Goal: Task Accomplishment & Management: Complete application form

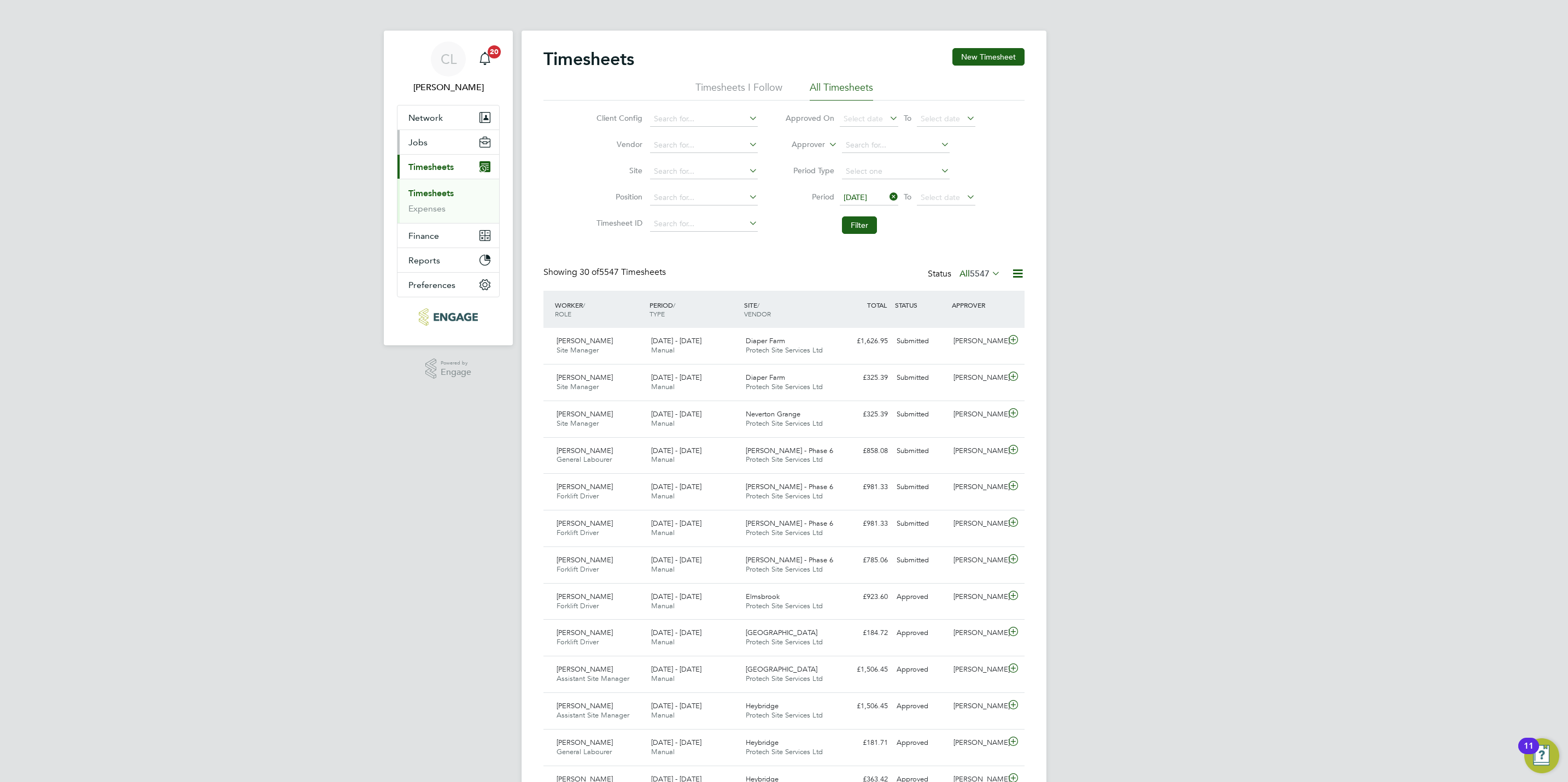
click at [422, 135] on button "Jobs" at bounding box center [448, 142] width 102 height 24
click at [431, 179] on link "Vacancies" at bounding box center [428, 184] width 39 height 10
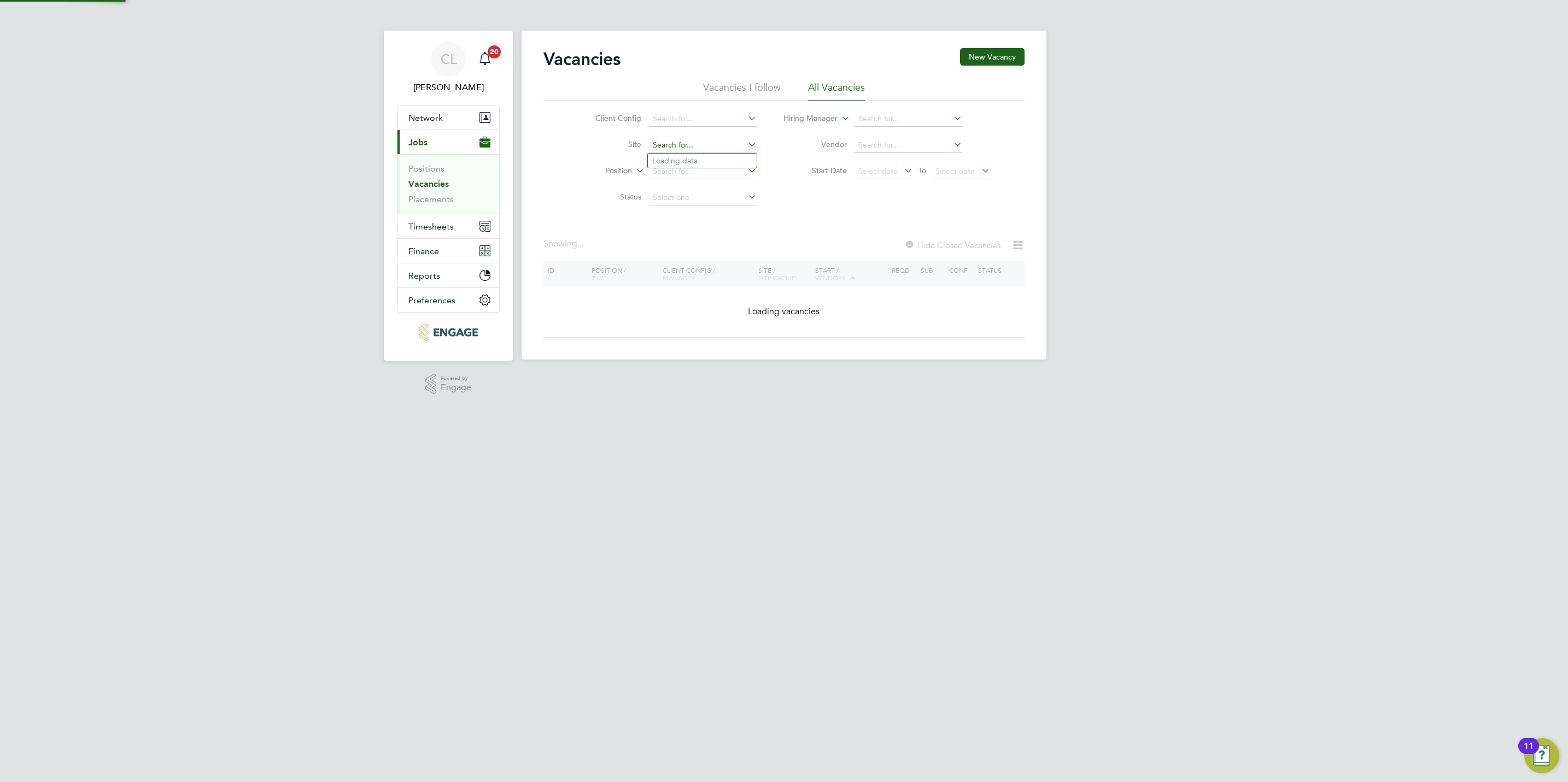
click at [716, 151] on input at bounding box center [702, 146] width 108 height 15
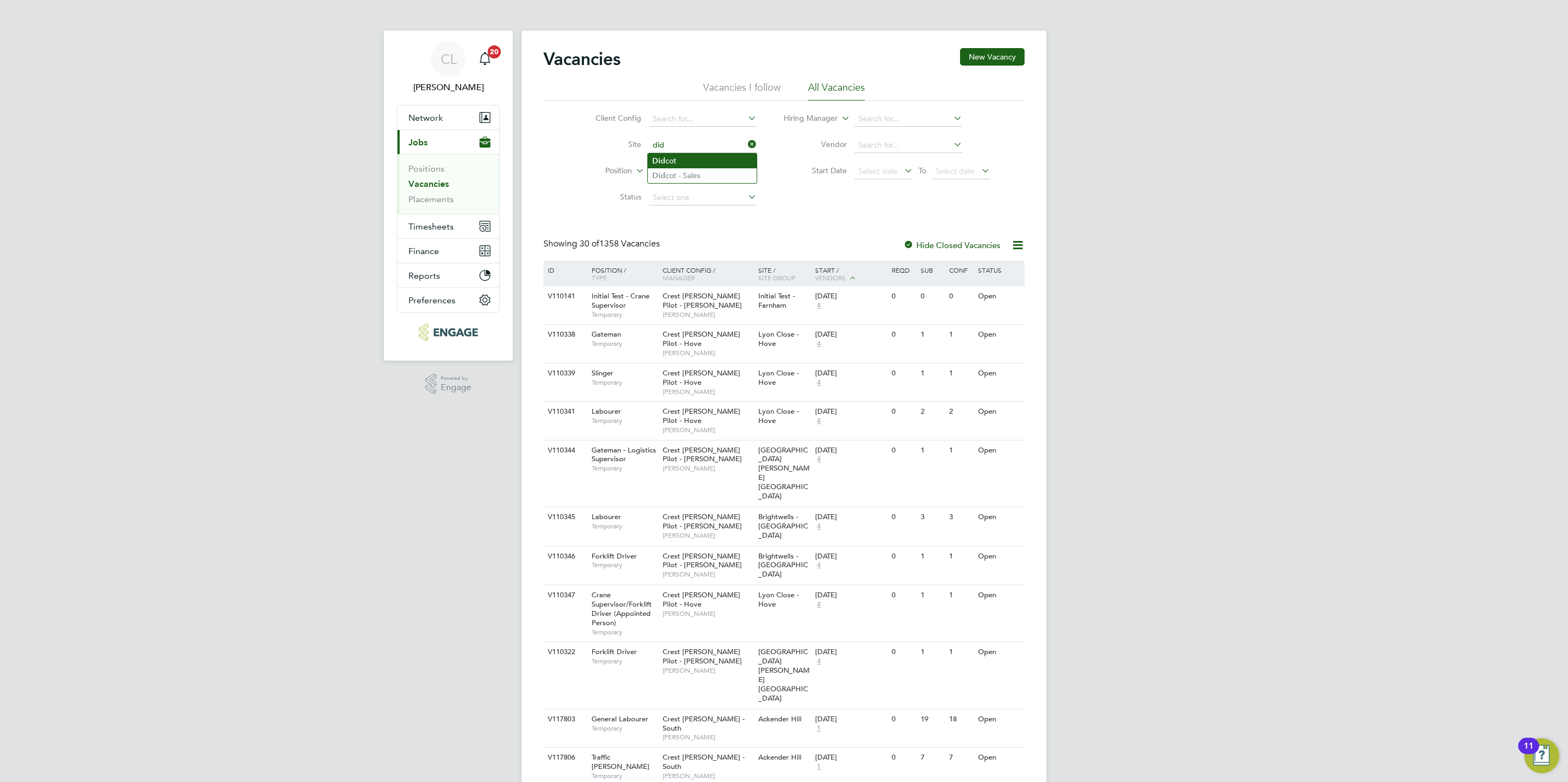
click at [678, 161] on li "Did cot" at bounding box center [702, 160] width 108 height 14
type input "Didcot"
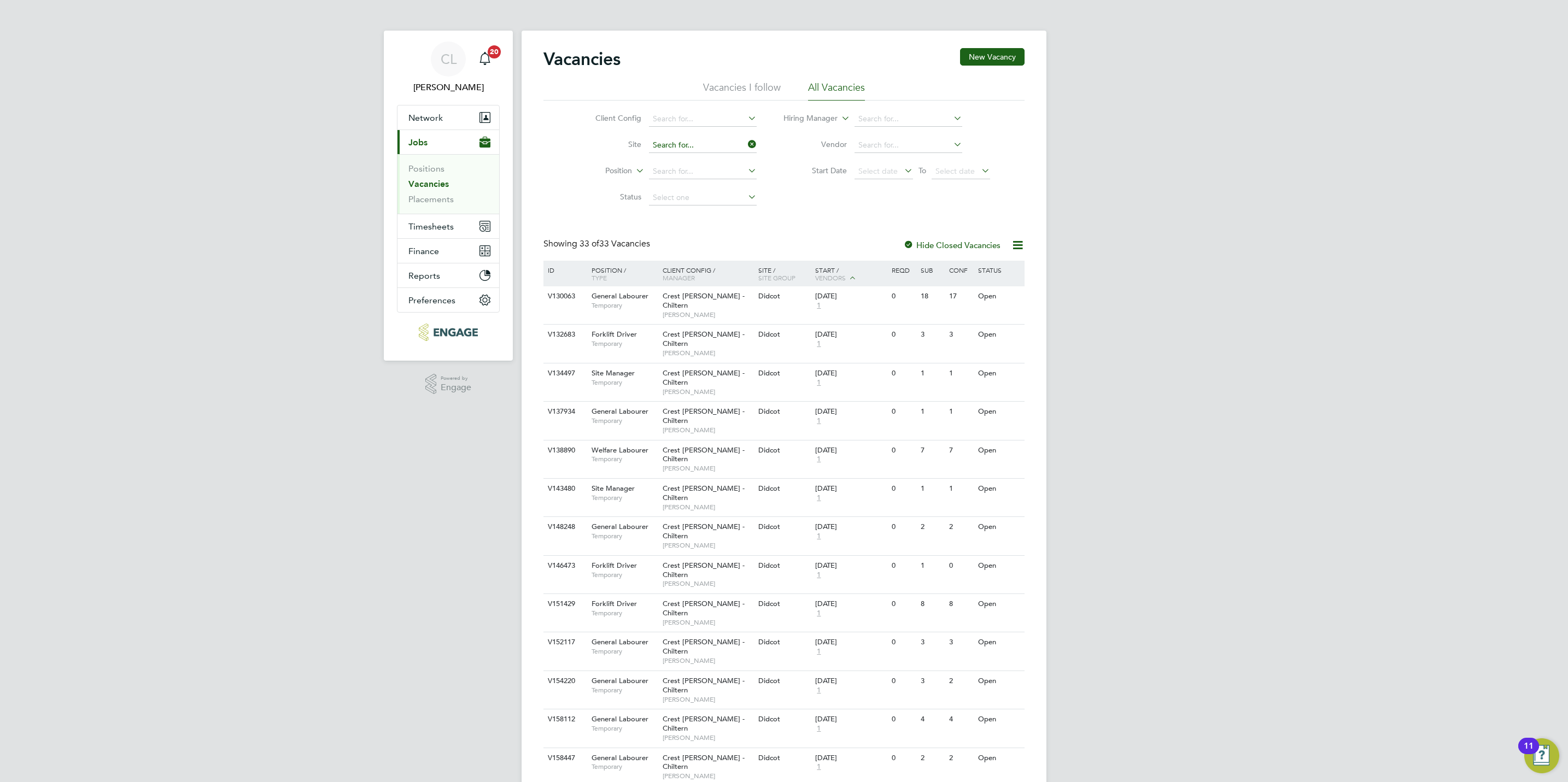
click at [665, 138] on input at bounding box center [702, 146] width 108 height 15
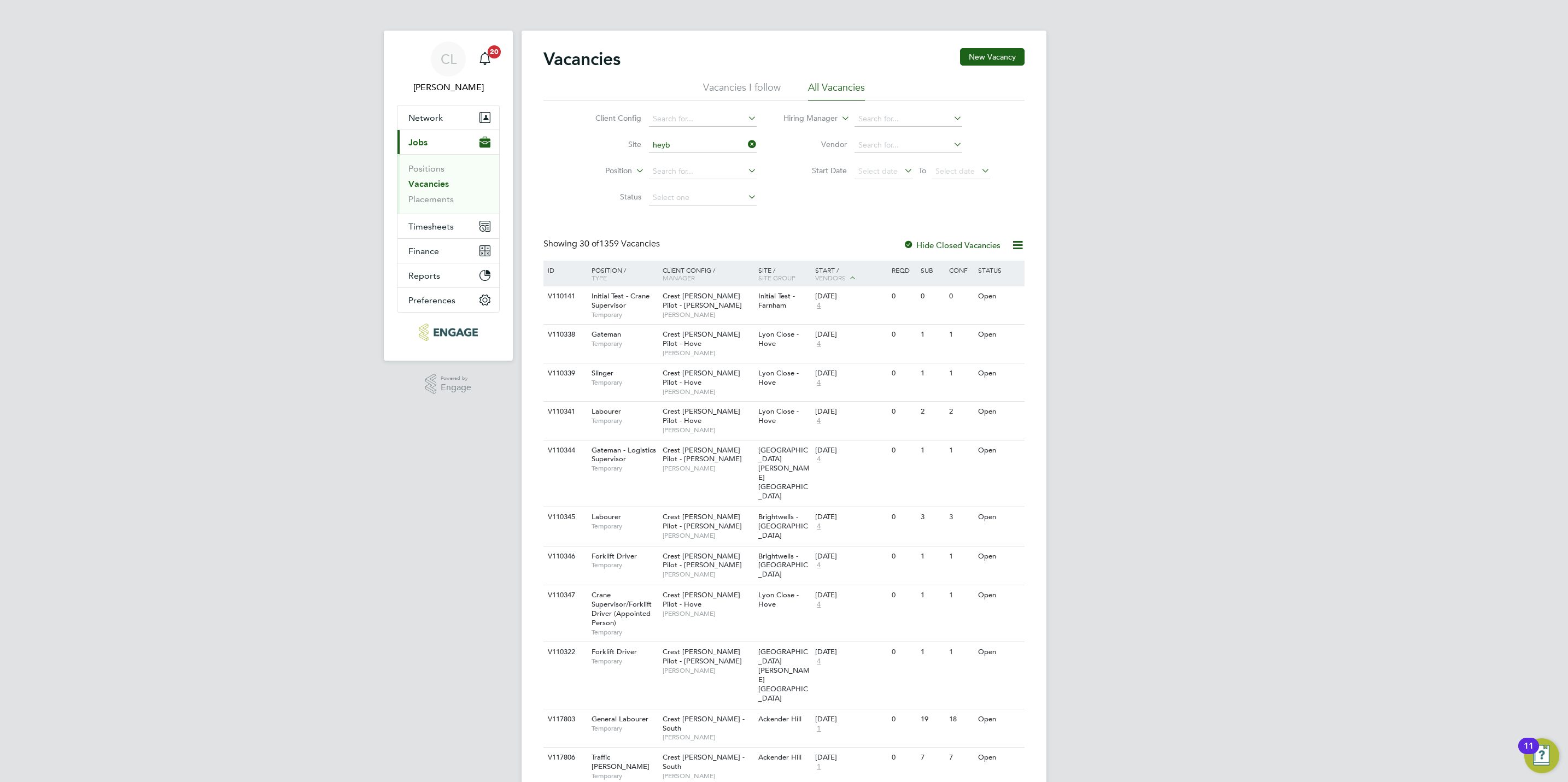
click at [678, 166] on li "Heyb ridge" at bounding box center [702, 160] width 108 height 14
type input "Heybridge"
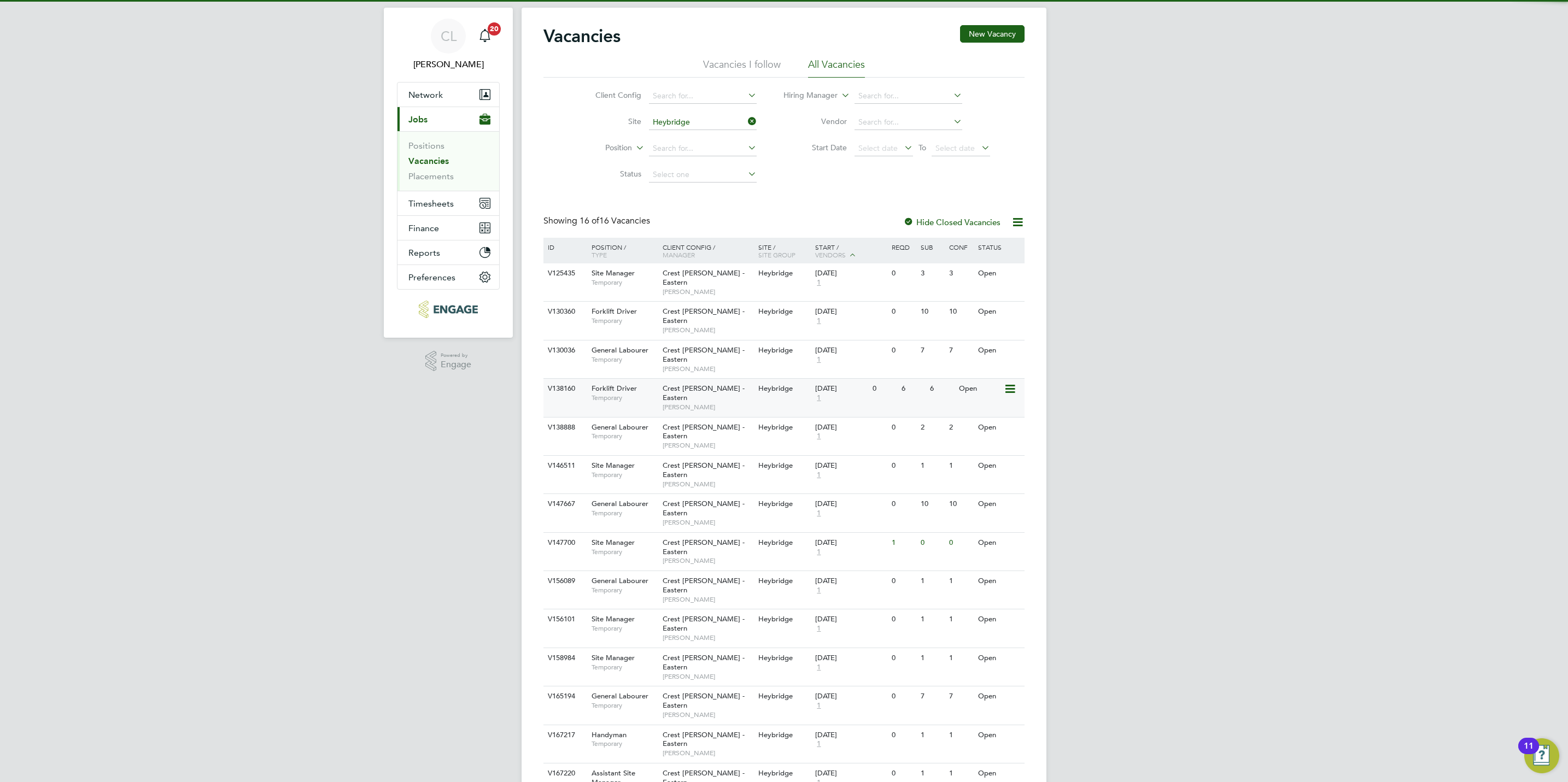
scroll to position [36, 0]
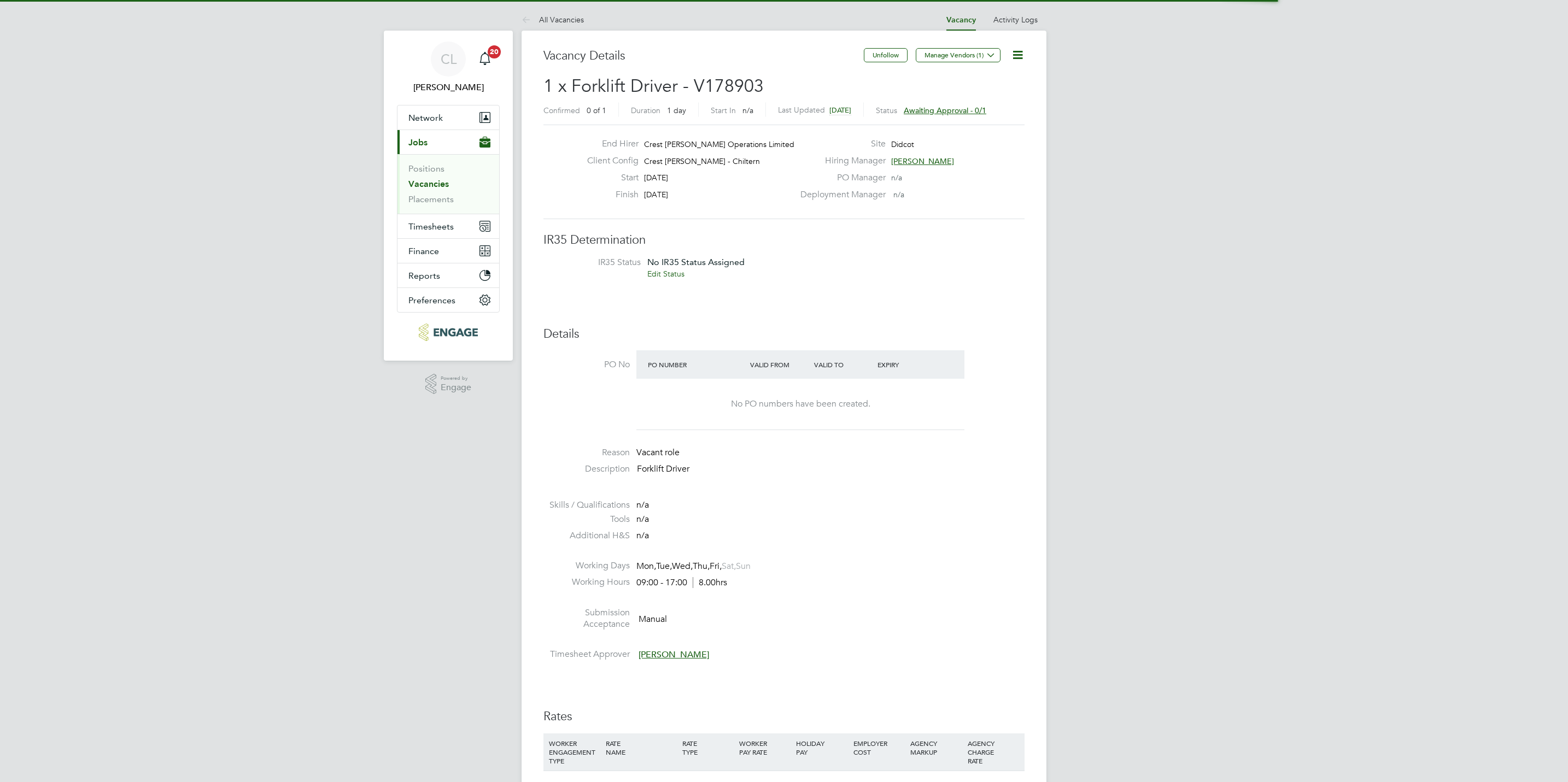
scroll to position [33, 77]
click at [1019, 52] on icon at bounding box center [1018, 55] width 14 height 14
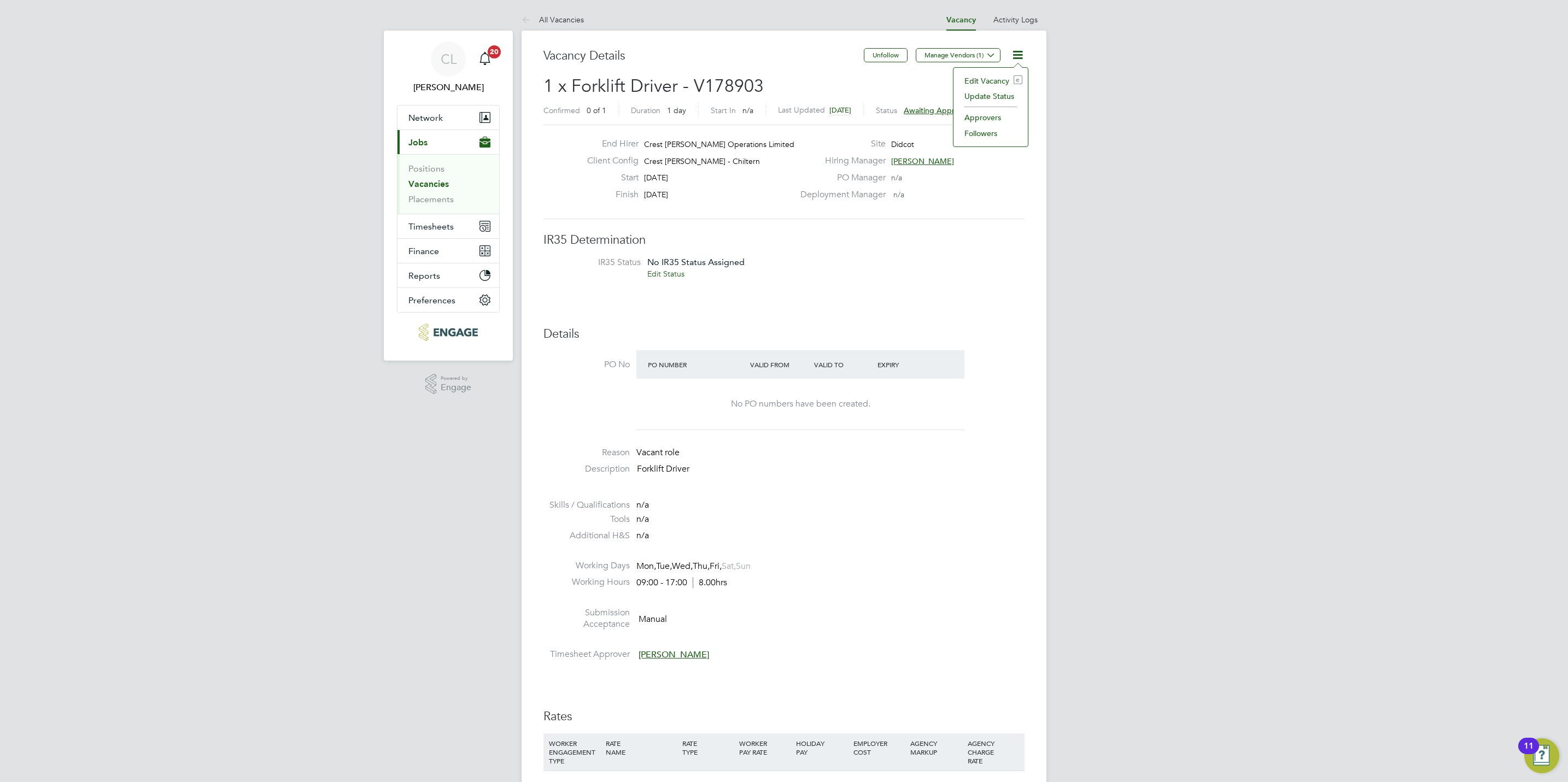
click at [997, 81] on li "Edit Vacancy e" at bounding box center [990, 81] width 63 height 15
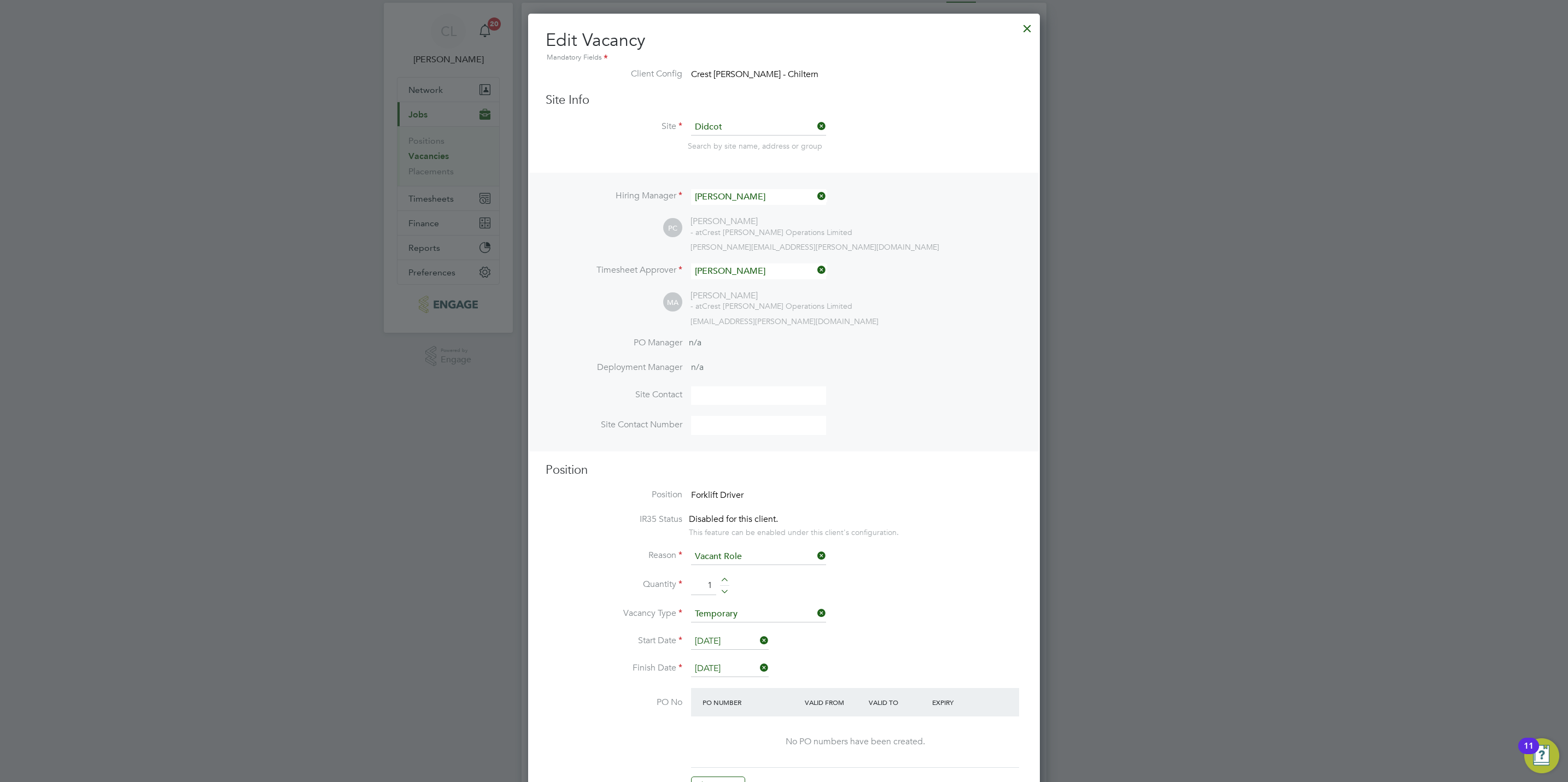
scroll to position [0, 0]
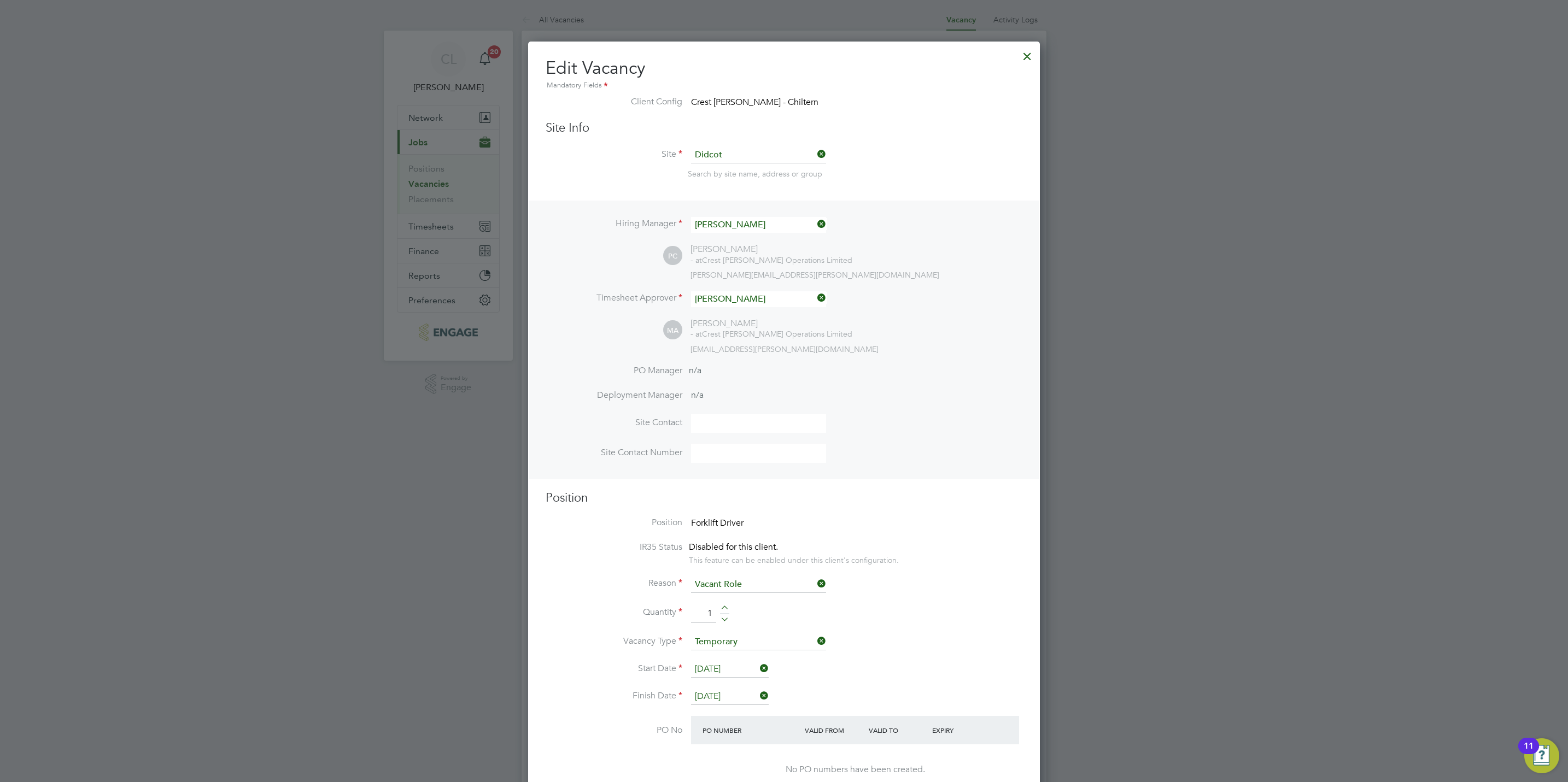
click at [1030, 53] on div at bounding box center [1026, 53] width 19 height 19
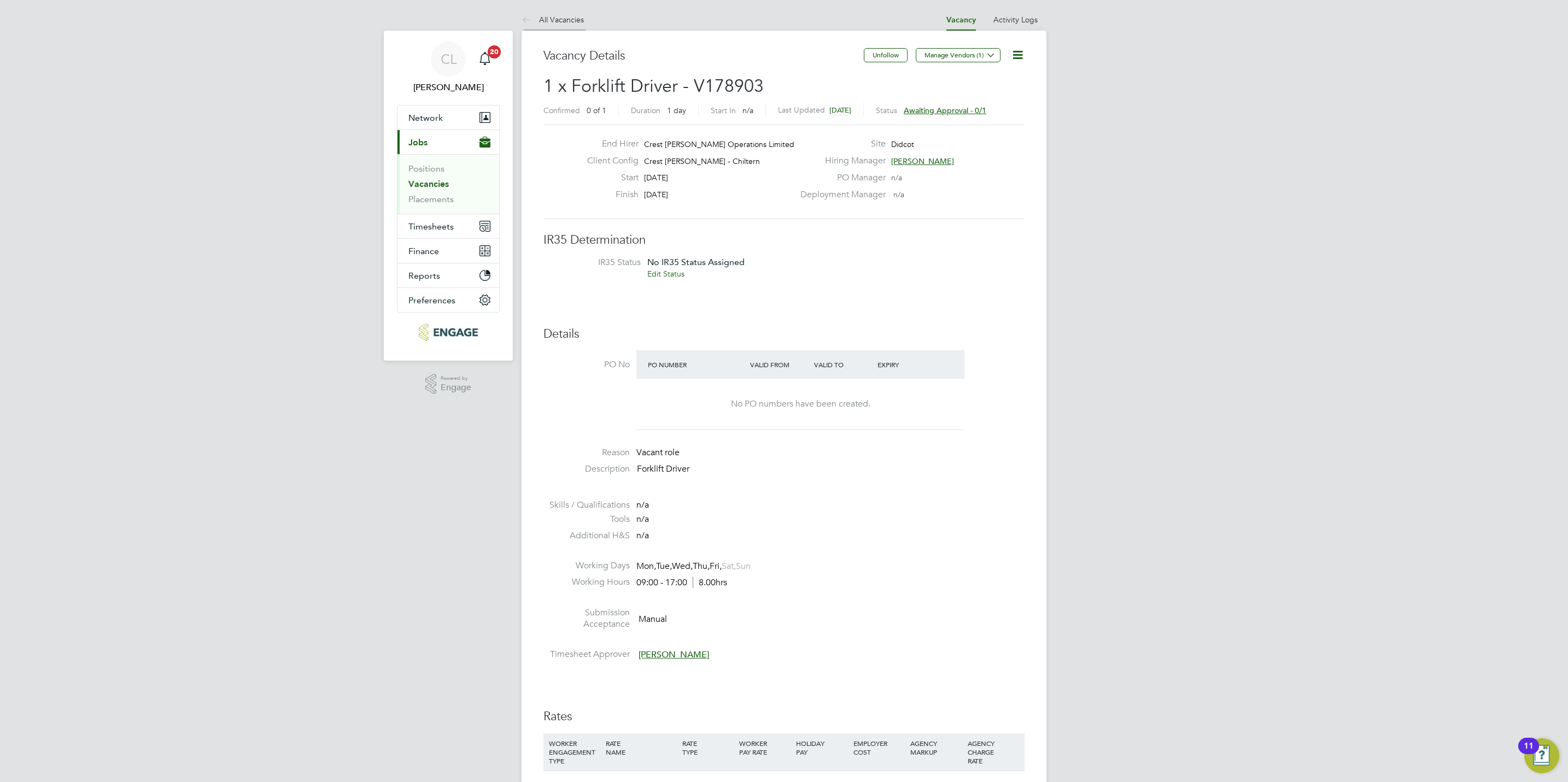
click at [549, 21] on link "All Vacancies" at bounding box center [553, 19] width 63 height 10
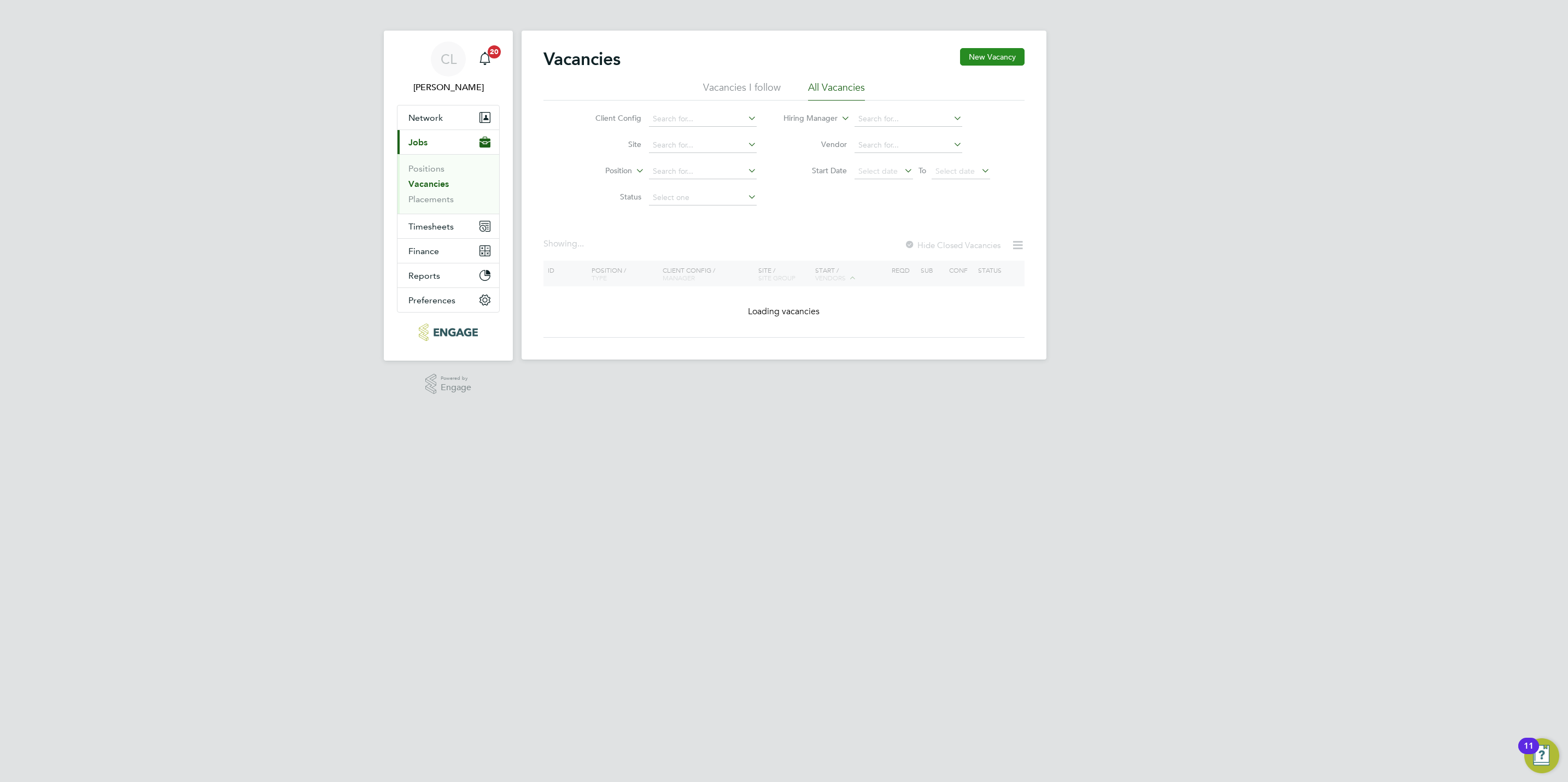
click at [1002, 52] on button "New Vacancy" at bounding box center [992, 57] width 64 height 18
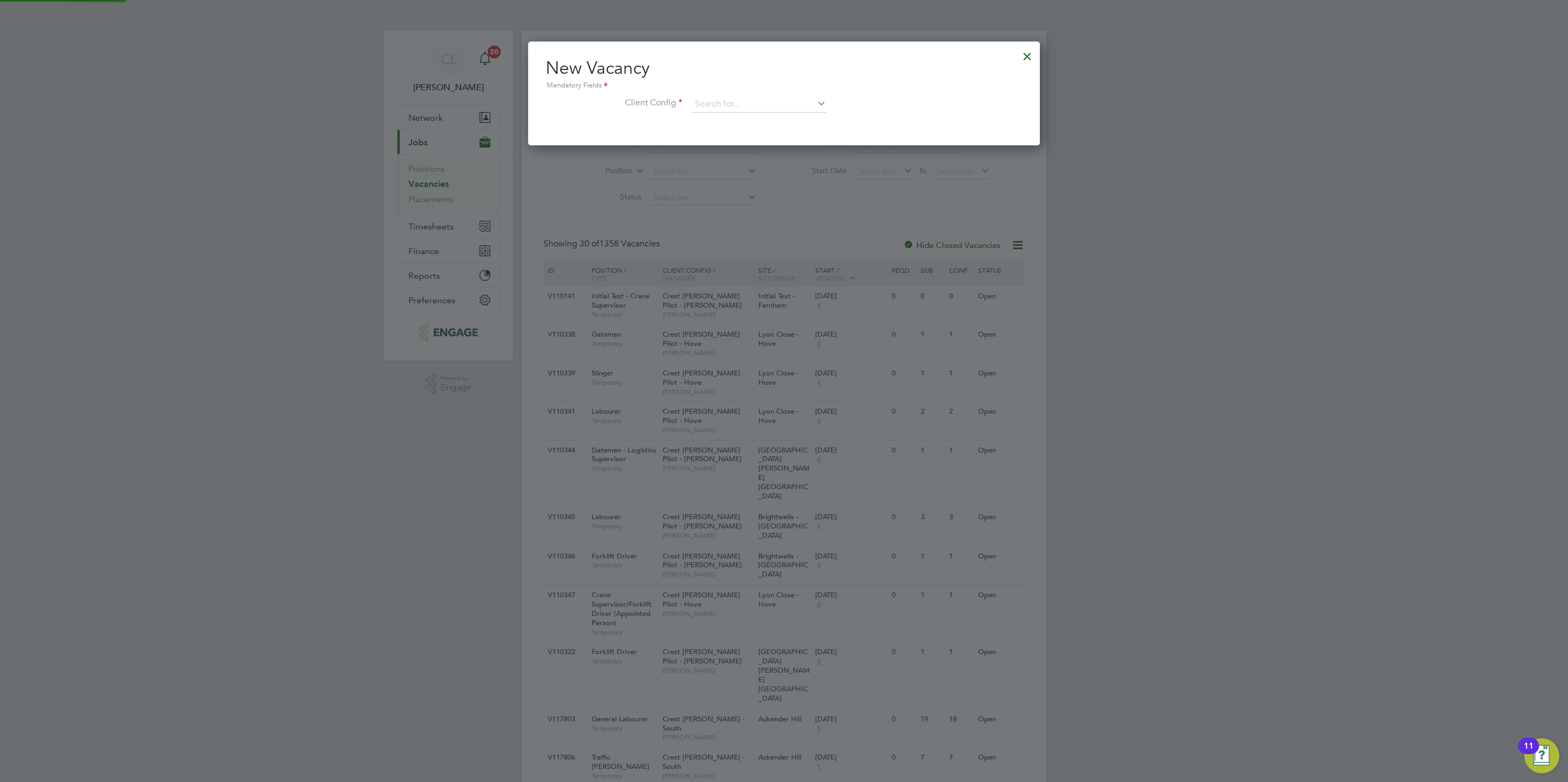
scroll to position [104, 511]
click at [737, 110] on input at bounding box center [758, 104] width 135 height 16
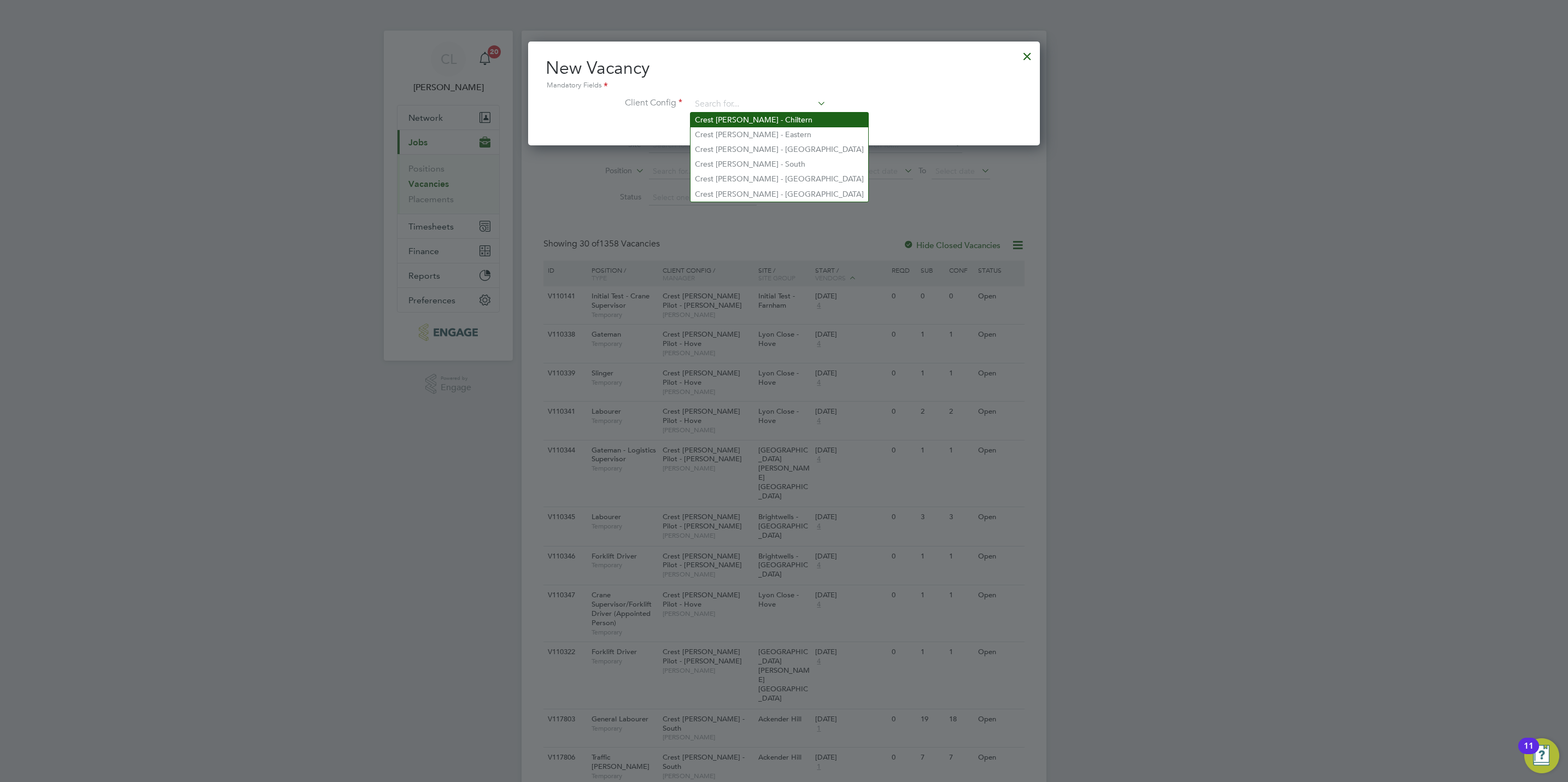
click at [751, 117] on li "Crest Nicholson - Chiltern" at bounding box center [779, 119] width 178 height 14
type input "Crest Nicholson - Chiltern"
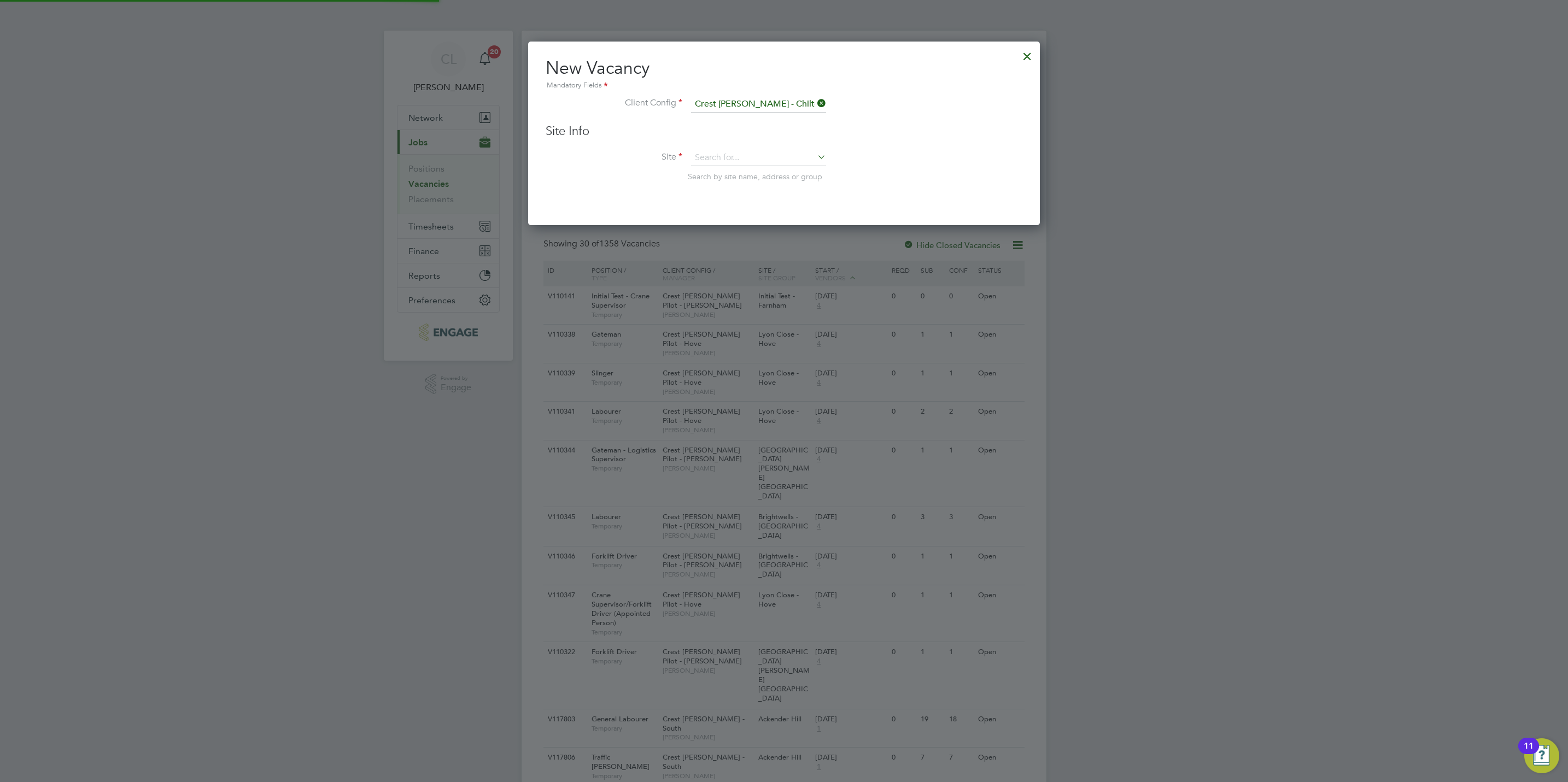
scroll to position [184, 511]
click at [739, 148] on div "Site Info Site Search by site name, address or group" at bounding box center [783, 163] width 477 height 80
click at [742, 155] on input at bounding box center [758, 157] width 135 height 16
click at [707, 177] on b "Didc" at bounding box center [704, 173] width 17 height 9
type input "Didcot"
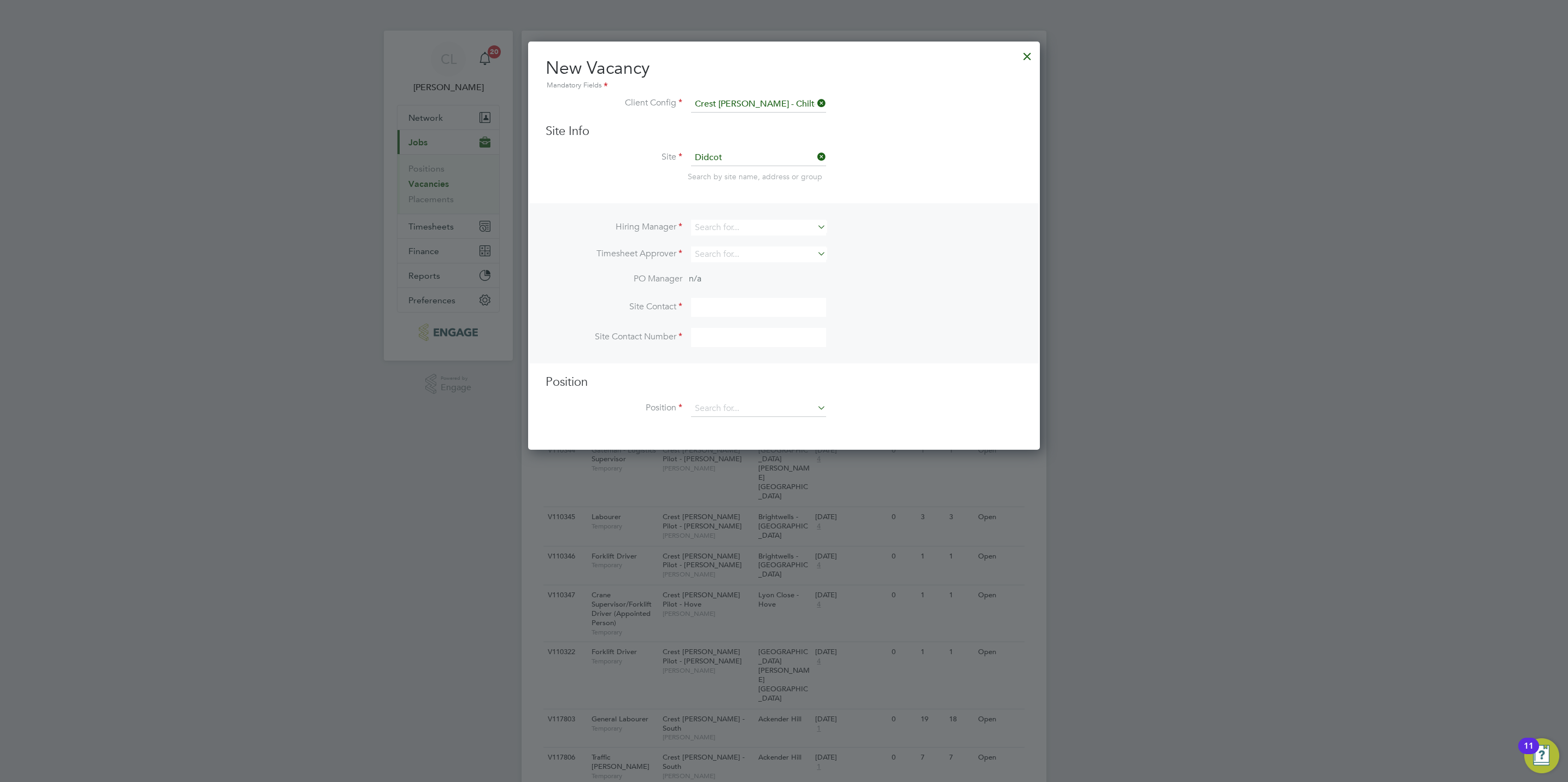
scroll to position [408, 511]
click at [730, 230] on input at bounding box center [758, 228] width 135 height 16
click at [774, 229] on input at bounding box center [758, 228] width 135 height 16
click at [740, 240] on li "Paul C lark" at bounding box center [758, 242] width 136 height 14
type input "Paul Clark"
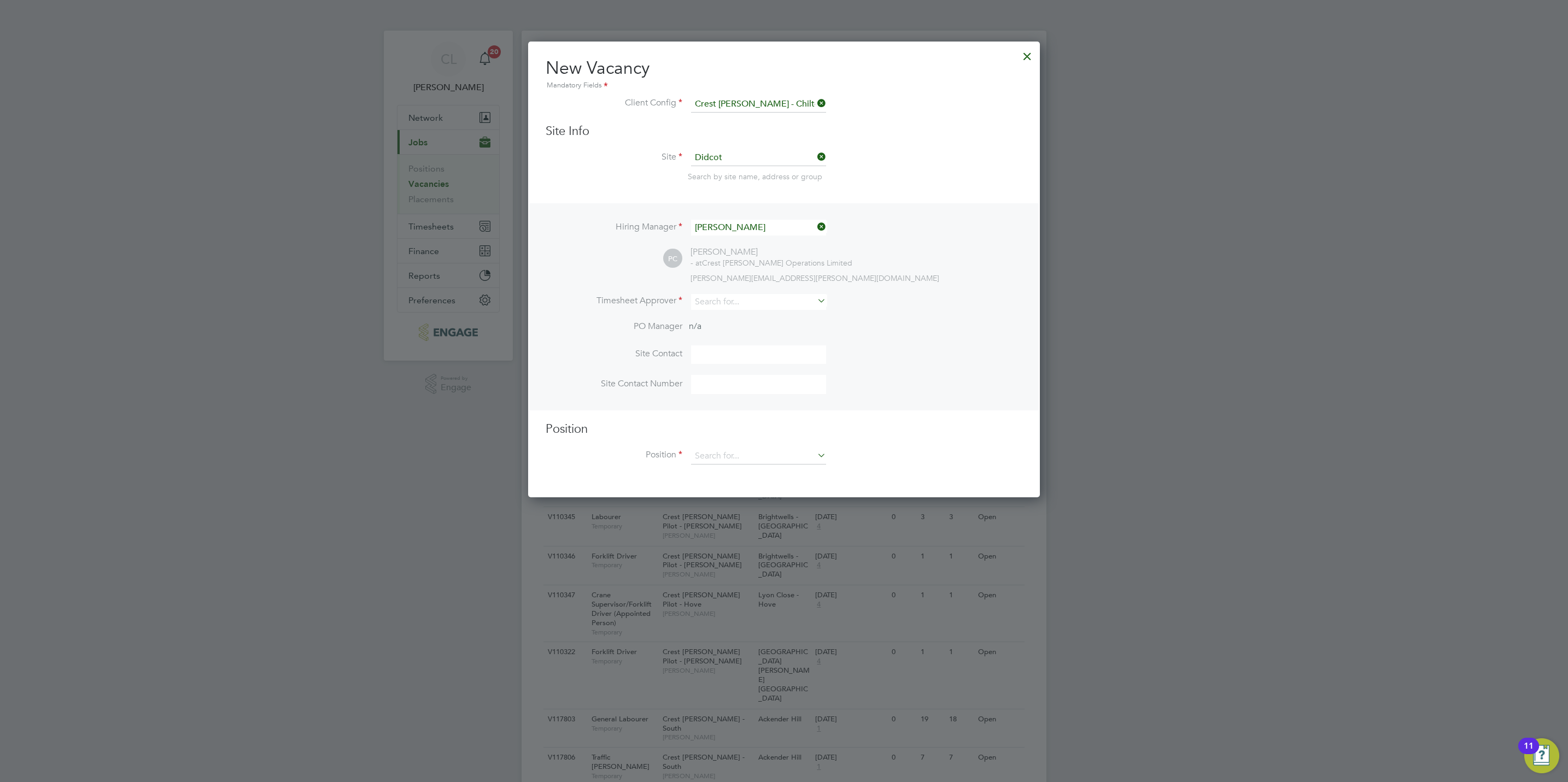
scroll to position [455, 511]
click at [717, 302] on input at bounding box center [758, 301] width 135 height 16
click at [729, 315] on li "Mark Al len" at bounding box center [758, 316] width 136 height 14
type input "Mark Allen"
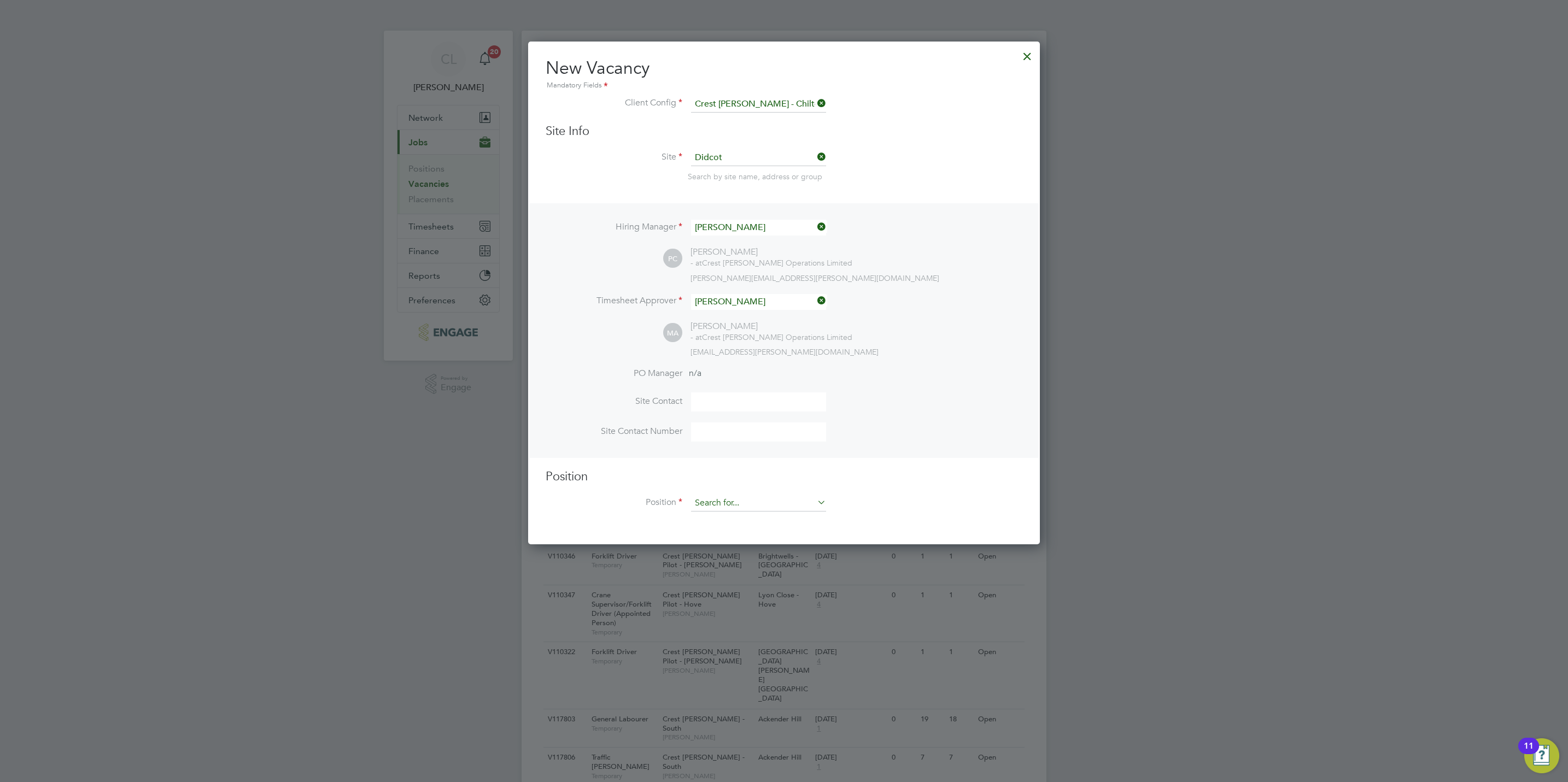
click at [717, 502] on input at bounding box center [758, 503] width 135 height 16
click at [930, 427] on li "Site Contact Number" at bounding box center [783, 438] width 477 height 30
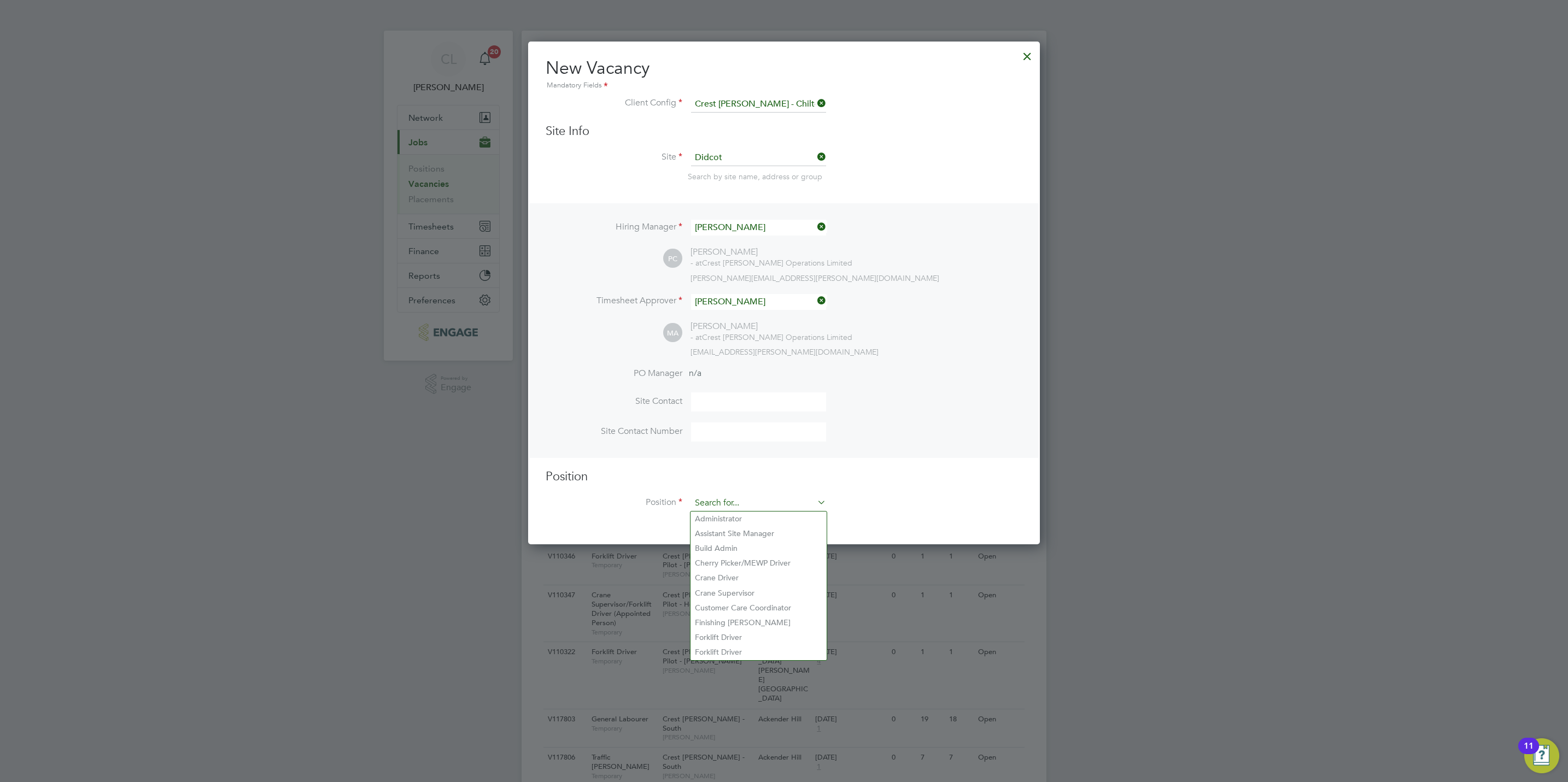
click at [765, 498] on input at bounding box center [758, 503] width 135 height 16
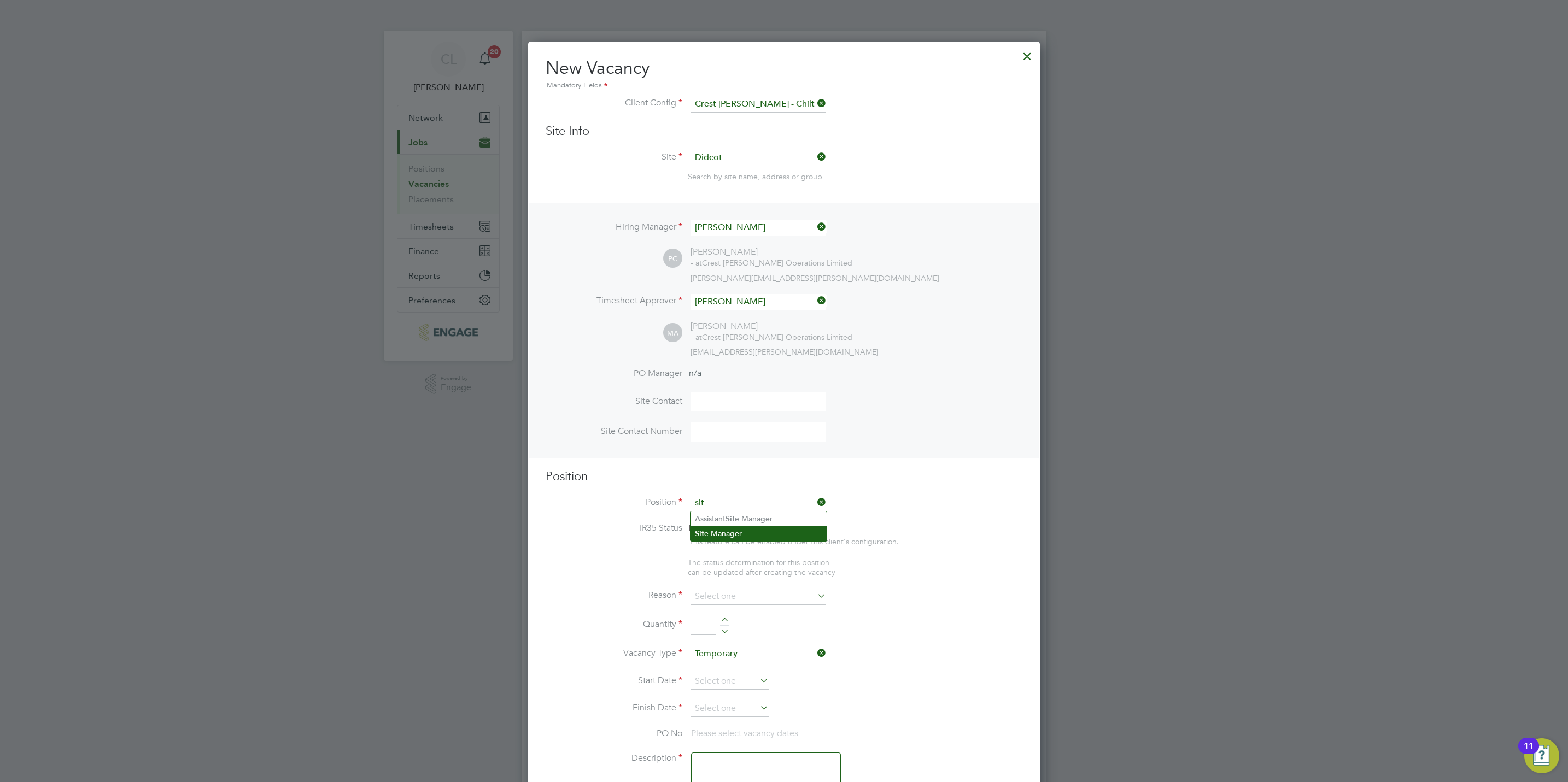
click at [759, 531] on li "Sit e Manager" at bounding box center [758, 533] width 136 height 14
type input "Site Manager"
type textarea "Site Manager"
click at [754, 582] on input at bounding box center [758, 585] width 135 height 16
click at [737, 686] on li "Vacant Role" at bounding box center [758, 686] width 136 height 14
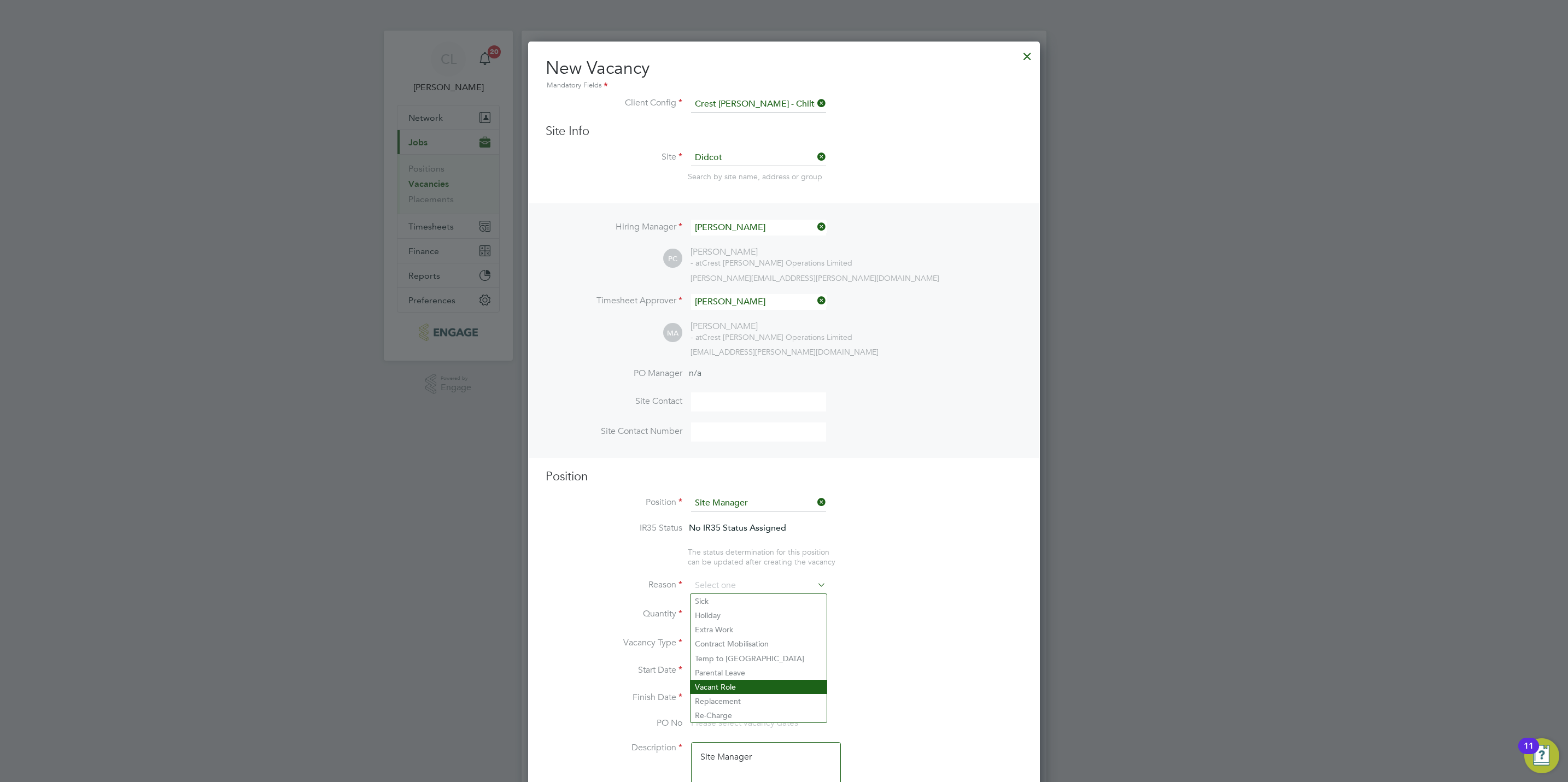
type input "Vacant Role"
click at [724, 610] on div at bounding box center [724, 610] width 9 height 8
type input "1"
click at [721, 670] on input at bounding box center [730, 670] width 78 height 16
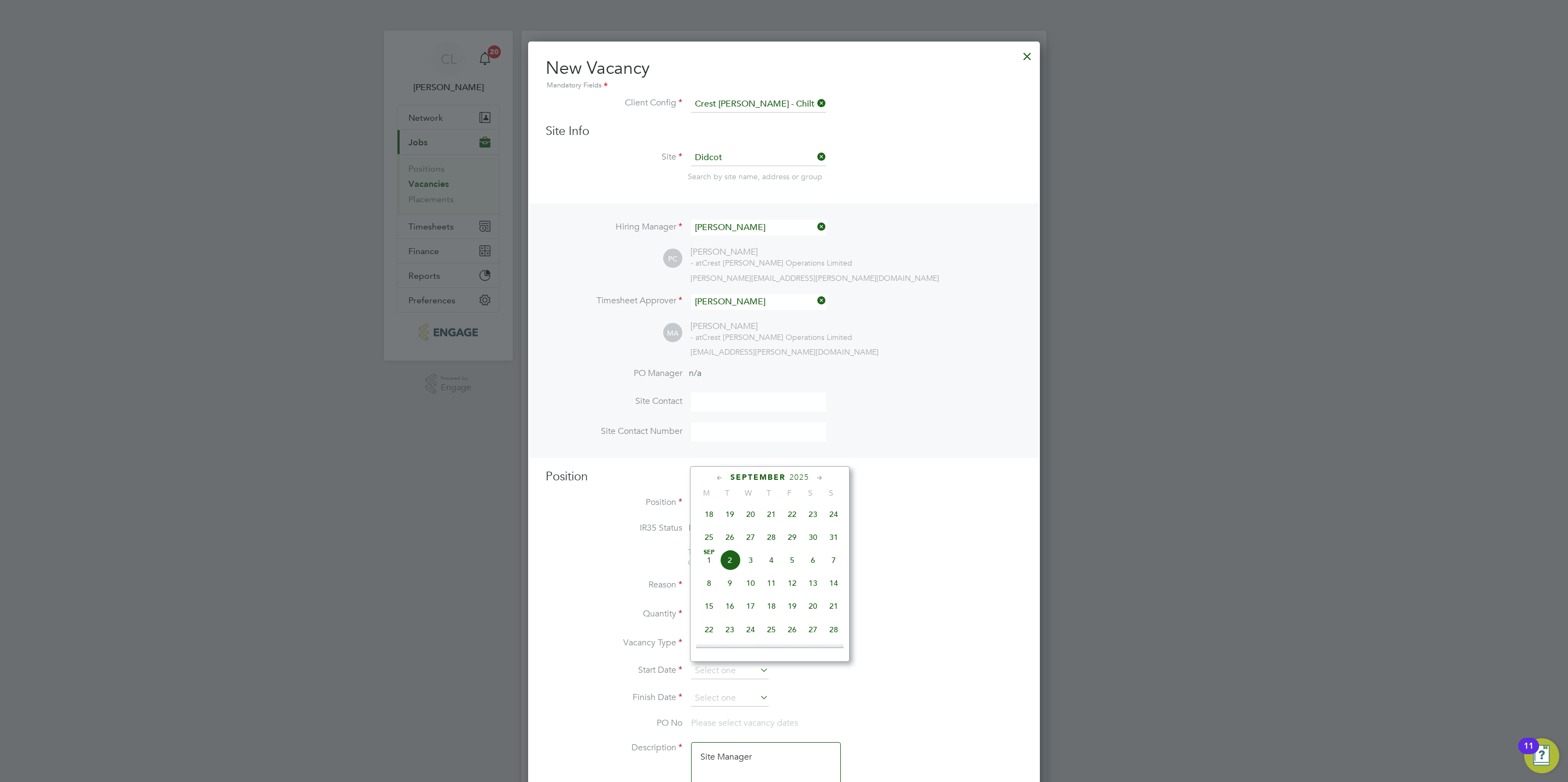
click at [732, 538] on span "26" at bounding box center [730, 537] width 21 height 21
type input "26 Aug 2025"
click at [735, 697] on input at bounding box center [730, 697] width 78 height 16
click at [727, 571] on span "26" at bounding box center [730, 564] width 21 height 21
type input "[DATE]"
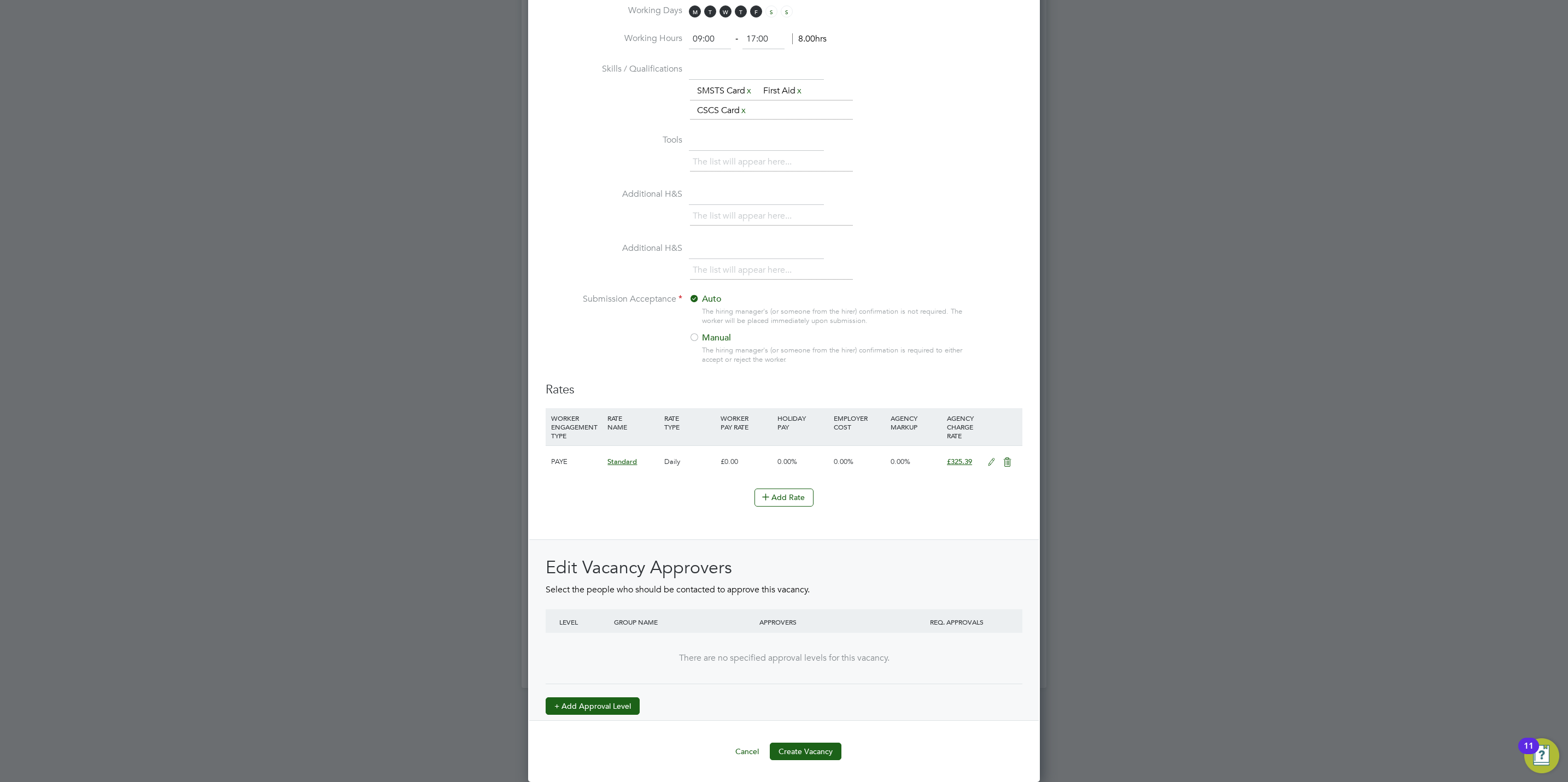
click at [600, 697] on button "+ Add Approval Level" at bounding box center [592, 706] width 94 height 18
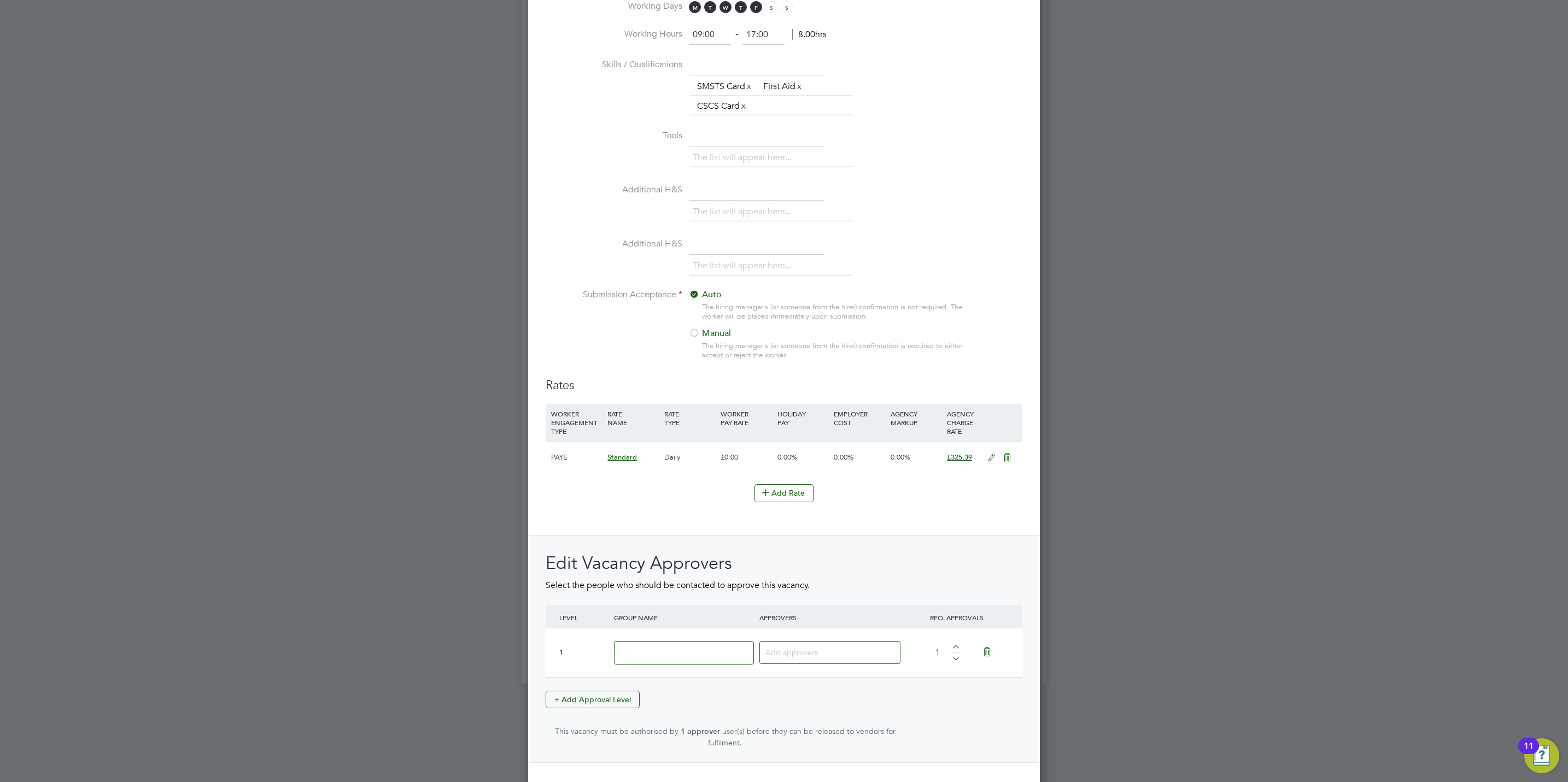
click at [645, 653] on input at bounding box center [683, 653] width 140 height 24
type input "Crest"
type input "pau"
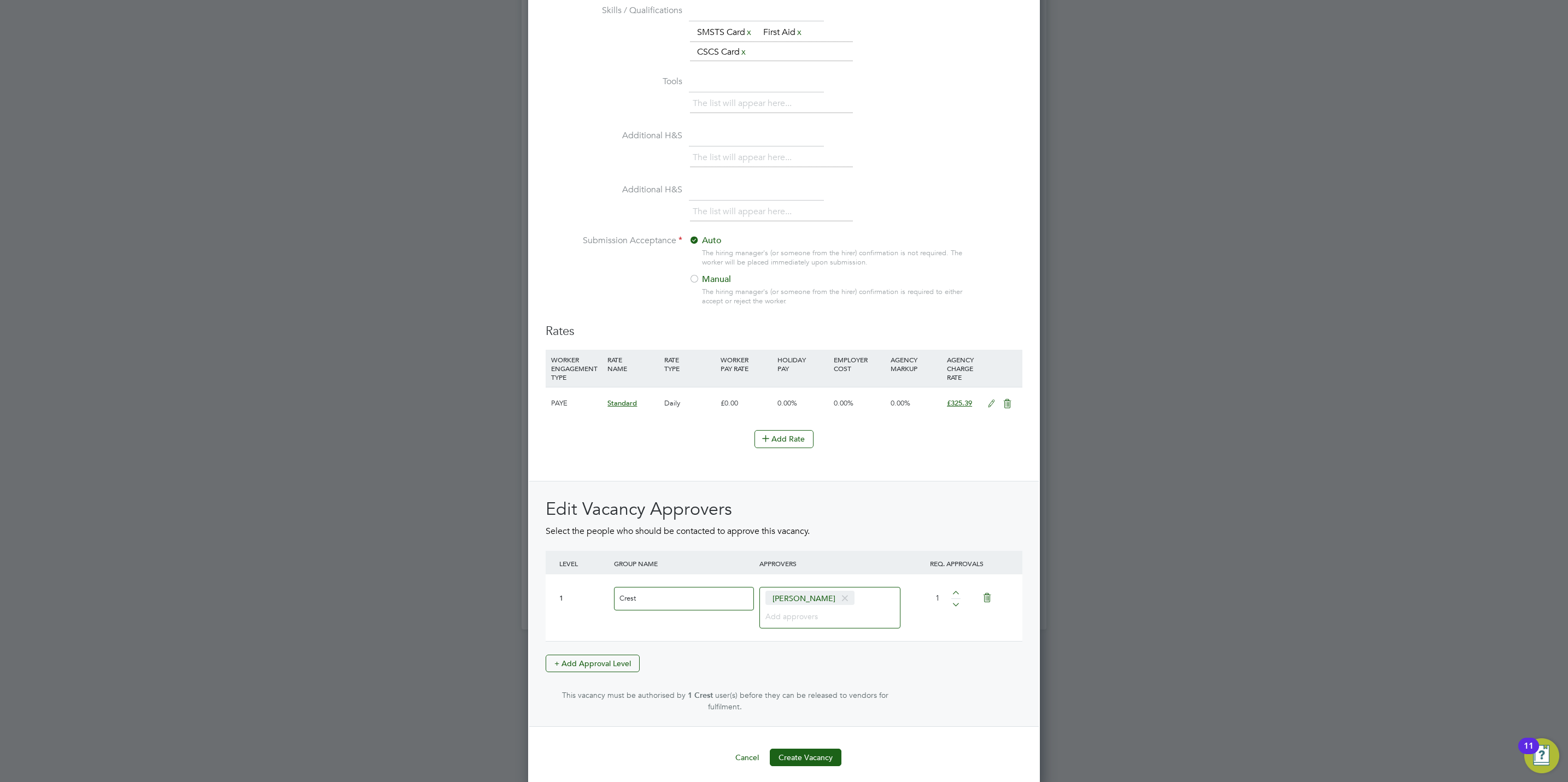
click at [799, 754] on button "Create Vacancy" at bounding box center [805, 757] width 72 height 18
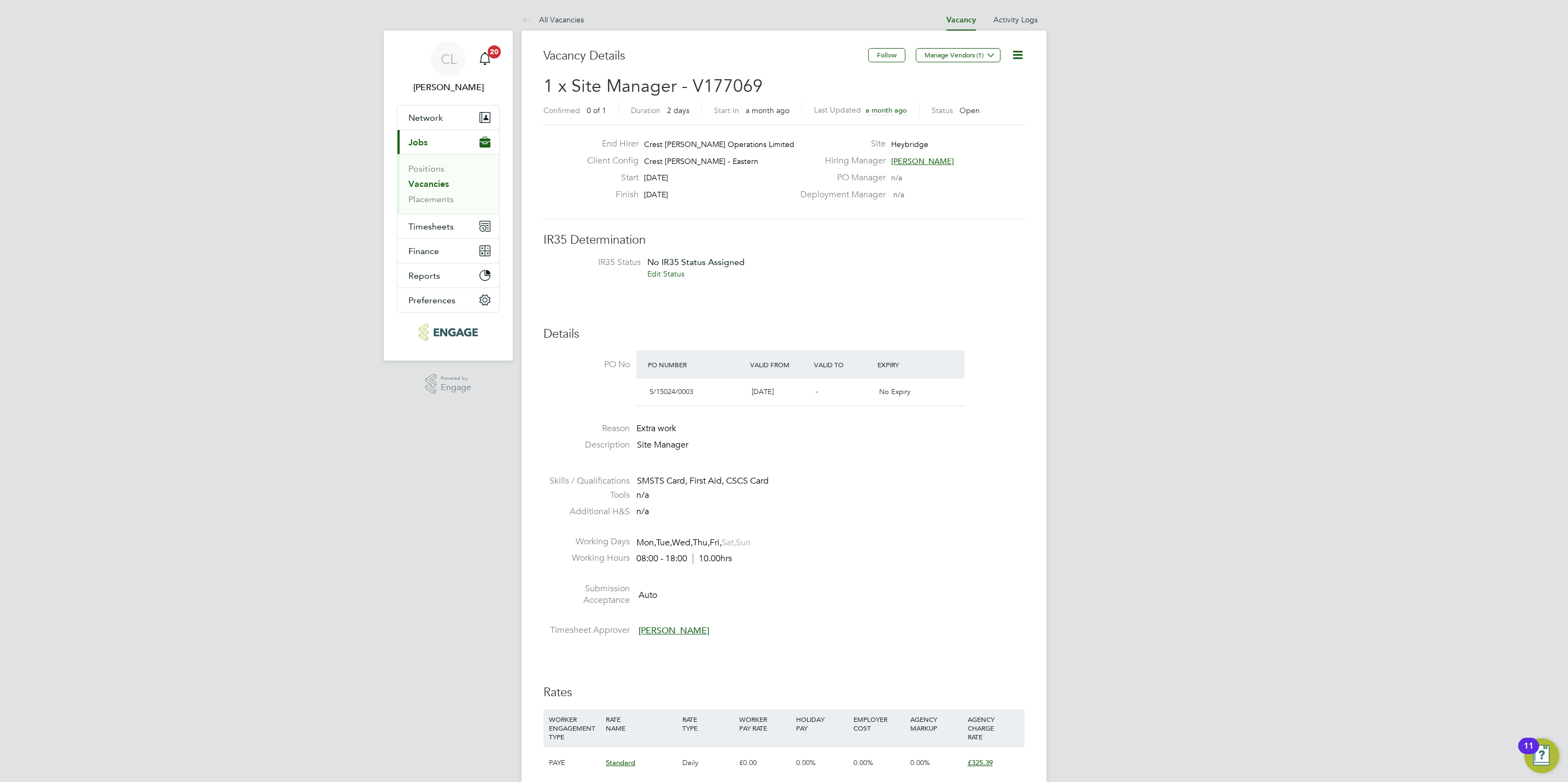
click at [1017, 52] on icon at bounding box center [1018, 55] width 14 height 14
click at [976, 80] on li "Edit Vacancy e" at bounding box center [990, 81] width 63 height 15
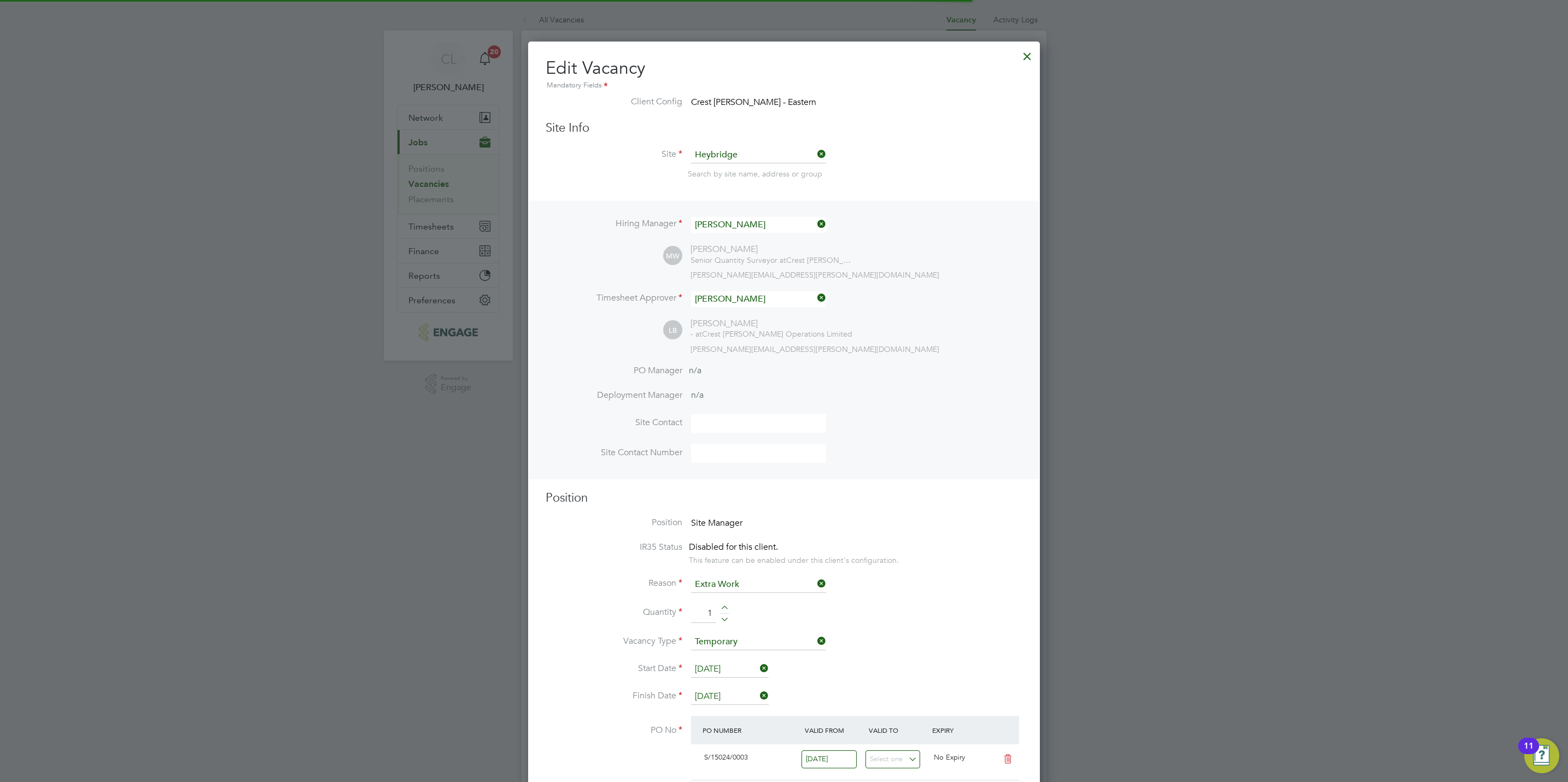
scroll to position [33, 56]
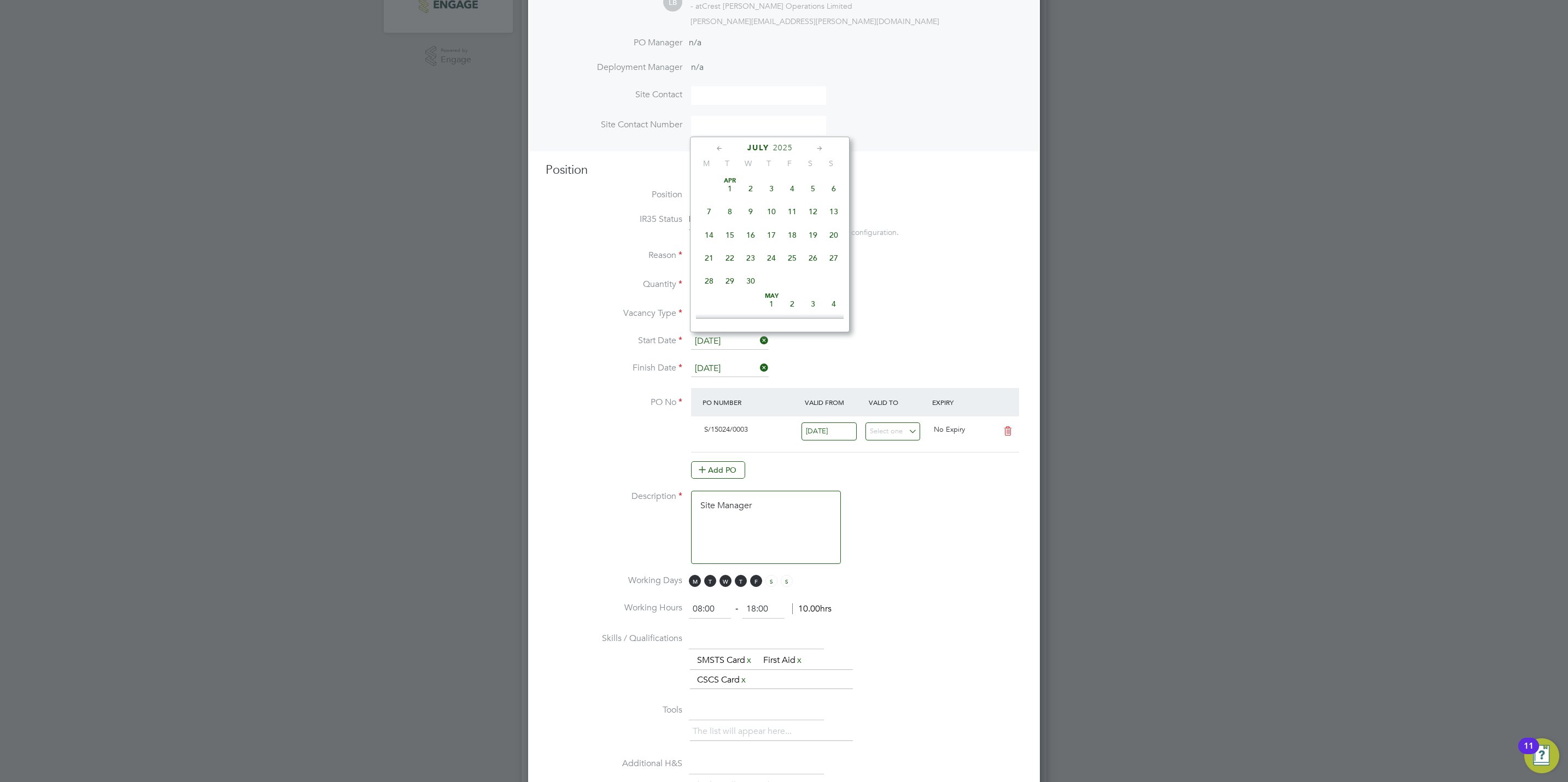
click at [724, 343] on input "29 Jul 2025" at bounding box center [730, 341] width 78 height 16
click at [756, 228] on span "30" at bounding box center [750, 230] width 21 height 21
click at [723, 326] on li "Vacancy Type Temporary" at bounding box center [783, 320] width 477 height 27
click at [726, 339] on input "30 Jul 2025" at bounding box center [730, 341] width 78 height 16
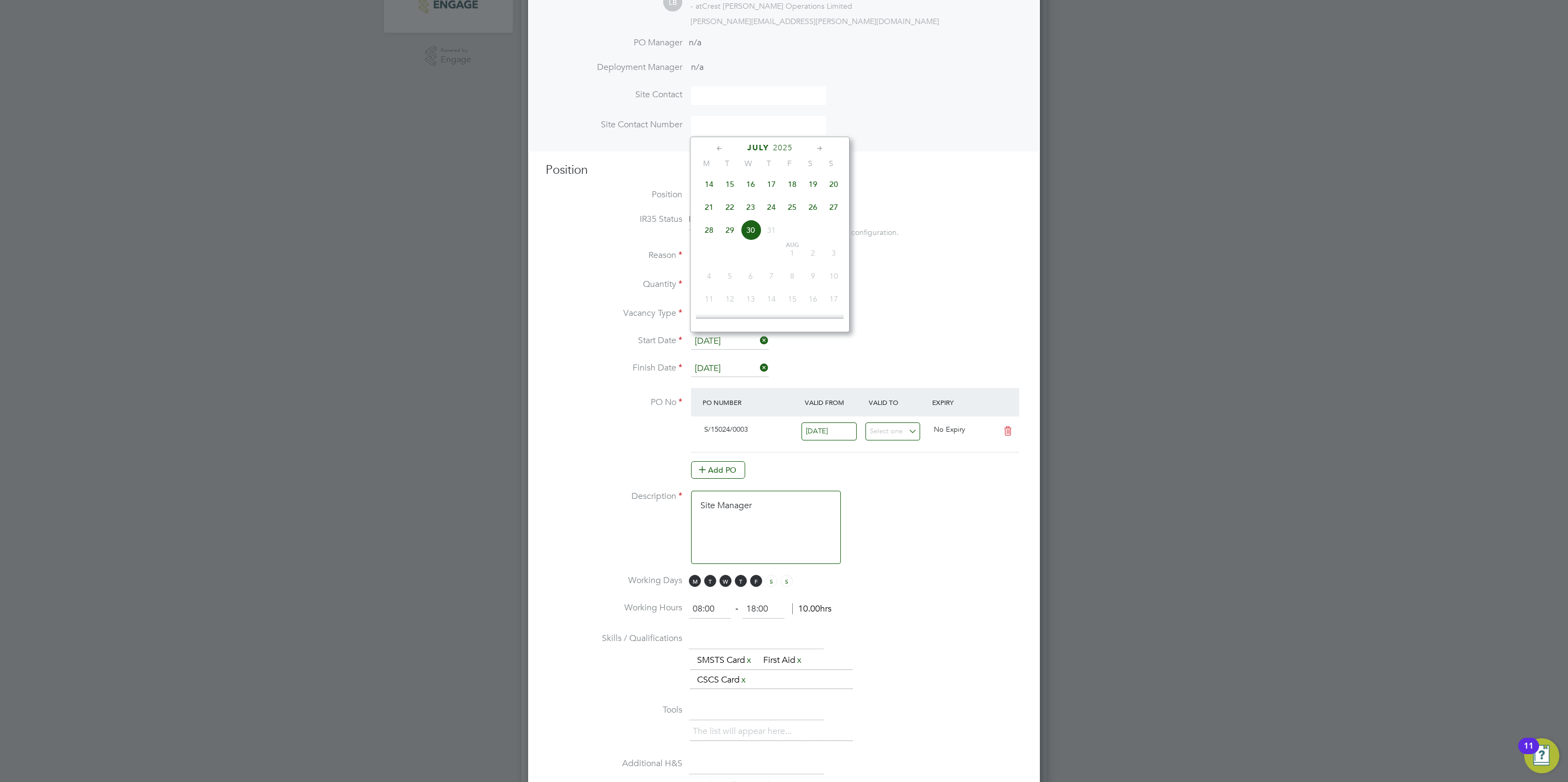
click at [727, 234] on span "29" at bounding box center [730, 230] width 21 height 21
type input "29 Jul 2025"
click at [728, 366] on input "30 Jul 2025" at bounding box center [730, 368] width 78 height 16
click at [812, 295] on span "30" at bounding box center [813, 290] width 21 height 21
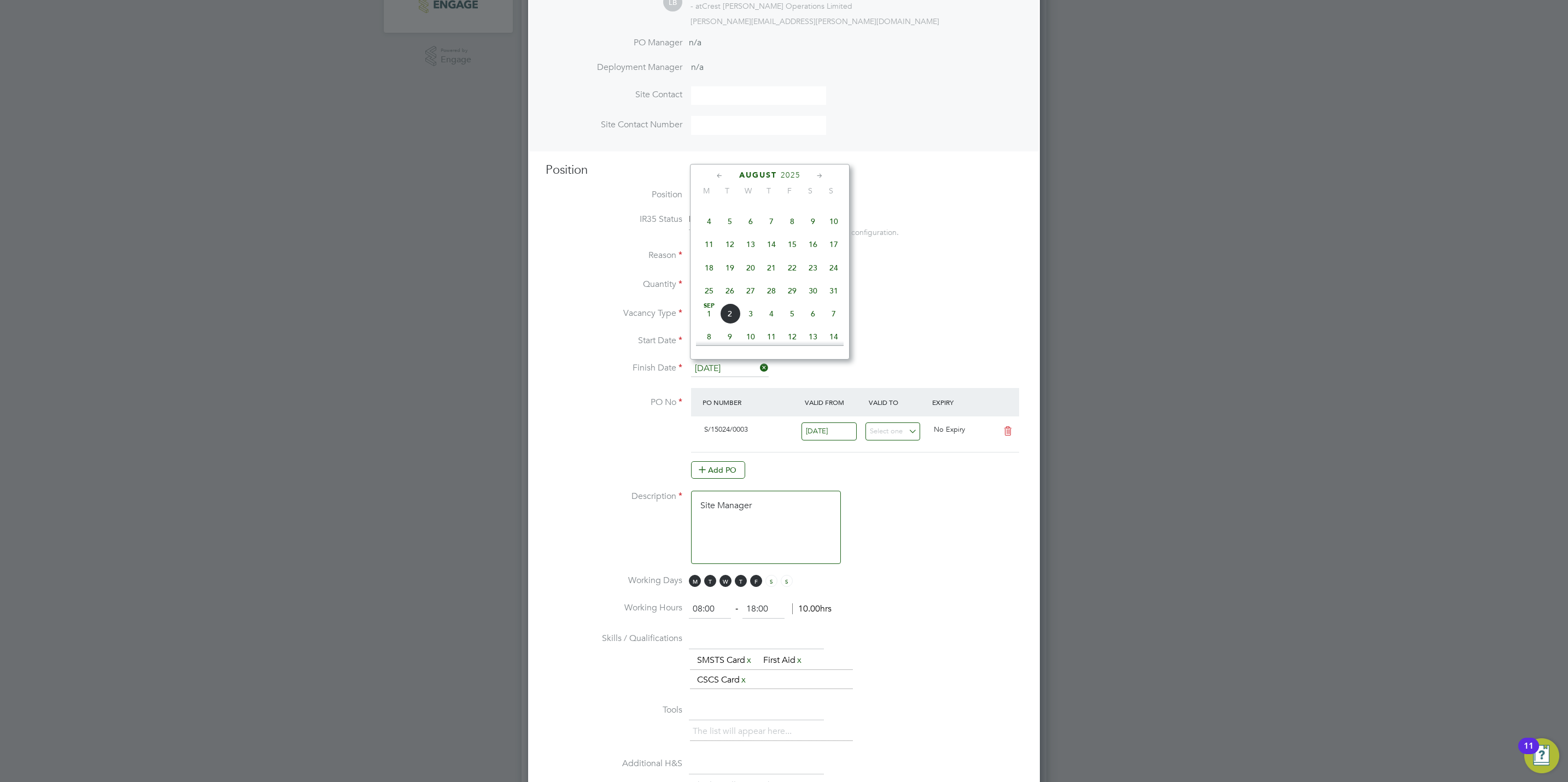
type input "[DATE]"
click at [719, 341] on input "29 Jul 2025" at bounding box center [730, 341] width 78 height 16
click at [794, 272] on span "29" at bounding box center [792, 263] width 21 height 21
type input "29 Aug 2025"
click at [945, 565] on li "Description Site Manager" at bounding box center [783, 532] width 477 height 84
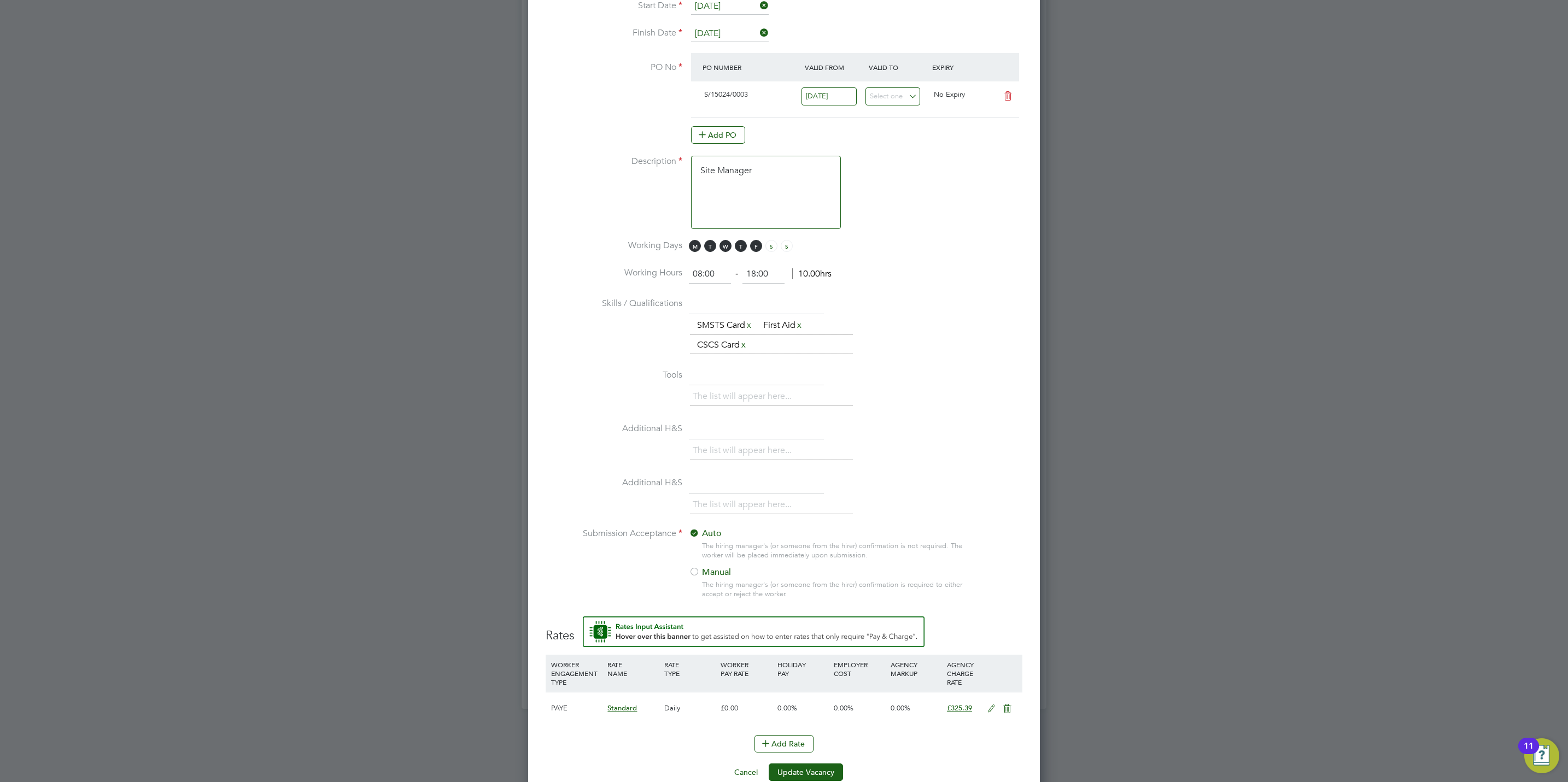
scroll to position [686, 0]
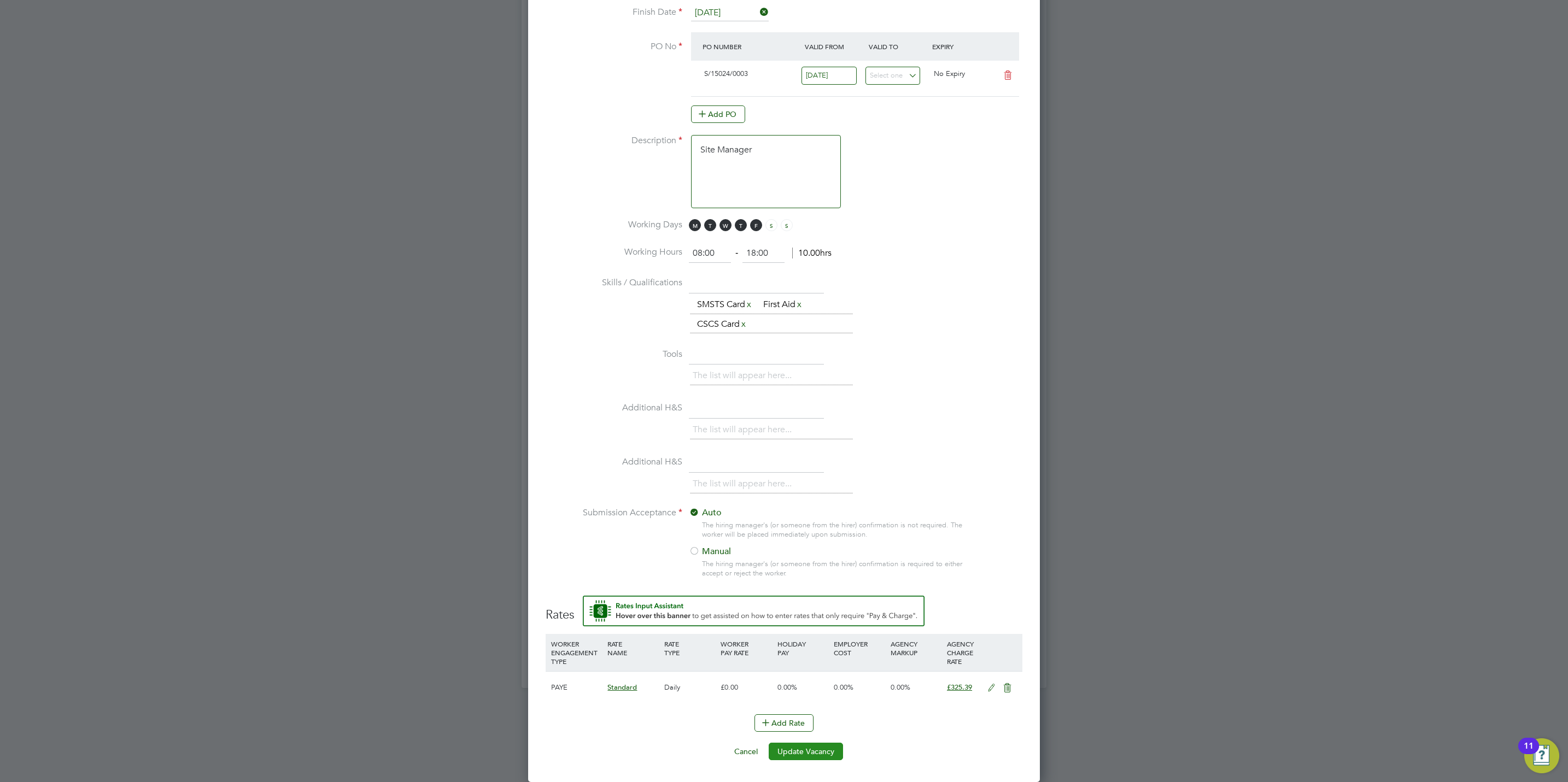
click at [827, 745] on button "Update Vacancy" at bounding box center [806, 751] width 75 height 18
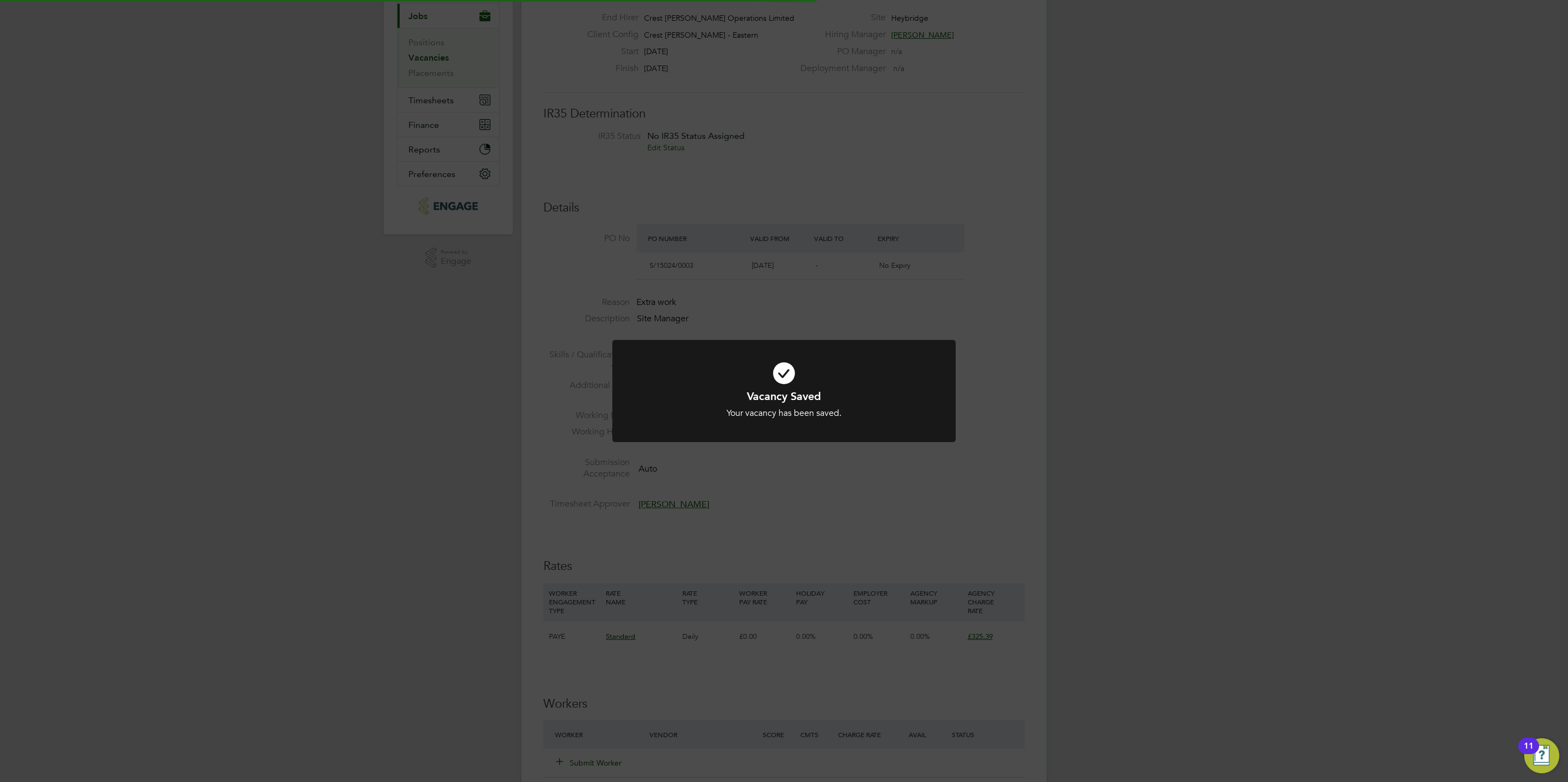
scroll to position [5, 5]
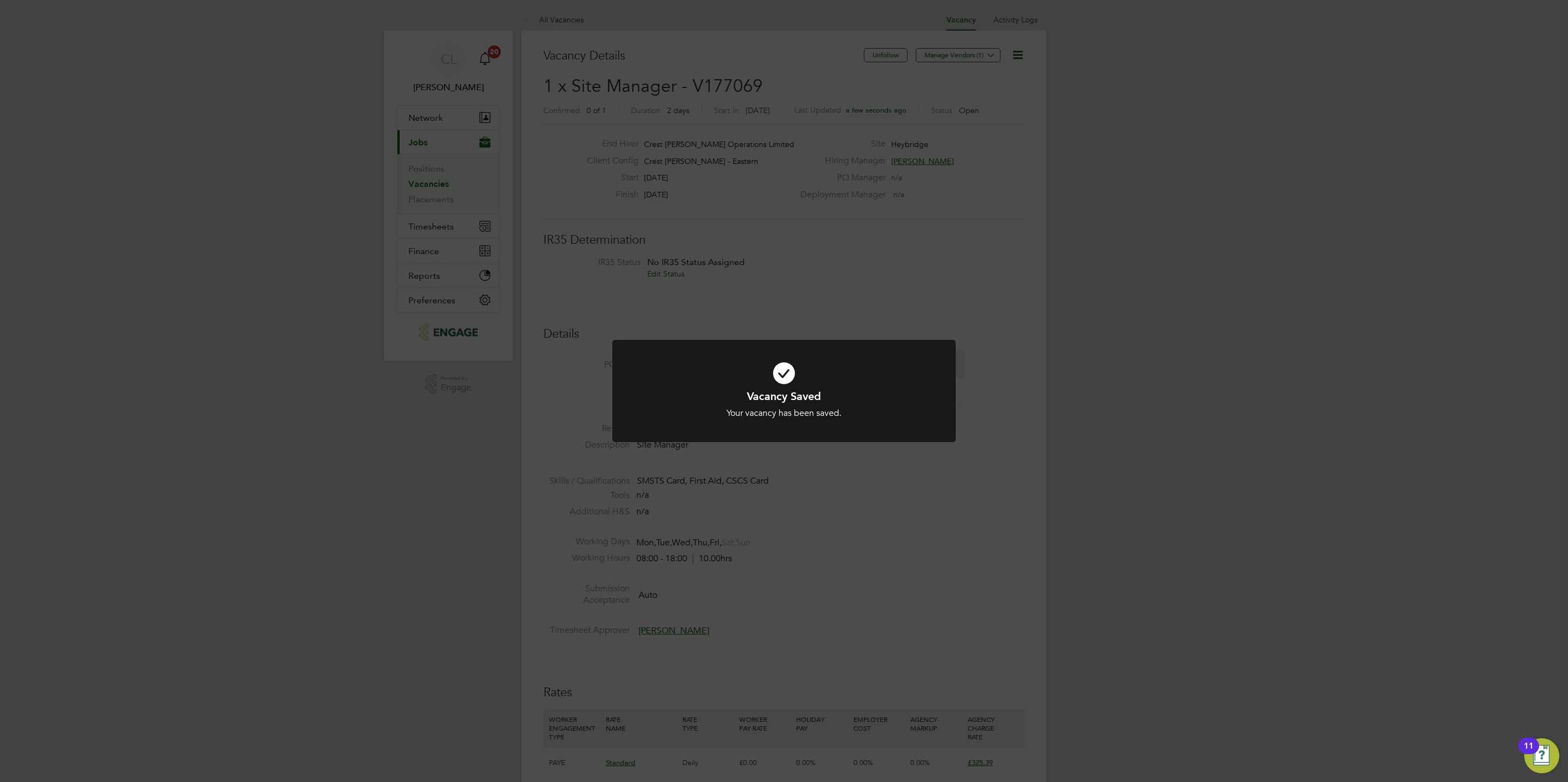
click at [819, 538] on div "Vacancy Saved Your vacancy has been saved. Cancel Okay" at bounding box center [784, 391] width 1568 height 782
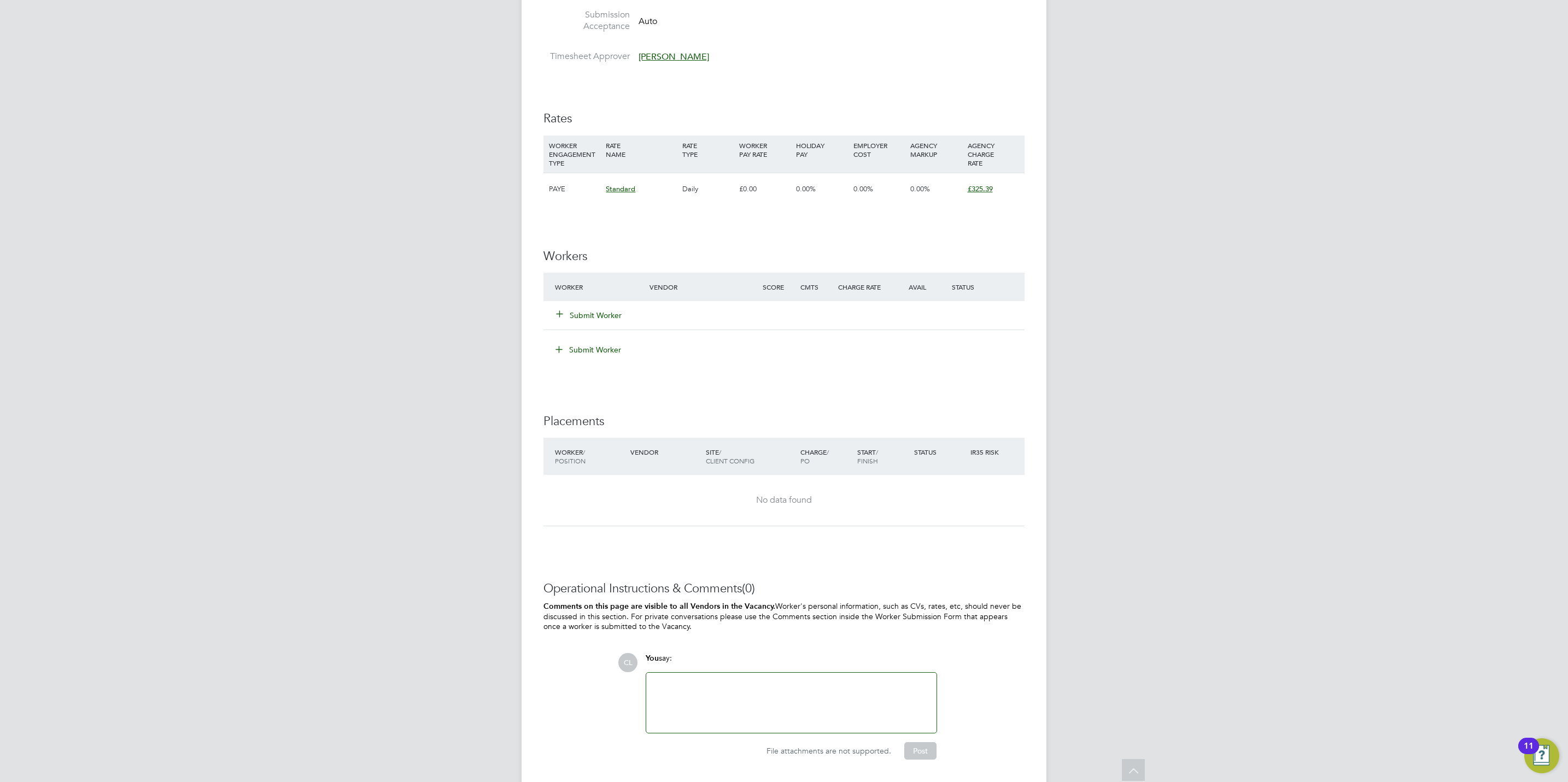
click at [582, 309] on div "Submit Worker" at bounding box center [609, 315] width 113 height 19
click at [585, 311] on button "Submit Worker" at bounding box center [588, 315] width 65 height 11
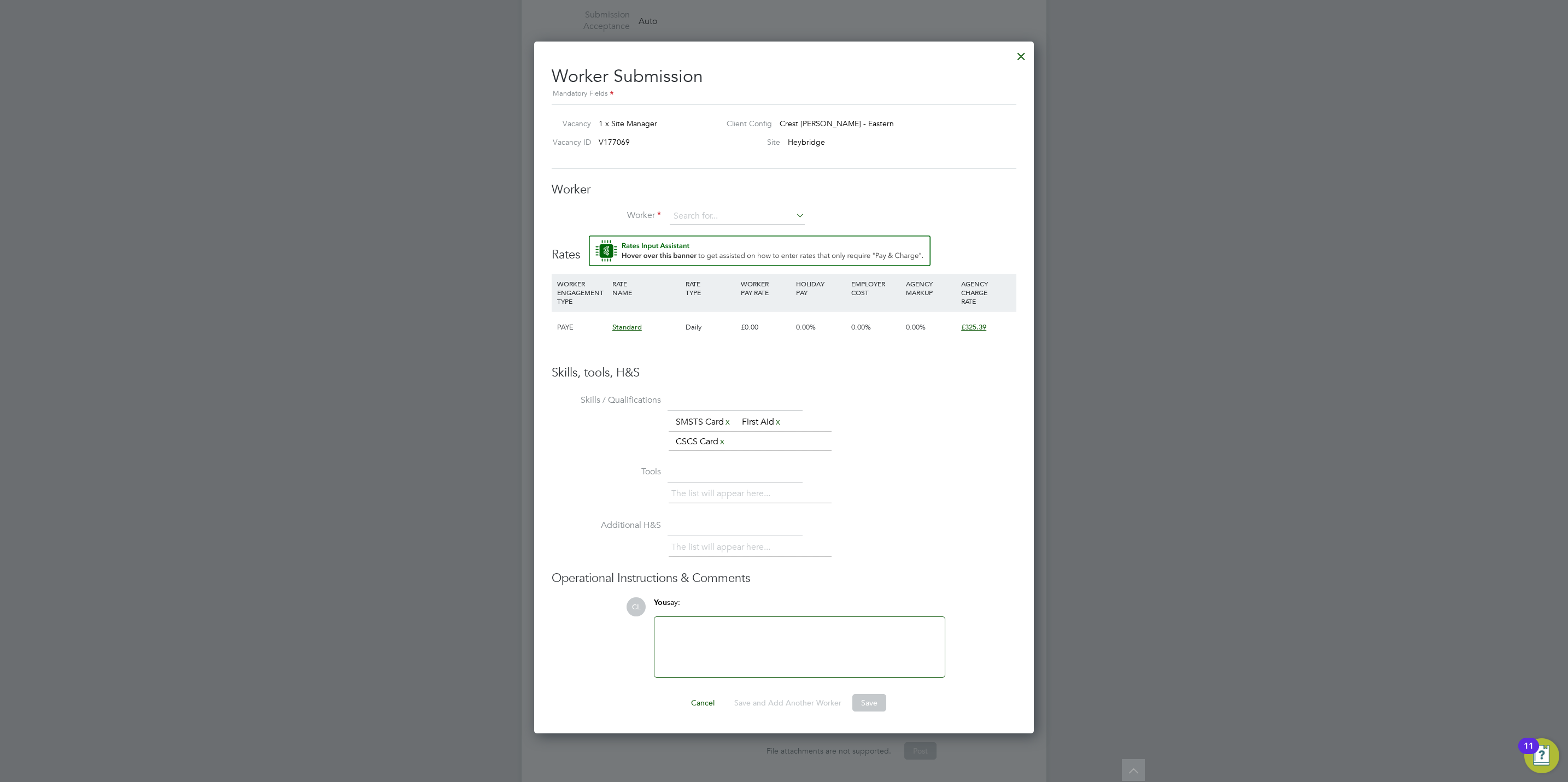
click at [1019, 59] on div at bounding box center [1020, 53] width 19 height 19
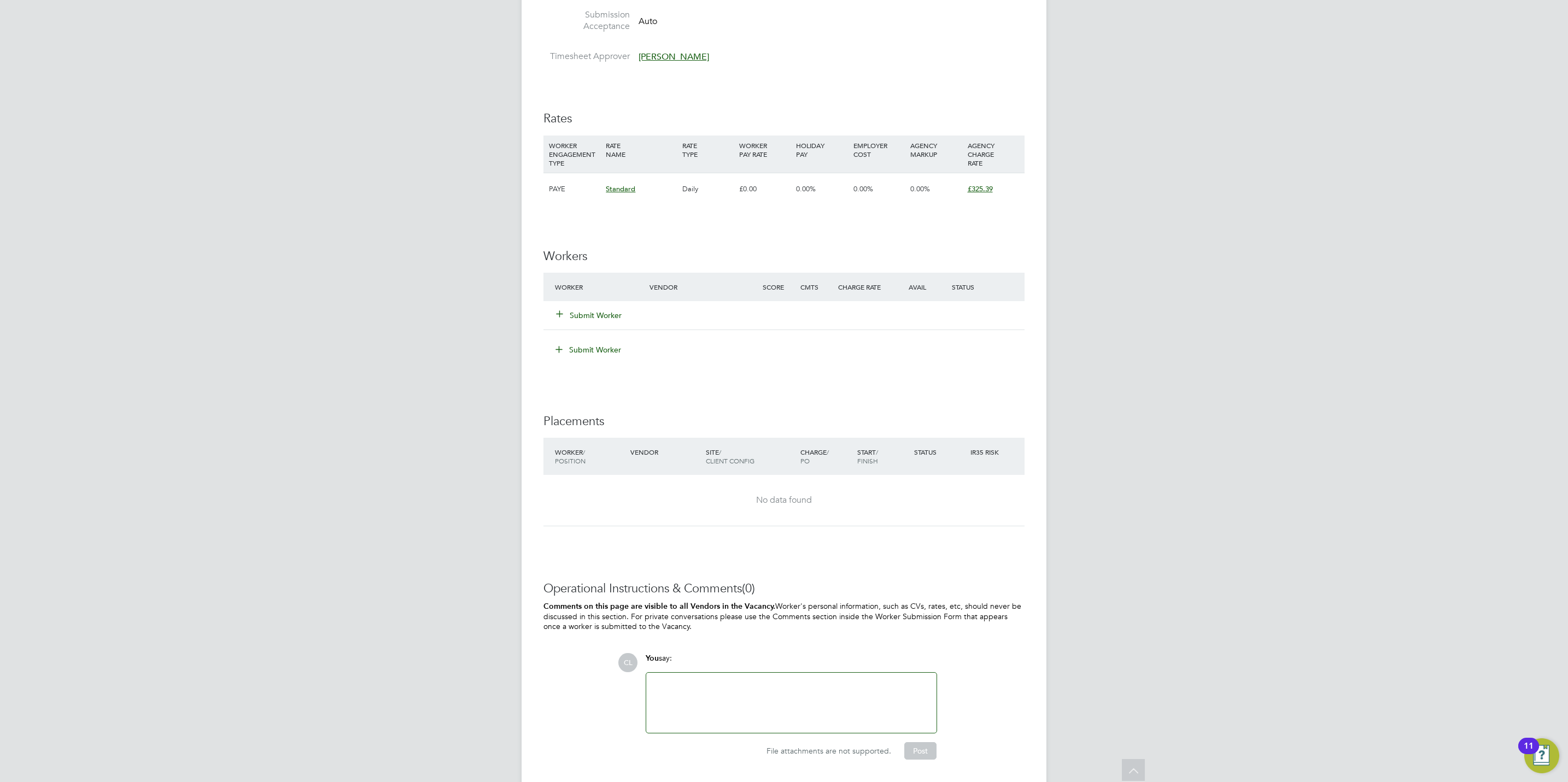
click at [587, 314] on button "Submit Worker" at bounding box center [588, 315] width 65 height 11
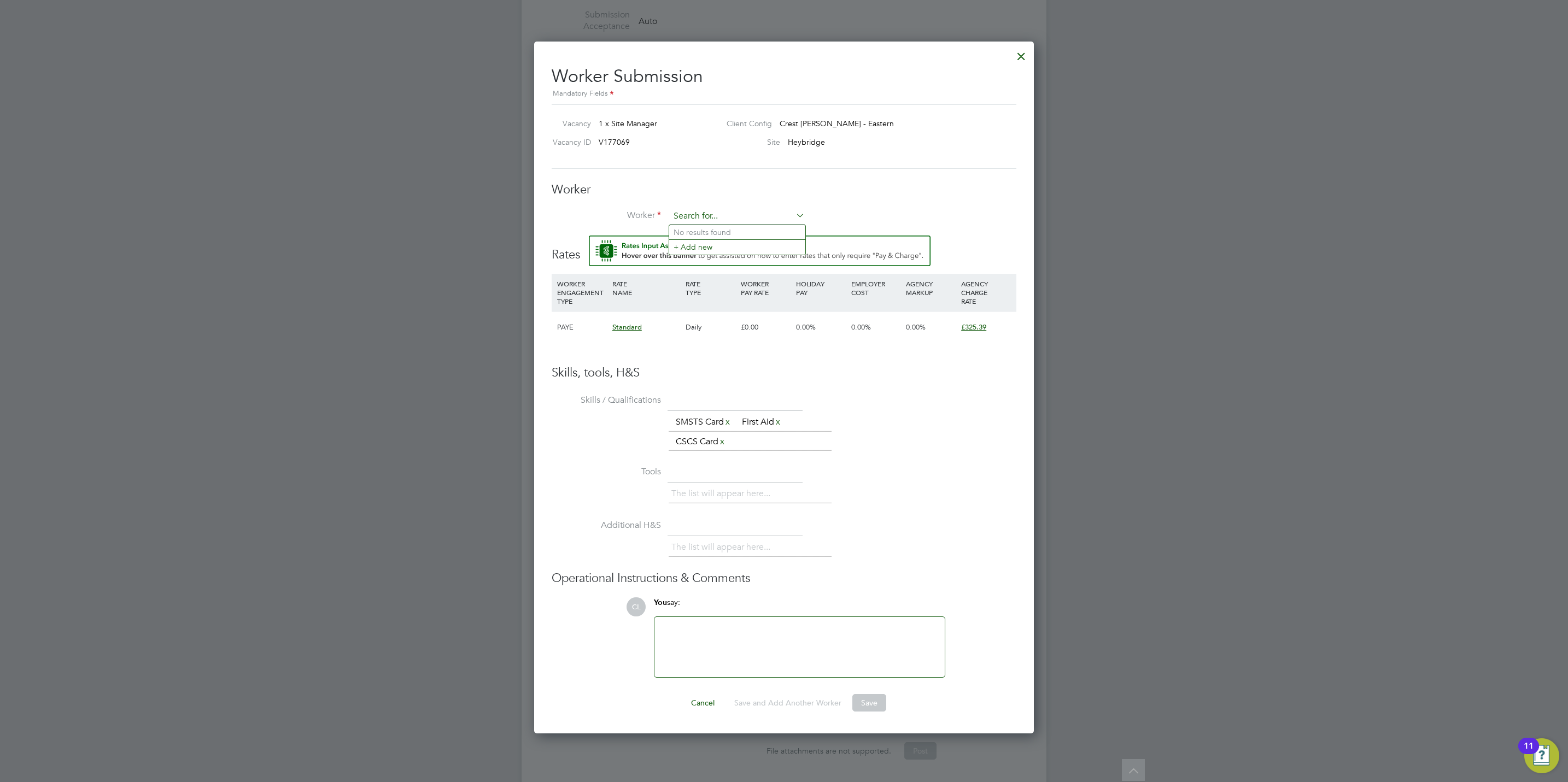
click at [728, 208] on input at bounding box center [737, 216] width 135 height 16
click at [724, 212] on input "chins" at bounding box center [737, 216] width 135 height 16
drag, startPoint x: 710, startPoint y: 217, endPoint x: 551, endPoint y: 212, distance: 159.1
click at [551, 212] on li "Worker chins" at bounding box center [783, 222] width 465 height 27
click at [703, 230] on li "C hinoso Ali (ALI003)" at bounding box center [737, 232] width 136 height 14
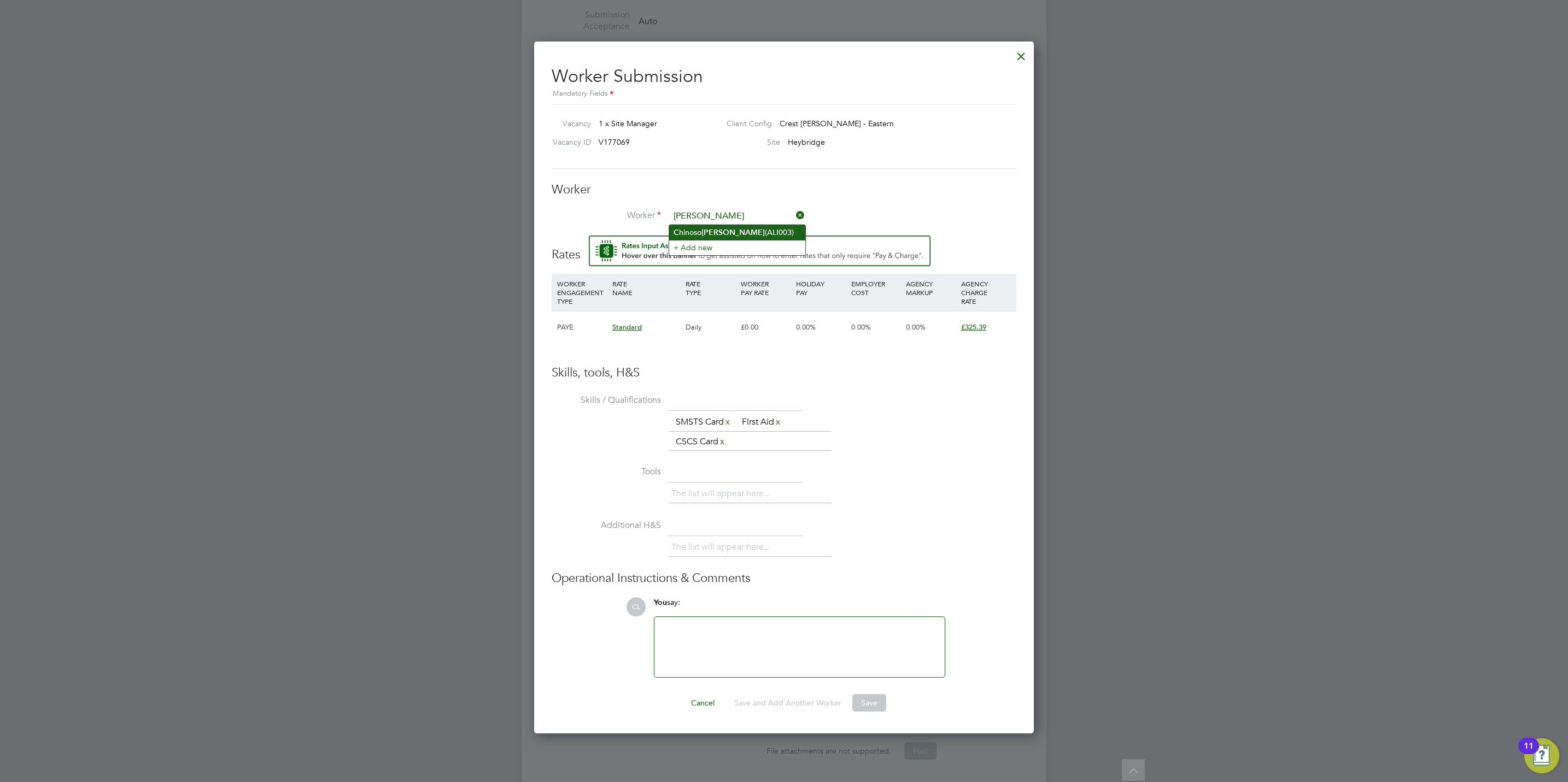
type input "Chinoso Ali (ALI003)"
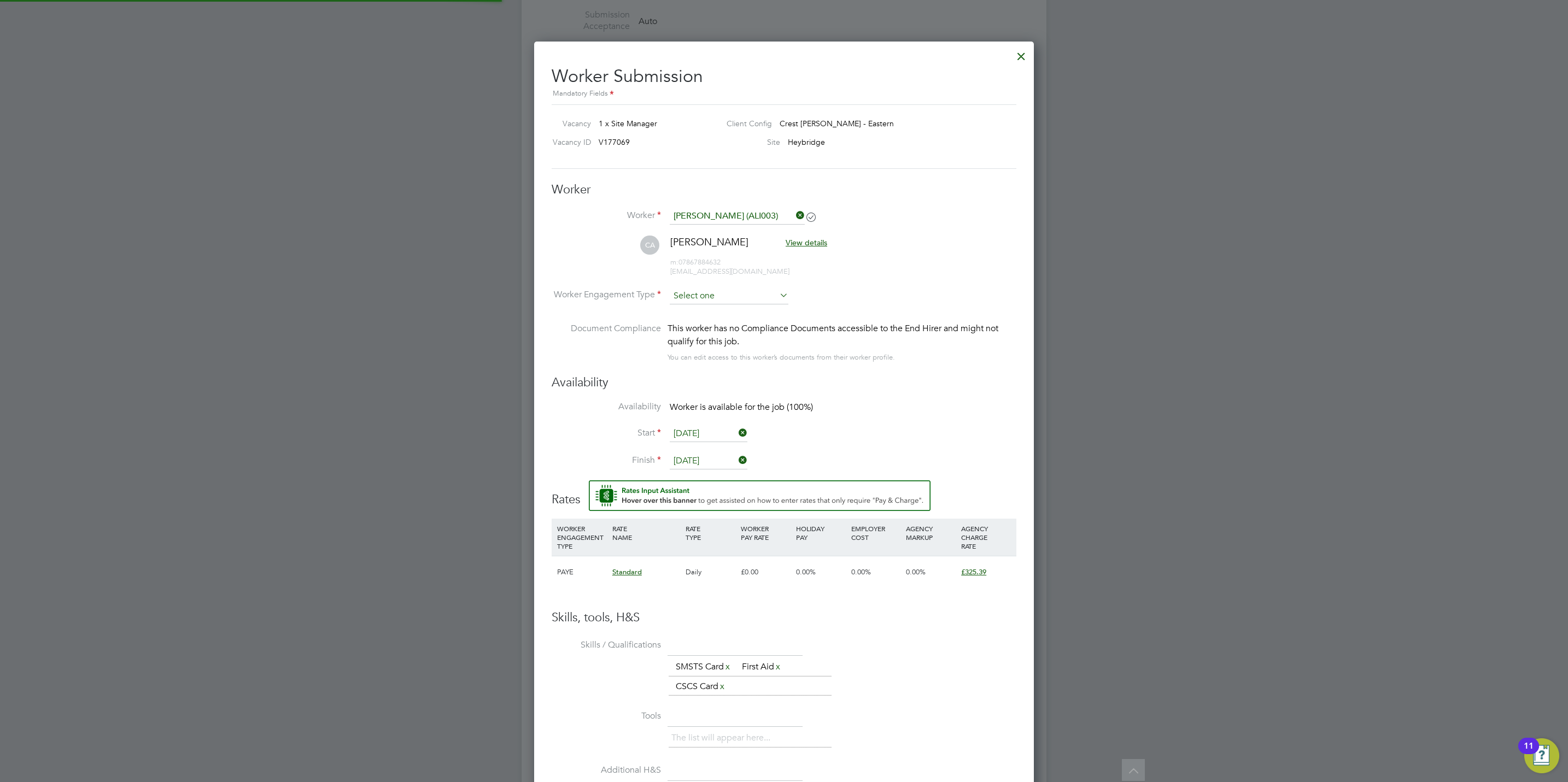
click at [705, 289] on input at bounding box center [729, 295] width 119 height 16
click at [710, 324] on li "PAYE" at bounding box center [728, 325] width 119 height 14
type input "PAYE"
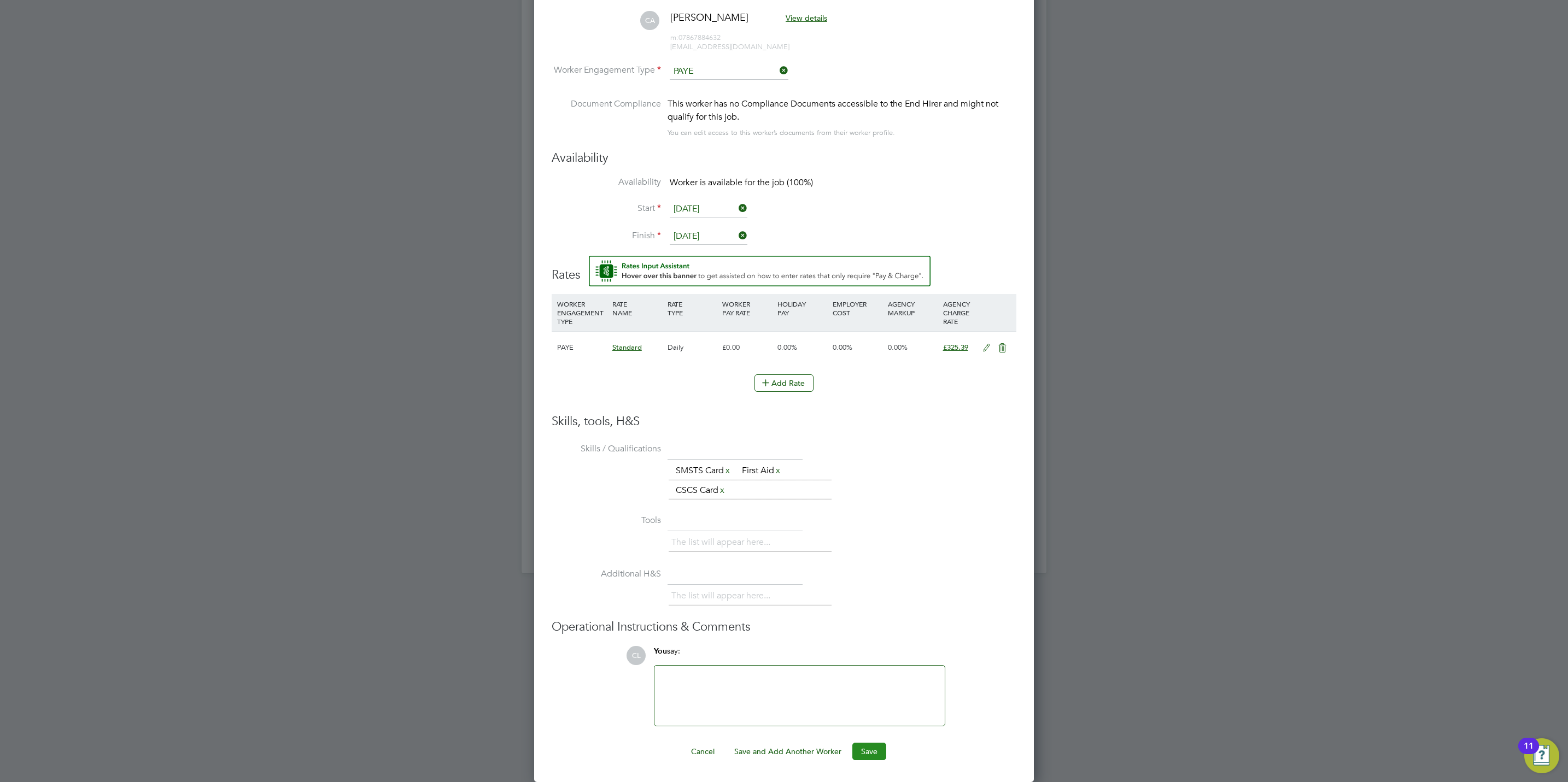
click at [875, 759] on button "Save" at bounding box center [869, 751] width 34 height 18
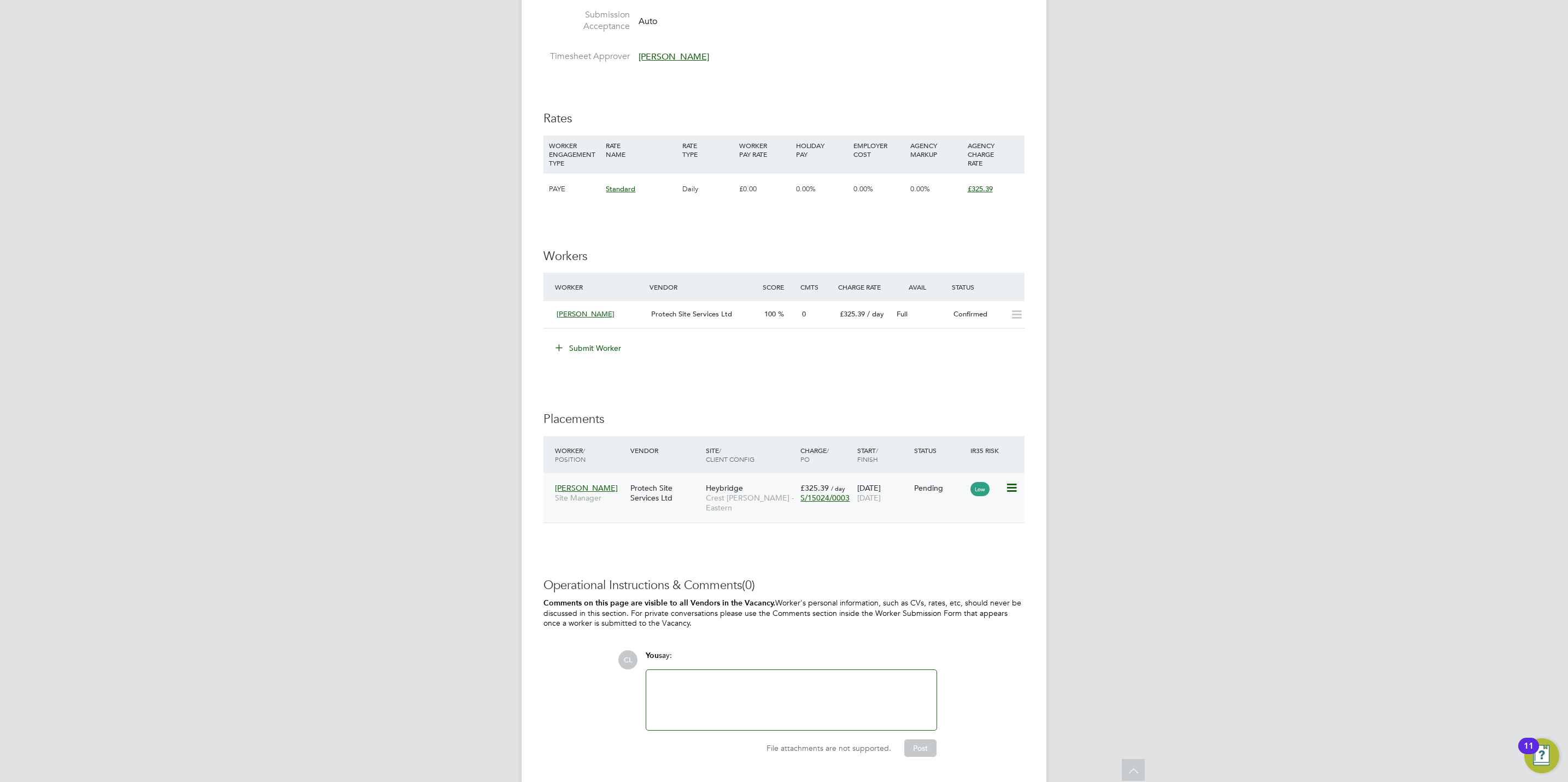
click at [1009, 489] on icon at bounding box center [1010, 487] width 11 height 13
click at [956, 557] on li "Start" at bounding box center [977, 557] width 78 height 15
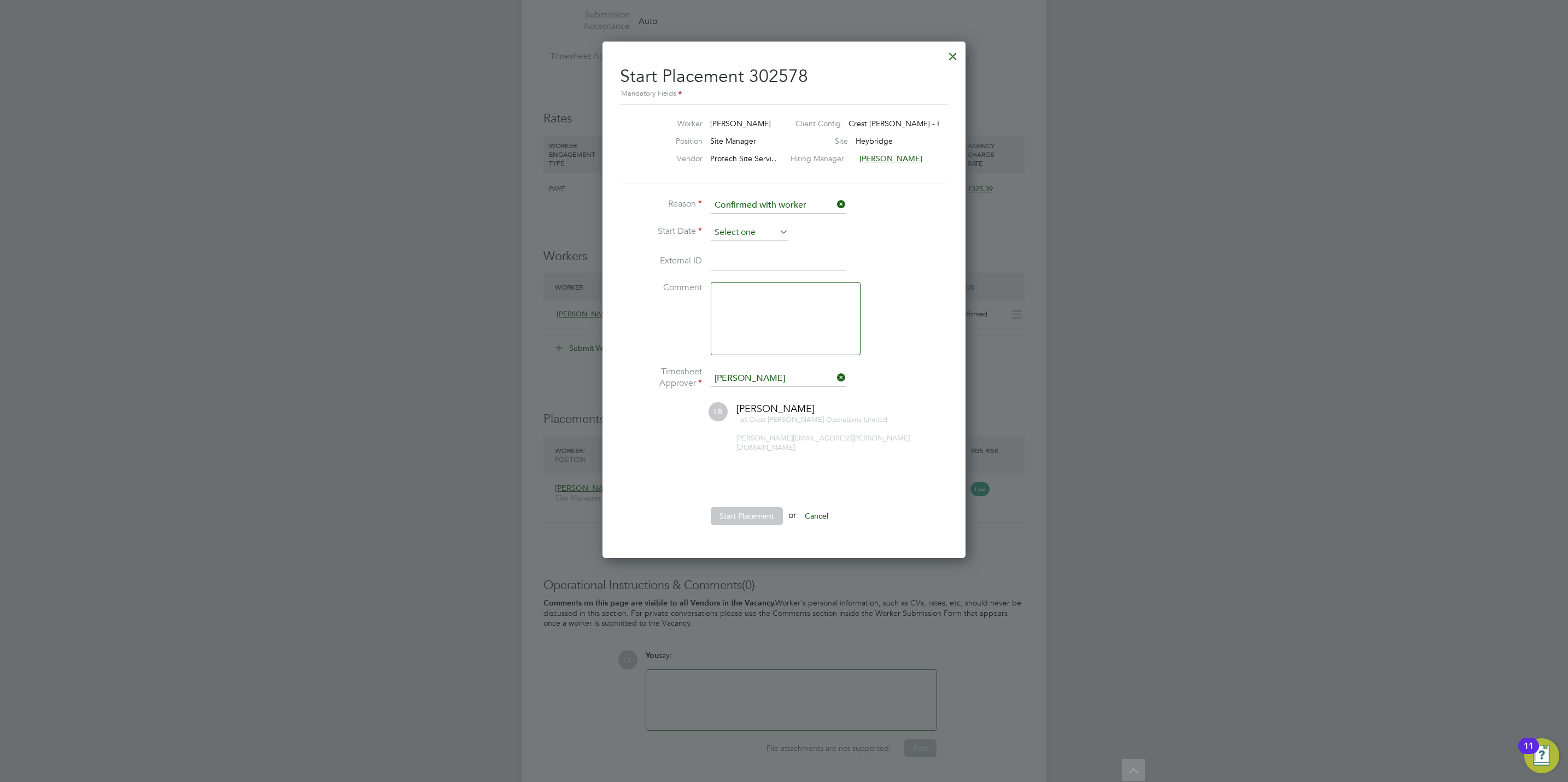
click at [726, 233] on input at bounding box center [749, 232] width 78 height 16
click at [809, 313] on span "29" at bounding box center [811, 311] width 21 height 21
type input "29 Aug 2025"
click at [765, 507] on button "Start Placement" at bounding box center [746, 515] width 72 height 18
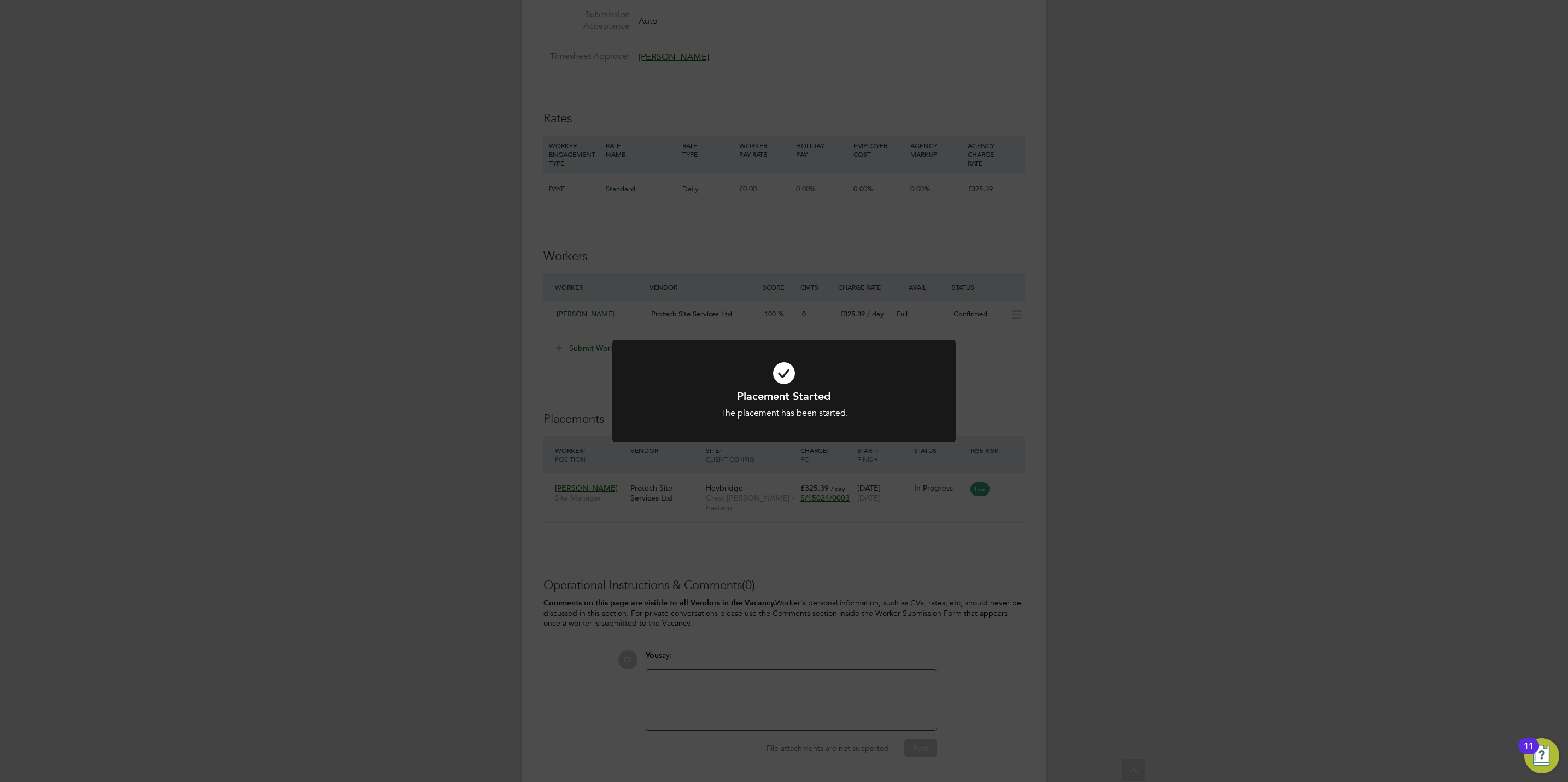
click at [858, 508] on div "Placement Started The placement has been started. Cancel Okay" at bounding box center [784, 391] width 1568 height 782
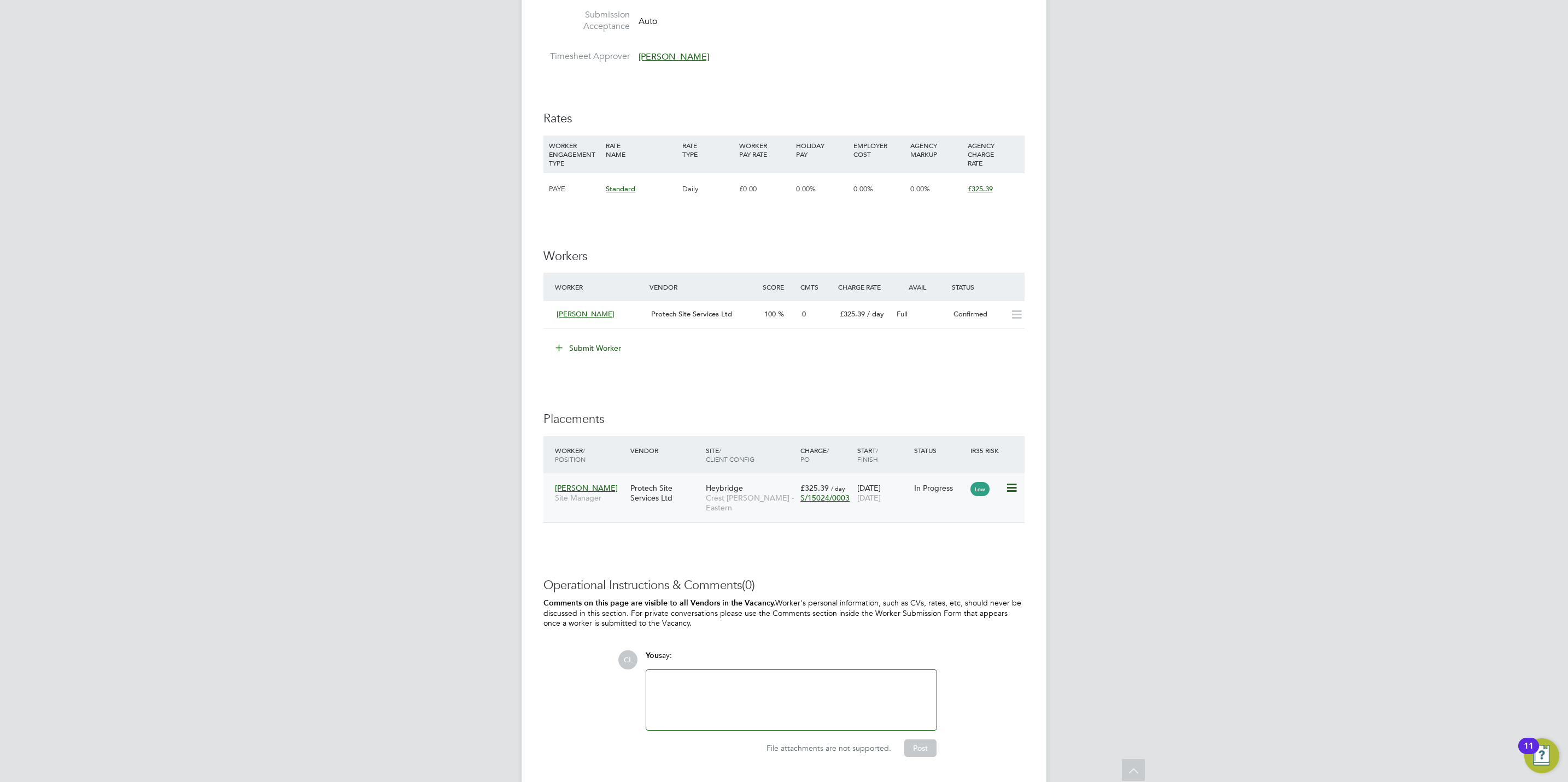
click at [881, 498] on span "30 Aug 2025" at bounding box center [869, 498] width 24 height 10
click at [583, 344] on button "Submit Worker" at bounding box center [588, 348] width 82 height 18
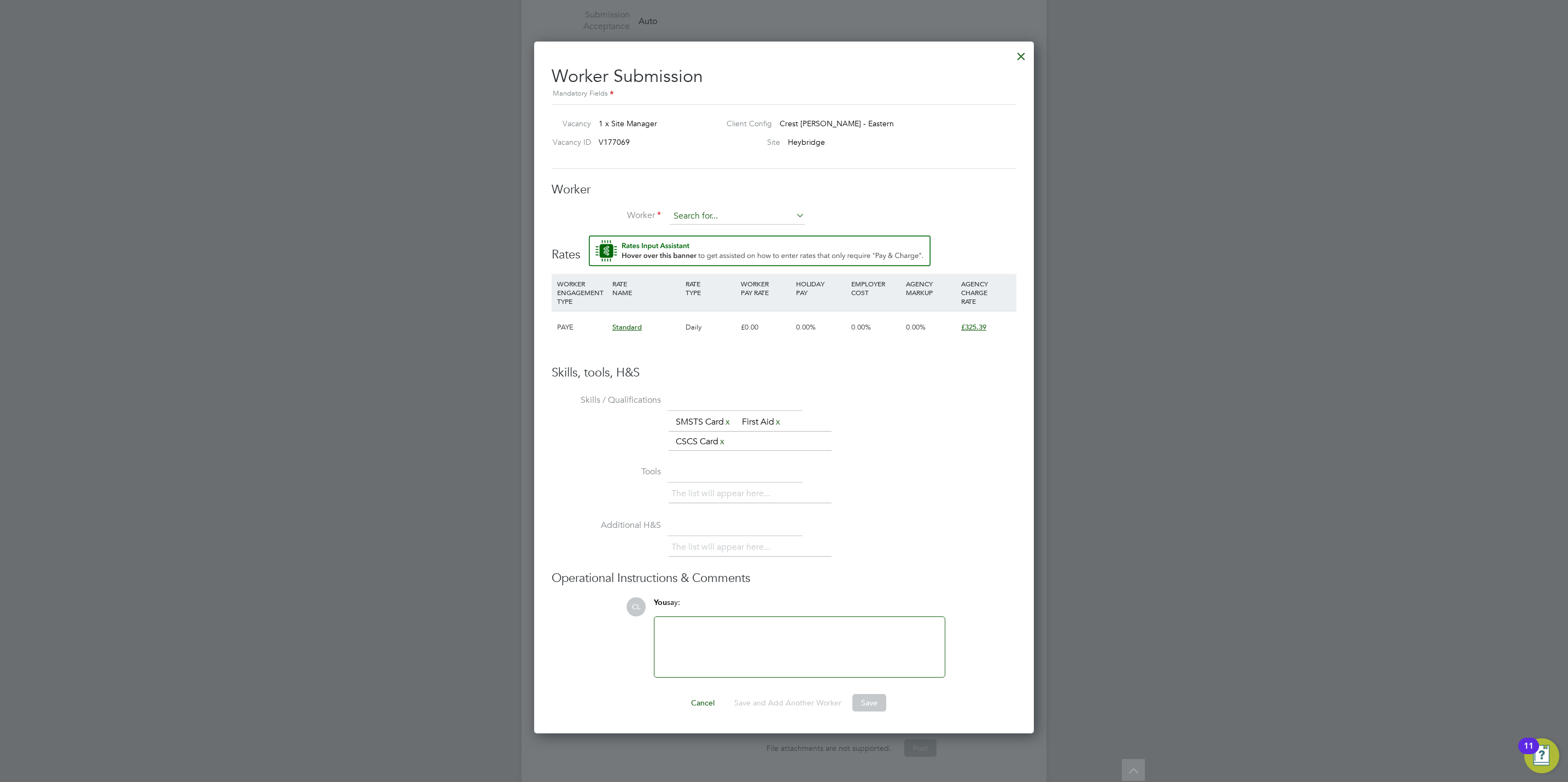
click at [744, 218] on input at bounding box center [737, 216] width 135 height 16
click at [740, 247] on li "Lewis F reemantle (FRE003)" at bounding box center [750, 246] width 163 height 14
type input "Lewis Freemantle (FRE003)"
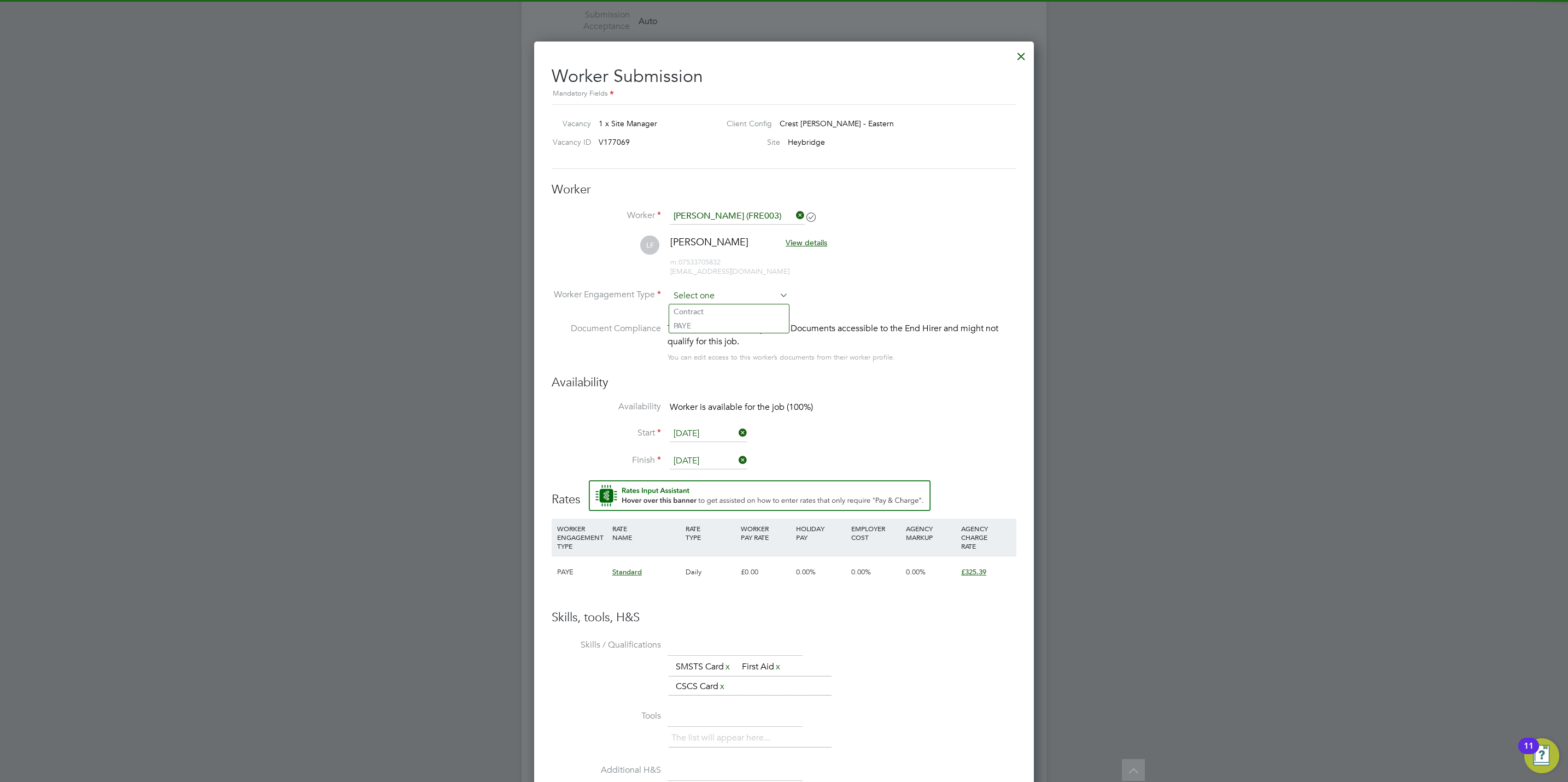
click at [703, 288] on input at bounding box center [729, 295] width 119 height 16
click at [704, 318] on li "PAYE" at bounding box center [728, 325] width 119 height 14
type input "PAYE"
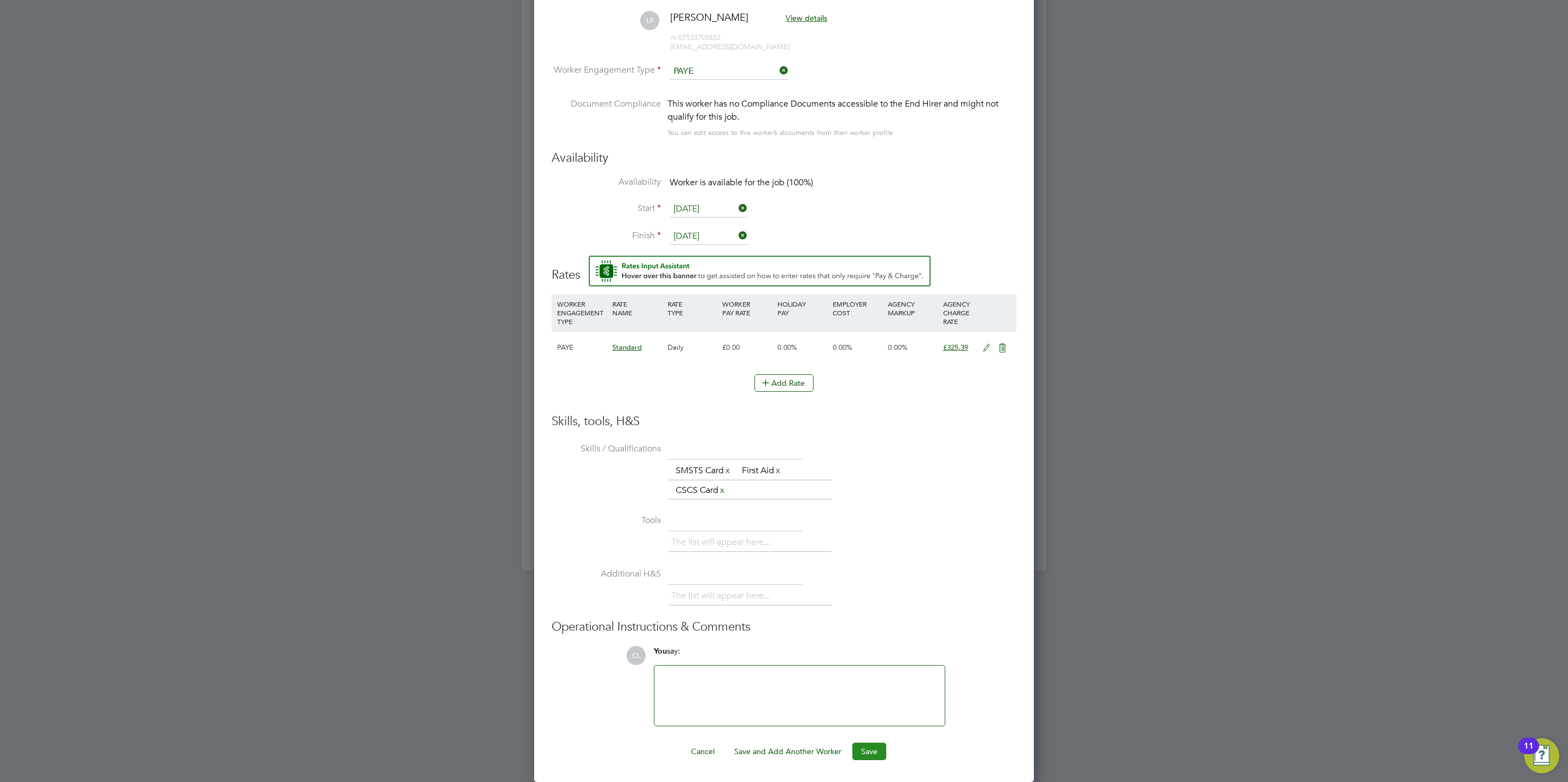
click at [864, 754] on button "Save" at bounding box center [869, 751] width 34 height 18
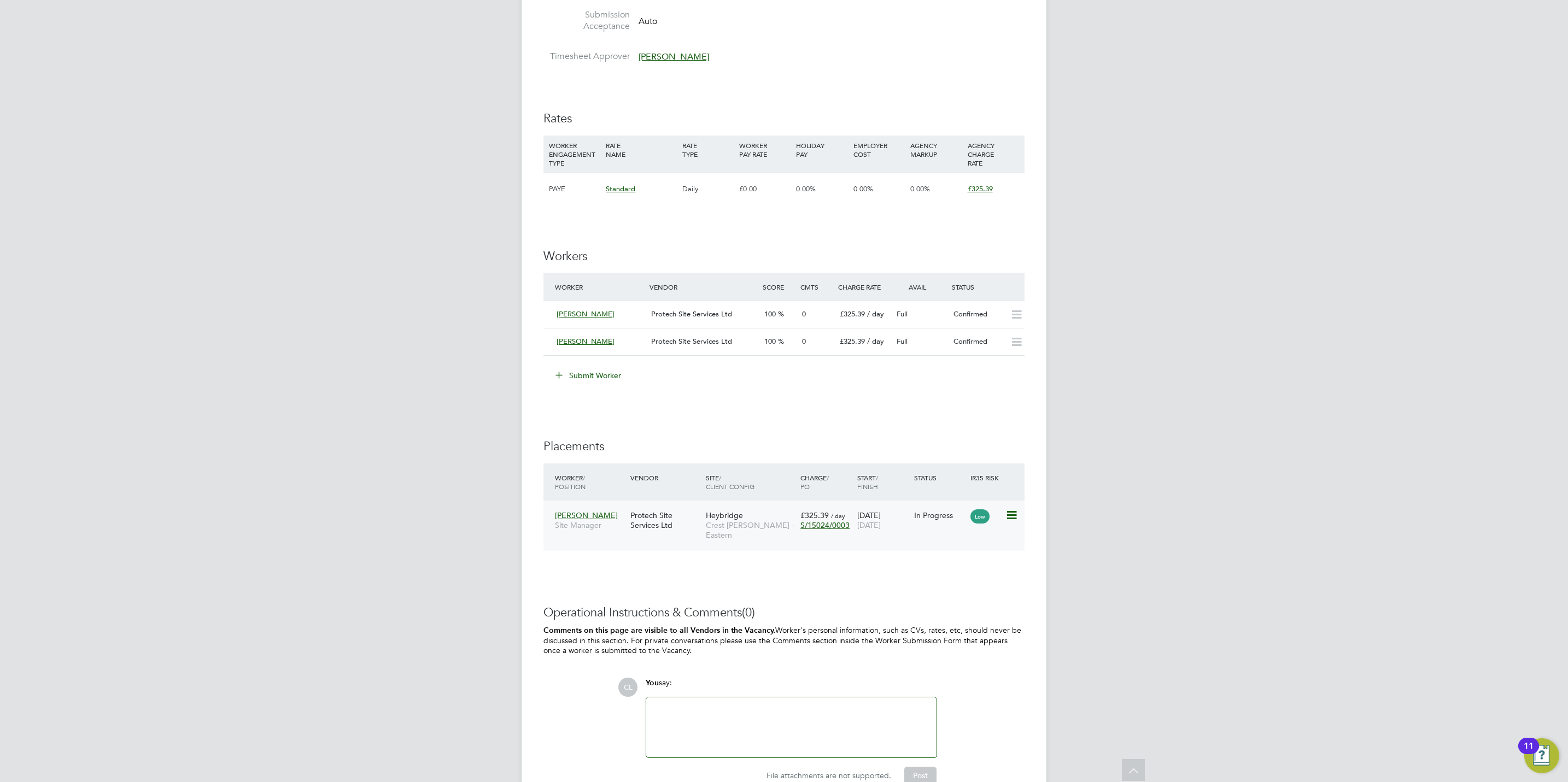
click at [1011, 520] on icon at bounding box center [1010, 515] width 11 height 13
click at [859, 605] on h3 "Operational Instructions & Comments (0)" at bounding box center [784, 613] width 481 height 16
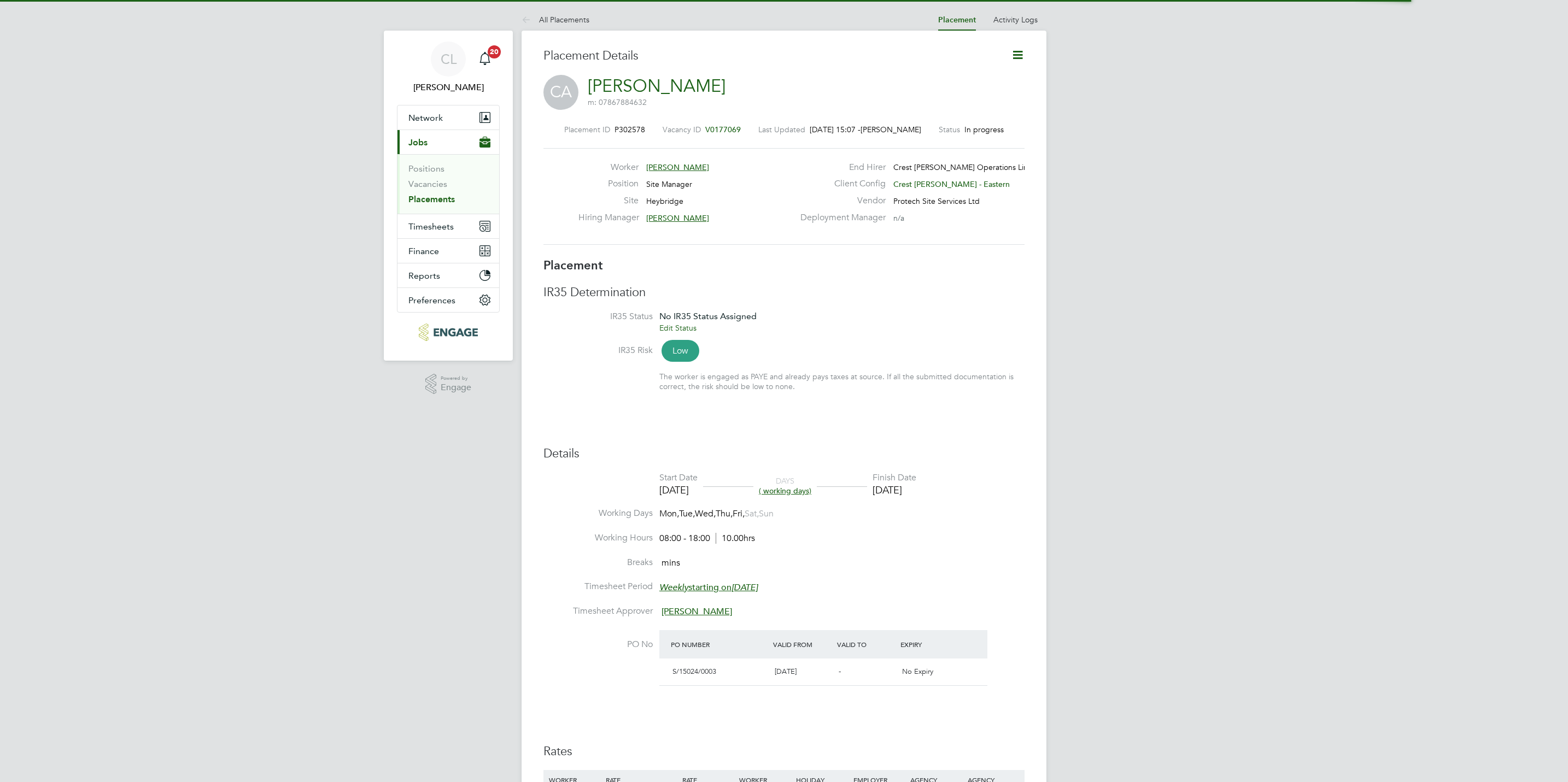
click at [1019, 58] on icon at bounding box center [1018, 55] width 14 height 14
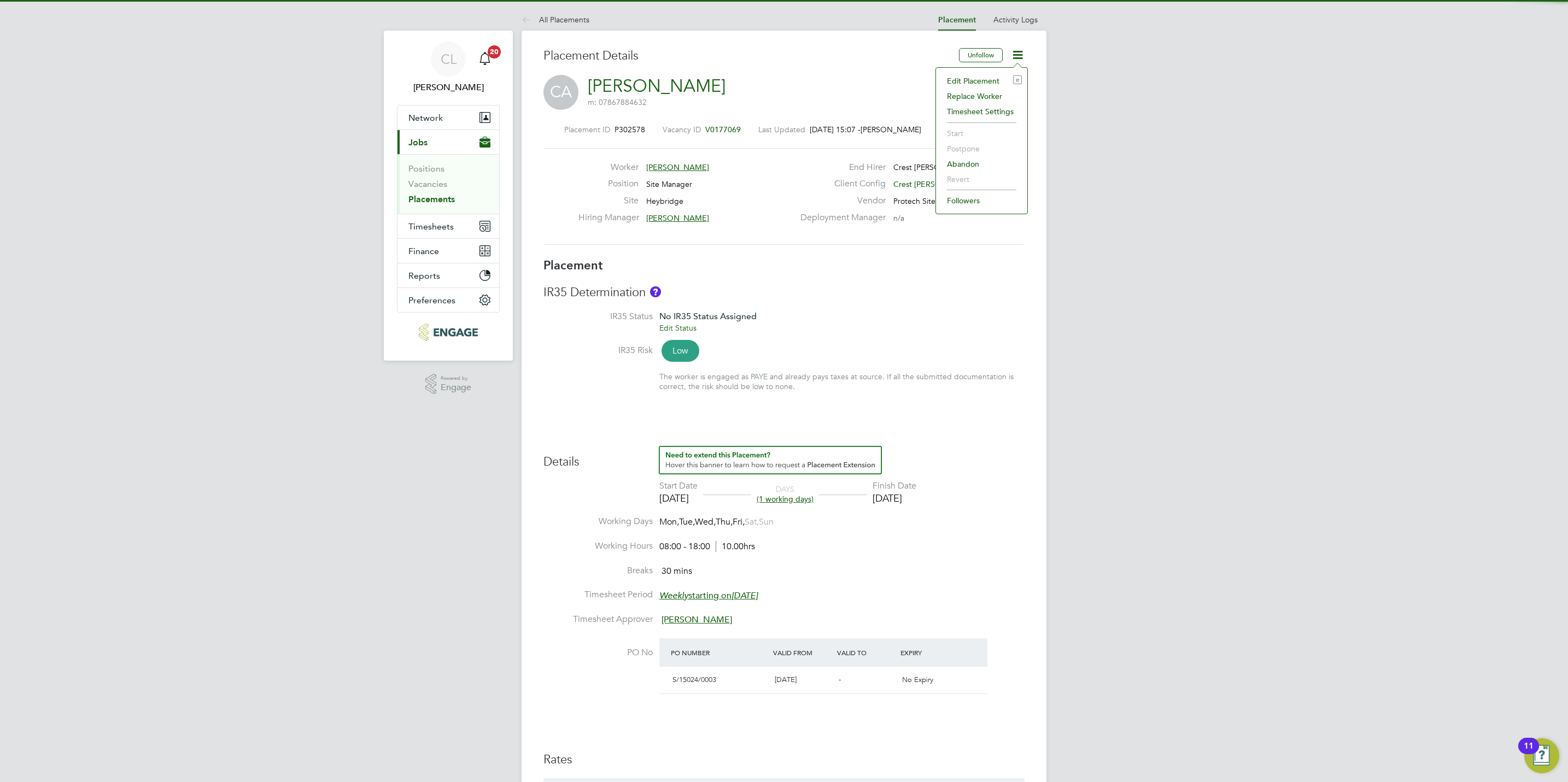
click at [994, 77] on li "Edit Placement e" at bounding box center [981, 81] width 80 height 15
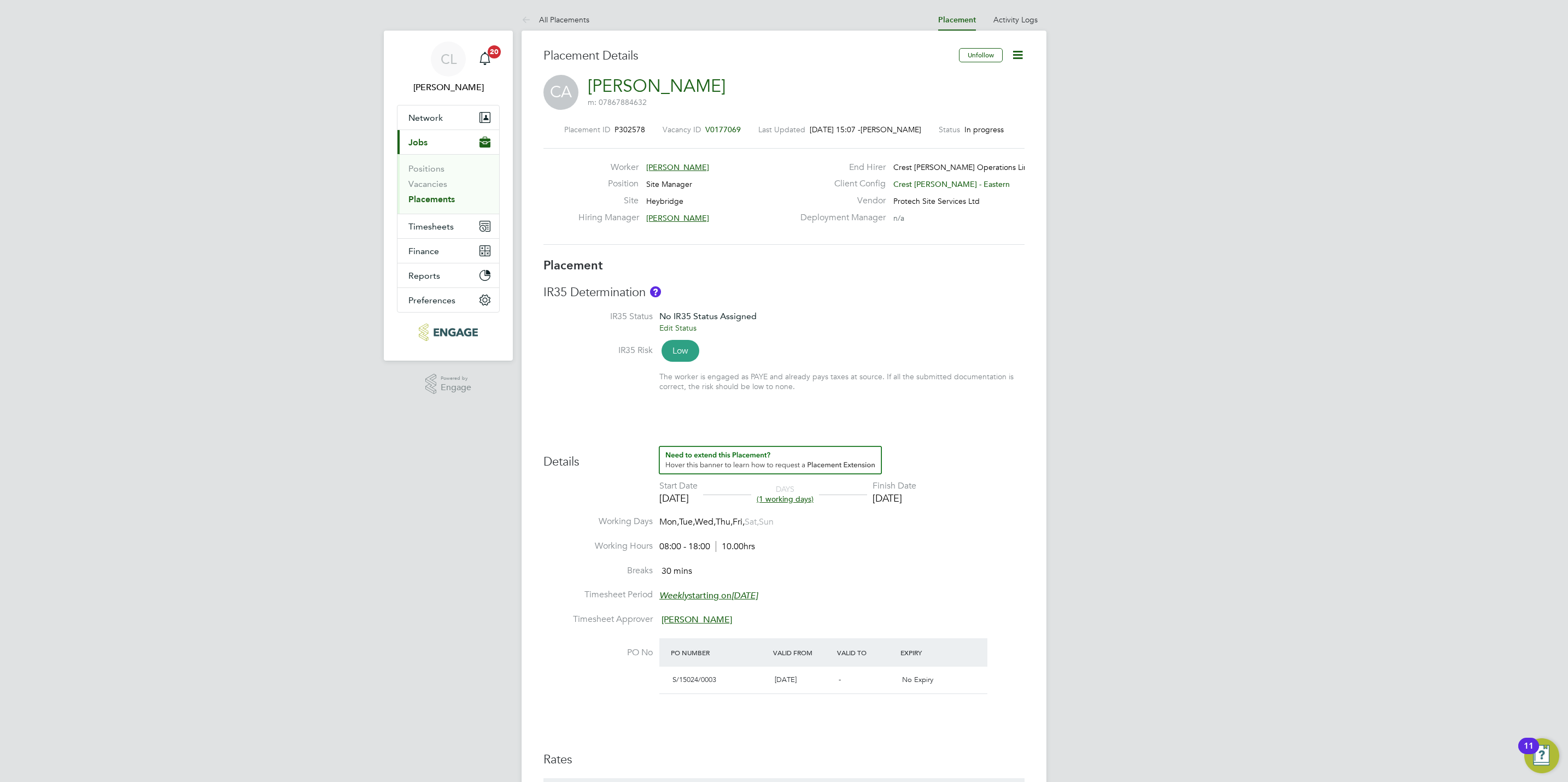
type input "[PERSON_NAME]"
type input "[DATE]"
type input "08:00"
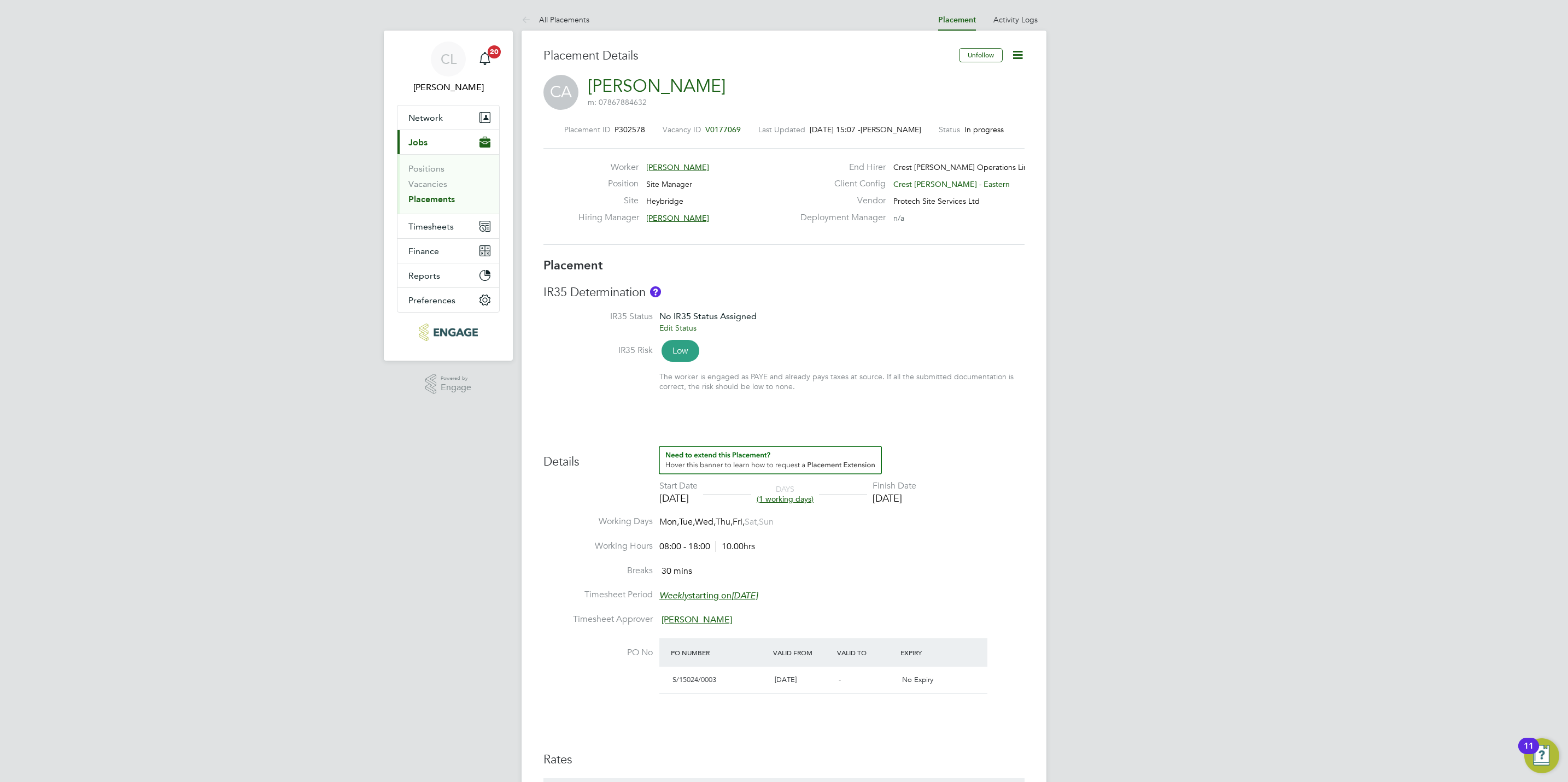
type input "18:00"
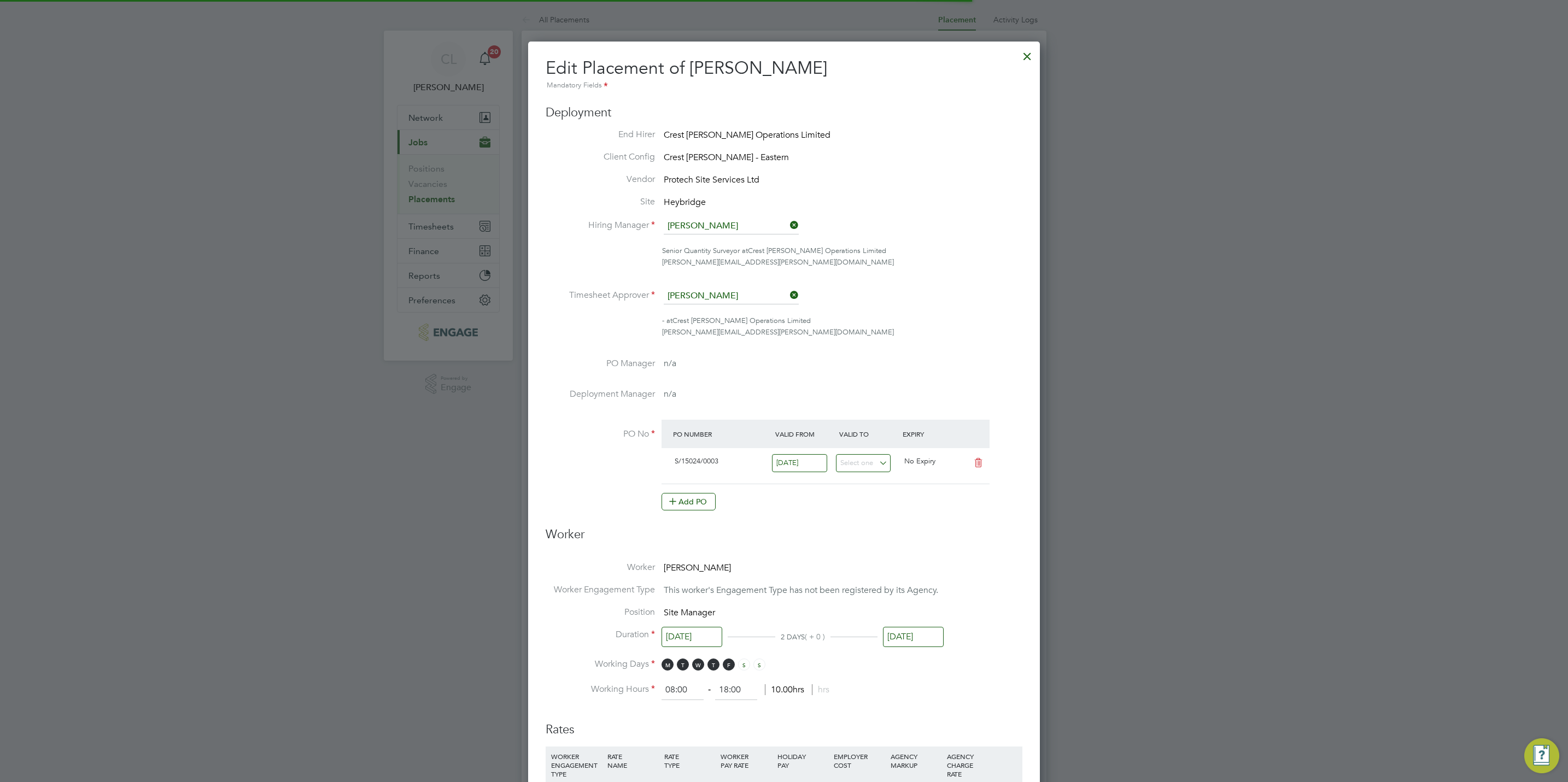
scroll to position [5, 5]
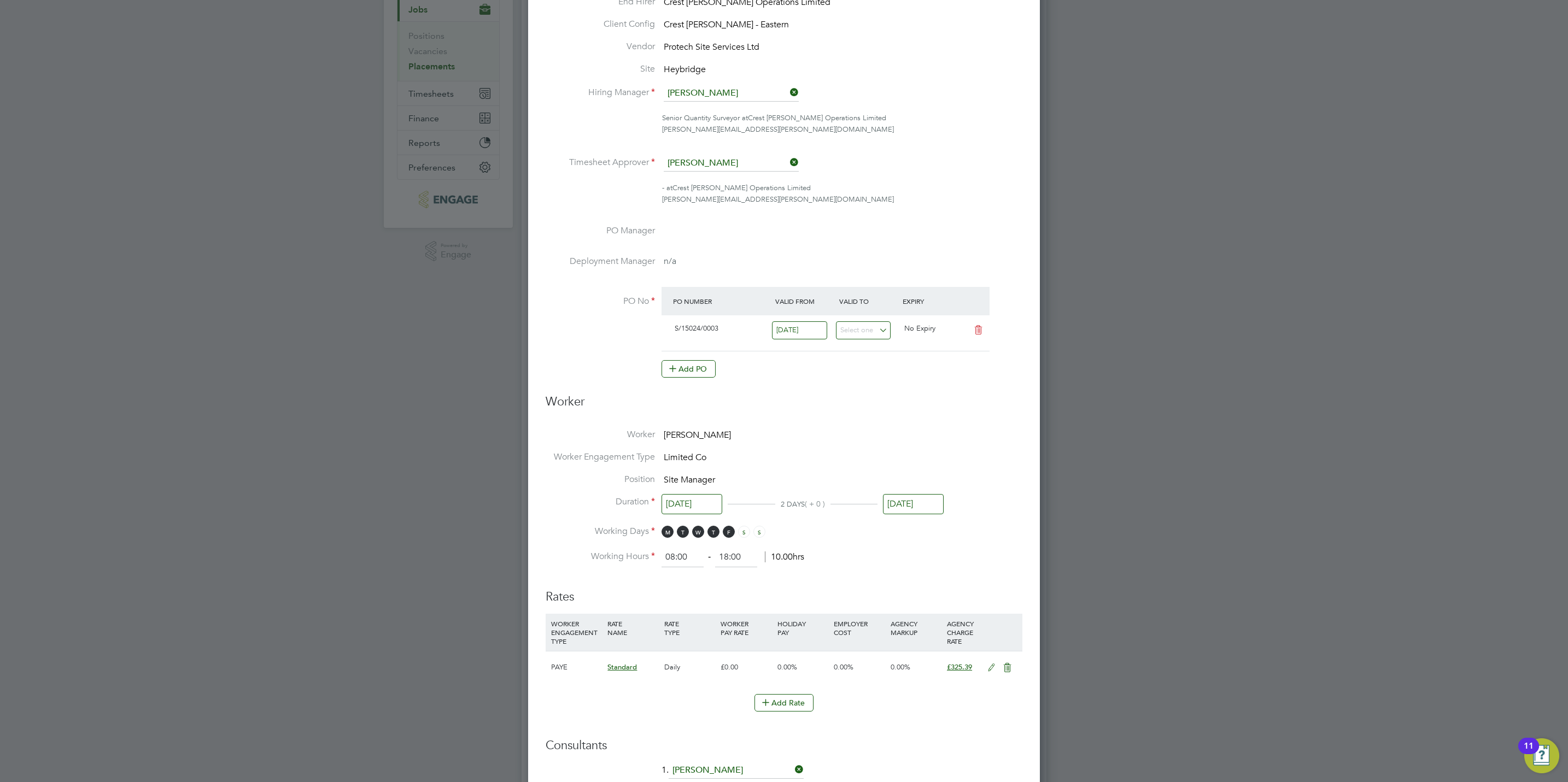
click at [903, 495] on input "[DATE]" at bounding box center [914, 504] width 61 height 20
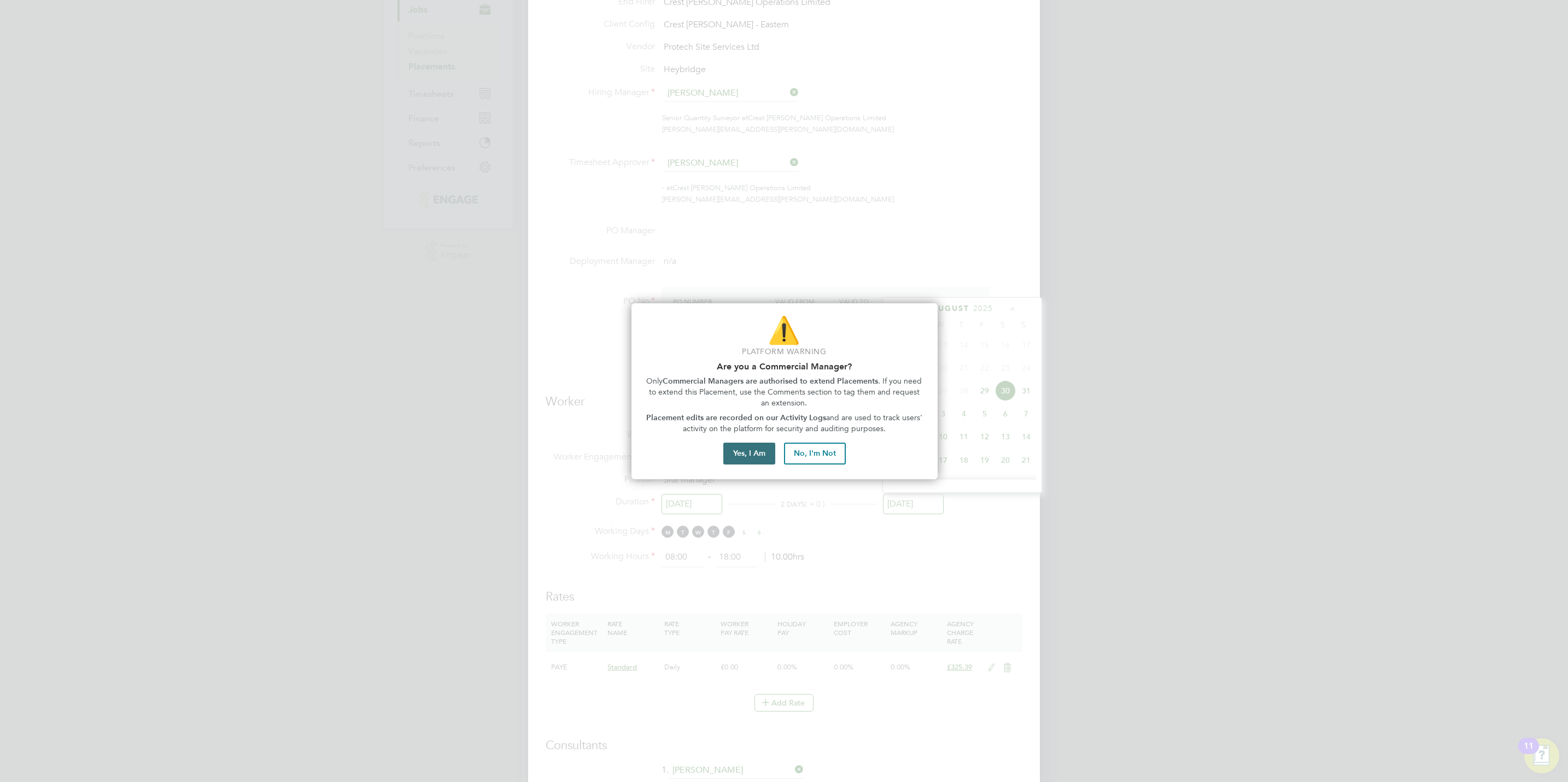
click at [747, 455] on button "Yes, I Am" at bounding box center [748, 454] width 52 height 22
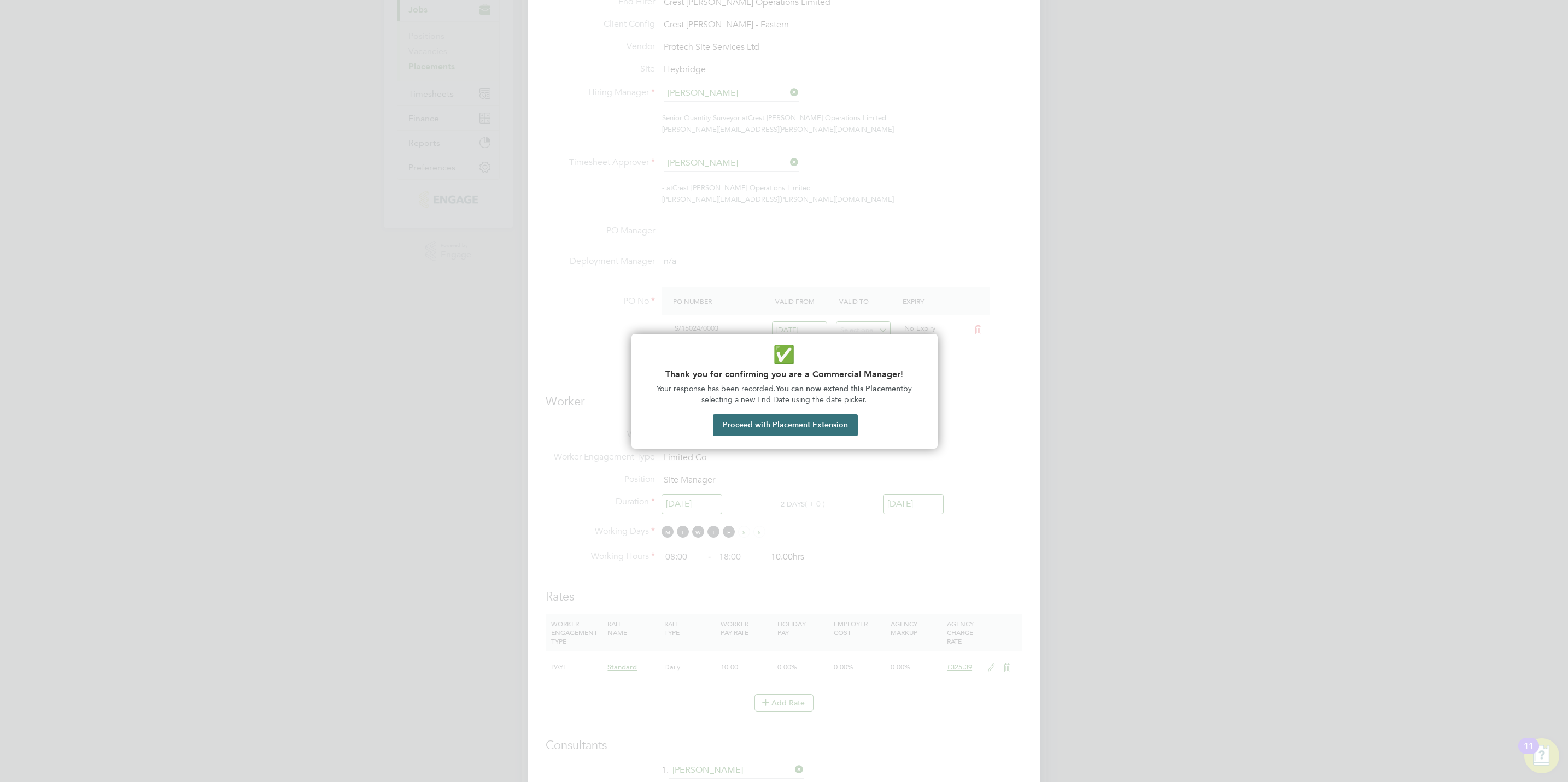
click at [784, 423] on button "Proceed with Placement Extension" at bounding box center [785, 425] width 145 height 22
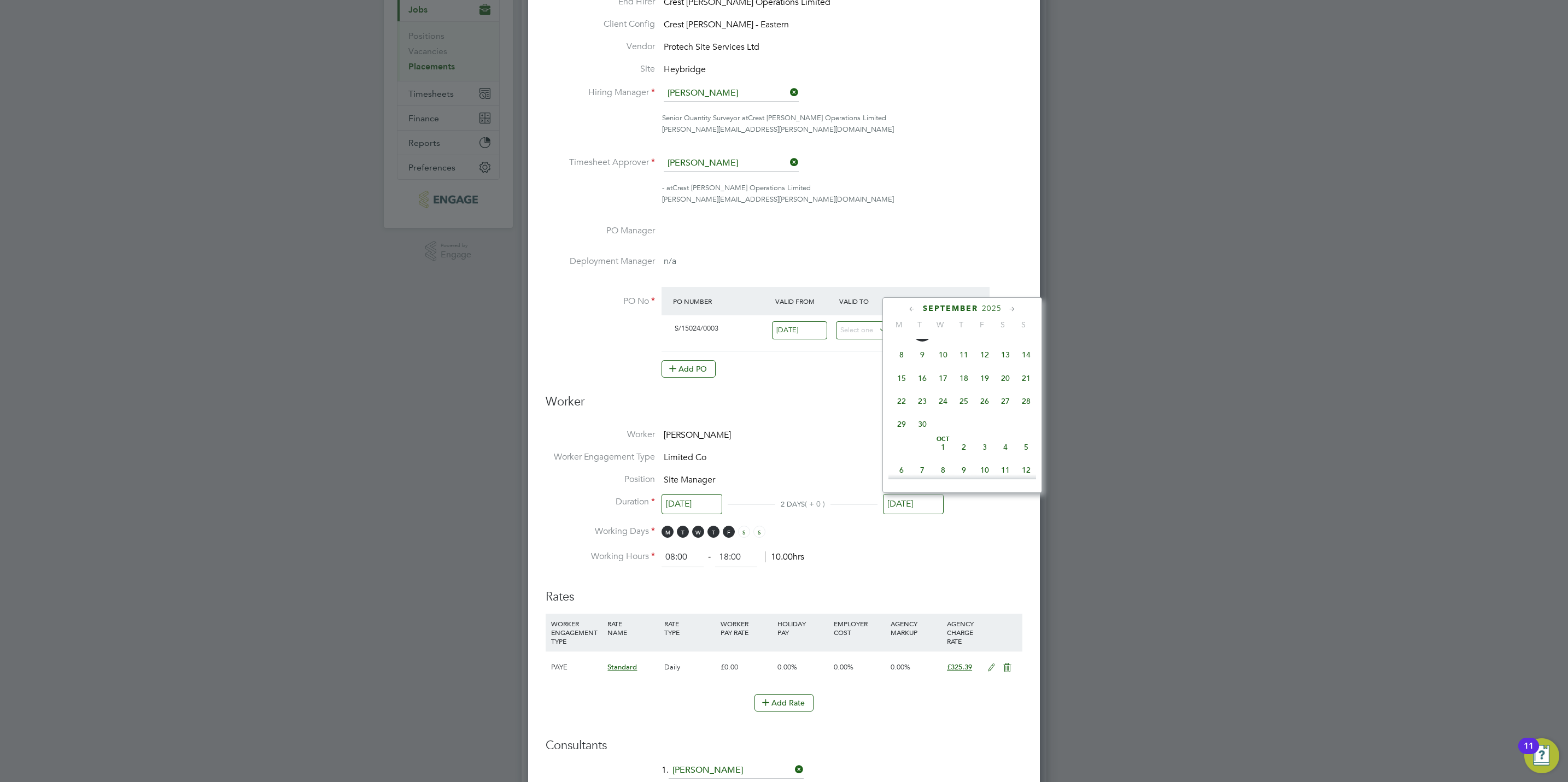
click at [980, 403] on span "26" at bounding box center [984, 401] width 21 height 21
type input "[DATE]"
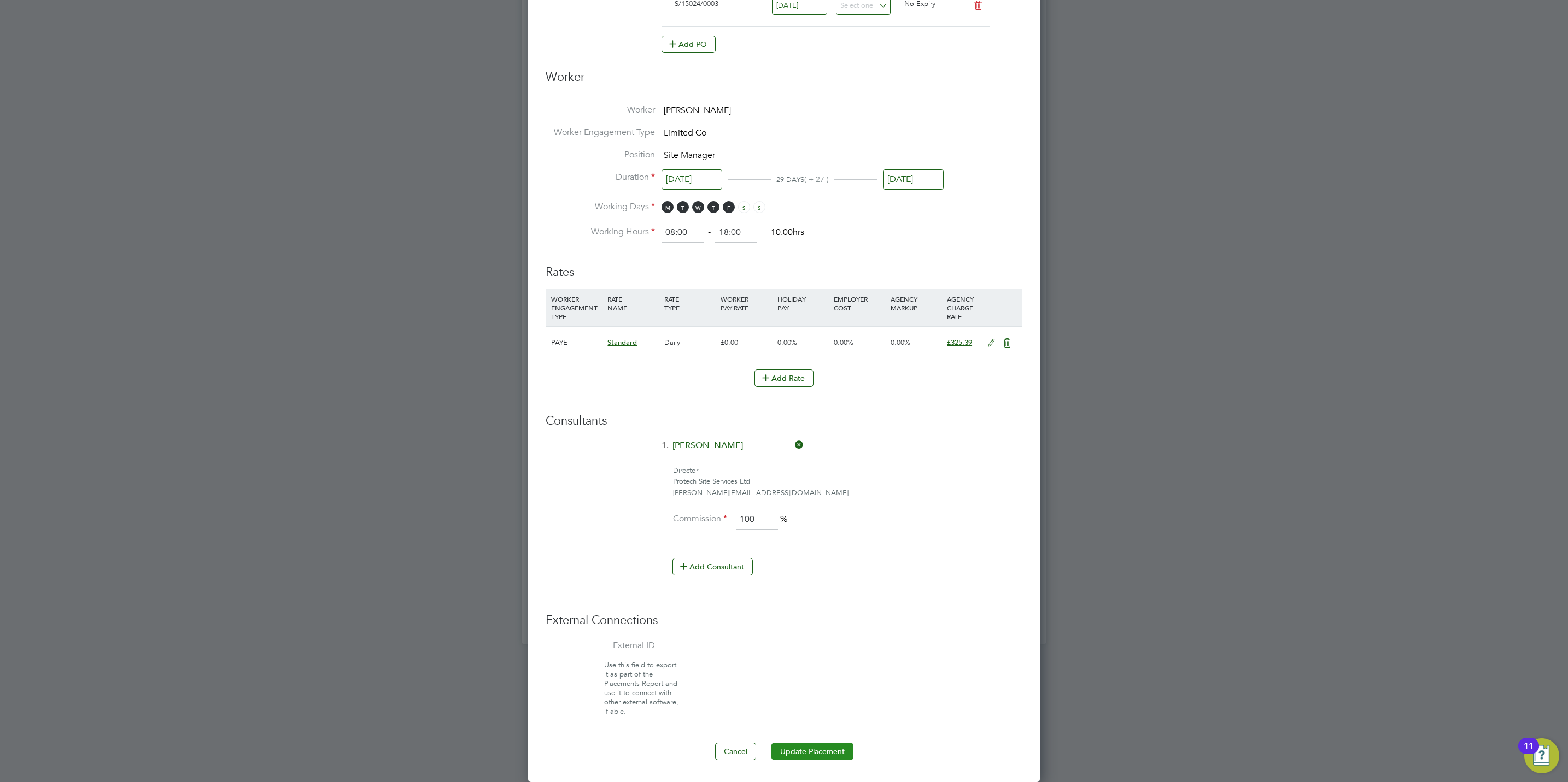
click at [825, 742] on button "Update Placement" at bounding box center [812, 751] width 82 height 18
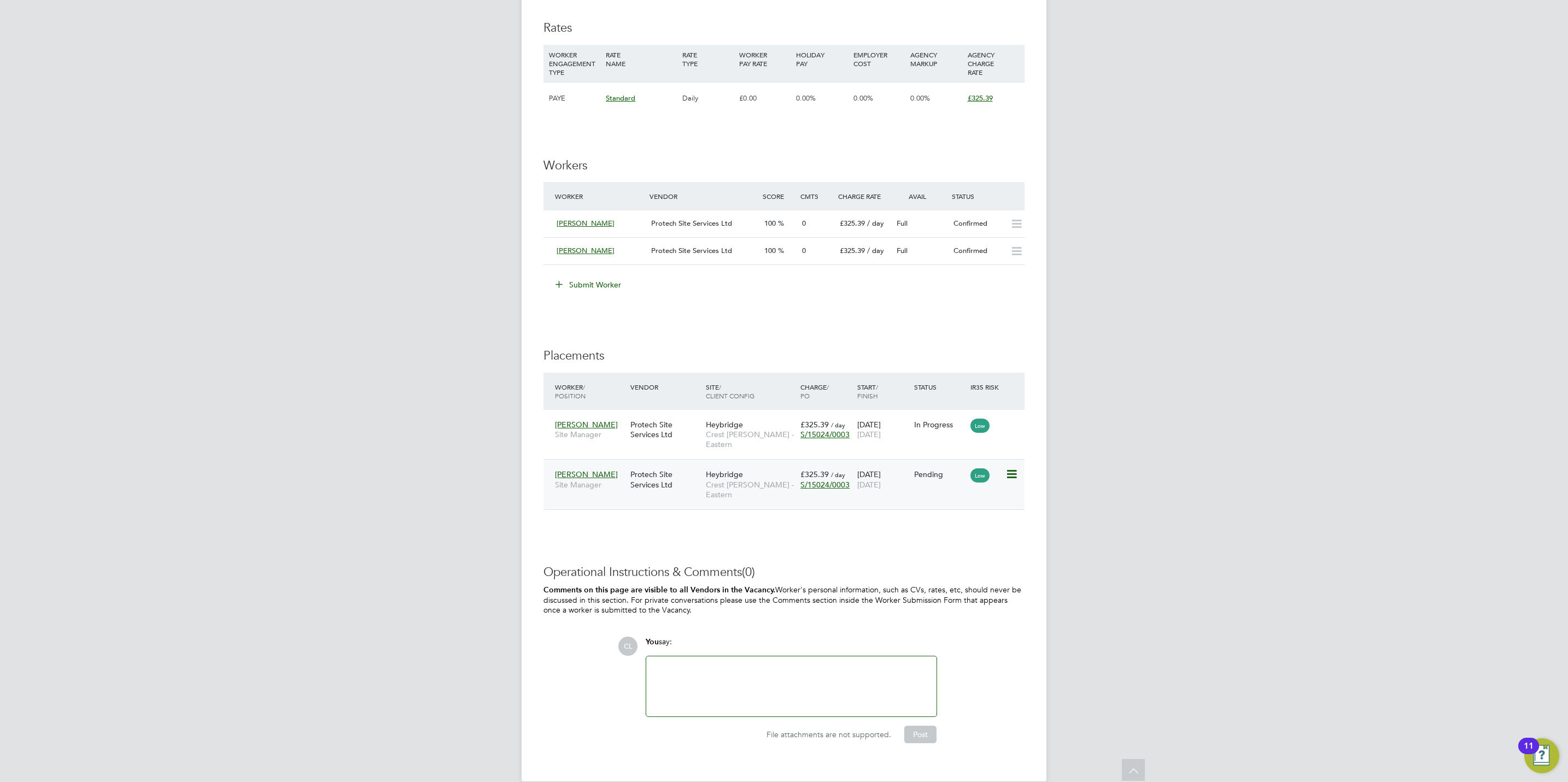
click at [1013, 468] on icon at bounding box center [1010, 474] width 11 height 13
click at [957, 533] on li "Start" at bounding box center [977, 534] width 78 height 15
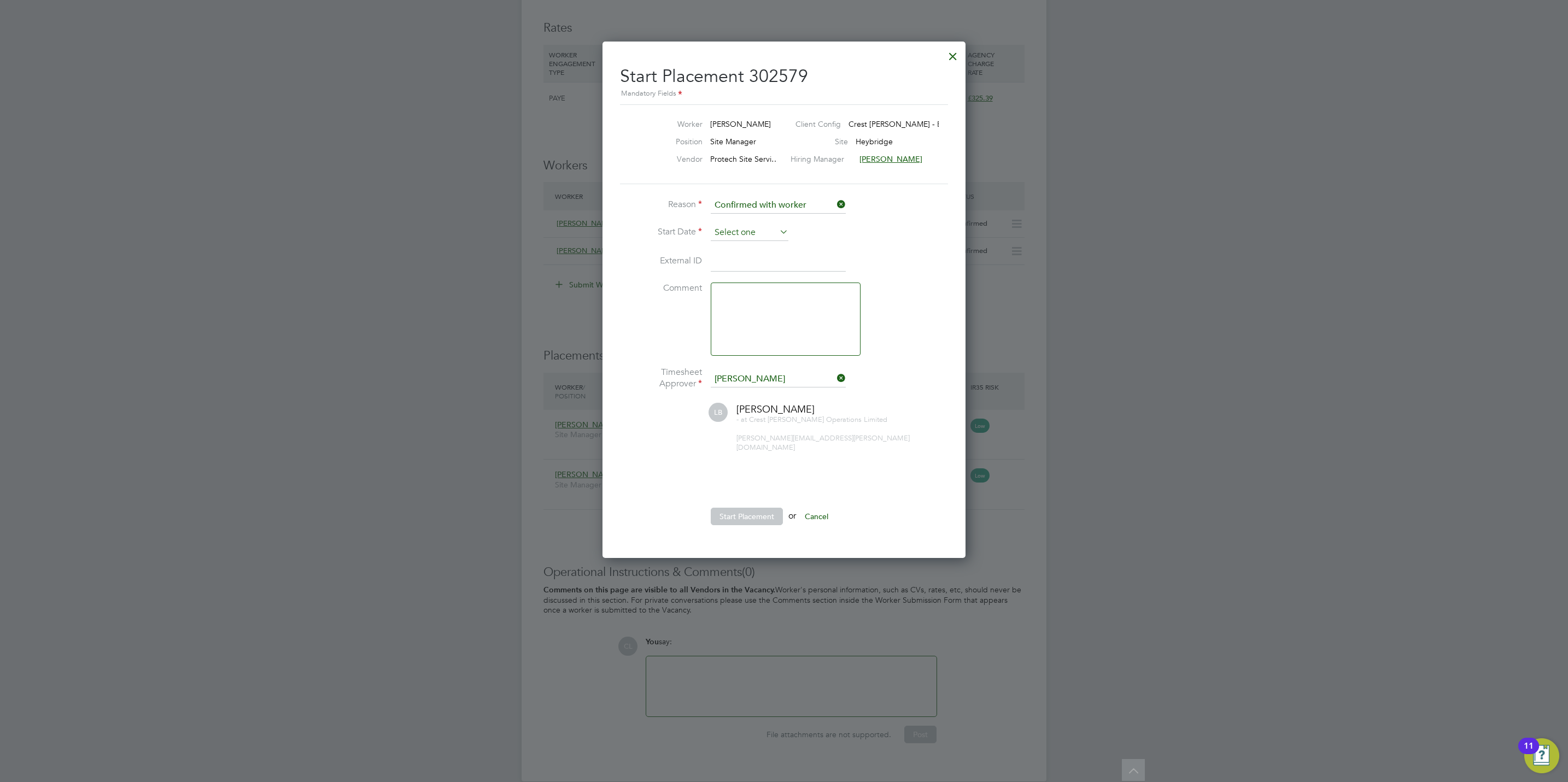
click at [759, 229] on input at bounding box center [749, 232] width 78 height 16
click at [812, 315] on span "29" at bounding box center [811, 311] width 21 height 21
type input "29 Aug 2025"
click at [761, 510] on button "Start Placement" at bounding box center [746, 516] width 72 height 18
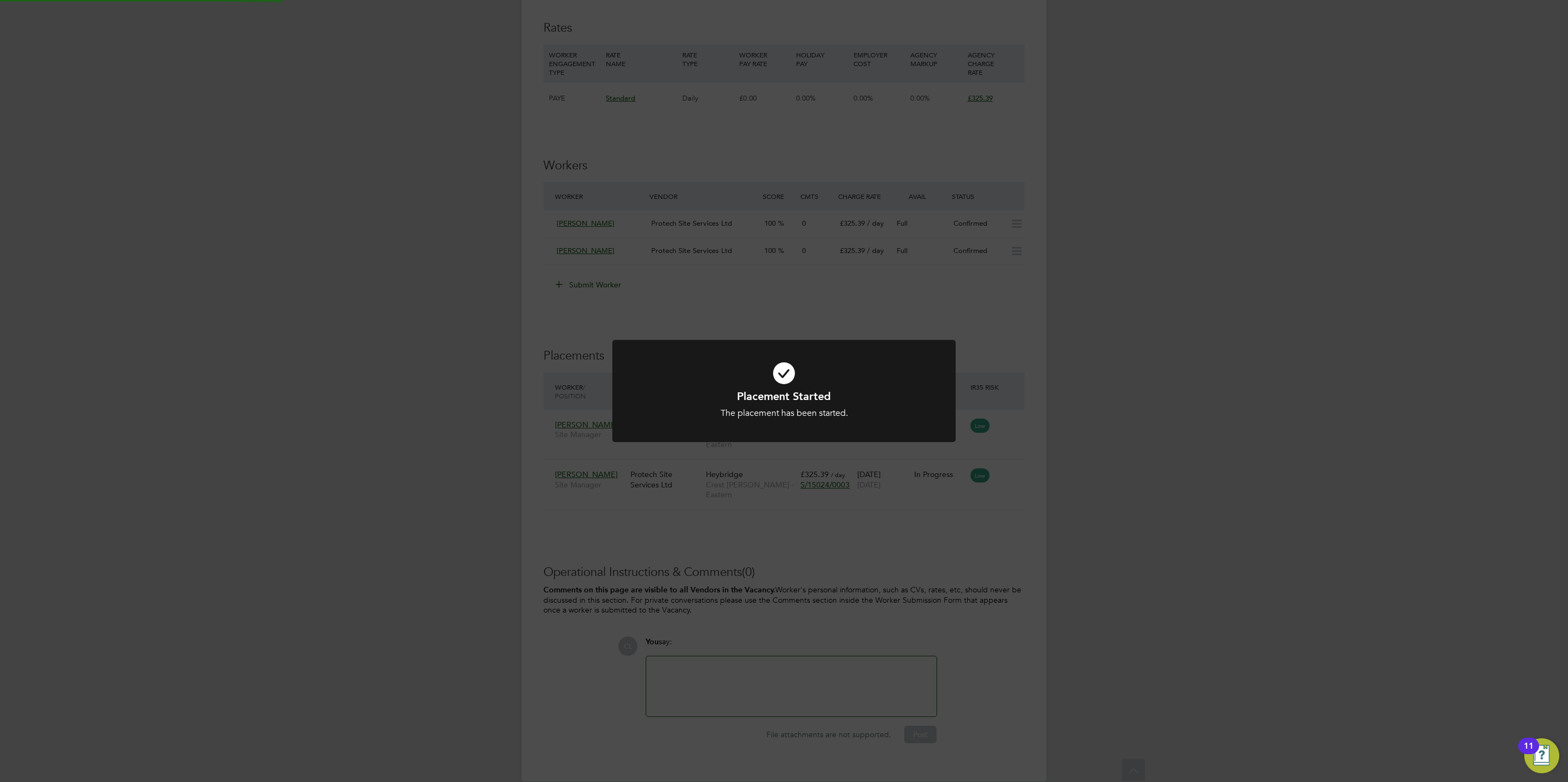
click at [761, 531] on div "Placement Started The placement has been started. Cancel Okay" at bounding box center [784, 391] width 1568 height 782
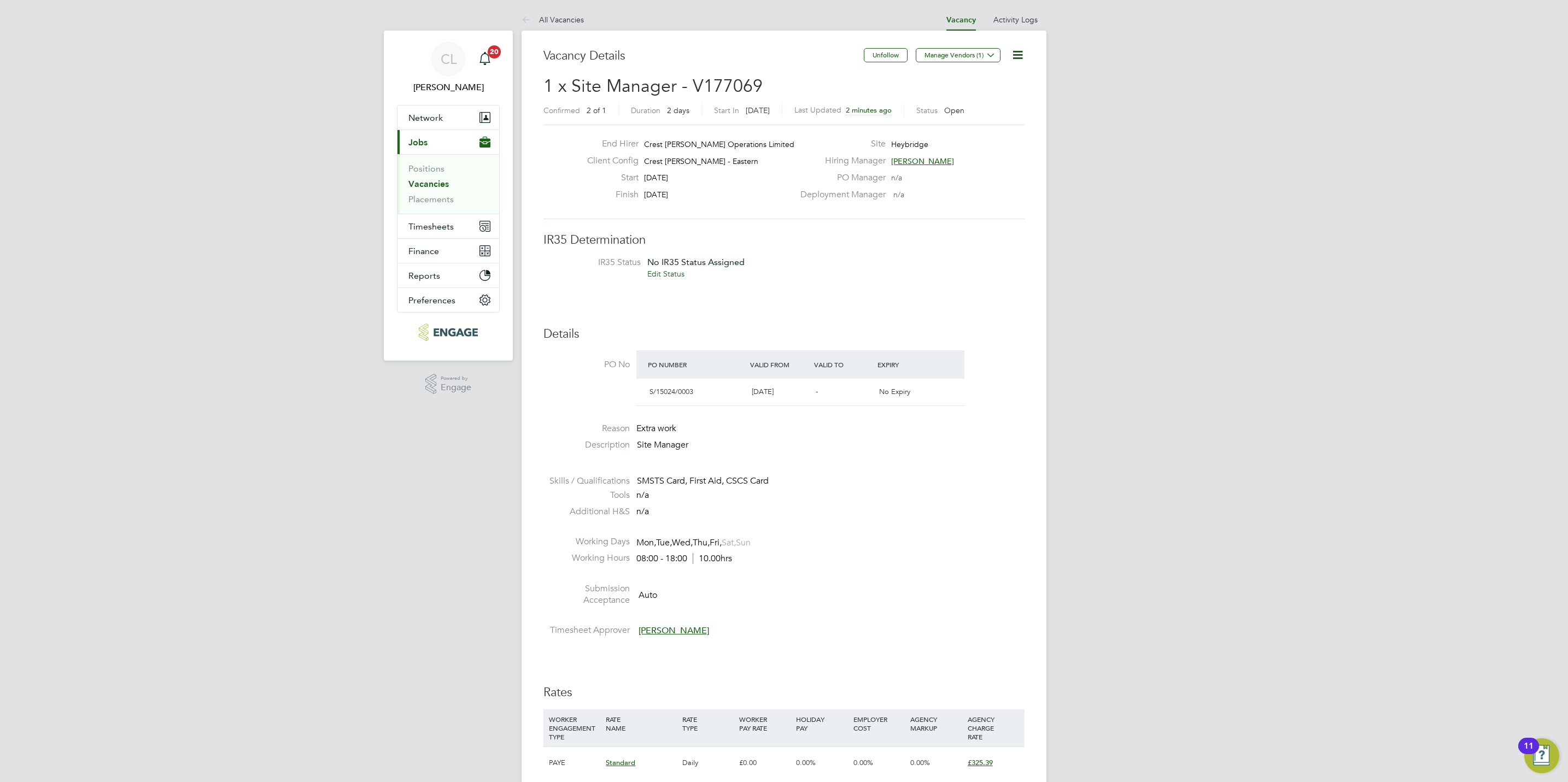
click at [438, 184] on link "Vacancies" at bounding box center [428, 184] width 41 height 10
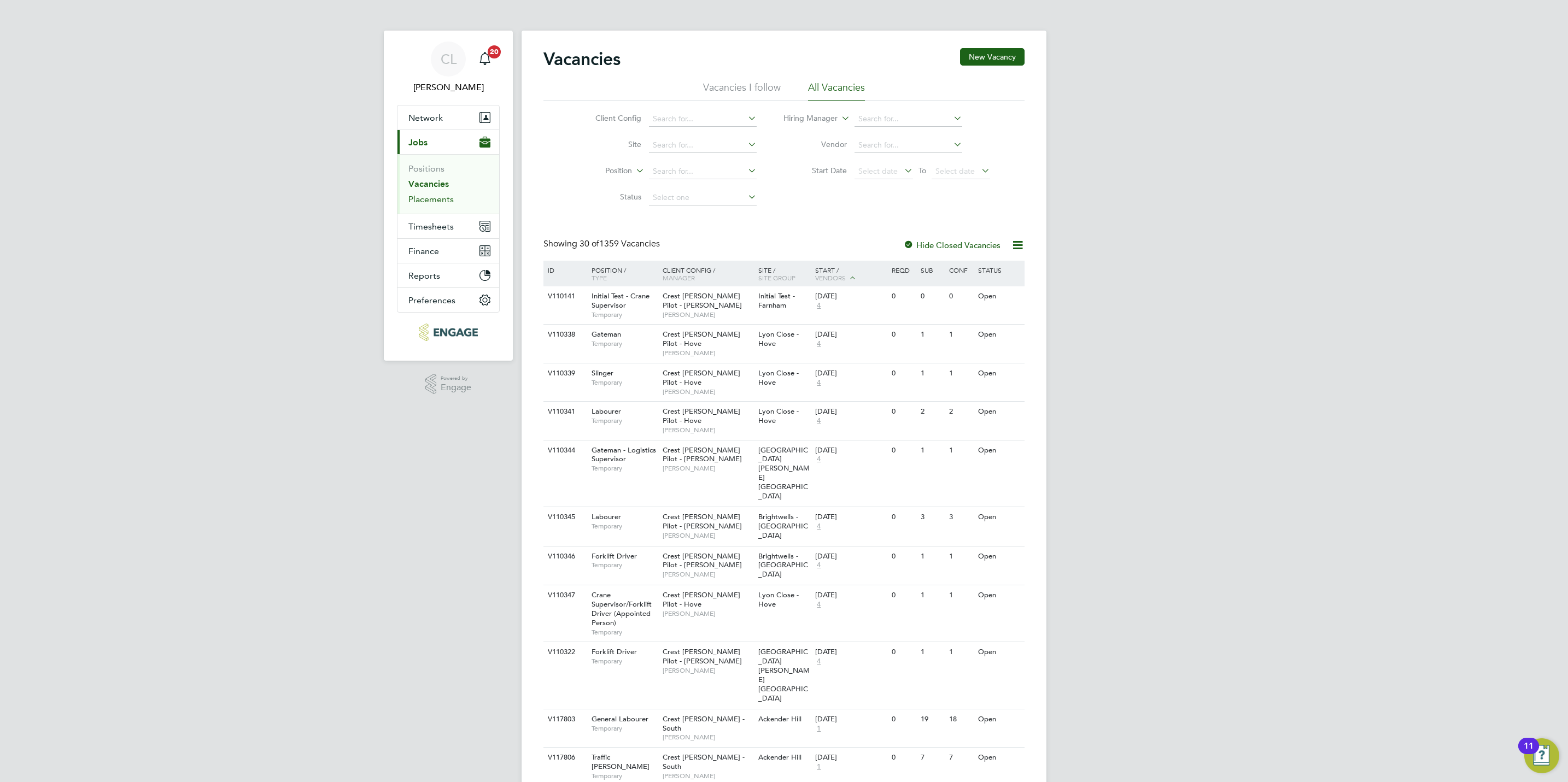
click at [423, 201] on link "Placements" at bounding box center [431, 199] width 46 height 10
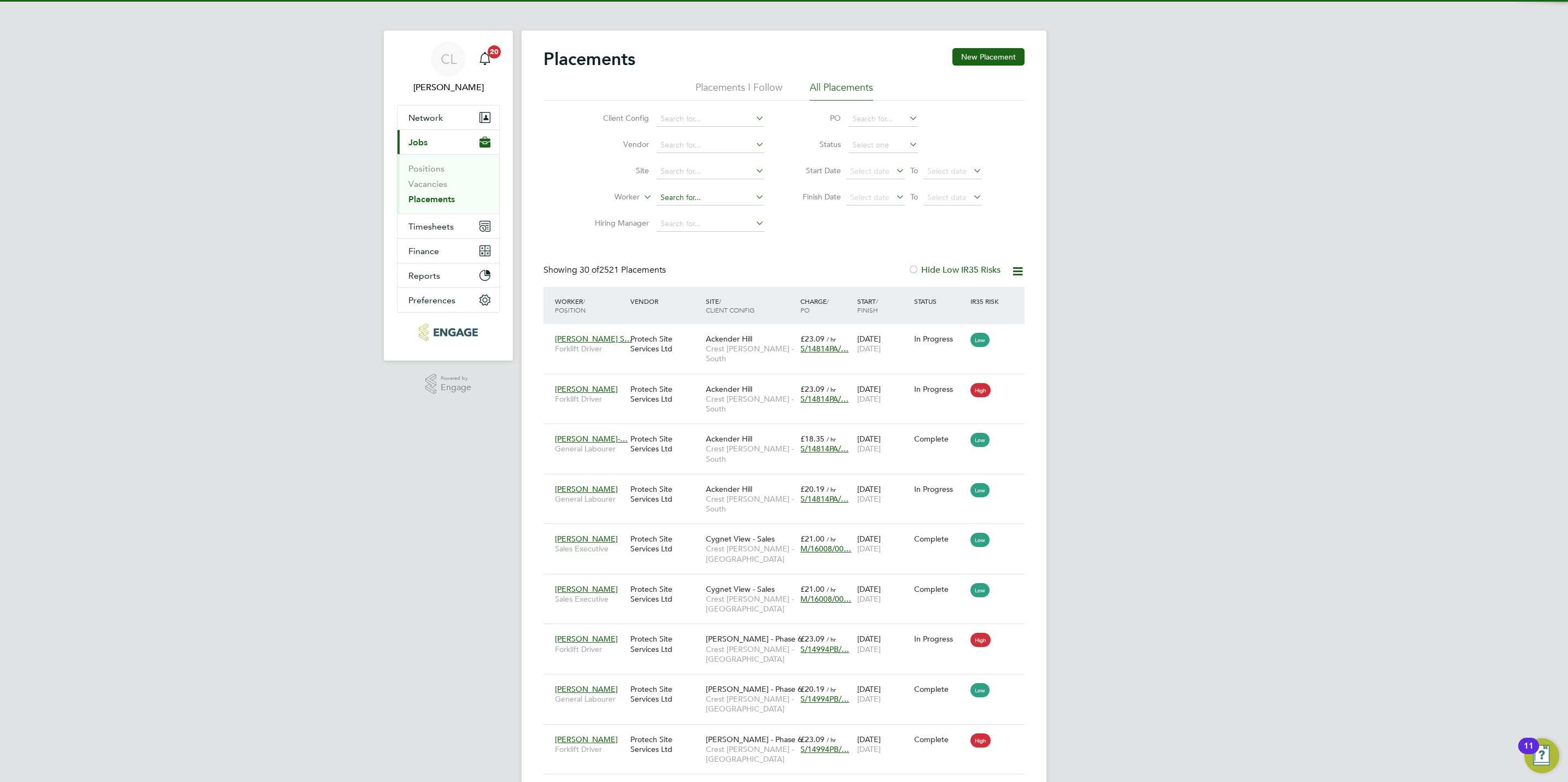
click at [686, 202] on input at bounding box center [709, 198] width 108 height 15
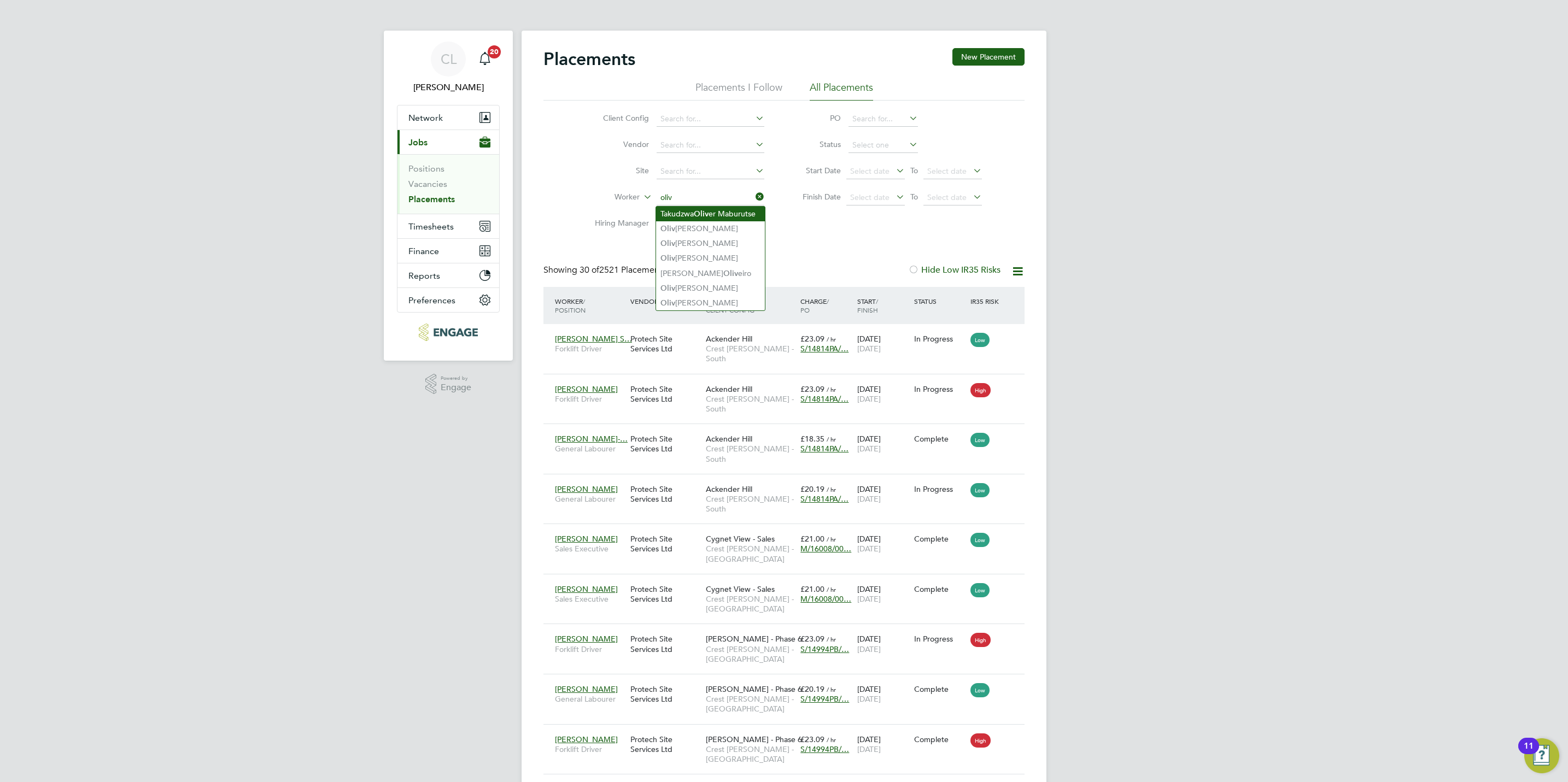
click at [724, 212] on li "Takudzwa Oliv er Maburutse" at bounding box center [710, 213] width 108 height 14
type input "Takudzwa Oliver Maburutse"
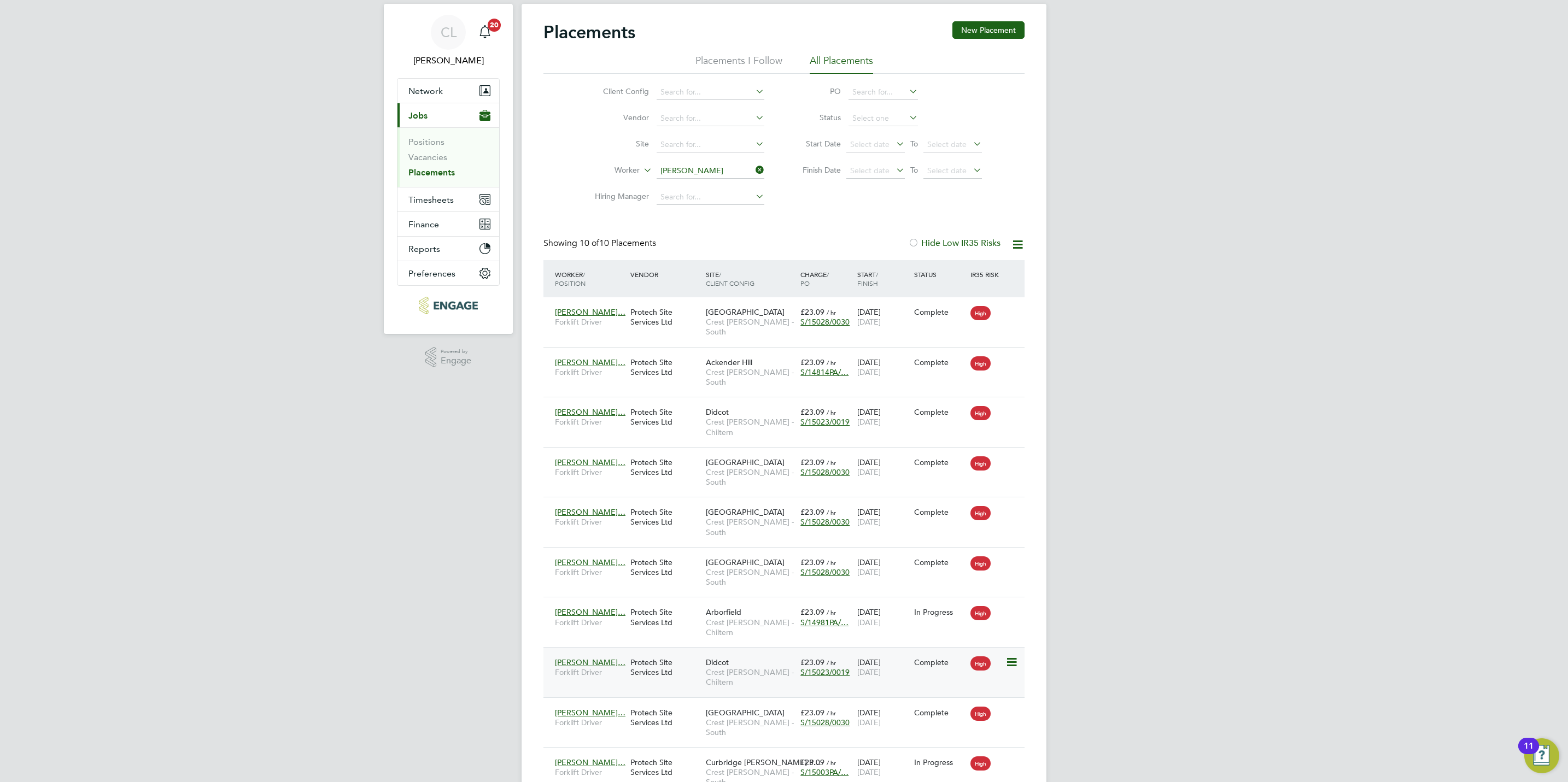
click at [770, 667] on span "Crest [PERSON_NAME] - Chiltern" at bounding box center [749, 676] width 89 height 19
click at [439, 173] on link "Placements" at bounding box center [431, 173] width 47 height 10
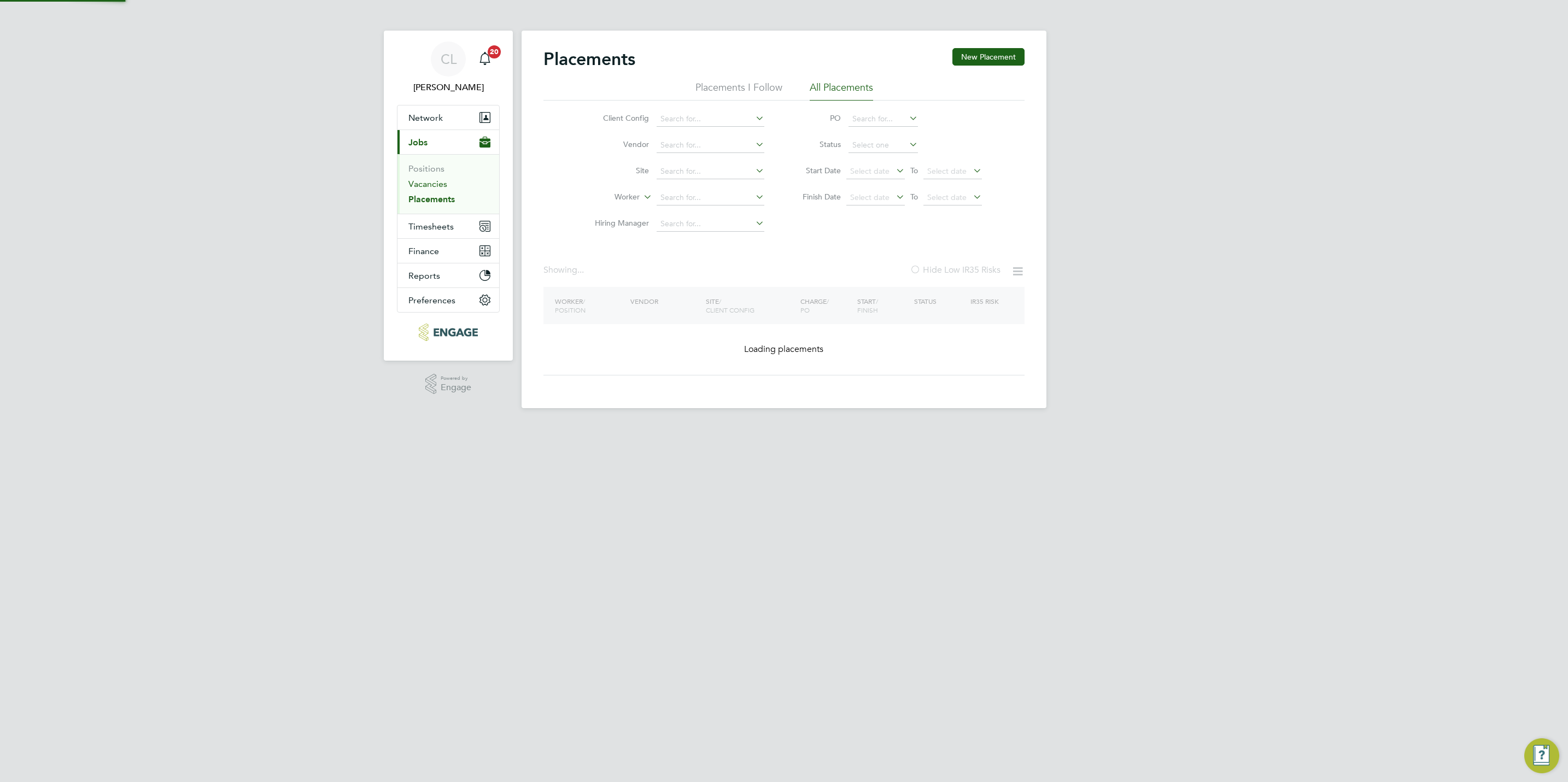
click at [433, 180] on link "Vacancies" at bounding box center [428, 184] width 39 height 10
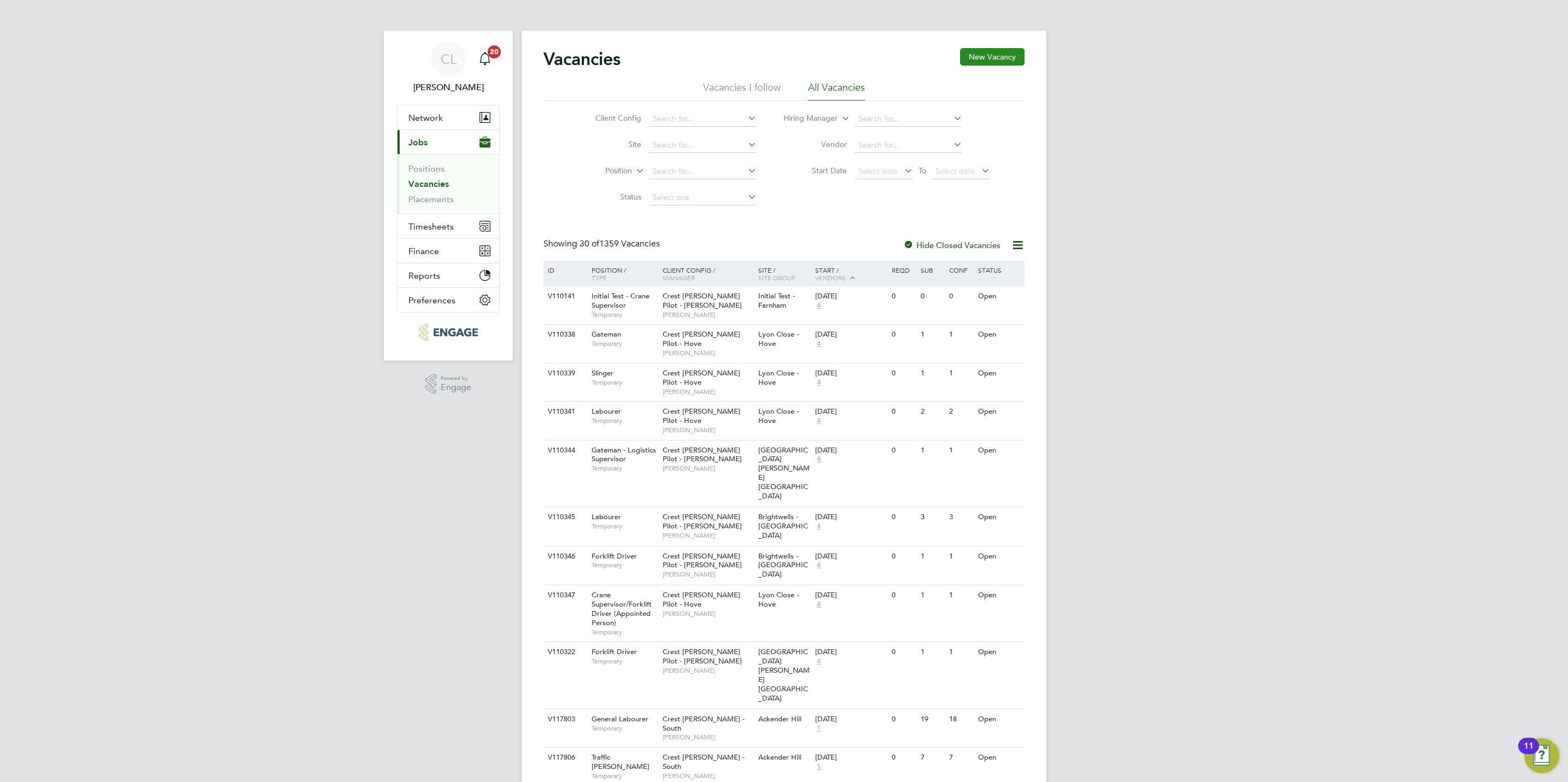
click at [997, 58] on button "New Vacancy" at bounding box center [992, 57] width 64 height 18
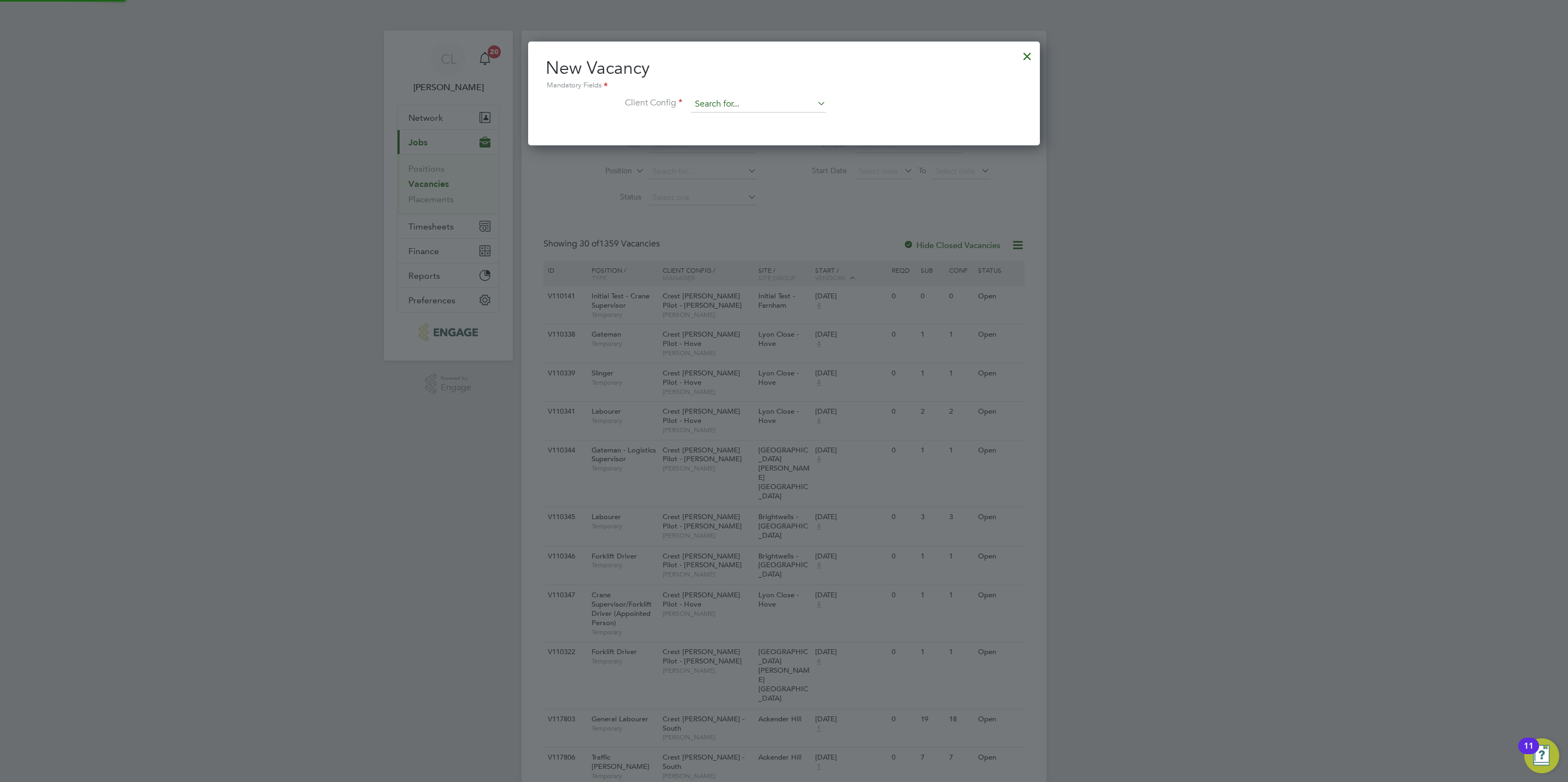
scroll to position [104, 511]
click at [759, 96] on input at bounding box center [758, 104] width 135 height 16
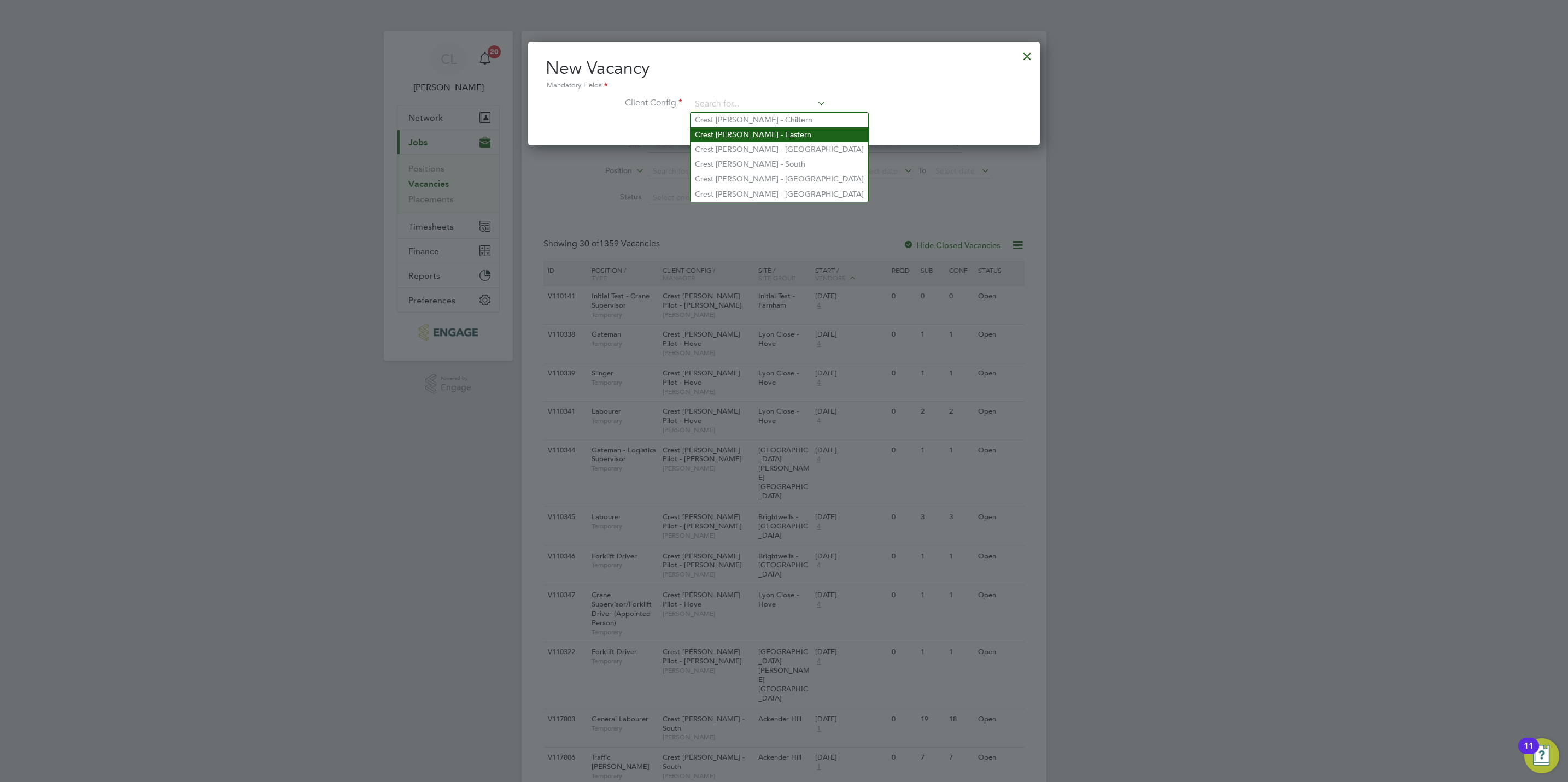
click at [794, 130] on li "Crest Nicholson - Eastern" at bounding box center [779, 134] width 178 height 14
type input "Crest Nicholson - Eastern"
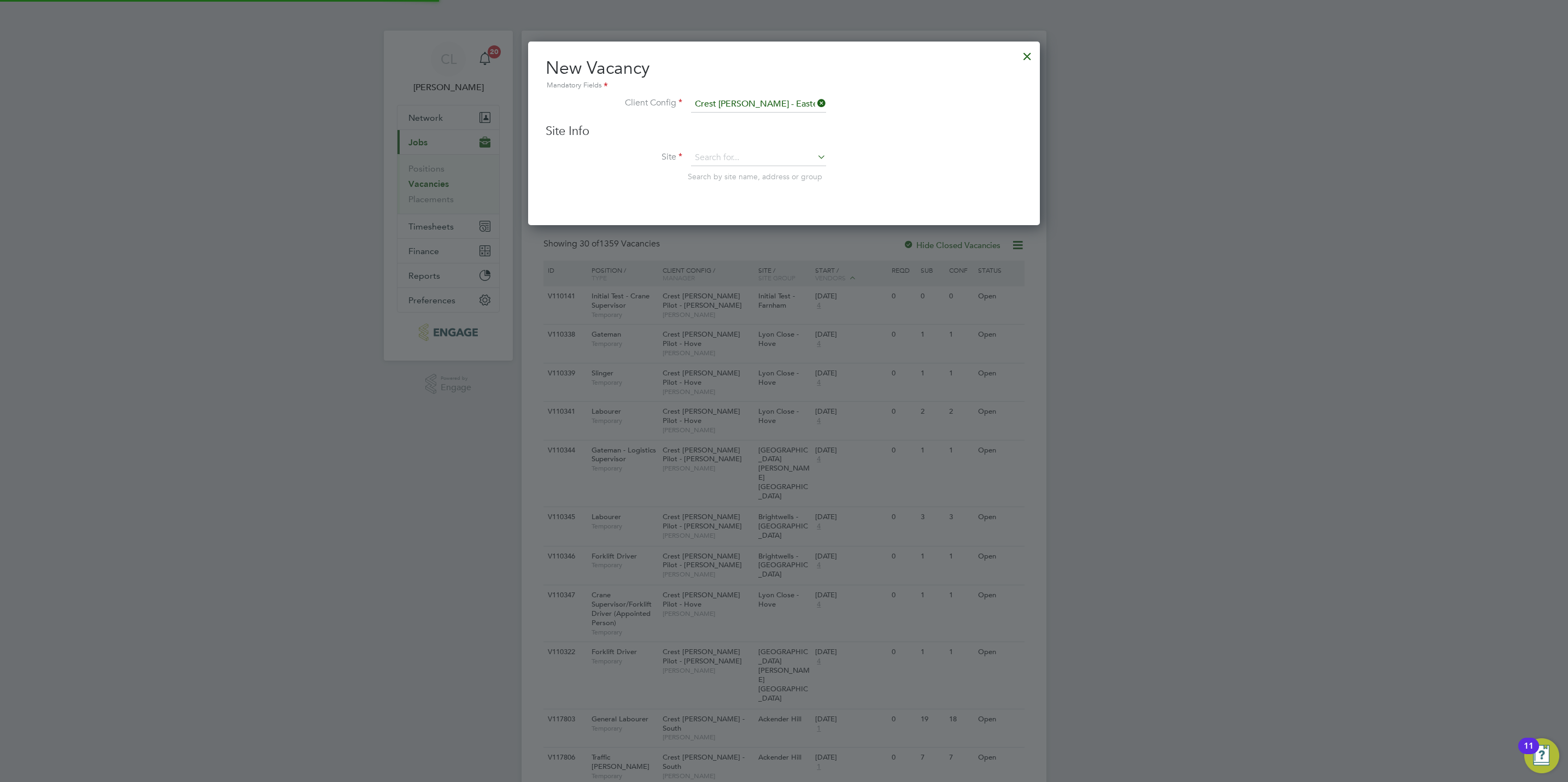
scroll to position [184, 511]
click at [768, 157] on input at bounding box center [758, 157] width 135 height 16
click at [748, 173] on li "Heyb ridge" at bounding box center [758, 173] width 136 height 14
type input "Heybridge"
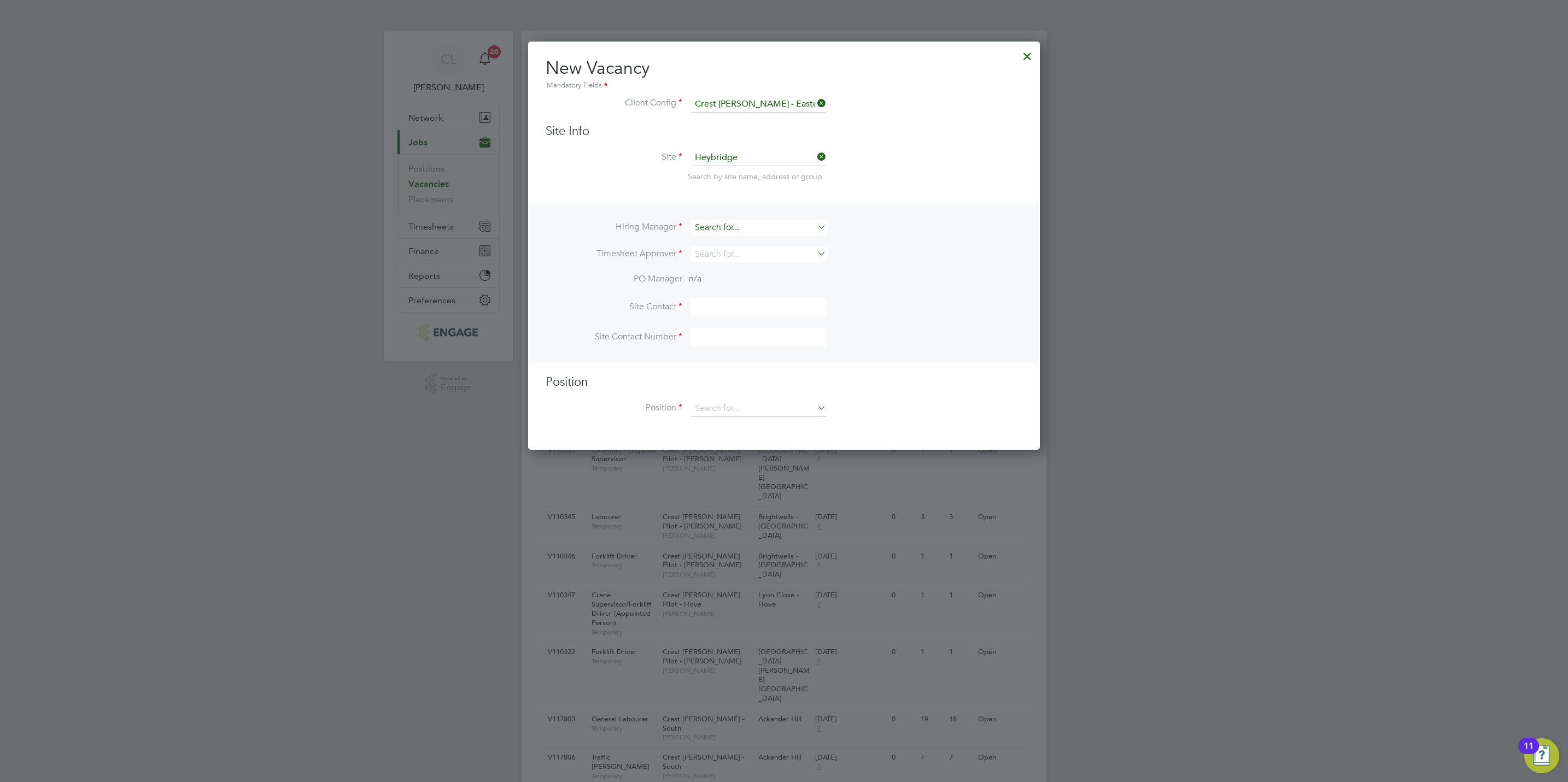
click at [732, 229] on input at bounding box center [758, 228] width 135 height 16
click at [605, 187] on li "Site Heybridge Search by site name, address or group" at bounding box center [783, 176] width 477 height 53
click at [739, 218] on div "Hiring Manager Timesheet Approver PO Manager n/a Site Contact Site Contact Numb…" at bounding box center [784, 283] width 510 height 160
click at [748, 238] on li "Hiring Manager" at bounding box center [783, 234] width 477 height 27
click at [756, 222] on input at bounding box center [758, 228] width 135 height 16
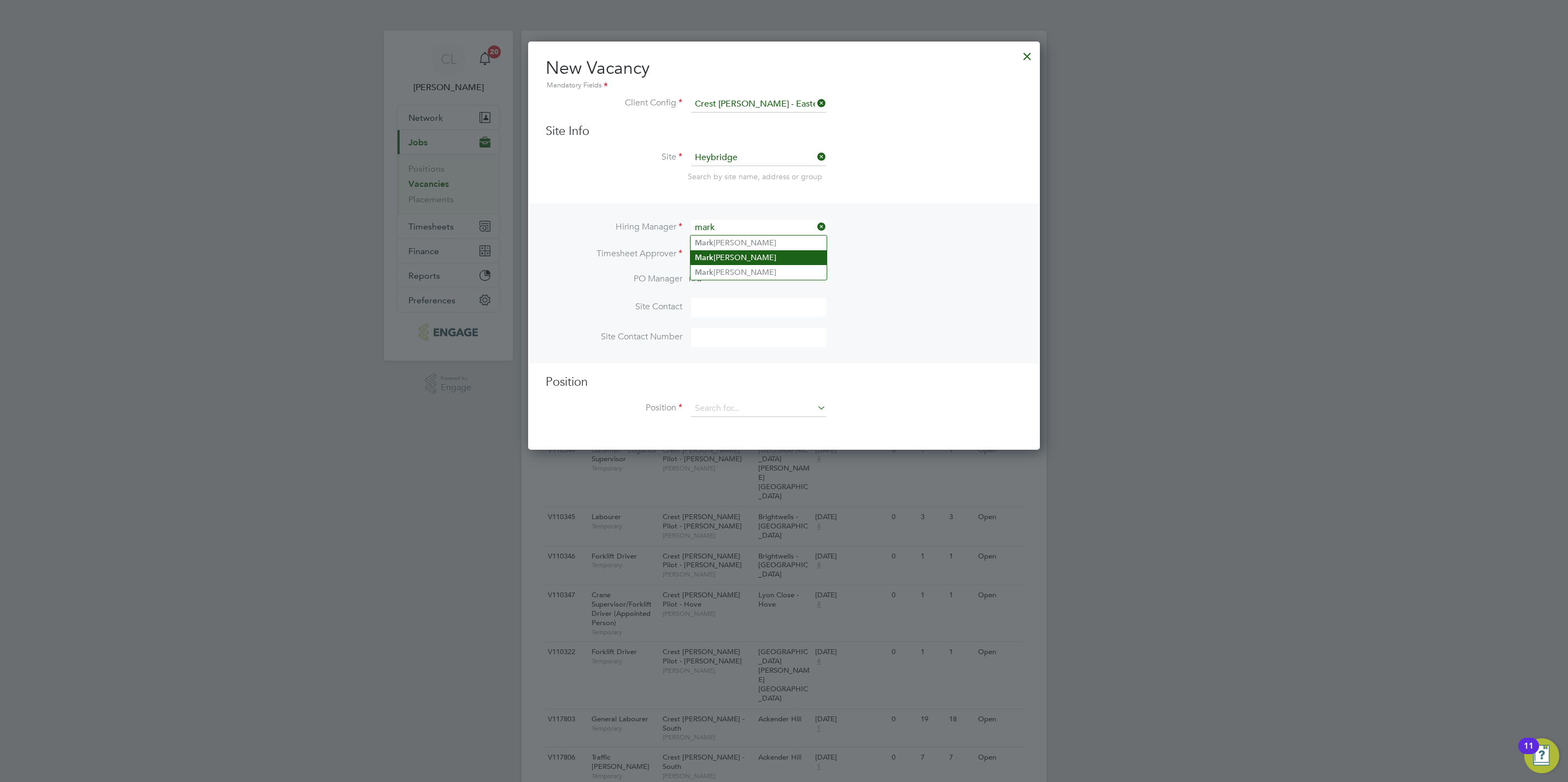
click at [756, 261] on li "Mark Wilkinson" at bounding box center [758, 257] width 136 height 14
type input "Mark Wilkinson"
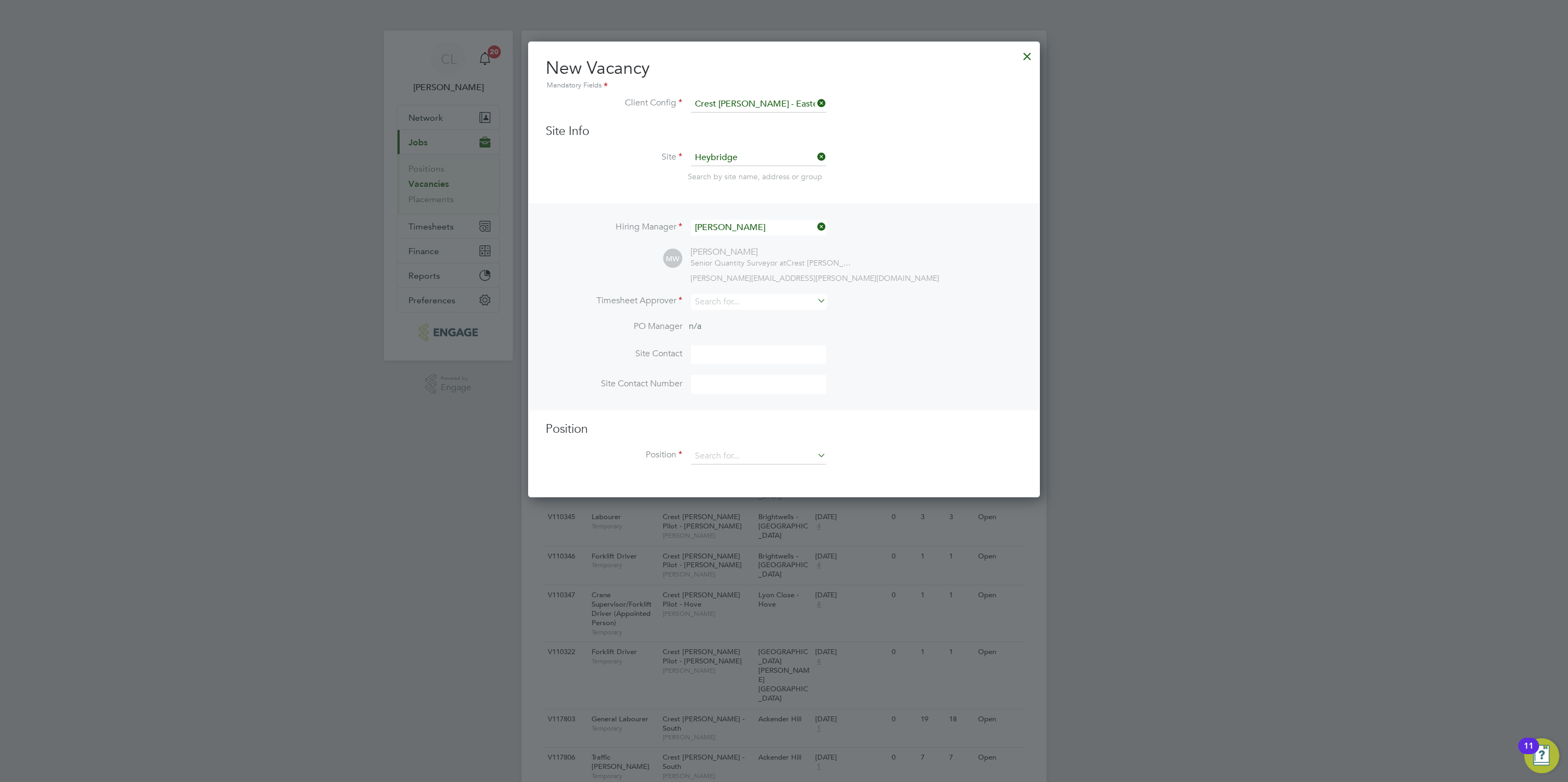
scroll to position [455, 511]
click at [716, 299] on input at bounding box center [758, 301] width 135 height 16
type input "lisa"
click at [704, 324] on ul "Lisa Benbrook" at bounding box center [759, 317] width 137 height 16
click at [721, 300] on input at bounding box center [758, 301] width 135 height 16
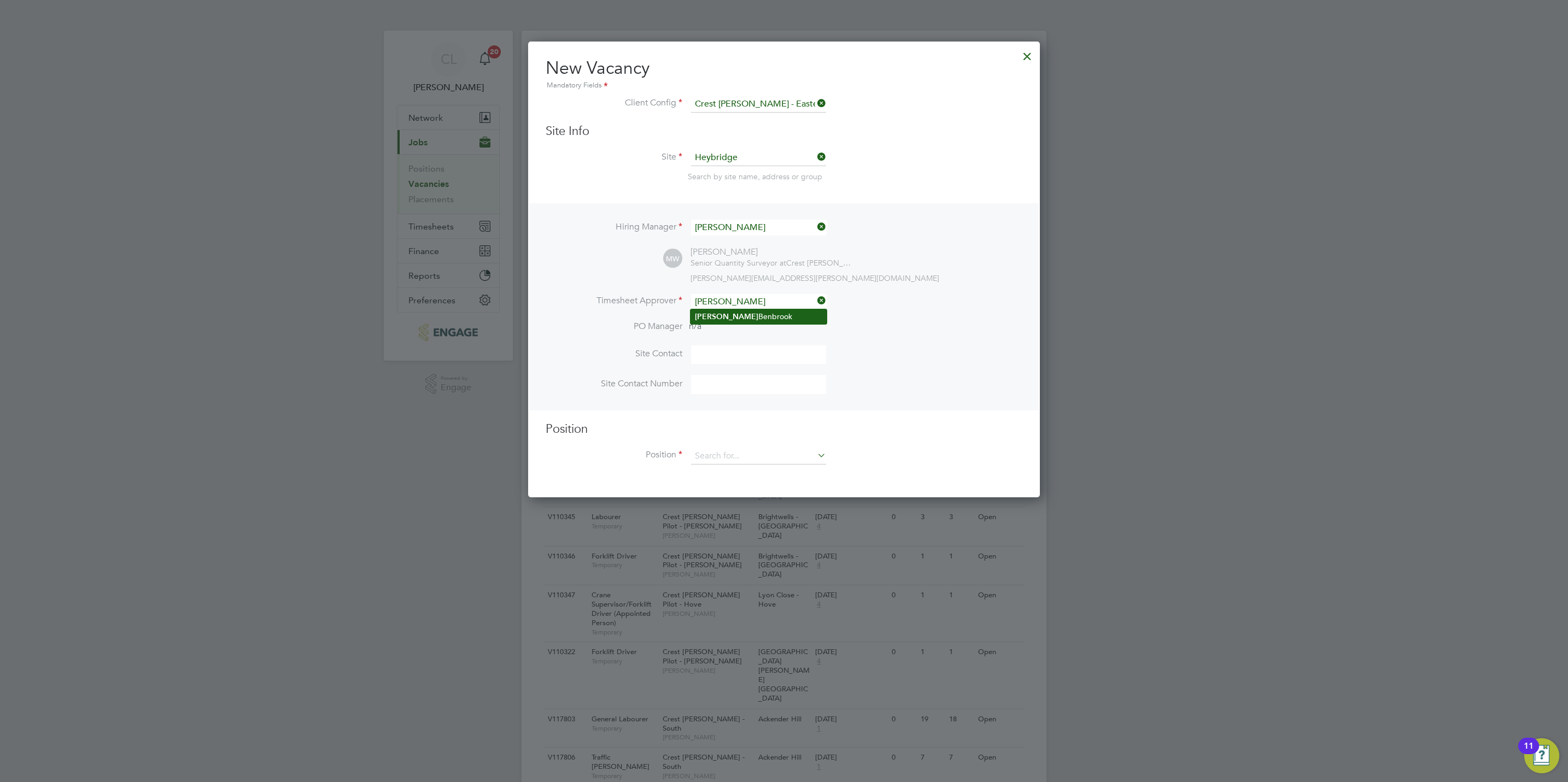
click at [737, 318] on li "Lisa Benbrook" at bounding box center [758, 316] width 136 height 14
type input "Lisa Benbrook"
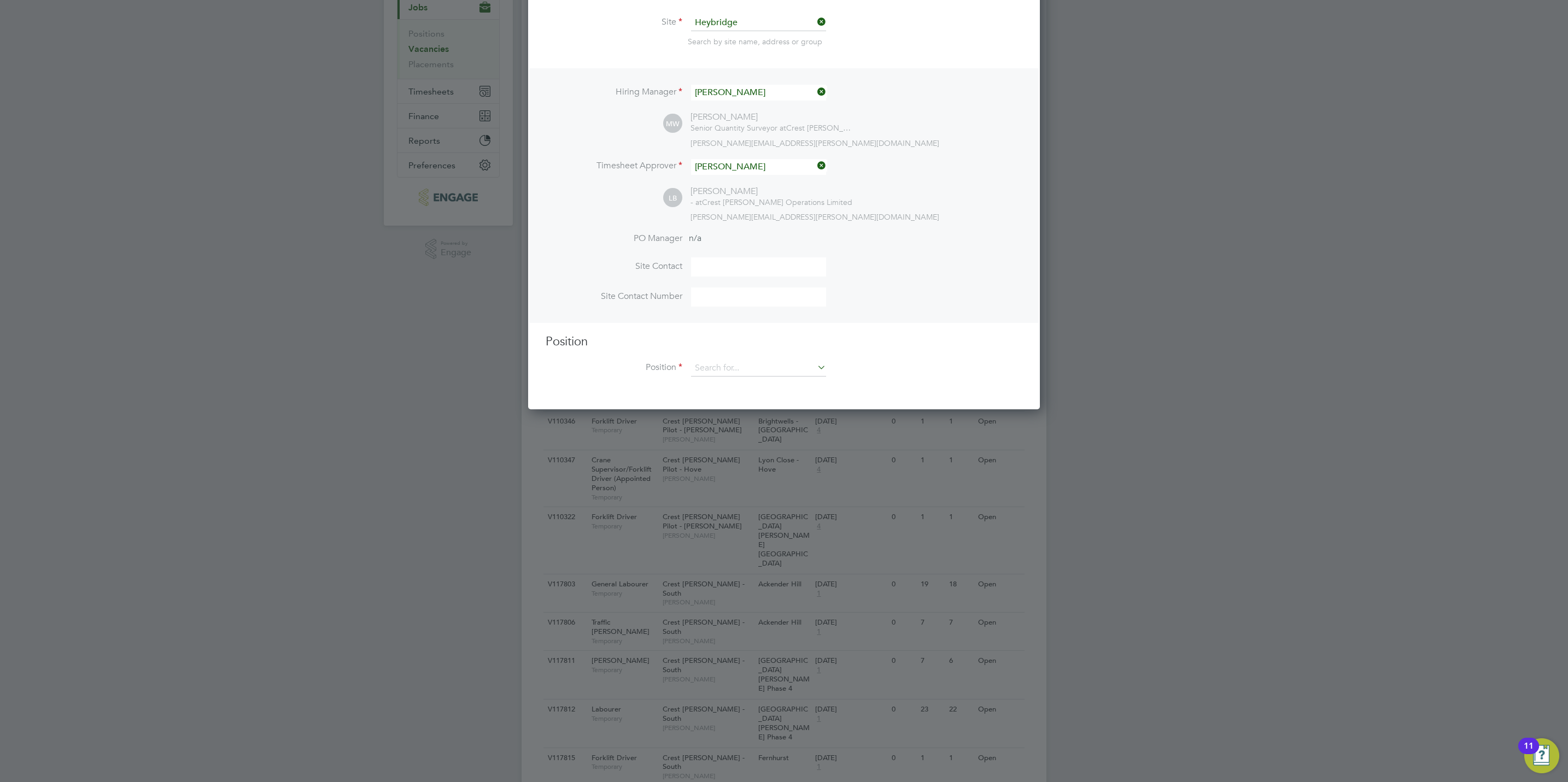
scroll to position [164, 0]
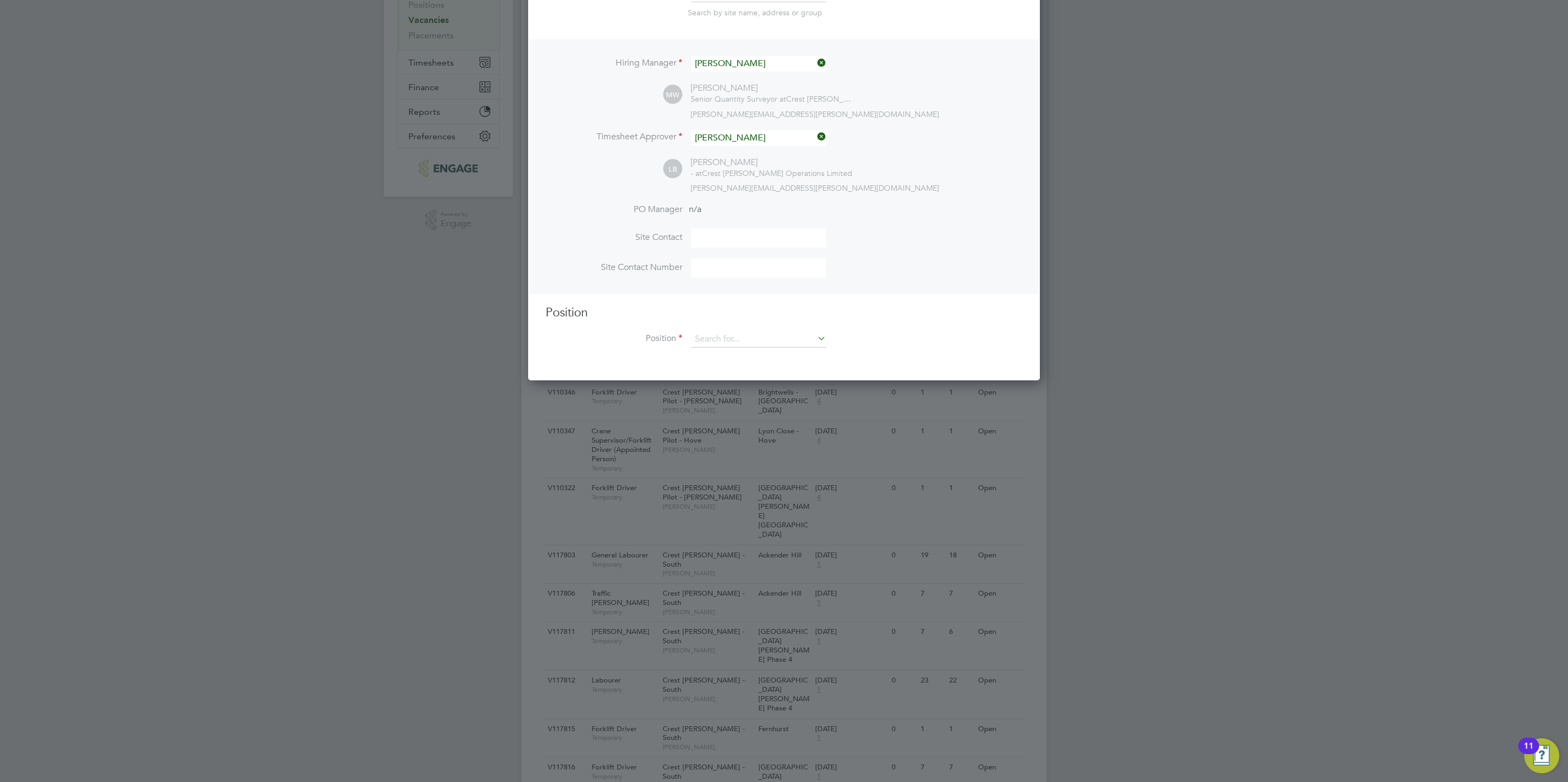
click at [754, 308] on h3 "Position" at bounding box center [783, 312] width 477 height 16
click at [752, 334] on input at bounding box center [758, 339] width 135 height 16
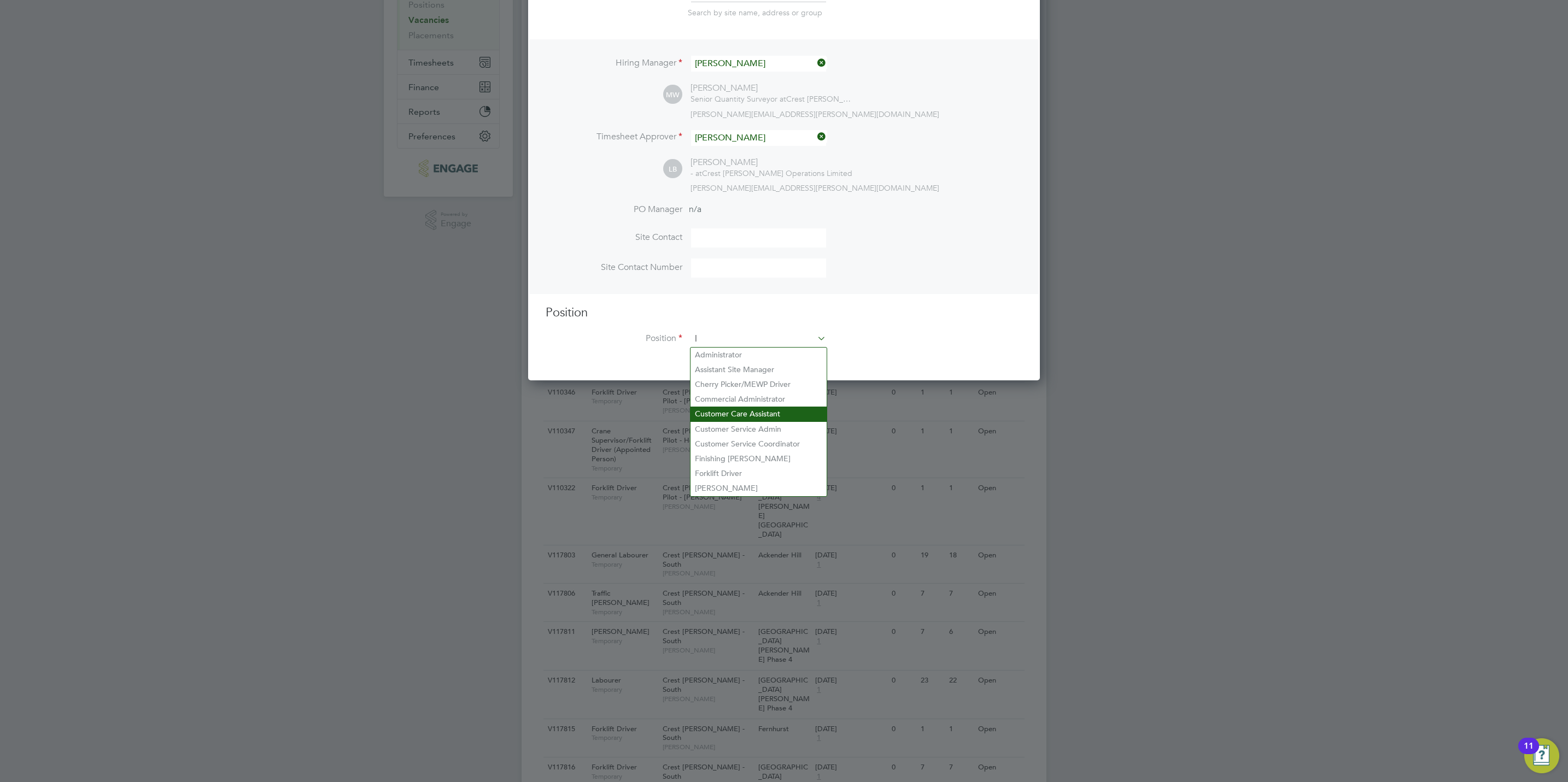
scroll to position [1578, 511]
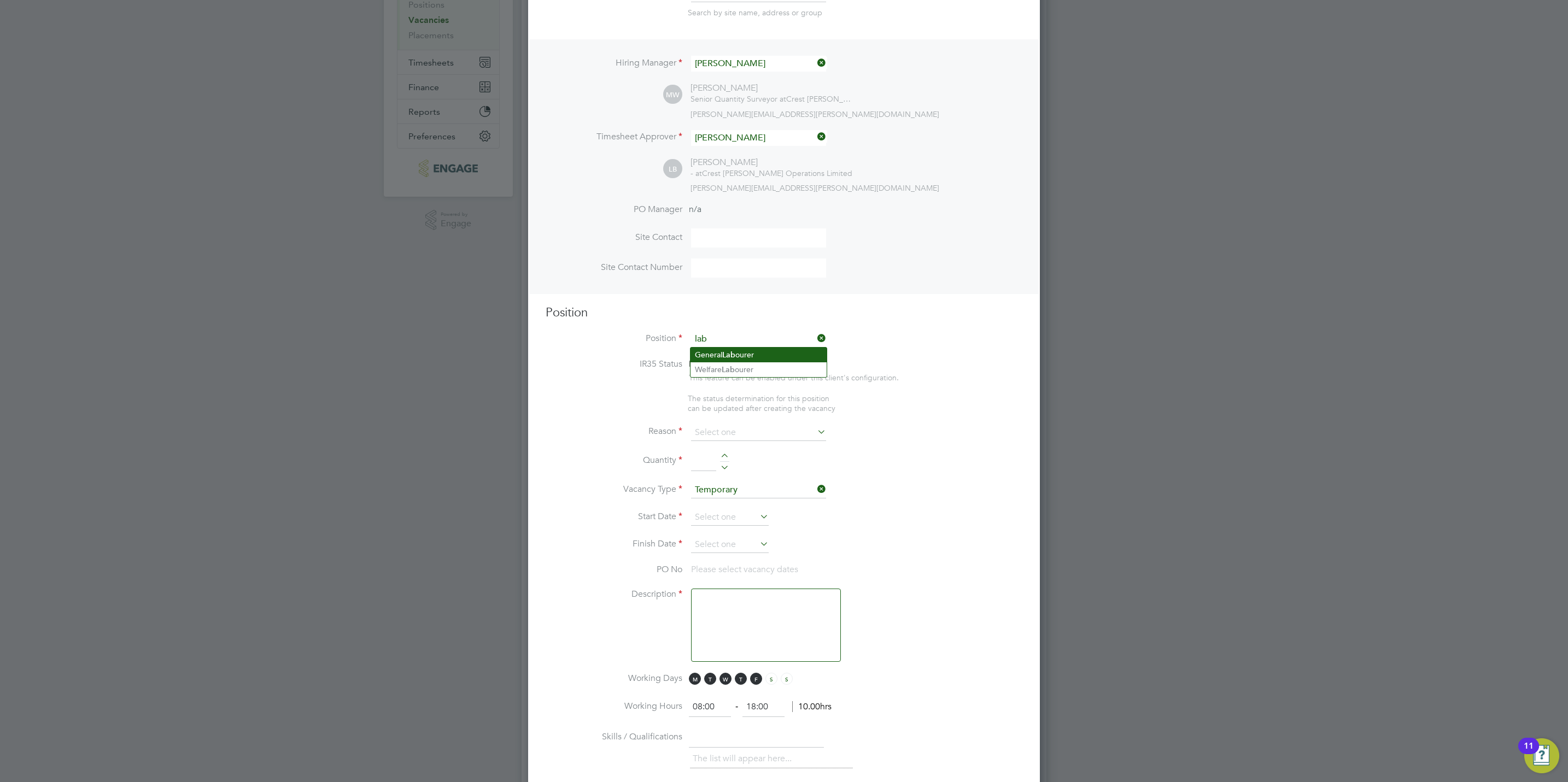
click at [735, 352] on b "Lab" at bounding box center [728, 355] width 13 height 9
type input "General Labourer"
type textarea "General Labourer"
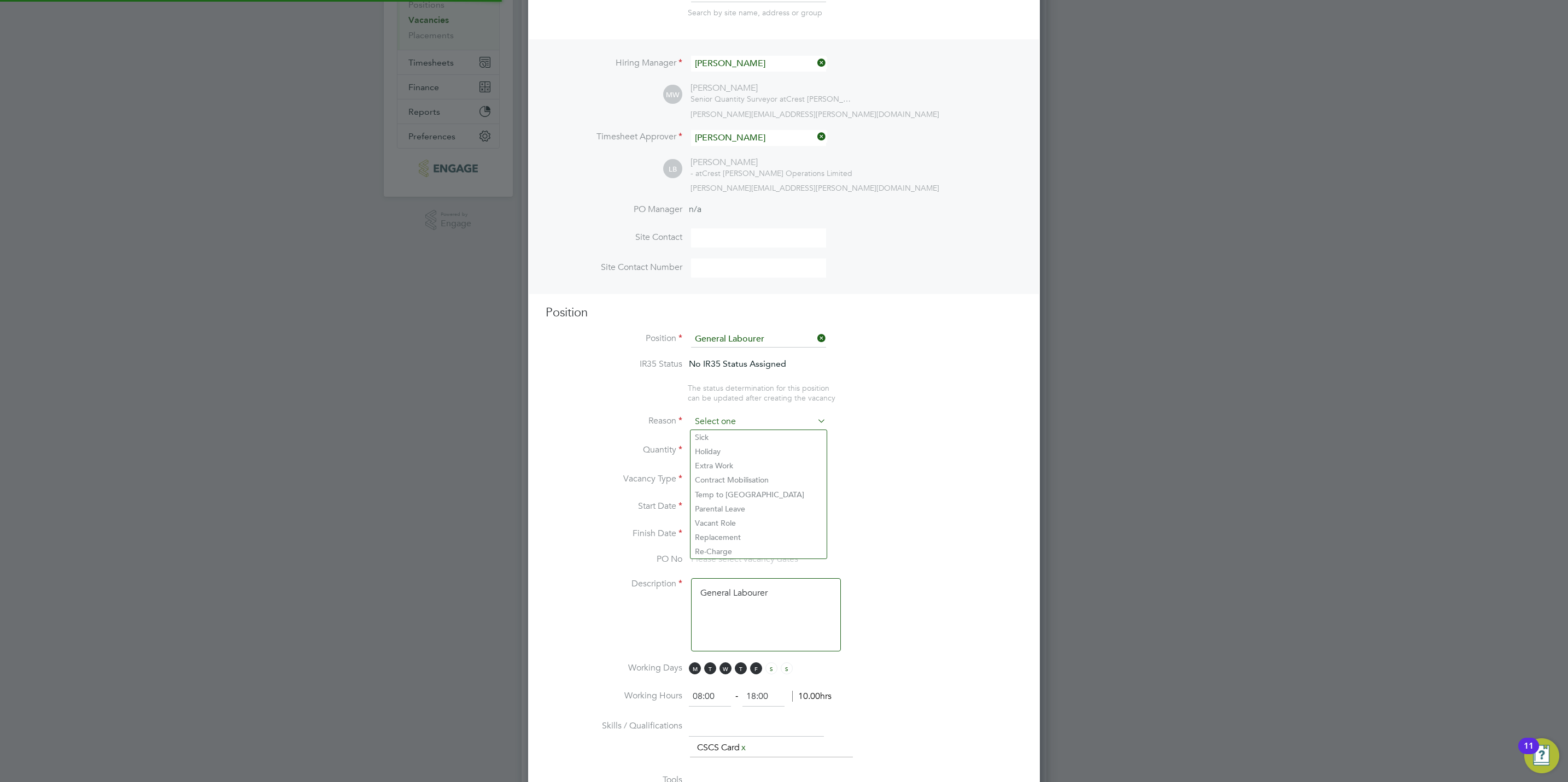
click at [741, 427] on input at bounding box center [758, 421] width 135 height 16
click at [730, 521] on li "Vacant Role" at bounding box center [758, 522] width 136 height 14
type input "Vacant Role"
click at [729, 451] on div at bounding box center [724, 454] width 9 height 8
click at [725, 449] on div at bounding box center [724, 447] width 9 height 8
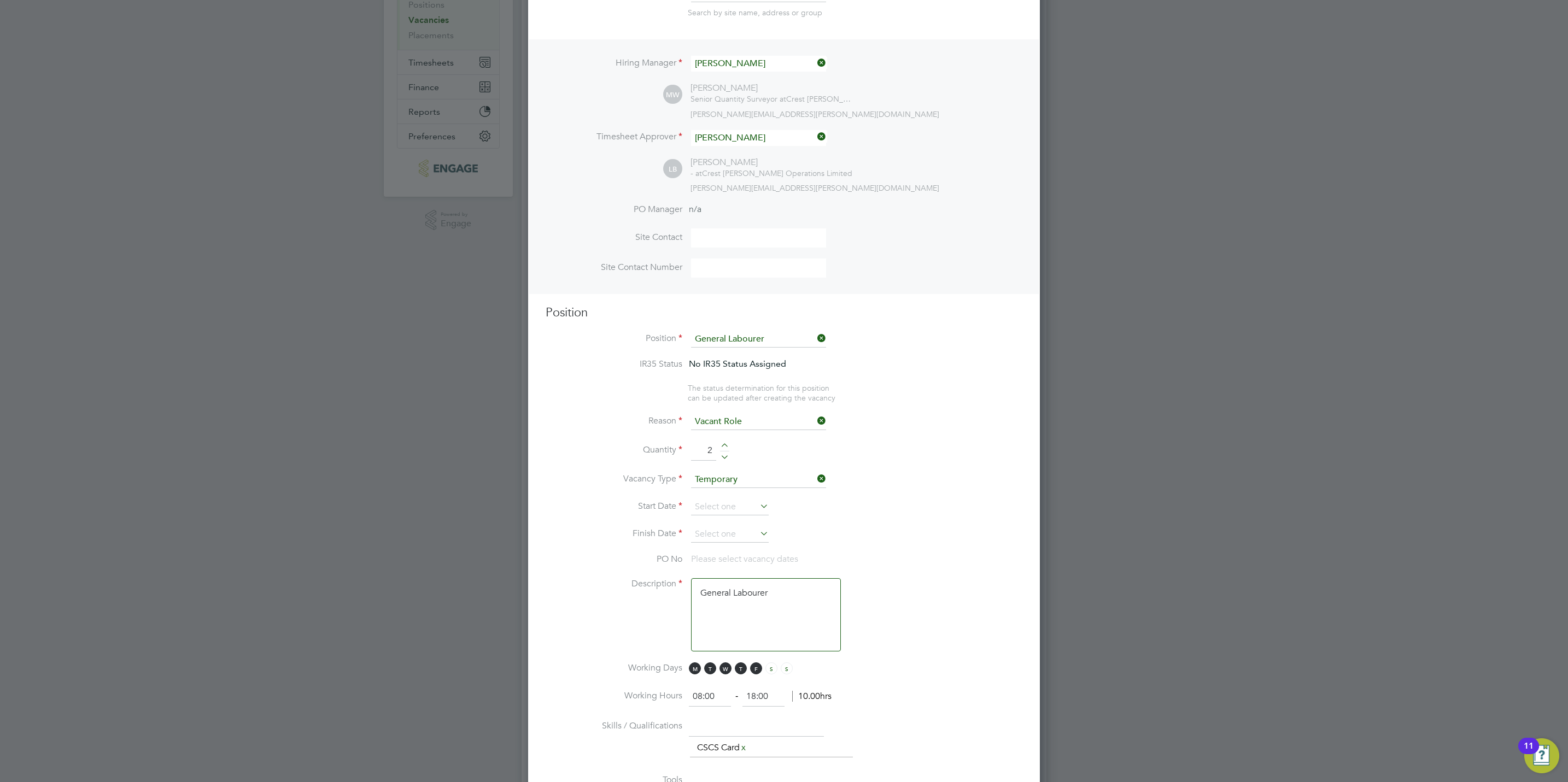
click at [725, 449] on div at bounding box center [724, 447] width 9 height 8
type input "5"
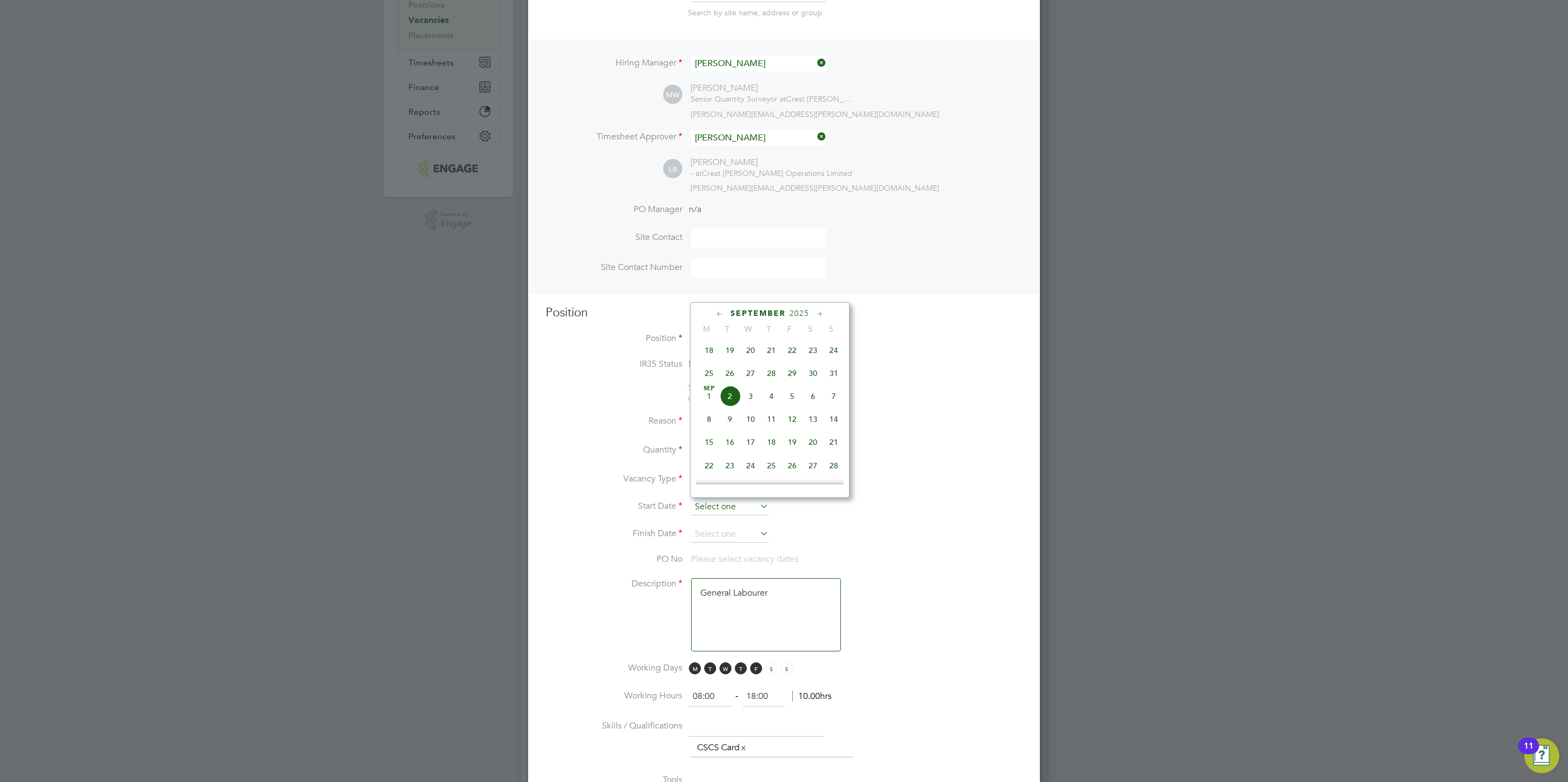
click at [709, 500] on input at bounding box center [730, 506] width 78 height 16
click at [789, 353] on span "22" at bounding box center [792, 350] width 21 height 21
type input "22 Aug 2025"
click at [720, 536] on input at bounding box center [730, 534] width 78 height 16
click at [772, 427] on span "4" at bounding box center [771, 423] width 21 height 21
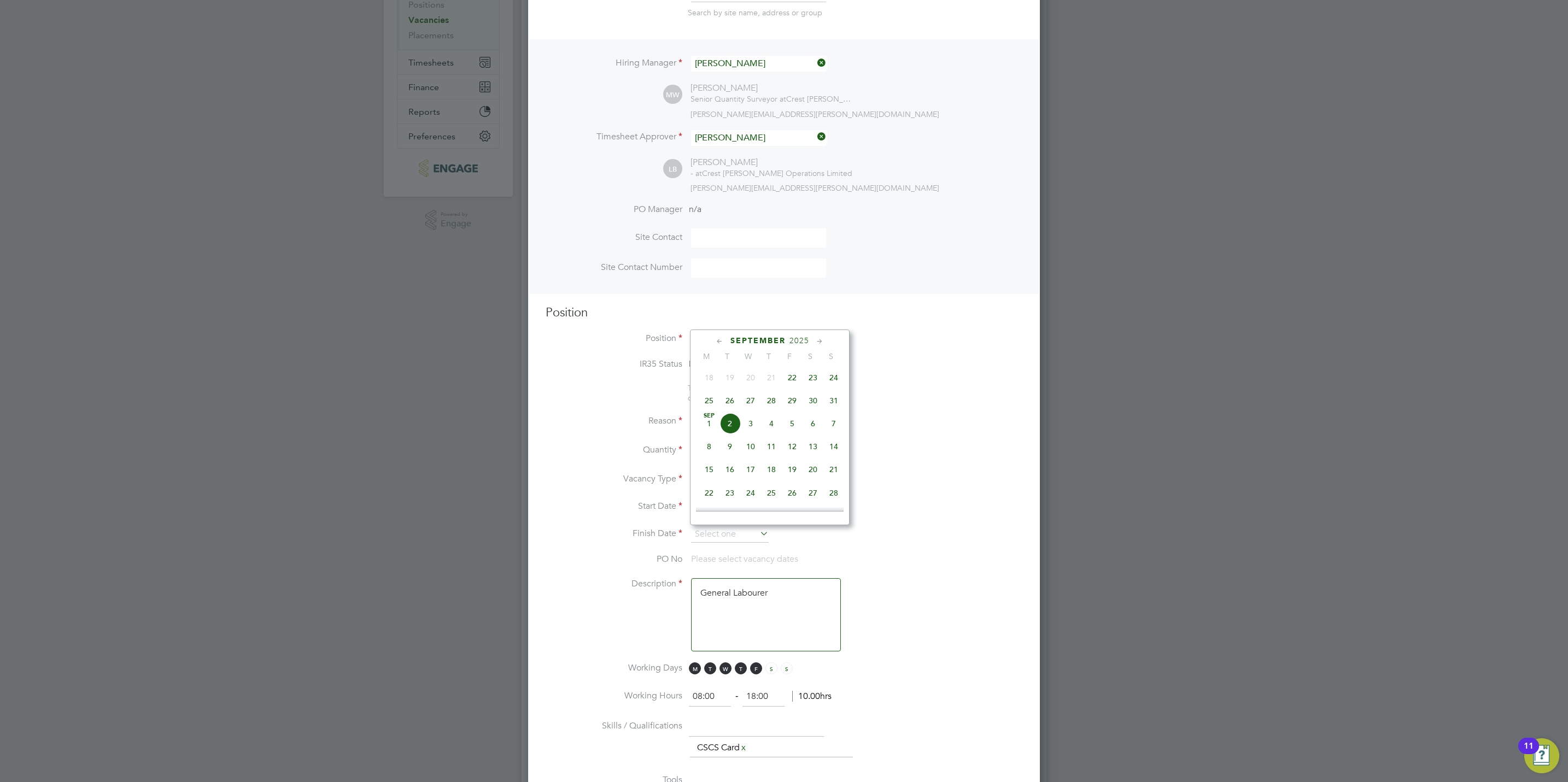
type input "04 Sep 2025"
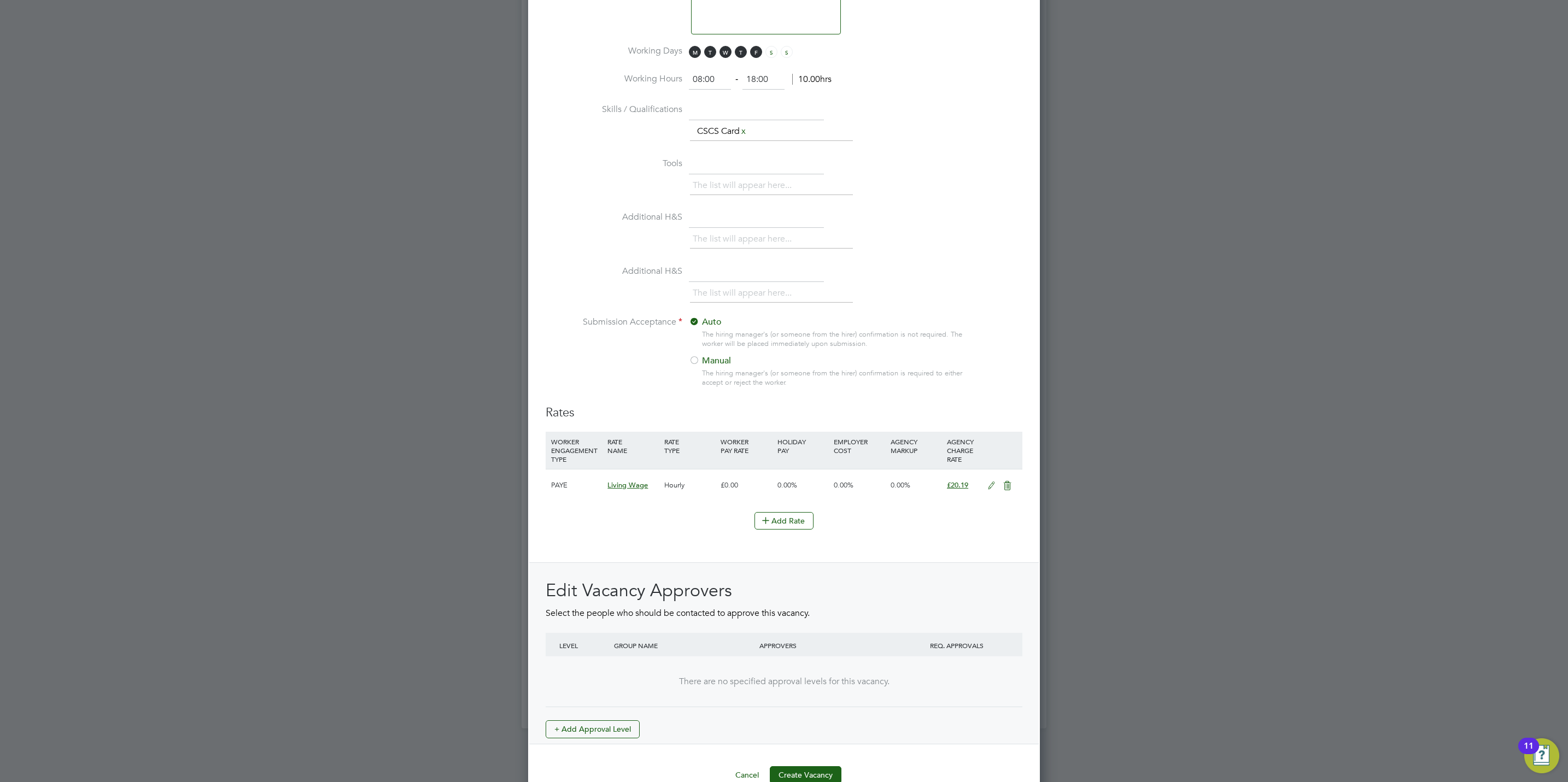
scroll to position [901, 0]
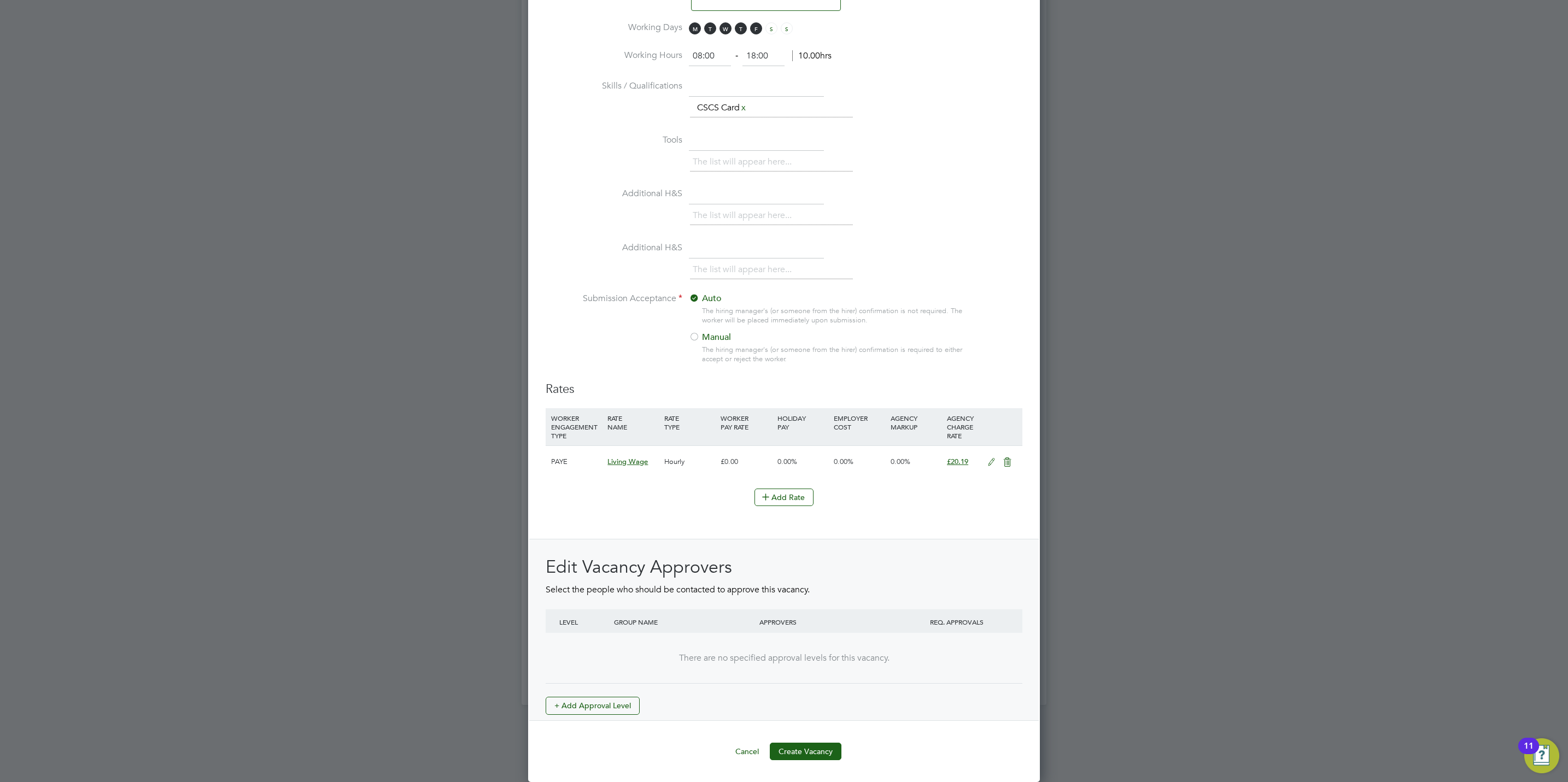
click at [599, 713] on div "Edit Vacancy Approvers Select the people who should be contacted to approve thi…" at bounding box center [784, 630] width 510 height 182
click at [605, 697] on button "+ Add Approval Level" at bounding box center [592, 705] width 94 height 18
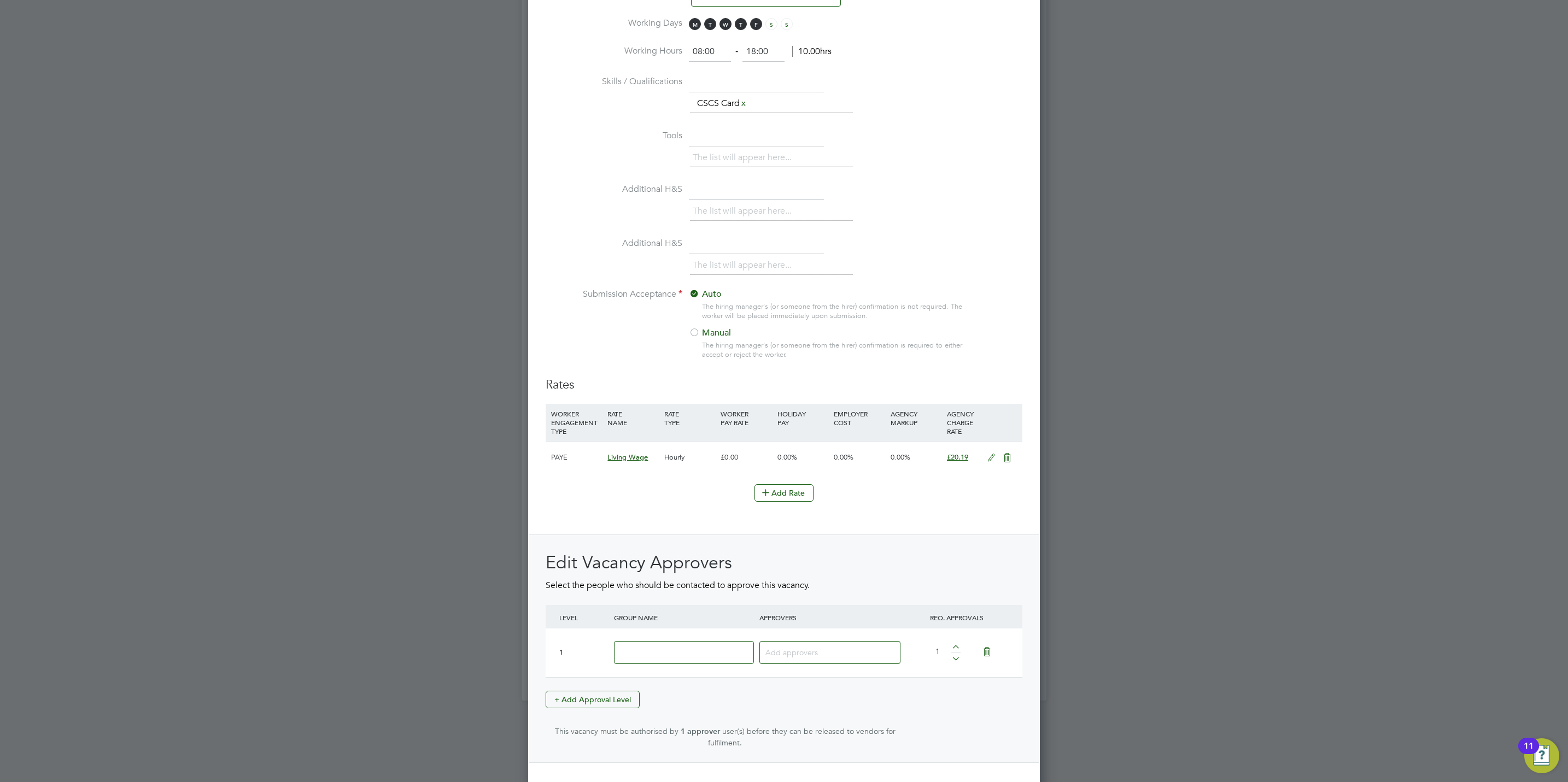
click at [671, 646] on input at bounding box center [683, 653] width 140 height 24
type input "Crest"
type input "mark"
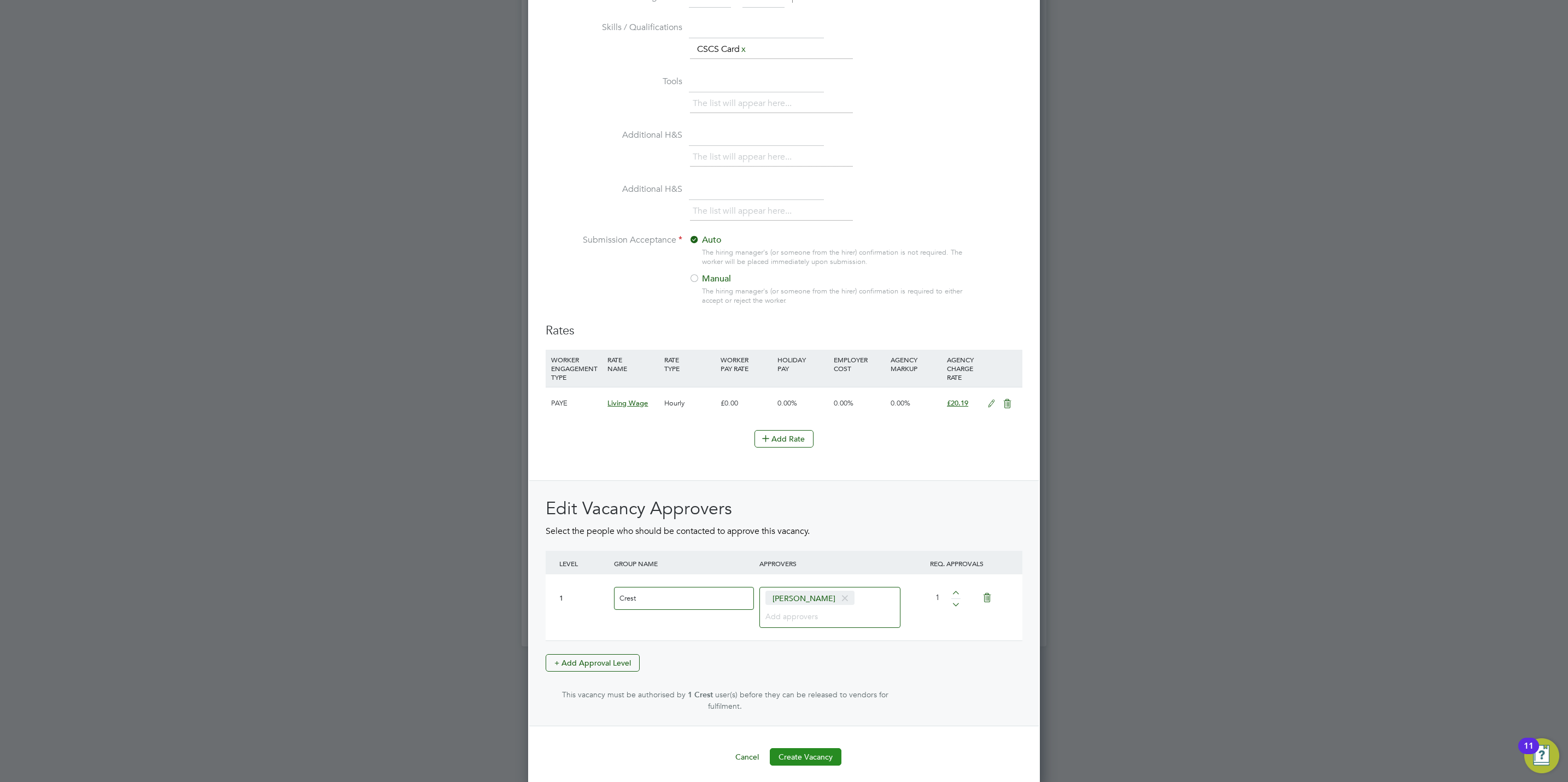
click at [809, 751] on button "Create Vacancy" at bounding box center [805, 757] width 72 height 18
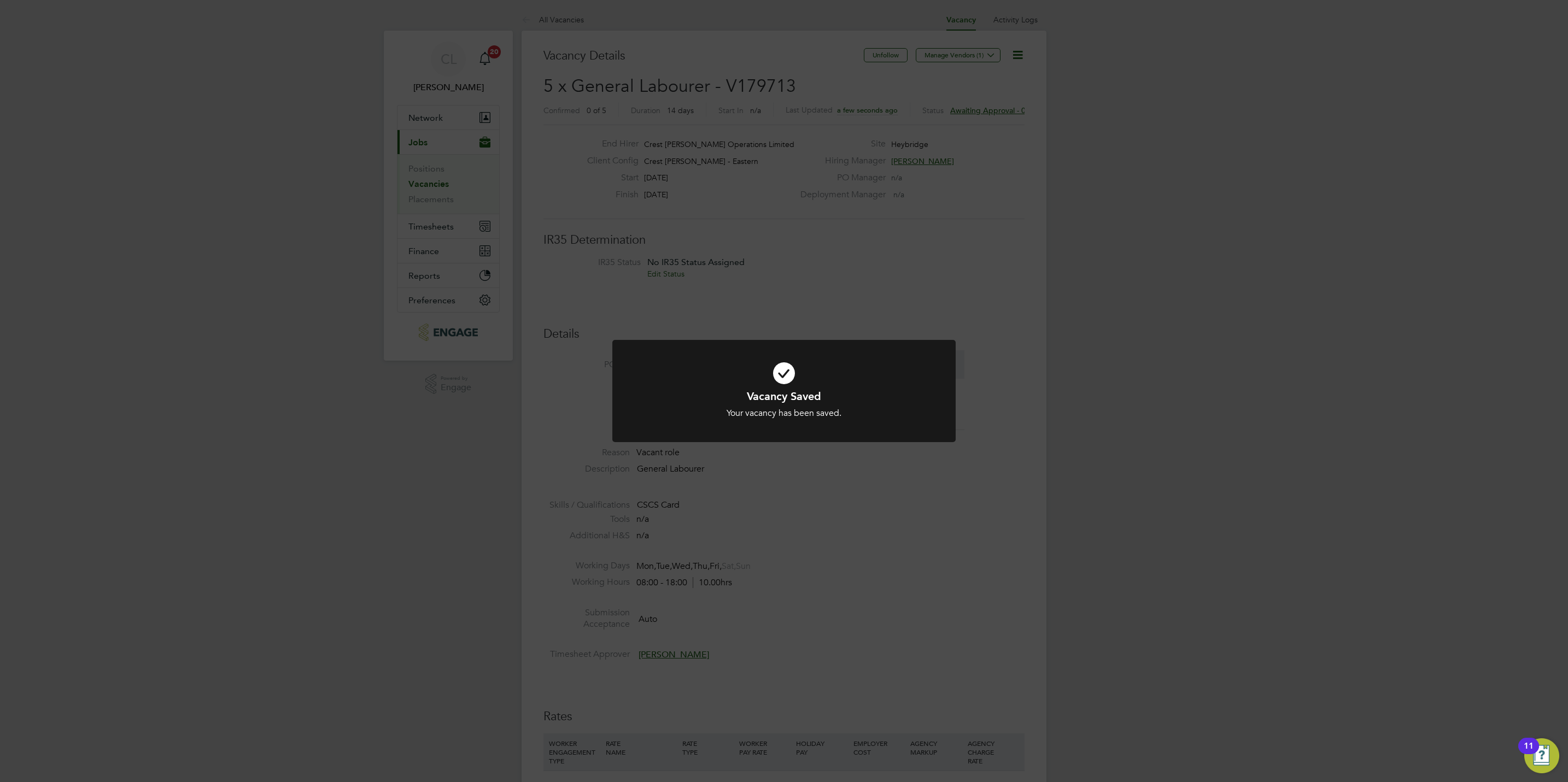
click at [581, 147] on div "Vacancy Saved Your vacancy has been saved. Cancel Okay" at bounding box center [784, 391] width 1568 height 782
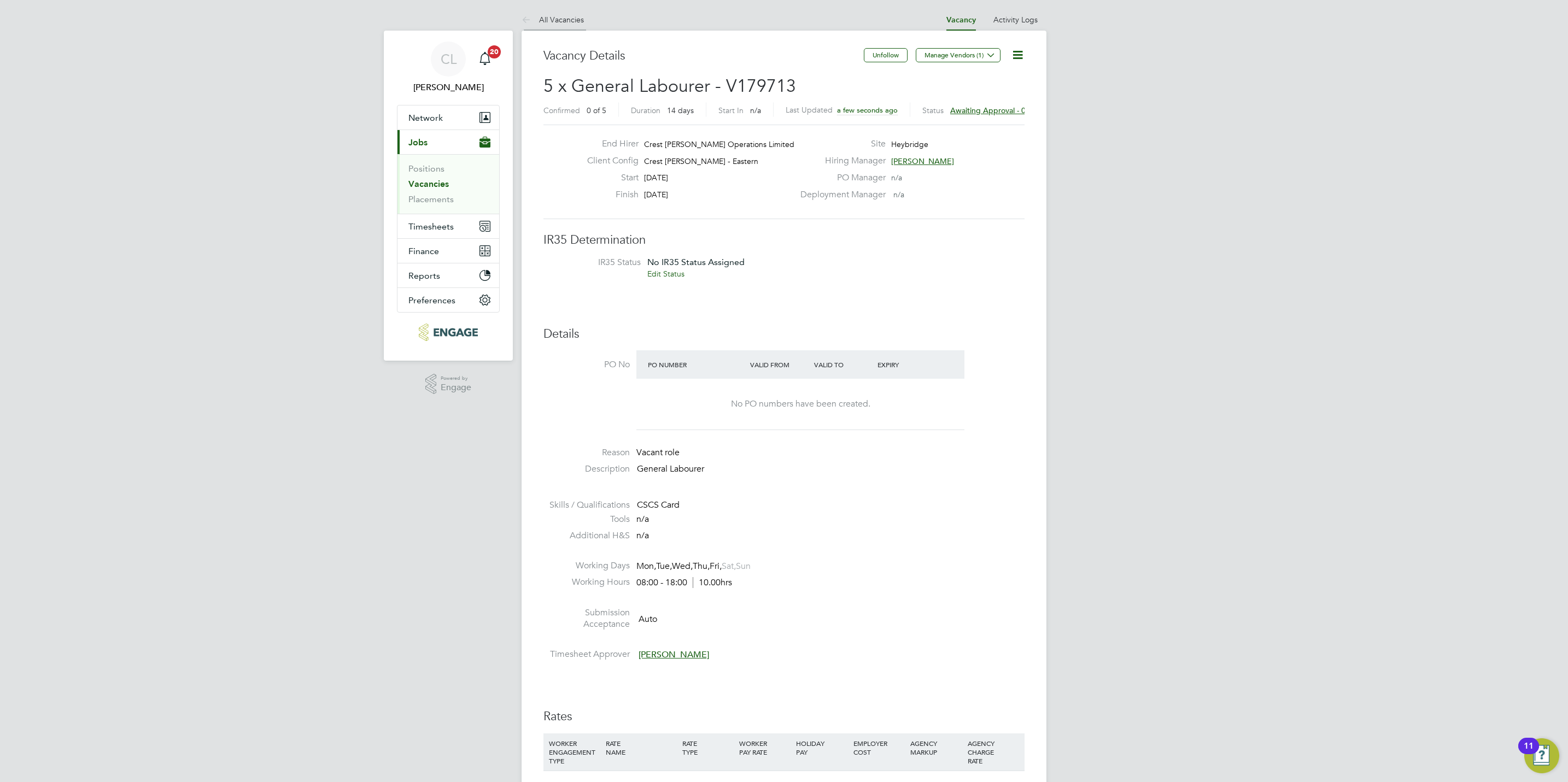
click at [544, 20] on link "All Vacancies" at bounding box center [553, 19] width 63 height 10
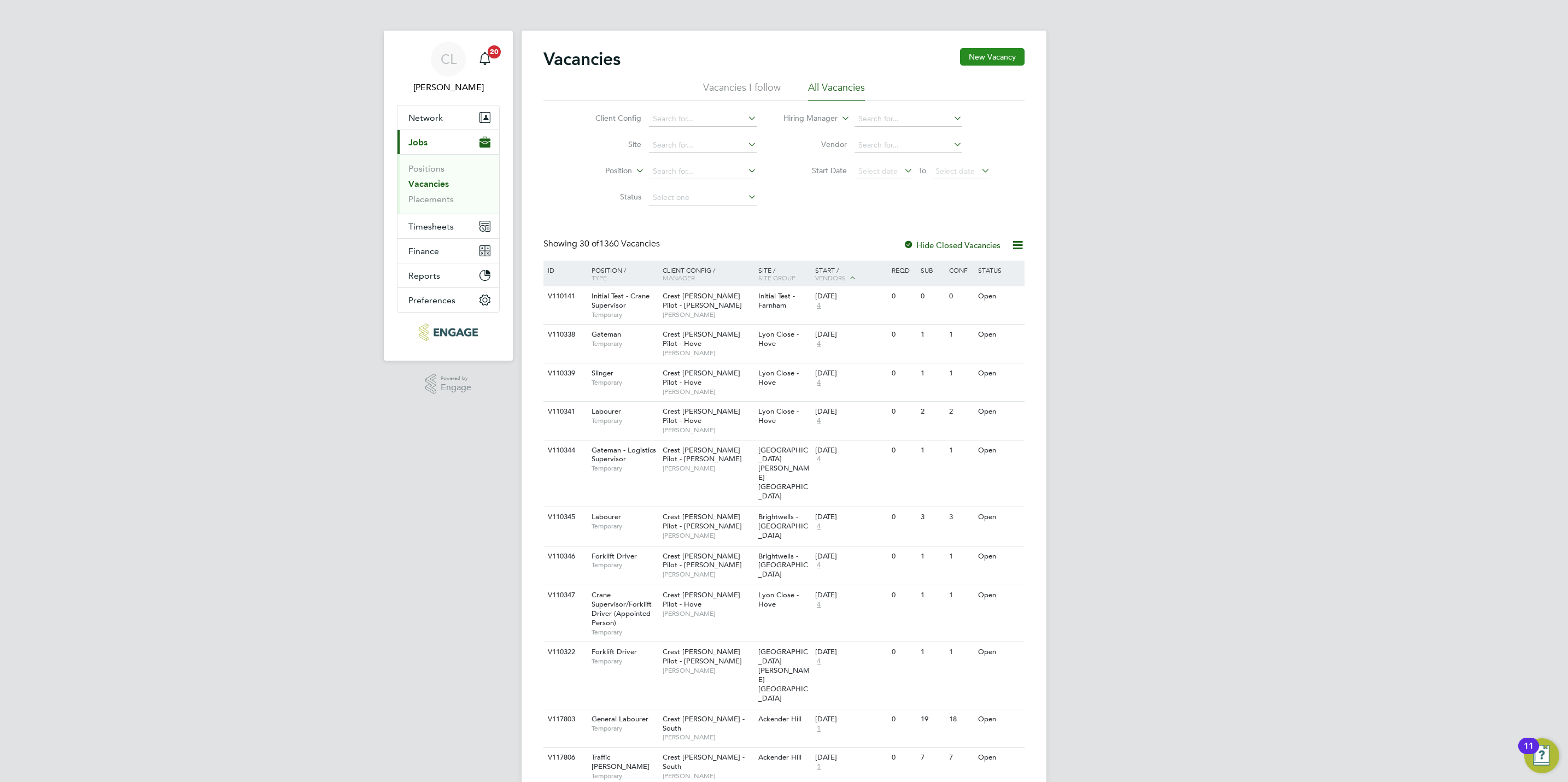
click at [1000, 50] on button "New Vacancy" at bounding box center [992, 57] width 64 height 18
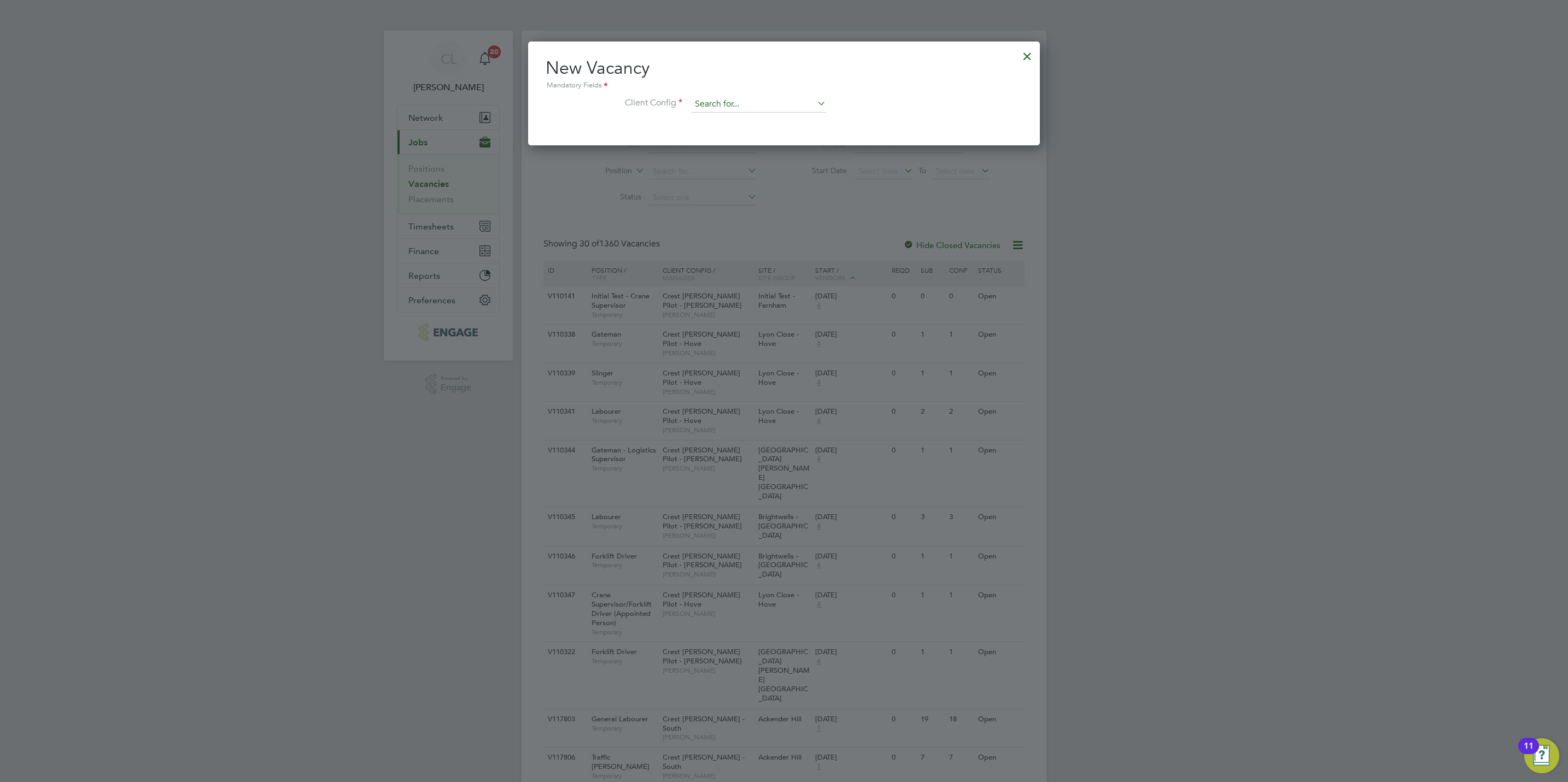
click at [763, 100] on input at bounding box center [758, 104] width 135 height 16
click at [776, 194] on li "Crest Nicholson - Yorkshire" at bounding box center [779, 194] width 178 height 14
type input "Crest Nicholson - Yorkshire"
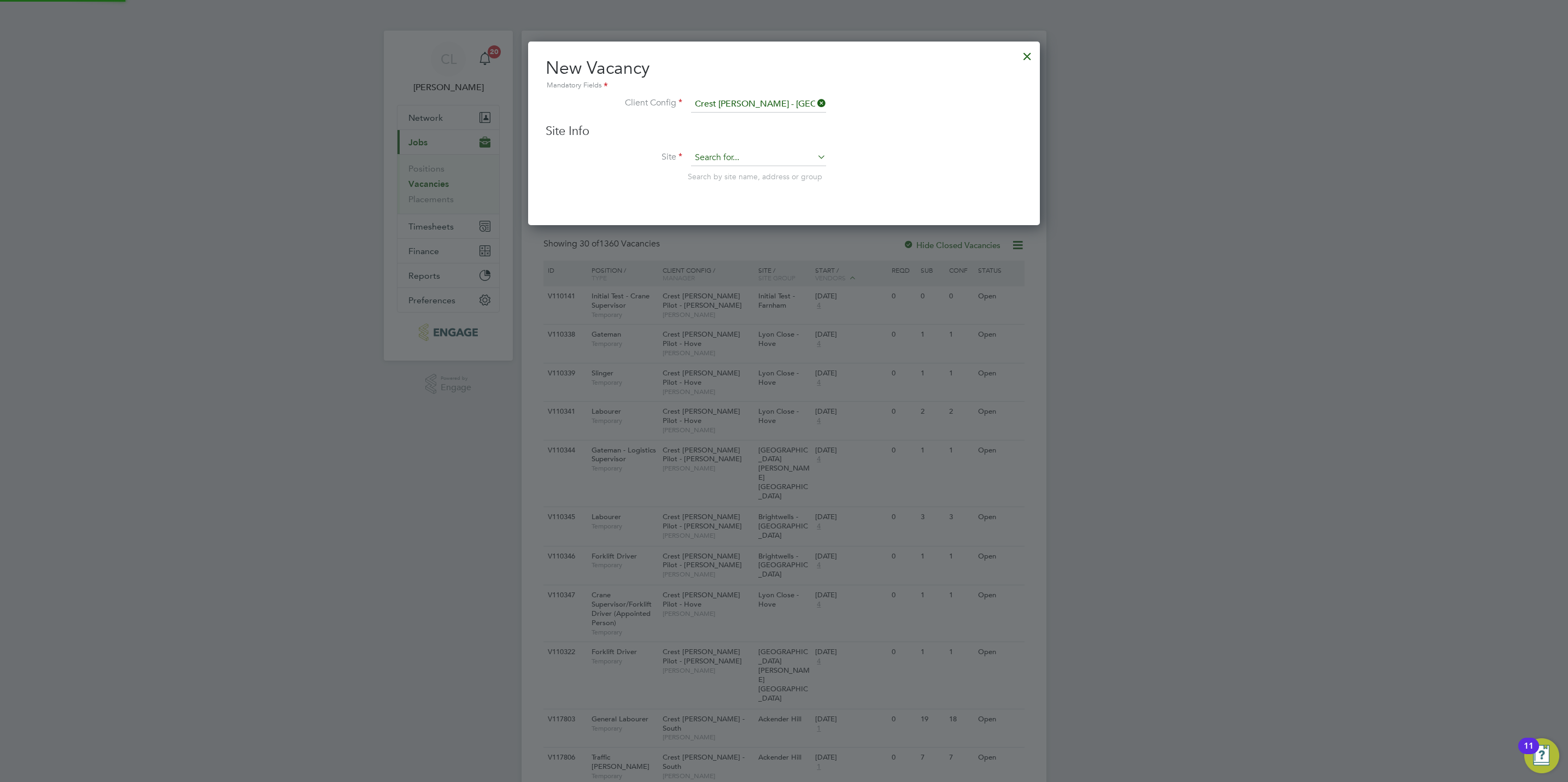
click at [763, 158] on input at bounding box center [758, 157] width 135 height 16
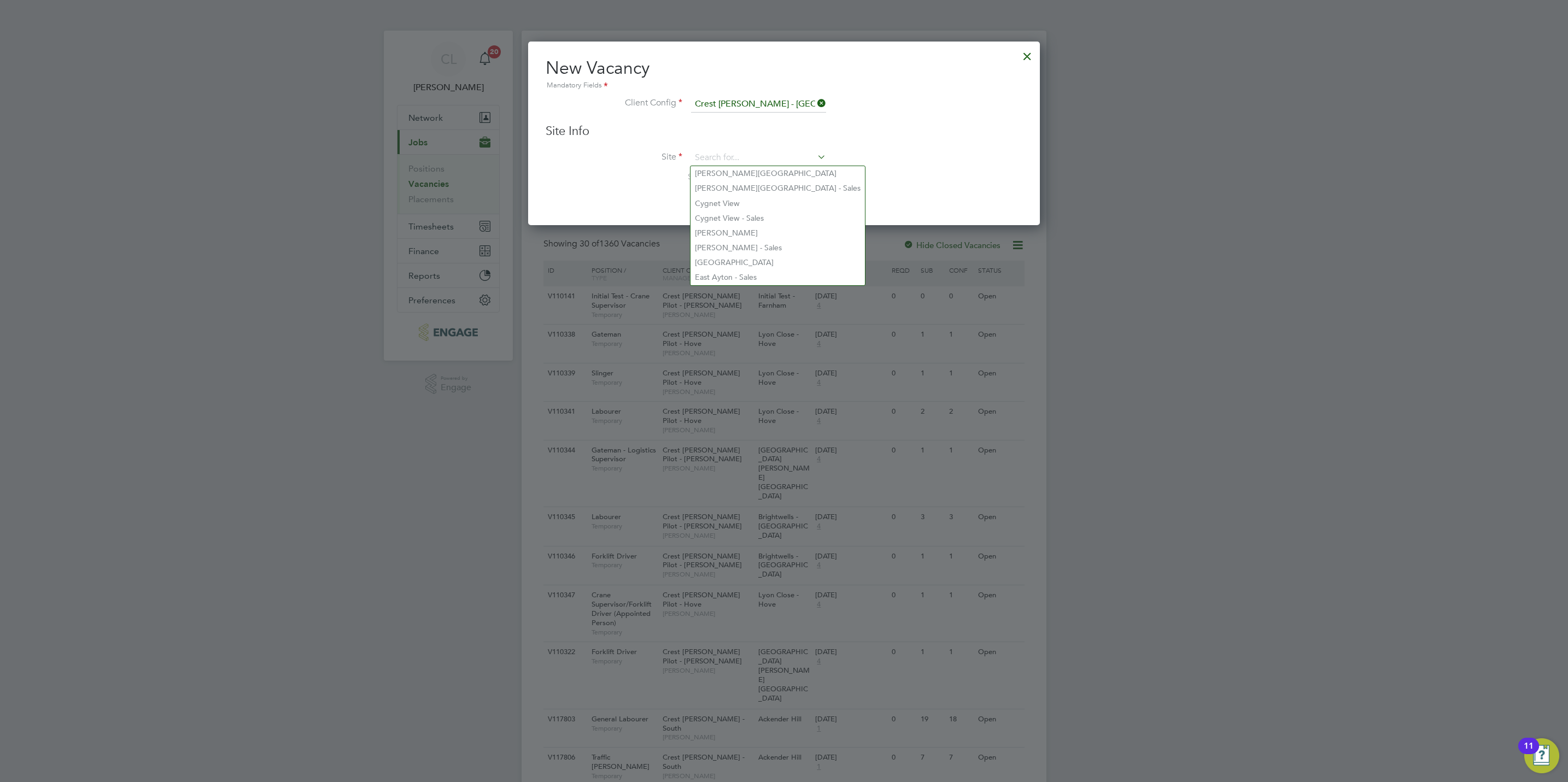
click at [781, 146] on div "Site Info Site Search by site name, address or group" at bounding box center [783, 163] width 477 height 80
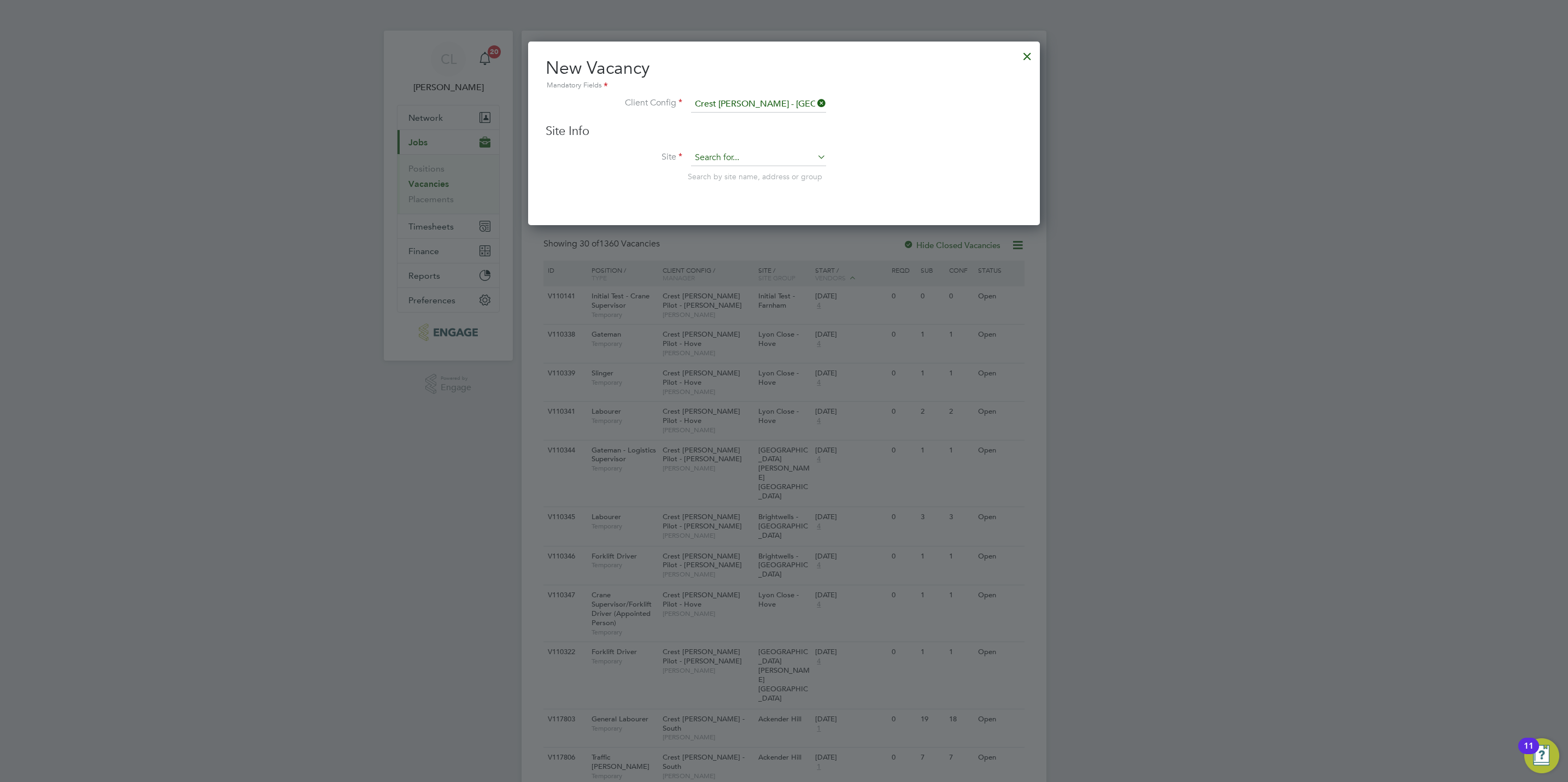
click at [729, 164] on input at bounding box center [758, 157] width 135 height 16
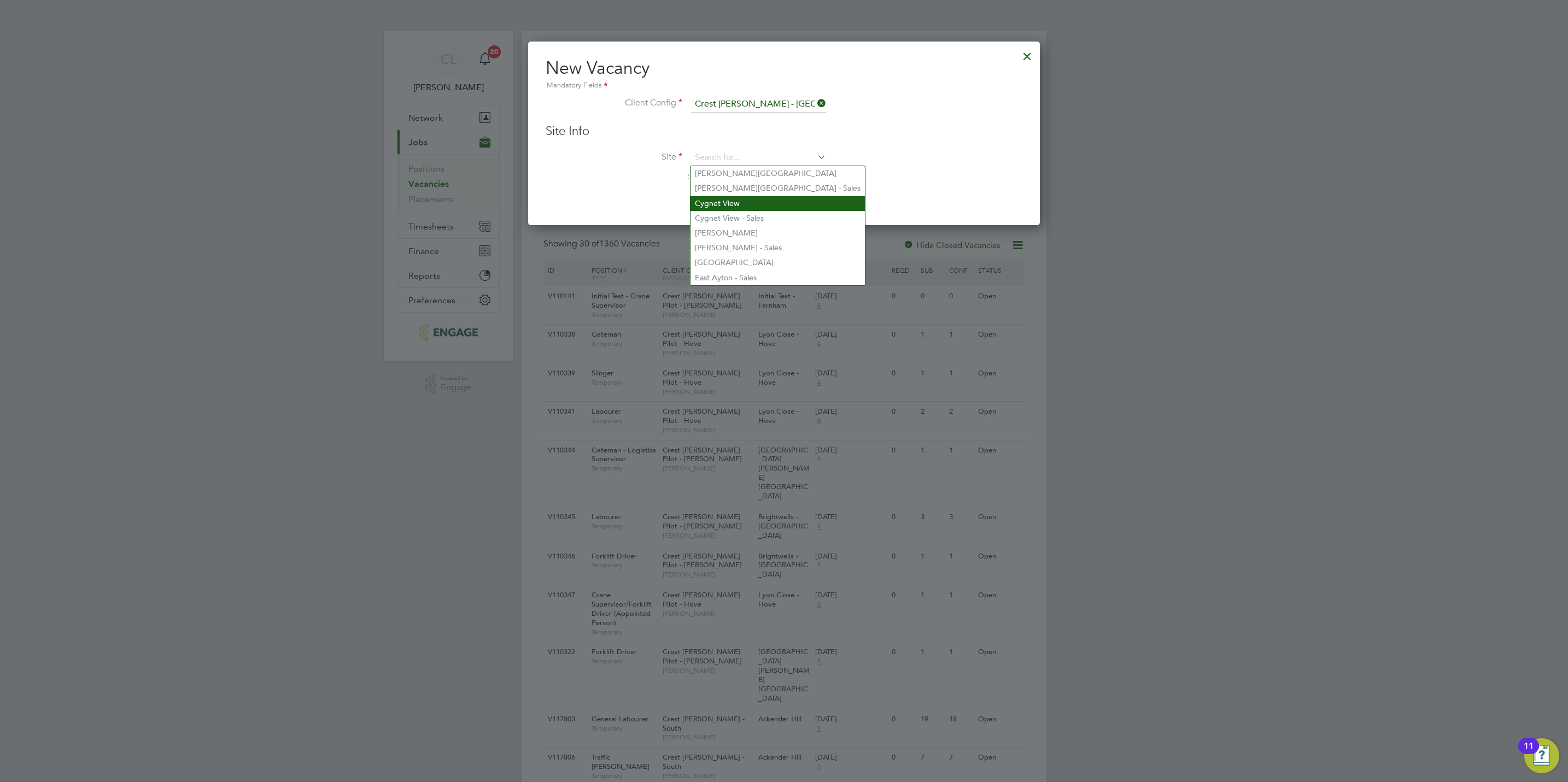
click at [737, 208] on li "Cygnet View" at bounding box center [777, 203] width 174 height 14
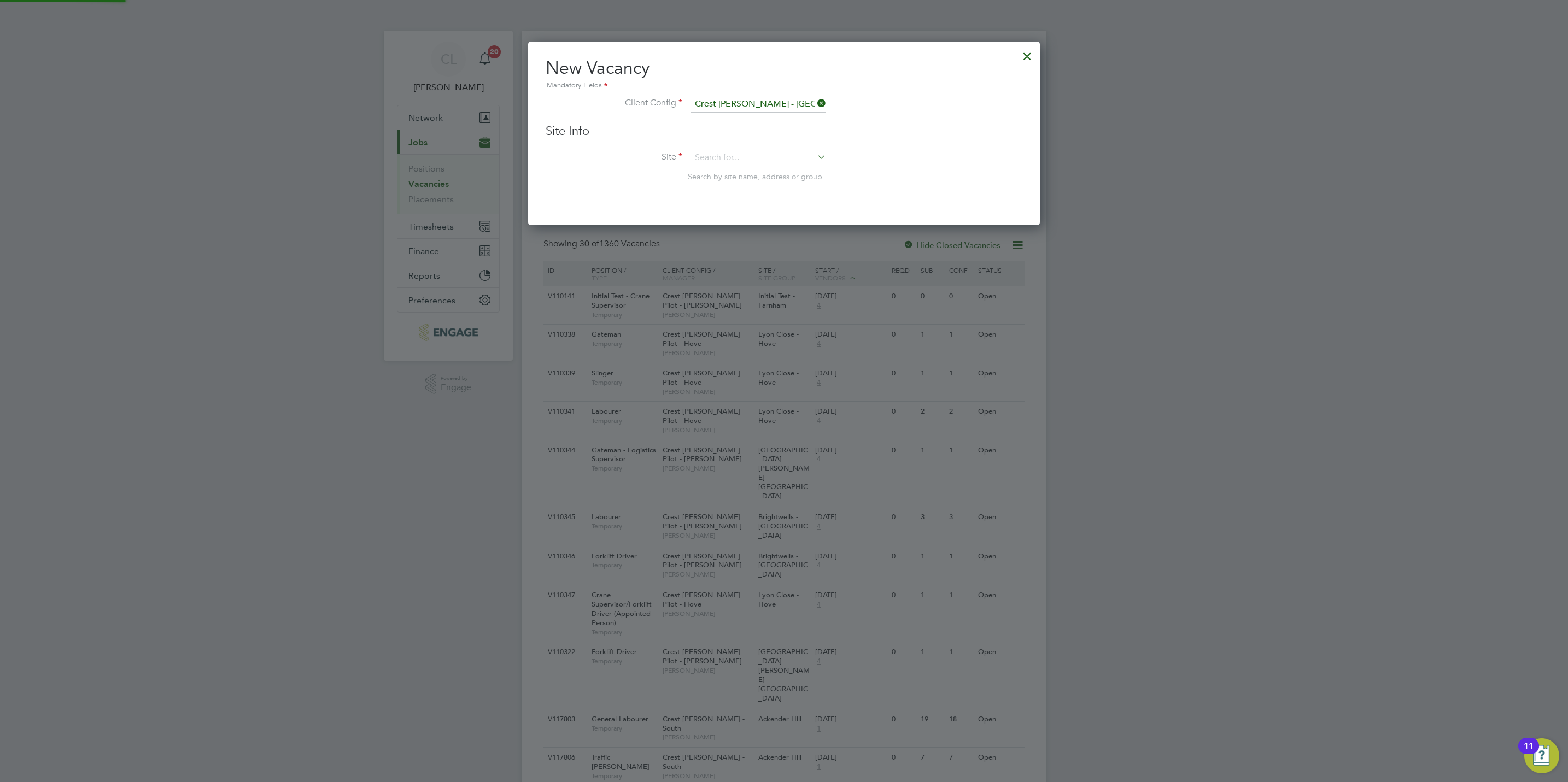
type input "Cygnet View"
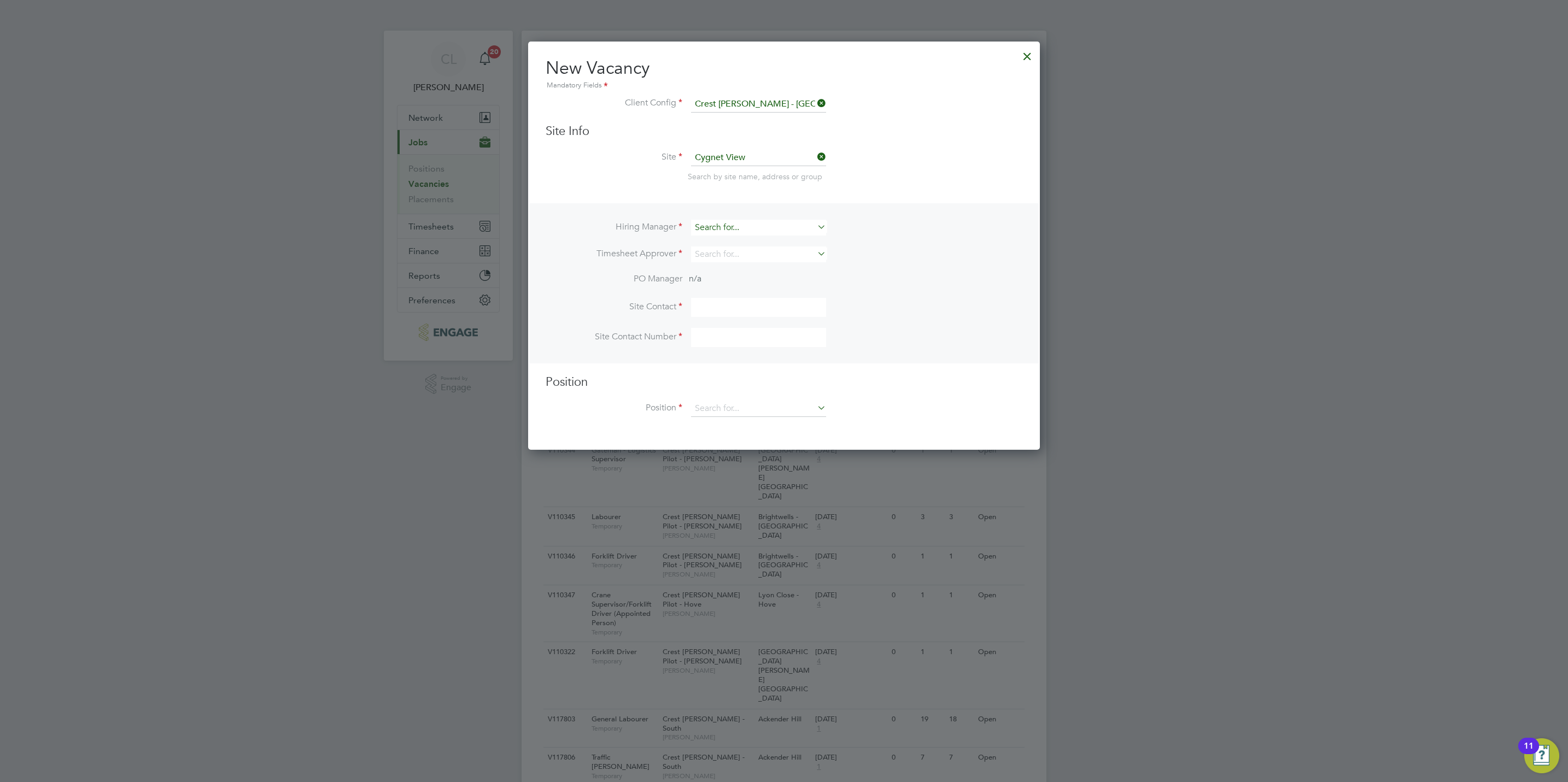
click at [739, 225] on input at bounding box center [758, 228] width 135 height 16
click at [729, 255] on li "Rich ard Patrick" at bounding box center [758, 257] width 136 height 14
type input "Richard Patrick"
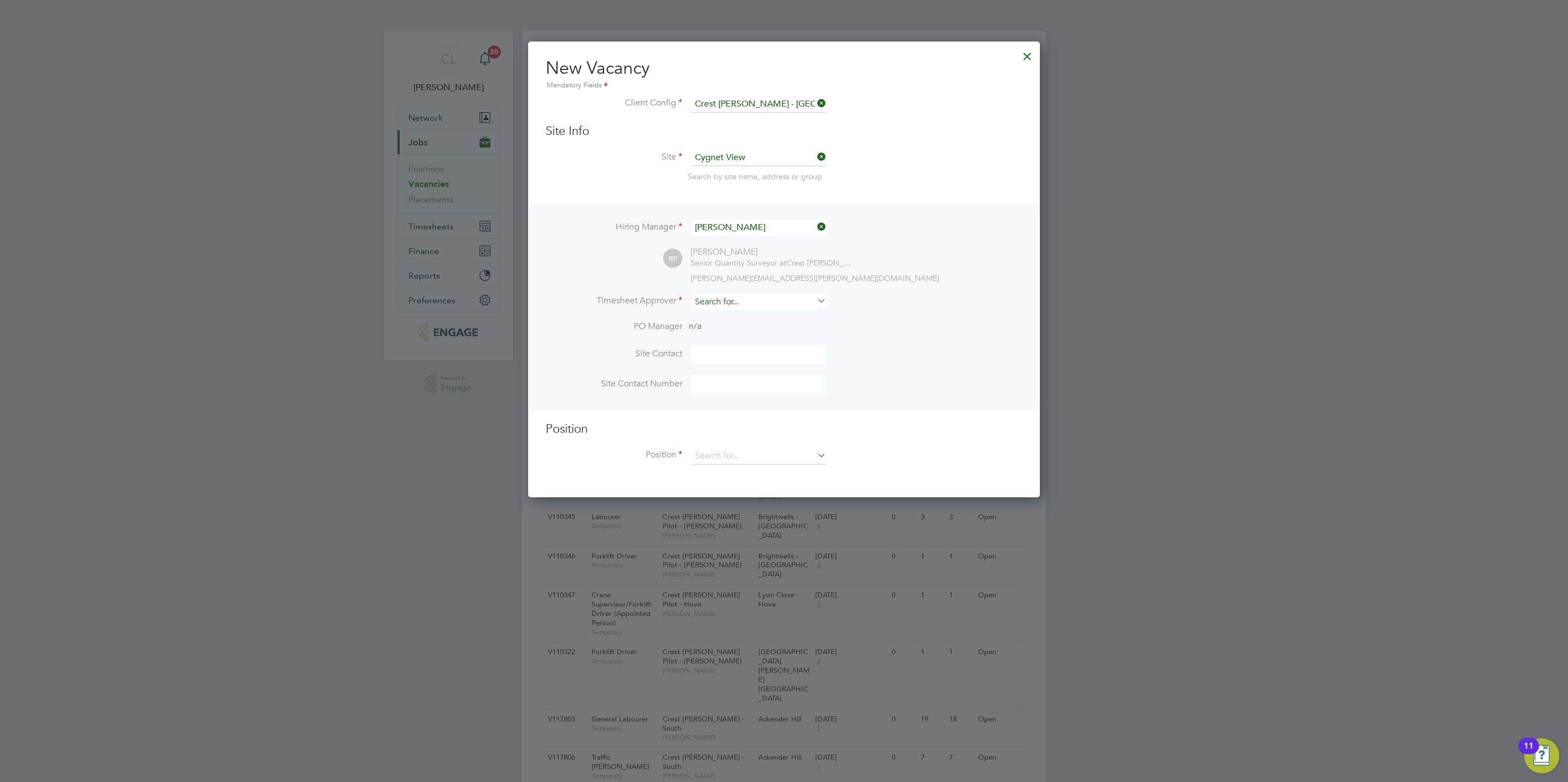
click at [724, 305] on input at bounding box center [758, 301] width 135 height 16
click at [782, 315] on li "Stef an Fernandez" at bounding box center [758, 316] width 136 height 14
type input "[PERSON_NAME]"
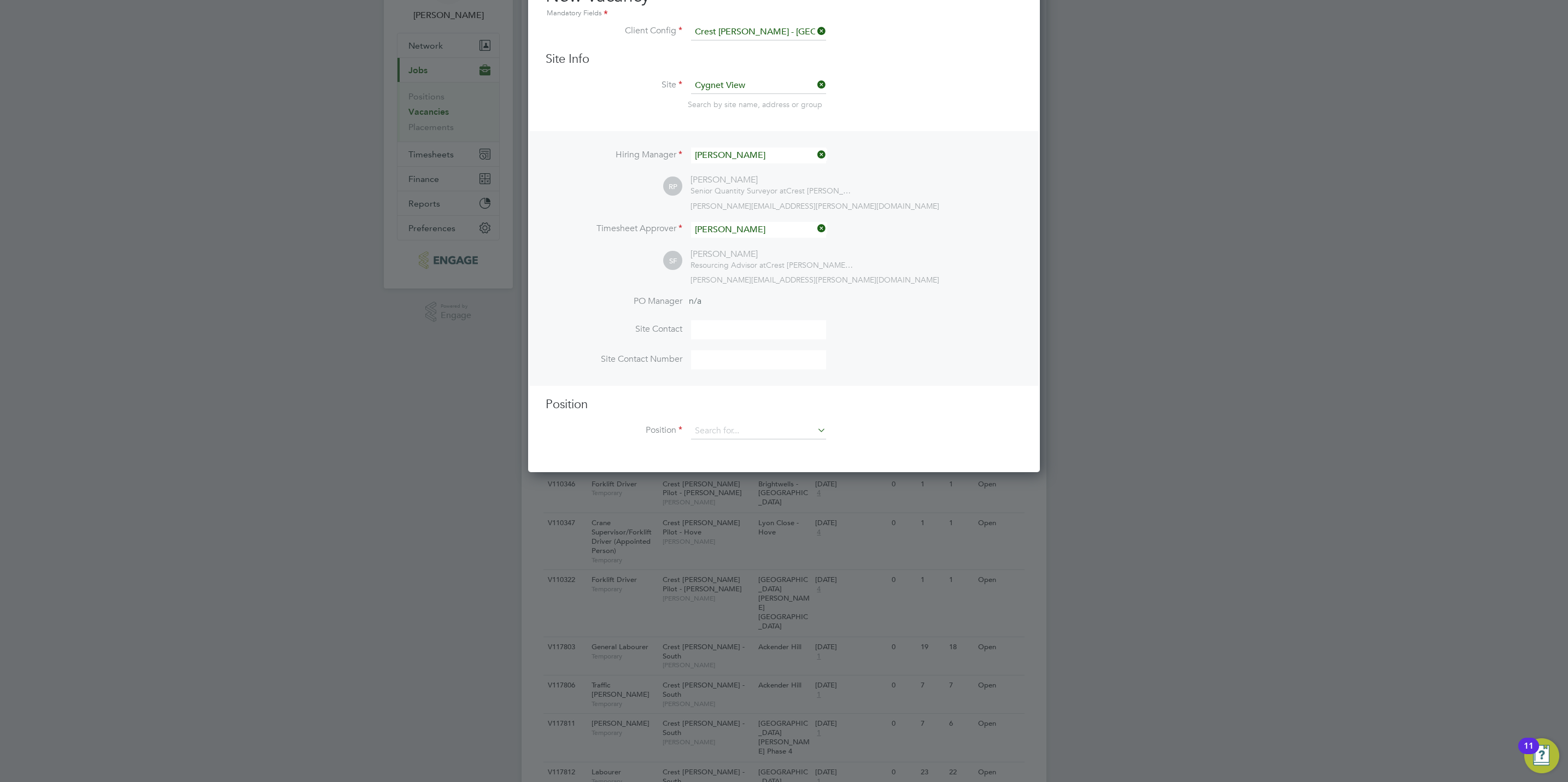
scroll to position [164, 0]
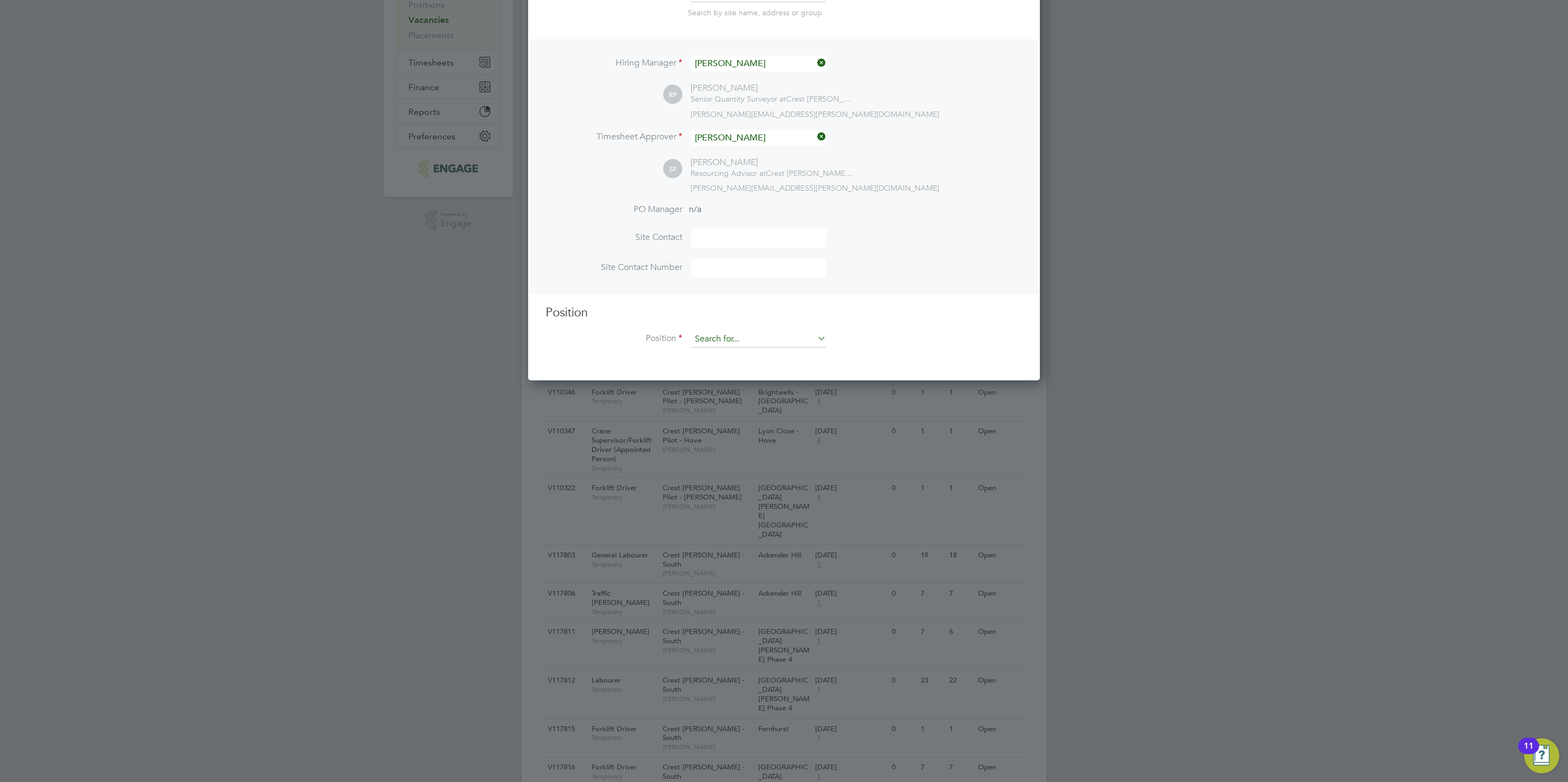
click at [722, 341] on input at bounding box center [758, 339] width 135 height 16
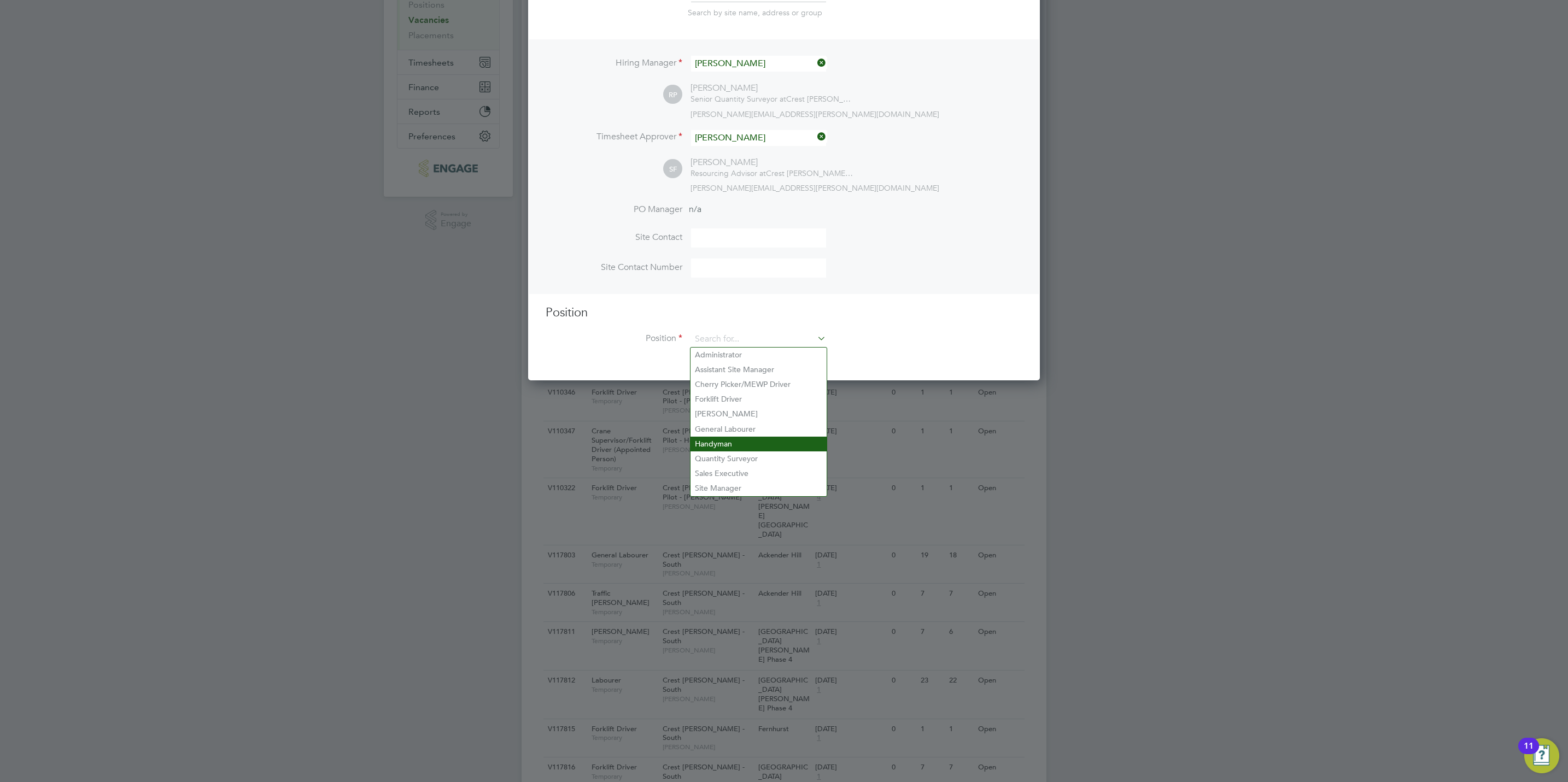
click at [732, 437] on li "Handyman" at bounding box center [758, 443] width 136 height 14
type input "Handyman"
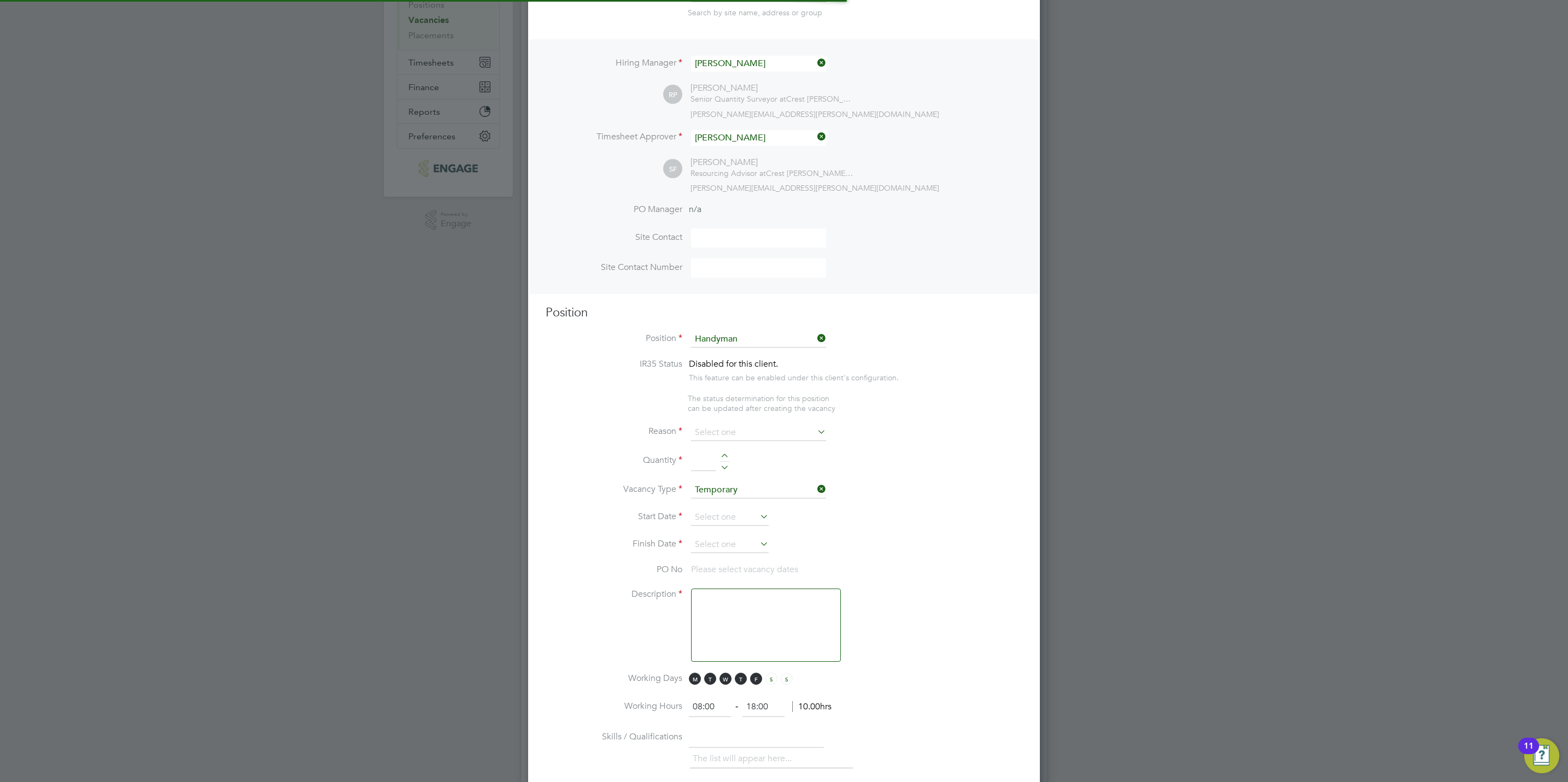
type textarea "Handyman"
click at [723, 423] on input at bounding box center [758, 421] width 135 height 16
click at [735, 525] on li "Vacant Role" at bounding box center [758, 522] width 136 height 14
type input "Vacant Role"
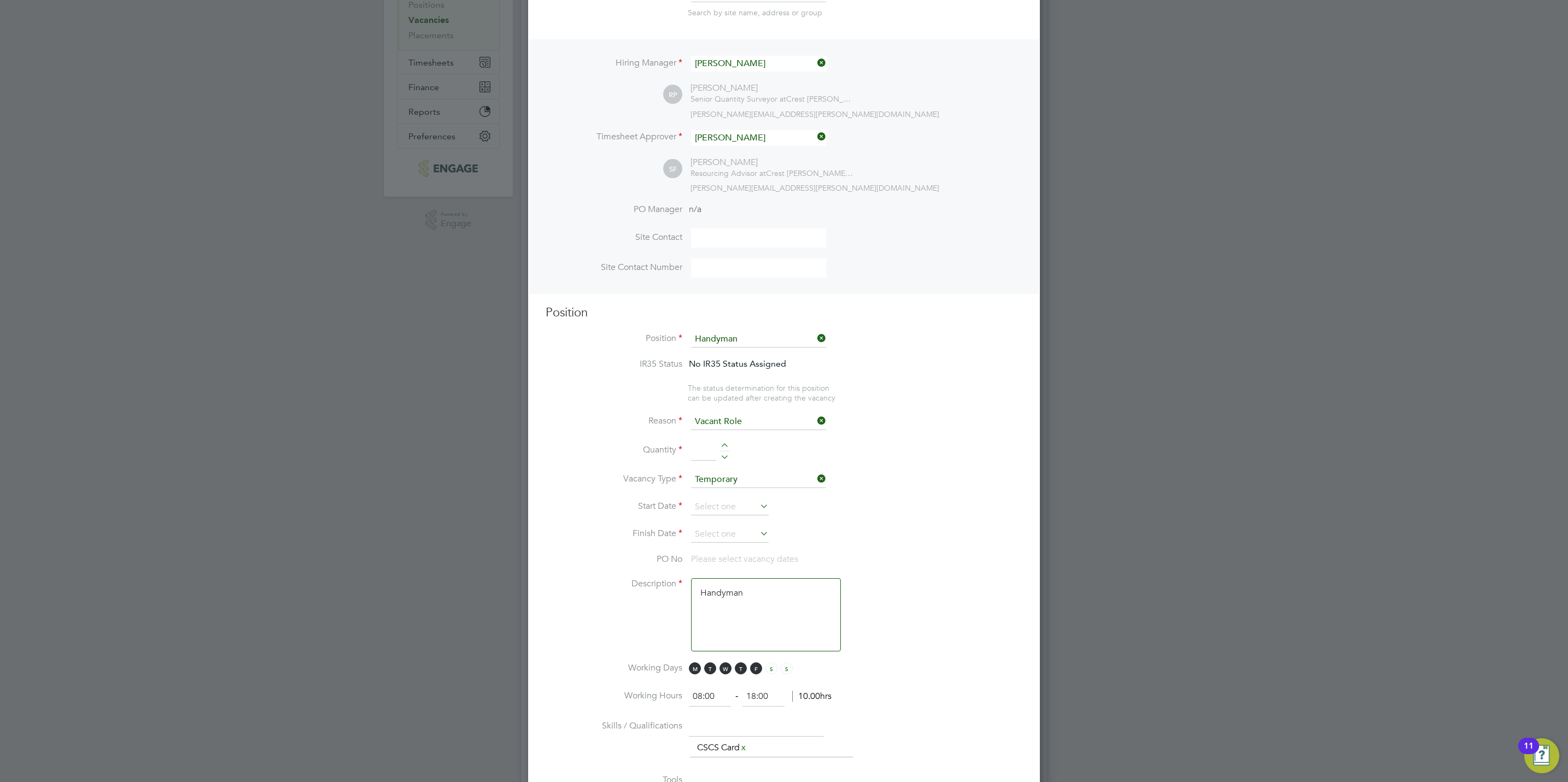
click at [726, 444] on div at bounding box center [724, 447] width 9 height 8
type input "1"
click at [728, 498] on input at bounding box center [730, 506] width 78 height 16
click at [793, 355] on span "22" at bounding box center [792, 350] width 21 height 21
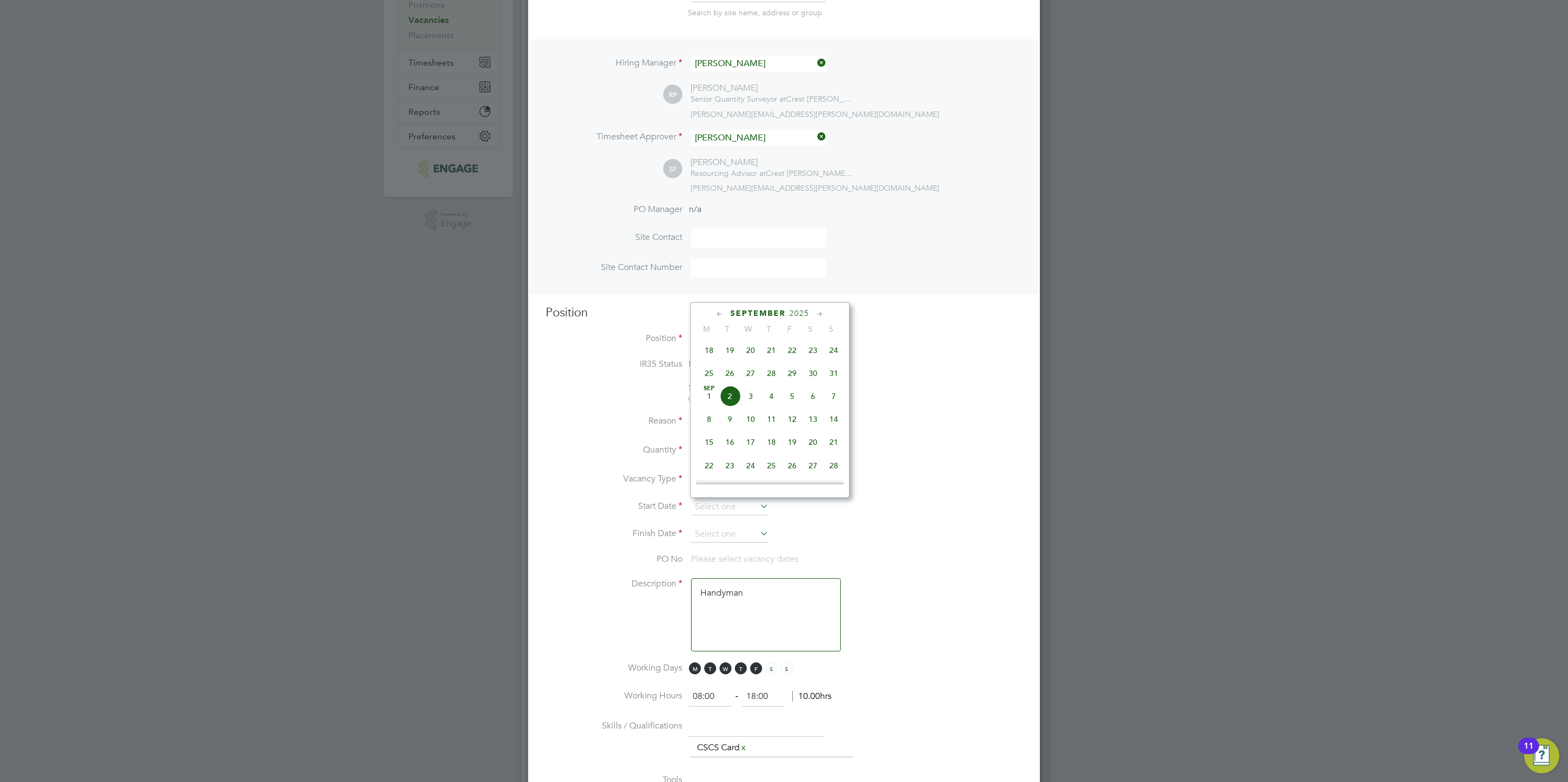
type input "22 Aug 2025"
click at [750, 530] on input at bounding box center [730, 534] width 78 height 16
click at [791, 427] on span "28" at bounding box center [792, 418] width 21 height 21
type input "28 Nov 2025"
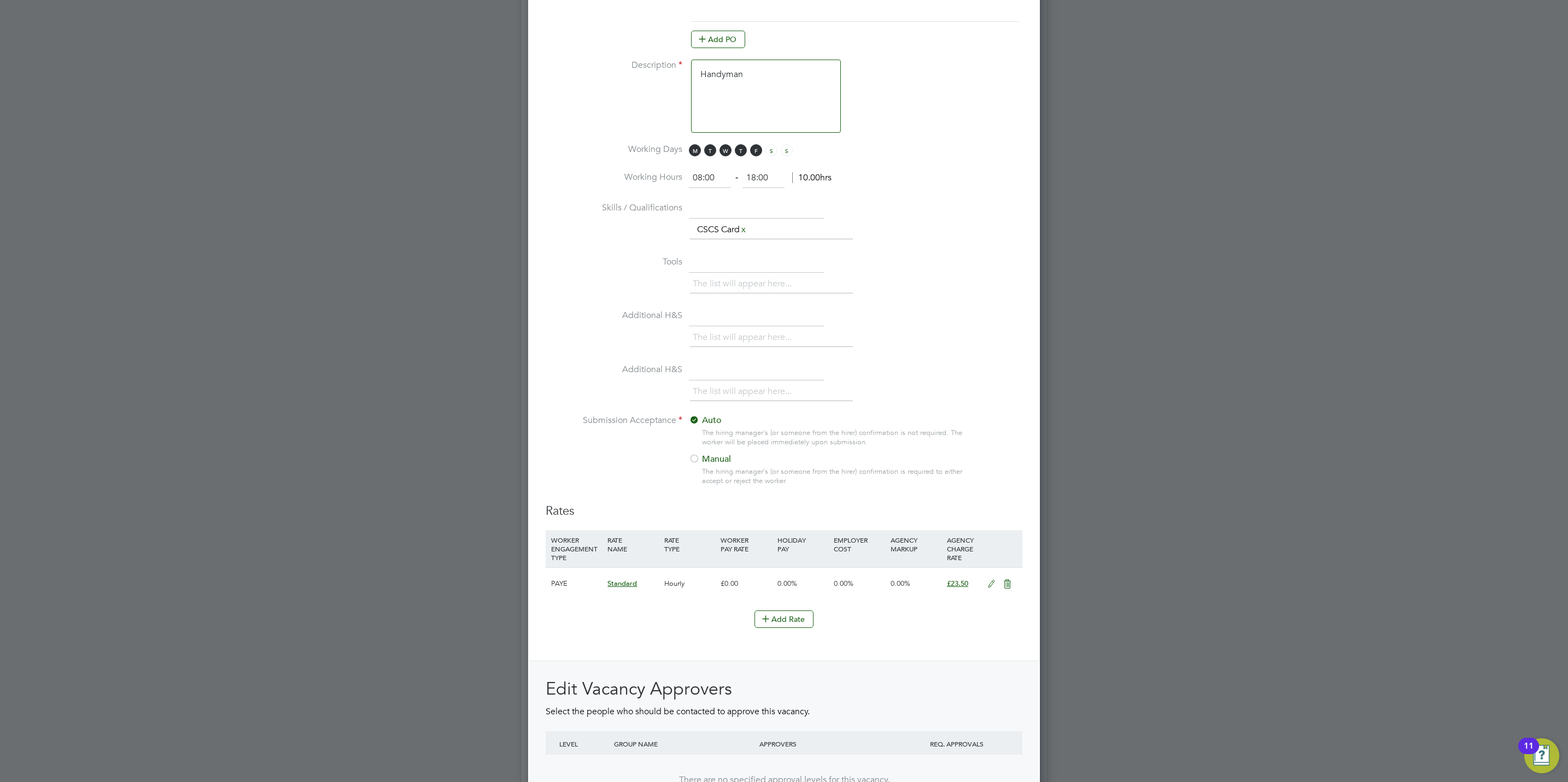
scroll to position [901, 0]
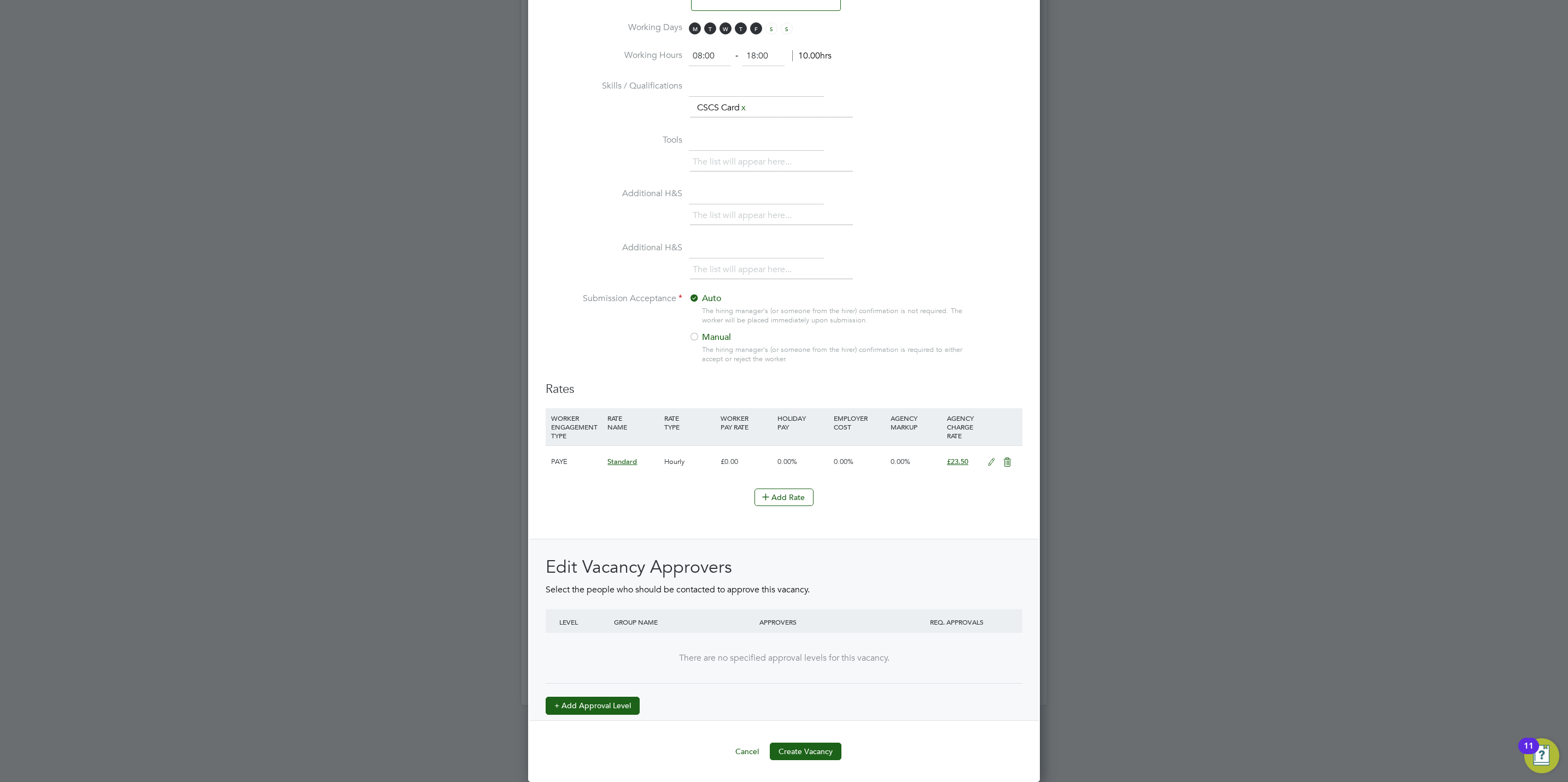
click at [616, 705] on button "+ Add Approval Level" at bounding box center [592, 705] width 94 height 18
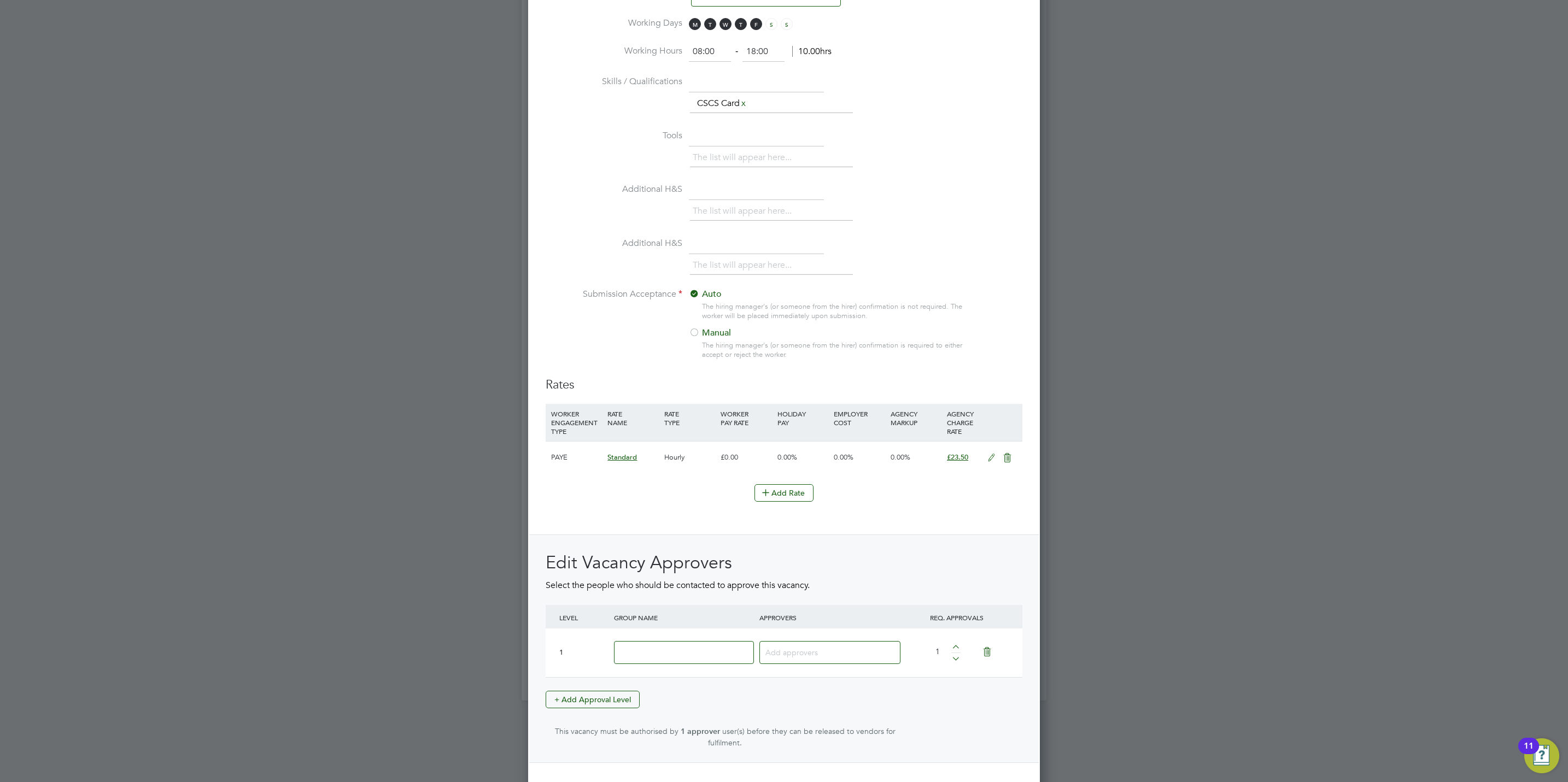
drag, startPoint x: 650, startPoint y: 689, endPoint x: 742, endPoint y: 654, distance: 98.4
click at [742, 654] on input at bounding box center [683, 653] width 140 height 24
type input "Crest"
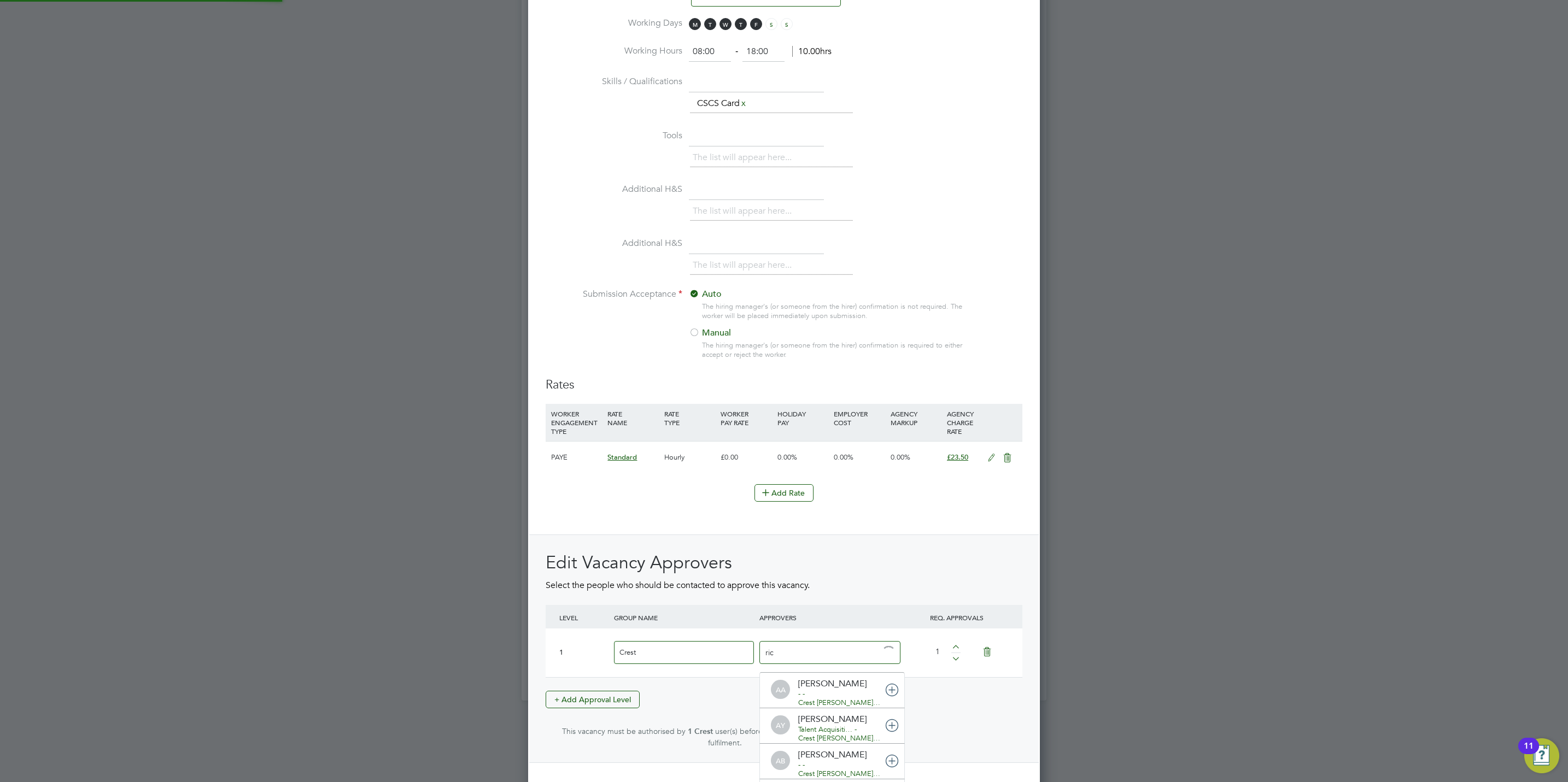
type input "rich"
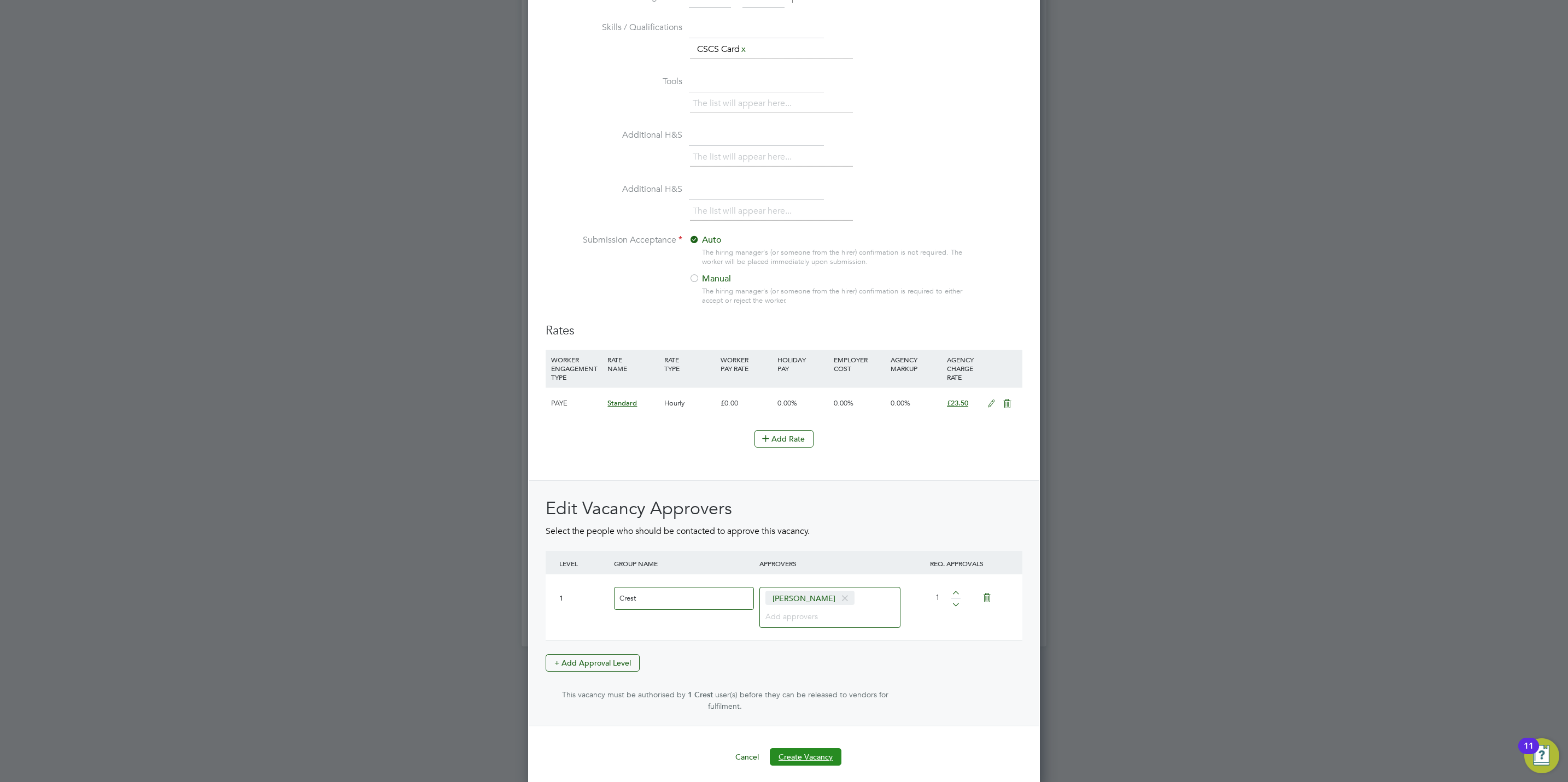
click at [816, 752] on button "Create Vacancy" at bounding box center [805, 757] width 72 height 18
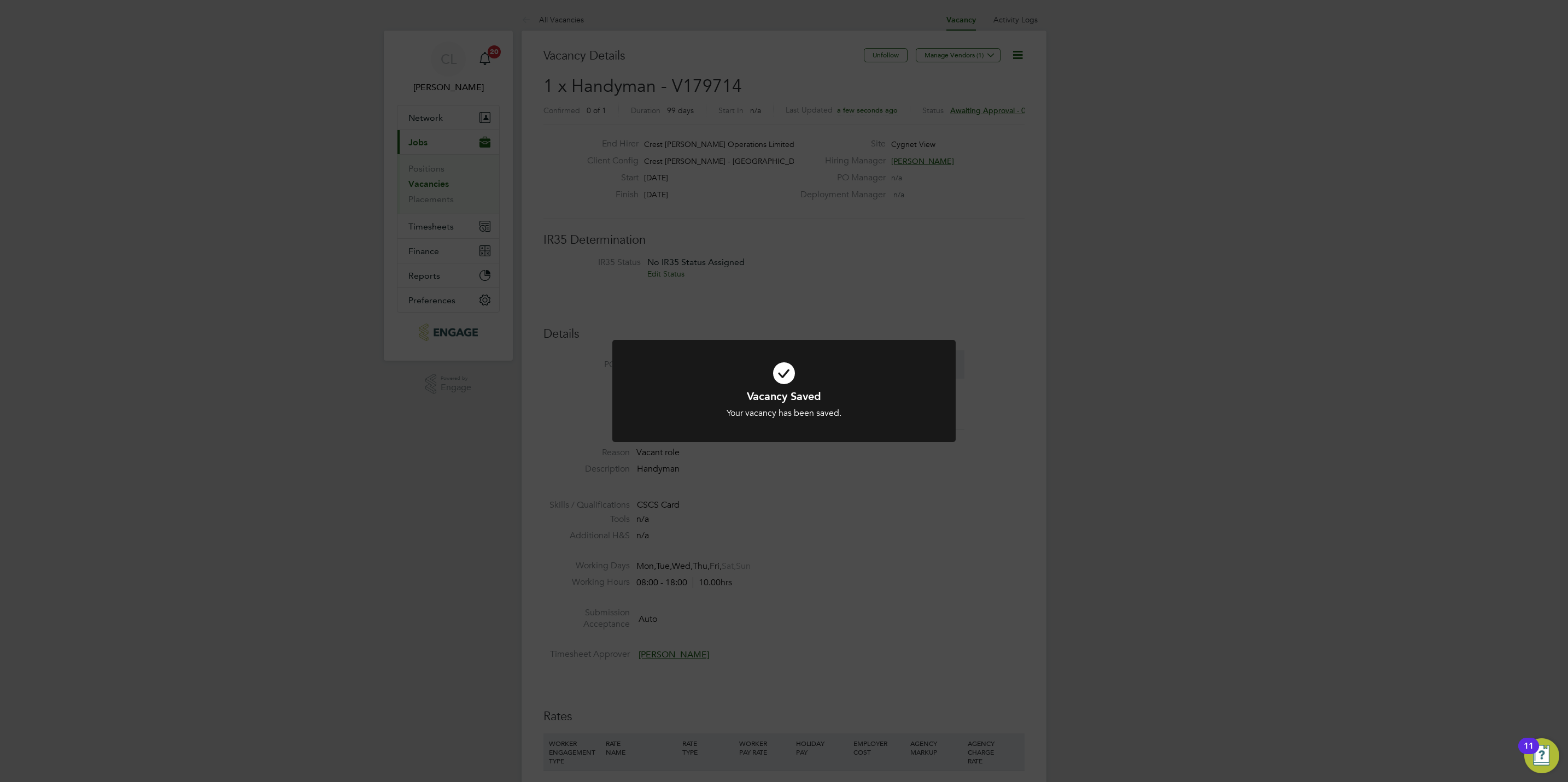
click at [894, 553] on div "Vacancy Saved Your vacancy has been saved. Cancel Okay" at bounding box center [784, 391] width 1568 height 782
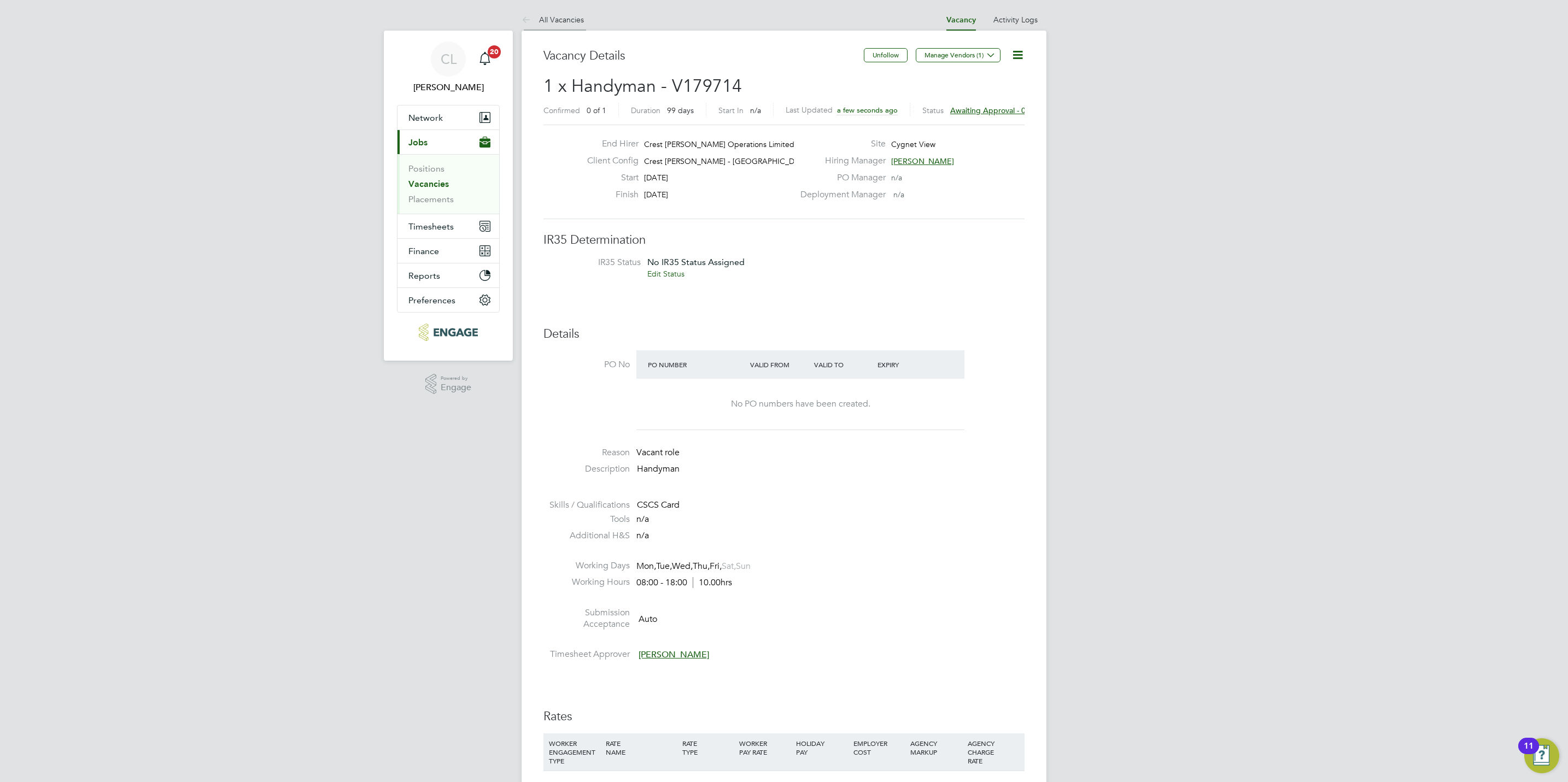
click at [549, 22] on link "All Vacancies" at bounding box center [553, 19] width 63 height 10
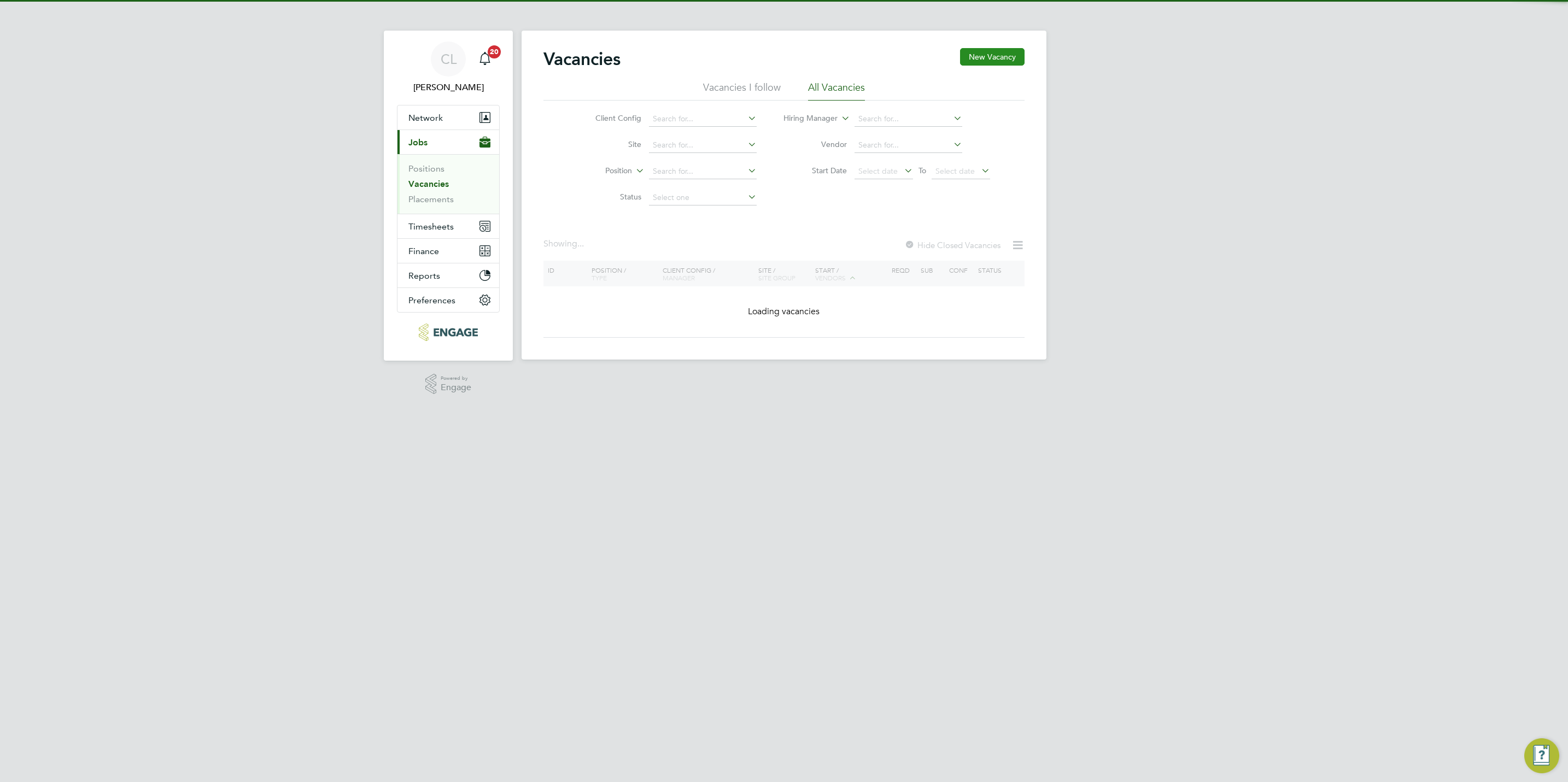
click at [1006, 55] on button "New Vacancy" at bounding box center [992, 57] width 64 height 18
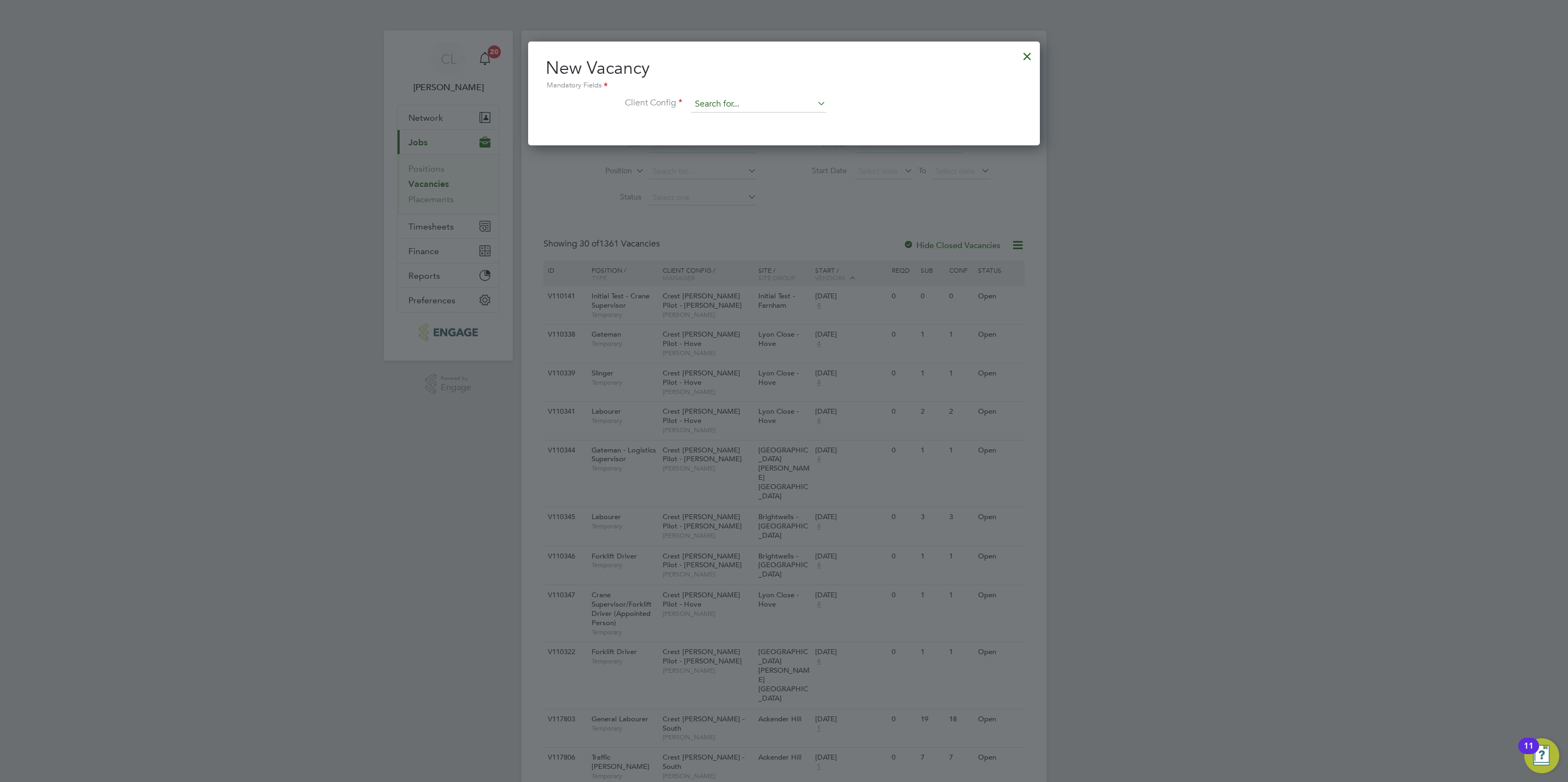
click at [721, 101] on input at bounding box center [758, 104] width 135 height 16
click at [756, 173] on li "Crest [PERSON_NAME] - [GEOGRAPHIC_DATA]" at bounding box center [779, 179] width 178 height 14
type input "Crest [PERSON_NAME] - [GEOGRAPHIC_DATA]"
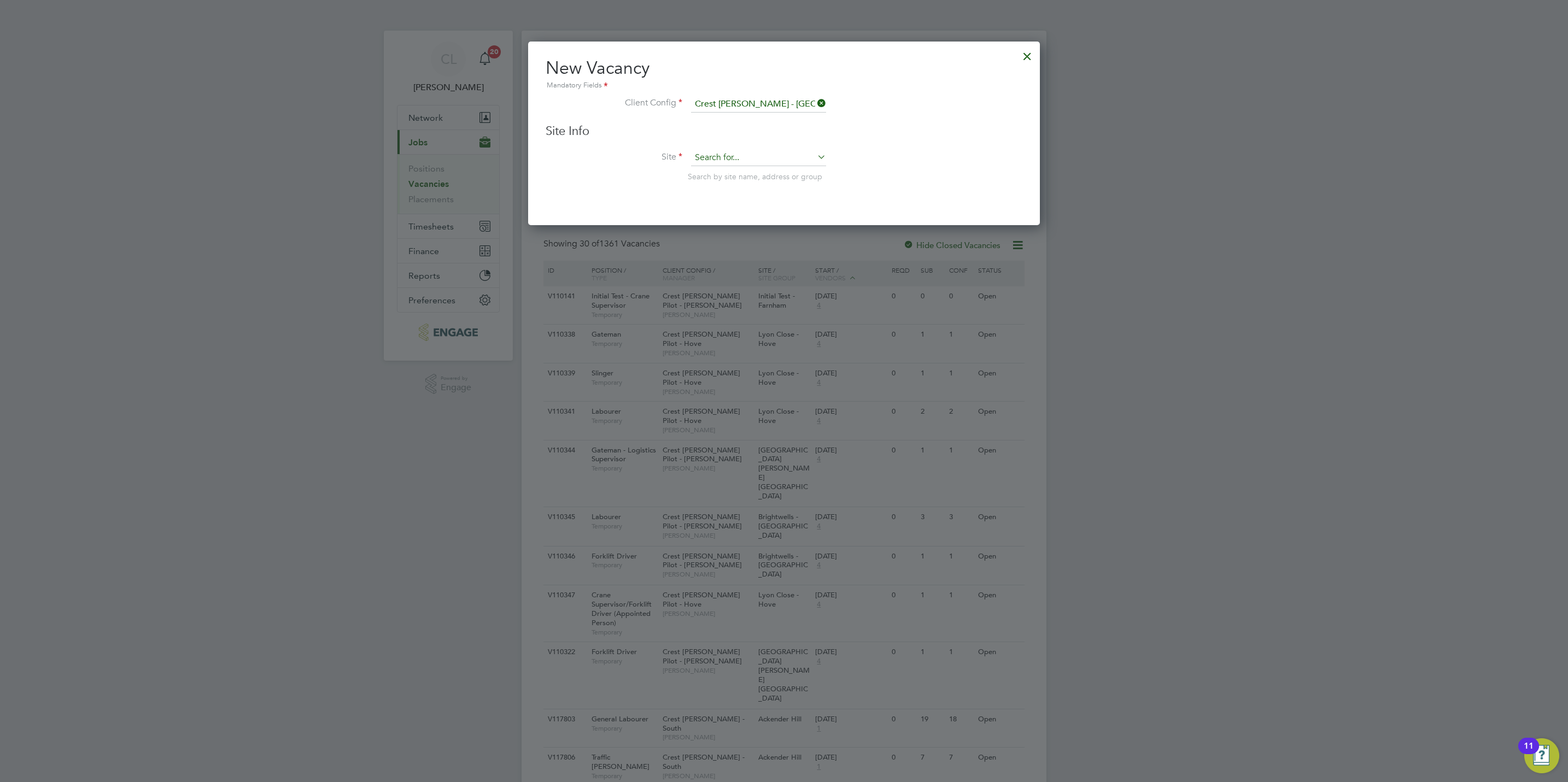
click at [777, 161] on input at bounding box center [758, 157] width 135 height 16
click at [754, 177] on li "Neverton Grange" at bounding box center [758, 173] width 136 height 14
type input "Neverton Grange"
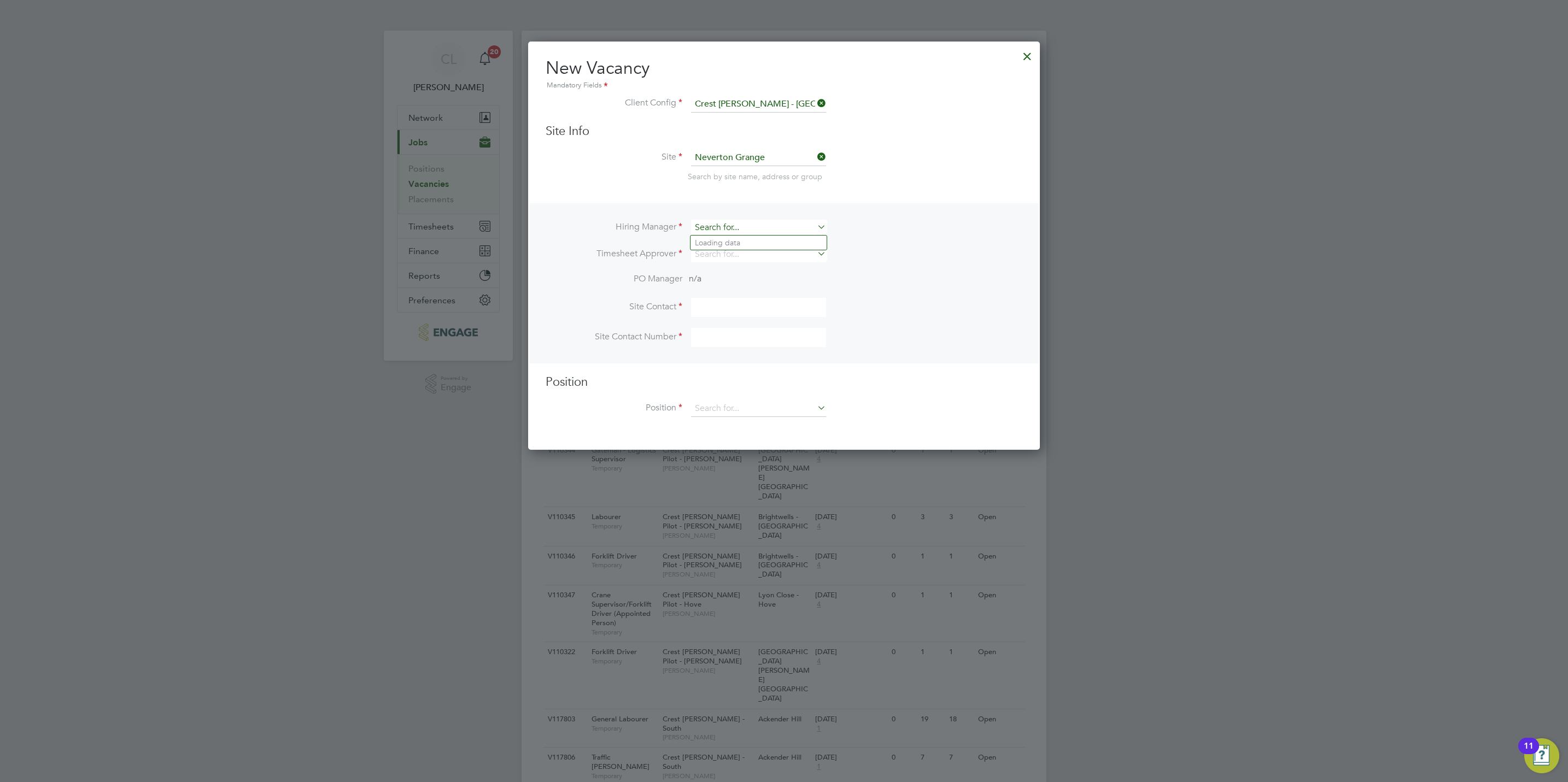
click at [737, 229] on input at bounding box center [758, 228] width 135 height 16
click at [722, 261] on li "Ben Grant" at bounding box center [758, 257] width 136 height 14
type input "Ben Grant"
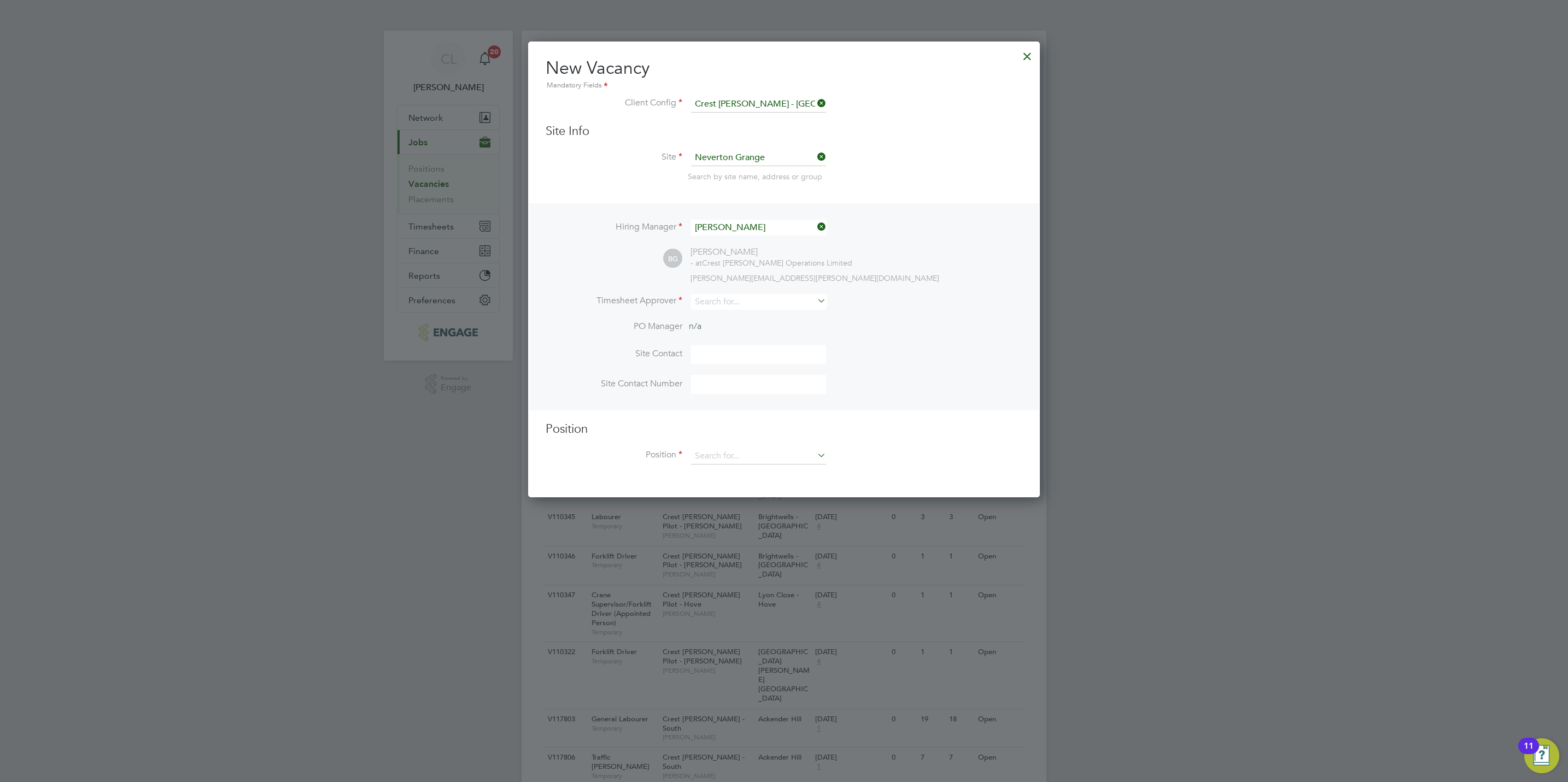
click at [732, 311] on li "Timesheet Approver" at bounding box center [783, 307] width 477 height 27
click at [732, 306] on input at bounding box center [758, 301] width 135 height 16
click at [720, 312] on li "Jose ph Davies" at bounding box center [758, 316] width 136 height 14
type input "Joseph Davies"
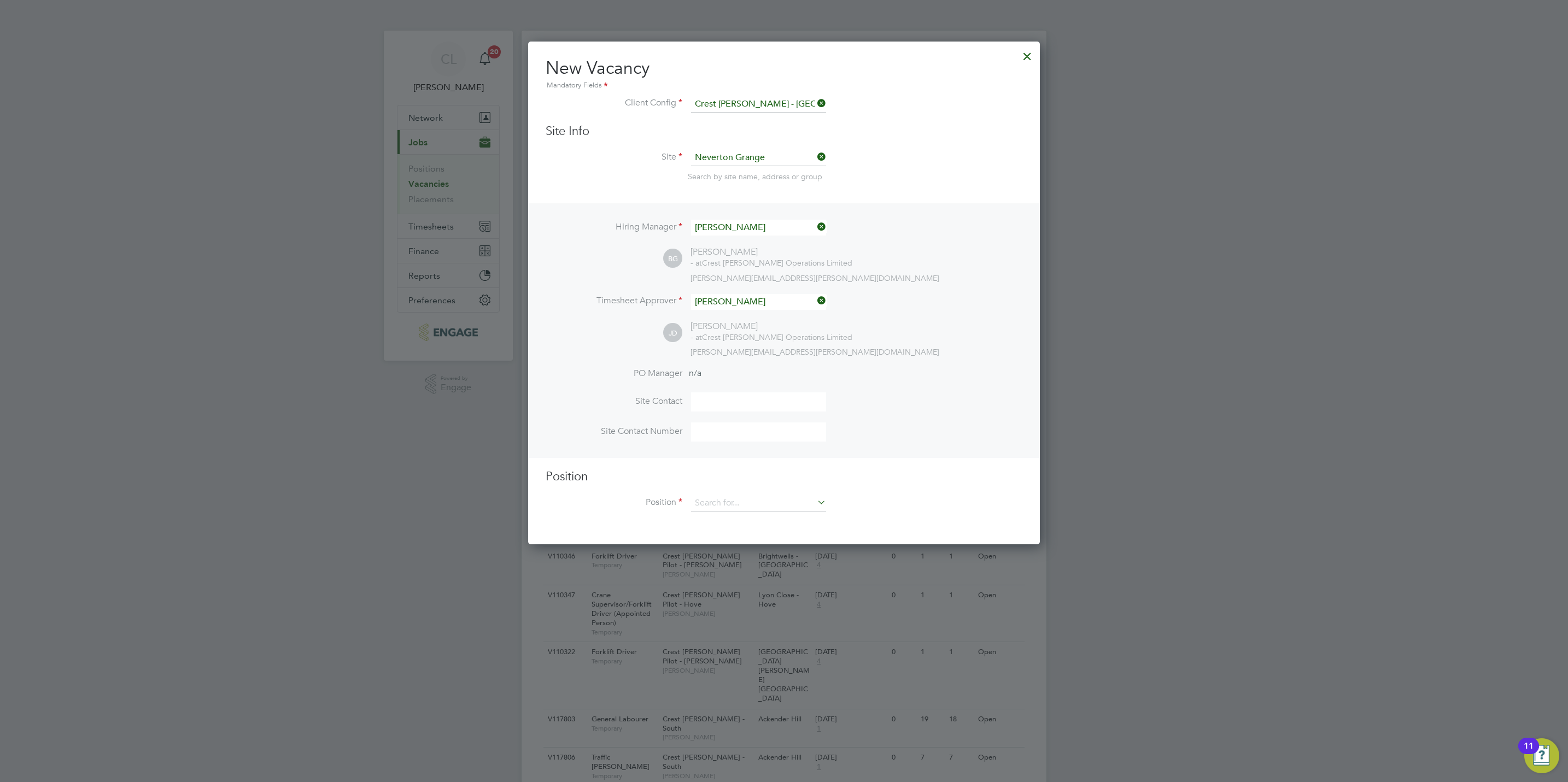
scroll to position [504, 511]
click at [724, 497] on input at bounding box center [758, 503] width 135 height 16
click at [723, 630] on li "Forklift Driver" at bounding box center [758, 636] width 136 height 14
type input "Forklift Driver"
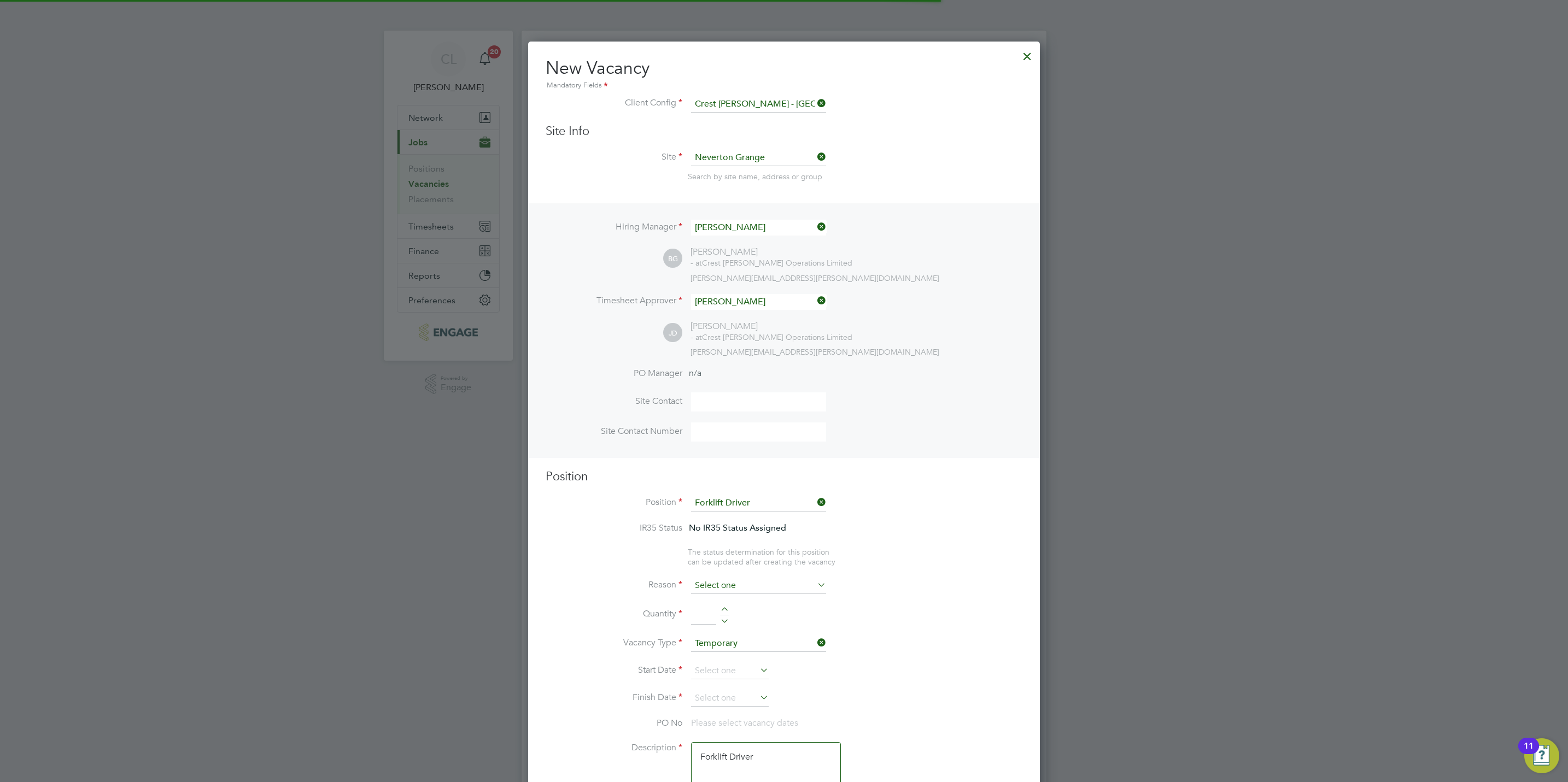
scroll to position [33, 56]
click at [721, 579] on input at bounding box center [758, 585] width 135 height 16
click at [735, 686] on li "Vacant Role" at bounding box center [758, 686] width 136 height 14
type input "Vacant Role"
click at [726, 611] on div at bounding box center [724, 610] width 9 height 8
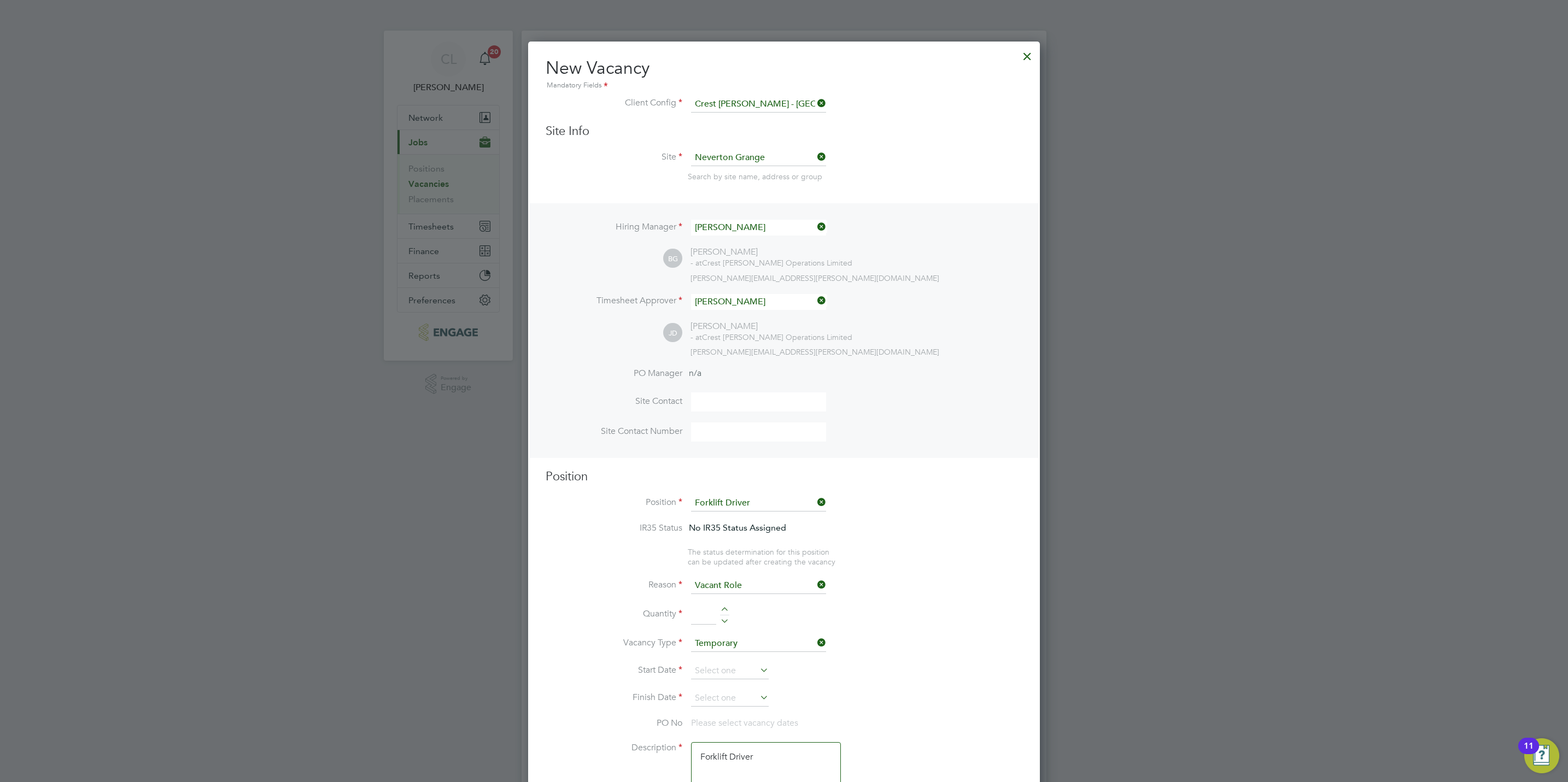
type input "1"
click at [713, 673] on input at bounding box center [730, 670] width 78 height 16
click at [725, 535] on span "26" at bounding box center [730, 537] width 21 height 21
type input "[DATE]"
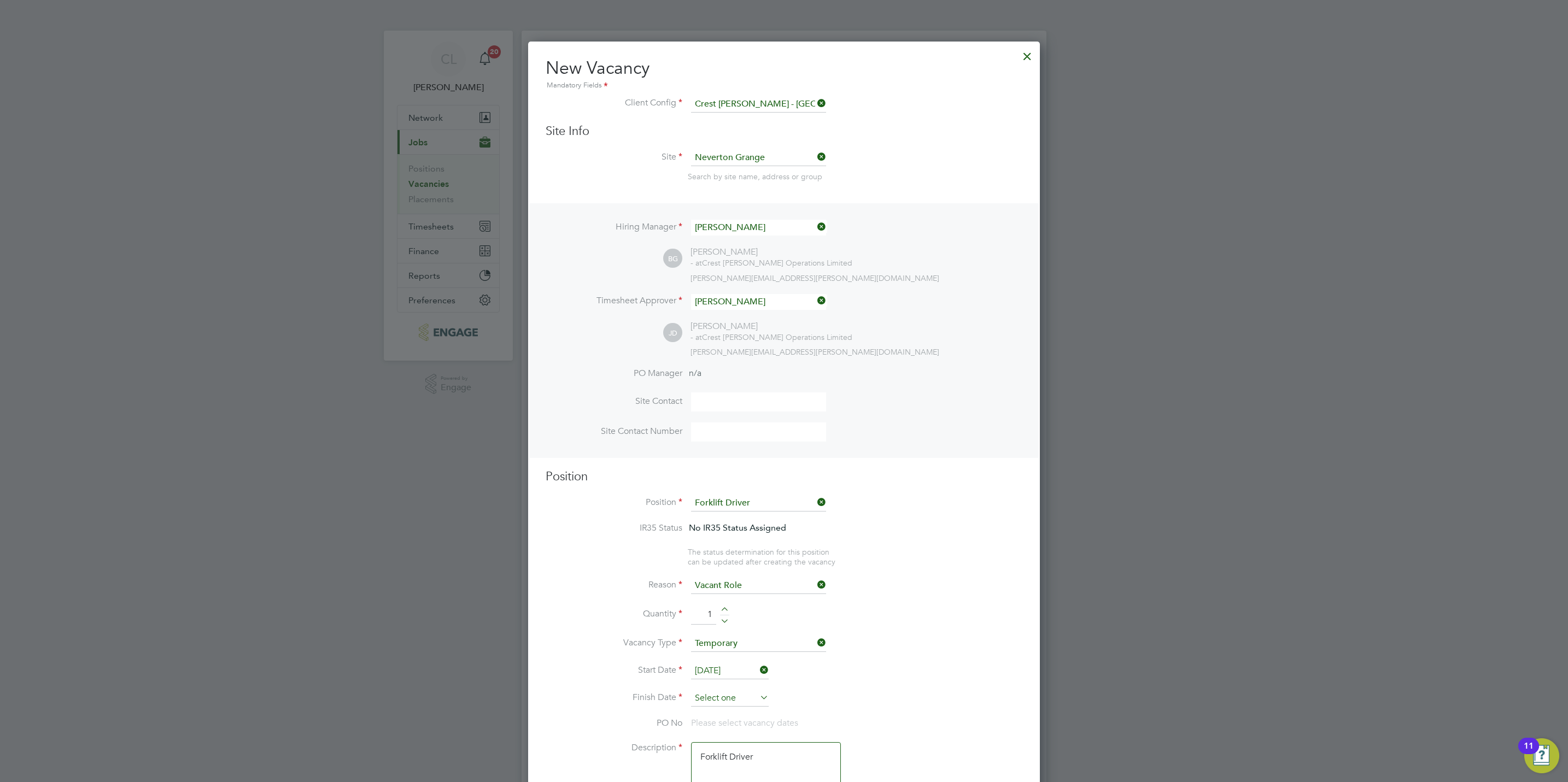
click at [701, 699] on input at bounding box center [730, 697] width 78 height 16
click at [789, 568] on span "29" at bounding box center [792, 564] width 21 height 21
type input "29 Aug 2025"
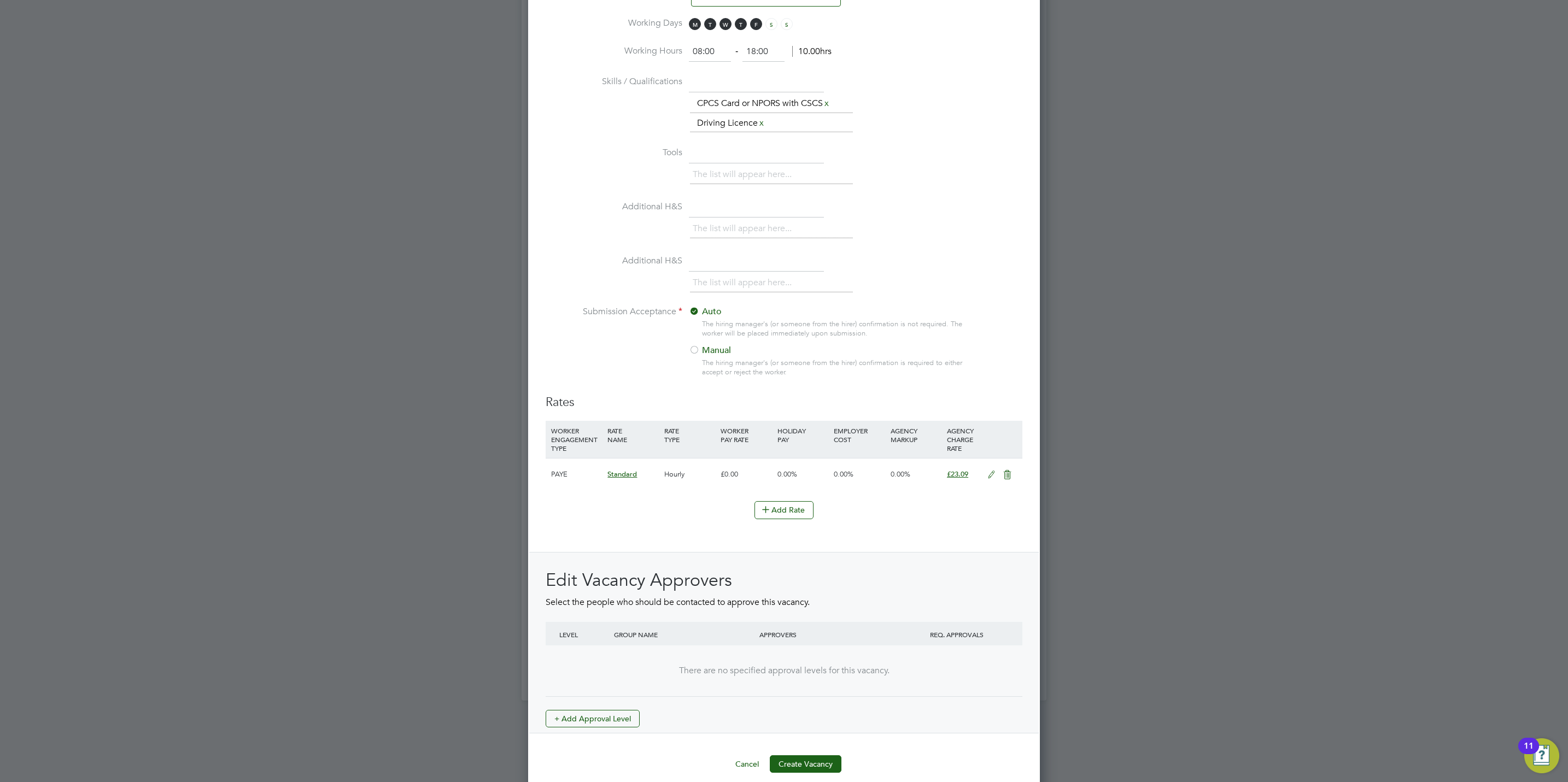
scroll to position [918, 0]
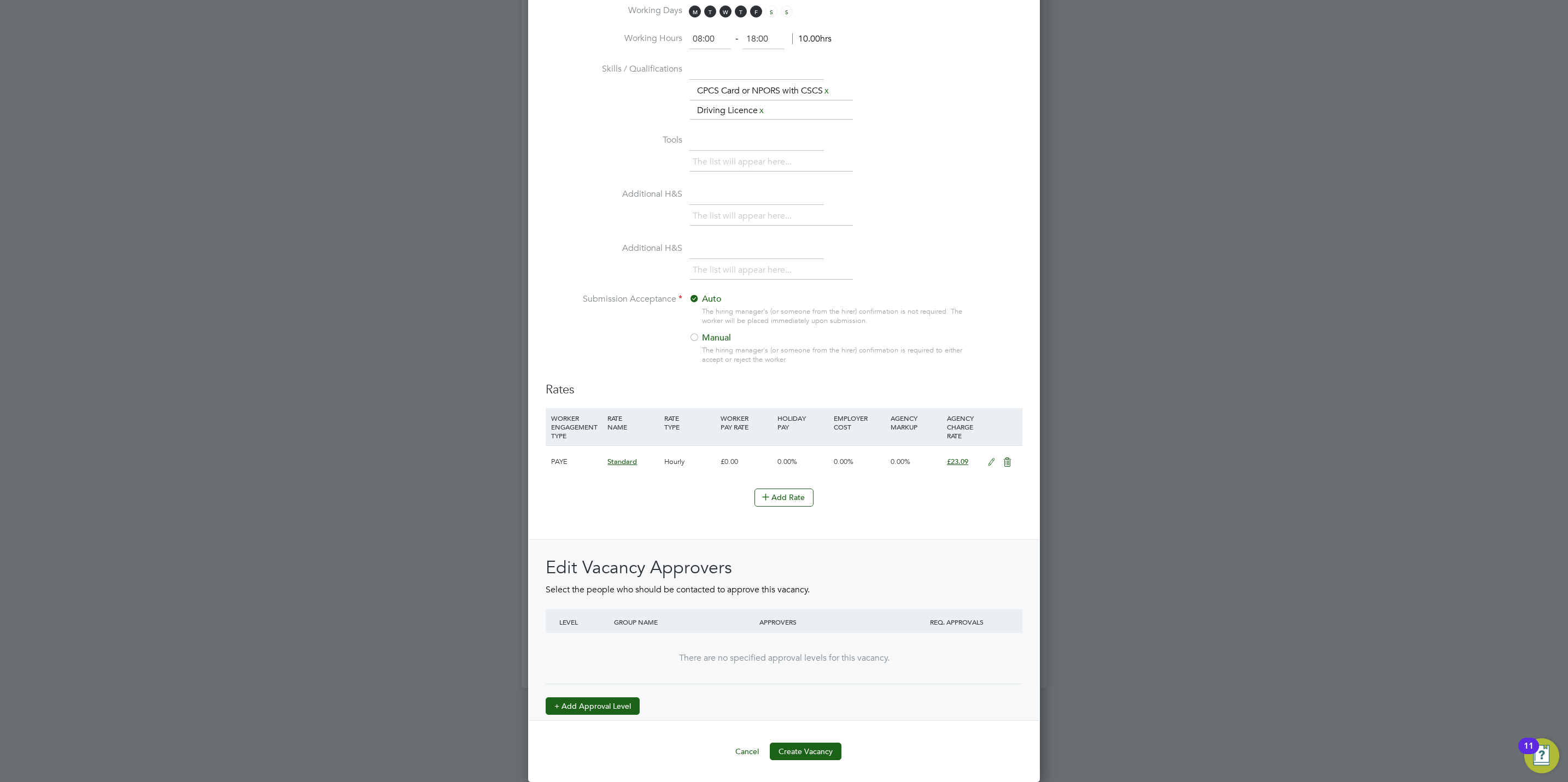
click at [594, 701] on button "+ Add Approval Level" at bounding box center [592, 706] width 94 height 18
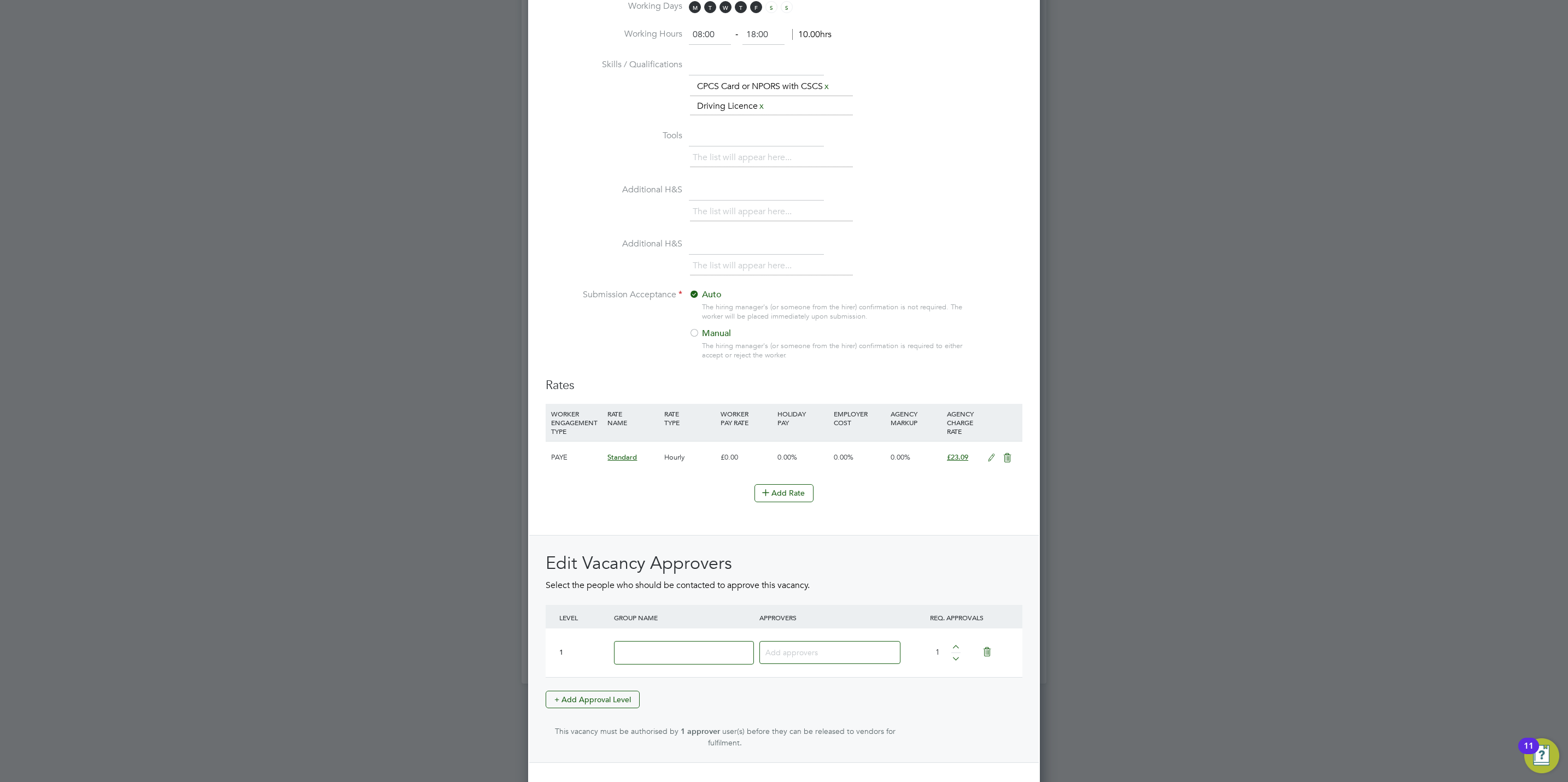
click at [642, 662] on input at bounding box center [683, 653] width 140 height 24
type input "Crest"
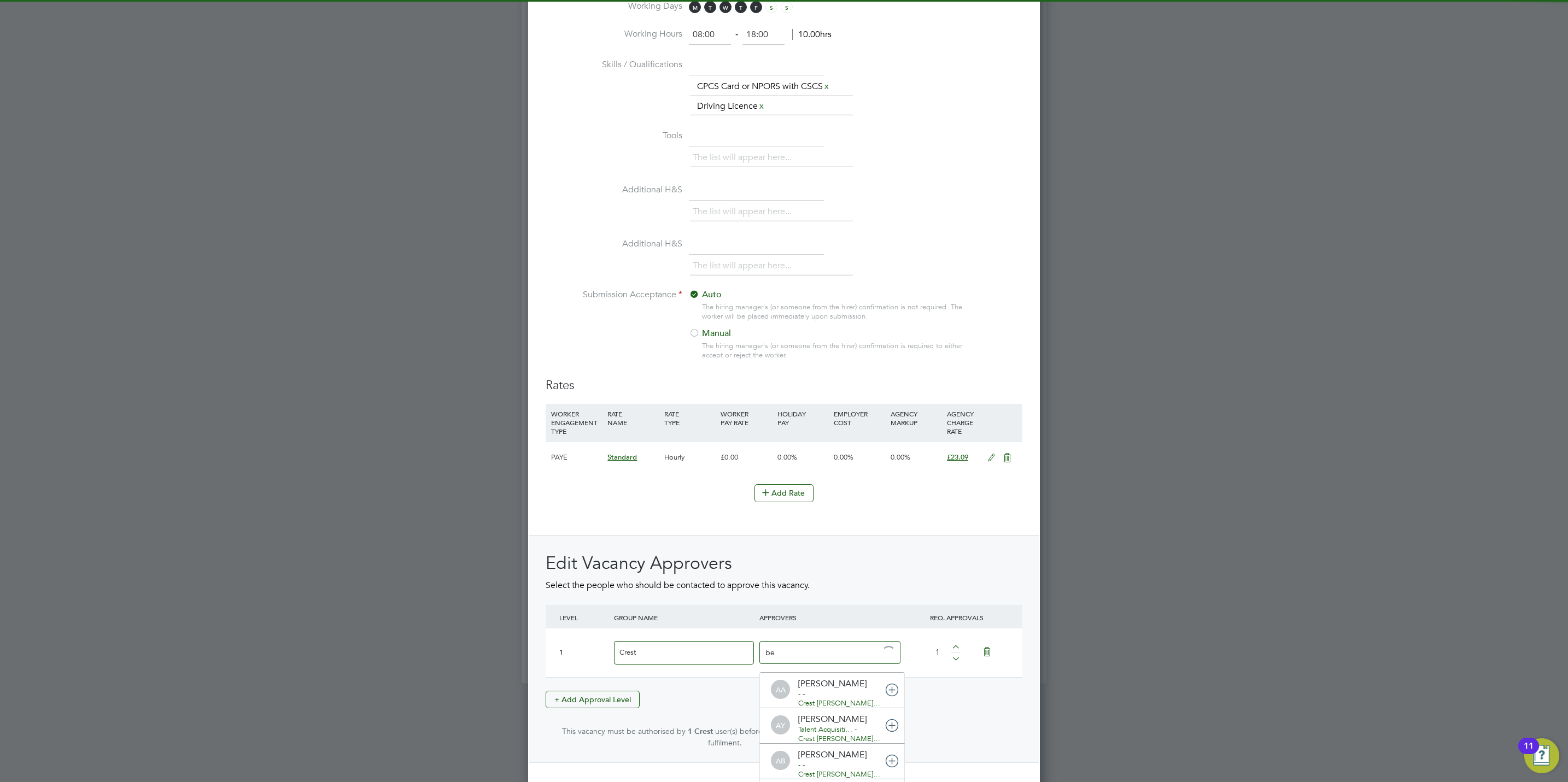
type input "ben"
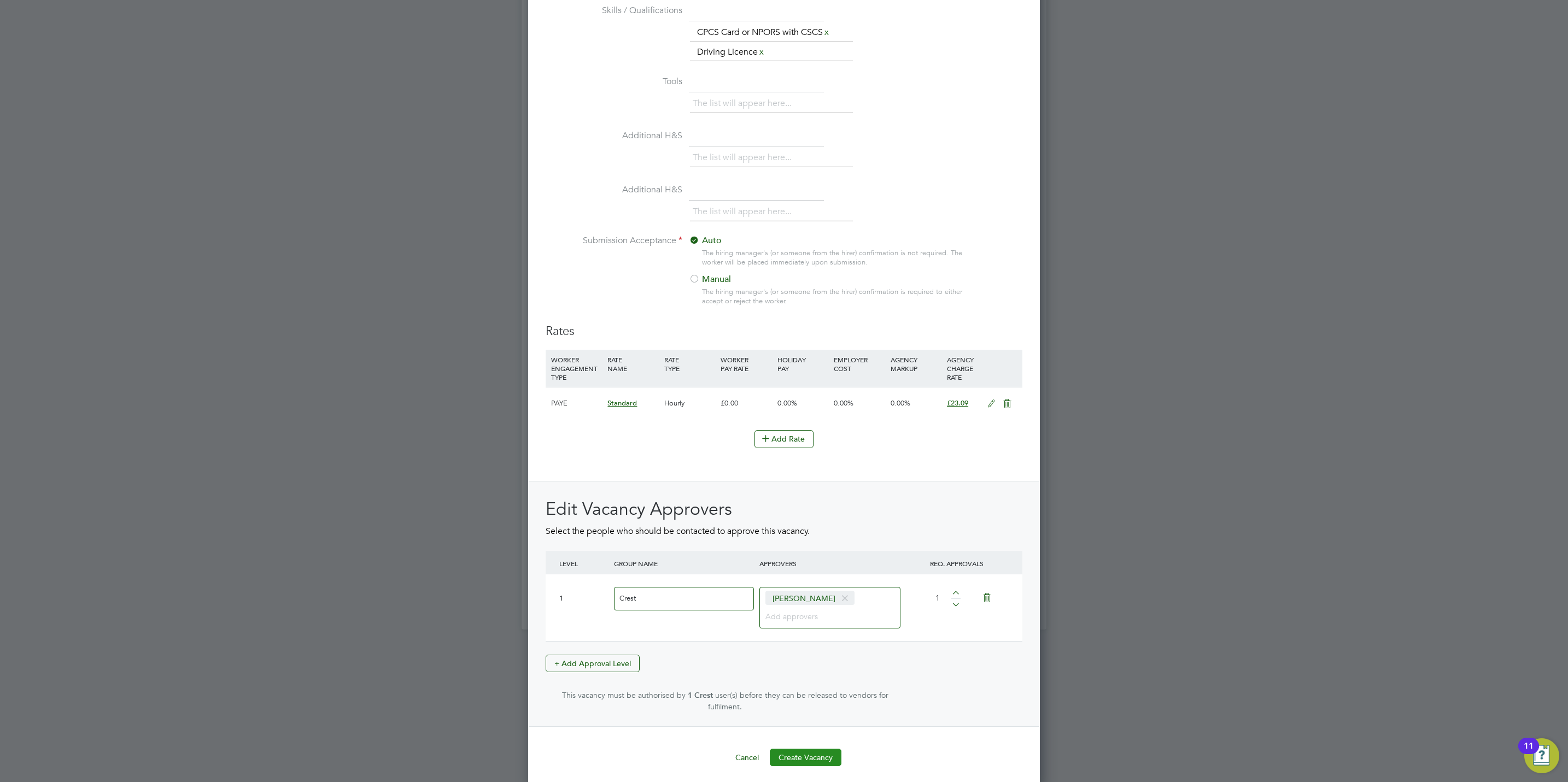
click at [809, 748] on button "Create Vacancy" at bounding box center [805, 757] width 72 height 18
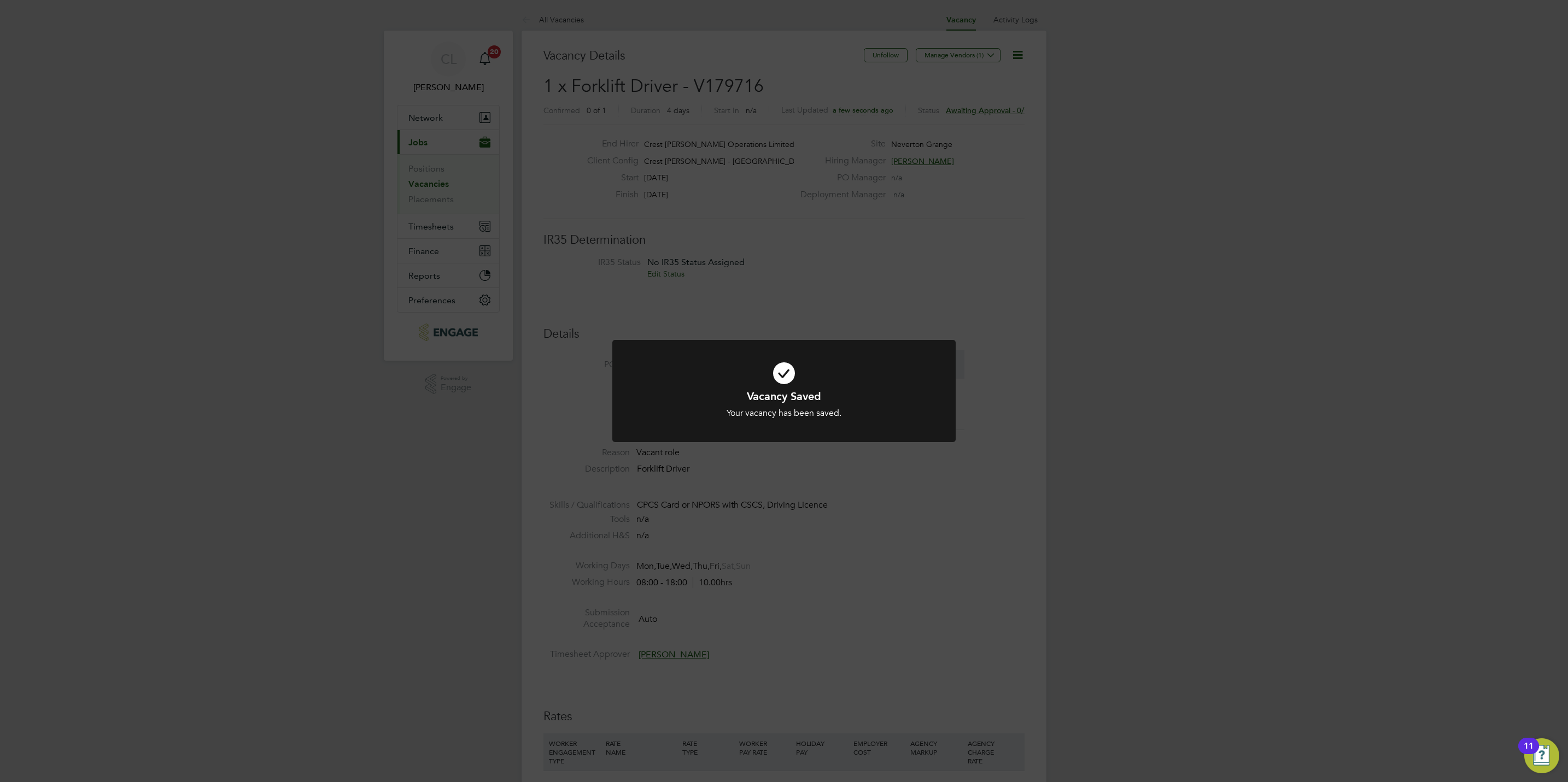
click at [796, 607] on div "Vacancy Saved Your vacancy has been saved. Cancel Okay" at bounding box center [784, 391] width 1568 height 782
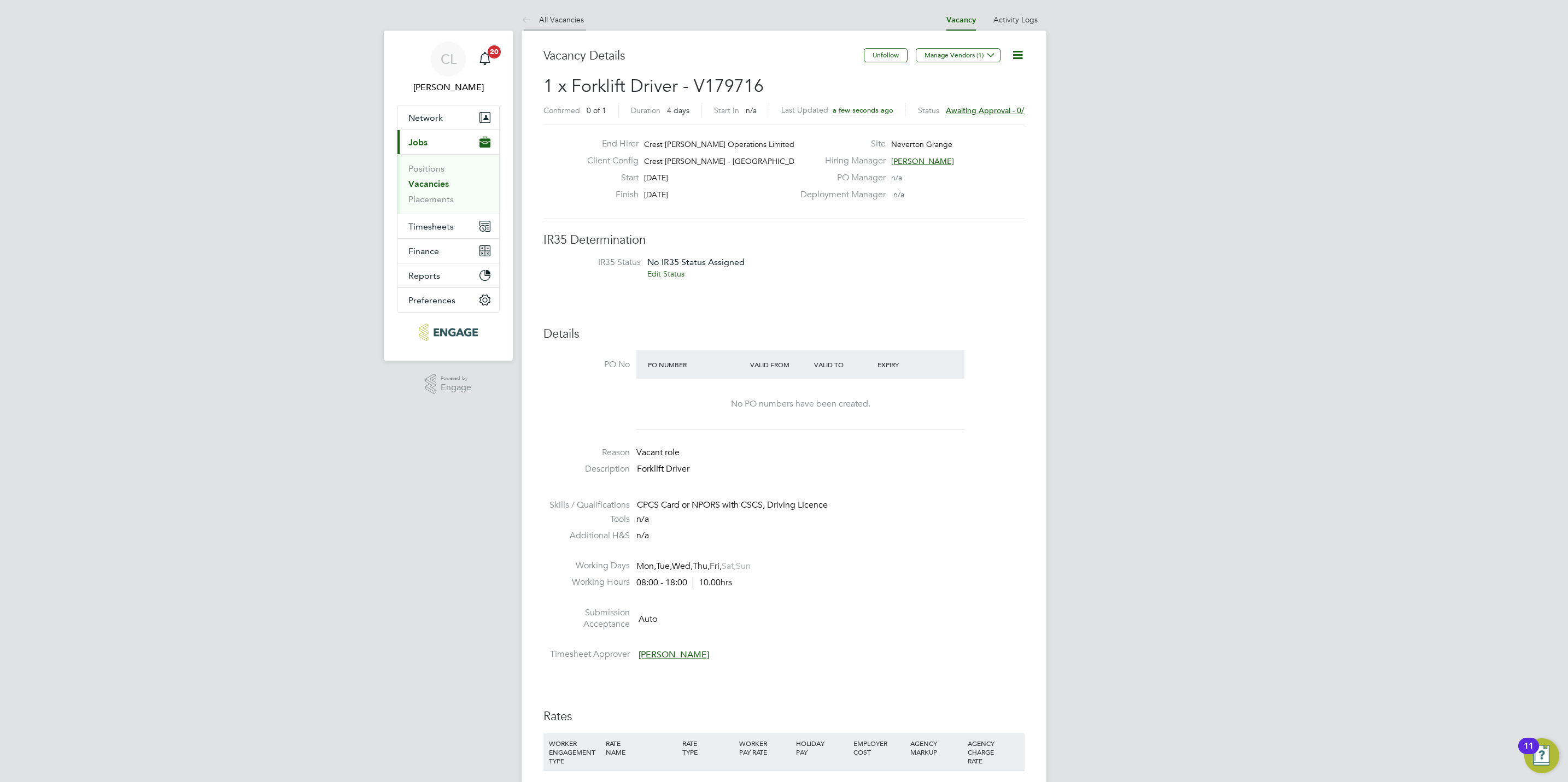
click at [561, 21] on link "All Vacancies" at bounding box center [553, 19] width 63 height 10
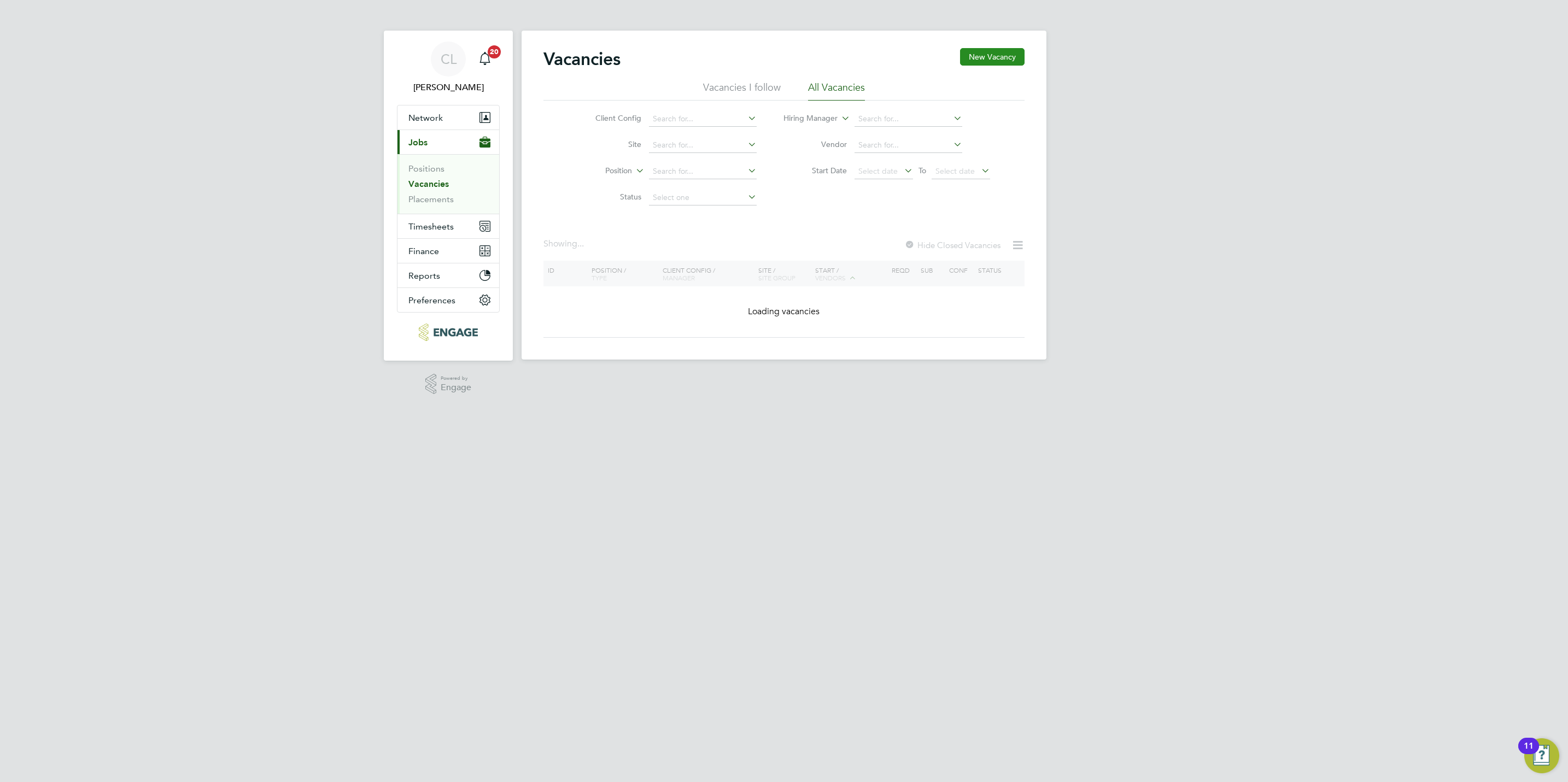
click at [988, 58] on button "New Vacancy" at bounding box center [992, 57] width 64 height 18
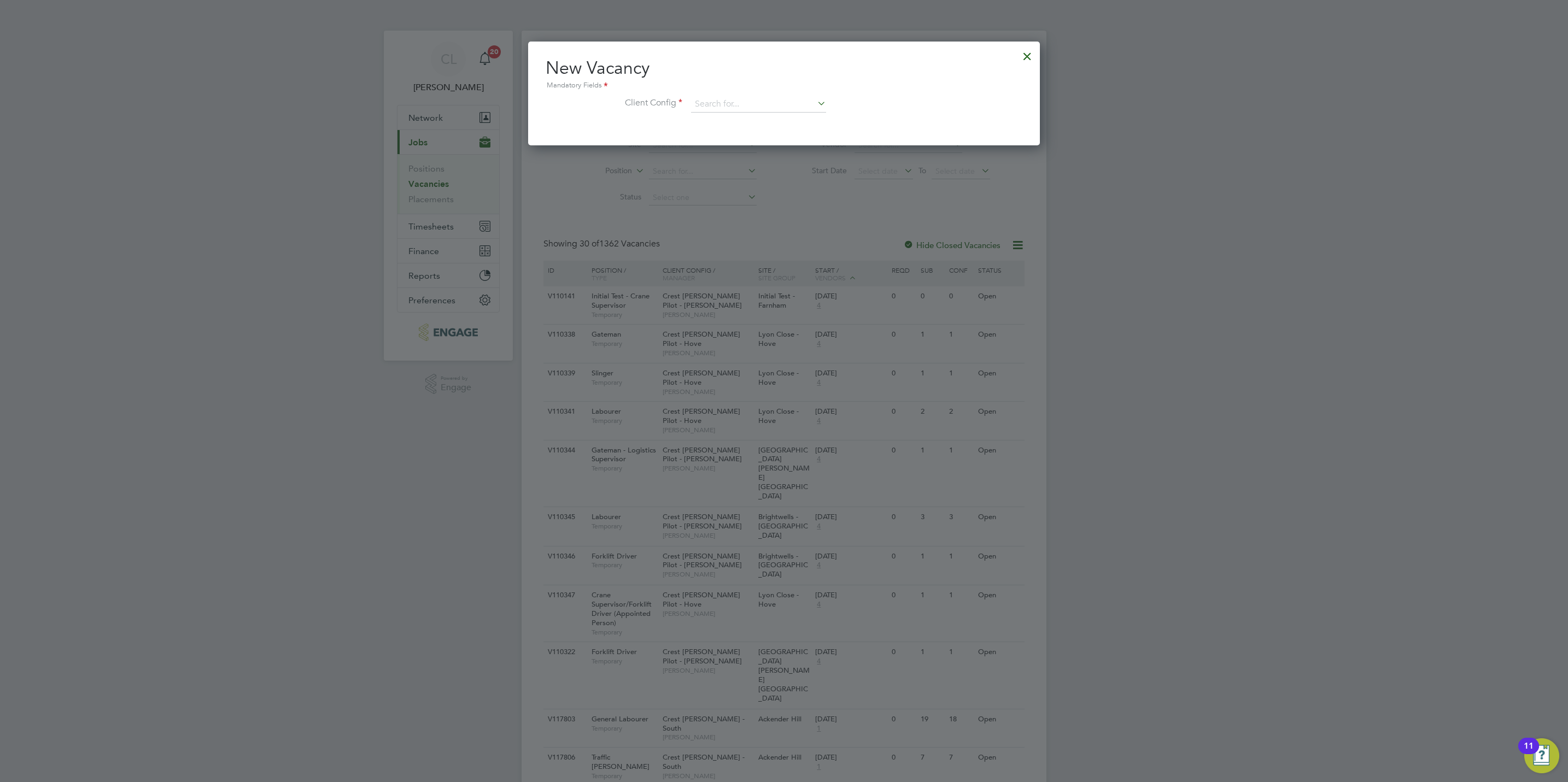
click at [737, 93] on div "New Vacancy Mandatory Fields Client Config" at bounding box center [783, 90] width 477 height 67
click at [741, 99] on input at bounding box center [758, 104] width 135 height 16
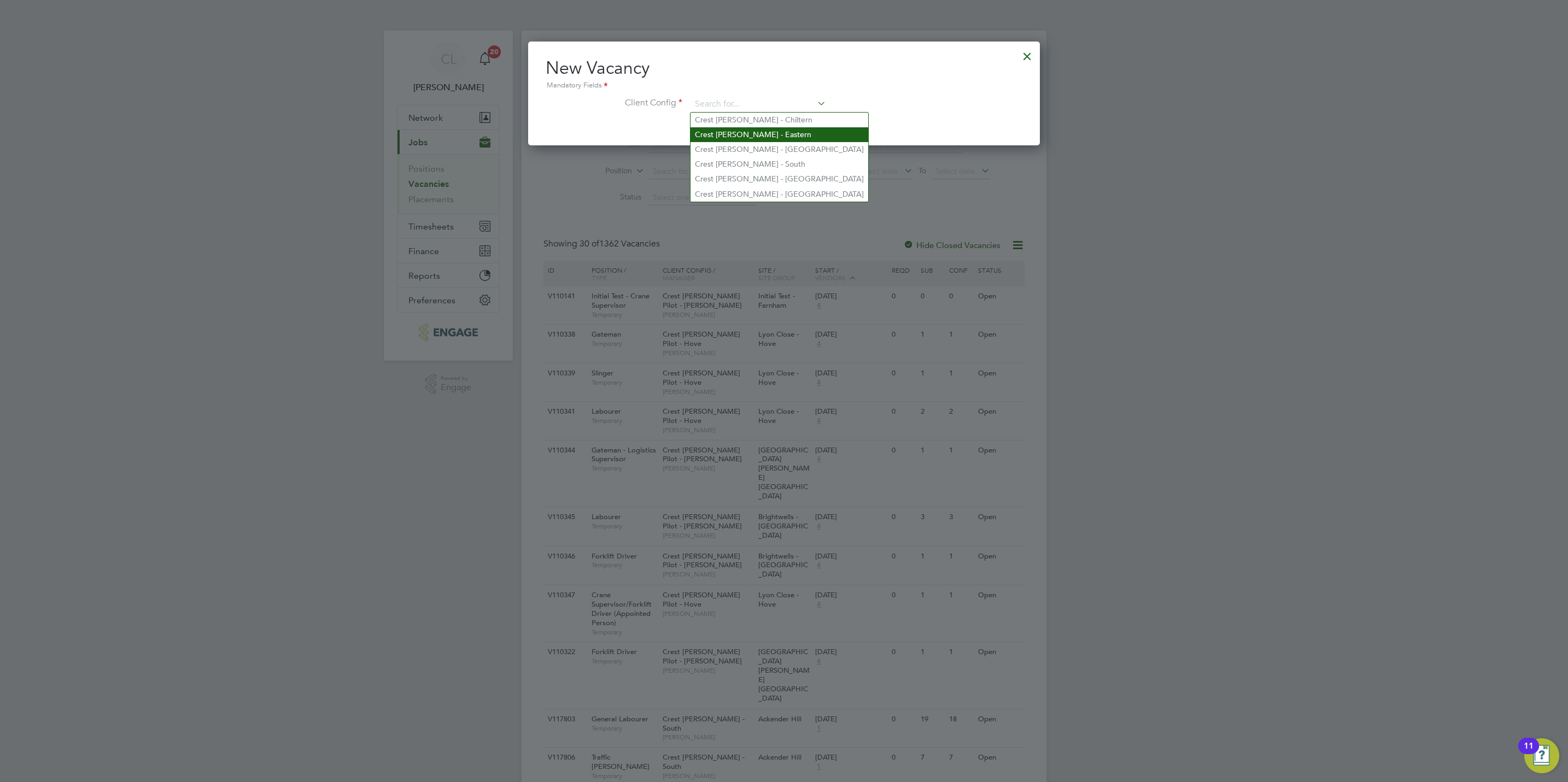
click at [763, 135] on li "Crest Nicholson - Eastern" at bounding box center [779, 134] width 178 height 14
type input "Crest Nicholson - Eastern"
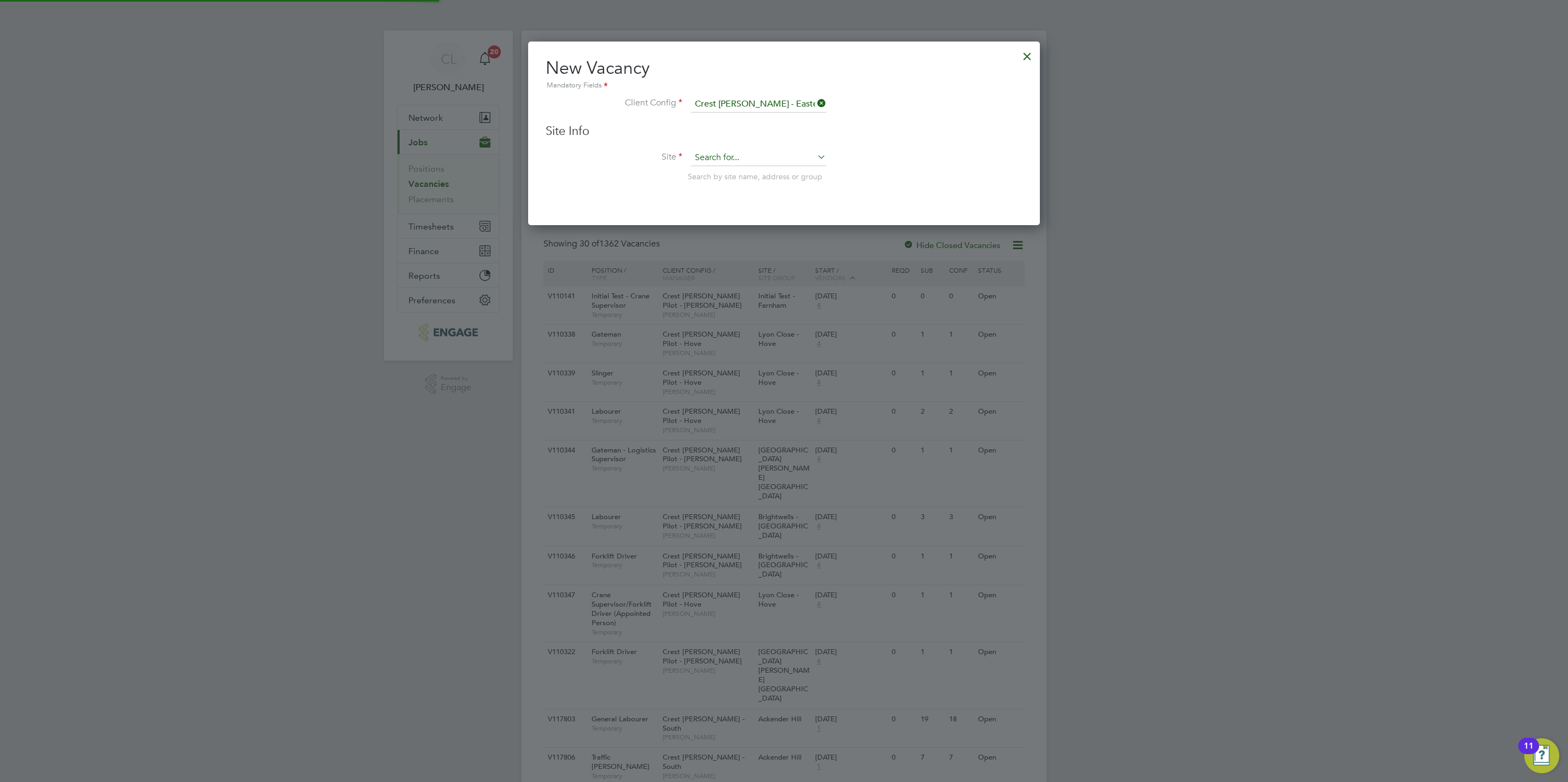
click at [740, 158] on input at bounding box center [758, 157] width 135 height 16
click at [738, 169] on li "Henl ey Gate" at bounding box center [758, 173] width 136 height 14
type input "Henley Gate"
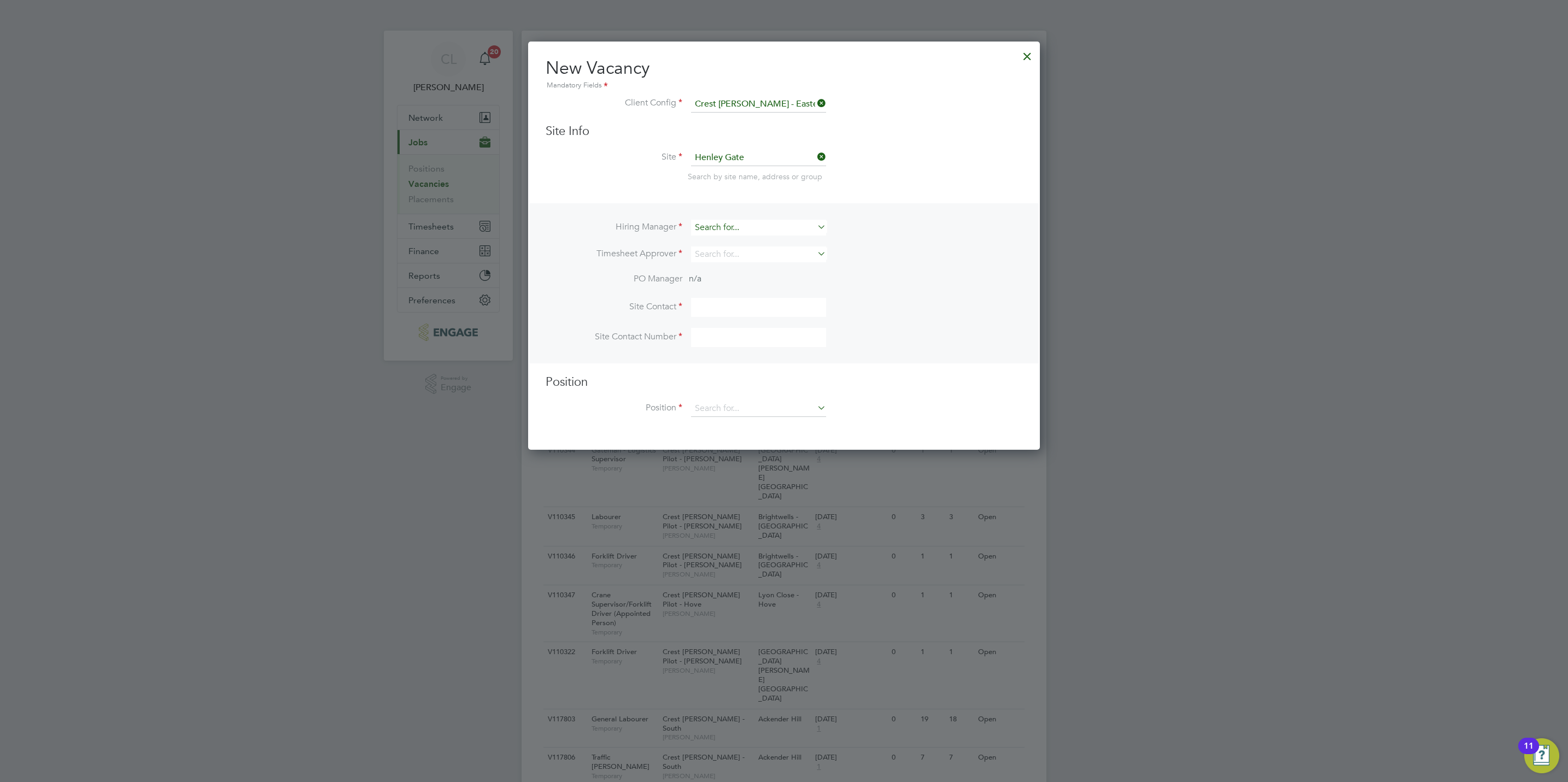
click at [725, 230] on input at bounding box center [758, 228] width 135 height 16
click at [748, 256] on li "Mark Wilkinson" at bounding box center [758, 257] width 136 height 14
type input "Mark Wilkinson"
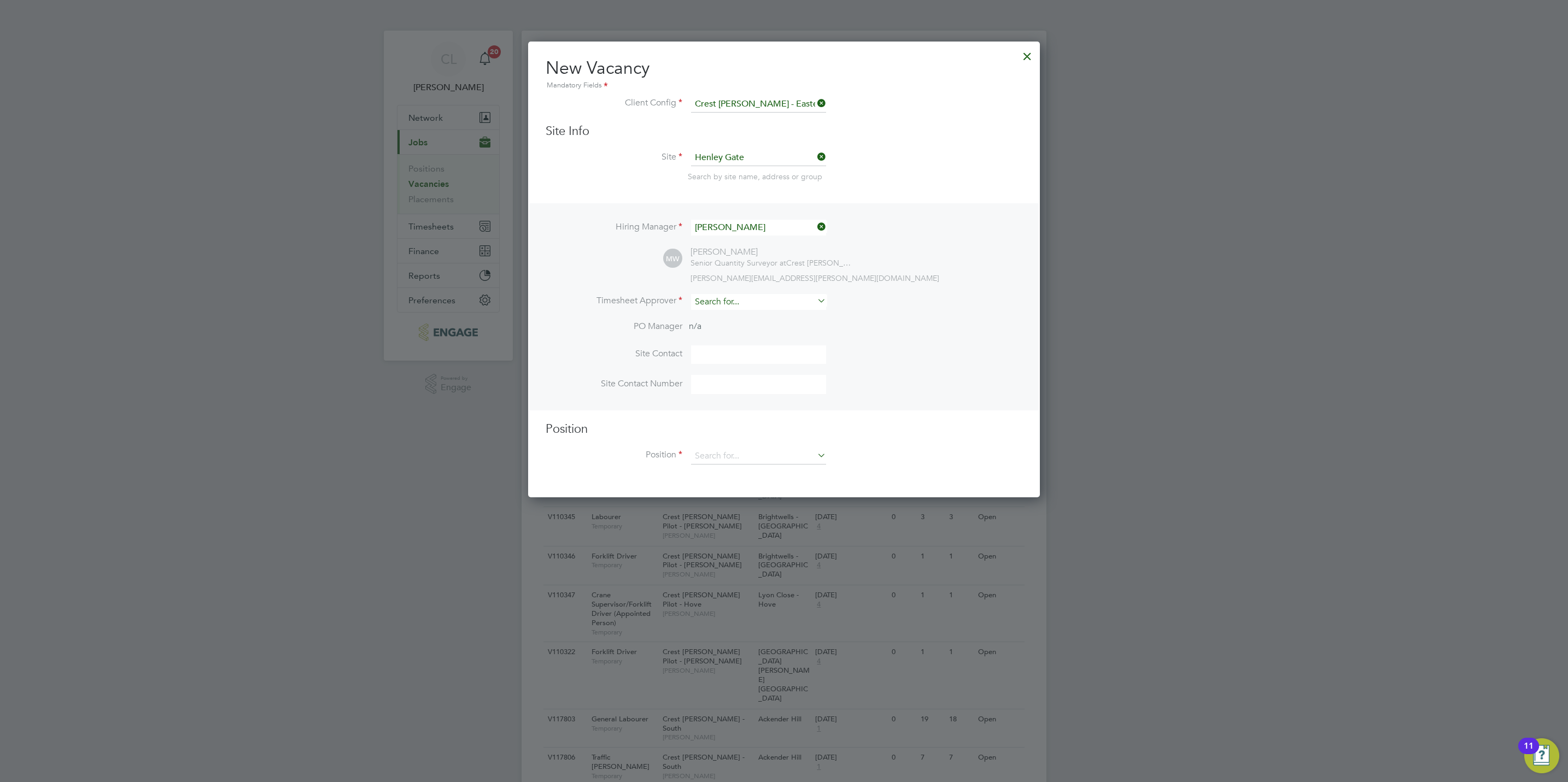
click at [720, 295] on input at bounding box center [758, 301] width 135 height 16
click at [754, 315] on li "Lisa Benbrook" at bounding box center [758, 316] width 136 height 14
type input "Lisa Benbrook"
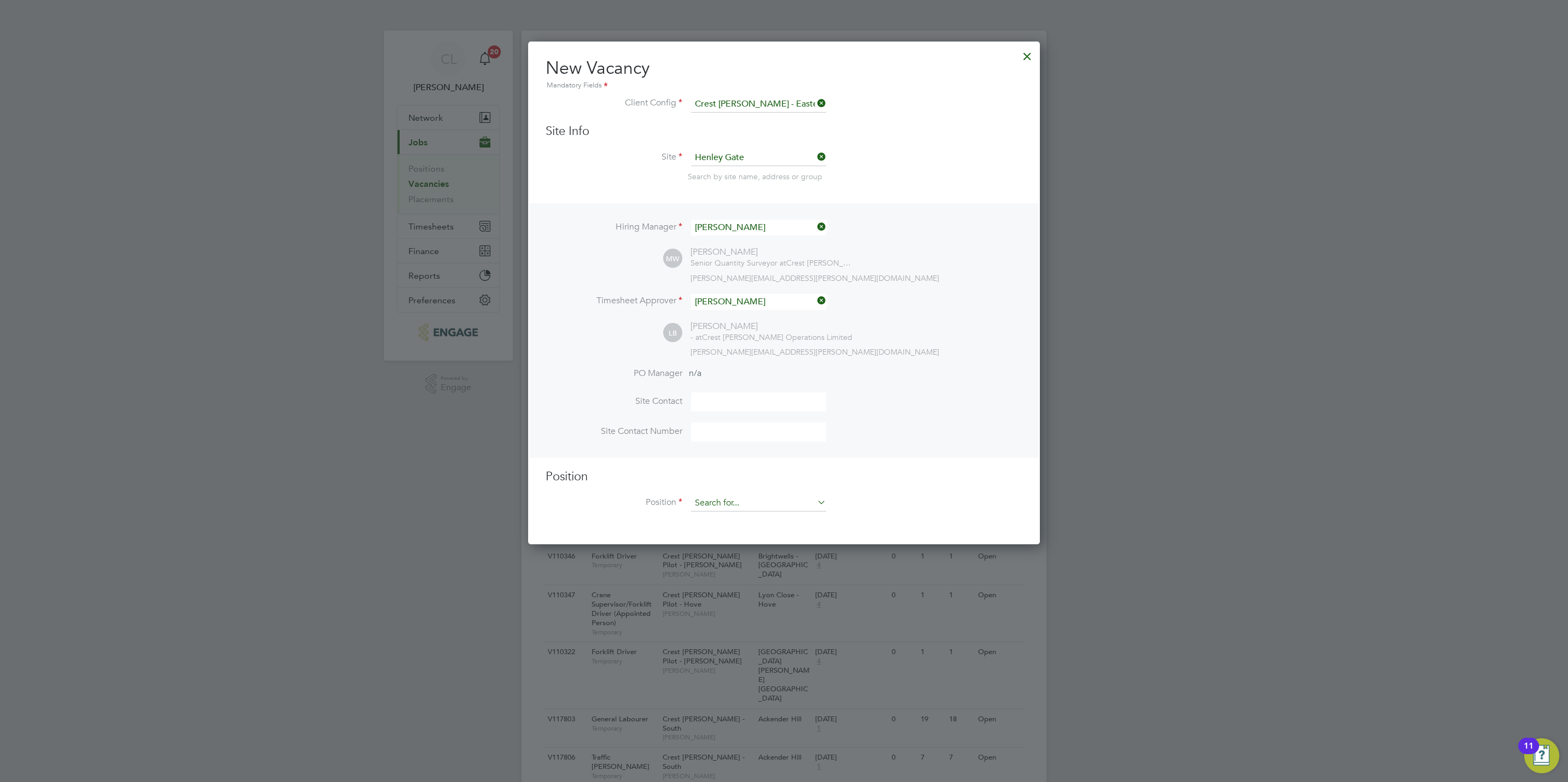
click at [730, 504] on input at bounding box center [758, 503] width 135 height 16
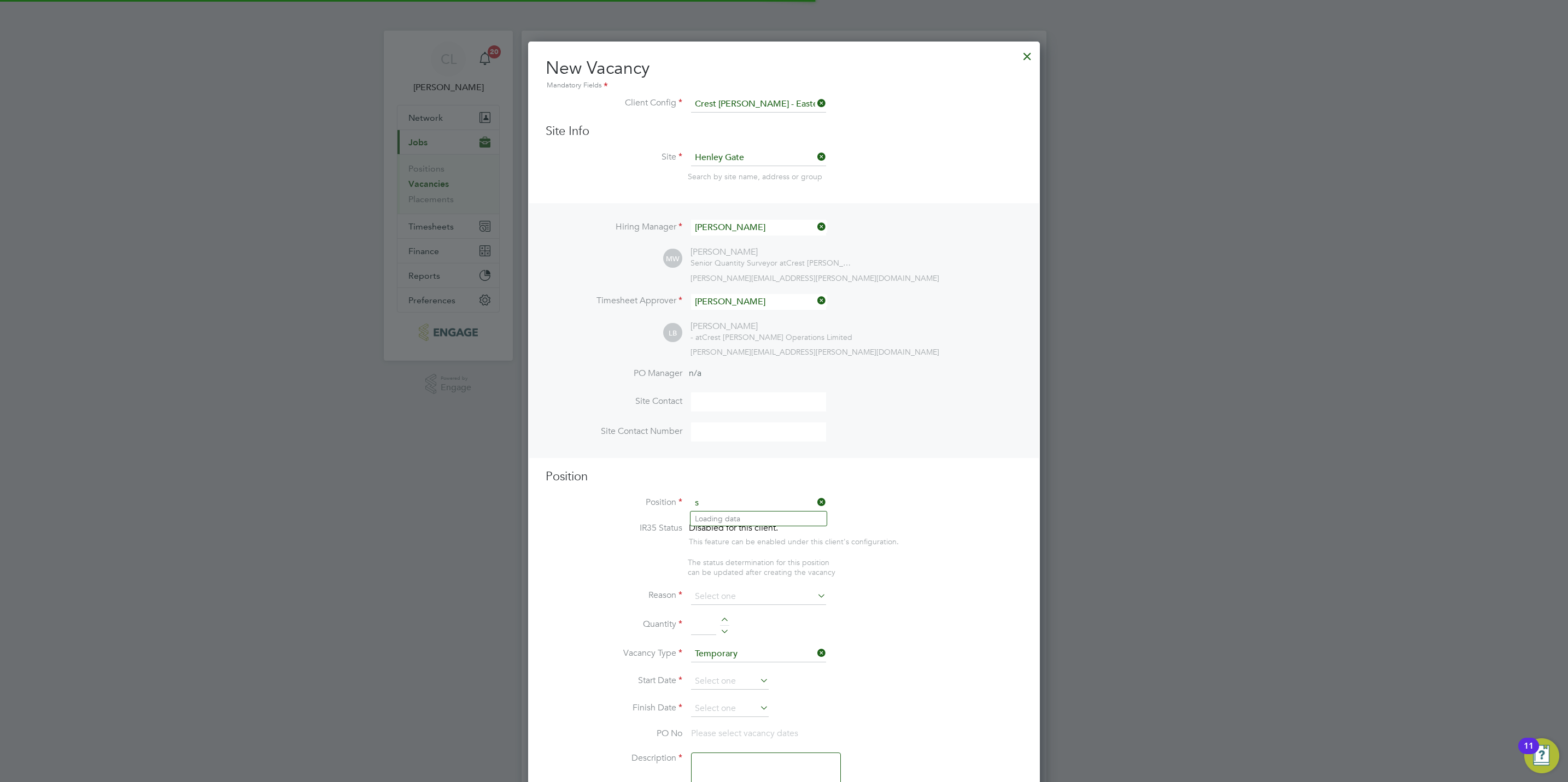
scroll to position [1578, 511]
click at [755, 531] on li "Site Manager" at bounding box center [758, 533] width 136 height 14
type input "Site Manager"
type textarea "Site Manager"
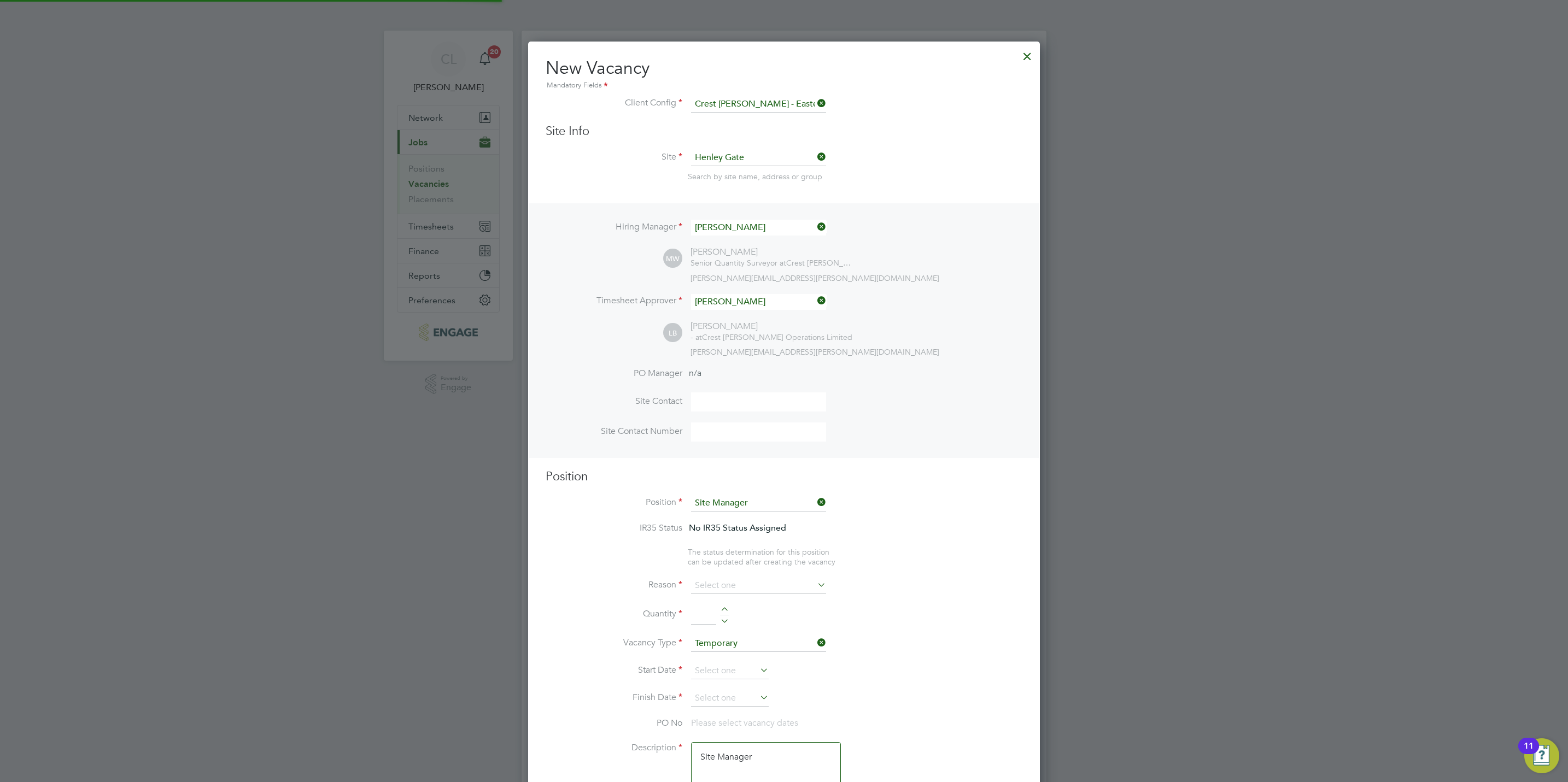
click at [733, 581] on input at bounding box center [758, 585] width 135 height 16
click at [737, 689] on li "Vacant Role" at bounding box center [758, 686] width 136 height 14
type input "Vacant Role"
click at [724, 609] on div at bounding box center [724, 610] width 9 height 8
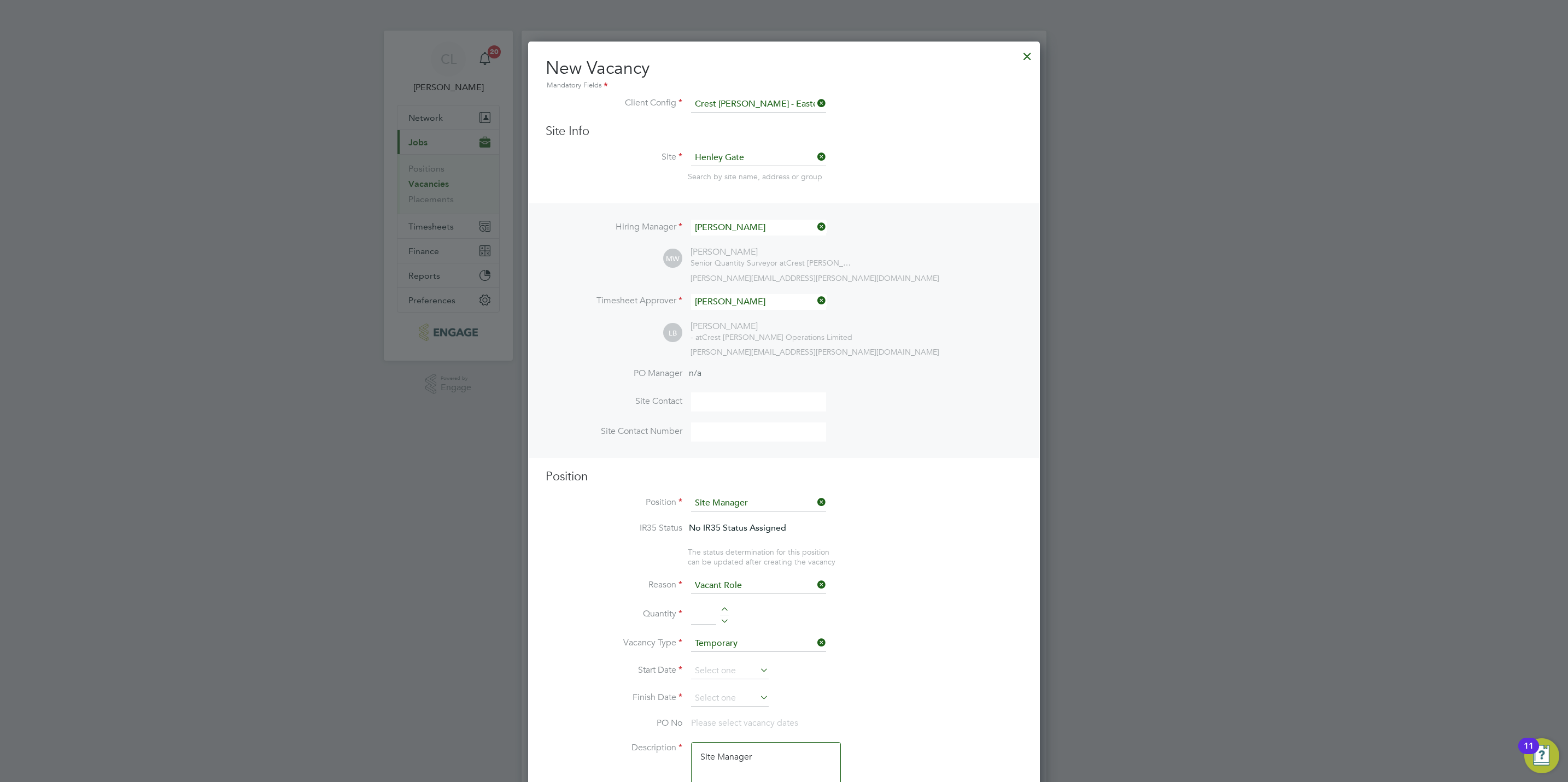
type input "1"
click at [724, 672] on input at bounding box center [730, 670] width 78 height 16
click at [833, 635] on span "28" at bounding box center [833, 629] width 21 height 21
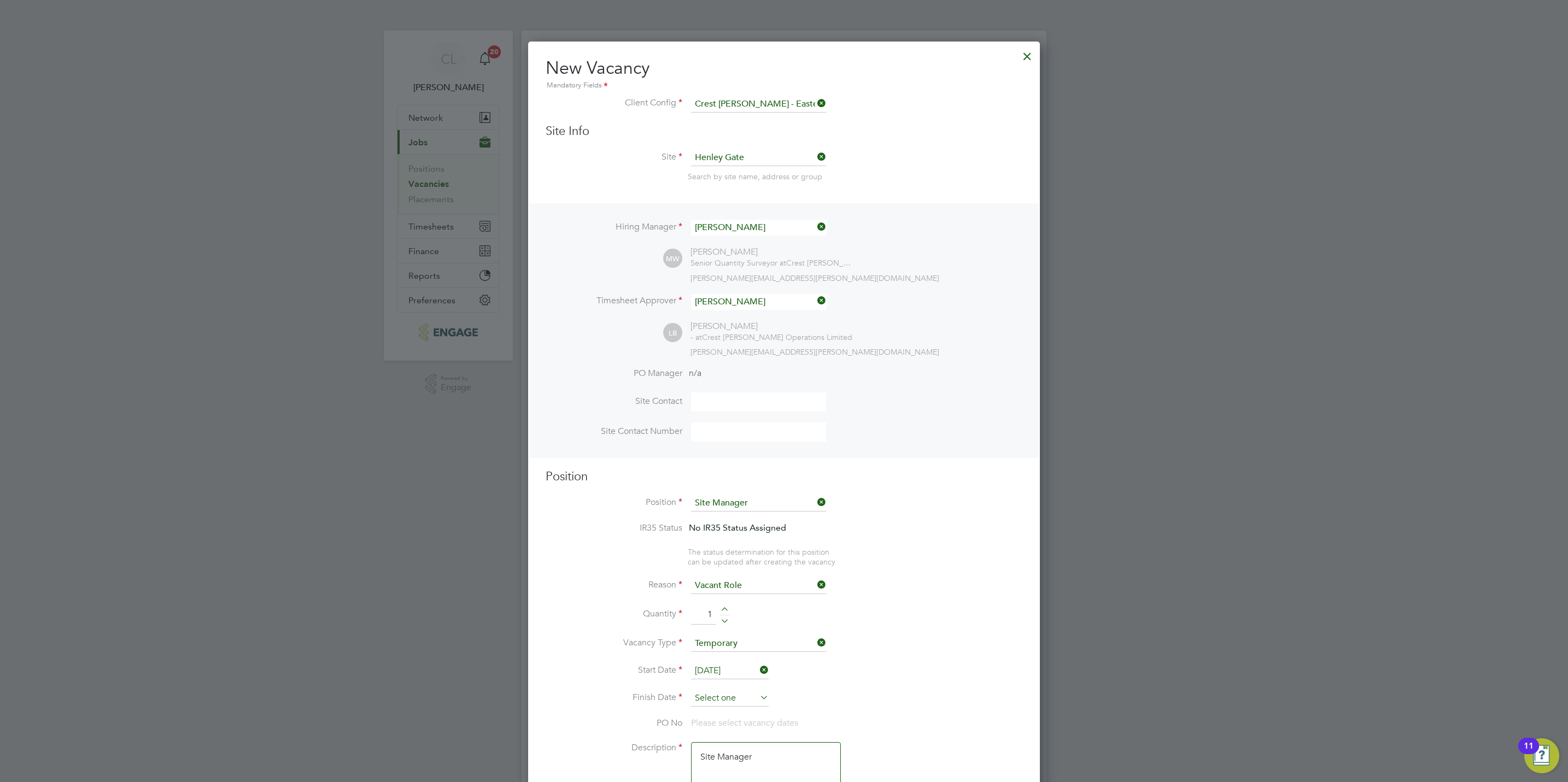
click at [737, 695] on input at bounding box center [730, 697] width 78 height 16
click at [997, 502] on li "Position Site Manager" at bounding box center [783, 509] width 477 height 27
click at [723, 670] on input "28 Sep 2025" at bounding box center [730, 670] width 78 height 16
click at [771, 551] on span "28" at bounding box center [771, 549] width 21 height 21
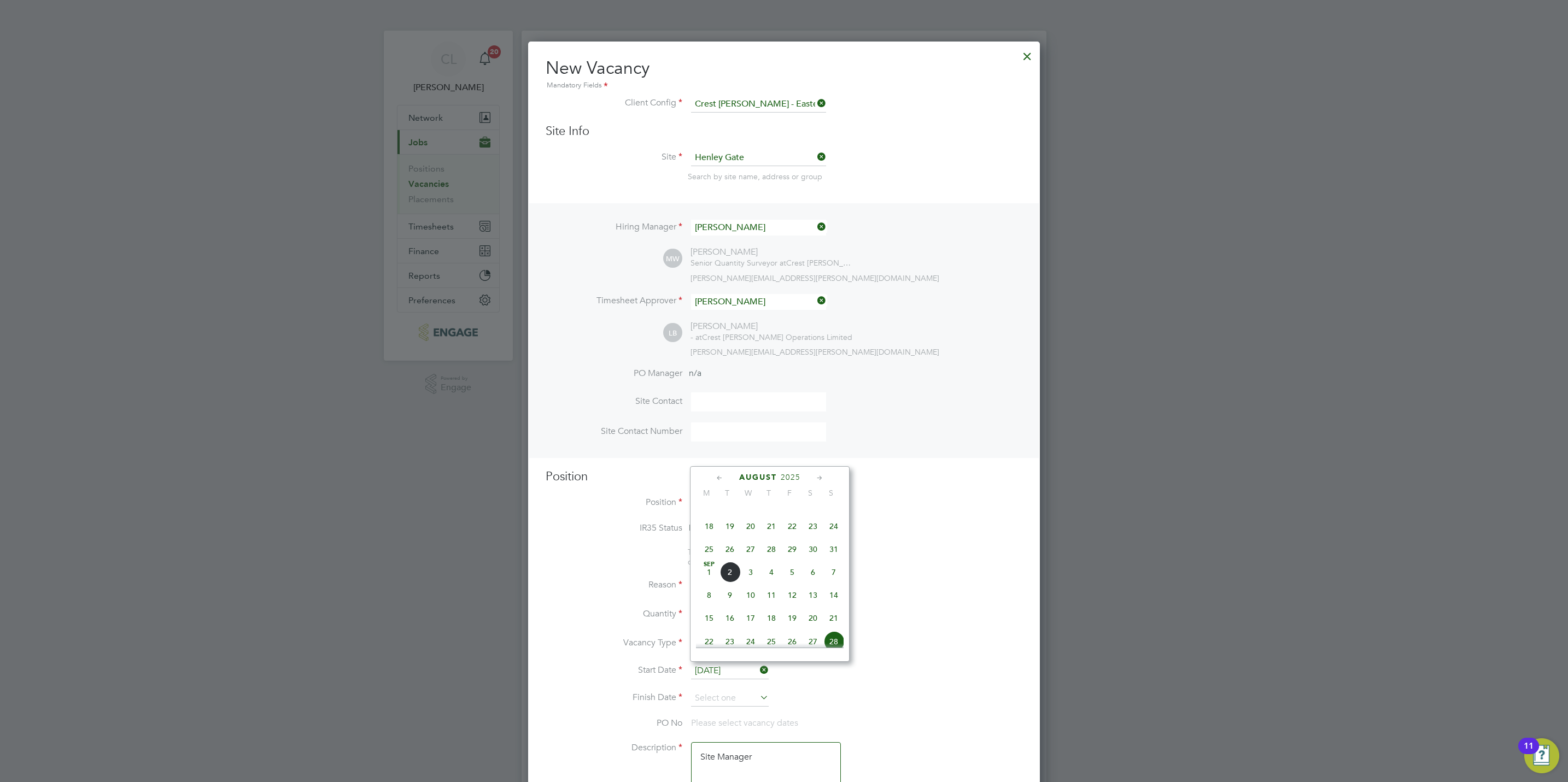
type input "28 Aug 2025"
click at [724, 703] on input at bounding box center [730, 697] width 78 height 16
click at [793, 575] on span "29" at bounding box center [792, 576] width 21 height 21
type input "29 Aug 2025"
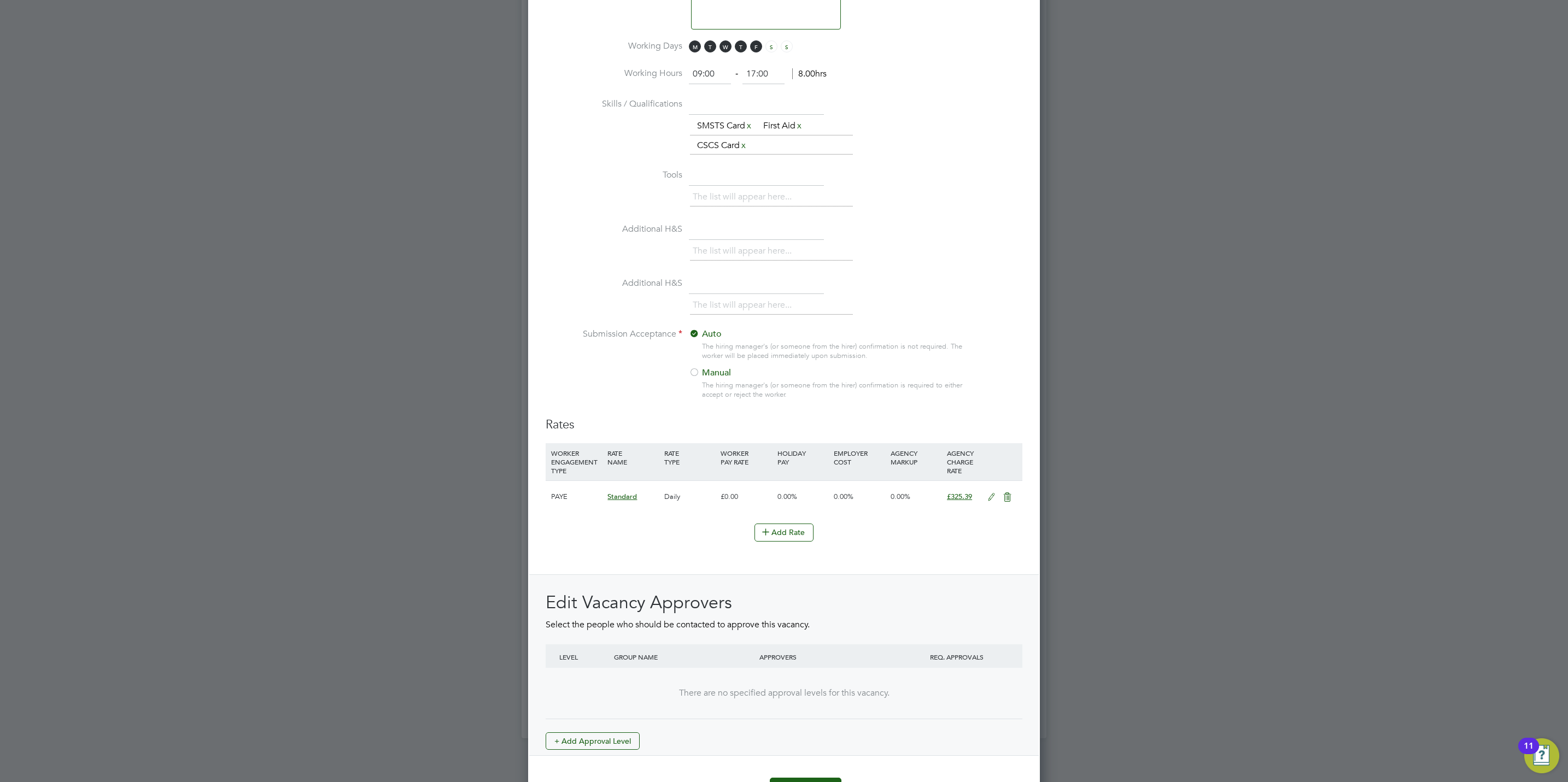
scroll to position [904, 0]
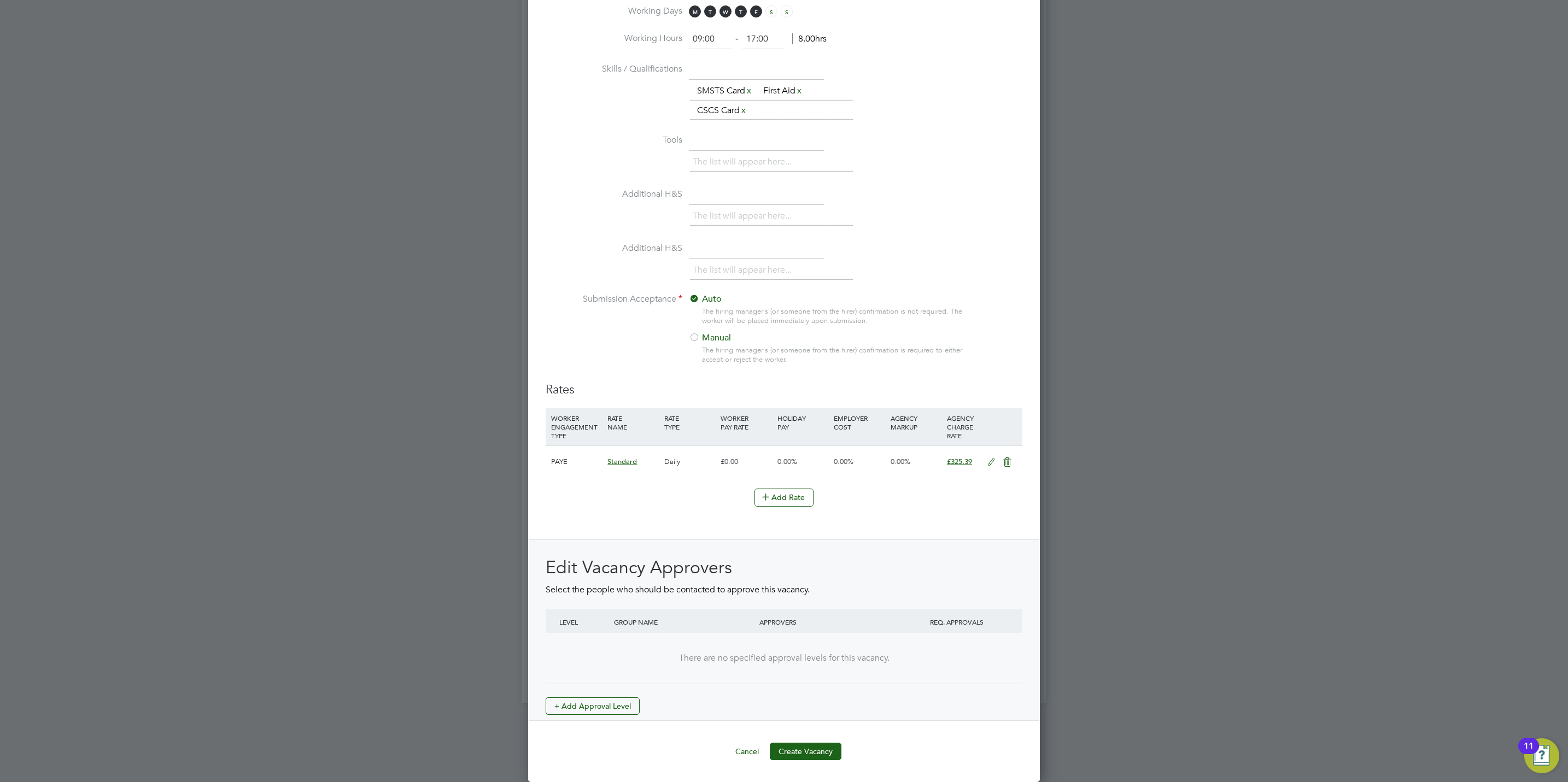
click at [613, 717] on div "Edit Vacancy Approvers Select the people who should be contacted to approve thi…" at bounding box center [784, 630] width 510 height 182
click at [613, 701] on button "+ Add Approval Level" at bounding box center [592, 706] width 94 height 18
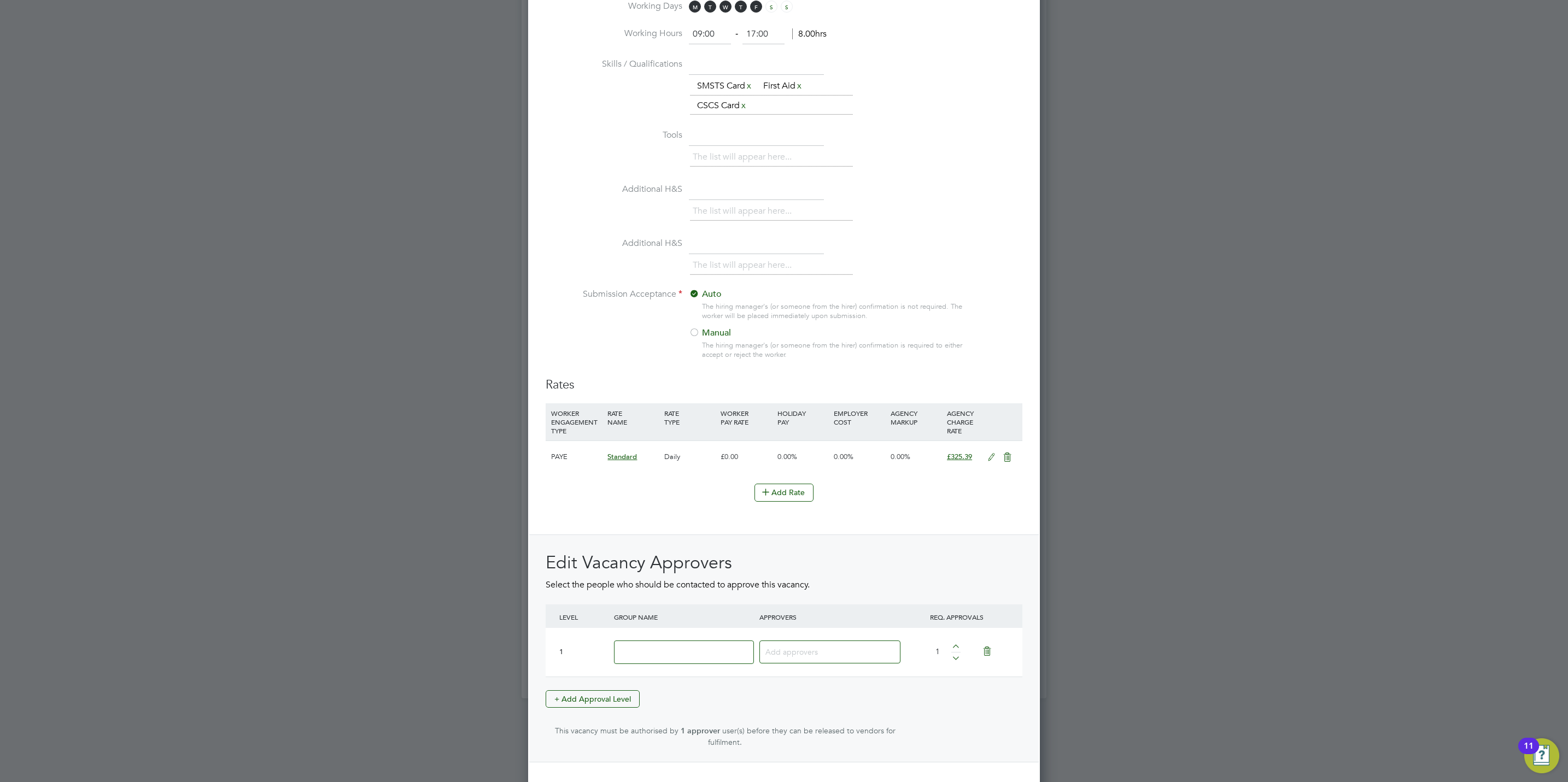
click at [732, 640] on div at bounding box center [684, 652] width 146 height 40
click at [732, 647] on input at bounding box center [683, 653] width 140 height 24
type input "Crest"
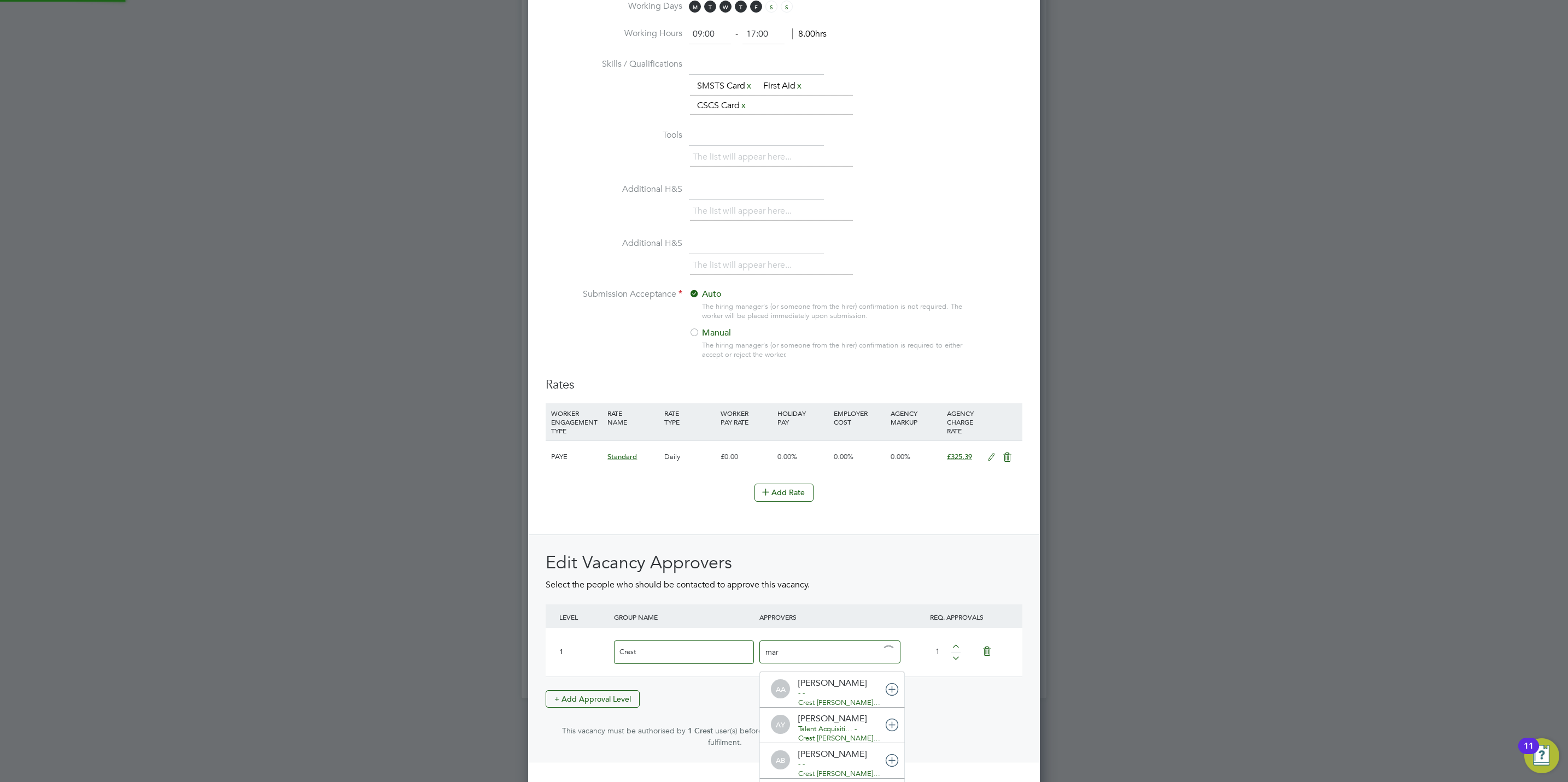
type input "mark"
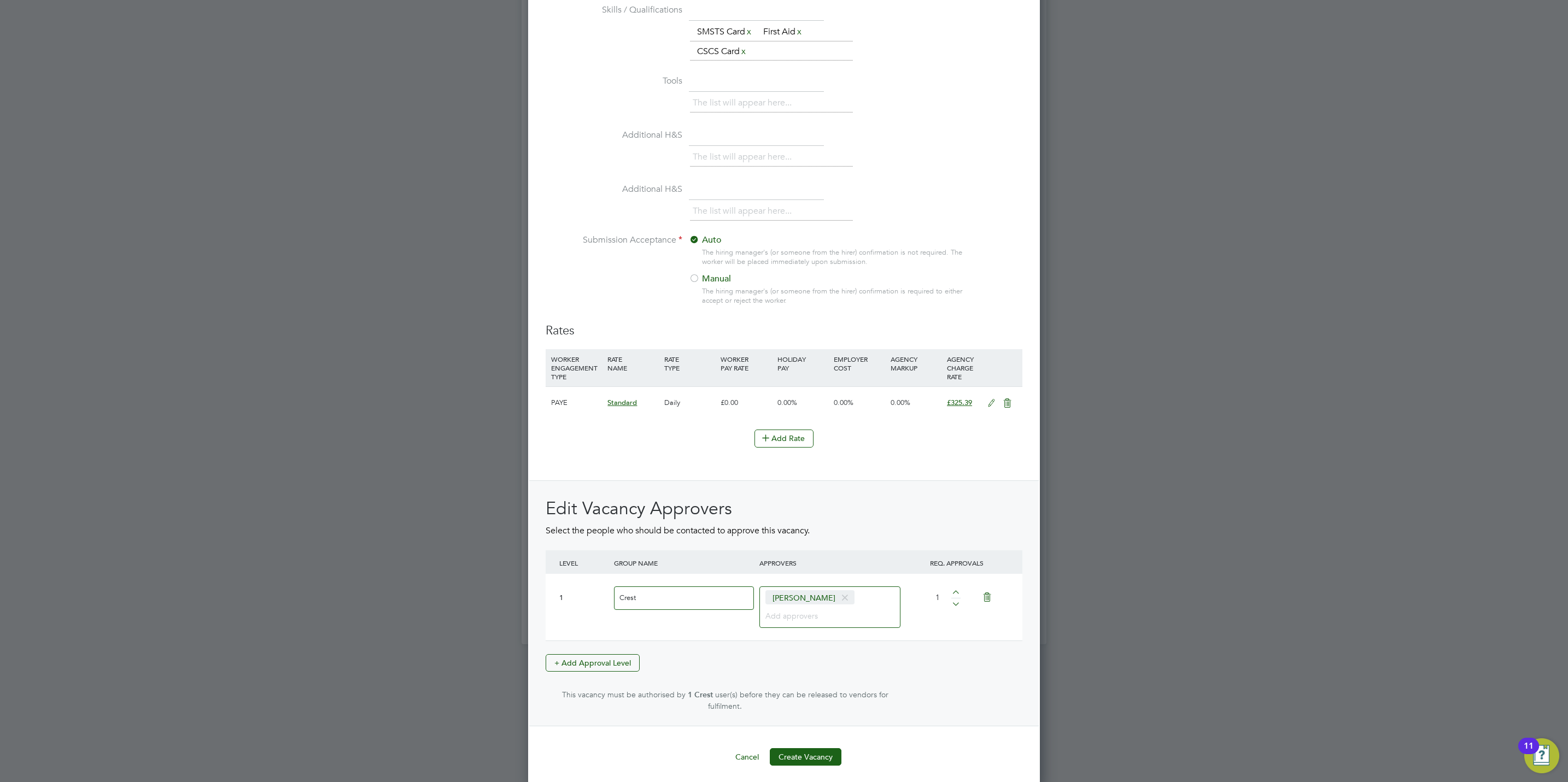
click at [815, 752] on button "Create Vacancy" at bounding box center [805, 757] width 72 height 18
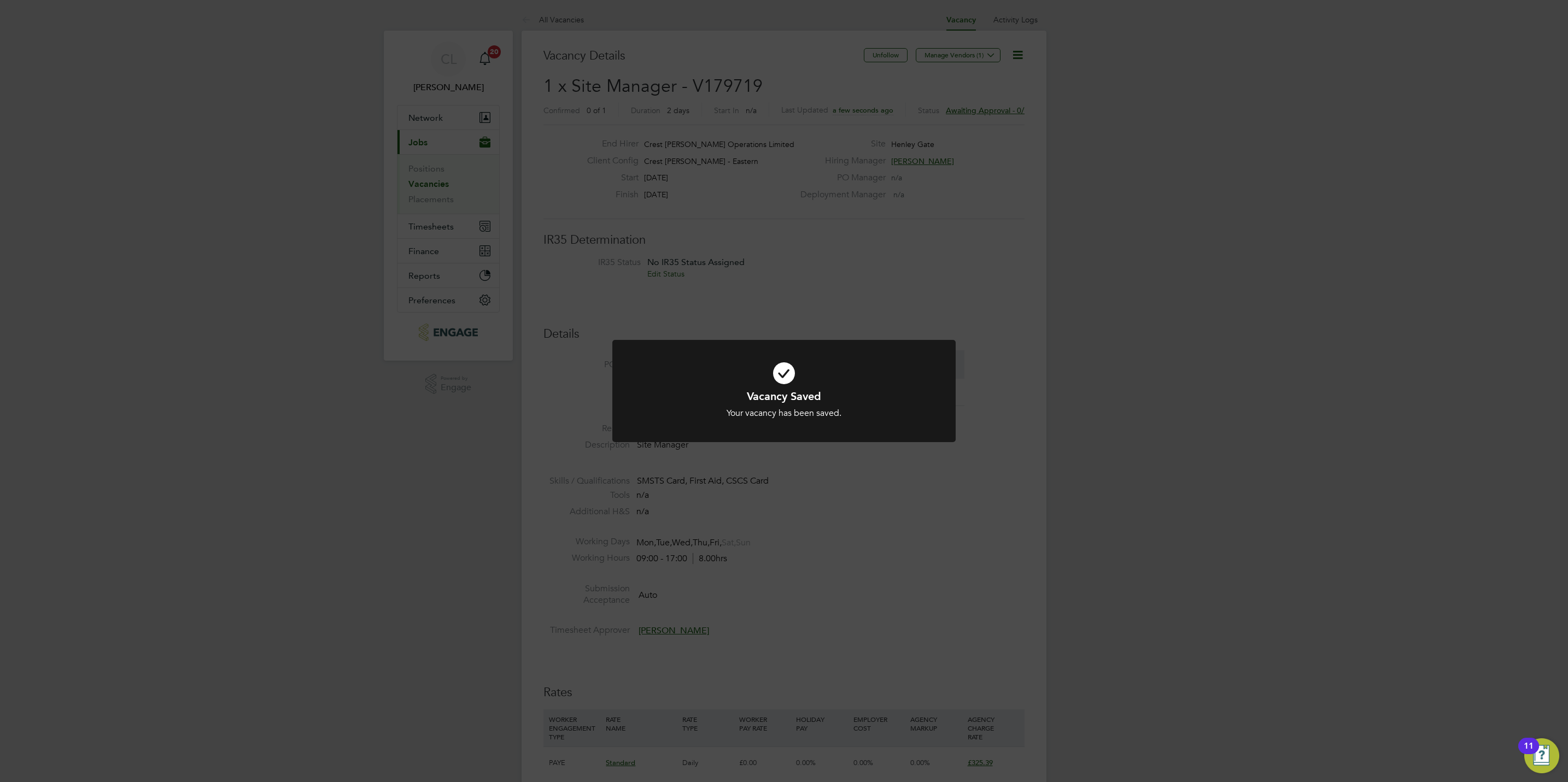
click at [809, 635] on div "Vacancy Saved Your vacancy has been saved. Cancel Okay" at bounding box center [784, 391] width 1568 height 782
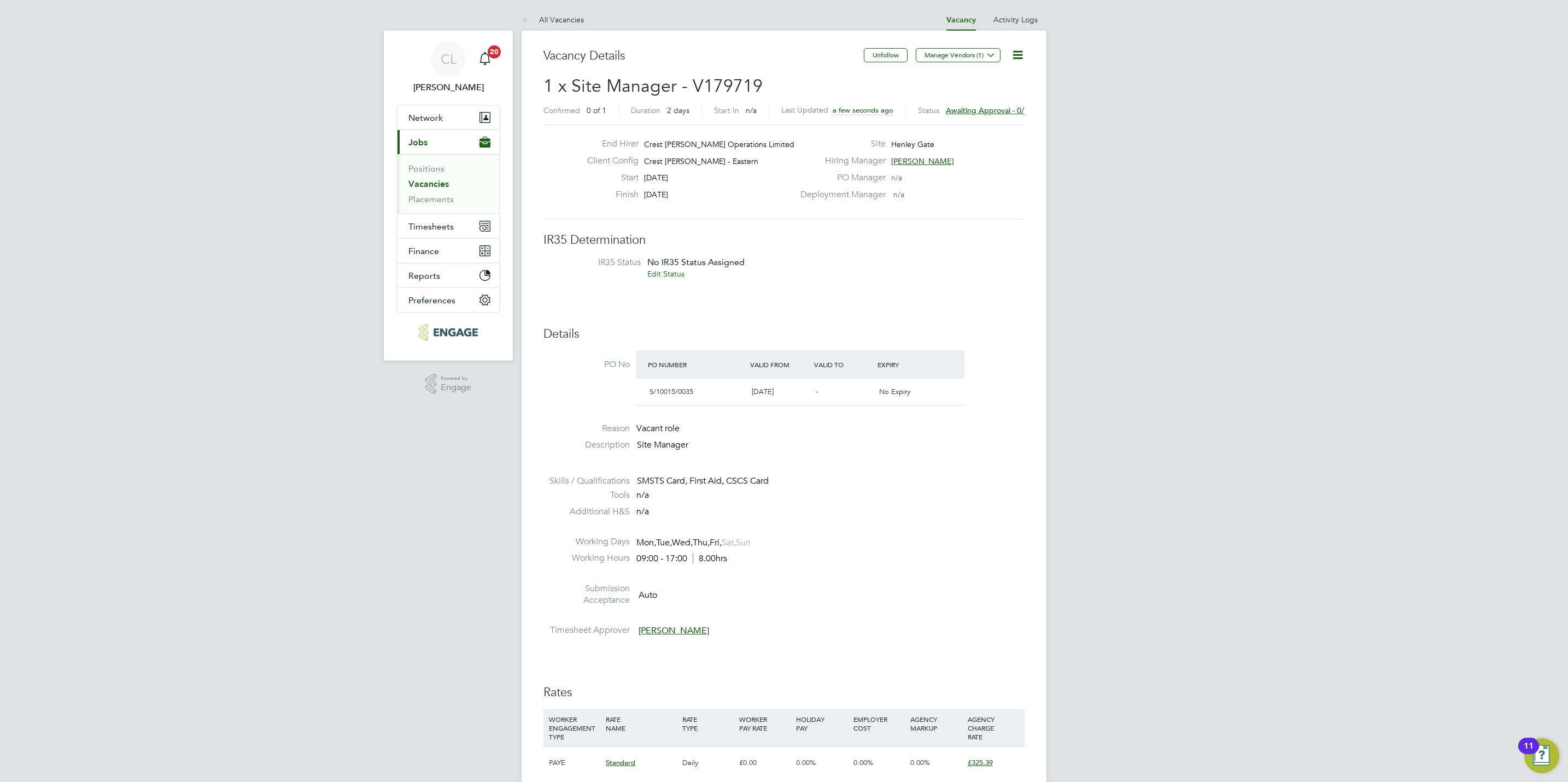
click at [444, 192] on li "Vacancies" at bounding box center [449, 186] width 82 height 15
click at [444, 182] on link "Vacancies" at bounding box center [428, 184] width 41 height 10
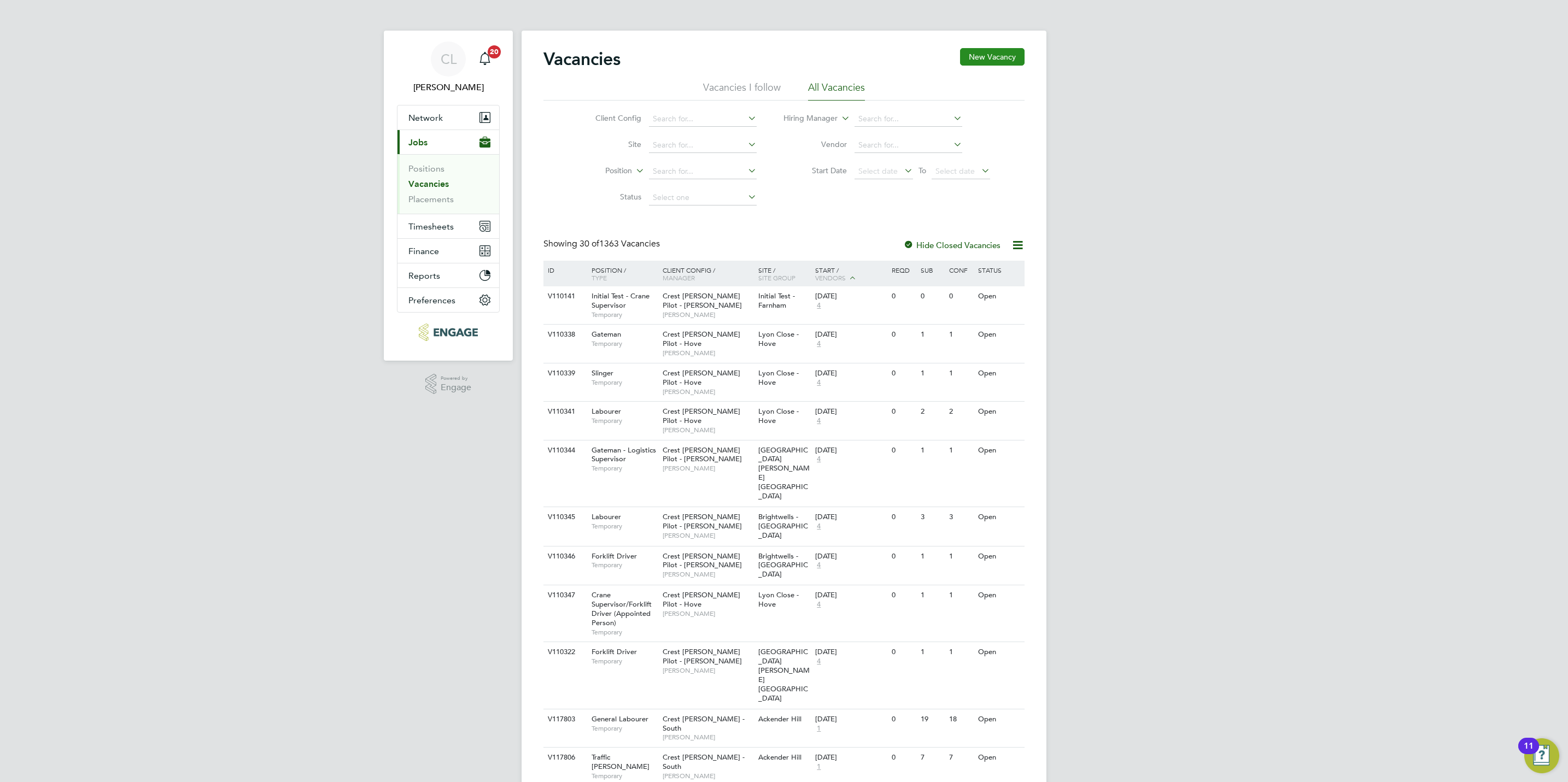
click at [1012, 61] on button "New Vacancy" at bounding box center [992, 57] width 64 height 18
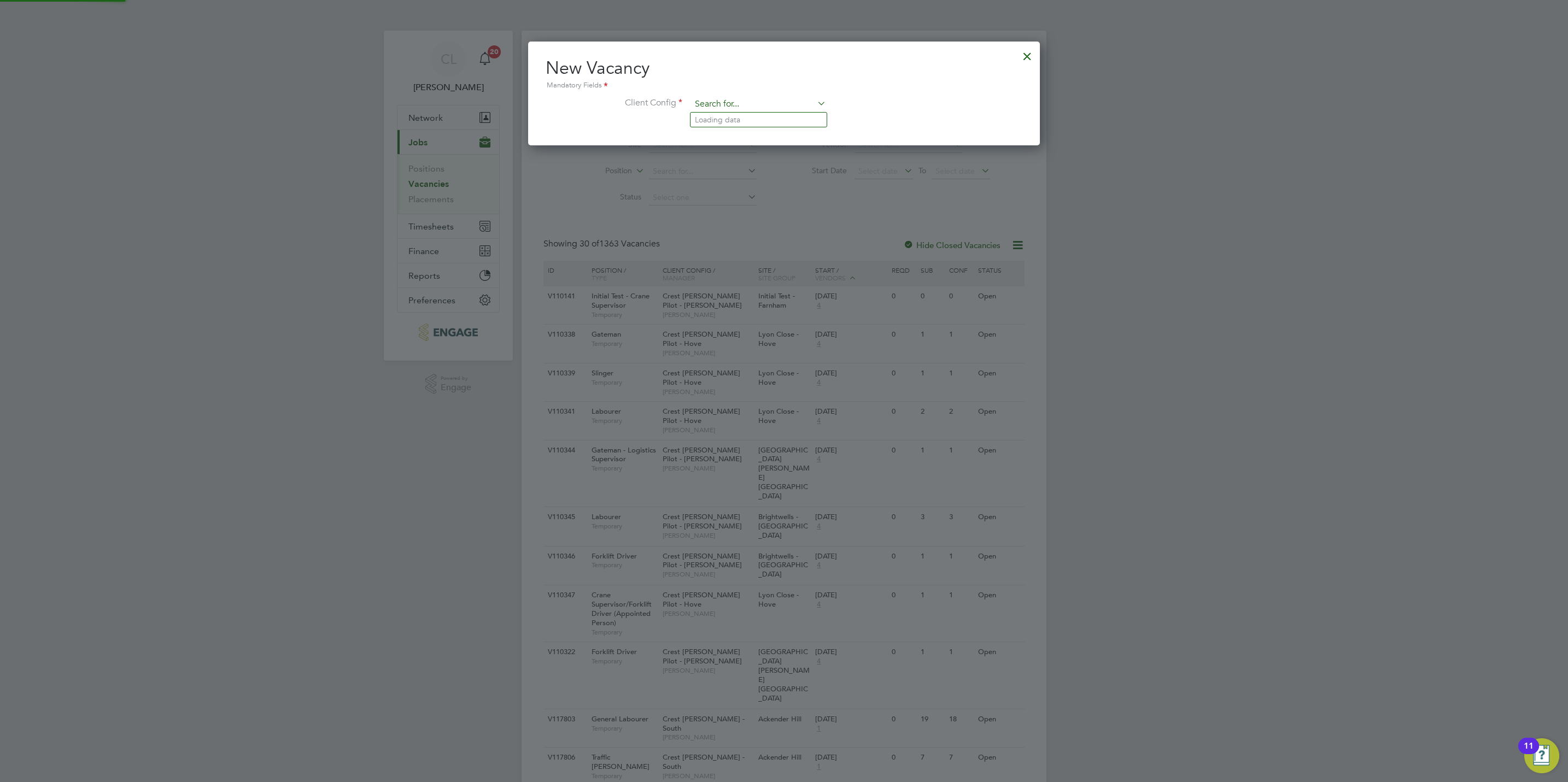
click at [765, 110] on input at bounding box center [758, 104] width 135 height 16
click at [769, 145] on li "Crest Nicholson - Midlands" at bounding box center [779, 149] width 178 height 14
type input "Crest Nicholson - Midlands"
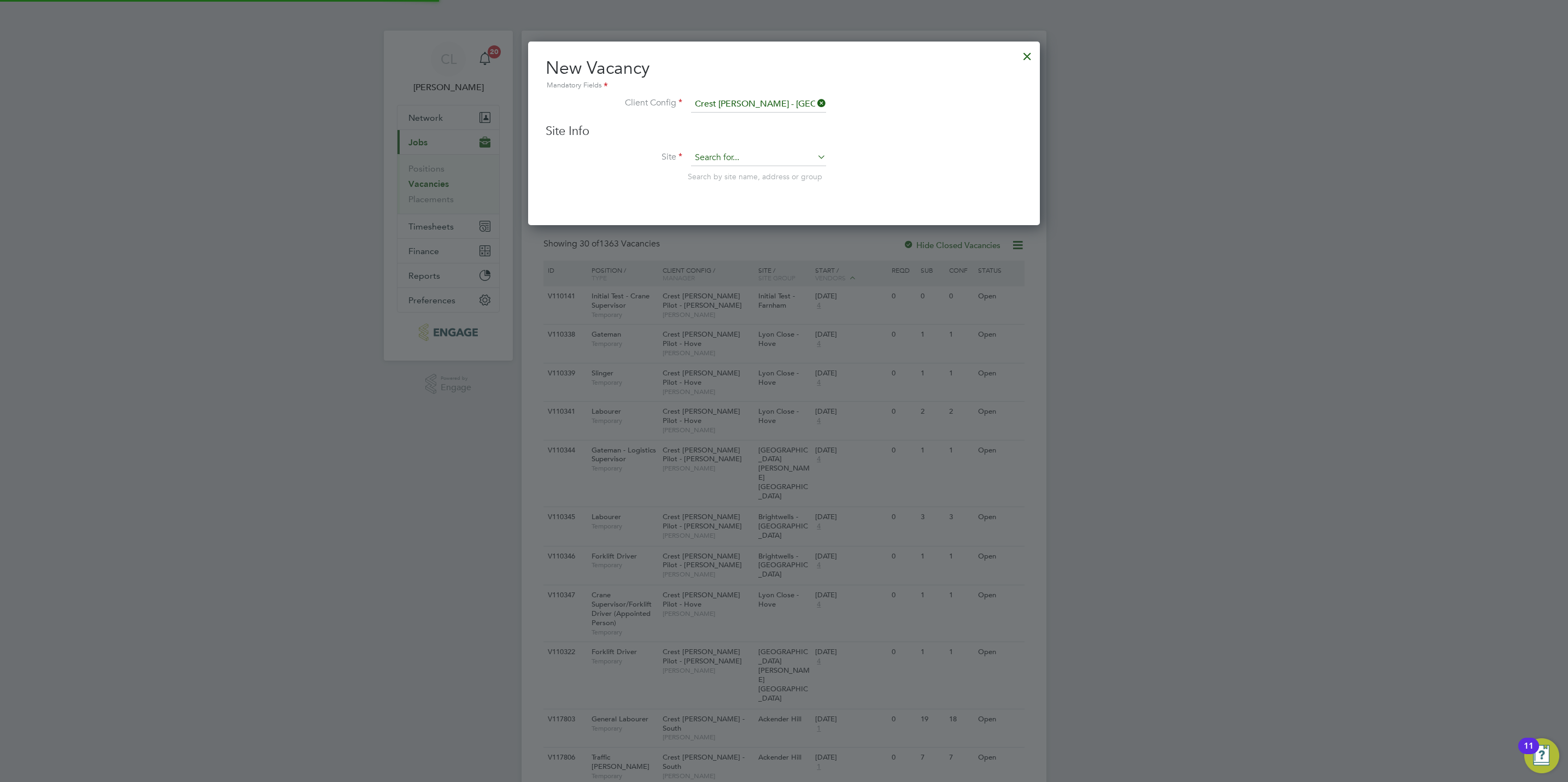
click at [729, 162] on input at bounding box center [758, 157] width 135 height 16
click at [752, 177] on li "Sket chley Gardens - Nuneaton" at bounding box center [784, 173] width 189 height 14
type input "Sketchley Gardens - Nuneaton"
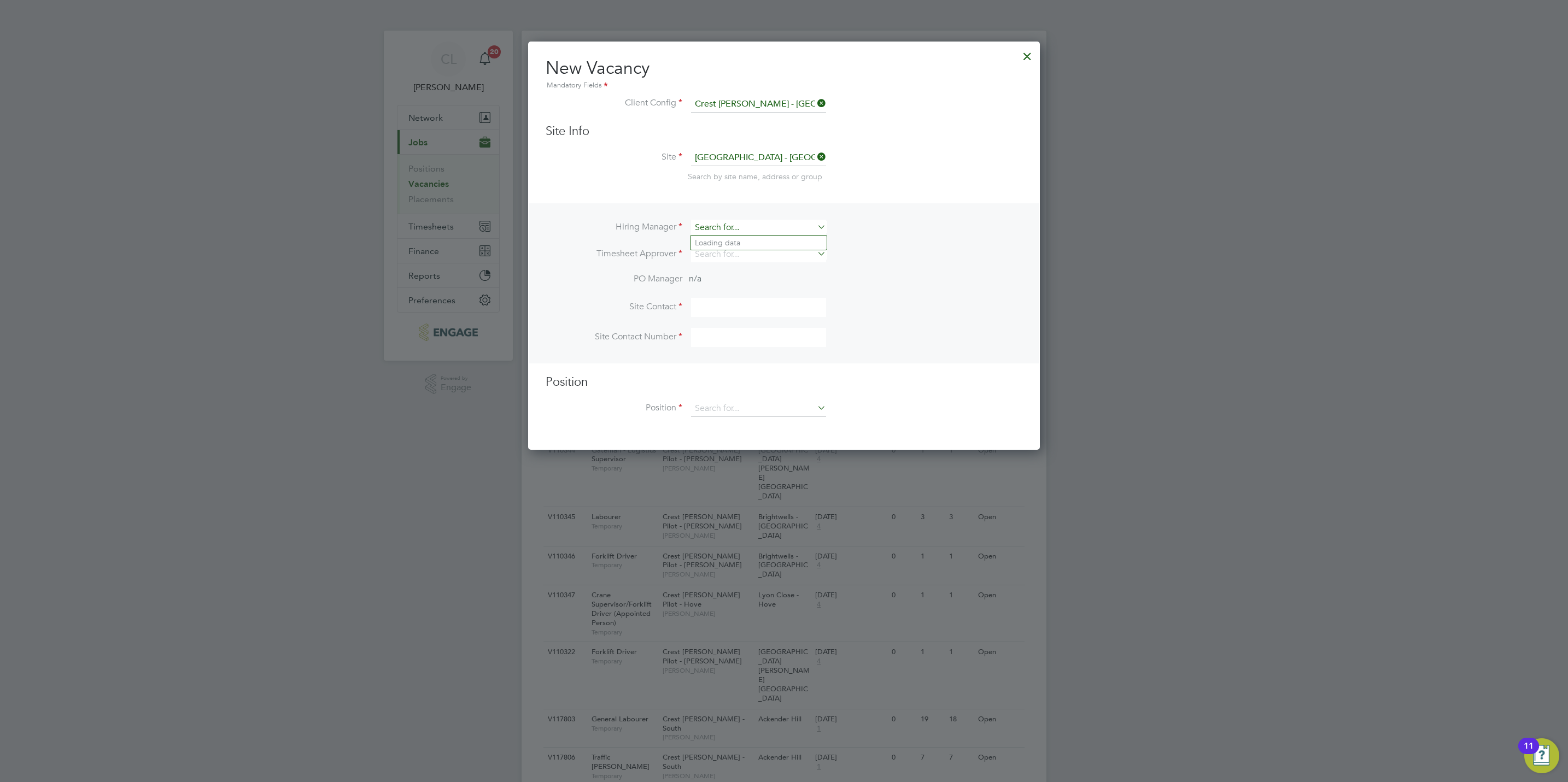
click at [749, 229] on input at bounding box center [758, 228] width 135 height 16
click at [748, 253] on li "Deb bie Penver" at bounding box center [758, 257] width 136 height 14
type input "Debbie Penver"
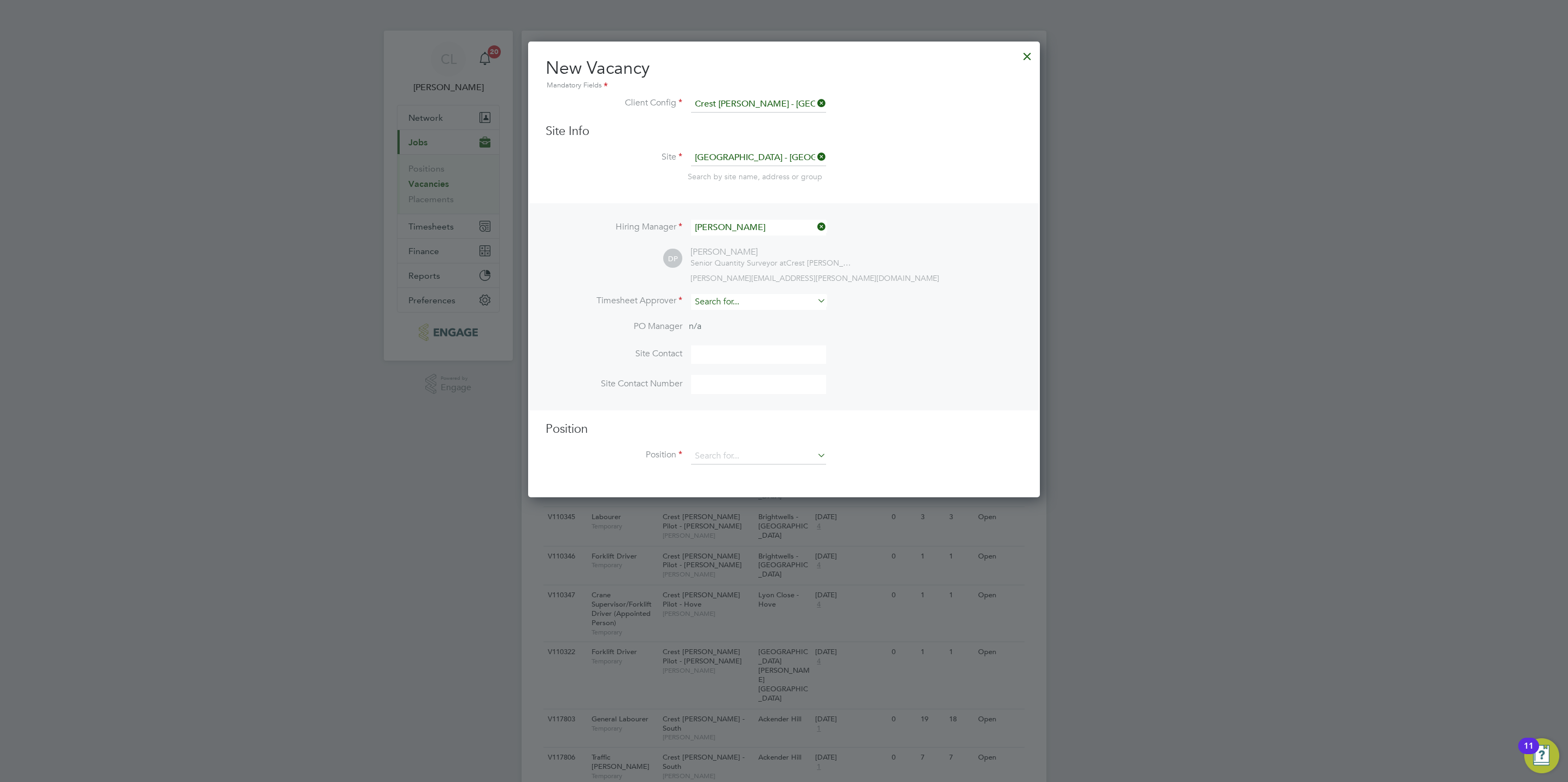
click at [733, 295] on input at bounding box center [758, 301] width 135 height 16
type input "k"
click at [721, 315] on li "Lee Wale" at bounding box center [758, 316] width 136 height 14
type input "[PERSON_NAME]"
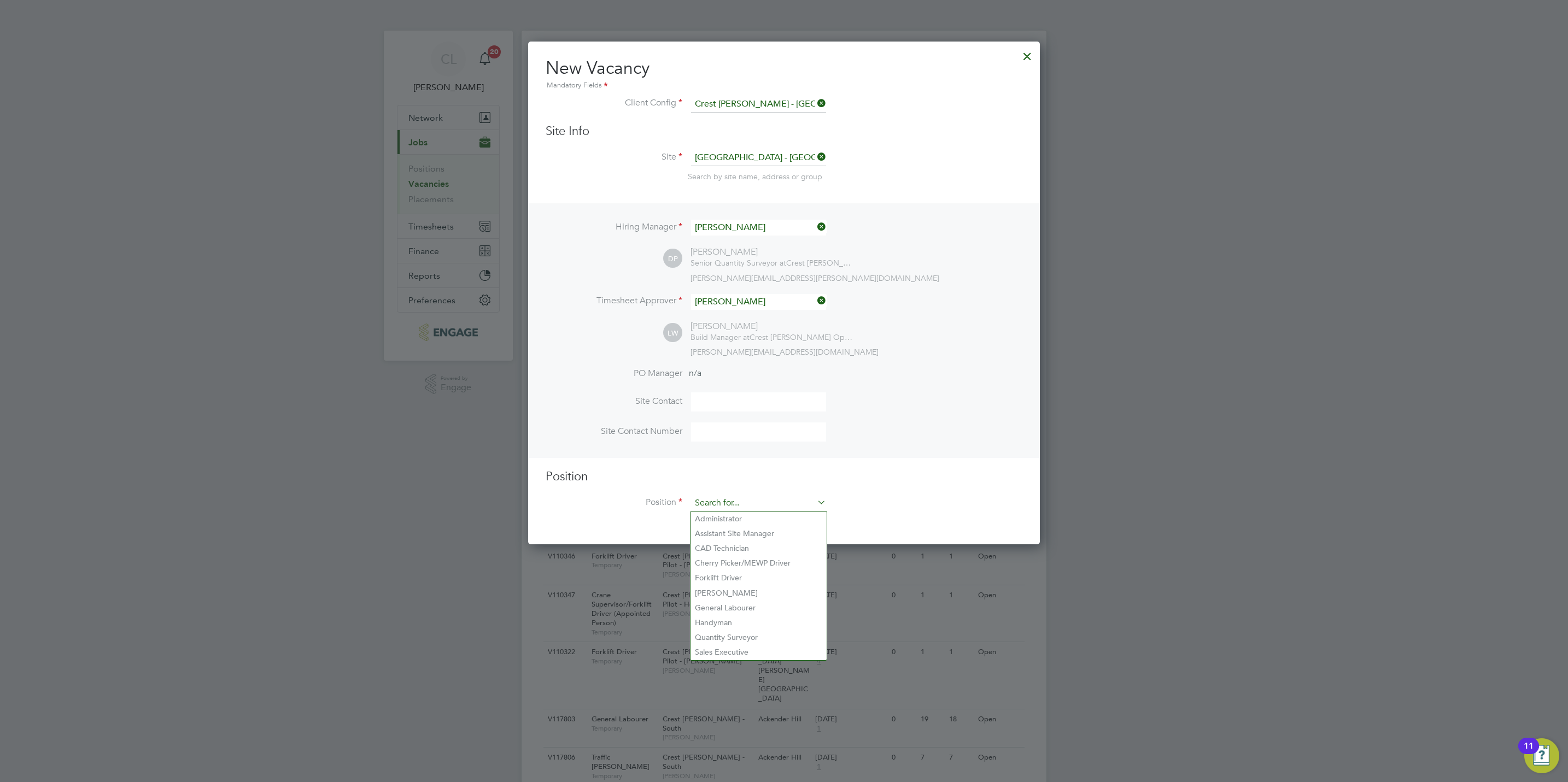
click at [740, 506] on input at bounding box center [758, 503] width 135 height 16
click at [722, 579] on li "Forklift Driver" at bounding box center [758, 577] width 136 height 14
type input "Forklift Driver"
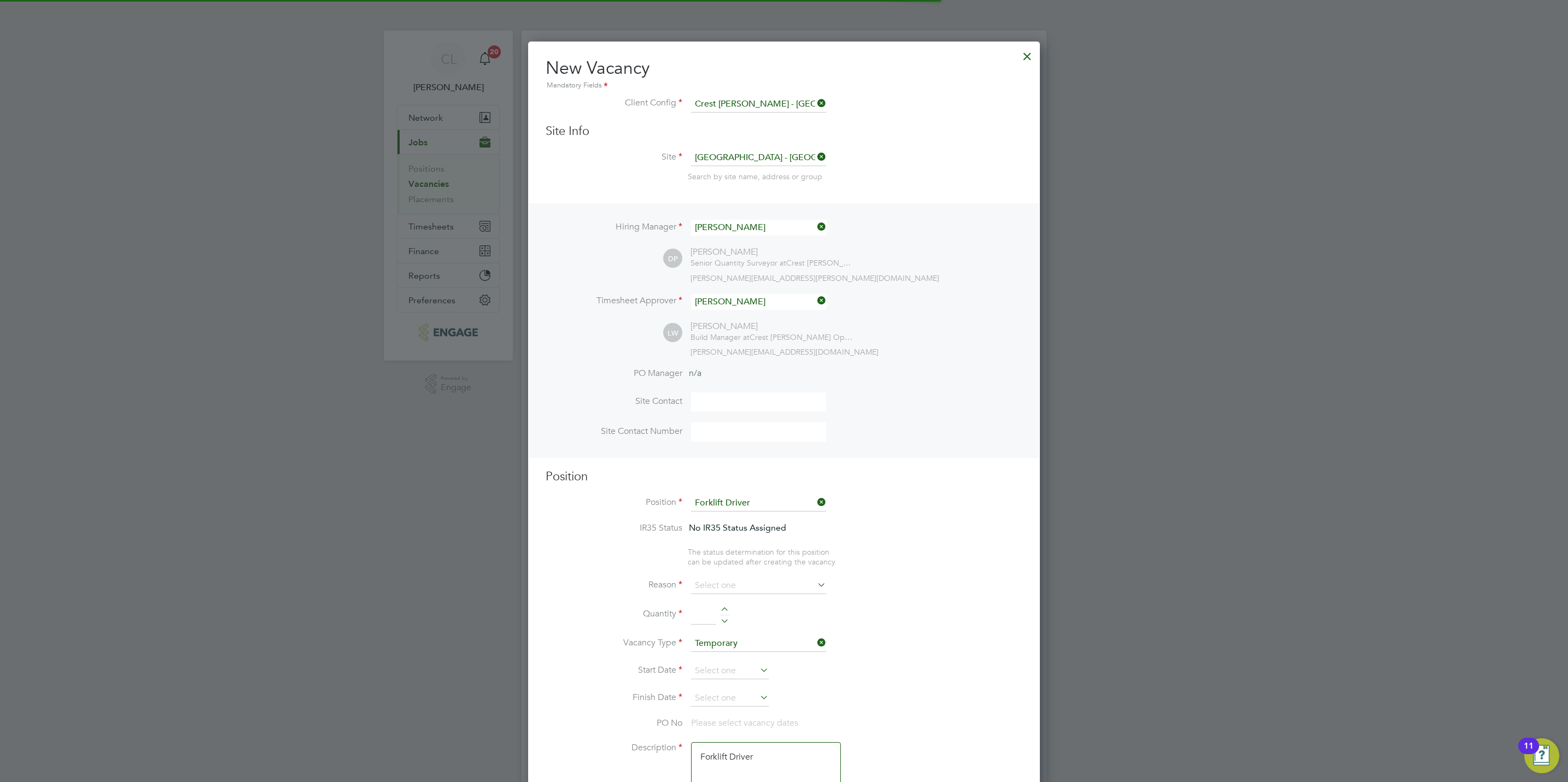
click at [737, 594] on li "Reason" at bounding box center [783, 591] width 477 height 27
click at [739, 588] on input at bounding box center [758, 585] width 135 height 16
click at [737, 680] on li "Vacant Role" at bounding box center [758, 686] width 136 height 14
type input "Vacant Role"
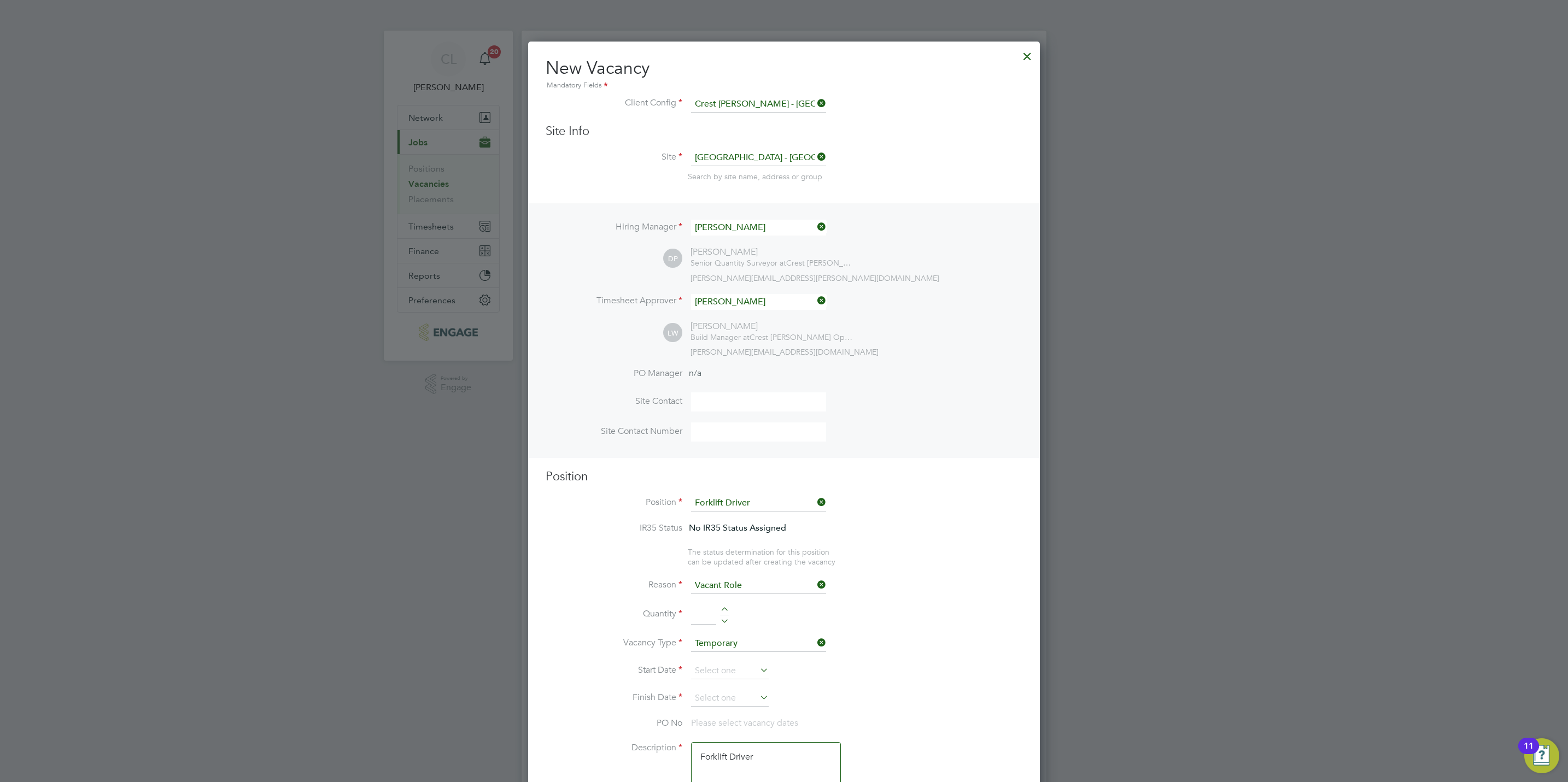
click at [726, 605] on li "Quantity" at bounding box center [783, 620] width 477 height 30
click at [726, 611] on div at bounding box center [724, 610] width 9 height 8
type input "1"
click at [730, 680] on li "Start Date" at bounding box center [783, 676] width 477 height 27
click at [729, 669] on input at bounding box center [730, 670] width 78 height 16
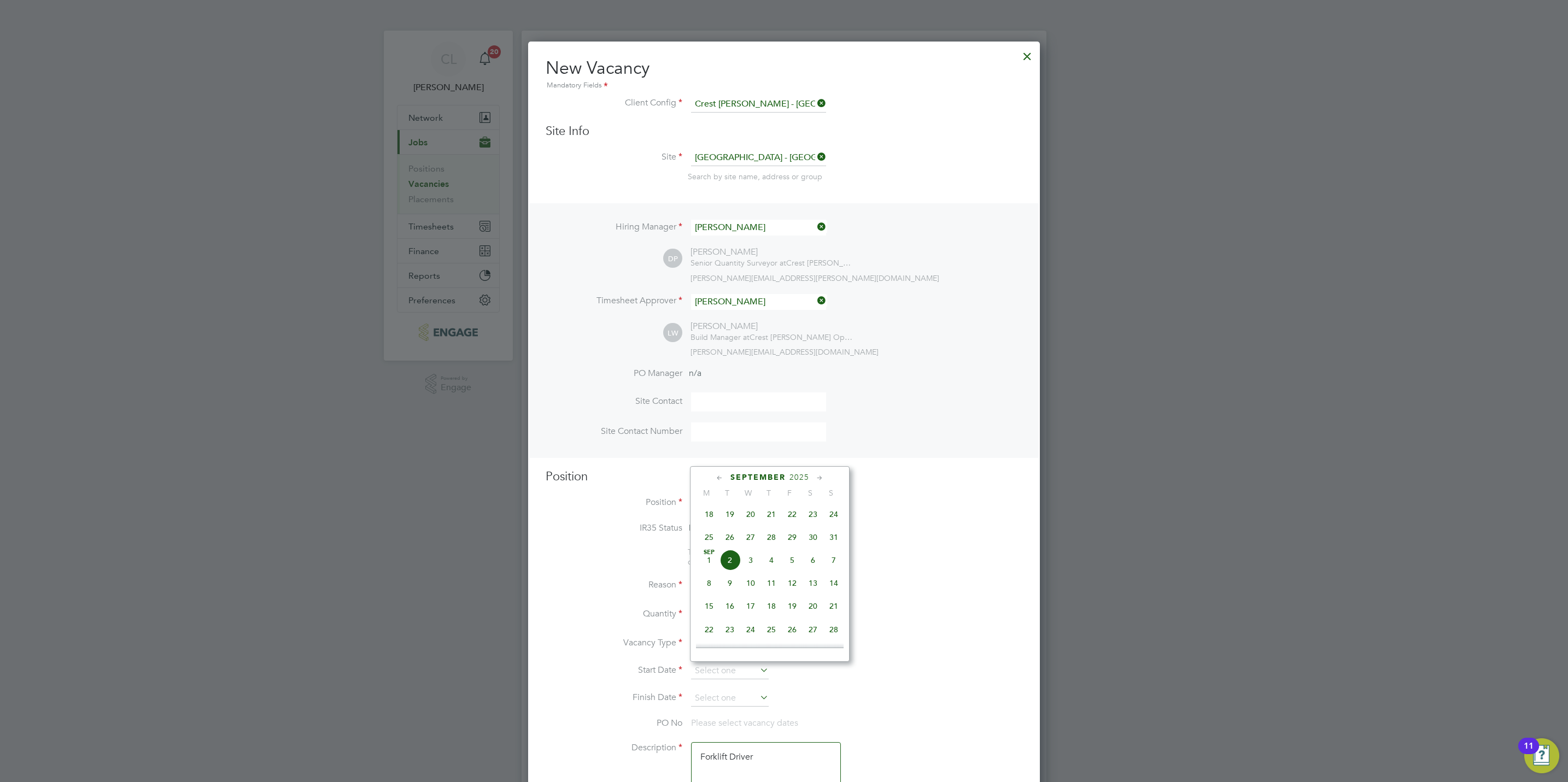
drag, startPoint x: 733, startPoint y: 539, endPoint x: 732, endPoint y: 557, distance: 18.0
click at [732, 539] on span "26" at bounding box center [730, 537] width 21 height 21
type input "[DATE]"
click at [730, 693] on input at bounding box center [730, 697] width 78 height 16
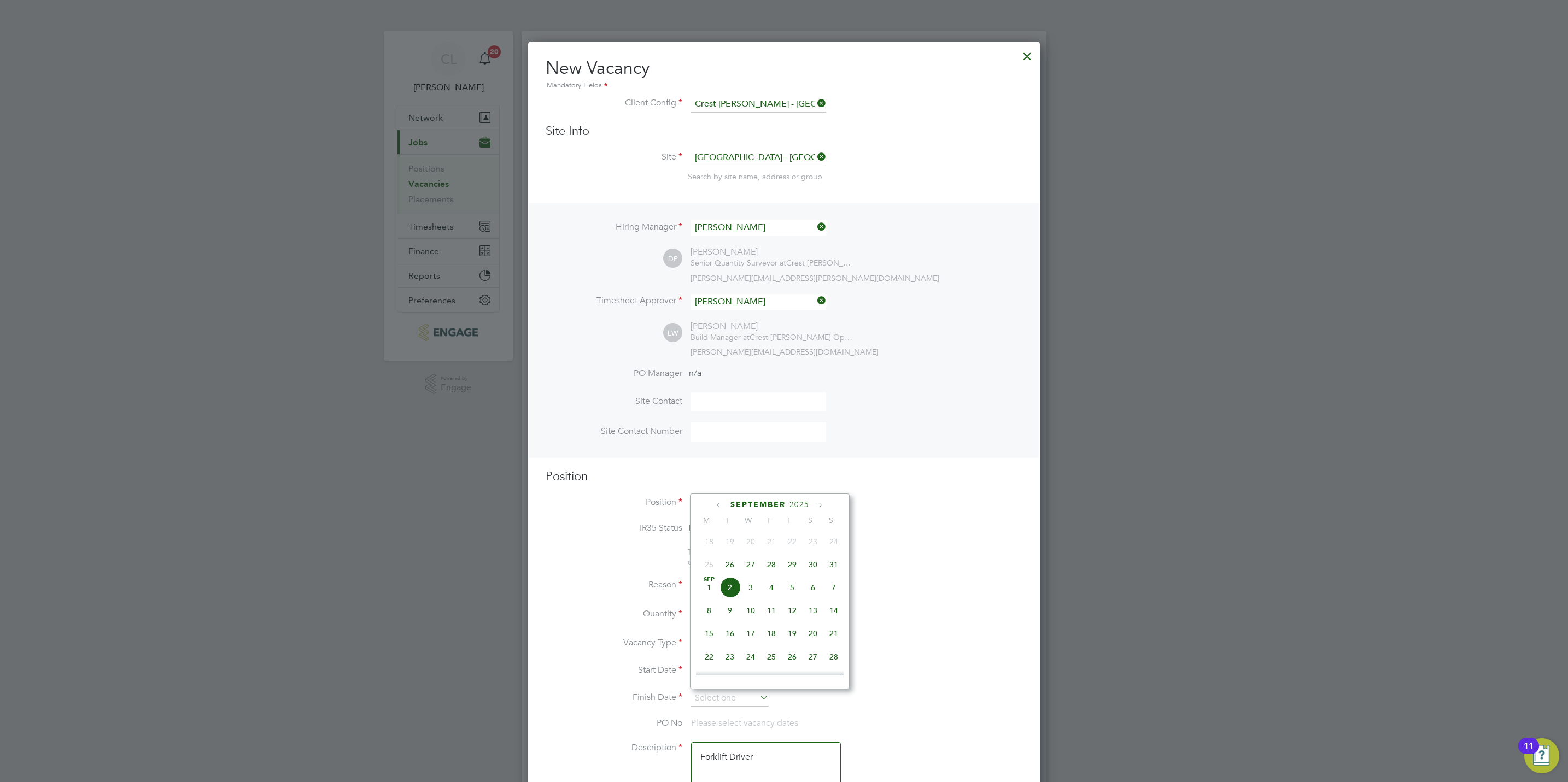
click at [794, 571] on span "29" at bounding box center [792, 564] width 21 height 21
type input "29 Aug 2025"
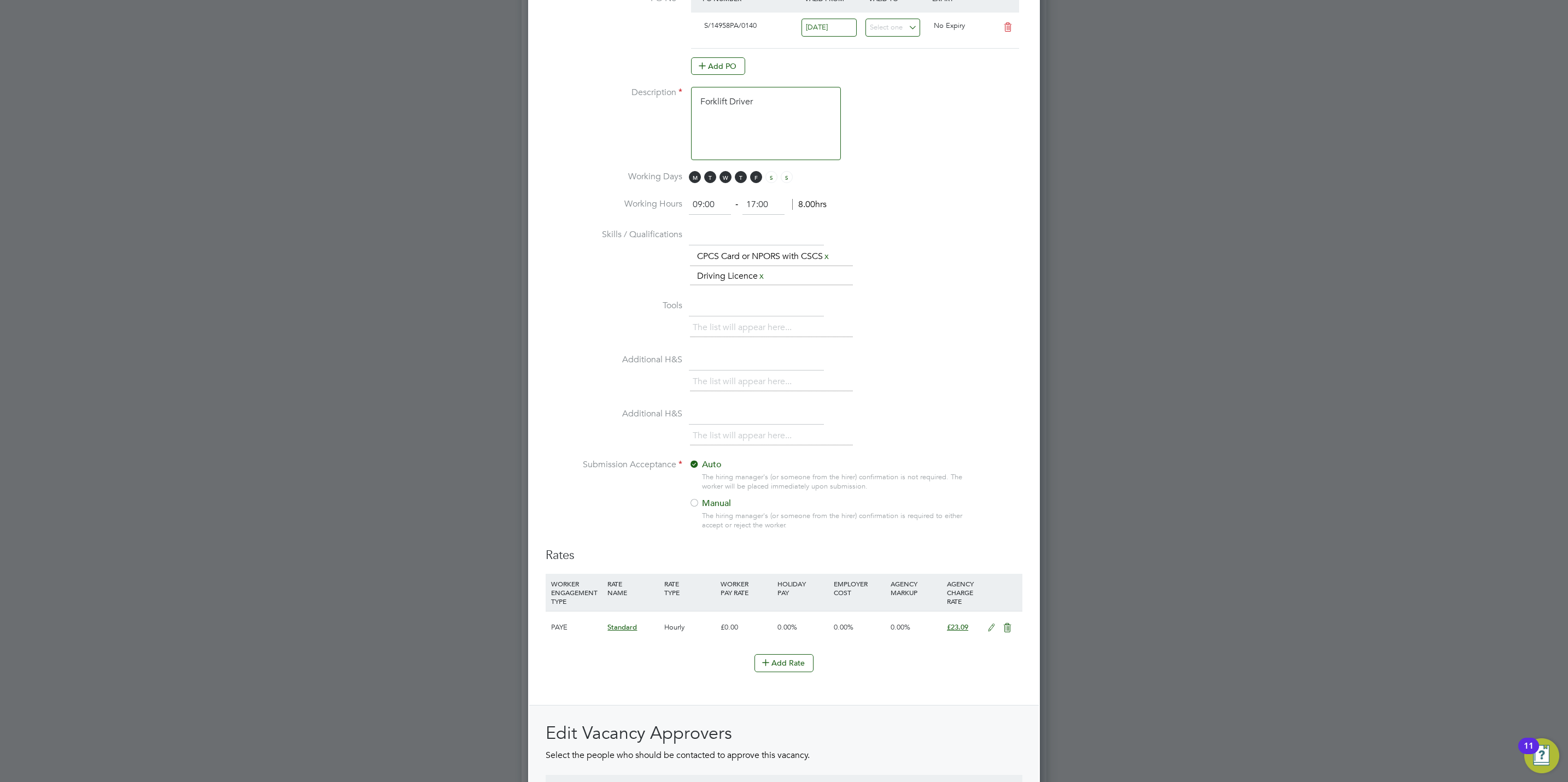
scroll to position [901, 0]
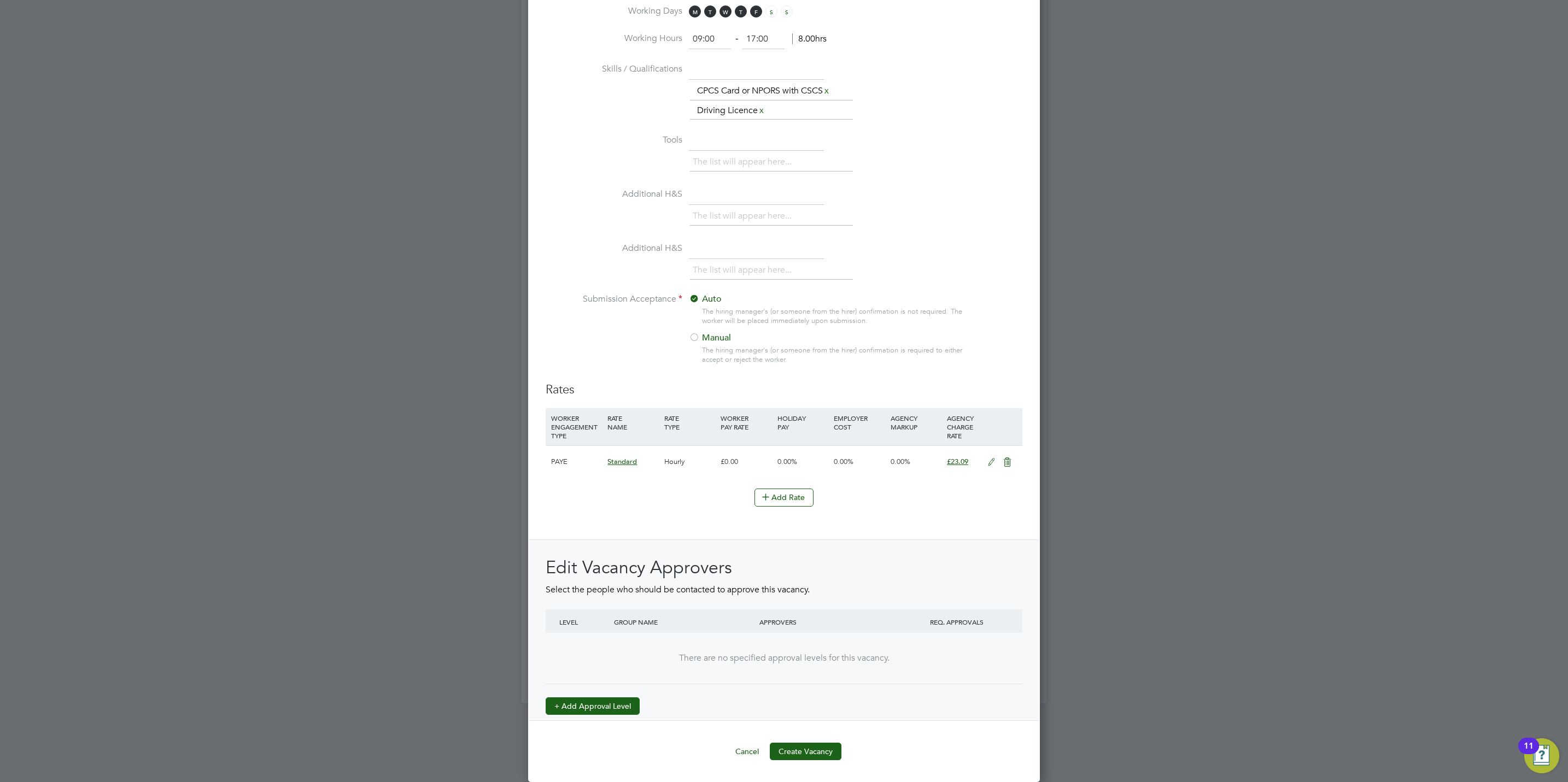
click at [605, 713] on button "+ Add Approval Level" at bounding box center [592, 706] width 94 height 18
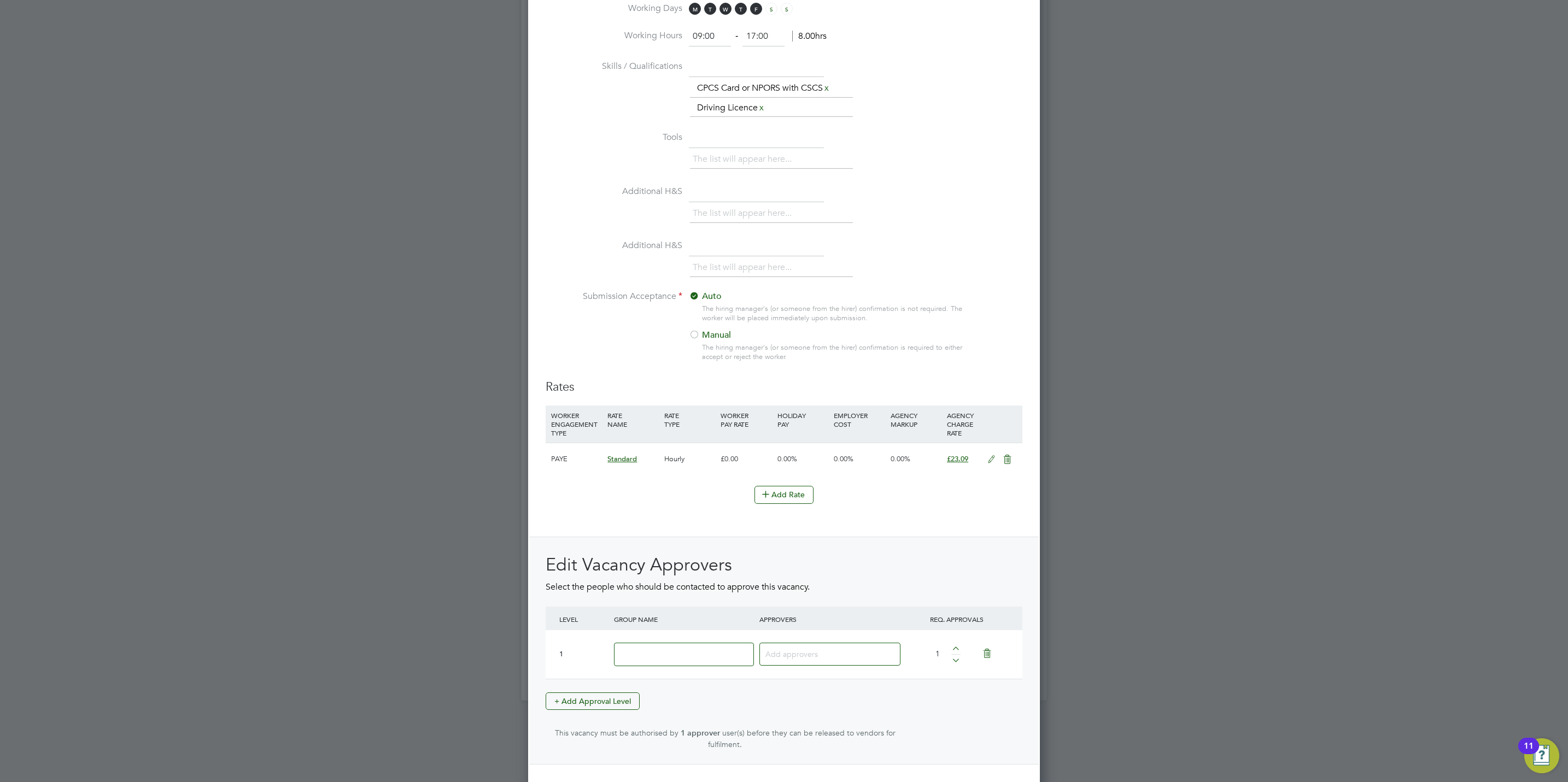
scroll to position [1692, 511]
click at [669, 656] on input at bounding box center [683, 654] width 140 height 24
click at [589, 337] on li "Submission Acceptance Auto The hiring manager's (or someone from the hirer) con…" at bounding box center [783, 334] width 477 height 89
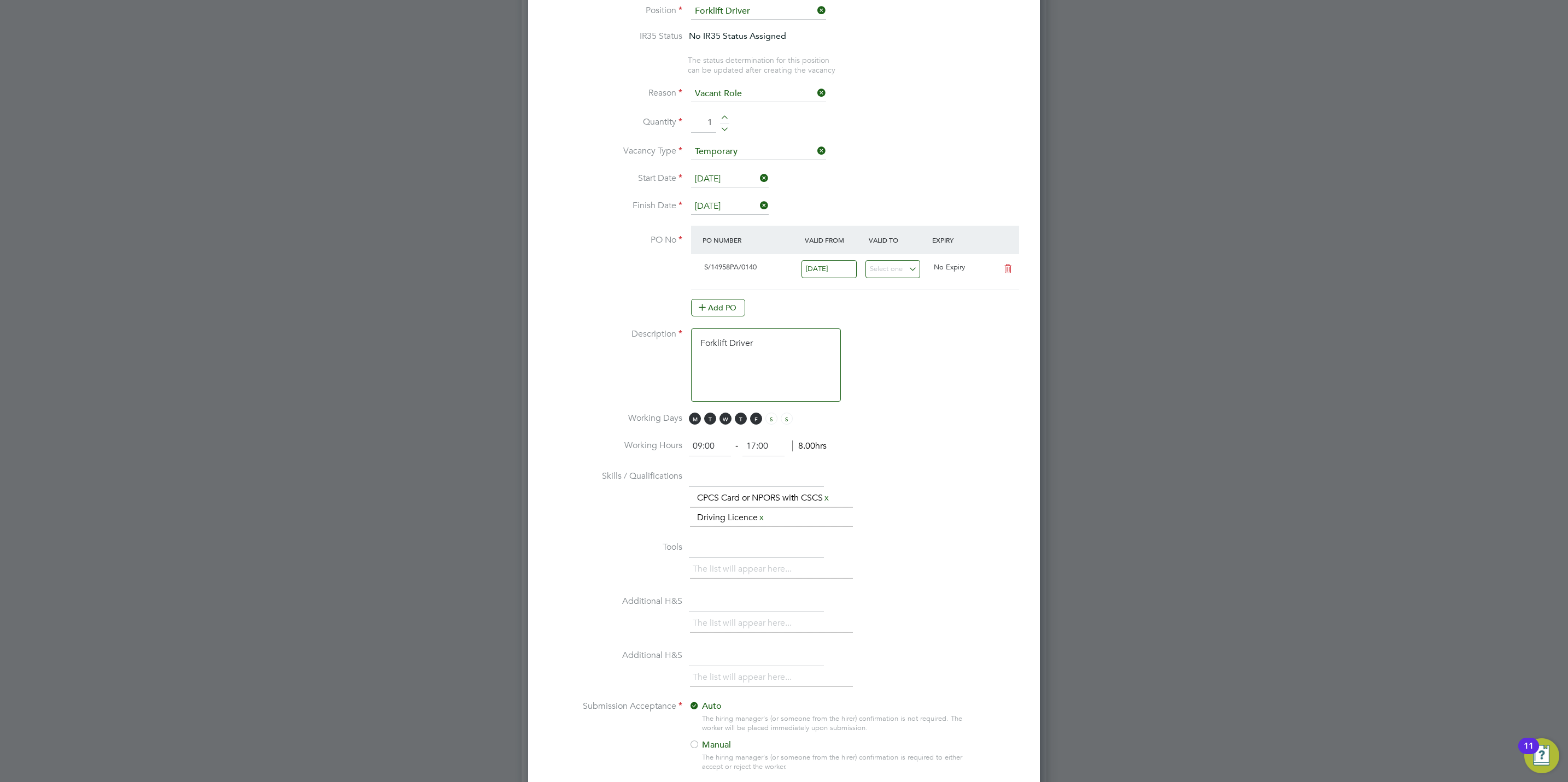
scroll to position [951, 0]
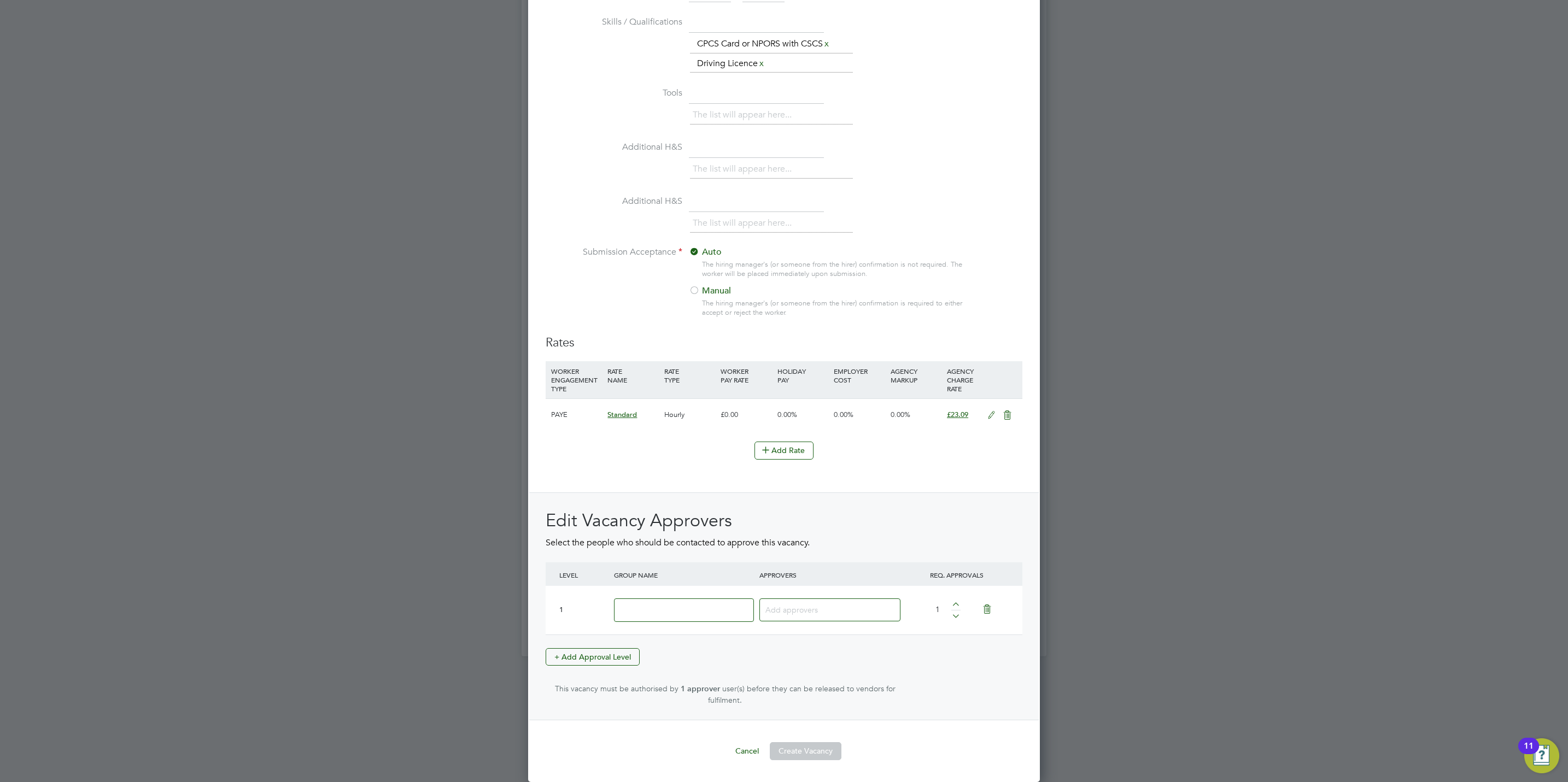
click at [653, 600] on input at bounding box center [683, 610] width 140 height 24
type input "Crest"
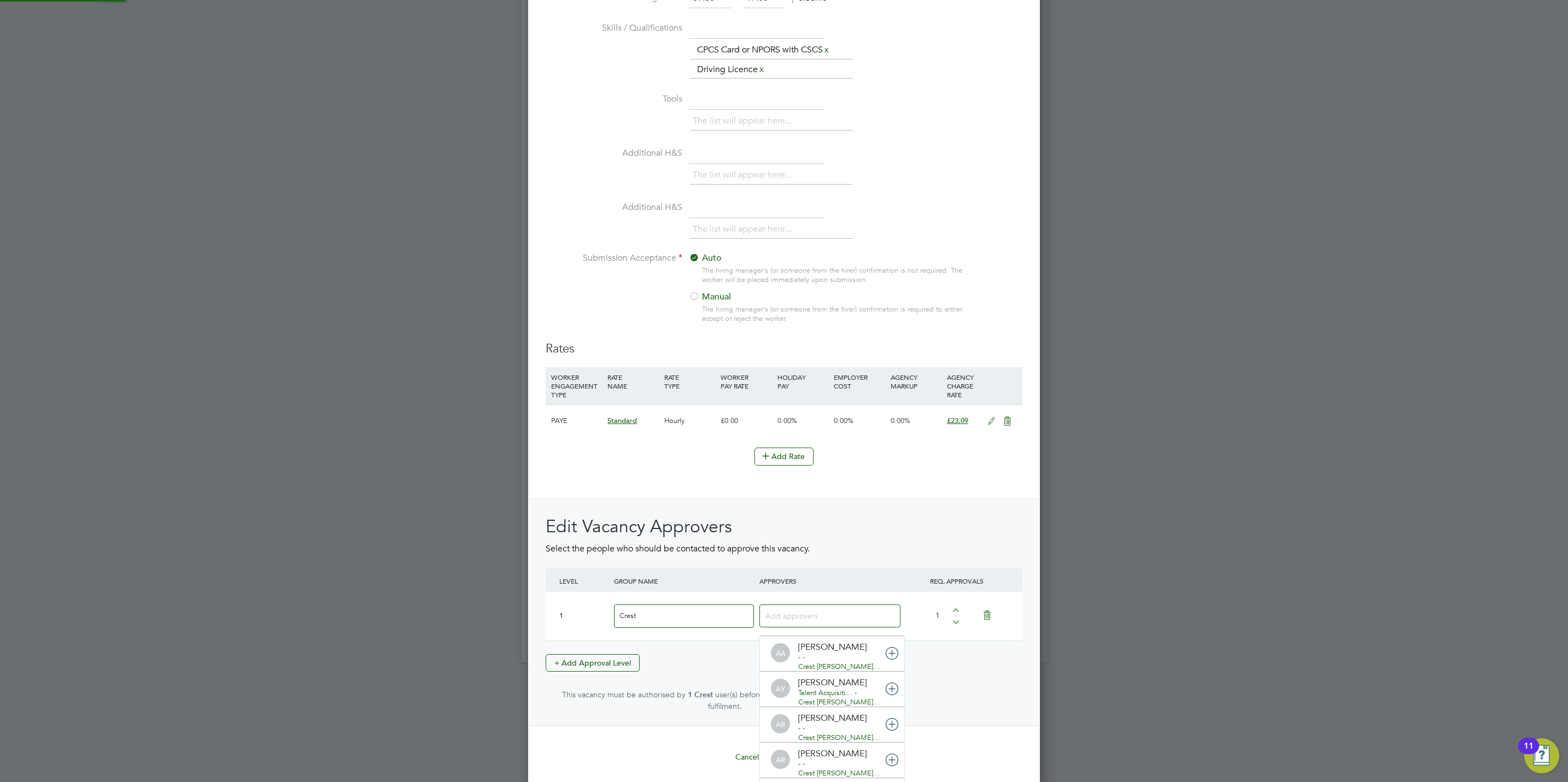
scroll to position [12, 77]
type input "s"
click at [812, 616] on input at bounding box center [799, 615] width 69 height 14
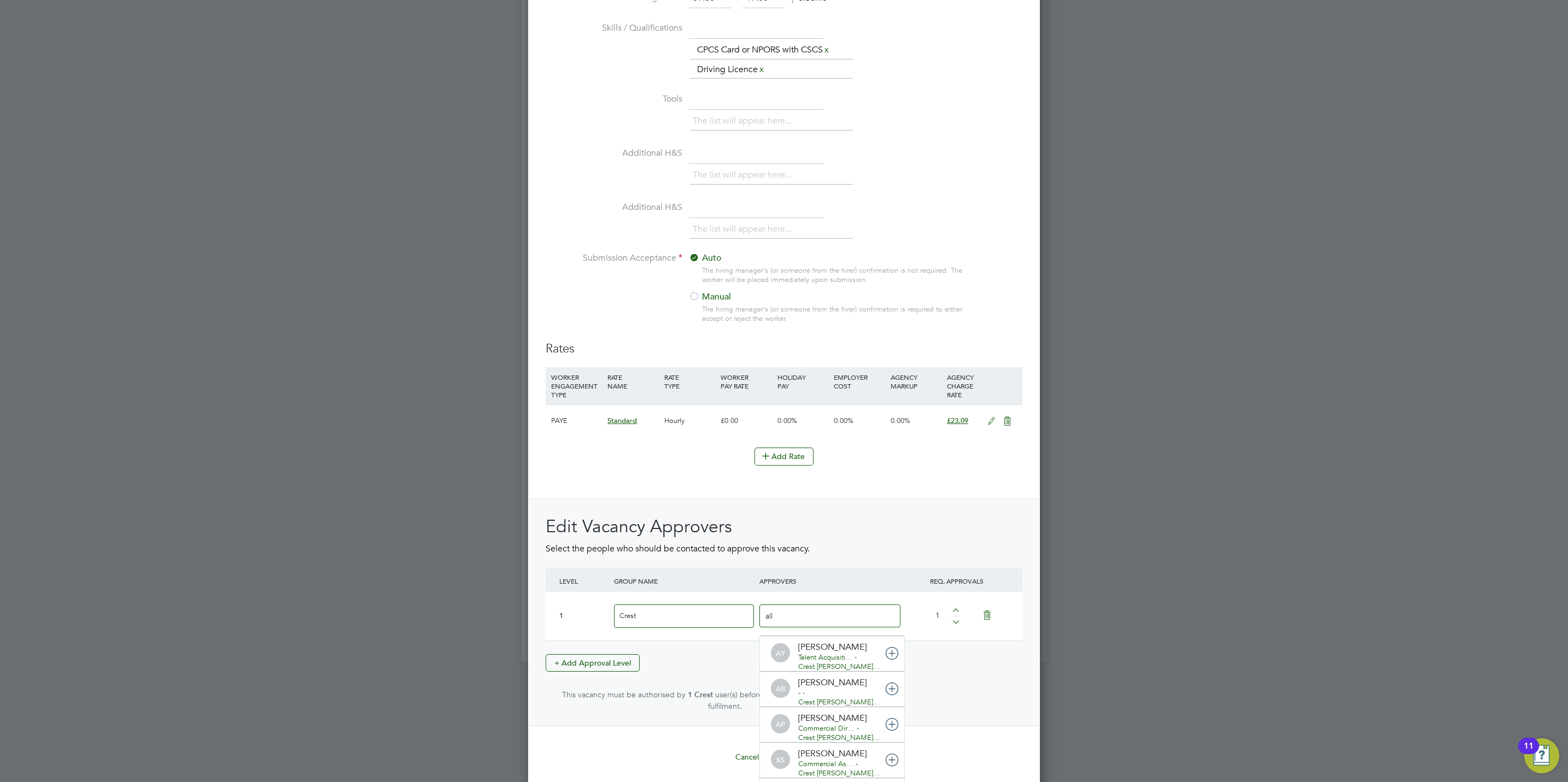
type input "ally"
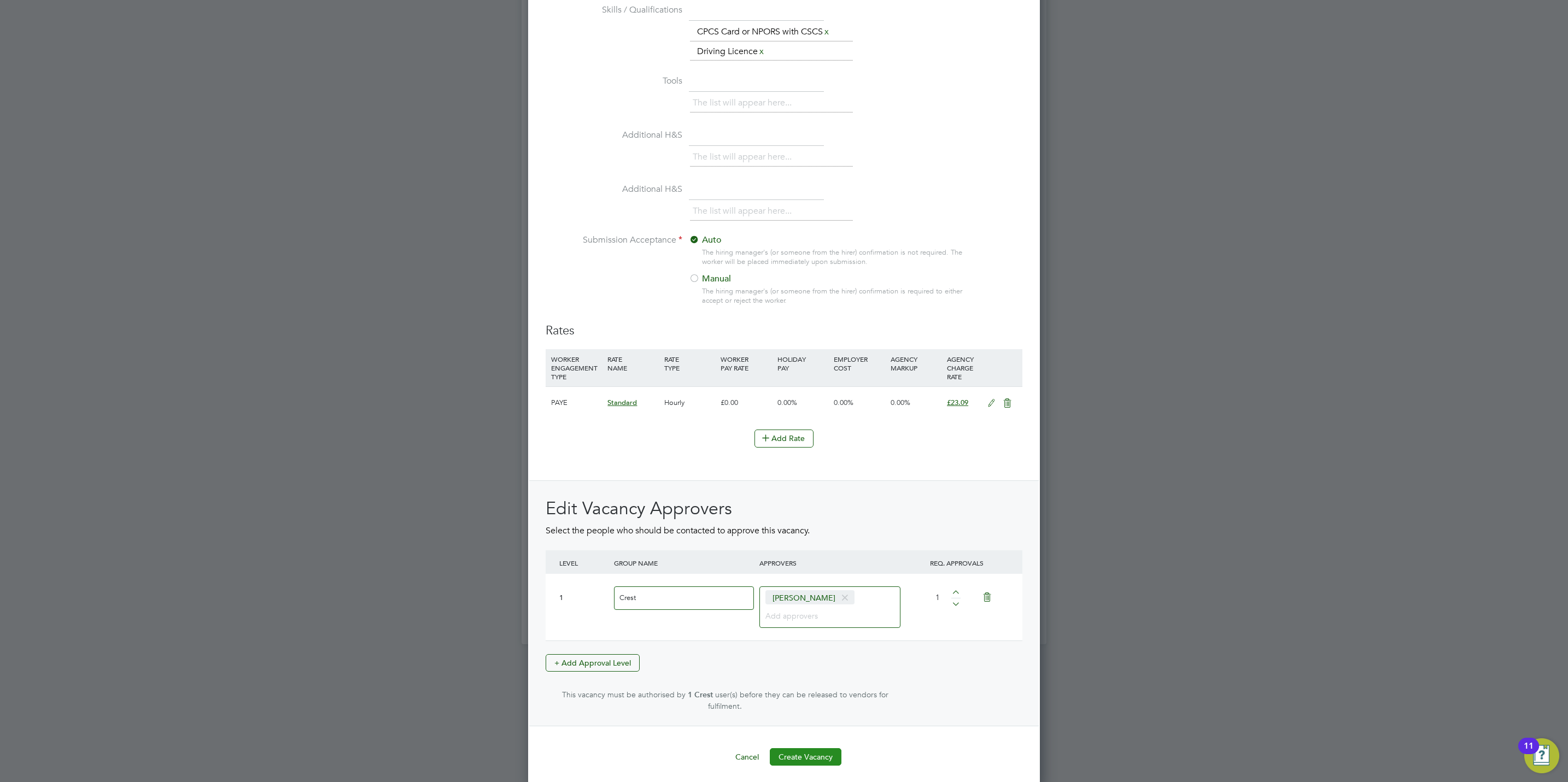
click at [806, 756] on button "Create Vacancy" at bounding box center [805, 757] width 72 height 18
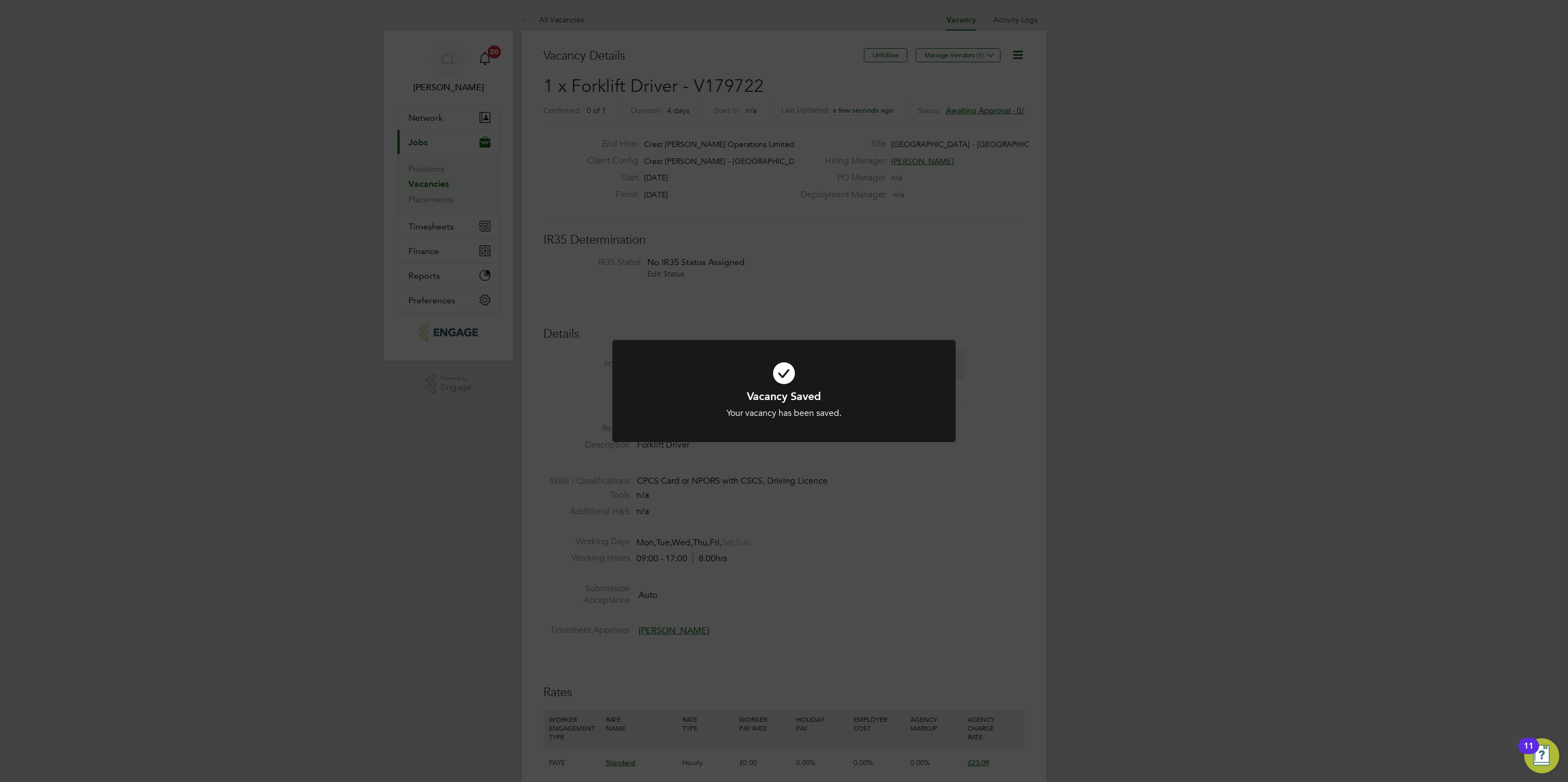
click at [859, 630] on div "Vacancy Saved Your vacancy has been saved. Cancel Okay" at bounding box center [784, 391] width 1568 height 782
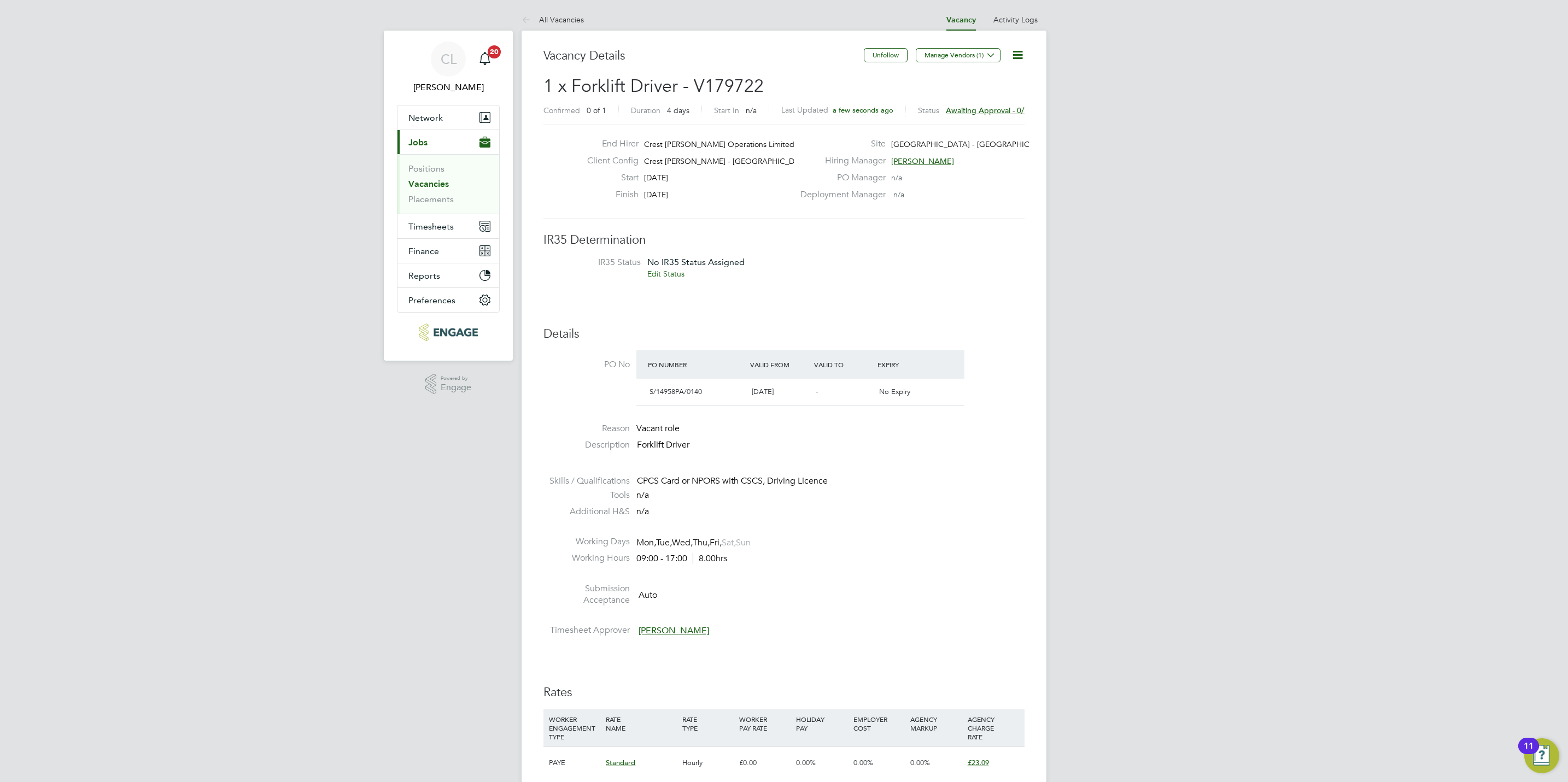
click at [1020, 58] on icon at bounding box center [1018, 55] width 14 height 14
click at [979, 82] on li "Edit Vacancy e" at bounding box center [990, 81] width 63 height 15
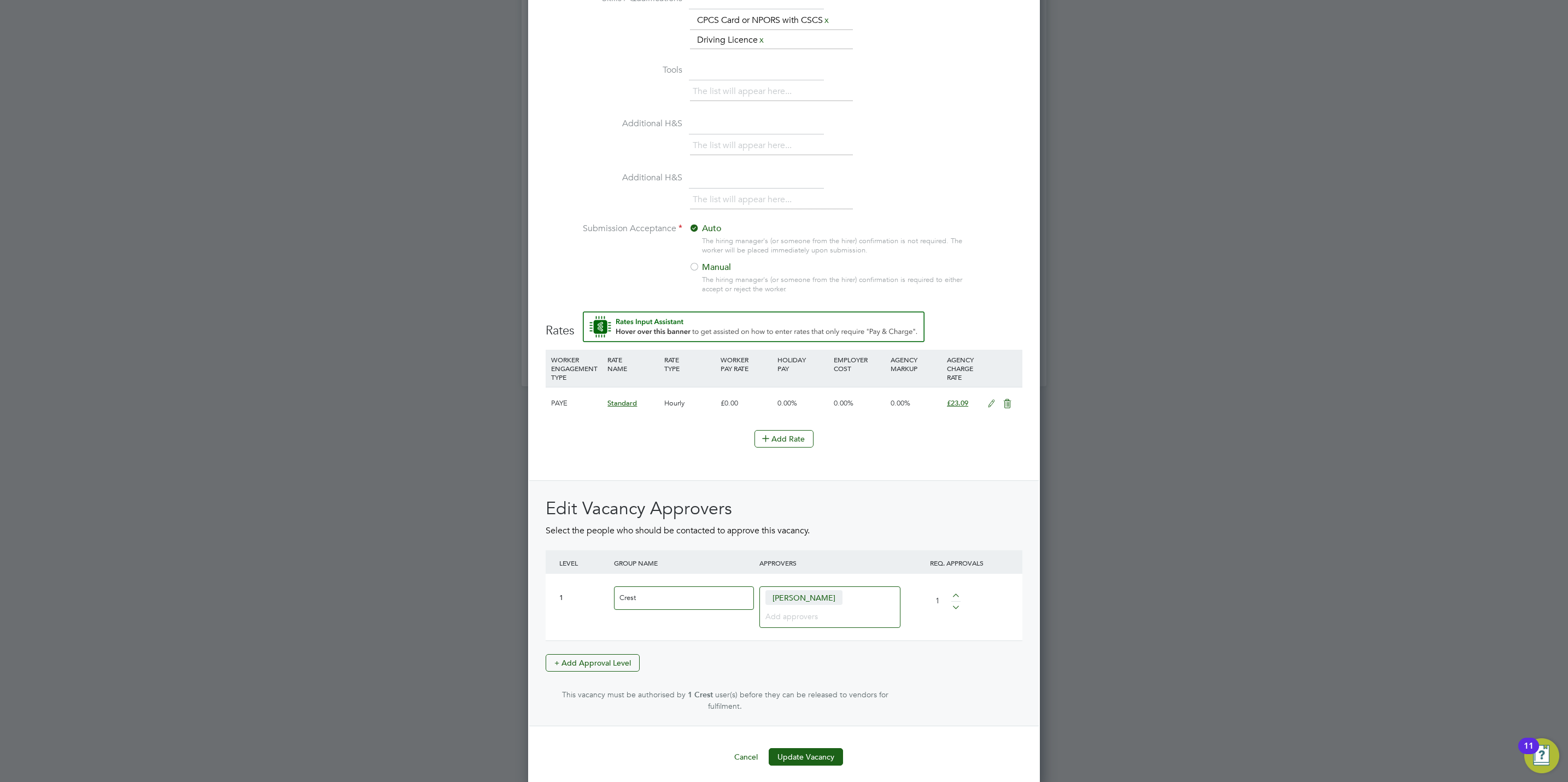
click at [796, 623] on input at bounding box center [825, 615] width 121 height 14
type input "debb"
click at [814, 766] on button "Update Vacancy" at bounding box center [806, 774] width 75 height 18
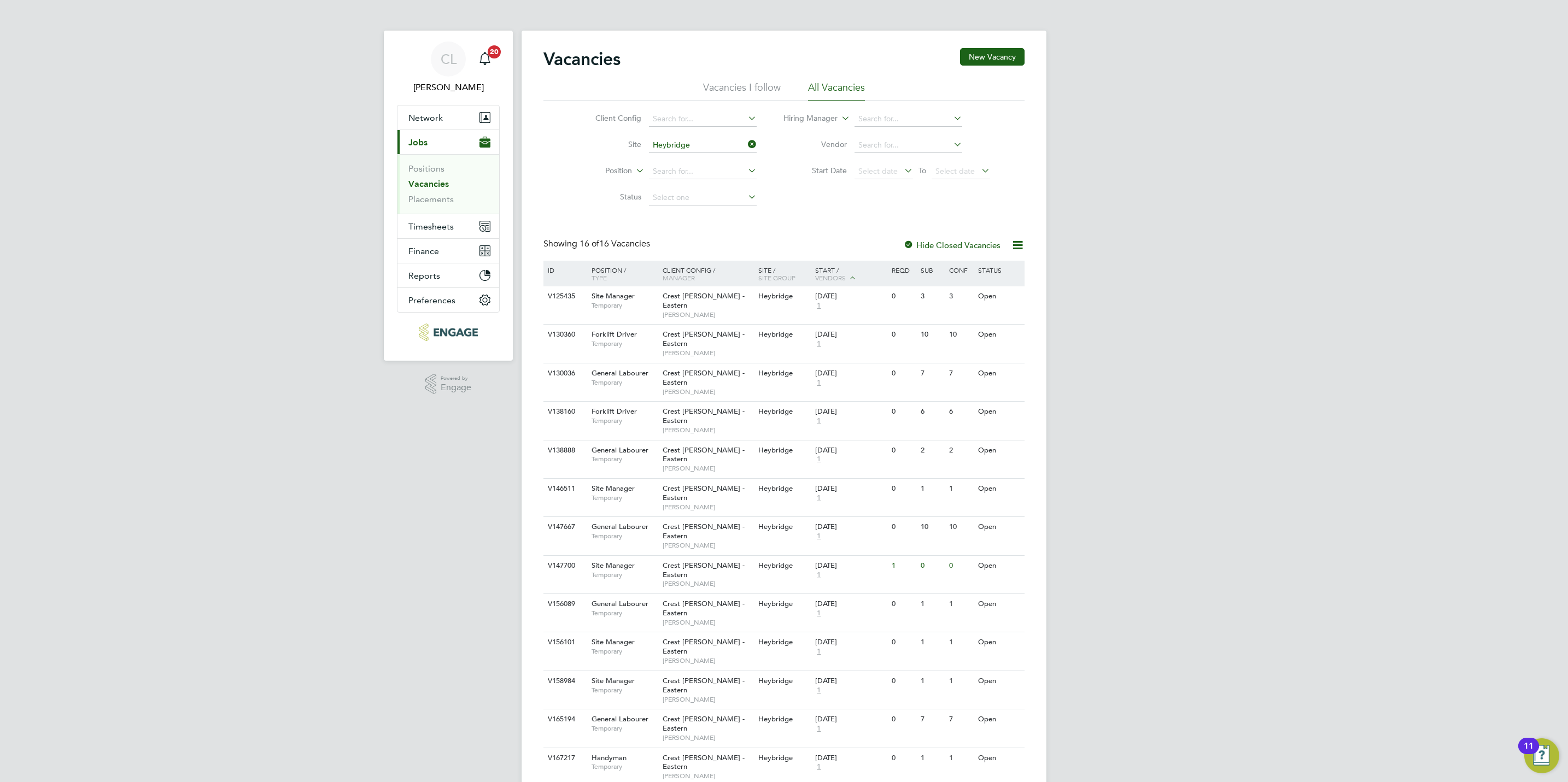
scroll to position [36, 0]
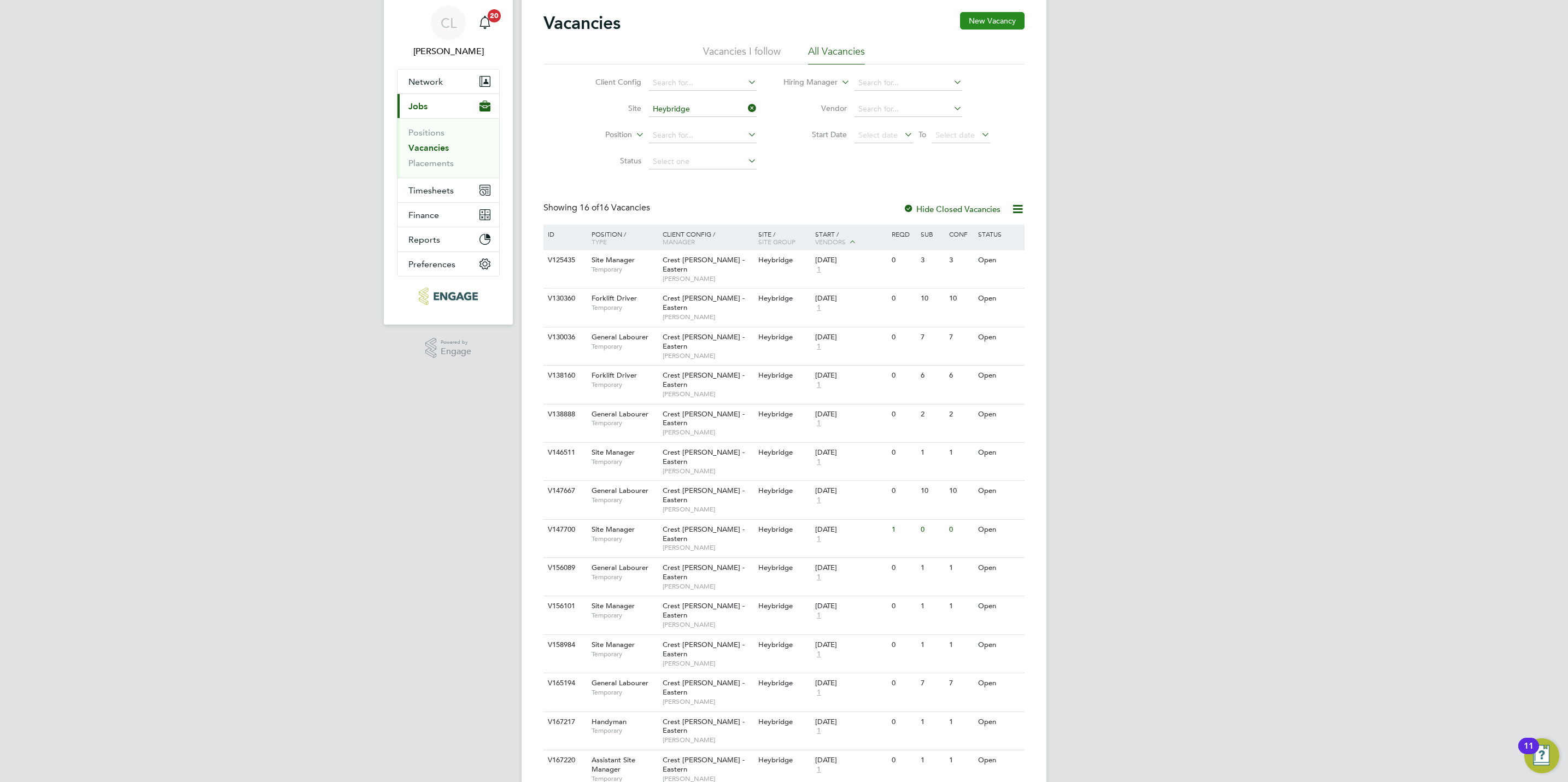
click at [1004, 19] on button "New Vacancy" at bounding box center [992, 20] width 64 height 18
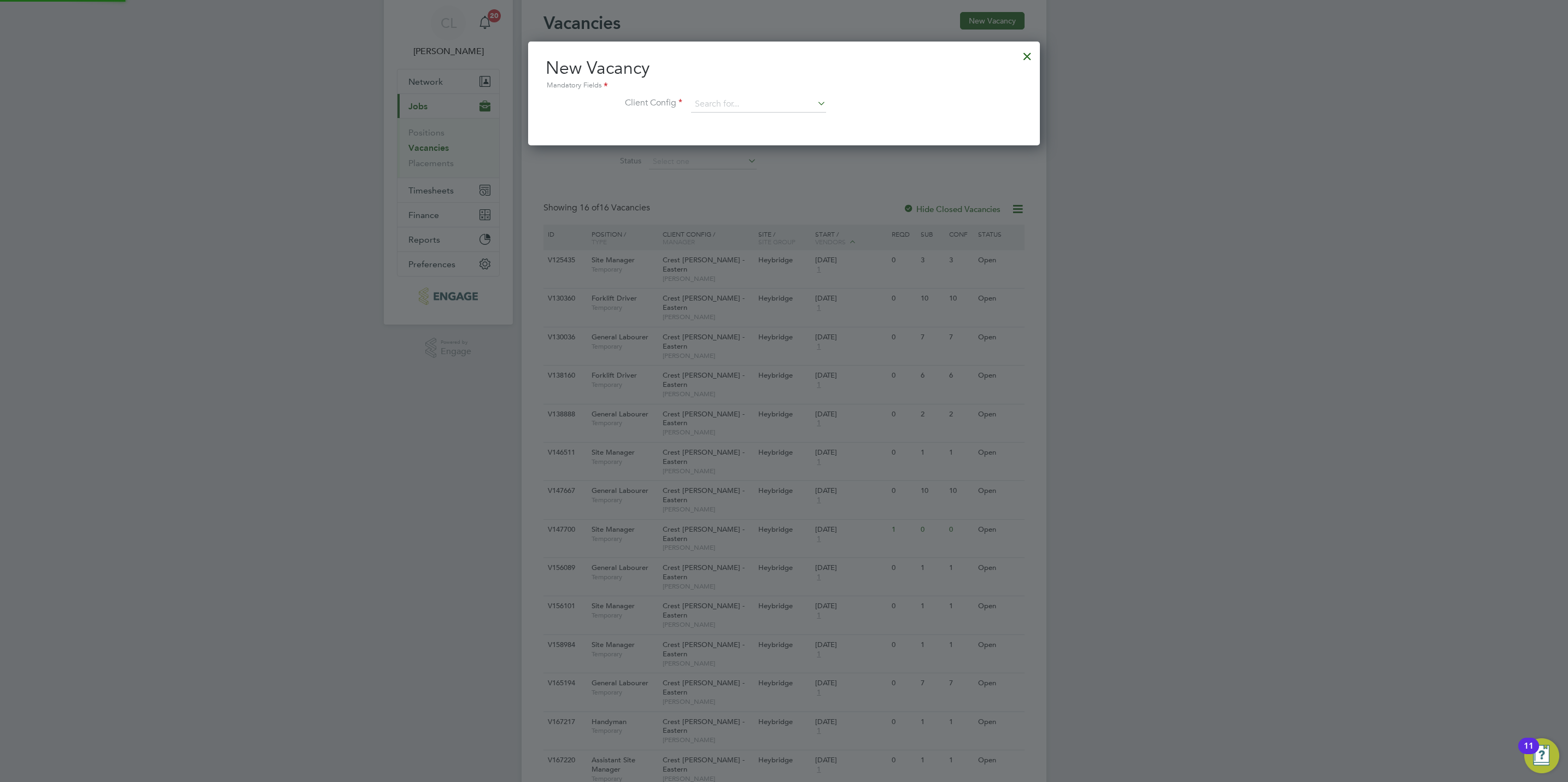
scroll to position [104, 511]
click at [700, 99] on input at bounding box center [758, 104] width 135 height 16
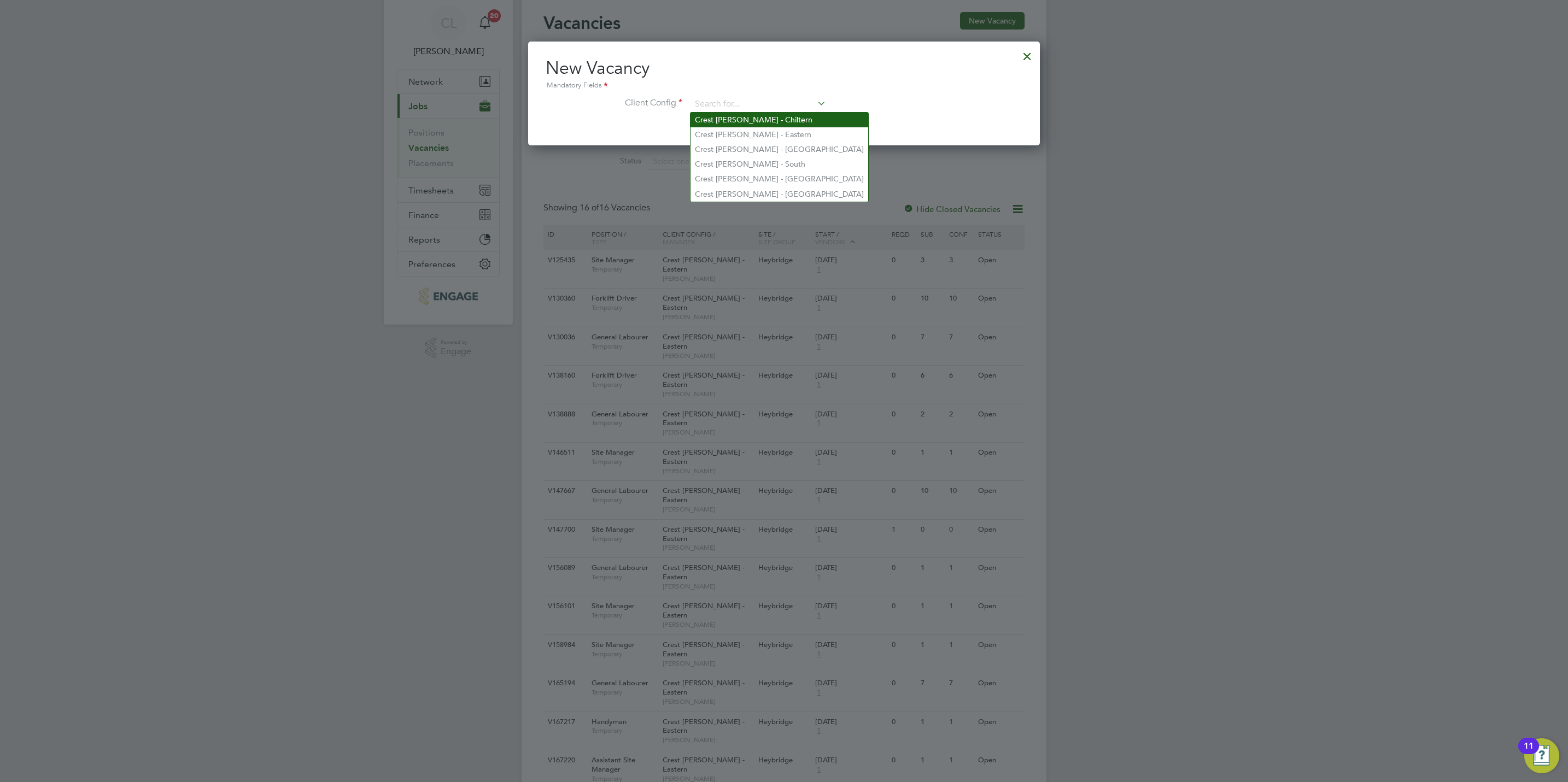
click at [737, 119] on li "Crest [PERSON_NAME] - Chiltern" at bounding box center [779, 119] width 178 height 14
type input "Crest [PERSON_NAME] - Chiltern"
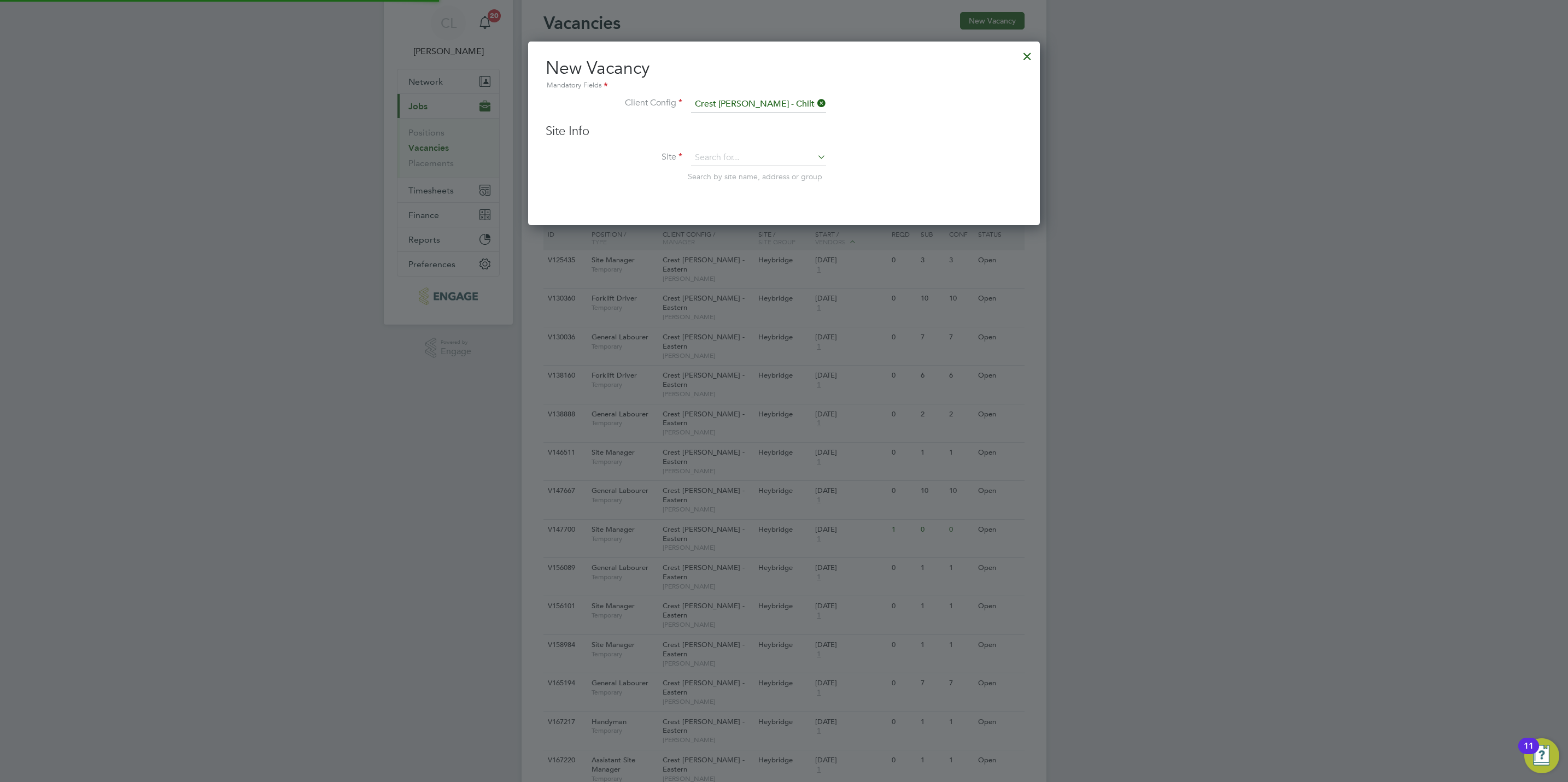
scroll to position [184, 511]
click at [733, 162] on input at bounding box center [758, 157] width 135 height 16
click at [742, 175] on li "Arbor field" at bounding box center [758, 173] width 136 height 14
type input "Arborfield"
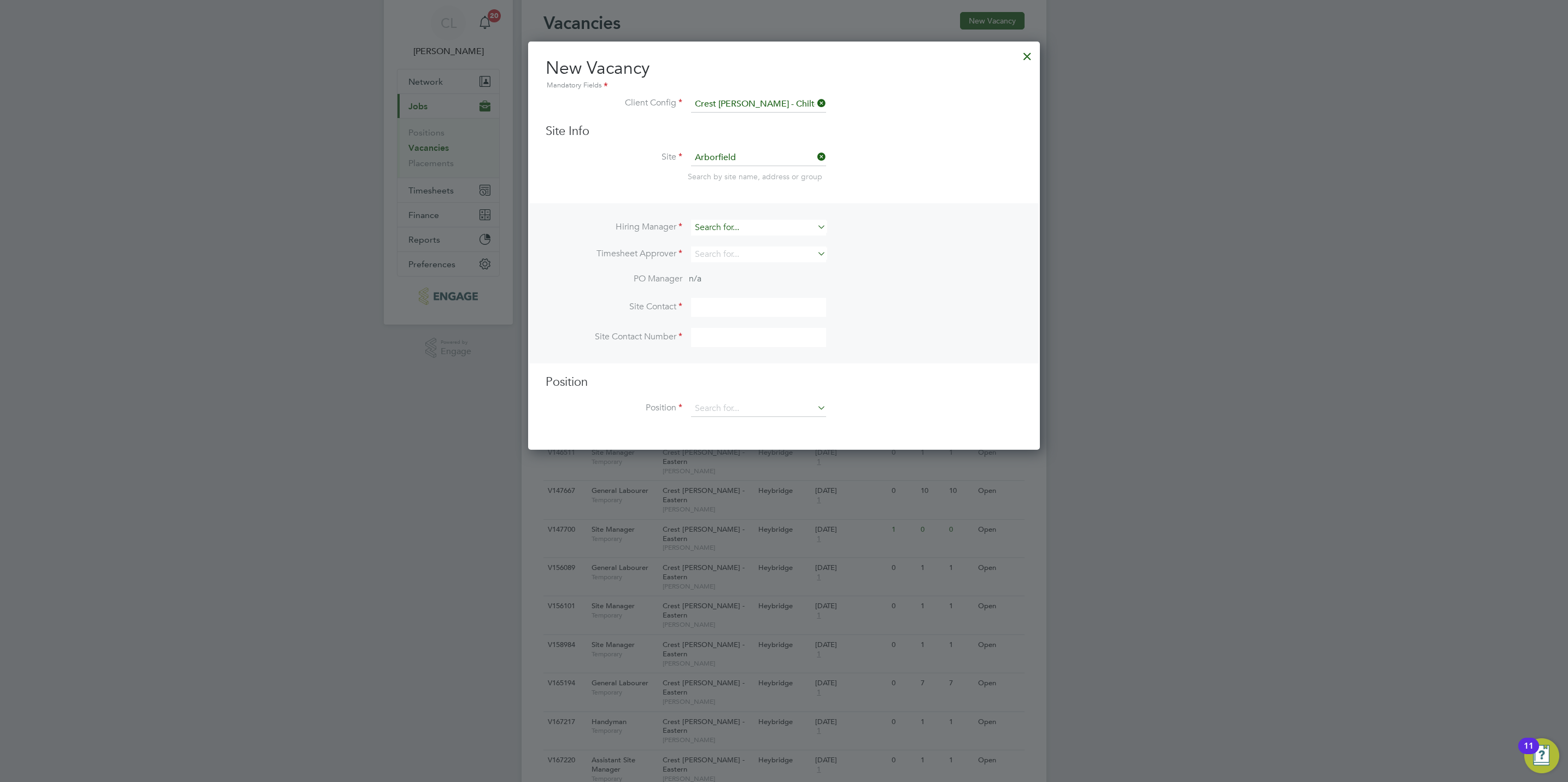
click at [720, 231] on input at bounding box center [758, 228] width 135 height 16
type input "a"
click at [735, 243] on li "Ally B lackman" at bounding box center [758, 242] width 136 height 14
type input "[PERSON_NAME]"
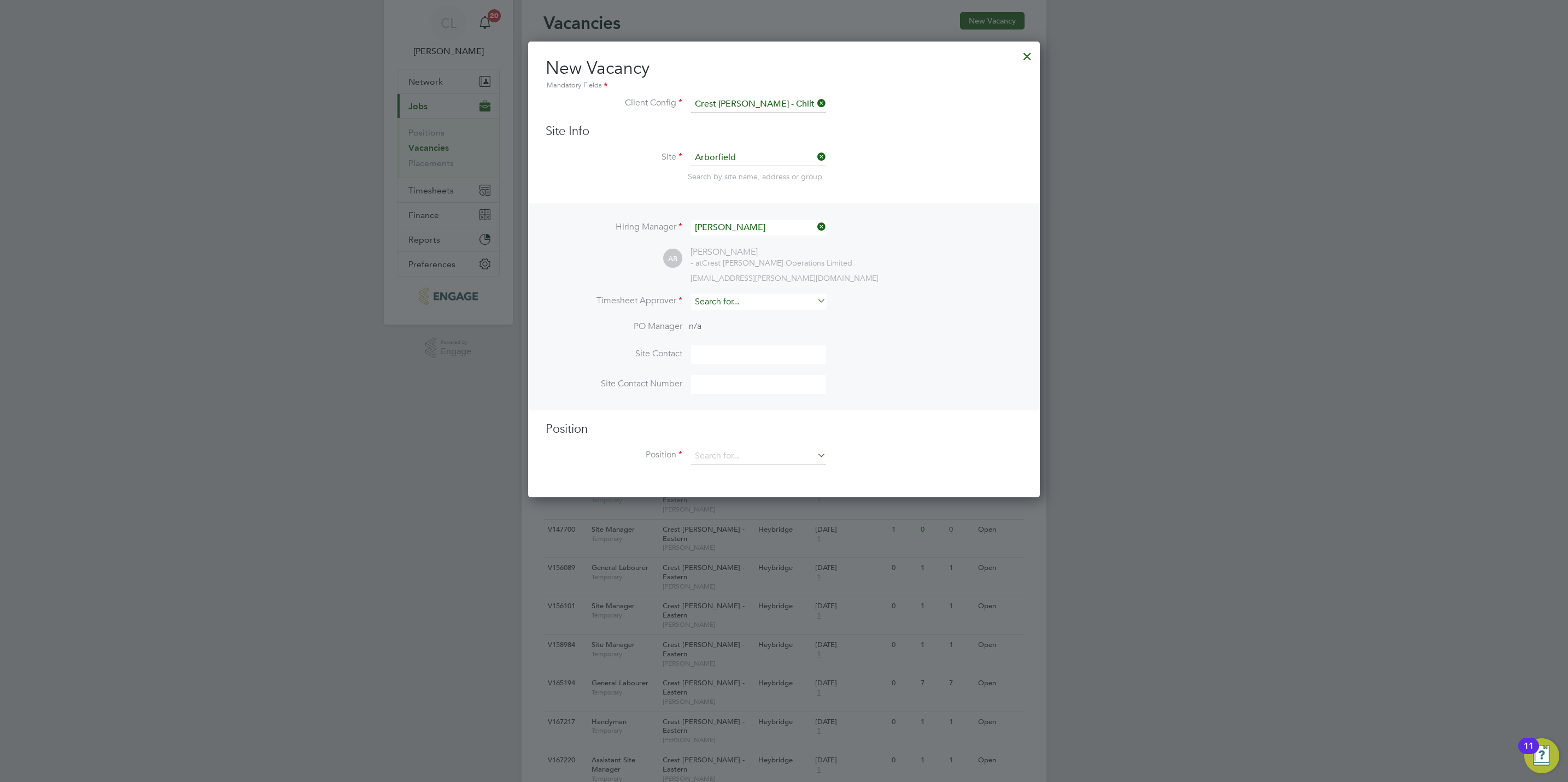
click at [735, 299] on input at bounding box center [758, 301] width 135 height 16
click at [753, 310] on li "Mark All en" at bounding box center [758, 316] width 136 height 14
type input "Mark Allen"
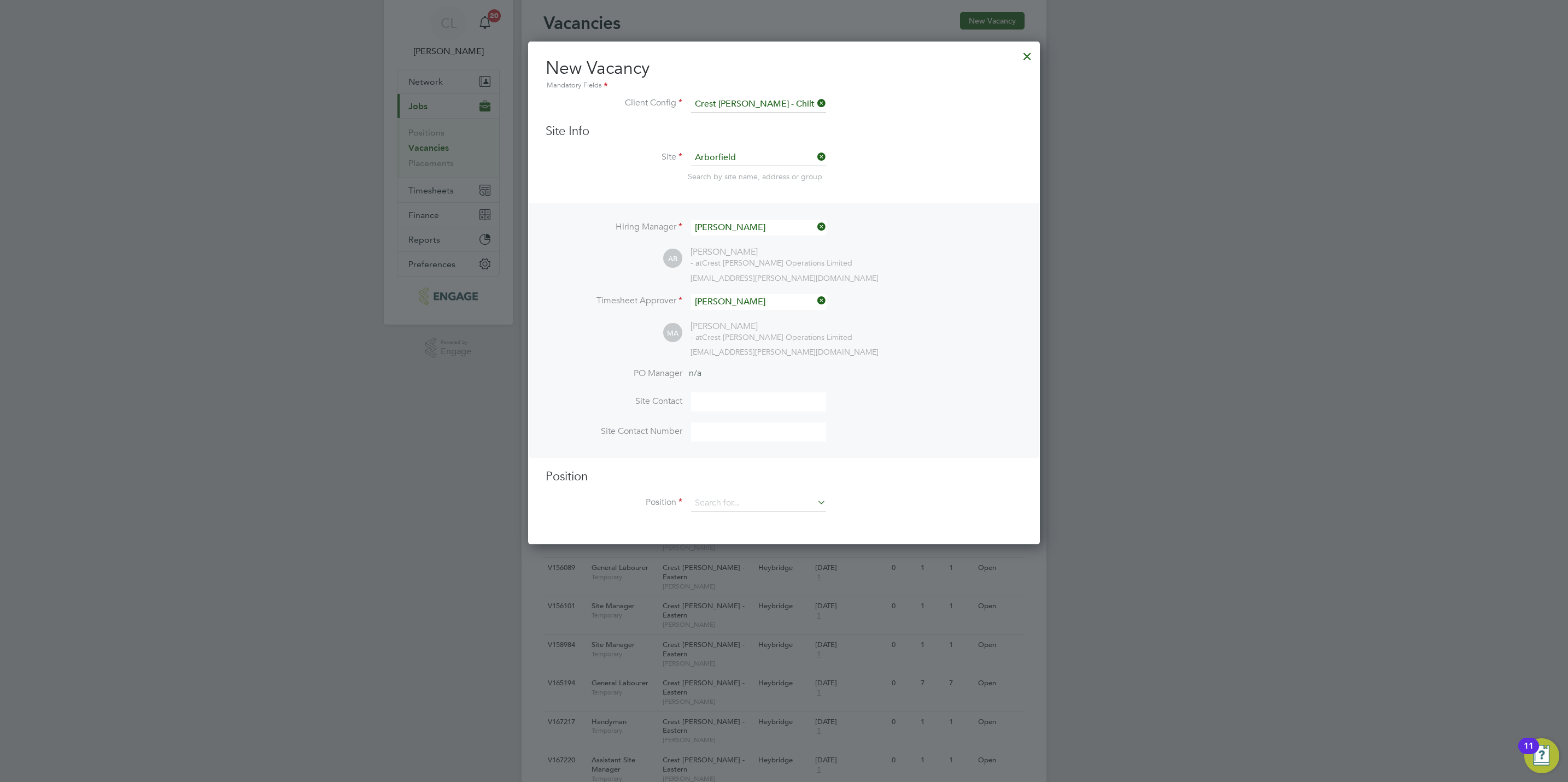
scroll to position [504, 511]
click at [743, 502] on input at bounding box center [758, 503] width 135 height 16
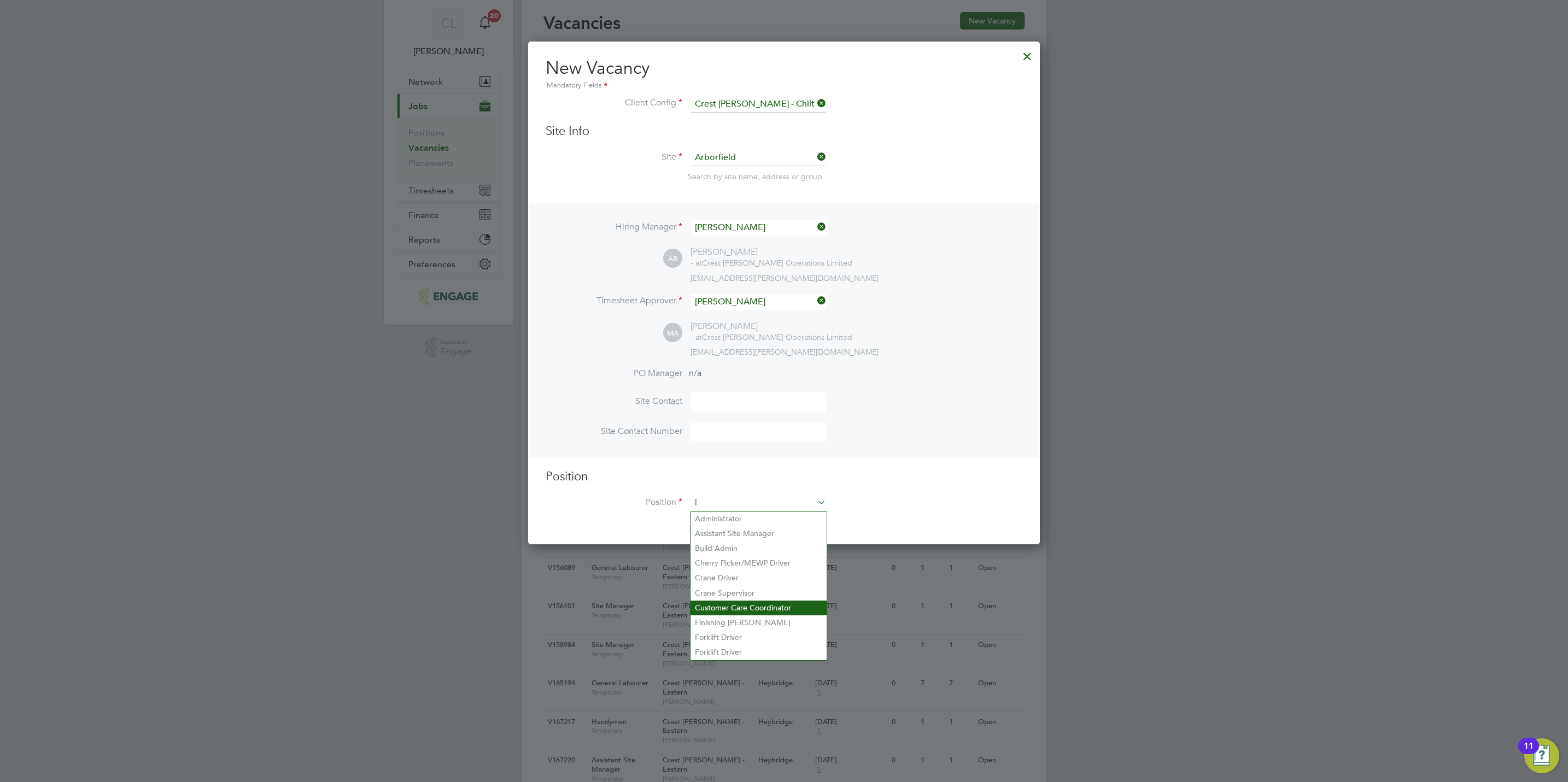
scroll to position [1578, 511]
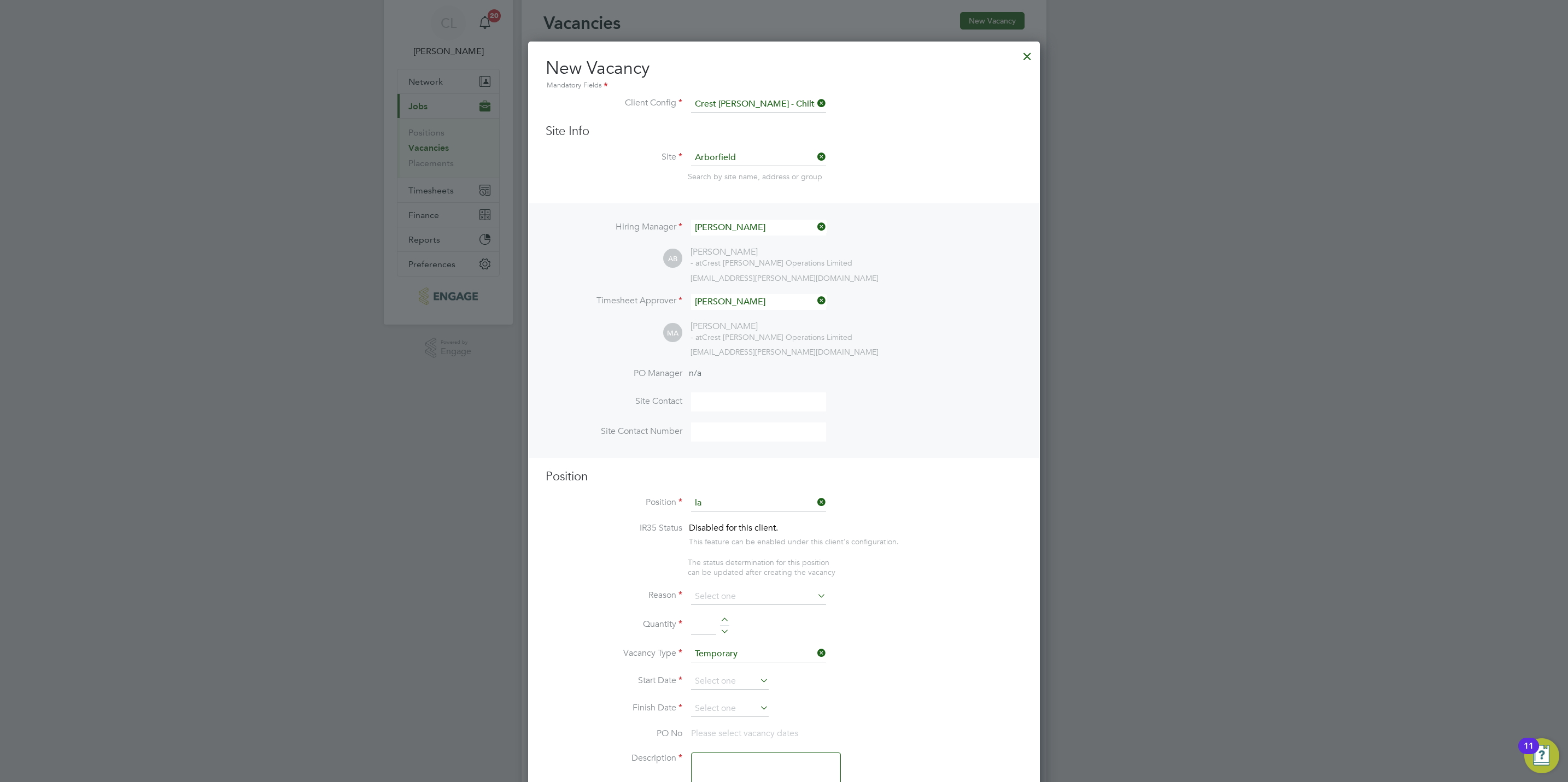
click at [743, 560] on li "General La bourer" at bounding box center [758, 563] width 136 height 14
type input "General Labourer"
type textarea "General Labourer"
click at [740, 592] on input at bounding box center [758, 585] width 135 height 16
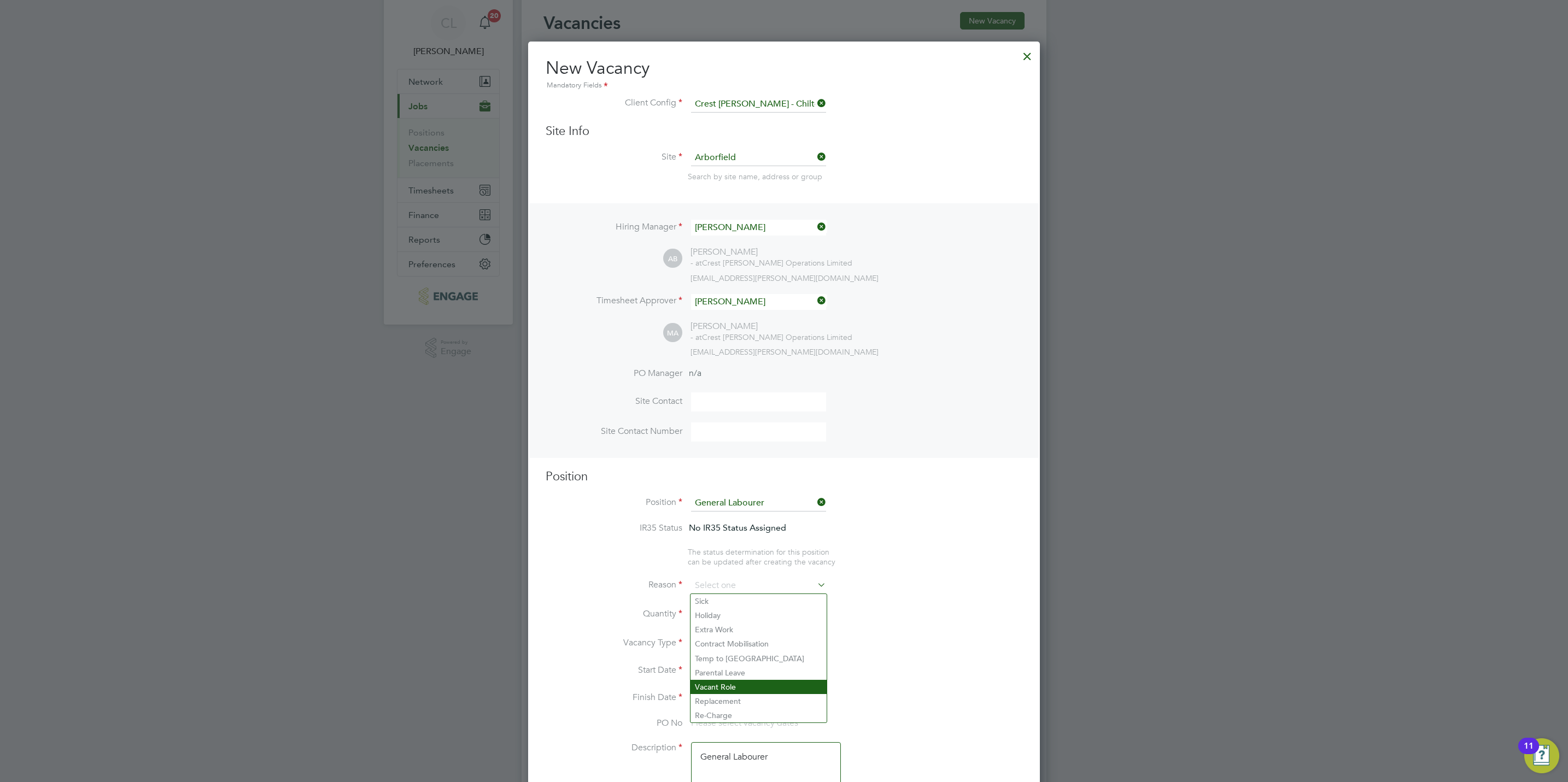
click at [744, 684] on li "Vacant Role" at bounding box center [758, 686] width 136 height 14
type input "Vacant Role"
click at [720, 609] on div at bounding box center [724, 610] width 9 height 8
type input "1"
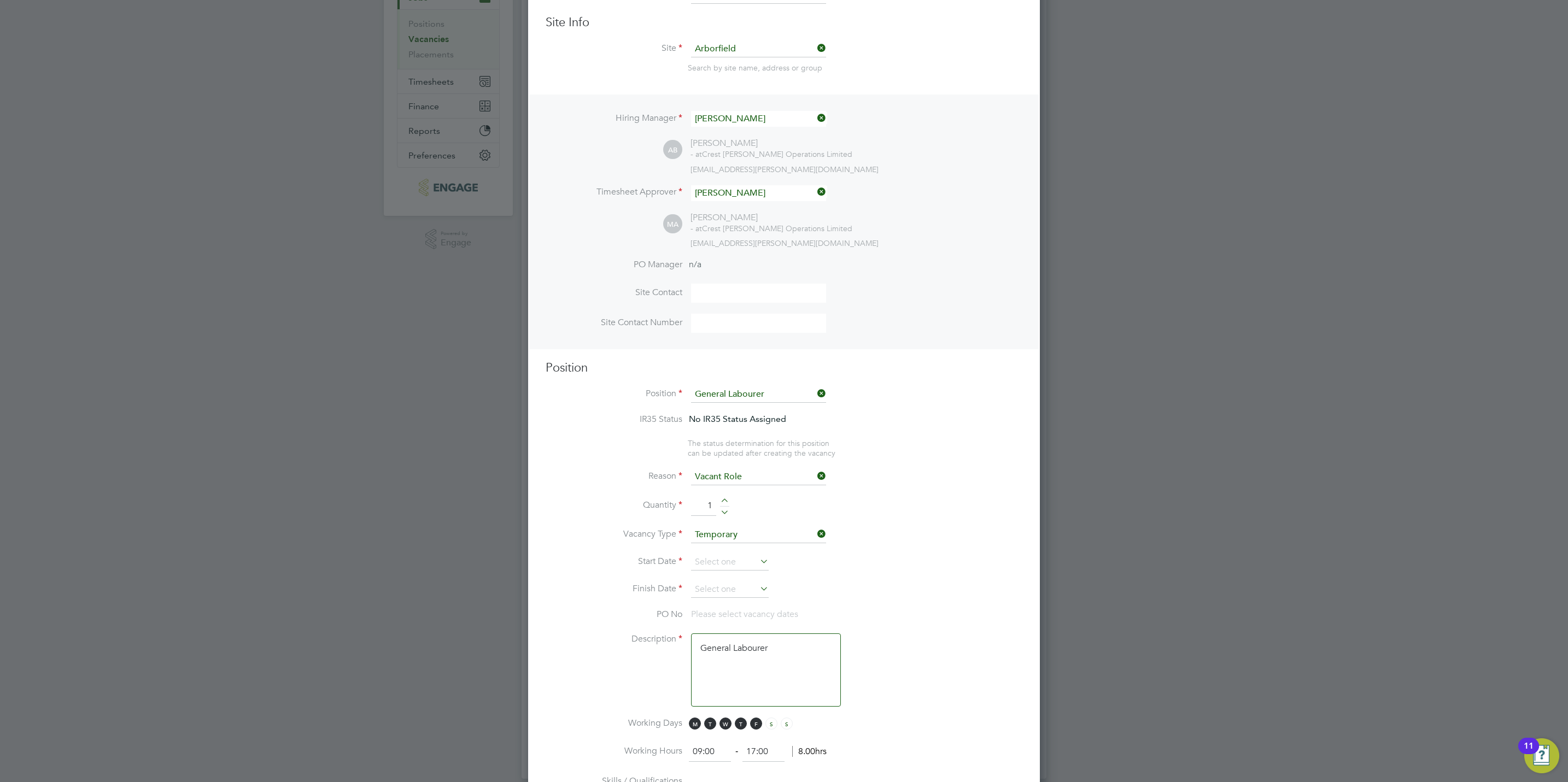
scroll to position [282, 0]
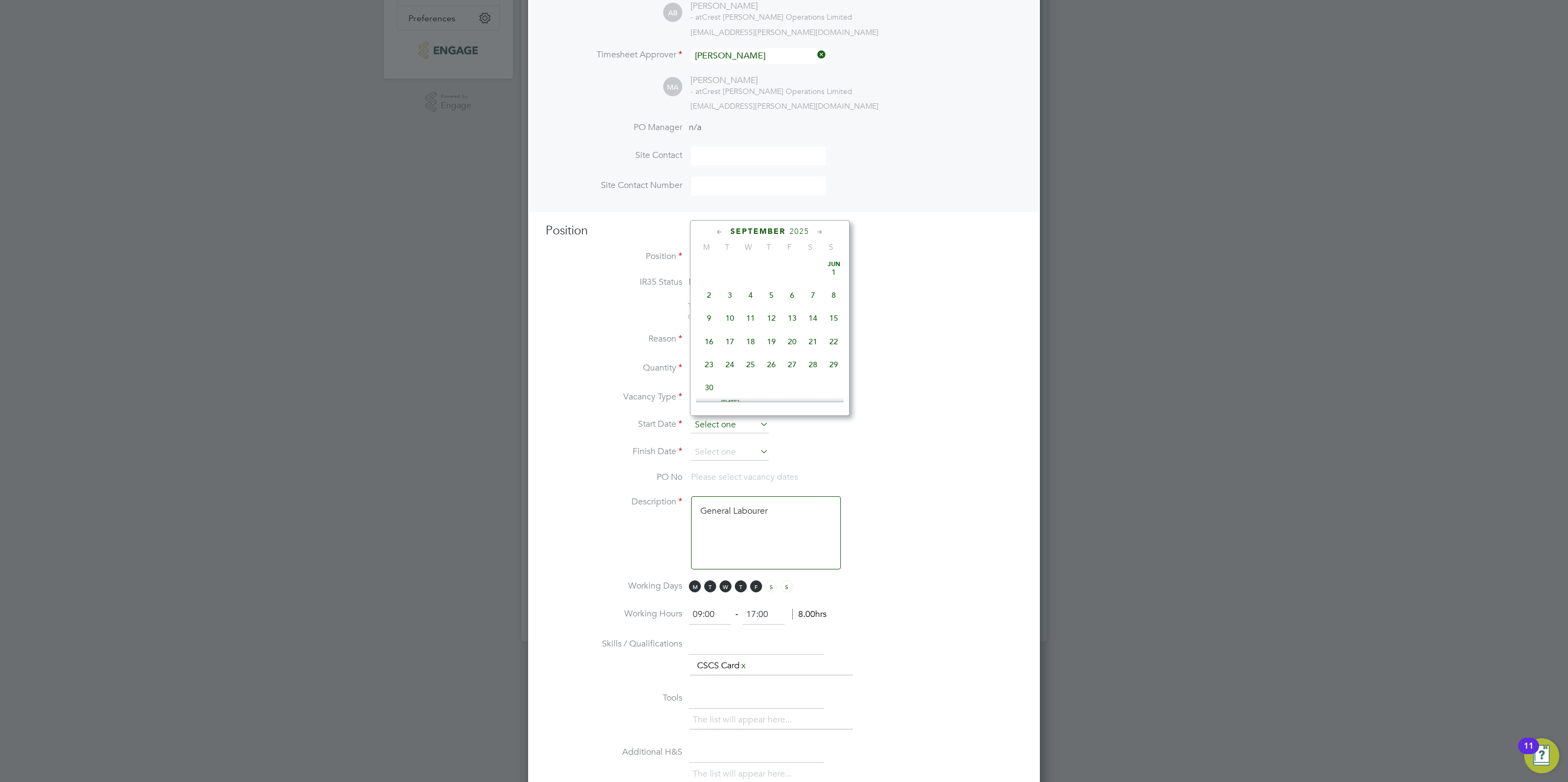
click at [732, 421] on input at bounding box center [730, 425] width 78 height 16
click at [587, 462] on li "Finish Date" at bounding box center [783, 458] width 477 height 27
click at [712, 420] on input at bounding box center [730, 425] width 78 height 16
click at [770, 292] on span "28" at bounding box center [771, 291] width 21 height 21
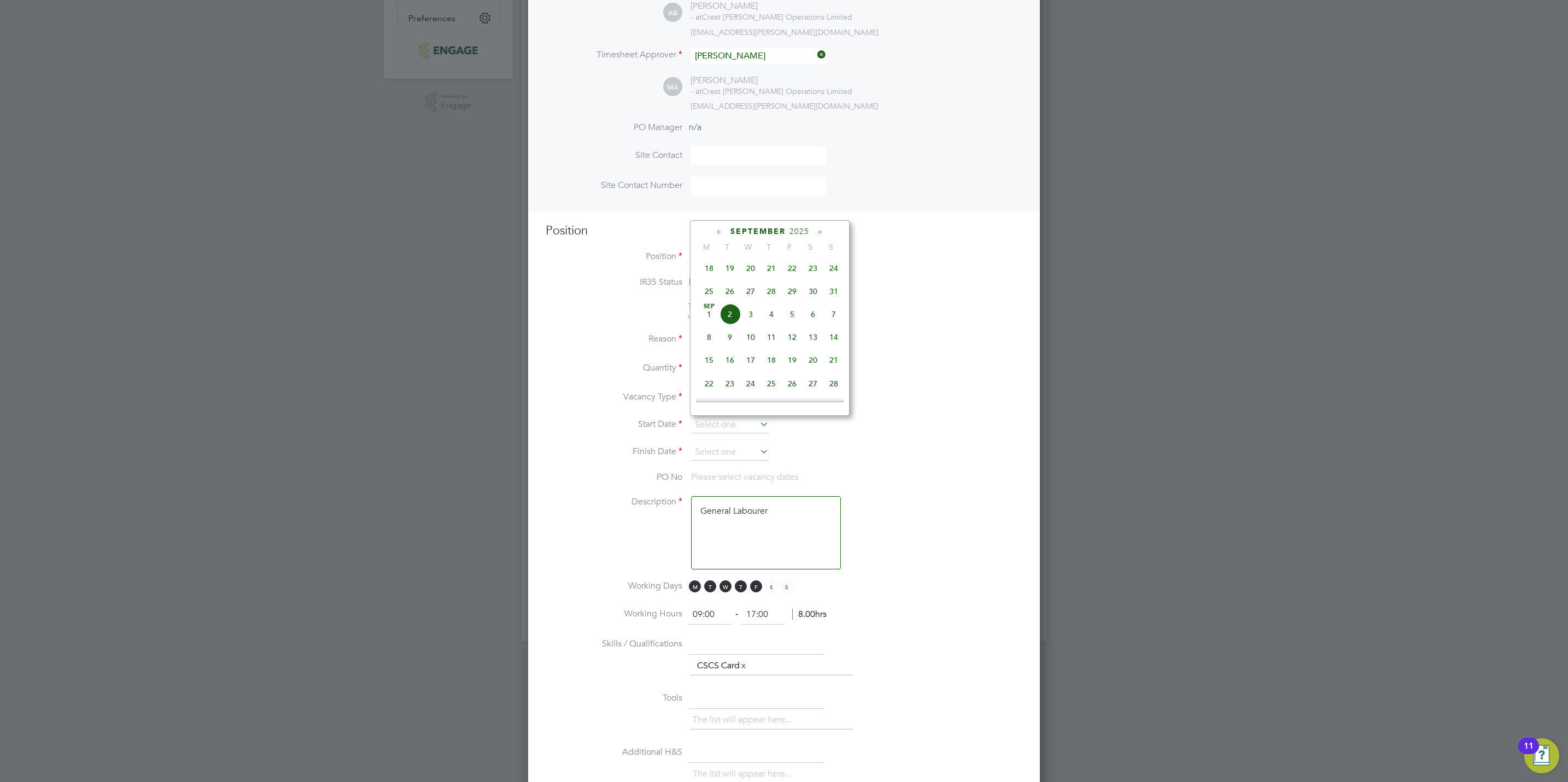
type input "28 Aug 2025"
click at [748, 454] on input at bounding box center [730, 452] width 78 height 16
click at [767, 323] on span "28" at bounding box center [771, 318] width 21 height 21
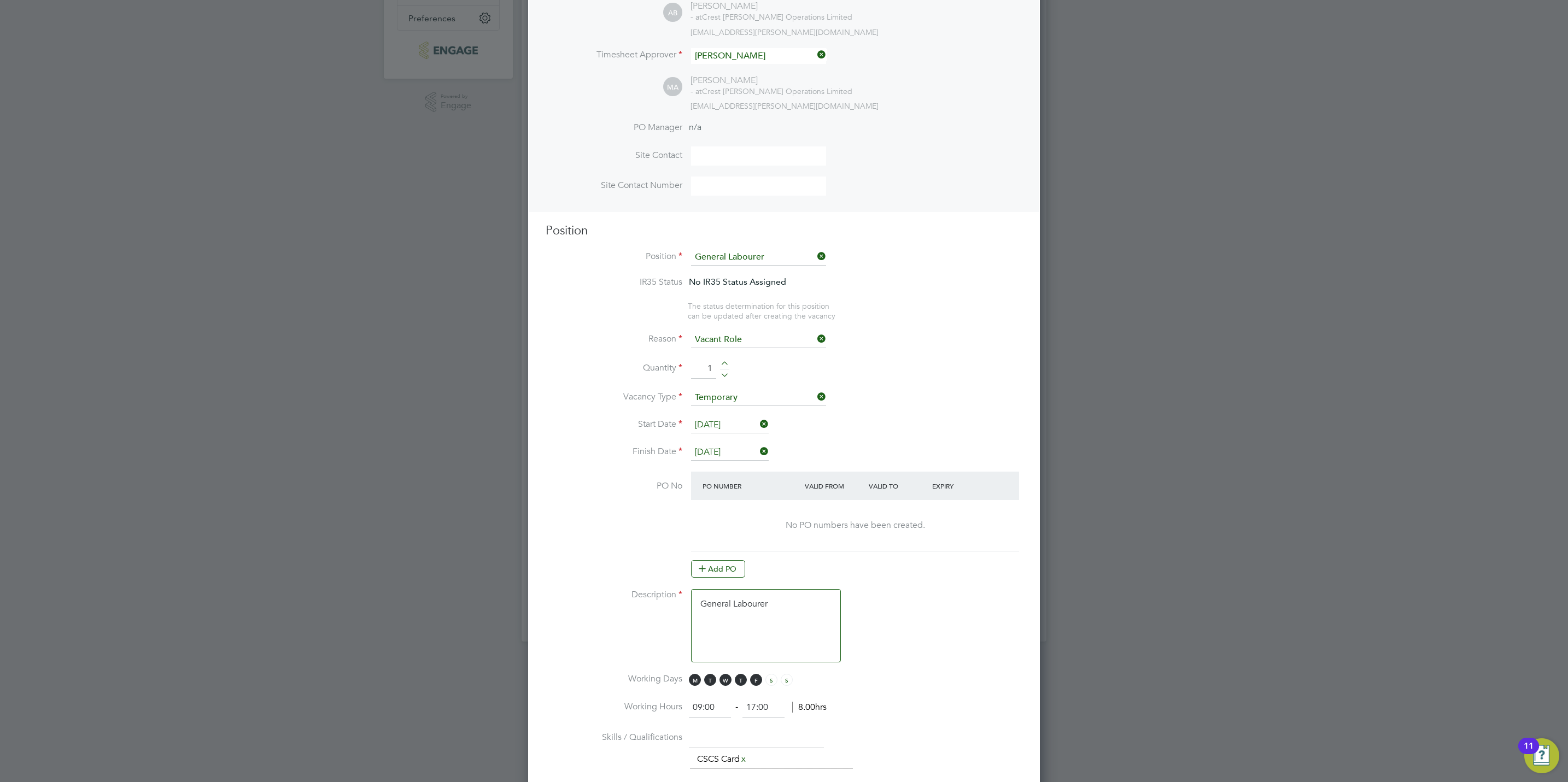
click at [735, 448] on input "28 Aug 2025" at bounding box center [730, 452] width 78 height 16
click at [733, 372] on span "2" at bounding box center [730, 364] width 21 height 21
type input "02 Sep 2025"
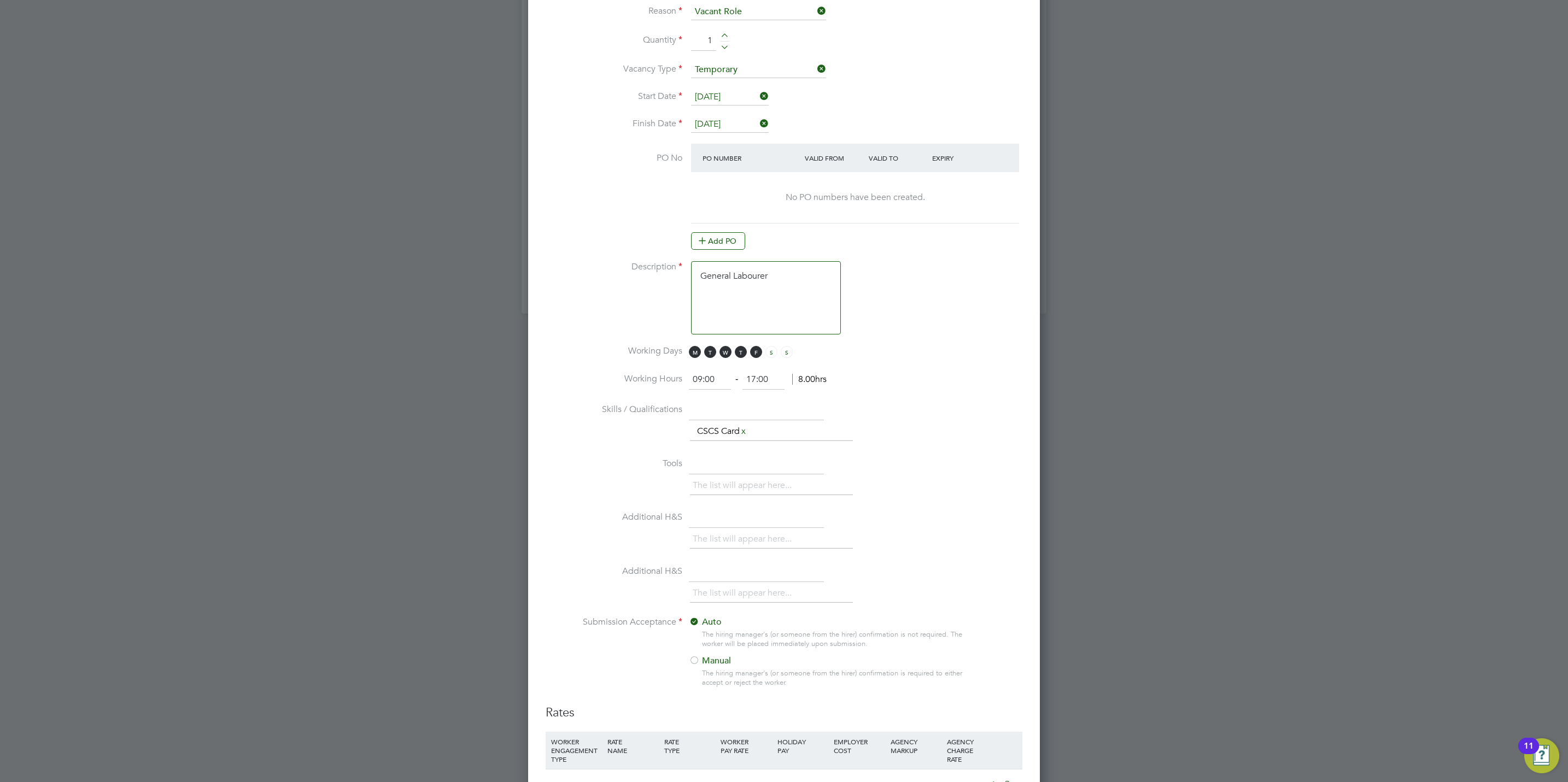
scroll to position [938, 0]
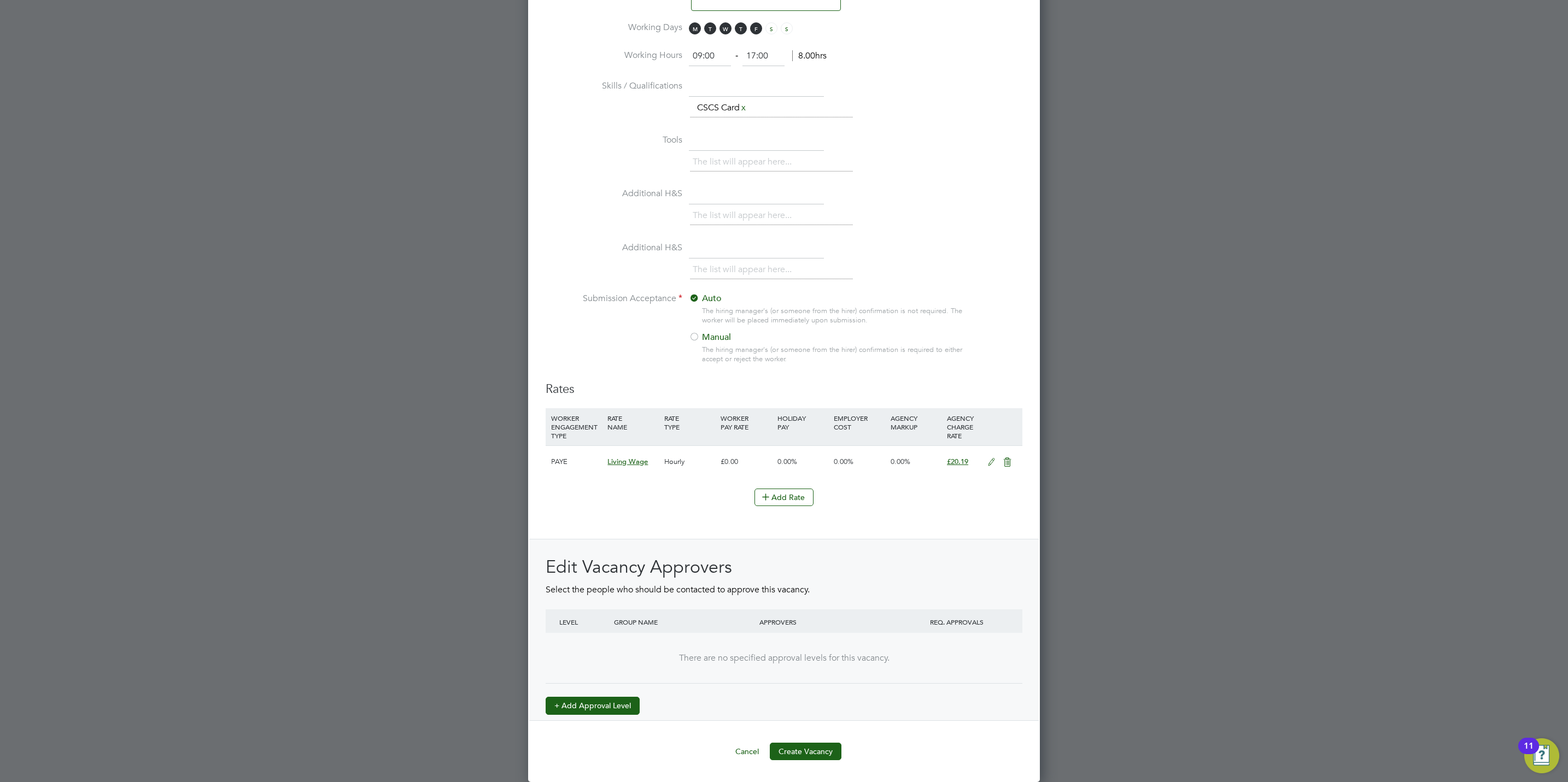
click at [581, 708] on button "+ Add Approval Level" at bounding box center [592, 705] width 94 height 18
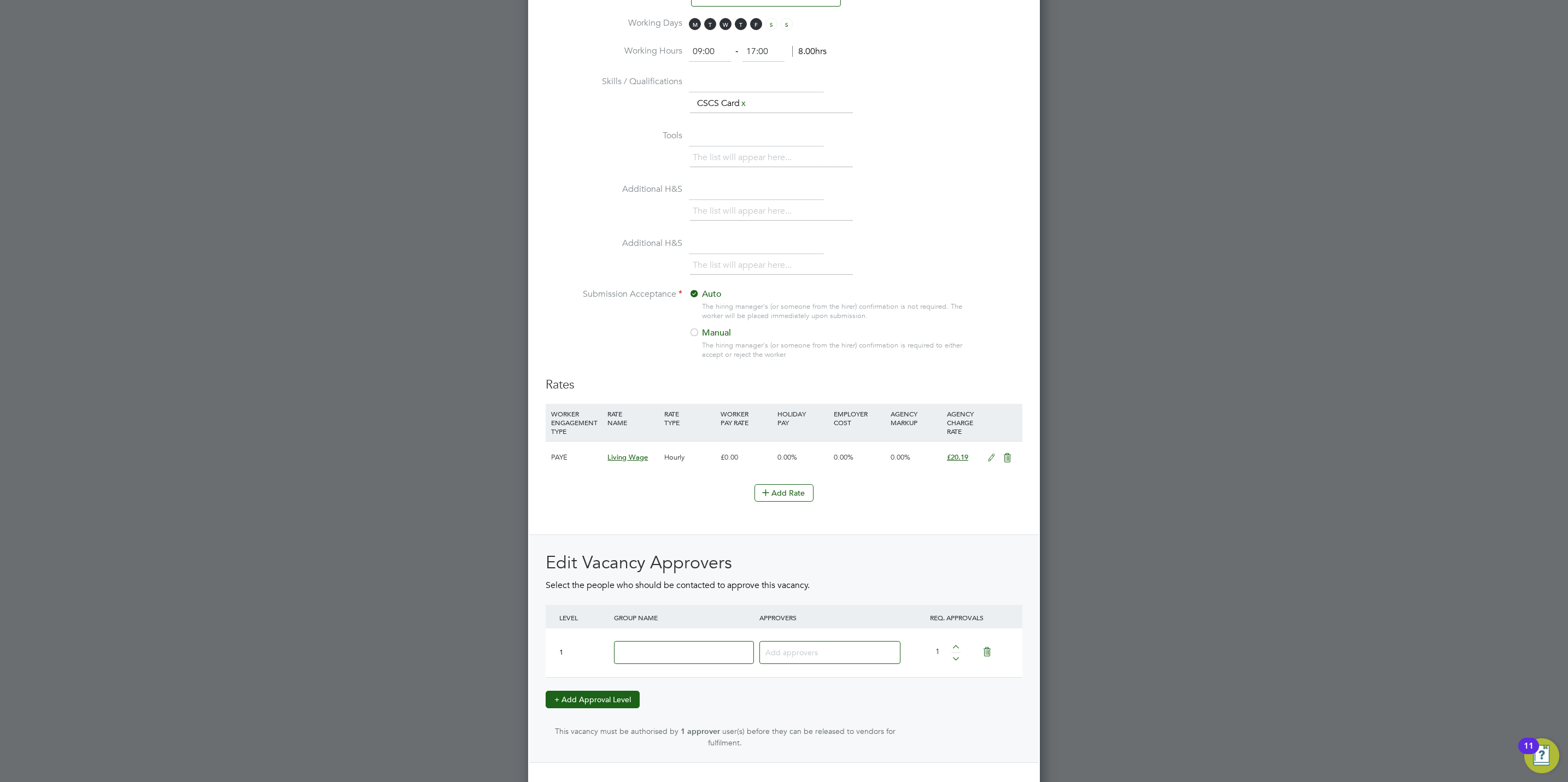
scroll to position [1688, 511]
click at [653, 661] on input at bounding box center [683, 653] width 140 height 24
type input "Crest"
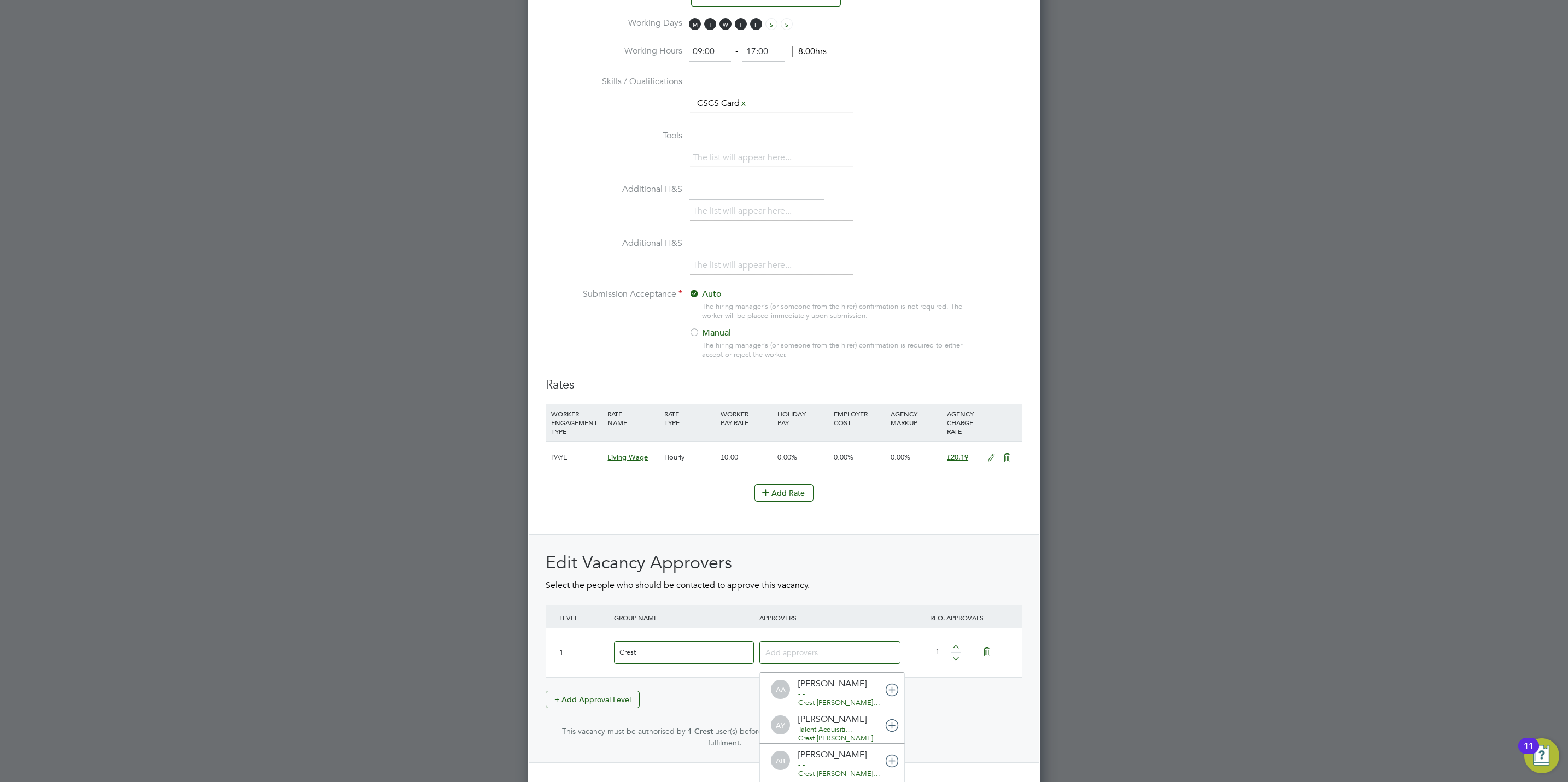
type input "a"
type input "all"
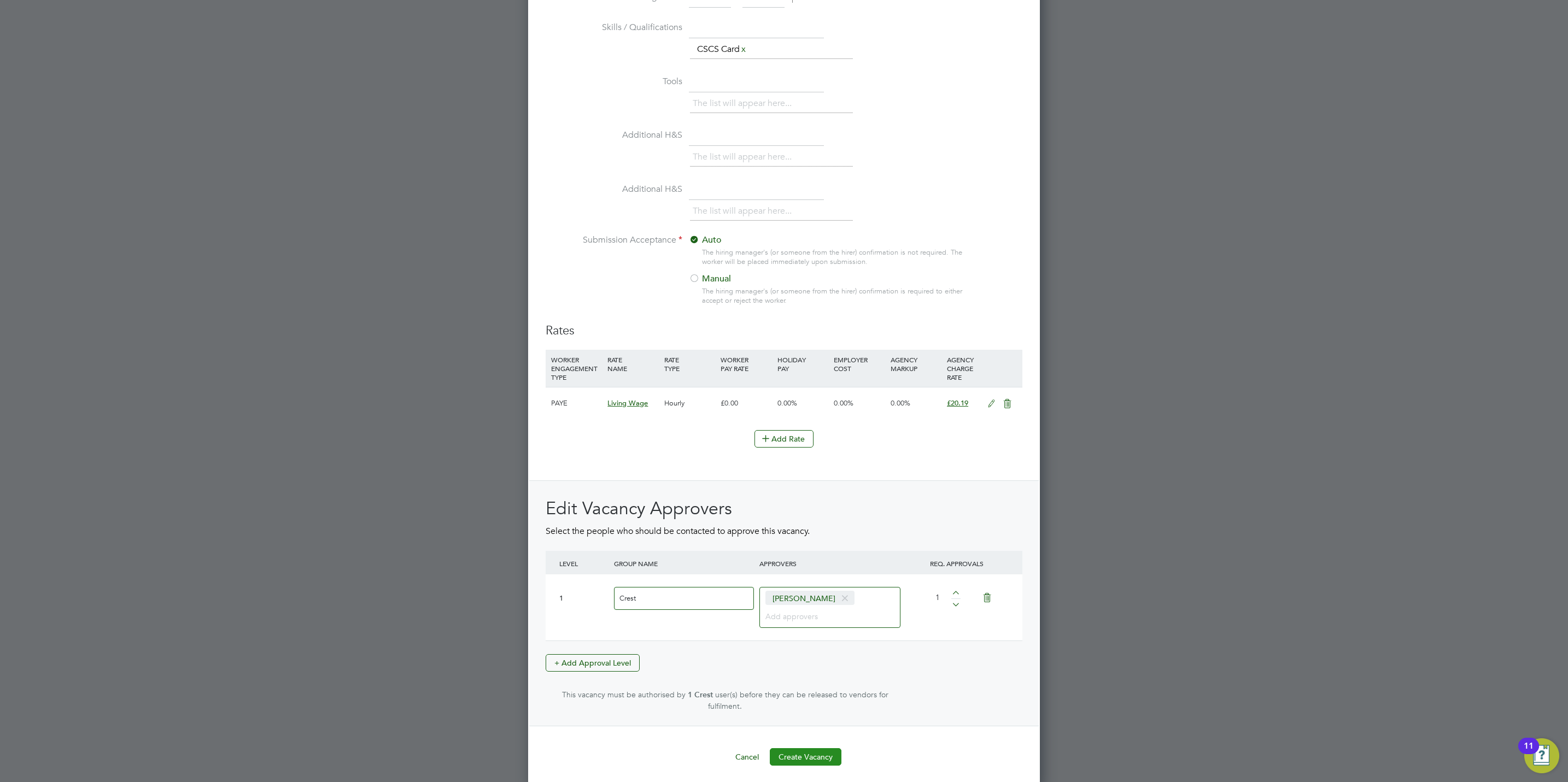
click at [814, 752] on button "Create Vacancy" at bounding box center [805, 757] width 72 height 18
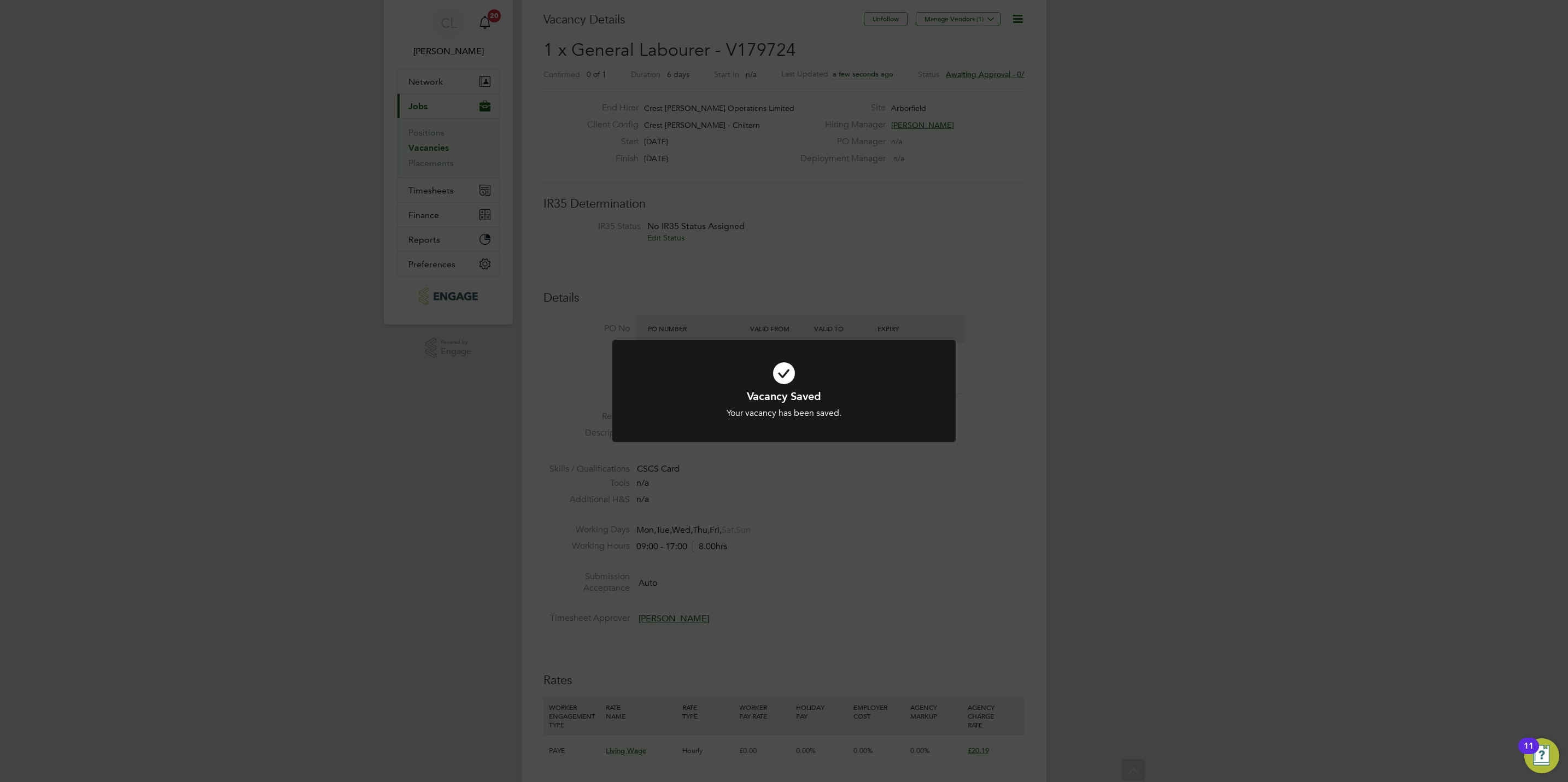
click at [772, 610] on div "Vacancy Saved Your vacancy has been saved. Cancel Okay" at bounding box center [784, 391] width 1568 height 782
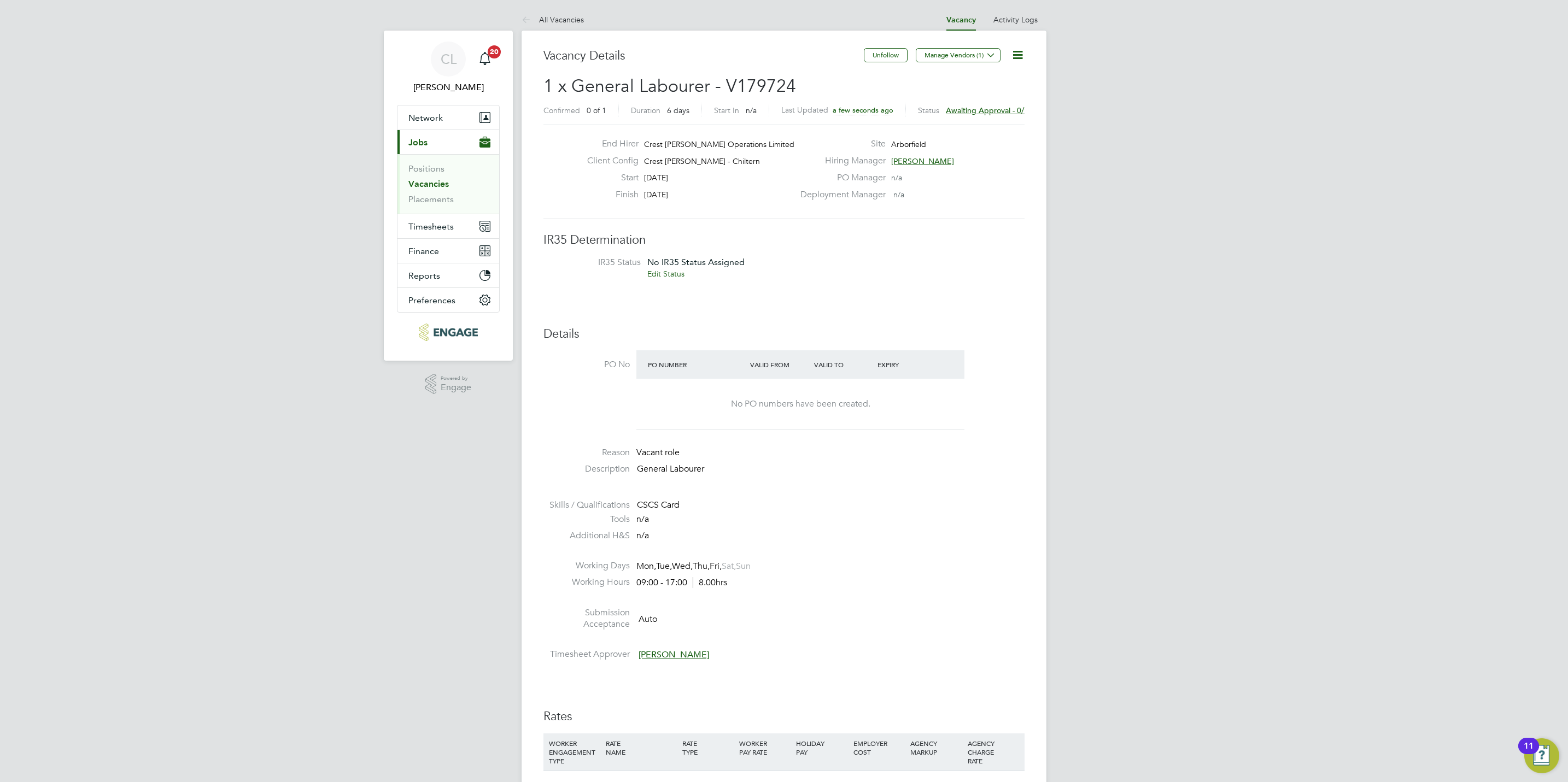
click at [549, 8] on li "All Vacancies" at bounding box center [553, 19] width 63 height 22
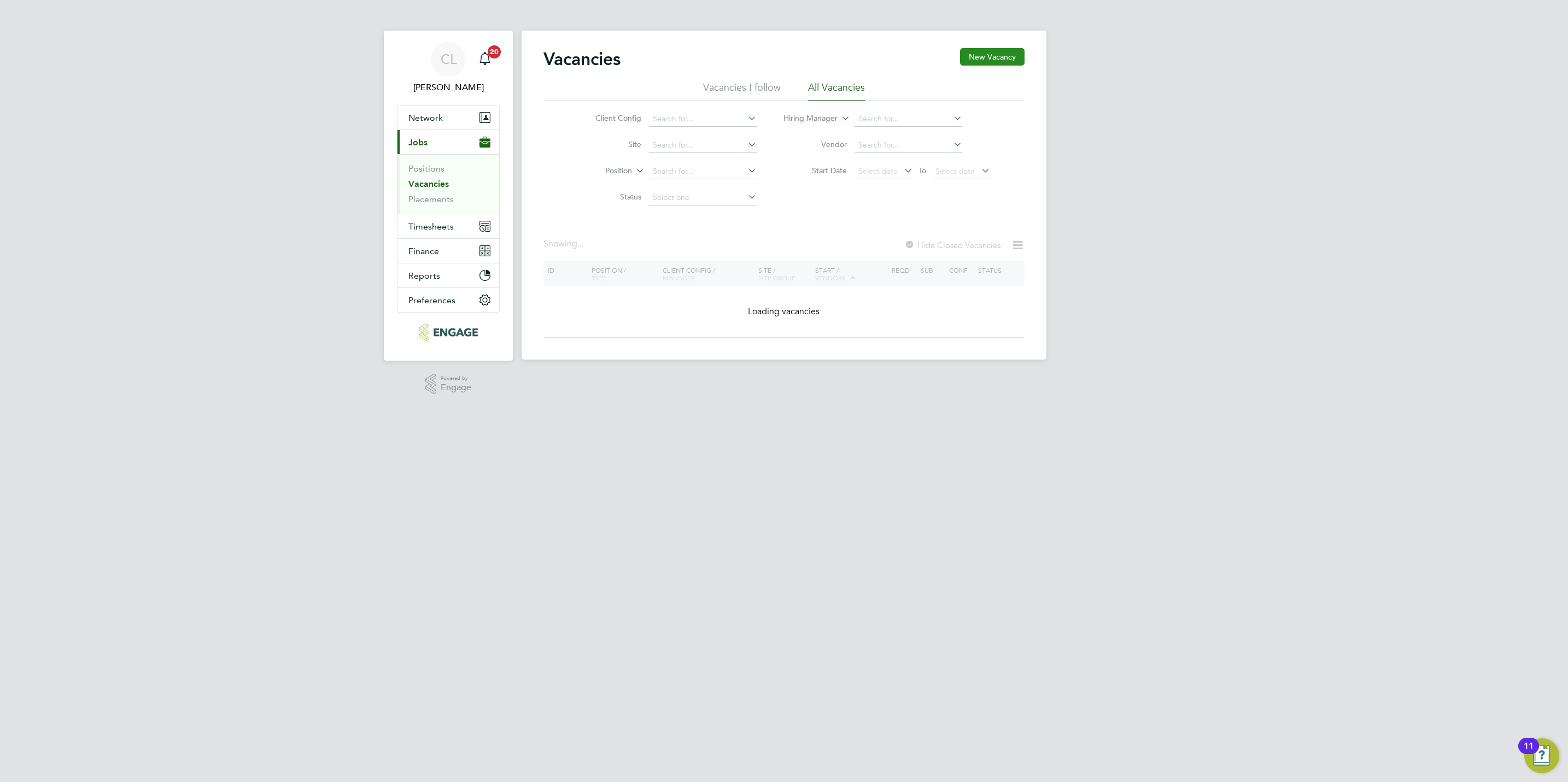
click at [1001, 63] on button "New Vacancy" at bounding box center [992, 57] width 64 height 18
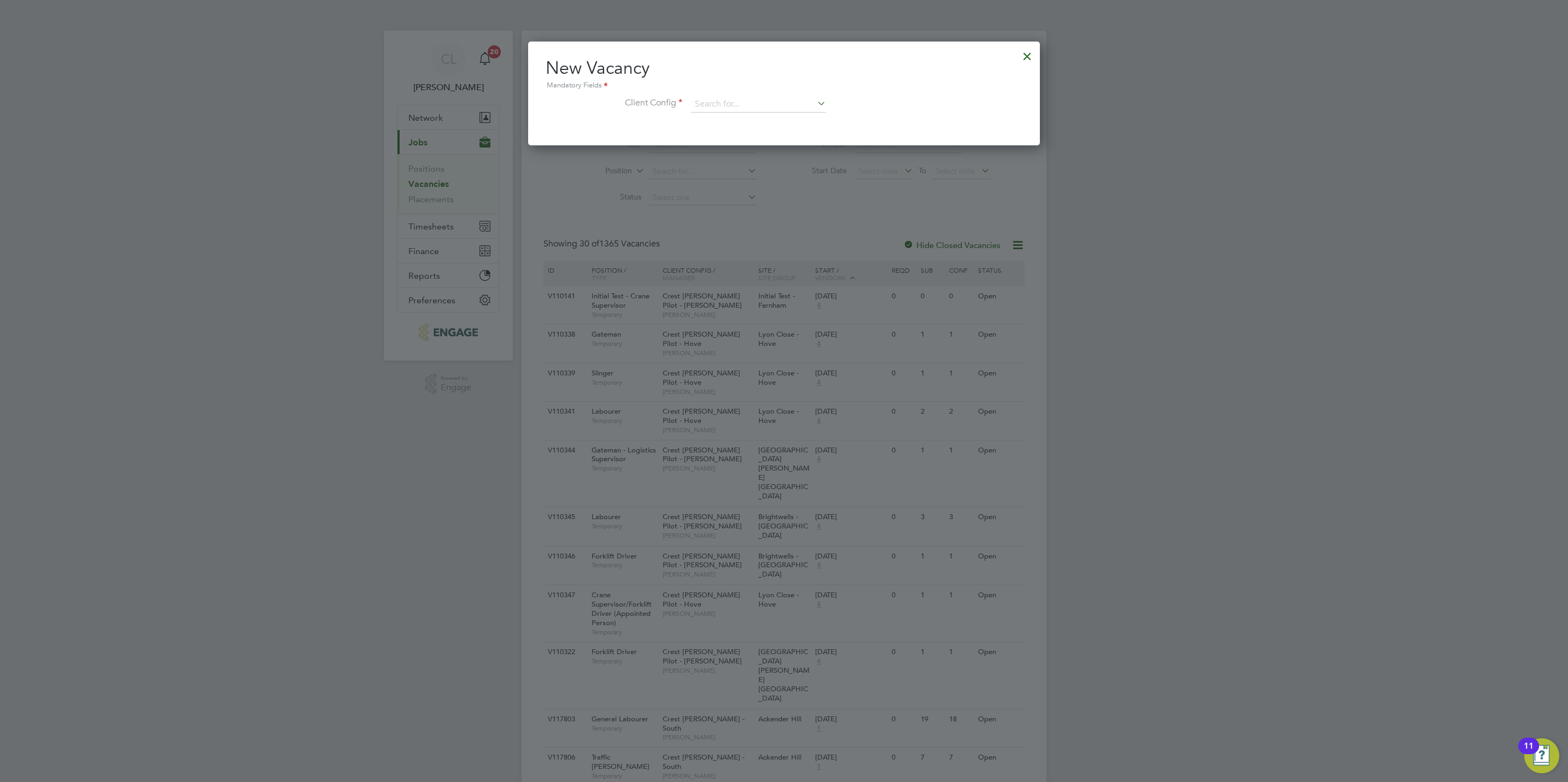
click at [1030, 59] on div at bounding box center [1026, 53] width 19 height 19
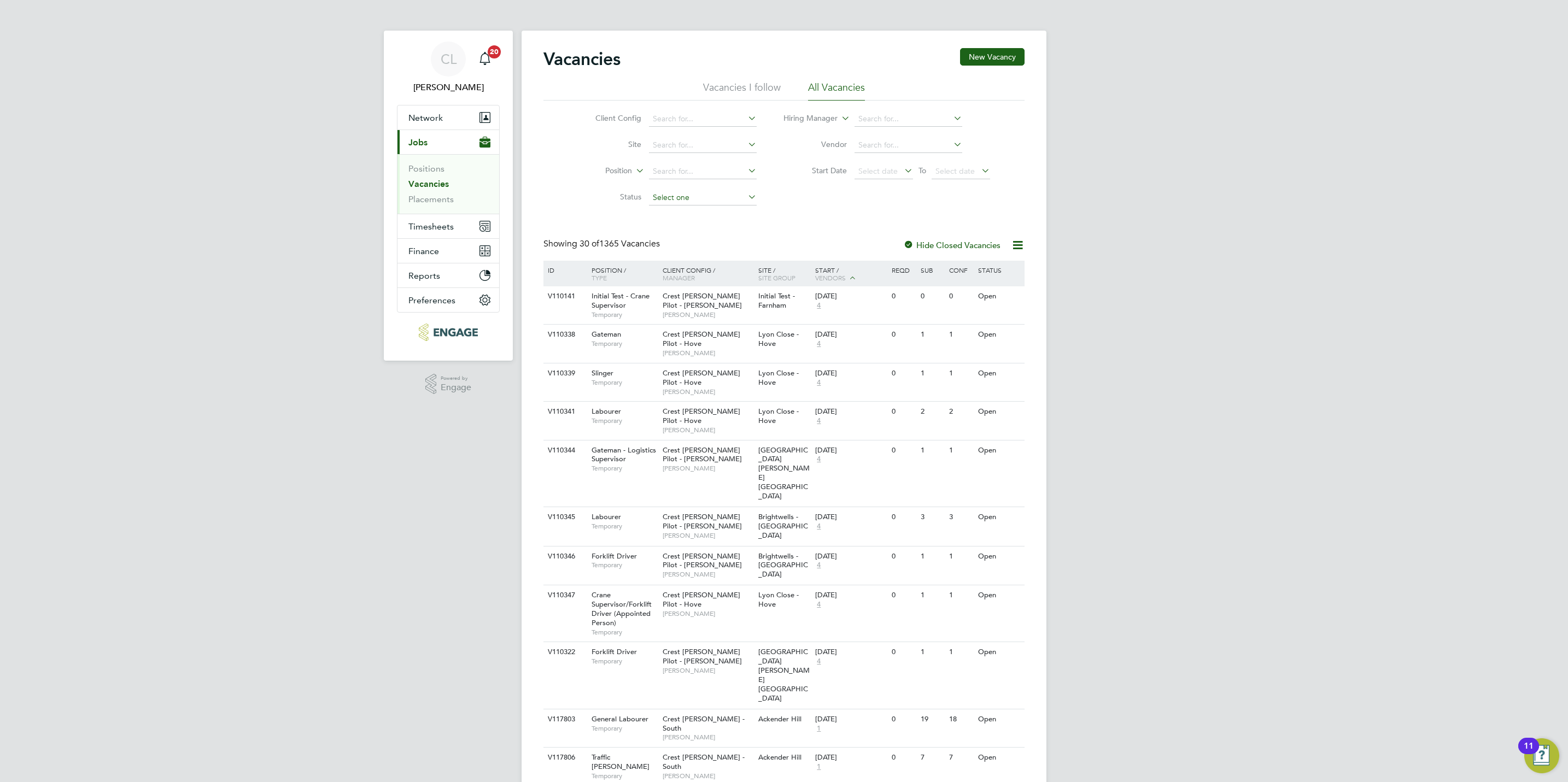
click at [725, 198] on input at bounding box center [702, 198] width 108 height 15
click at [698, 213] on li "Unapproved" at bounding box center [702, 213] width 108 height 14
type input "Unapproved"
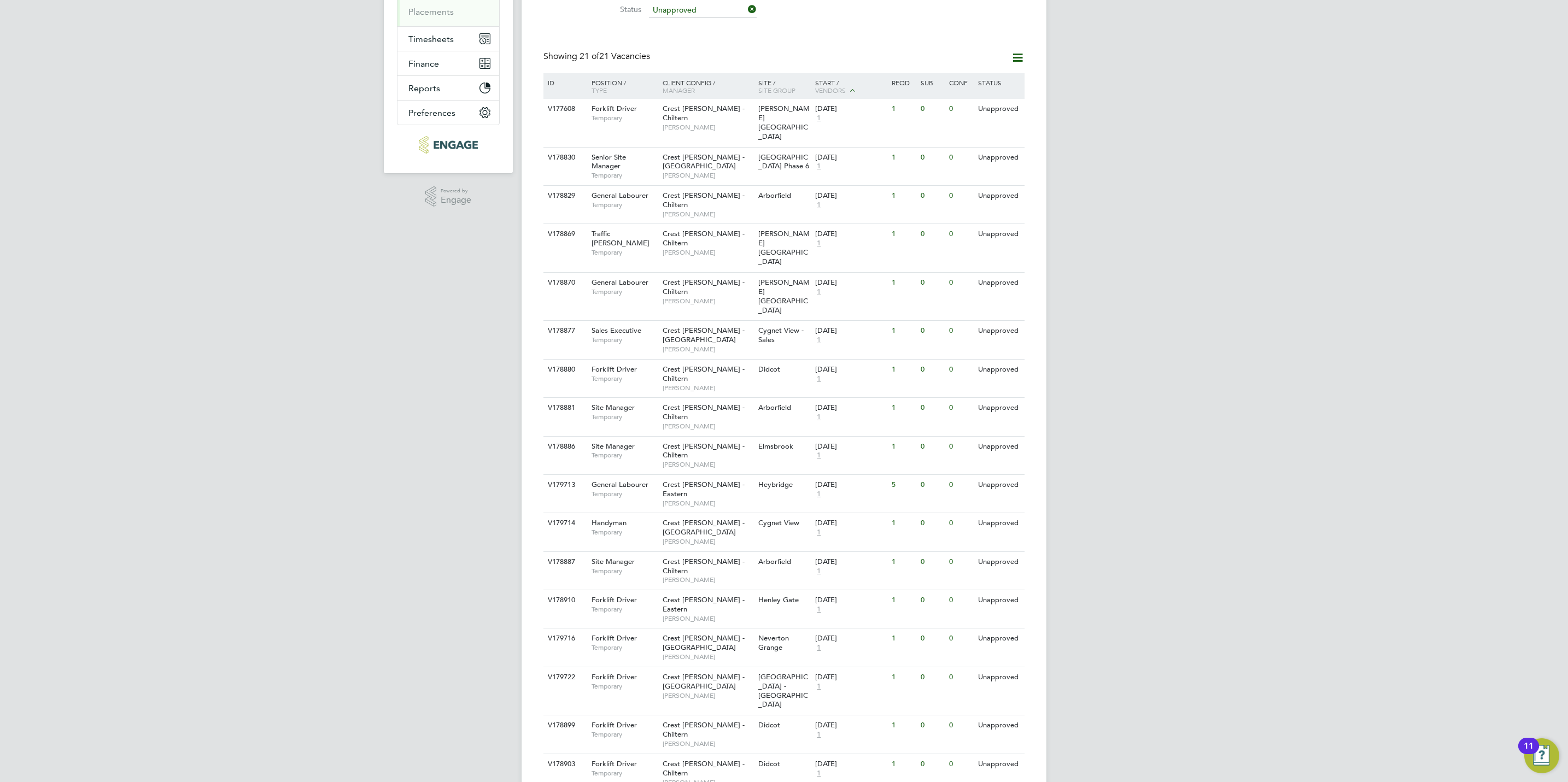
scroll to position [205, 0]
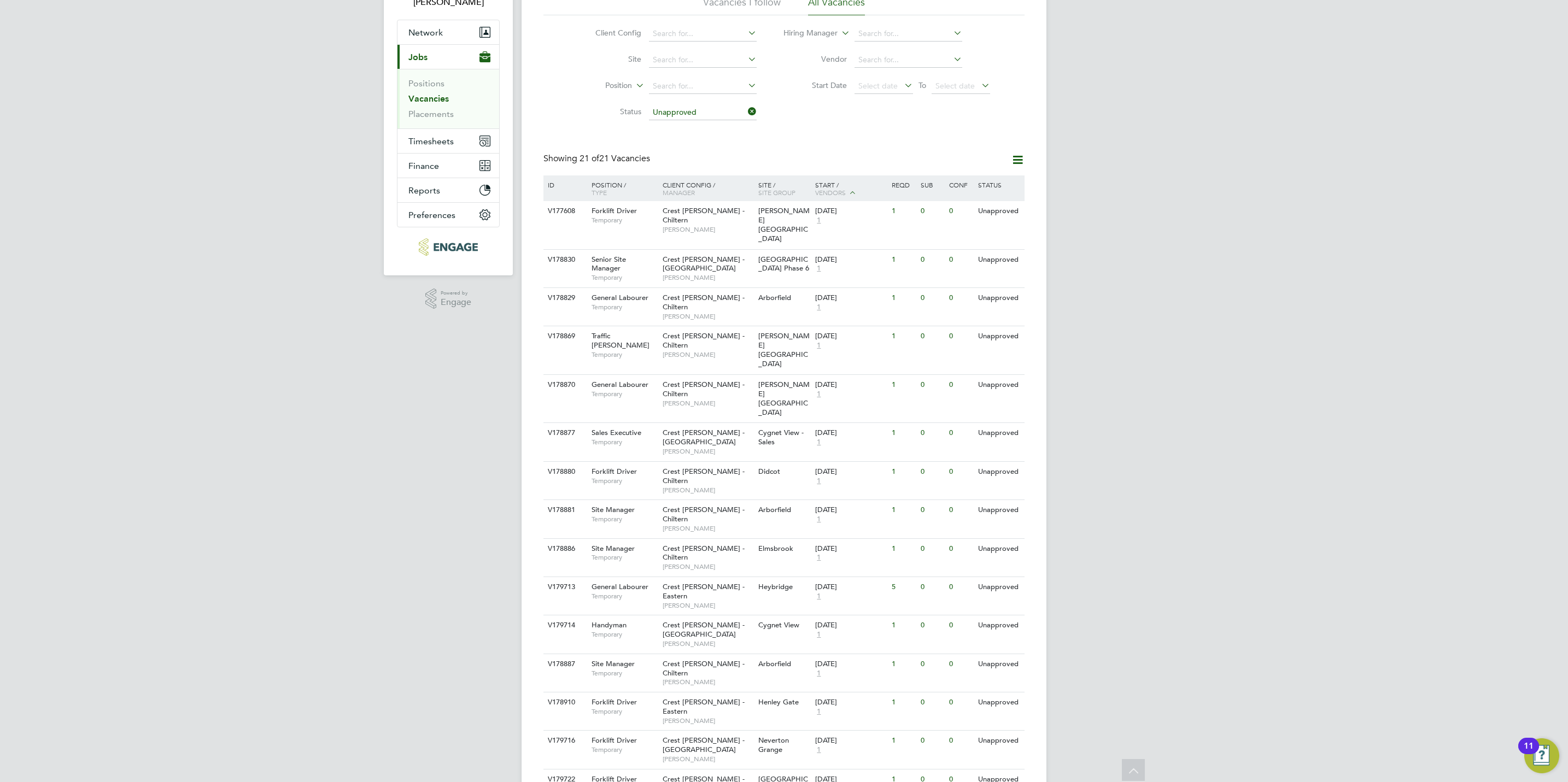
scroll to position [0, 0]
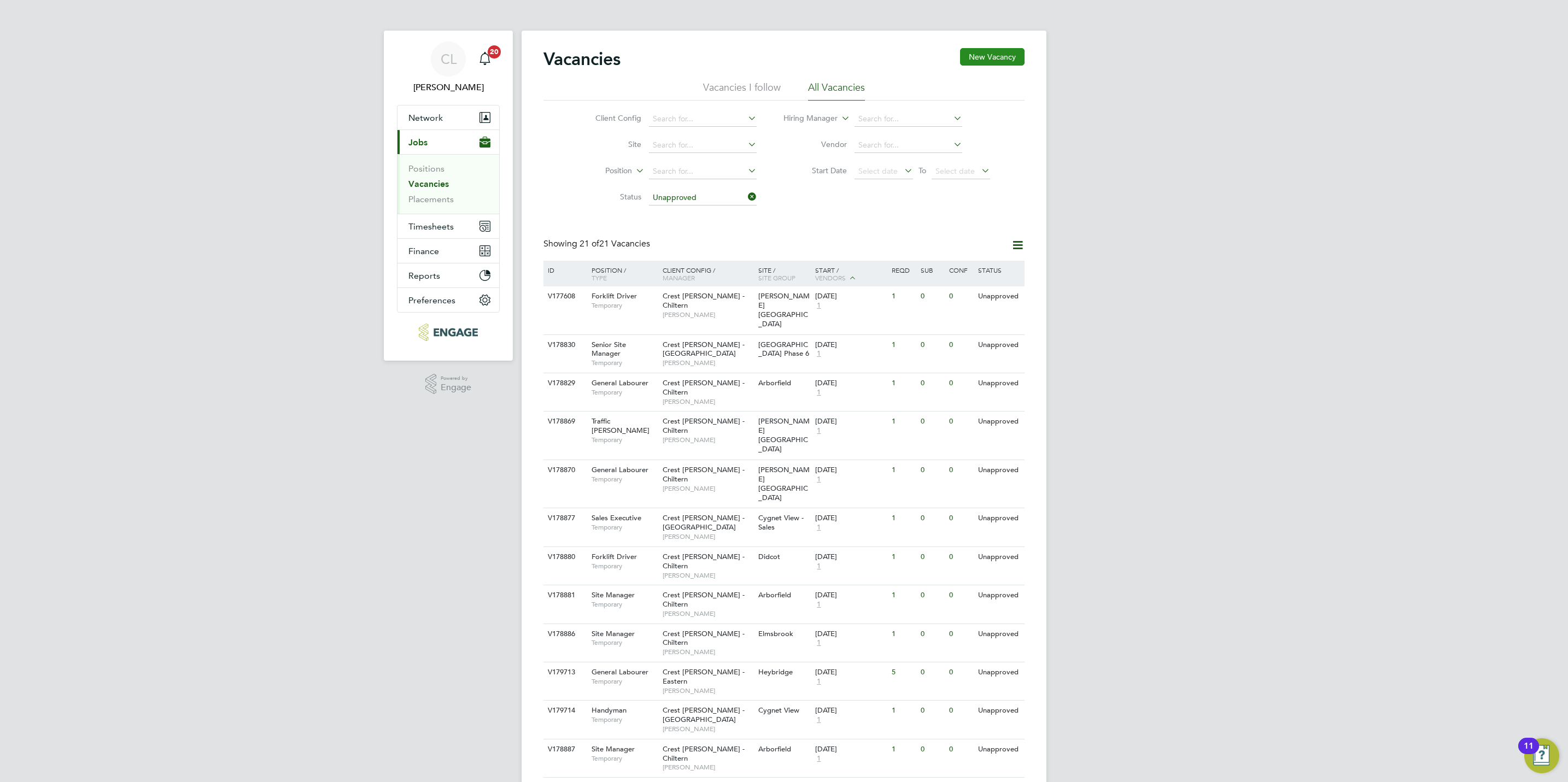
click at [980, 59] on button "New Vacancy" at bounding box center [992, 57] width 64 height 18
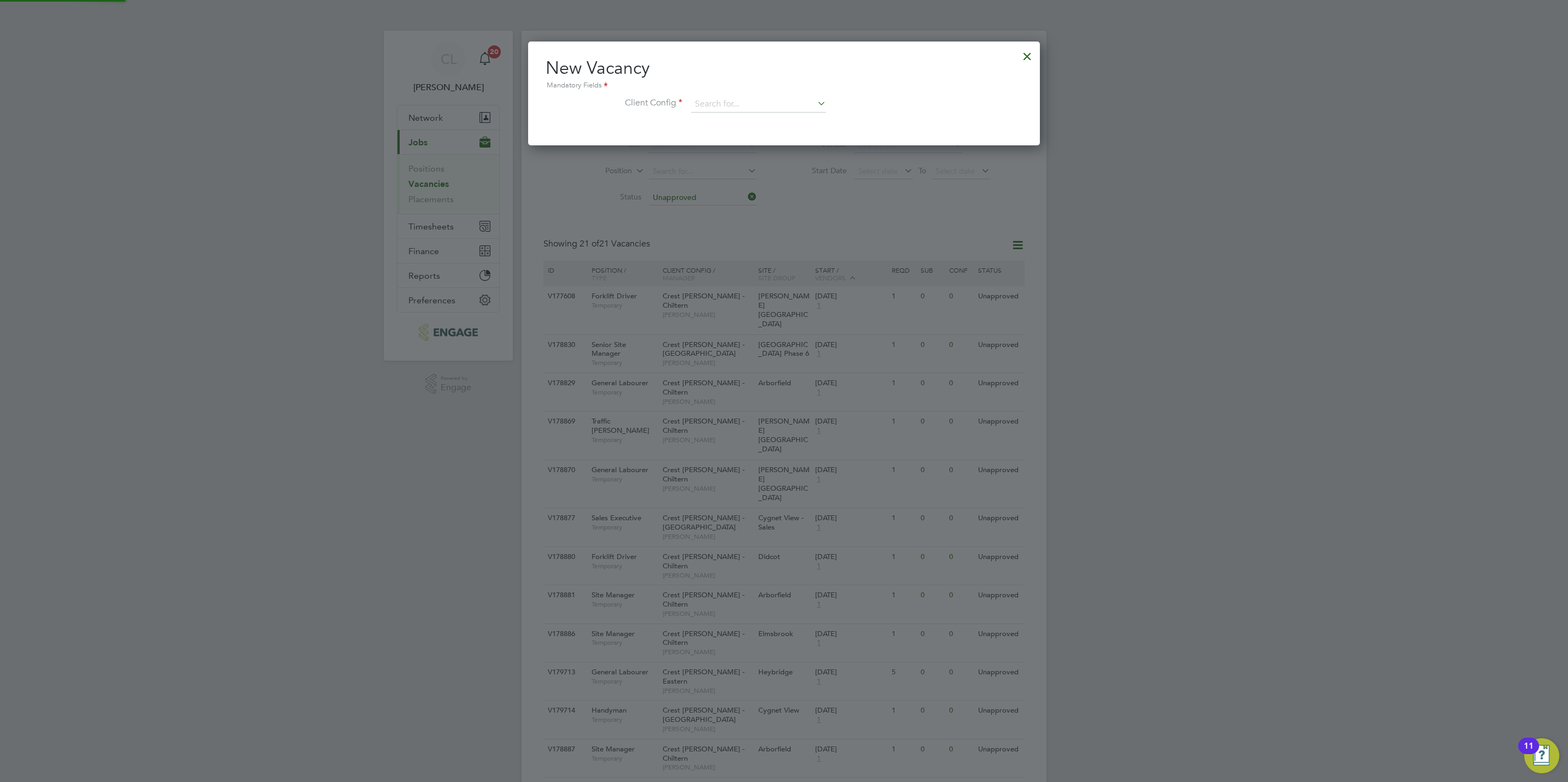
scroll to position [104, 511]
click at [763, 102] on input at bounding box center [758, 104] width 135 height 16
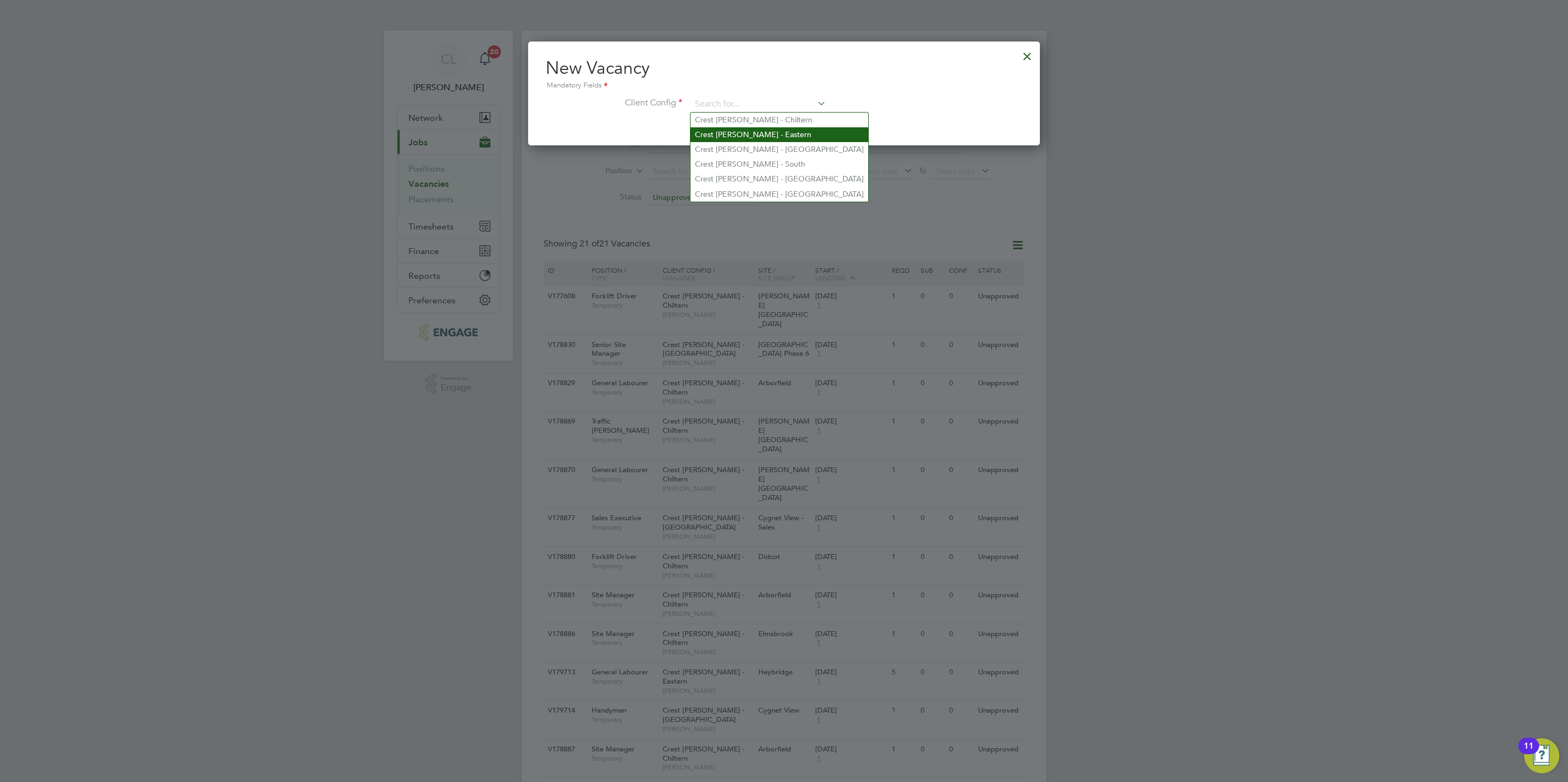
click at [759, 130] on li "Crest Nicholson - Eastern" at bounding box center [779, 134] width 178 height 14
type input "Crest Nicholson - Eastern"
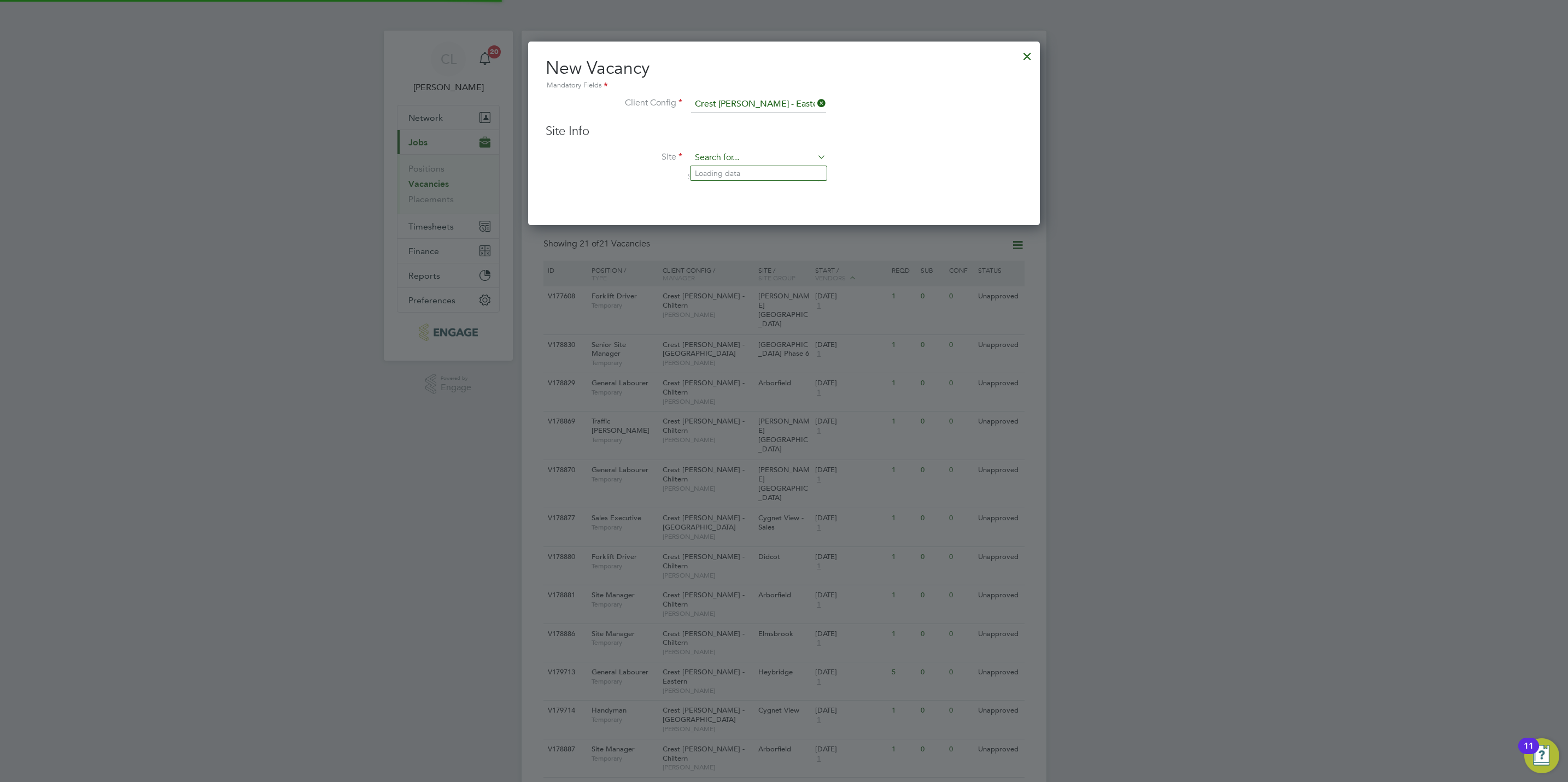
click at [746, 164] on input at bounding box center [758, 157] width 135 height 16
click at [754, 182] on li "Lady Dane Farm Phase 2" at bounding box center [771, 188] width 163 height 14
type input "Lady Dane Farm Phase 2"
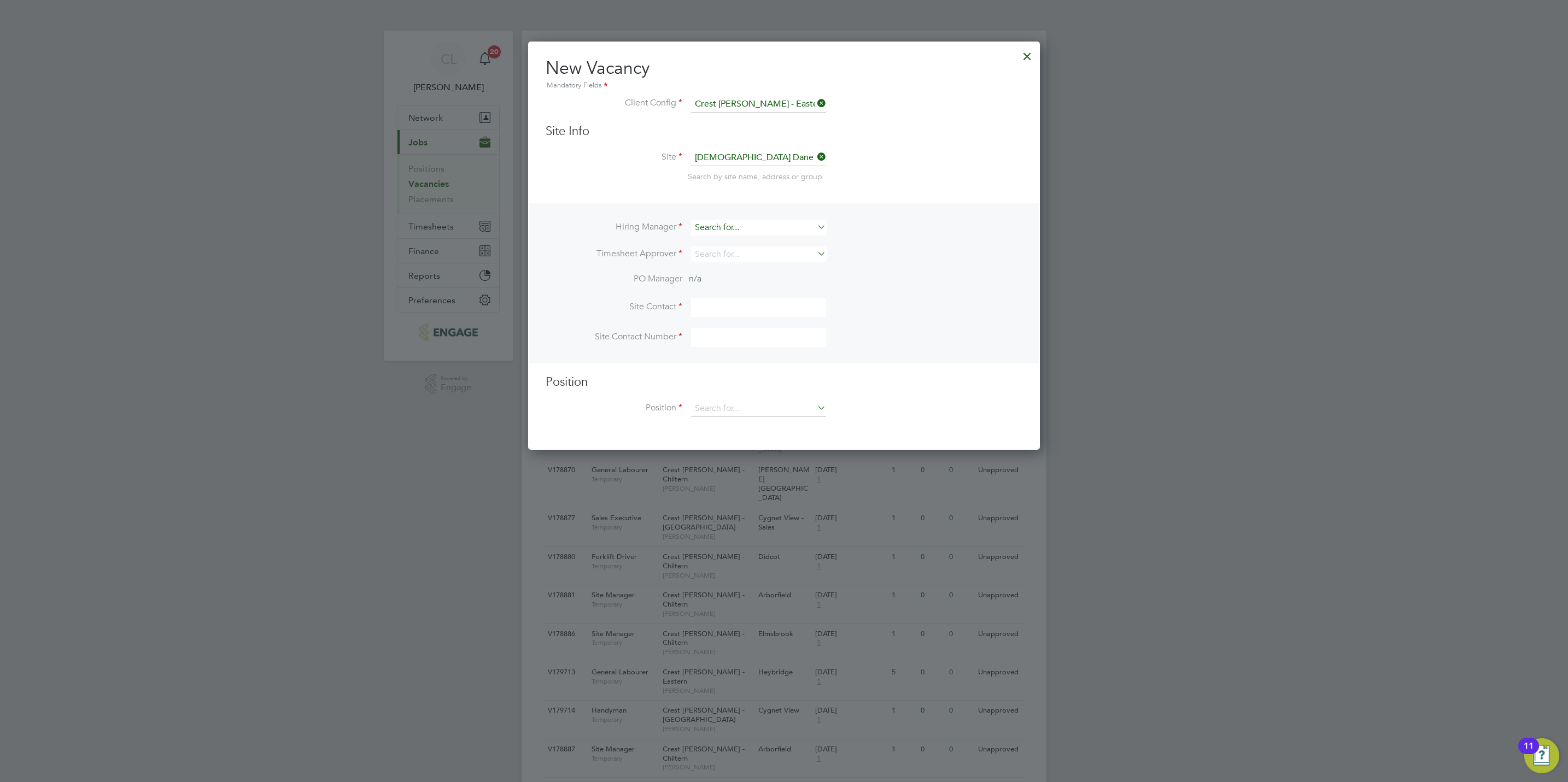
click at [756, 230] on input at bounding box center [758, 228] width 135 height 16
click at [720, 238] on li "M a rk Allen" at bounding box center [758, 242] width 136 height 14
type input "Mark Allen"
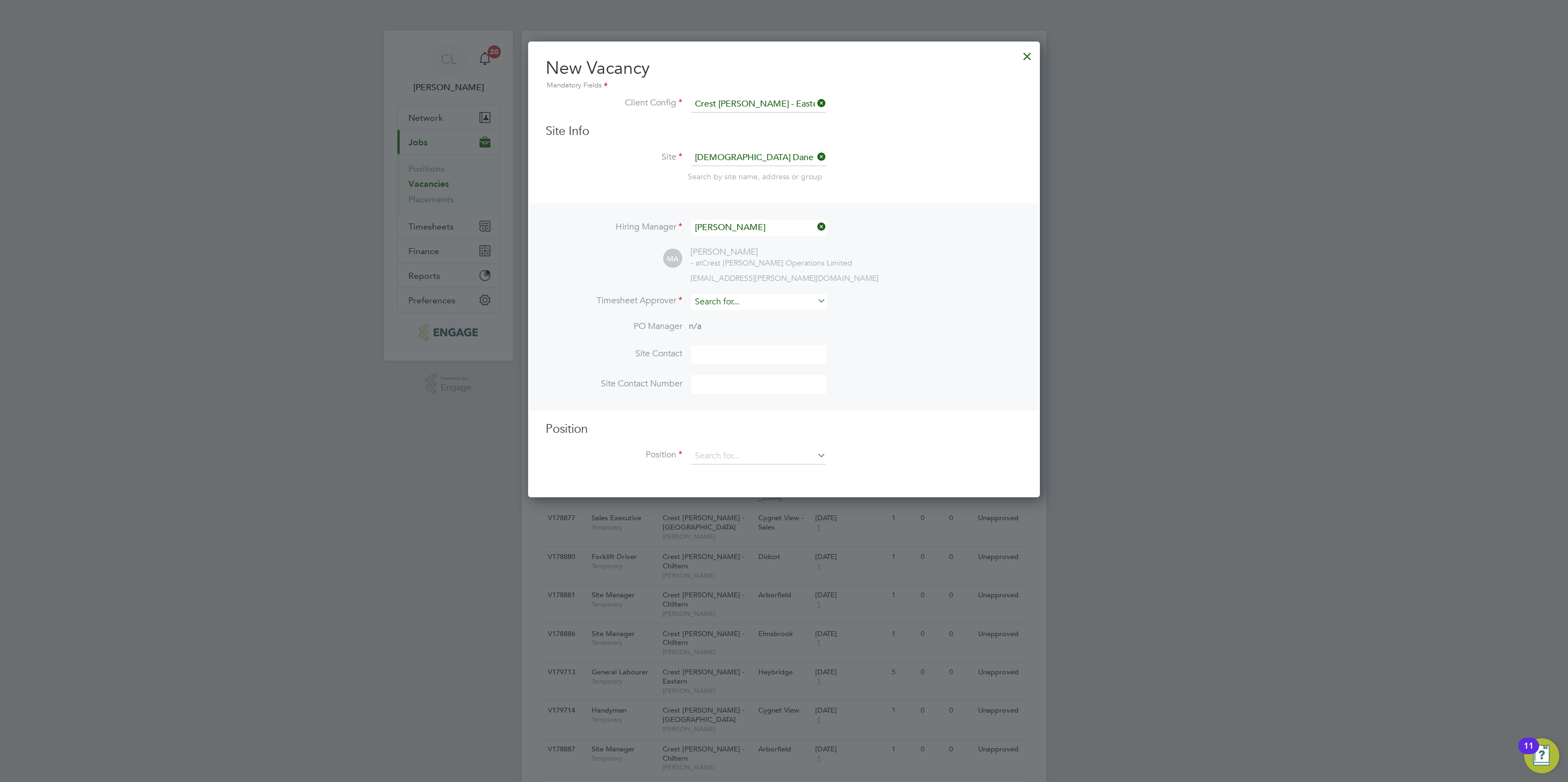
click at [720, 294] on input at bounding box center [758, 301] width 135 height 16
click at [718, 314] on li "Lisa Benbrook" at bounding box center [758, 316] width 136 height 14
type input "Lisa Benbrook"
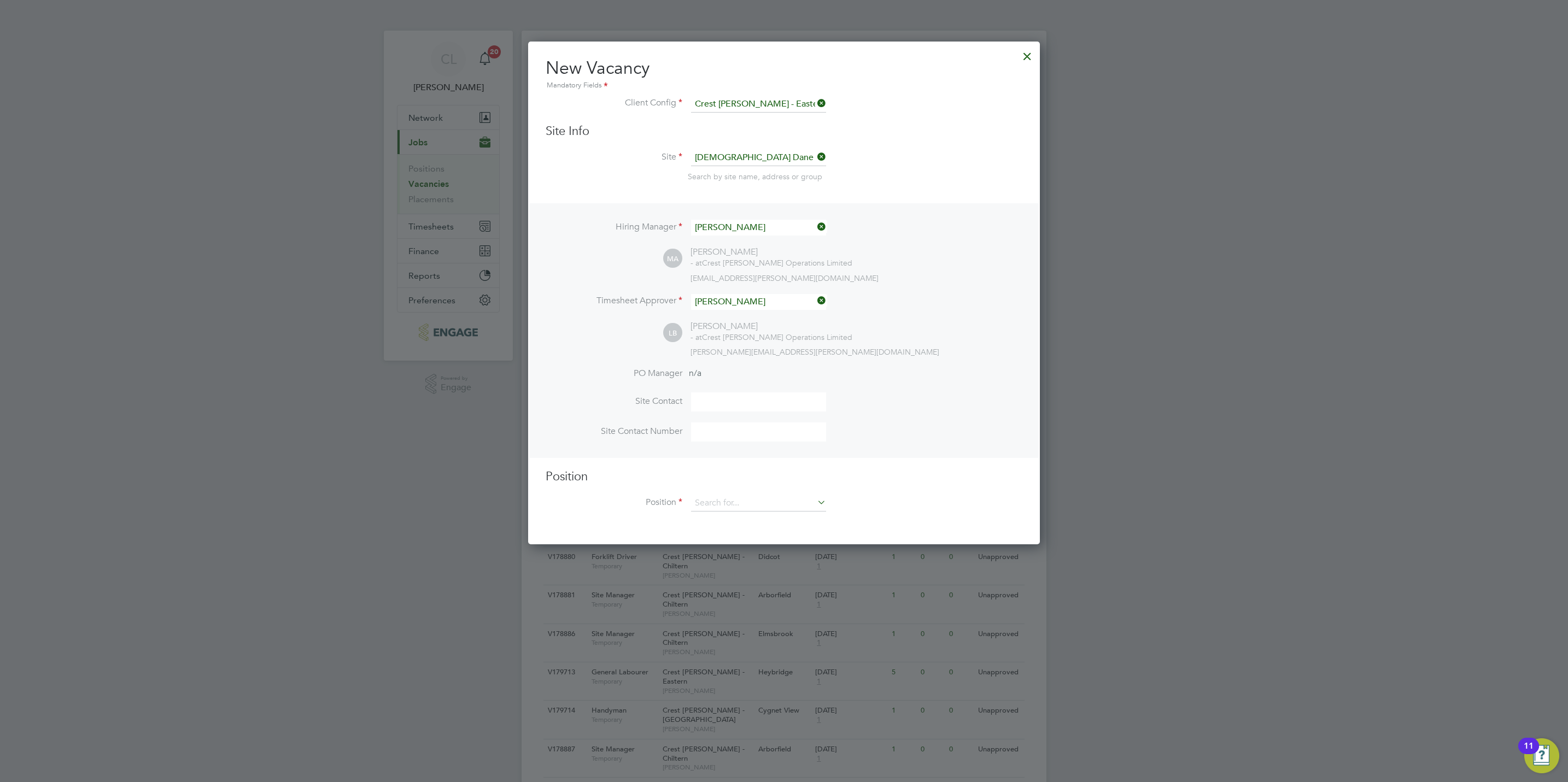
scroll to position [504, 511]
click at [725, 495] on input at bounding box center [758, 503] width 135 height 16
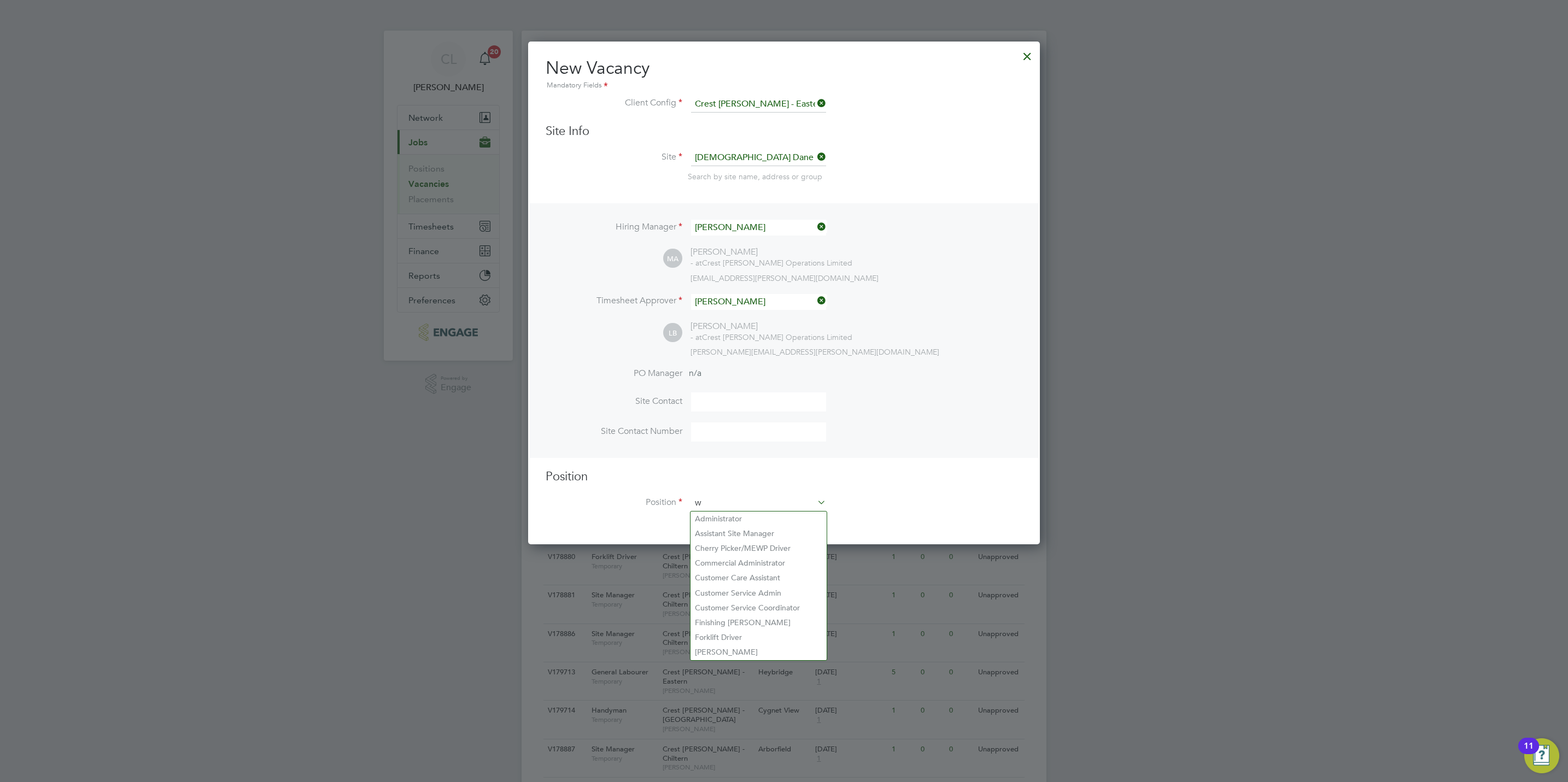
scroll to position [1578, 511]
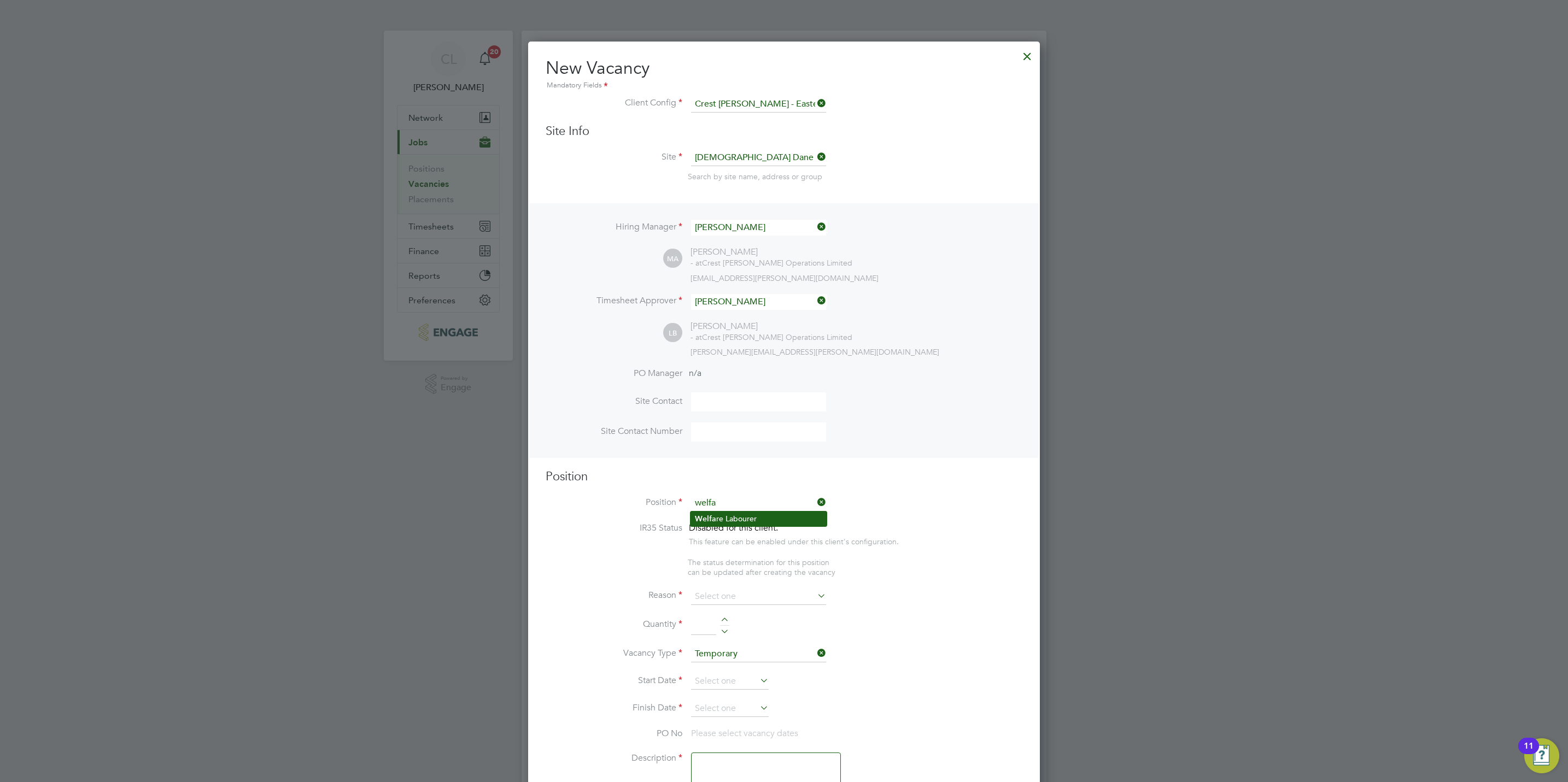
click at [744, 517] on li "Welfa re Labourer" at bounding box center [758, 518] width 136 height 14
type input "Welfare Labourer"
type textarea "Welfare Labourer"
click at [740, 583] on input at bounding box center [758, 585] width 135 height 16
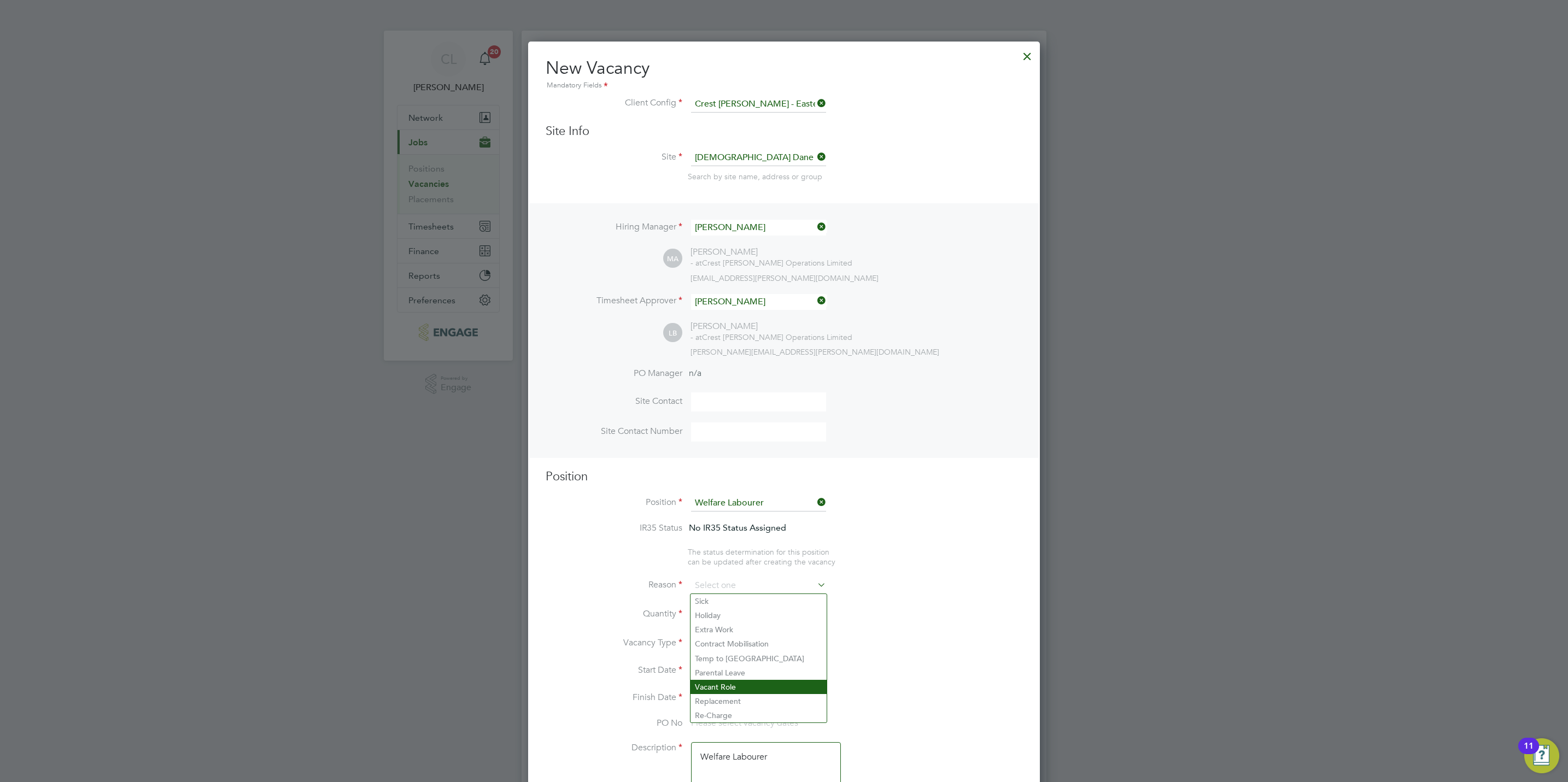
click at [749, 684] on li "Vacant Role" at bounding box center [758, 686] width 136 height 14
type input "Vacant Role"
click at [727, 605] on li "Quantity" at bounding box center [783, 620] width 477 height 30
click at [727, 607] on div at bounding box center [724, 610] width 9 height 8
type input "1"
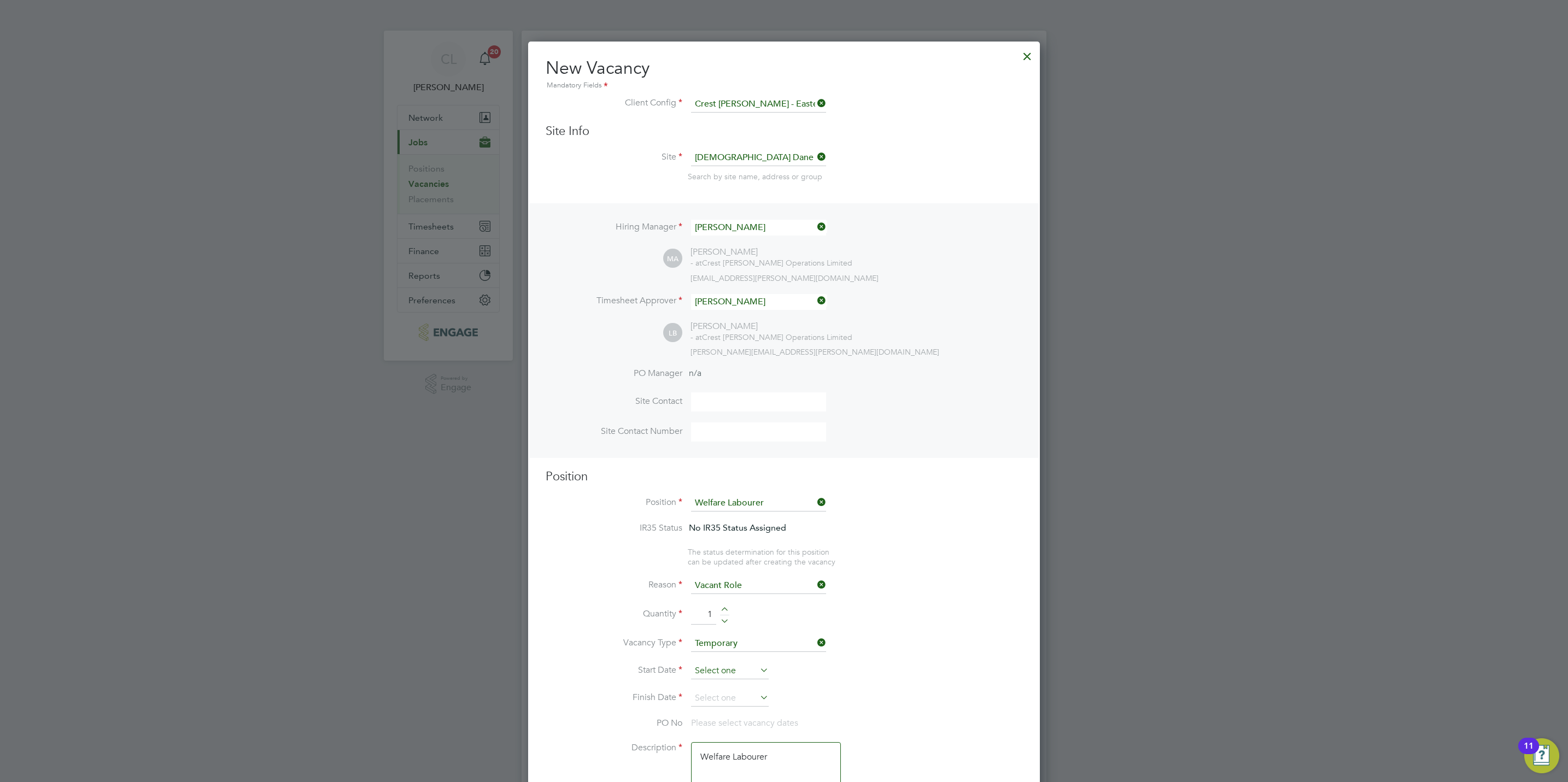
click at [725, 668] on input at bounding box center [730, 670] width 78 height 16
click at [728, 542] on span "26" at bounding box center [730, 537] width 21 height 21
type input "[DATE]"
click at [738, 700] on input at bounding box center [730, 697] width 78 height 16
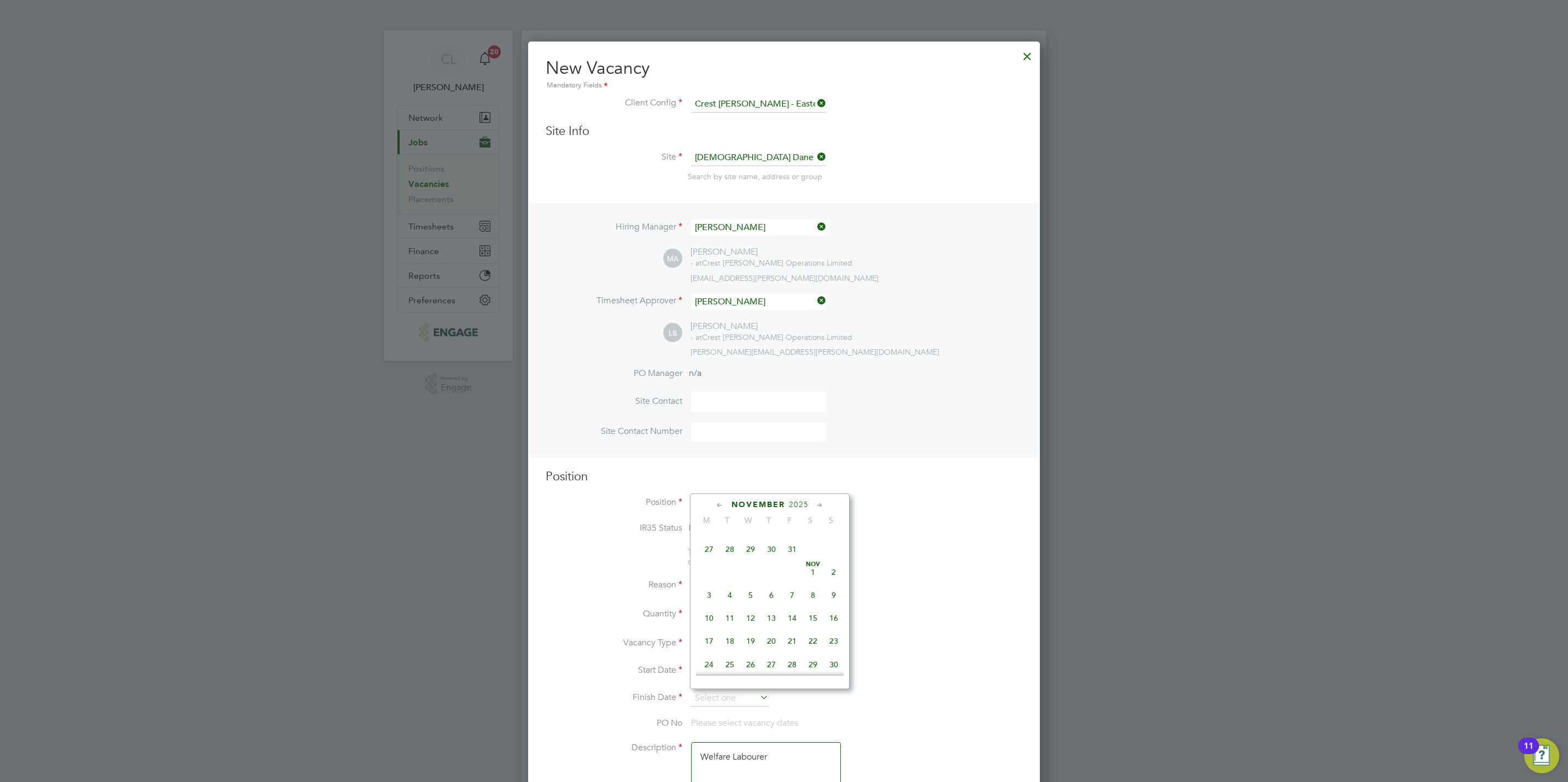
scroll to position [491, 0]
click at [797, 631] on span "31" at bounding box center [792, 631] width 21 height 21
type input "31 Oct 2025"
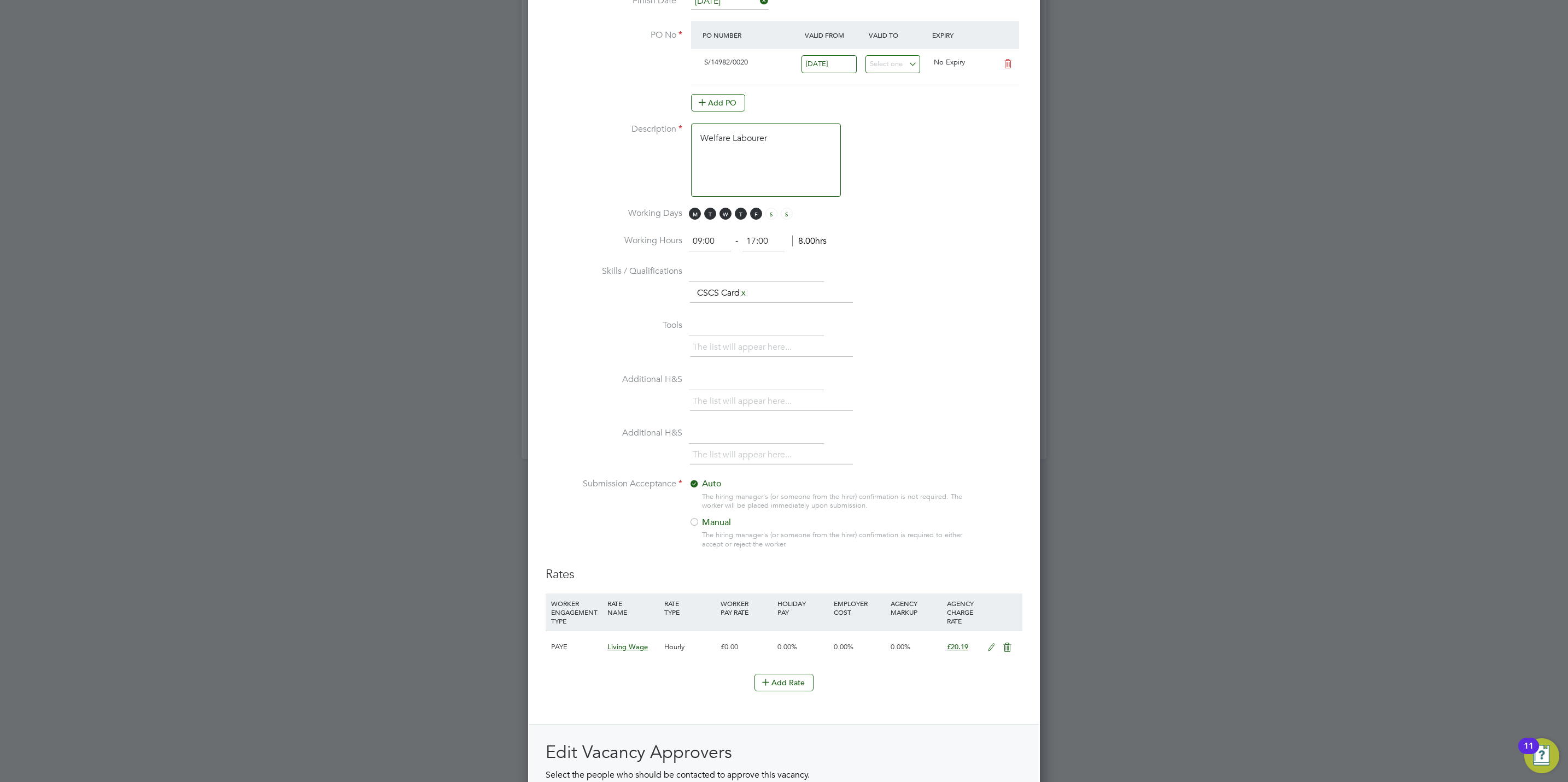
scroll to position [819, 0]
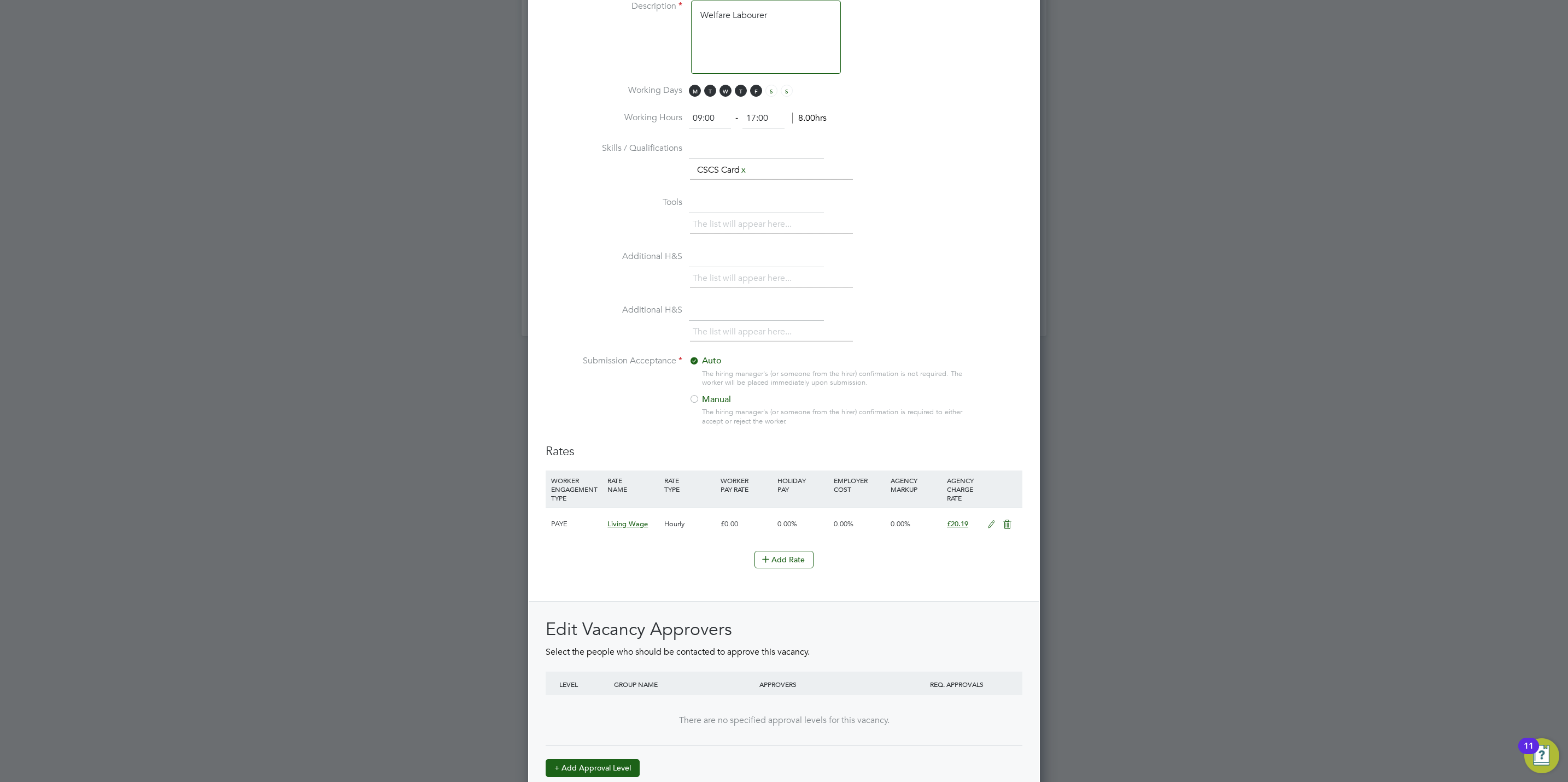
click at [605, 768] on button "+ Add Approval Level" at bounding box center [592, 768] width 94 height 18
click at [630, 708] on div at bounding box center [684, 719] width 146 height 40
click at [637, 718] on input at bounding box center [683, 719] width 140 height 24
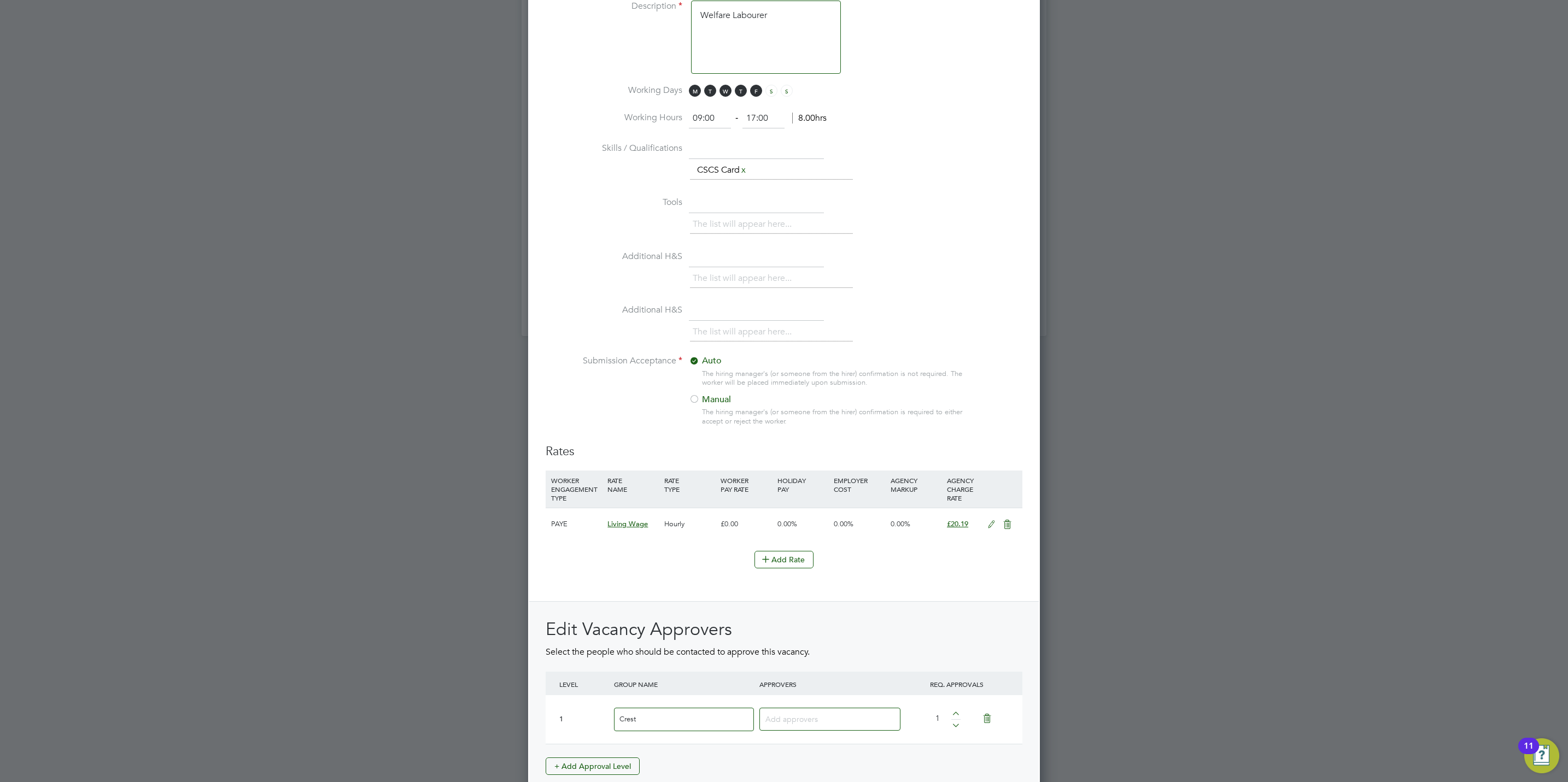
type input "Crest"
type input "mark"
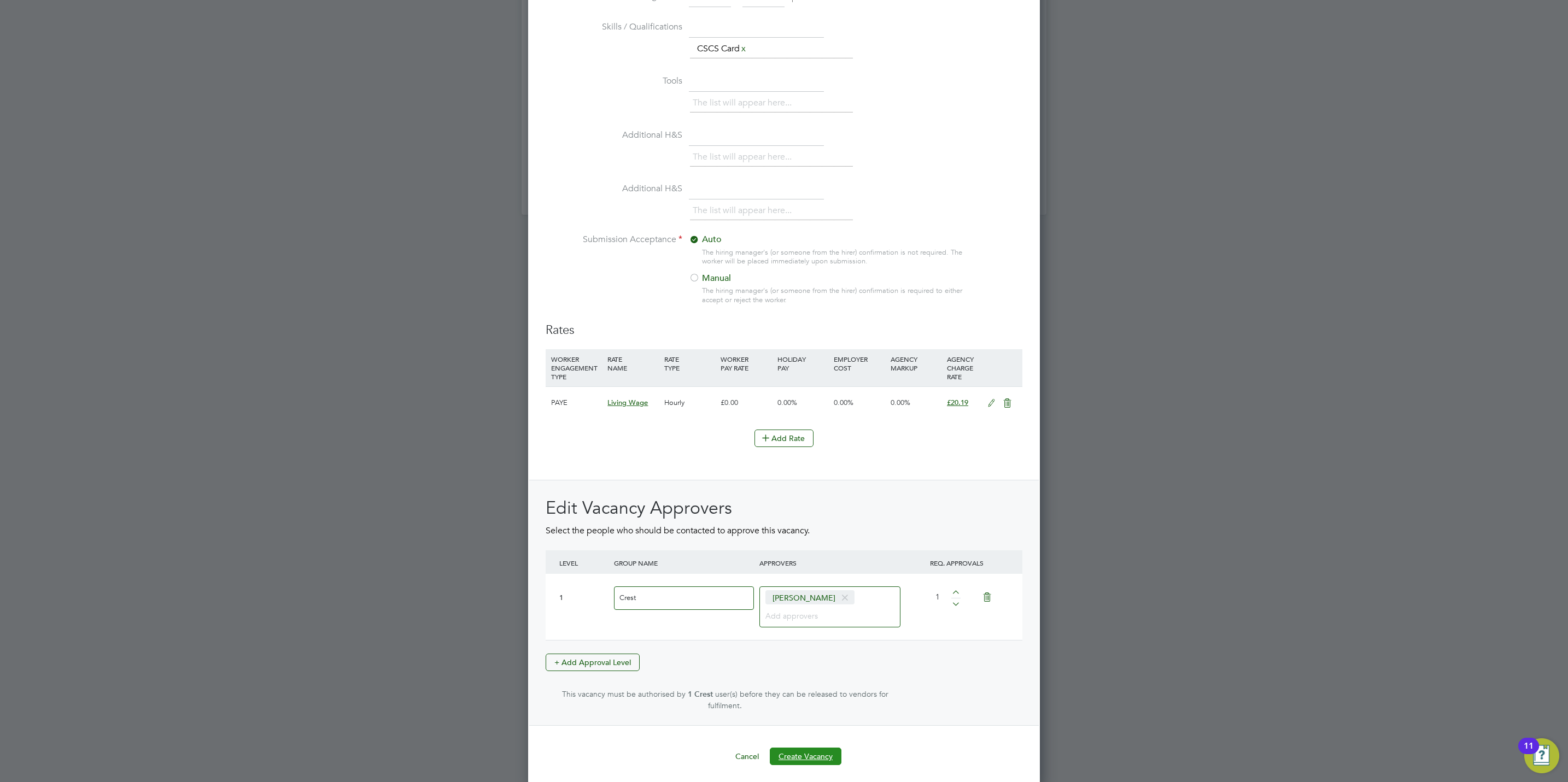
click at [810, 752] on button "Create Vacancy" at bounding box center [805, 756] width 72 height 18
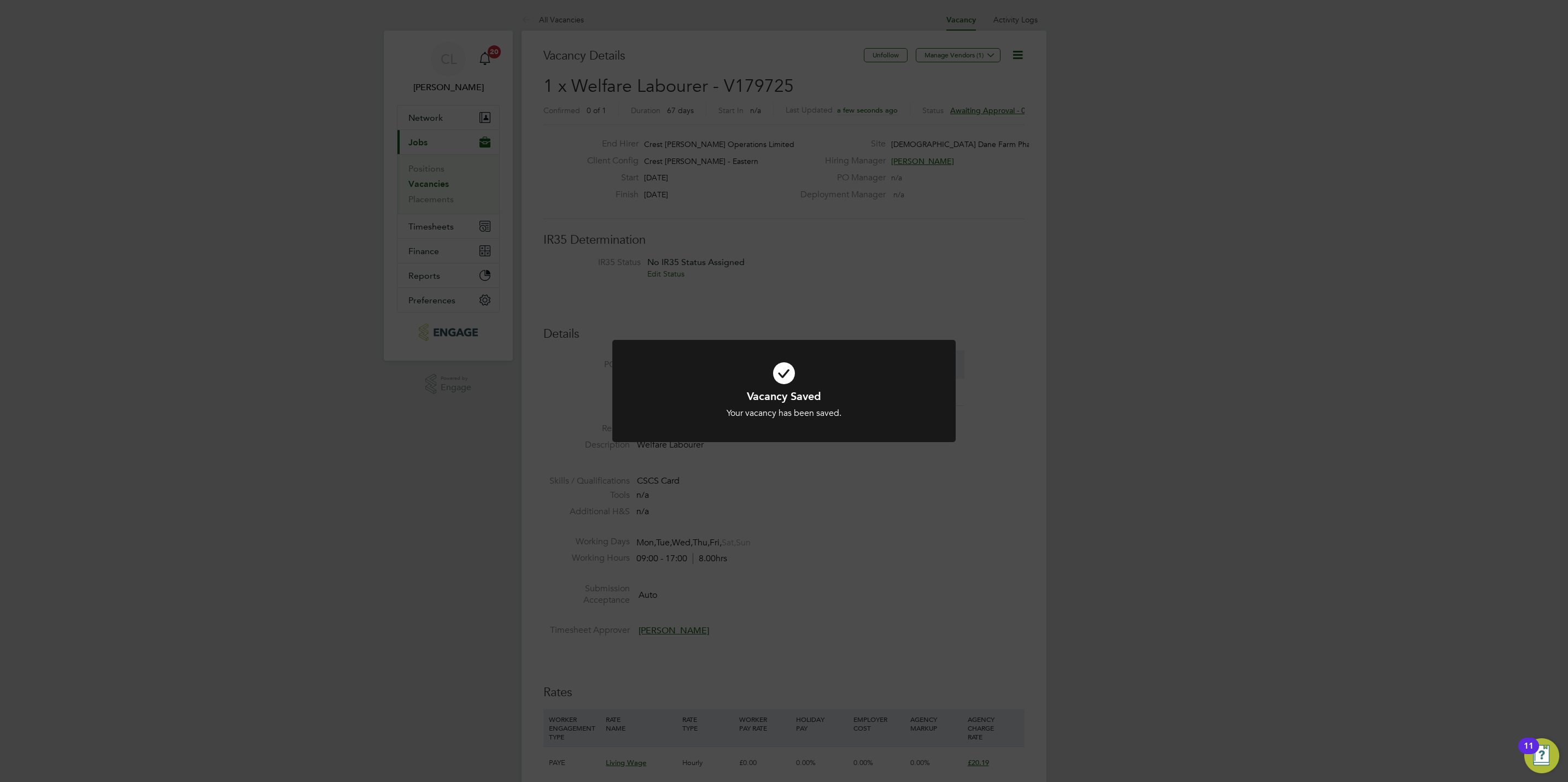
click at [821, 592] on div "Vacancy Saved Your vacancy has been saved. Cancel Okay" at bounding box center [784, 391] width 1568 height 782
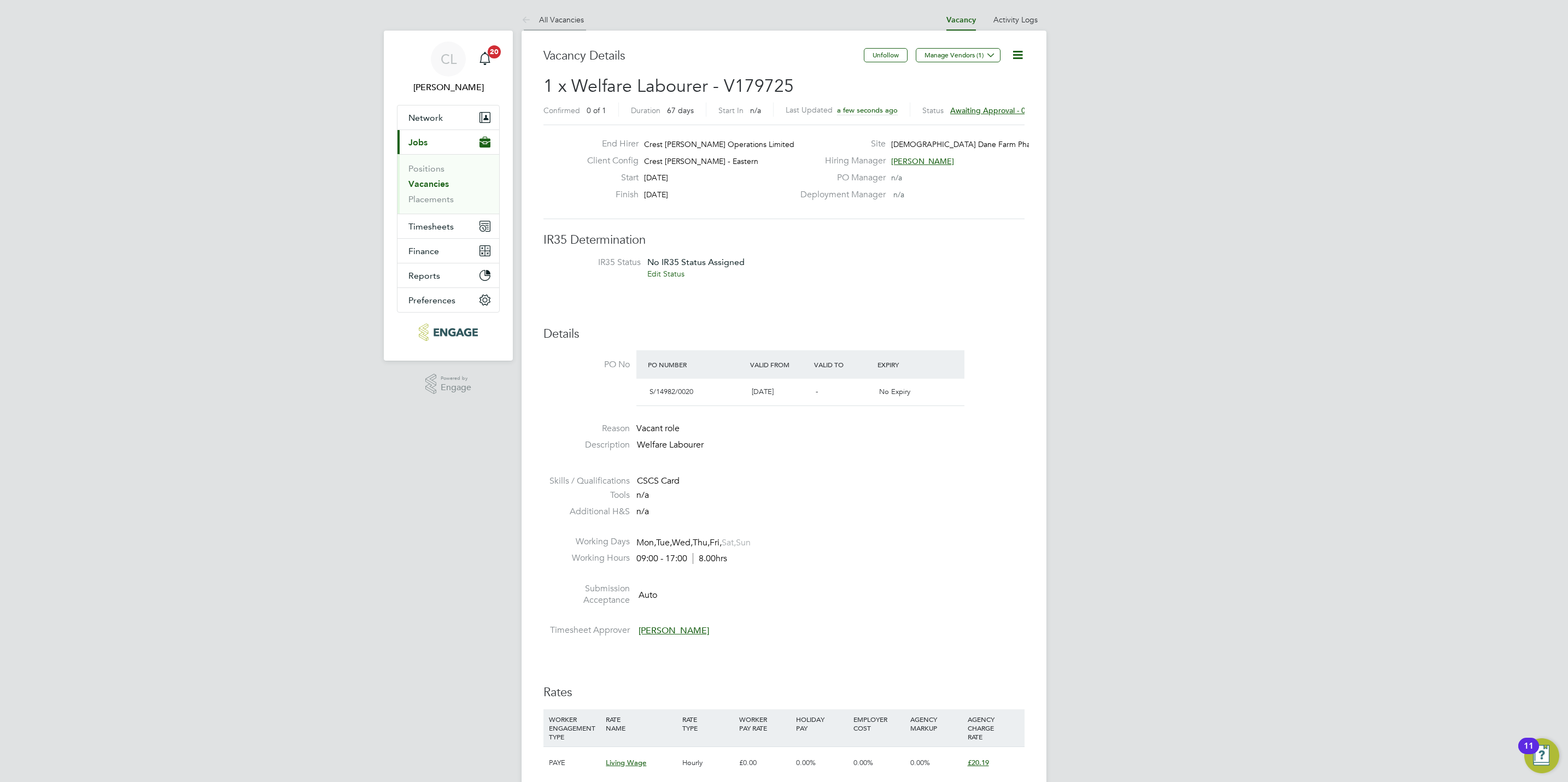
click at [568, 19] on link "All Vacancies" at bounding box center [553, 19] width 63 height 10
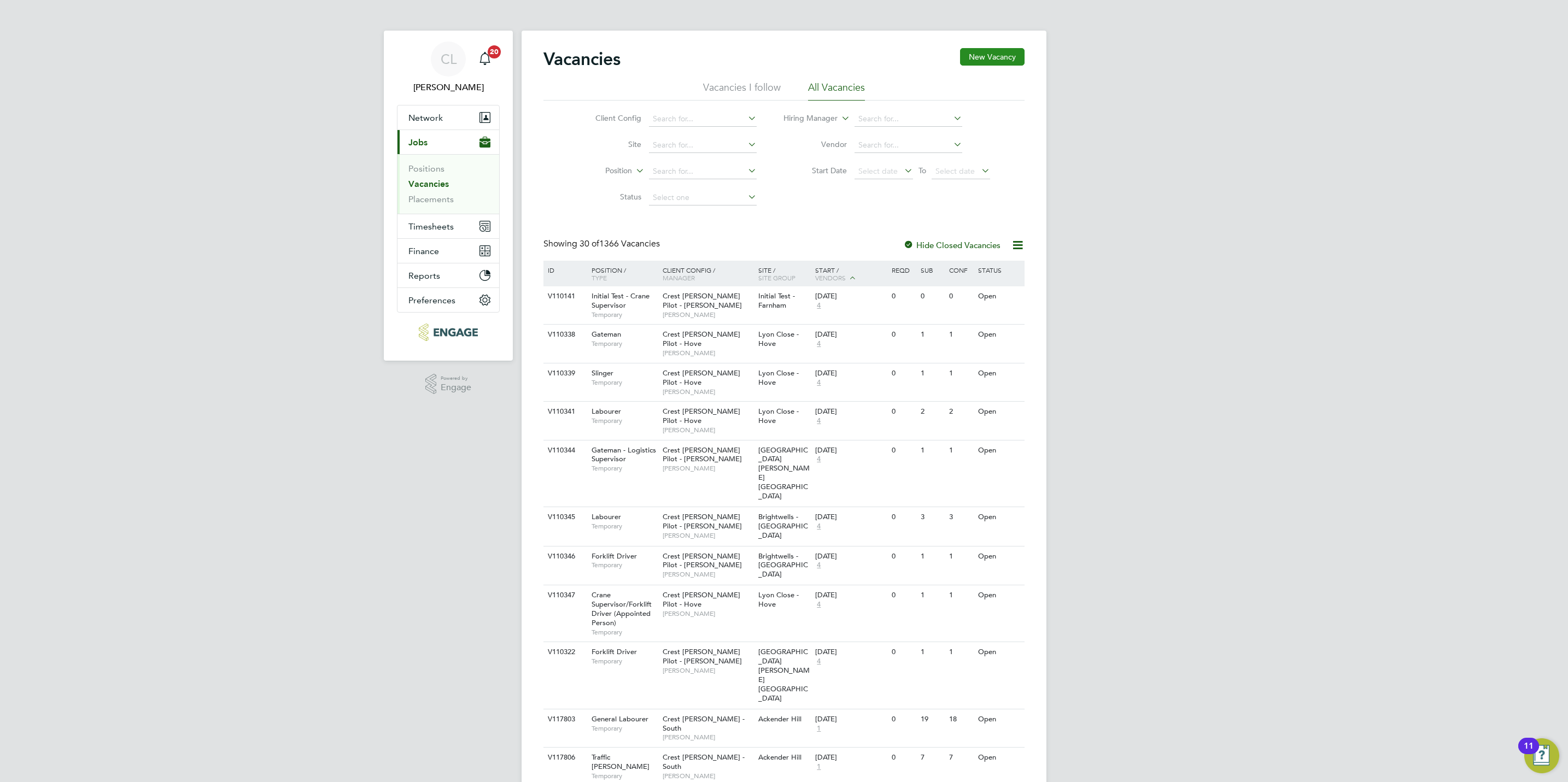
click at [1007, 59] on button "New Vacancy" at bounding box center [992, 57] width 64 height 18
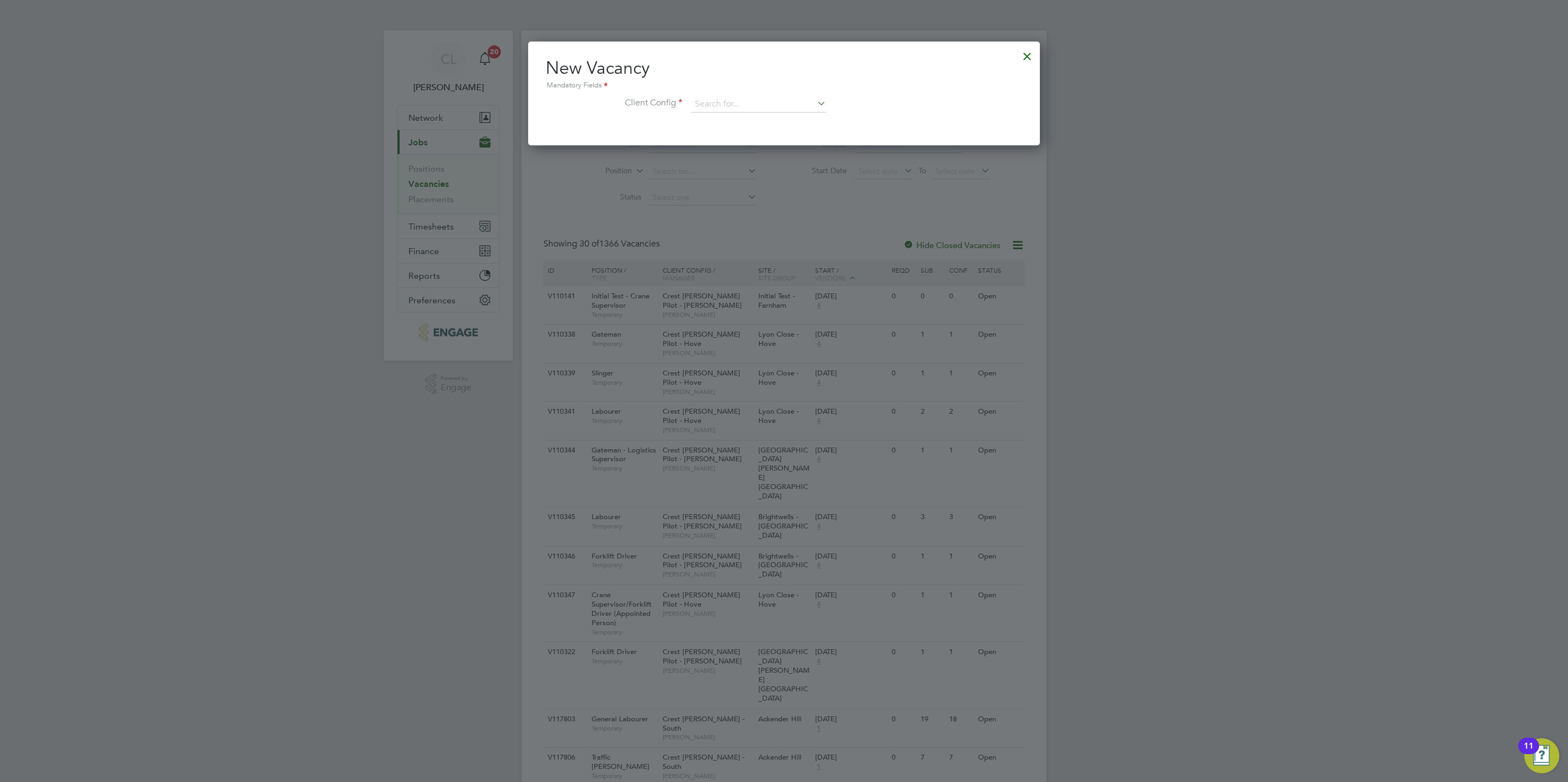
click at [724, 93] on div "New Vacancy Mandatory Fields Client Config" at bounding box center [783, 90] width 477 height 67
click at [725, 99] on input at bounding box center [758, 104] width 135 height 16
click at [782, 173] on li "Crest [PERSON_NAME] - [GEOGRAPHIC_DATA]" at bounding box center [779, 179] width 178 height 14
type input "Crest [PERSON_NAME] - [GEOGRAPHIC_DATA]"
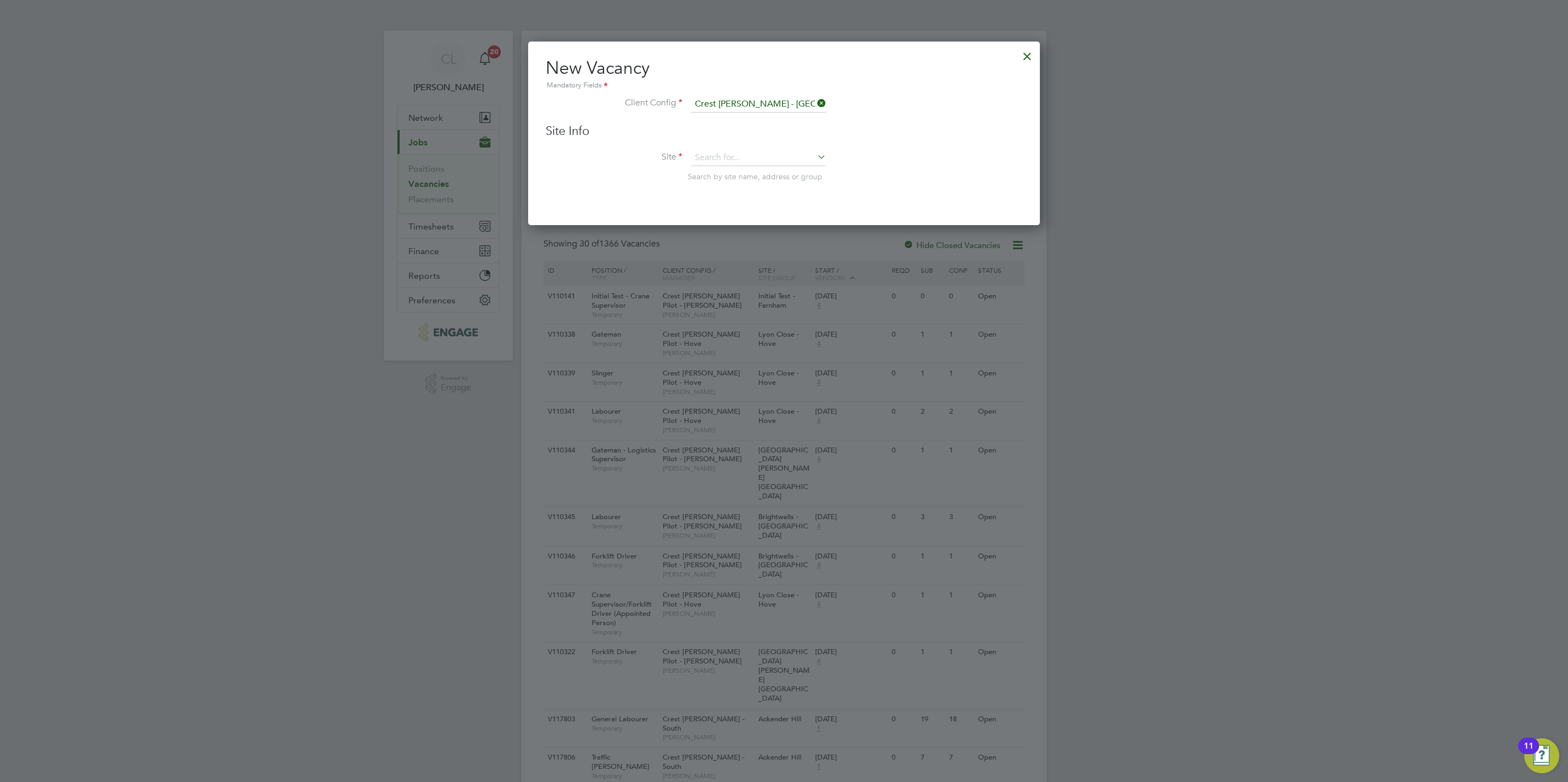
click at [781, 146] on div "Site Info Site Search by site name, address or group" at bounding box center [783, 163] width 477 height 80
click at [786, 157] on input at bounding box center [758, 157] width 135 height 16
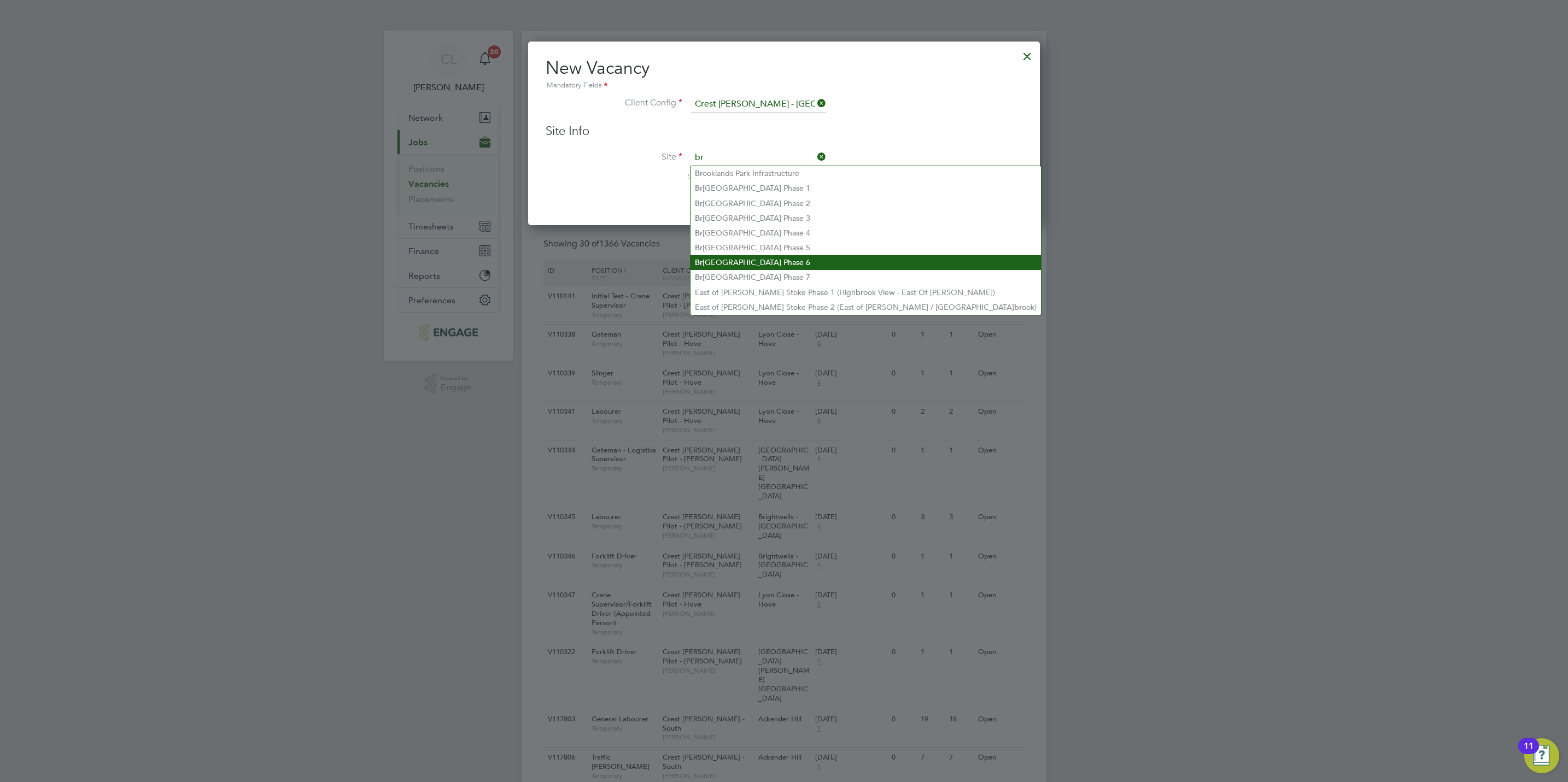
click at [770, 263] on li "Br ooklands Park Phase 6" at bounding box center [865, 262] width 351 height 14
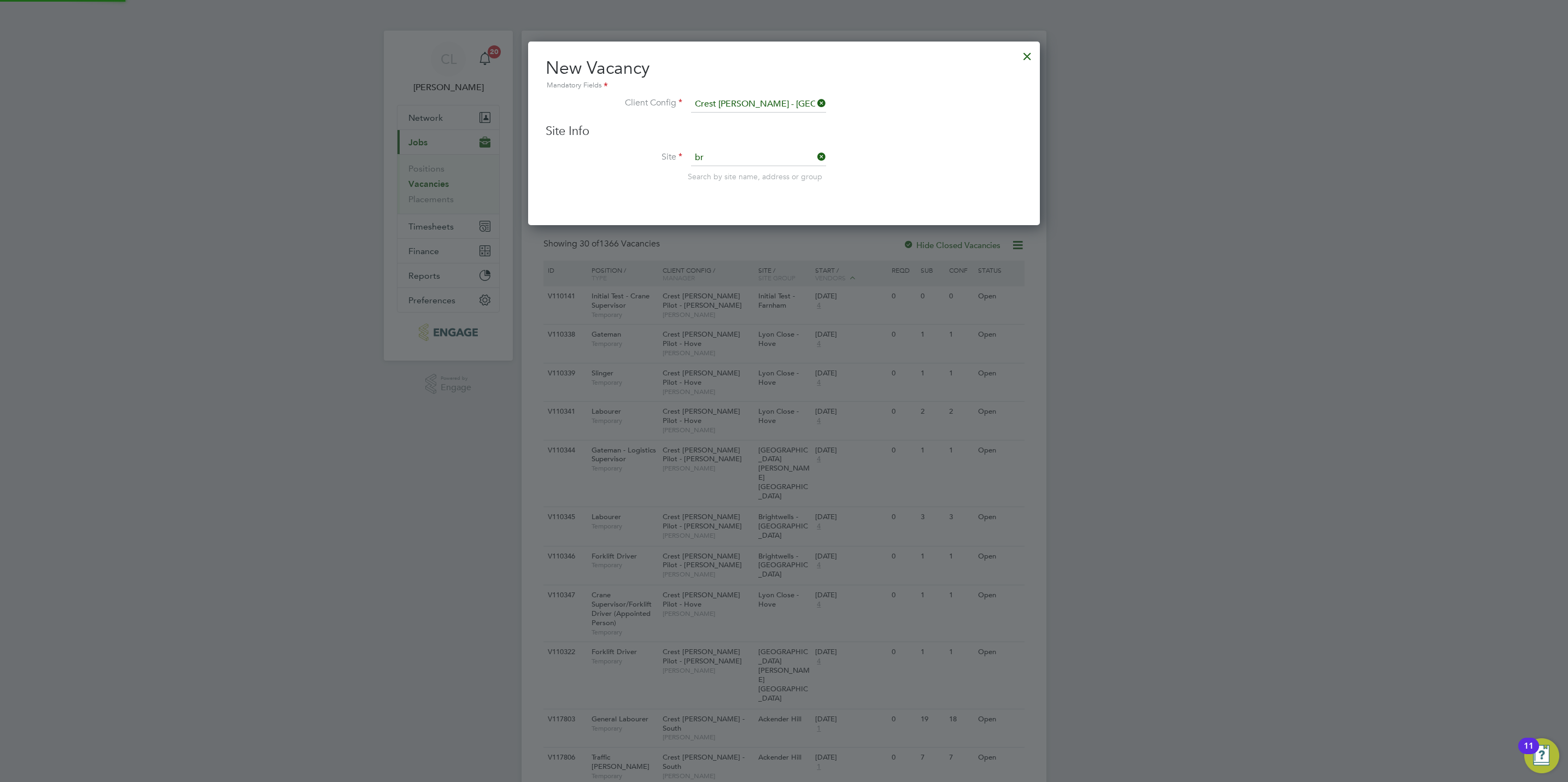
type input "Brooklands Park Phase 6"
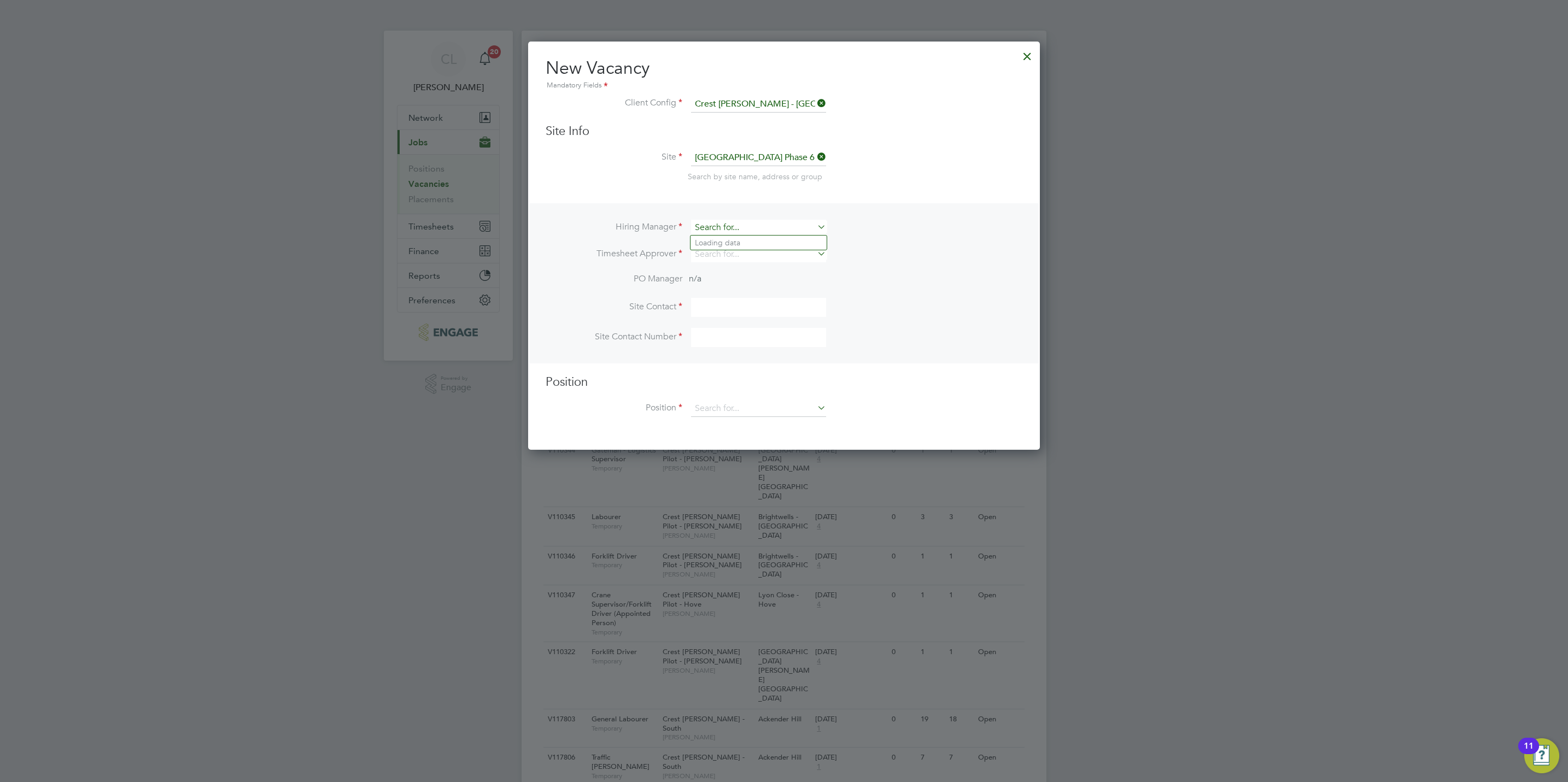
click at [742, 225] on input at bounding box center [758, 228] width 135 height 16
click at [758, 247] on li "Geor ge Gitsham" at bounding box center [758, 242] width 136 height 14
type input "George Gitsham"
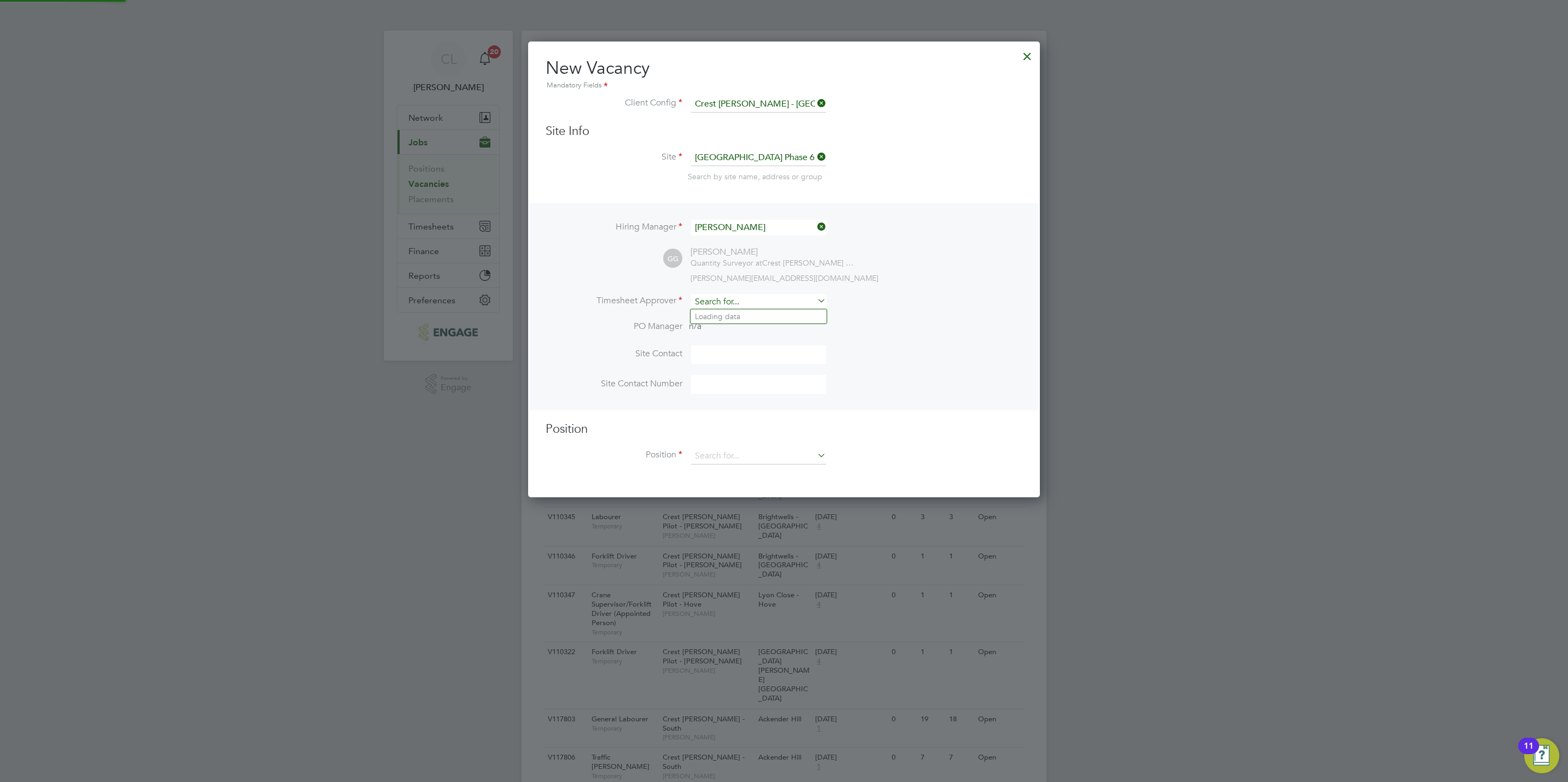
click at [758, 298] on input at bounding box center [758, 301] width 135 height 16
click at [712, 318] on b "Peter" at bounding box center [726, 317] width 63 height 9
type input "[PERSON_NAME]"
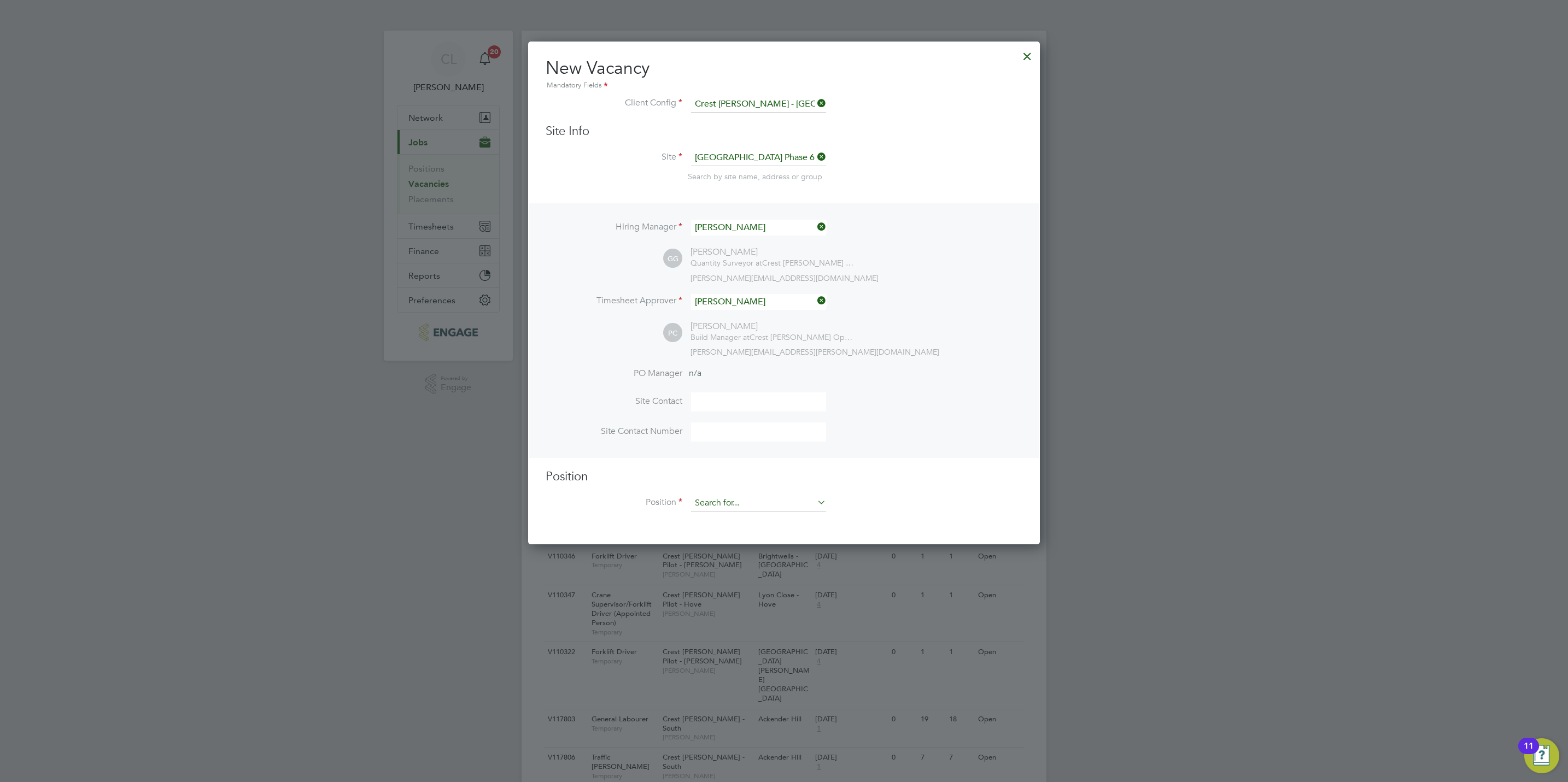
click at [712, 498] on input at bounding box center [758, 503] width 135 height 16
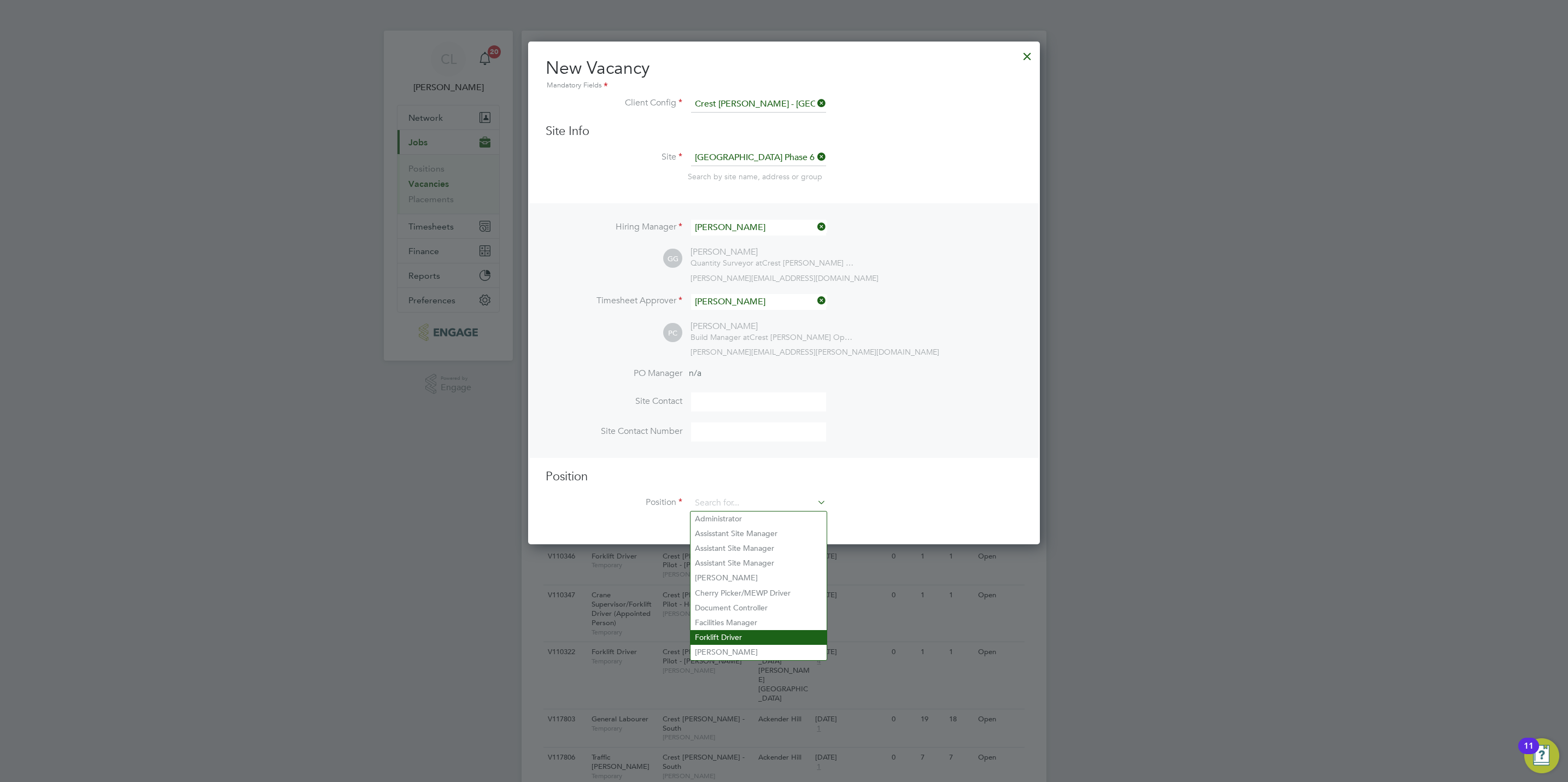
click at [725, 630] on li "Forklift Driver" at bounding box center [758, 636] width 136 height 14
type input "Forklift Driver"
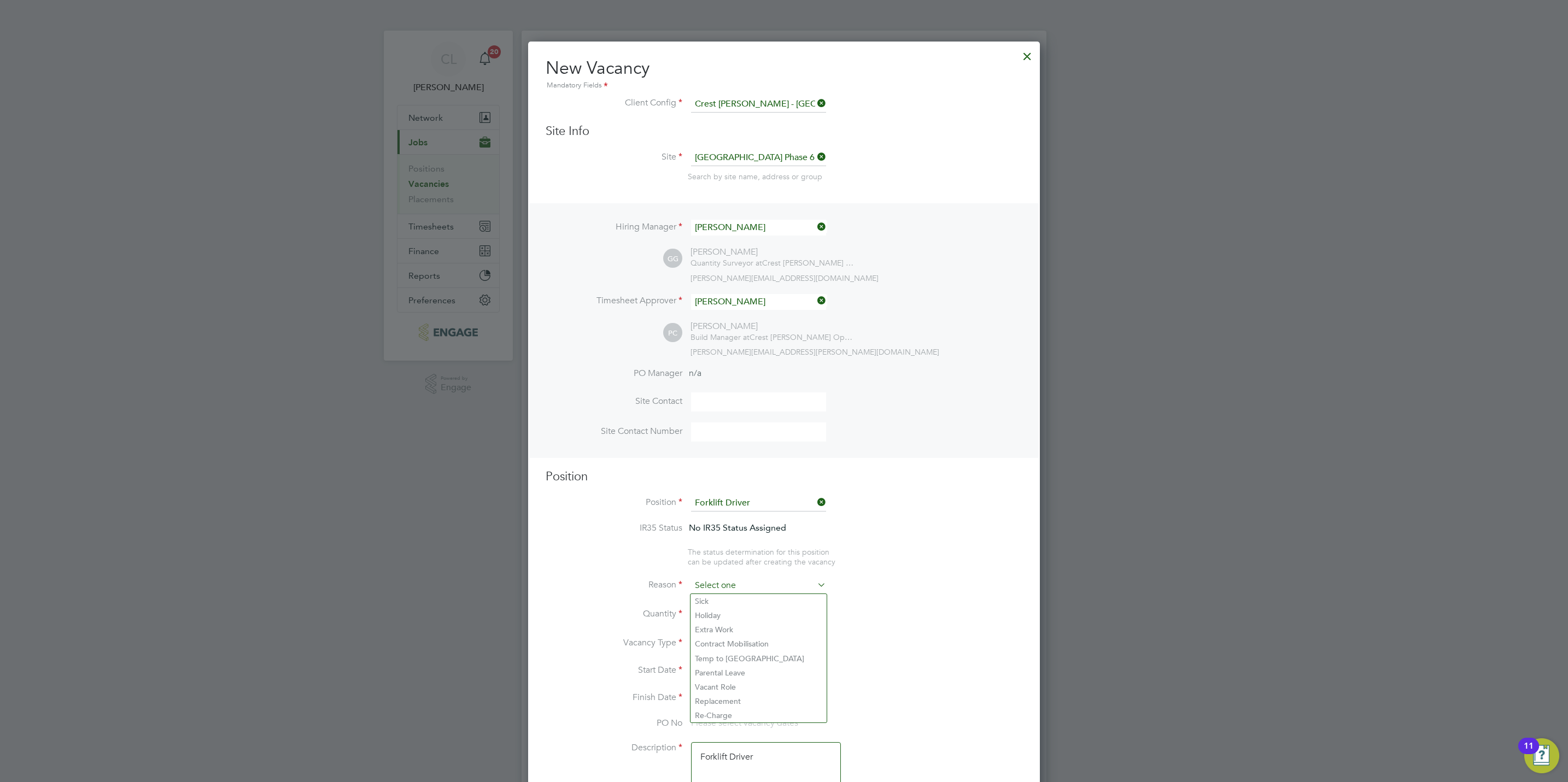
click at [743, 585] on input at bounding box center [758, 585] width 135 height 16
click at [733, 686] on li "Vacant Role" at bounding box center [758, 686] width 136 height 14
type input "Vacant Role"
click at [726, 609] on div at bounding box center [724, 610] width 9 height 8
type input "1"
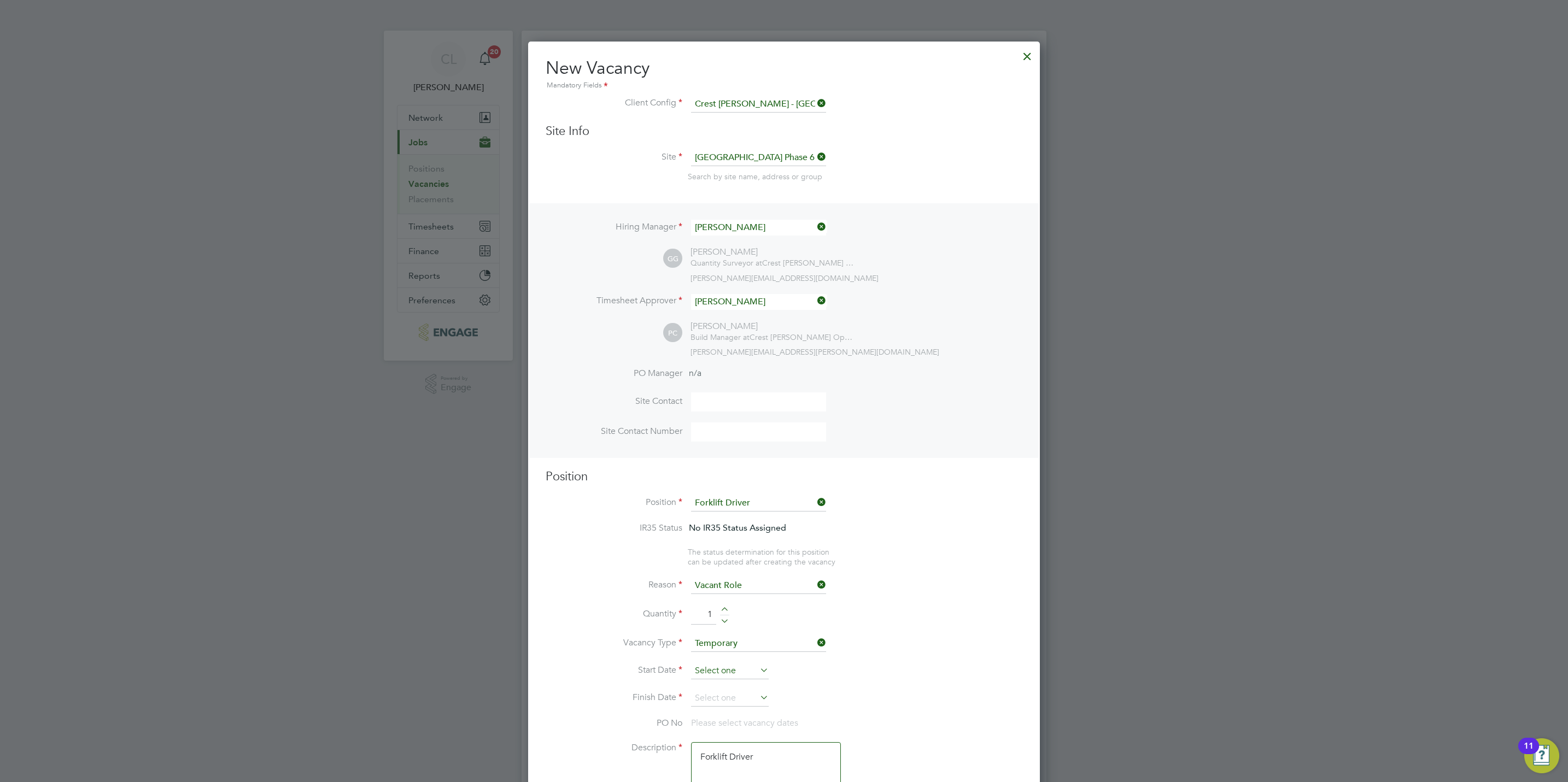
click at [732, 667] on input at bounding box center [730, 670] width 78 height 16
drag, startPoint x: 712, startPoint y: 564, endPoint x: 720, endPoint y: 579, distance: 17.0
click at [712, 564] on span "Sep 1" at bounding box center [709, 559] width 21 height 21
type input "01 Sep 2025"
click at [735, 699] on input at bounding box center [730, 697] width 78 height 16
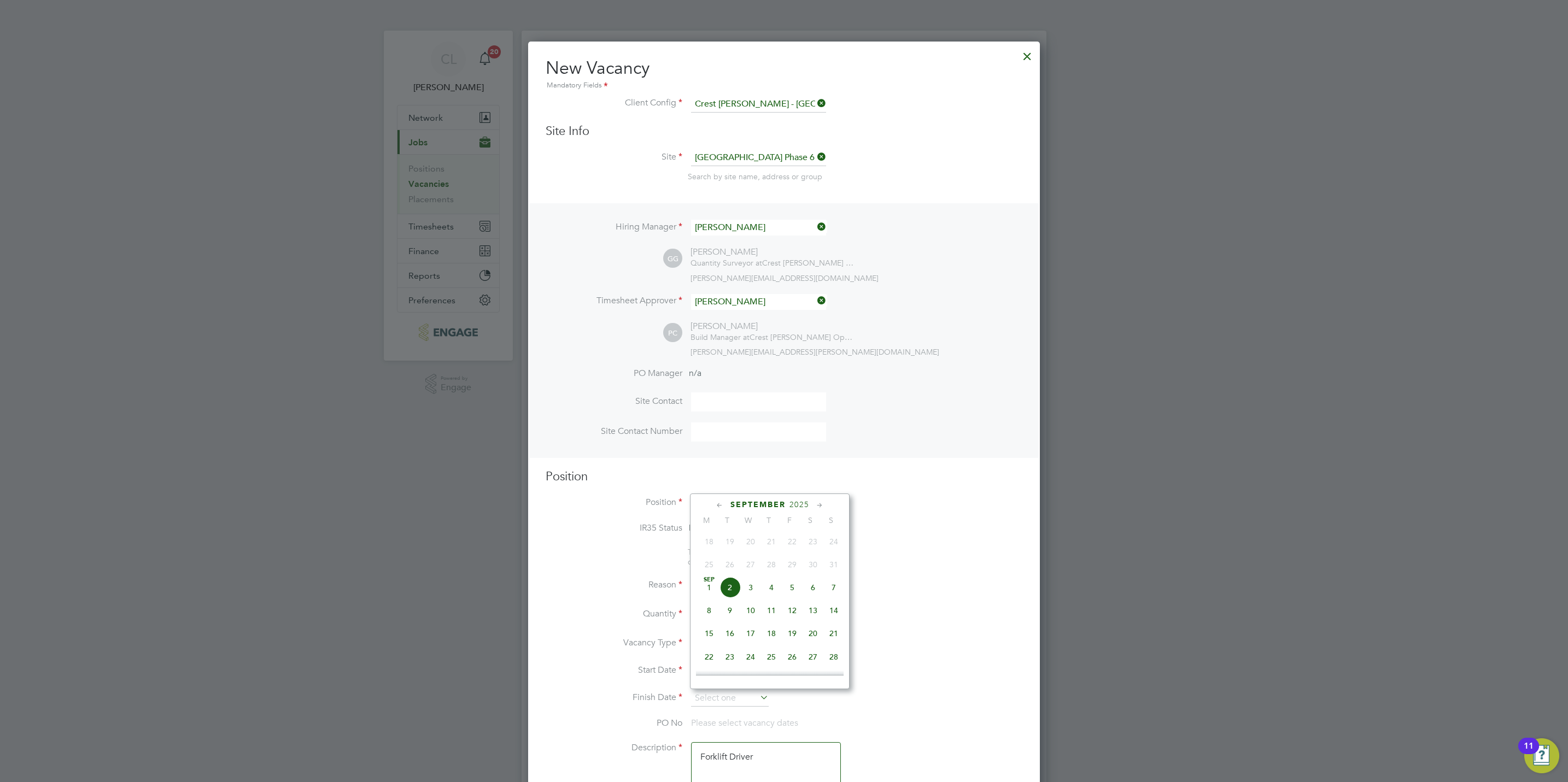
click at [792, 635] on span "19" at bounding box center [792, 633] width 21 height 21
type input "19 Sep 2025"
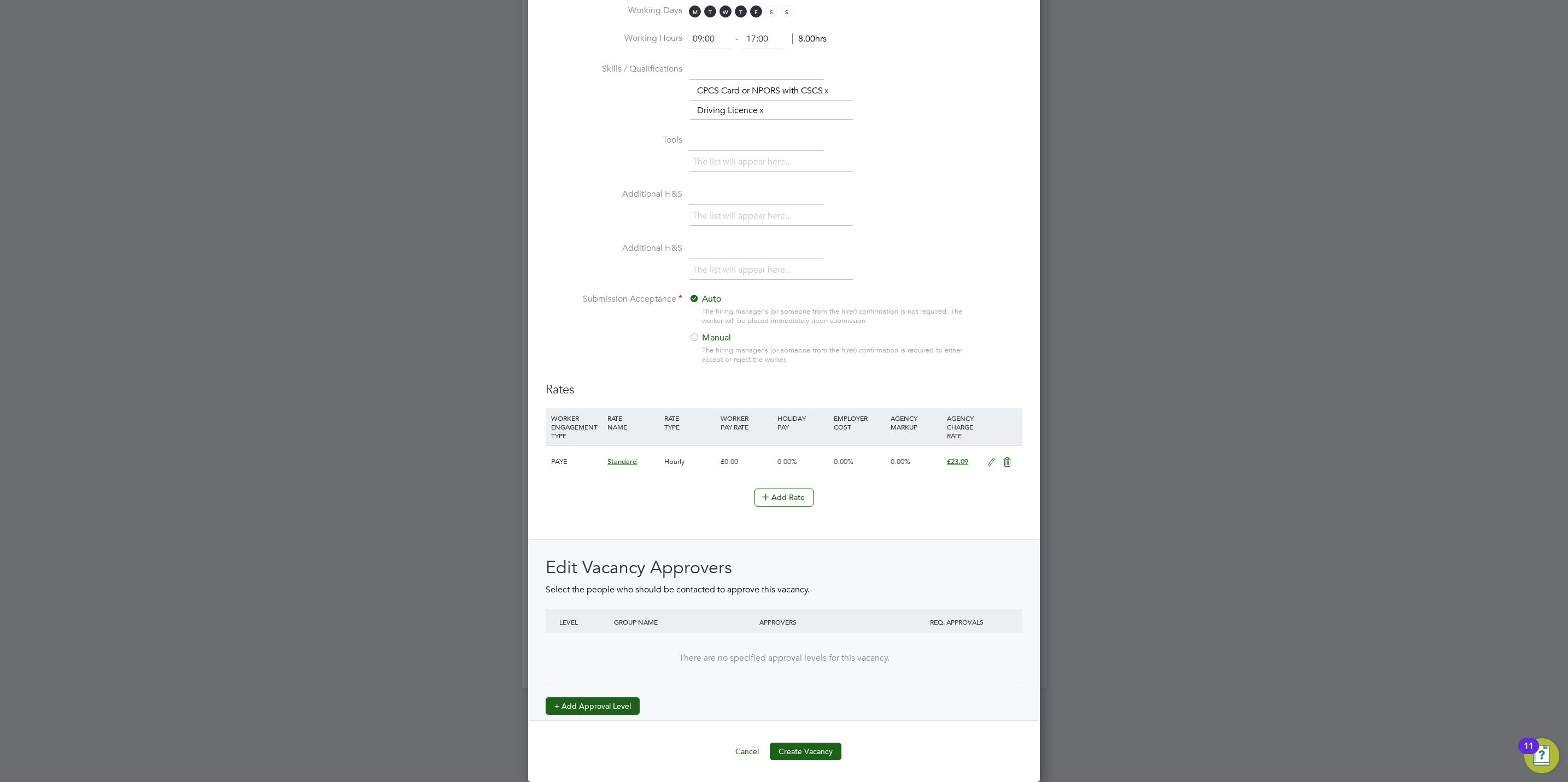
click at [615, 702] on button "+ Add Approval Level" at bounding box center [592, 706] width 94 height 18
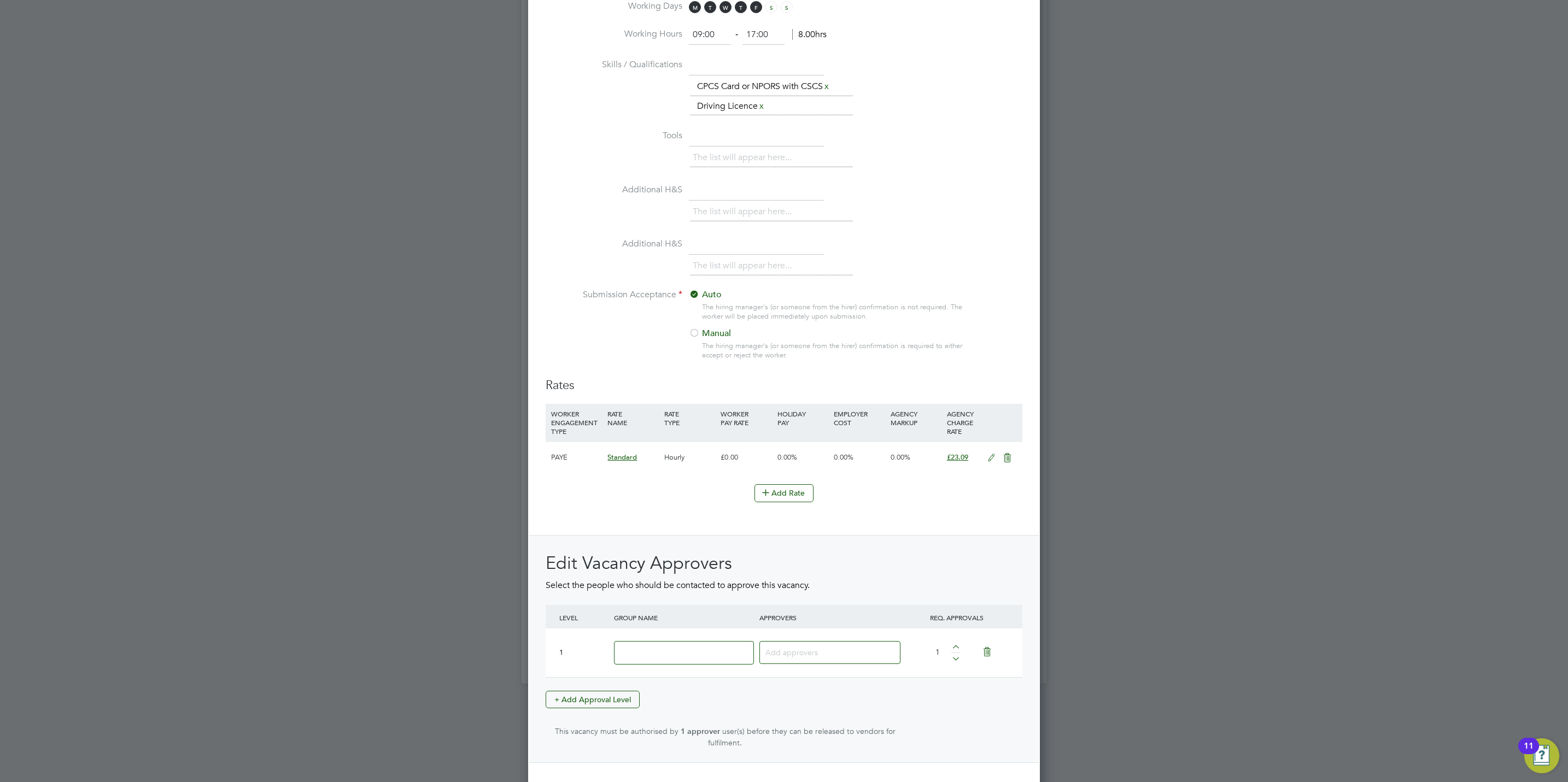
click at [653, 663] on input at bounding box center [683, 653] width 140 height 24
type input "Crest"
type input "geo"
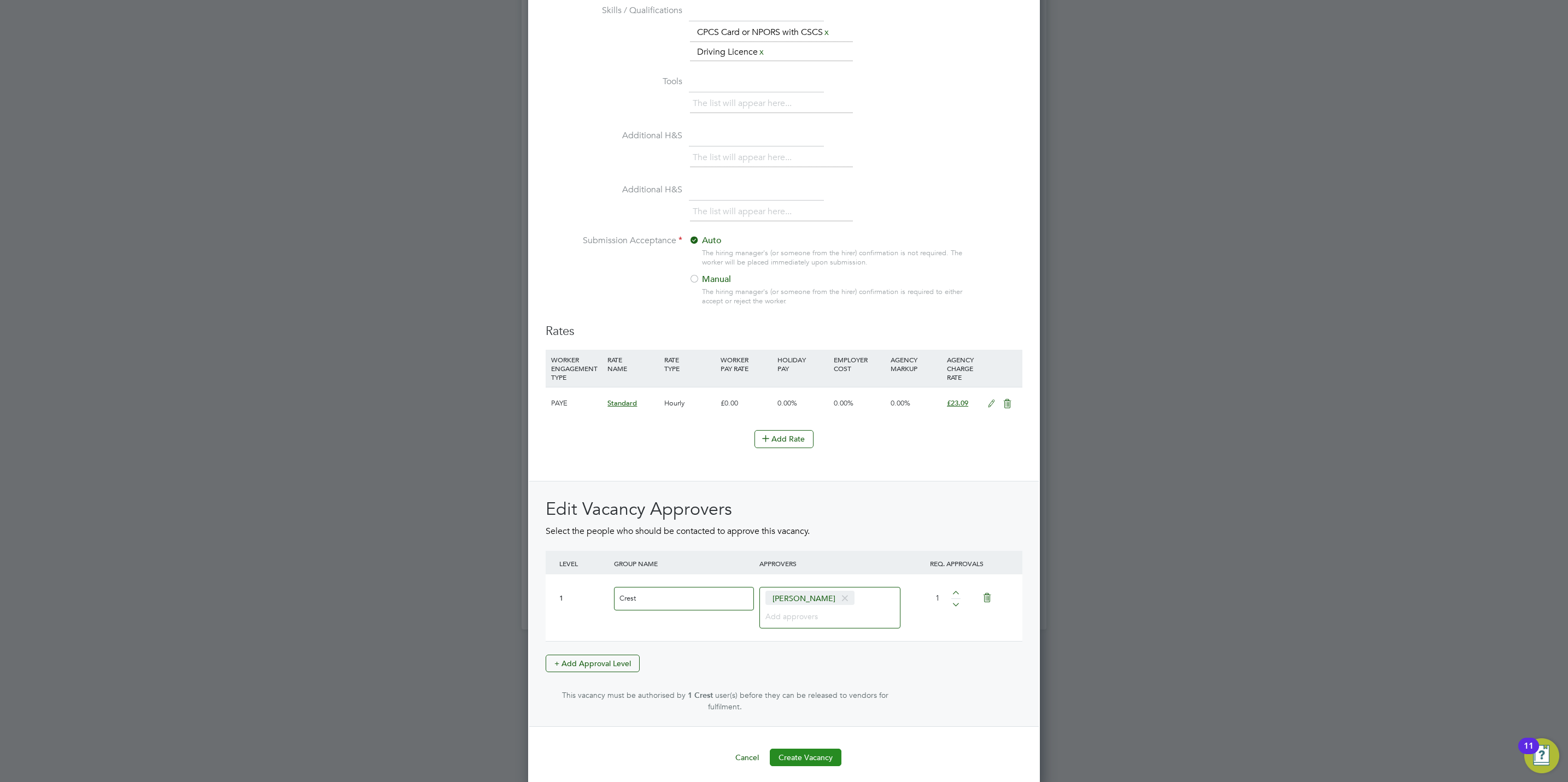
click at [809, 748] on button "Create Vacancy" at bounding box center [805, 757] width 72 height 18
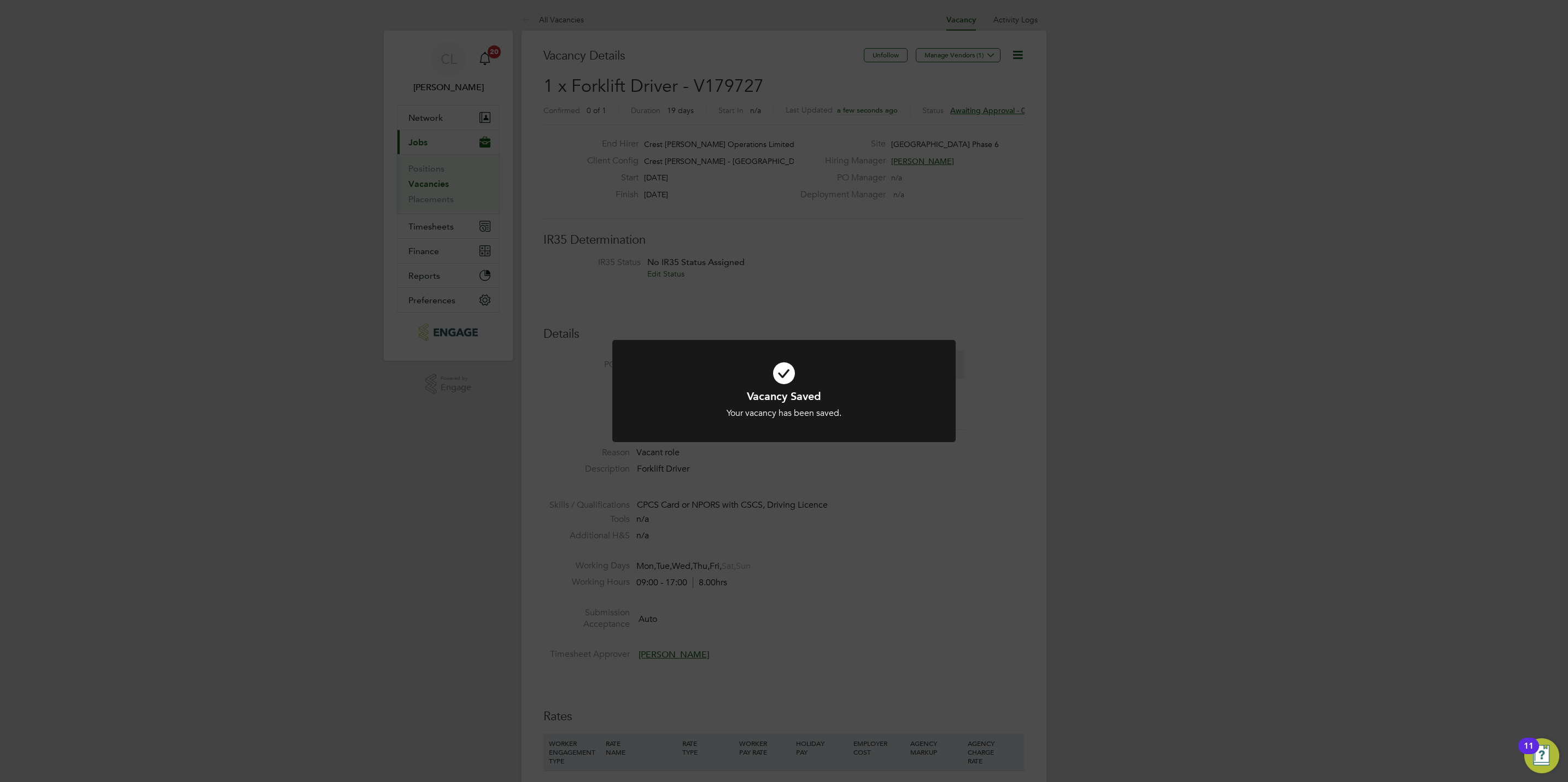
click at [835, 667] on div "Vacancy Saved Your vacancy has been saved. Cancel Okay" at bounding box center [784, 391] width 1568 height 782
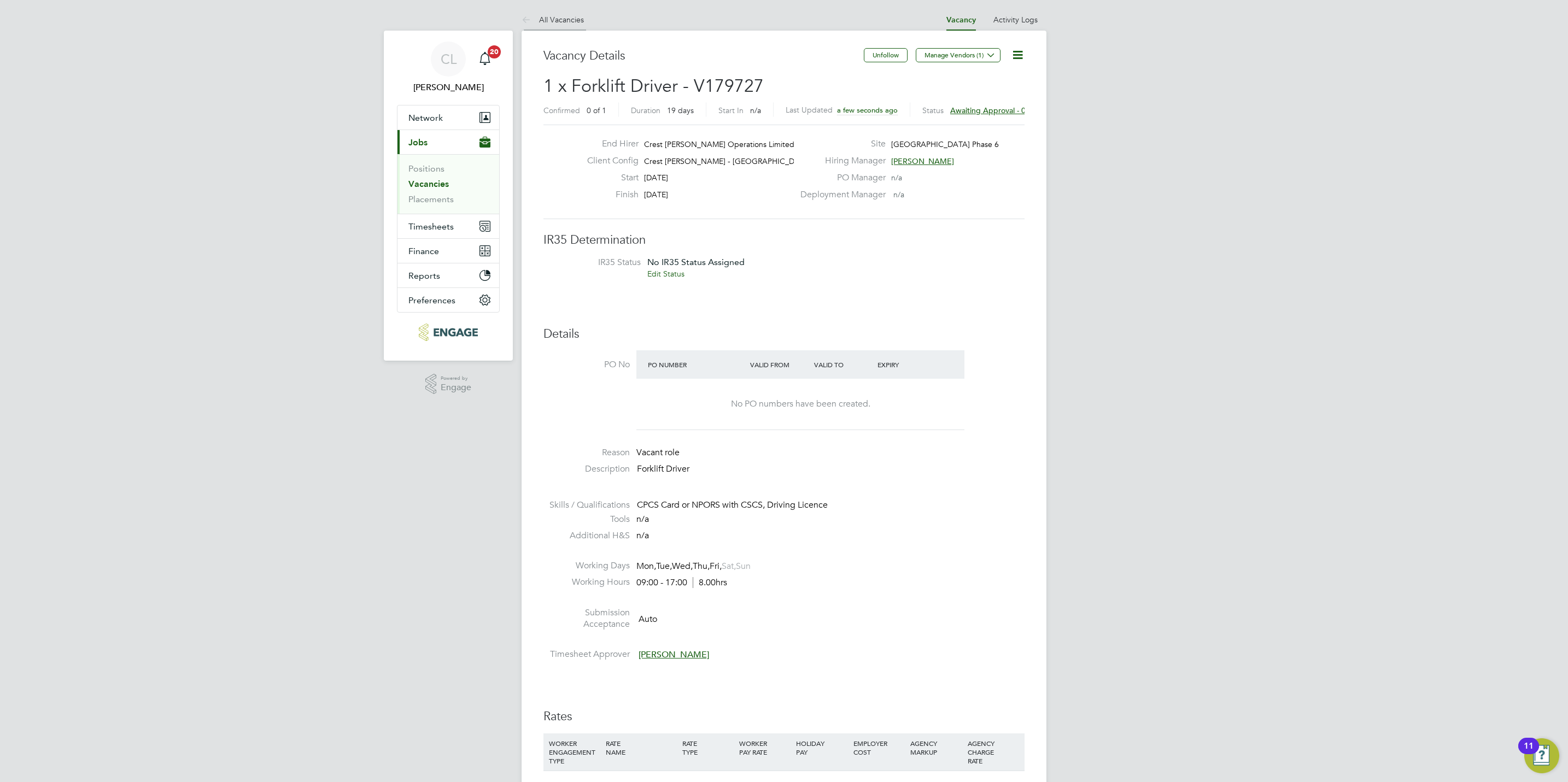
click at [577, 25] on li "All Vacancies" at bounding box center [553, 19] width 63 height 22
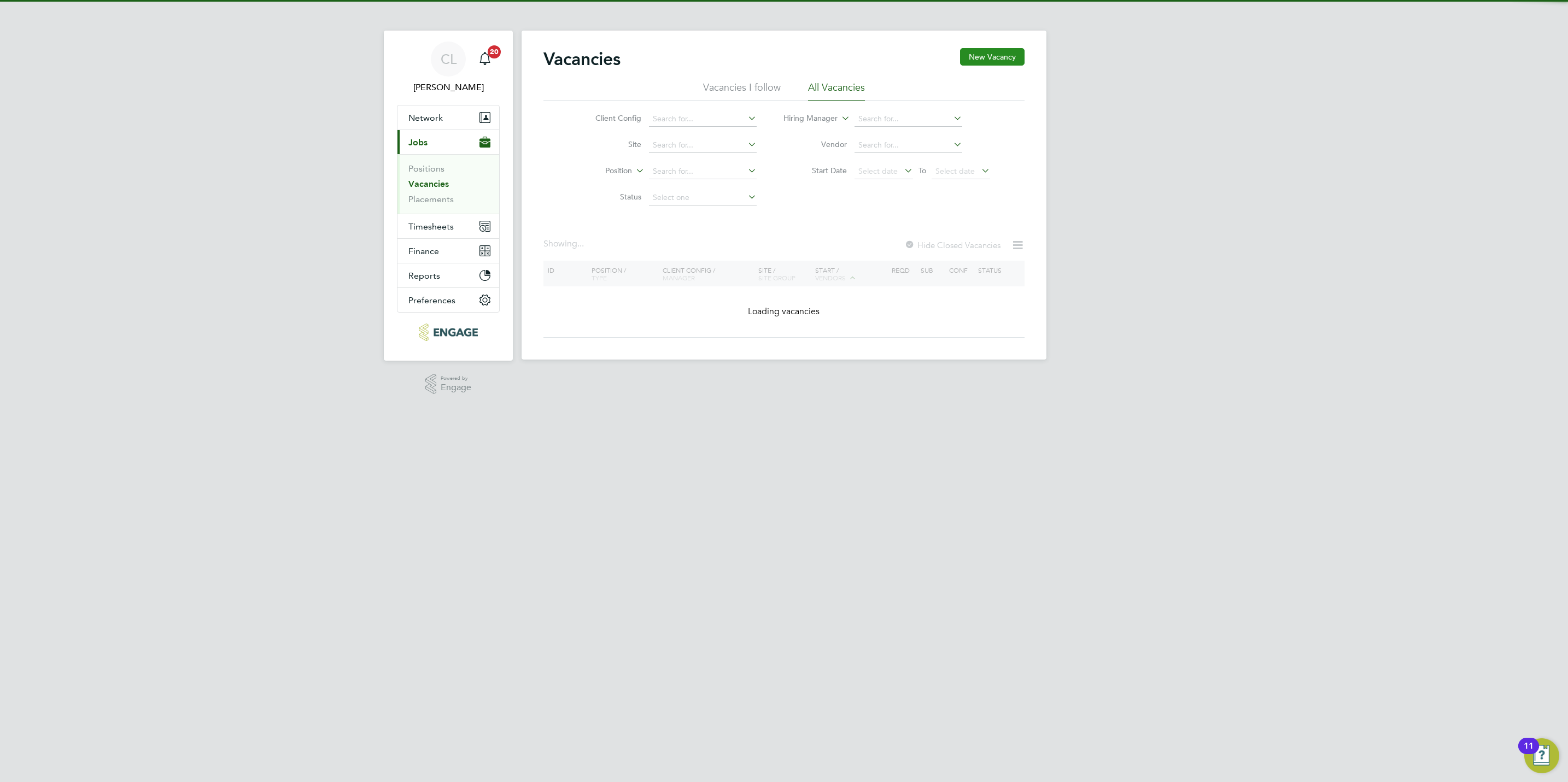
click at [998, 54] on button "New Vacancy" at bounding box center [992, 57] width 64 height 18
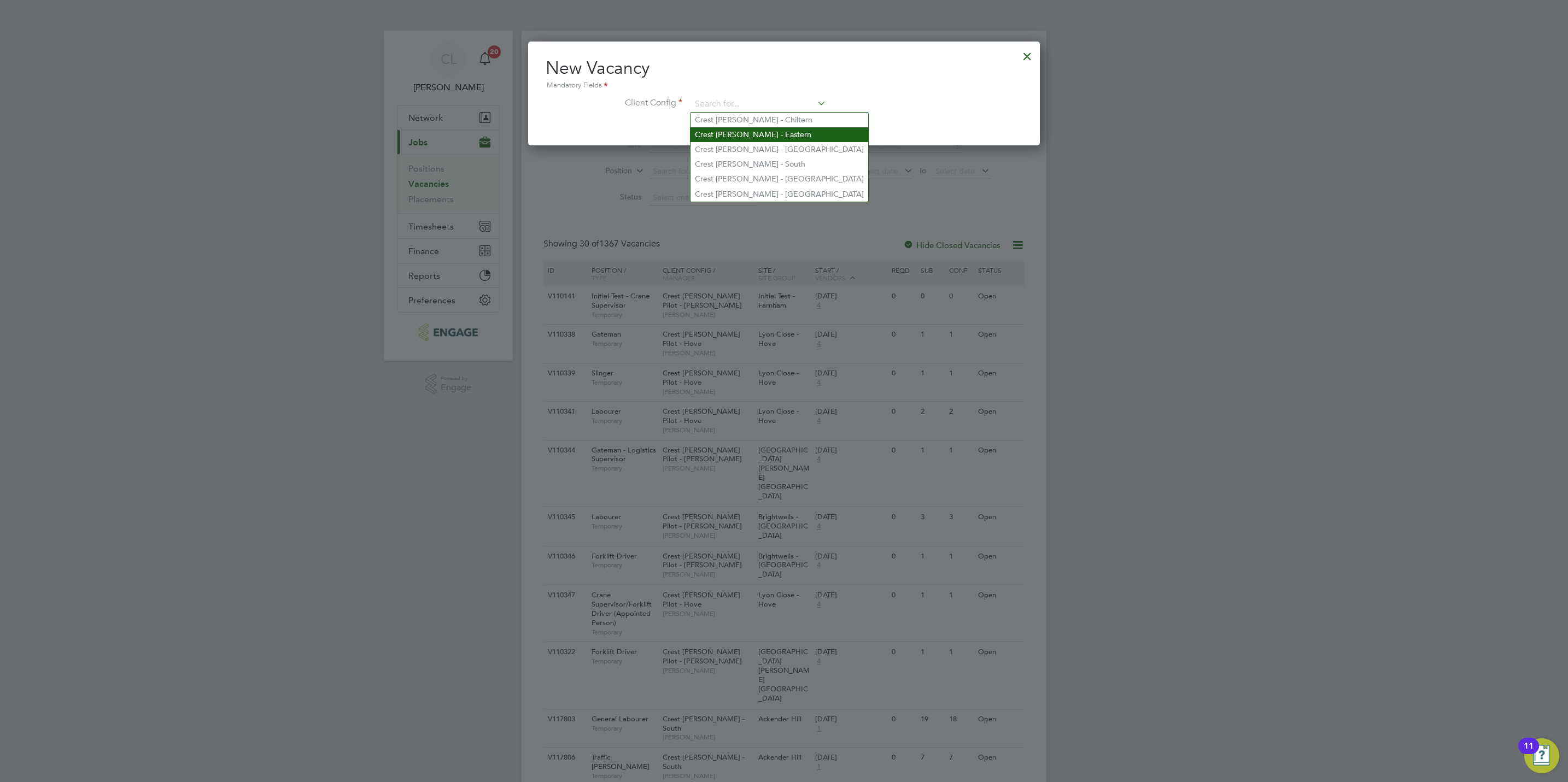
click at [782, 135] on li "Crest Nicholson - Eastern" at bounding box center [779, 134] width 178 height 14
type input "Crest Nicholson - Eastern"
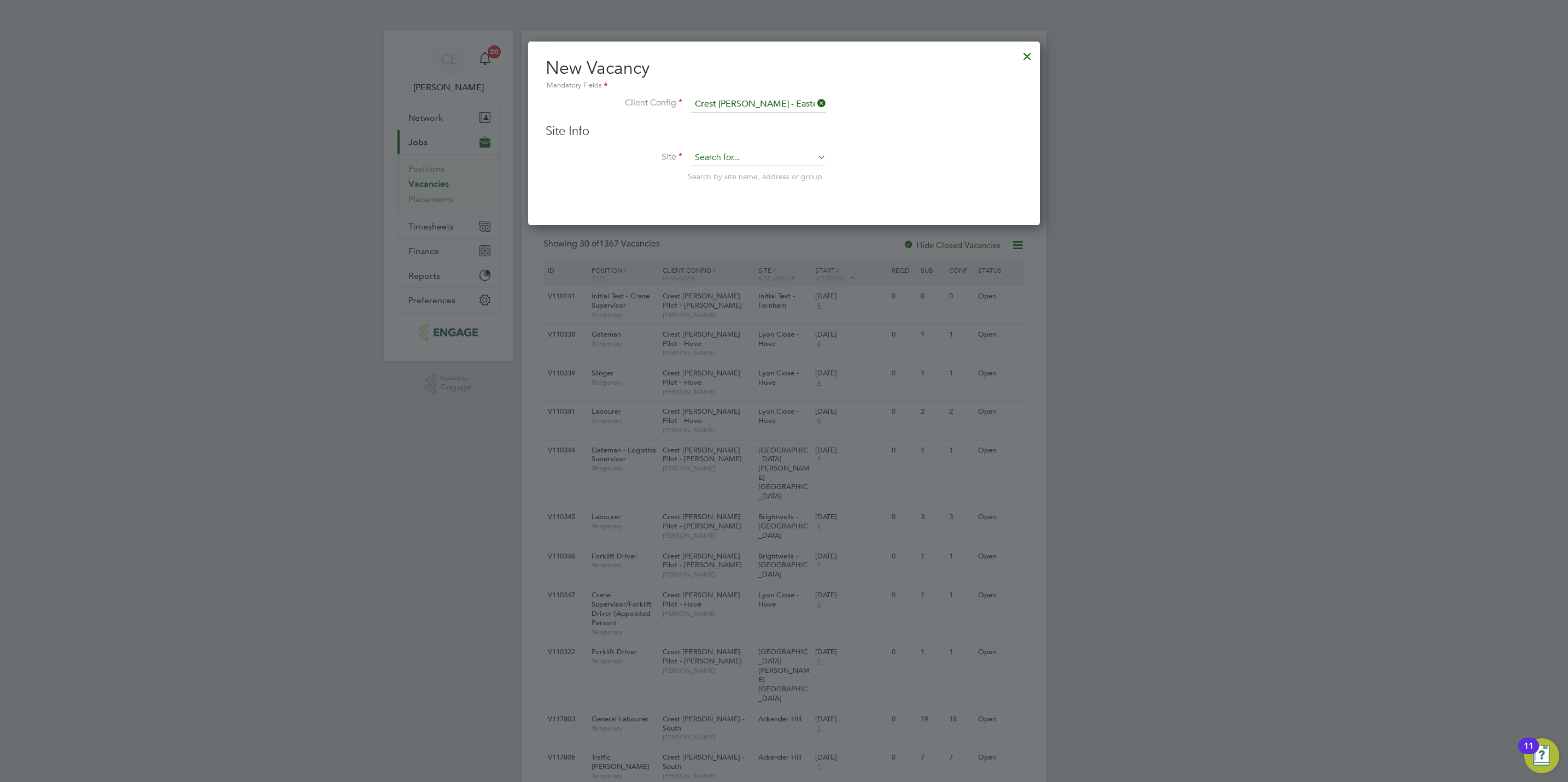
click at [770, 156] on input at bounding box center [758, 157] width 135 height 16
click at [749, 173] on li "Hey bridge" at bounding box center [758, 173] width 136 height 14
type input "Heybridge"
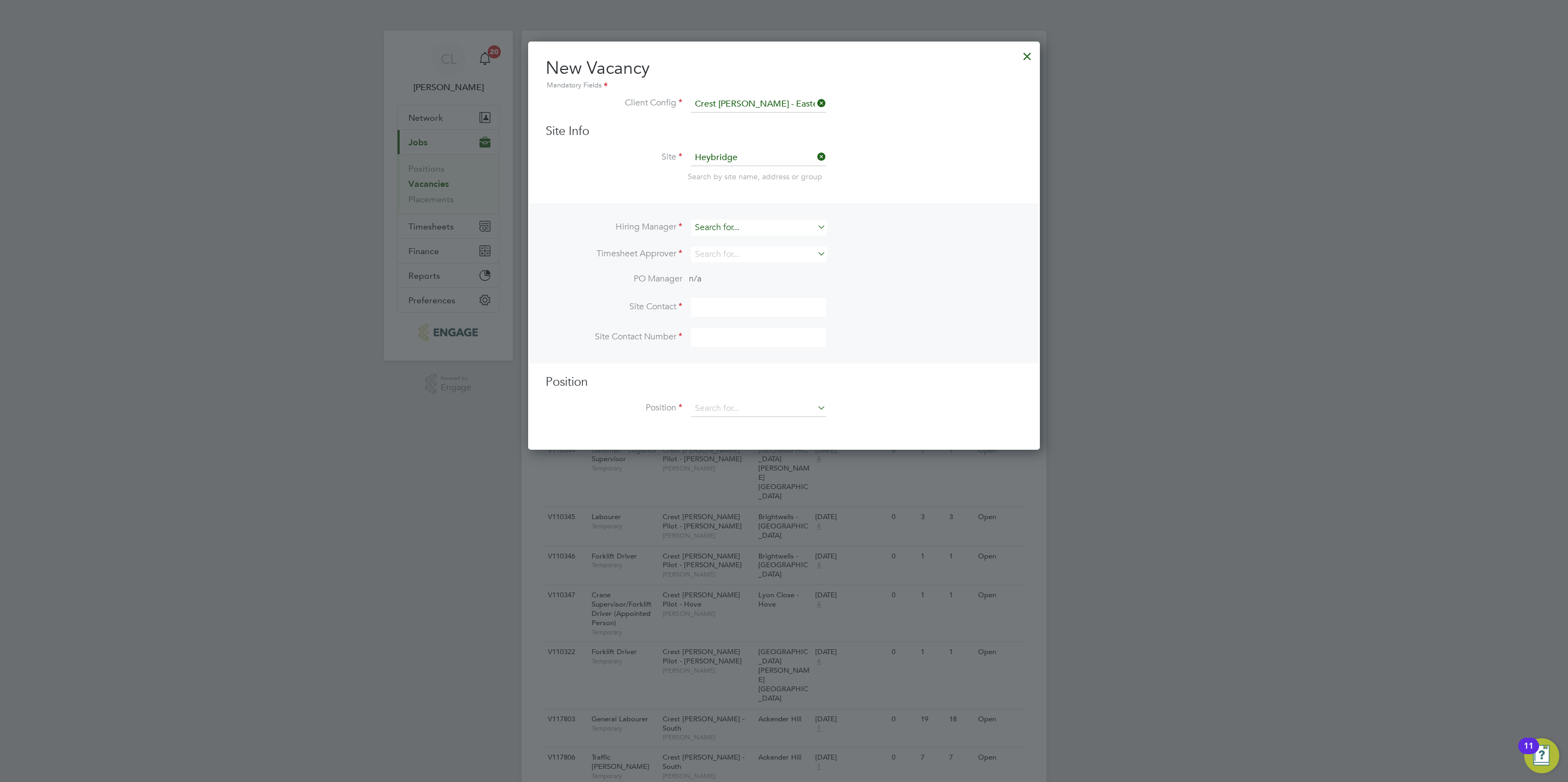
click at [737, 229] on input at bounding box center [758, 228] width 135 height 16
click at [740, 259] on li "Mark Wilkinson" at bounding box center [758, 257] width 136 height 14
type input "Mark Wilkinson"
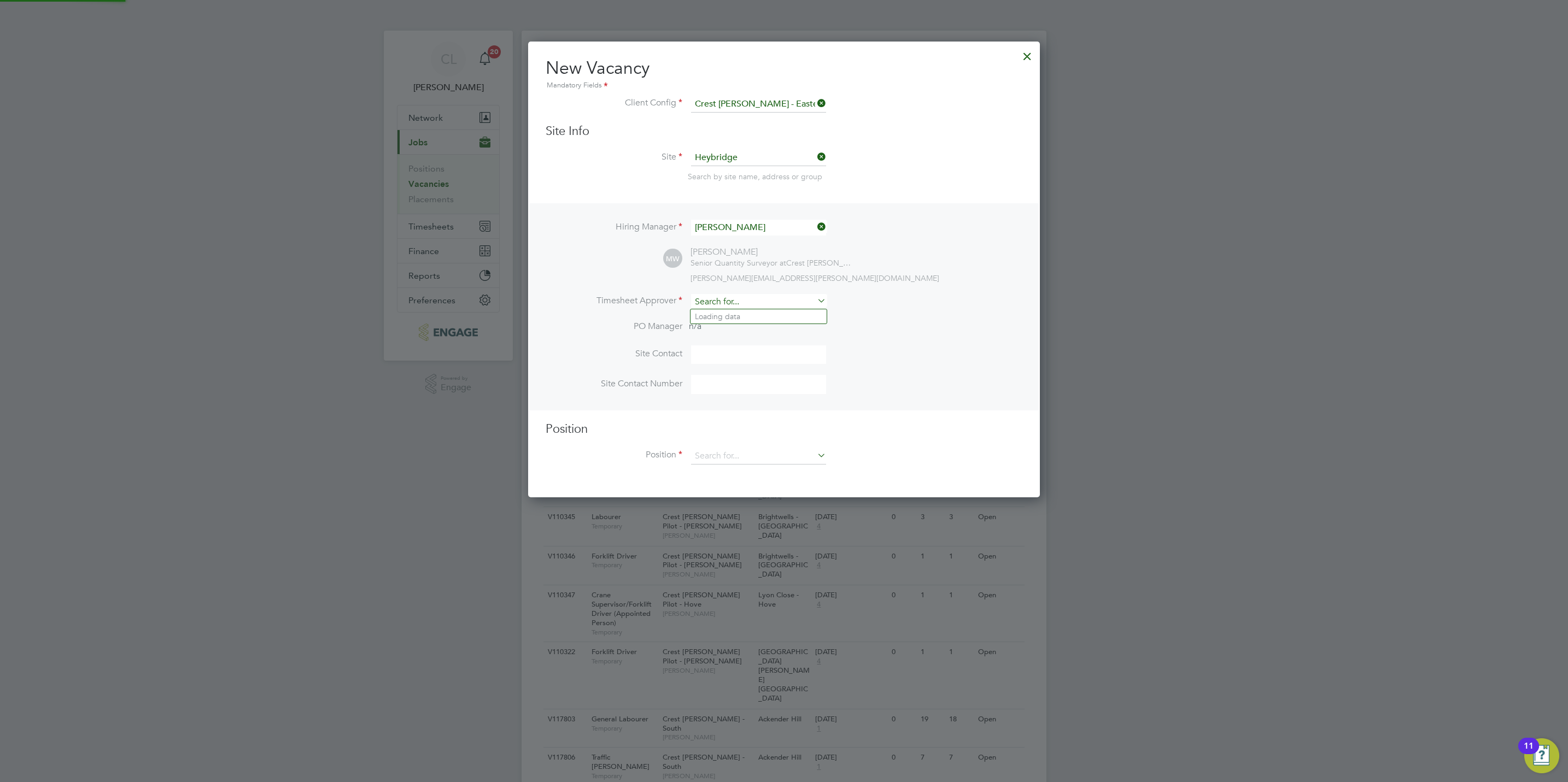
click at [744, 301] on input at bounding box center [758, 301] width 135 height 16
click at [758, 314] on li "Lisa Benbrook" at bounding box center [758, 316] width 136 height 14
type input "Lisa Benbrook"
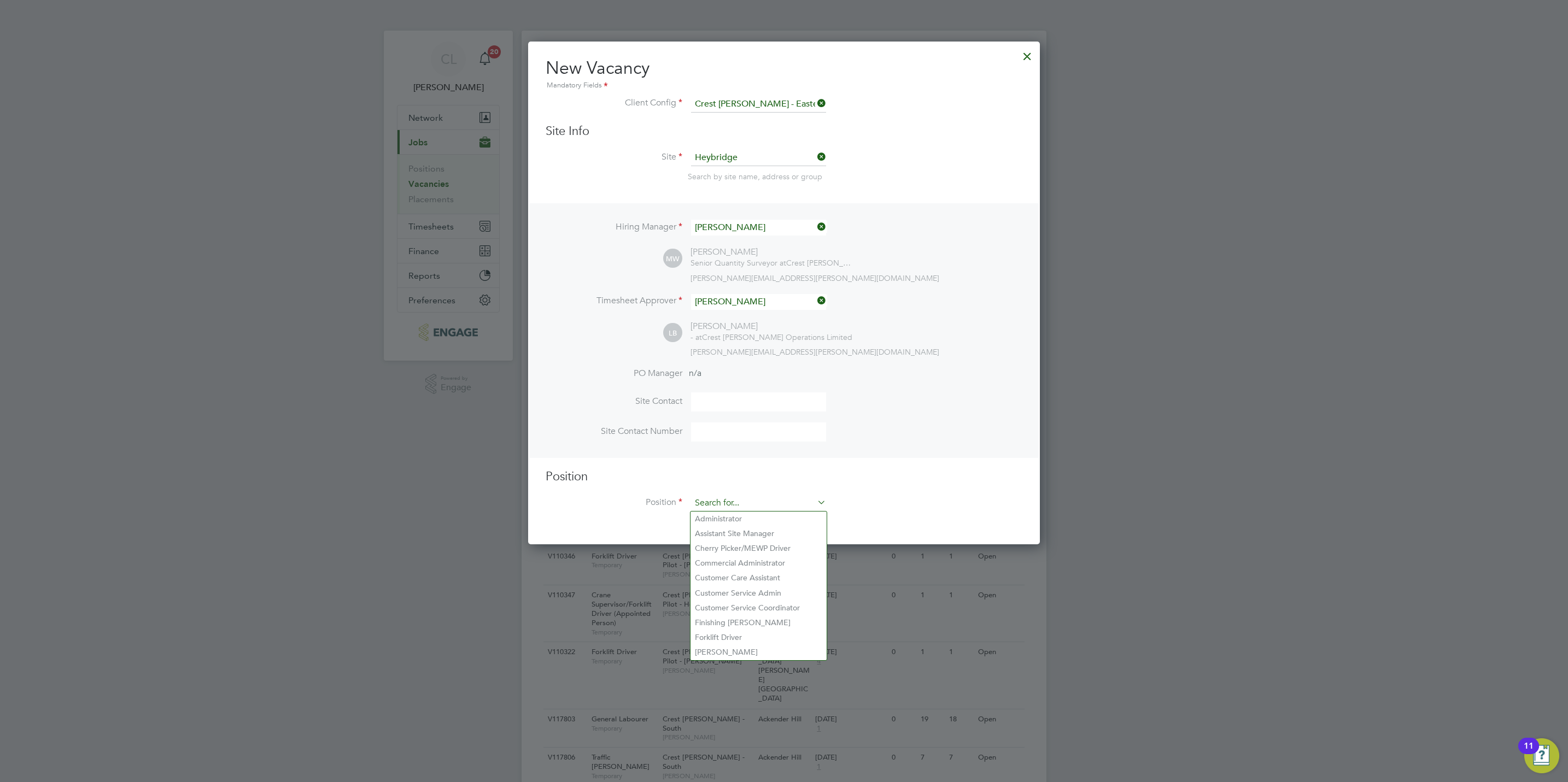
click at [780, 495] on input at bounding box center [758, 503] width 135 height 16
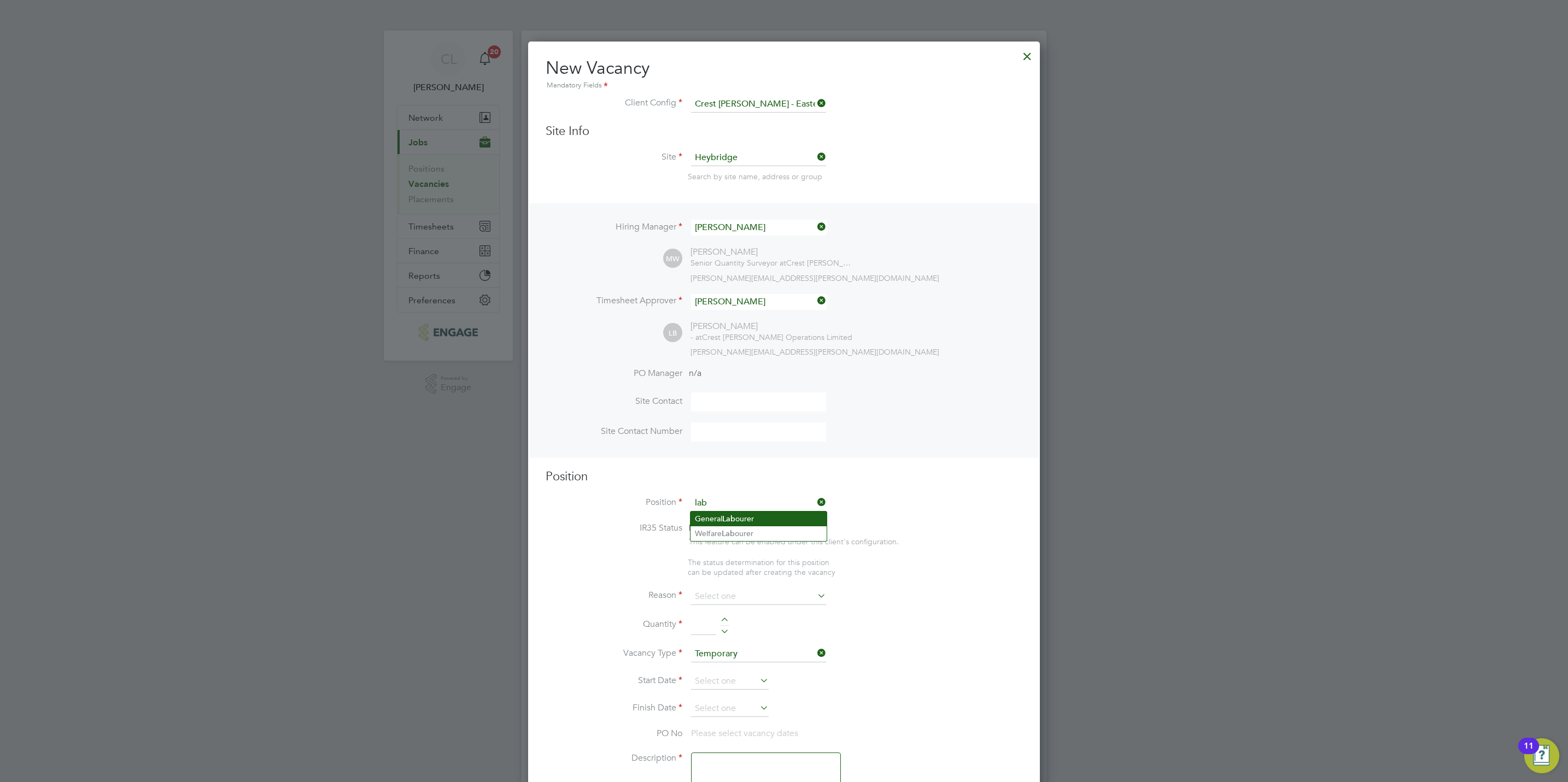
click at [754, 523] on li "General Lab ourer" at bounding box center [758, 518] width 136 height 14
type input "General Labourer"
type textarea "General Labourer"
click at [728, 586] on input at bounding box center [758, 585] width 135 height 16
click at [747, 686] on li "Vacant Role" at bounding box center [758, 686] width 136 height 14
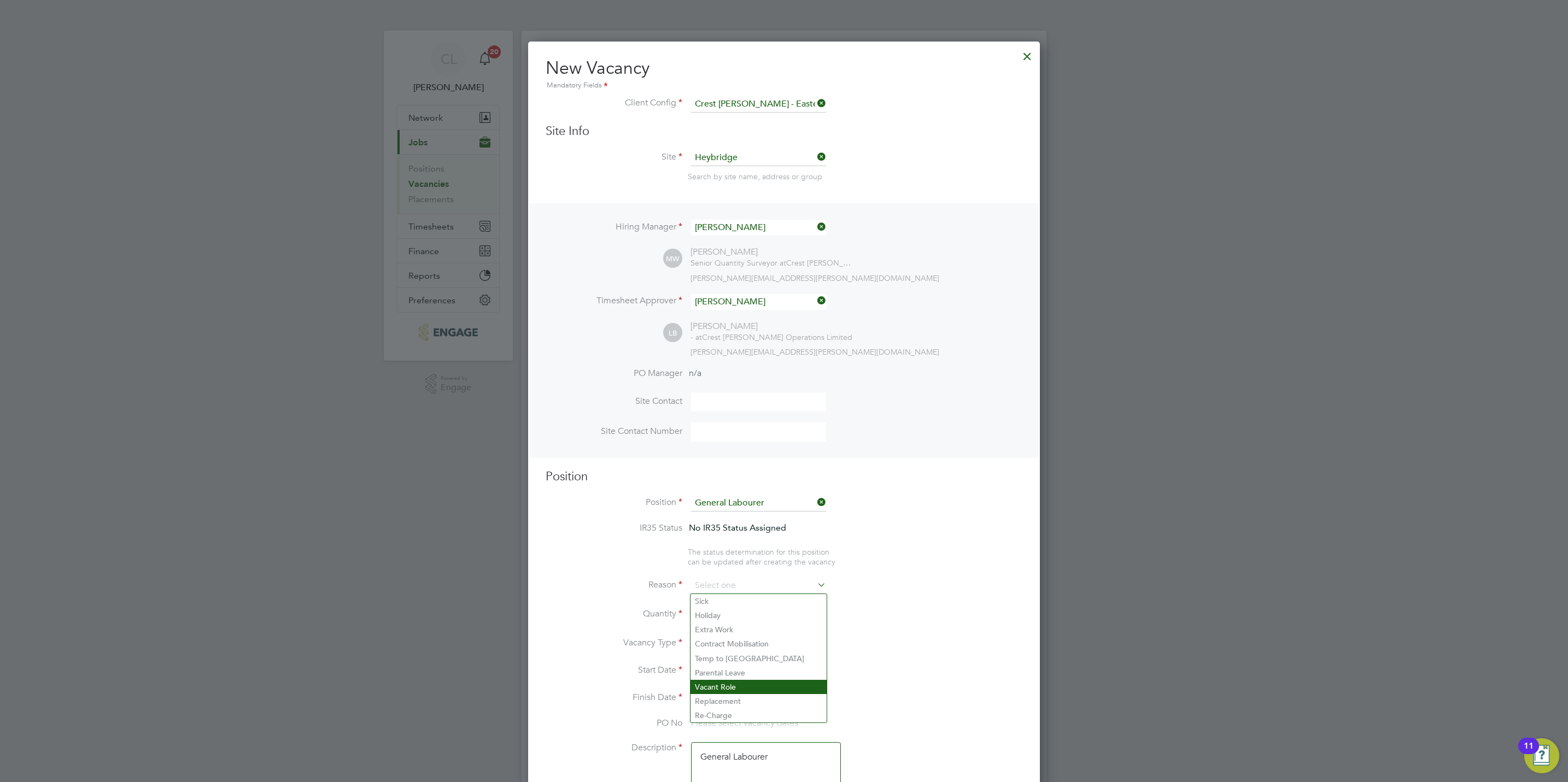
type input "Vacant Role"
click at [722, 609] on div at bounding box center [724, 610] width 9 height 8
type input "1"
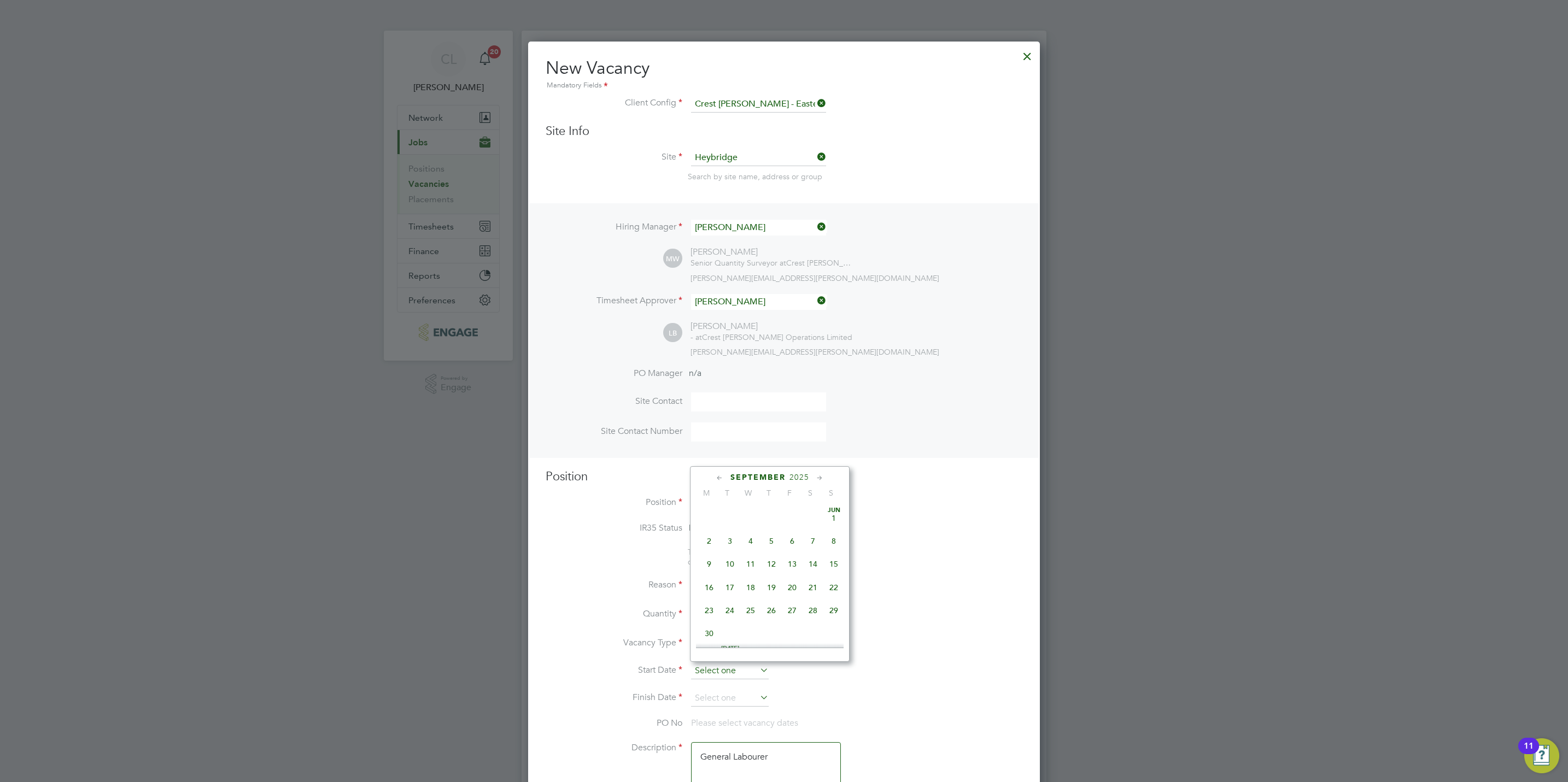
click at [718, 670] on input at bounding box center [730, 670] width 78 height 16
click at [713, 563] on span "Sep 1" at bounding box center [709, 559] width 21 height 21
type input "01 Sep 2025"
click at [718, 696] on input at bounding box center [730, 697] width 78 height 16
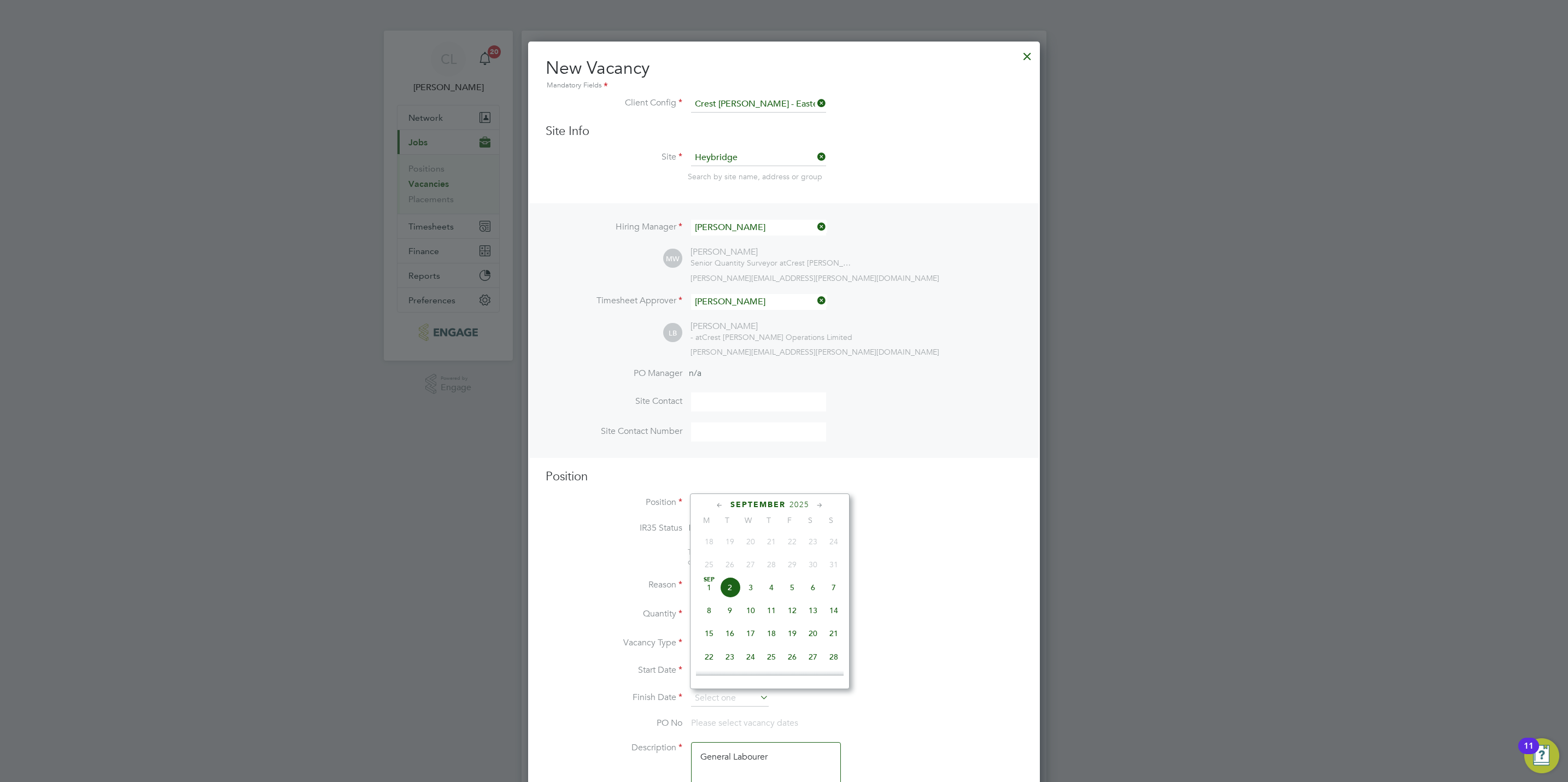
click at [787, 613] on span "12" at bounding box center [792, 610] width 21 height 21
type input "12 Sep 2025"
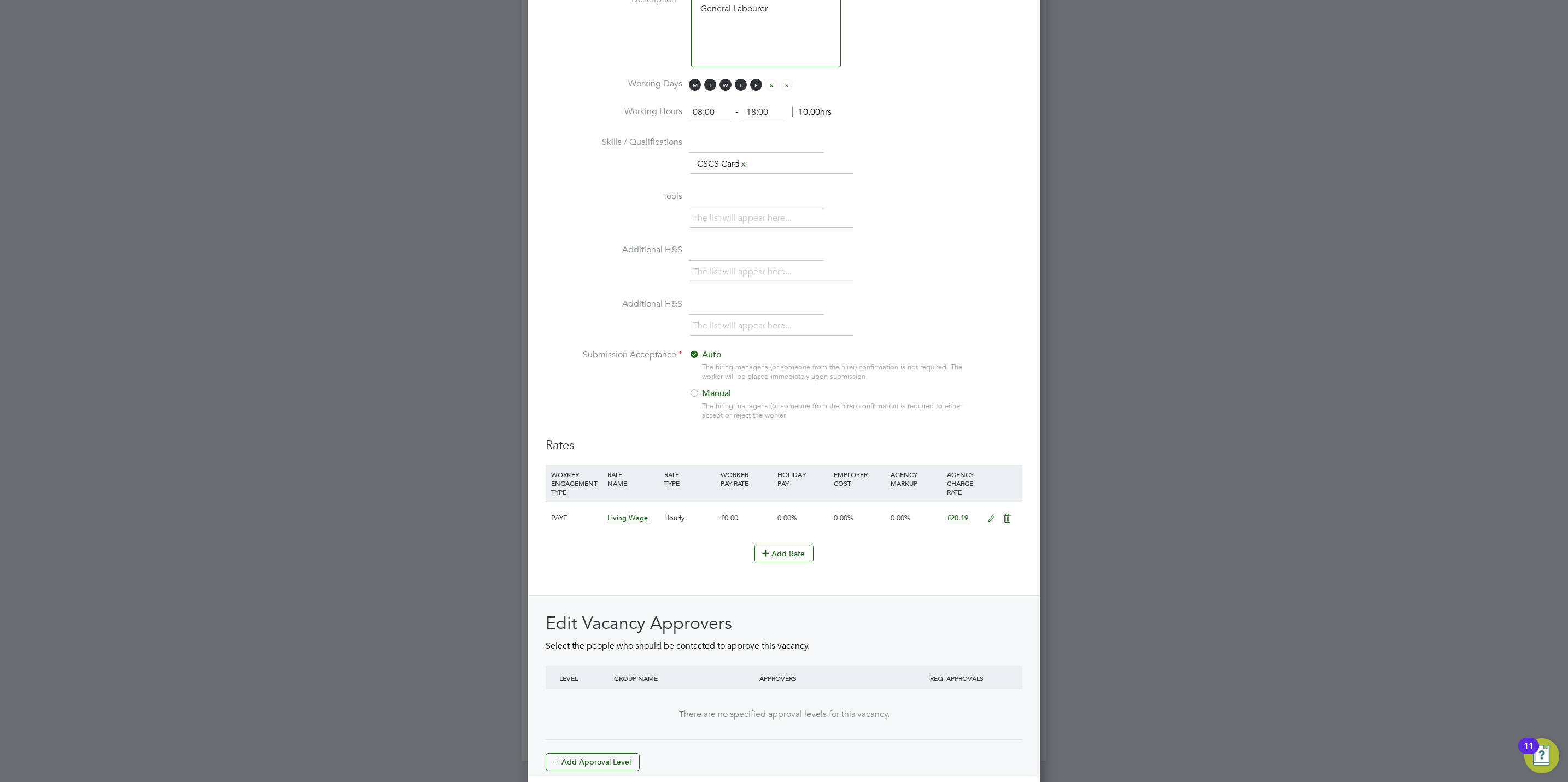
scroll to position [901, 0]
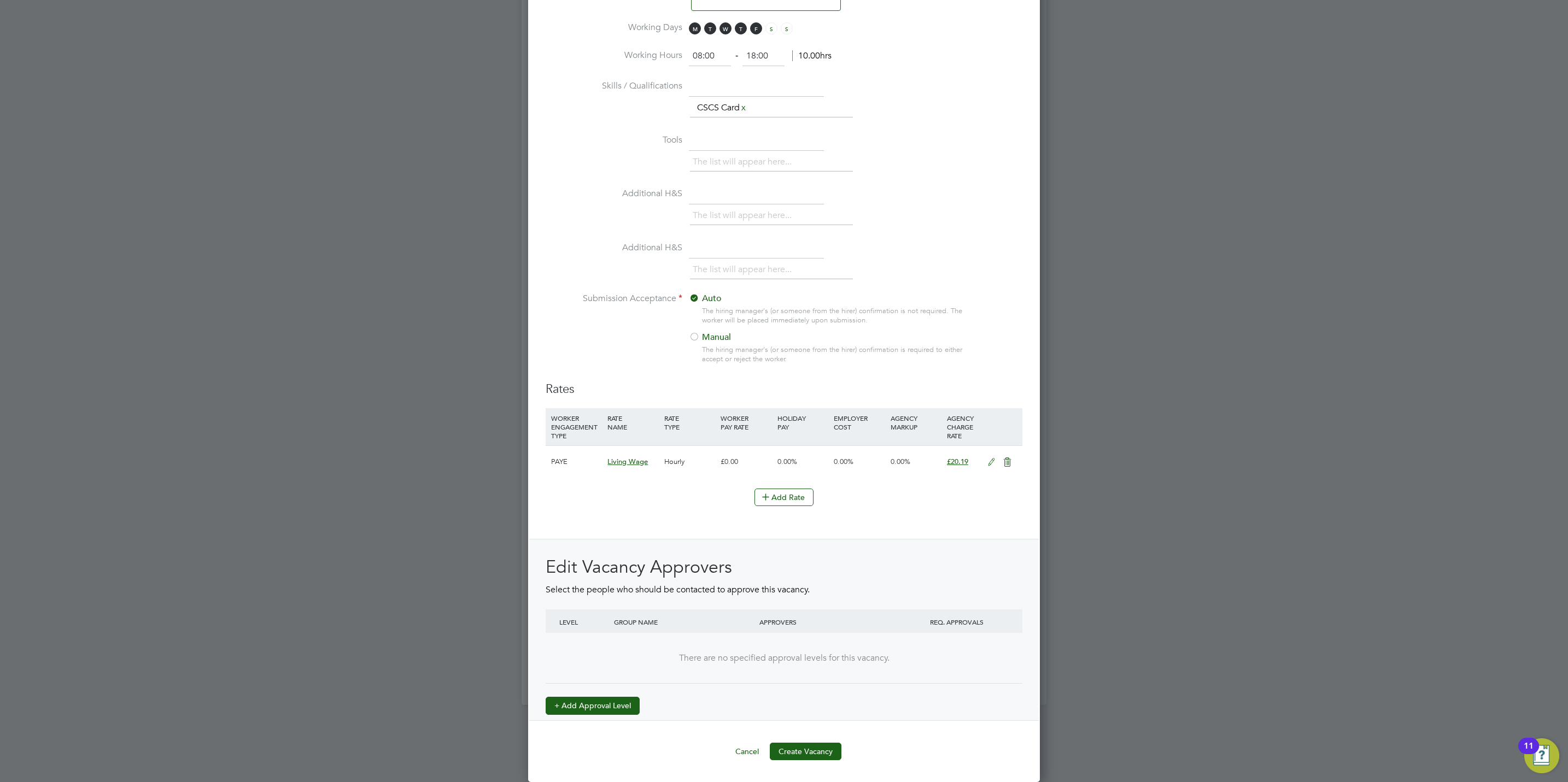
click at [605, 702] on button "+ Add Approval Level" at bounding box center [592, 705] width 94 height 18
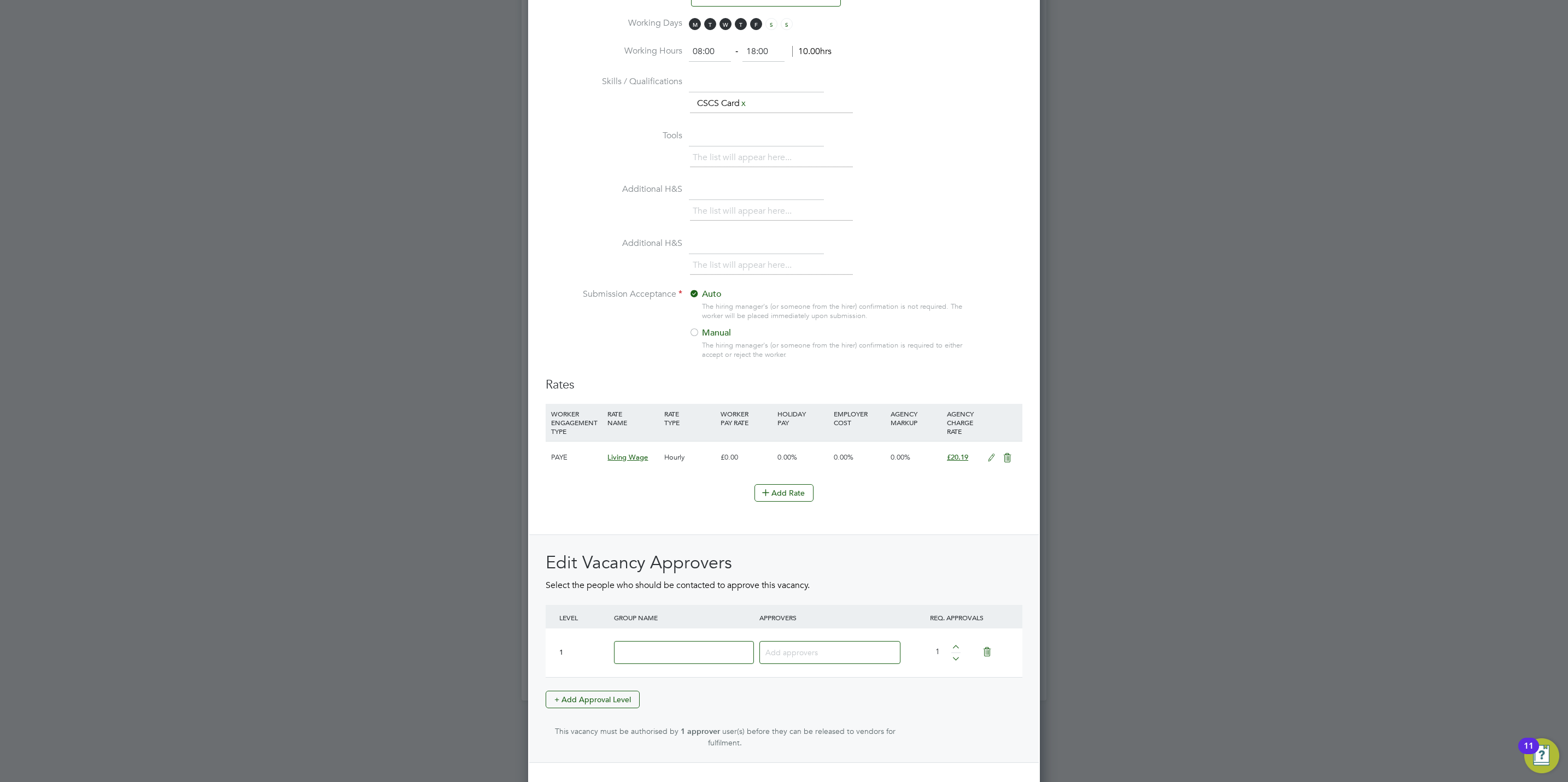
scroll to position [1688, 511]
click at [641, 653] on input at bounding box center [683, 653] width 140 height 24
type input "Crest"
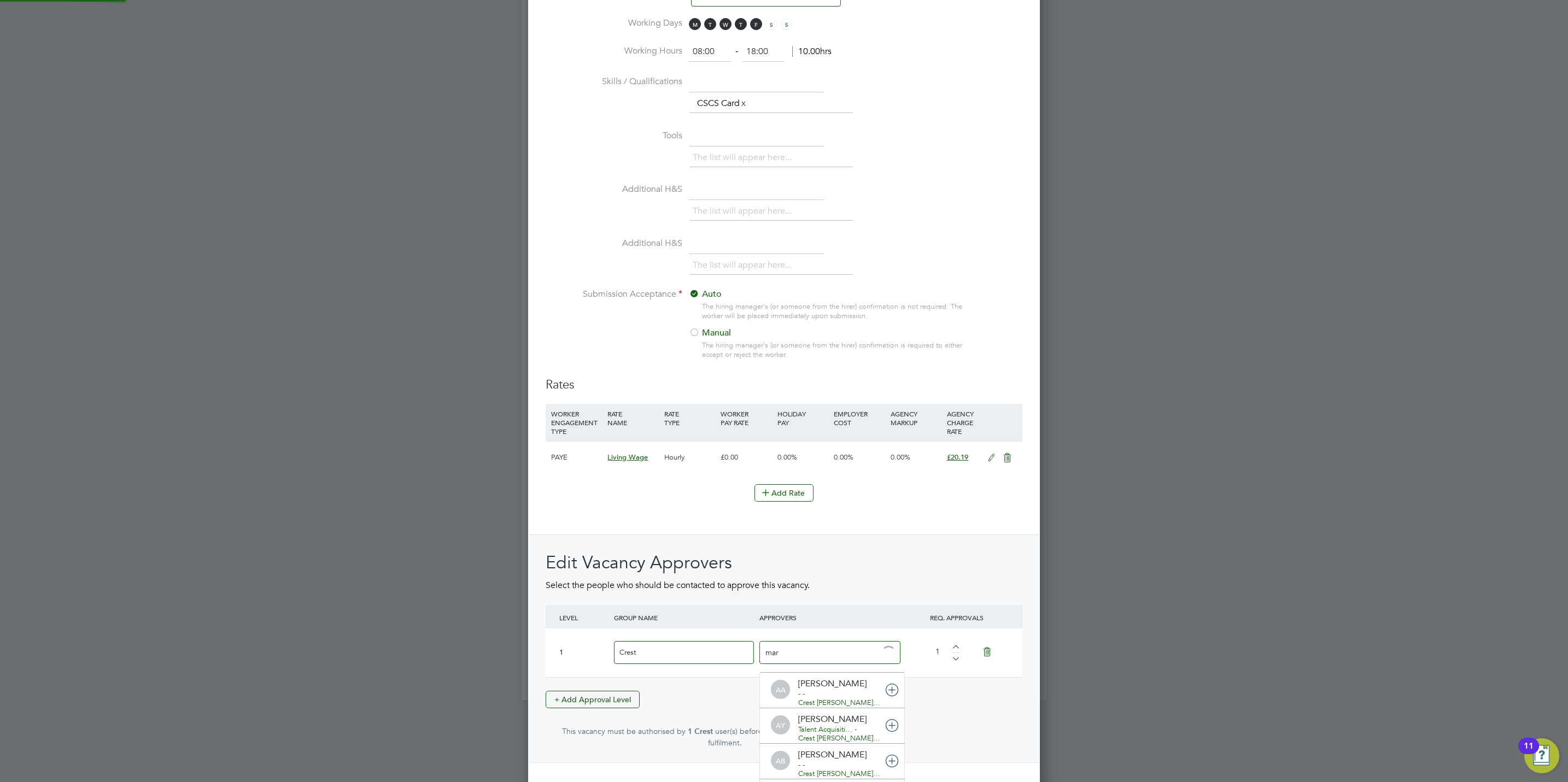
type input "mark"
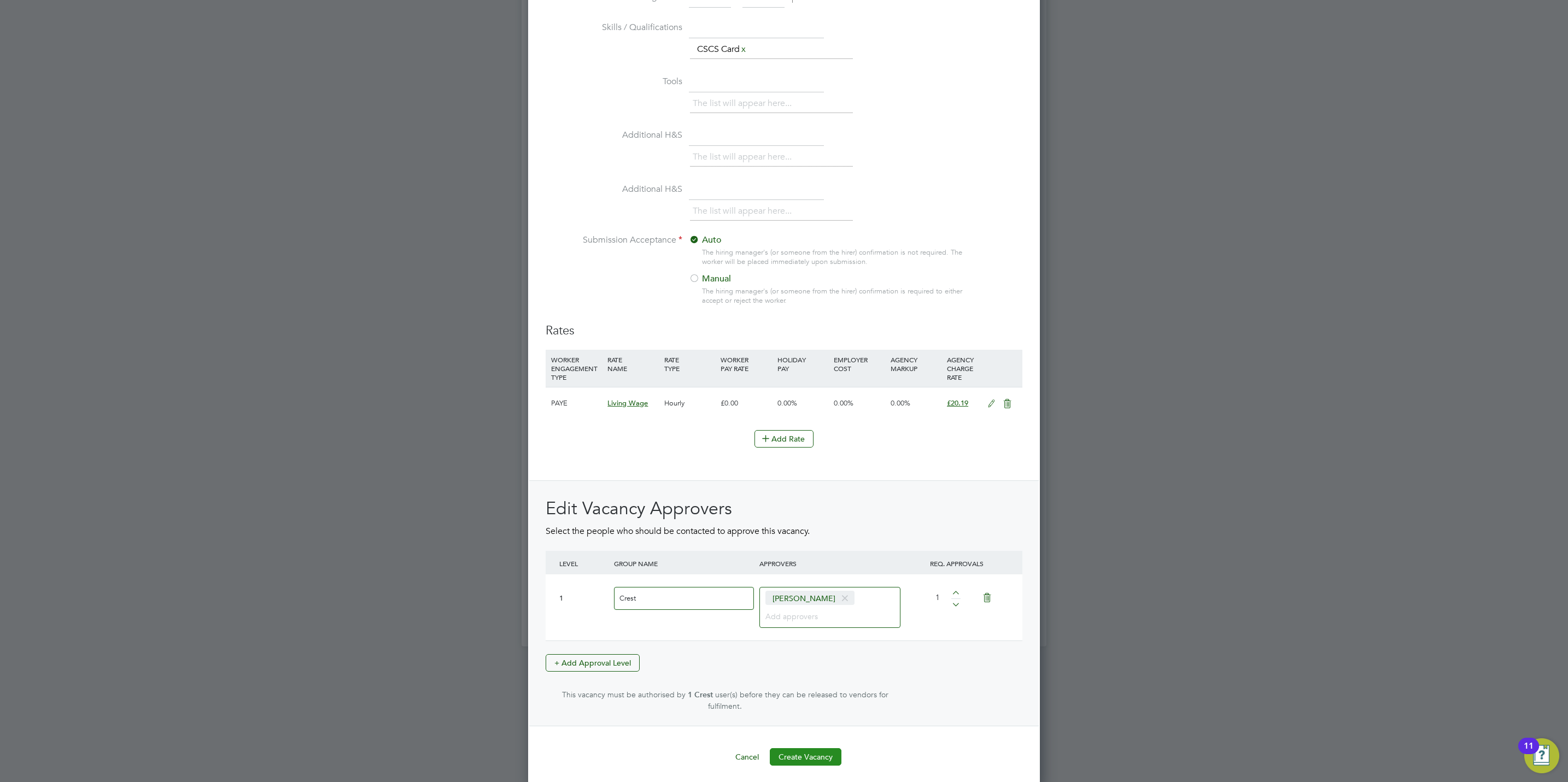
click at [825, 752] on button "Create Vacancy" at bounding box center [805, 757] width 72 height 18
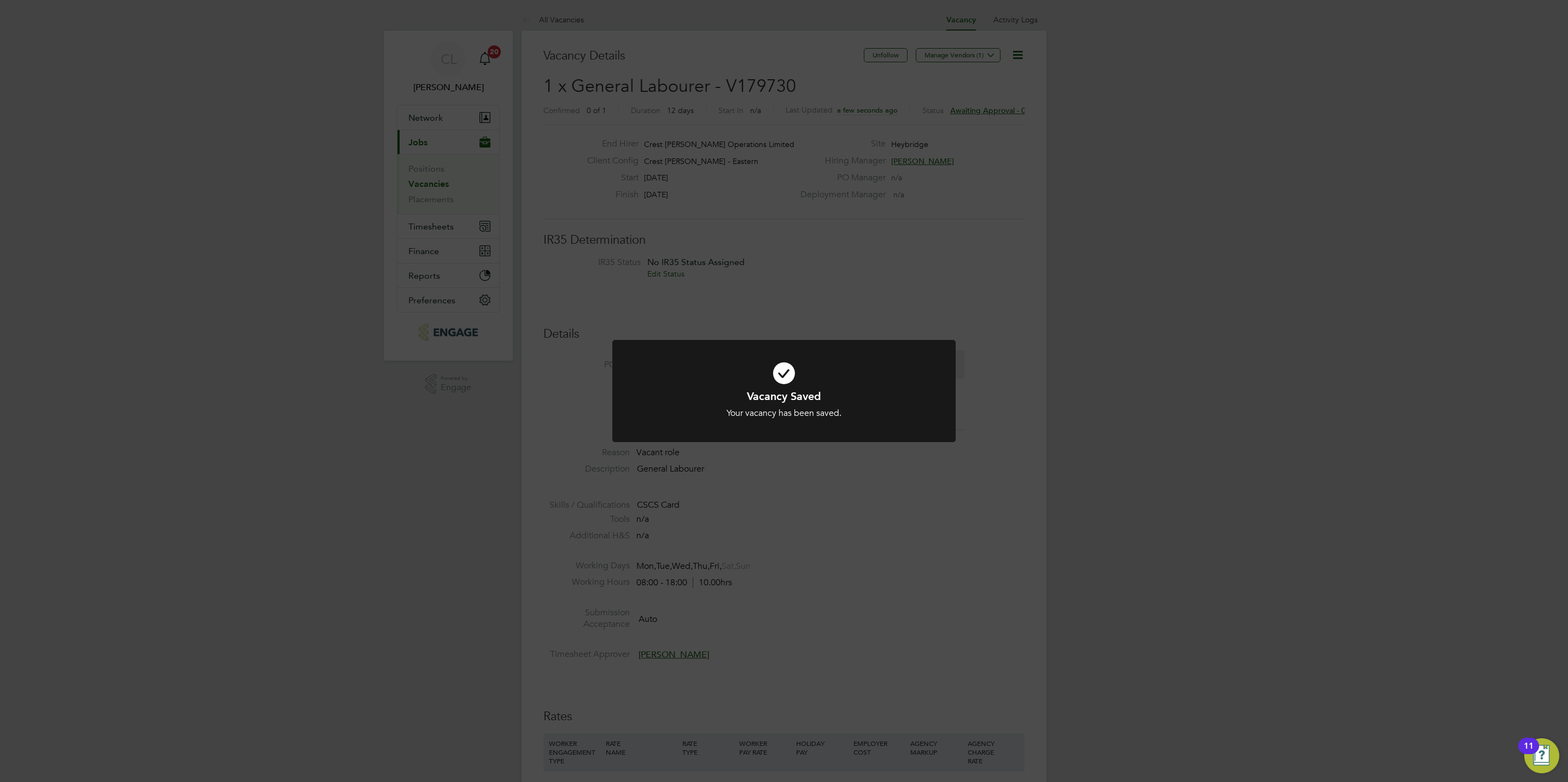
click at [818, 647] on div "Vacancy Saved Your vacancy has been saved. Cancel Okay" at bounding box center [784, 391] width 1568 height 782
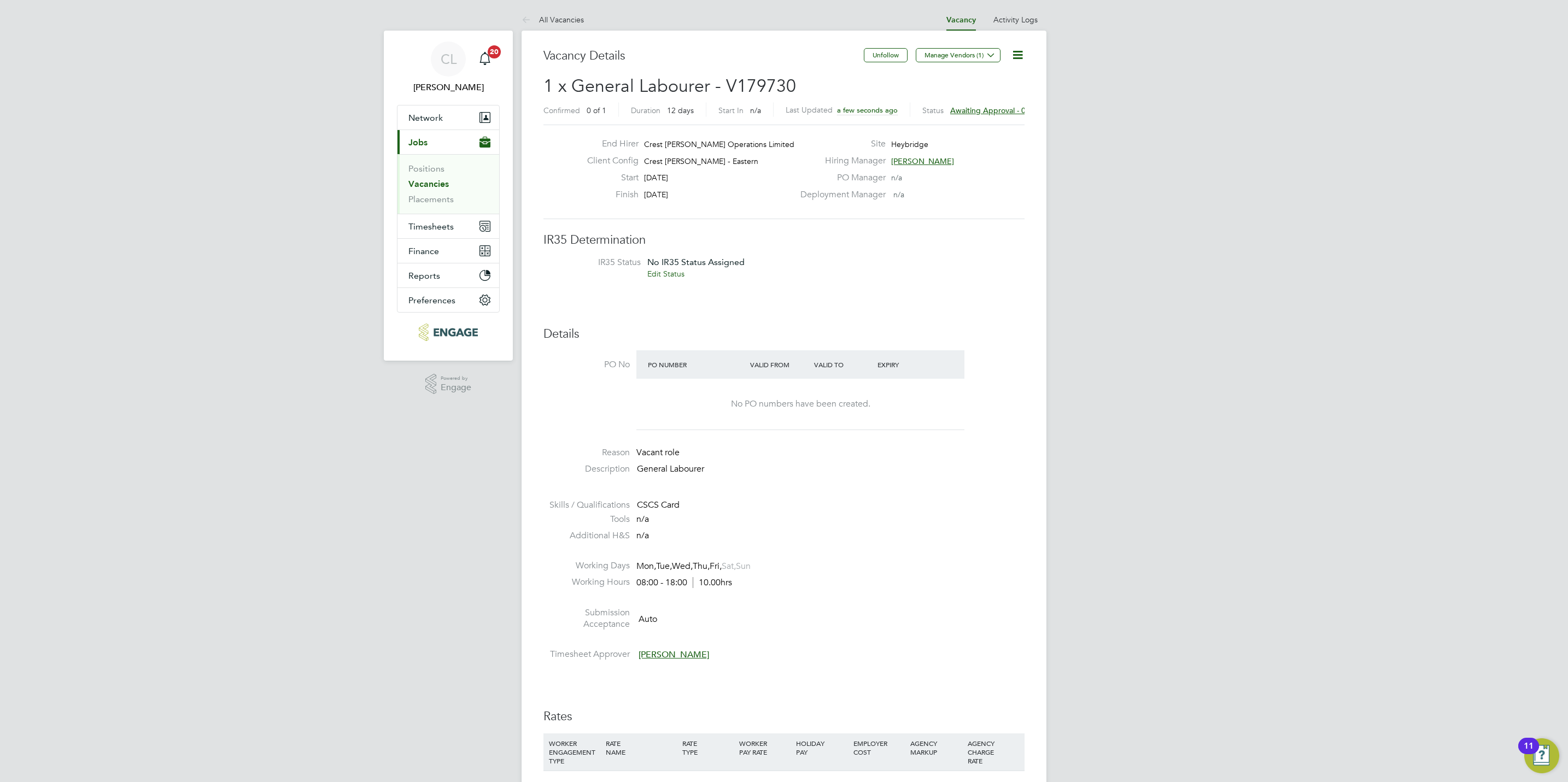
click at [564, 30] on div "Vacancy Details Unfollow Manage Vendors (1) 1 x General Labourer - V179730 Conf…" at bounding box center [784, 704] width 525 height 1347
click at [549, 19] on link "All Vacancies" at bounding box center [553, 19] width 63 height 10
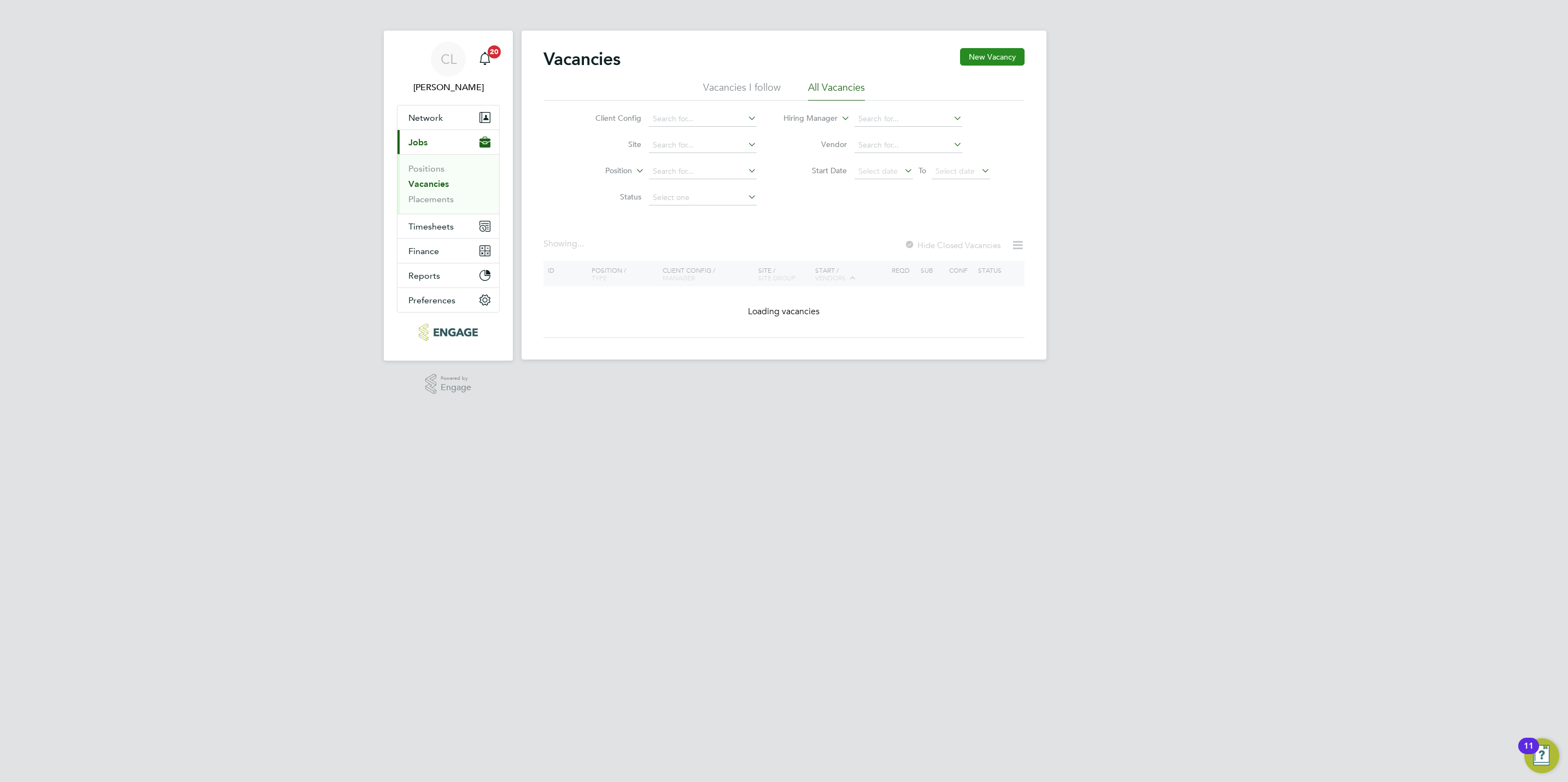
click at [976, 50] on button "New Vacancy" at bounding box center [992, 57] width 64 height 18
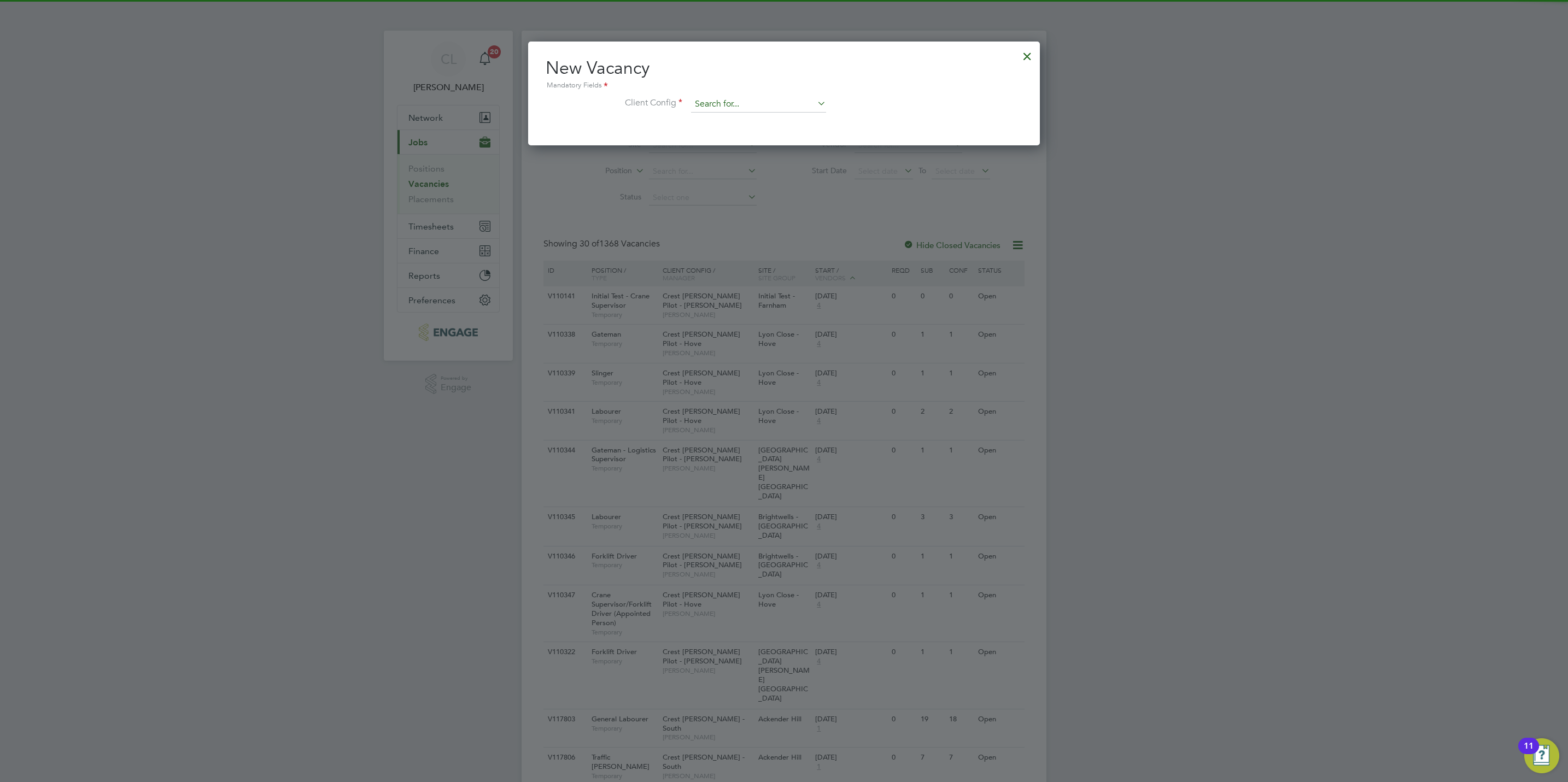
click at [768, 104] on input at bounding box center [758, 104] width 135 height 16
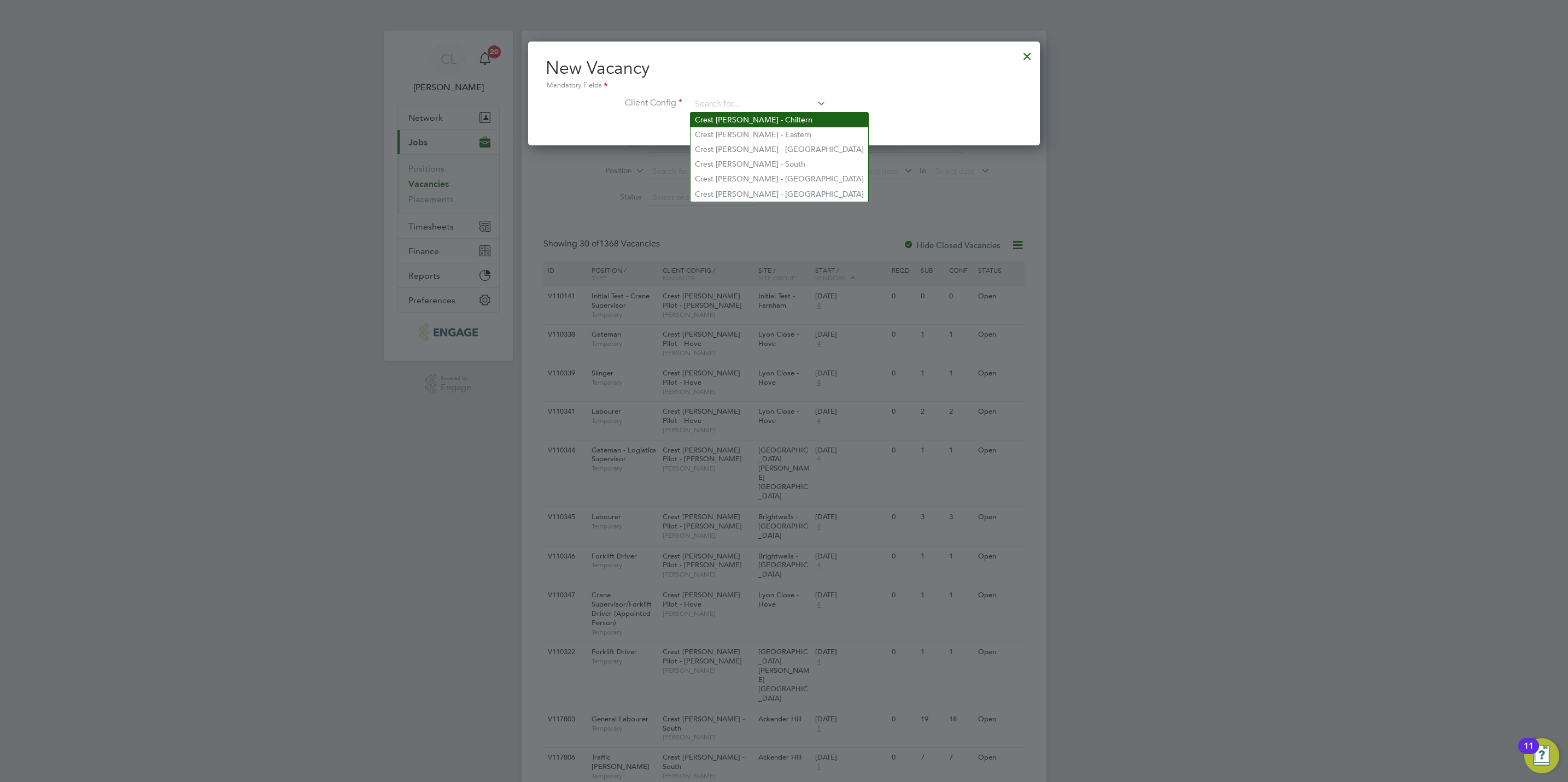
click at [759, 113] on li "Crest [PERSON_NAME] - Chiltern" at bounding box center [779, 119] width 178 height 14
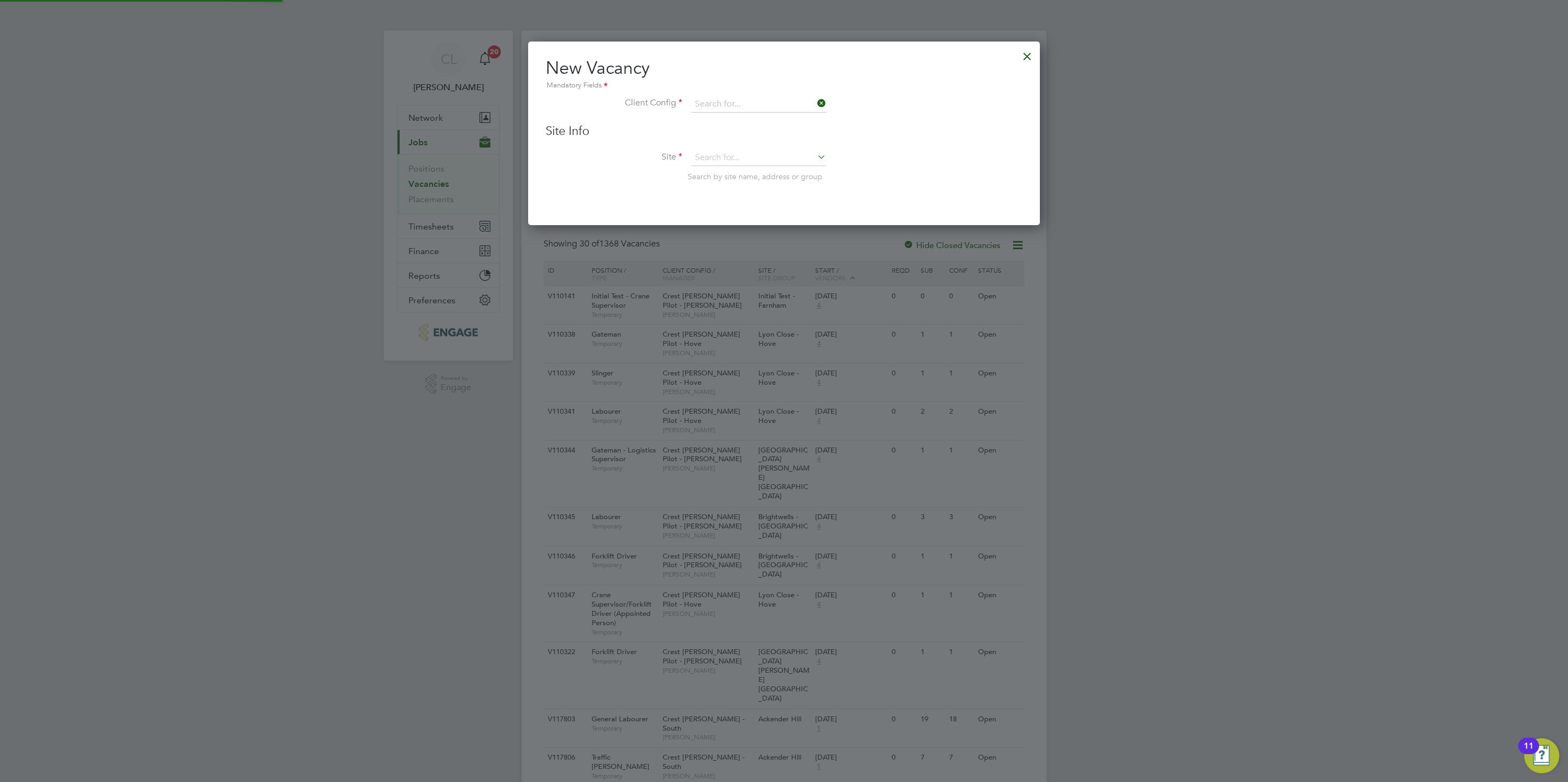
type input "Crest [PERSON_NAME] - Chiltern"
click at [749, 150] on input at bounding box center [758, 157] width 135 height 16
click at [749, 194] on li "Arborfield" at bounding box center [758, 188] width 136 height 14
type input "Arborfield"
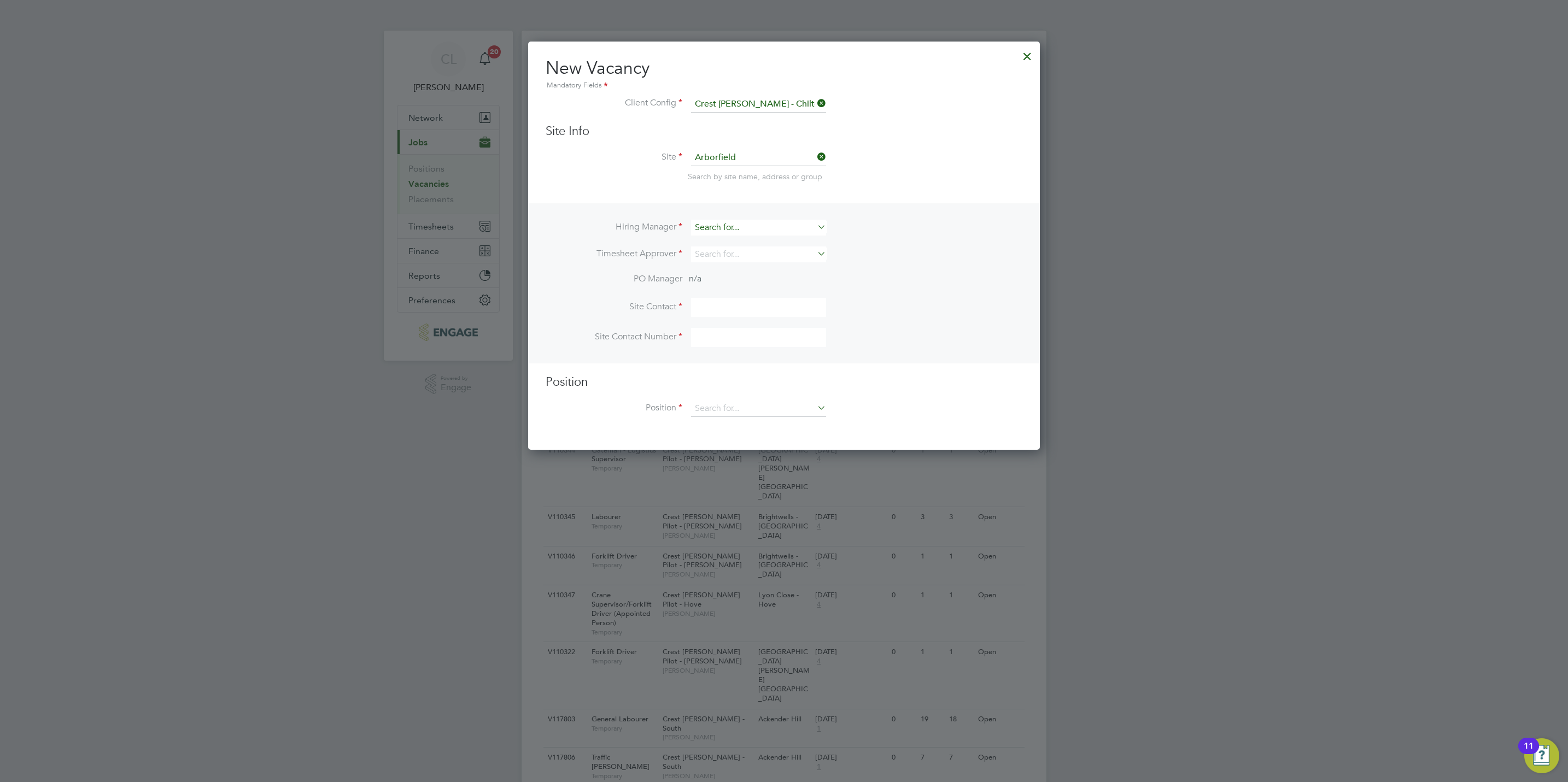
click at [735, 225] on input at bounding box center [758, 228] width 135 height 16
type input "l"
click at [738, 243] on li "Ally Blackman" at bounding box center [758, 242] width 136 height 14
type input "[PERSON_NAME]"
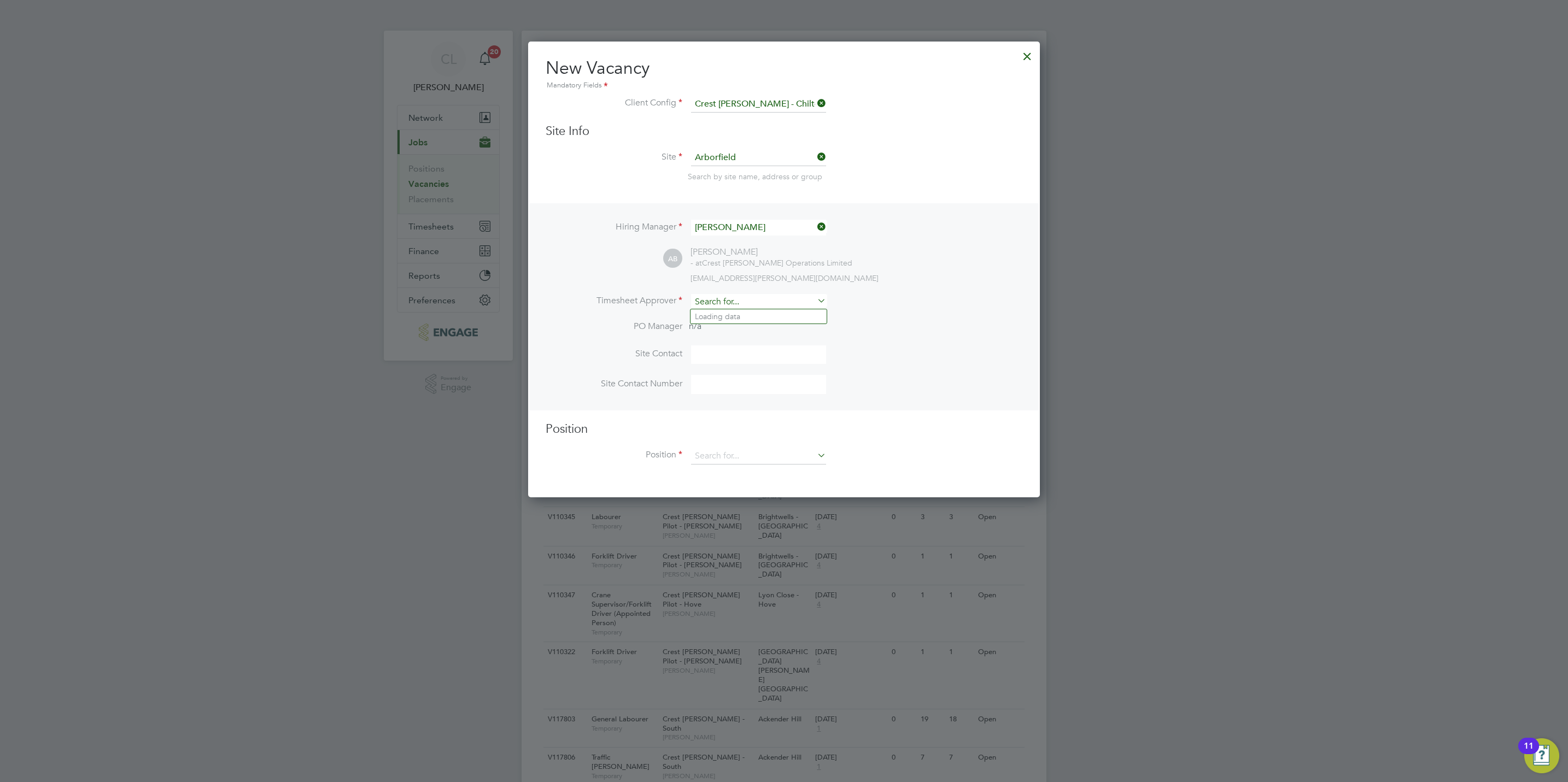
click at [712, 297] on input at bounding box center [758, 301] width 135 height 16
click at [715, 320] on li "M a rk Allen" at bounding box center [758, 316] width 136 height 14
type input "Mark Allen"
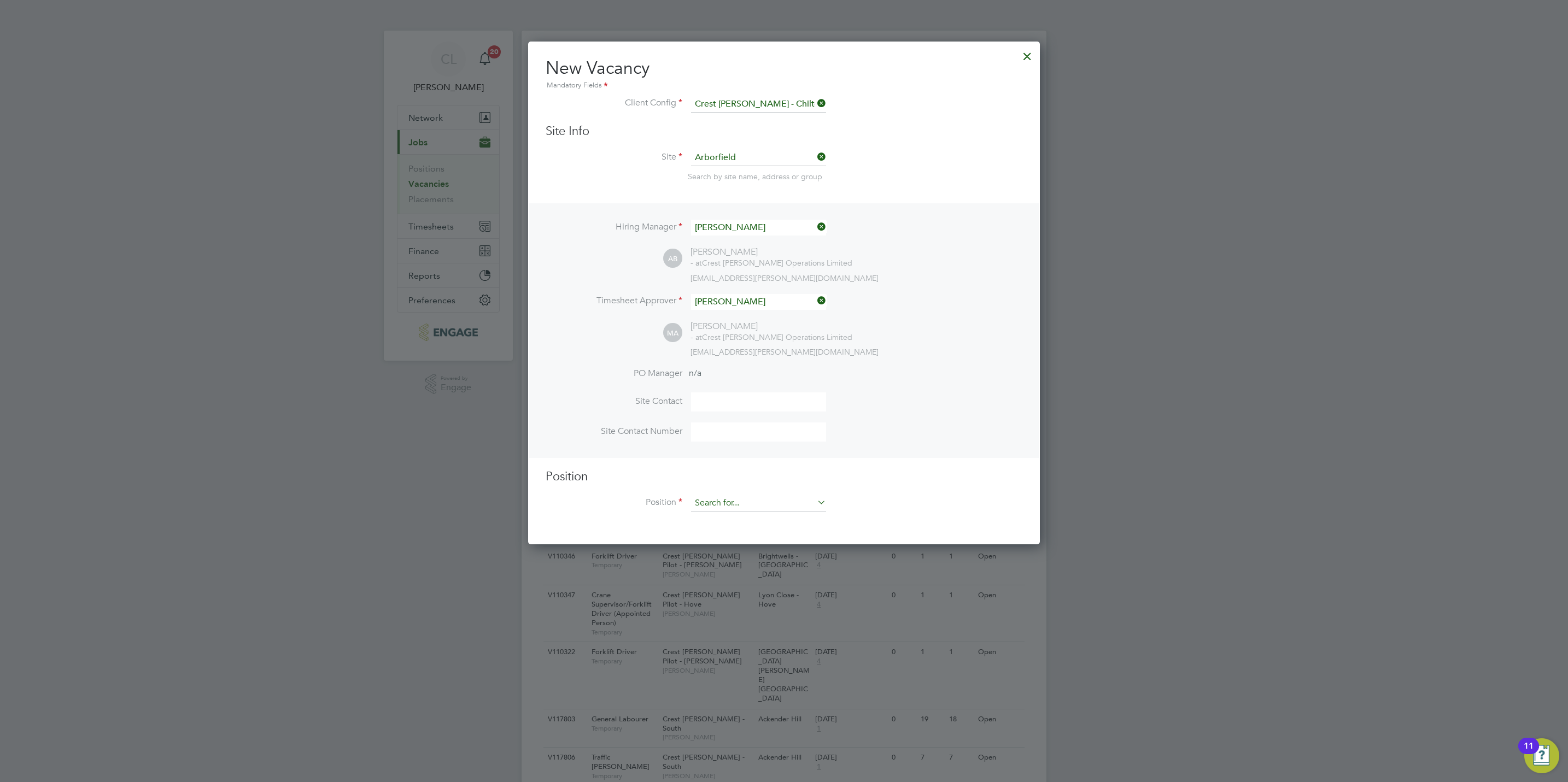
click at [743, 506] on input at bounding box center [758, 503] width 135 height 16
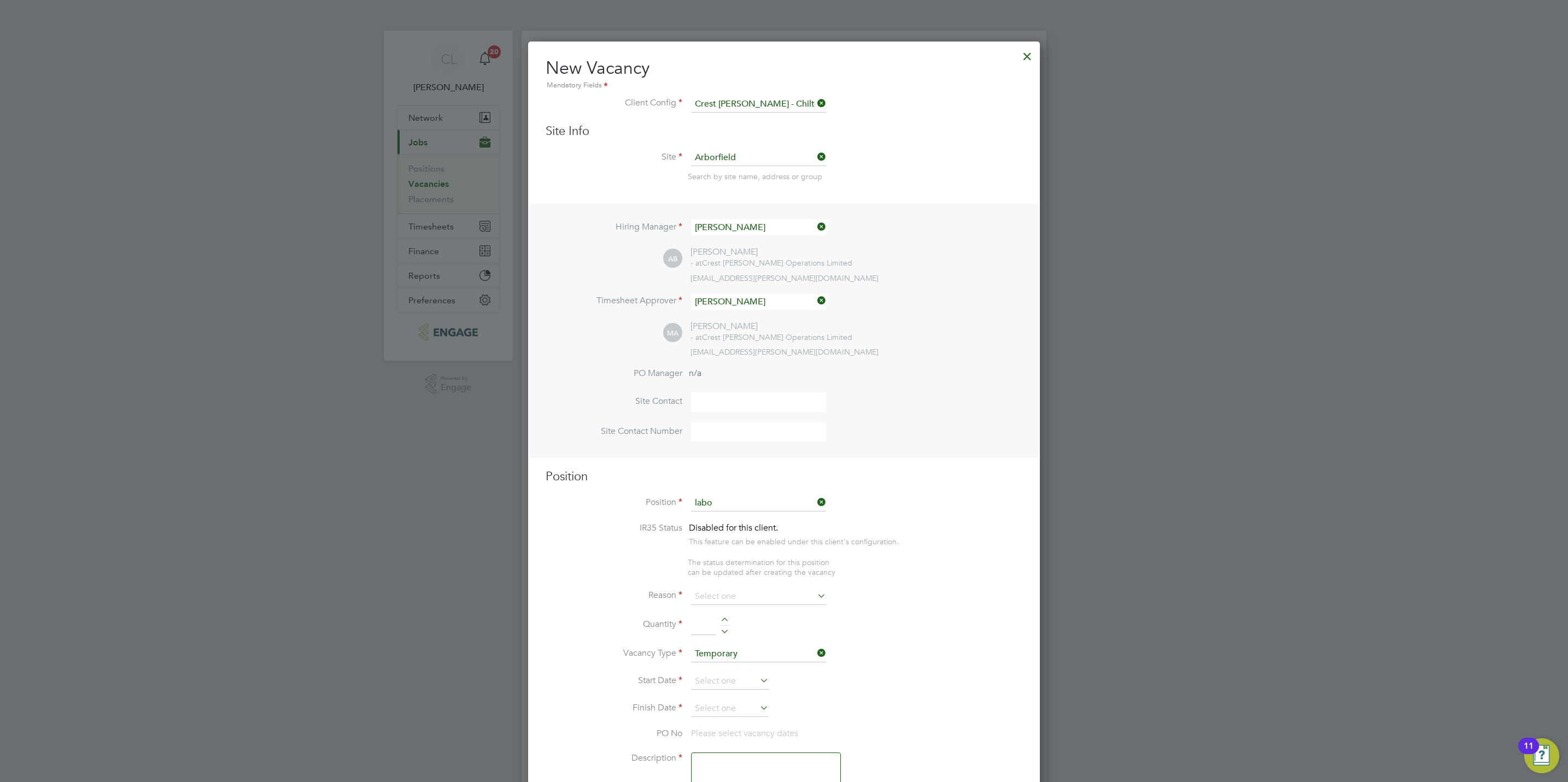
click at [720, 544] on li "General Labo urer" at bounding box center [758, 548] width 136 height 14
type input "General Labourer"
type textarea "General Labourer"
click at [733, 600] on li "Reason" at bounding box center [783, 591] width 477 height 27
click at [737, 581] on input at bounding box center [758, 585] width 135 height 16
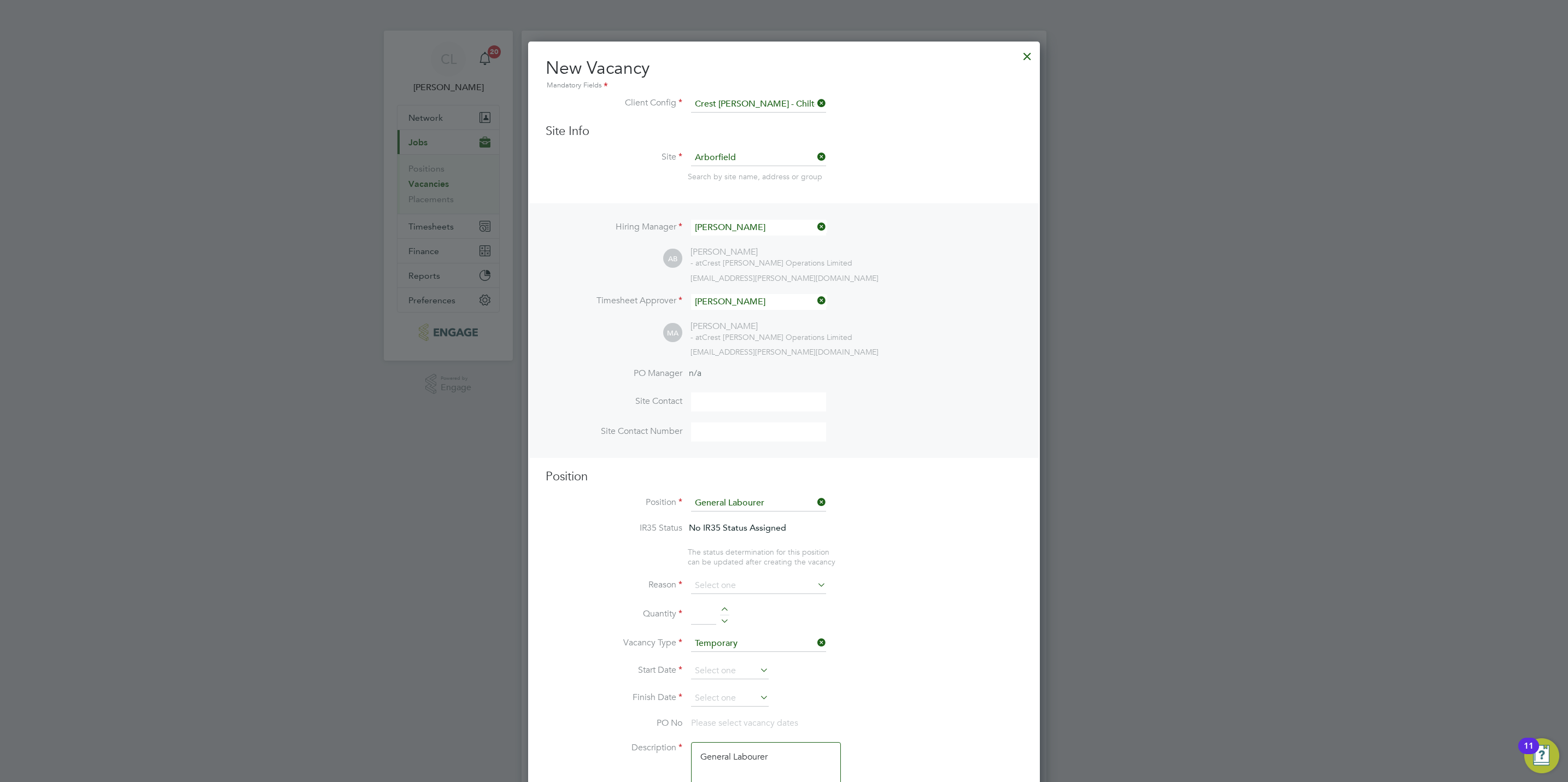
click at [723, 682] on li "Vacant Role" at bounding box center [758, 686] width 136 height 14
type input "Vacant Role"
click at [726, 610] on div at bounding box center [724, 610] width 9 height 8
type input "1"
click at [707, 673] on input at bounding box center [730, 670] width 78 height 16
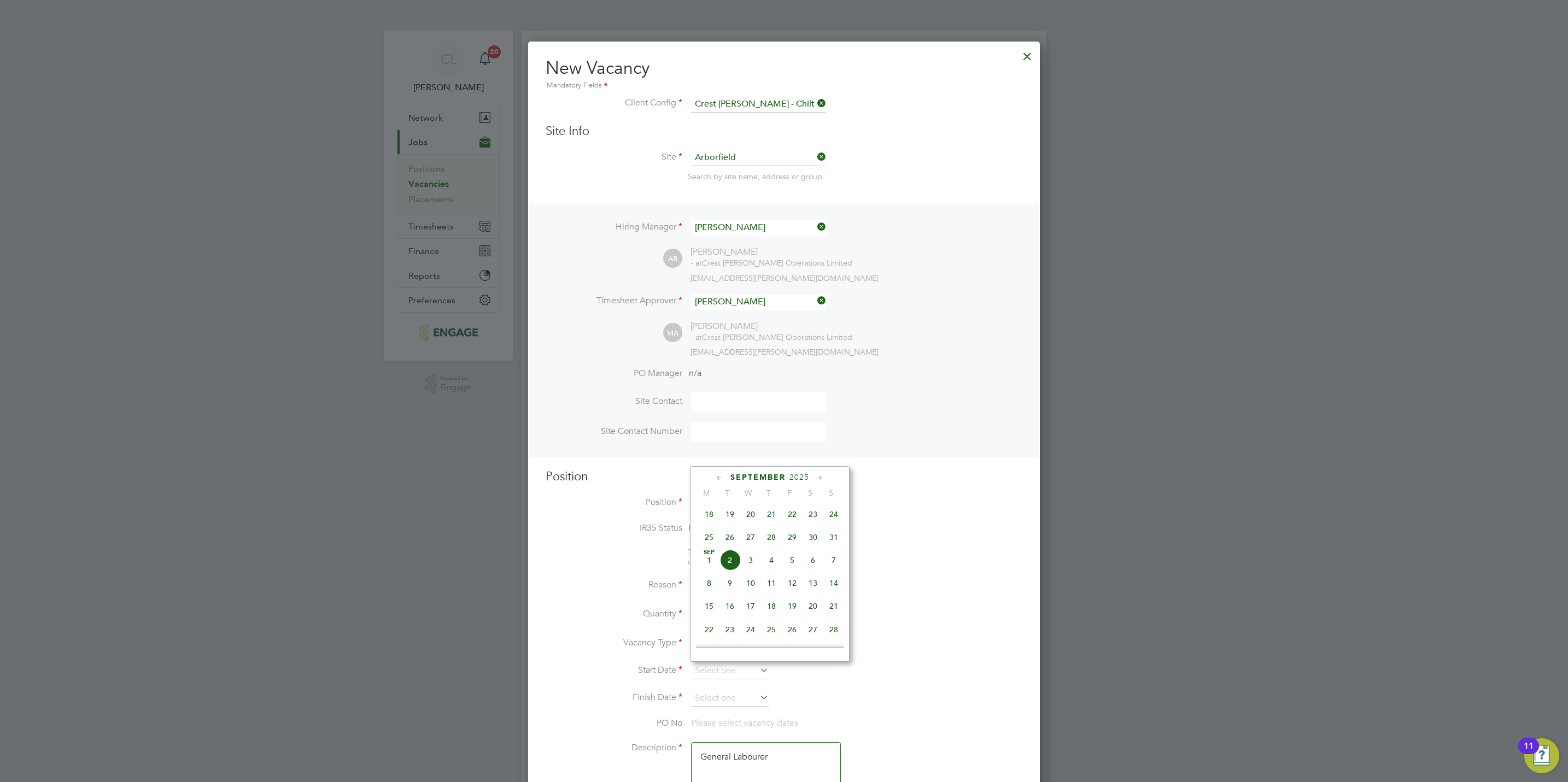
click at [712, 559] on span "Sep 1" at bounding box center [709, 559] width 21 height 21
click at [721, 675] on input "01 Sep 2025" at bounding box center [730, 670] width 78 height 16
click at [793, 540] on span "29" at bounding box center [792, 537] width 21 height 21
type input "29 Aug 2025"
click at [732, 700] on input at bounding box center [730, 697] width 78 height 16
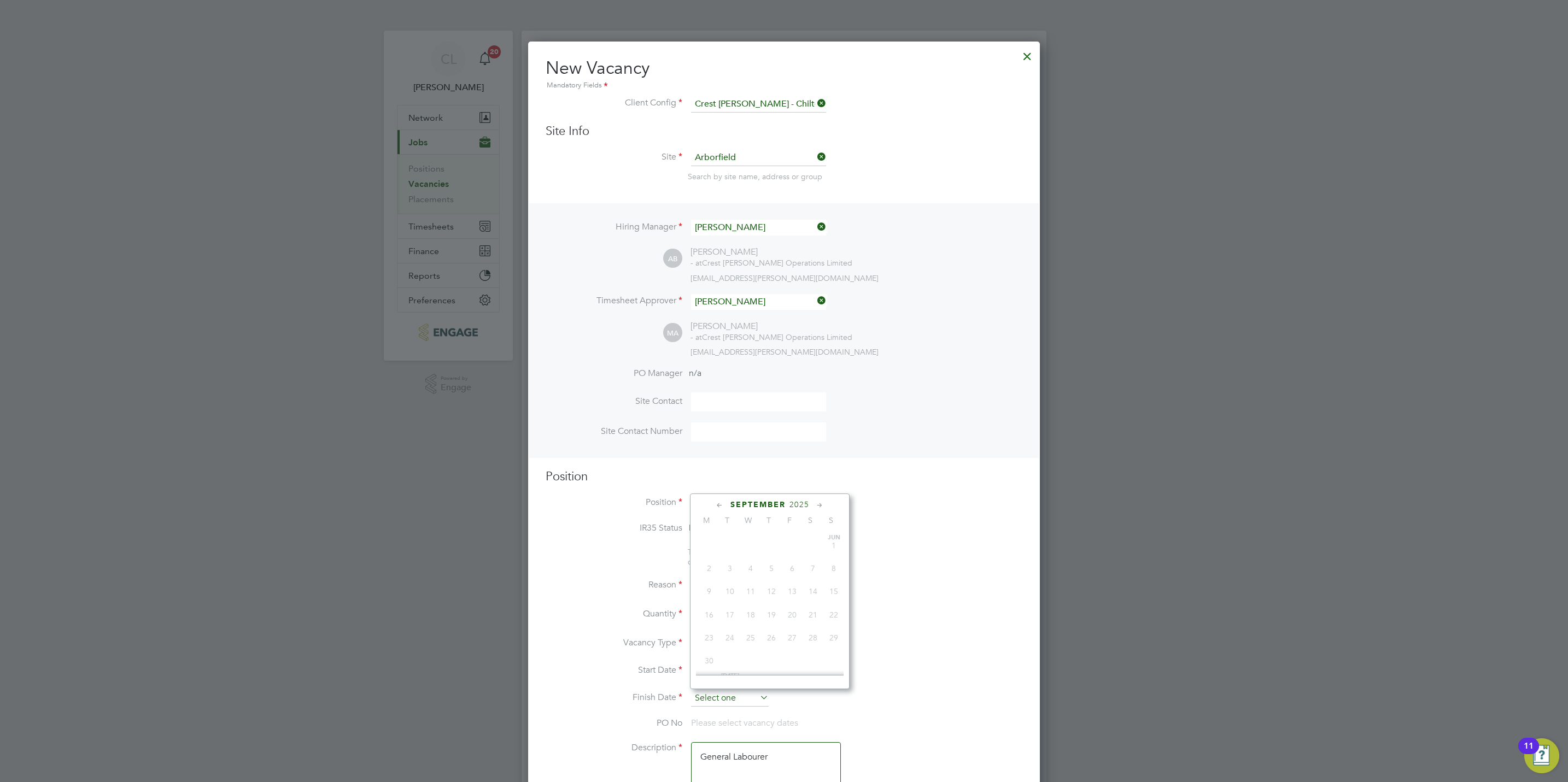
scroll to position [327, 0]
click at [812, 563] on span "30" at bounding box center [813, 564] width 21 height 21
type input "30 Aug 2025"
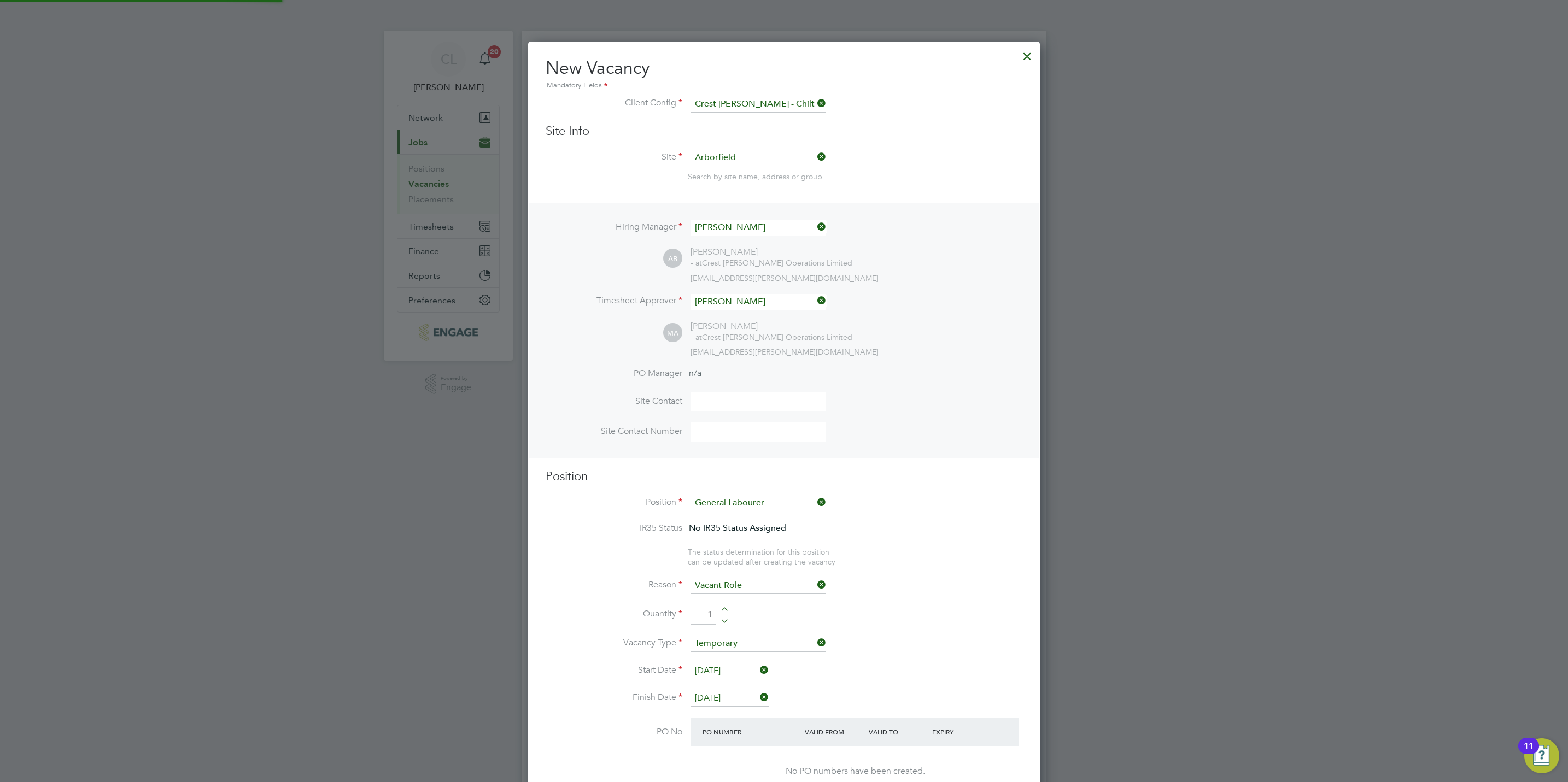
scroll to position [1643, 511]
click at [728, 609] on div at bounding box center [724, 610] width 9 height 8
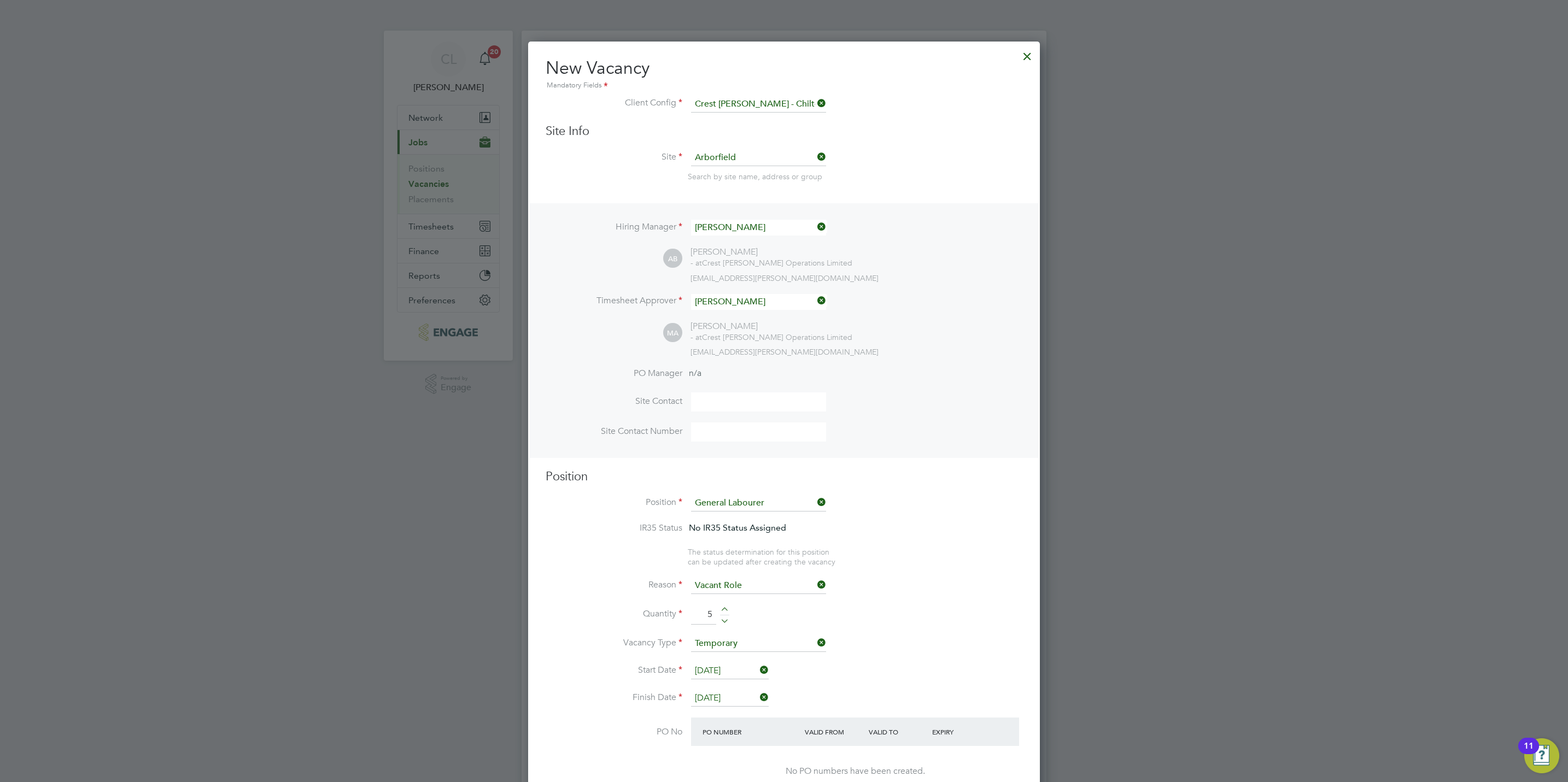
click at [728, 609] on div at bounding box center [724, 610] width 9 height 8
click at [724, 620] on div at bounding box center [724, 619] width 9 height 8
type input "5"
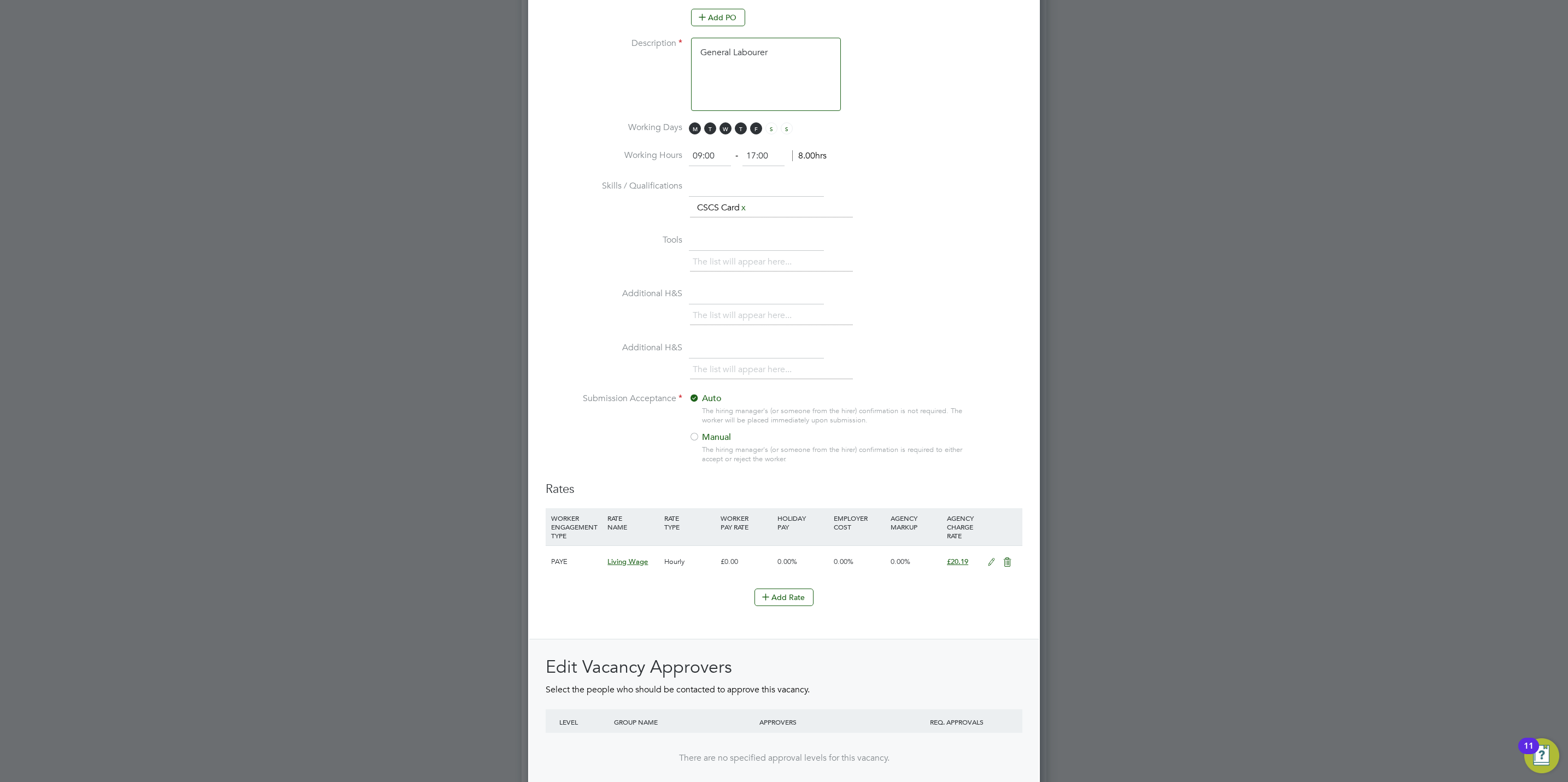
scroll to position [901, 0]
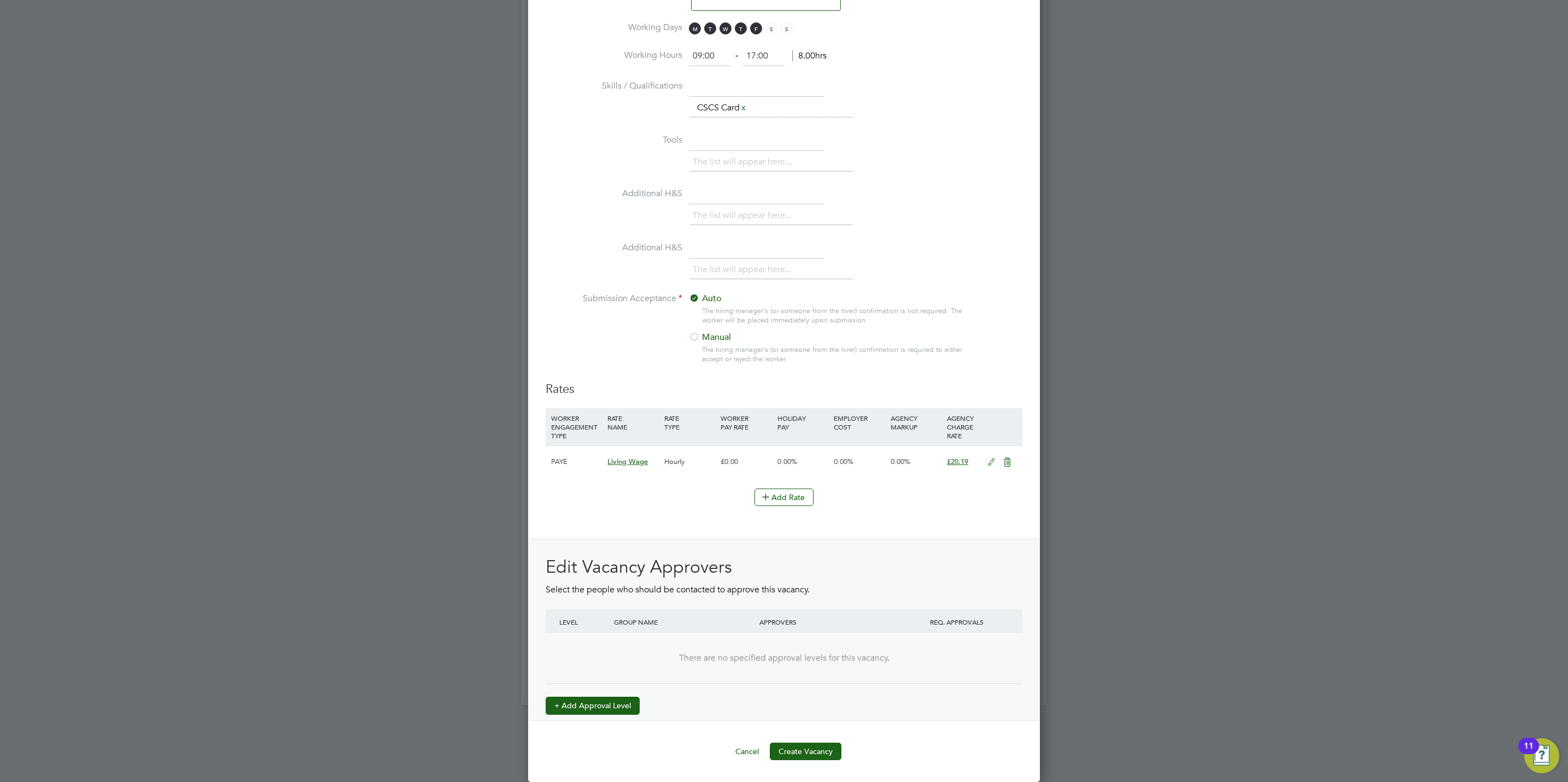
click at [616, 697] on button "+ Add Approval Level" at bounding box center [592, 705] width 94 height 18
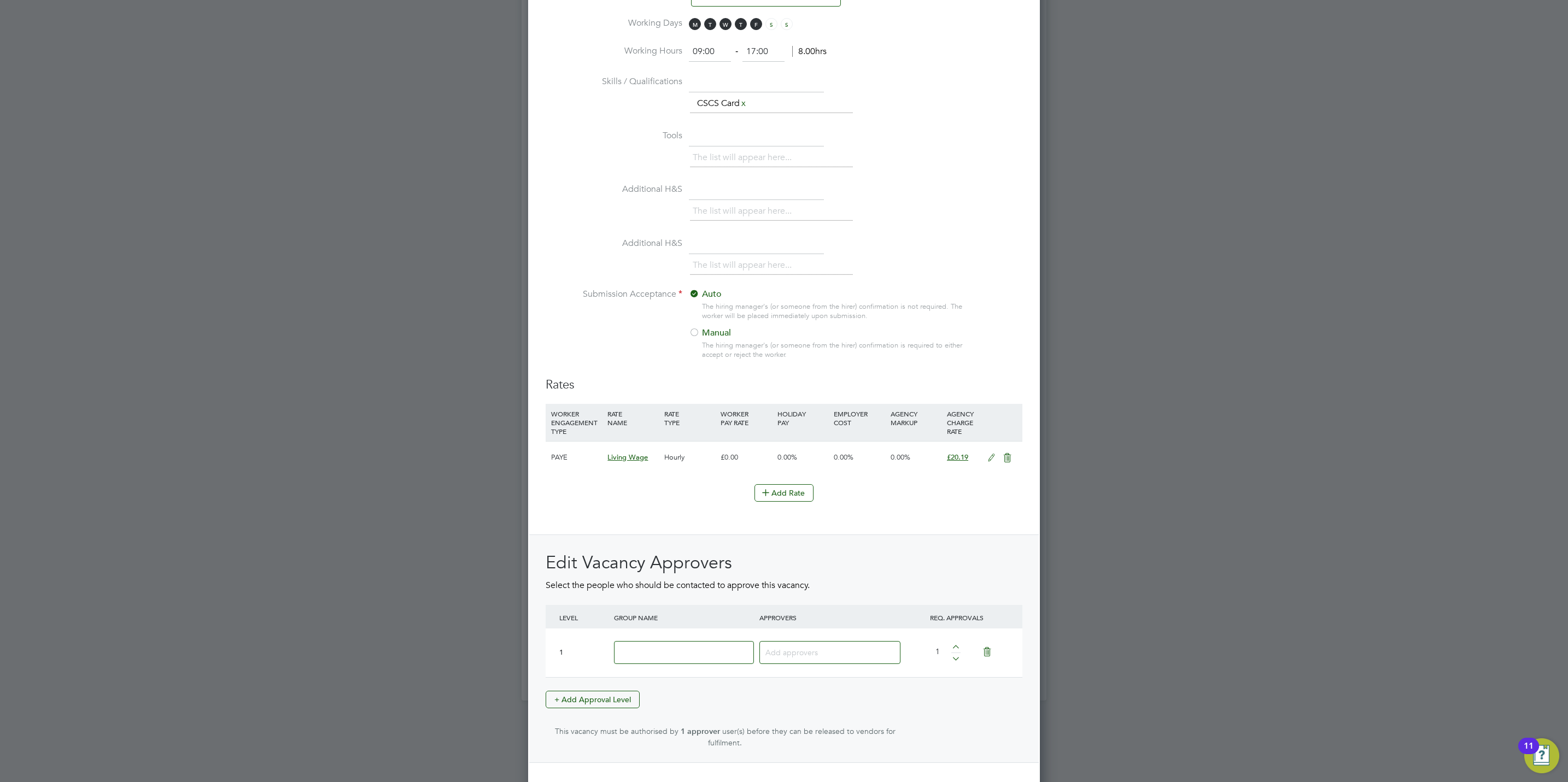
scroll to position [1688, 511]
click at [666, 664] on input at bounding box center [683, 653] width 140 height 24
type input "Crest"
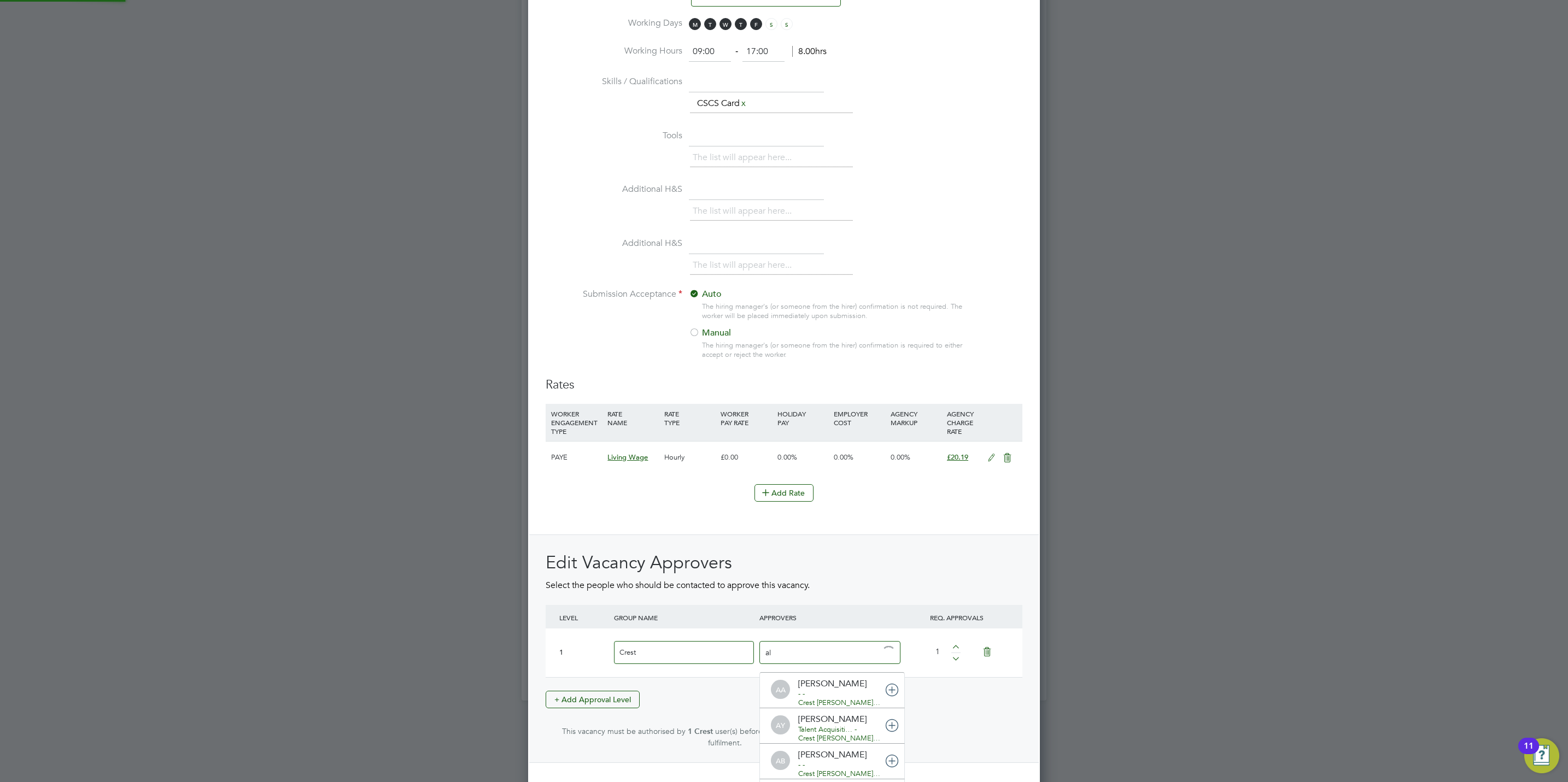
type input "all"
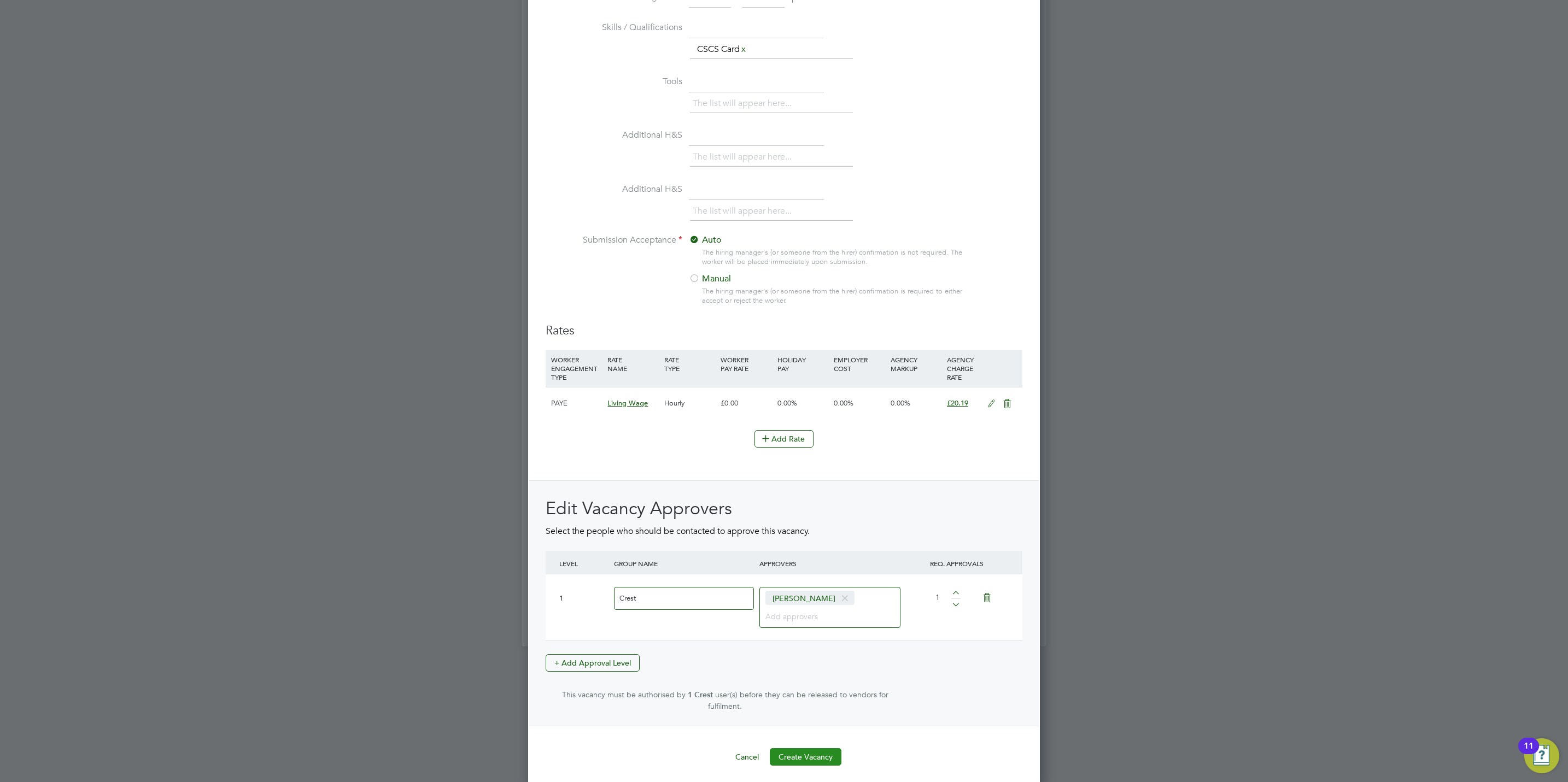
click at [804, 756] on button "Create Vacancy" at bounding box center [805, 757] width 72 height 18
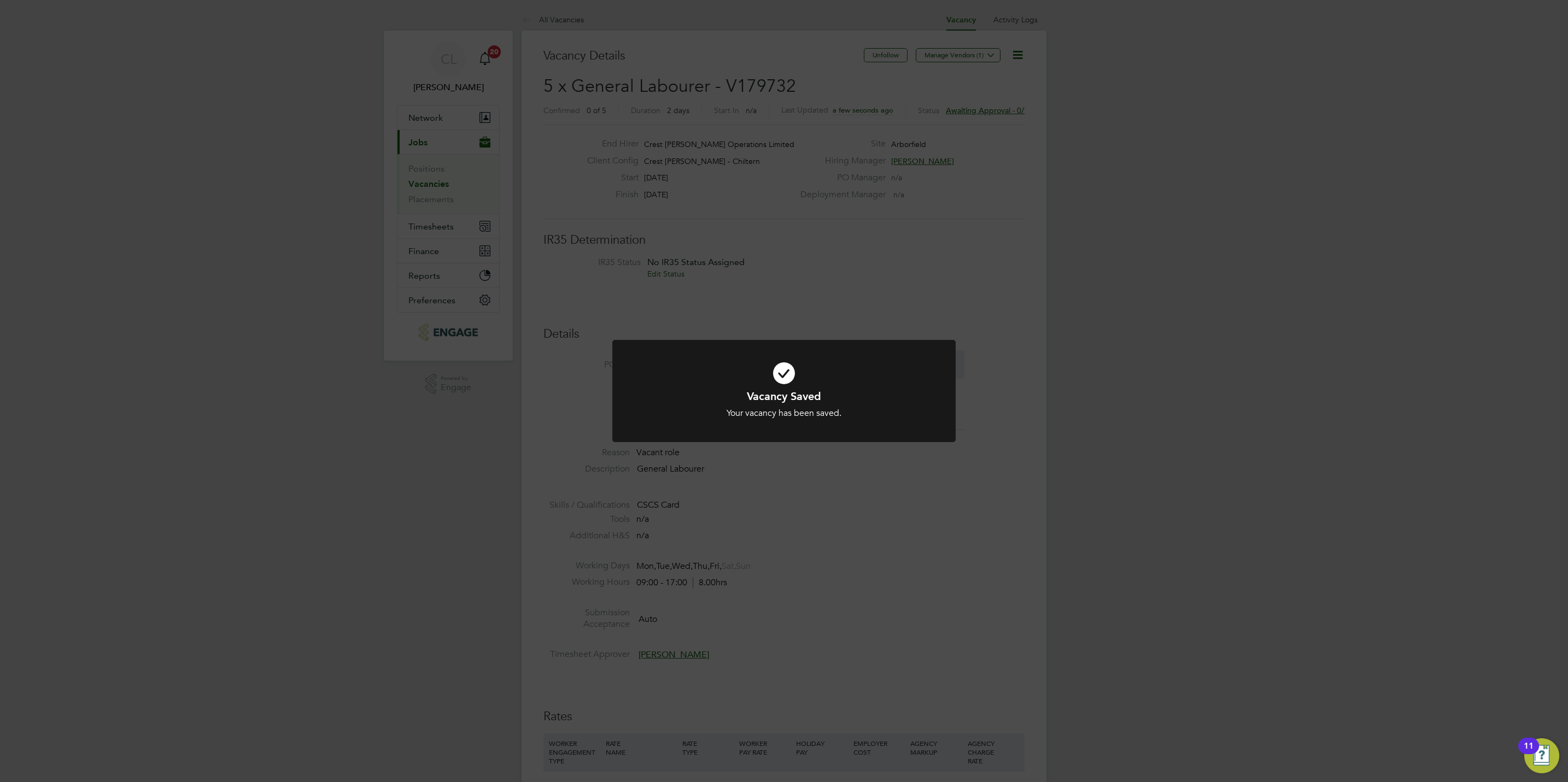
click at [771, 460] on div "Vacancy Saved Your vacancy has been saved. Cancel Okay" at bounding box center [784, 391] width 1568 height 782
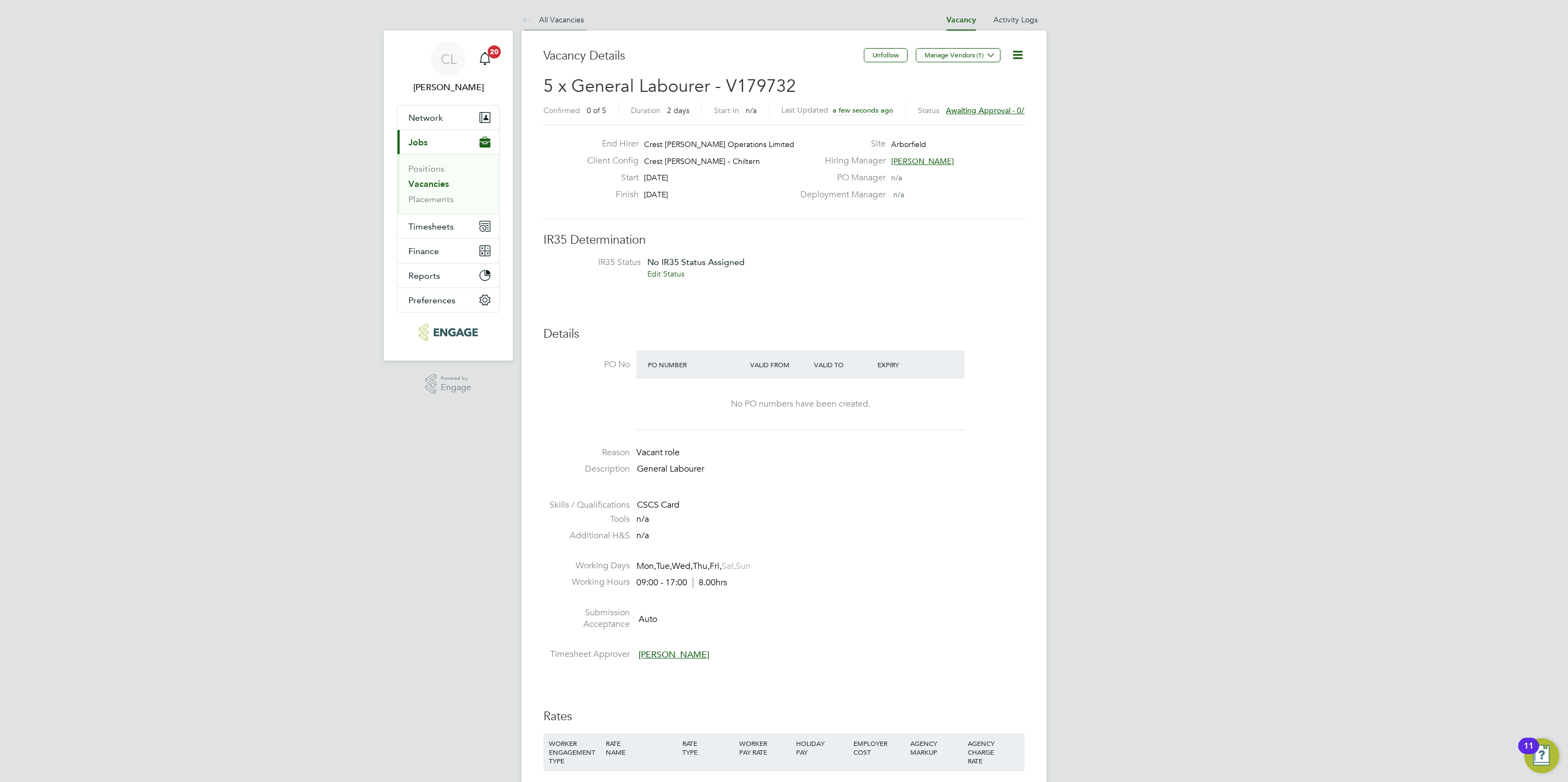
click at [564, 23] on link "All Vacancies" at bounding box center [553, 19] width 63 height 10
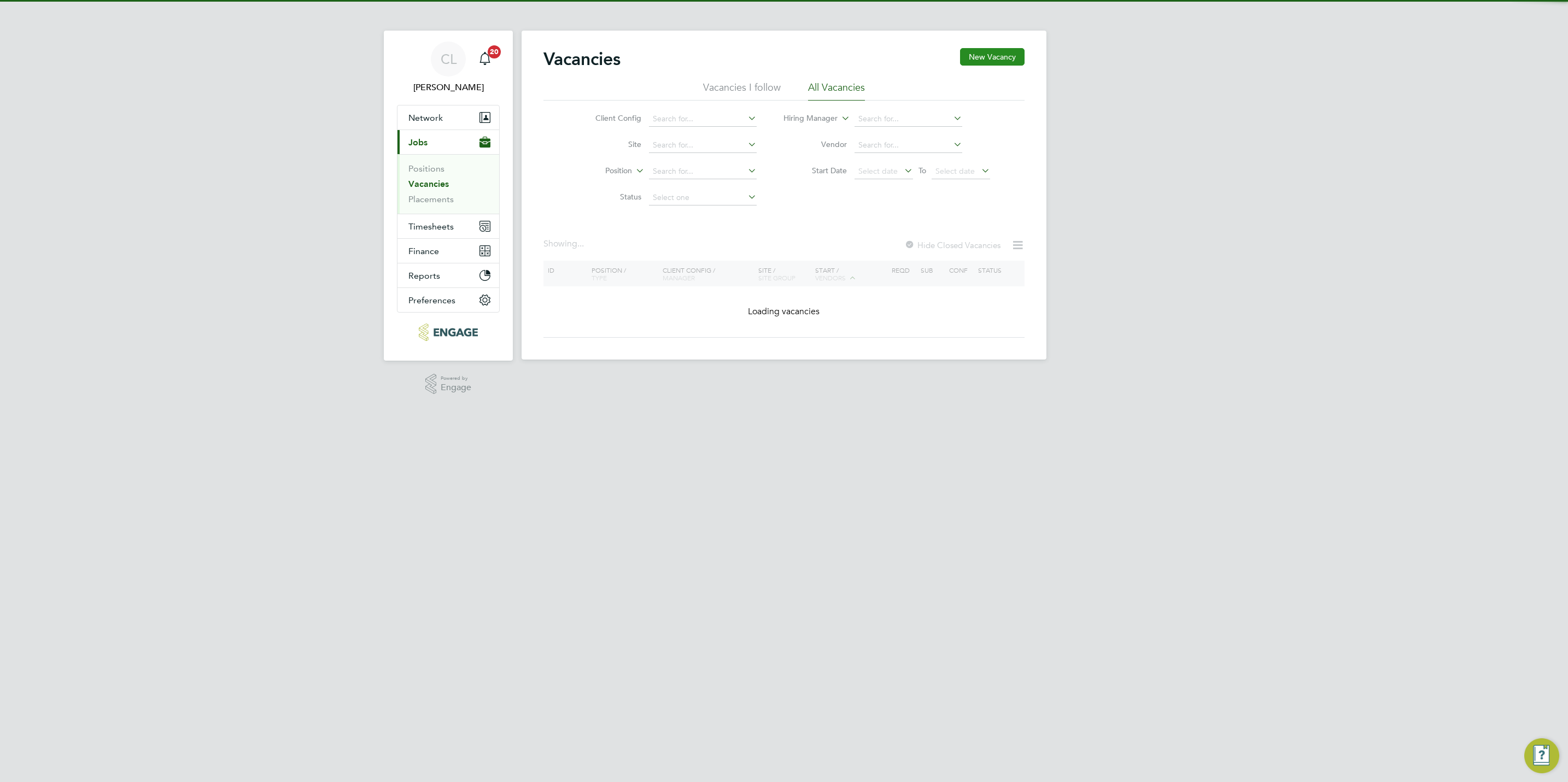
click at [989, 59] on button "New Vacancy" at bounding box center [992, 57] width 64 height 18
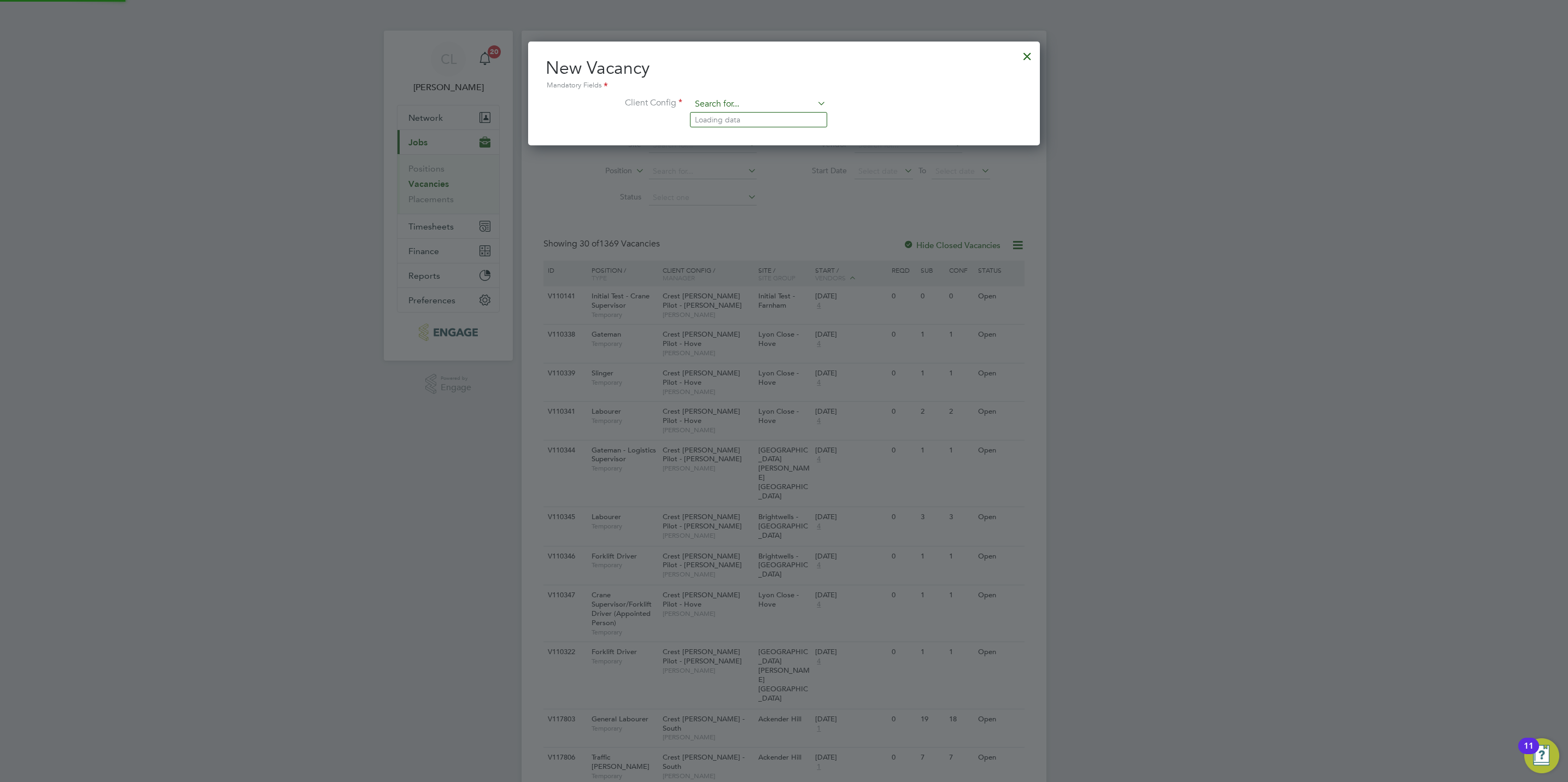
click at [763, 107] on input at bounding box center [758, 104] width 135 height 16
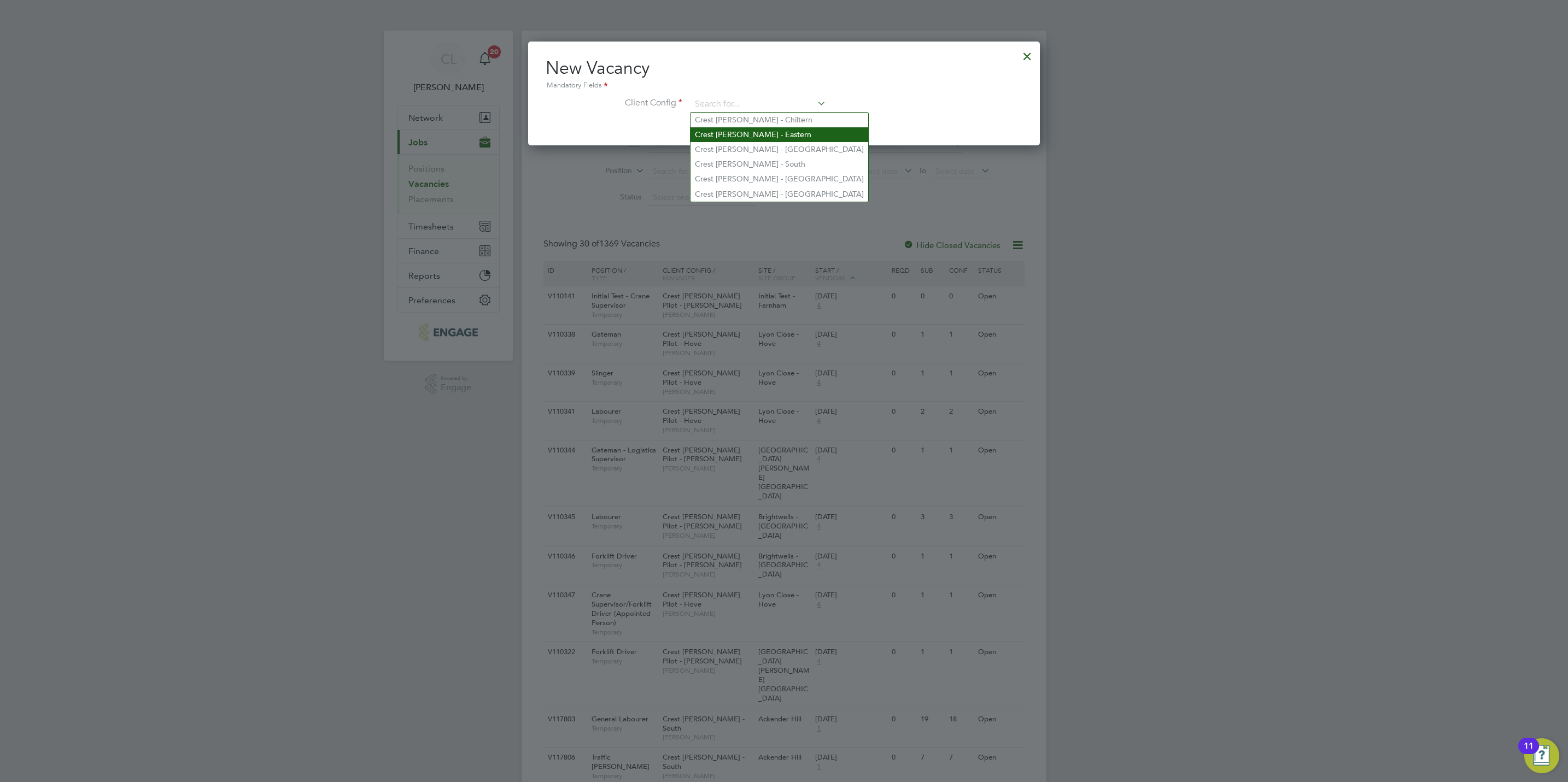
click at [765, 134] on li "Crest Nicholson - Eastern" at bounding box center [779, 134] width 178 height 14
type input "Crest Nicholson - Eastern"
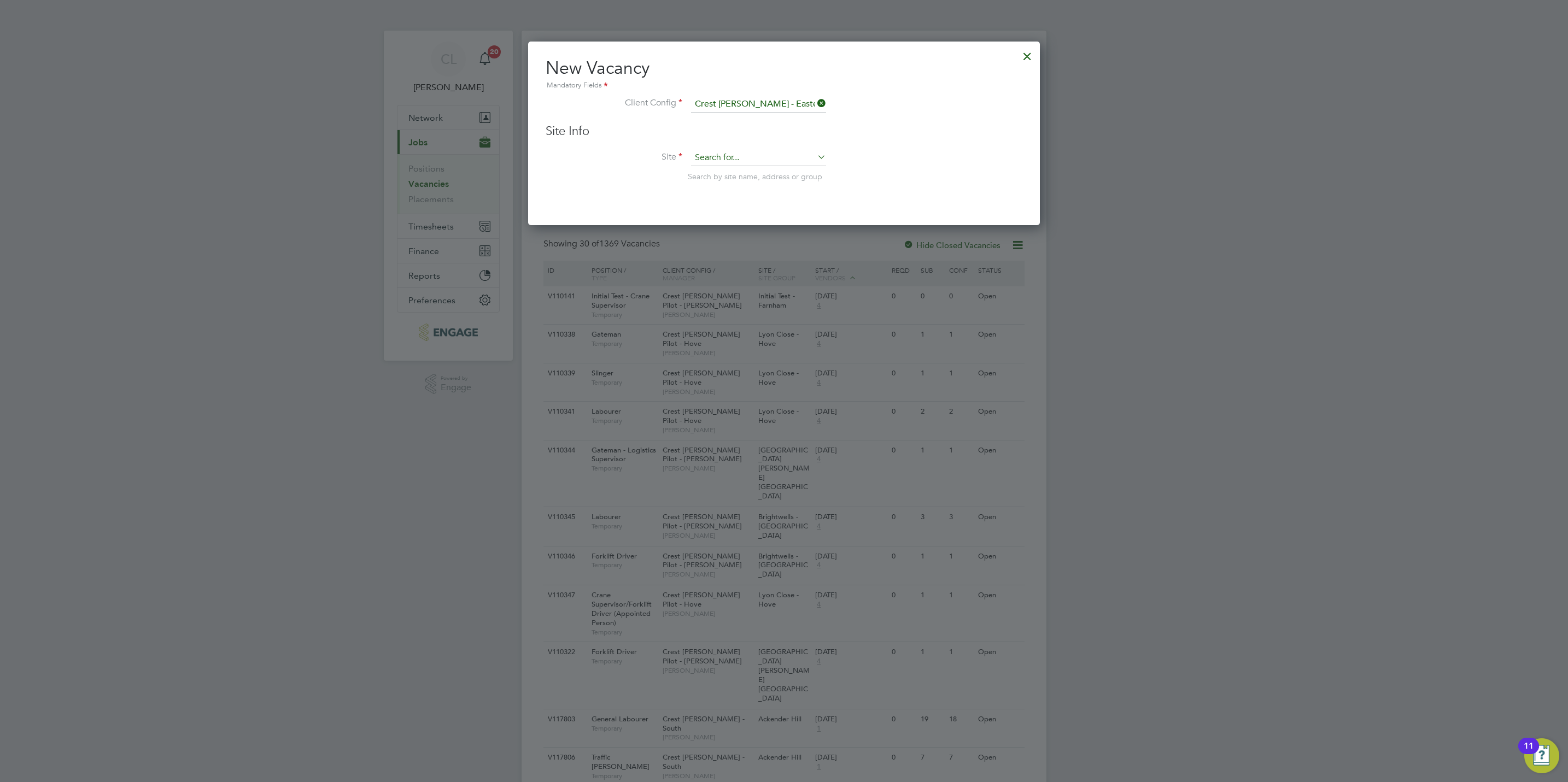
click at [759, 160] on input at bounding box center [758, 157] width 135 height 16
click at [748, 189] on li "Red Lodge Yellow Land North" at bounding box center [758, 188] width 136 height 14
type input "Red Lodge Yellow Land North"
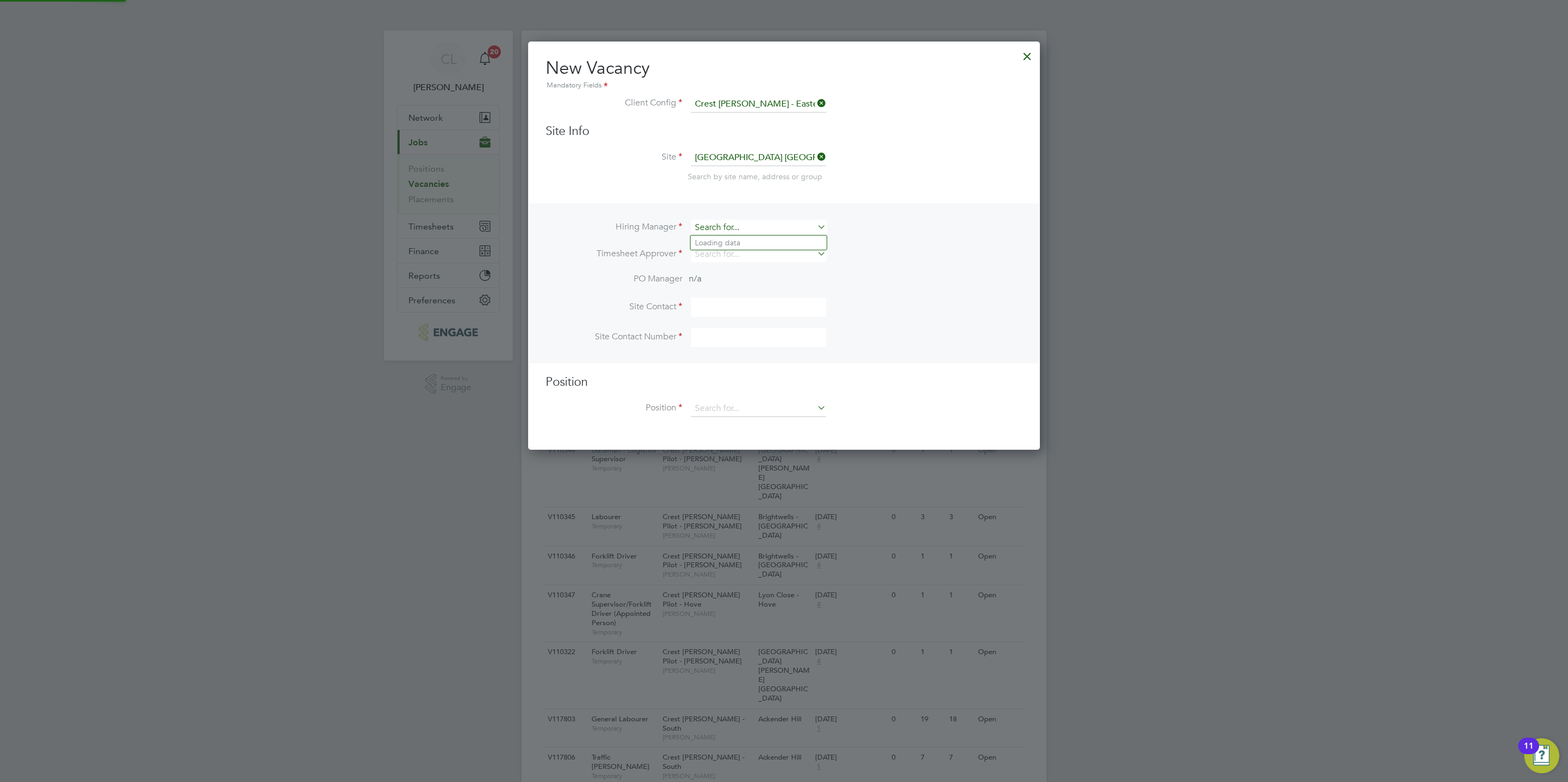
click at [725, 229] on input at bounding box center [758, 228] width 135 height 16
click at [732, 259] on li "Mark Wilkinson" at bounding box center [758, 257] width 136 height 14
type input "Mark Wilkinson"
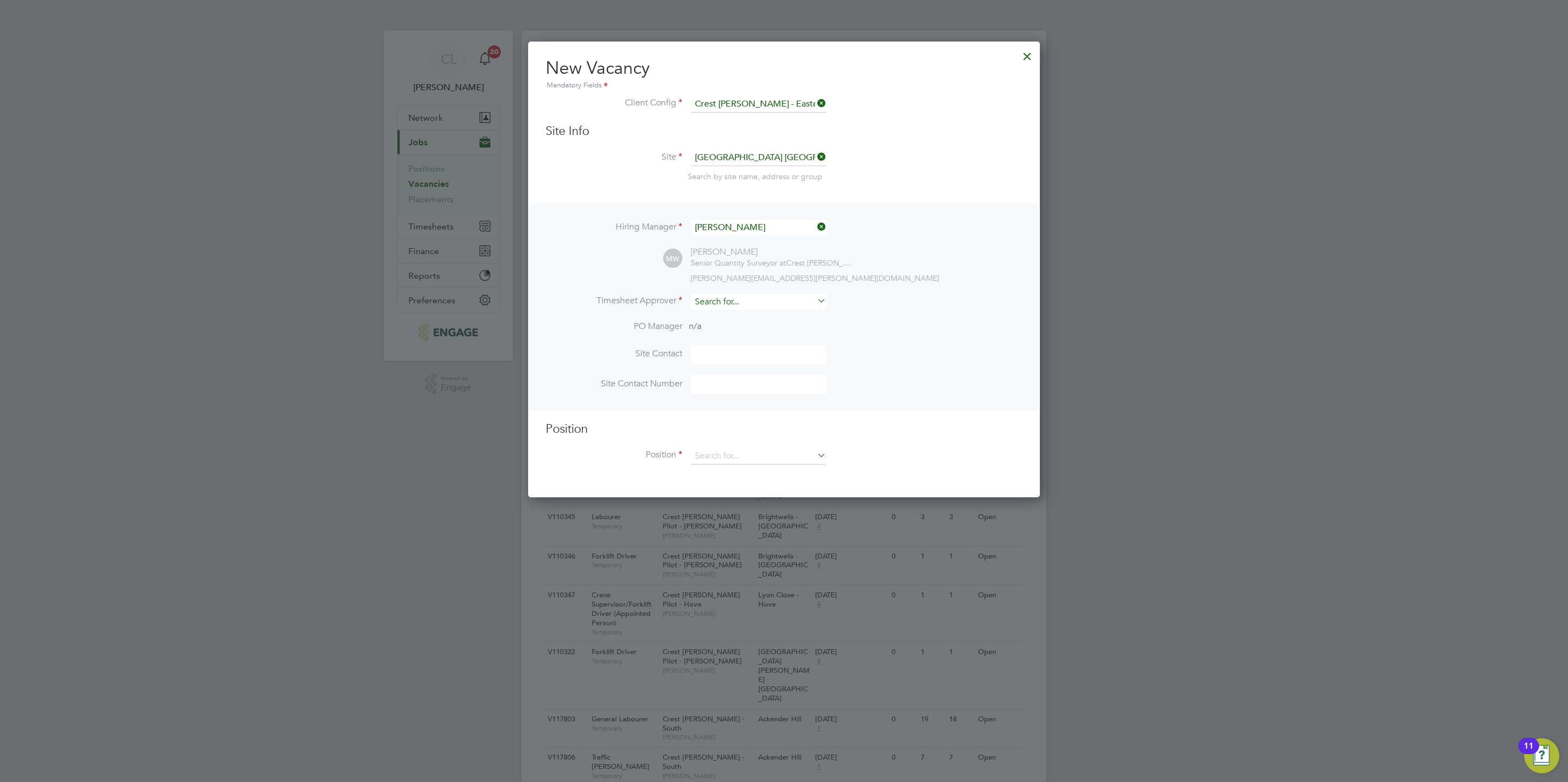
click at [729, 300] on input at bounding box center [758, 301] width 135 height 16
click at [724, 311] on li "Lisa Benbrook" at bounding box center [758, 316] width 136 height 14
type input "Lisa Benbrook"
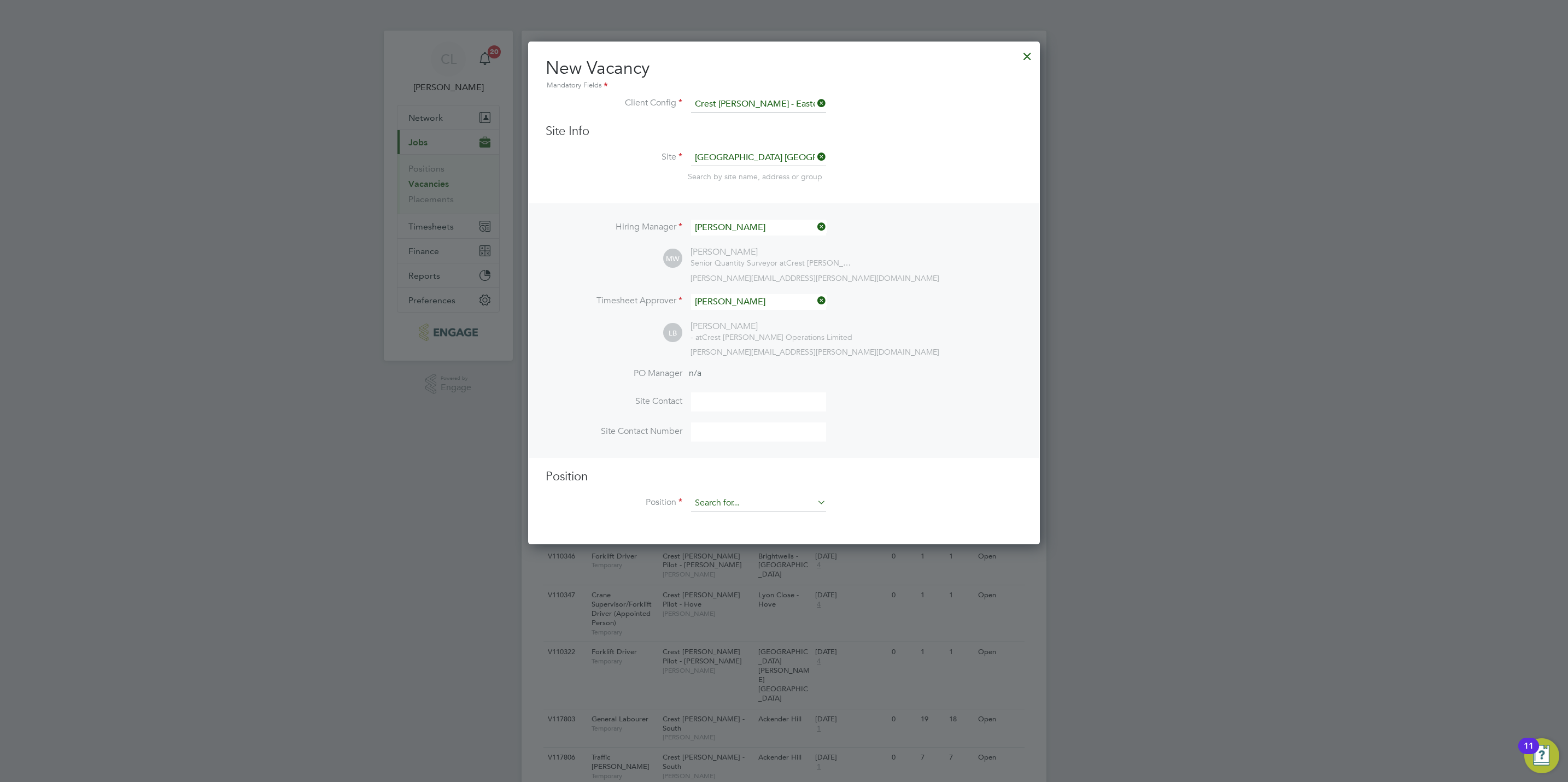
click at [738, 500] on input at bounding box center [758, 503] width 135 height 16
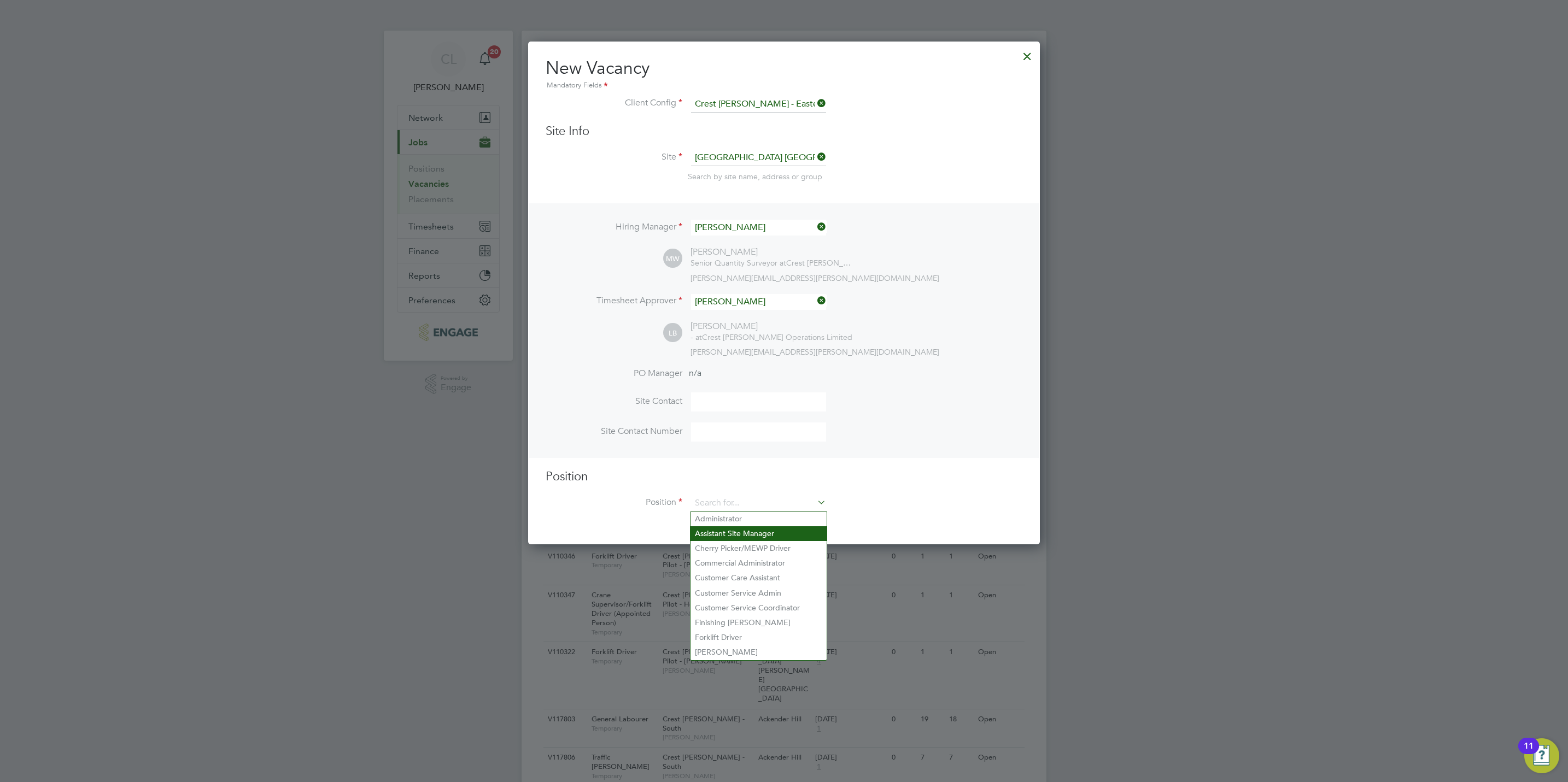
click at [763, 528] on li "Assistant Site Manager" at bounding box center [758, 533] width 136 height 14
type input "Assistant Site Manager"
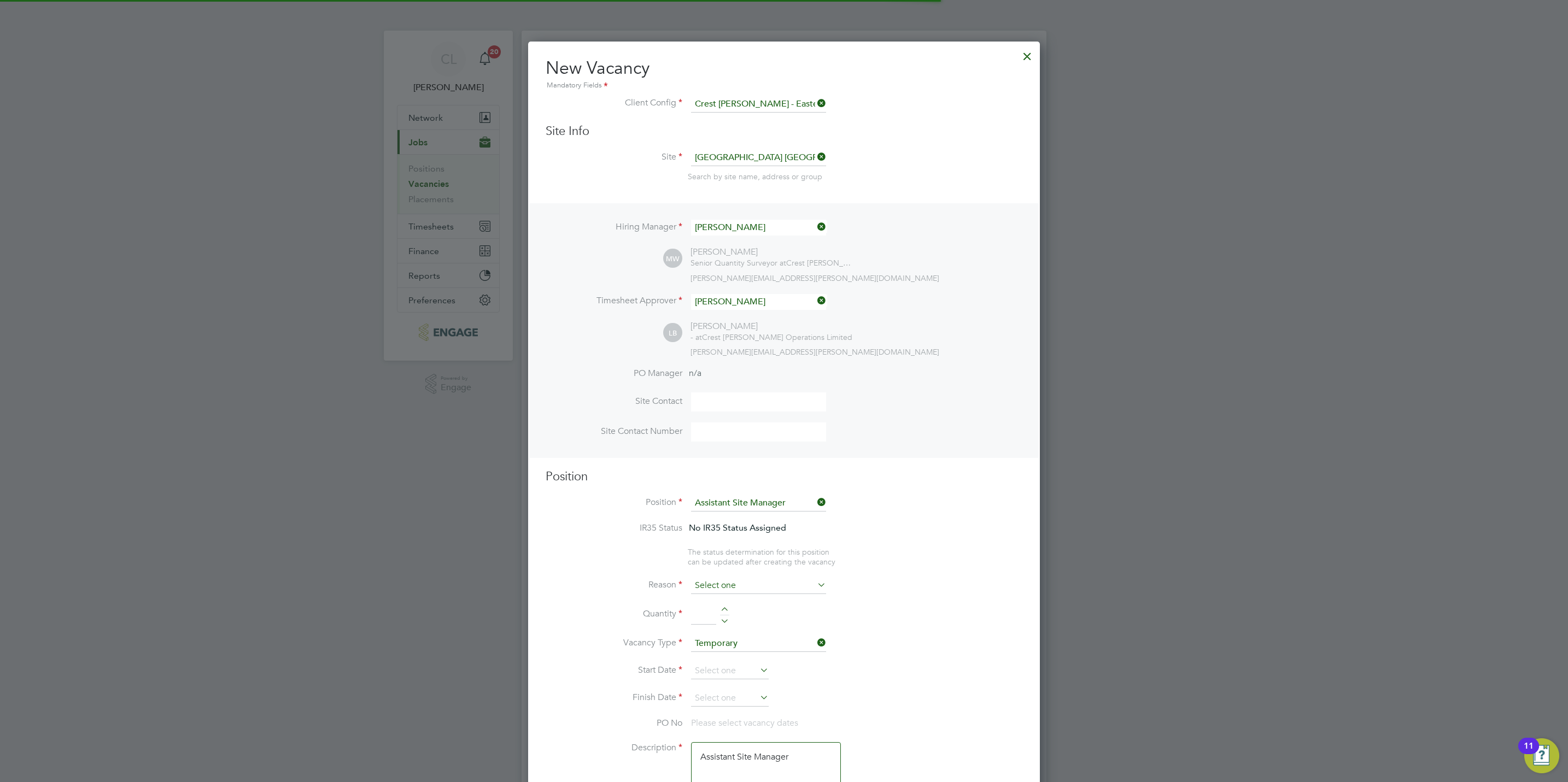
click at [727, 581] on input at bounding box center [758, 585] width 135 height 16
click at [724, 684] on li "Vacant Role" at bounding box center [758, 686] width 136 height 14
type input "Vacant Role"
click at [728, 612] on div at bounding box center [724, 610] width 9 height 8
type input "1"
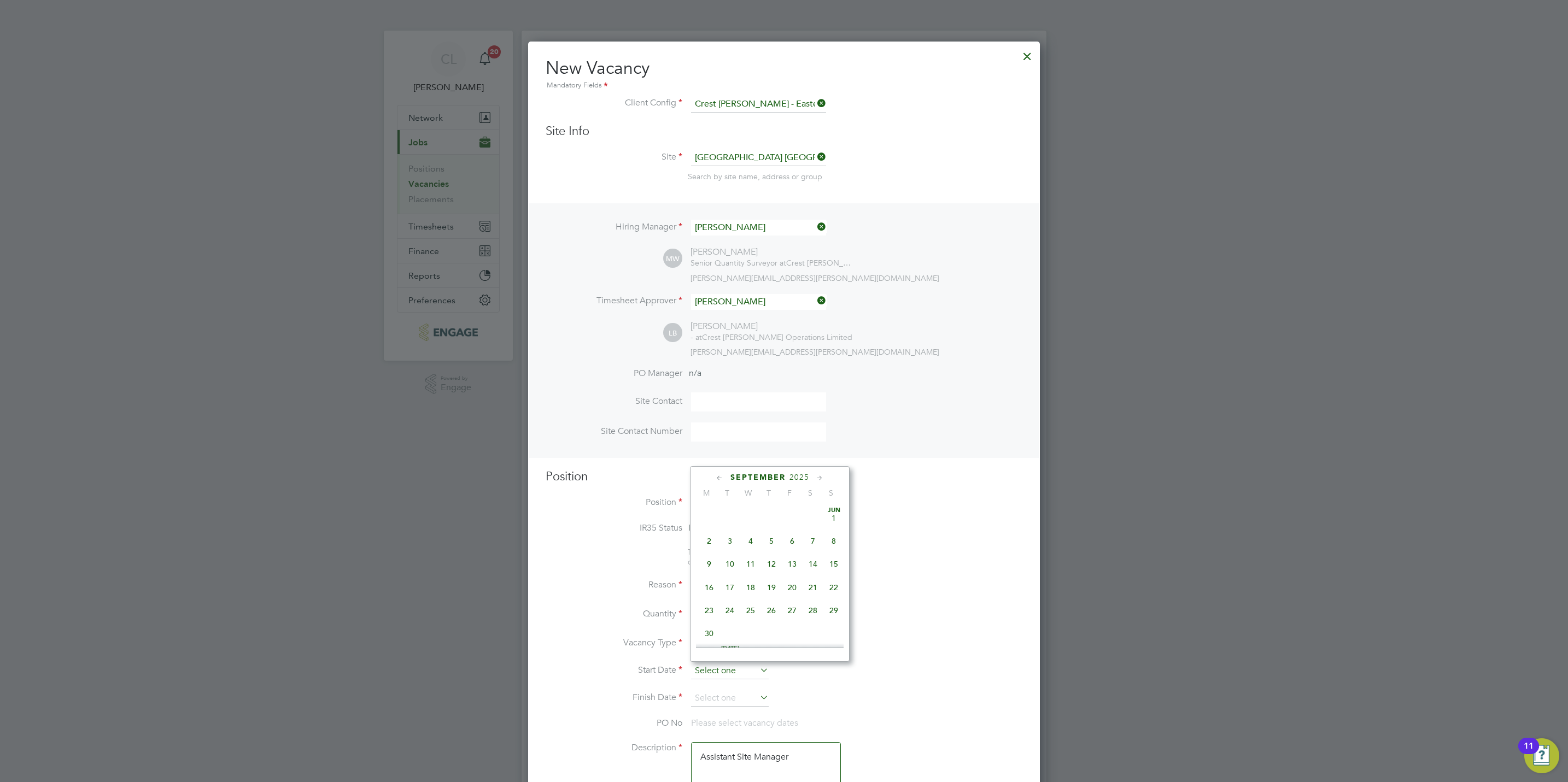
click at [724, 675] on input at bounding box center [730, 670] width 78 height 16
click at [789, 537] on span "29" at bounding box center [792, 537] width 21 height 21
type input "29 Aug 2025"
click at [732, 694] on input at bounding box center [730, 697] width 78 height 16
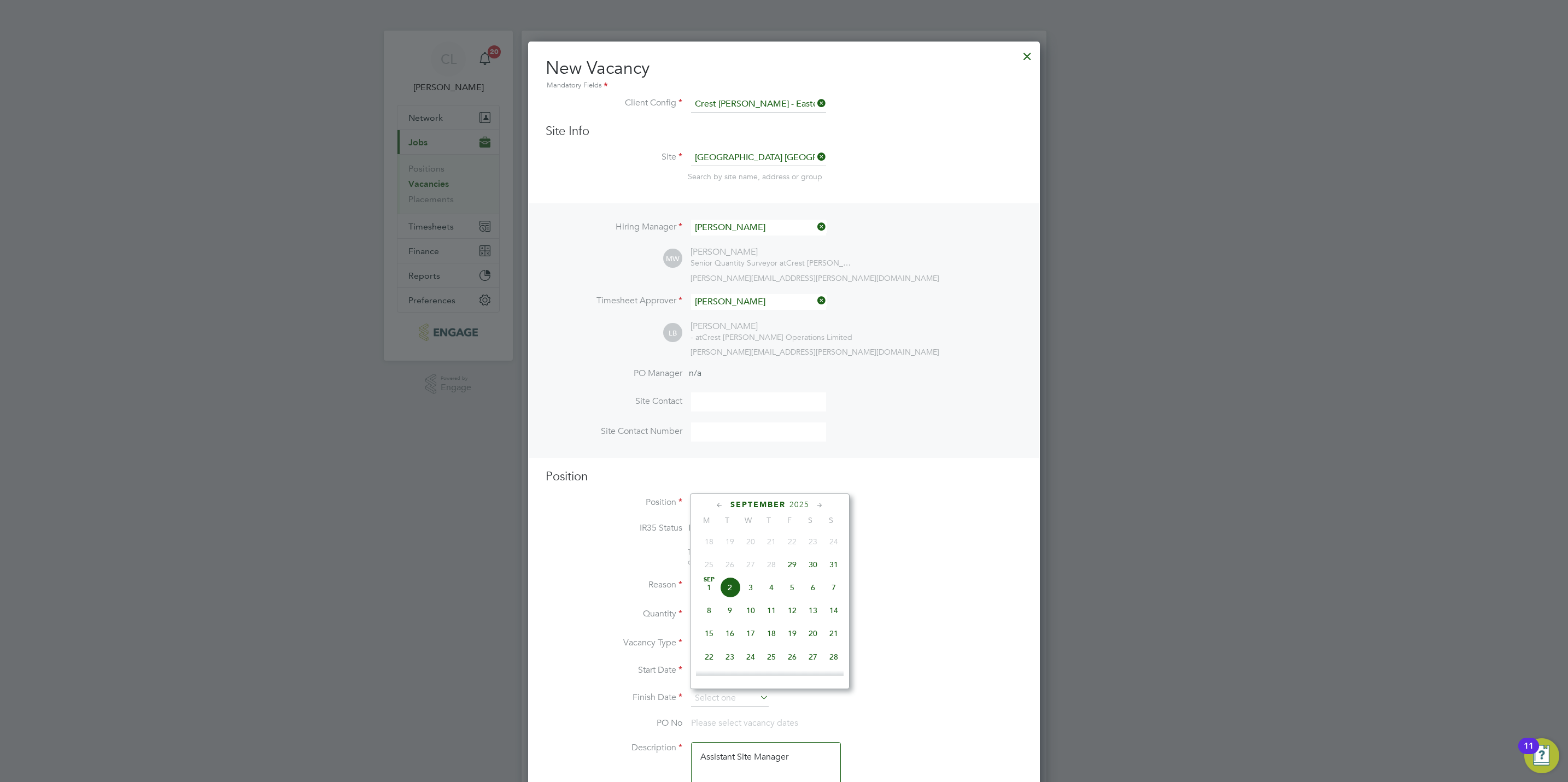
click at [789, 592] on span "5" at bounding box center [792, 587] width 21 height 21
type input "05 Sep 2025"
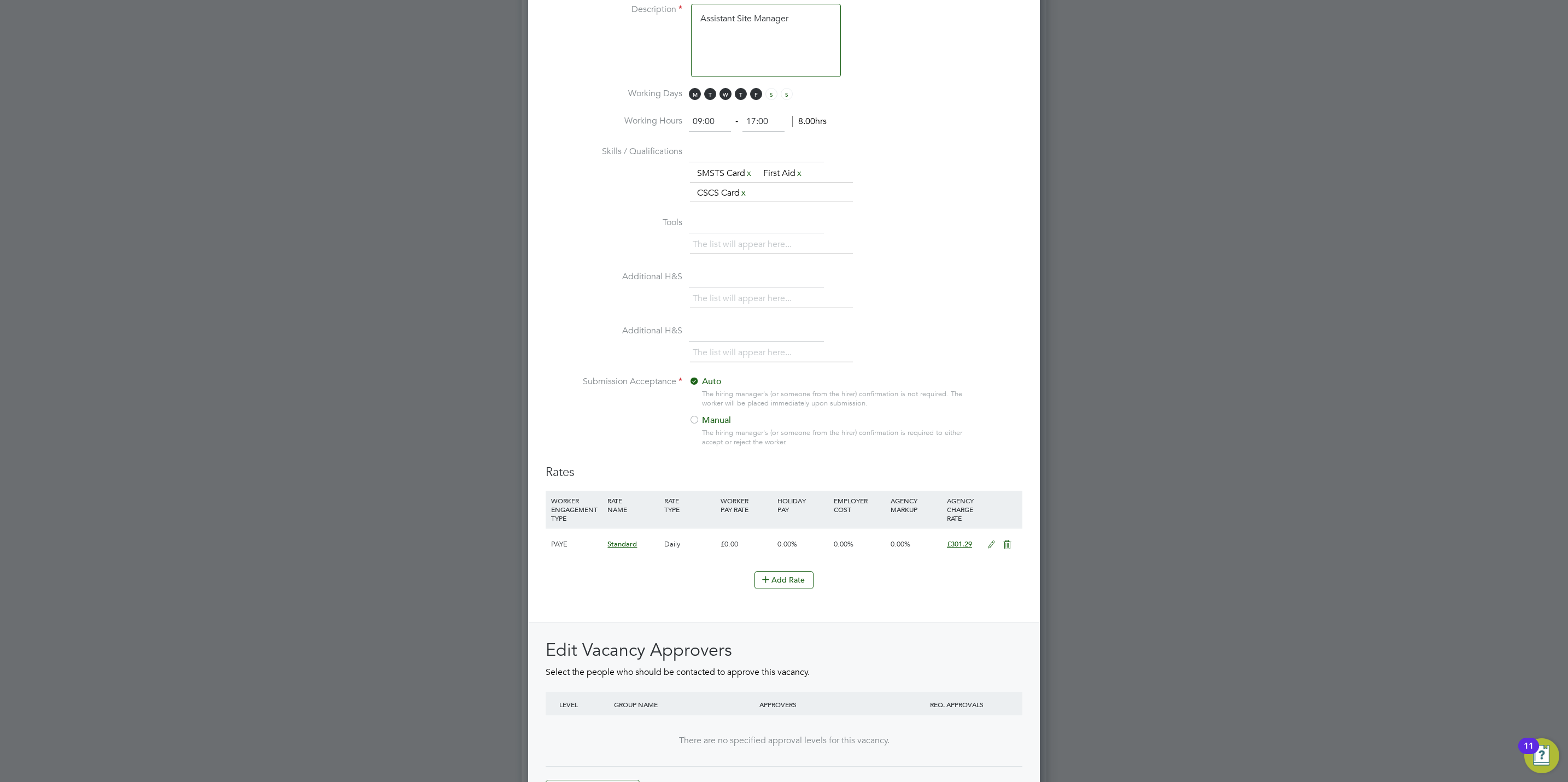
scroll to position [904, 0]
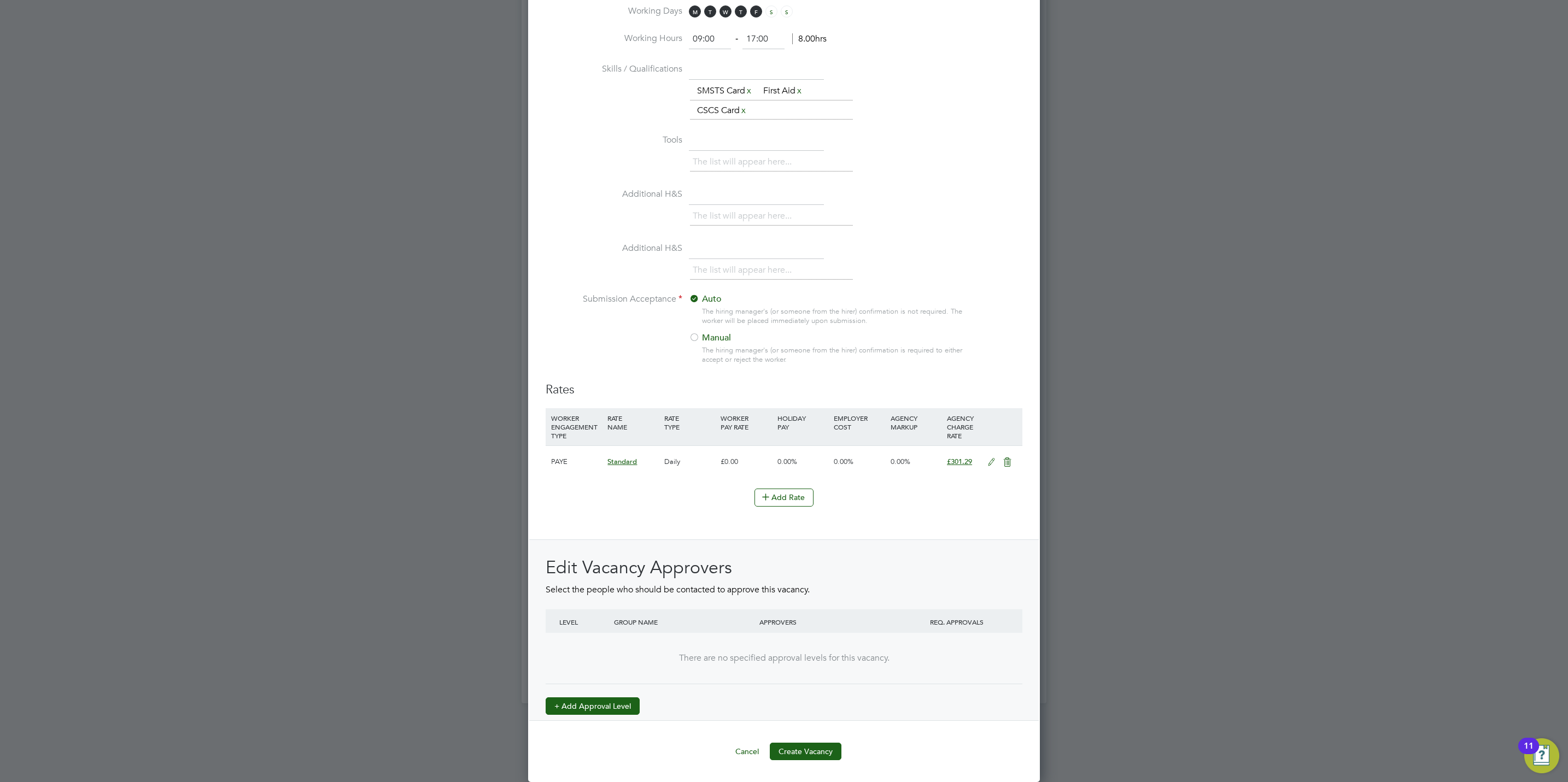
click at [614, 704] on button "+ Add Approval Level" at bounding box center [592, 706] width 94 height 18
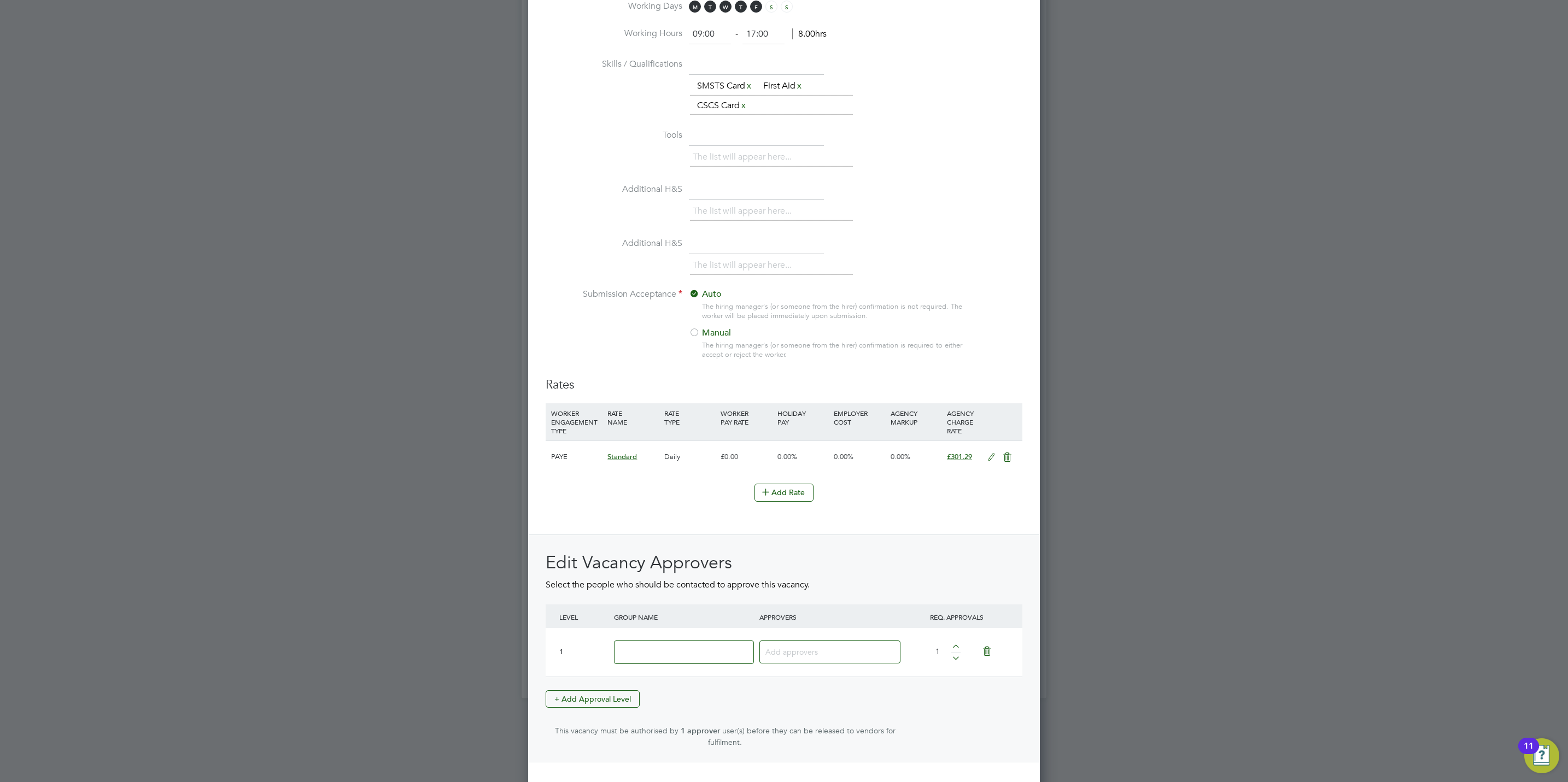
drag, startPoint x: 632, startPoint y: 687, endPoint x: 646, endPoint y: 664, distance: 26.9
click at [646, 664] on input at bounding box center [683, 653] width 140 height 24
type input "Crest"
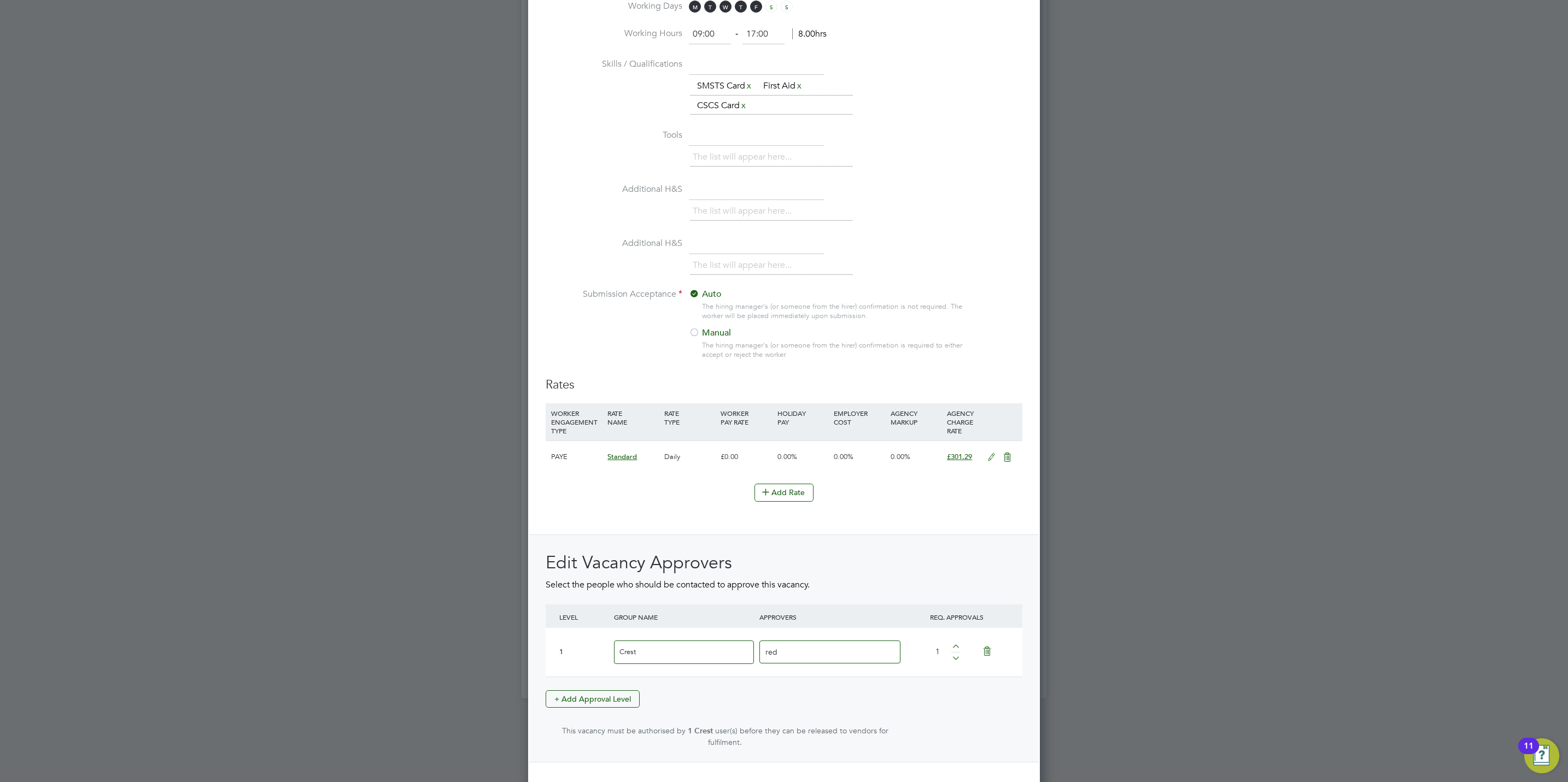
click at [798, 656] on input "red" at bounding box center [799, 651] width 69 height 14
click at [798, 656] on input "red" at bounding box center [799, 651] width 69 height 14
type input "mark"
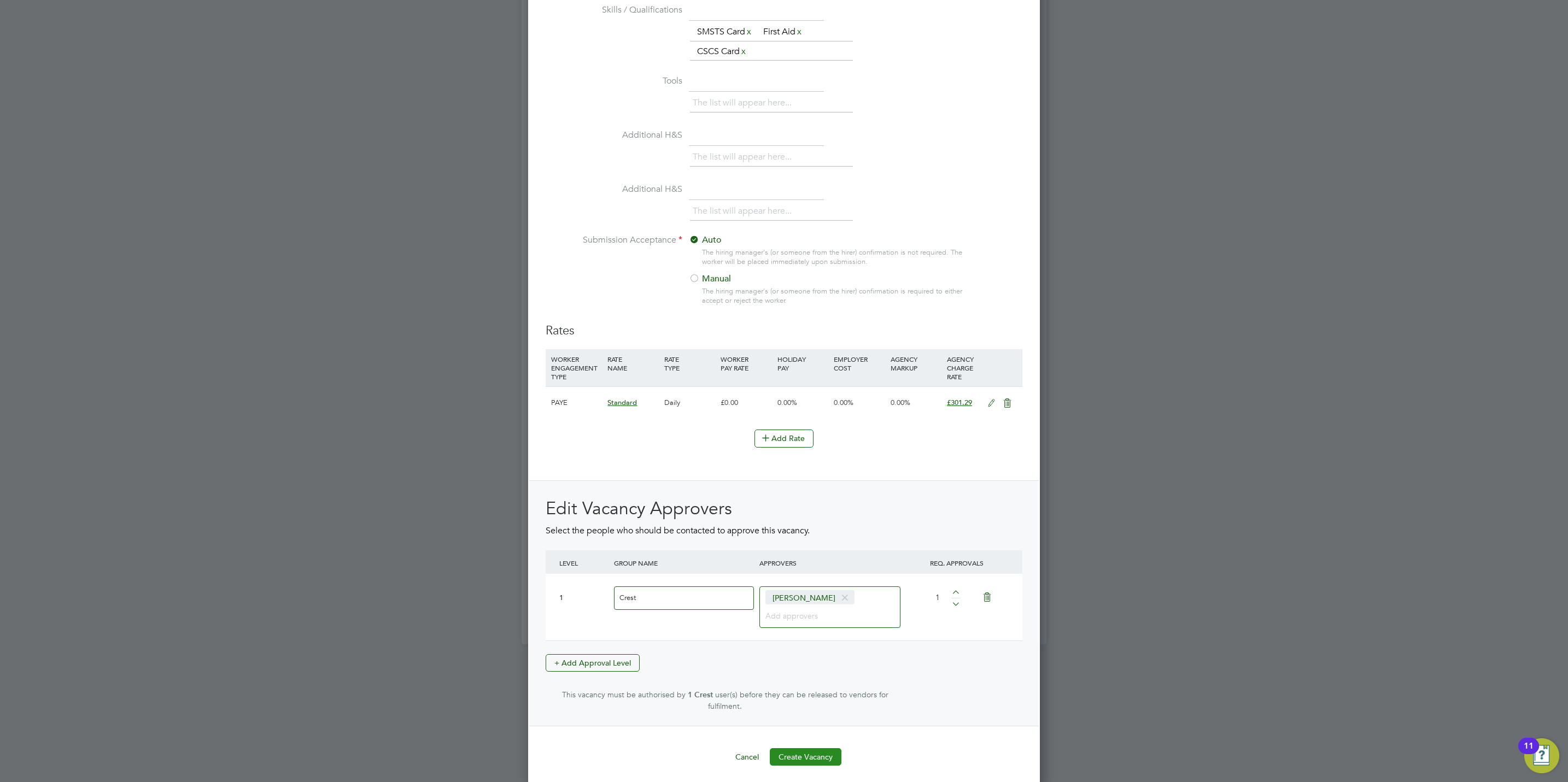
click at [831, 748] on button "Create Vacancy" at bounding box center [805, 757] width 72 height 18
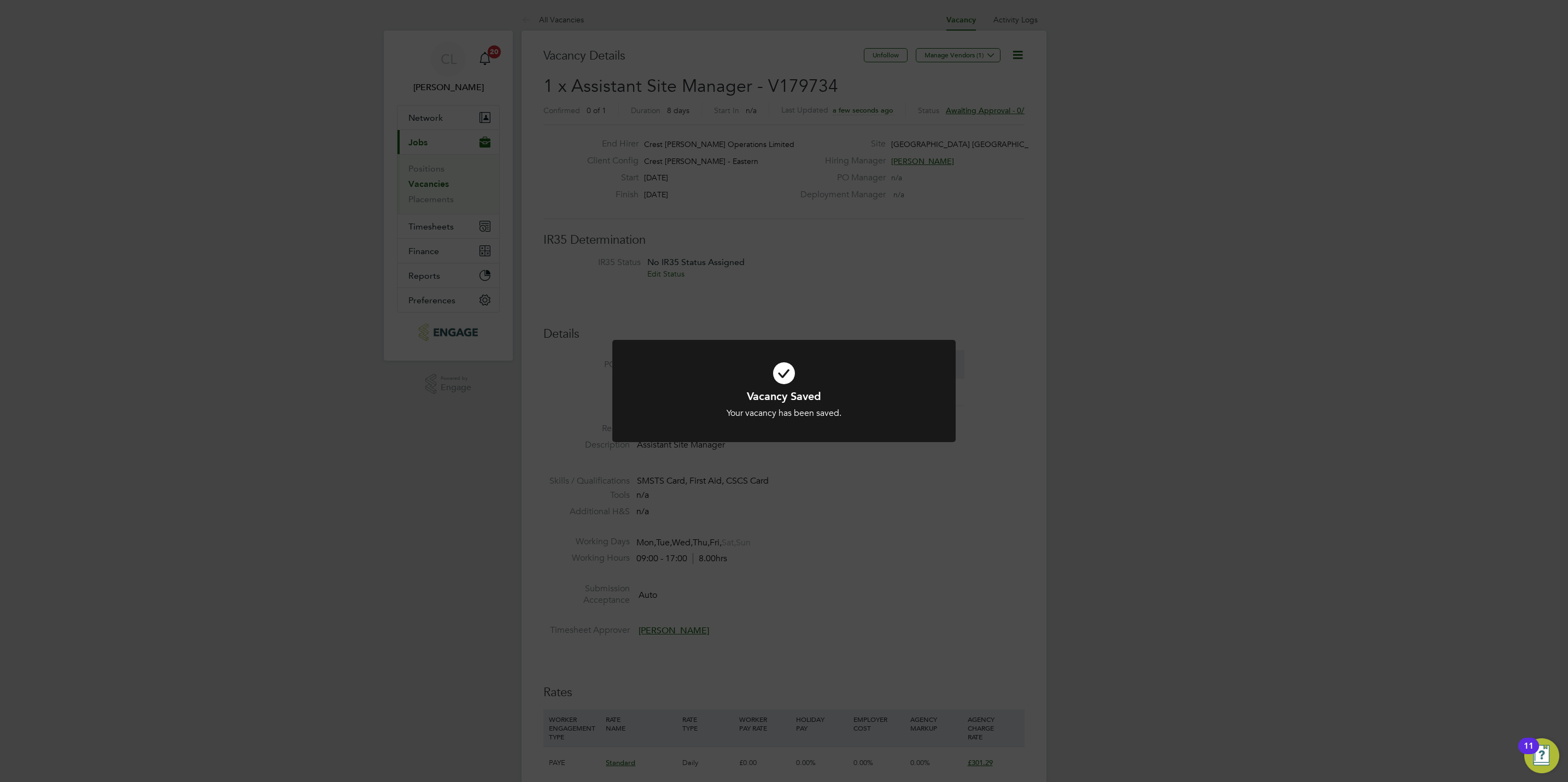
click at [830, 509] on div "Vacancy Saved Your vacancy has been saved. Cancel Okay" at bounding box center [784, 391] width 1568 height 782
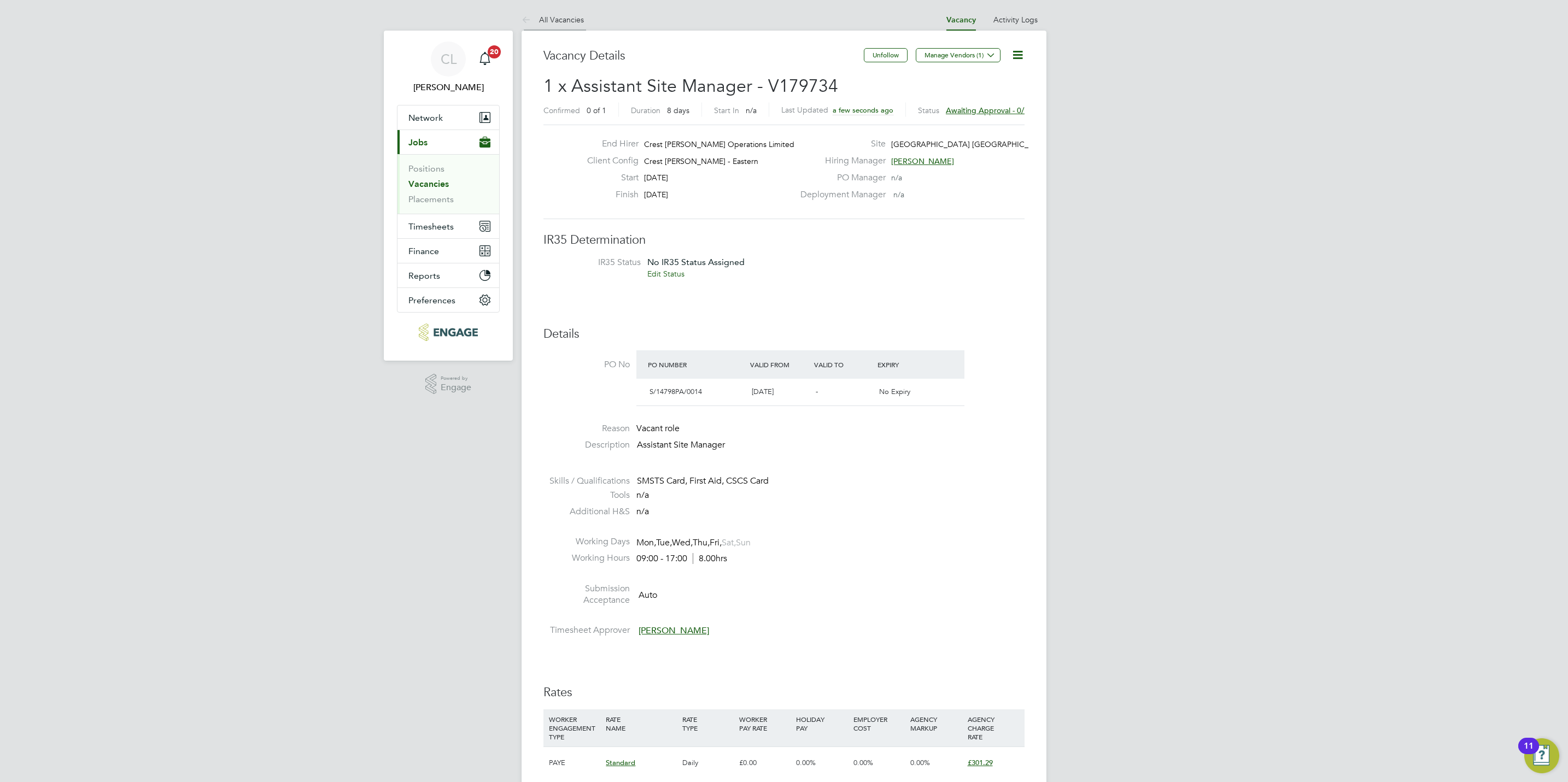
click at [560, 18] on link "All Vacancies" at bounding box center [553, 19] width 63 height 10
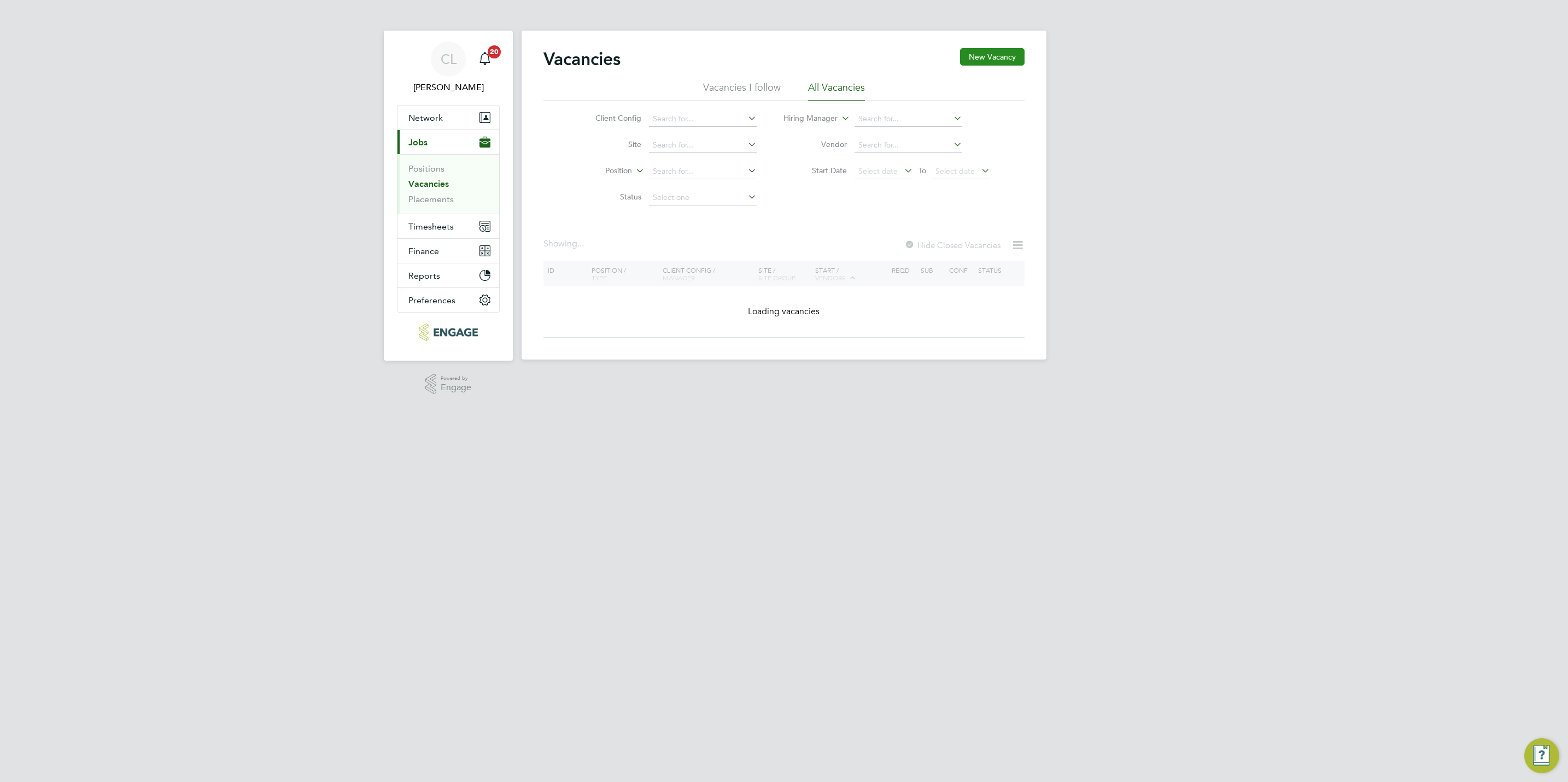
click at [994, 55] on button "New Vacancy" at bounding box center [992, 57] width 64 height 18
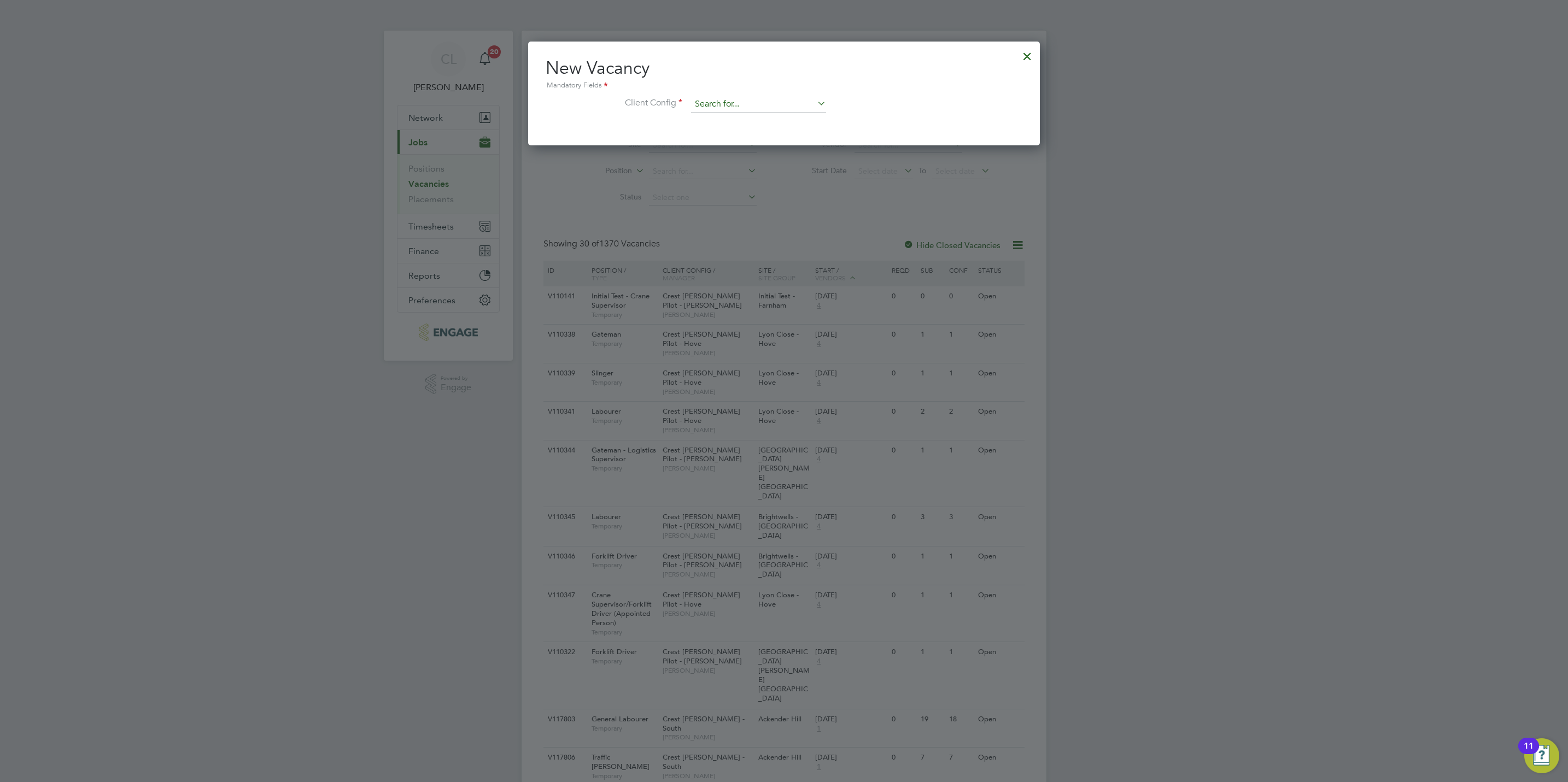
click at [730, 108] on input at bounding box center [758, 104] width 135 height 16
click at [755, 181] on li "Crest [PERSON_NAME] - [GEOGRAPHIC_DATA]" at bounding box center [779, 179] width 178 height 14
type input "Crest [PERSON_NAME] - [GEOGRAPHIC_DATA]"
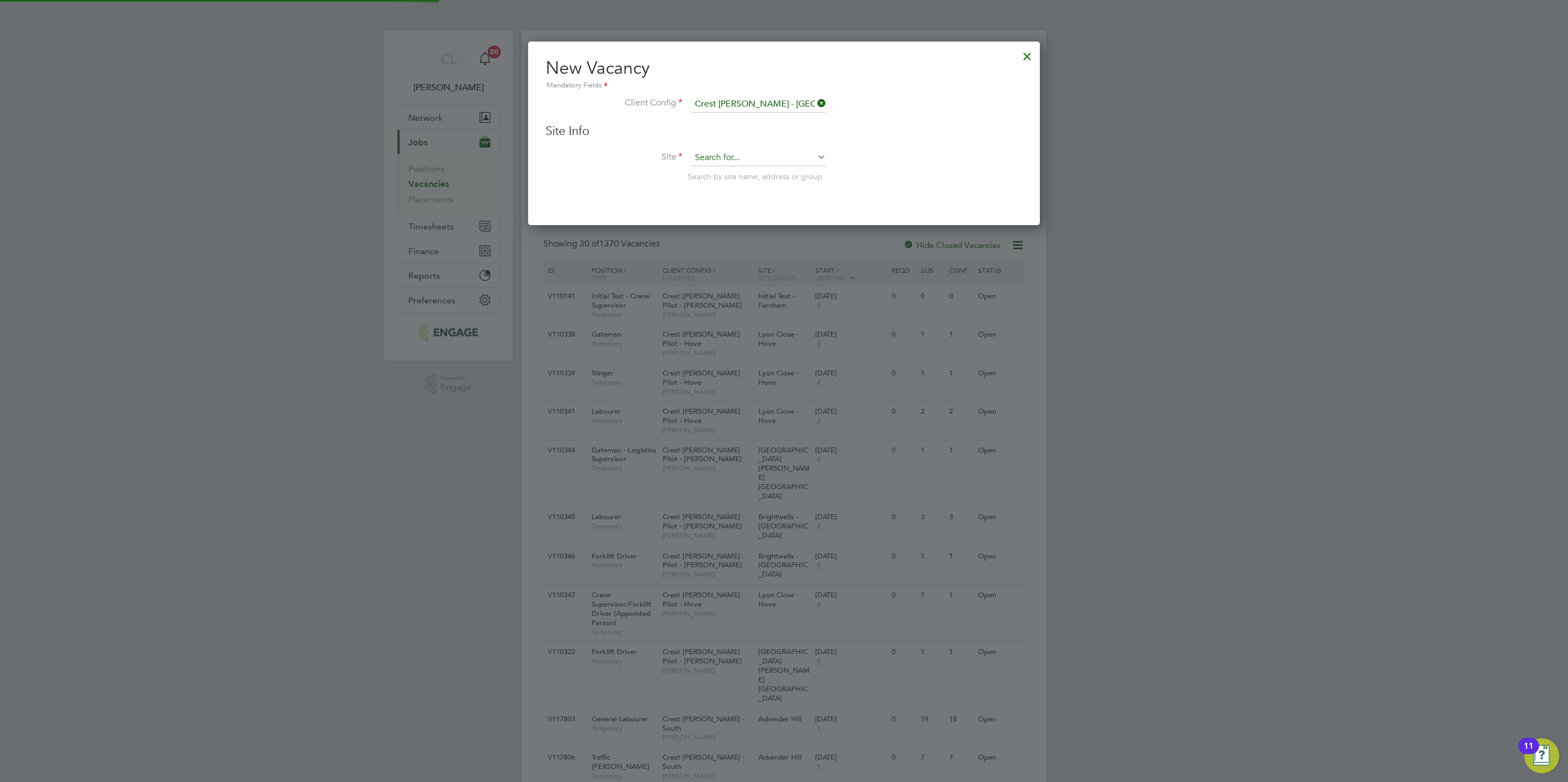
click at [721, 153] on input at bounding box center [758, 157] width 135 height 16
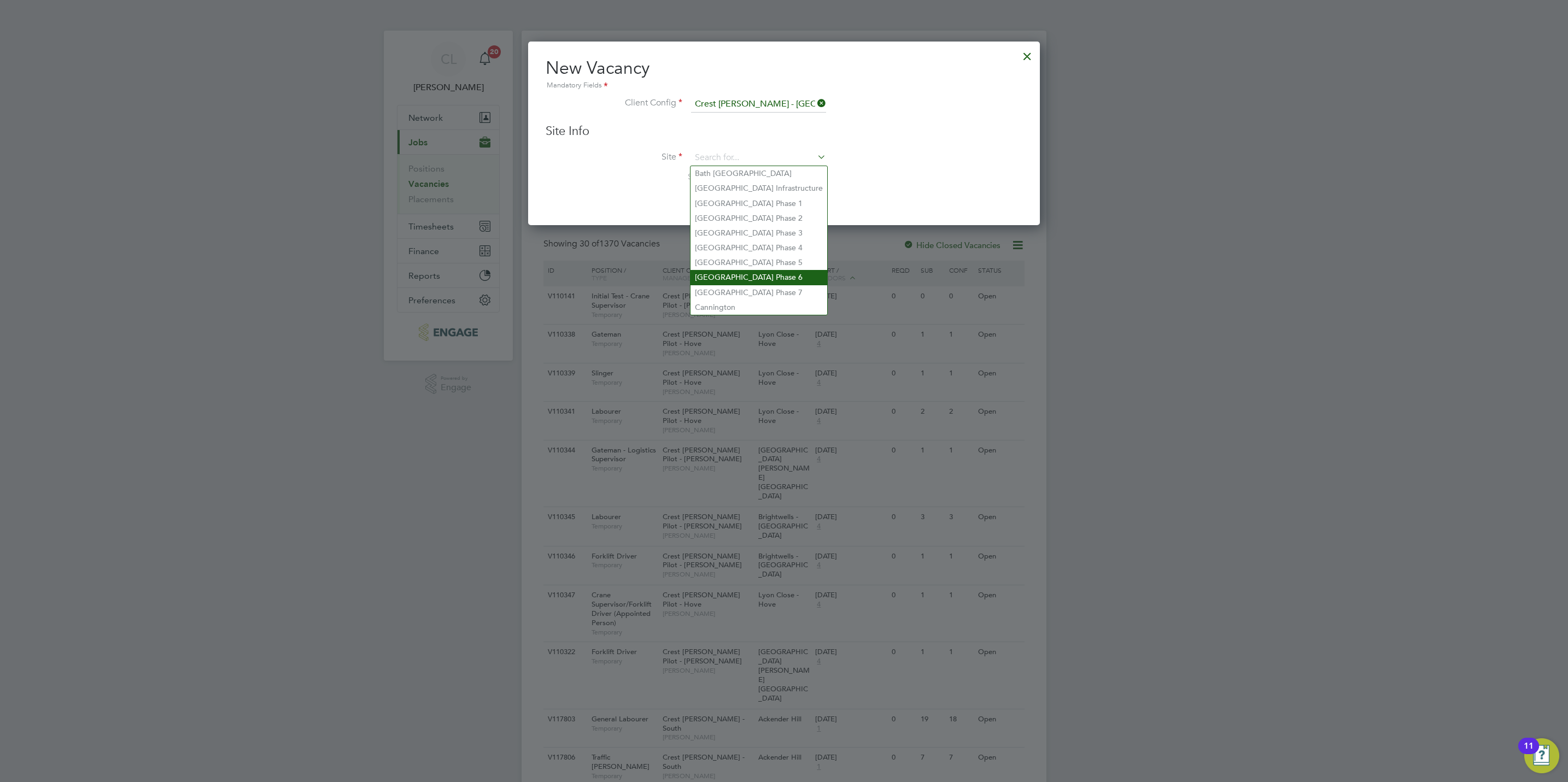
click at [733, 270] on li "Brooklands Park Phase 6" at bounding box center [758, 277] width 136 height 14
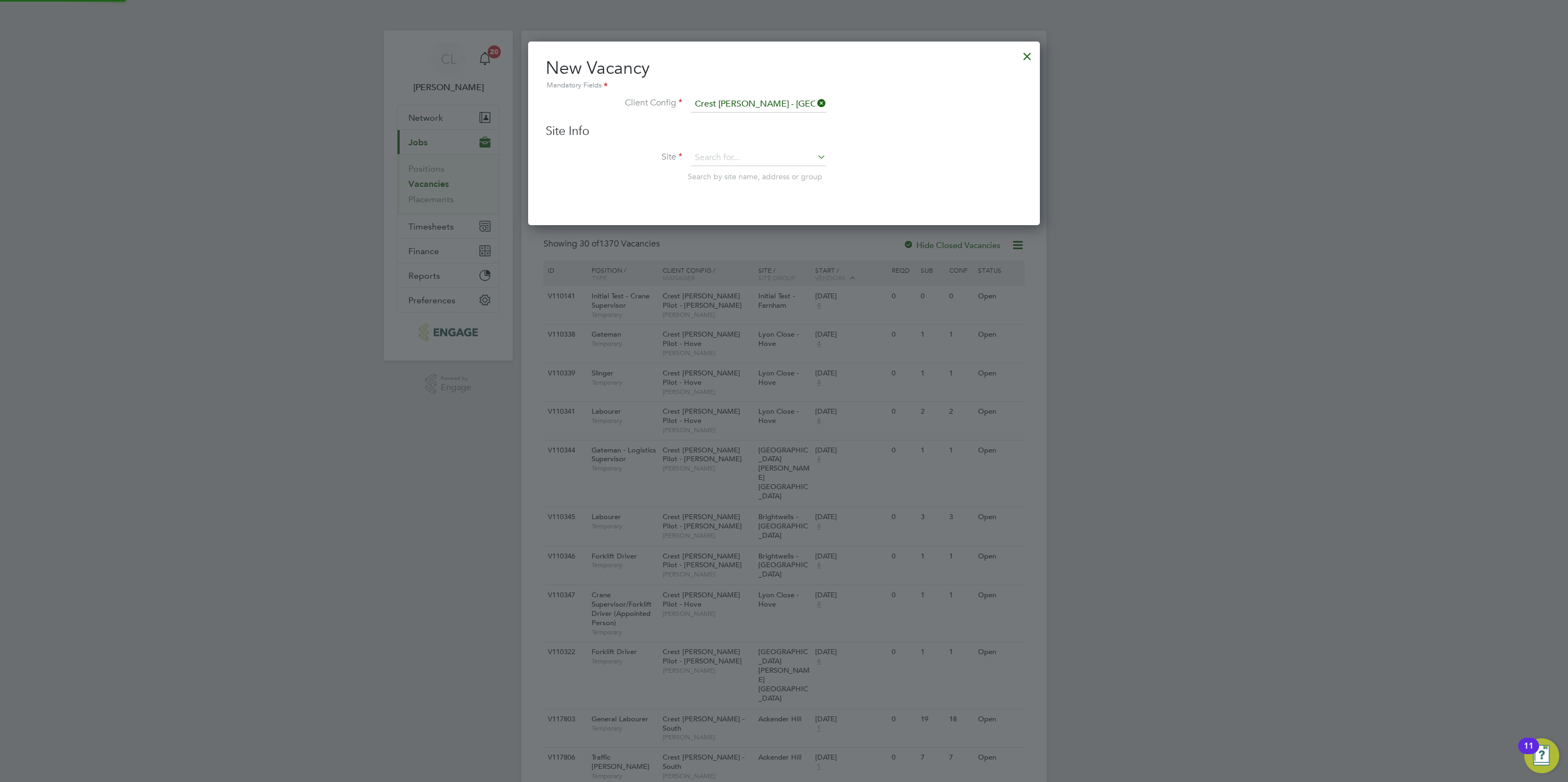
type input "Brooklands Park Phase 6"
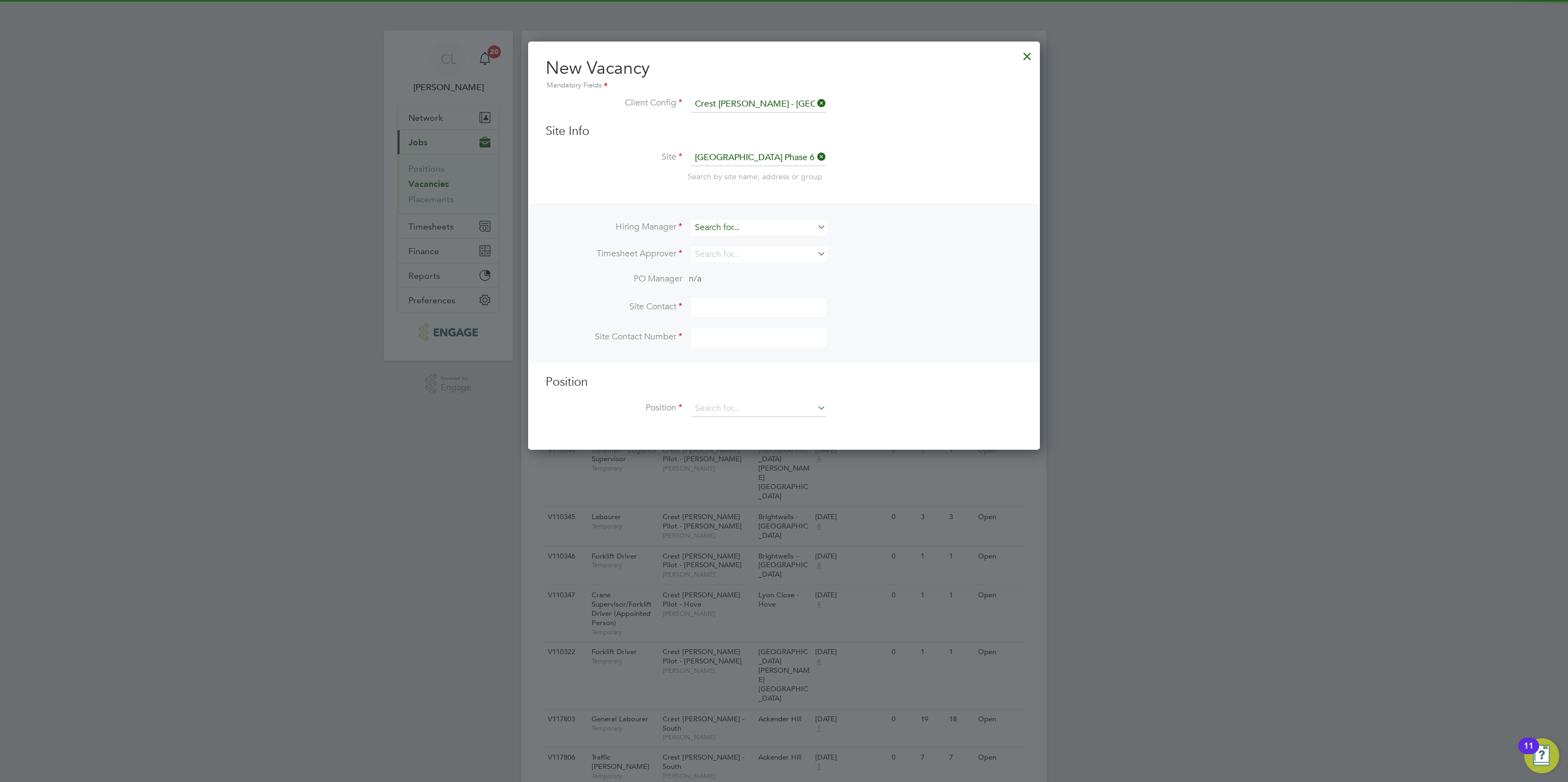
click at [726, 223] on input at bounding box center [758, 228] width 135 height 16
type input "la"
click at [912, 207] on div "Hiring Manager la Timesheet Approver PO Manager n/a Site Contact Site Contact N…" at bounding box center [784, 283] width 510 height 160
click at [756, 223] on input at bounding box center [758, 228] width 135 height 16
click at [748, 245] on li "Ally Blackman" at bounding box center [758, 242] width 136 height 14
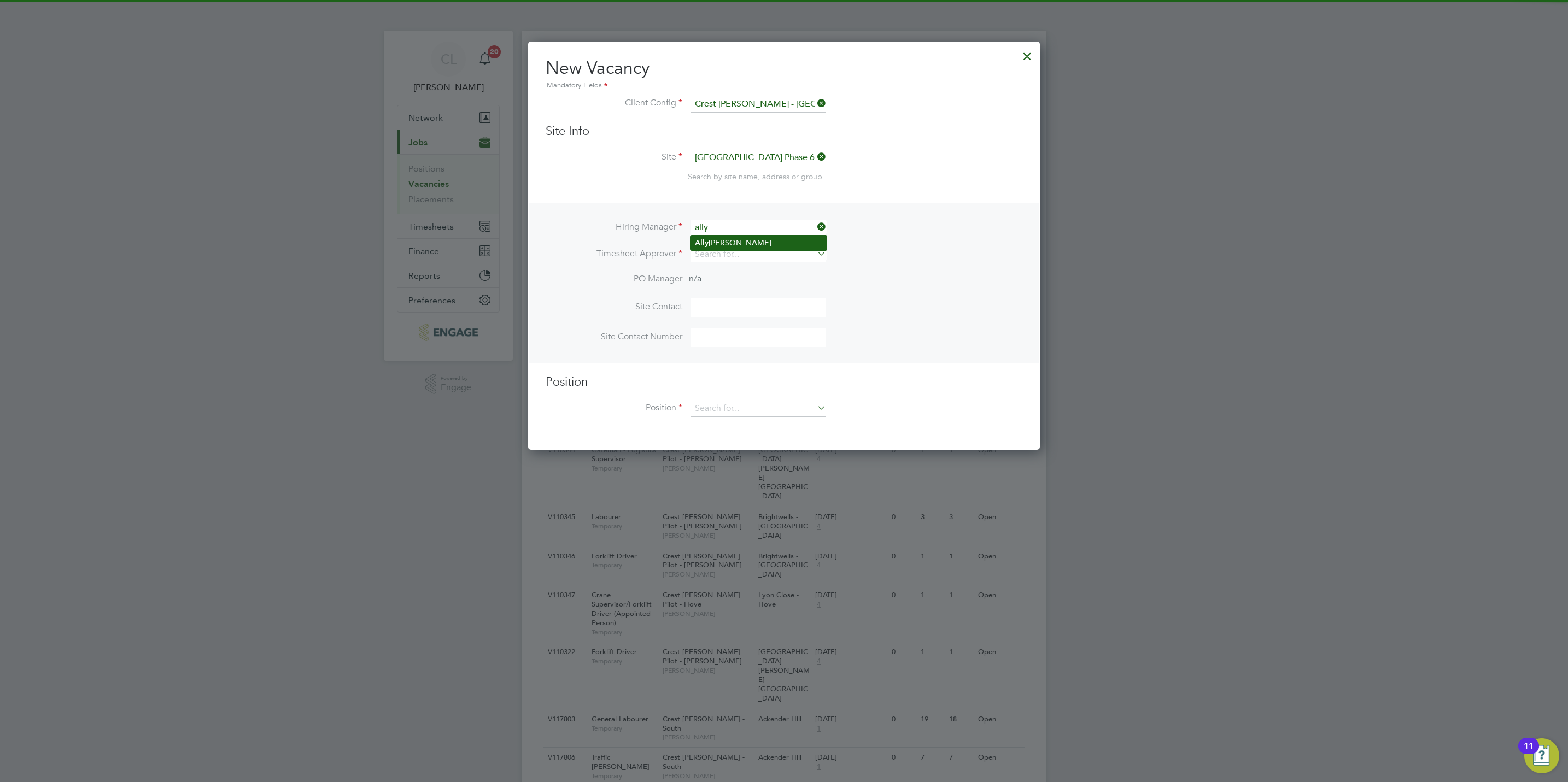
type input "[PERSON_NAME]"
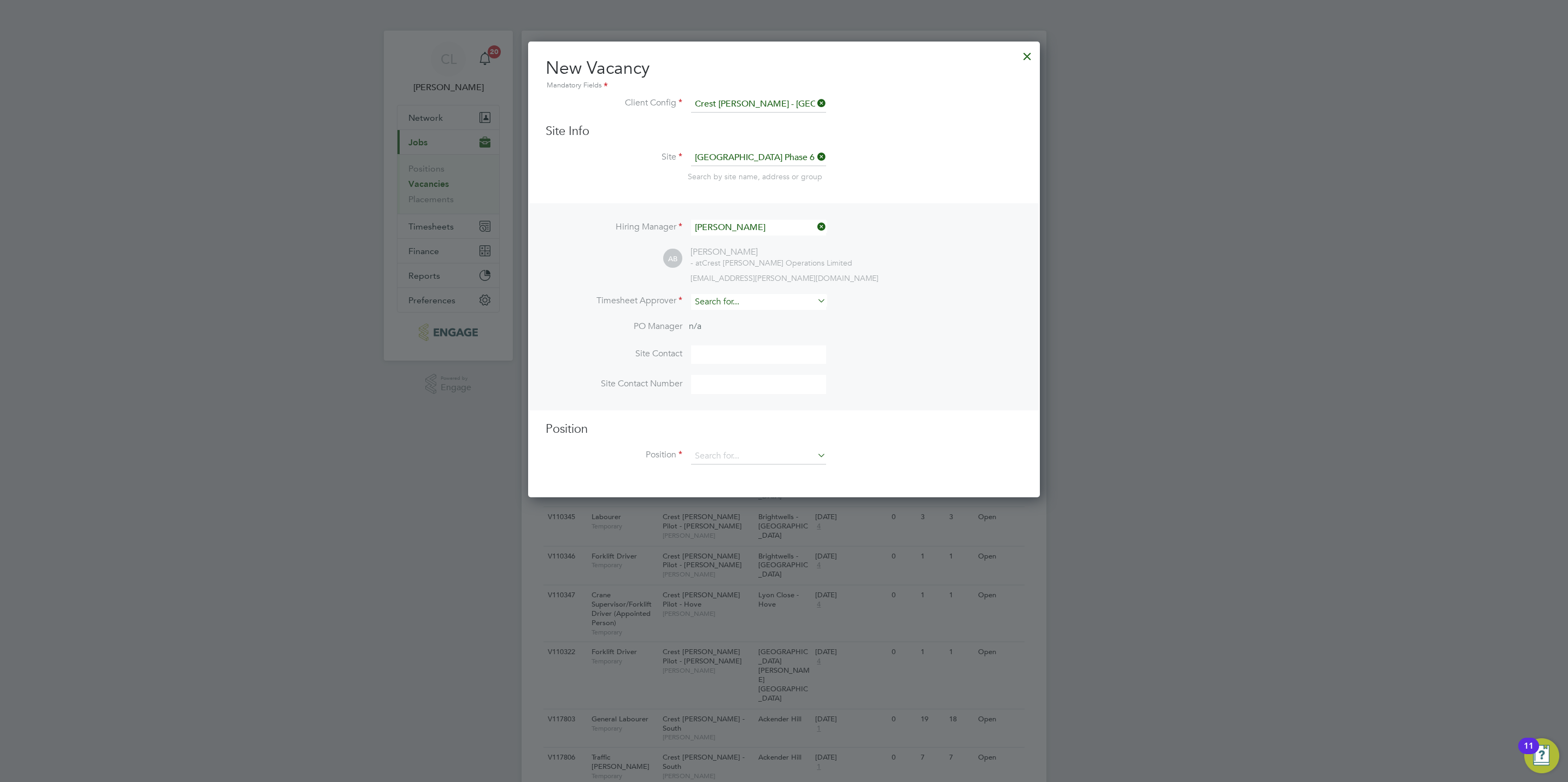
click at [743, 301] on input at bounding box center [758, 301] width 135 height 16
click at [743, 314] on li "Mark Al len" at bounding box center [758, 316] width 136 height 14
type input "Mark Allen"
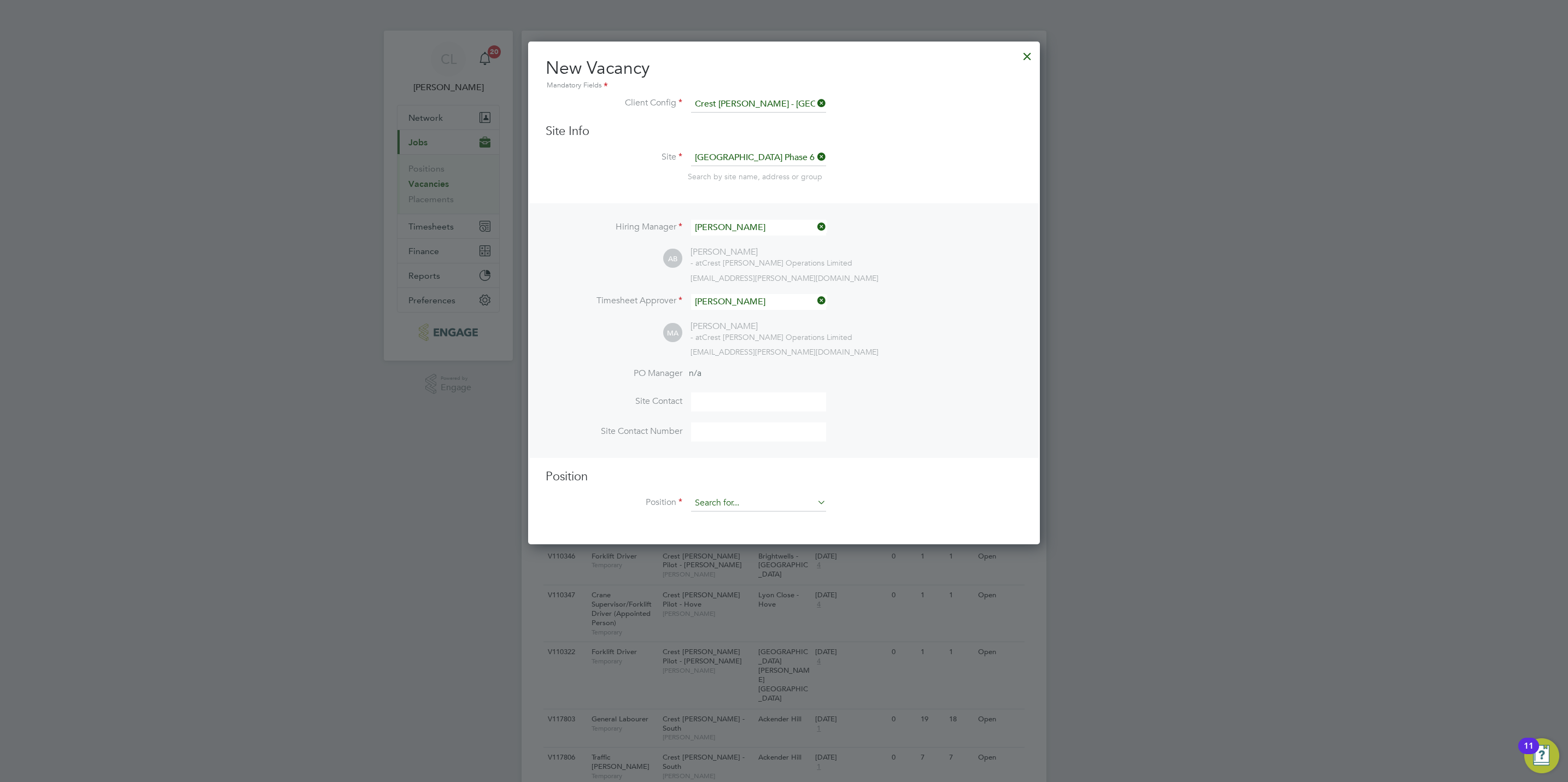
click at [735, 504] on input at bounding box center [758, 503] width 135 height 16
type input "a"
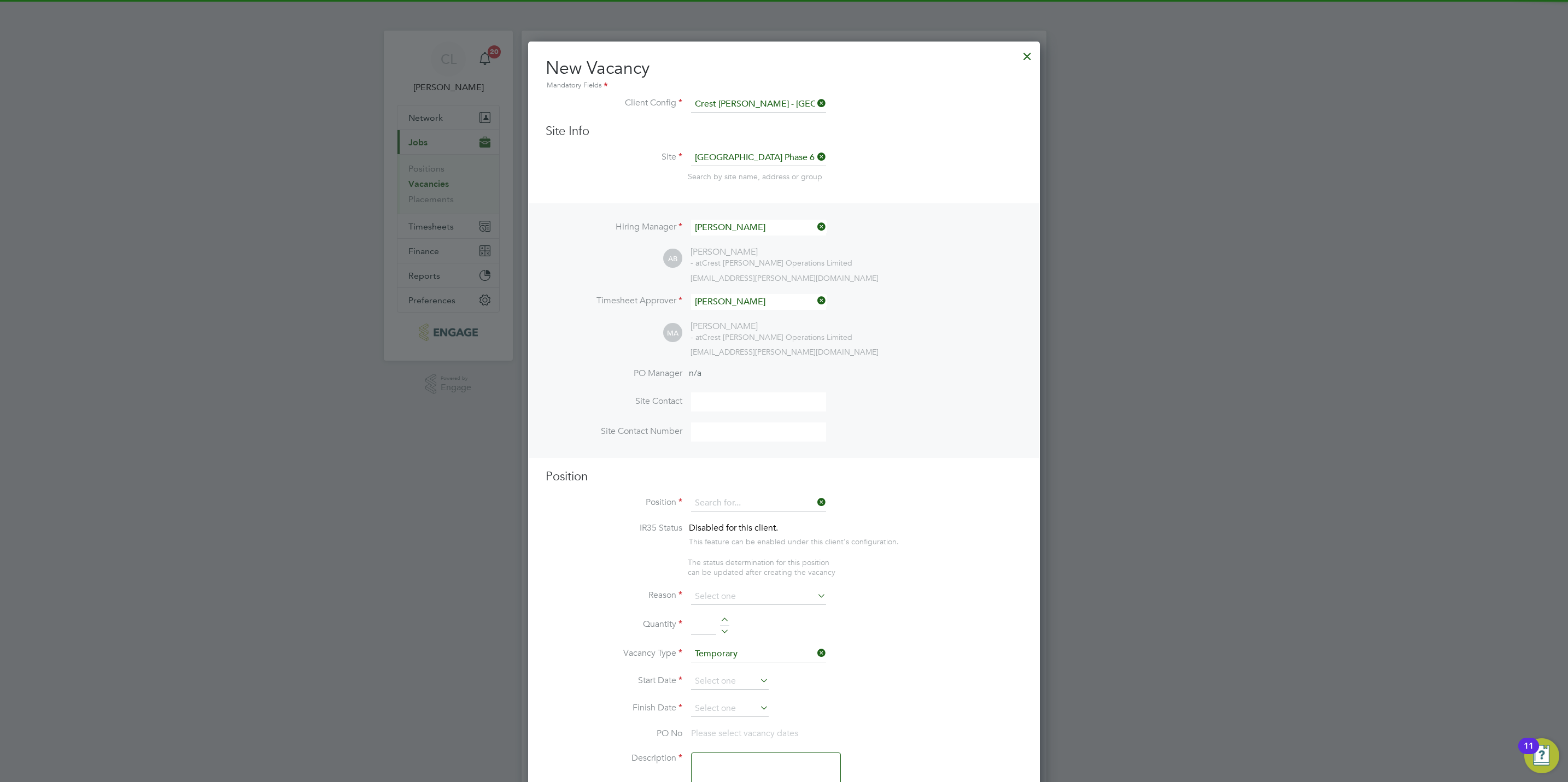
scroll to position [5, 5]
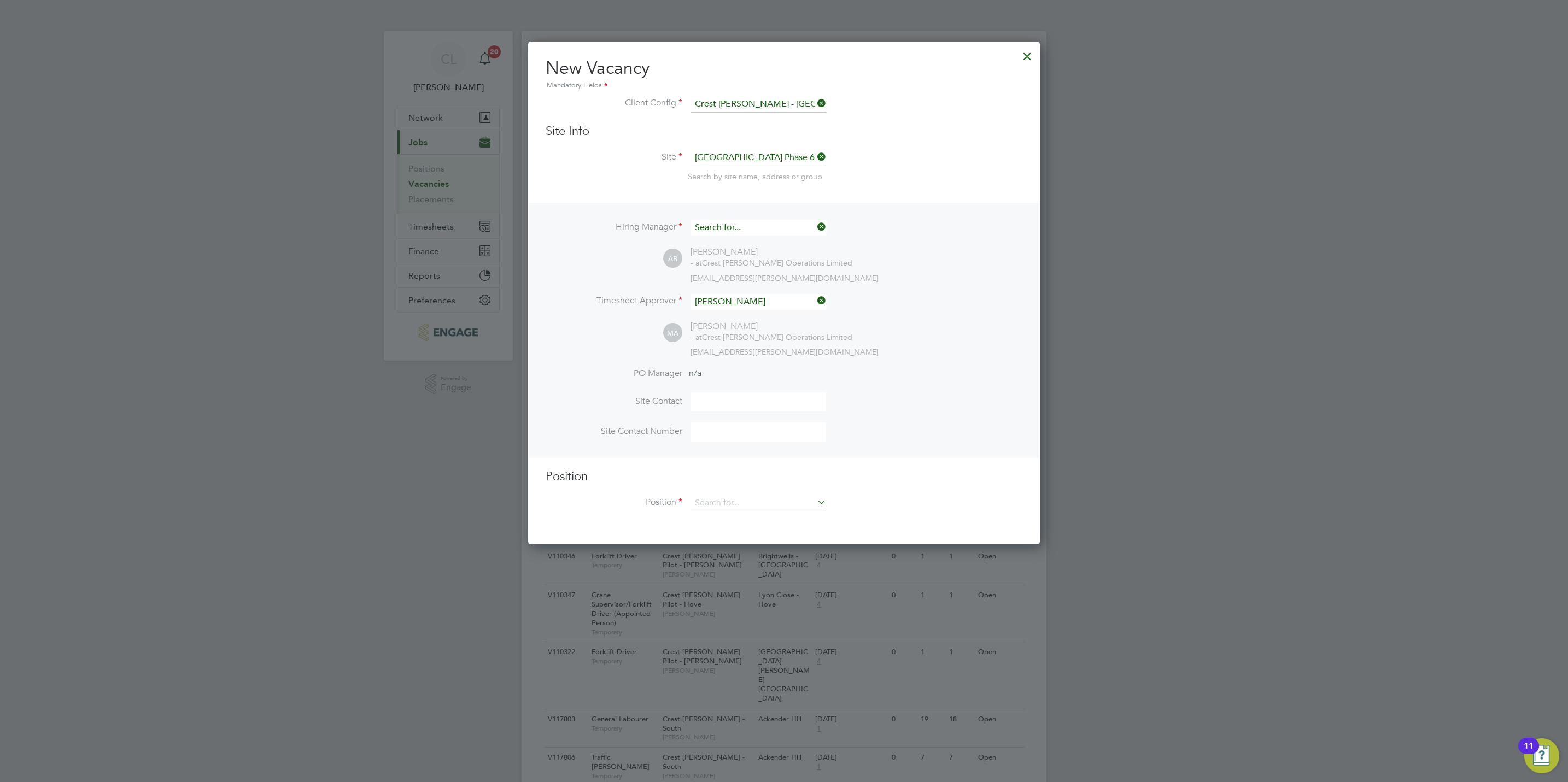
click at [744, 220] on input at bounding box center [758, 228] width 135 height 16
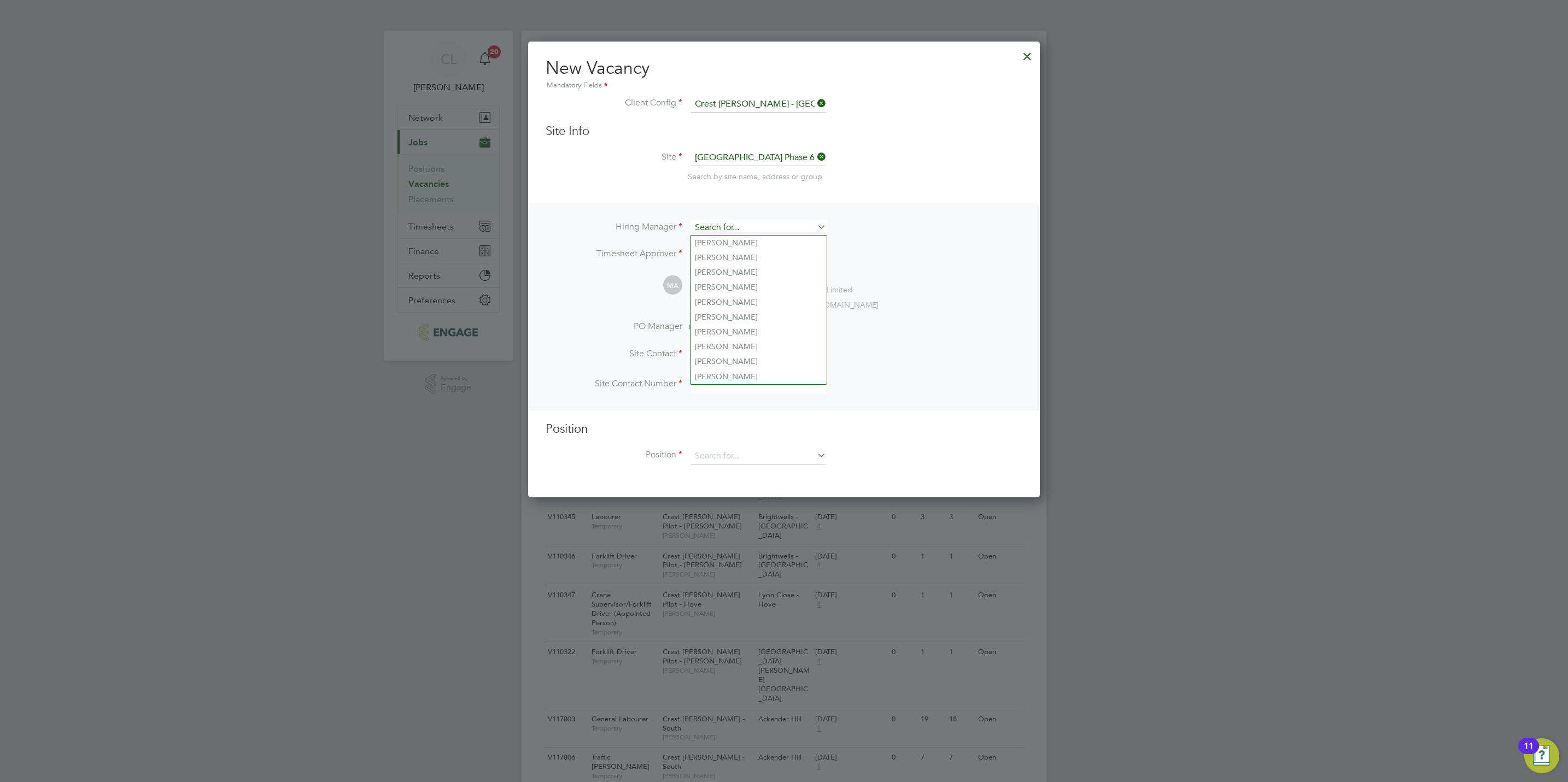
scroll to position [455, 511]
click at [742, 240] on li "Georg e Gitsham" at bounding box center [758, 242] width 136 height 14
type input "George Gitsham"
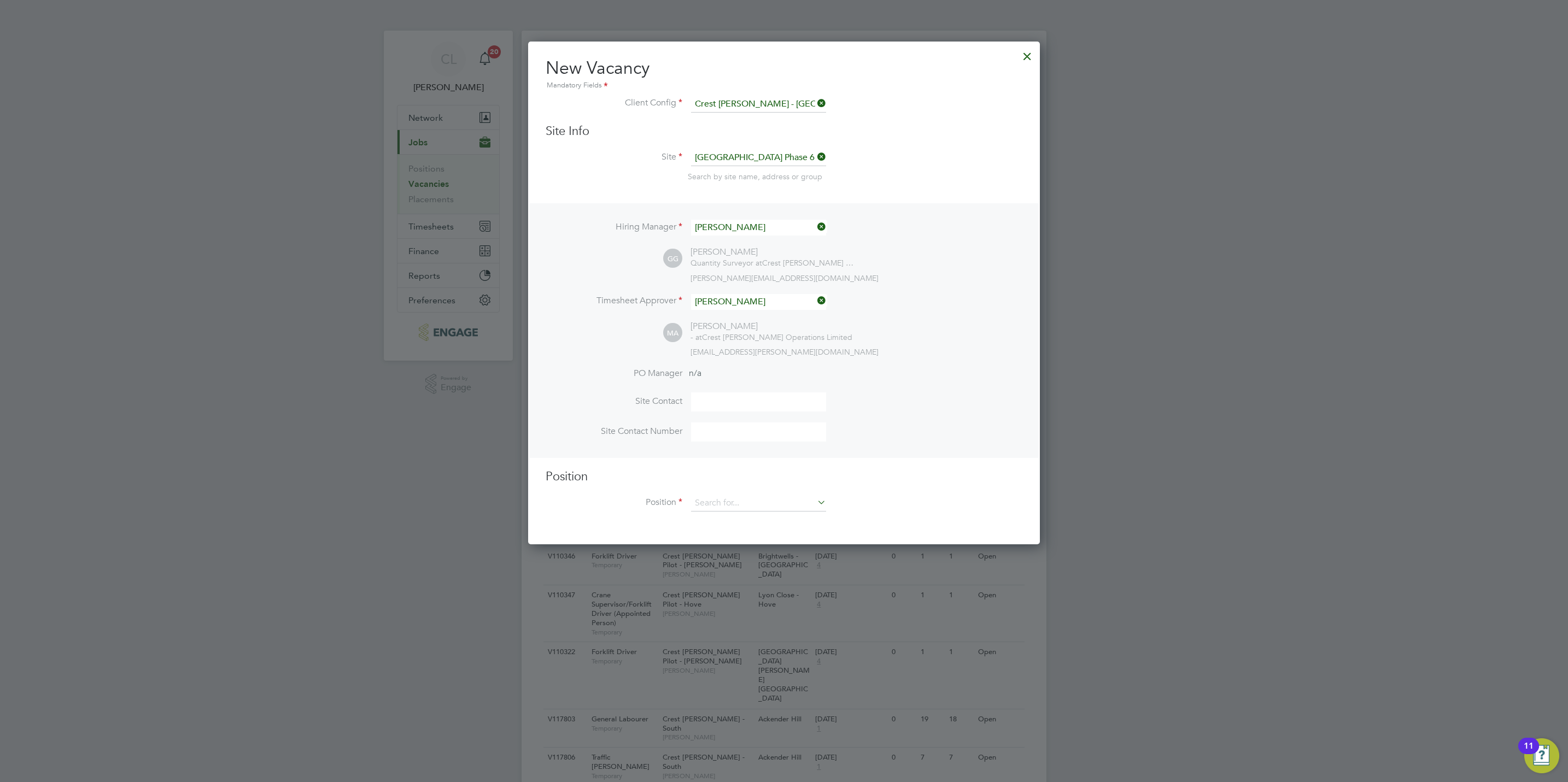
scroll to position [5, 5]
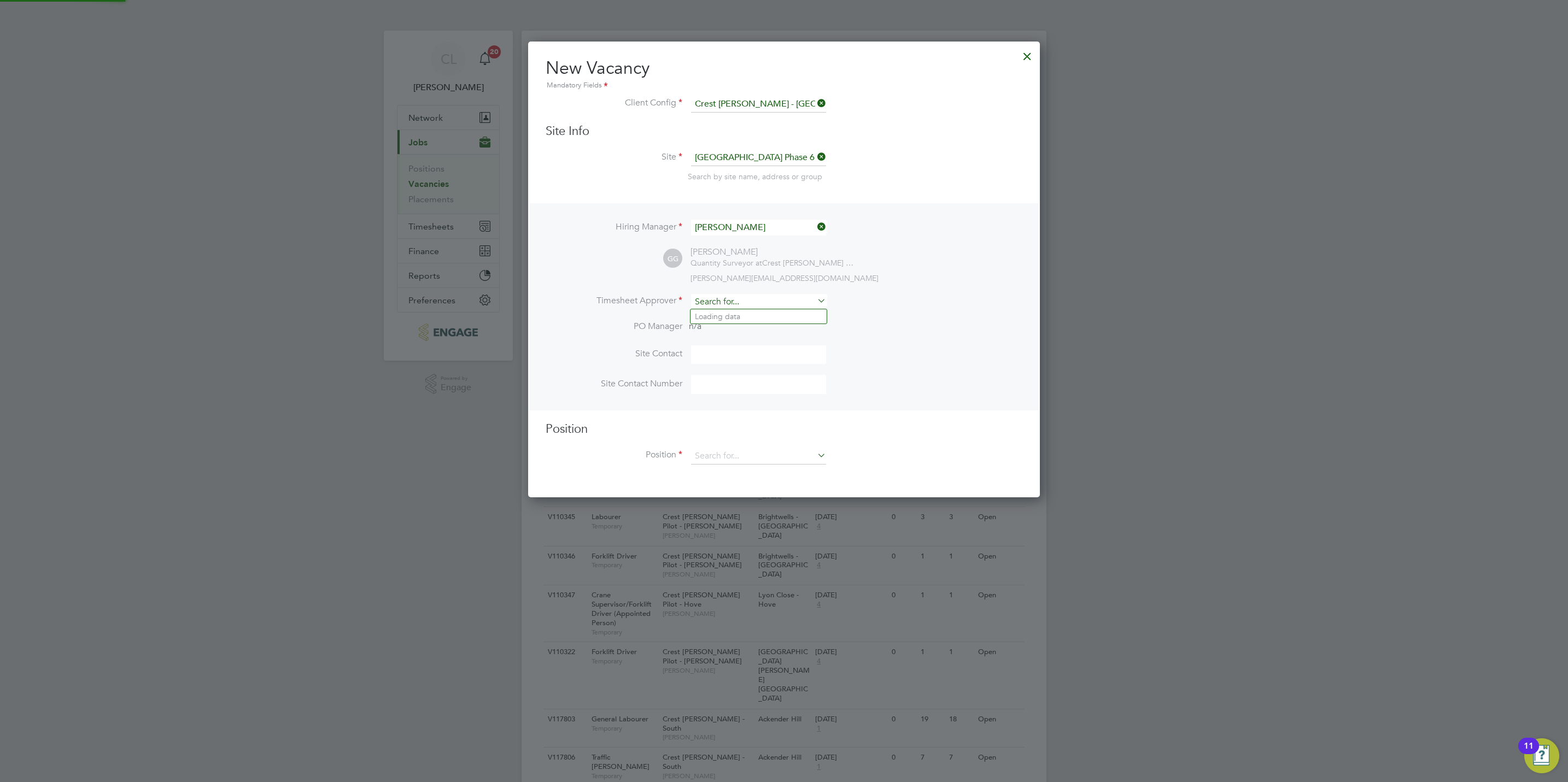
click at [755, 300] on input at bounding box center [758, 301] width 135 height 16
click at [756, 313] on li "Peter Currie" at bounding box center [758, 316] width 136 height 14
type input "[PERSON_NAME]"
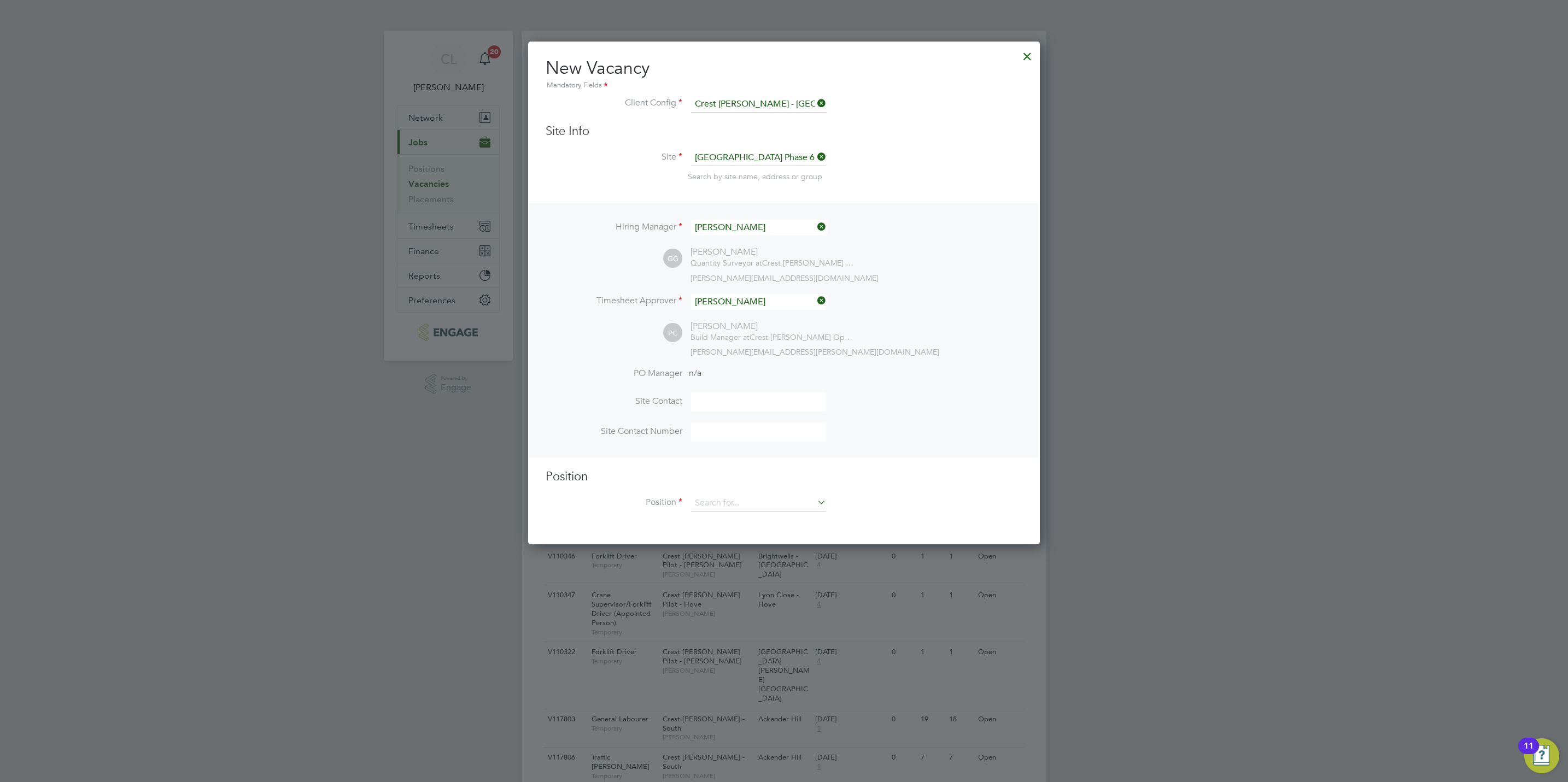
scroll to position [504, 511]
click at [723, 495] on input at bounding box center [758, 503] width 135 height 16
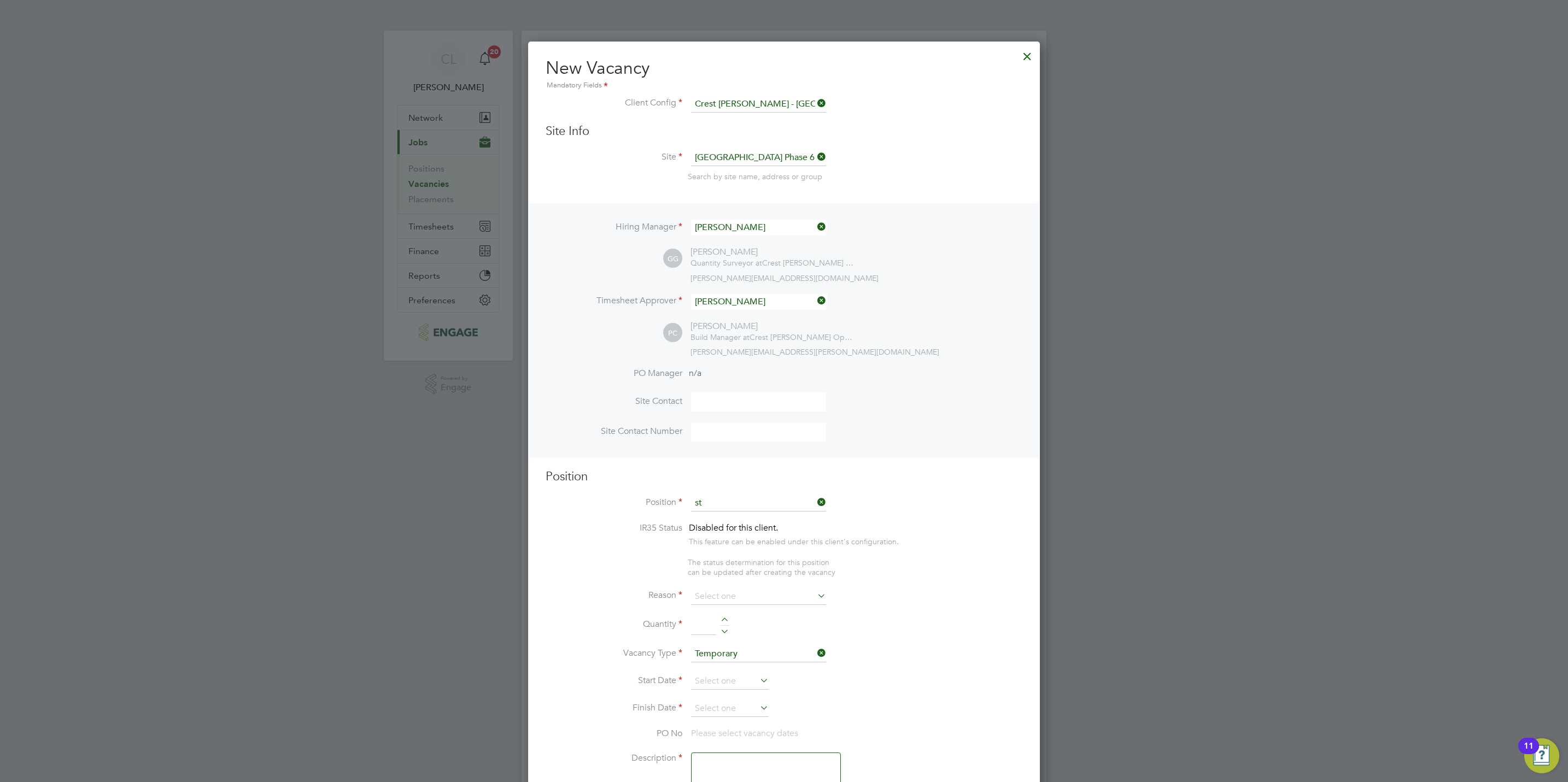
type input "s"
type input "lab"
click at [758, 481] on h3 "Position" at bounding box center [783, 476] width 477 height 16
click at [815, 505] on icon at bounding box center [815, 502] width 0 height 15
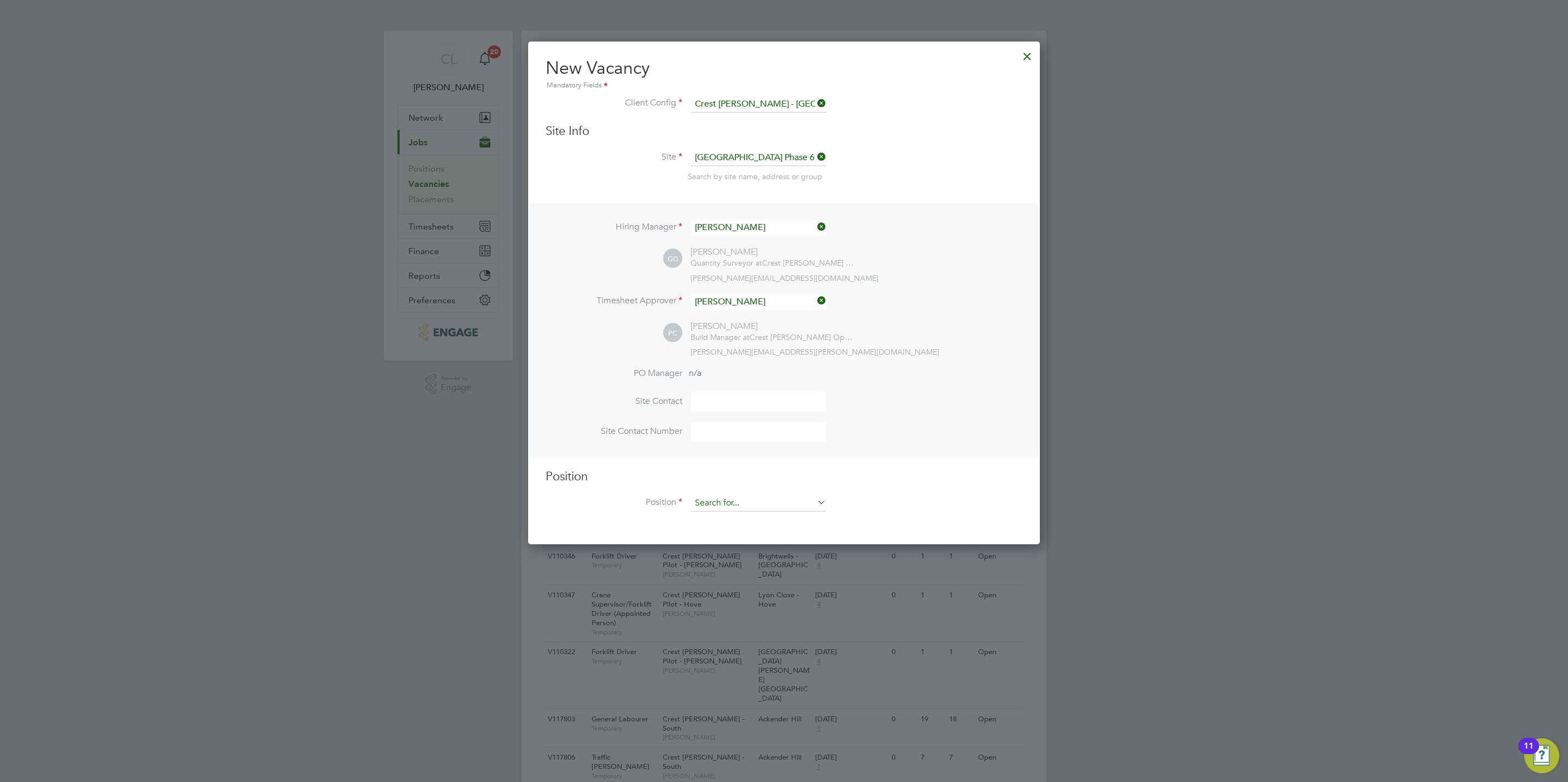
click at [751, 502] on input at bounding box center [758, 503] width 135 height 16
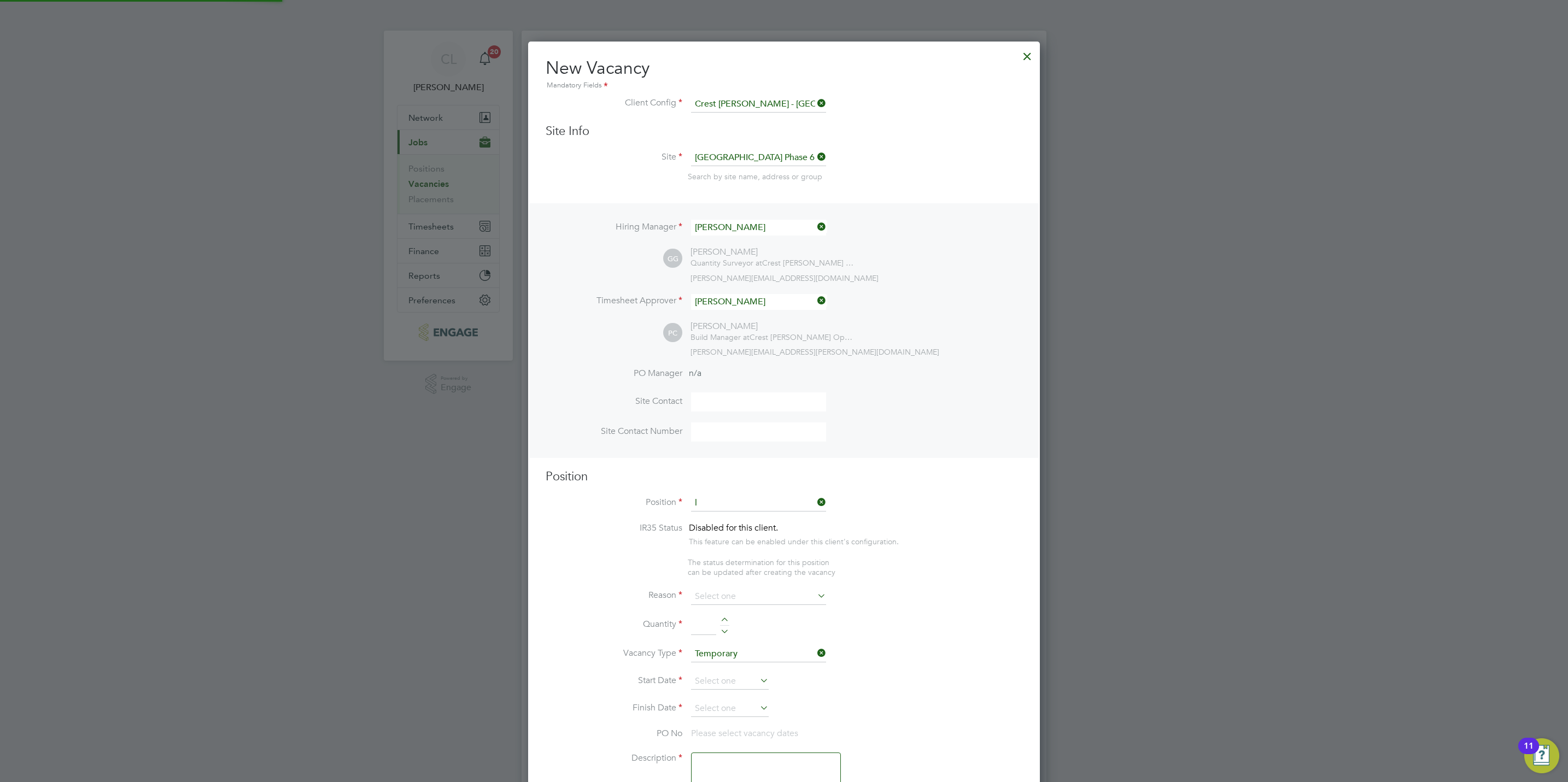
scroll to position [1578, 511]
type input "lab"
click at [751, 457] on div "Hiring Manager George Gitsham GG George Gitsham Quantity Surveyor at Crest Nich…" at bounding box center [784, 330] width 510 height 254
click at [1022, 59] on div at bounding box center [1026, 53] width 19 height 19
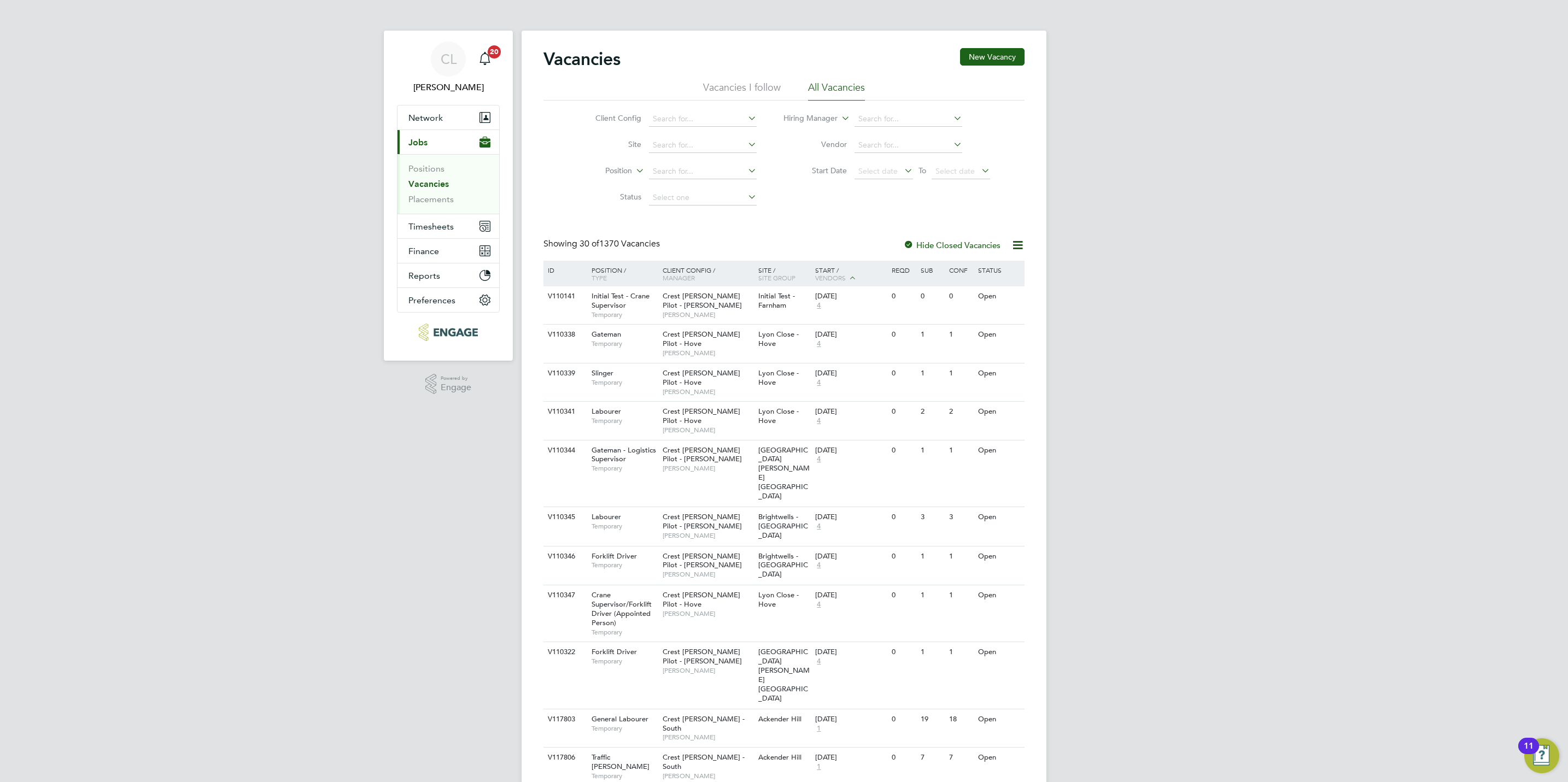
click at [976, 56] on button "New Vacancy" at bounding box center [992, 57] width 64 height 18
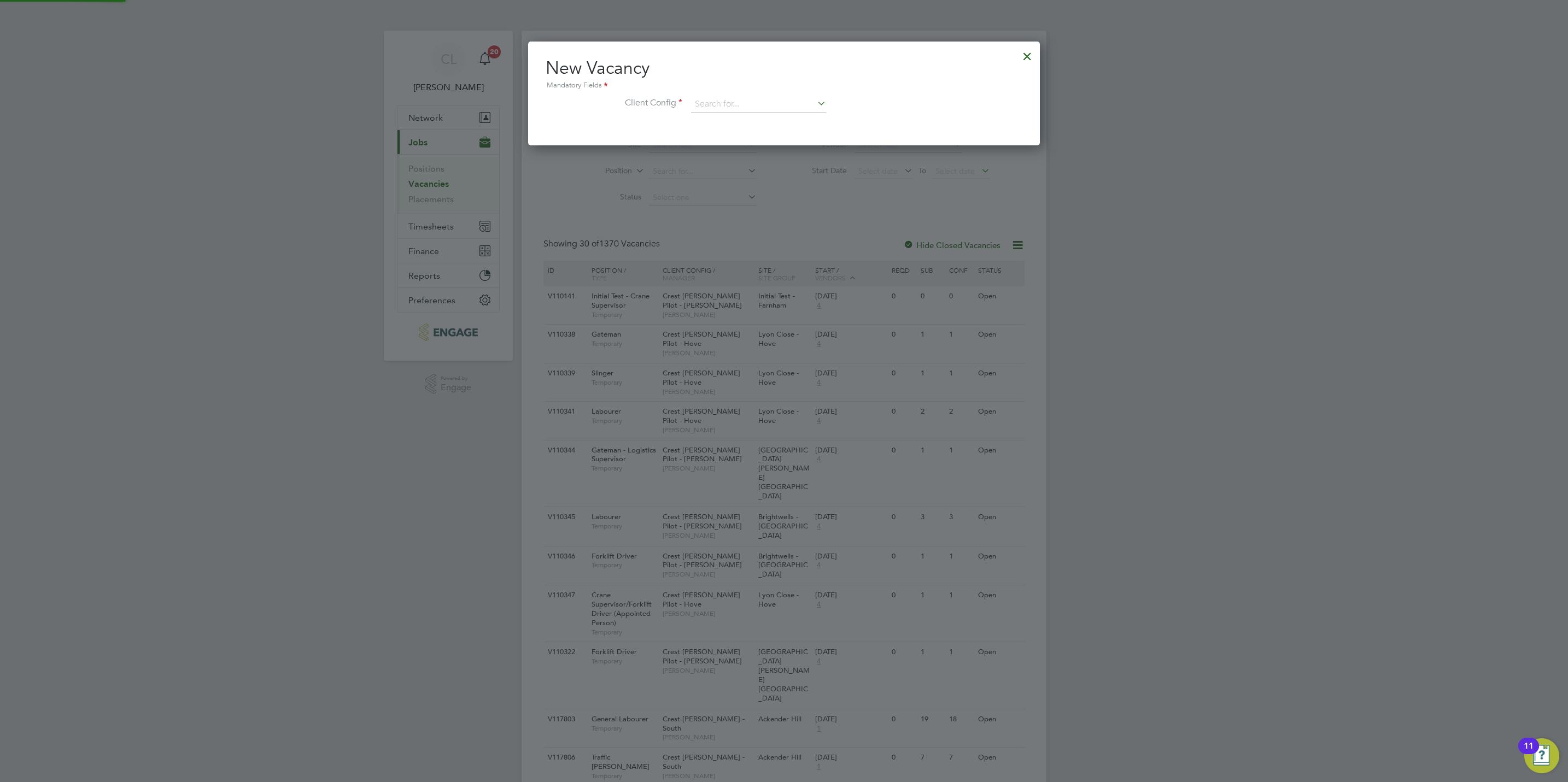
scroll to position [104, 511]
click at [721, 97] on input at bounding box center [758, 104] width 135 height 16
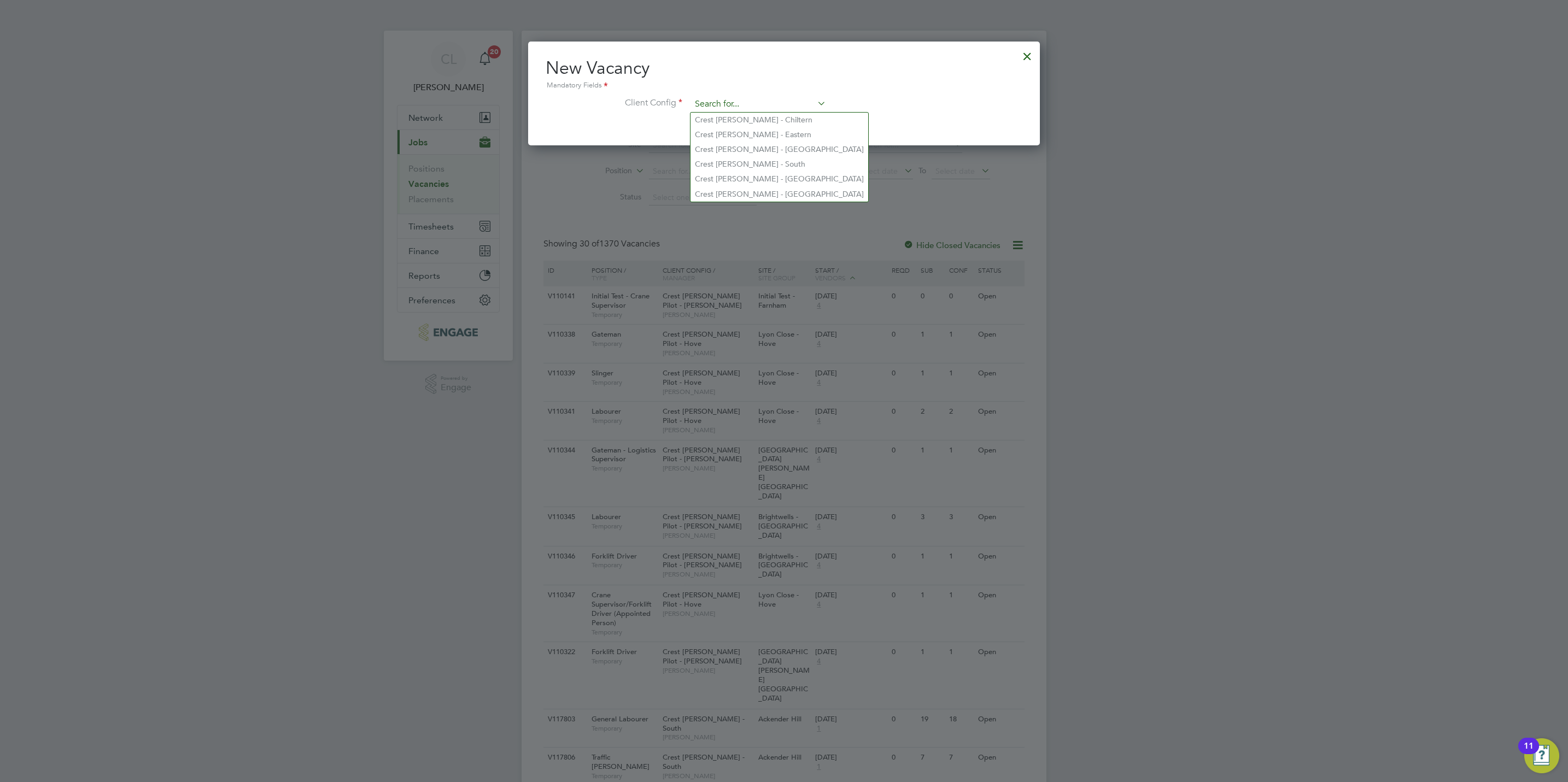
click at [726, 102] on input at bounding box center [758, 104] width 135 height 16
click at [745, 173] on li "Crest [PERSON_NAME] - [GEOGRAPHIC_DATA]" at bounding box center [779, 179] width 178 height 14
type input "Crest [PERSON_NAME] - [GEOGRAPHIC_DATA]"
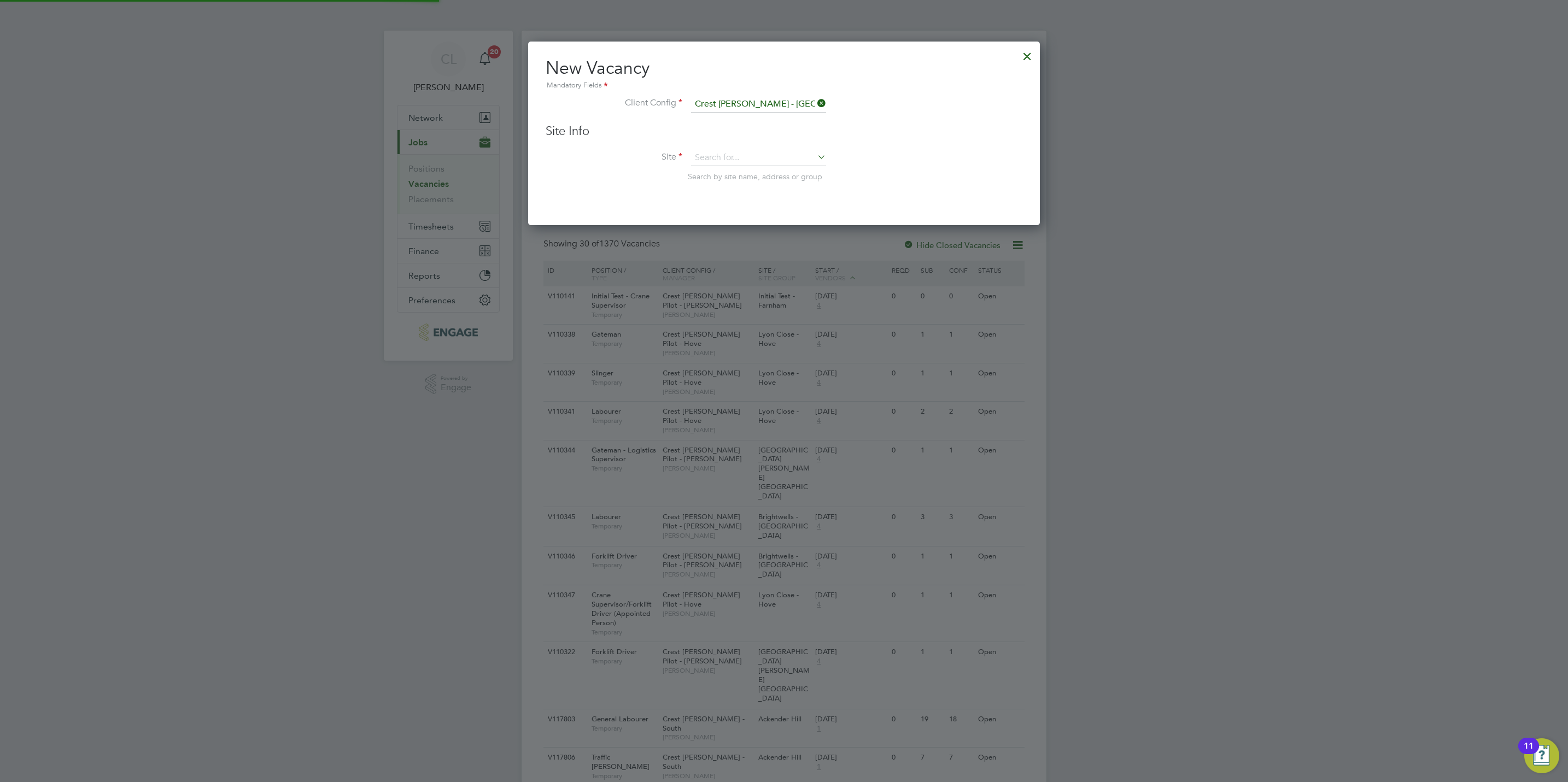
scroll to position [184, 511]
click at [738, 161] on input at bounding box center [758, 157] width 135 height 16
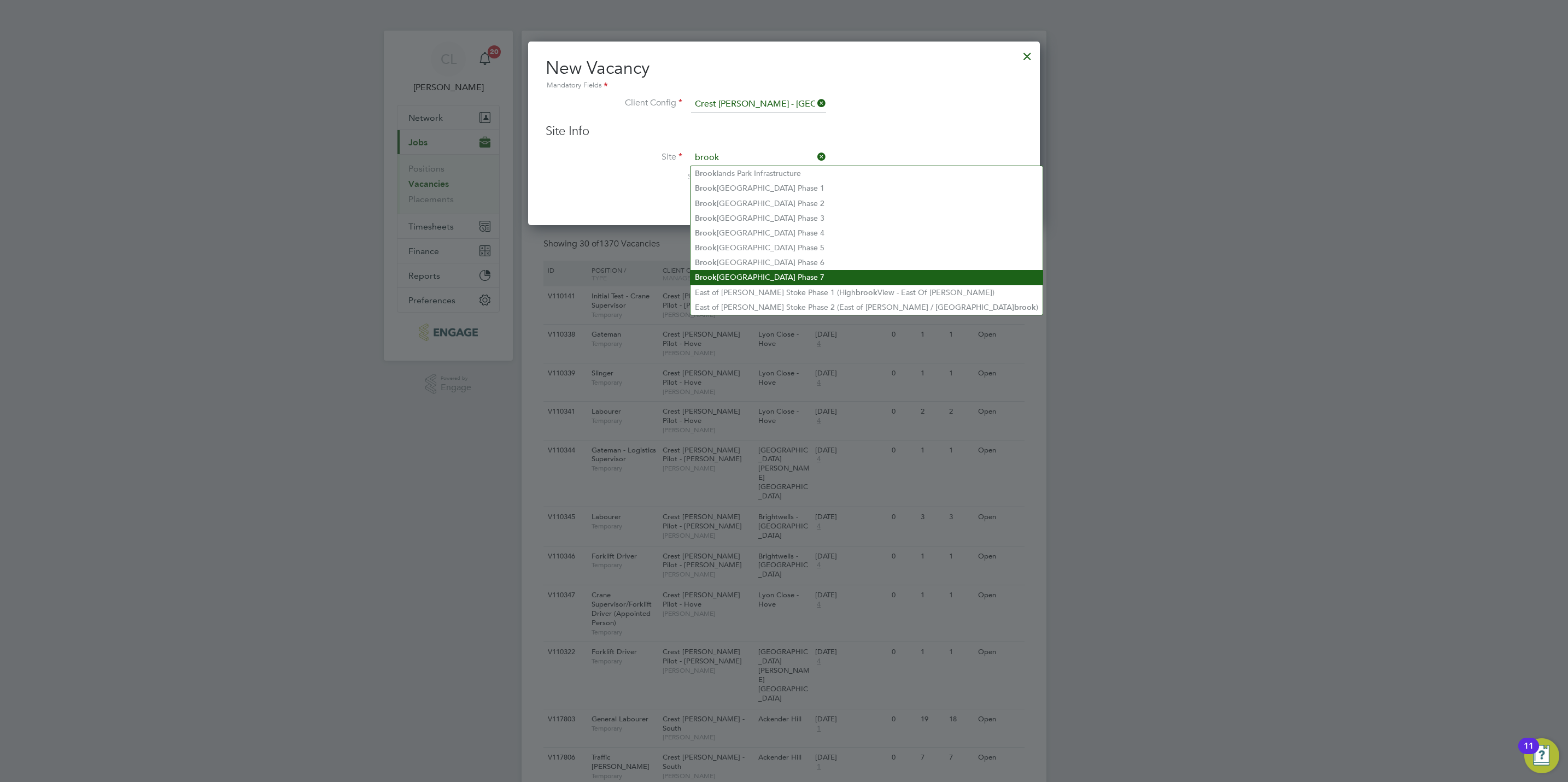
click at [778, 273] on li "Brook lands Park Phase 7" at bounding box center [866, 277] width 352 height 14
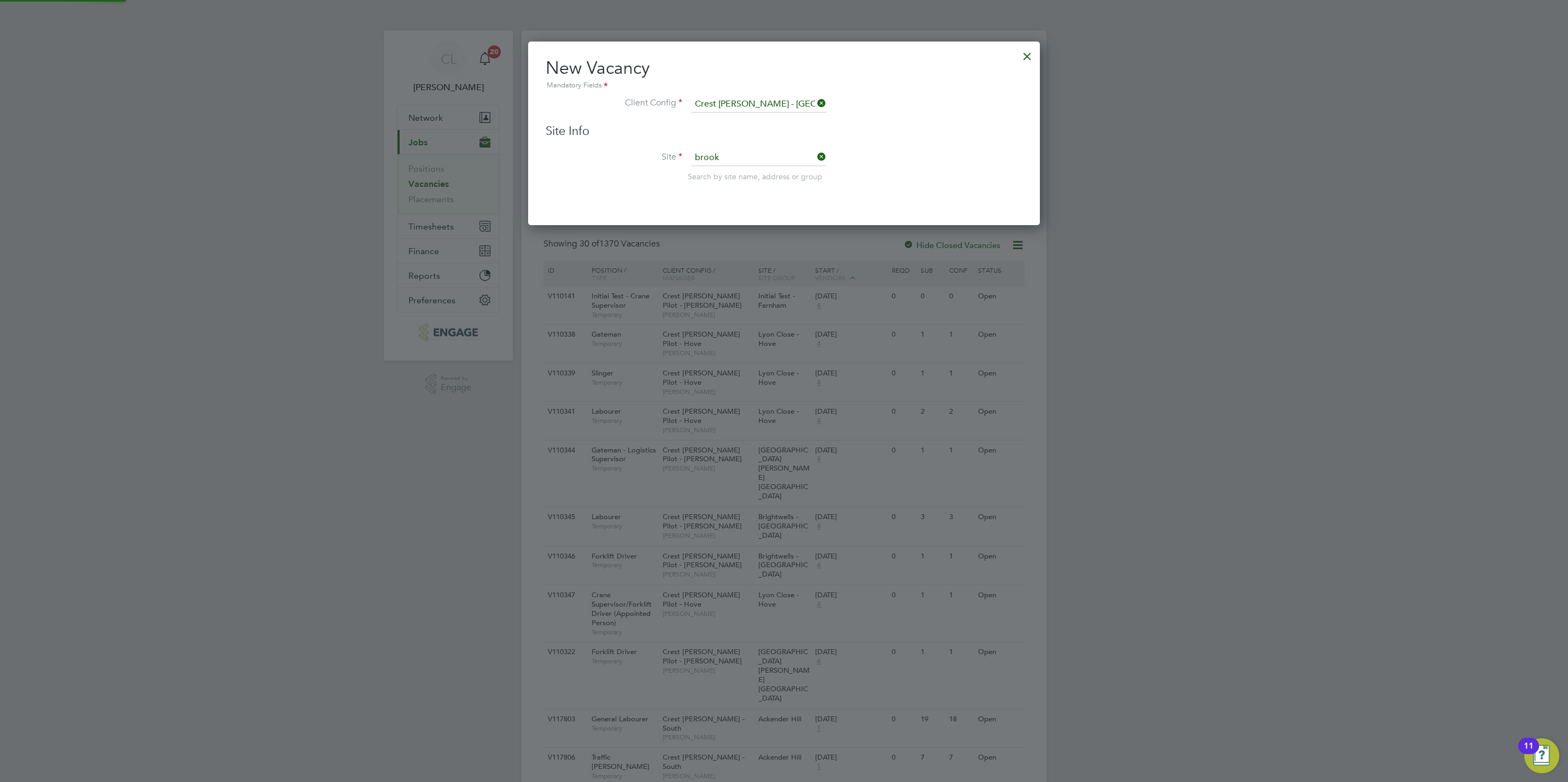
type input "Brooklands Park Phase 7"
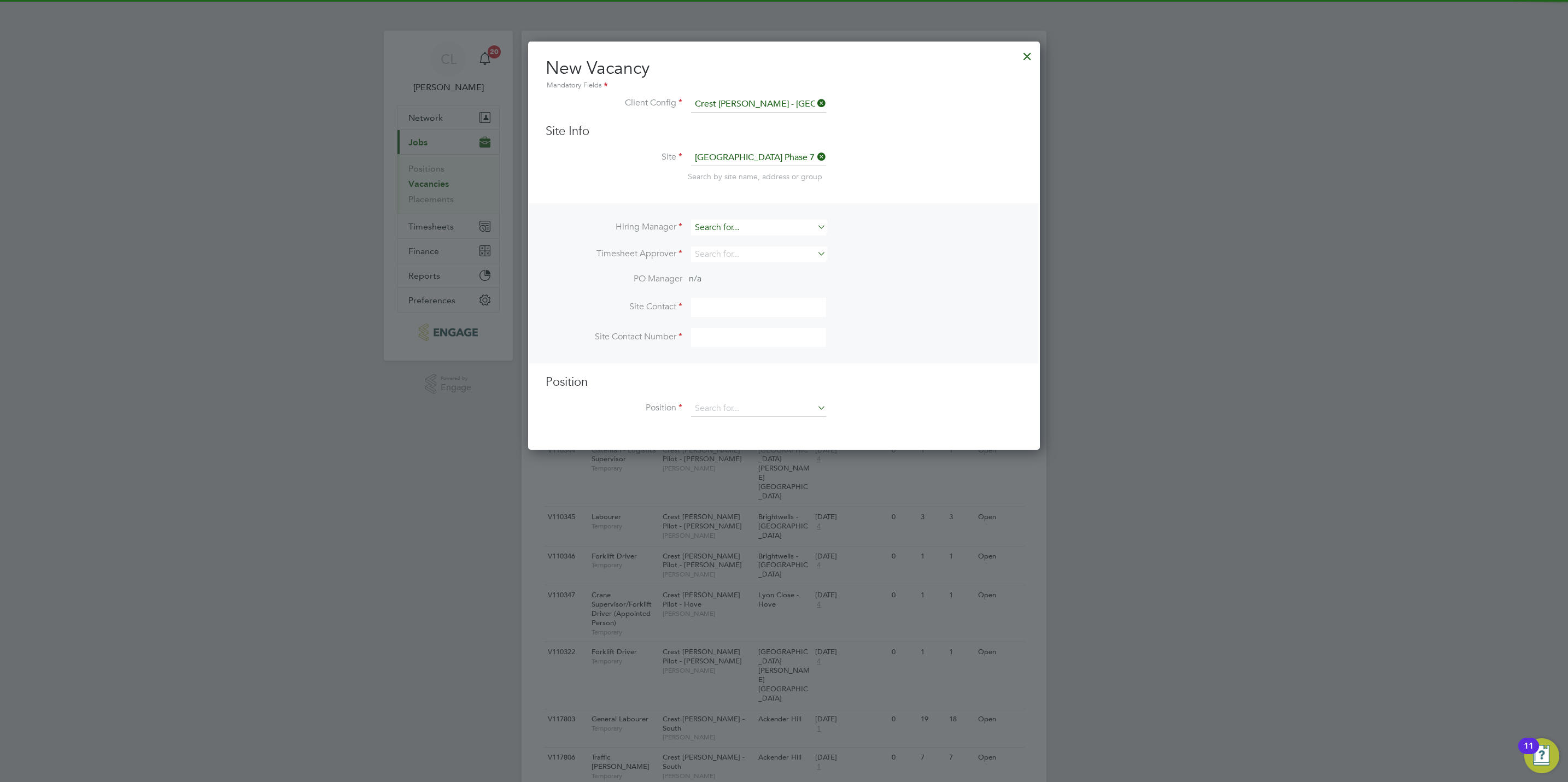
click at [743, 229] on input at bounding box center [758, 228] width 135 height 16
type input "a"
click at [756, 243] on li "Geo rge Gitsham" at bounding box center [758, 242] width 136 height 14
type input "George Gitsham"
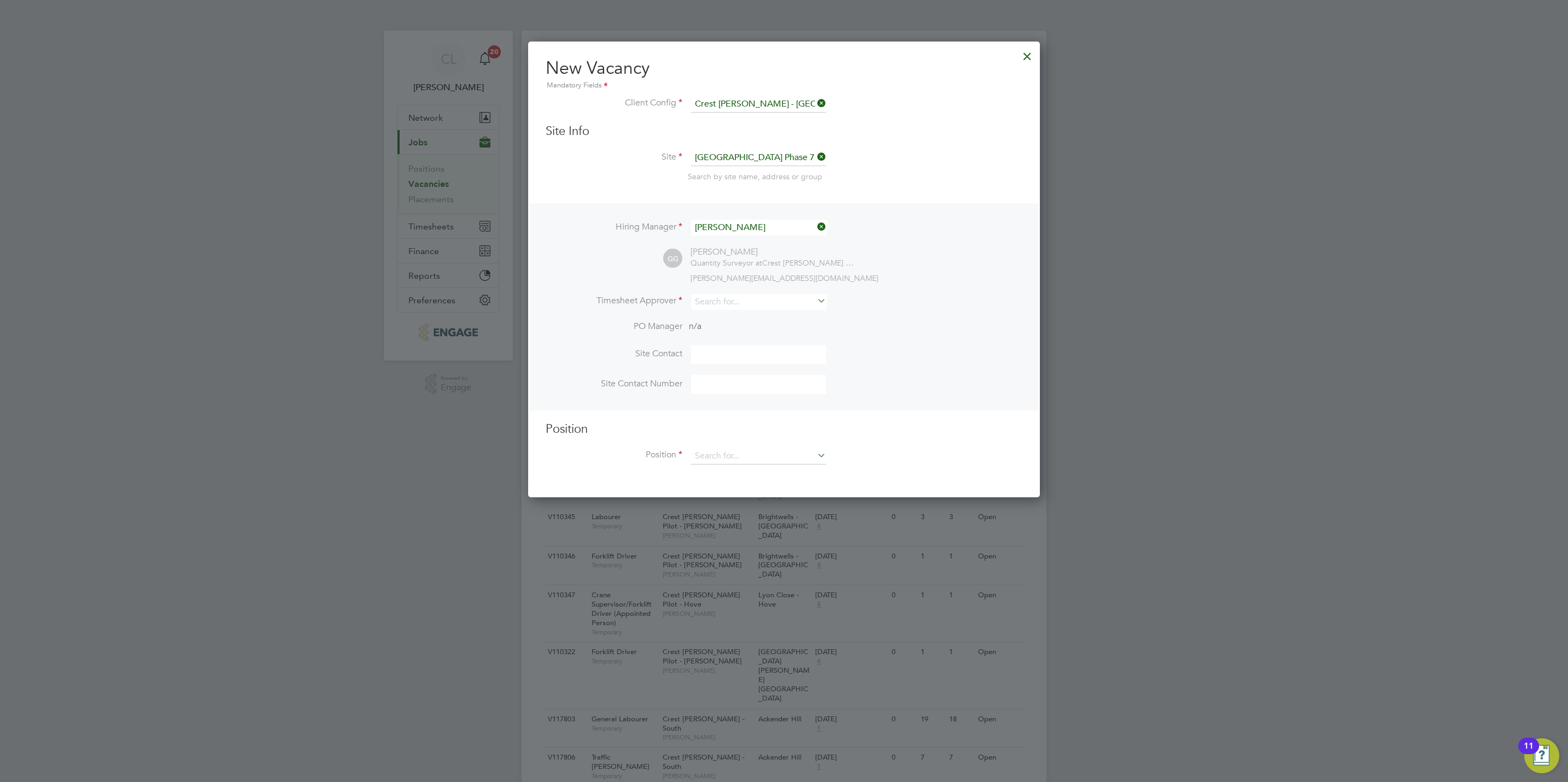
scroll to position [455, 511]
click at [732, 302] on input at bounding box center [758, 301] width 135 height 16
click at [715, 315] on li "Peter Currie" at bounding box center [758, 316] width 136 height 14
type input "[PERSON_NAME]"
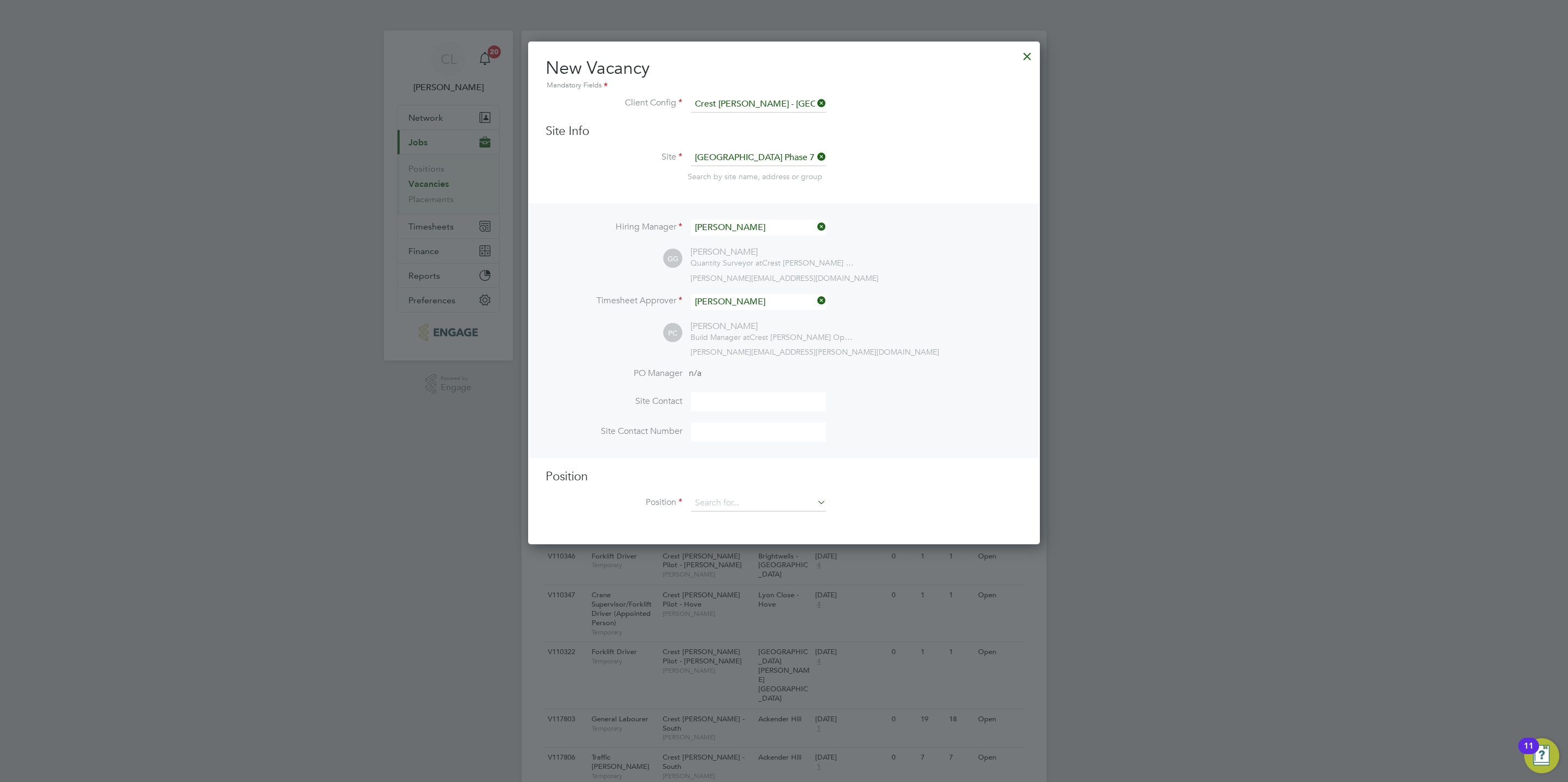
scroll to position [504, 511]
click at [732, 498] on input at bounding box center [758, 503] width 135 height 16
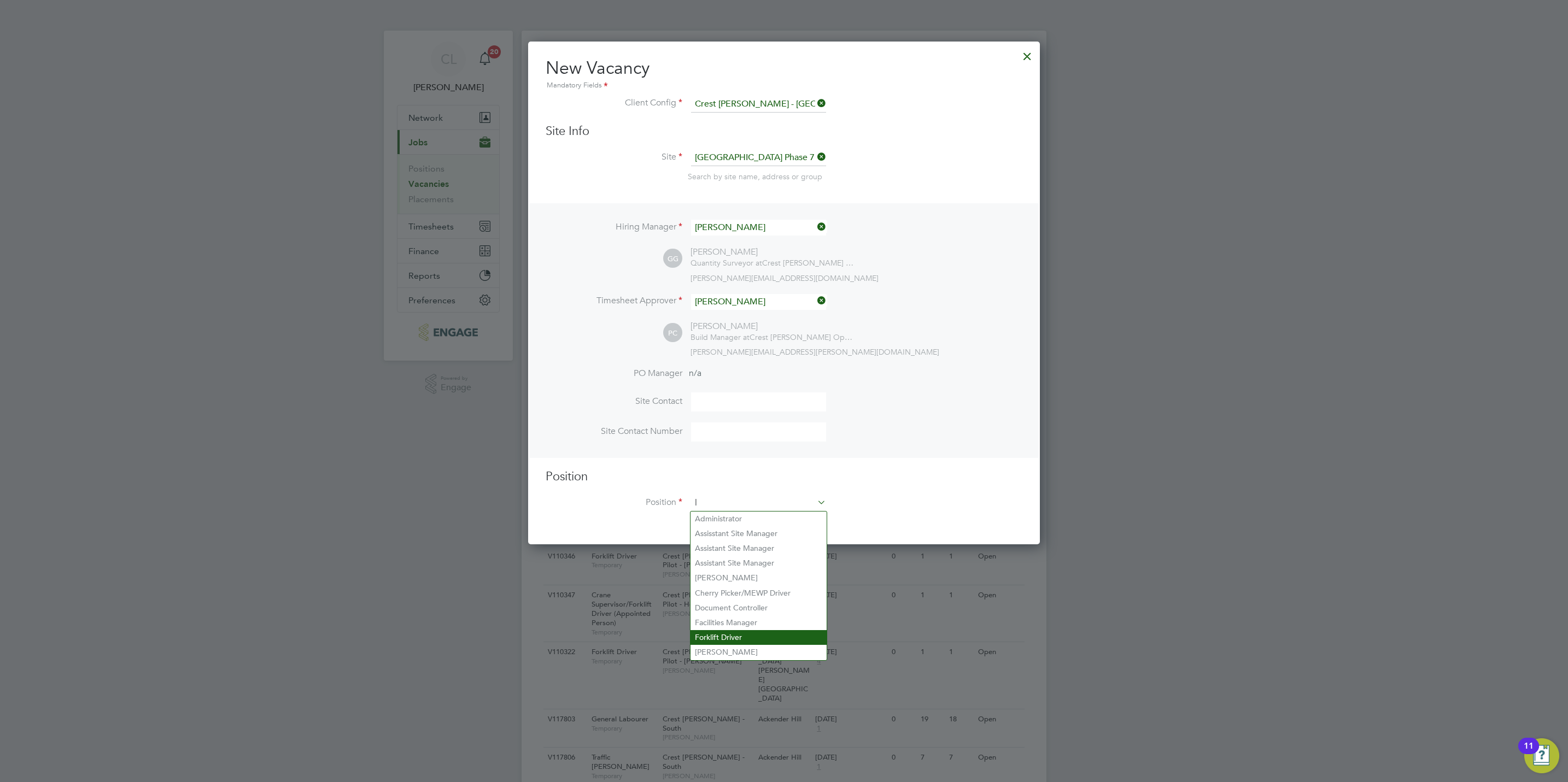
scroll to position [1578, 511]
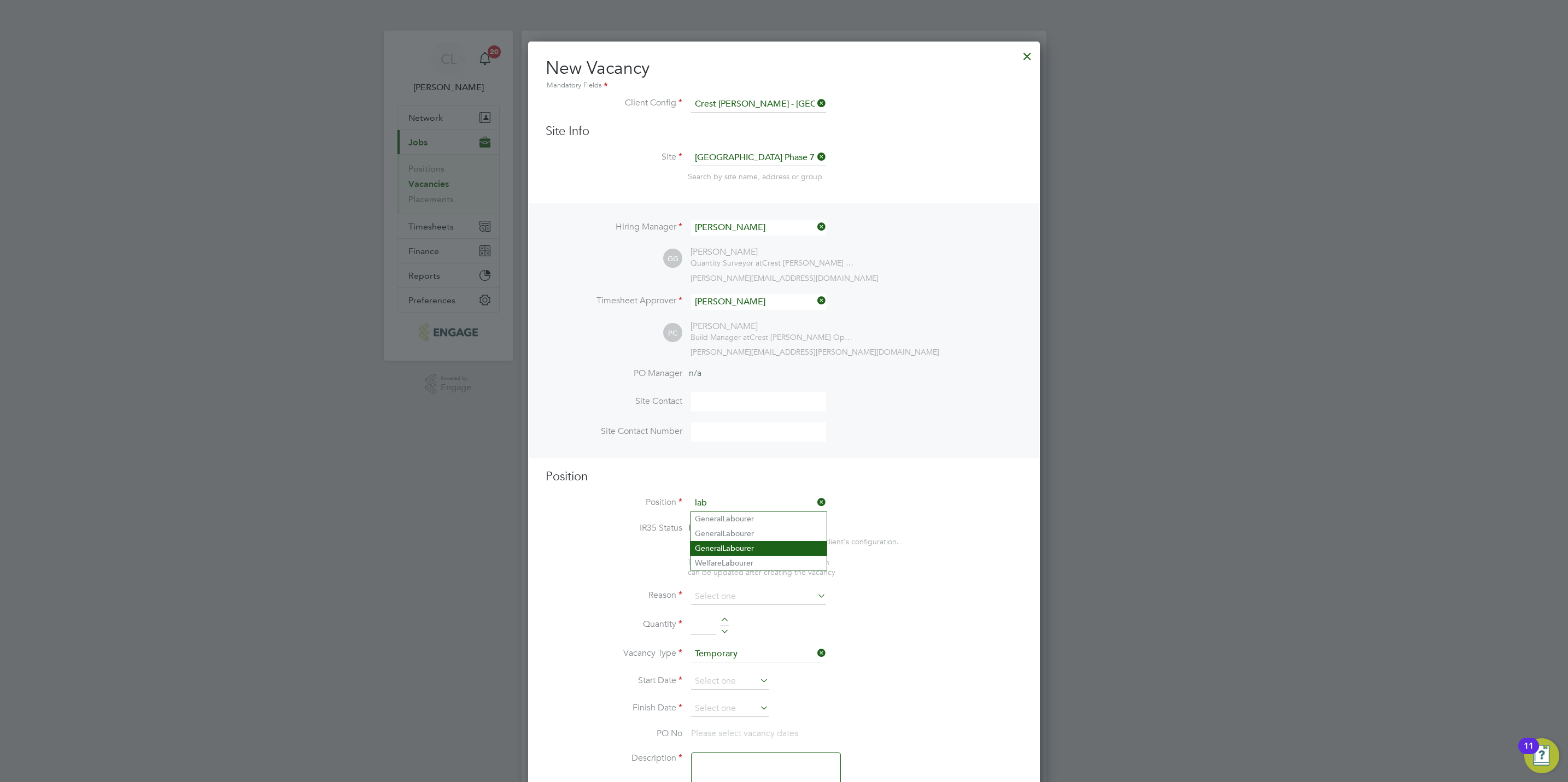
click at [784, 549] on li "General Lab ourer" at bounding box center [758, 548] width 136 height 14
type input "General Labourer"
type textarea "General Labourer"
click at [738, 587] on input at bounding box center [758, 585] width 135 height 16
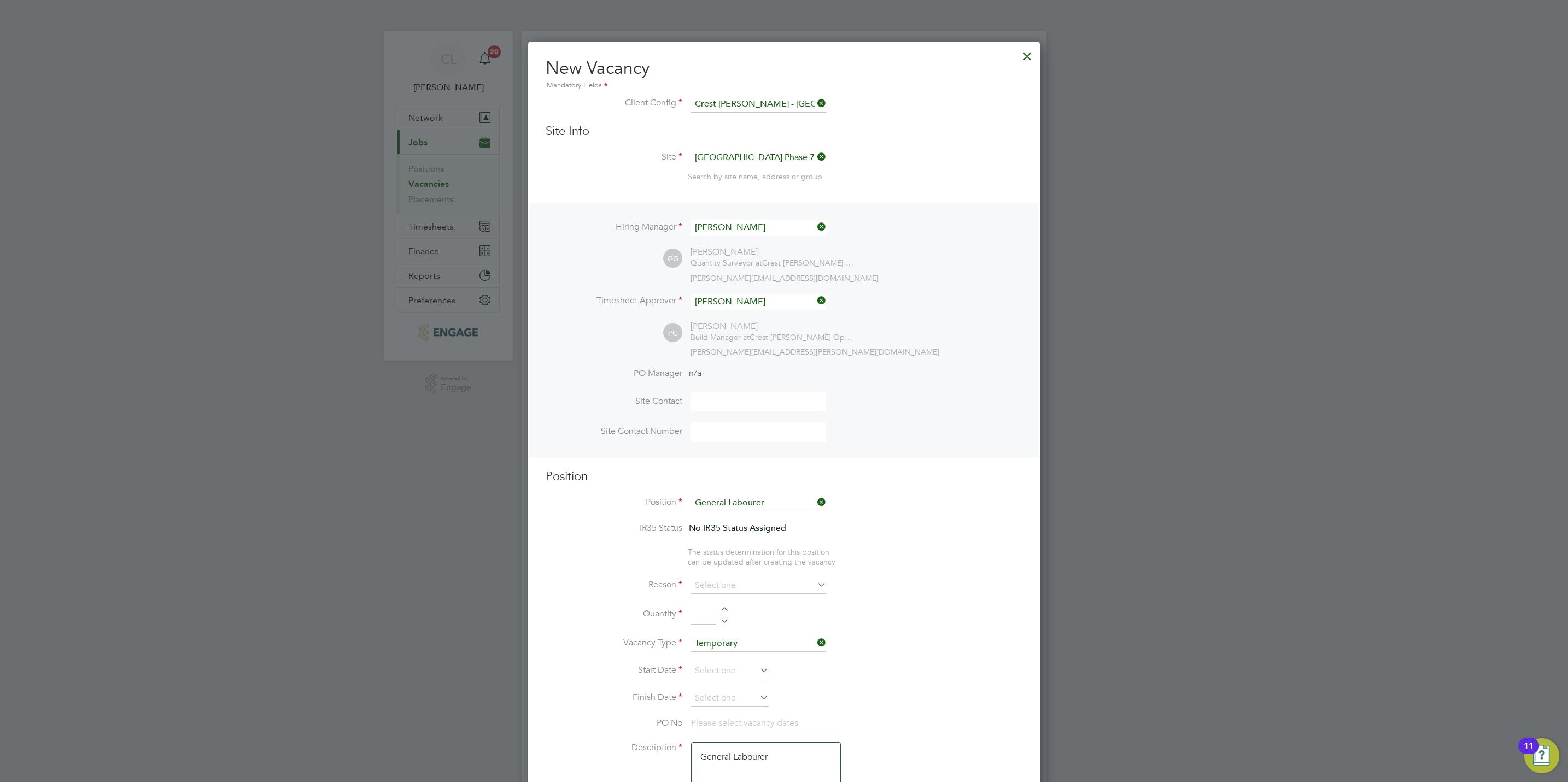
click at [741, 686] on li "Vacant Role" at bounding box center [758, 686] width 136 height 14
type input "Vacant Role"
click at [727, 609] on div at bounding box center [724, 610] width 9 height 8
type input "1"
click at [732, 671] on input at bounding box center [730, 670] width 78 height 16
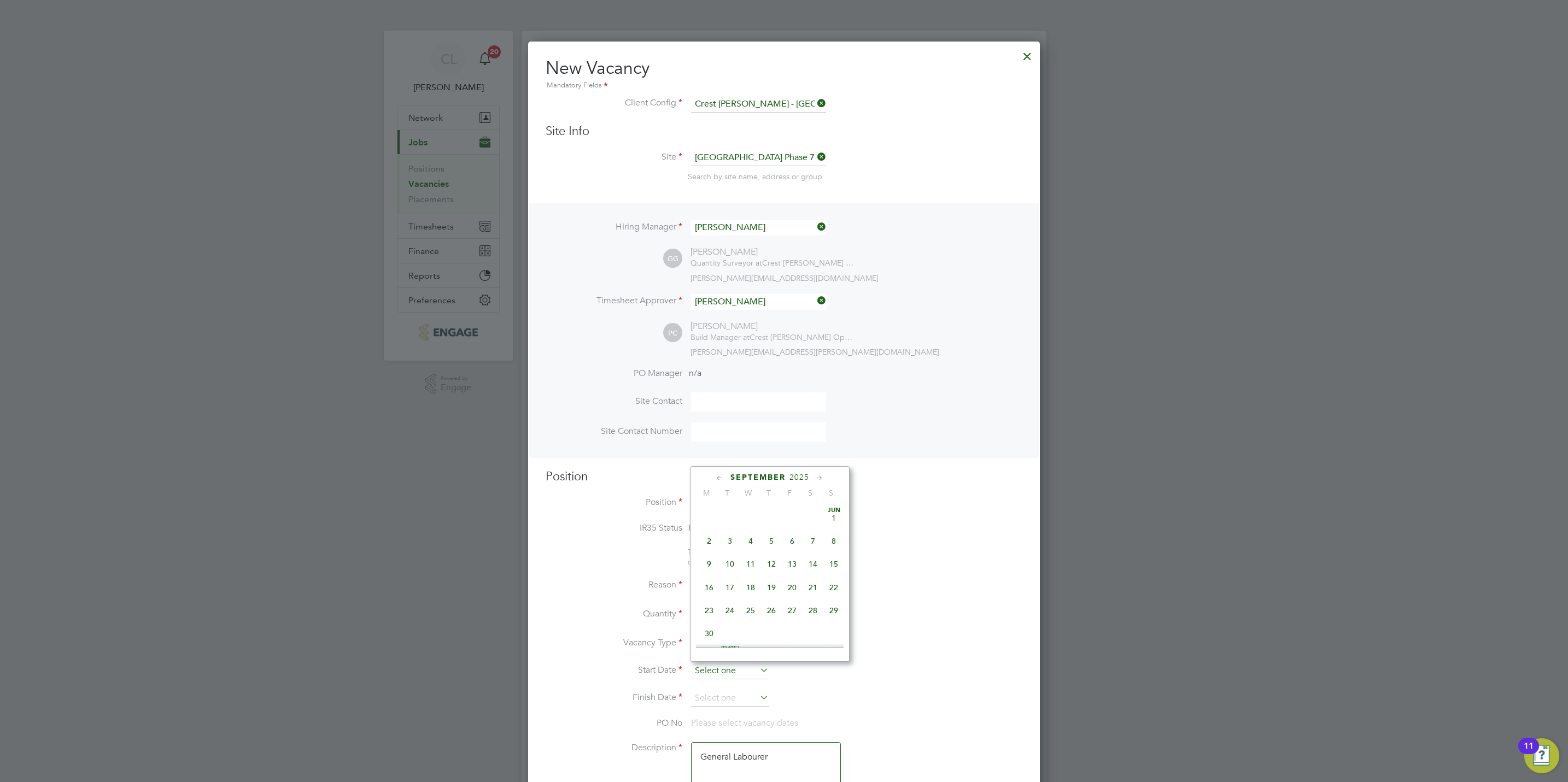
scroll to position [327, 0]
click at [707, 561] on span "Sep 1" at bounding box center [709, 559] width 21 height 21
type input "01 Sep 2025"
click at [715, 700] on input at bounding box center [730, 697] width 78 height 16
click at [751, 640] on span "17" at bounding box center [750, 633] width 21 height 21
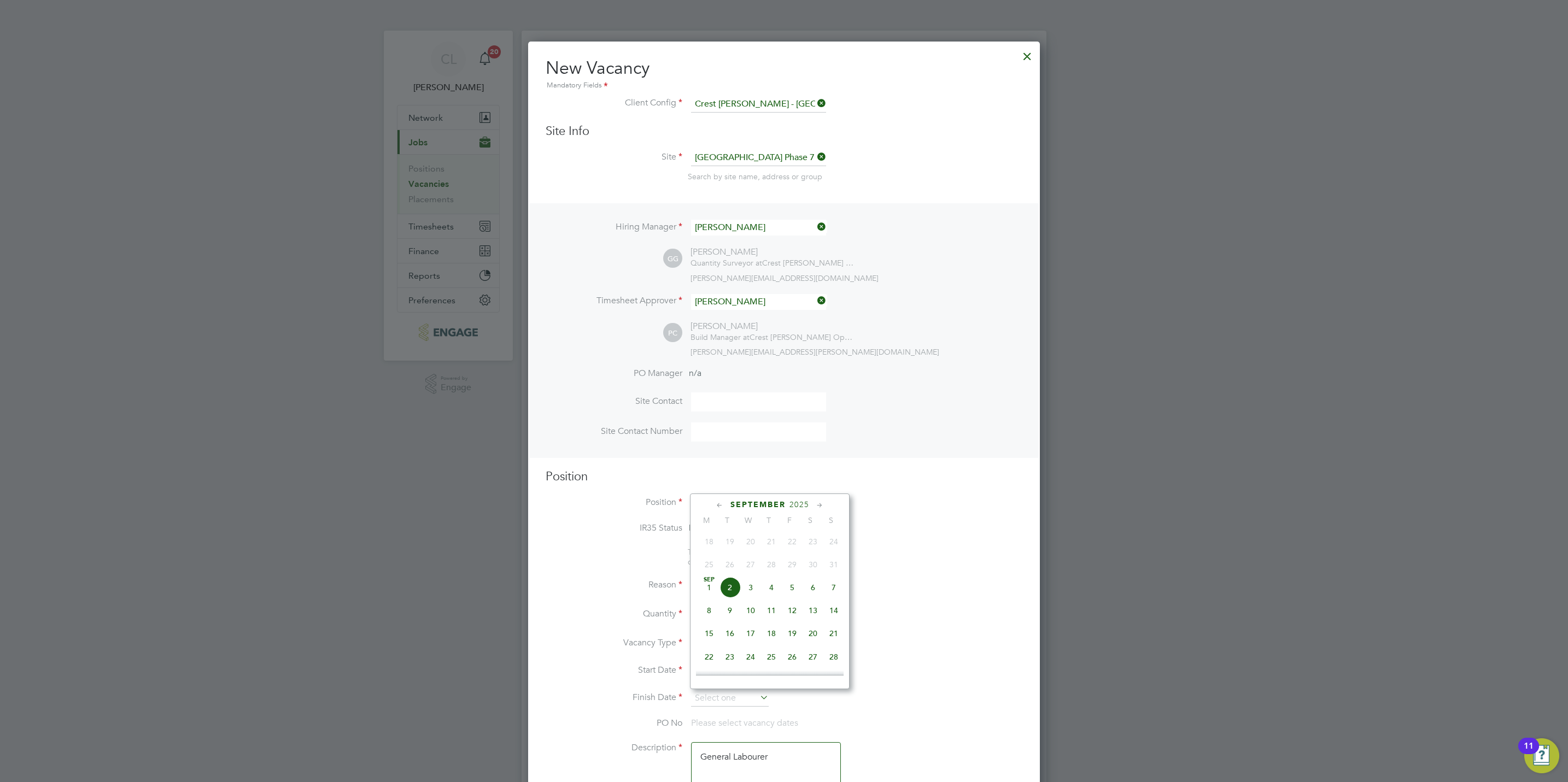
type input "17 Sep 2025"
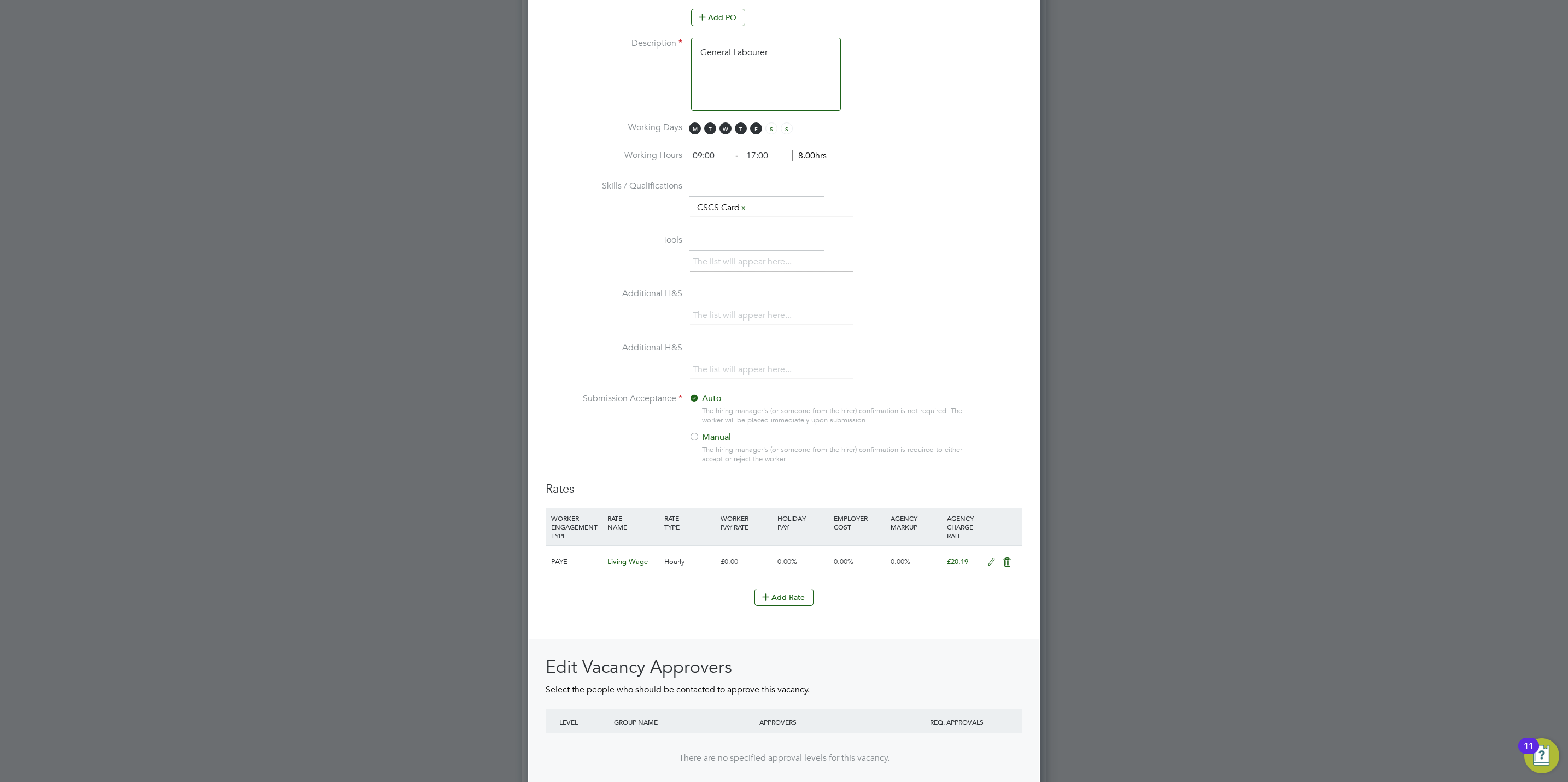
scroll to position [901, 0]
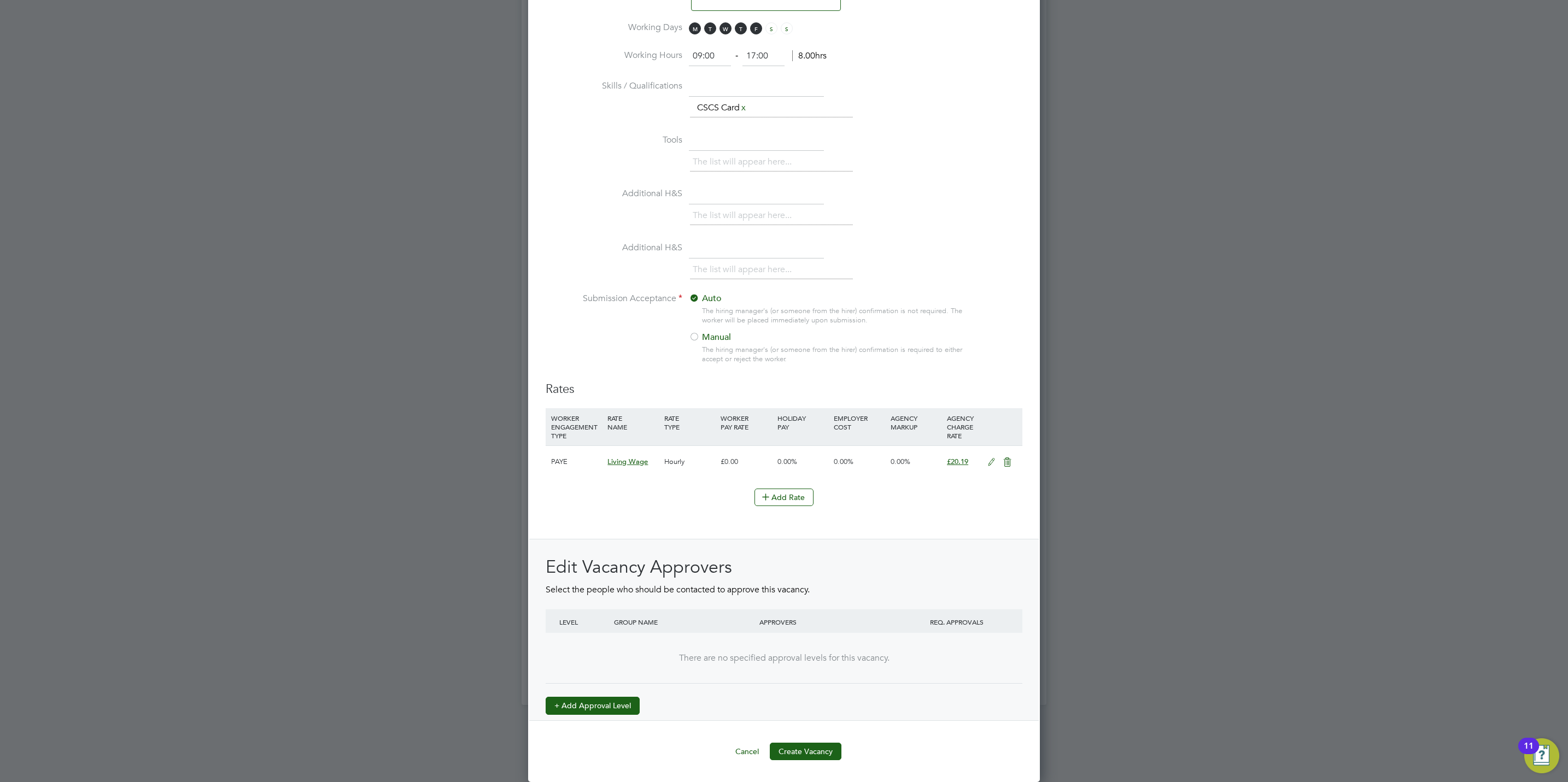
click at [604, 705] on button "+ Add Approval Level" at bounding box center [592, 705] width 94 height 18
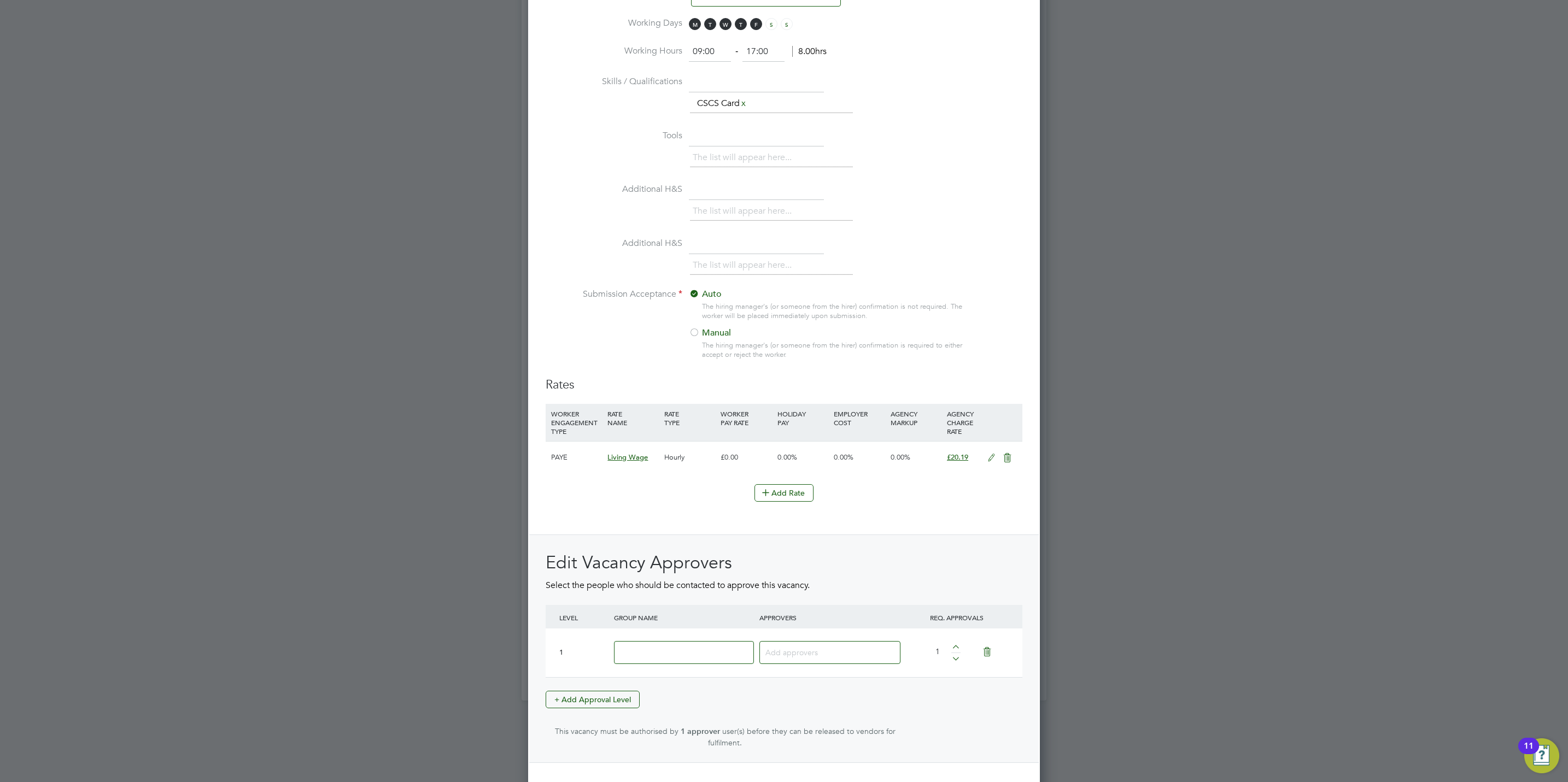
scroll to position [1688, 511]
click at [668, 670] on div at bounding box center [684, 653] width 146 height 40
click at [668, 659] on input at bounding box center [683, 653] width 140 height 24
click at [588, 363] on li "Submission Acceptance Auto The hiring manager's (or someone from the hirer) con…" at bounding box center [783, 333] width 477 height 89
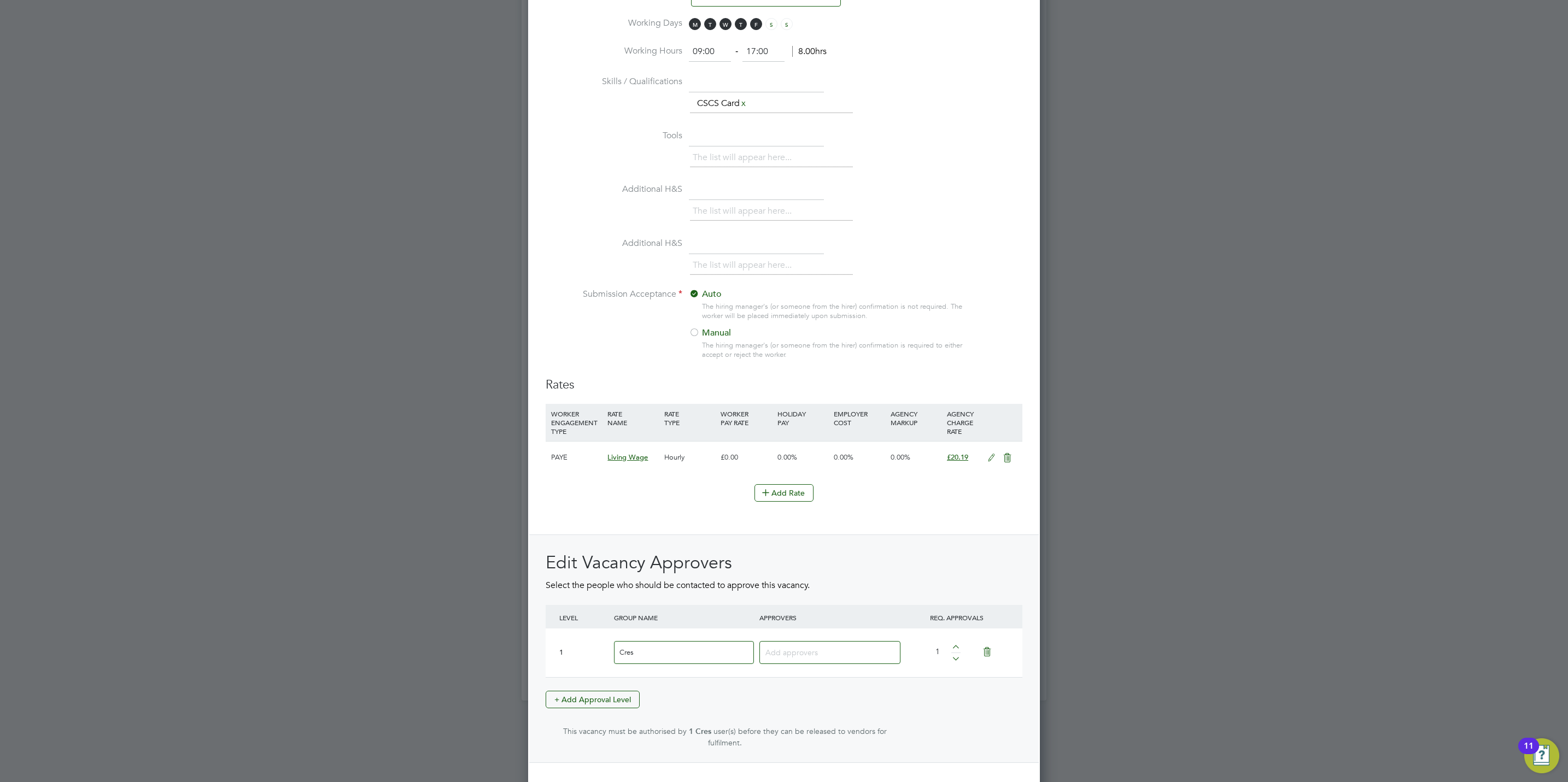
click at [638, 661] on input "Cres" at bounding box center [683, 653] width 140 height 24
type input "Crest"
type input "p"
type input "g"
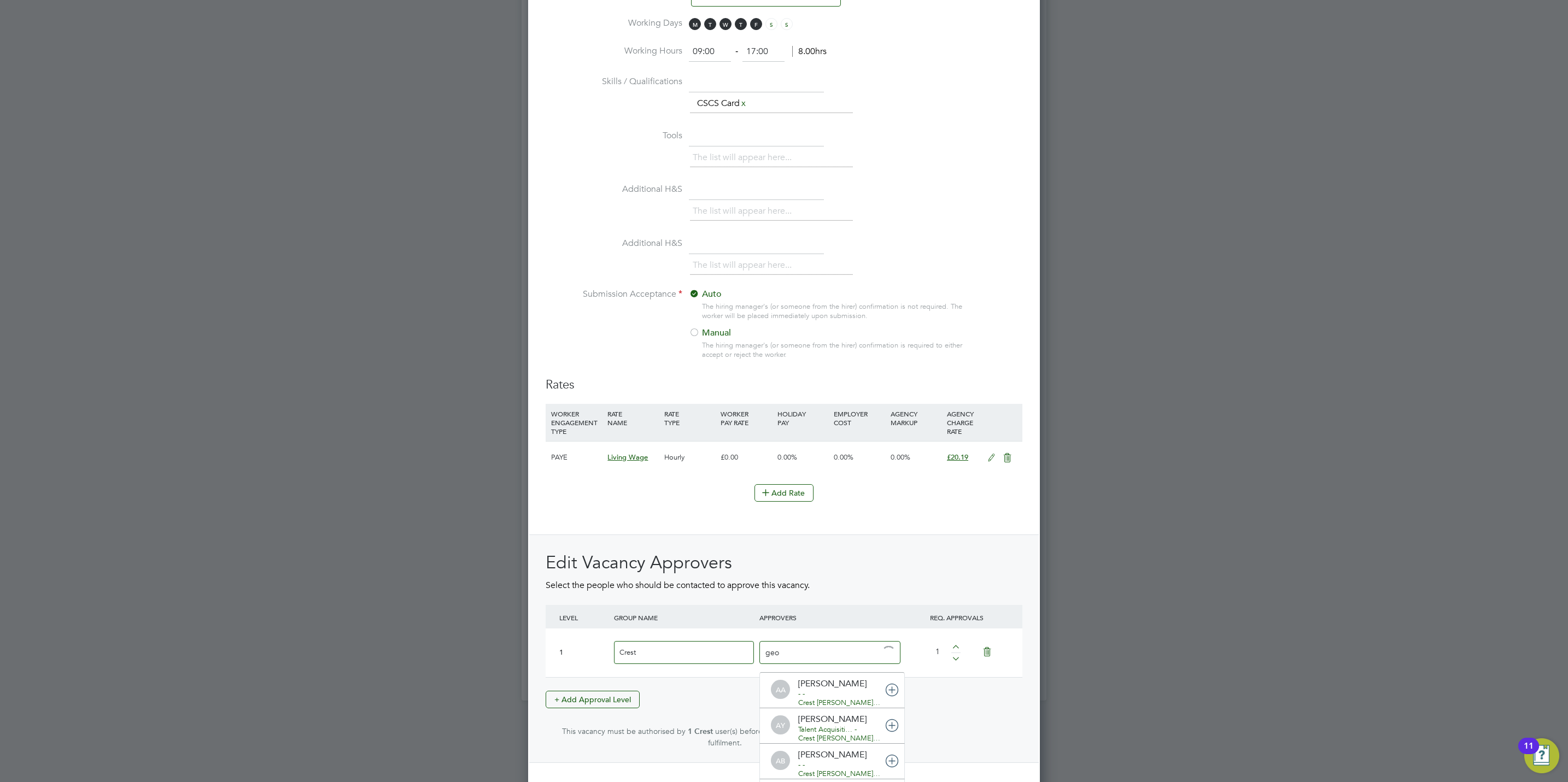
type input "geor"
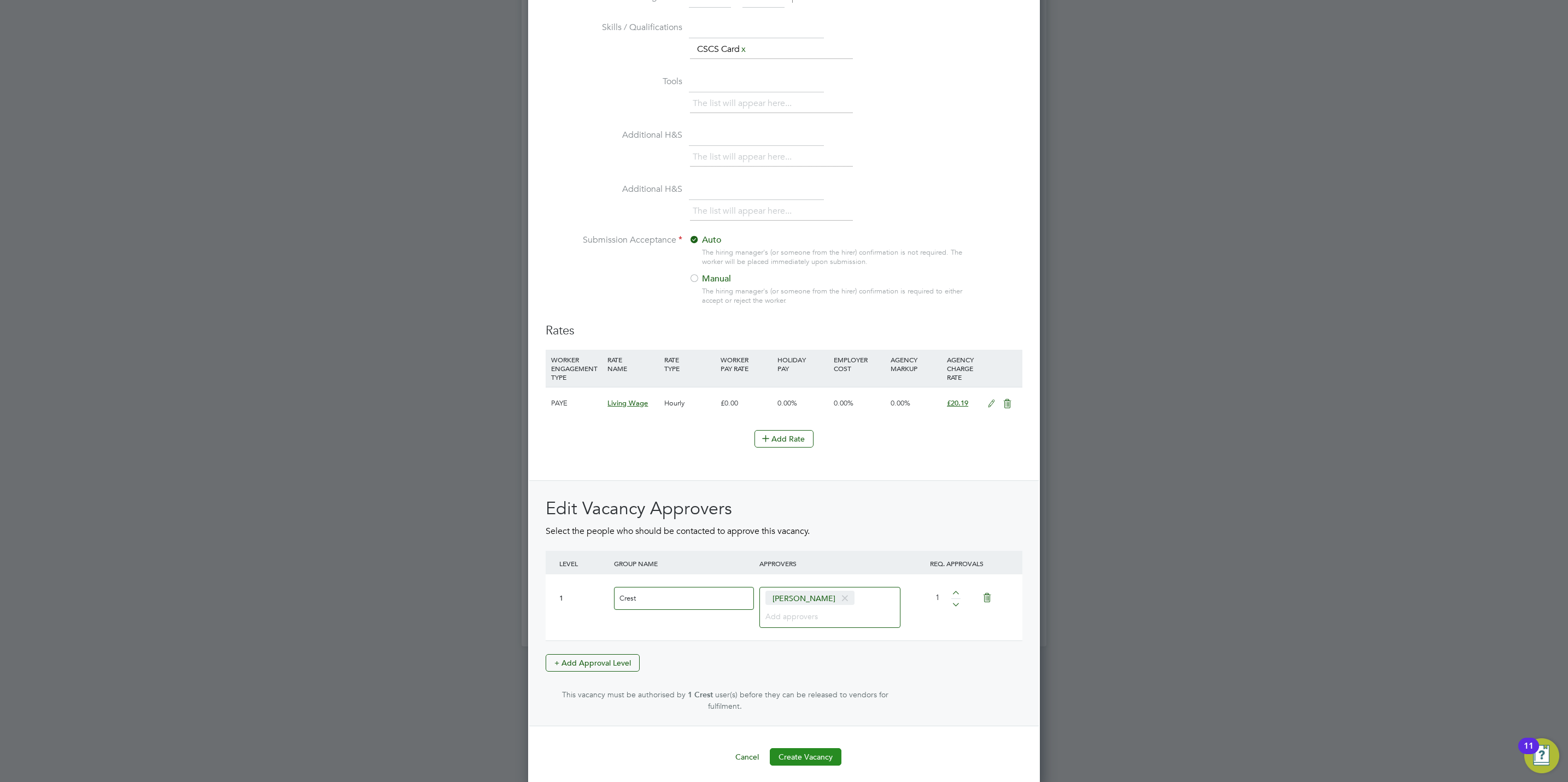
click at [814, 751] on button "Create Vacancy" at bounding box center [805, 757] width 72 height 18
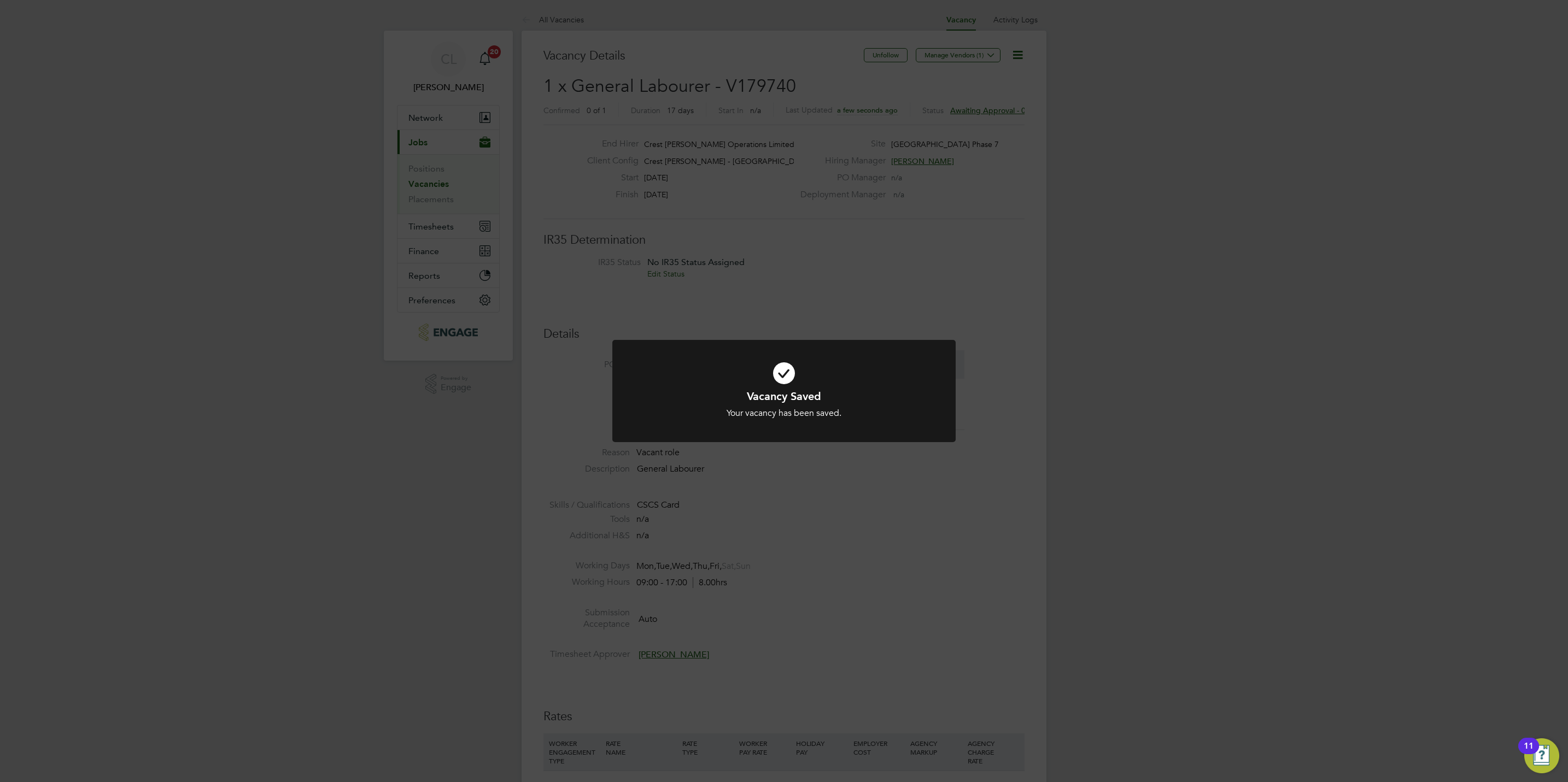
click at [835, 666] on div "Vacancy Saved Your vacancy has been saved. Cancel Okay" at bounding box center [784, 391] width 1568 height 782
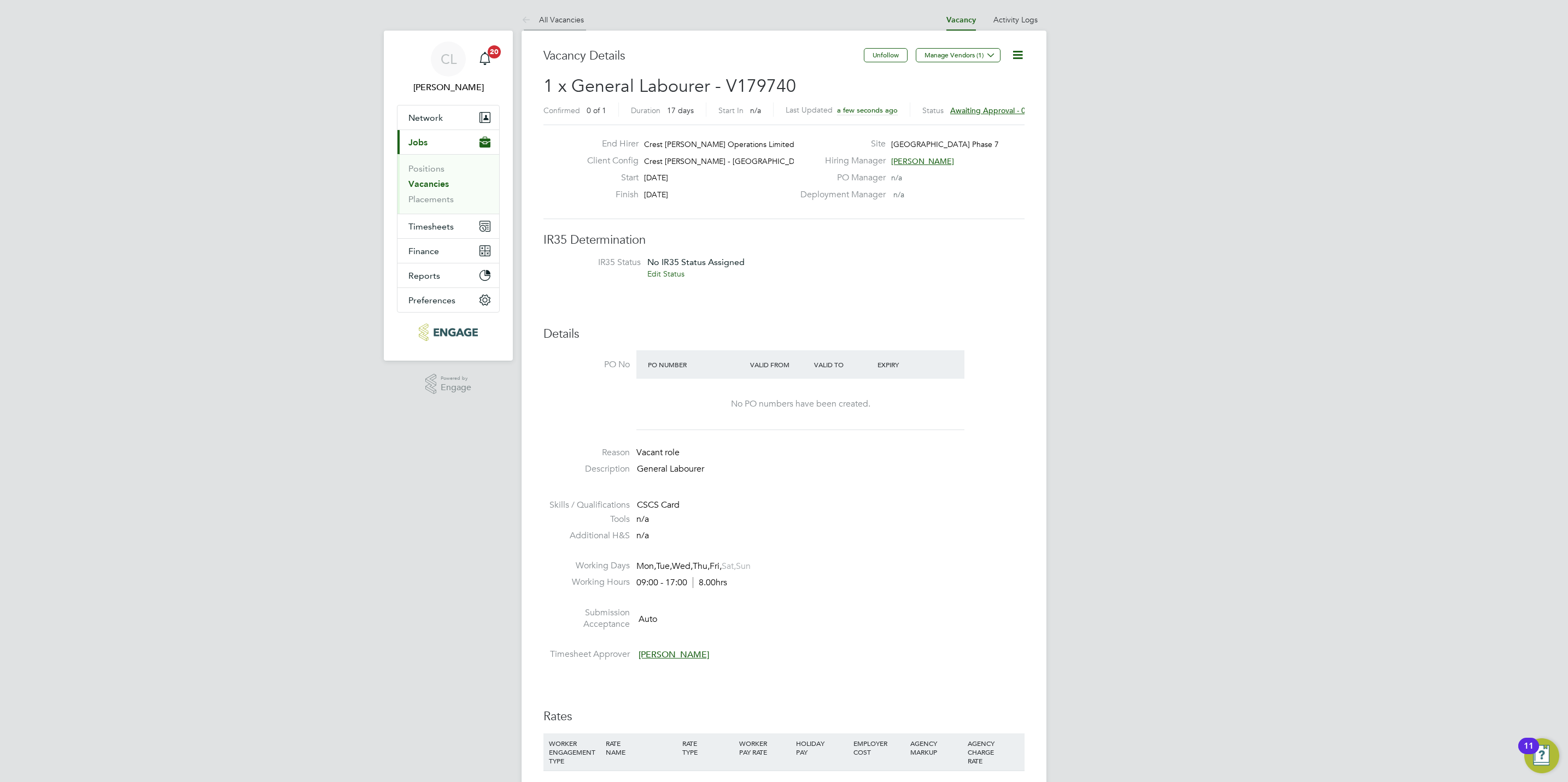
click at [573, 24] on link "All Vacancies" at bounding box center [553, 19] width 63 height 10
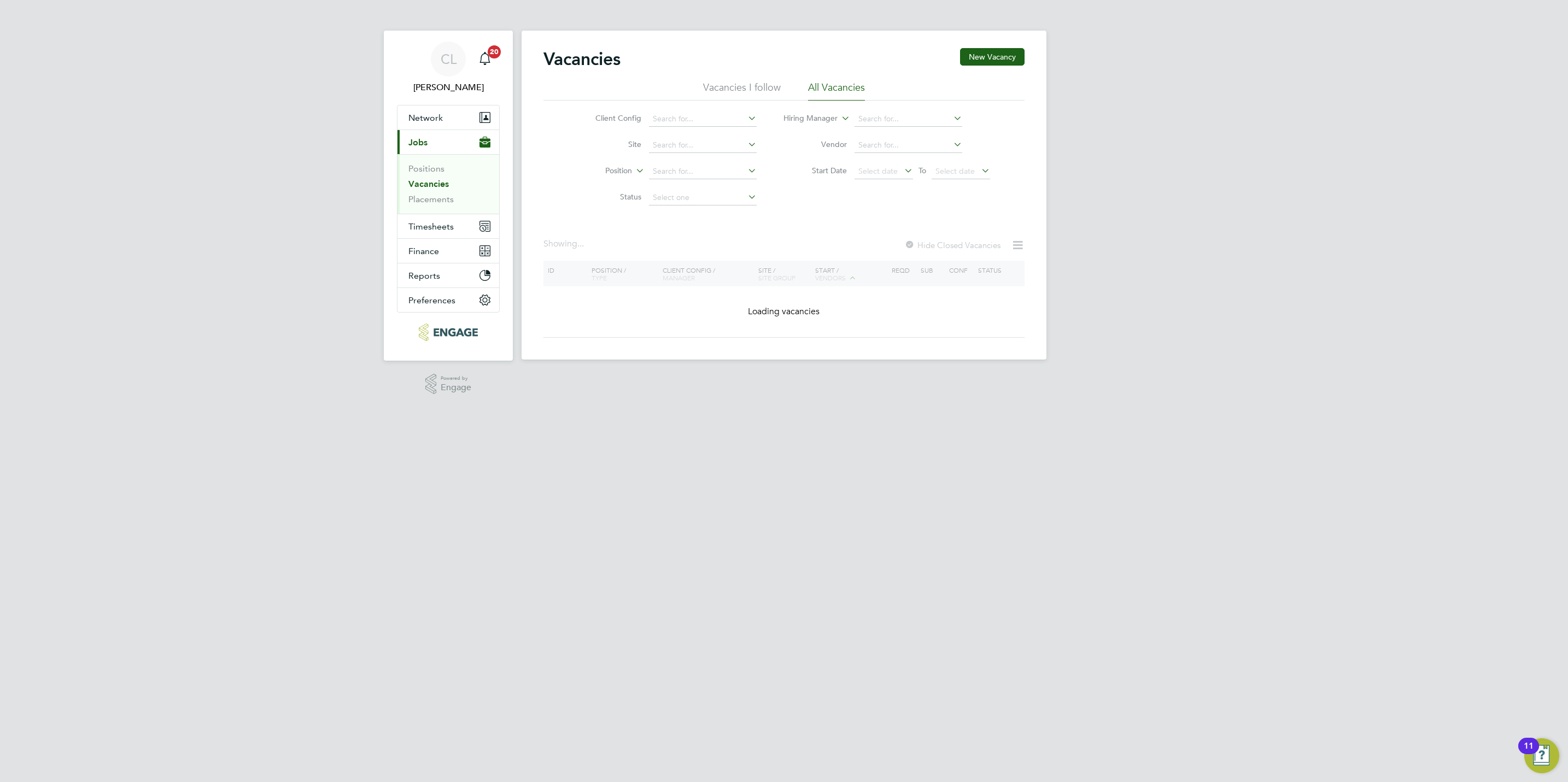
click at [985, 67] on div "Vacancies New Vacancy" at bounding box center [784, 64] width 481 height 33
click at [983, 56] on button "New Vacancy" at bounding box center [992, 57] width 64 height 18
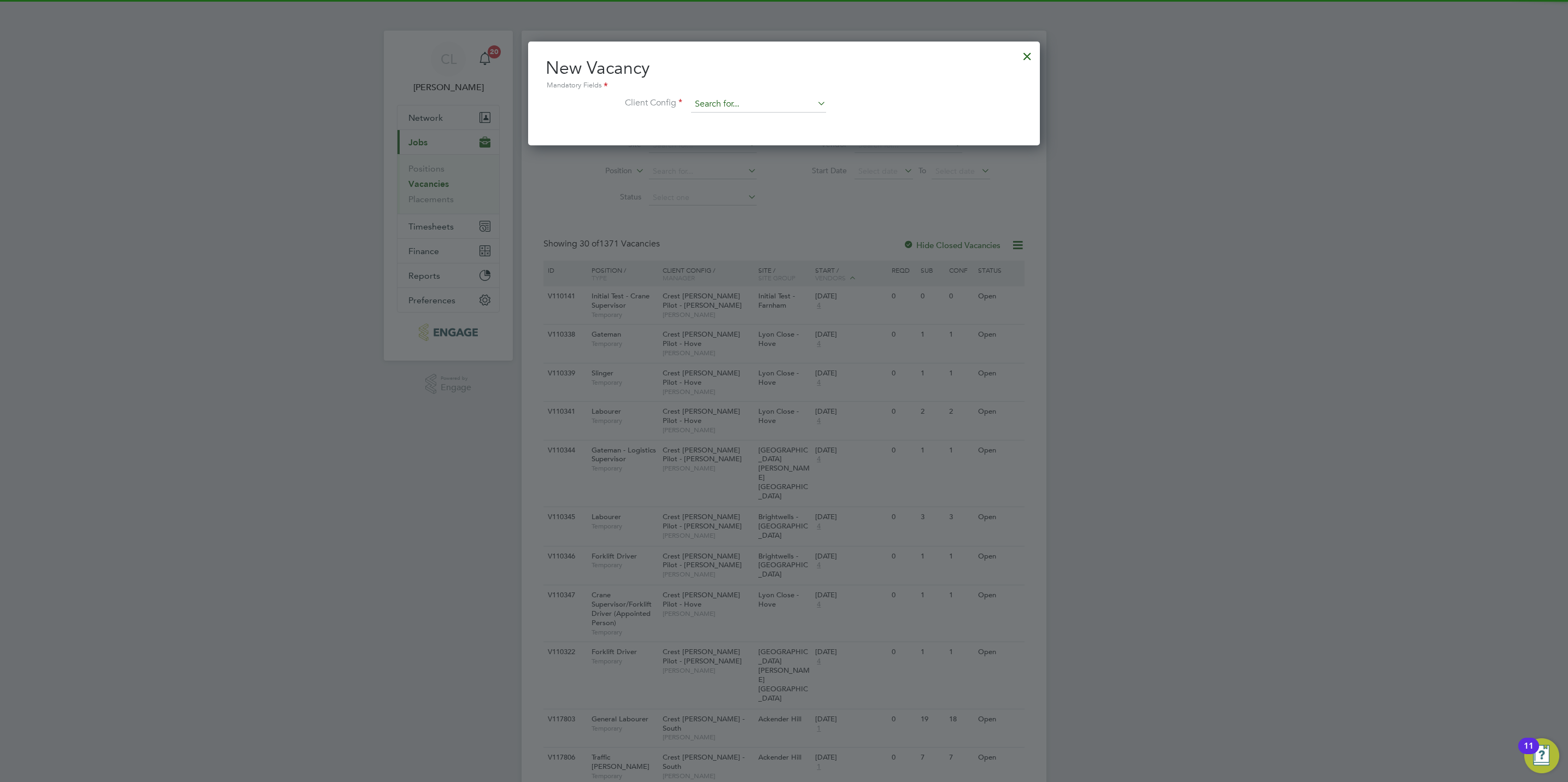
click at [726, 97] on input at bounding box center [758, 104] width 135 height 16
click at [761, 138] on li "Crest Nicholson - Eastern" at bounding box center [779, 134] width 178 height 14
type input "Crest Nicholson - Eastern"
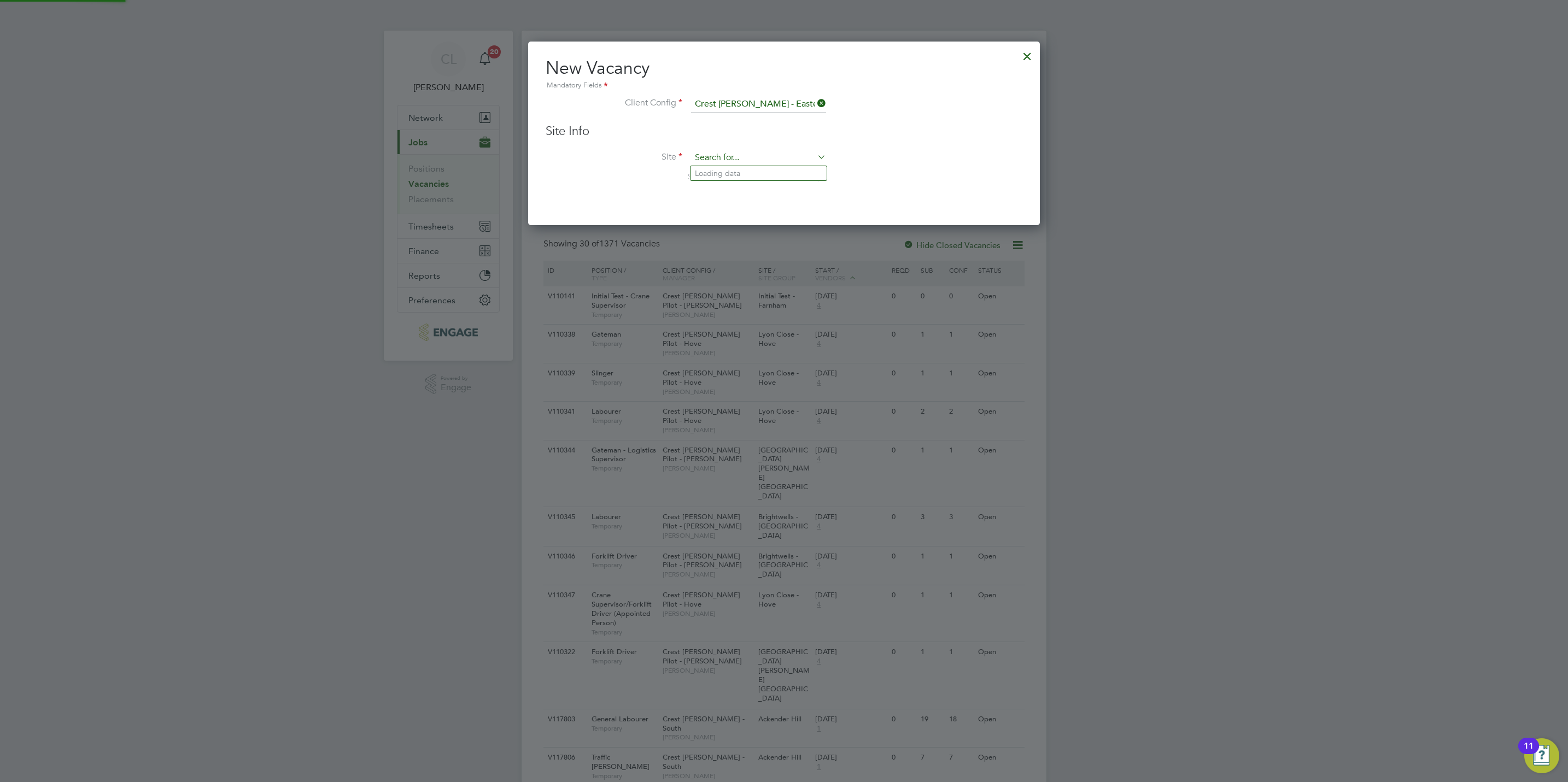
click at [745, 159] on input at bounding box center [758, 157] width 135 height 16
click at [761, 201] on li "Sevington - Sales" at bounding box center [758, 201] width 136 height 14
type input "Sevington - Sales"
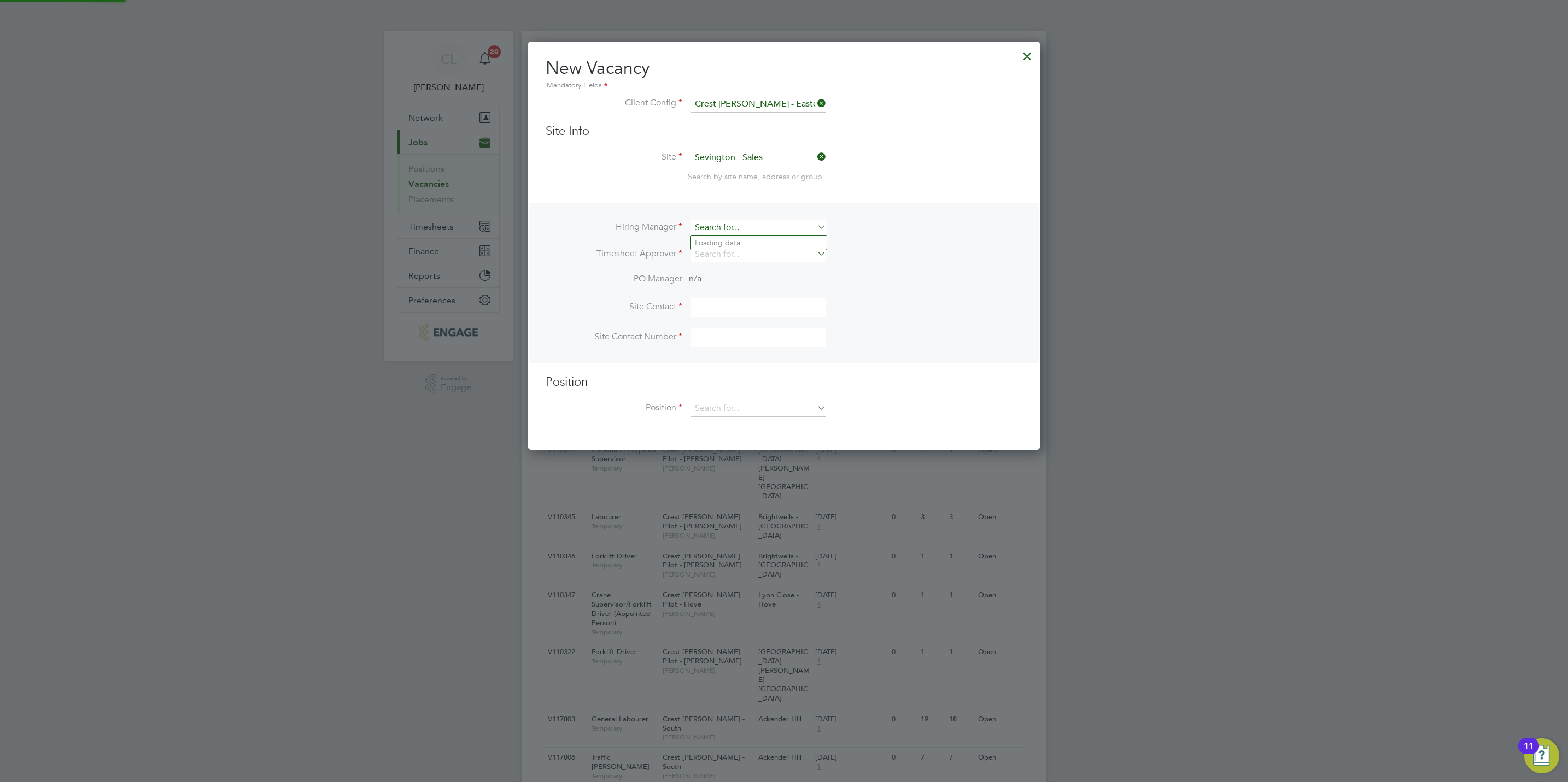
click at [782, 225] on input at bounding box center [758, 228] width 135 height 16
click at [774, 235] on li "Stef an Fernandez" at bounding box center [758, 242] width 136 height 14
type input "[PERSON_NAME]"
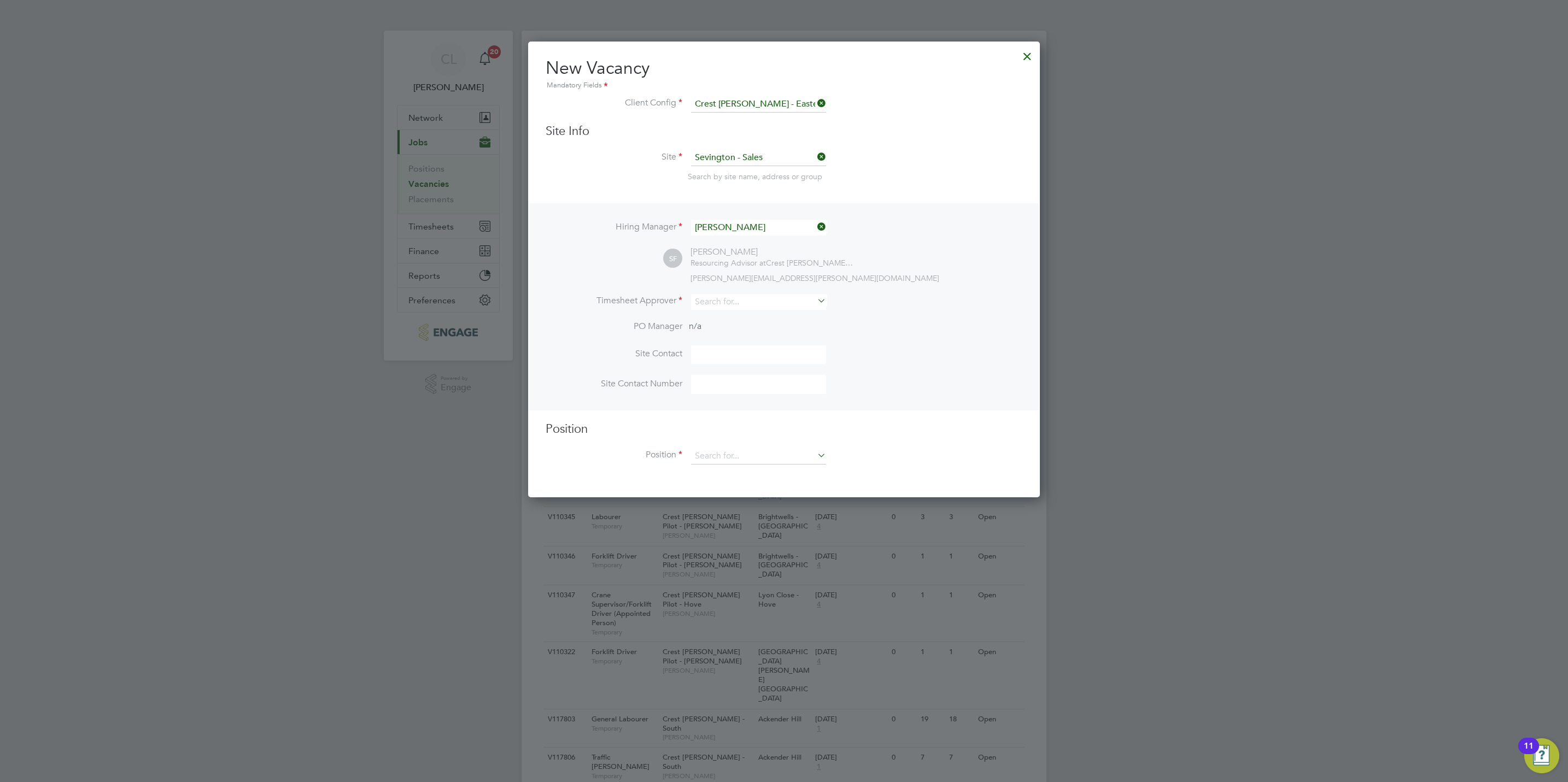
scroll to position [455, 511]
click at [735, 318] on li "Stef an Fernandez" at bounding box center [758, 316] width 136 height 14
type input "[PERSON_NAME]"
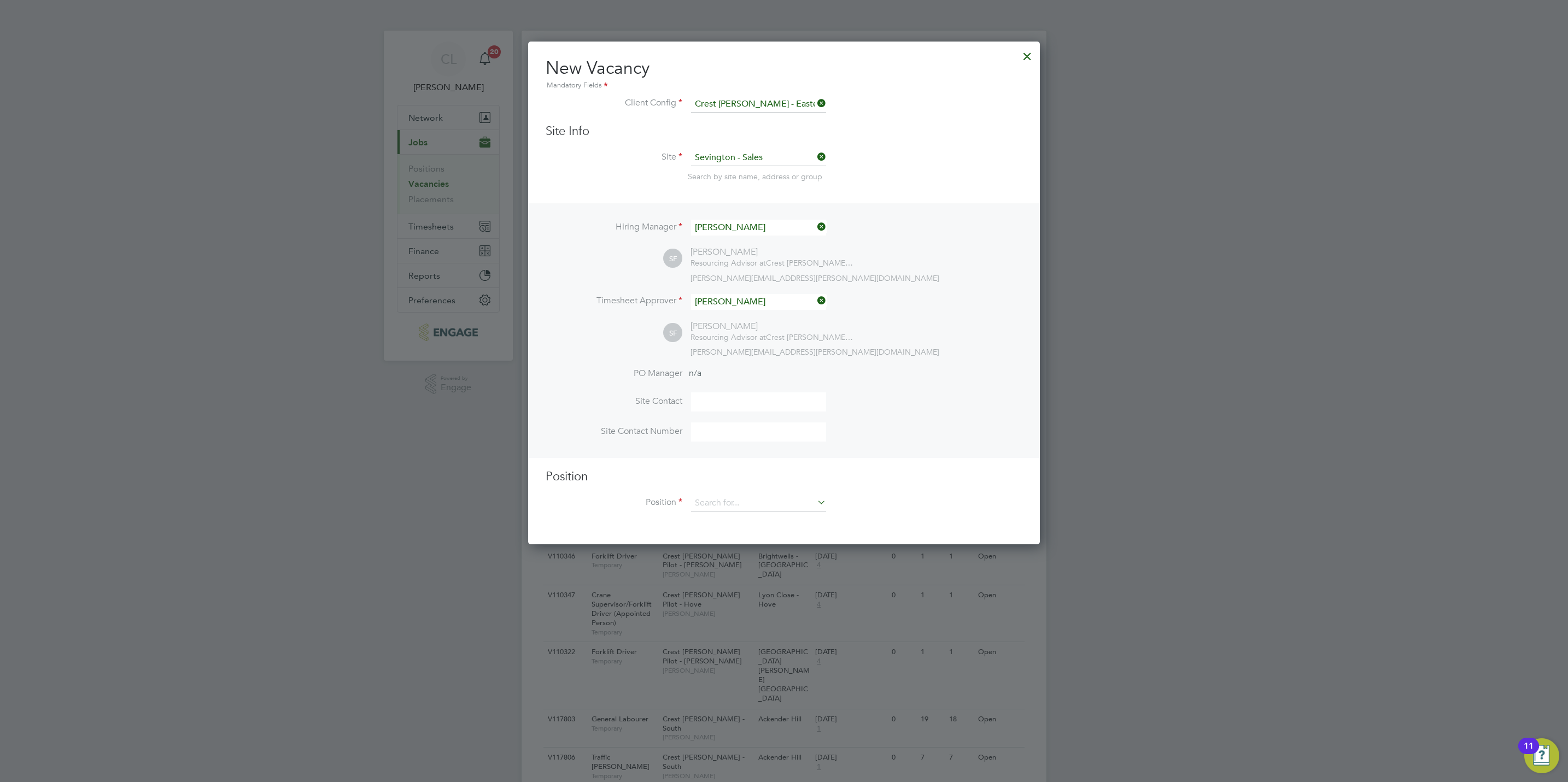
scroll to position [504, 511]
click at [727, 505] on input at bounding box center [758, 503] width 135 height 16
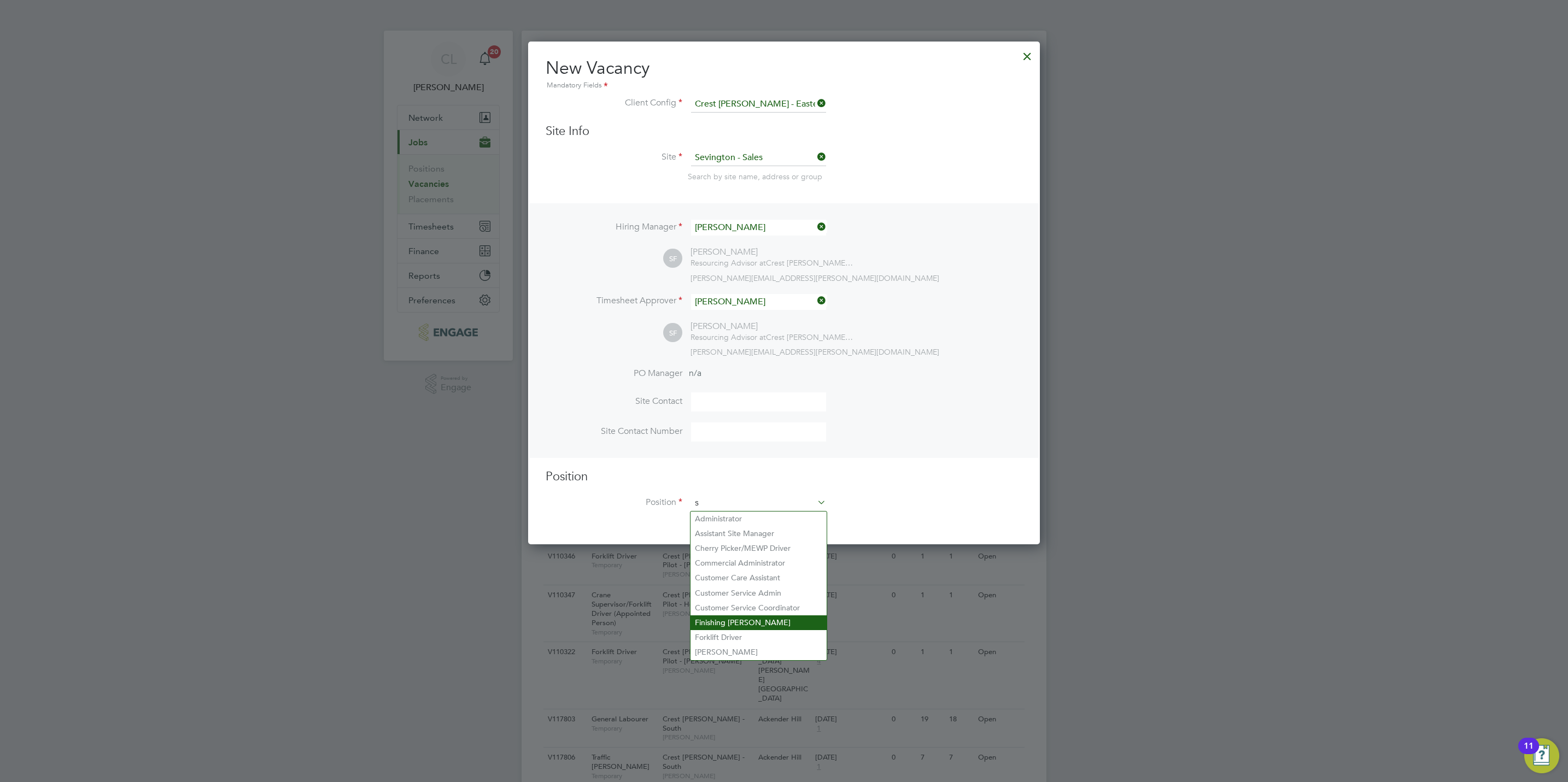
scroll to position [1578, 511]
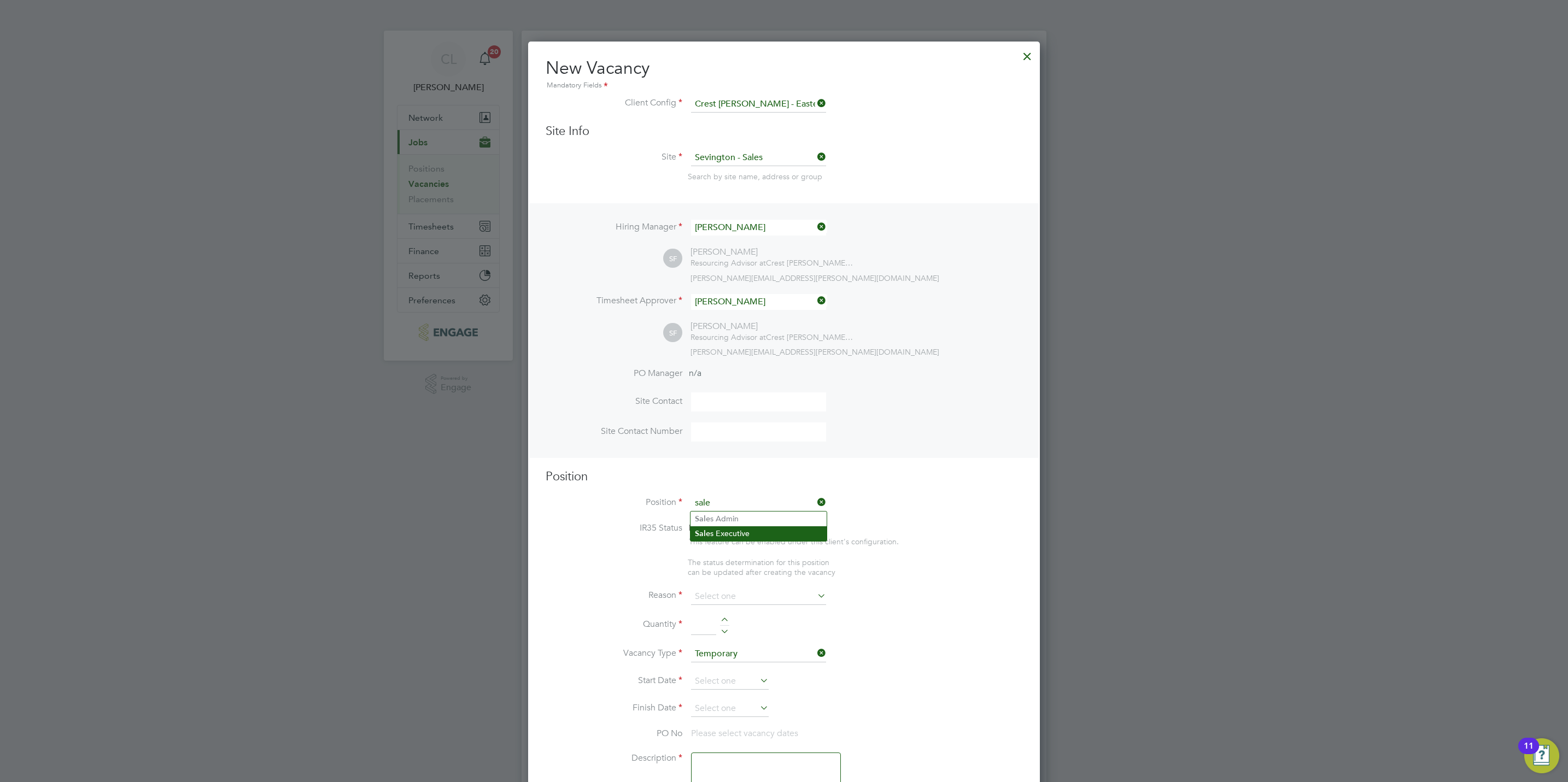
click at [732, 536] on li "Sale s Executive" at bounding box center [758, 533] width 136 height 14
type input "Sales Executive"
type textarea "Sales Executive"
click at [732, 591] on input at bounding box center [758, 585] width 135 height 16
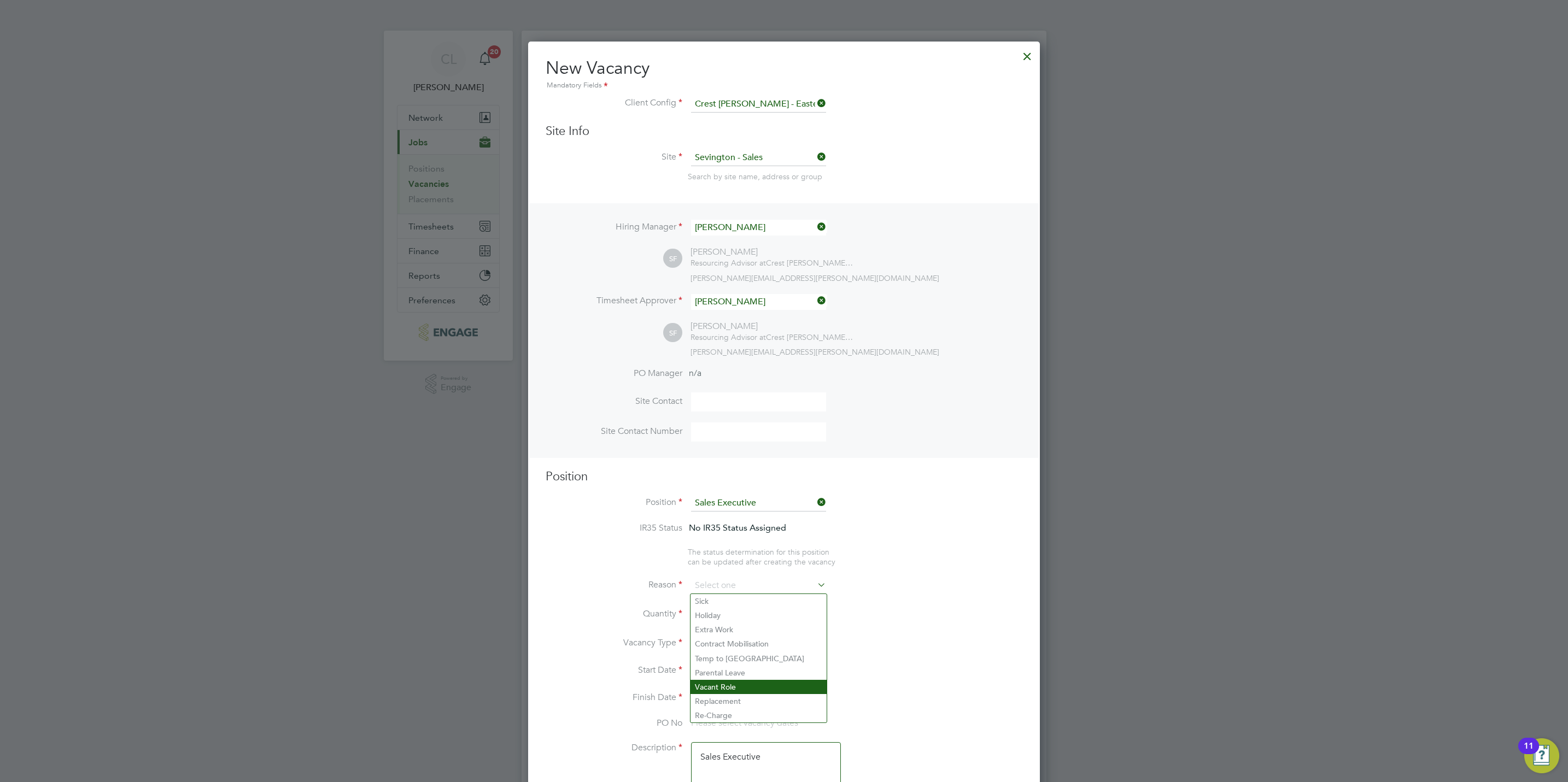
click at [732, 688] on li "Vacant Role" at bounding box center [758, 686] width 136 height 14
type input "Vacant Role"
click at [726, 612] on div at bounding box center [724, 610] width 9 height 8
type input "1"
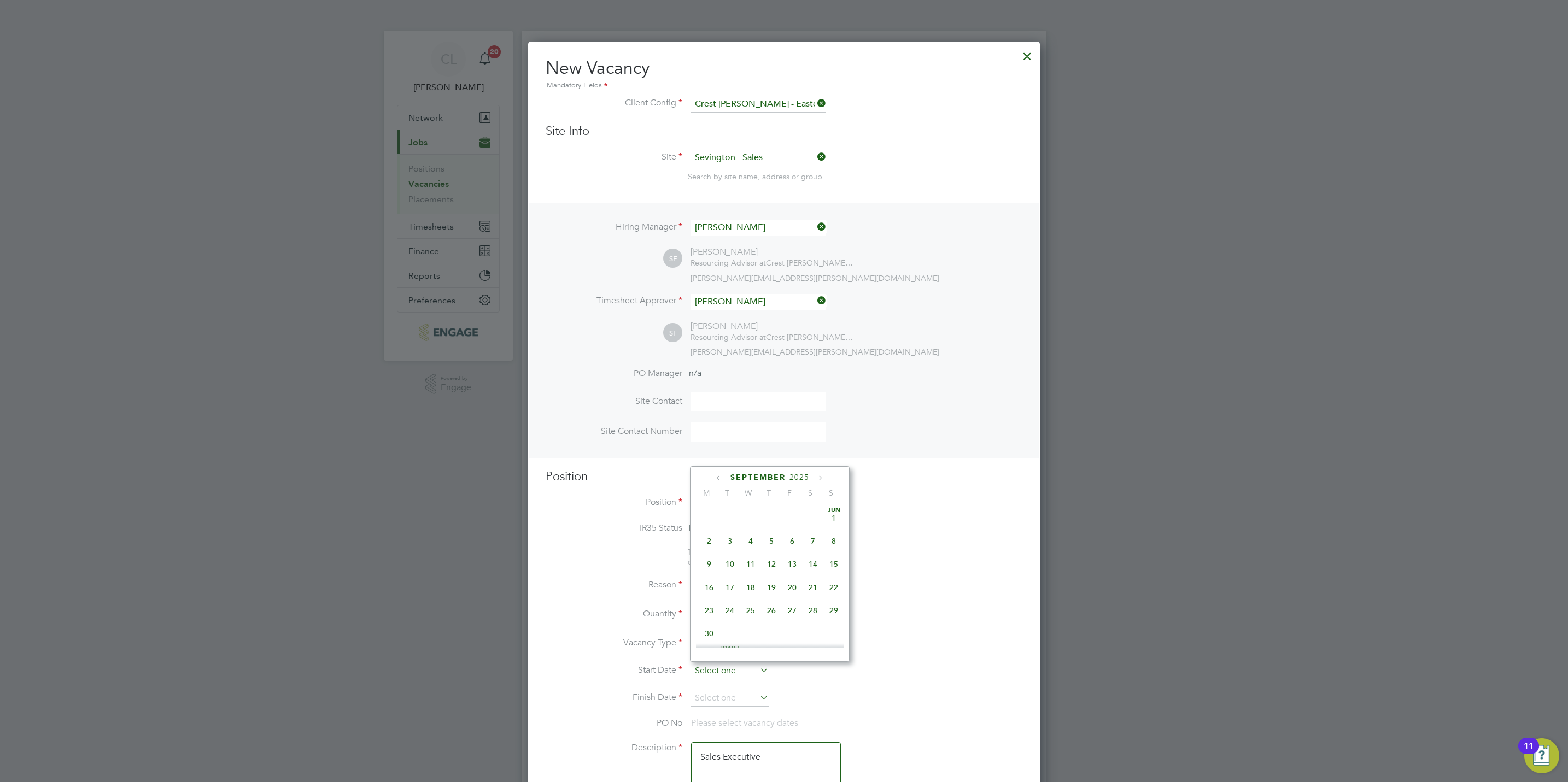
click at [718, 672] on input at bounding box center [730, 670] width 78 height 16
click at [729, 560] on span "2" at bounding box center [730, 559] width 21 height 21
type input "02 Sep 2025"
click at [715, 690] on input at bounding box center [730, 697] width 78 height 16
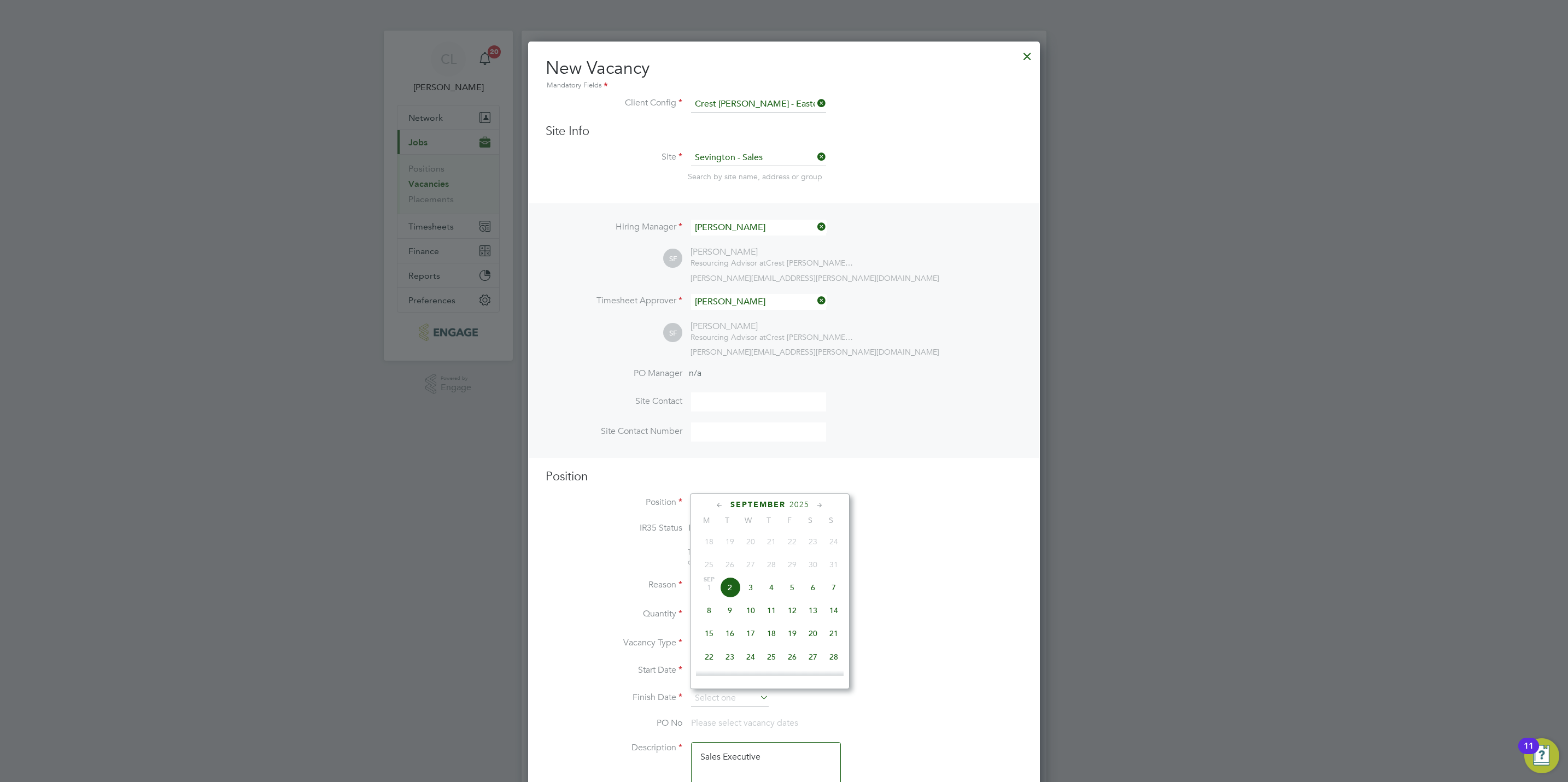
click at [732, 584] on span "2" at bounding box center [730, 587] width 21 height 21
type input "02 Sep 2025"
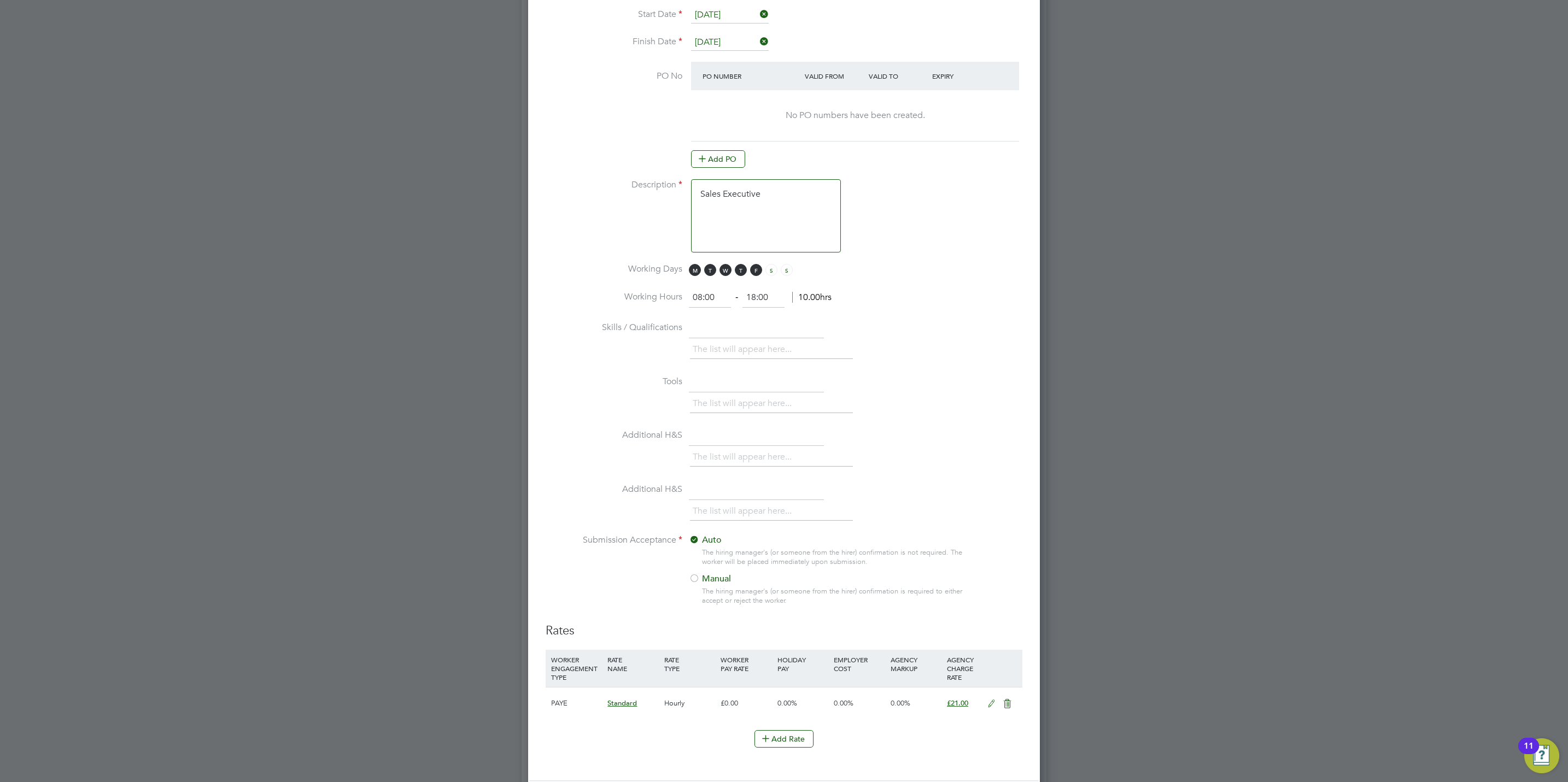
scroll to position [901, 0]
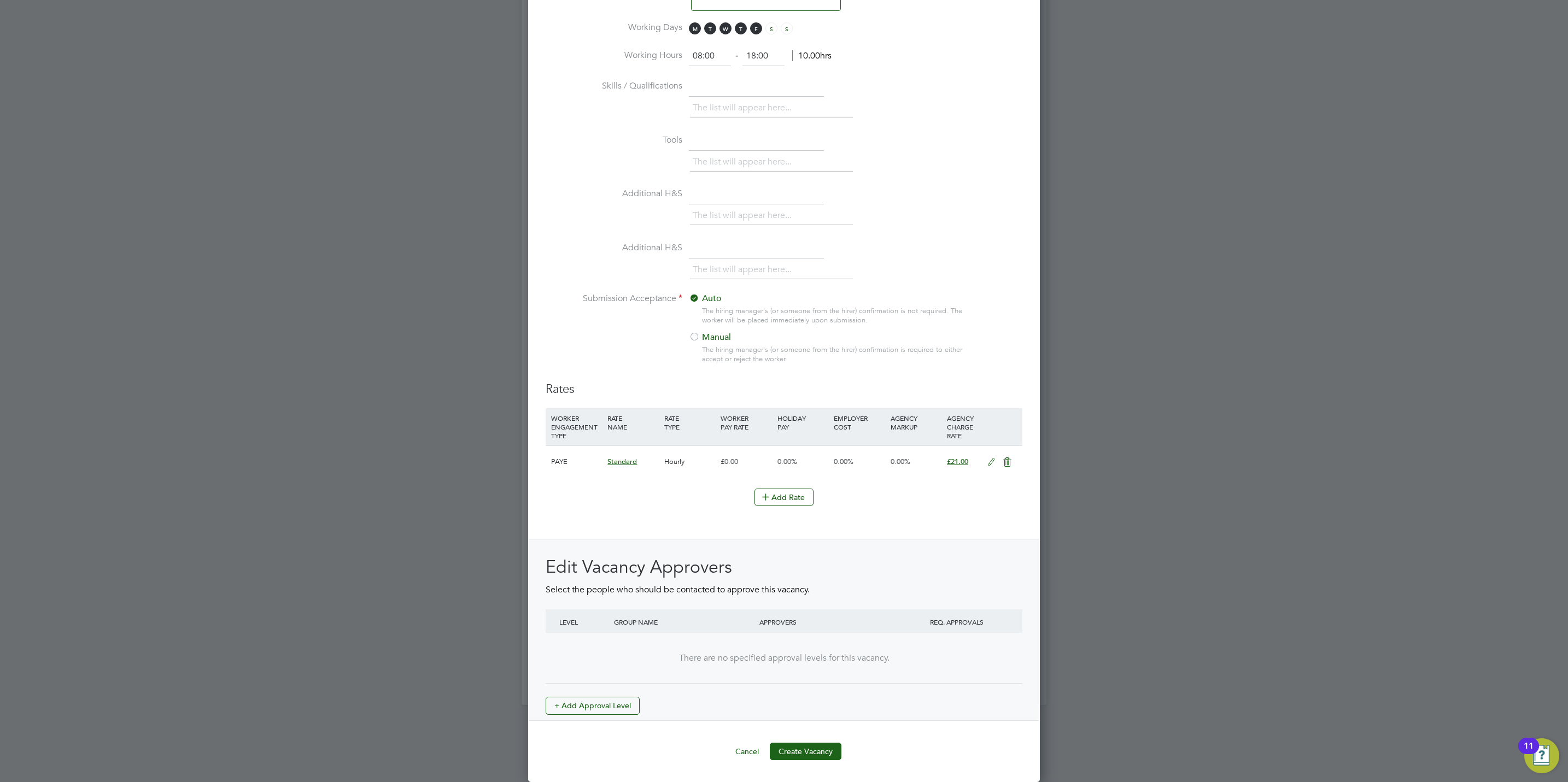
click at [612, 693] on div "Edit Vacancy Approvers Select the people who should be contacted to approve thi…" at bounding box center [783, 636] width 477 height 159
click at [612, 694] on div "Edit Vacancy Approvers Select the people who should be contacted to approve thi…" at bounding box center [783, 636] width 477 height 159
drag, startPoint x: 612, startPoint y: 694, endPoint x: 618, endPoint y: 704, distance: 11.7
click at [618, 704] on button "+ Add Approval Level" at bounding box center [592, 705] width 94 height 18
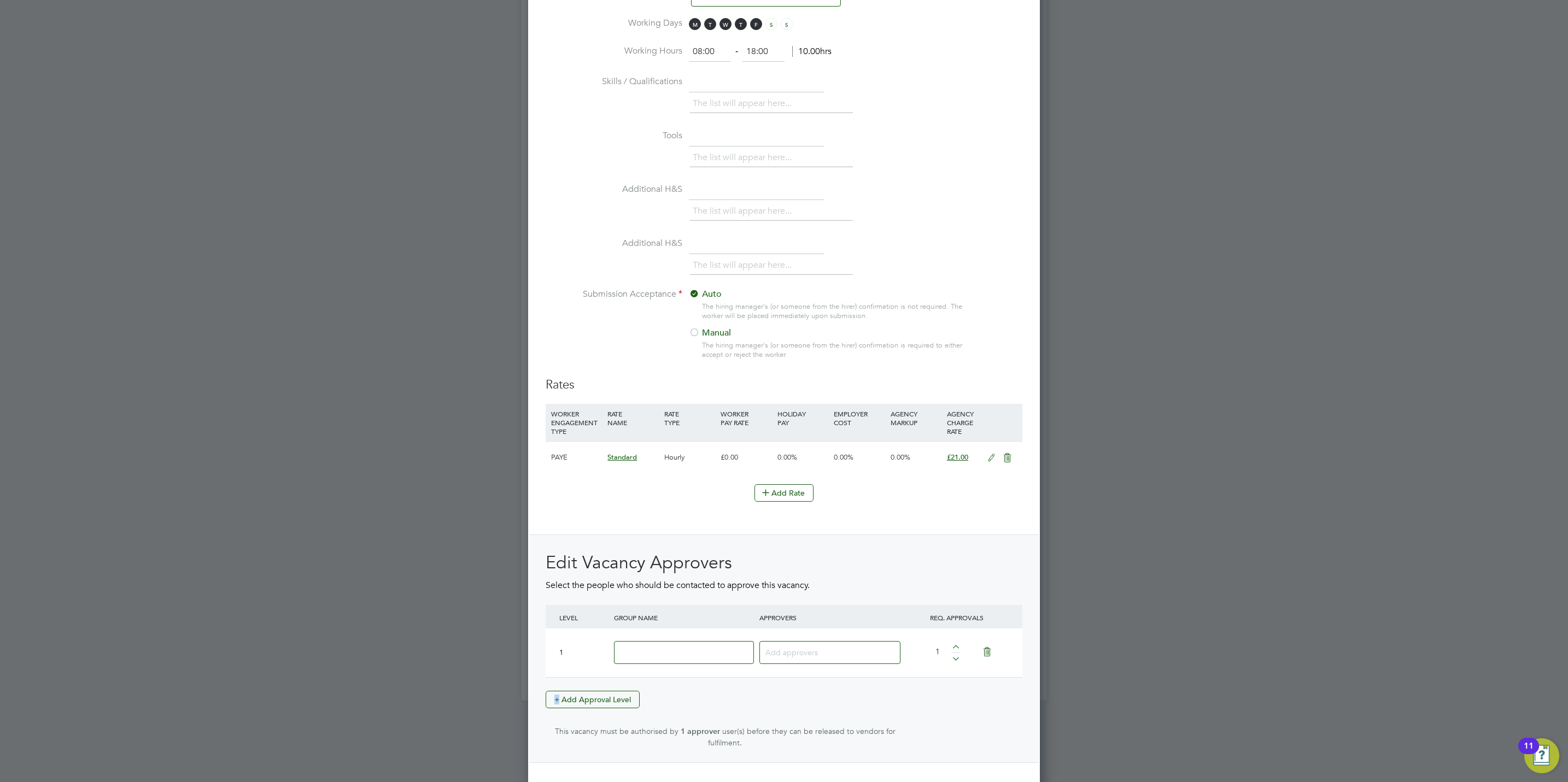
scroll to position [1688, 511]
click at [644, 673] on div at bounding box center [684, 653] width 146 height 40
click at [644, 654] on input at bounding box center [683, 653] width 140 height 24
type input "Crest"
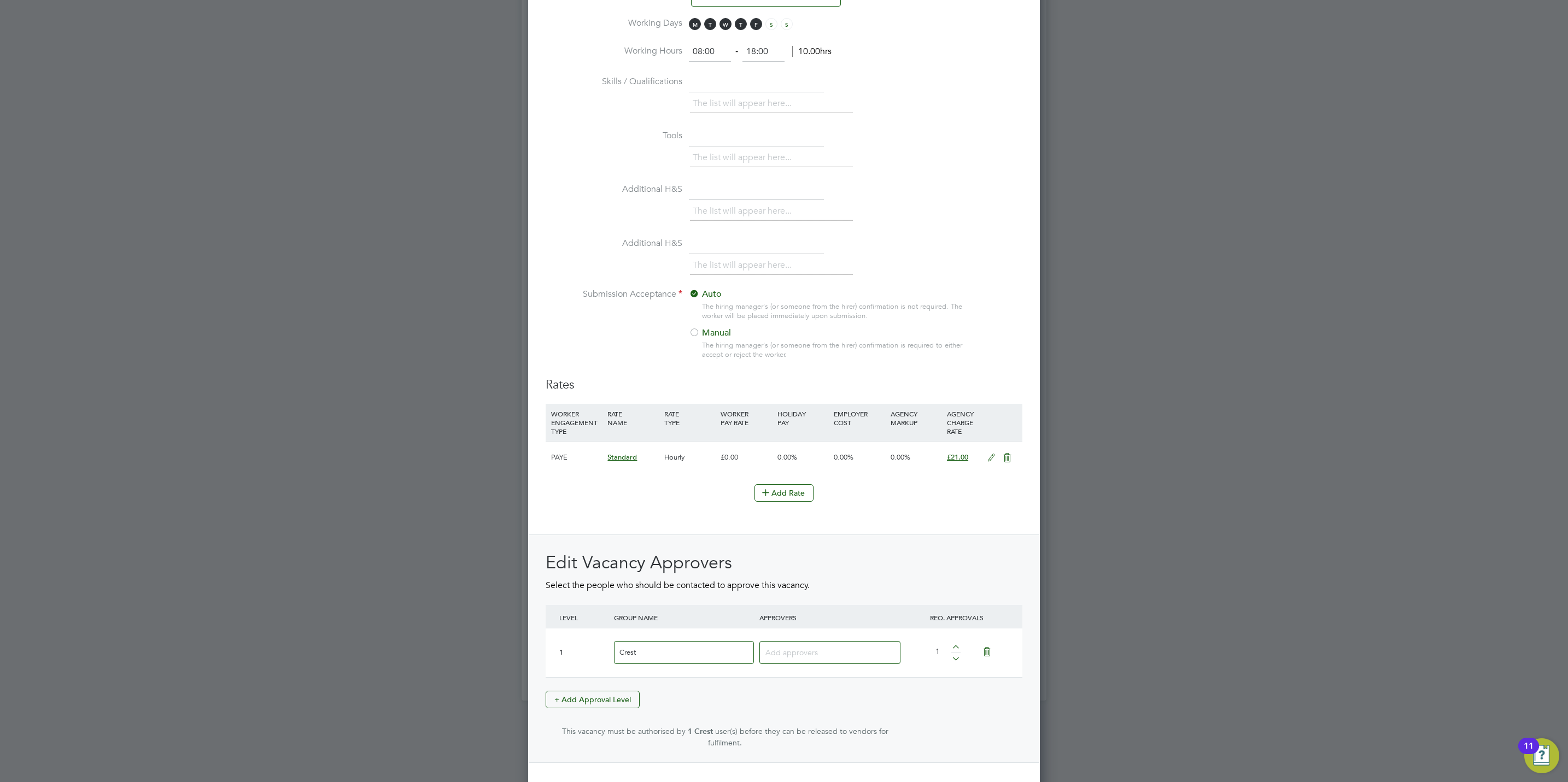
click at [784, 659] on input at bounding box center [825, 652] width 121 height 14
type input "stef"
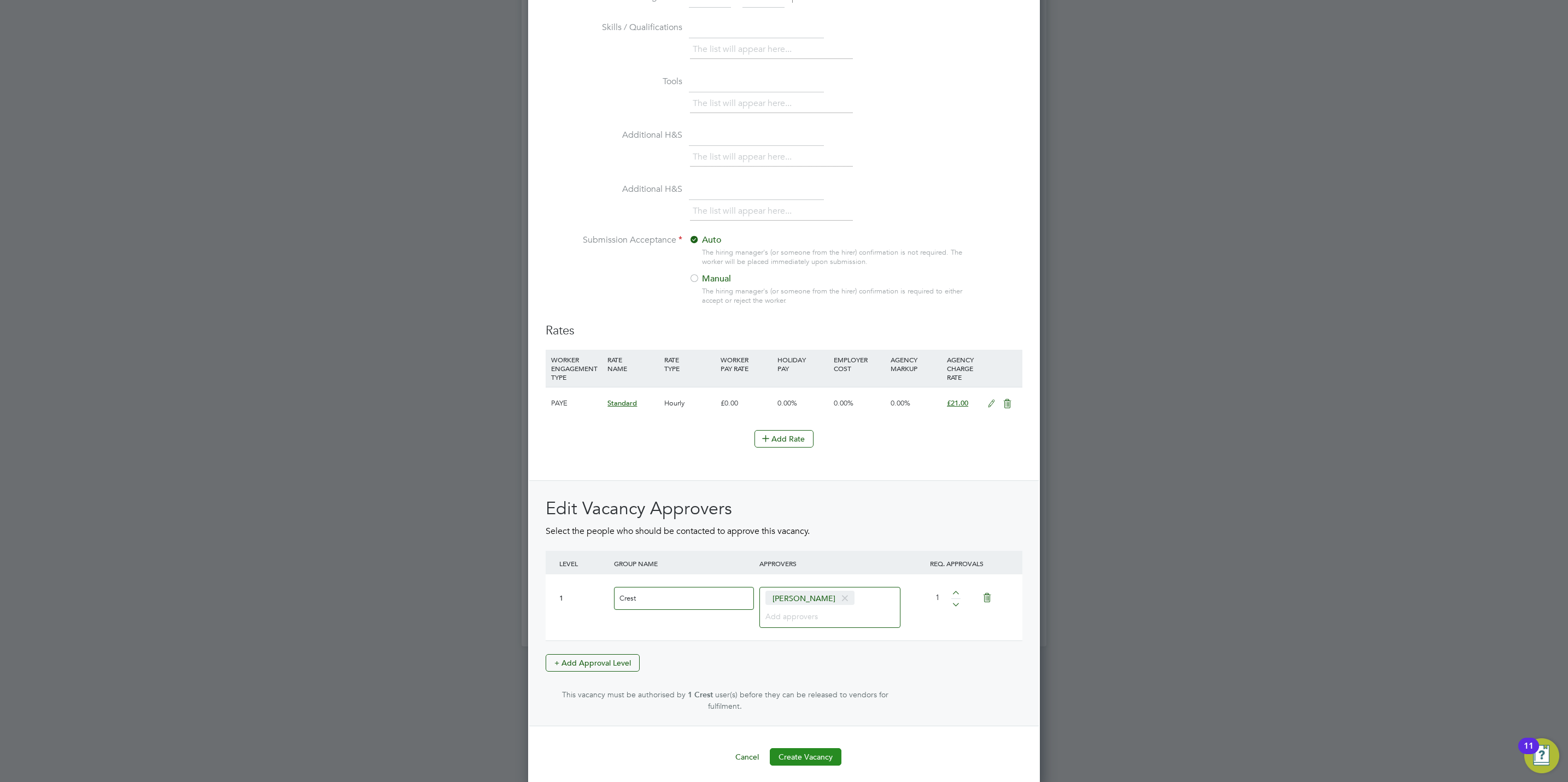
click at [825, 750] on button "Create Vacancy" at bounding box center [805, 757] width 72 height 18
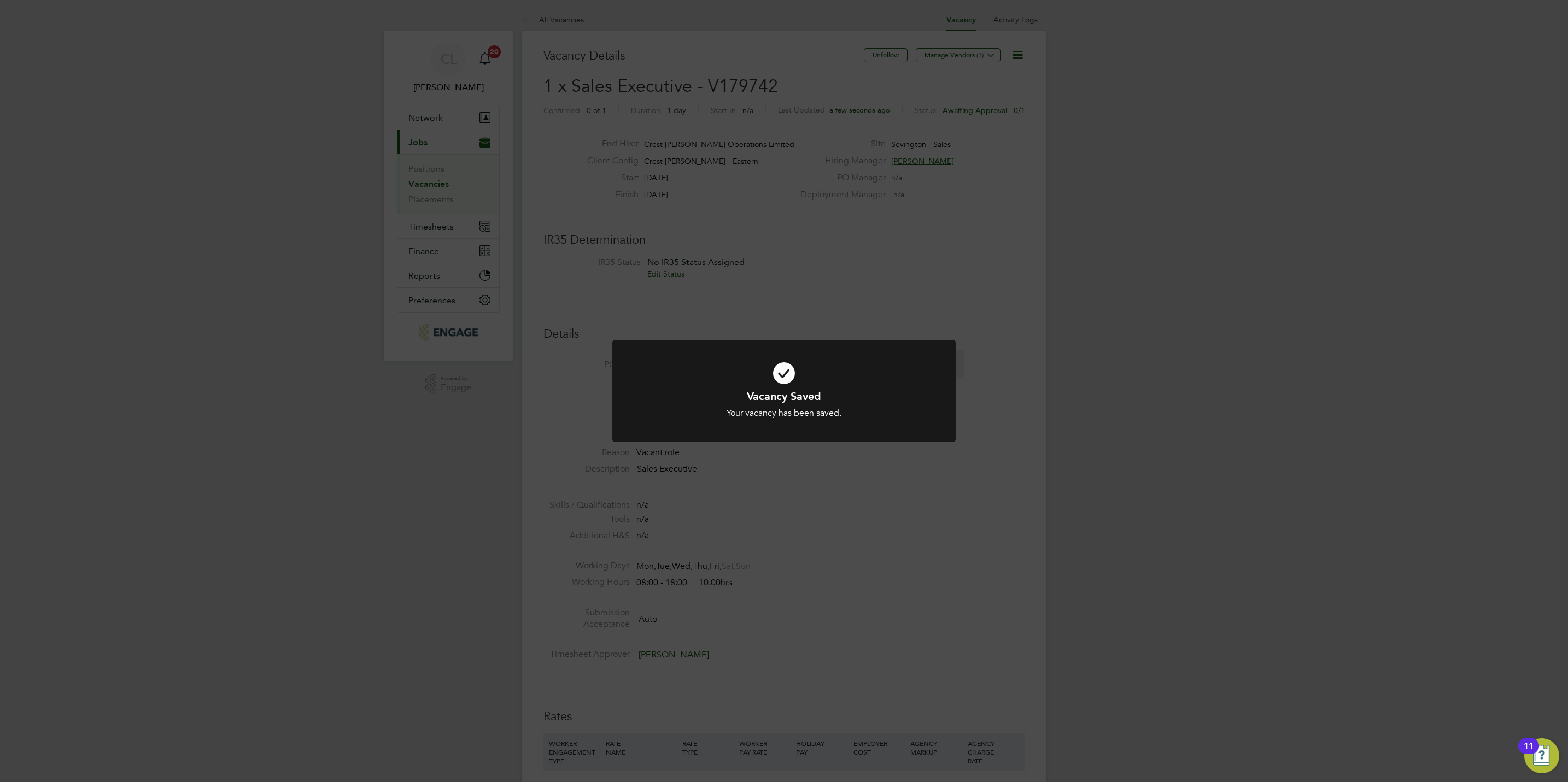
click at [810, 613] on div "Vacancy Saved Your vacancy has been saved. Cancel Okay" at bounding box center [784, 391] width 1568 height 782
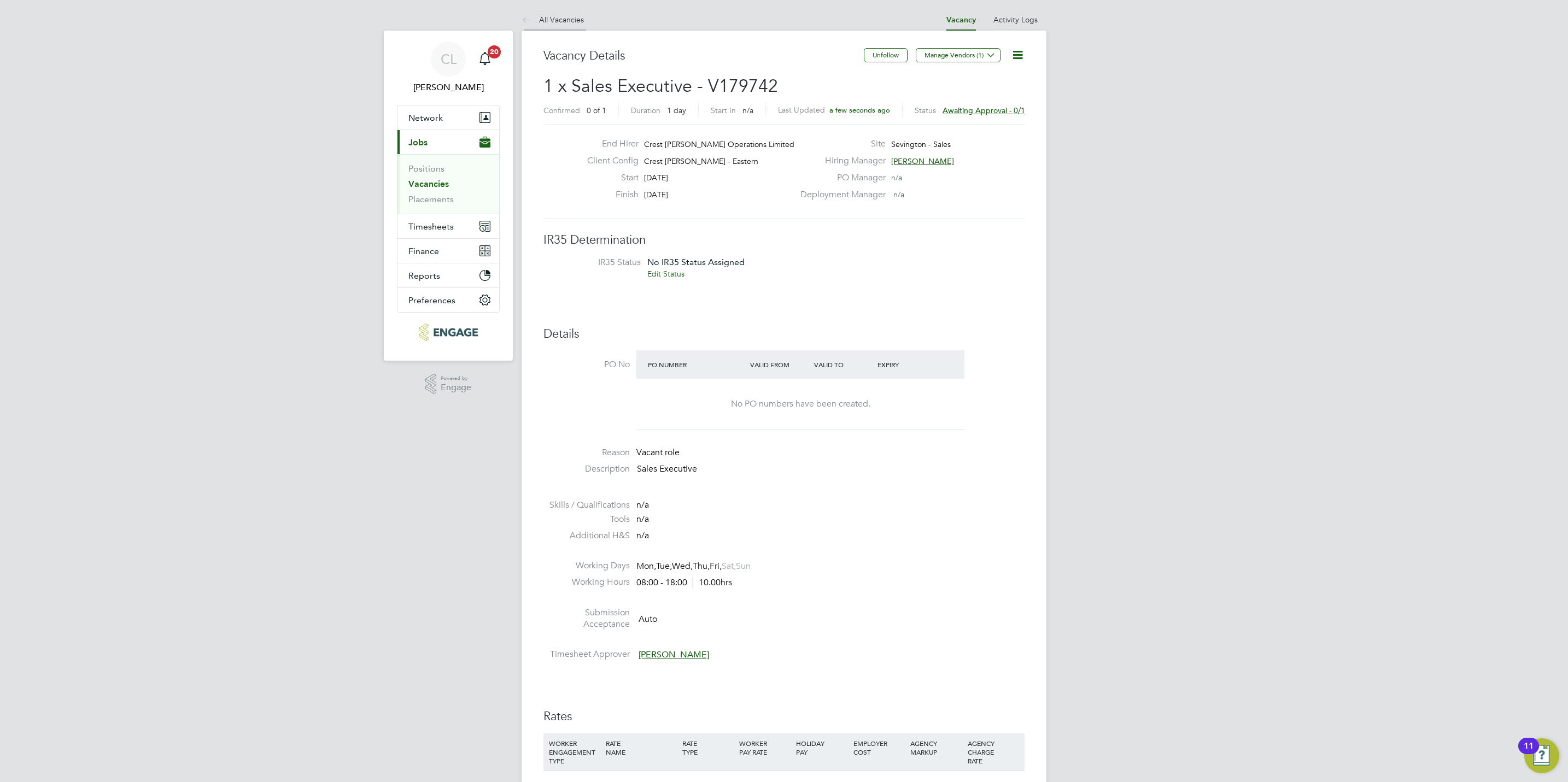
click at [567, 16] on link "All Vacancies" at bounding box center [553, 19] width 63 height 10
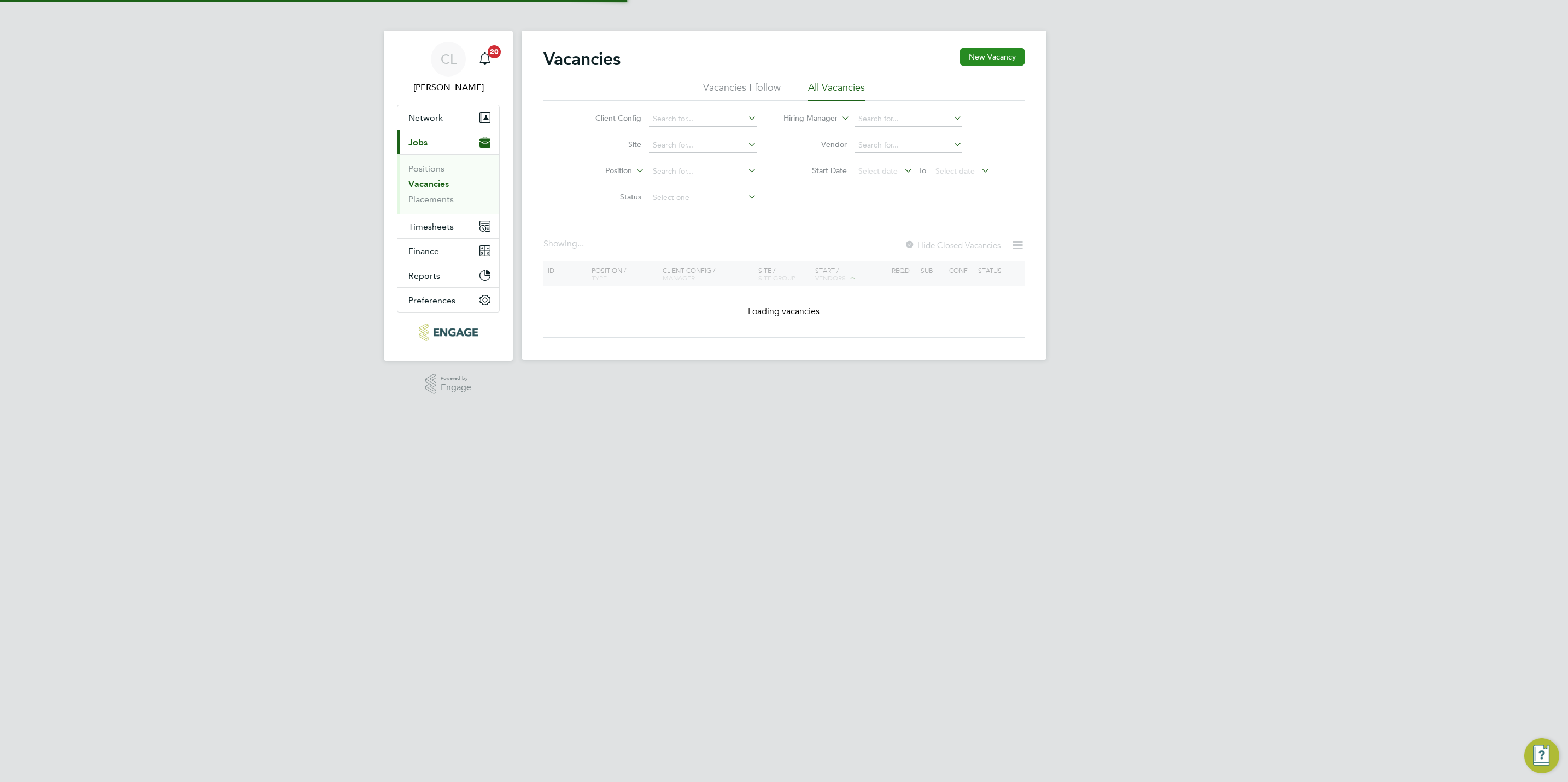
click at [1003, 56] on button "New Vacancy" at bounding box center [992, 57] width 64 height 18
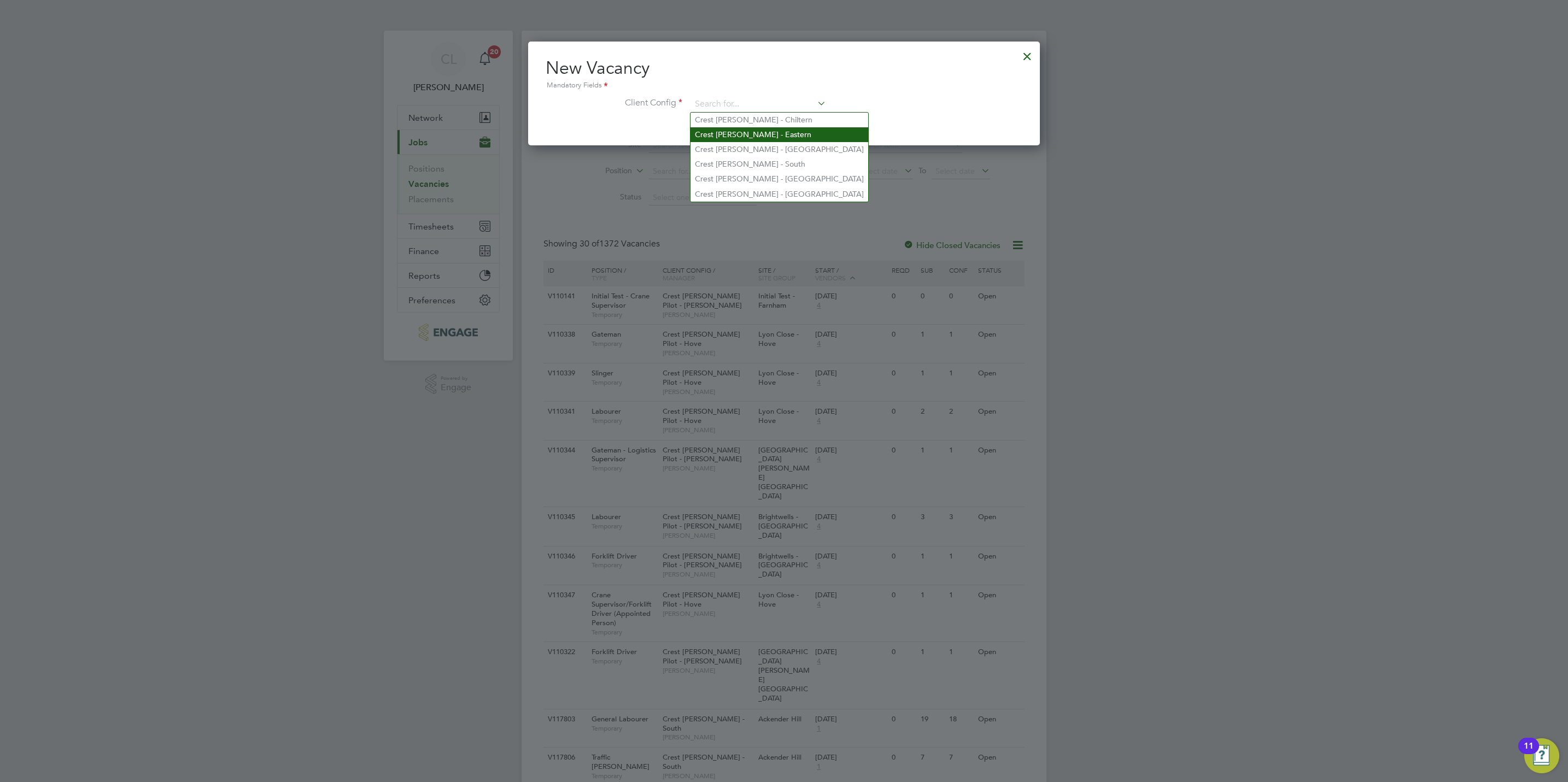
click at [733, 129] on li "Crest Nicholson - Eastern" at bounding box center [779, 134] width 178 height 14
type input "Crest Nicholson - Eastern"
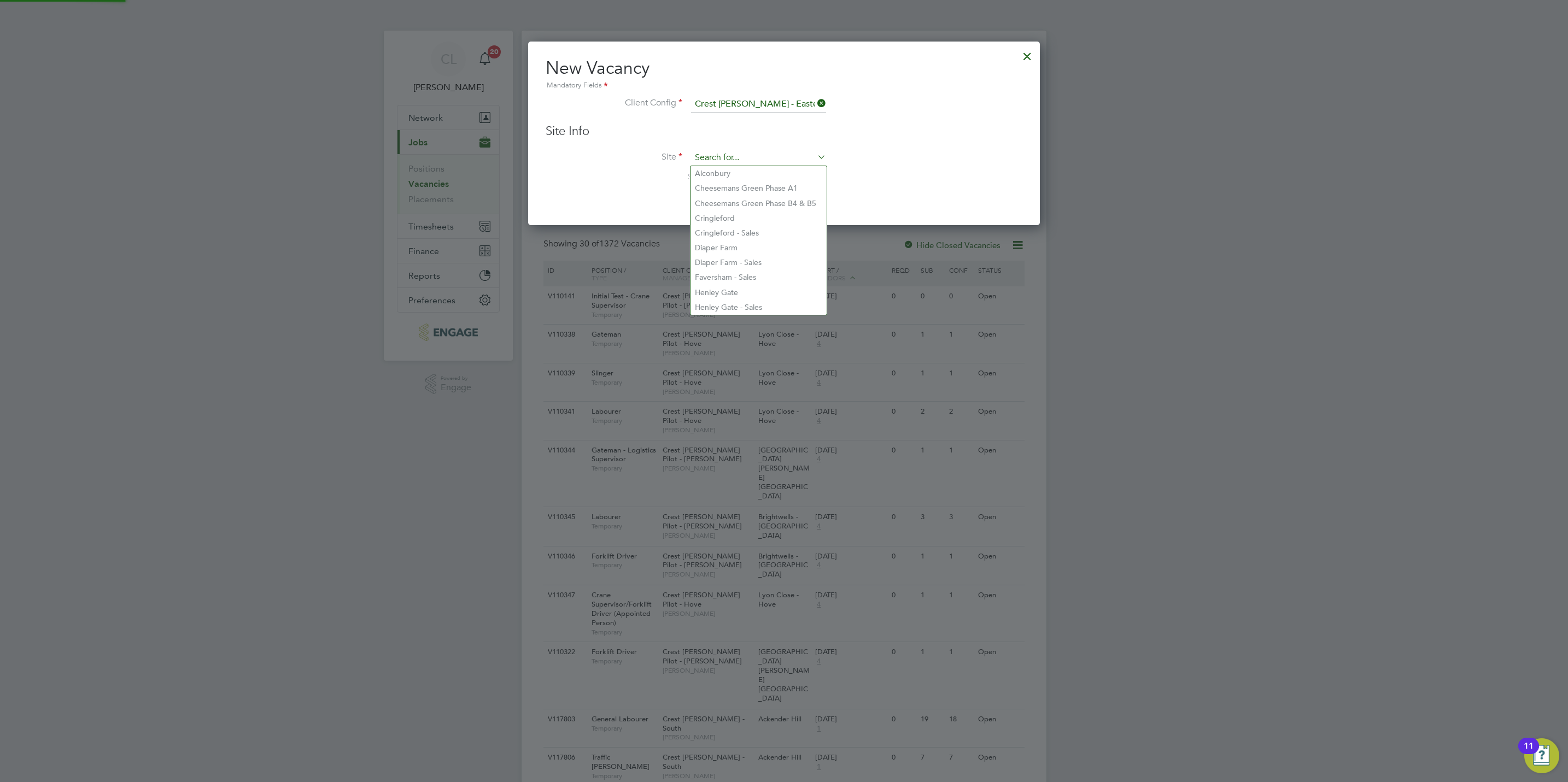
click at [721, 157] on input at bounding box center [758, 157] width 135 height 16
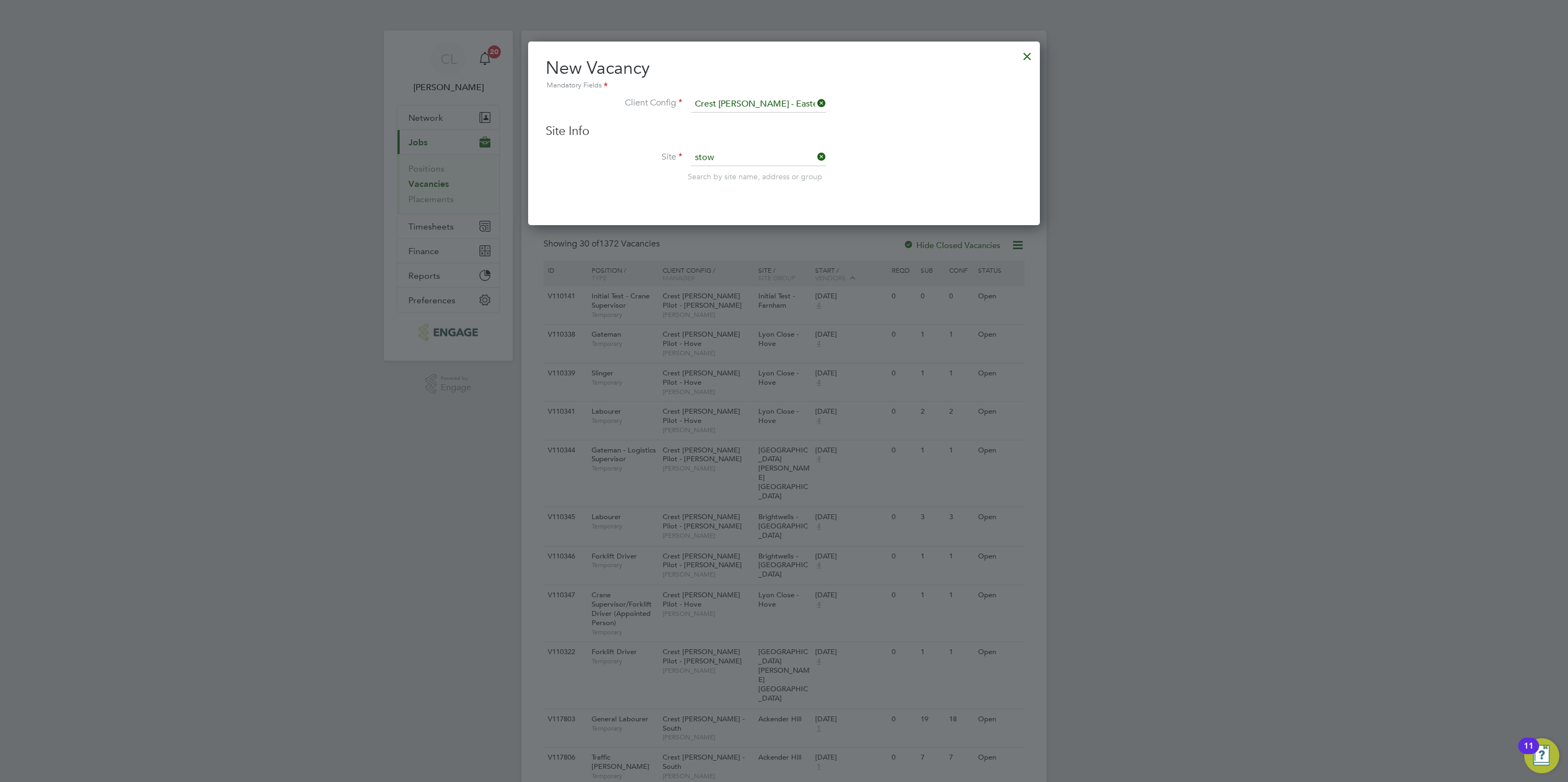
click at [722, 176] on li "Diaper Farm" at bounding box center [758, 173] width 136 height 14
type input "Diaper Farm"
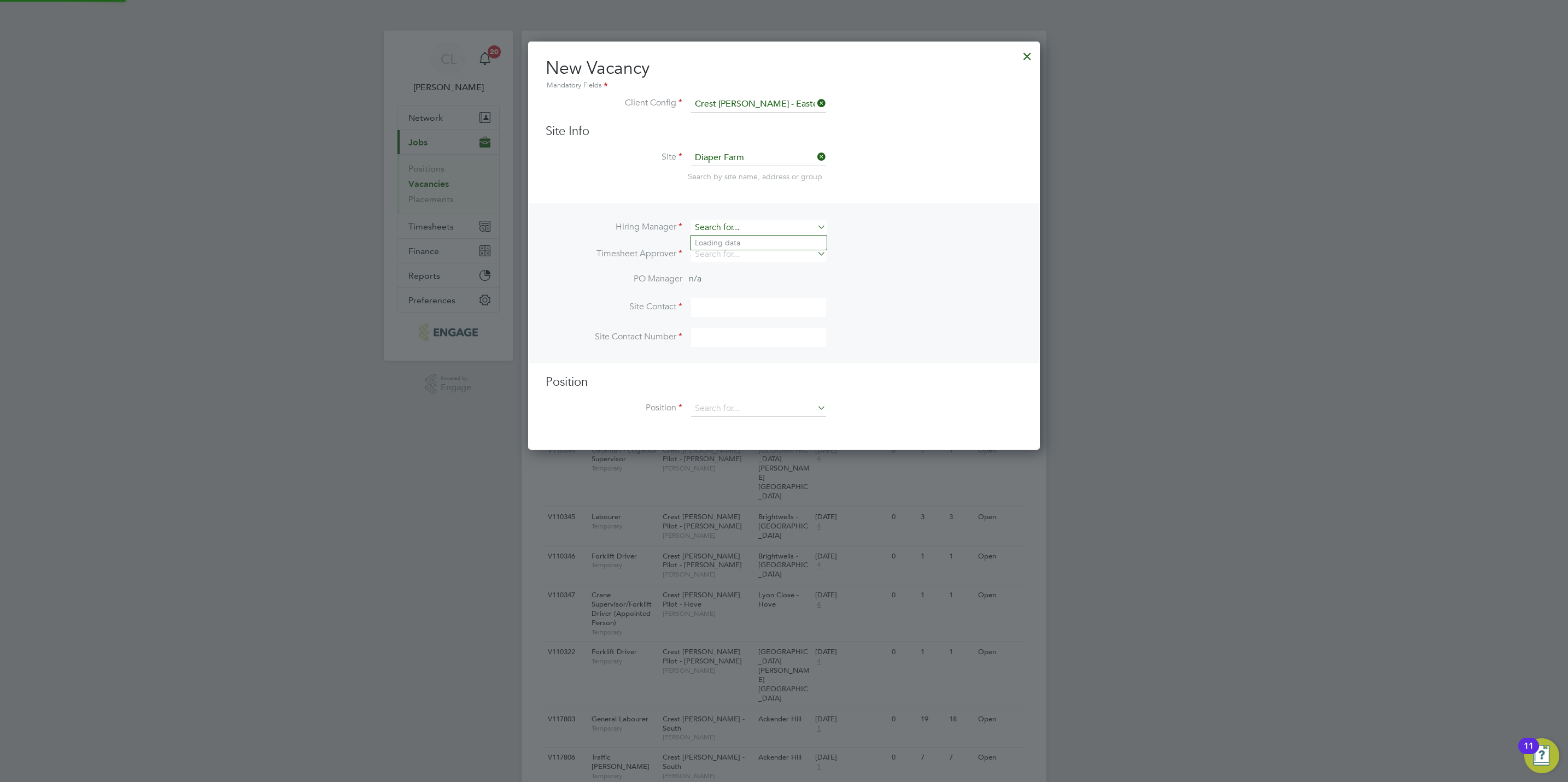
click at [723, 232] on input at bounding box center [758, 228] width 135 height 16
click at [745, 258] on li "Mark Wilkinson" at bounding box center [758, 257] width 136 height 14
type input "Mark Wilkinson"
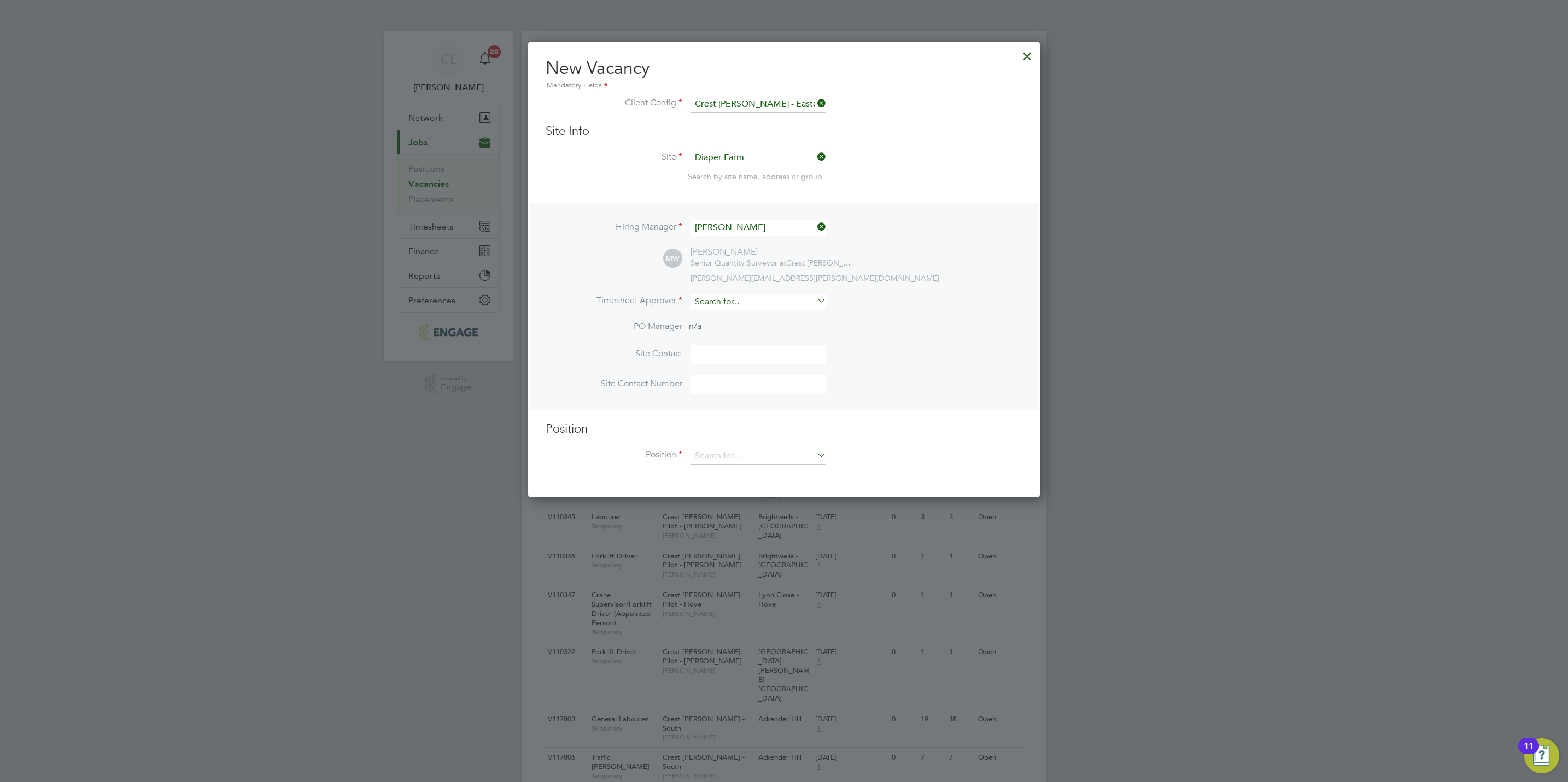
click at [732, 298] on input at bounding box center [758, 301] width 135 height 16
click at [716, 315] on li "Lisa Benbrook" at bounding box center [758, 316] width 136 height 14
type input "Lisa Benbrook"
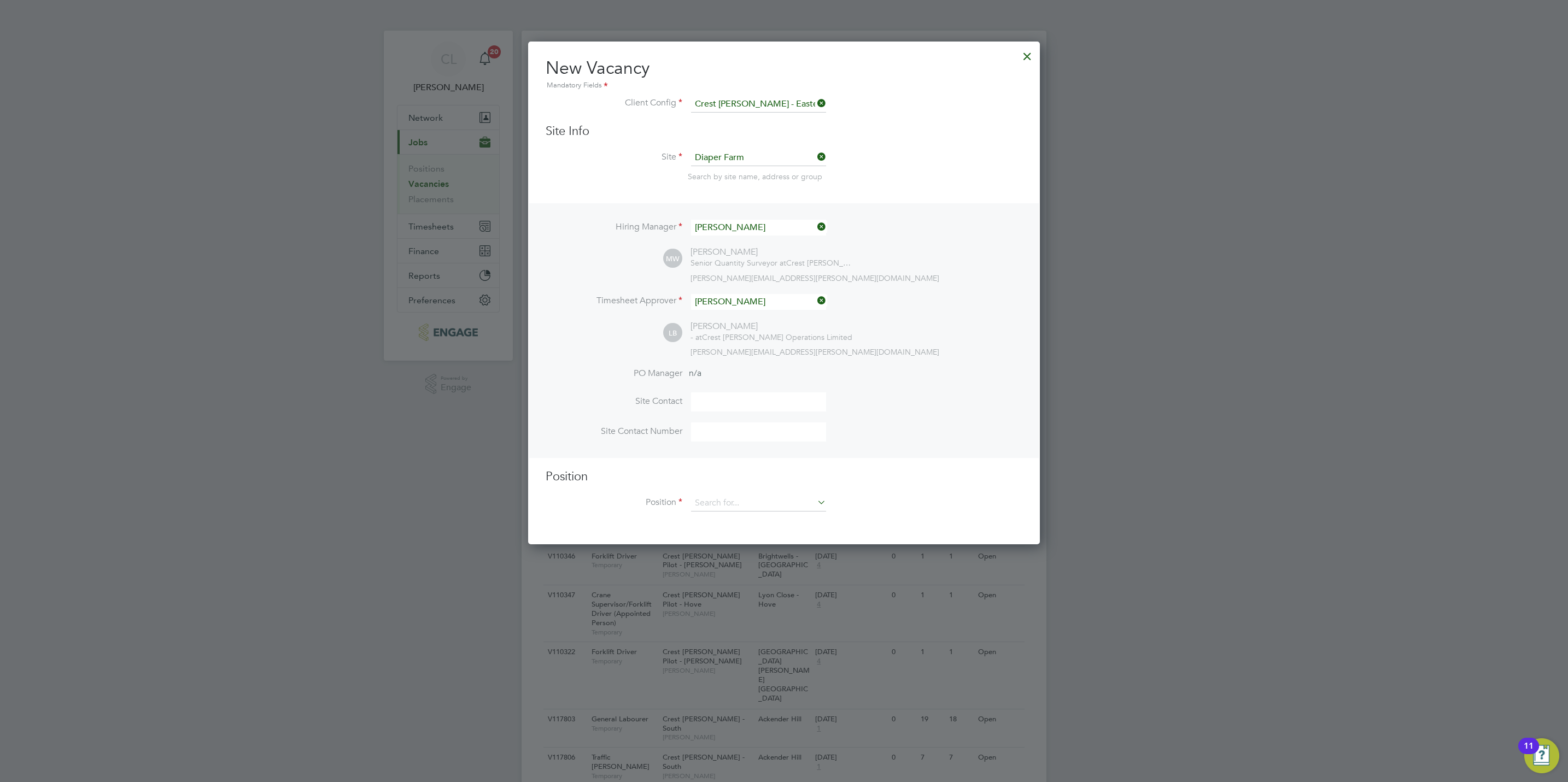
click at [737, 489] on div "Position Position" at bounding box center [783, 496] width 477 height 54
click at [748, 500] on input at bounding box center [758, 503] width 135 height 16
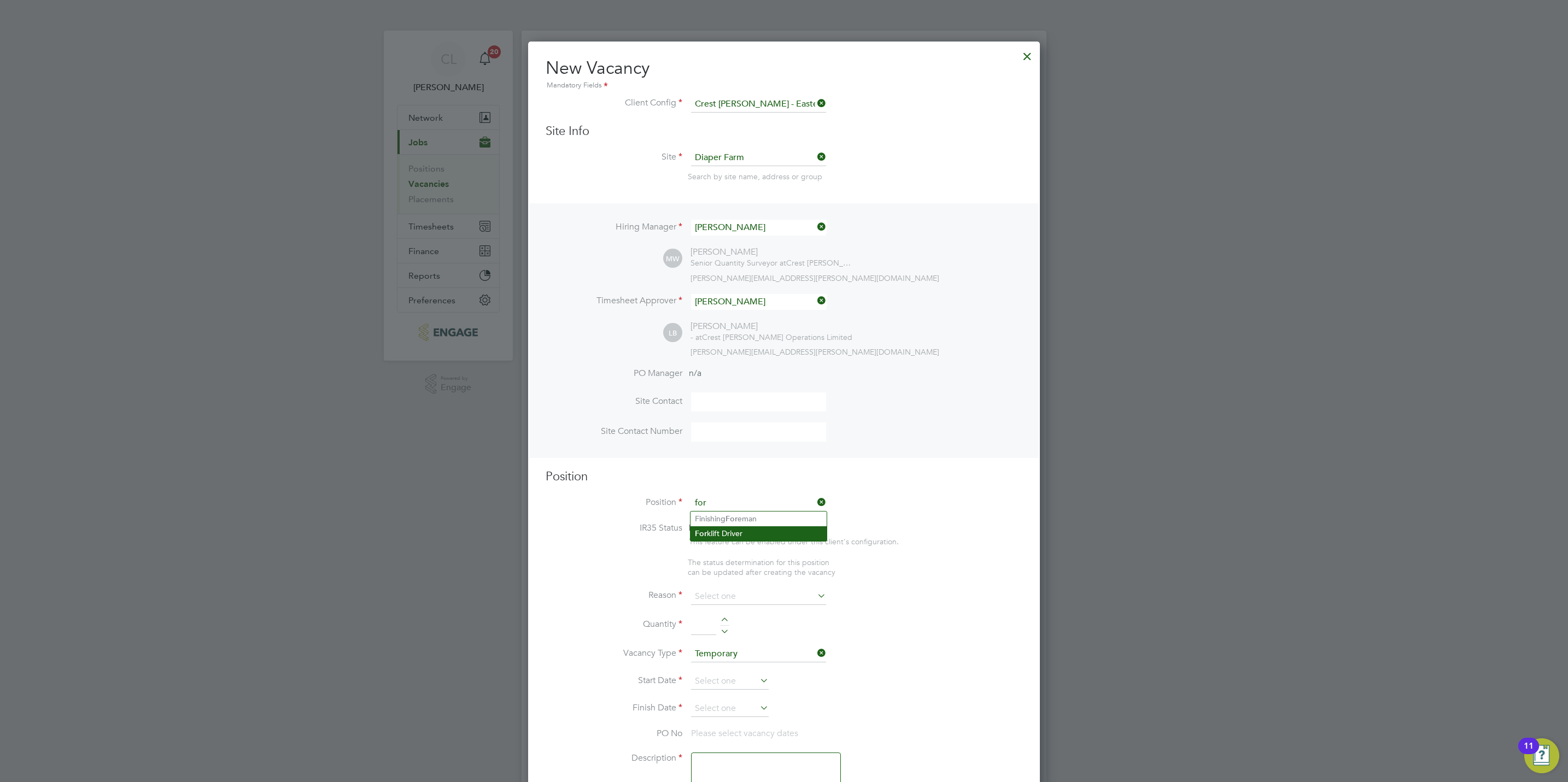
click at [759, 532] on li "For klift Driver" at bounding box center [758, 533] width 136 height 14
type input "Forklift Driver"
type textarea "Forklift Driver"
click at [748, 583] on input at bounding box center [758, 585] width 135 height 16
click at [748, 680] on li "Vacant Role" at bounding box center [758, 686] width 136 height 14
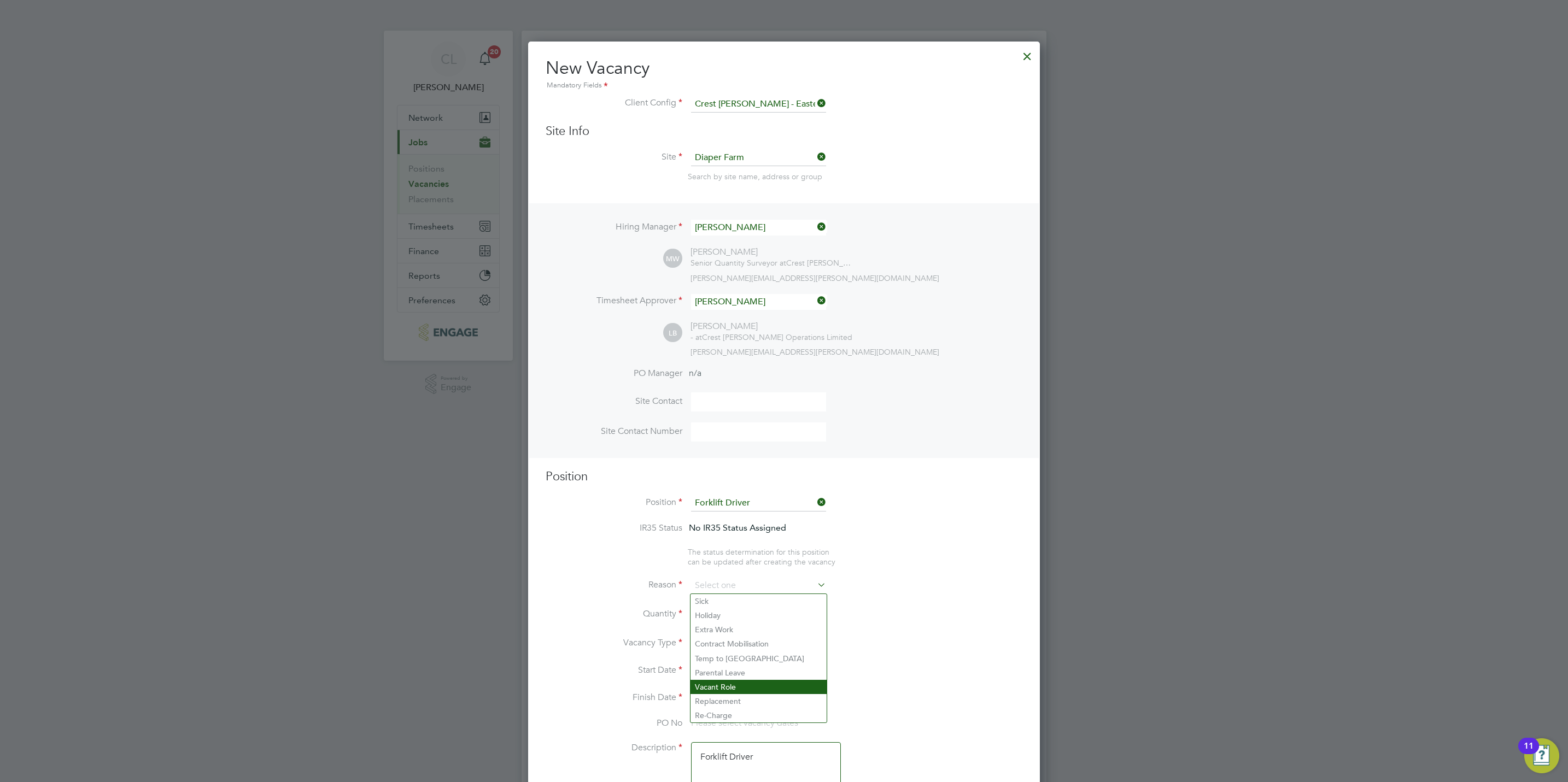
type input "Vacant Role"
click at [724, 611] on div at bounding box center [724, 610] width 9 height 8
type input "1"
click at [732, 669] on input at bounding box center [730, 670] width 78 height 16
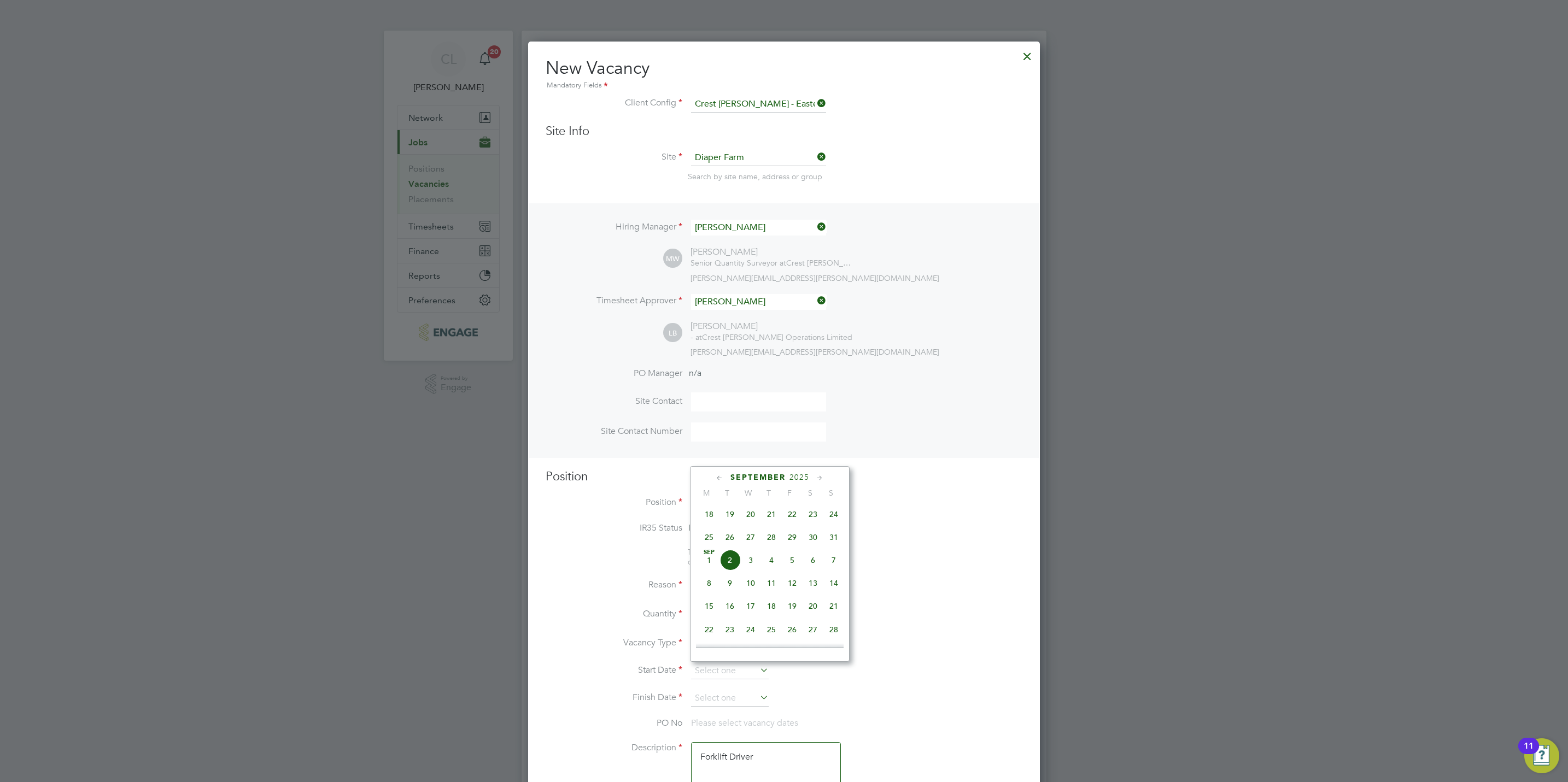
click at [726, 566] on span "2" at bounding box center [730, 559] width 21 height 21
type input "02 Sep 2025"
click at [730, 702] on input at bounding box center [730, 697] width 78 height 16
click at [730, 589] on span "2" at bounding box center [730, 587] width 21 height 21
type input "02 Sep 2025"
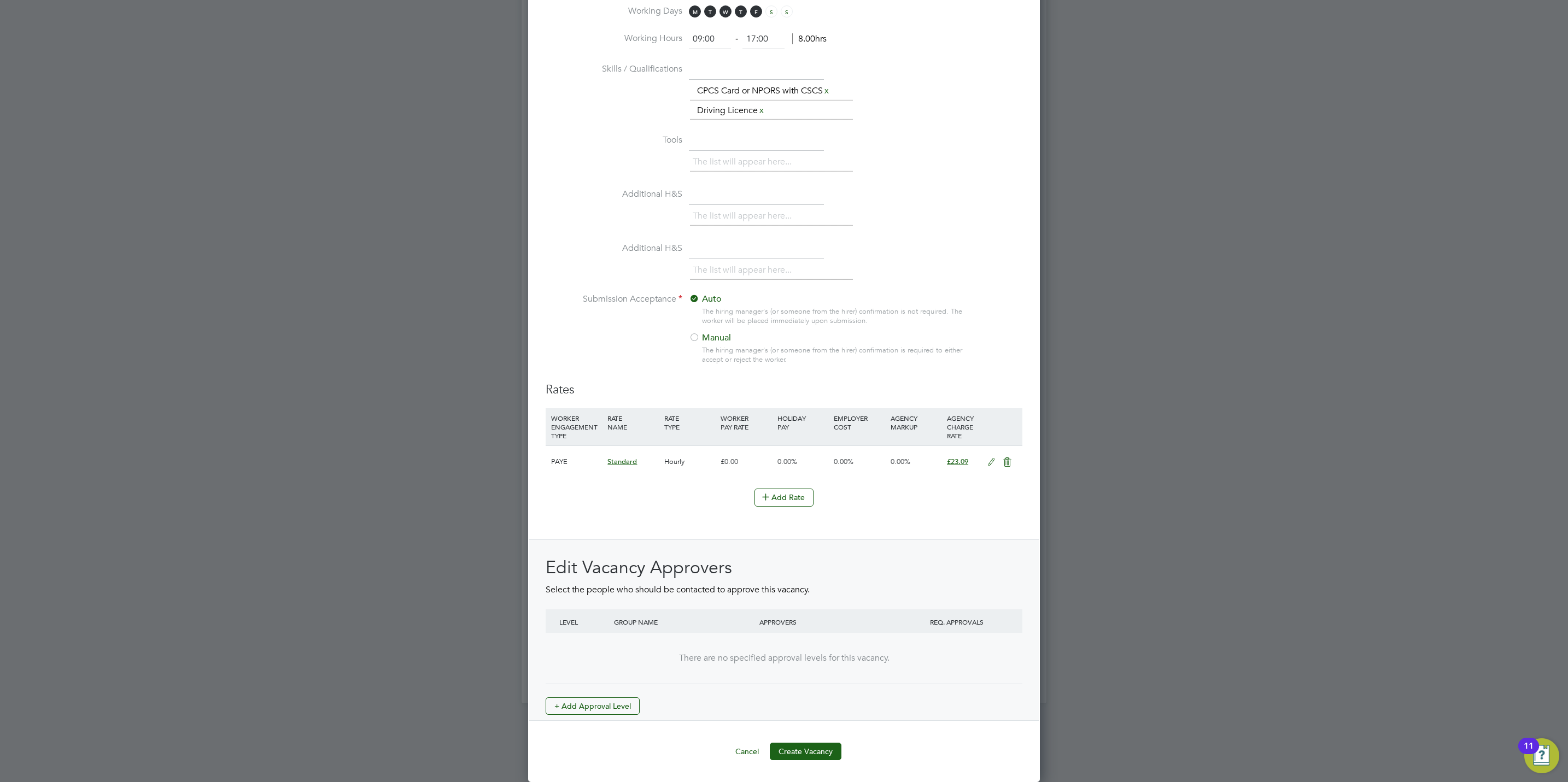
click at [586, 714] on div "Edit Vacancy Approvers Select the people who should be contacted to approve thi…" at bounding box center [784, 630] width 510 height 182
click at [611, 719] on div "Edit Vacancy Approvers Select the people who should be contacted to approve thi…" at bounding box center [784, 630] width 510 height 182
click at [619, 707] on button "+ Add Approval Level" at bounding box center [592, 706] width 94 height 18
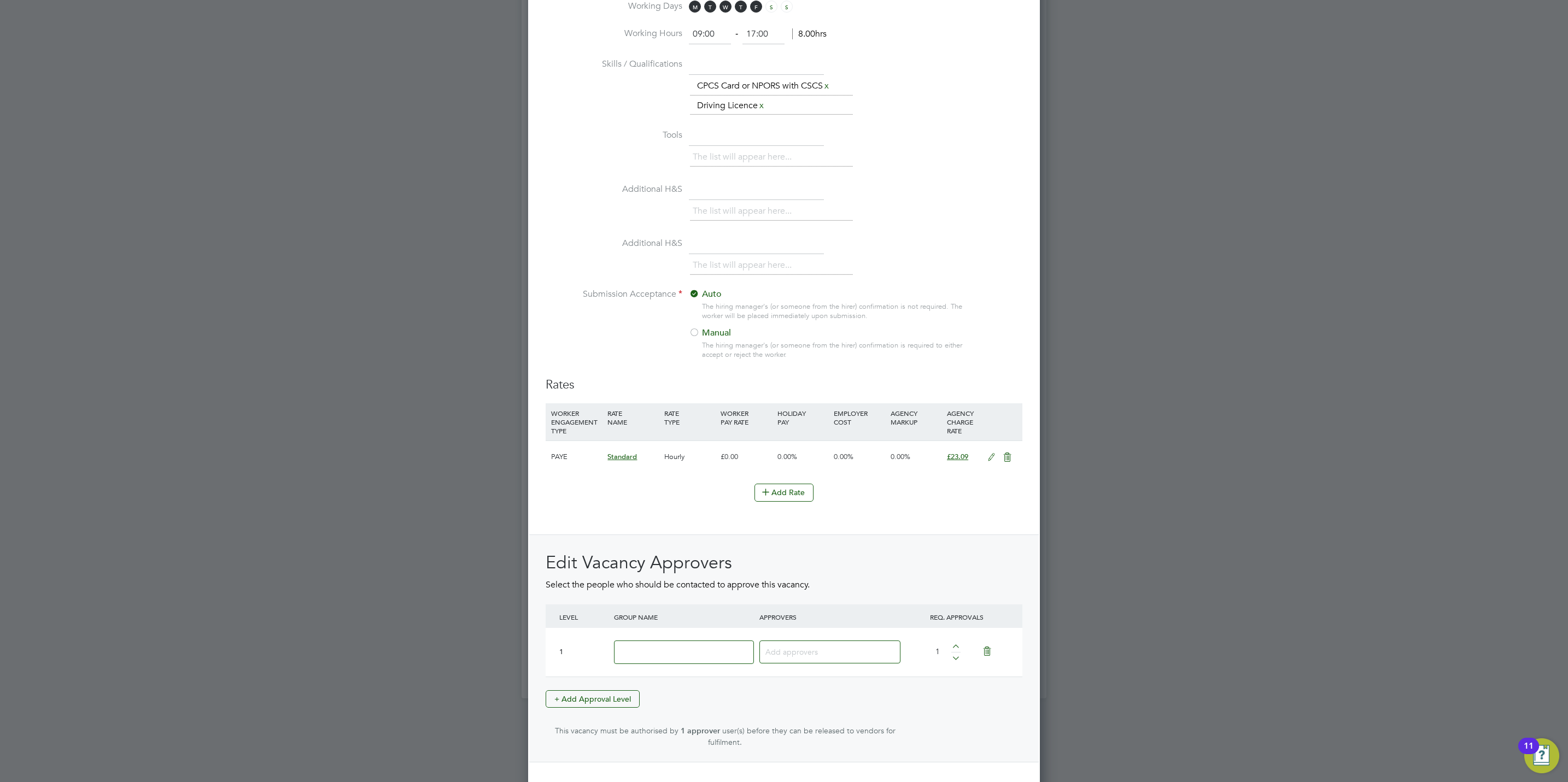
click at [676, 654] on input at bounding box center [683, 653] width 140 height 24
type input "Crest"
type input "mark"
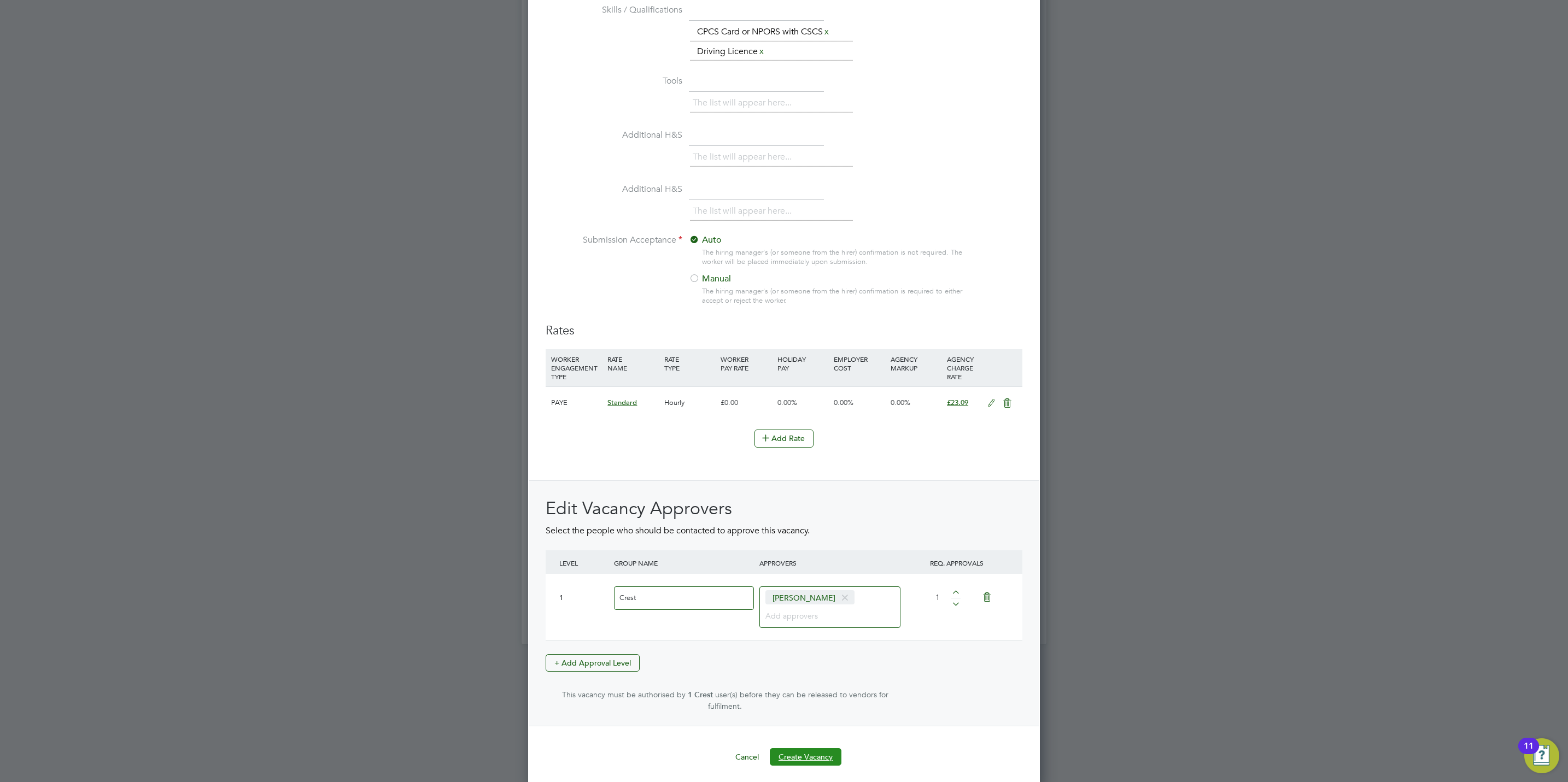
click at [825, 748] on button "Create Vacancy" at bounding box center [805, 757] width 72 height 18
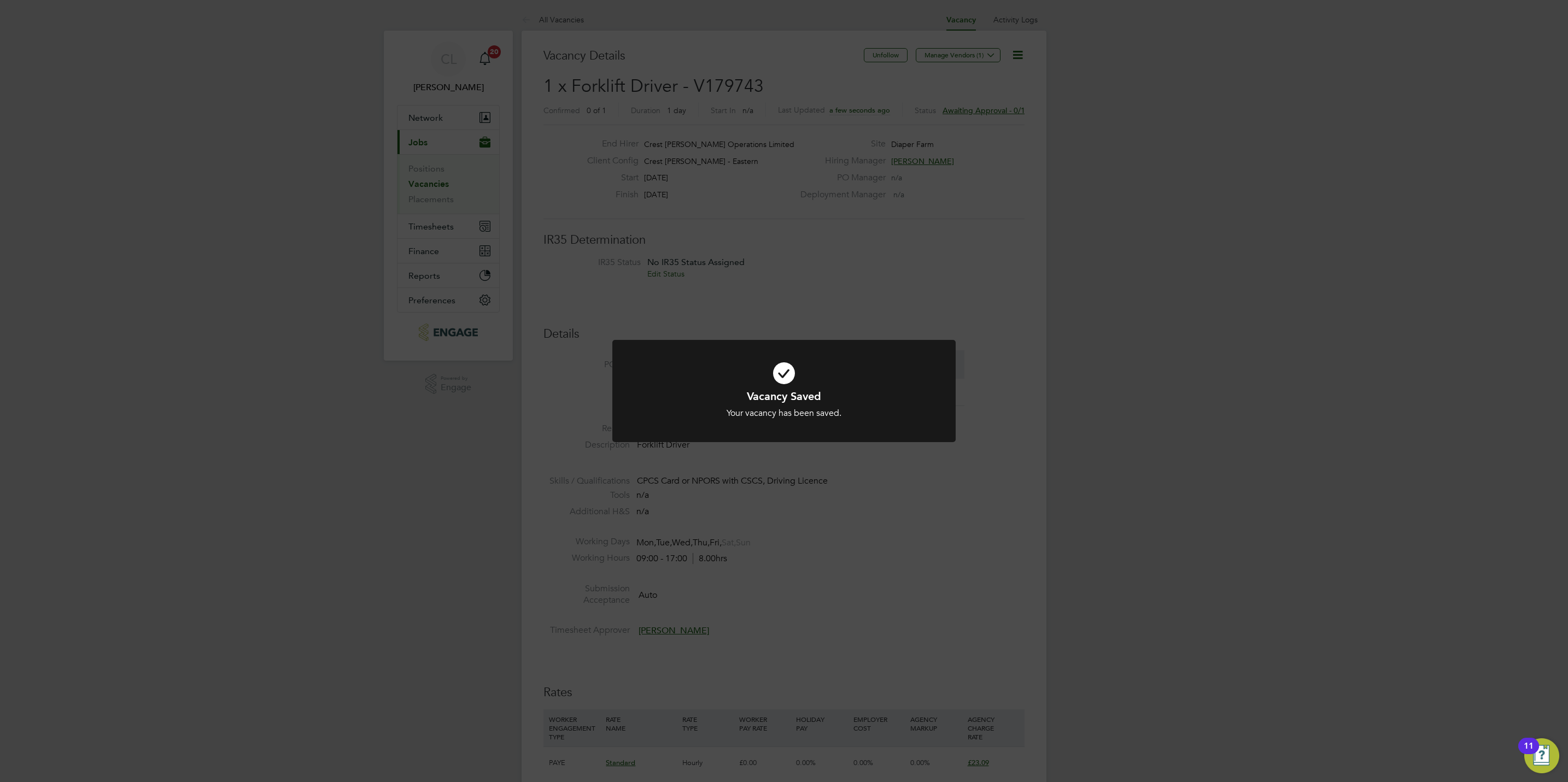
click at [816, 526] on div "Vacancy Saved Your vacancy has been saved. Cancel Okay" at bounding box center [784, 391] width 1568 height 782
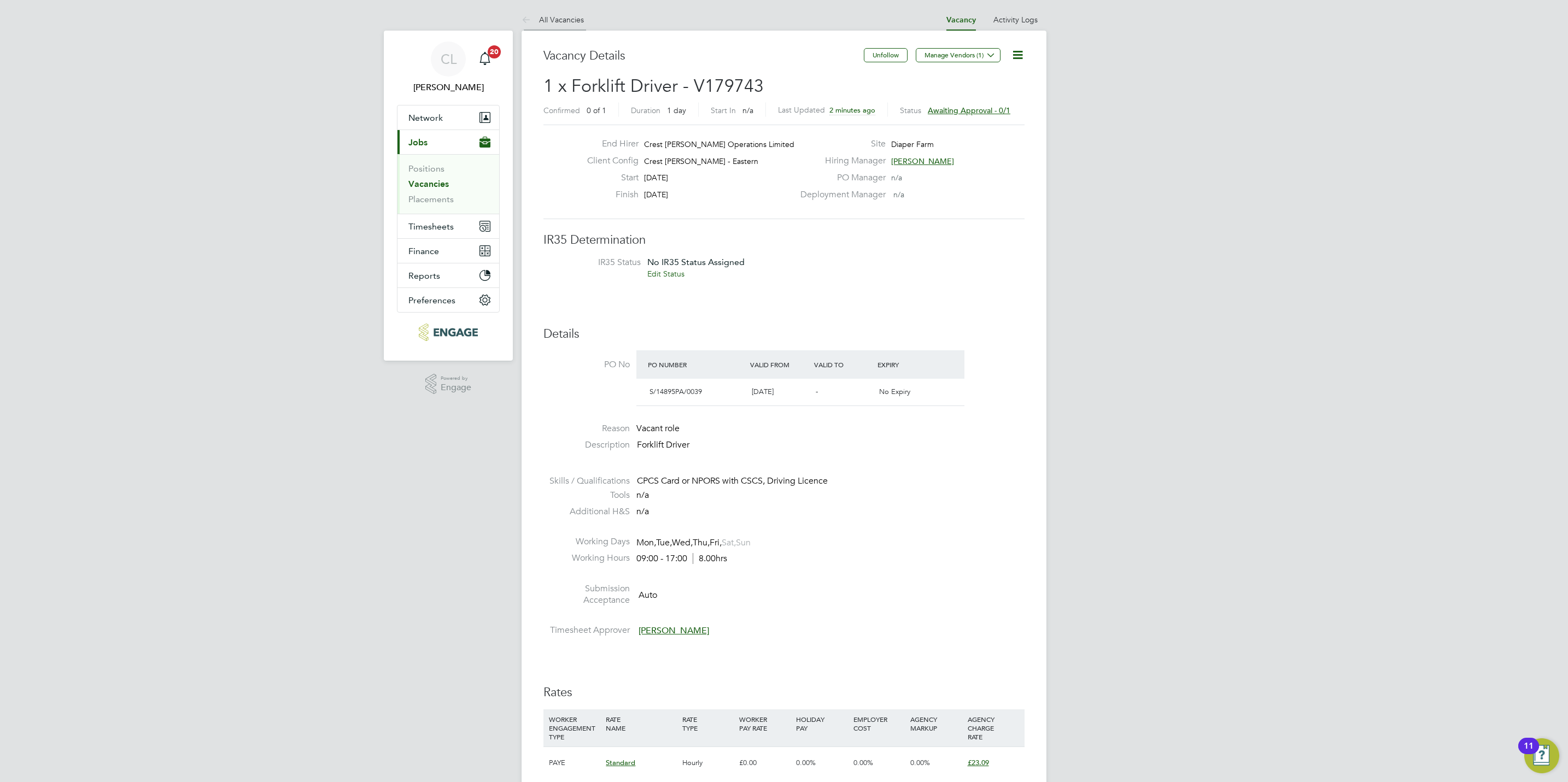
click at [551, 18] on link "All Vacancies" at bounding box center [553, 19] width 63 height 10
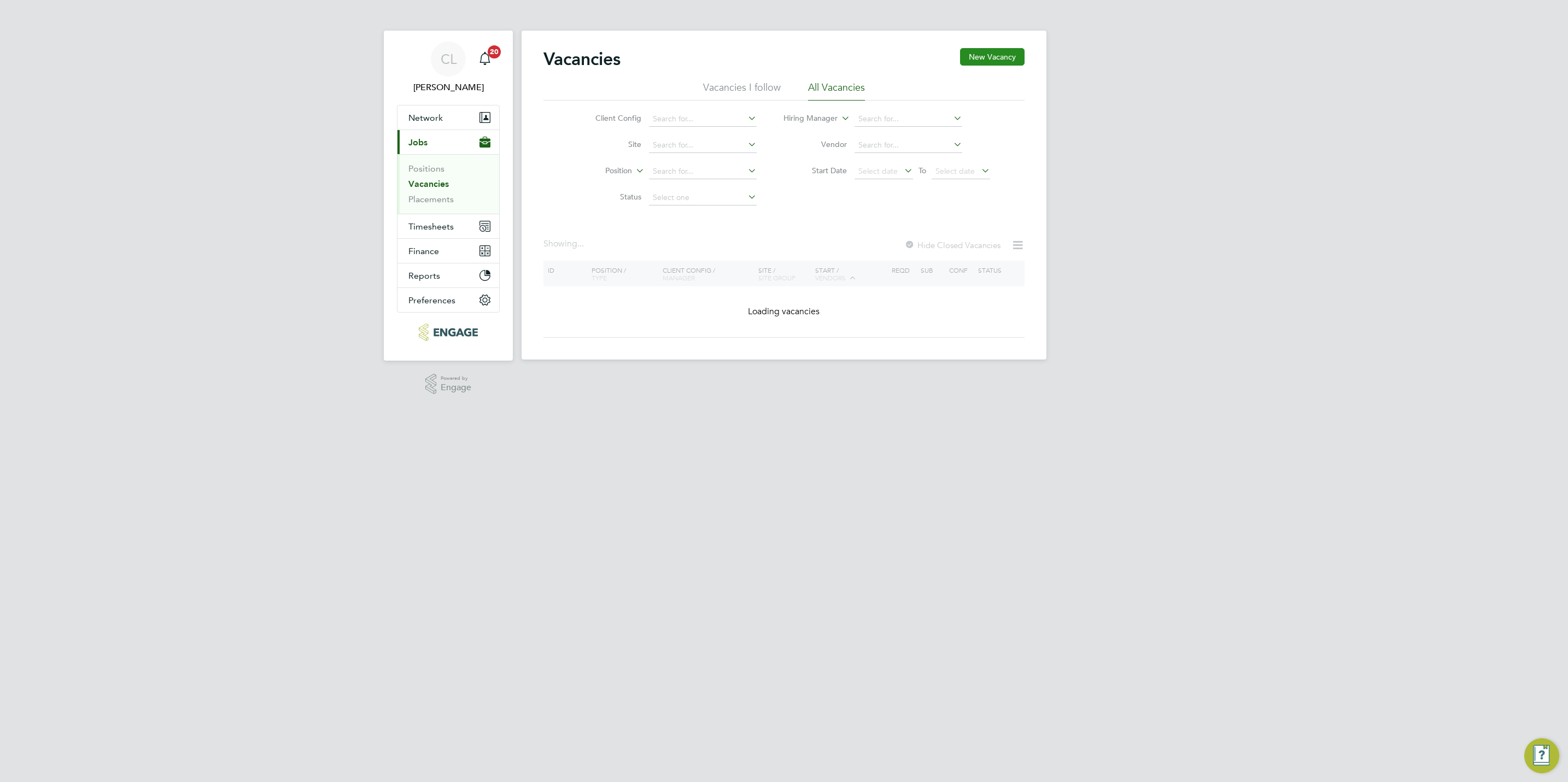
click at [991, 58] on button "New Vacancy" at bounding box center [992, 57] width 64 height 18
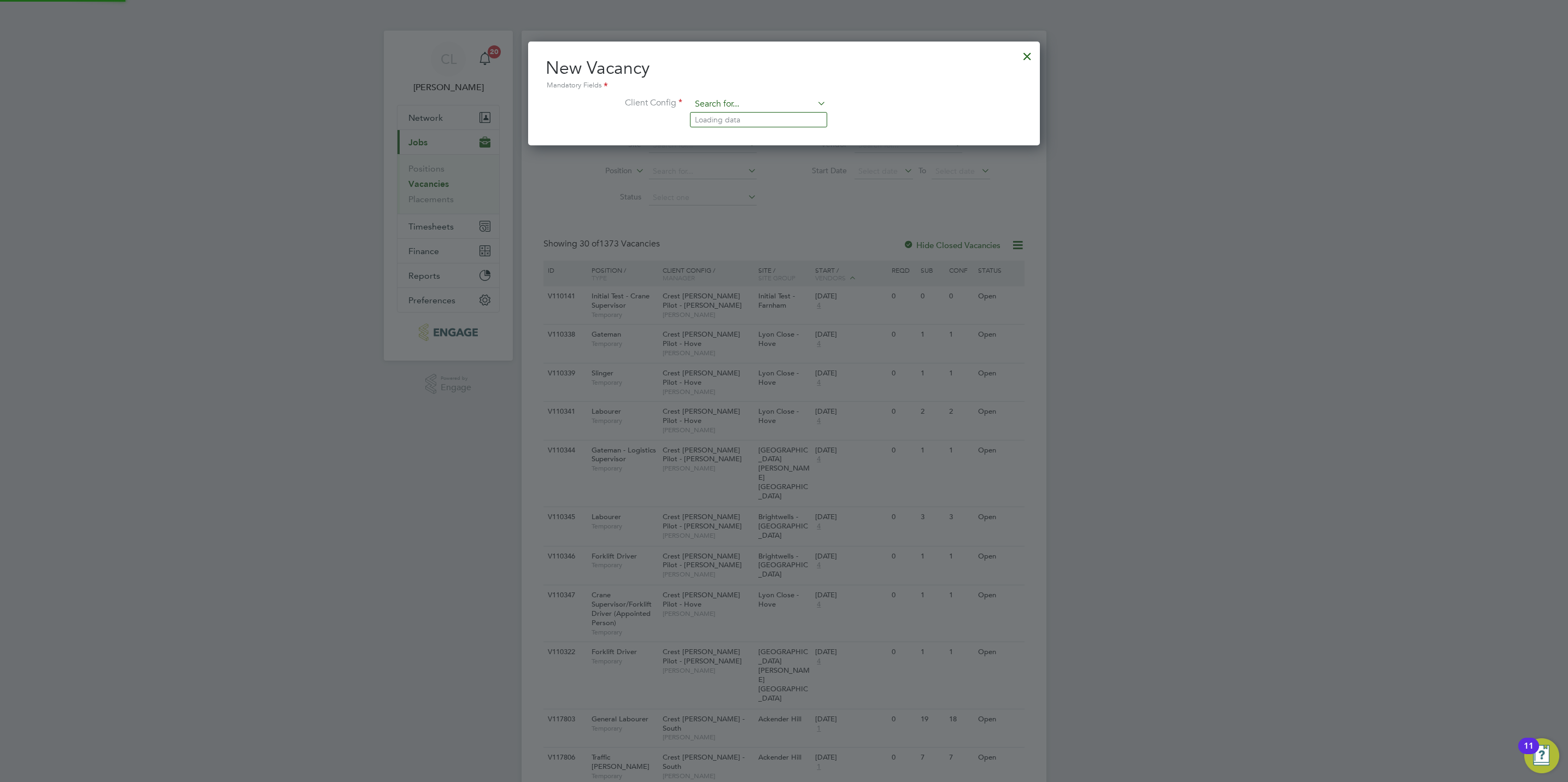
click at [755, 102] on input at bounding box center [758, 104] width 135 height 16
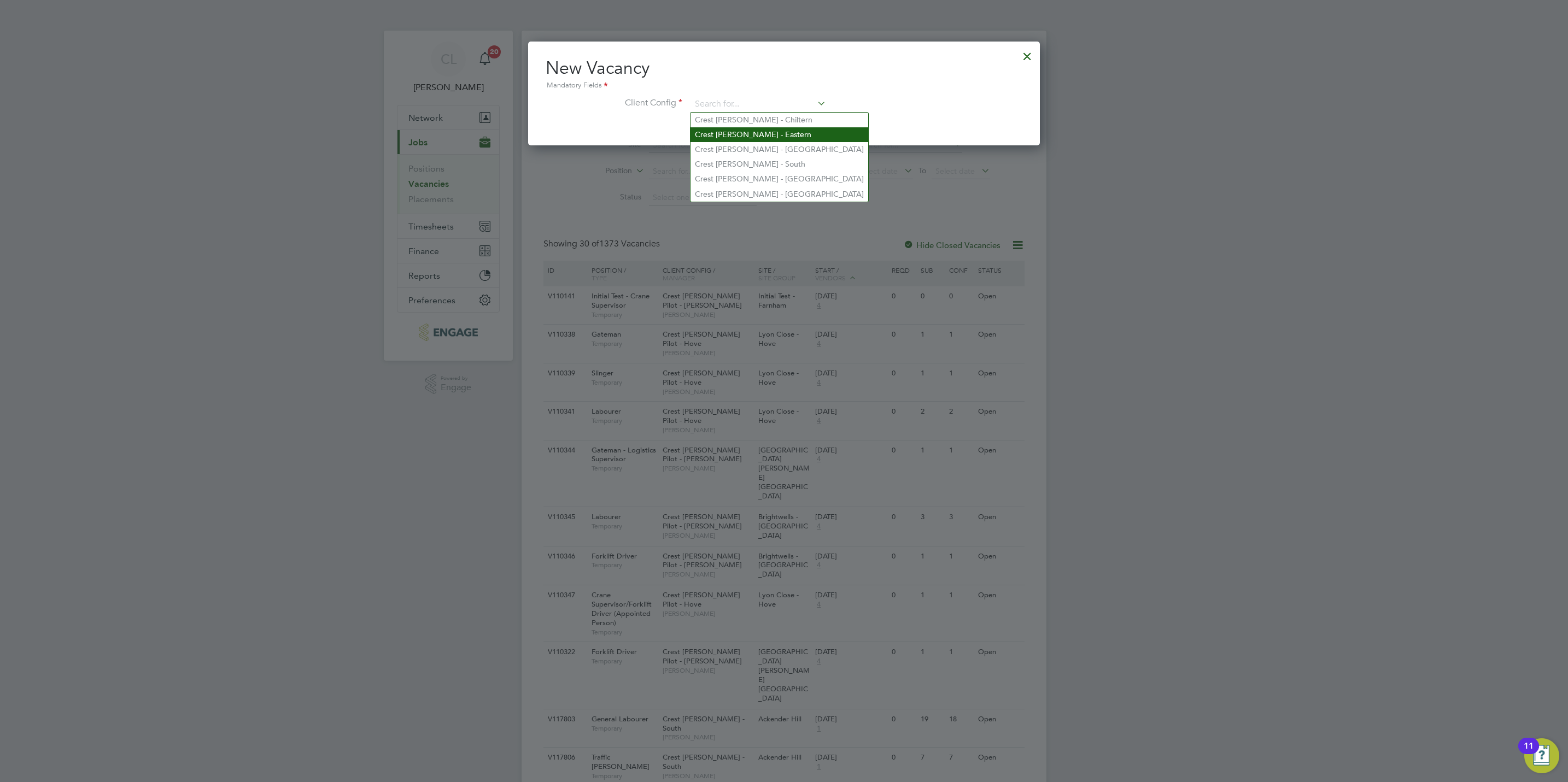
click at [735, 140] on li "Crest Nicholson - Eastern" at bounding box center [779, 134] width 178 height 14
type input "Crest Nicholson - Eastern"
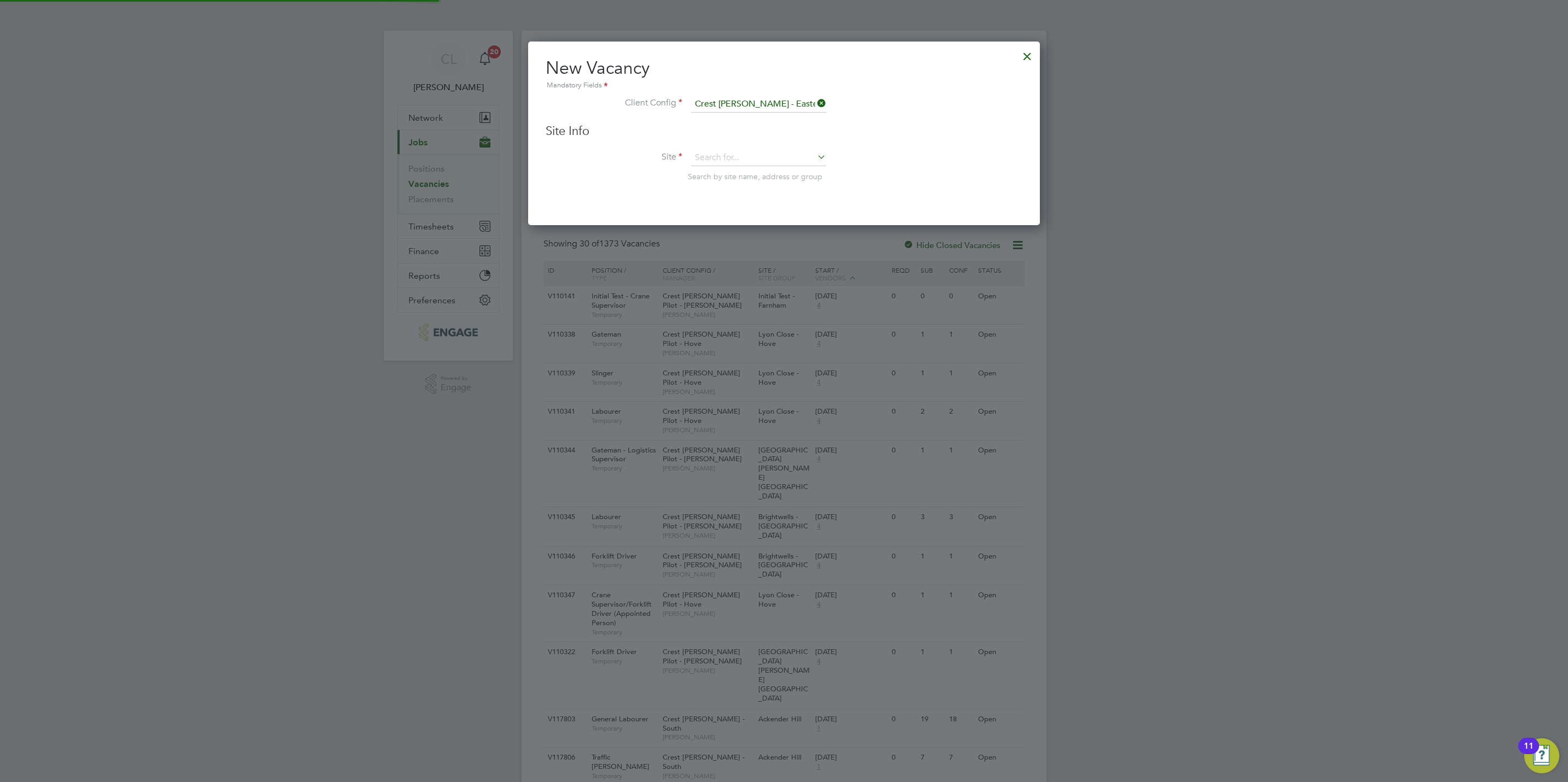
scroll to position [184, 511]
click at [739, 161] on input at bounding box center [758, 157] width 135 height 16
type input "n"
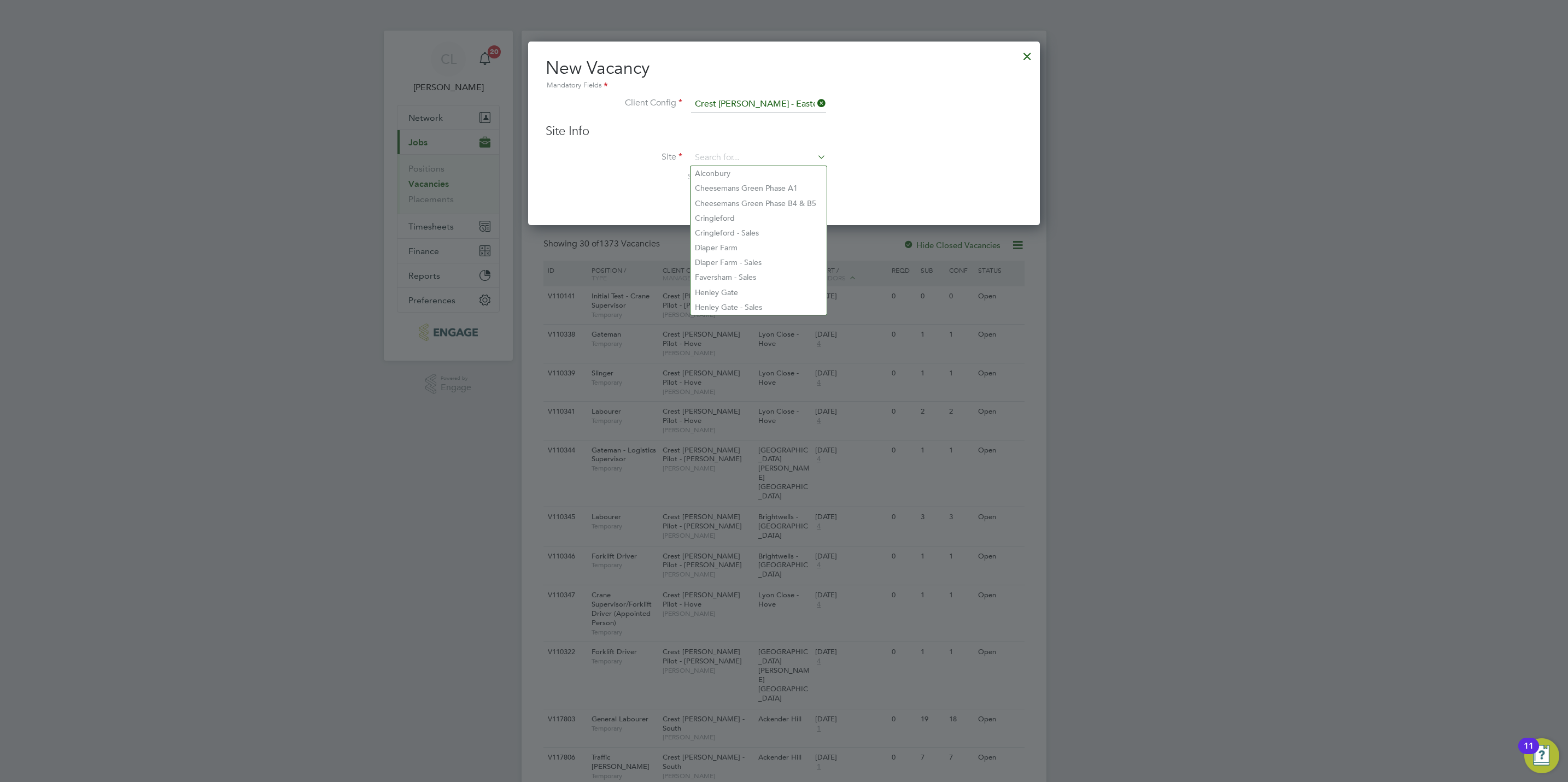
click at [1390, 441] on div at bounding box center [784, 391] width 1568 height 782
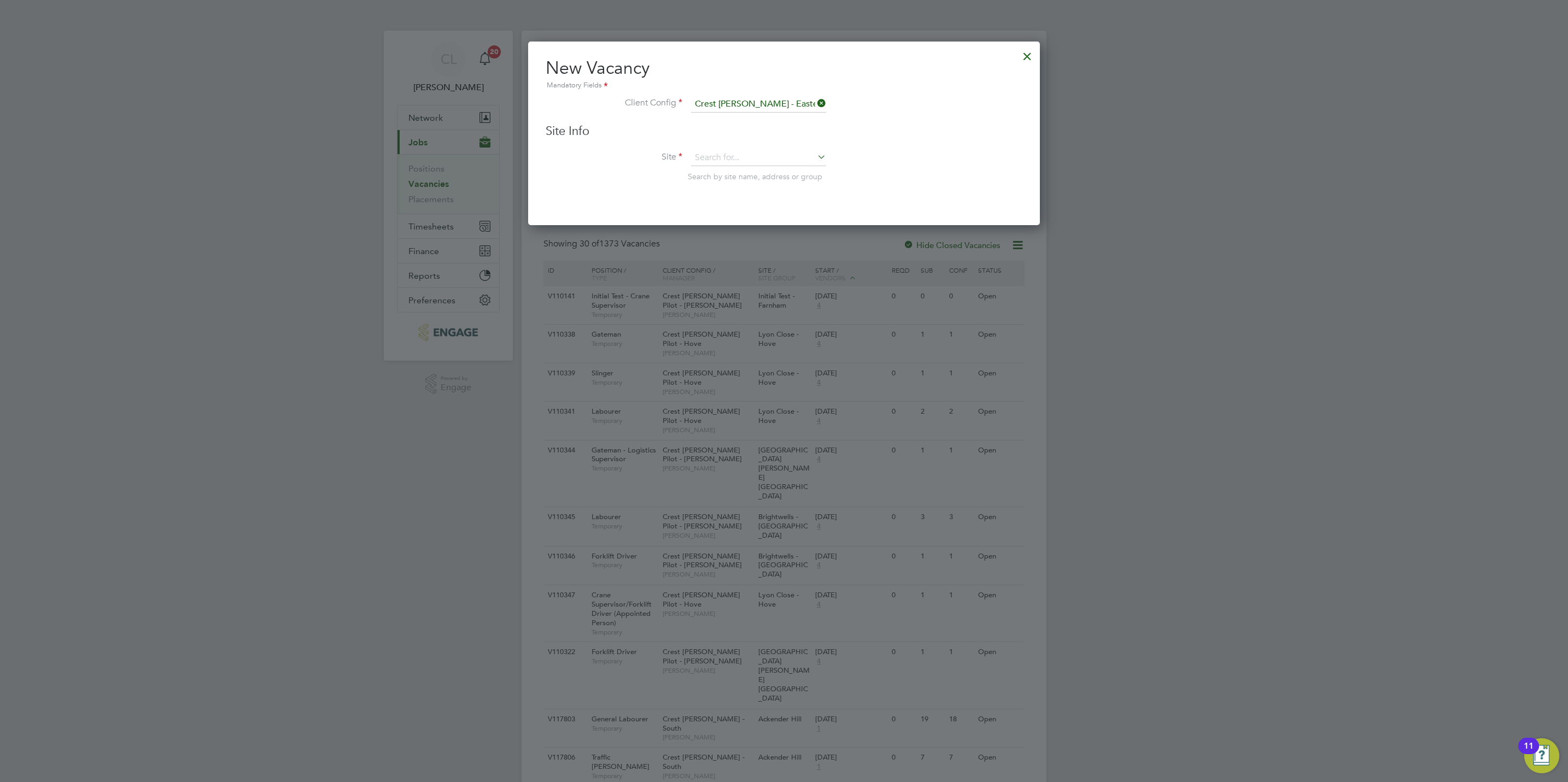
click at [1028, 56] on div at bounding box center [1026, 53] width 19 height 19
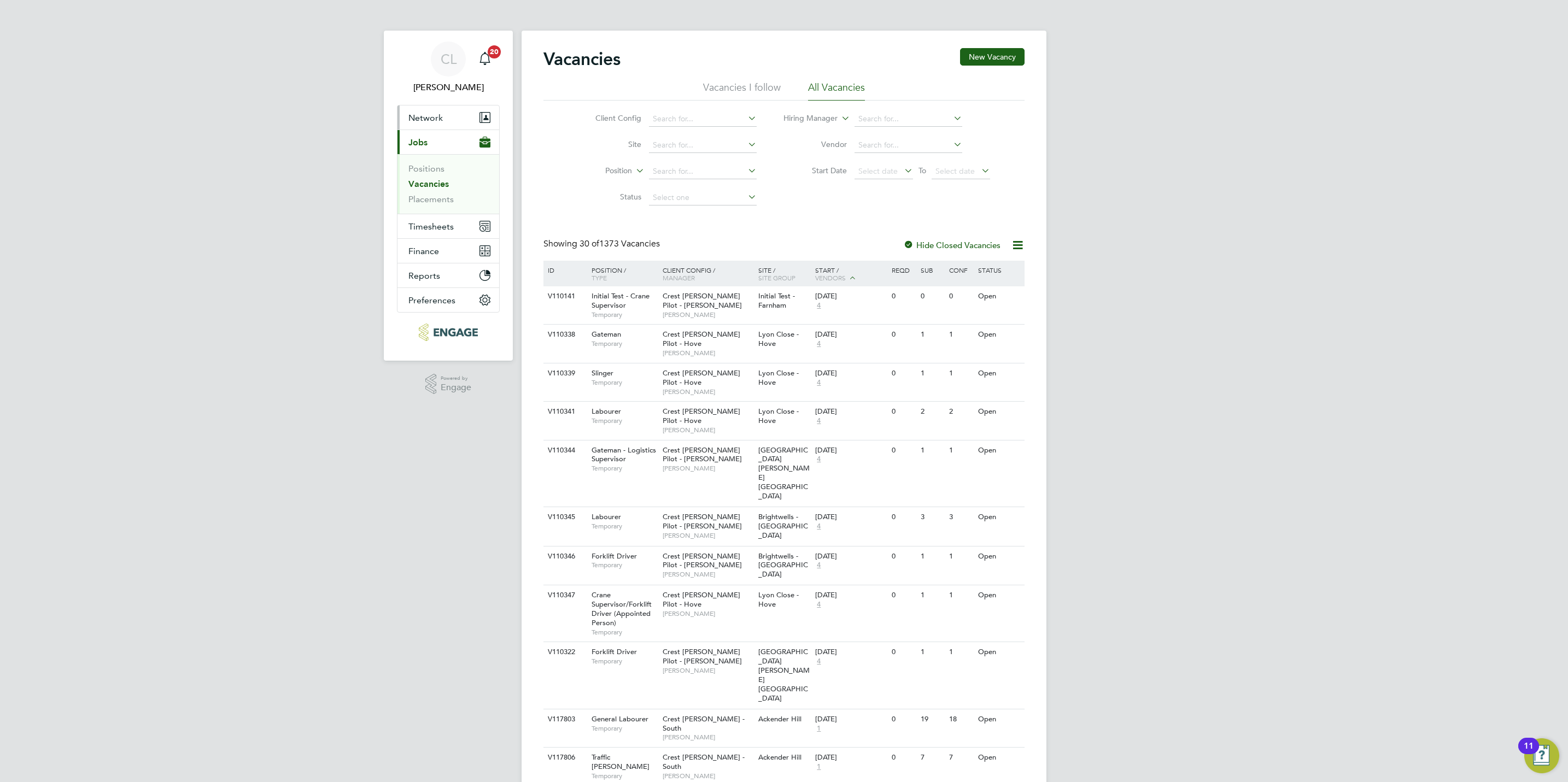
click at [437, 125] on button "Network" at bounding box center [448, 118] width 102 height 24
click at [433, 192] on link "Workers" at bounding box center [424, 190] width 33 height 10
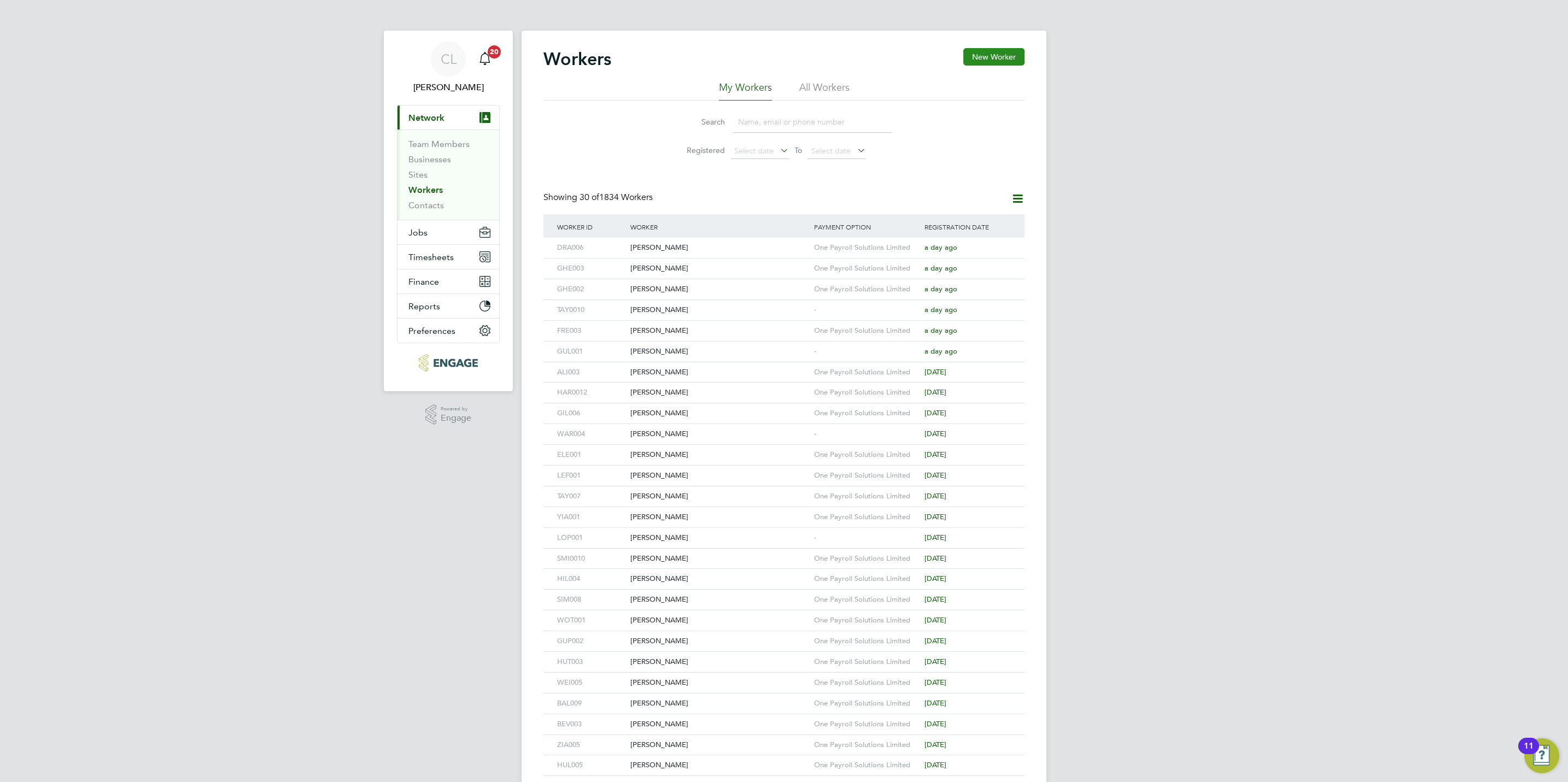
click at [994, 64] on button "New Worker" at bounding box center [994, 57] width 61 height 18
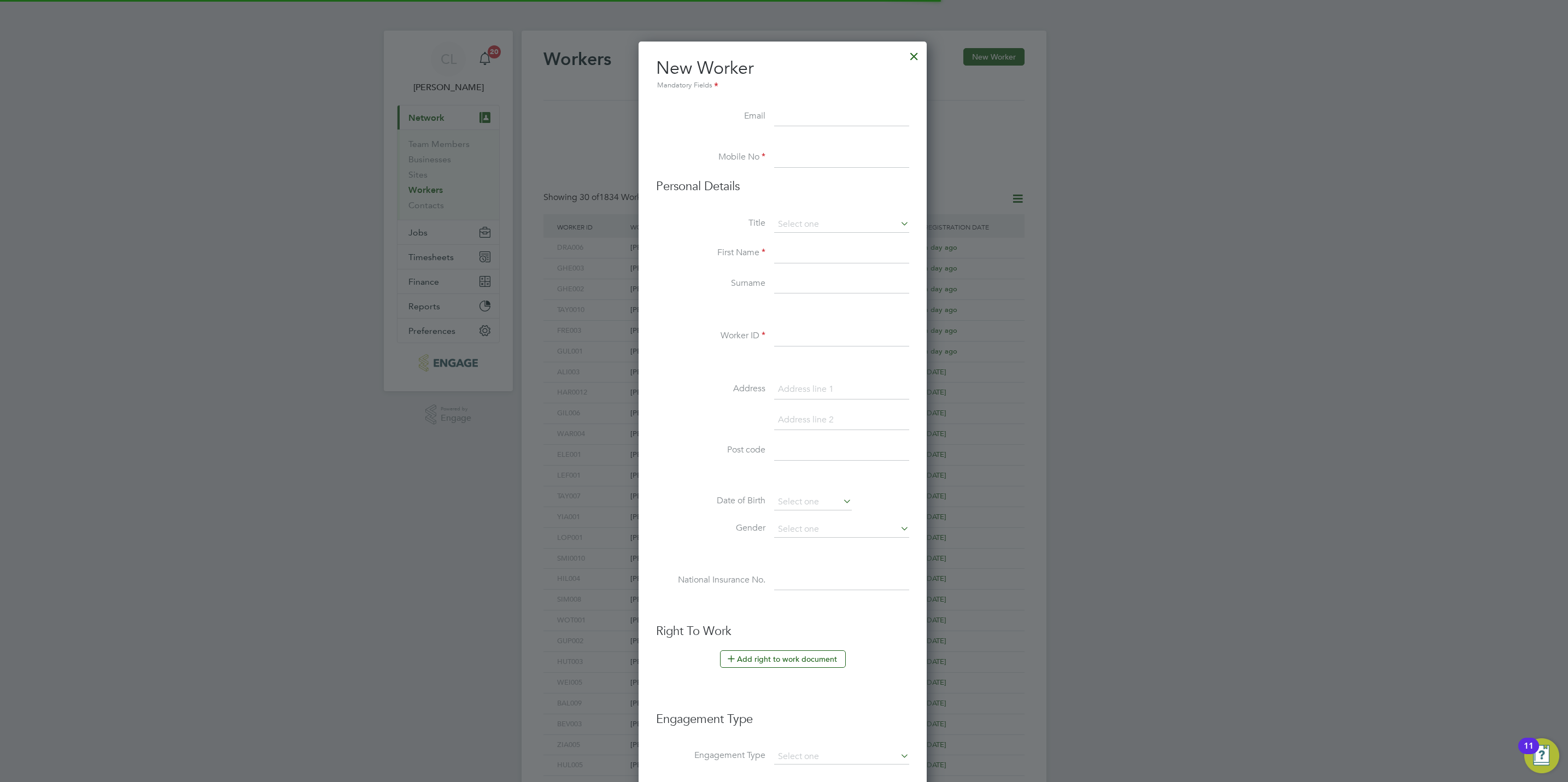
scroll to position [933, 290]
click at [920, 50] on div at bounding box center [914, 53] width 19 height 19
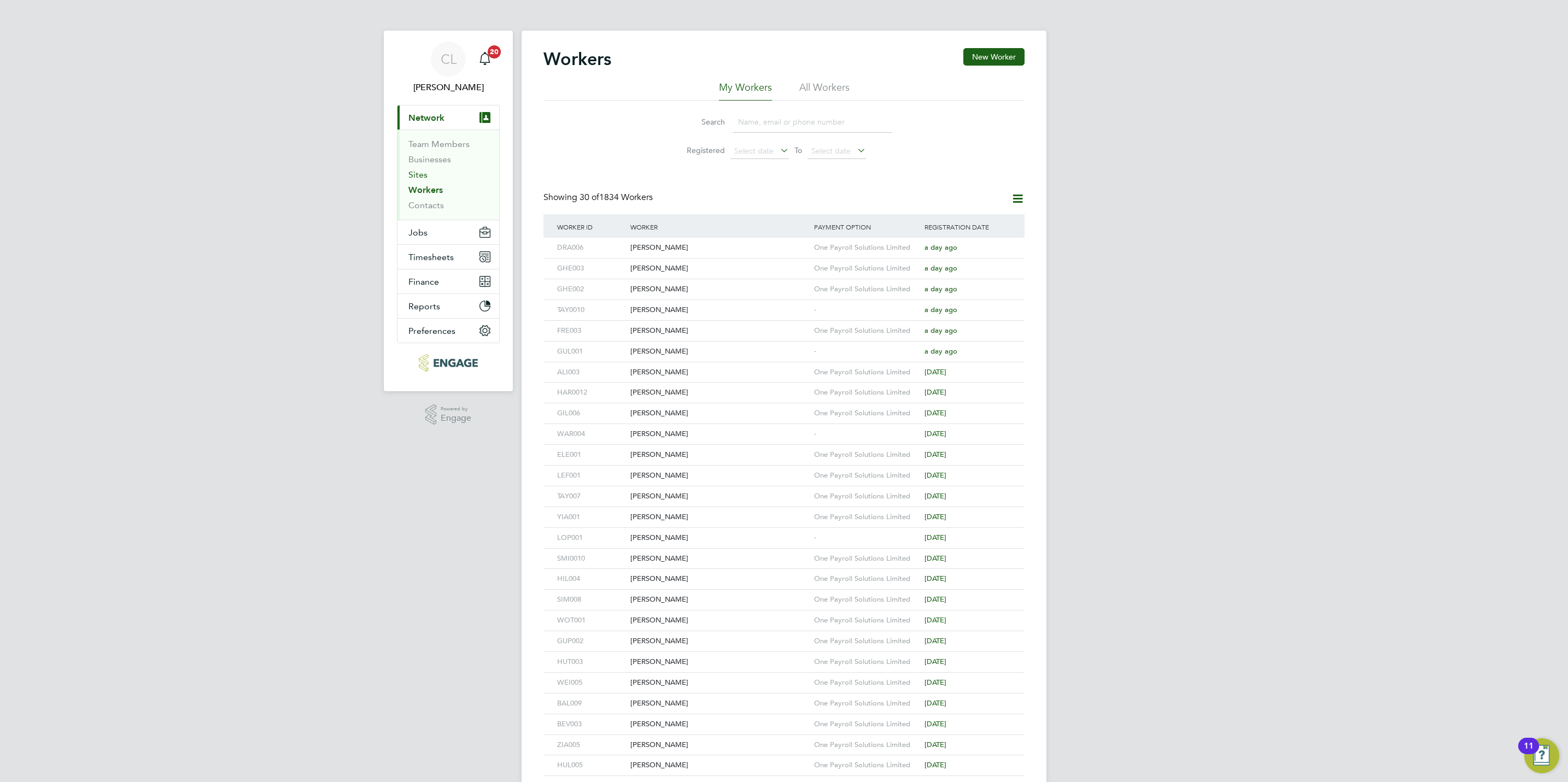
click at [417, 170] on link "Sites" at bounding box center [417, 174] width 19 height 10
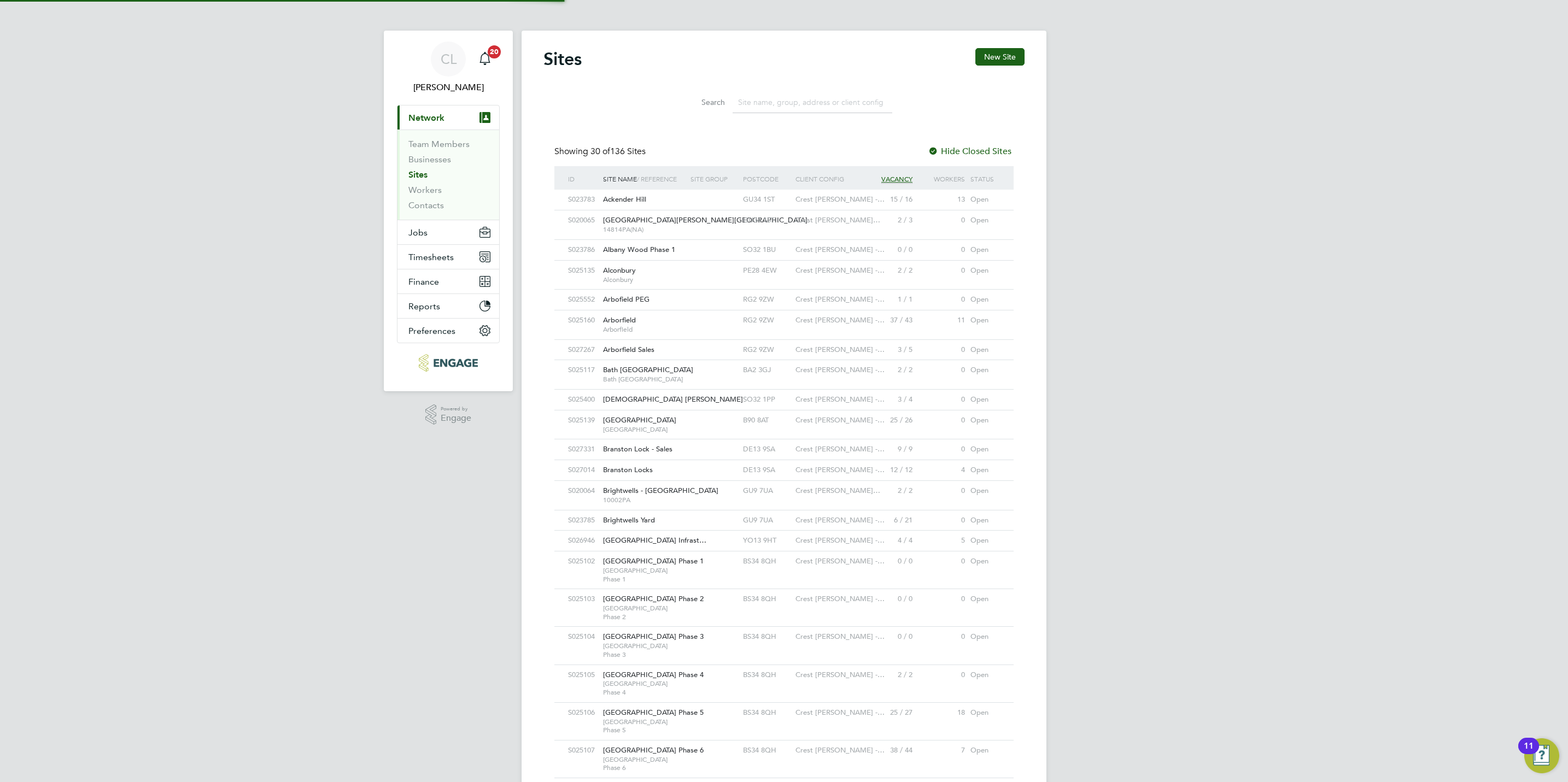
scroll to position [20, 52]
click at [1012, 59] on button "New Site" at bounding box center [1000, 57] width 49 height 18
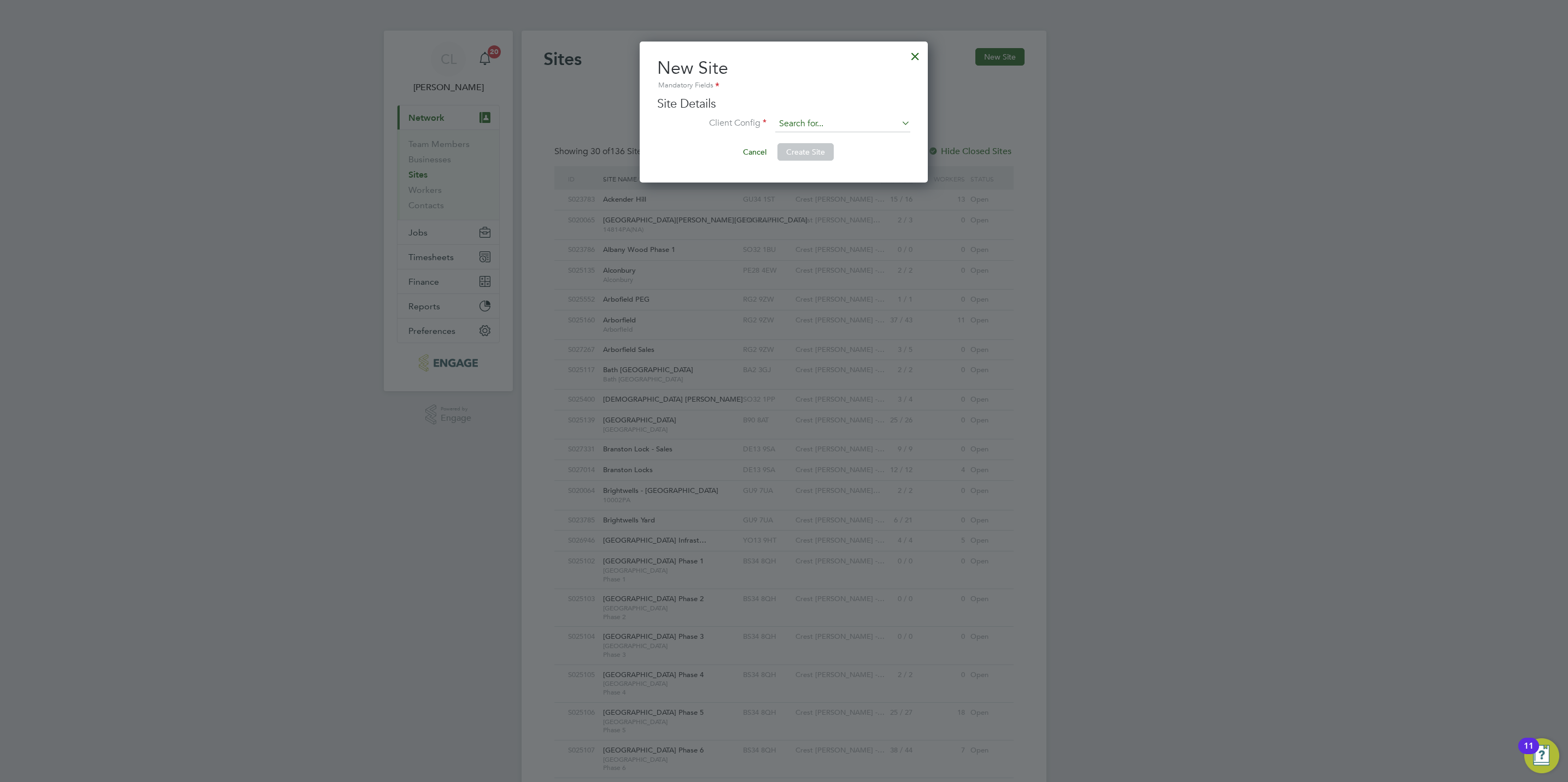
click at [803, 116] on input at bounding box center [842, 124] width 135 height 16
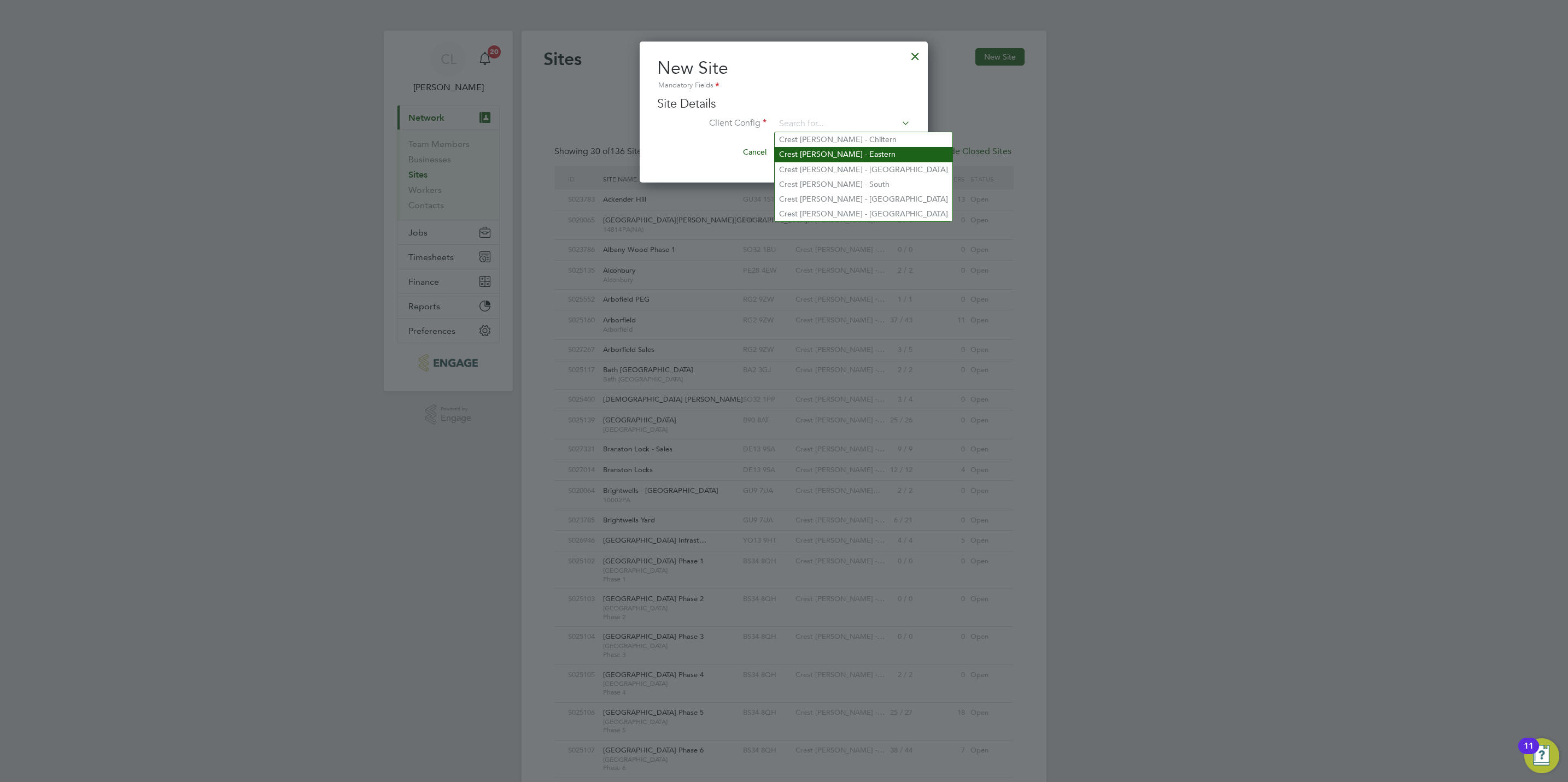
click at [836, 157] on li "Crest Nicholson - Eastern" at bounding box center [864, 154] width 178 height 14
type input "Crest Nicholson - Eastern"
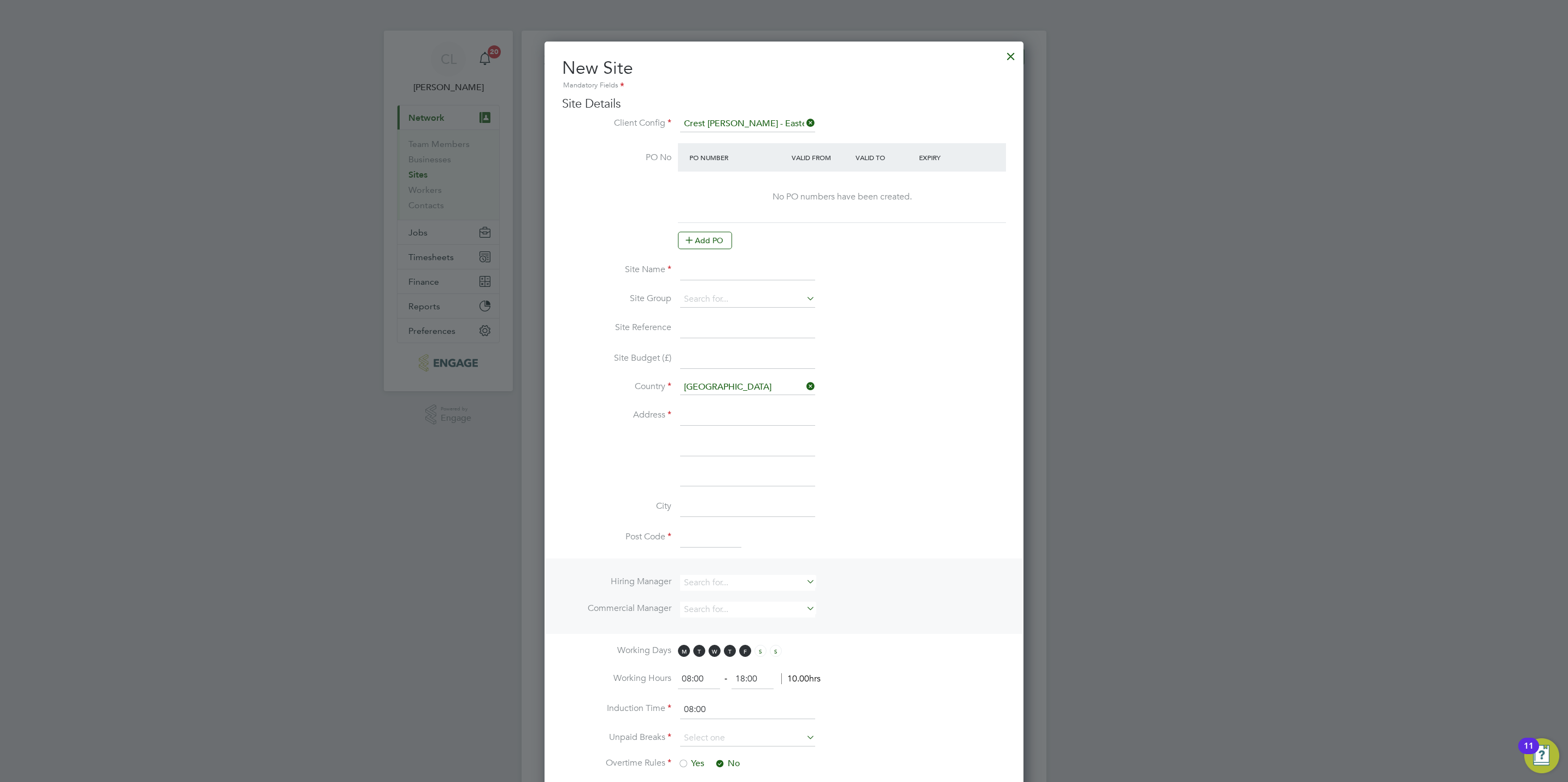
click at [735, 273] on input at bounding box center [747, 271] width 135 height 19
type input "Nags Head"
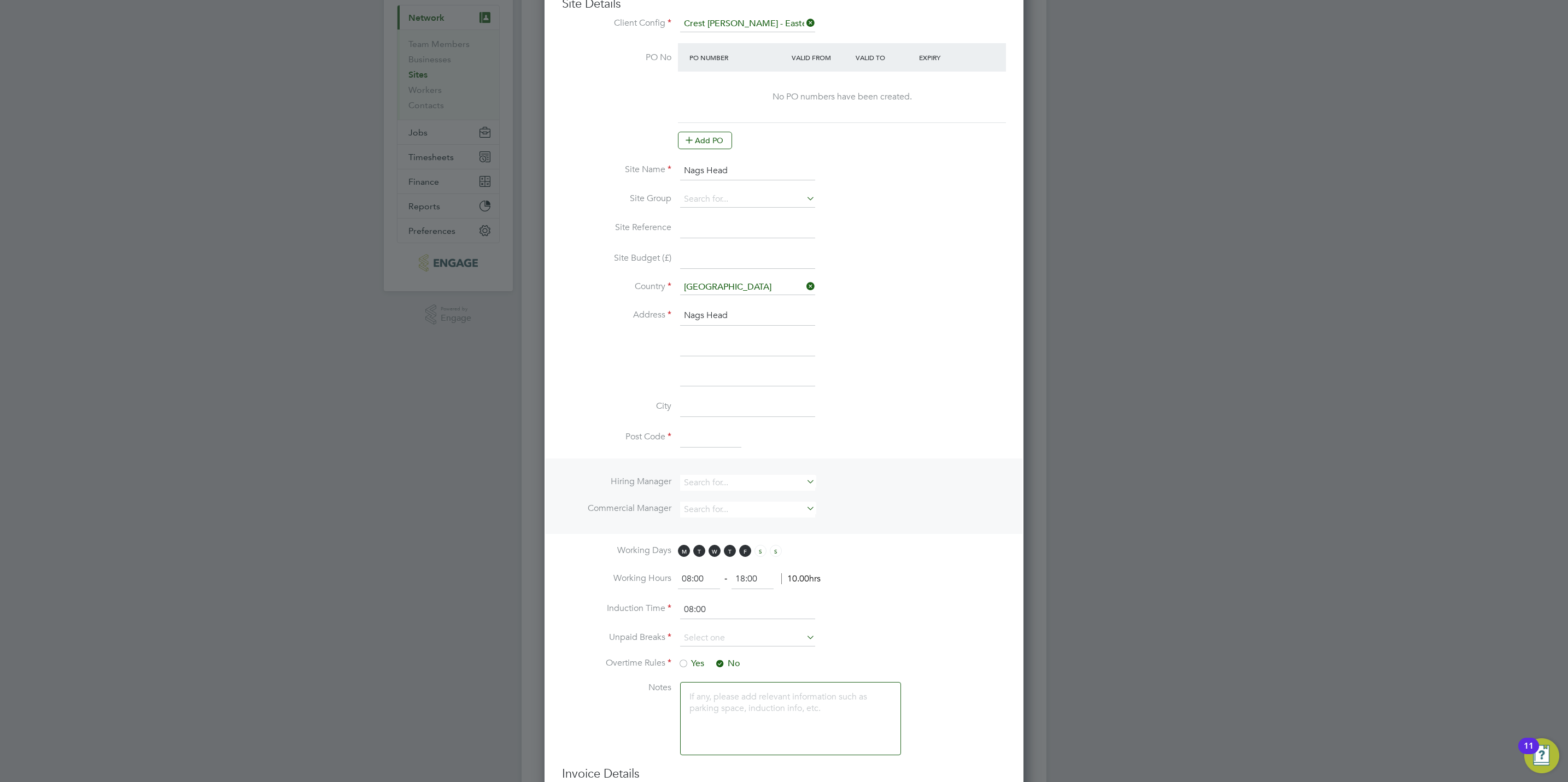
scroll to position [0, 0]
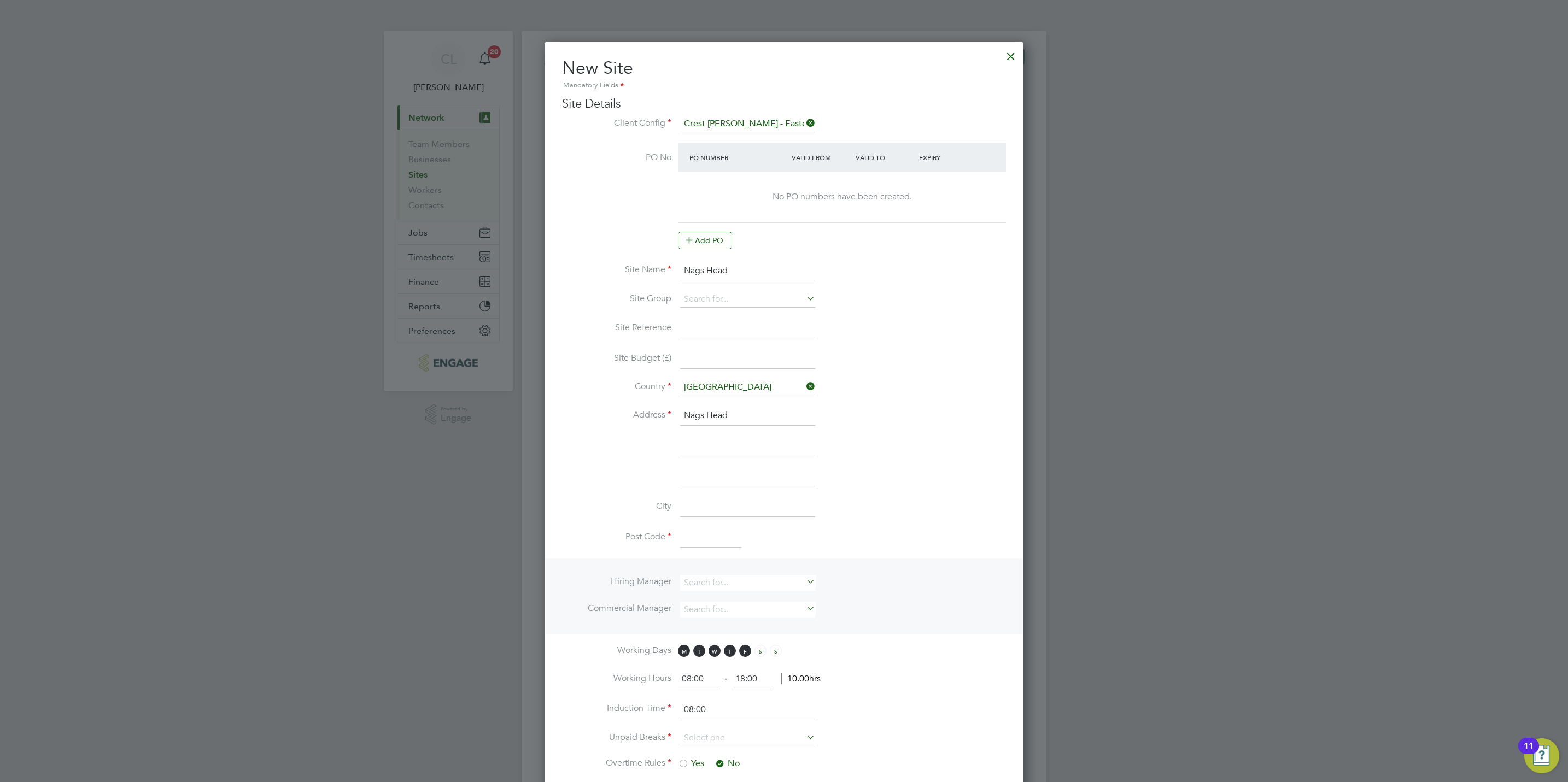
drag, startPoint x: 745, startPoint y: 266, endPoint x: 519, endPoint y: 238, distance: 227.7
click at [522, 241] on div "Sites New Site Search Showing 30 of 136 Sites Hide Closed Sites ID Site Name / …" at bounding box center [784, 554] width 525 height 1048
paste input "[PERSON_NAME]"
type input "[PERSON_NAME]"
click at [710, 441] on input at bounding box center [747, 446] width 135 height 19
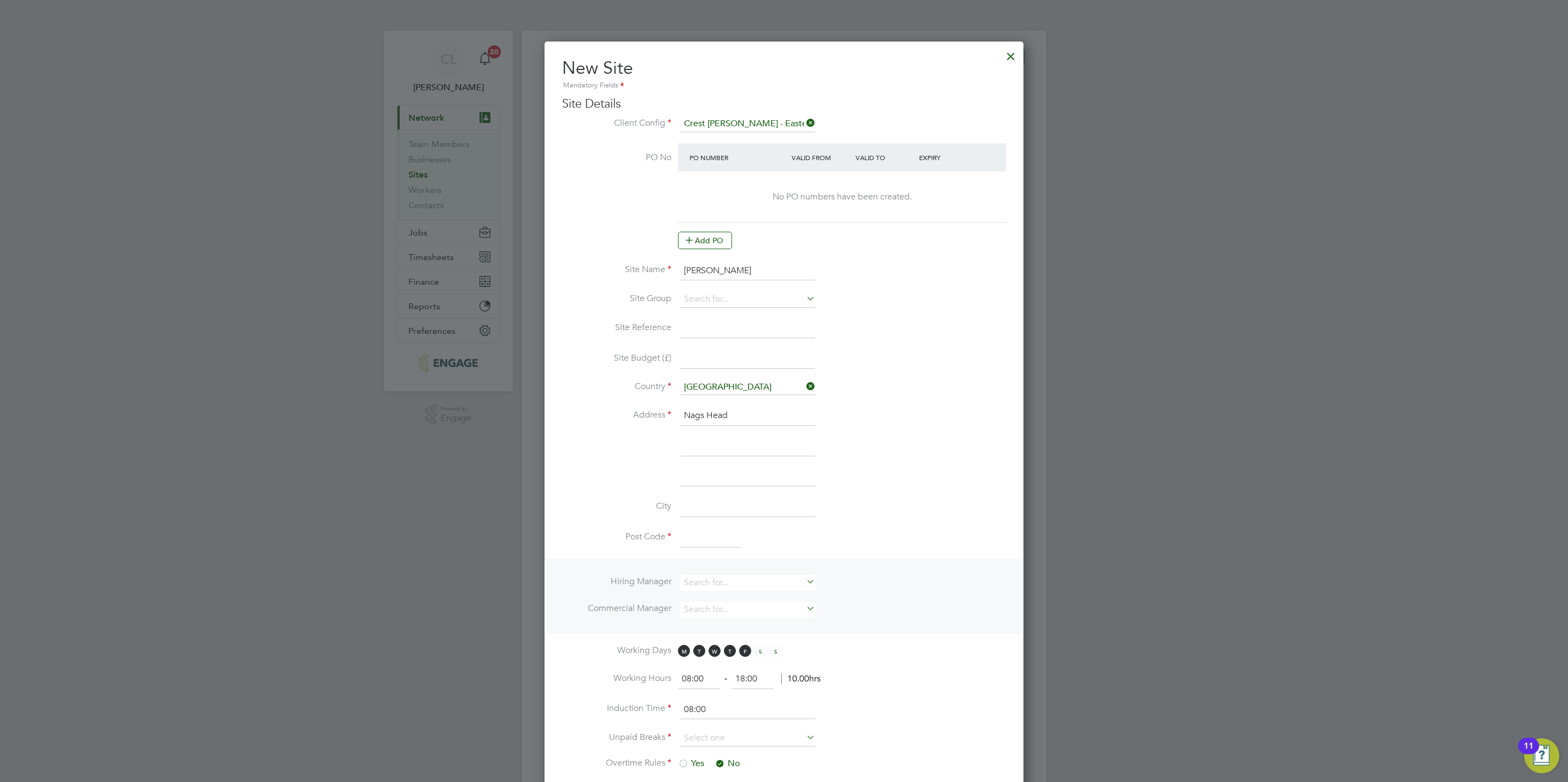
paste input "[PERSON_NAME]"
type input "[PERSON_NAME]"
drag, startPoint x: 745, startPoint y: 418, endPoint x: 647, endPoint y: 416, distance: 98.0
click at [647, 416] on li "Address Nags Head" at bounding box center [784, 421] width 444 height 30
click at [702, 481] on input at bounding box center [747, 476] width 135 height 19
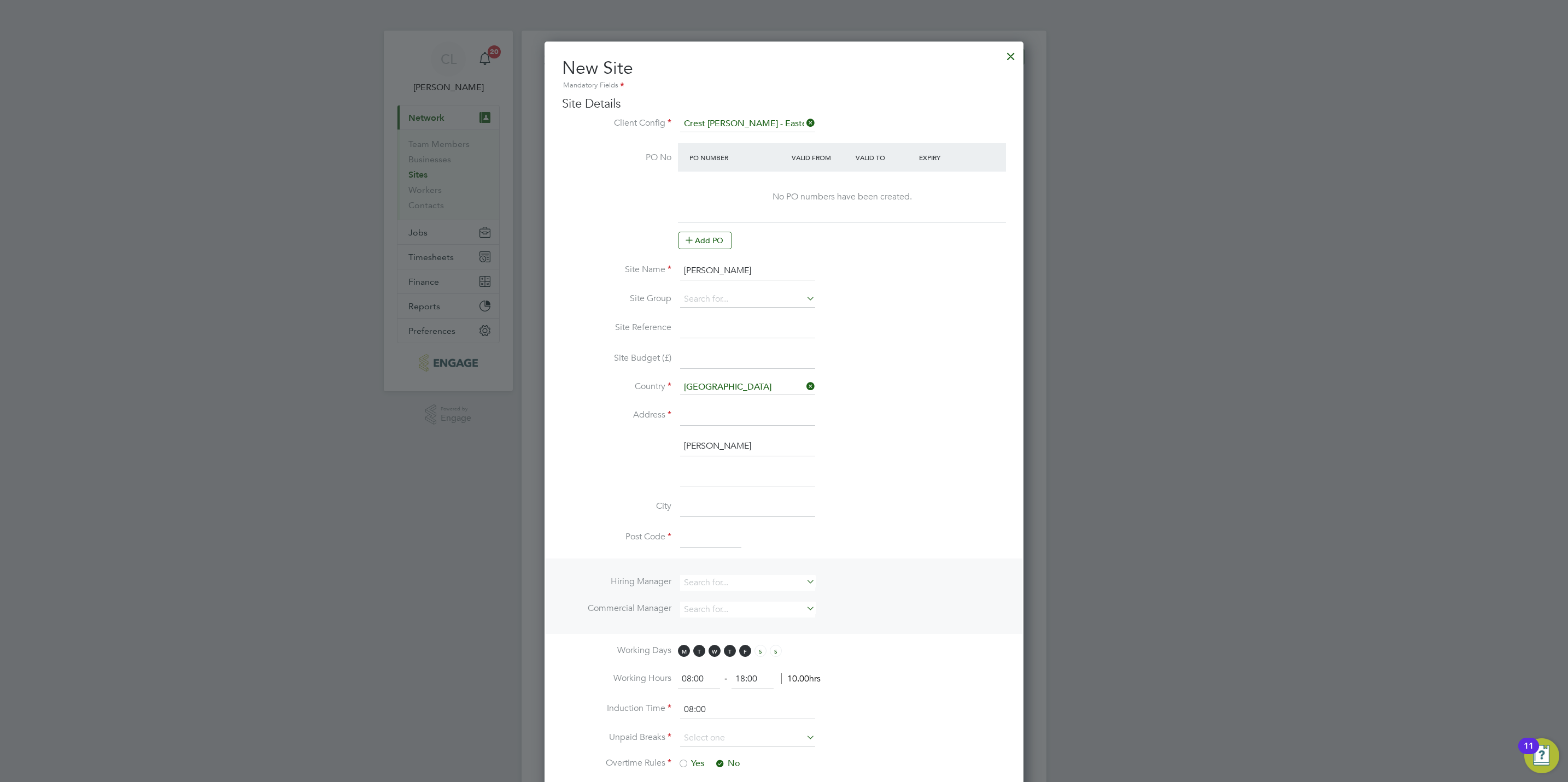
paste input "Nags Head"
type input "Nags Head"
drag, startPoint x: 755, startPoint y: 449, endPoint x: 602, endPoint y: 432, distance: 153.9
click at [602, 432] on ng-template "PO No PO Number Valid From Valid To Expiry No PO numbers have been created. Add…" at bounding box center [784, 504] width 444 height 723
click at [699, 416] on input at bounding box center [747, 416] width 135 height 19
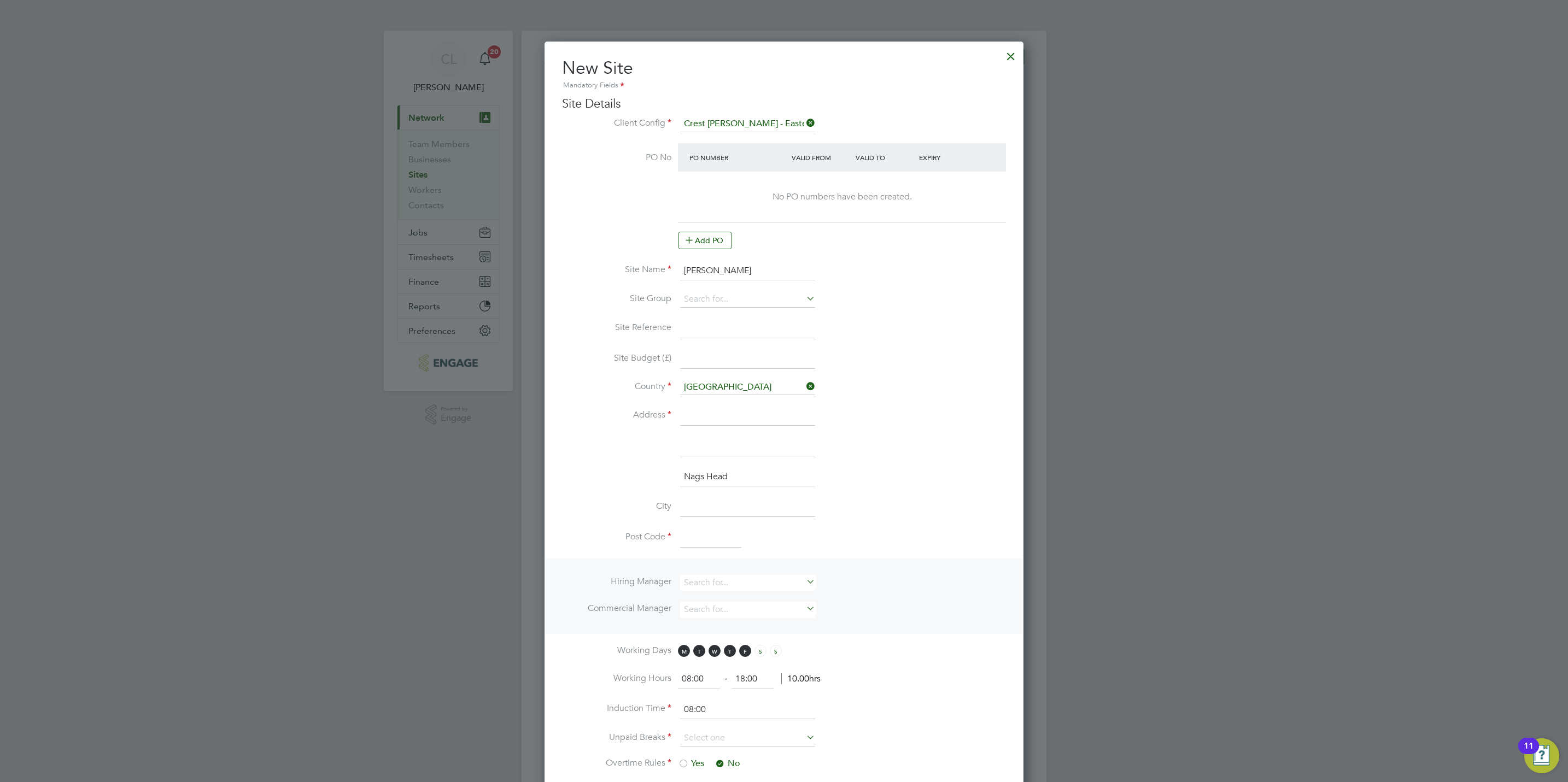
paste input "[PERSON_NAME]"
type input "[PERSON_NAME]"
drag, startPoint x: 740, startPoint y: 474, endPoint x: 483, endPoint y: 454, distance: 257.8
click at [522, 454] on div "Sites New Site Search Showing 30 of 136 Sites Hide Closed Sites ID Site Name / …" at bounding box center [784, 554] width 525 height 1048
click at [696, 444] on input at bounding box center [747, 446] width 135 height 19
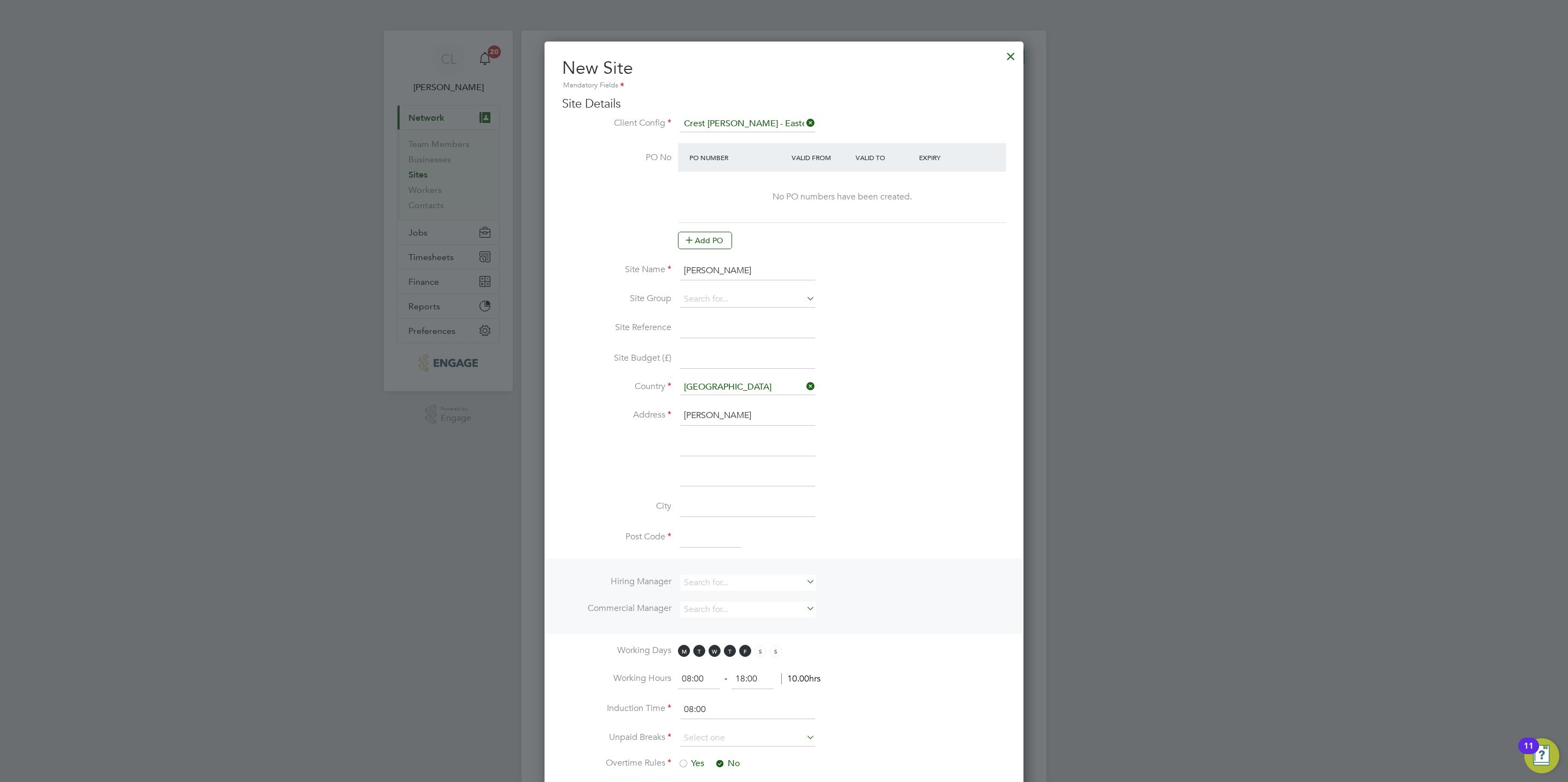
paste input "Nags Head"
type input "Nags Head"
click at [699, 537] on input at bounding box center [710, 537] width 61 height 19
paste input "CM14 5ND"
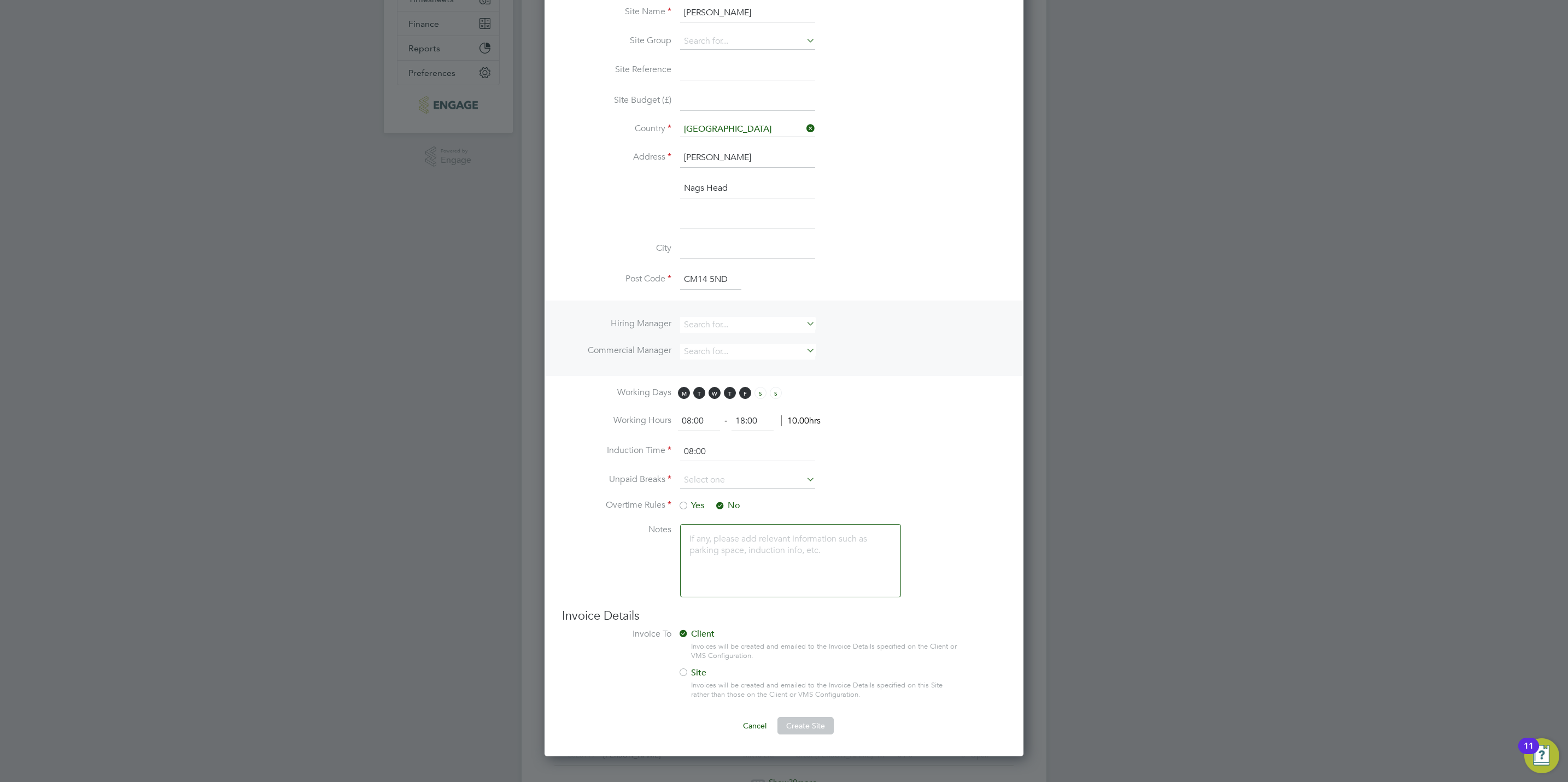
scroll to position [262, 0]
type input "CM14 5ND"
click at [808, 723] on span "Create Site" at bounding box center [805, 721] width 39 height 10
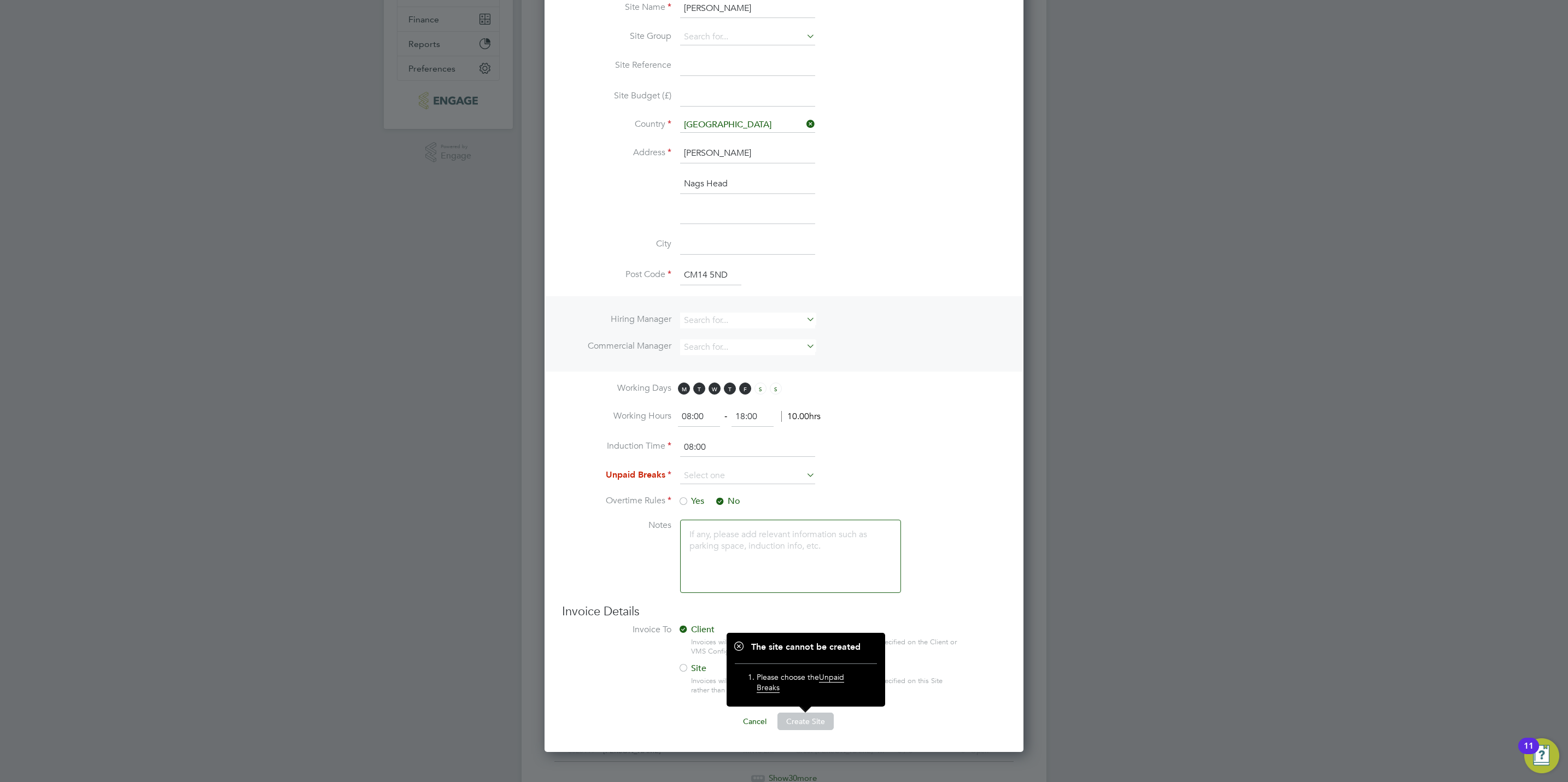
click at [713, 492] on li "Unpaid Breaks" at bounding box center [784, 482] width 444 height 27
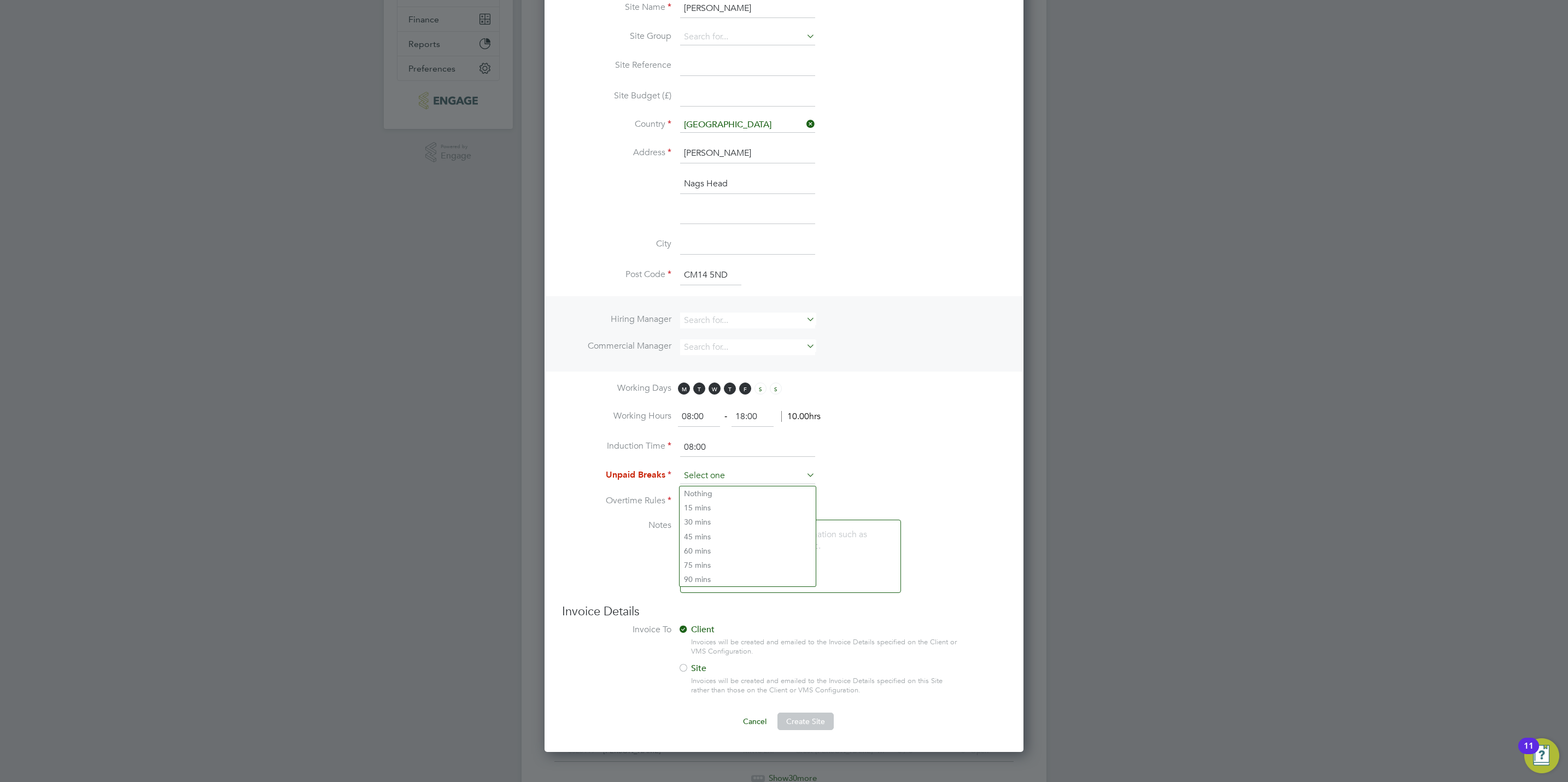
click at [722, 482] on input at bounding box center [747, 476] width 135 height 16
click at [729, 498] on li "Nothing" at bounding box center [747, 493] width 136 height 14
type input "Nothing"
click at [812, 717] on button "Create Site" at bounding box center [805, 721] width 56 height 18
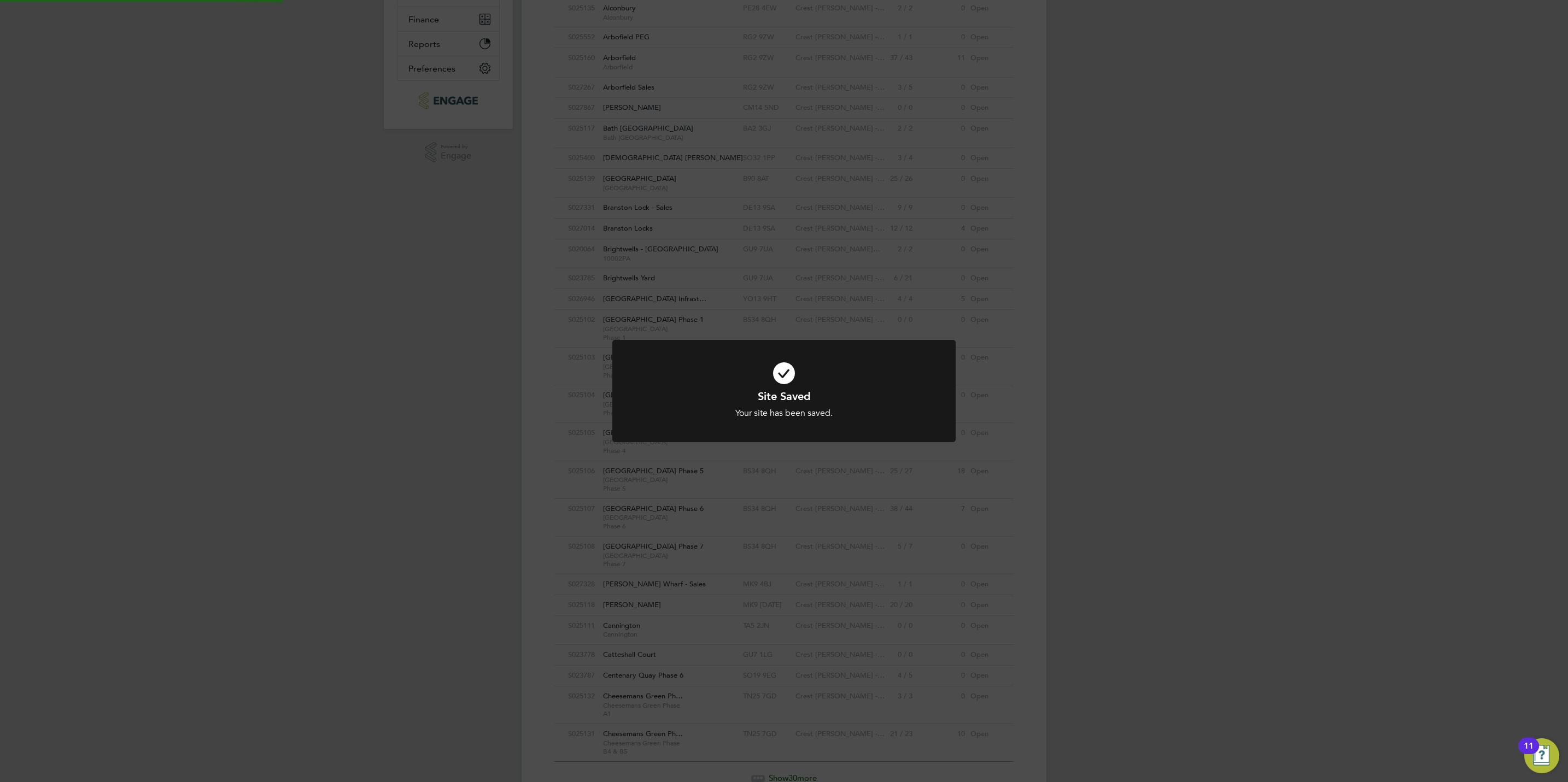
scroll to position [20, 89]
click at [707, 502] on div "Site Saved Your site has been saved. Cancel Okay" at bounding box center [784, 391] width 1568 height 782
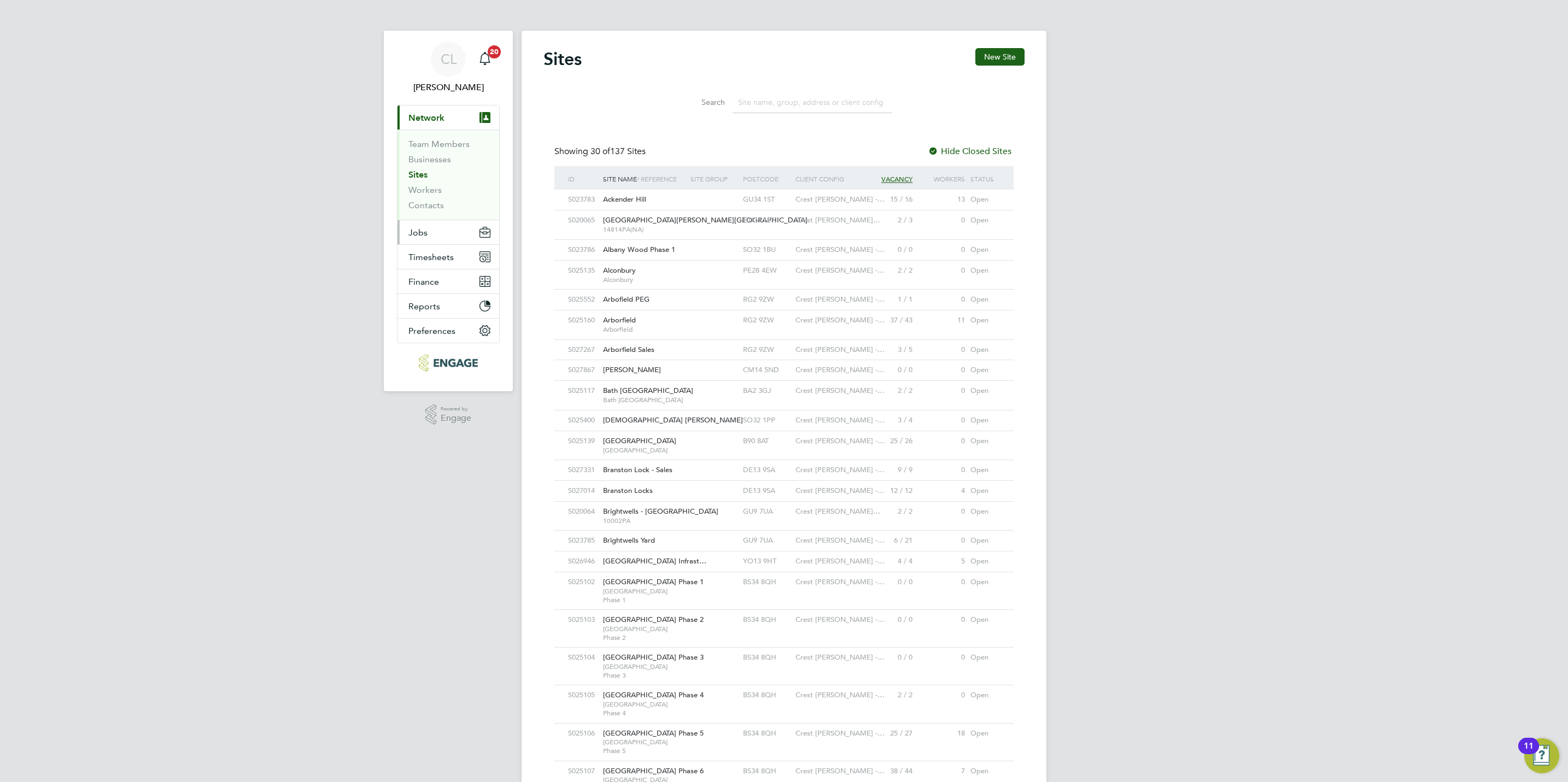
click at [423, 240] on button "Jobs" at bounding box center [448, 232] width 102 height 24
click at [431, 222] on span "Timesheets" at bounding box center [431, 226] width 46 height 10
click at [423, 134] on button "Jobs" at bounding box center [448, 142] width 102 height 24
click at [428, 185] on link "Vacancies" at bounding box center [428, 184] width 39 height 10
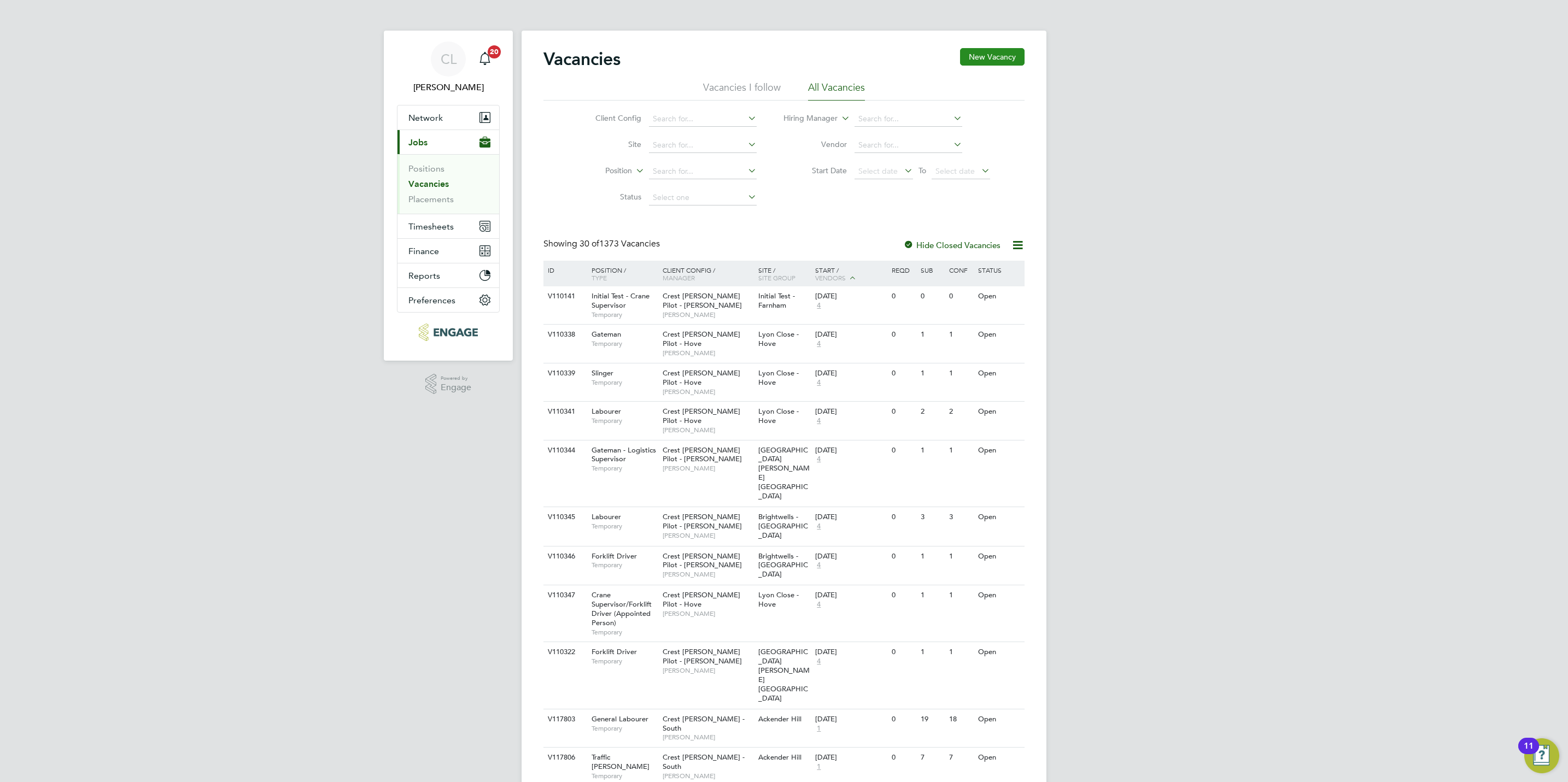
click at [985, 56] on button "New Vacancy" at bounding box center [992, 57] width 64 height 18
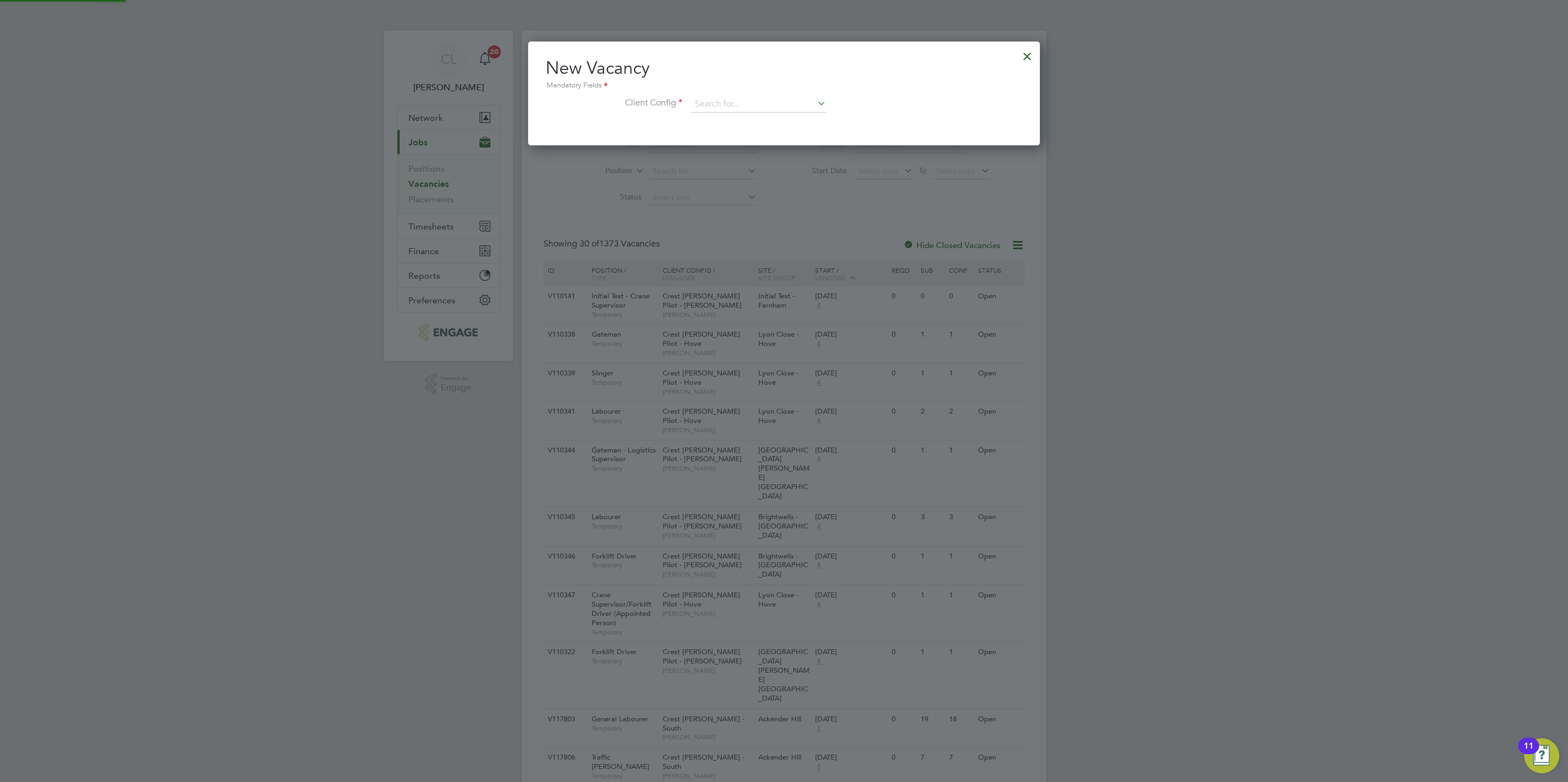
scroll to position [104, 511]
click at [740, 106] on input at bounding box center [758, 104] width 135 height 16
click at [758, 132] on li "Crest Nicholson - Eastern" at bounding box center [779, 134] width 178 height 14
type input "Crest Nicholson - Eastern"
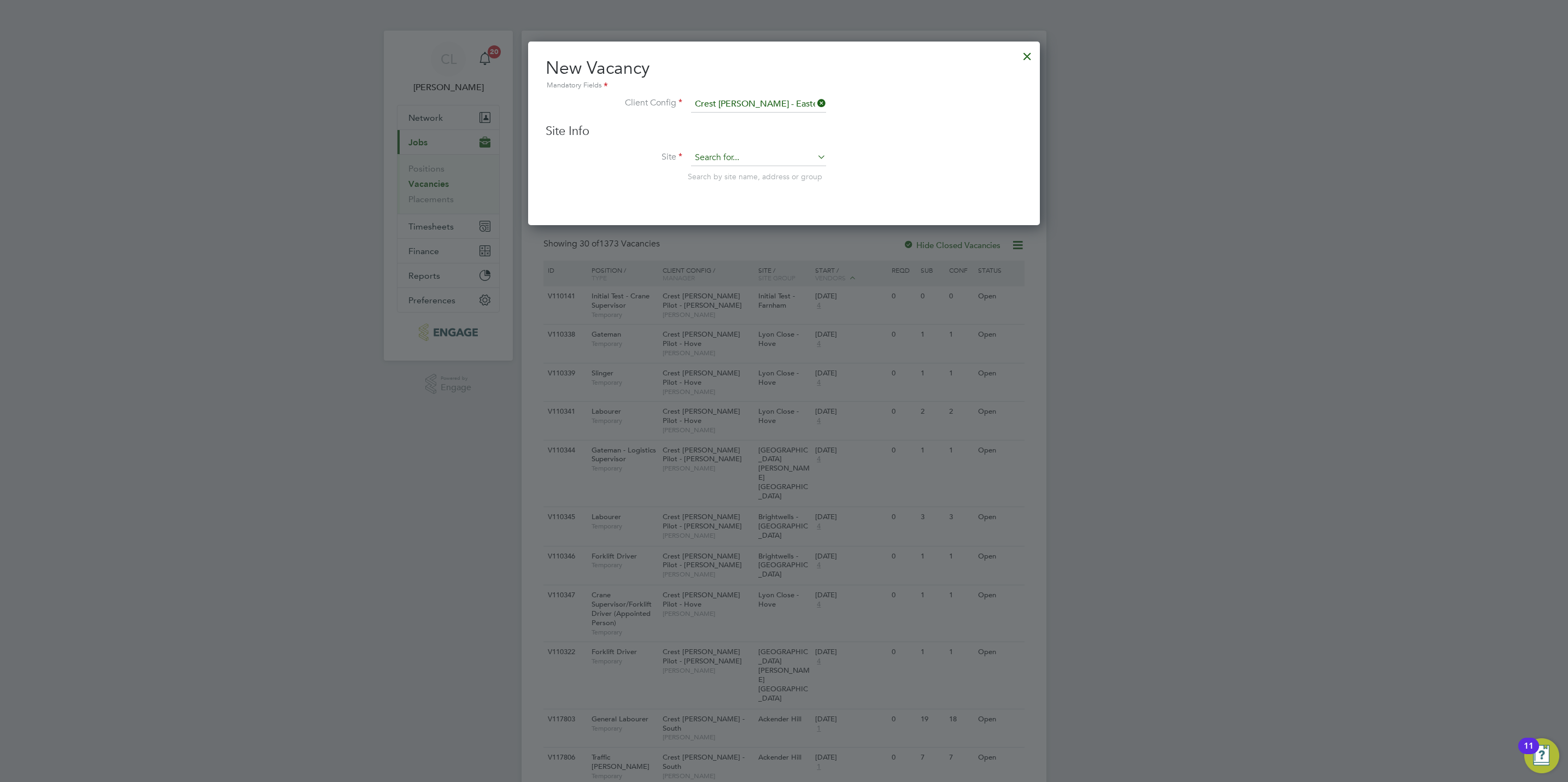
click at [749, 155] on input at bounding box center [758, 157] width 135 height 16
click at [739, 168] on li "[PERSON_NAME]" at bounding box center [758, 173] width 136 height 14
type input "[PERSON_NAME]"
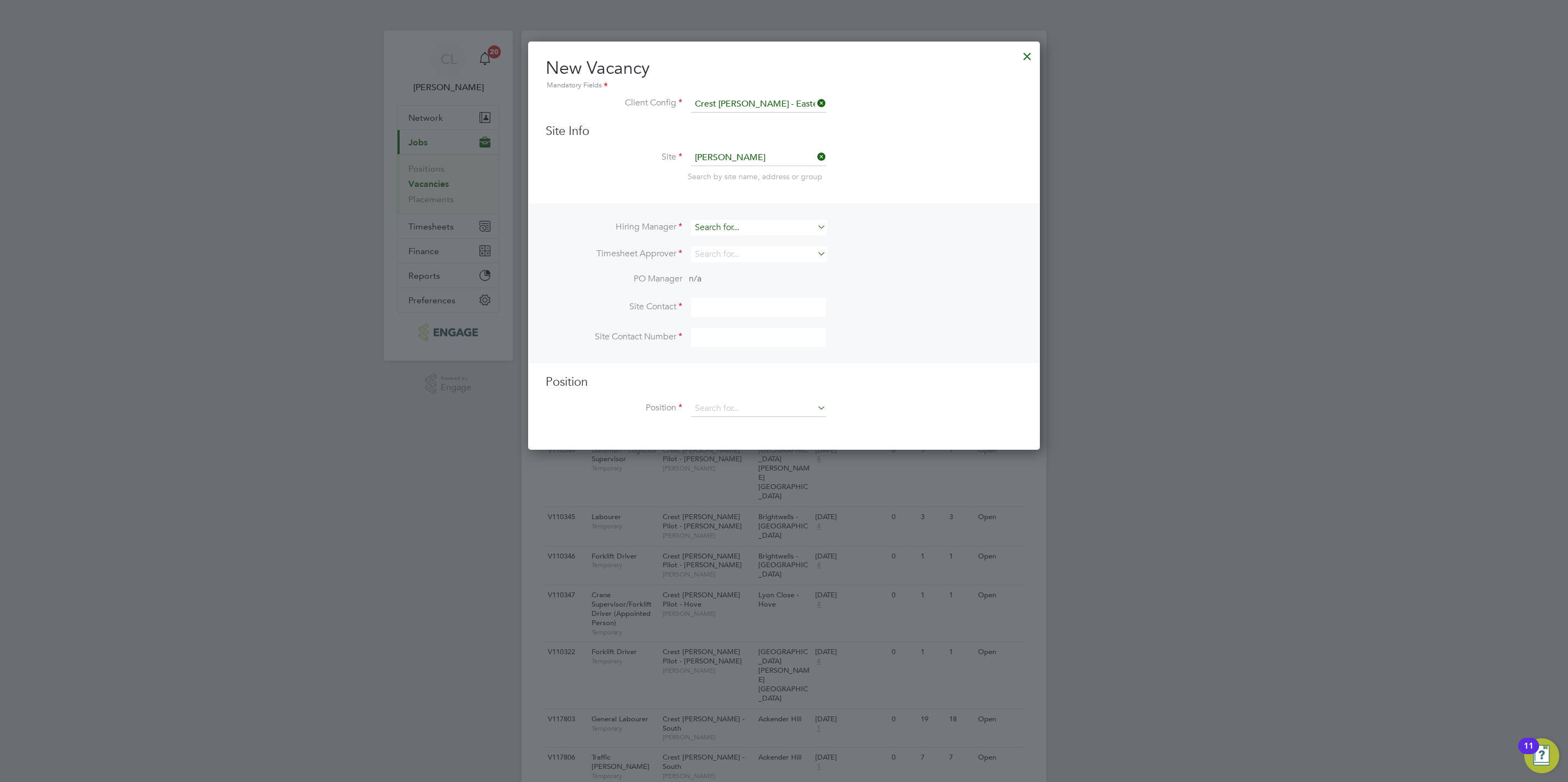
click at [722, 229] on input at bounding box center [758, 228] width 135 height 16
click at [732, 251] on li "Mark Wilkinson" at bounding box center [758, 257] width 136 height 14
type input "Mark Wilkinson"
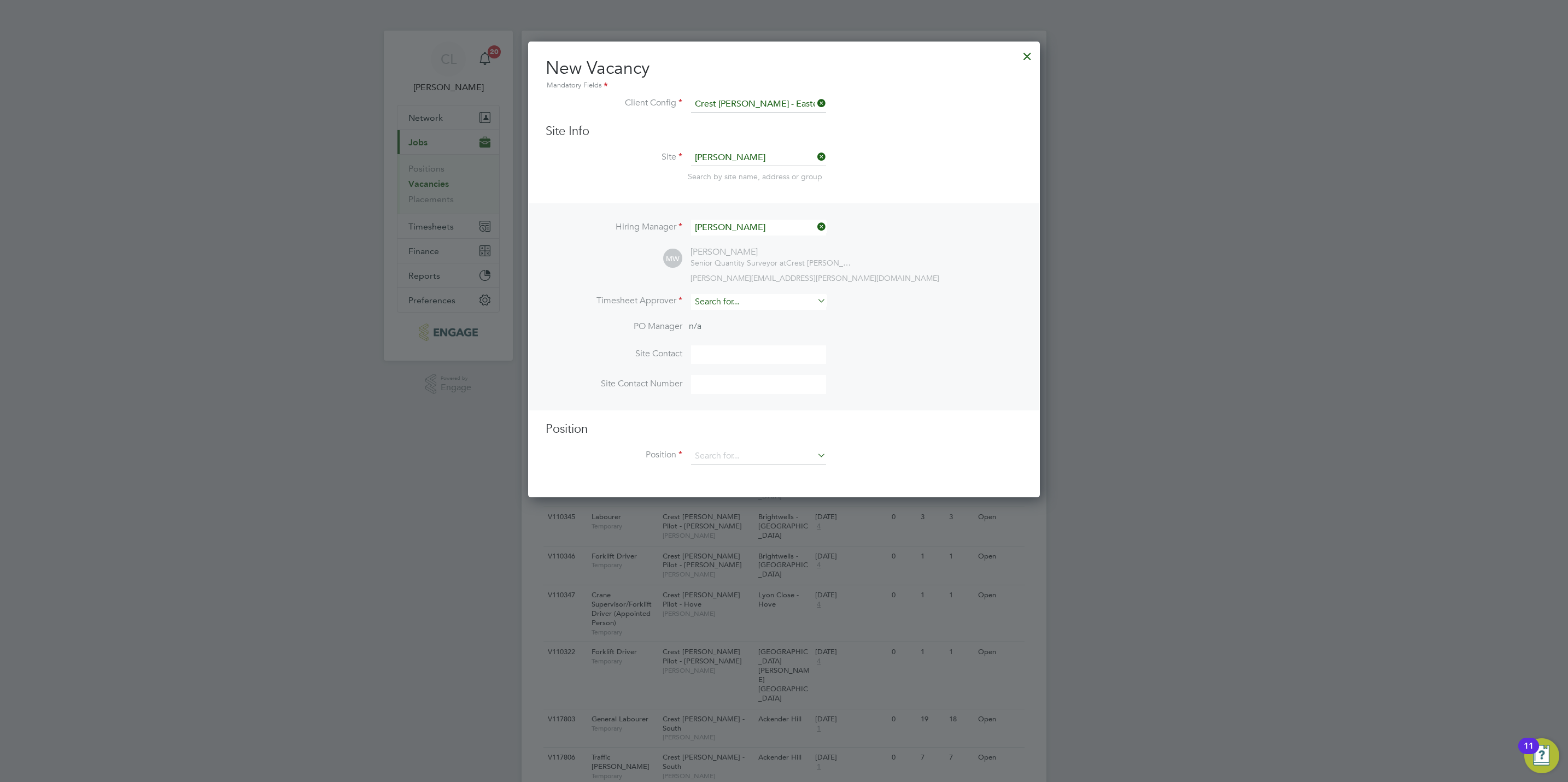
click at [741, 300] on input at bounding box center [758, 301] width 135 height 16
click at [747, 310] on li "Lisa Benbrook" at bounding box center [758, 316] width 136 height 14
type input "Lisa Benbrook"
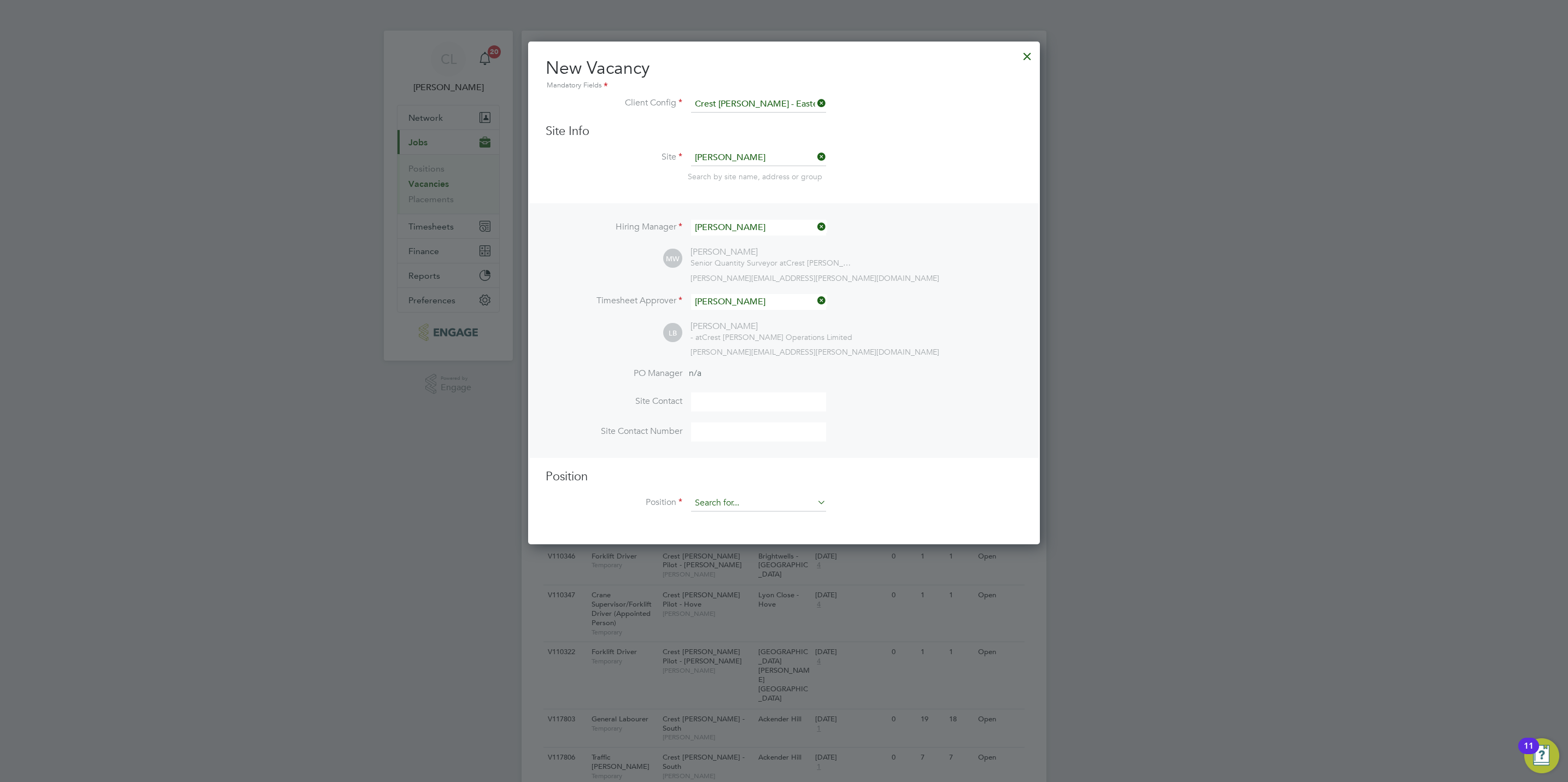
click at [716, 498] on input at bounding box center [758, 503] width 135 height 16
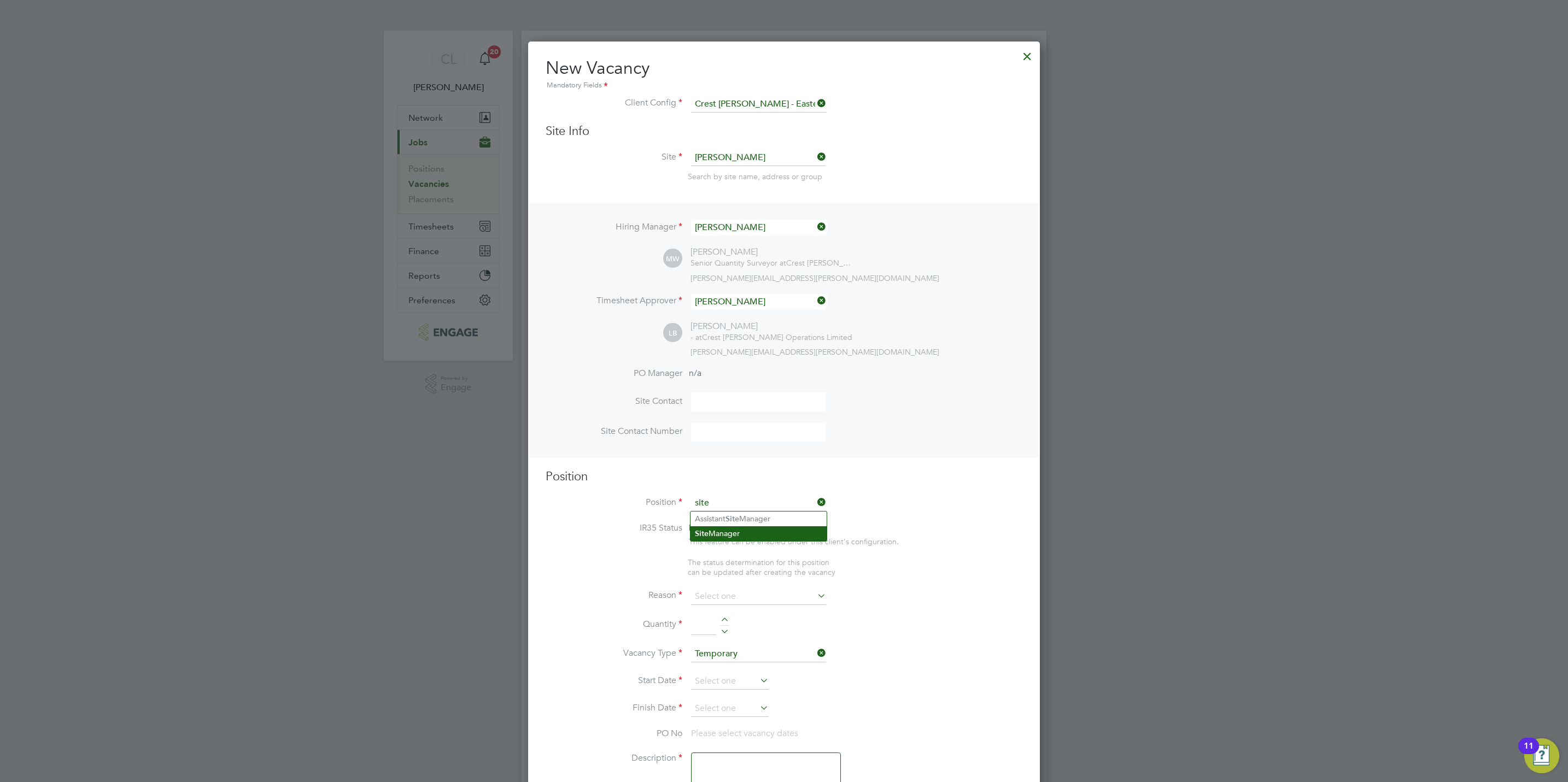
click at [740, 538] on li "Site Manager" at bounding box center [758, 533] width 136 height 14
type input "Site Manager"
type textarea "Site Manager"
click at [726, 584] on input at bounding box center [758, 585] width 135 height 16
click at [728, 687] on li "Vacant Role" at bounding box center [758, 686] width 136 height 14
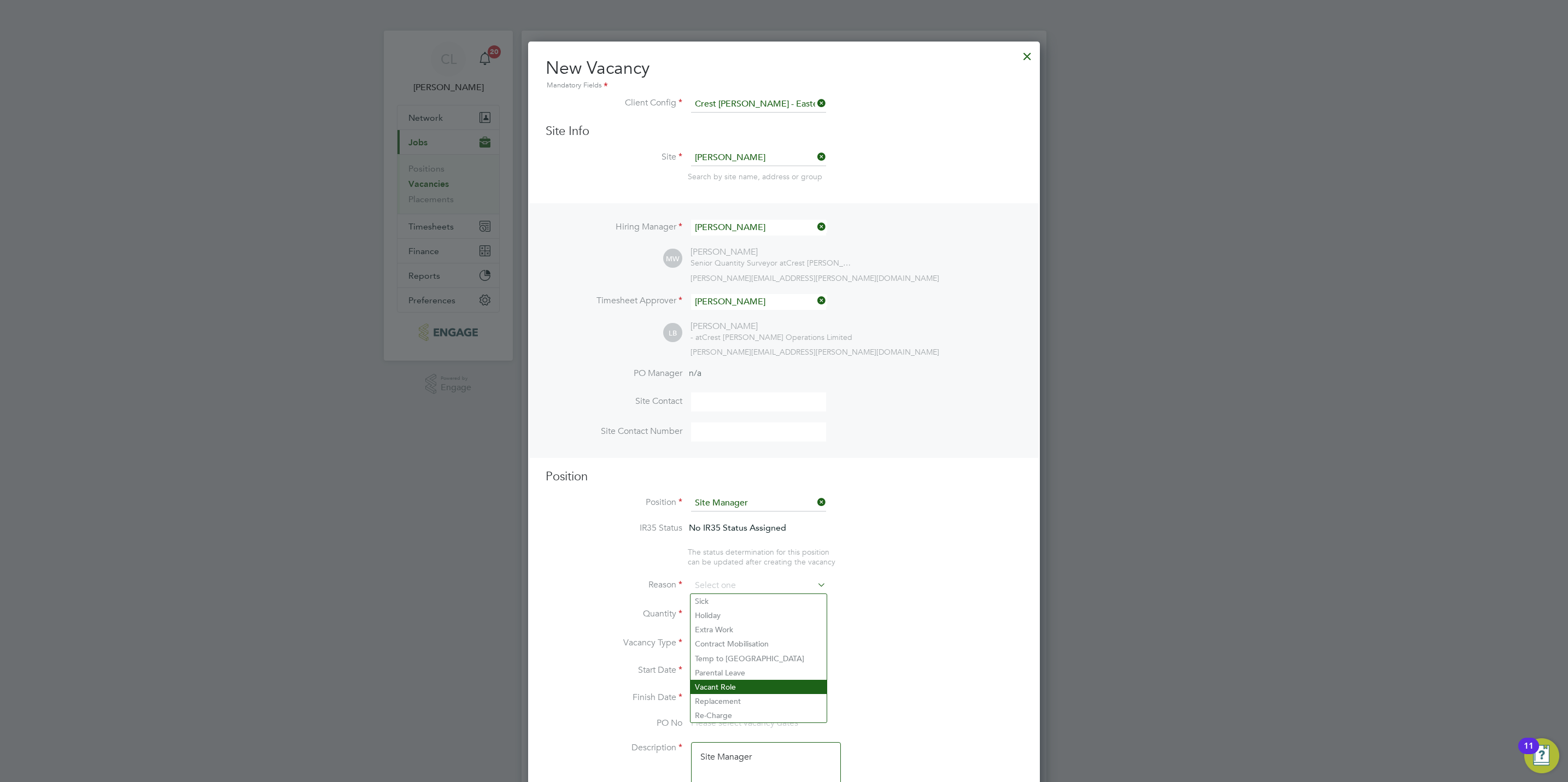
type input "Vacant Role"
click at [724, 611] on div at bounding box center [724, 610] width 9 height 8
type input "1"
click at [721, 667] on input at bounding box center [730, 670] width 78 height 16
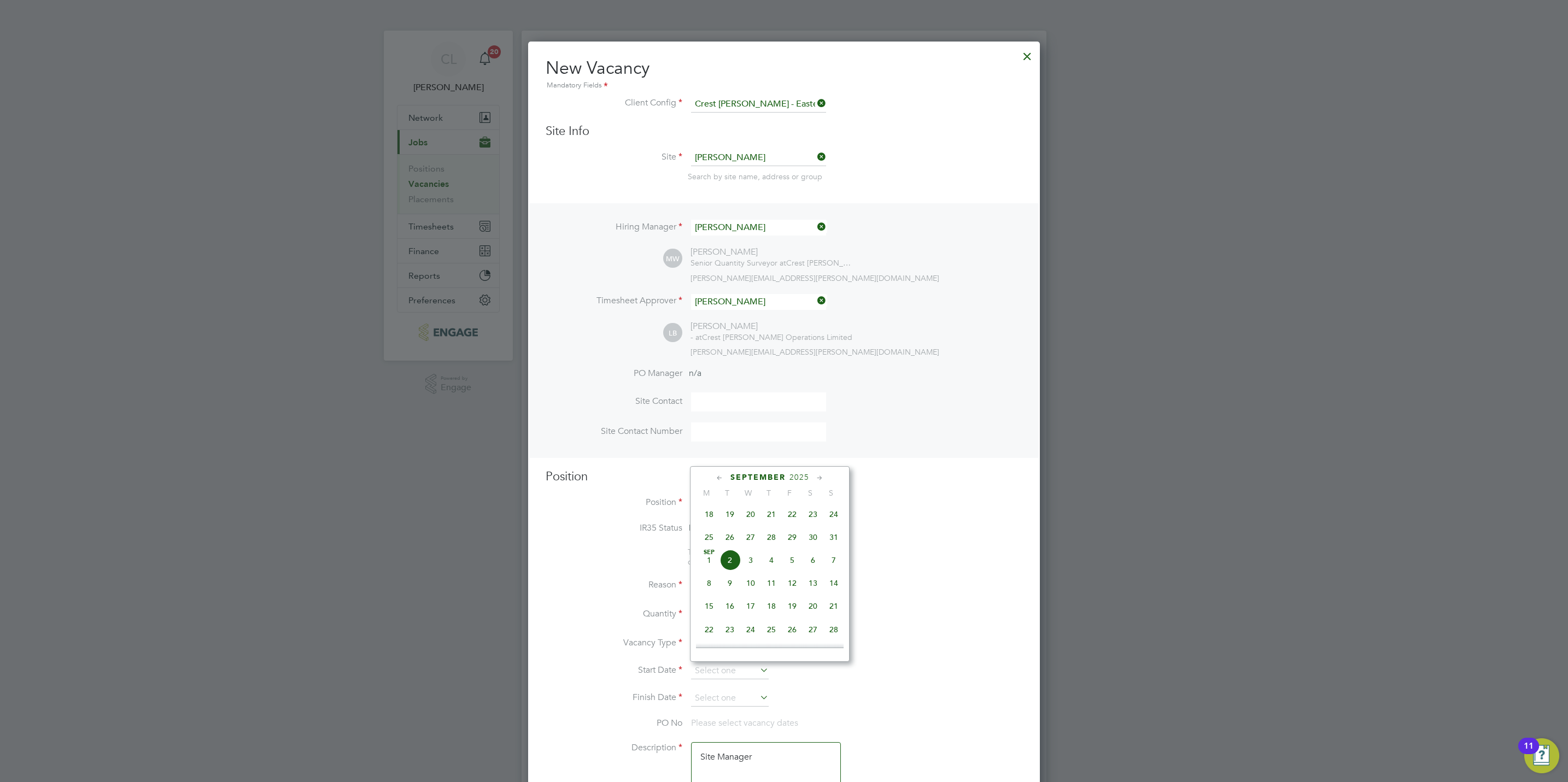
click at [752, 562] on span "3" at bounding box center [750, 559] width 21 height 21
type input "03 Sep 2025"
click at [735, 697] on input at bounding box center [730, 697] width 78 height 16
click at [749, 592] on span "3" at bounding box center [750, 587] width 21 height 21
type input "03 Sep 2025"
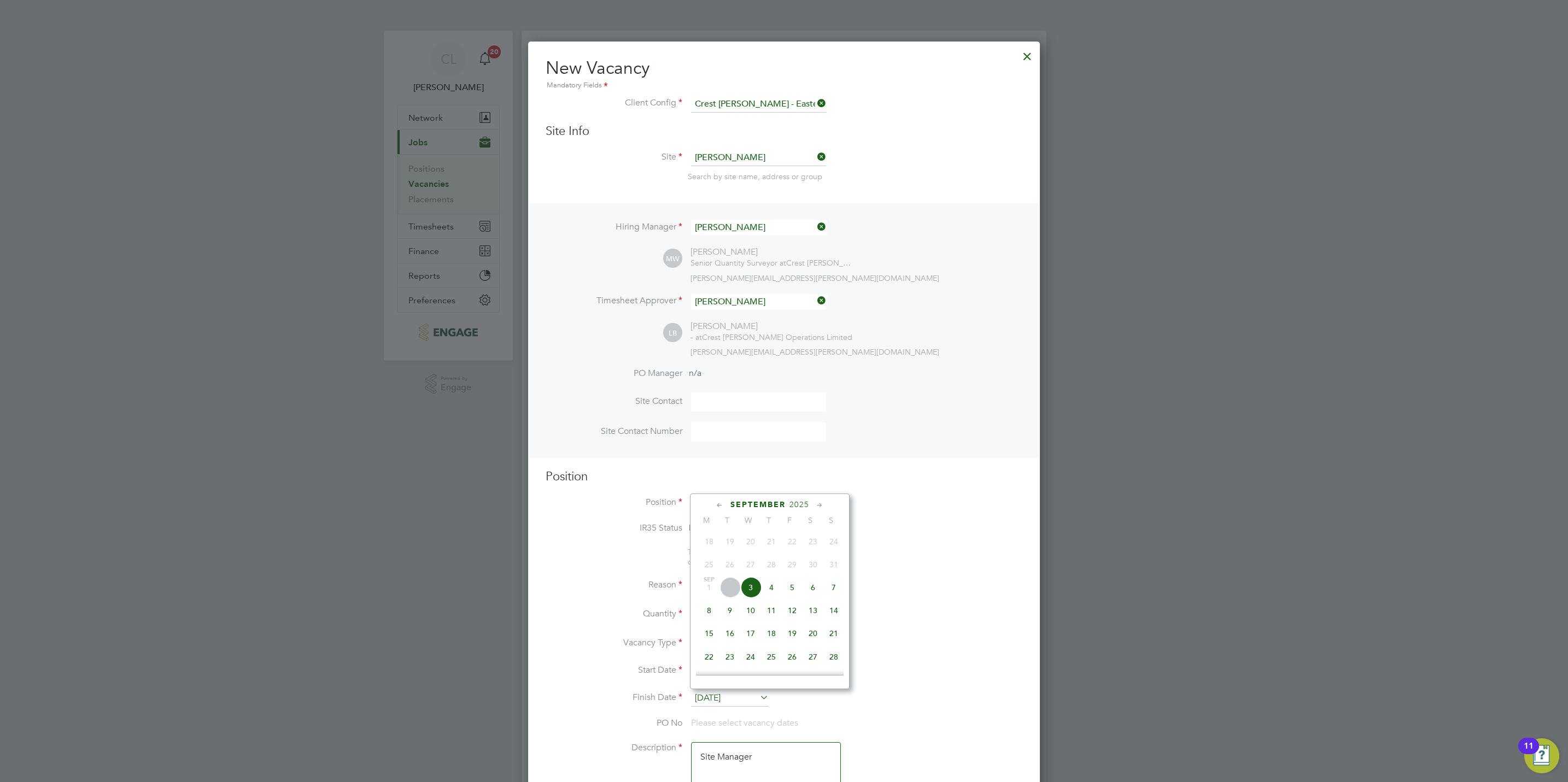
scroll to position [1660, 511]
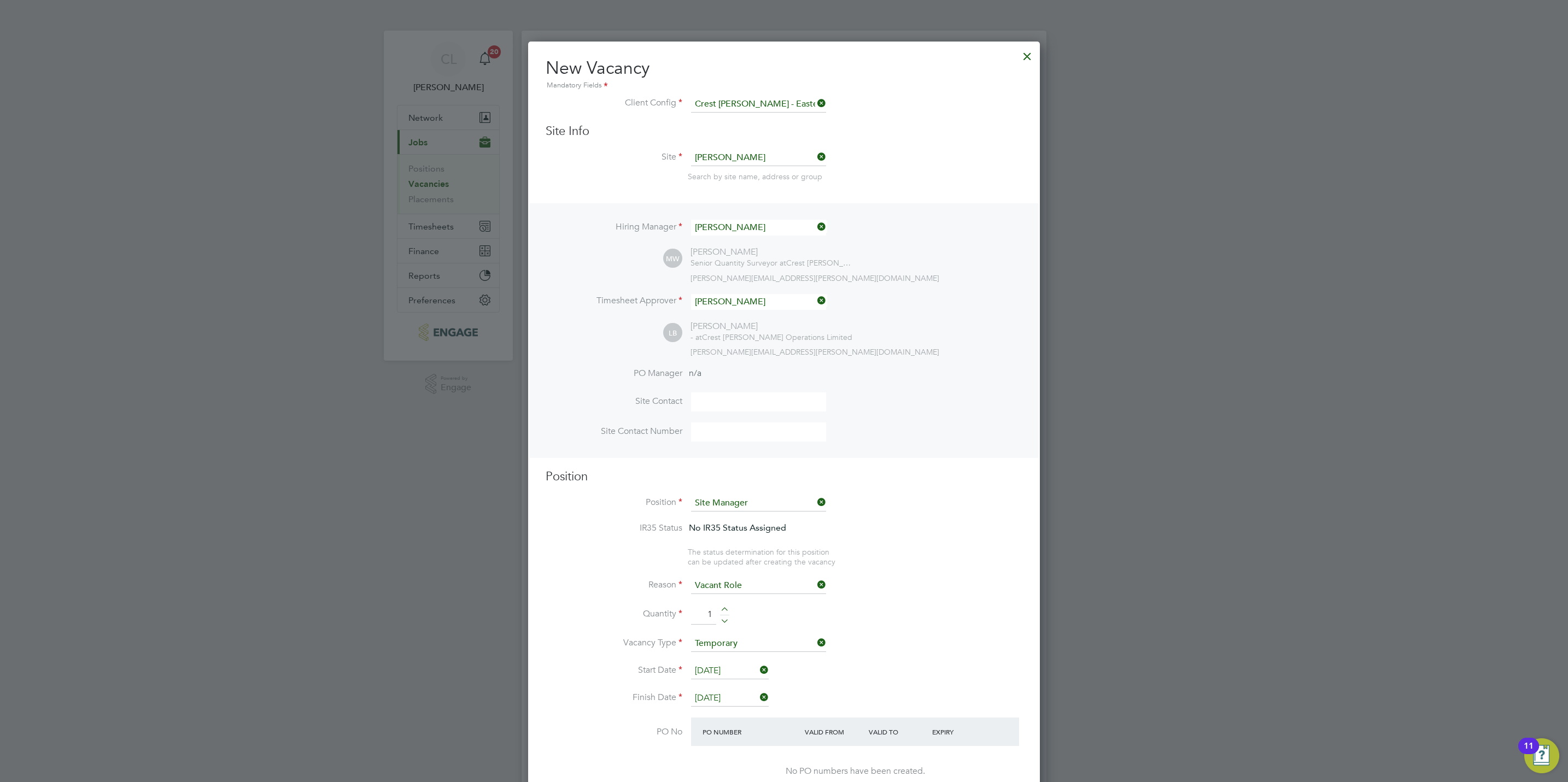
click at [719, 674] on input "03 Sep 2025" at bounding box center [730, 670] width 78 height 16
click at [870, 686] on li "Start Date 03 Sep 2025" at bounding box center [783, 676] width 477 height 27
click at [1027, 61] on div at bounding box center [1026, 53] width 19 height 19
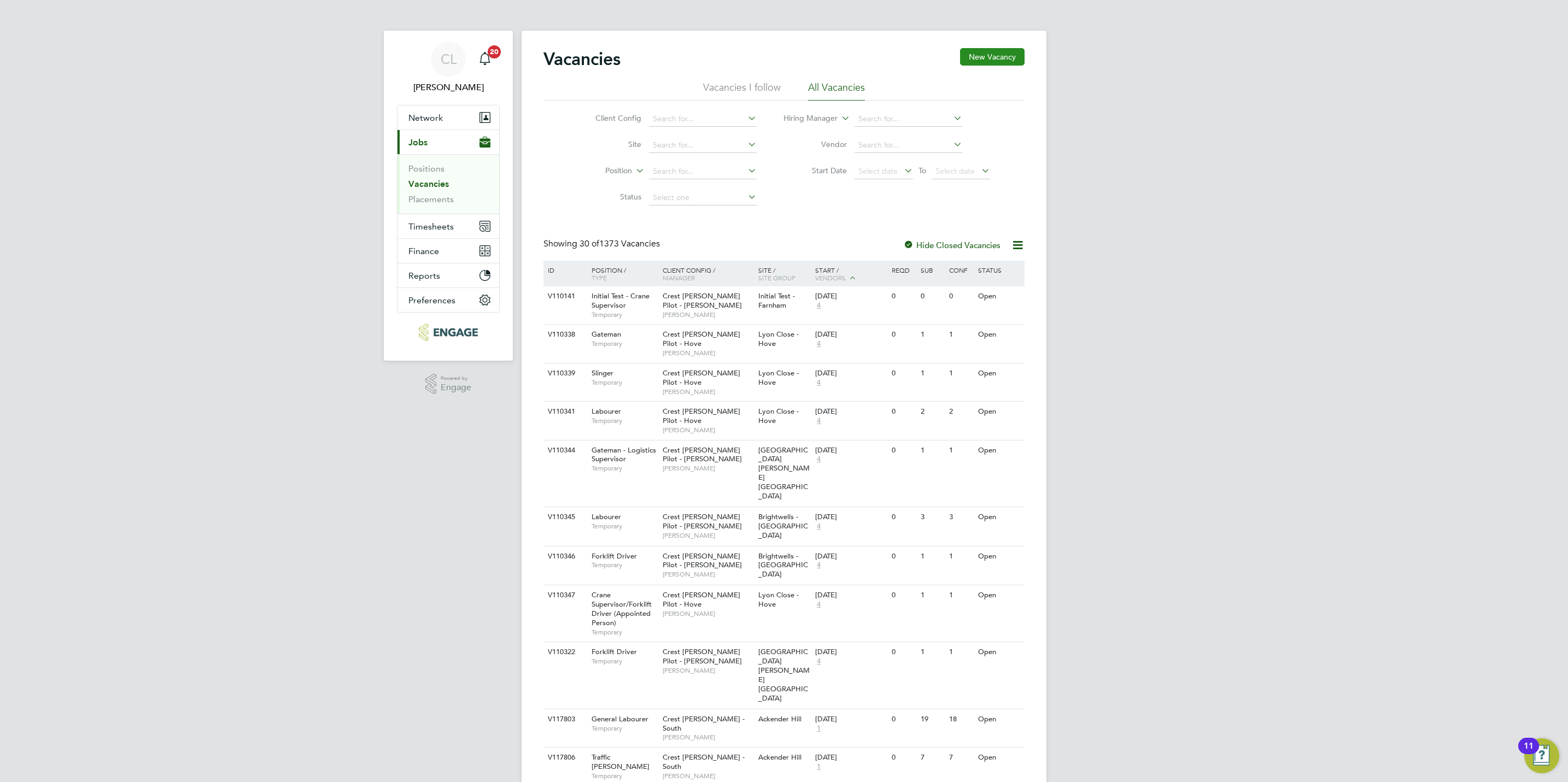
click at [997, 61] on button "New Vacancy" at bounding box center [992, 57] width 64 height 18
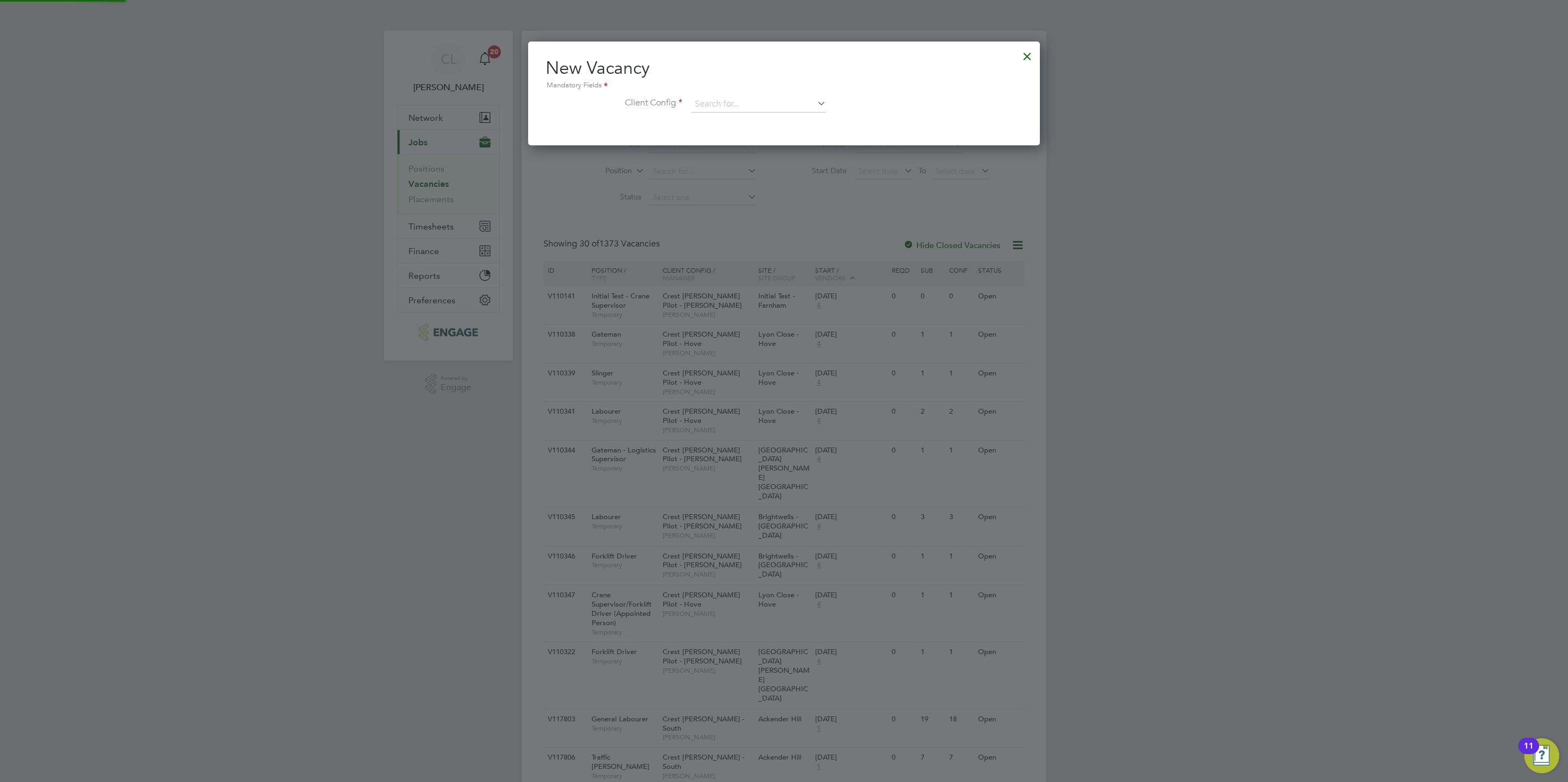
scroll to position [104, 511]
click at [743, 97] on input at bounding box center [758, 104] width 135 height 16
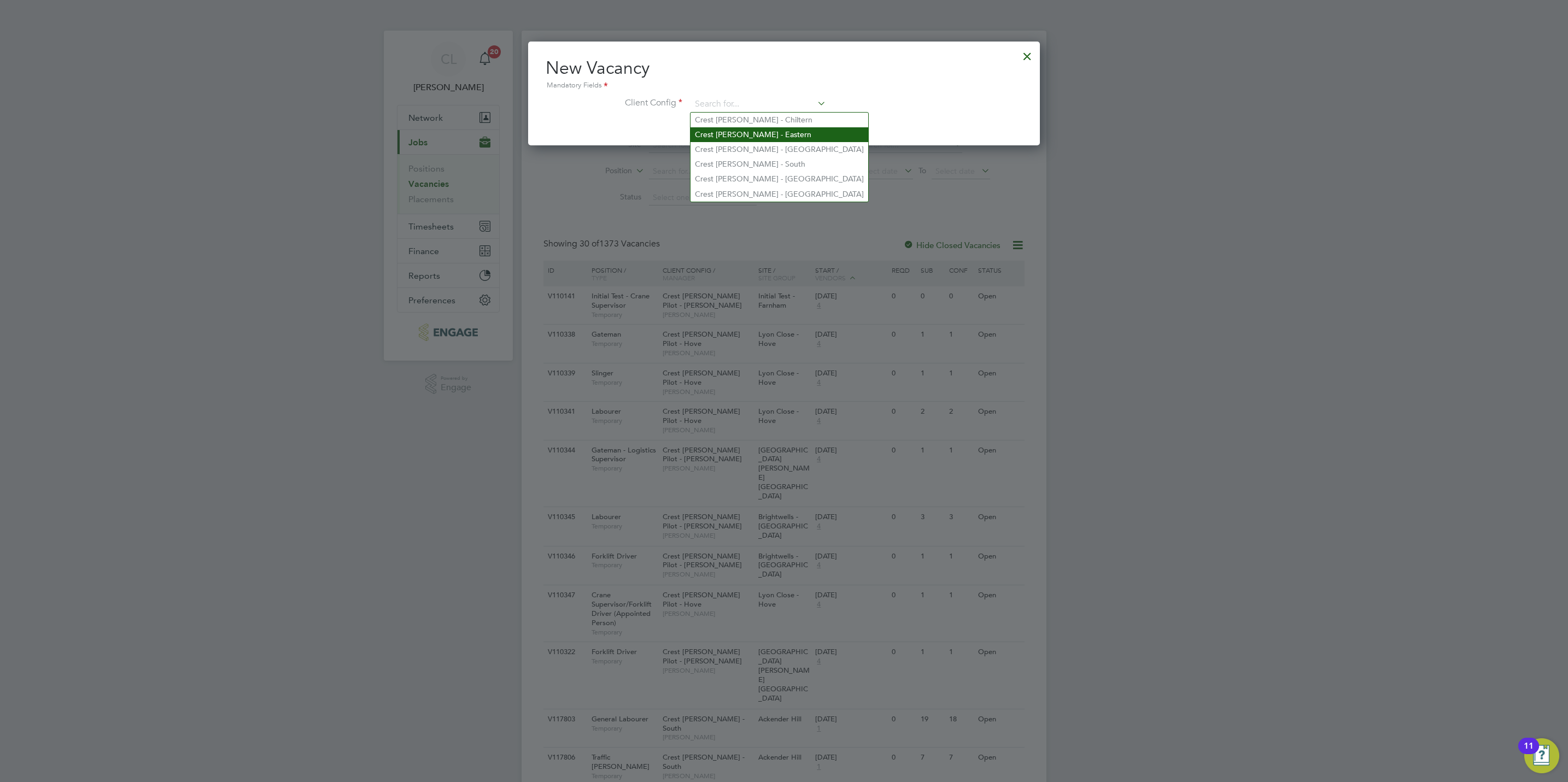
click at [735, 135] on li "Crest Nicholson - Eastern" at bounding box center [779, 134] width 178 height 14
type input "Crest Nicholson - Eastern"
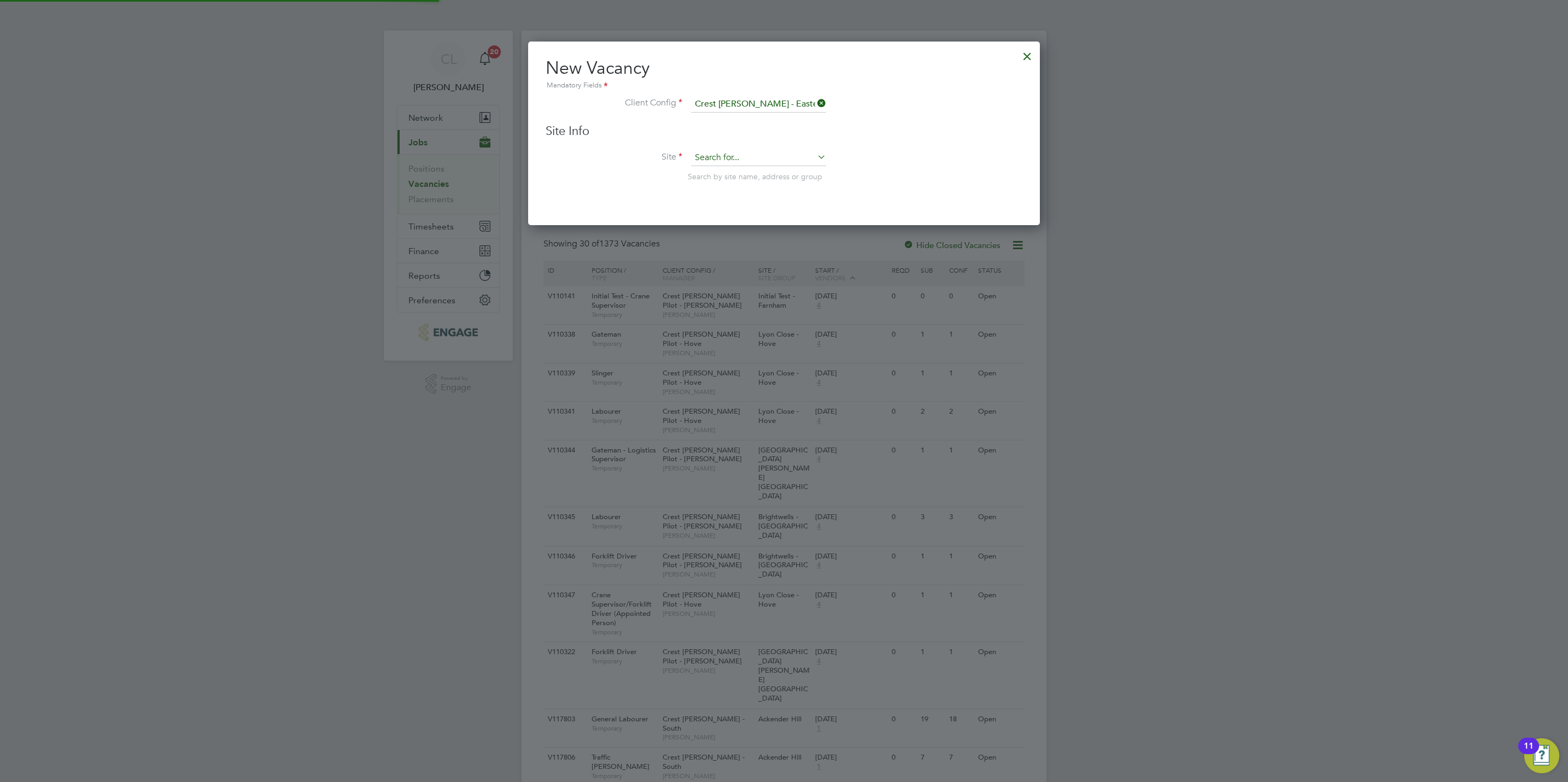
click at [735, 155] on input at bounding box center [758, 157] width 135 height 16
type input "c"
click at [747, 181] on li "Lady Dane Farm Phase 2" at bounding box center [771, 188] width 163 height 14
type input "Lady Dane Farm Phase 2"
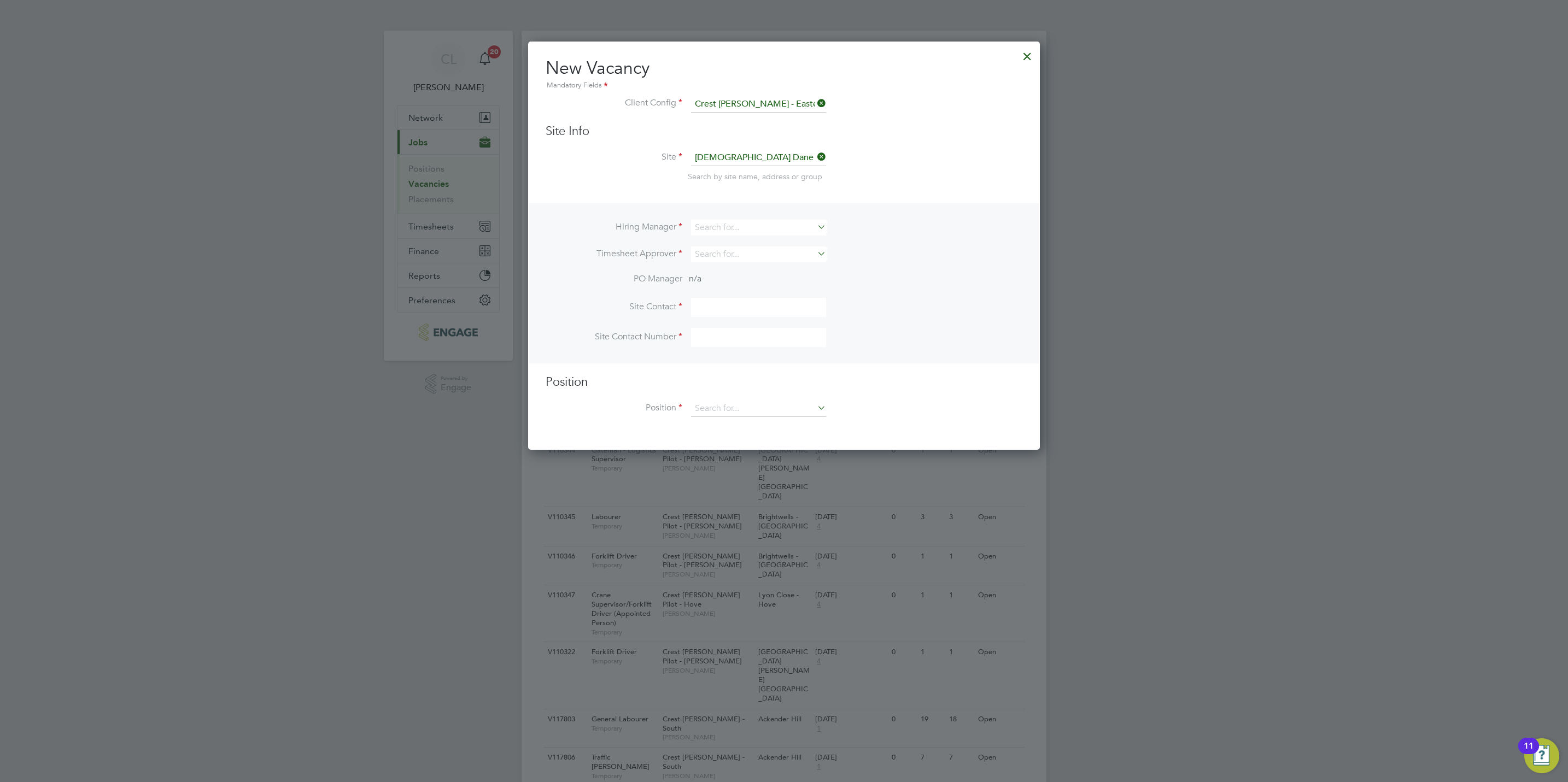
scroll to position [408, 511]
click at [725, 223] on input at bounding box center [758, 228] width 135 height 16
click at [726, 243] on li "Stef an Fernandez" at bounding box center [758, 242] width 136 height 14
type input "[PERSON_NAME]"
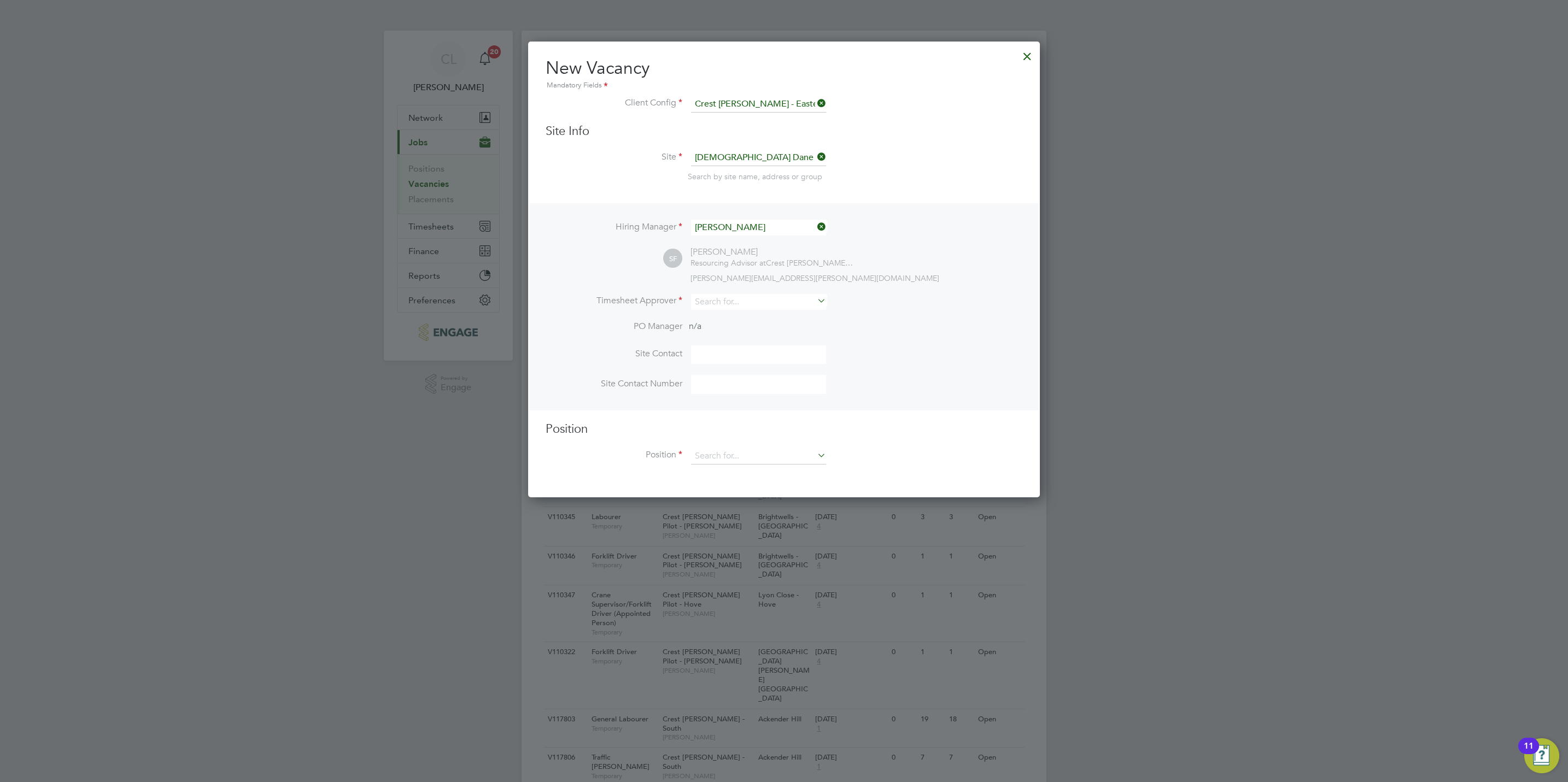
scroll to position [455, 511]
click at [756, 302] on input at bounding box center [758, 301] width 135 height 16
click at [753, 314] on li "Stef an Fernandez" at bounding box center [758, 316] width 136 height 14
type input "[PERSON_NAME]"
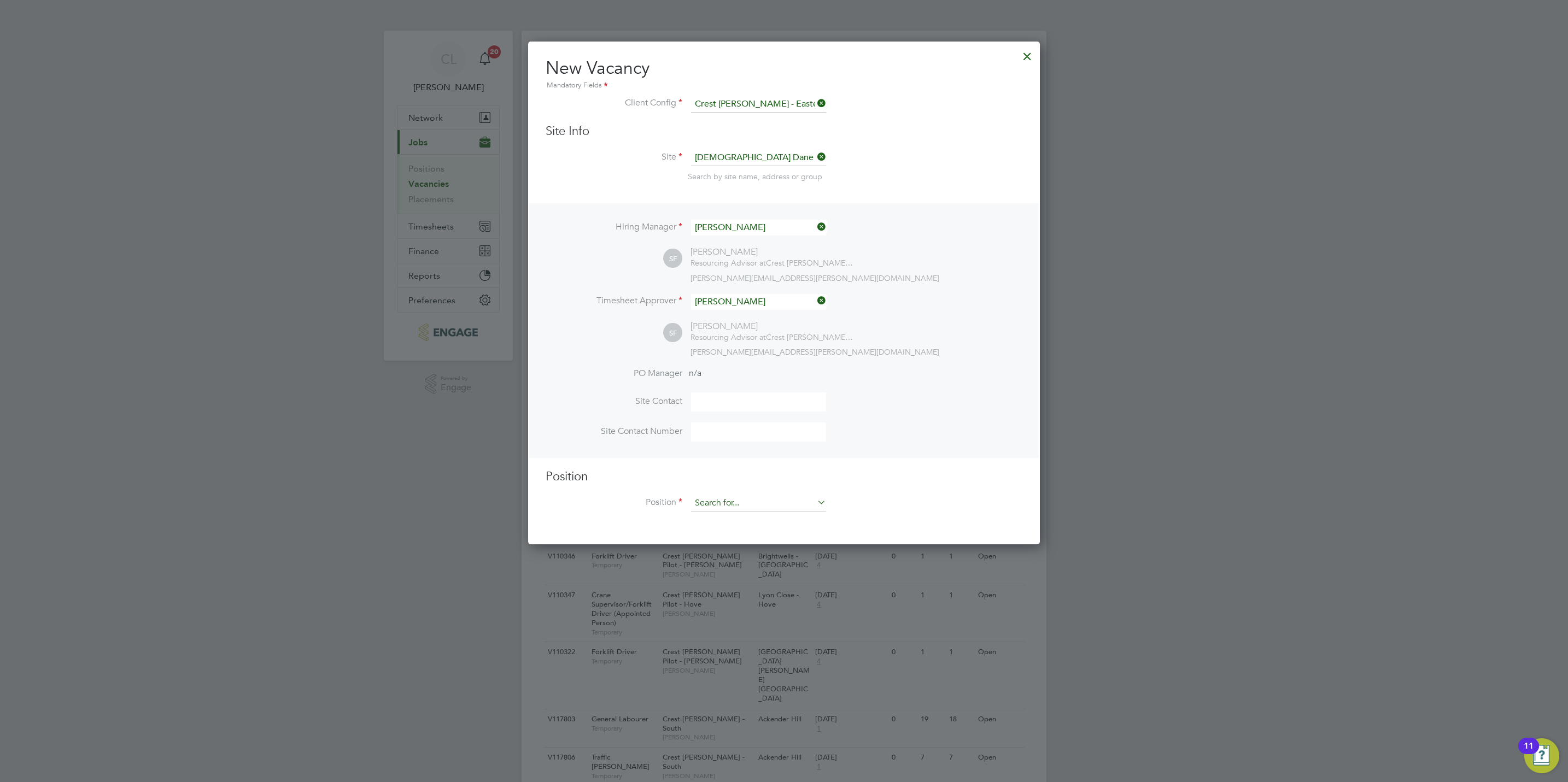
click at [733, 505] on input at bounding box center [758, 503] width 135 height 16
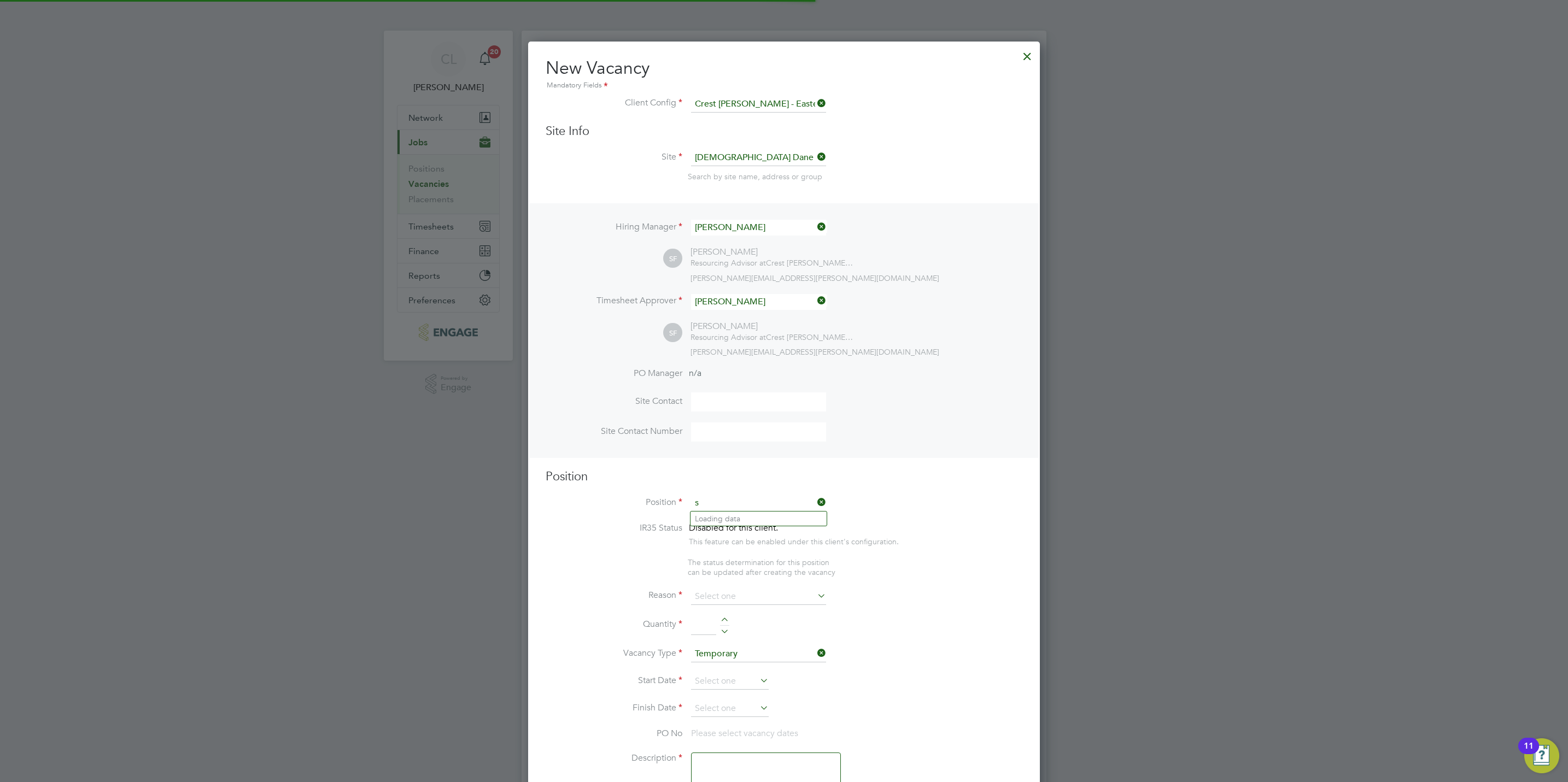
scroll to position [1578, 511]
click at [738, 534] on li "Sales Executive" at bounding box center [758, 533] width 136 height 14
type input "Sales Executive"
type textarea "Sales Executive"
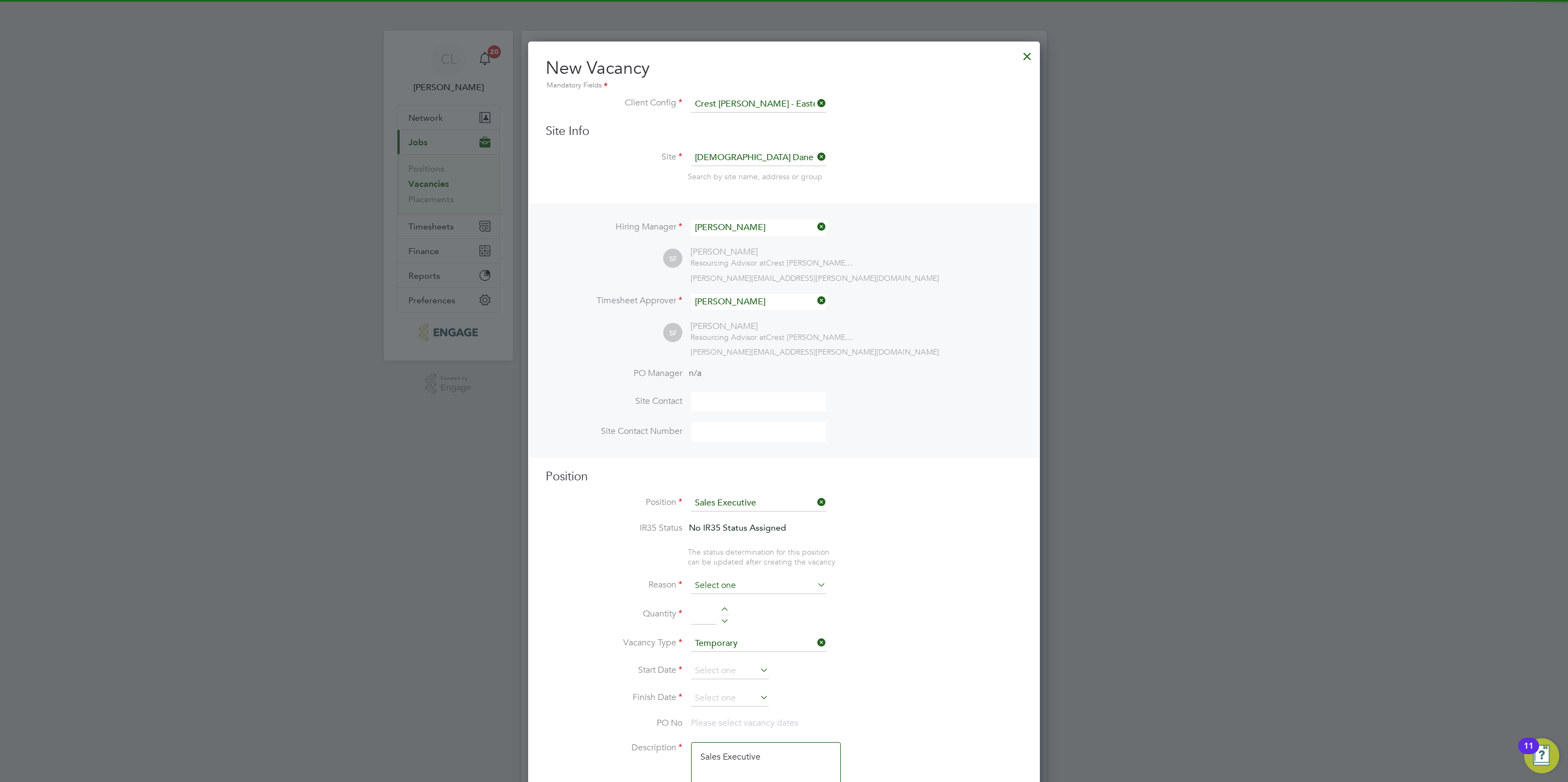
click at [730, 587] on input at bounding box center [758, 585] width 135 height 16
click at [730, 688] on li "Vacant Role" at bounding box center [758, 686] width 136 height 14
type input "Vacant Role"
click at [726, 607] on div at bounding box center [724, 610] width 9 height 8
type input "1"
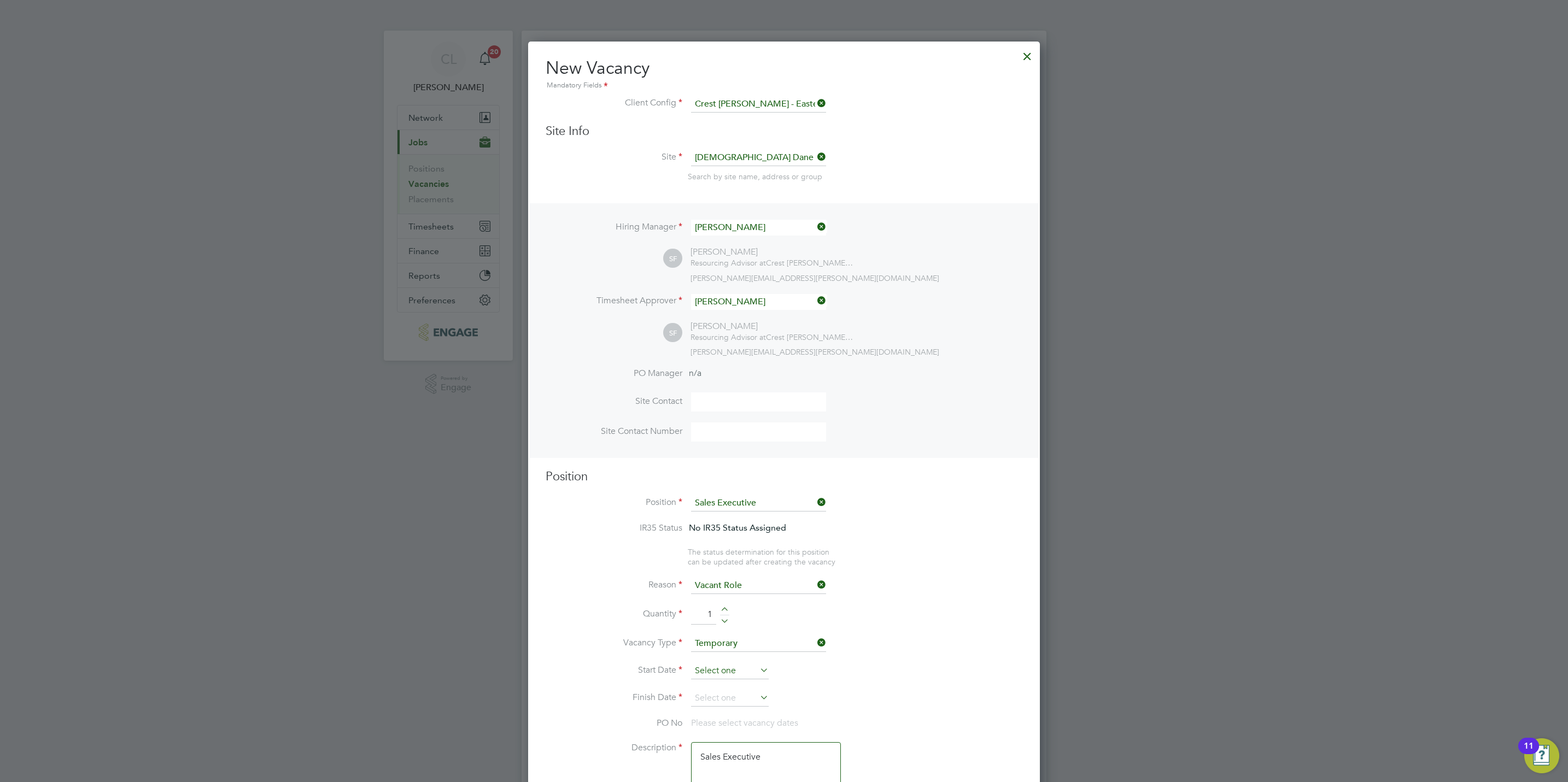
click at [714, 672] on input at bounding box center [730, 670] width 78 height 16
click at [771, 567] on span "4" at bounding box center [771, 559] width 21 height 21
type input "04 Sep 2025"
click at [727, 696] on input at bounding box center [730, 697] width 78 height 16
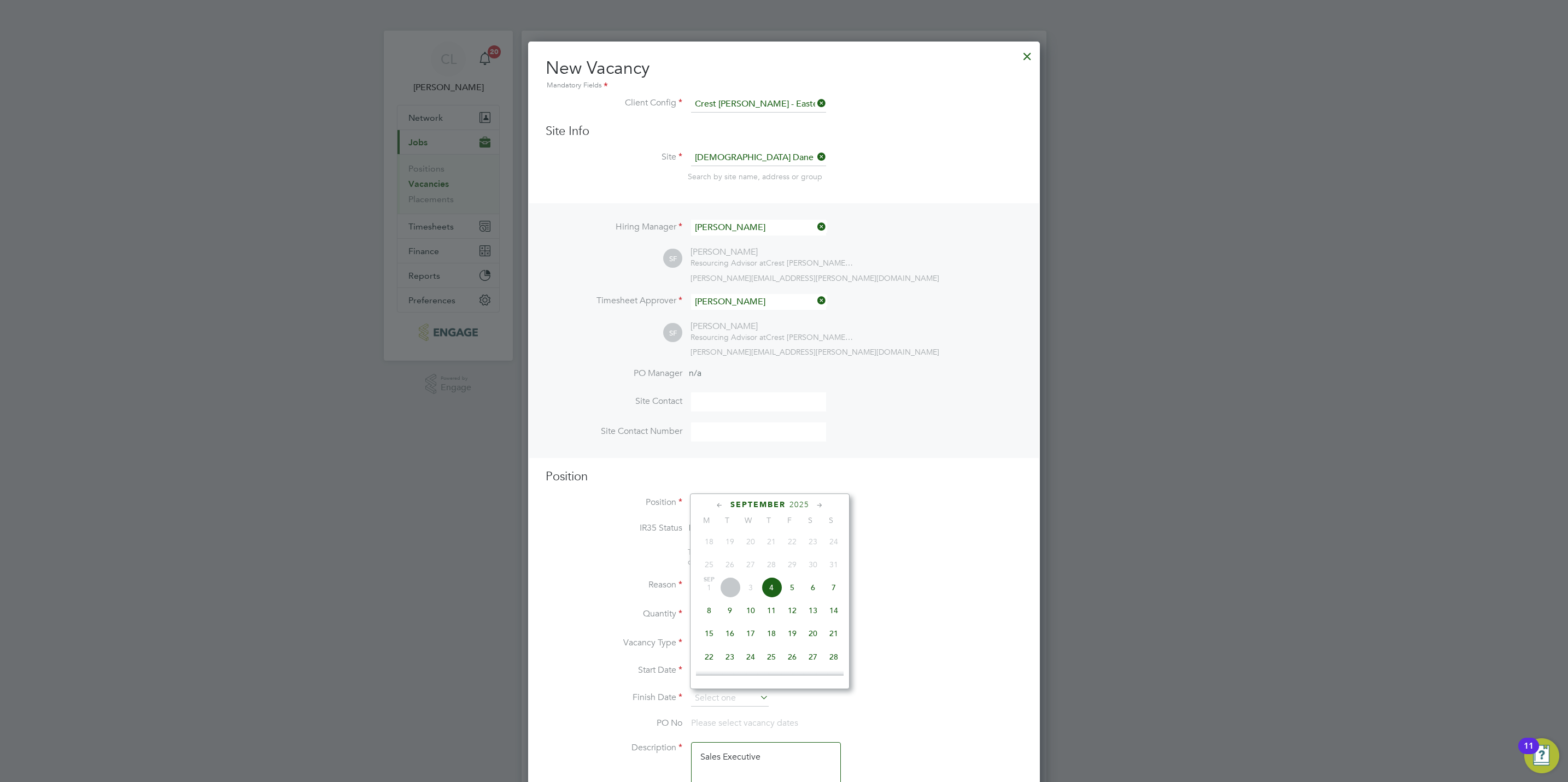
click at [770, 593] on span "4" at bounding box center [771, 587] width 21 height 21
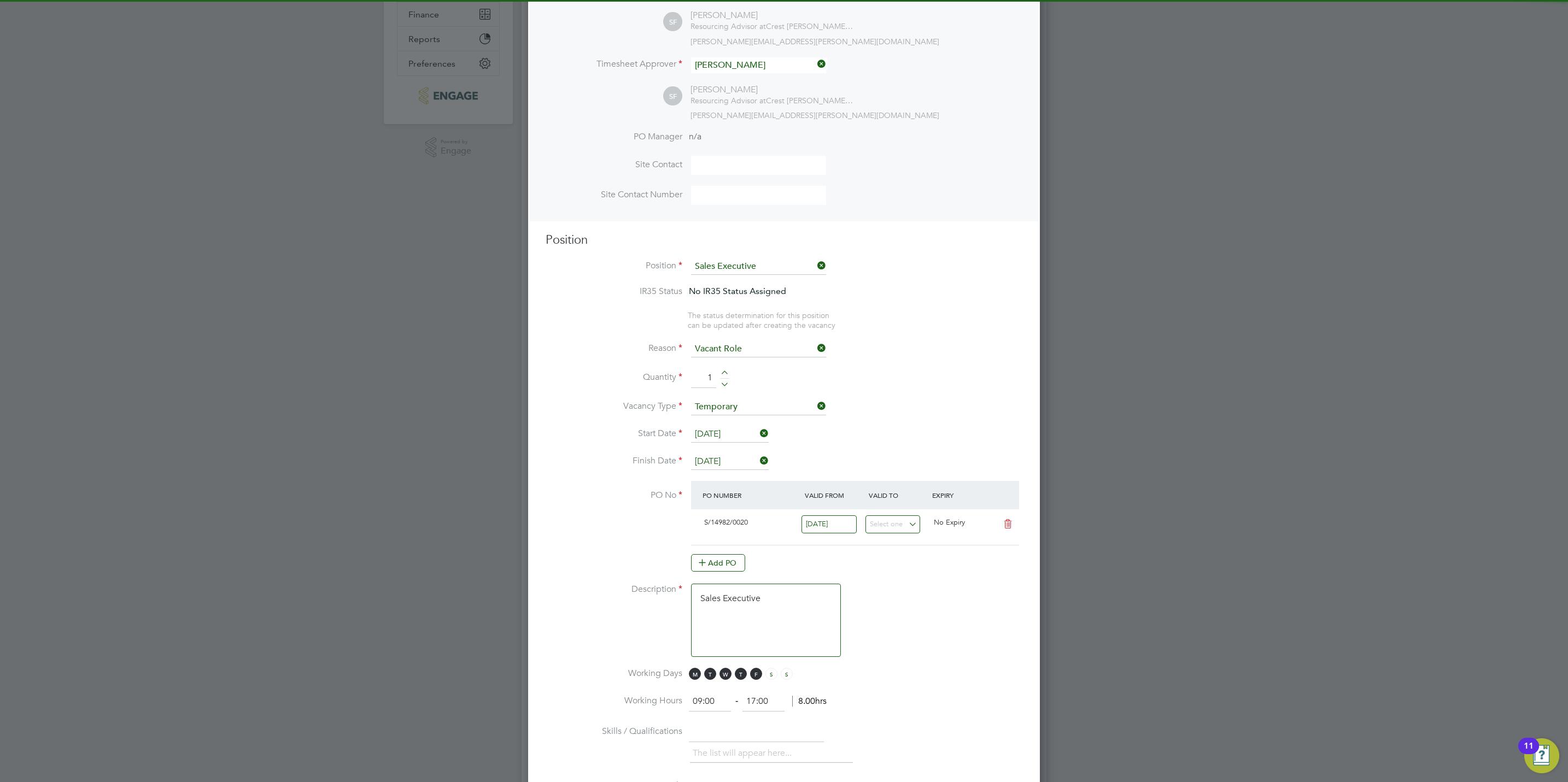
scroll to position [246, 0]
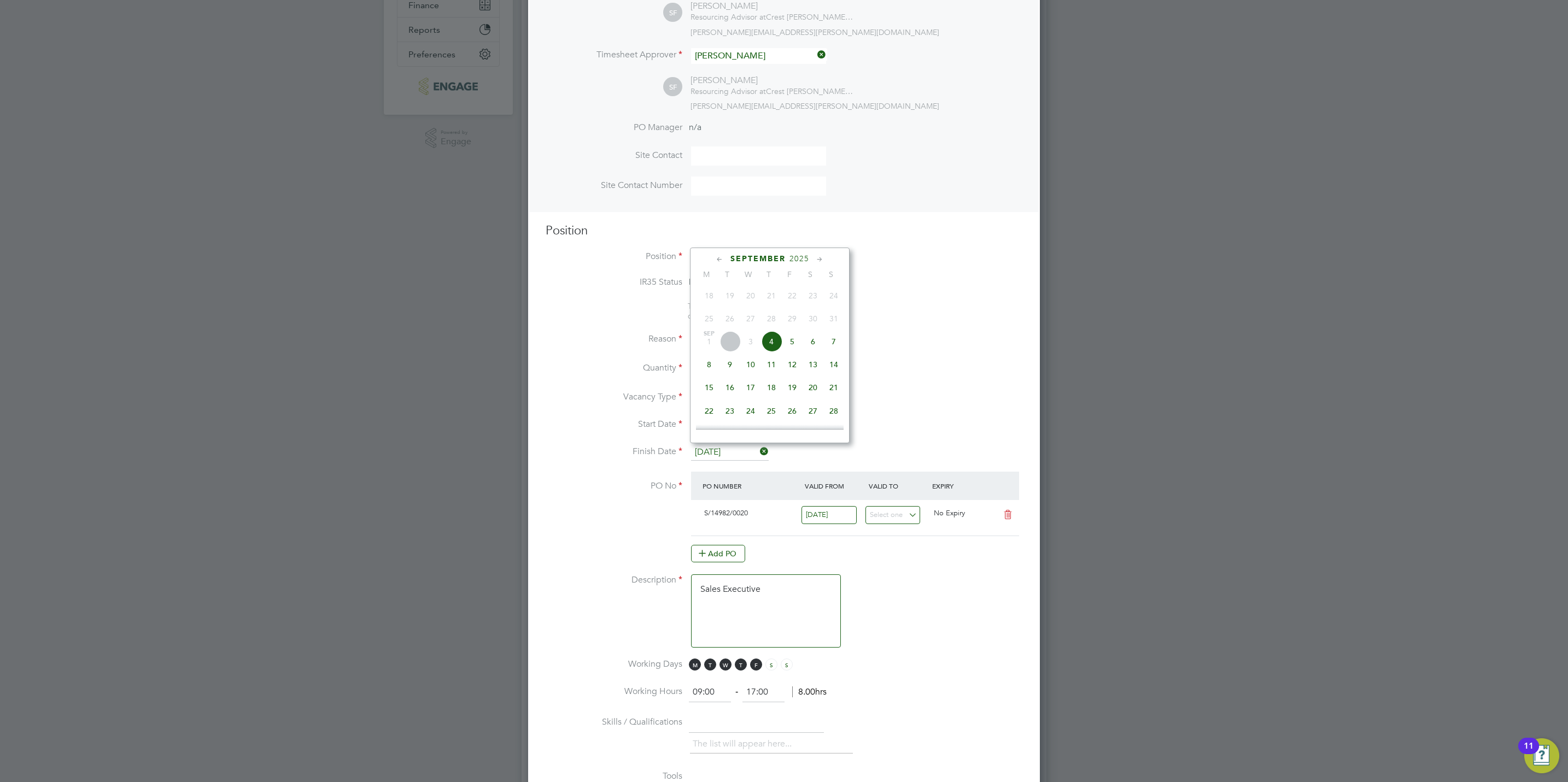
click at [720, 449] on input "04 Sep 2025" at bounding box center [730, 452] width 78 height 16
click at [838, 343] on span "7" at bounding box center [833, 341] width 21 height 21
type input "07 Sep 2025"
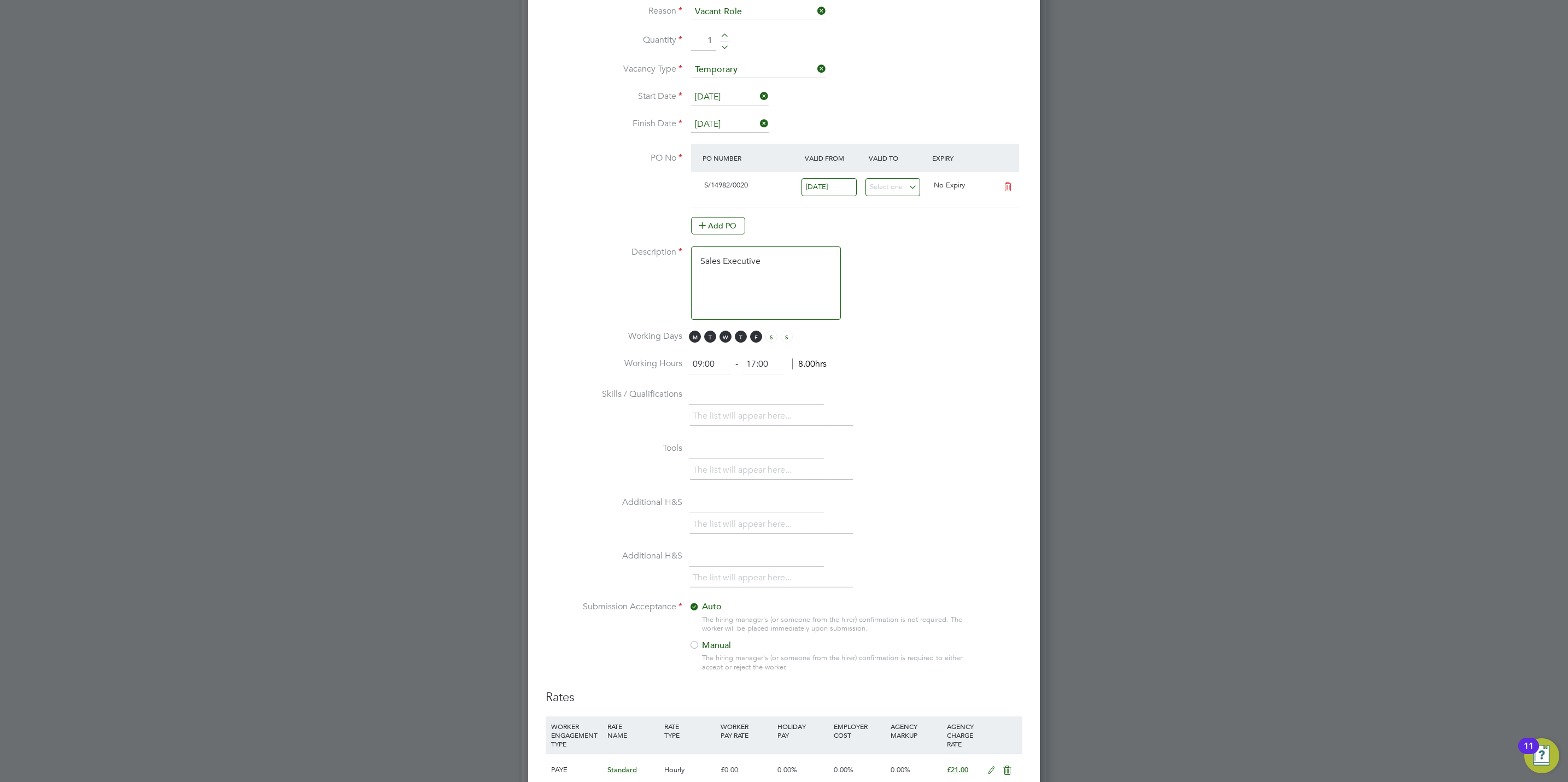
scroll to position [887, 0]
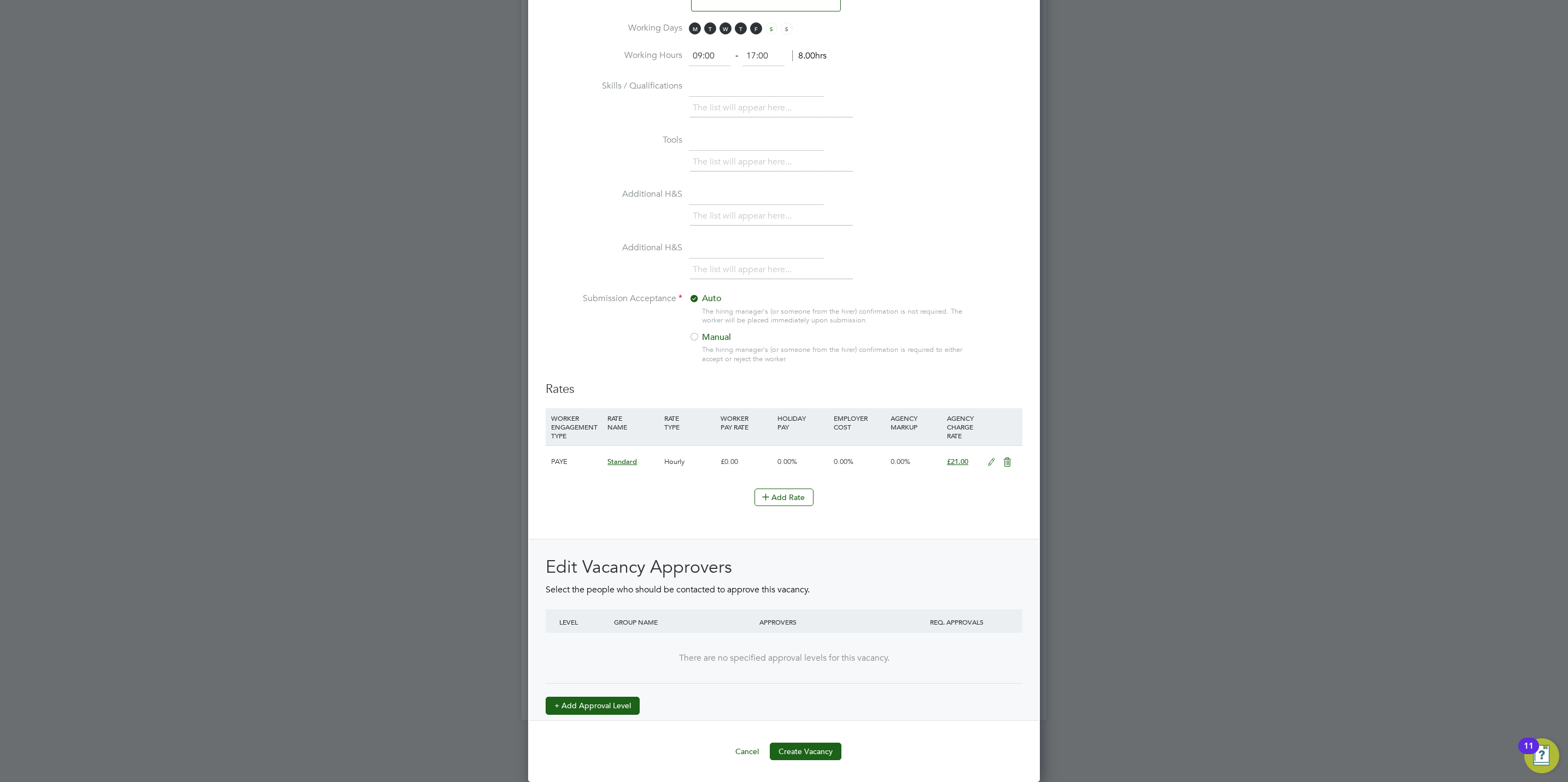
click at [612, 707] on button "+ Add Approval Level" at bounding box center [592, 705] width 94 height 18
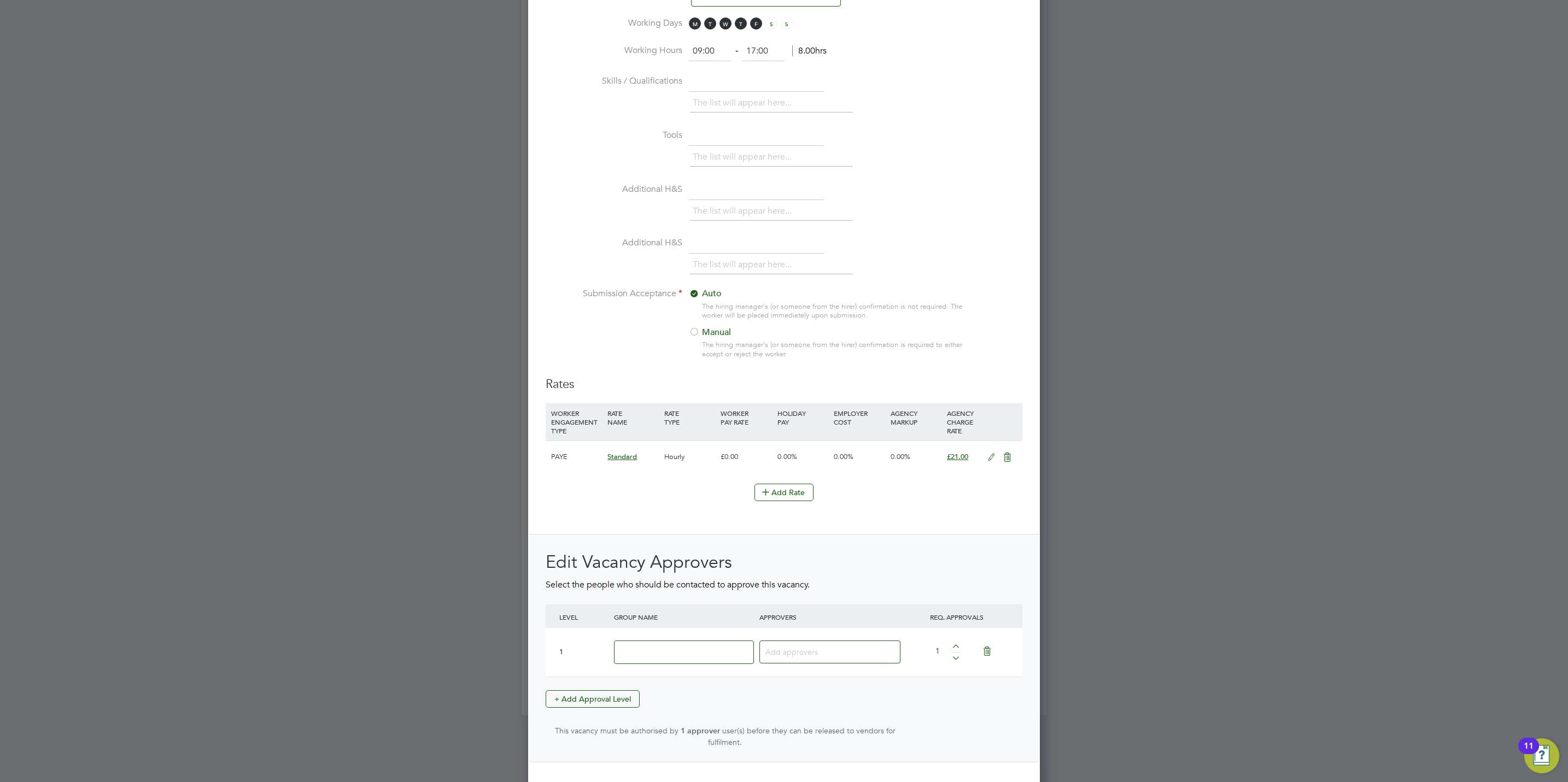
click at [671, 669] on div at bounding box center [684, 652] width 146 height 40
click at [666, 648] on input at bounding box center [683, 653] width 140 height 24
type input "Crest"
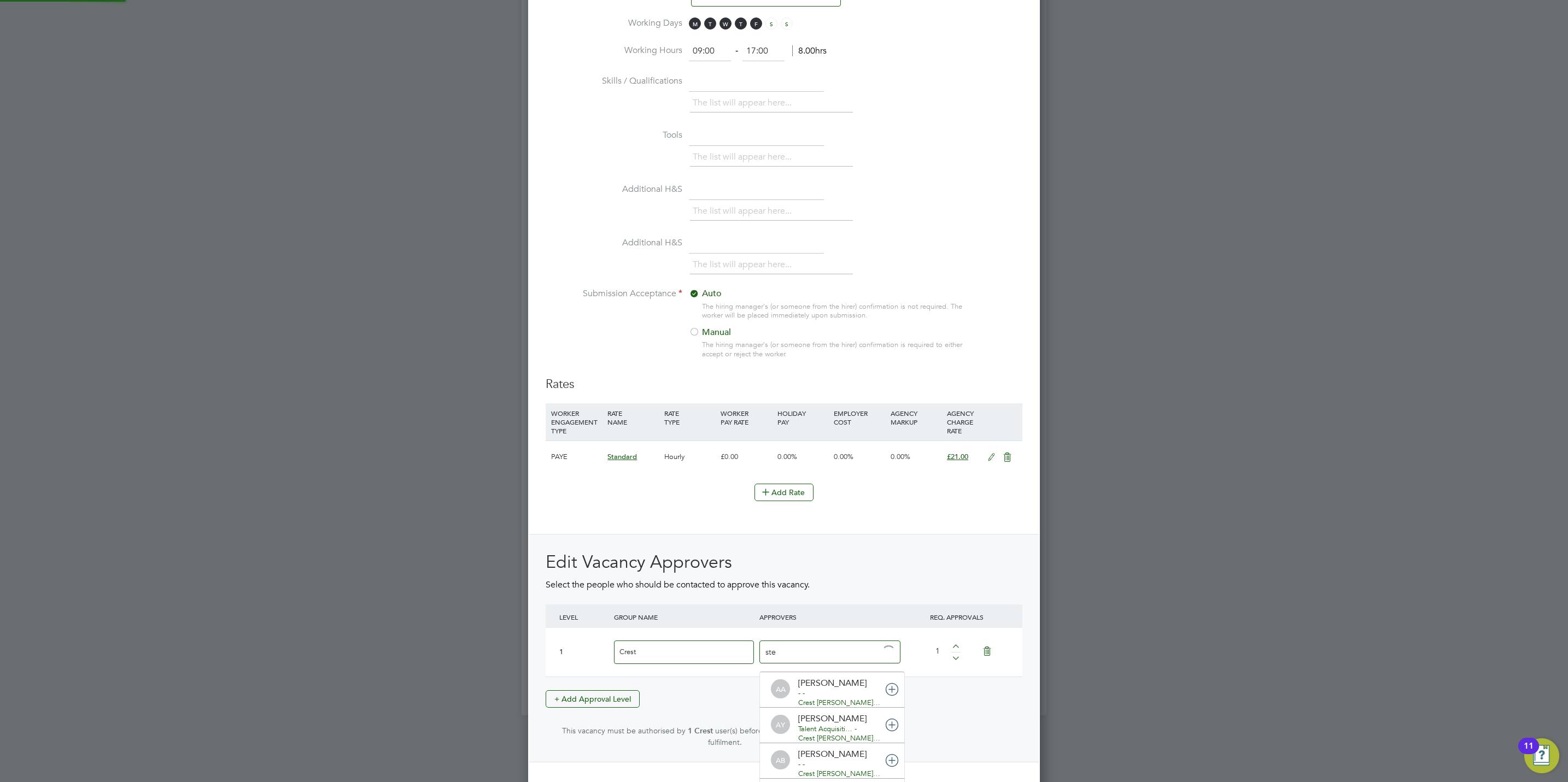
type input "stef"
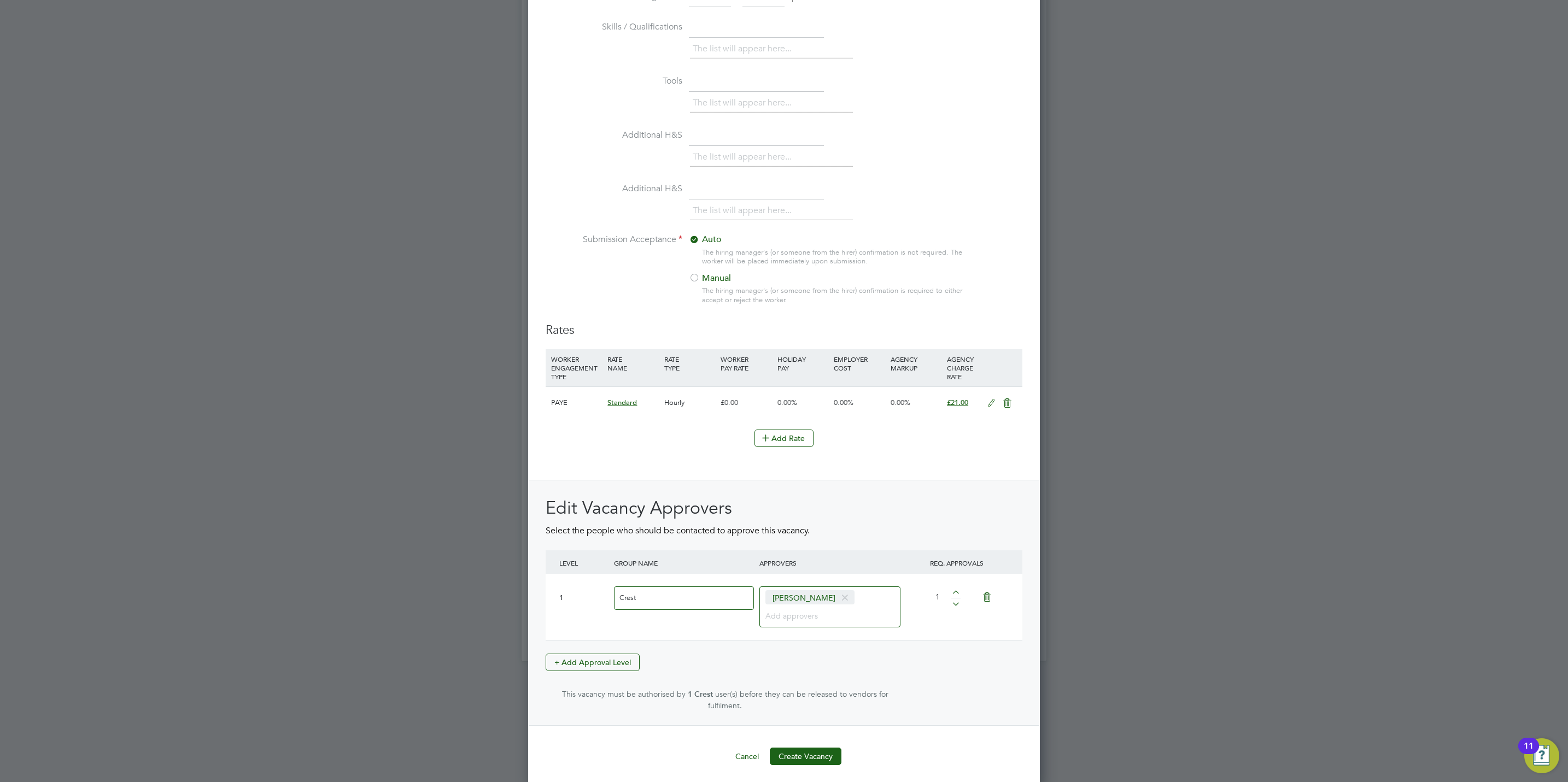
click at [800, 740] on ng-template "Hiring Manager Stefan Fernandez SF Stefan Fernandez Resourcing Advisor at Crest…" at bounding box center [783, 13] width 477 height 1502
click at [803, 748] on button "Create Vacancy" at bounding box center [805, 756] width 72 height 18
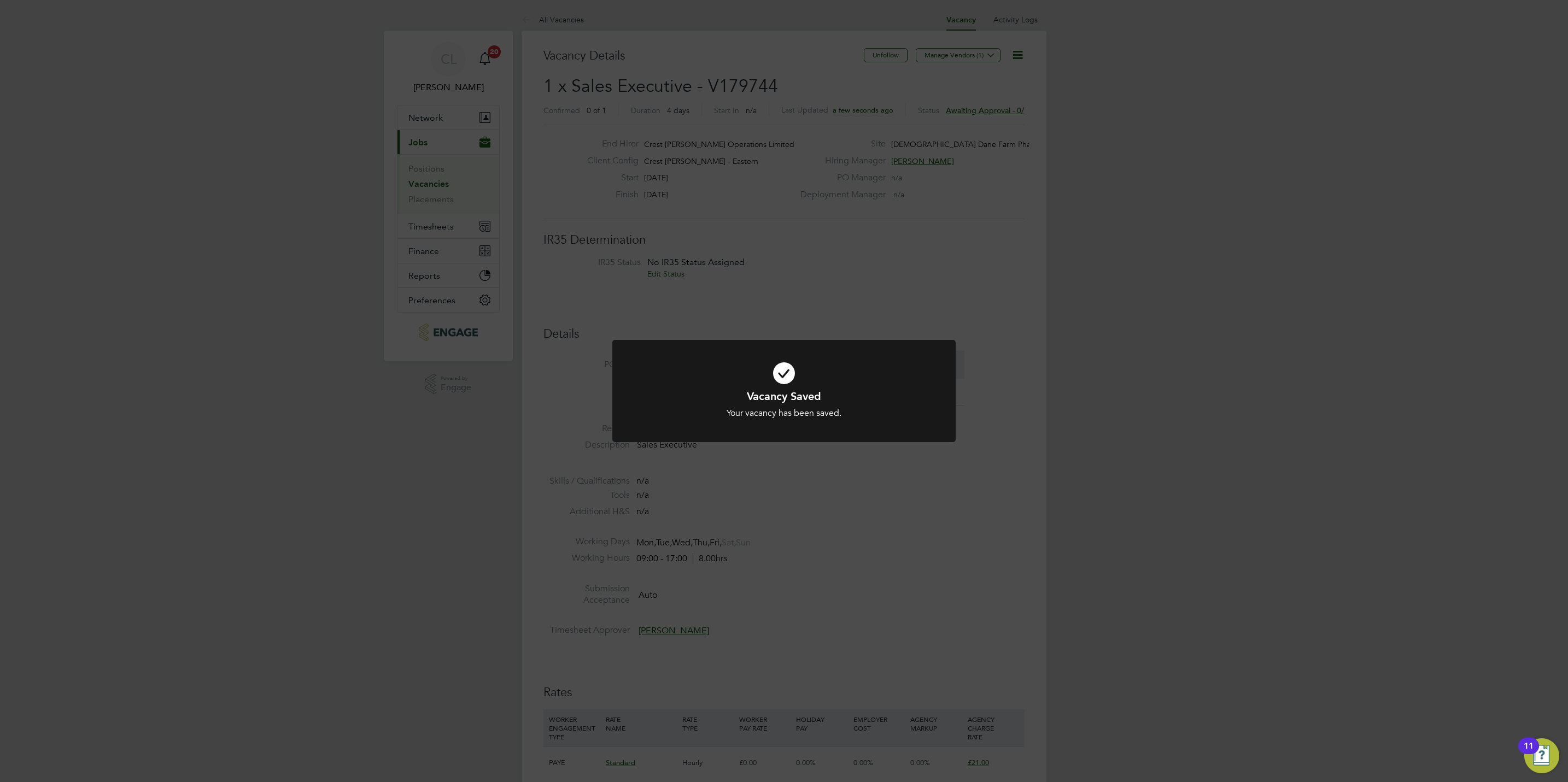
click at [791, 614] on div "Vacancy Saved Your vacancy has been saved. Cancel Okay" at bounding box center [784, 391] width 1568 height 782
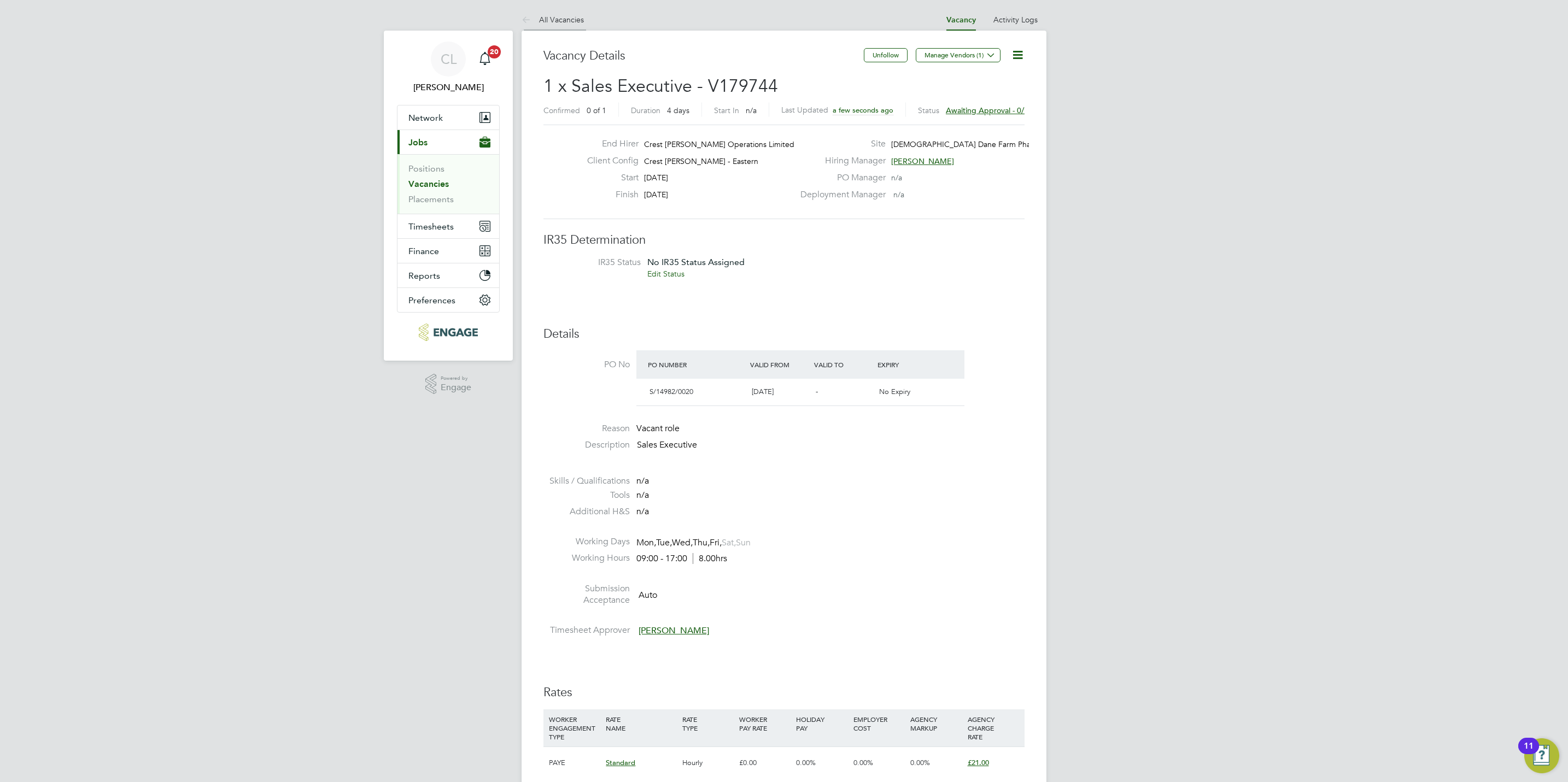
click at [556, 21] on link "All Vacancies" at bounding box center [553, 19] width 63 height 10
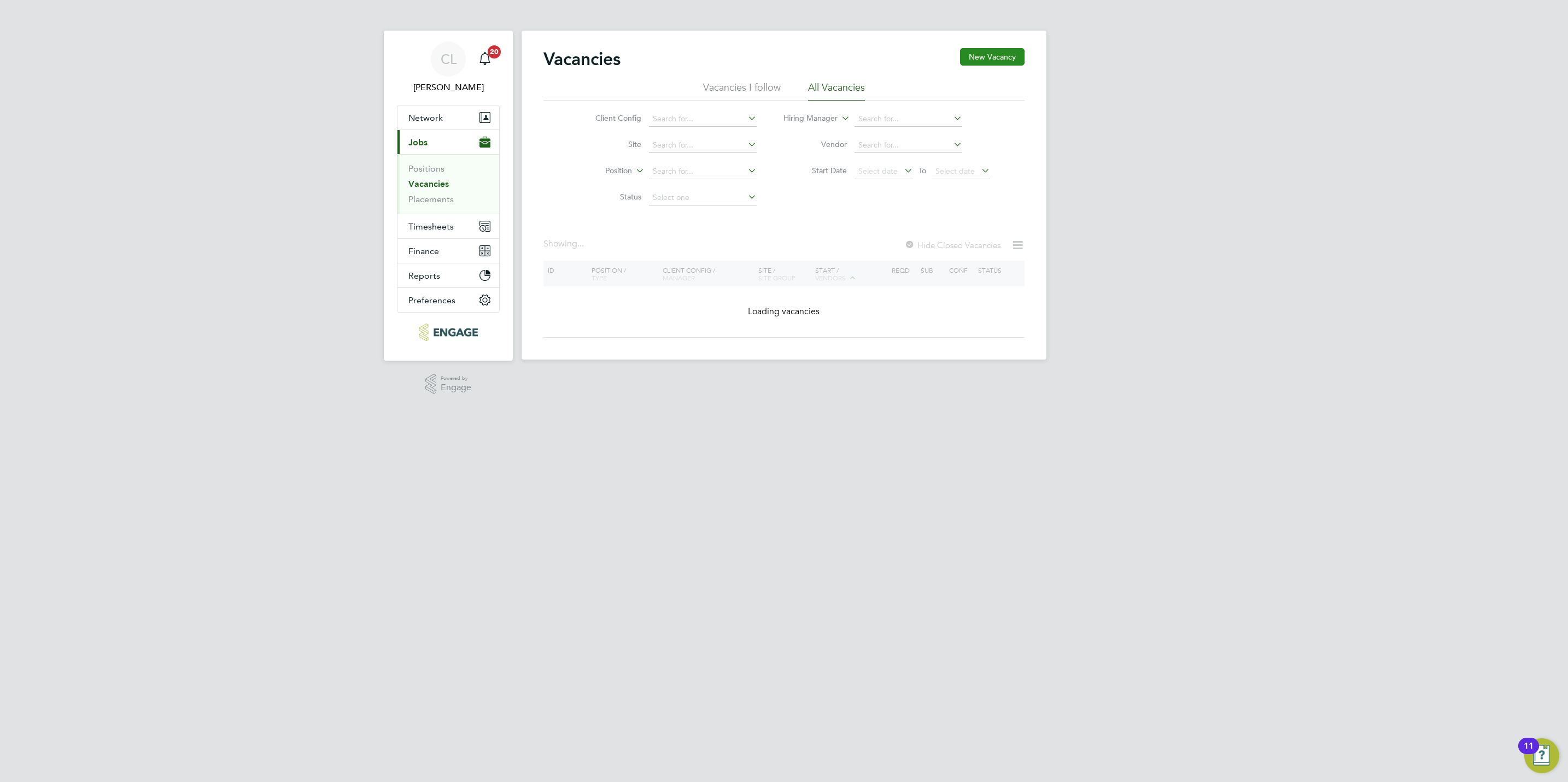
click at [984, 64] on button "New Vacancy" at bounding box center [992, 57] width 64 height 18
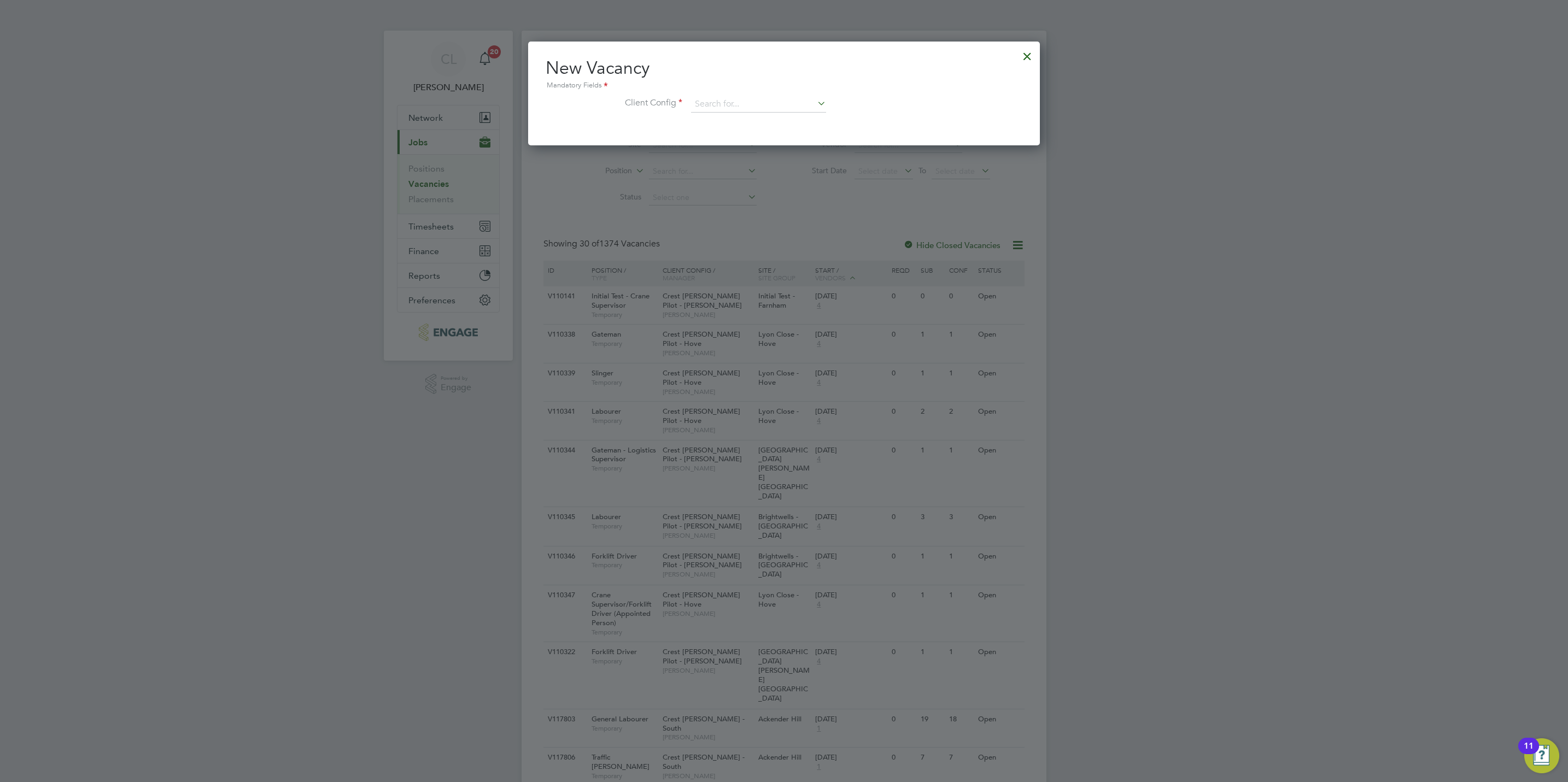
click at [725, 94] on div "New Vacancy Mandatory Fields Client Config" at bounding box center [783, 90] width 477 height 67
click at [726, 100] on input at bounding box center [758, 104] width 135 height 16
click at [773, 187] on li "Crest Nicholson - Yorkshire" at bounding box center [779, 194] width 178 height 14
type input "Crest Nicholson - Yorkshire"
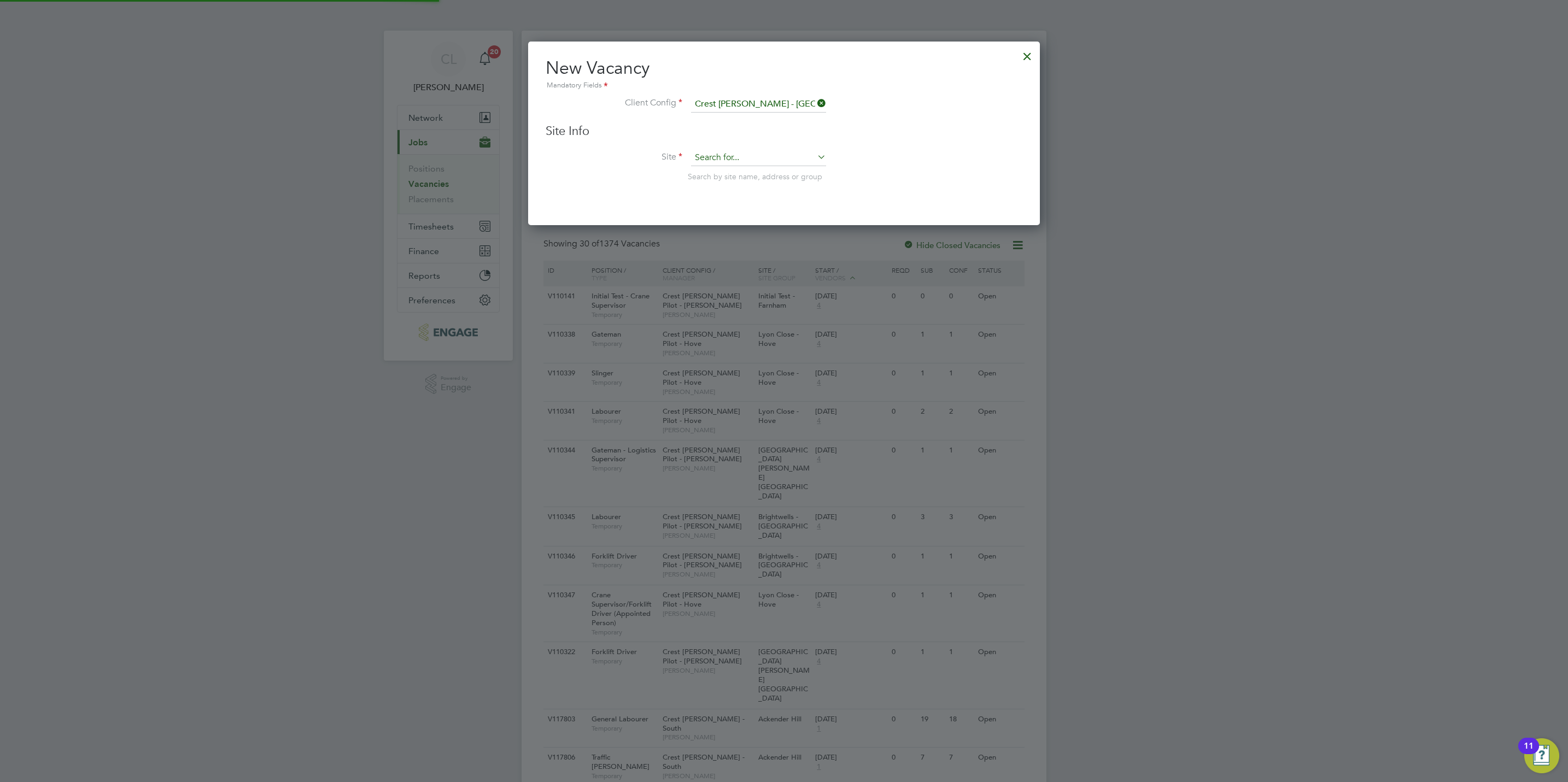
click at [767, 164] on input at bounding box center [758, 157] width 135 height 16
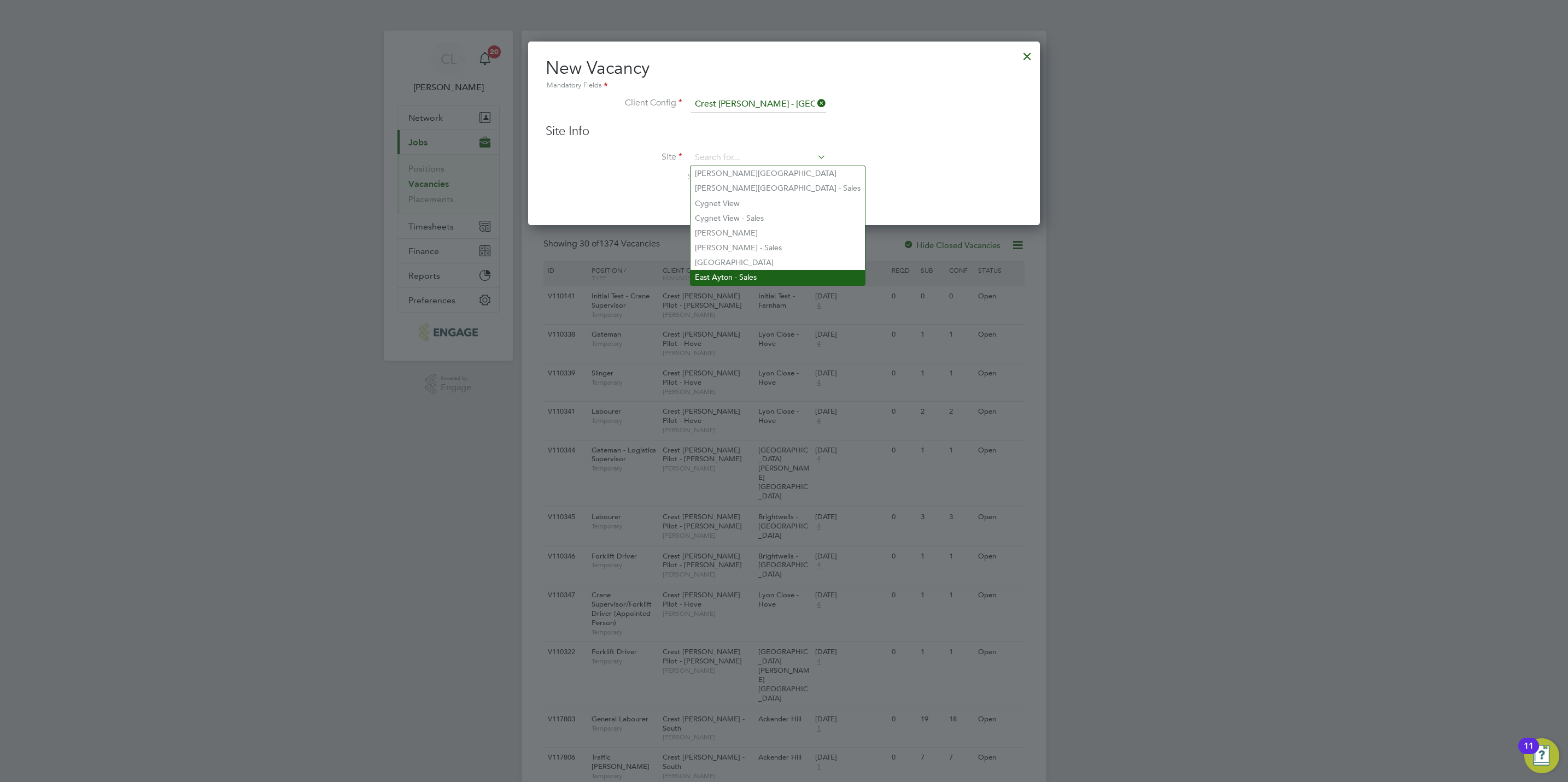
click at [735, 272] on li "East Ayton - Sales" at bounding box center [777, 277] width 174 height 14
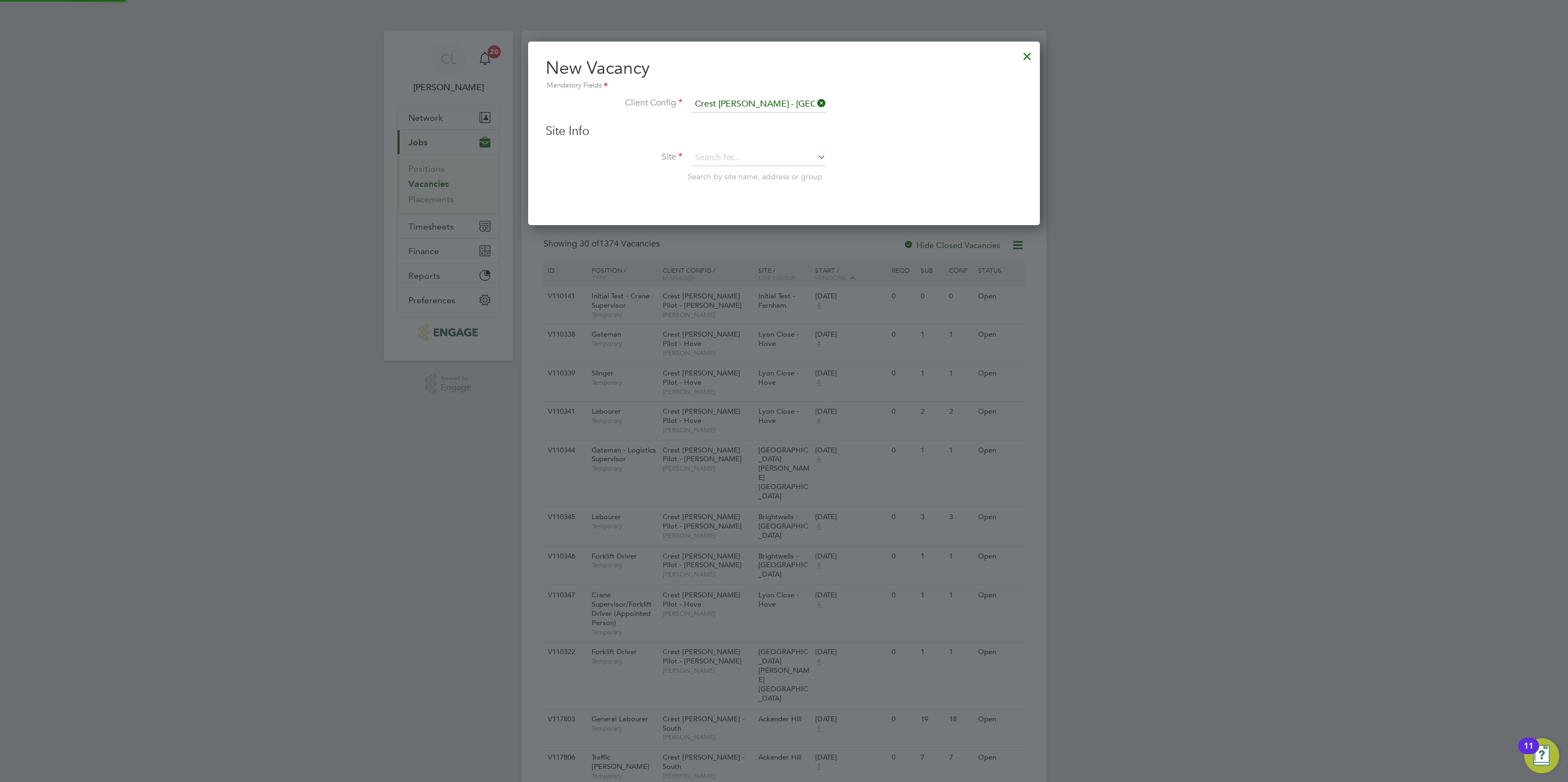
type input "East Ayton - Sales"
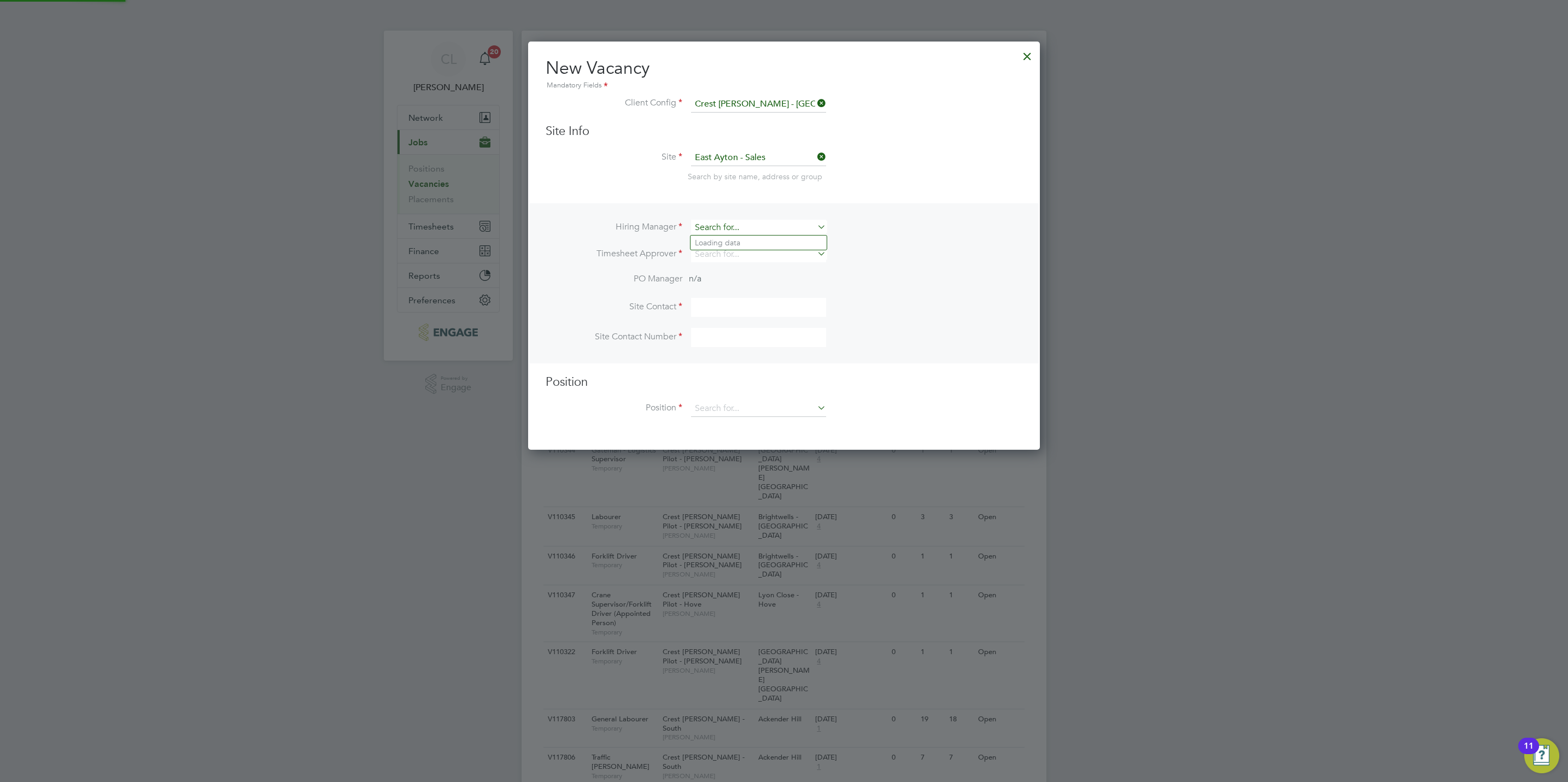
click at [782, 223] on input at bounding box center [758, 228] width 135 height 16
click at [766, 243] on li "Stef an Fernandez" at bounding box center [758, 242] width 136 height 14
type input "[PERSON_NAME]"
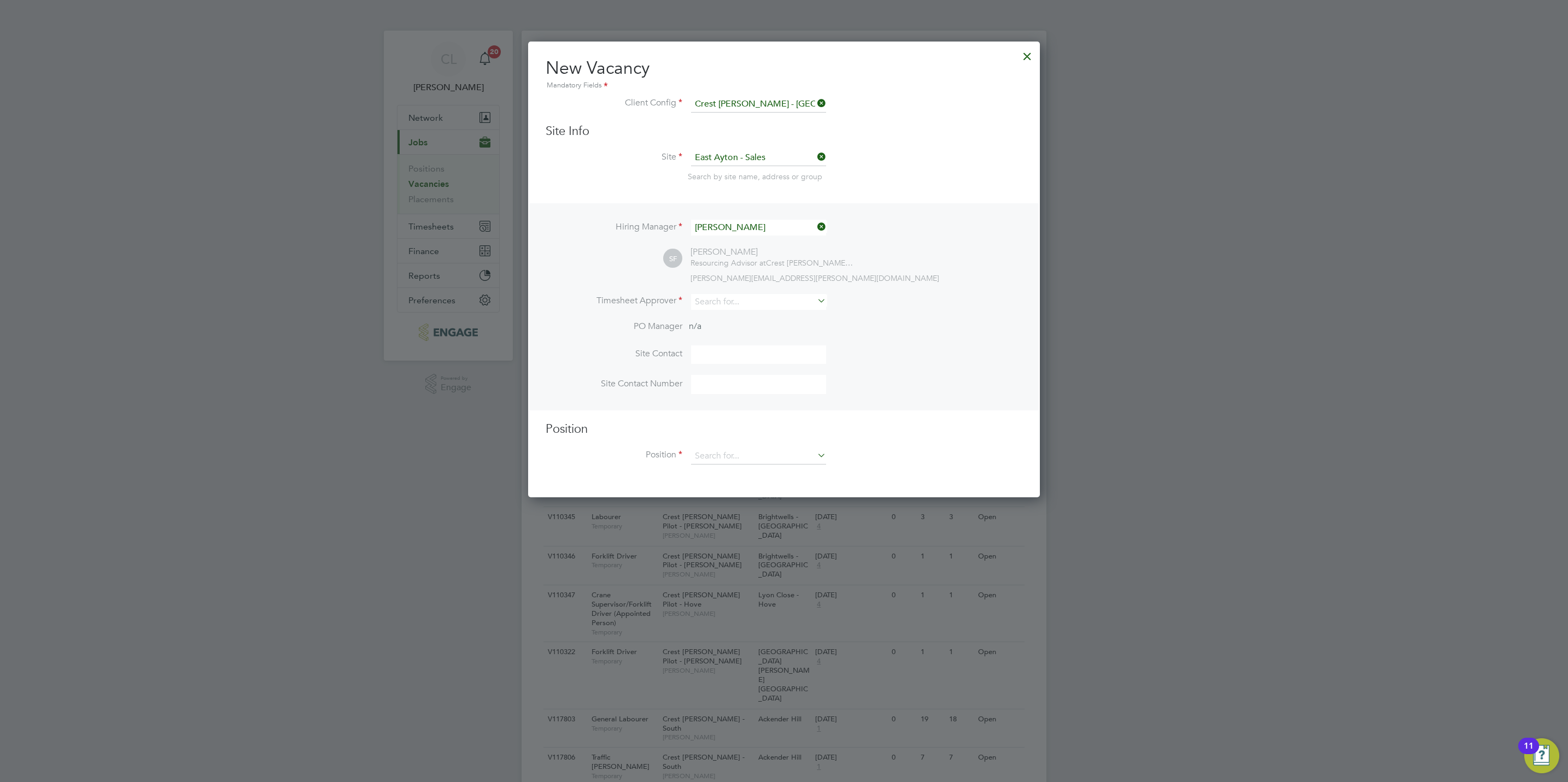
click at [759, 292] on div "Hiring Manager Stefan Fernandez SF Stefan Fernandez Resourcing Advisor at Crest…" at bounding box center [784, 306] width 510 height 207
click at [763, 302] on input at bounding box center [758, 301] width 135 height 16
click at [743, 311] on li "Stef an Fernandez" at bounding box center [758, 316] width 136 height 14
type input "[PERSON_NAME]"
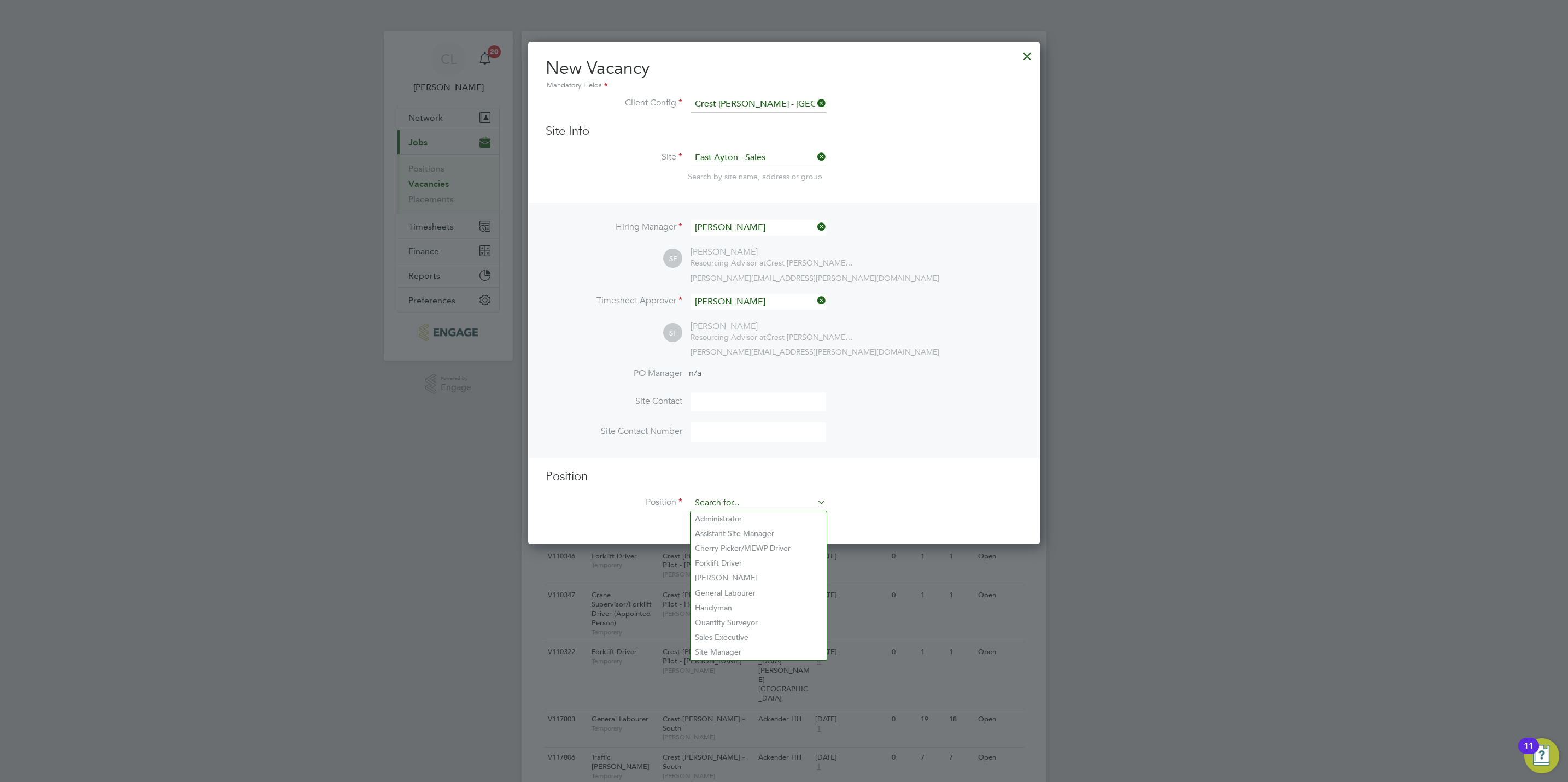
click at [746, 496] on input at bounding box center [758, 503] width 135 height 16
click at [758, 637] on li "Sales Executive" at bounding box center [758, 636] width 136 height 14
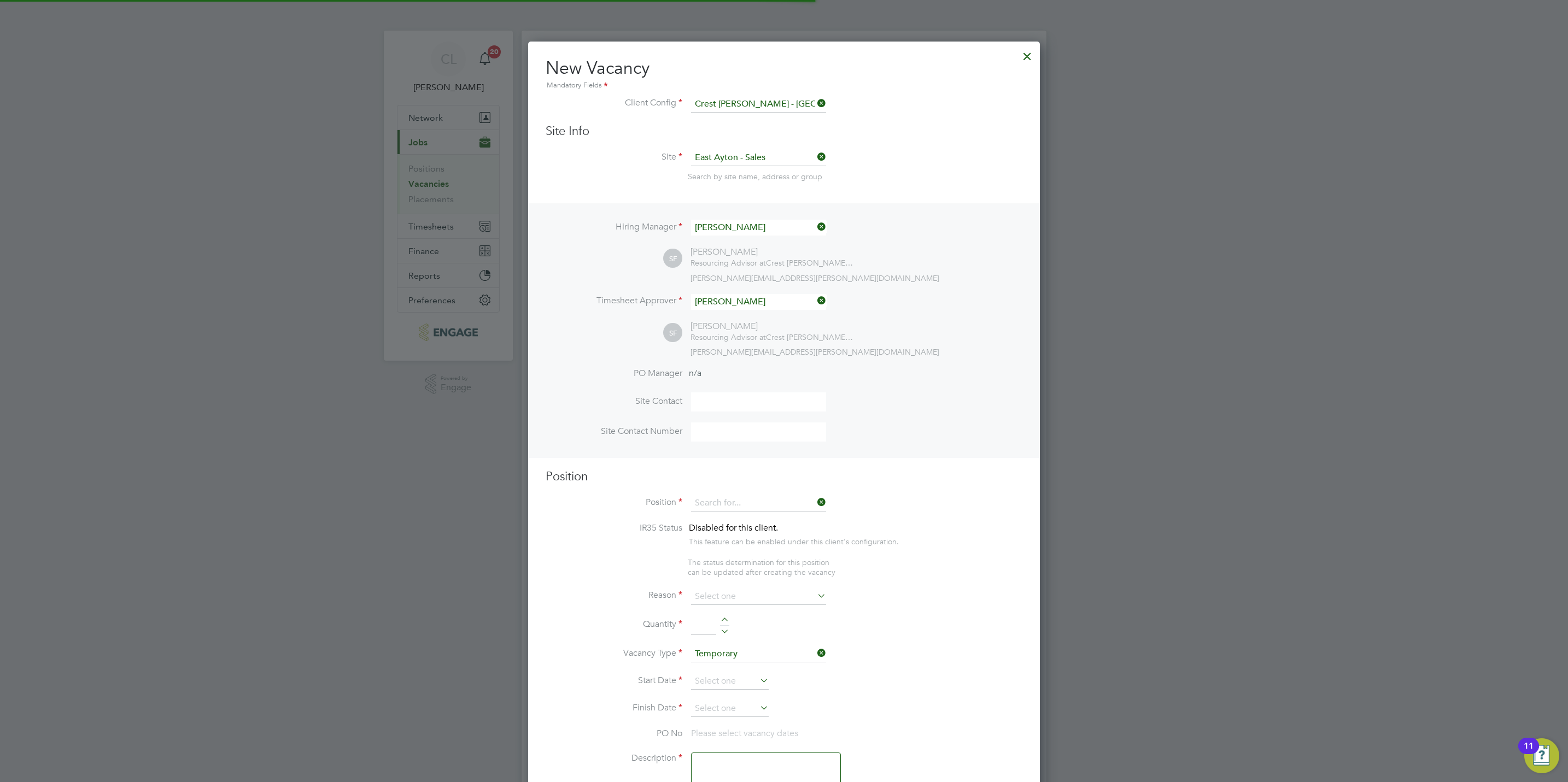
type input "Sales Executive"
click at [749, 585] on input at bounding box center [758, 585] width 135 height 16
click at [747, 686] on li "Vacant Role" at bounding box center [758, 686] width 136 height 14
type input "Vacant Role"
click at [724, 610] on div at bounding box center [724, 610] width 9 height 8
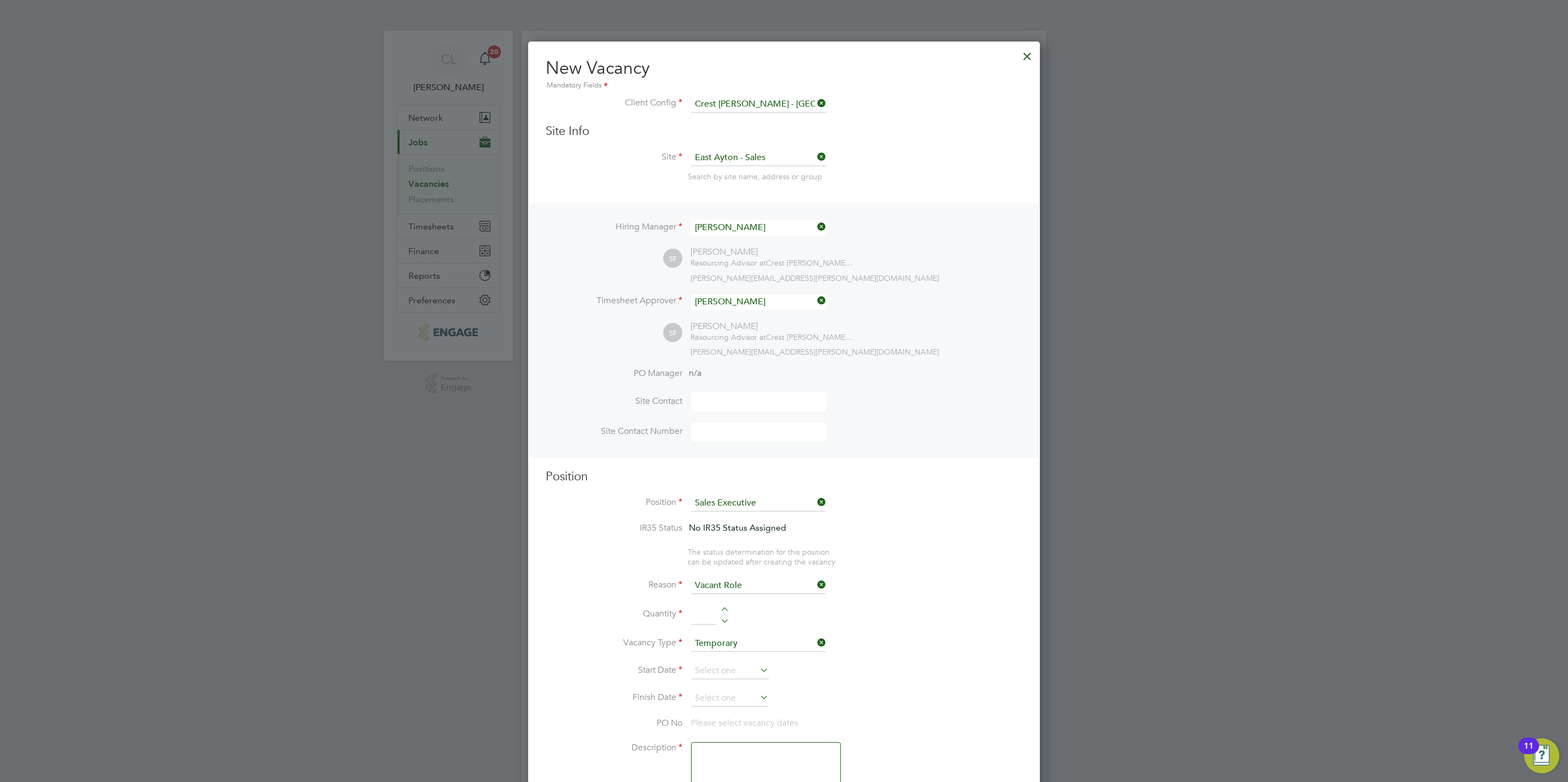
type input "1"
click at [727, 671] on input at bounding box center [730, 670] width 78 height 16
click at [793, 565] on span "5" at bounding box center [792, 559] width 21 height 21
type input "05 Sep 2025"
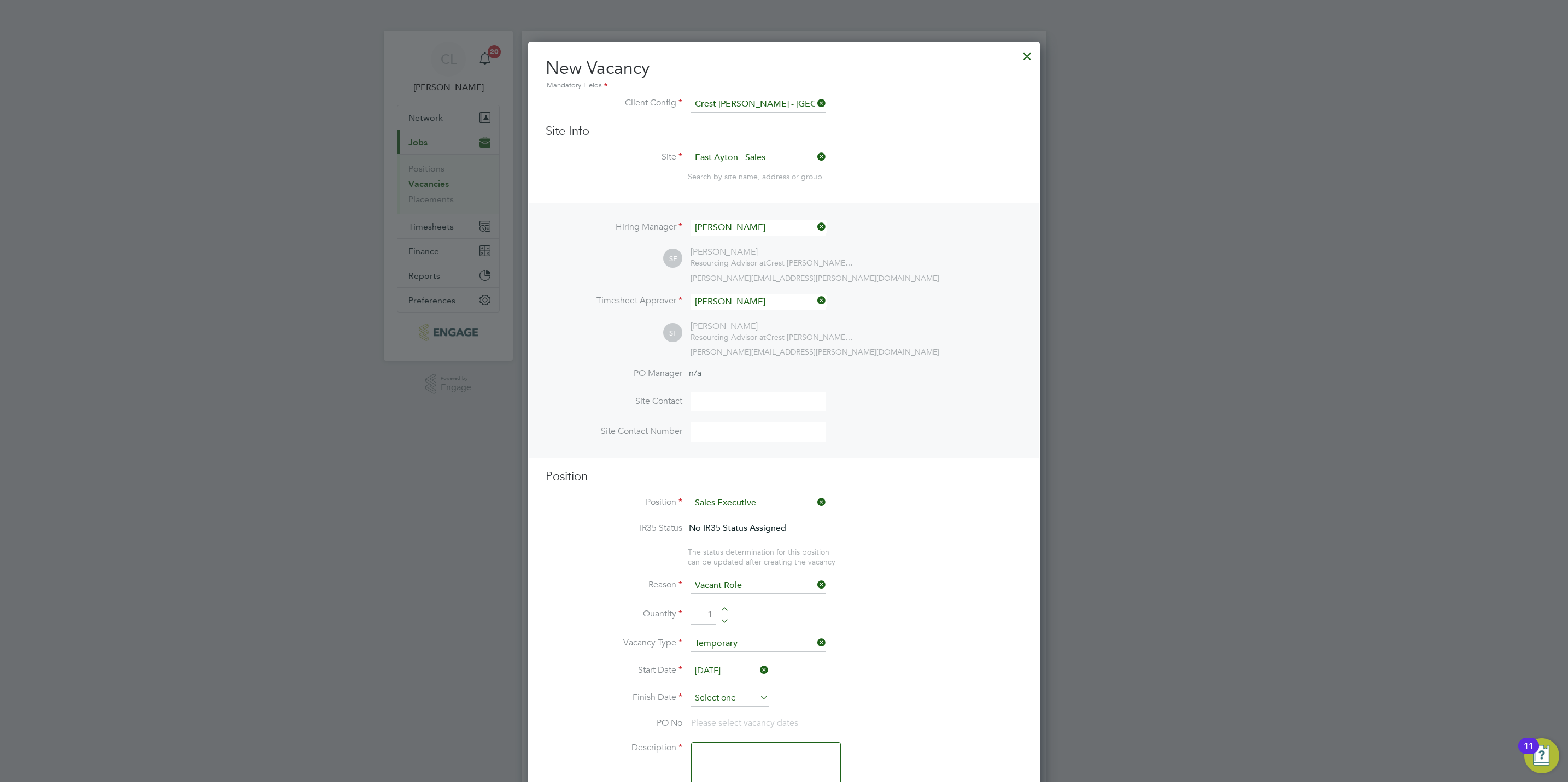
scroll to position [327, 0]
click at [732, 695] on input at bounding box center [730, 697] width 78 height 16
click at [797, 583] on span "5" at bounding box center [792, 587] width 21 height 21
type input "05 Sep 2025"
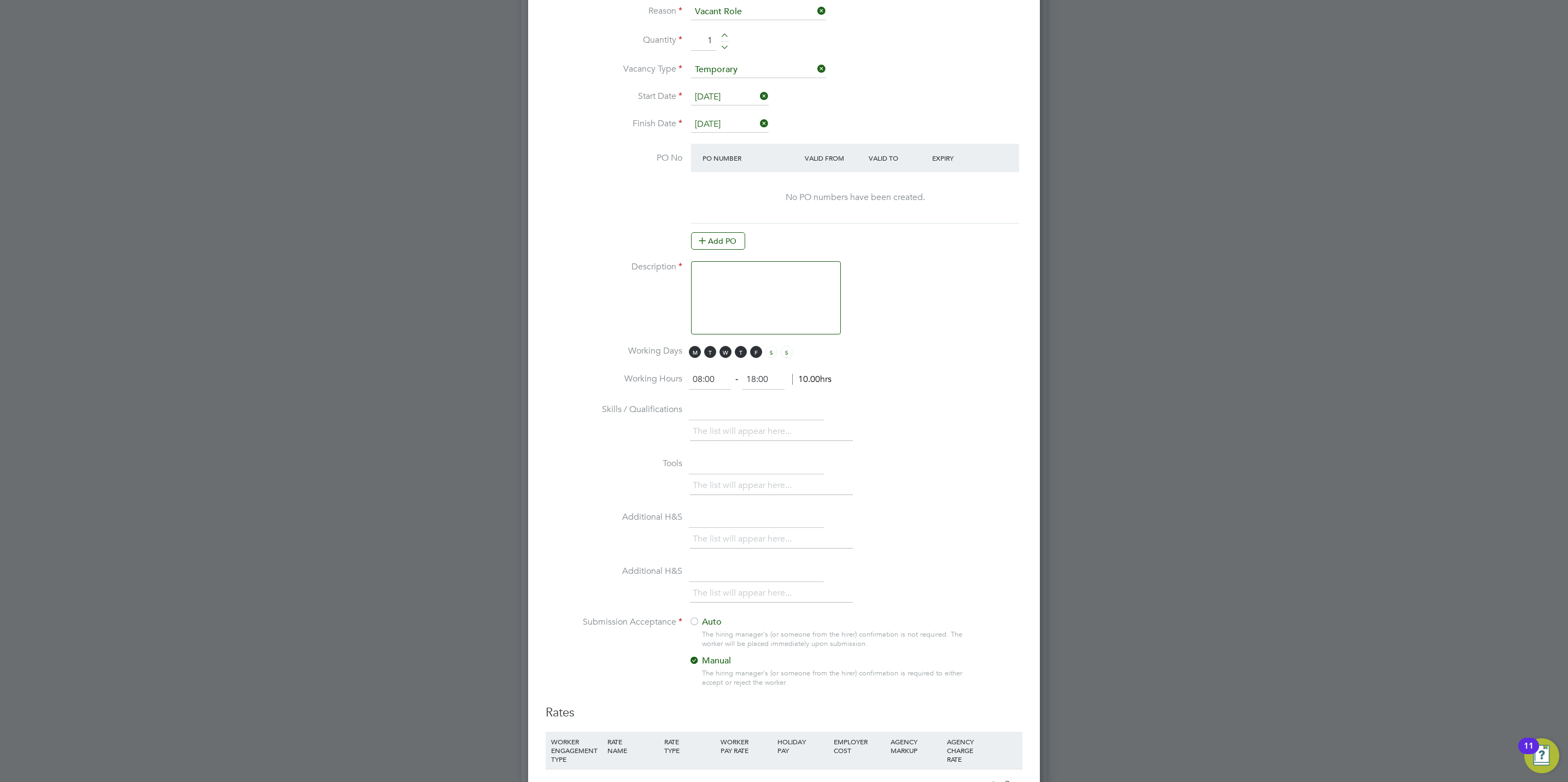
scroll to position [901, 0]
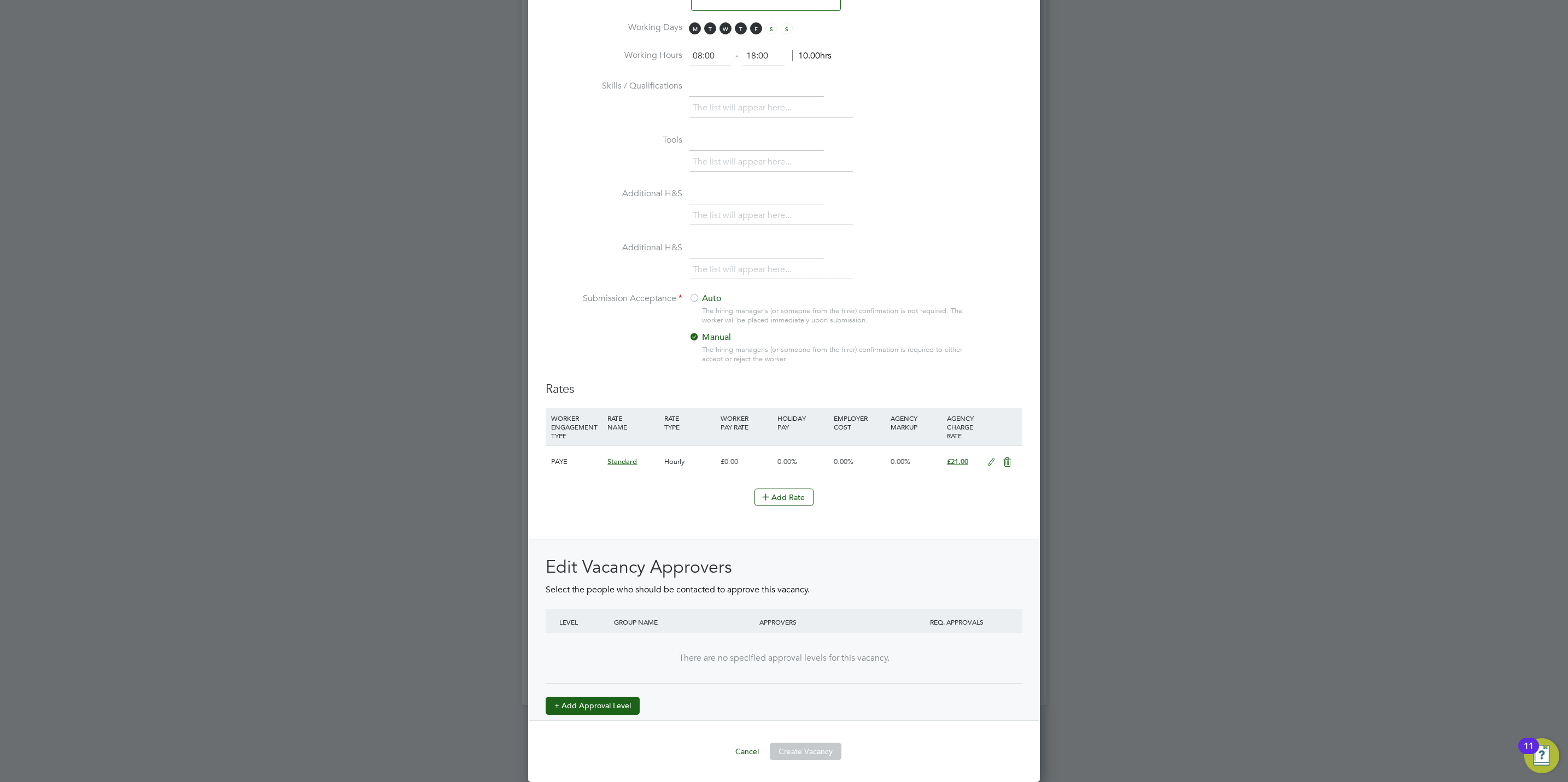
click at [625, 703] on button "+ Add Approval Level" at bounding box center [592, 705] width 94 height 18
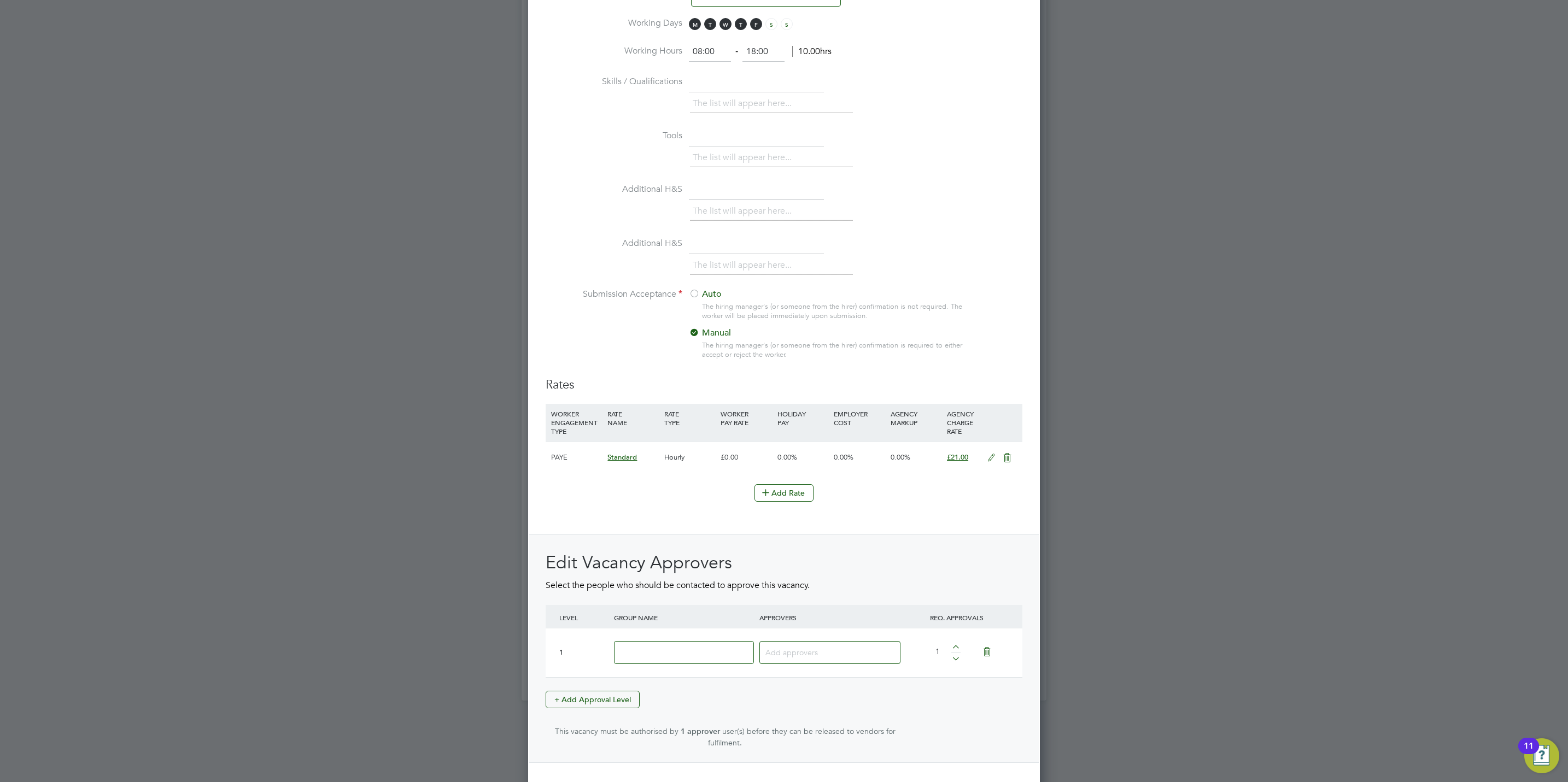
scroll to position [1688, 511]
click at [632, 630] on div "1 1" at bounding box center [783, 652] width 477 height 48
click at [649, 664] on input at bounding box center [683, 653] width 140 height 24
type input "Crest"
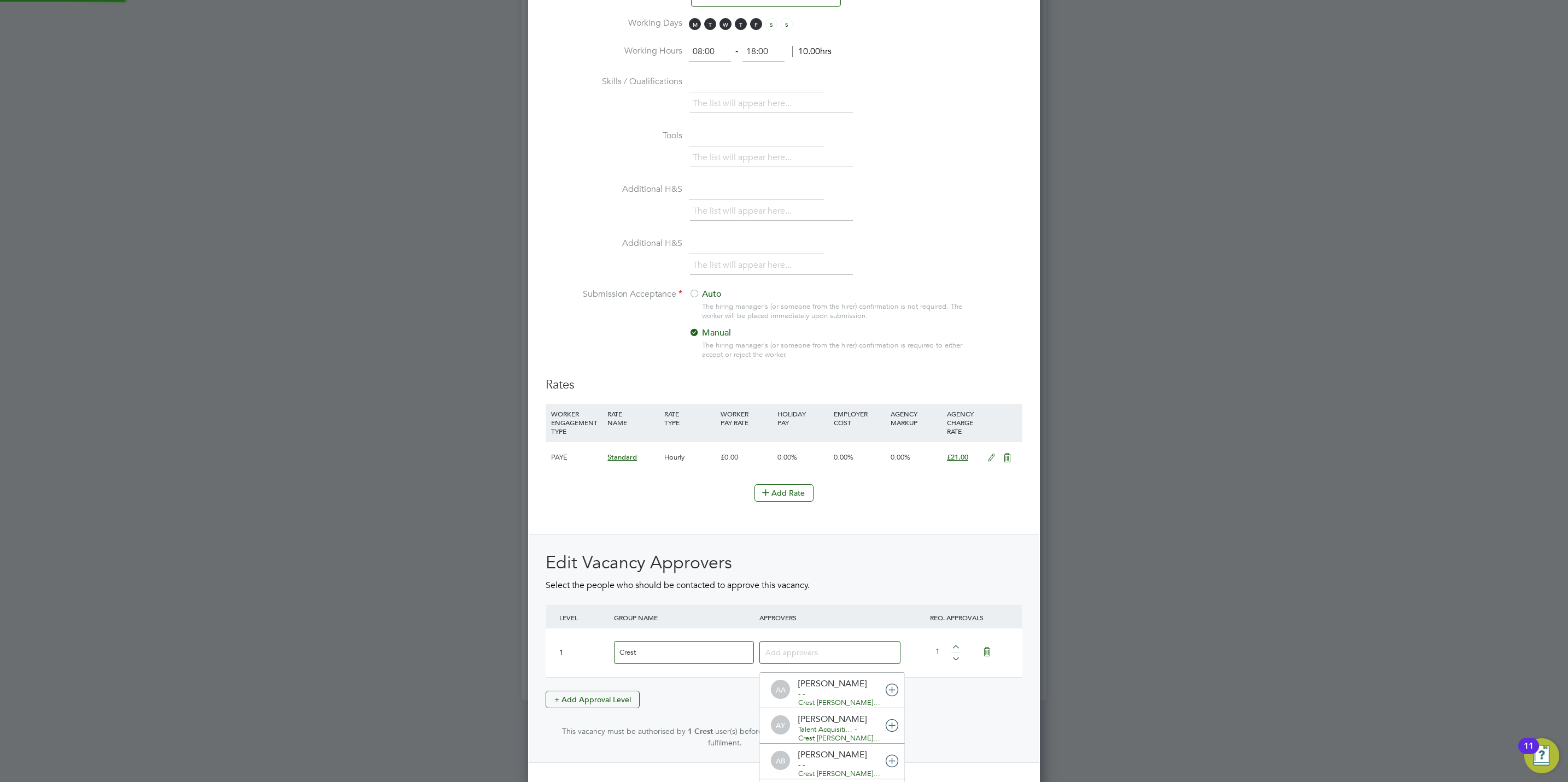
scroll to position [12, 77]
type input "stef"
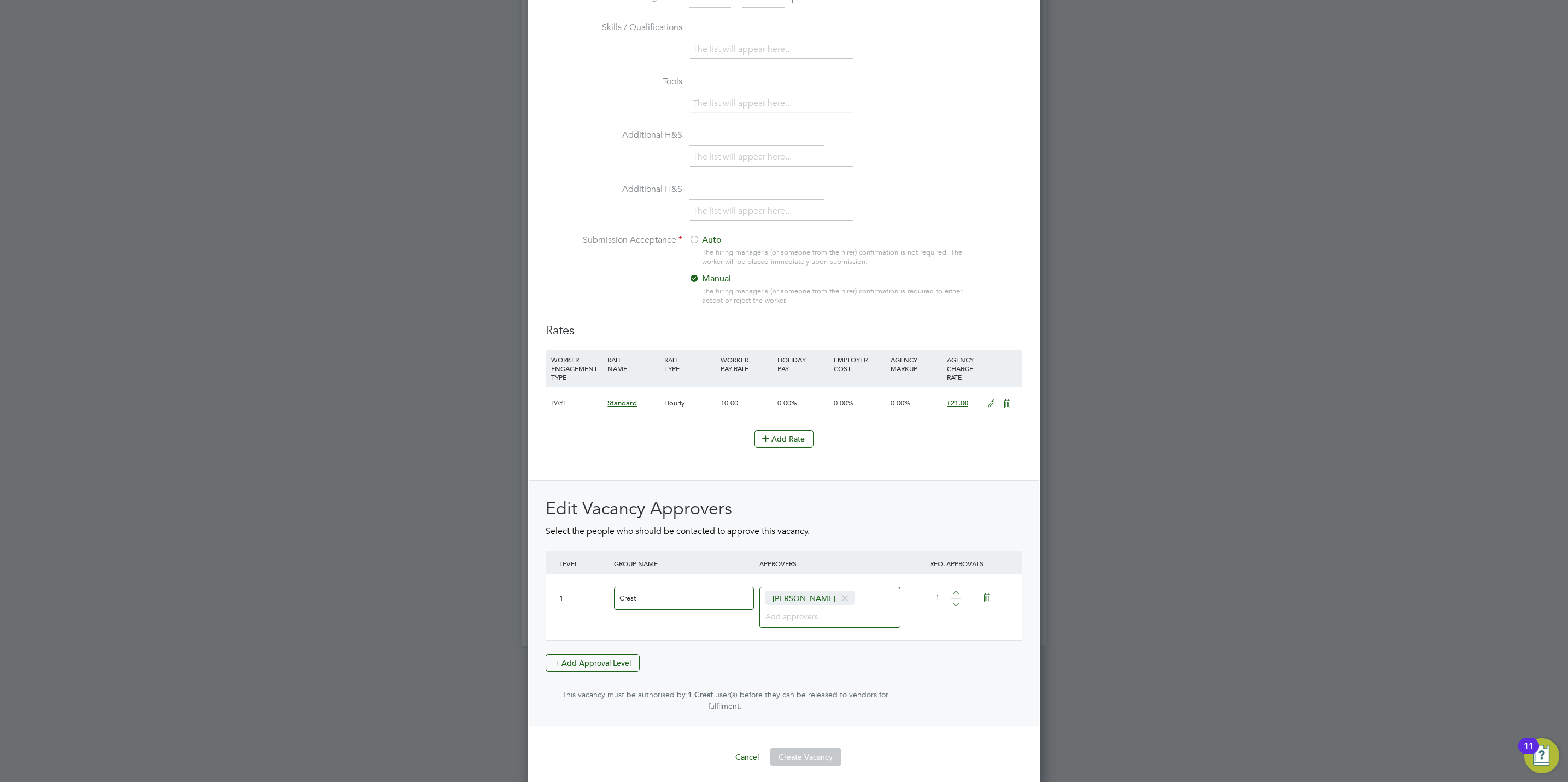
click at [818, 682] on div "Edit Vacancy Approvers Select the people who should be contacted to approve thi…" at bounding box center [783, 603] width 477 height 214
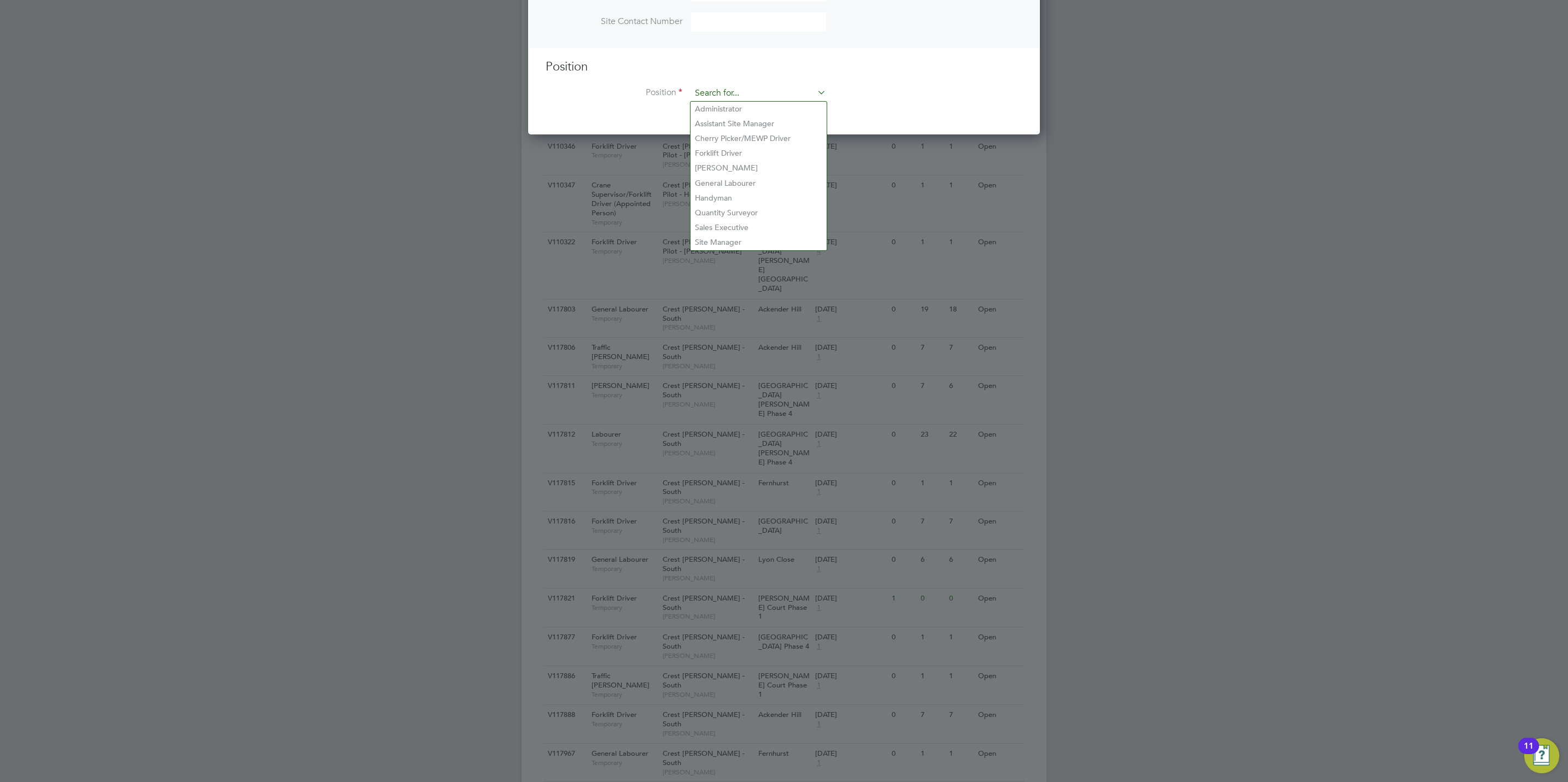
drag, startPoint x: 763, startPoint y: 93, endPoint x: 693, endPoint y: 91, distance: 70.0
click at [693, 91] on input at bounding box center [758, 93] width 135 height 16
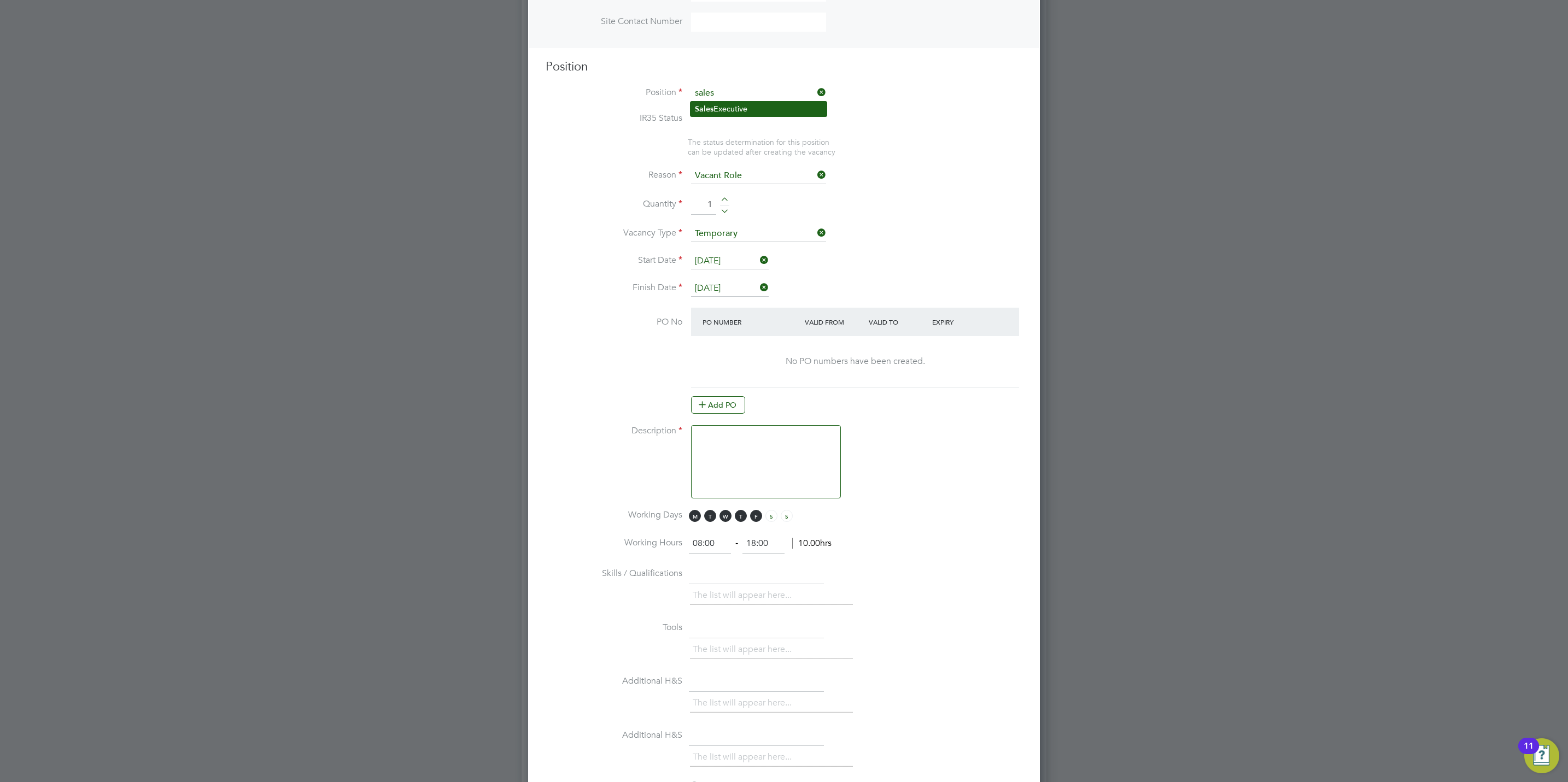
click at [735, 107] on li "Sales Executive" at bounding box center [758, 108] width 136 height 14
type input "Sales Executive"
click at [722, 448] on textarea at bounding box center [765, 461] width 150 height 74
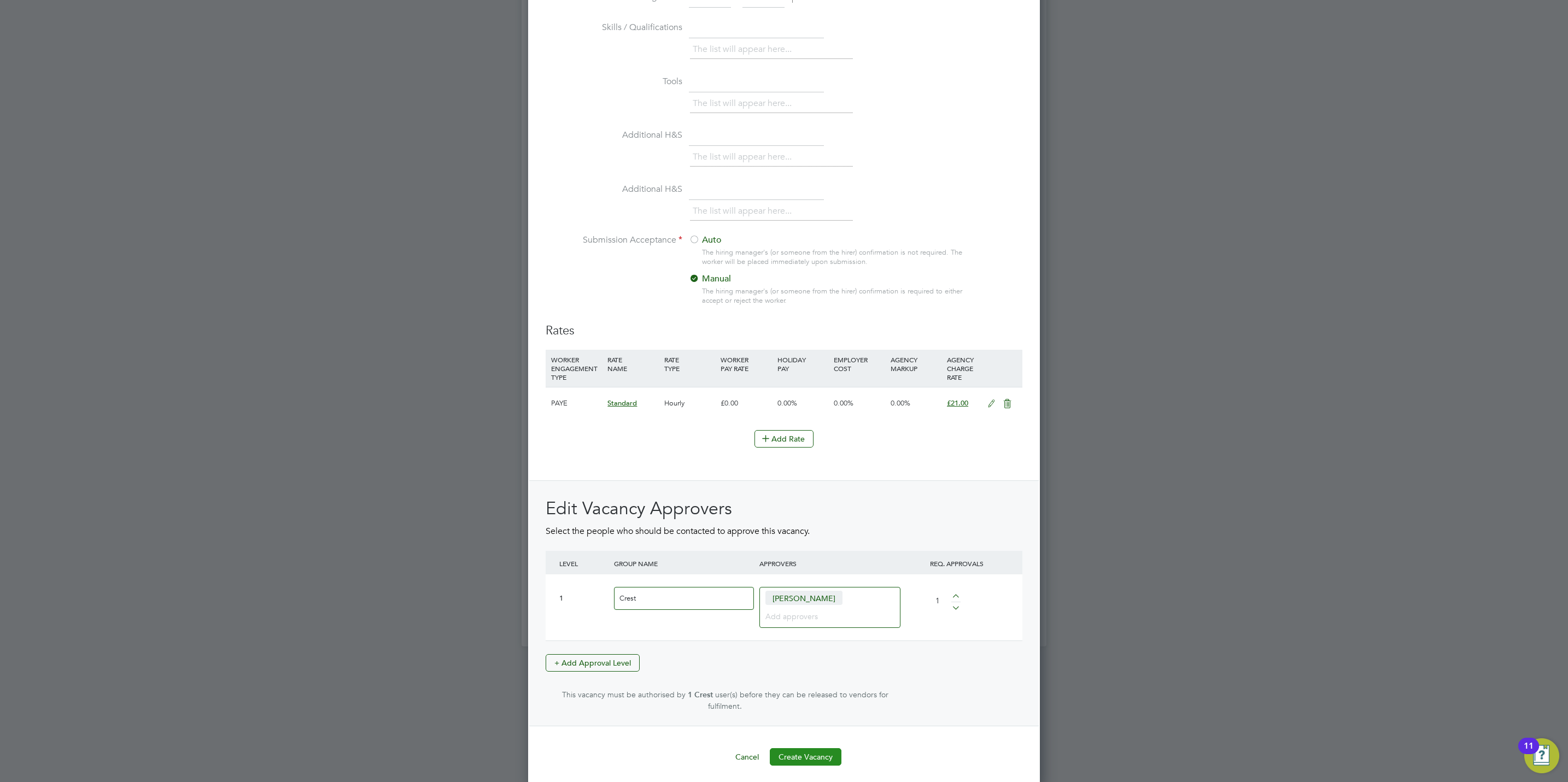
type textarea "Sales"
click at [800, 759] on button "Create Vacancy" at bounding box center [805, 757] width 72 height 18
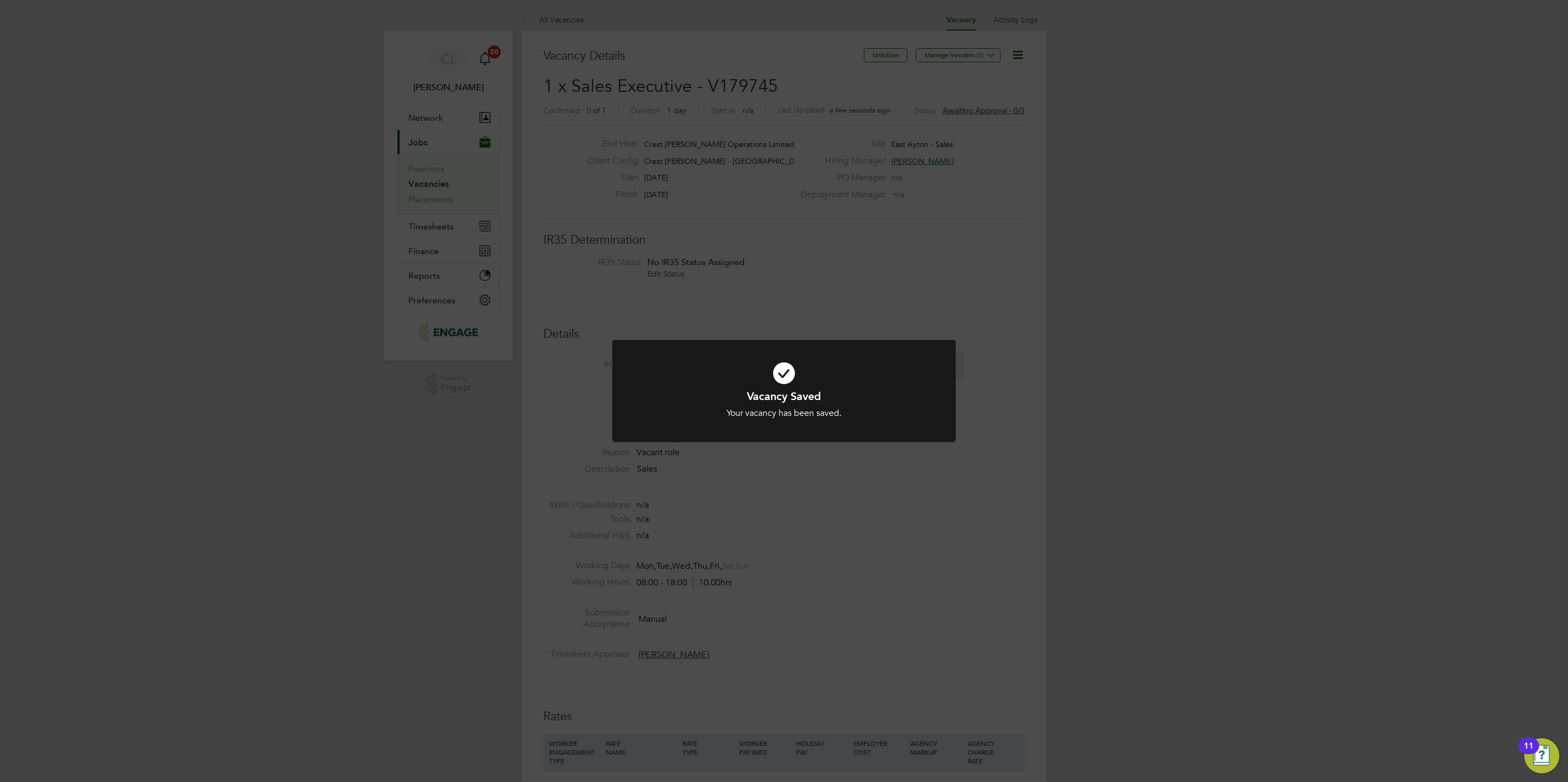
click at [1107, 294] on div "Vacancy Saved Your vacancy has been saved. Cancel Okay" at bounding box center [784, 391] width 1568 height 782
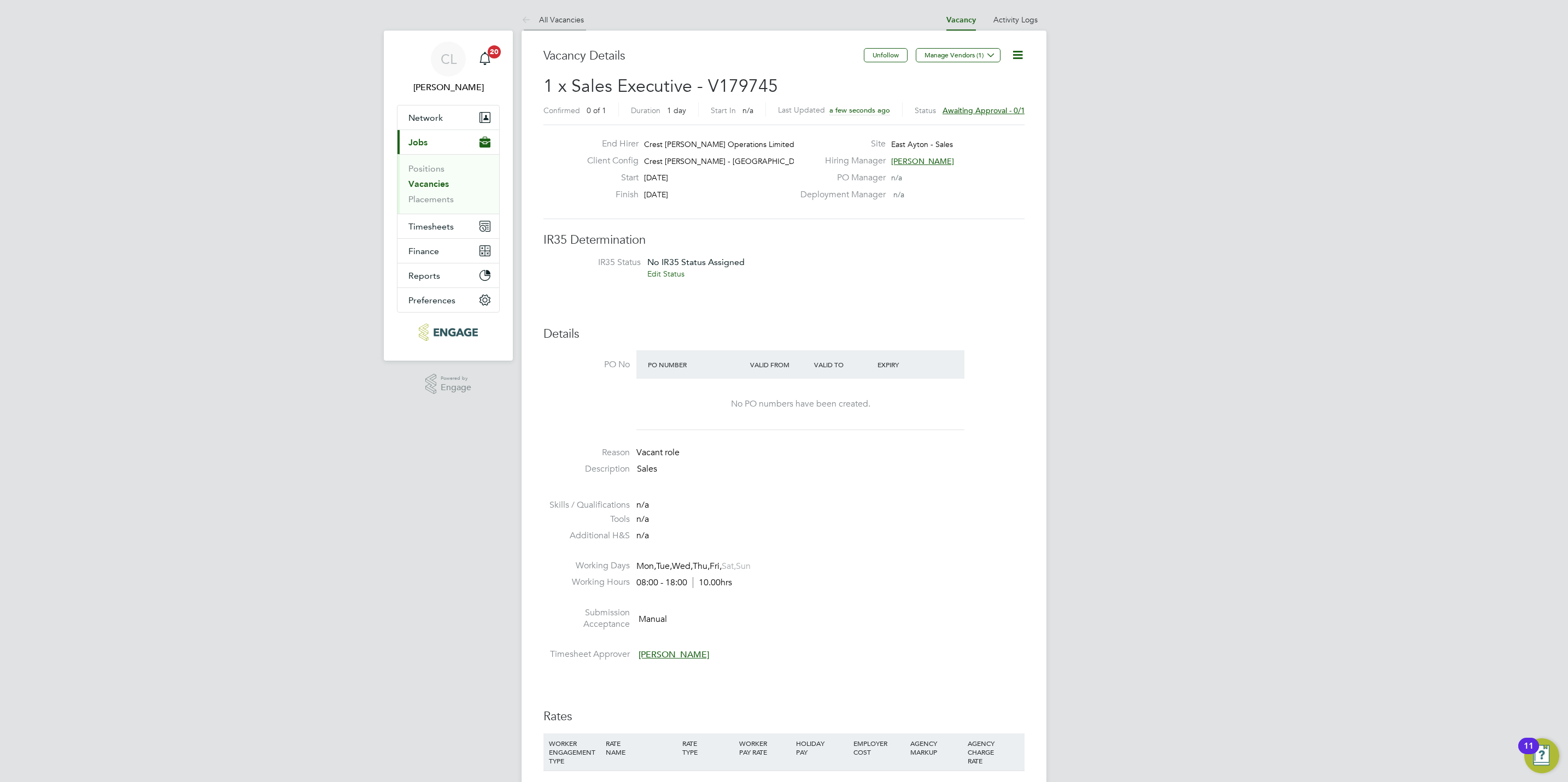
click at [556, 12] on li "All Vacancies" at bounding box center [553, 19] width 63 height 22
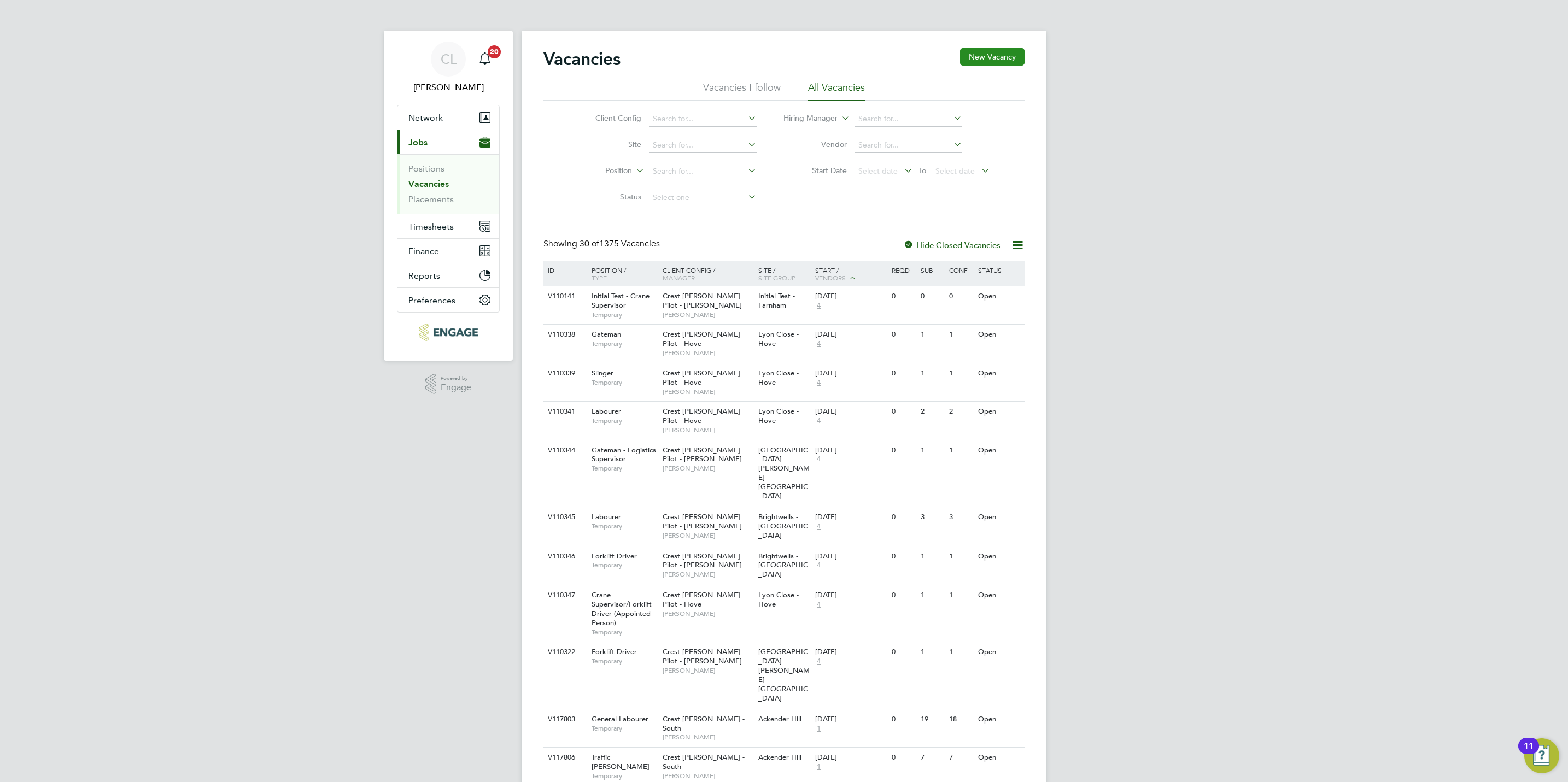
click at [992, 63] on button "New Vacancy" at bounding box center [992, 57] width 64 height 18
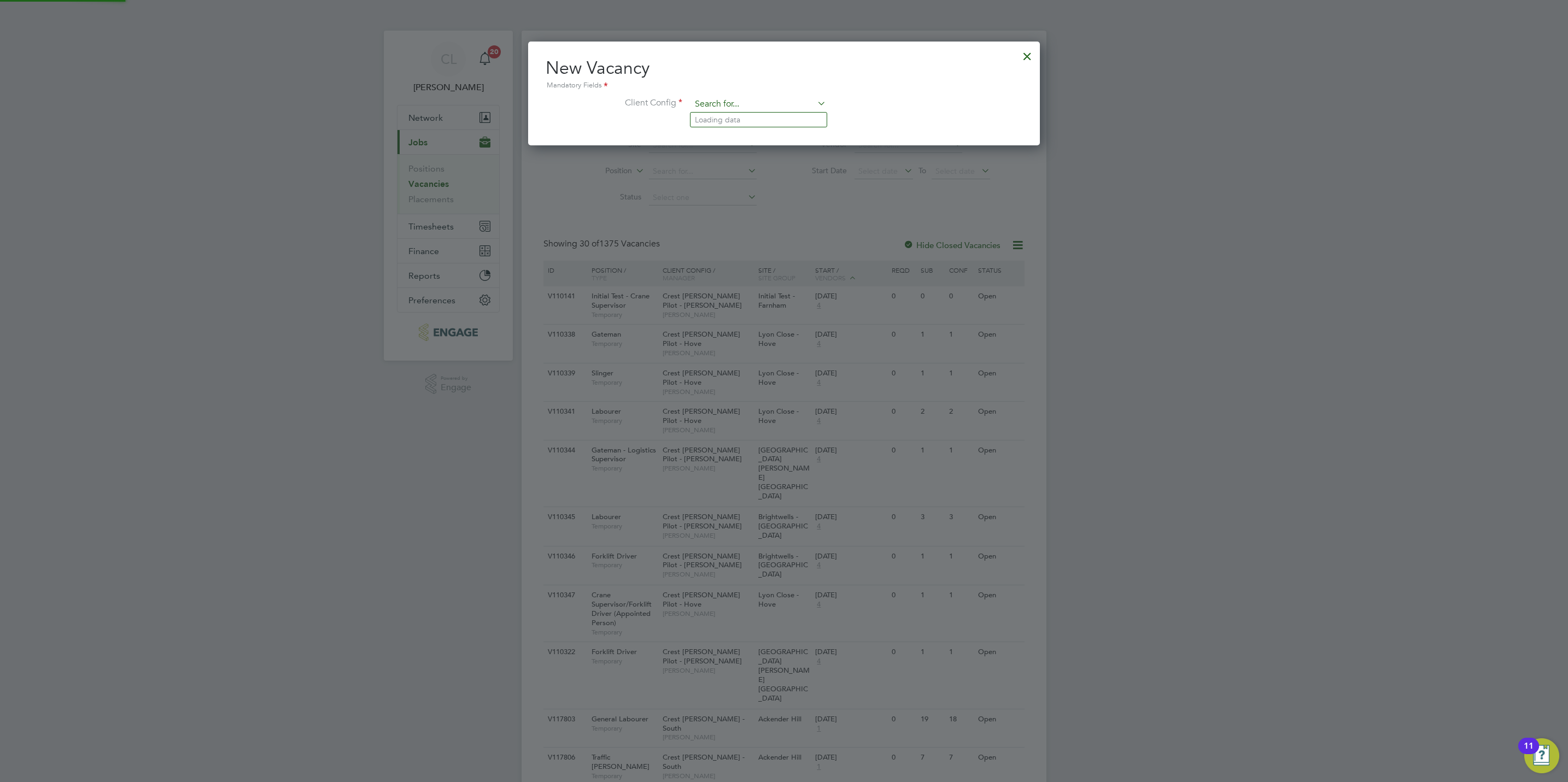
click at [716, 102] on input at bounding box center [758, 104] width 135 height 16
click at [738, 177] on li "Crest [PERSON_NAME] - [GEOGRAPHIC_DATA]" at bounding box center [779, 179] width 178 height 14
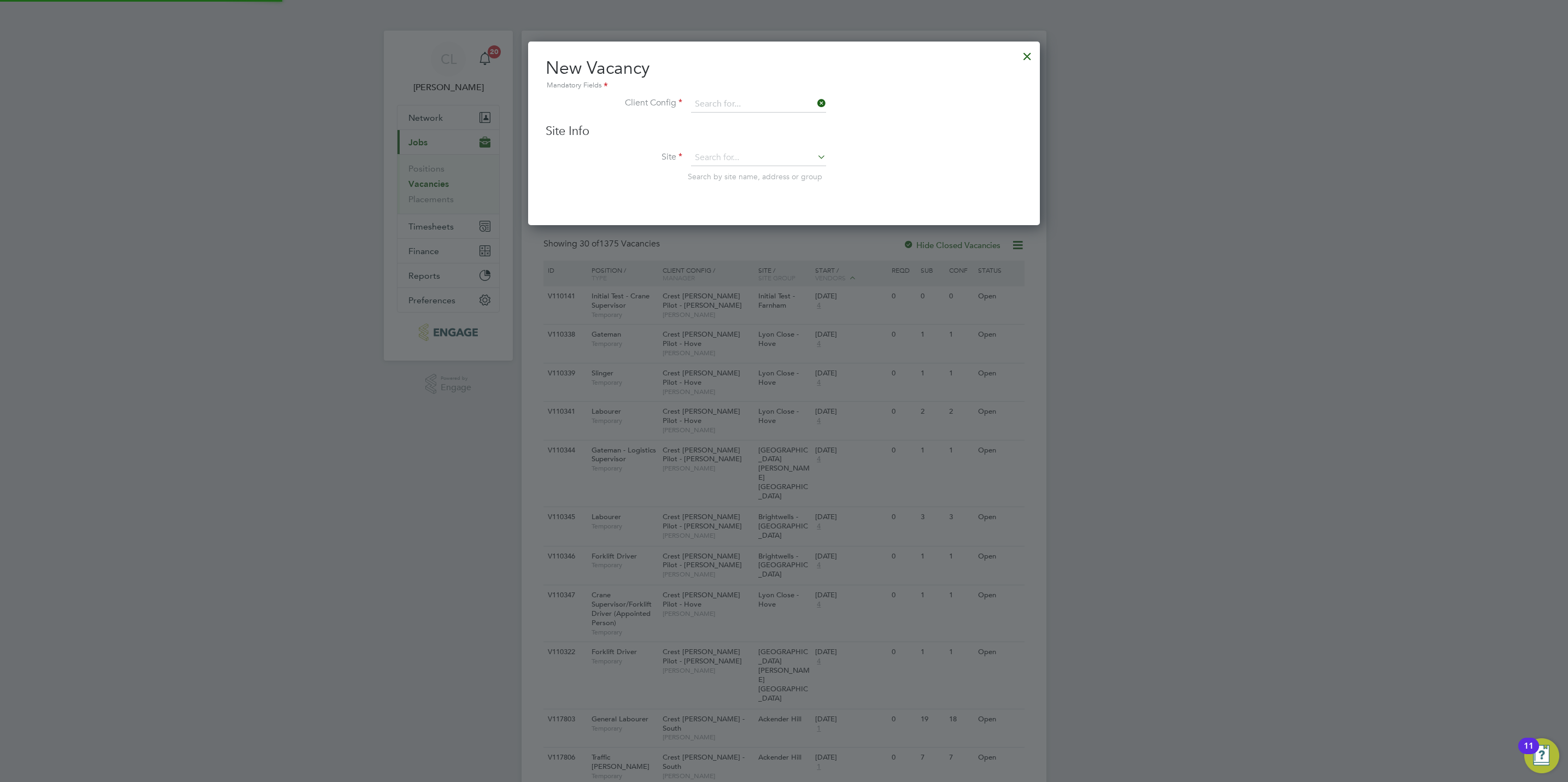
type input "Crest [PERSON_NAME] - [GEOGRAPHIC_DATA]"
click at [738, 158] on input at bounding box center [758, 157] width 135 height 16
click at [758, 173] on li "Neverton Grange" at bounding box center [758, 173] width 136 height 14
type input "Neverton Grange"
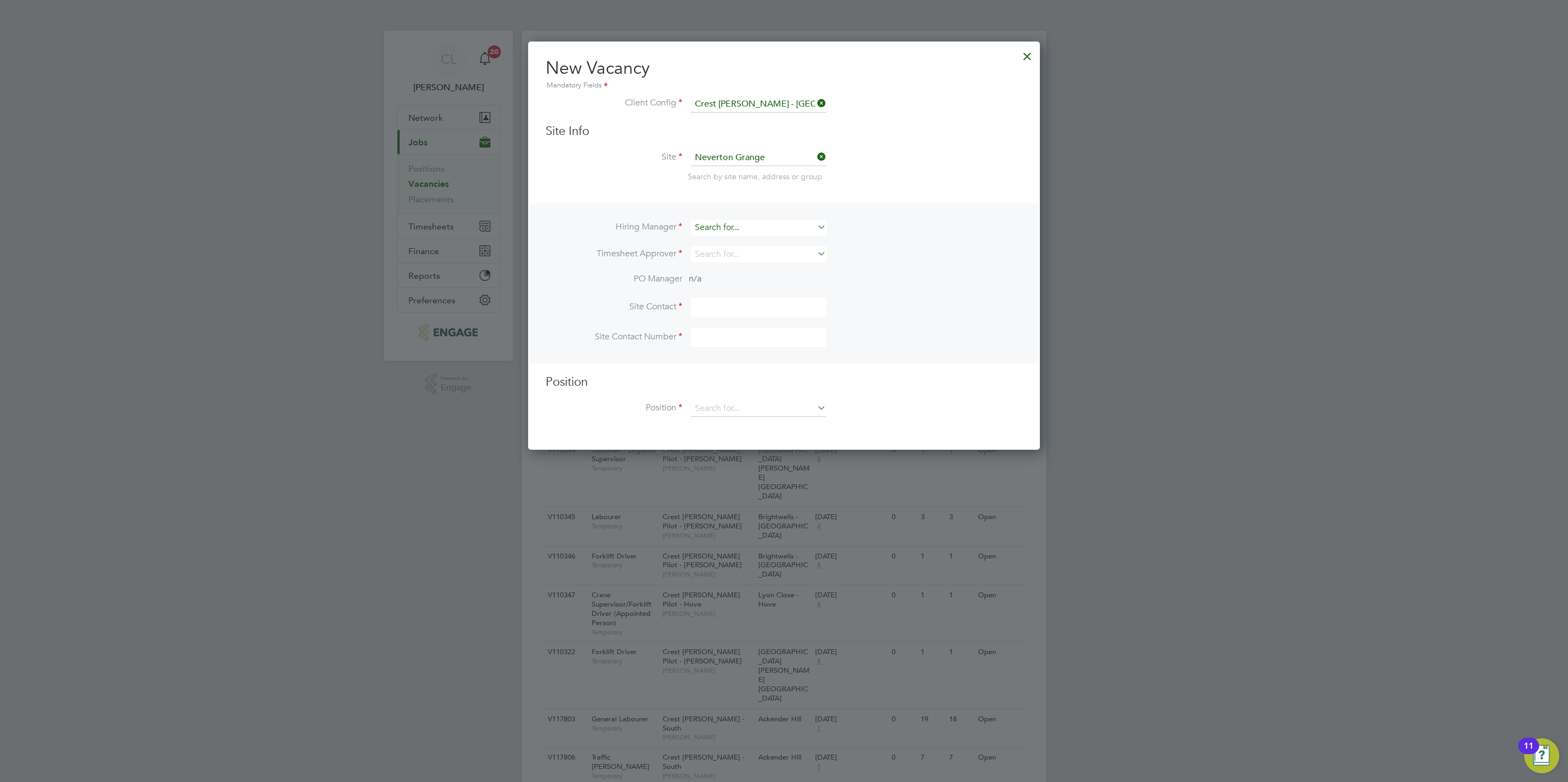
click at [732, 243] on li "Ben Gr ant" at bounding box center [758, 242] width 136 height 14
type input "Ben Grant"
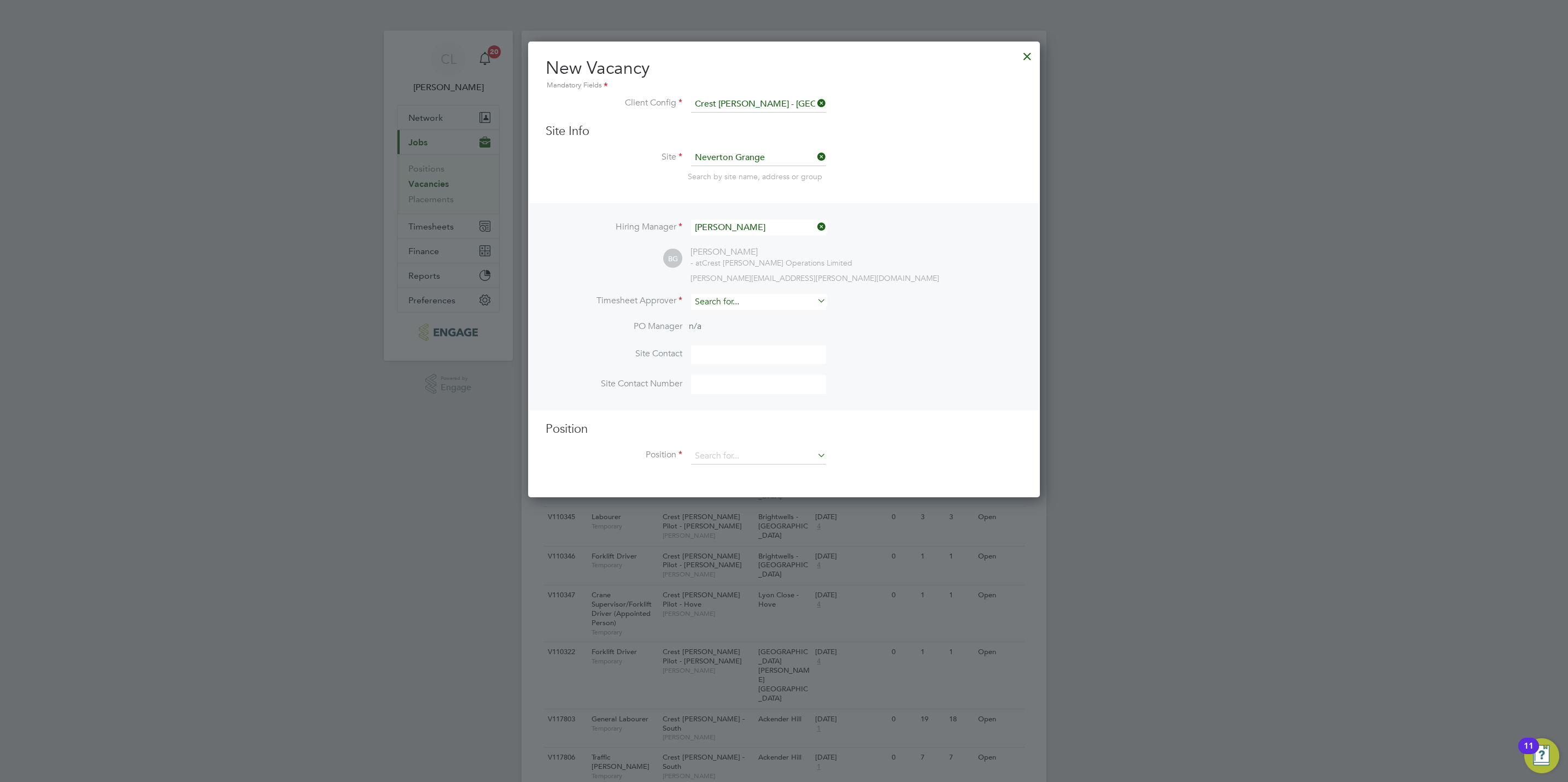
click at [732, 306] on input at bounding box center [758, 301] width 135 height 16
click at [743, 317] on li "Jose ph Davies" at bounding box center [758, 316] width 136 height 14
type input "Joseph Davies"
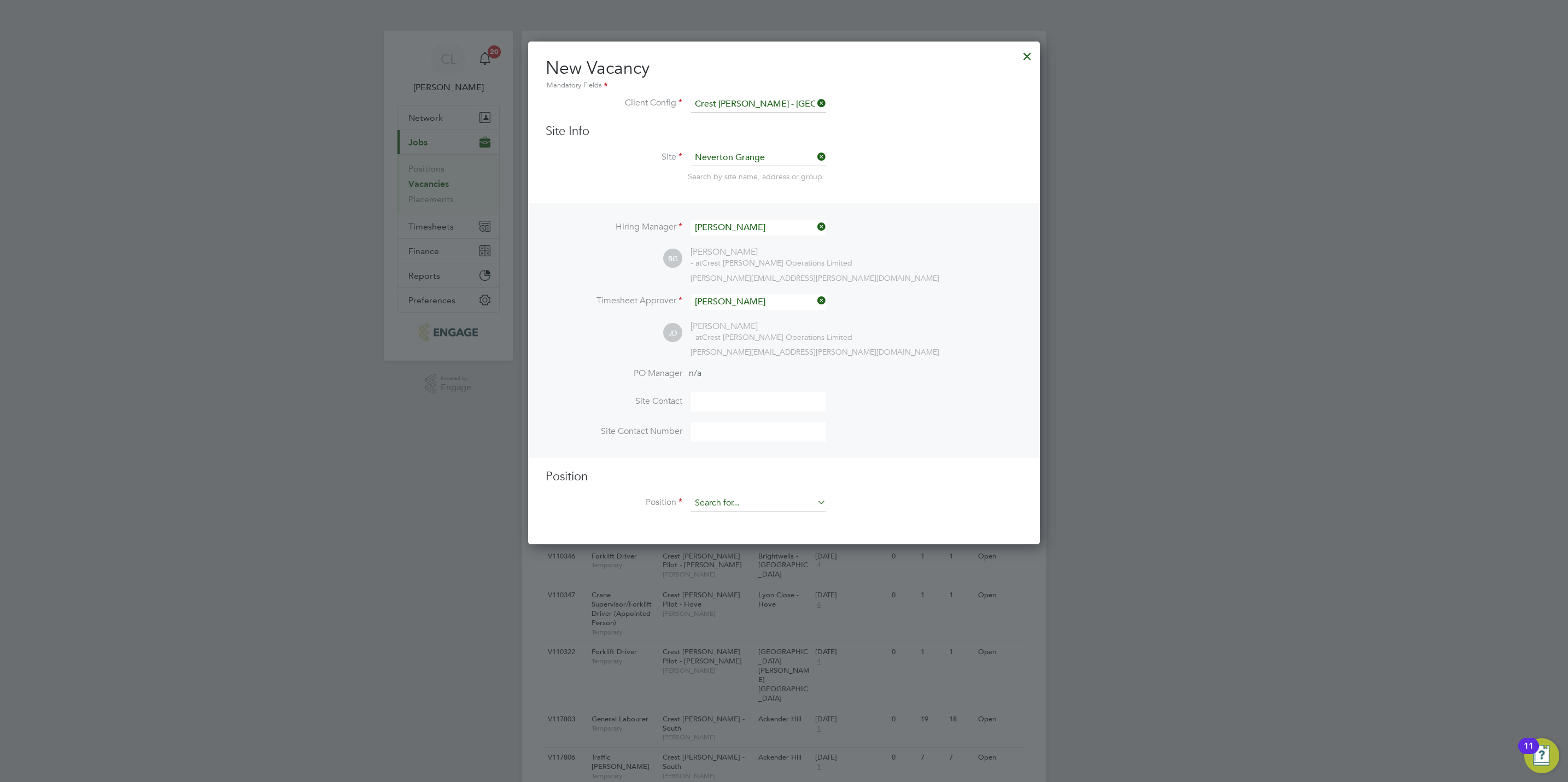
click at [717, 498] on input at bounding box center [758, 503] width 135 height 16
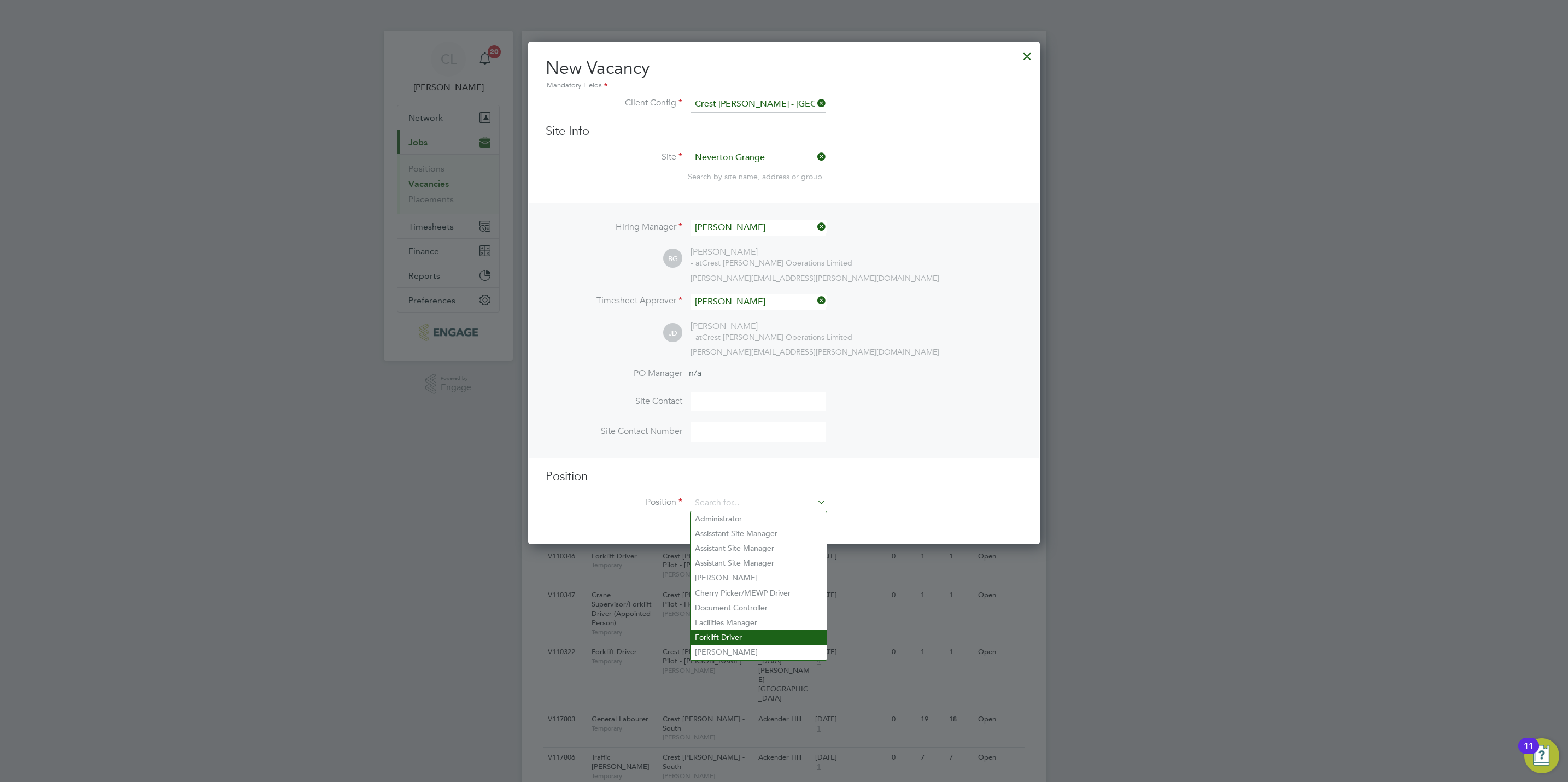
click at [728, 630] on li "Forklift Driver" at bounding box center [758, 636] width 136 height 14
type input "Forklift Driver"
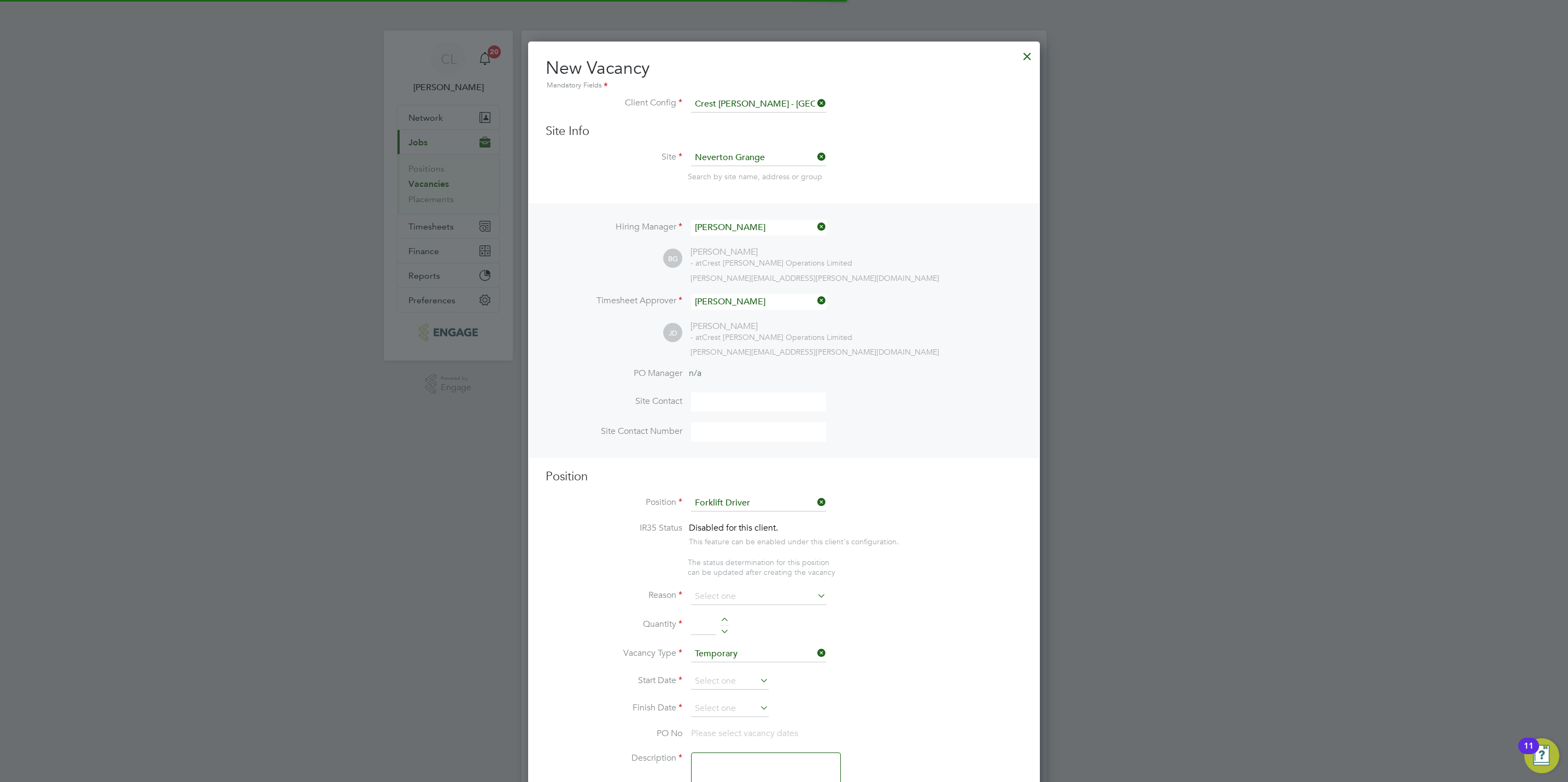
type textarea "Forklift Driver"
click at [733, 586] on input at bounding box center [758, 585] width 135 height 16
click at [732, 686] on li "Vacant Role" at bounding box center [758, 686] width 136 height 14
type input "Vacant Role"
click at [726, 609] on div at bounding box center [724, 610] width 9 height 8
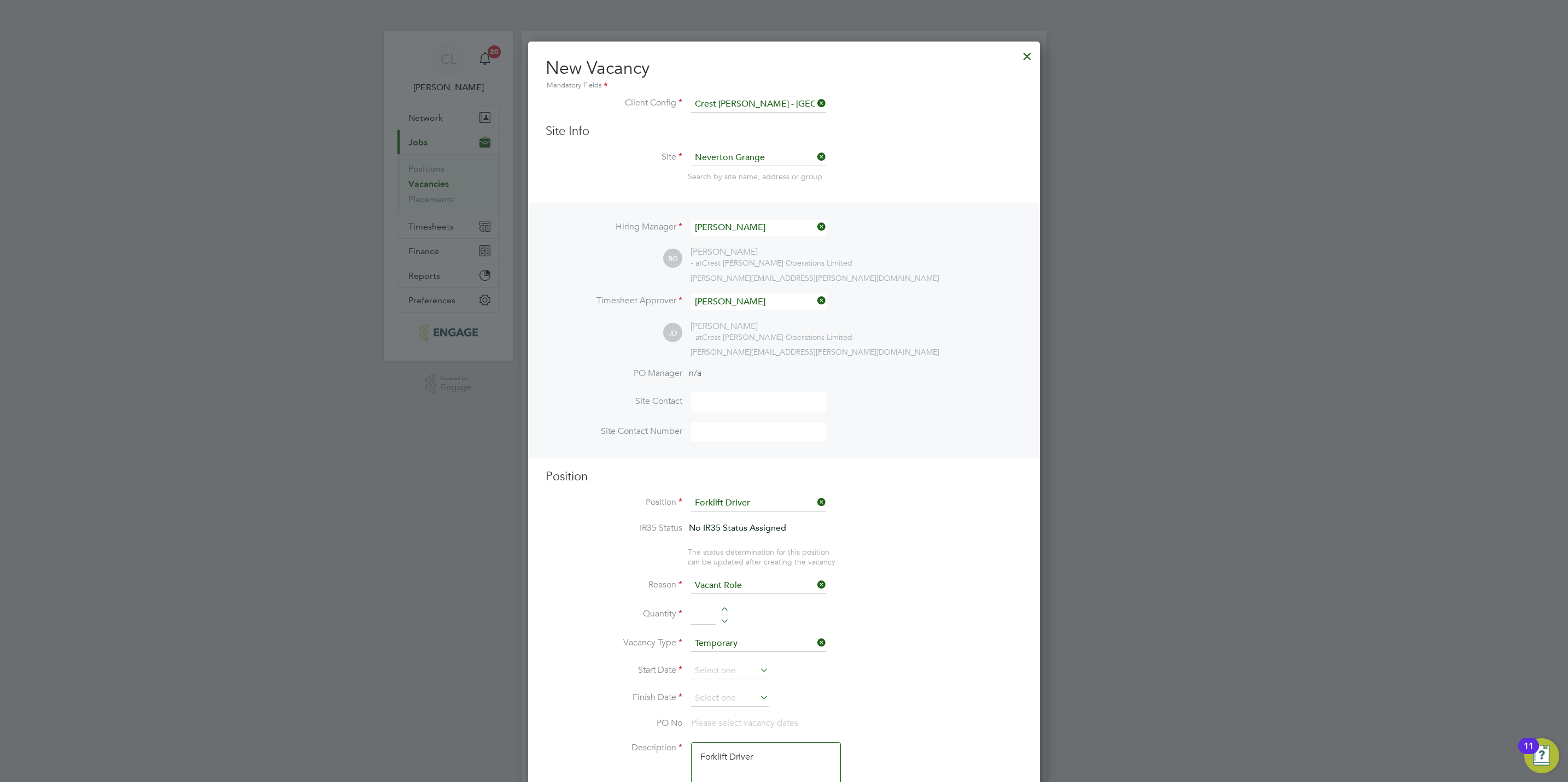
type input "1"
click at [733, 669] on input at bounding box center [730, 670] width 78 height 16
click at [787, 564] on span "5" at bounding box center [792, 559] width 21 height 21
type input "05 Sep 2025"
click at [724, 694] on input at bounding box center [730, 697] width 78 height 16
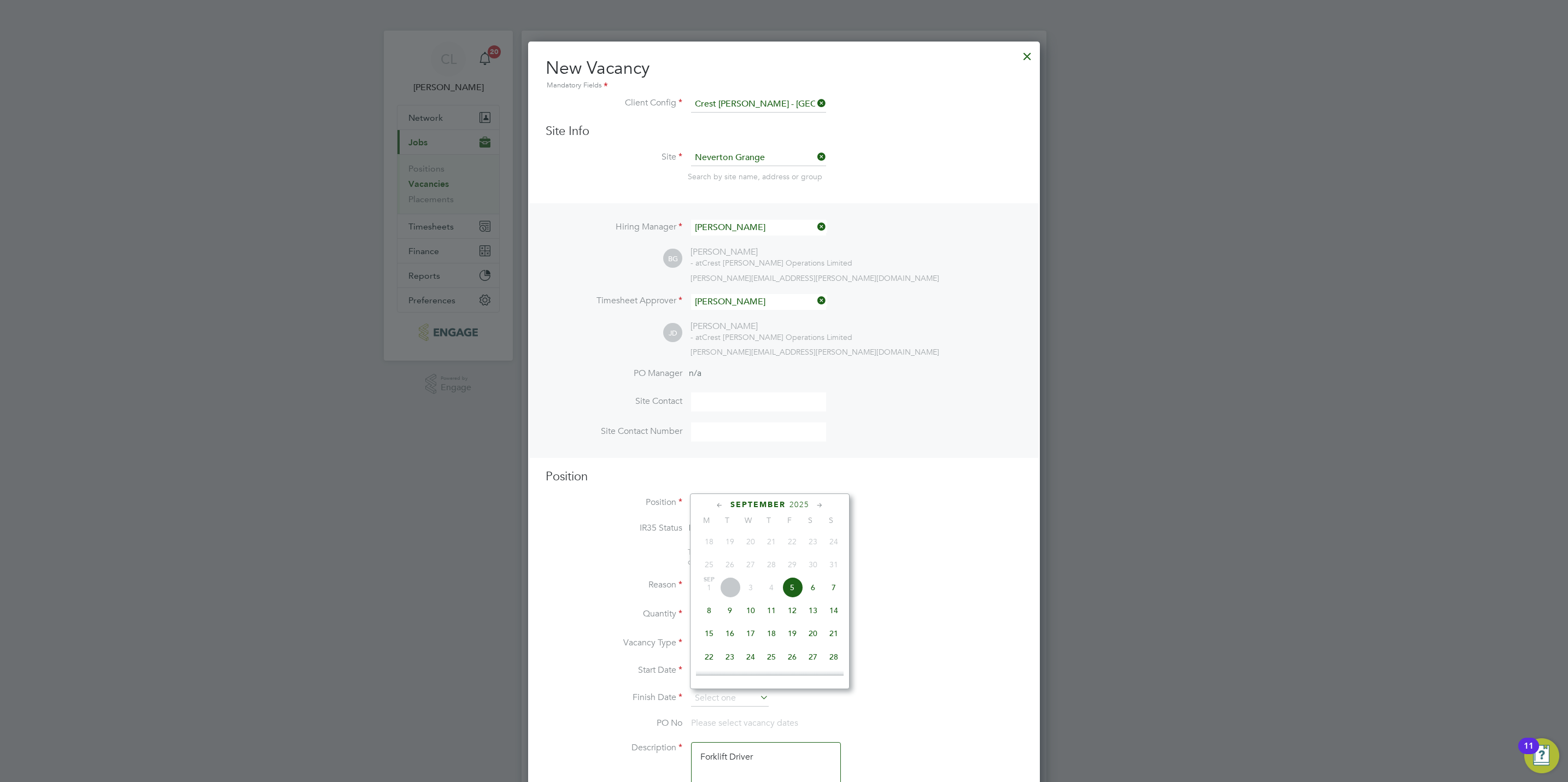
click at [787, 589] on span "5" at bounding box center [792, 587] width 21 height 21
type input "05 Sep 2025"
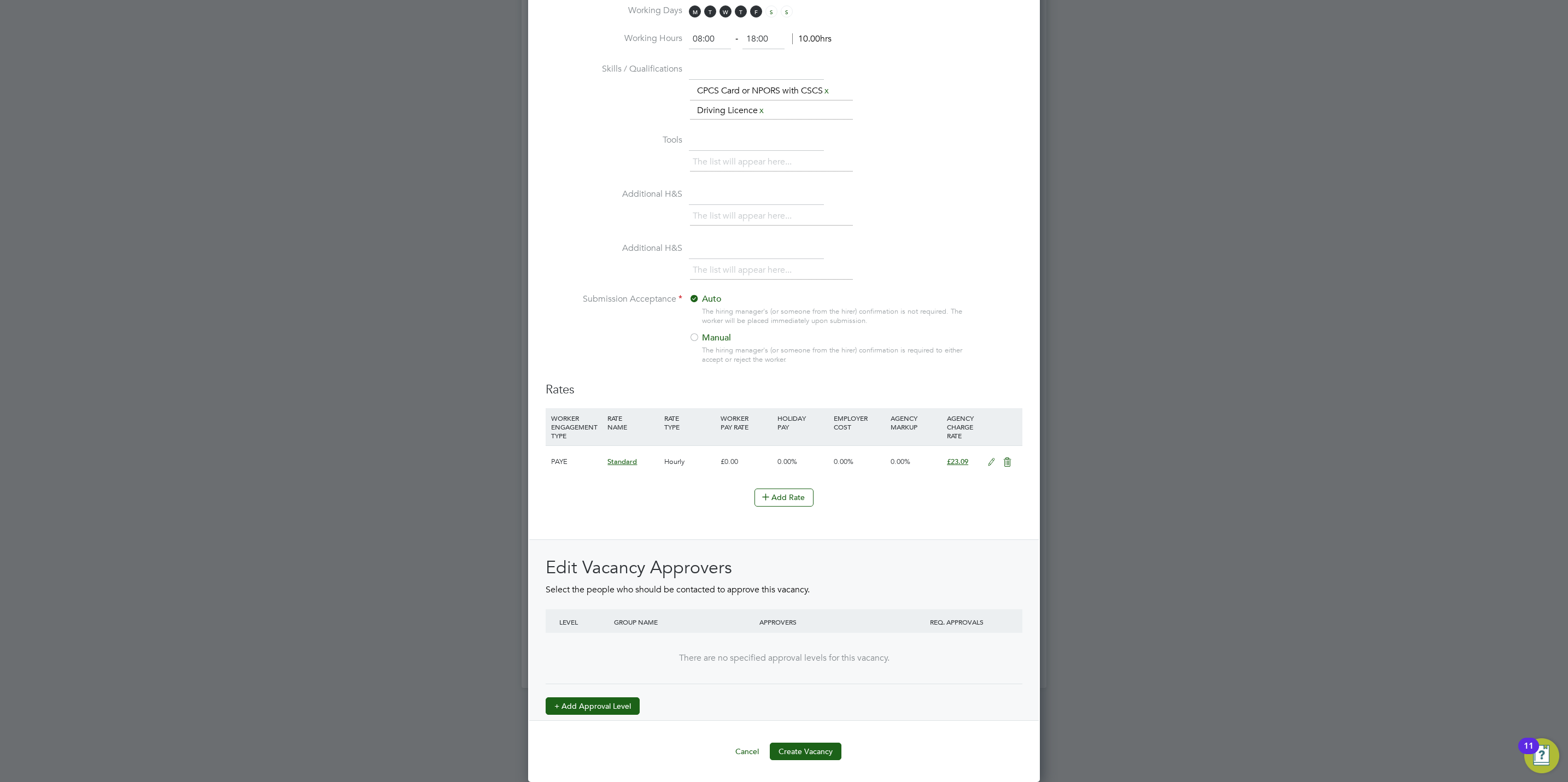
click at [623, 702] on button "+ Add Approval Level" at bounding box center [592, 706] width 94 height 18
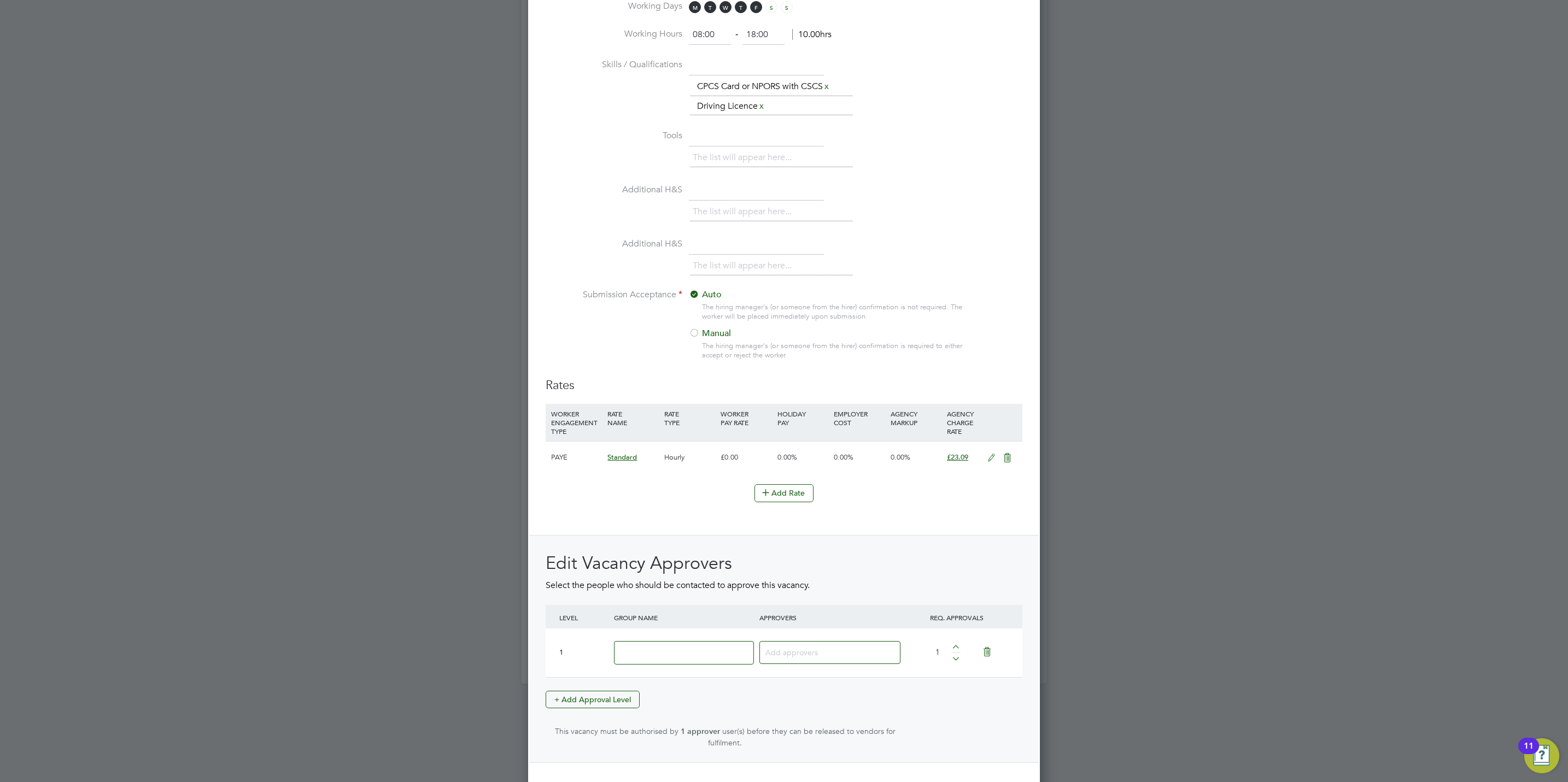
click at [676, 669] on div at bounding box center [684, 653] width 146 height 40
click at [673, 654] on input at bounding box center [683, 653] width 140 height 24
type input "Crest"
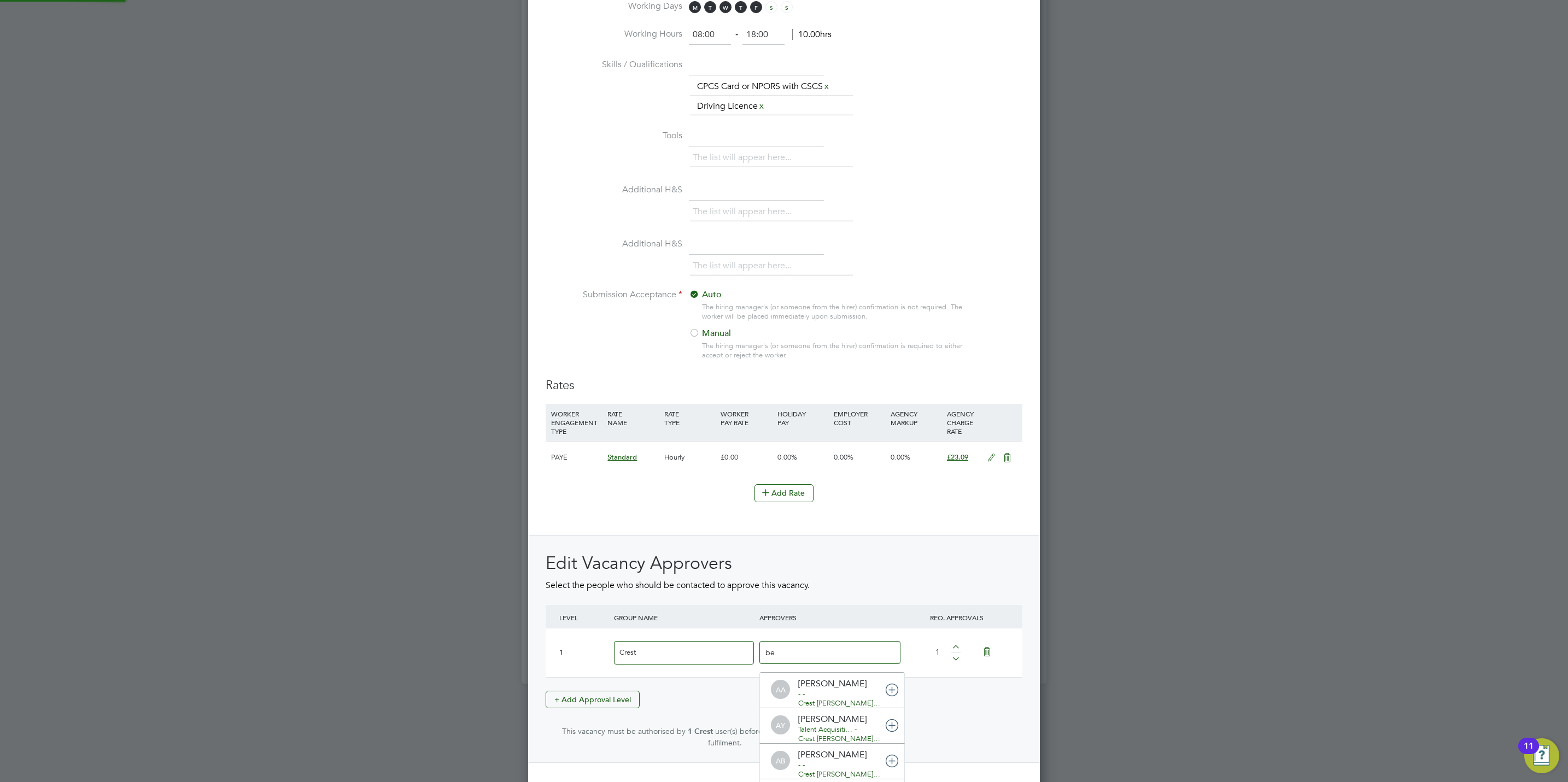
type input "ben"
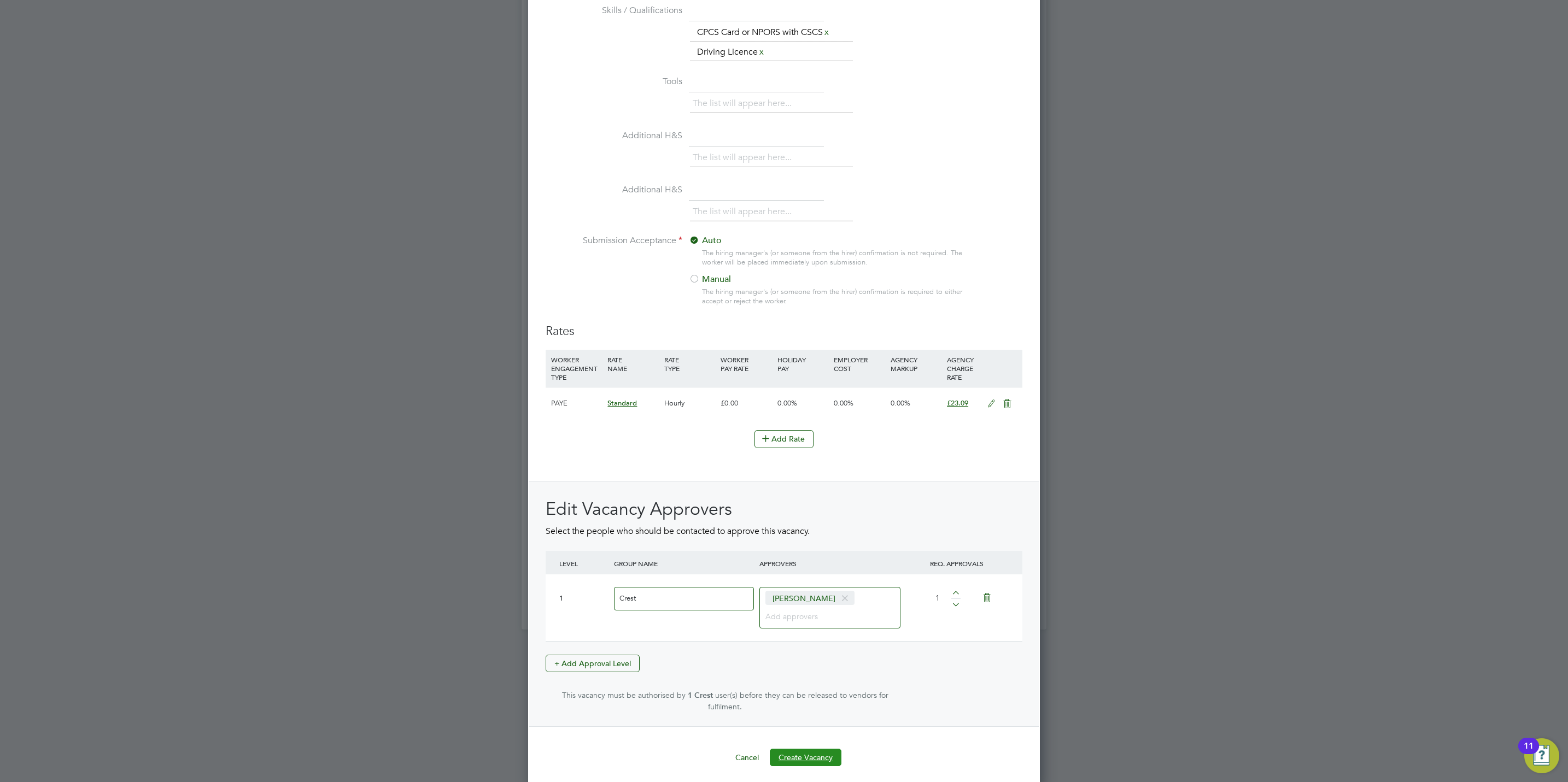
click at [812, 751] on button "Create Vacancy" at bounding box center [805, 757] width 72 height 18
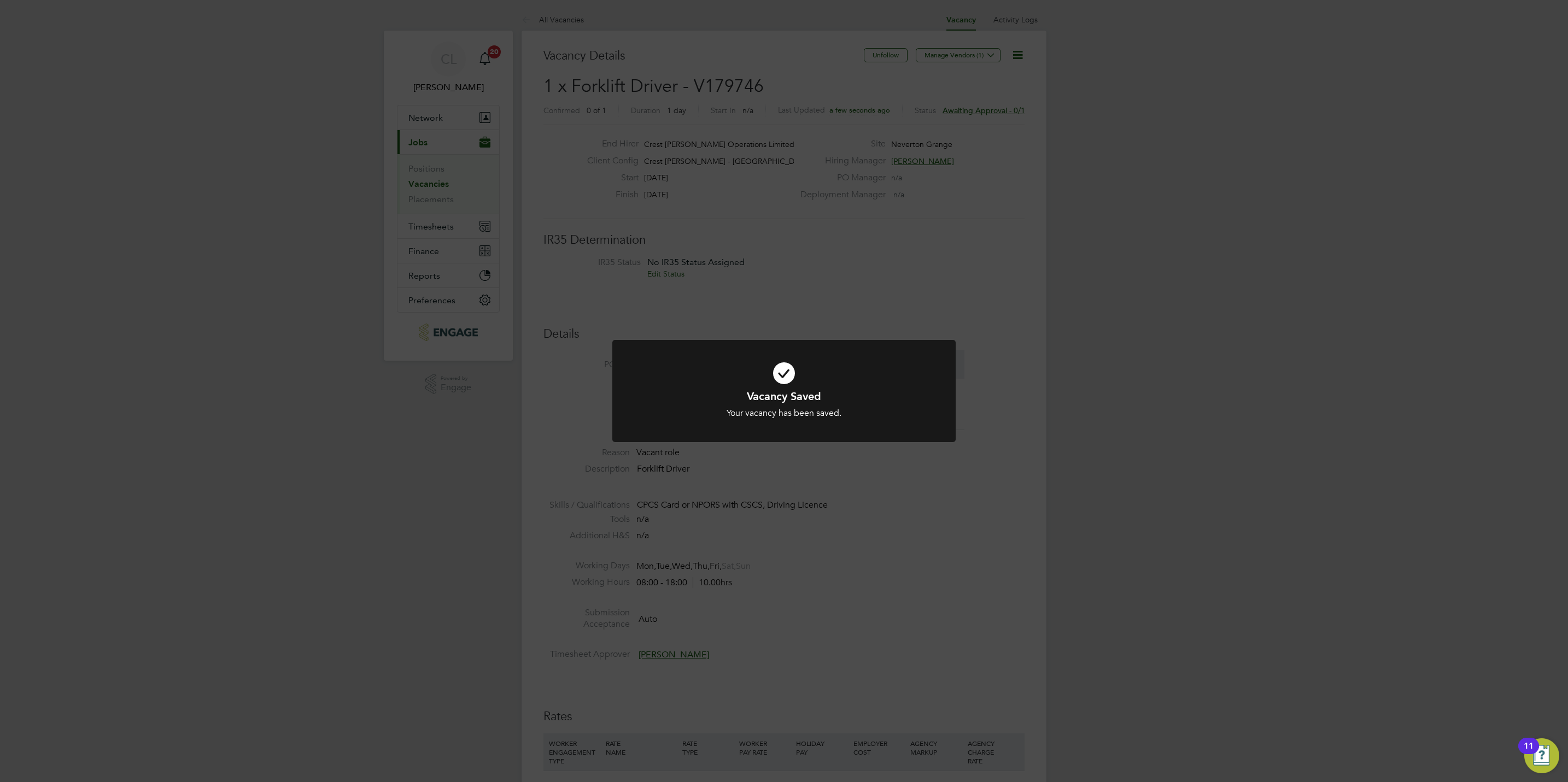
click at [763, 682] on div "Vacancy Saved Your vacancy has been saved. Cancel Okay" at bounding box center [784, 391] width 1568 height 782
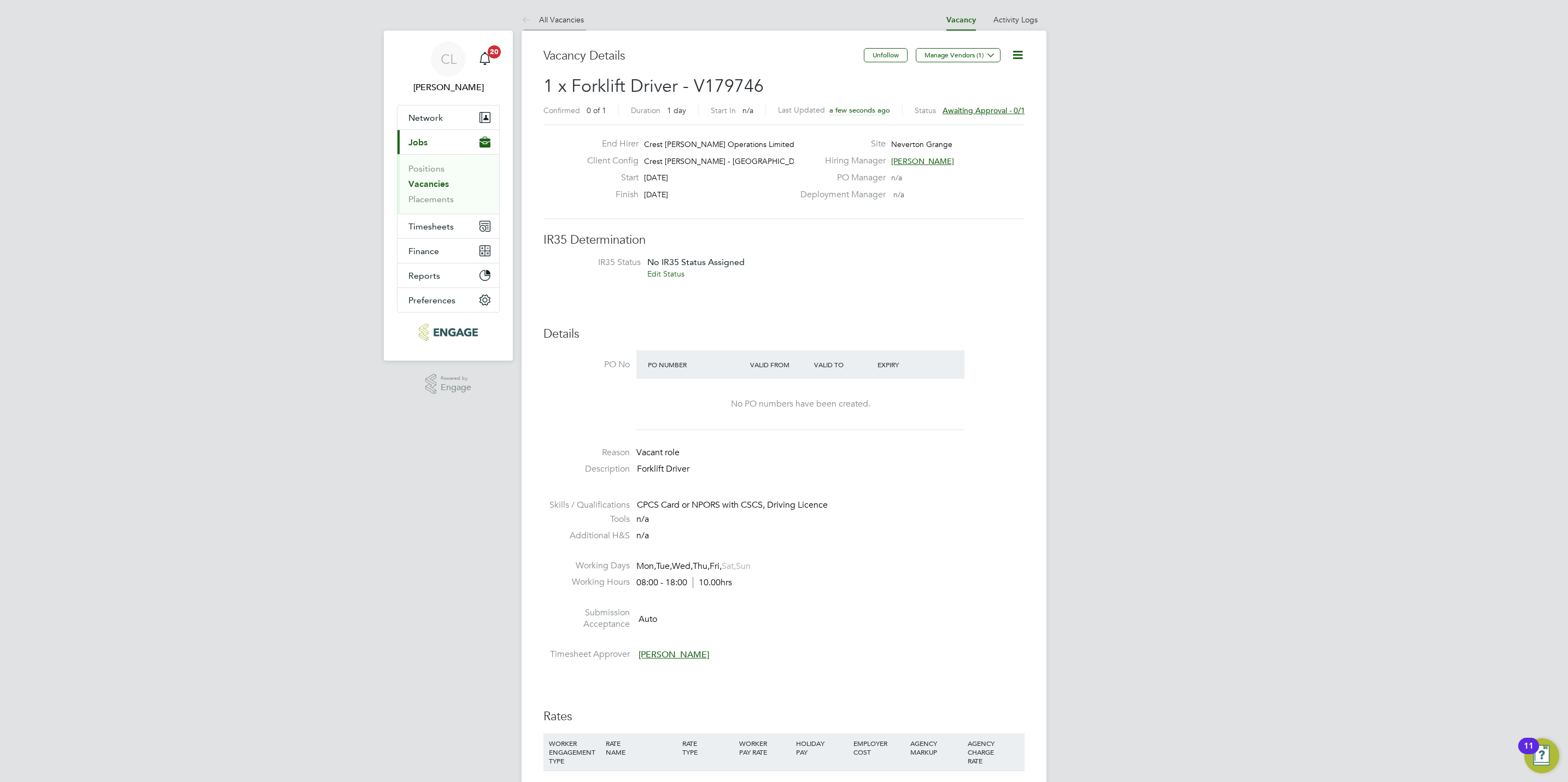
click at [558, 10] on li "All Vacancies" at bounding box center [553, 19] width 63 height 22
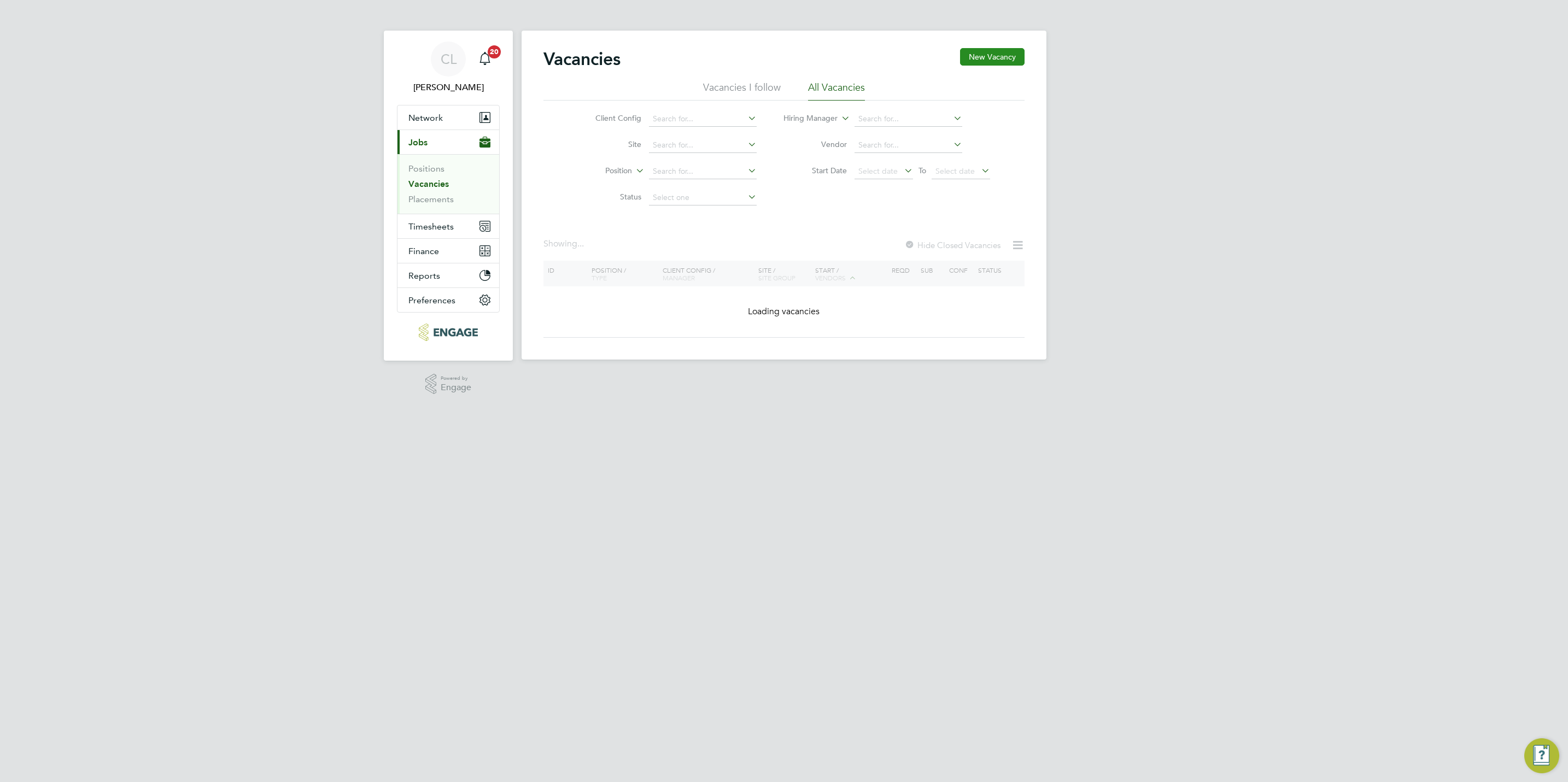
click at [991, 54] on button "New Vacancy" at bounding box center [992, 57] width 64 height 18
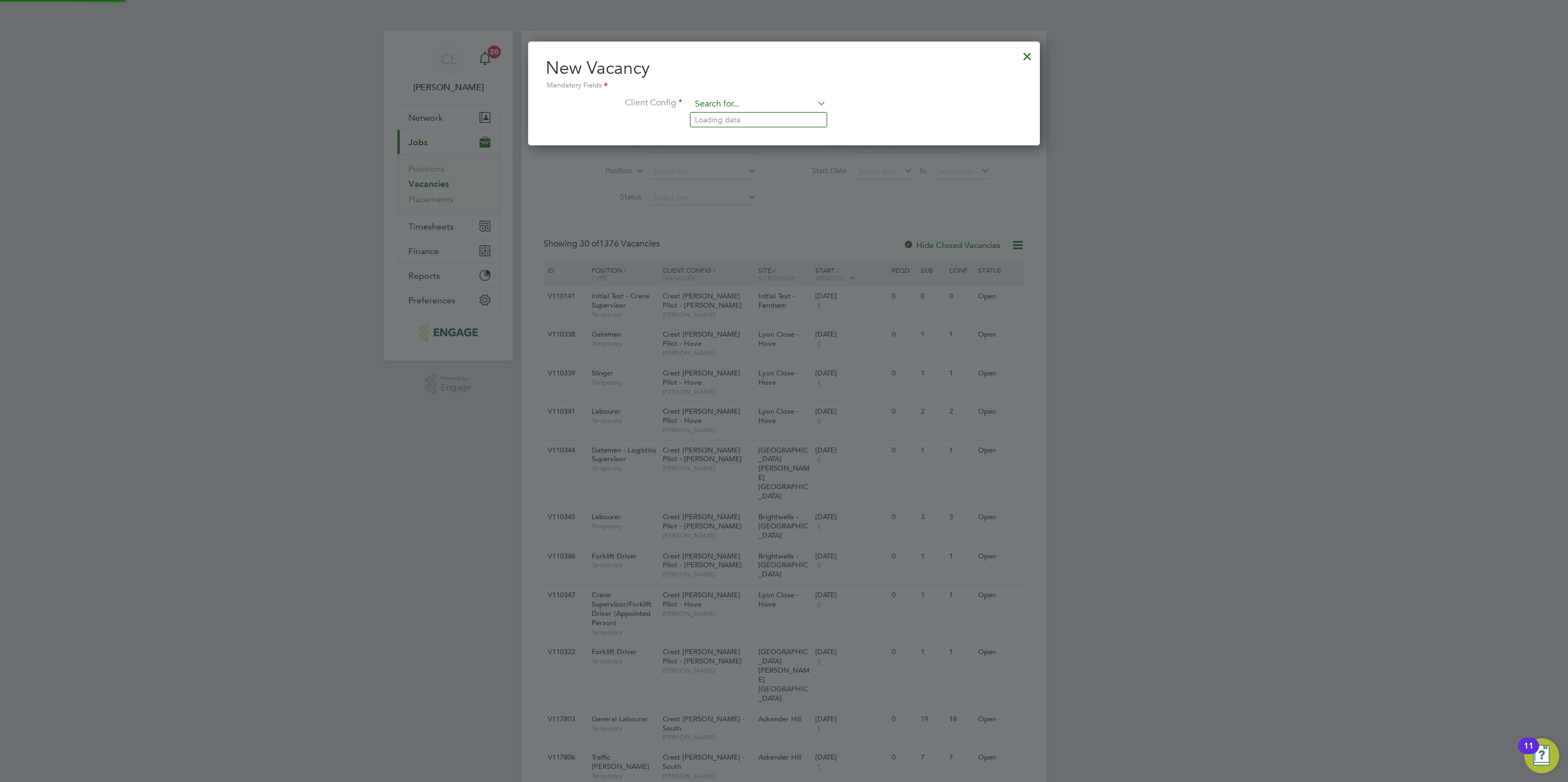
click at [722, 99] on input at bounding box center [758, 104] width 135 height 16
click at [767, 190] on li "Crest Nicholson - Yorkshire" at bounding box center [779, 194] width 178 height 14
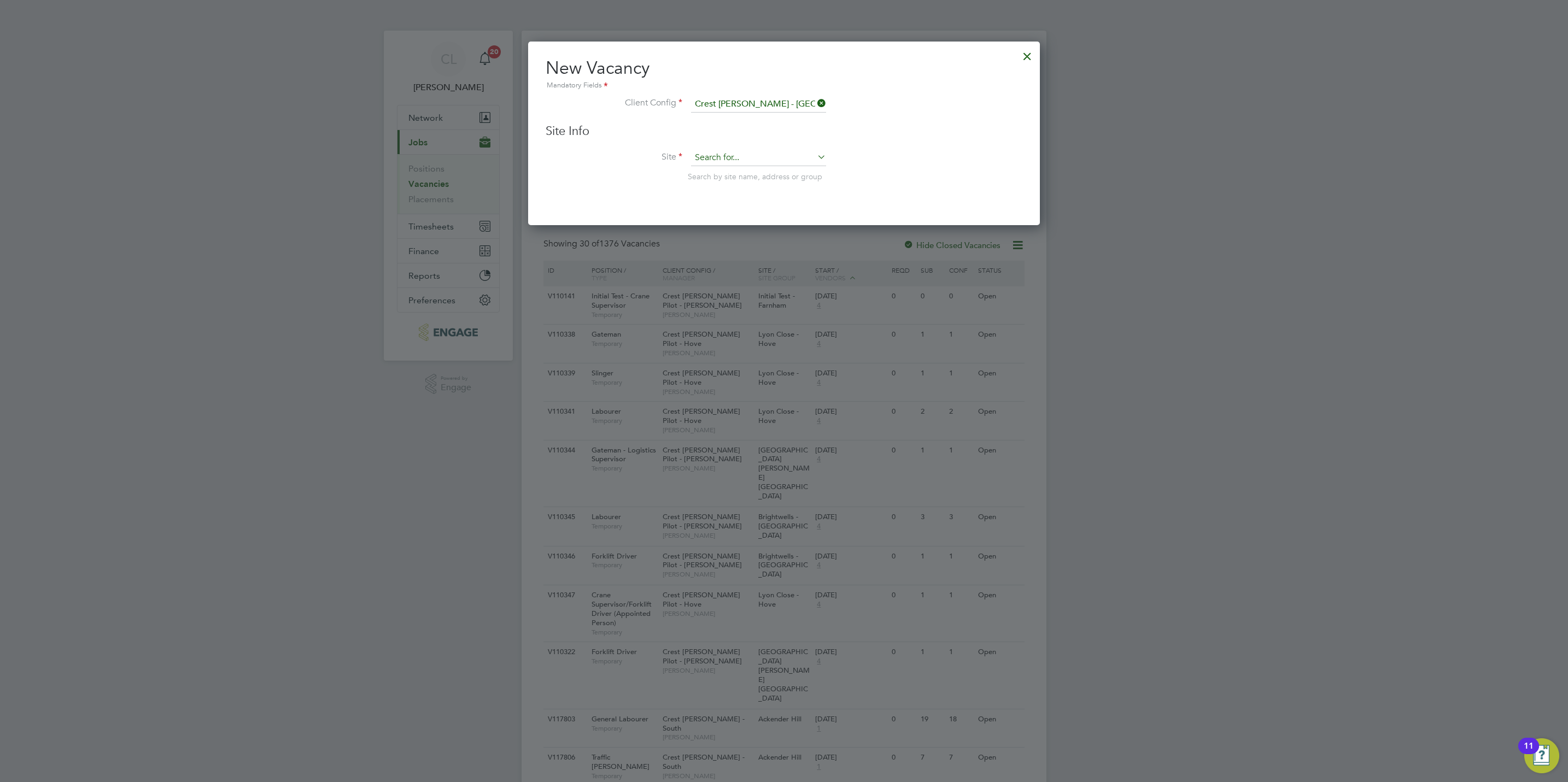
click at [739, 162] on input at bounding box center [758, 157] width 135 height 16
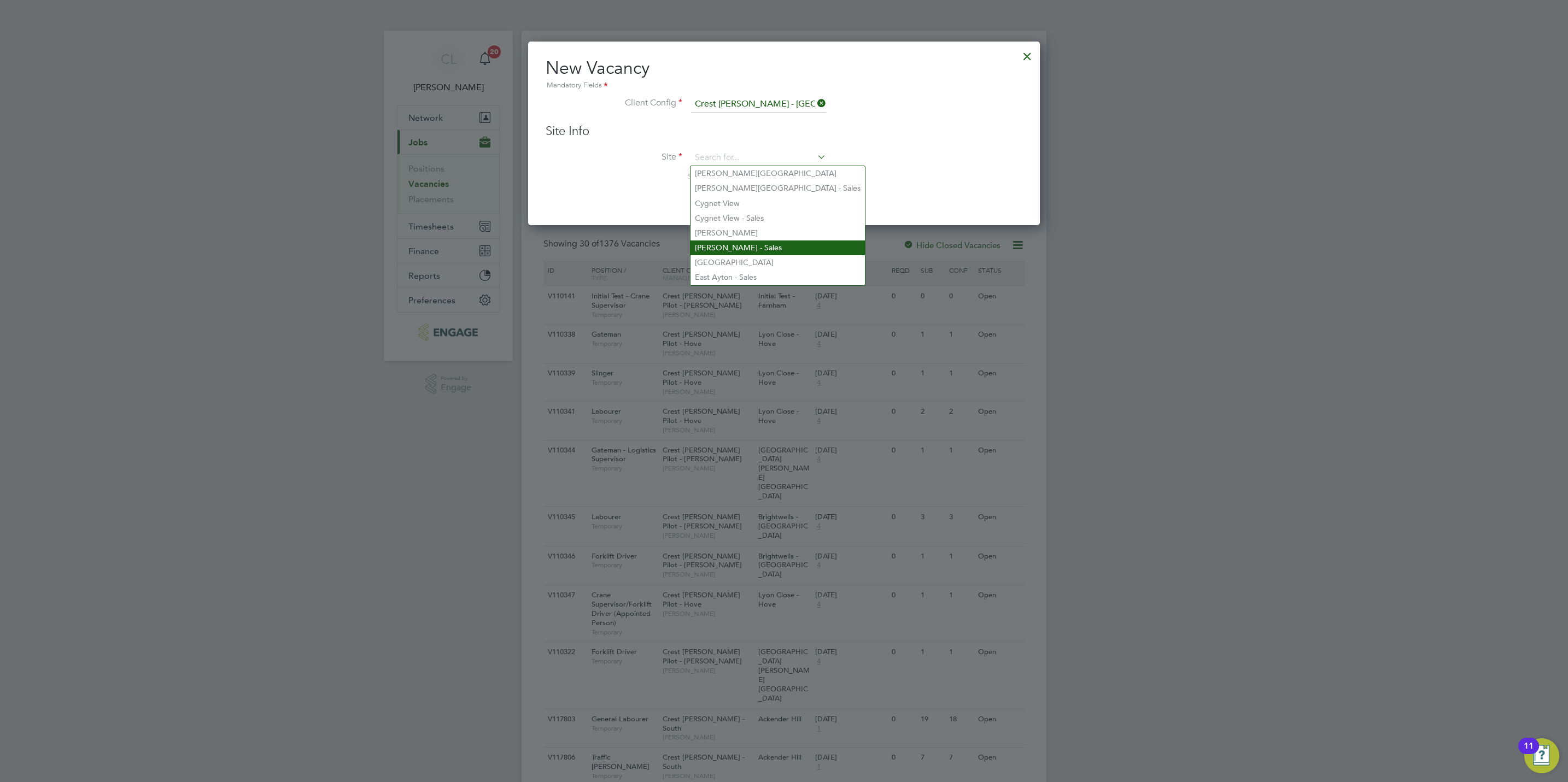
click at [747, 241] on li "Dalton - Sales" at bounding box center [777, 247] width 174 height 14
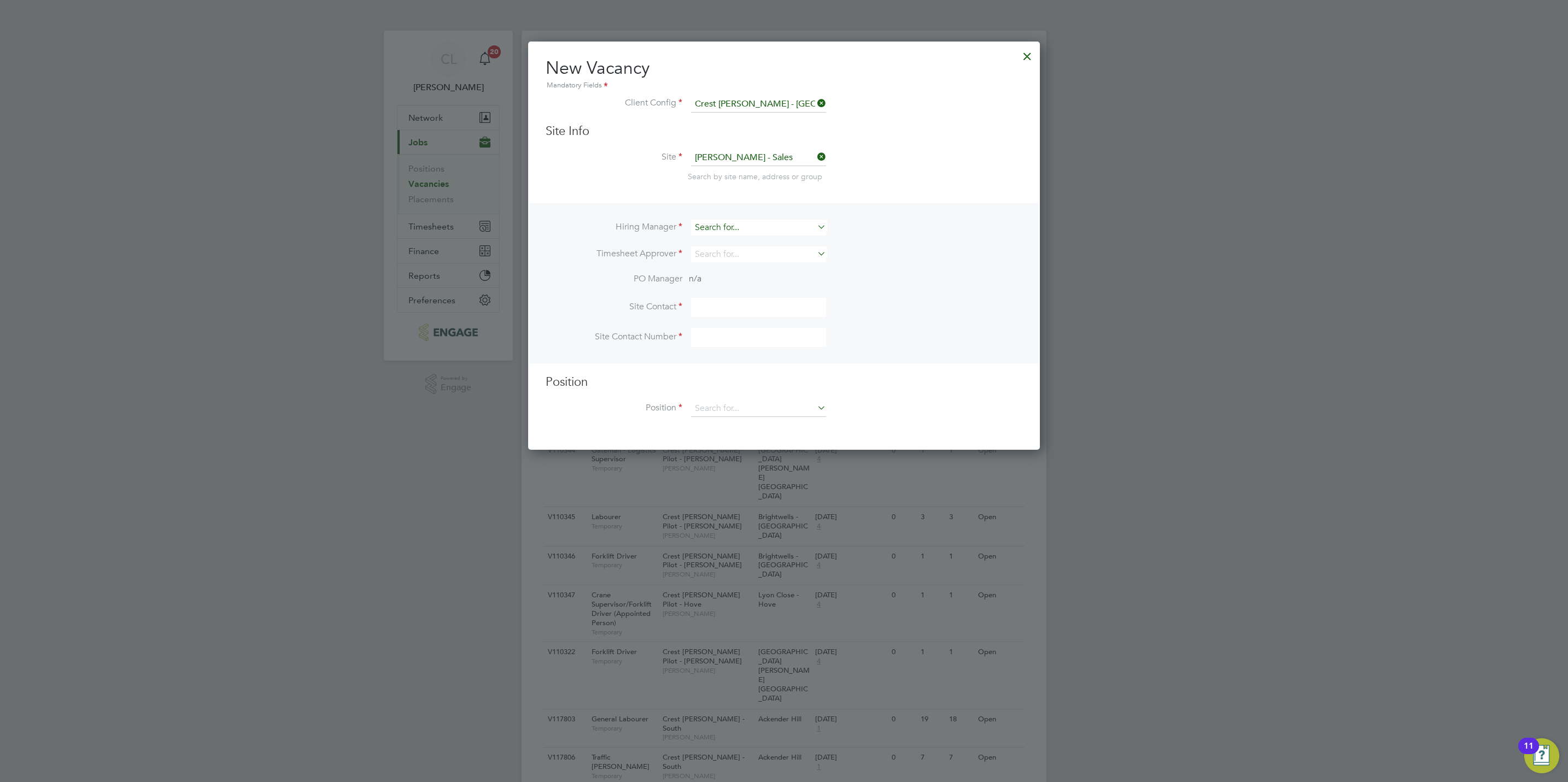
click at [738, 226] on input at bounding box center [758, 228] width 135 height 16
click at [737, 243] on li "Stef an Fernandez" at bounding box center [758, 242] width 136 height 14
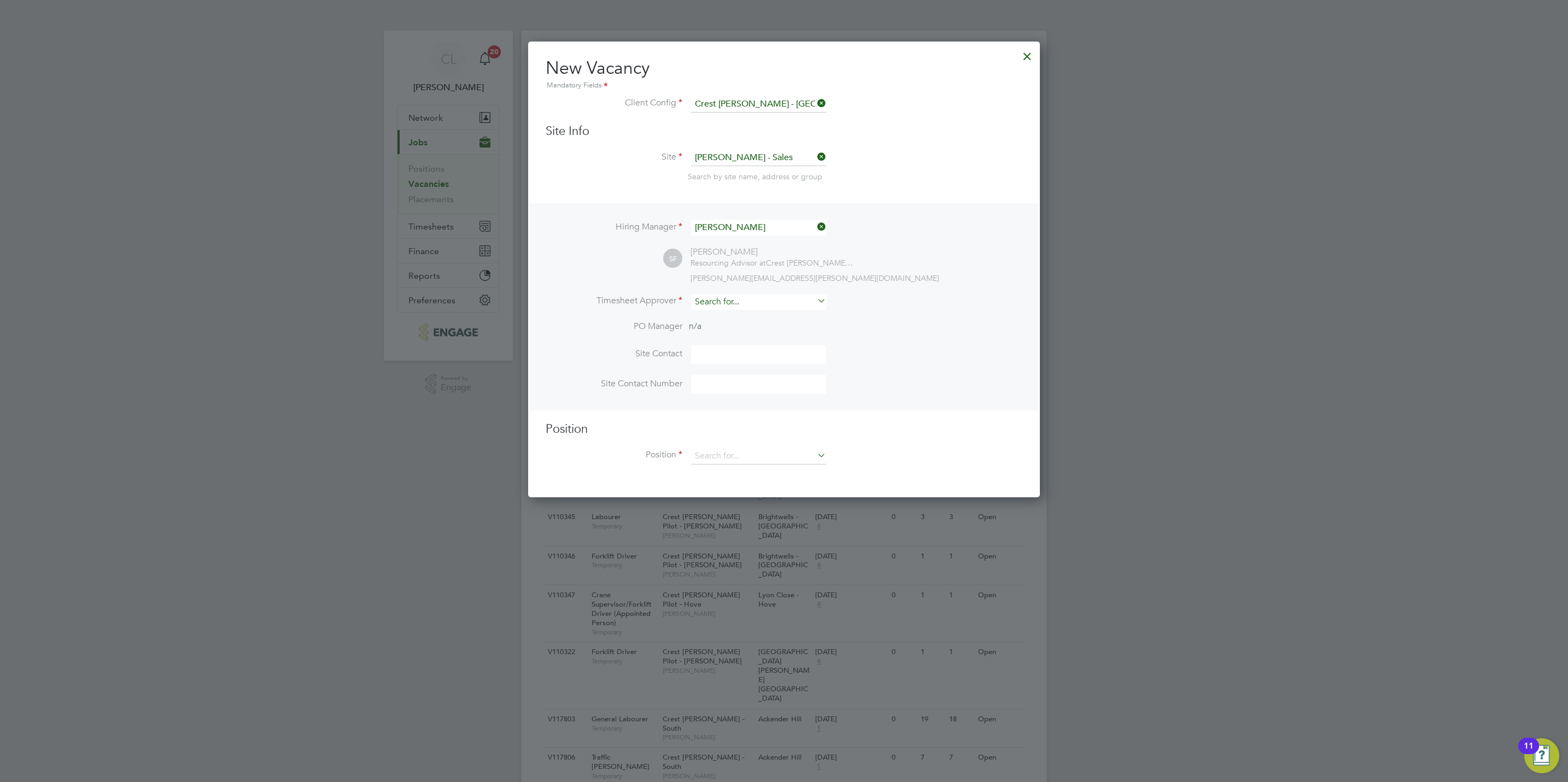
click at [707, 300] on input at bounding box center [758, 301] width 135 height 16
click at [726, 317] on li "Stef an Fernandez" at bounding box center [758, 316] width 136 height 14
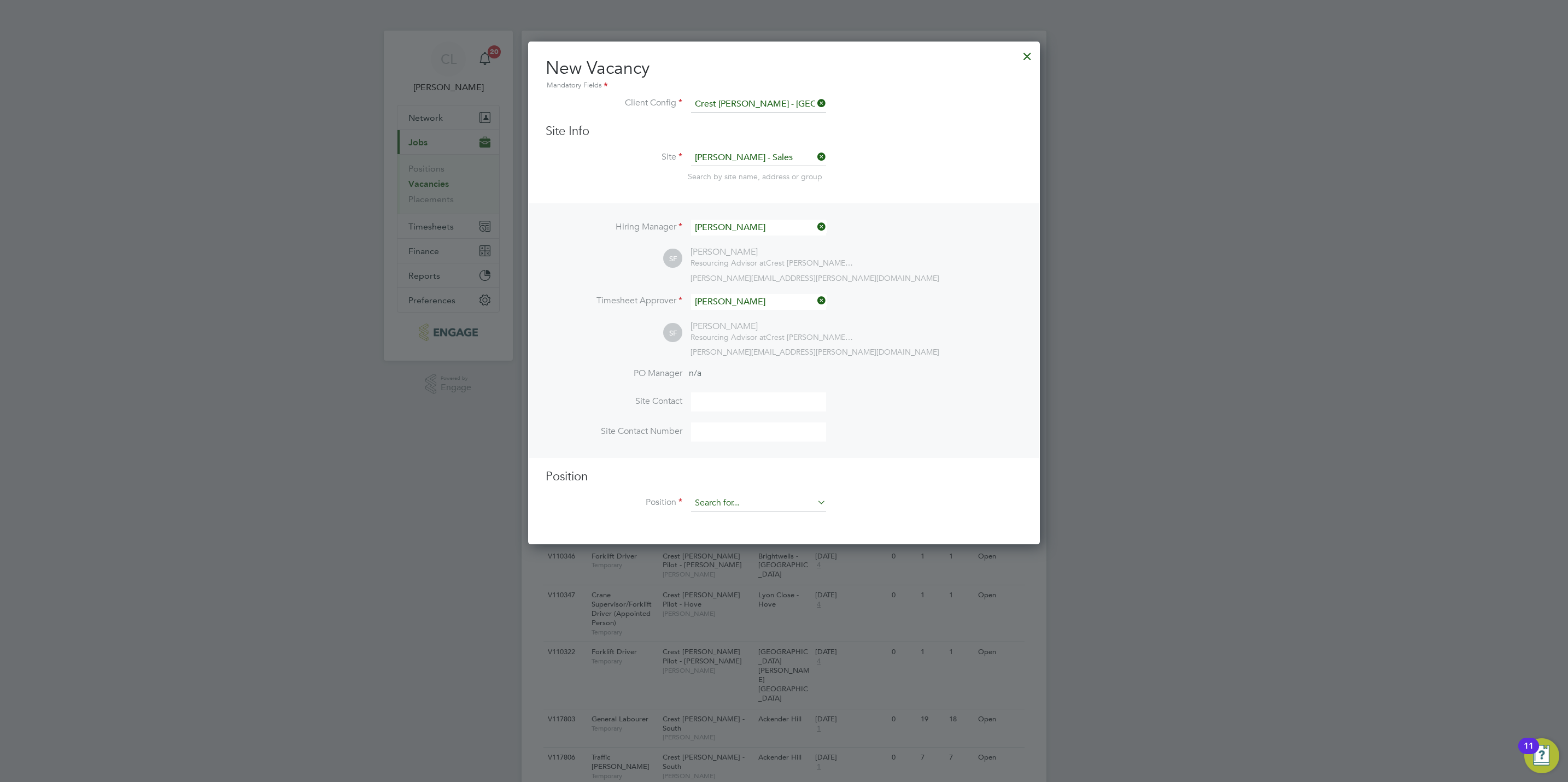
click at [737, 505] on input at bounding box center [758, 503] width 135 height 16
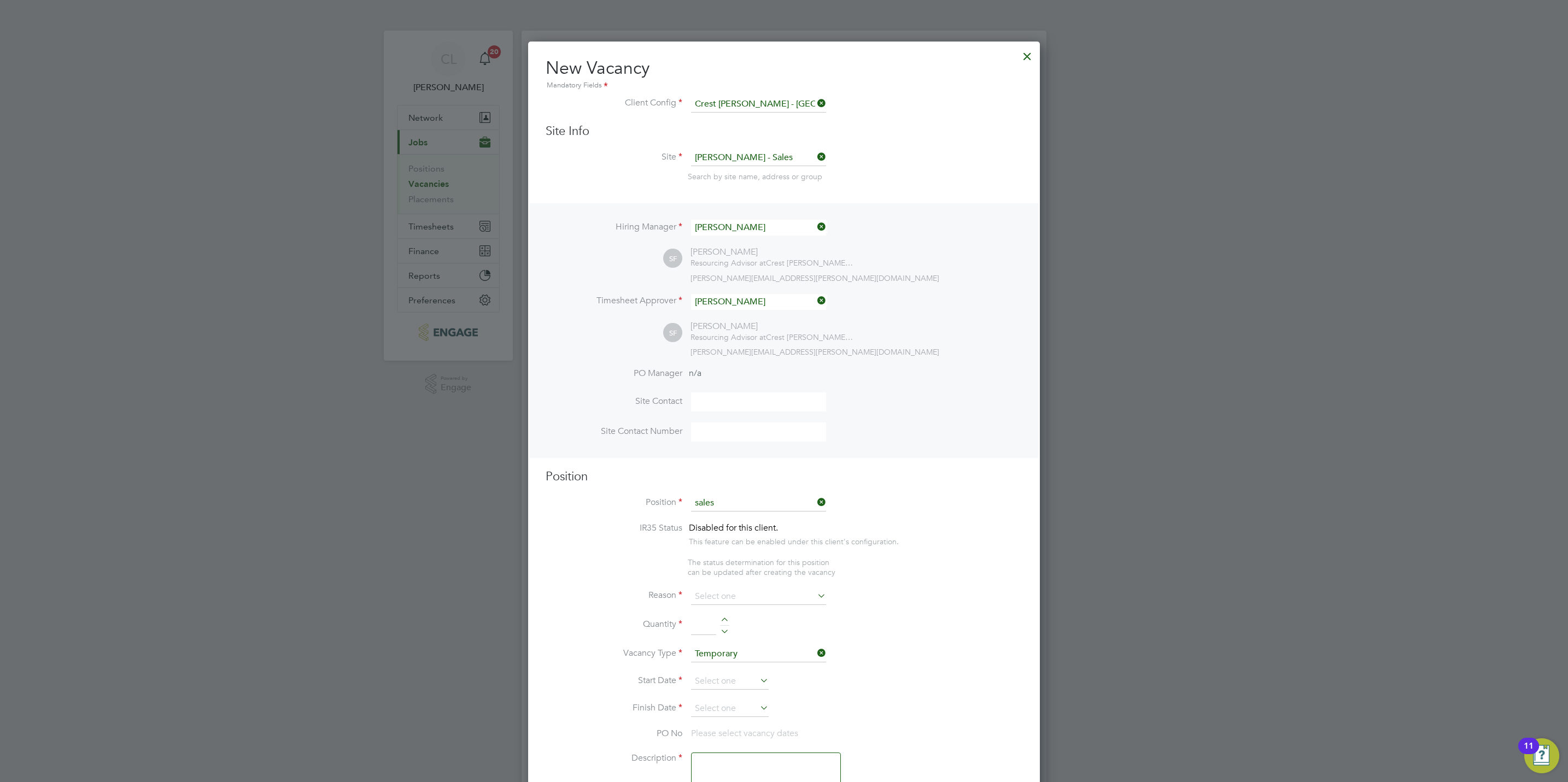
click at [752, 515] on li "Sales Executive" at bounding box center [758, 518] width 136 height 14
click at [750, 588] on input at bounding box center [758, 585] width 135 height 16
click at [742, 686] on li "Vacant Role" at bounding box center [758, 686] width 136 height 14
click at [717, 607] on li "Quantity" at bounding box center [783, 620] width 477 height 30
click at [722, 609] on div at bounding box center [724, 610] width 9 height 8
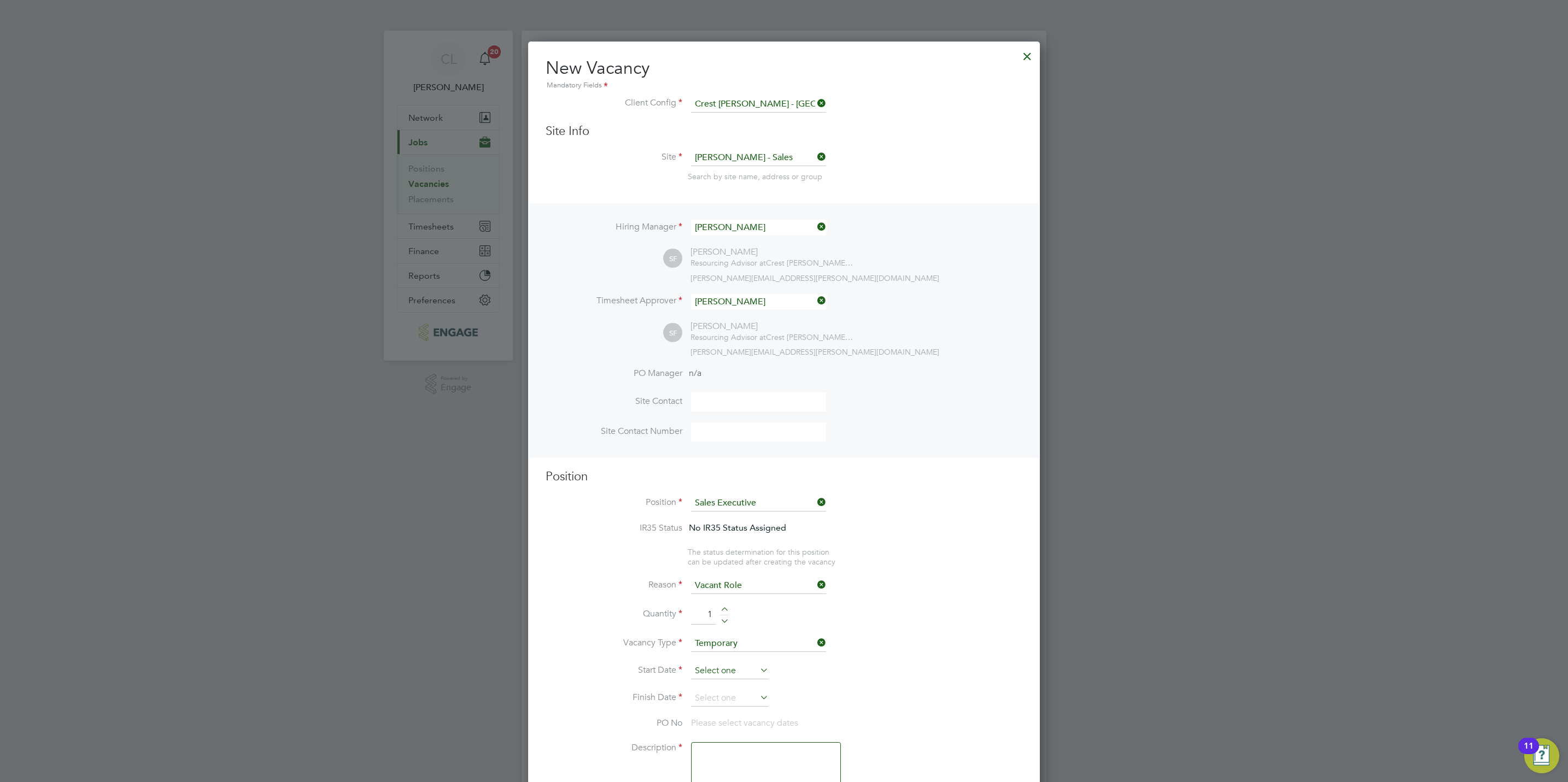
click at [714, 670] on input at bounding box center [730, 670] width 78 height 16
click at [793, 559] on span "5" at bounding box center [792, 559] width 21 height 21
click at [726, 696] on input at bounding box center [730, 697] width 78 height 16
click at [796, 586] on span "5" at bounding box center [792, 587] width 21 height 21
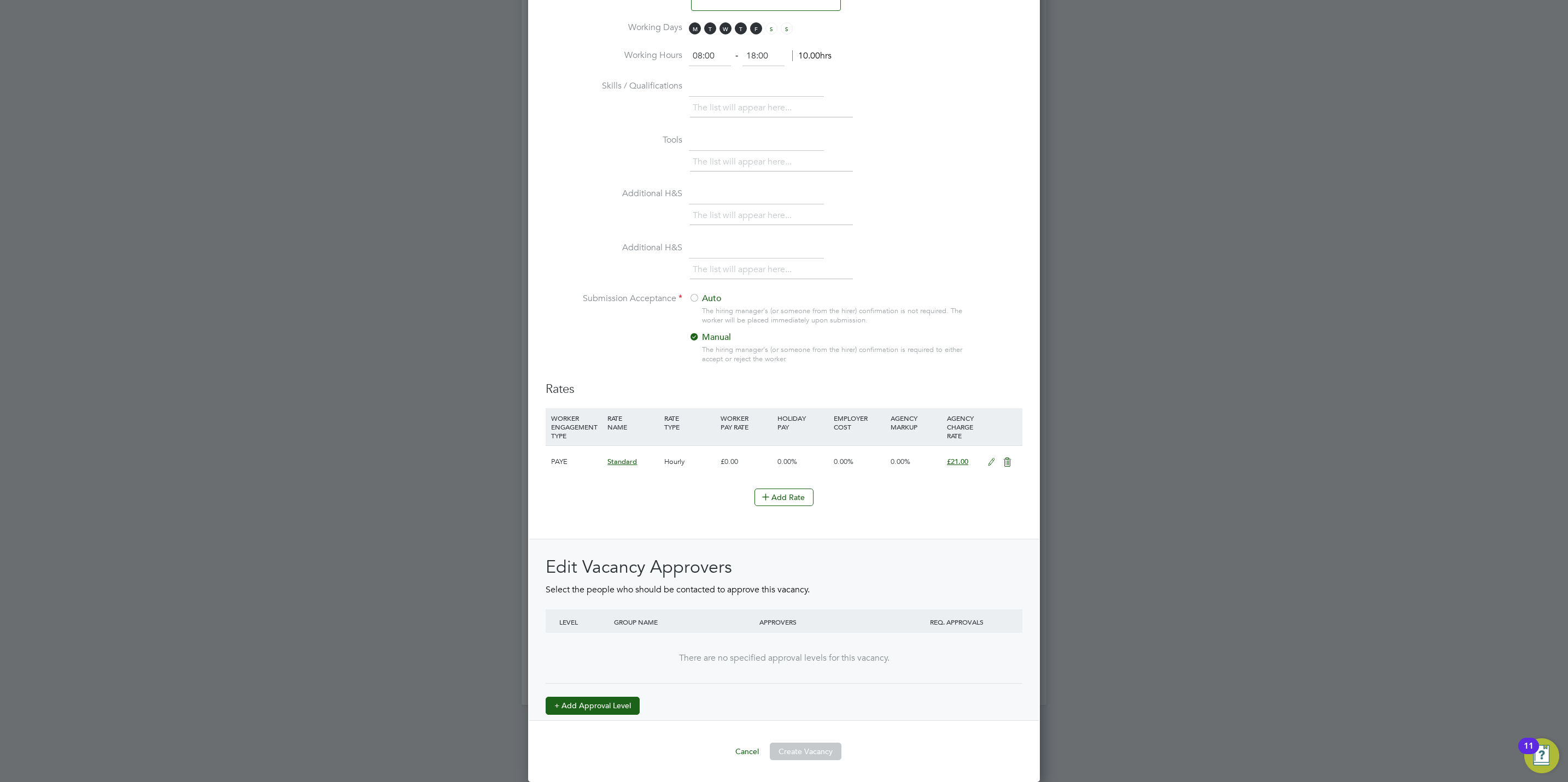
click at [594, 697] on button "+ Add Approval Level" at bounding box center [592, 705] width 94 height 18
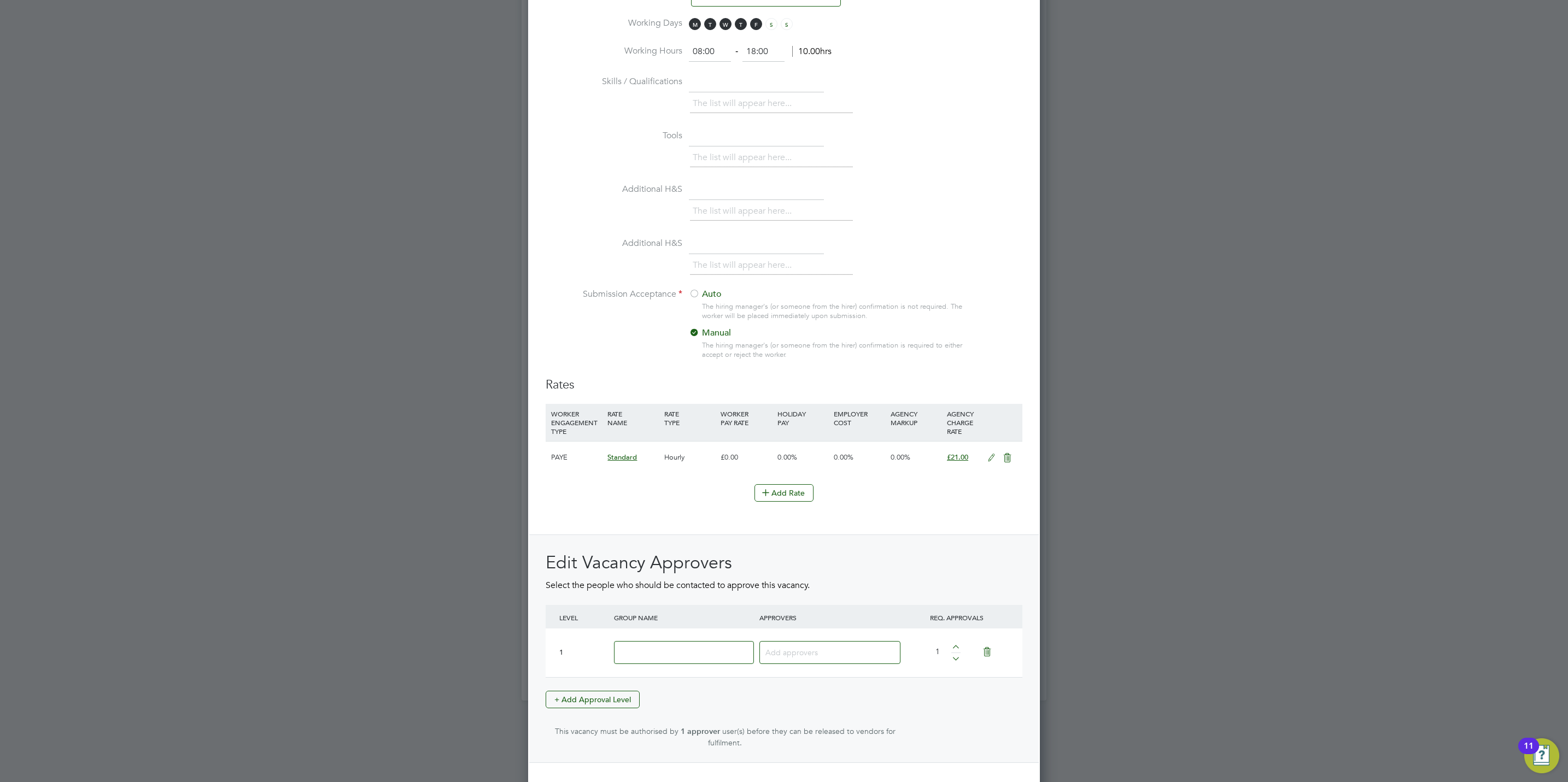
click at [649, 651] on input at bounding box center [683, 653] width 140 height 24
click at [798, 716] on div "Edit Vacancy Approvers Select the people who should be contacted to approve thi…" at bounding box center [783, 649] width 477 height 196
click at [803, 653] on input "Stefa" at bounding box center [799, 652] width 69 height 14
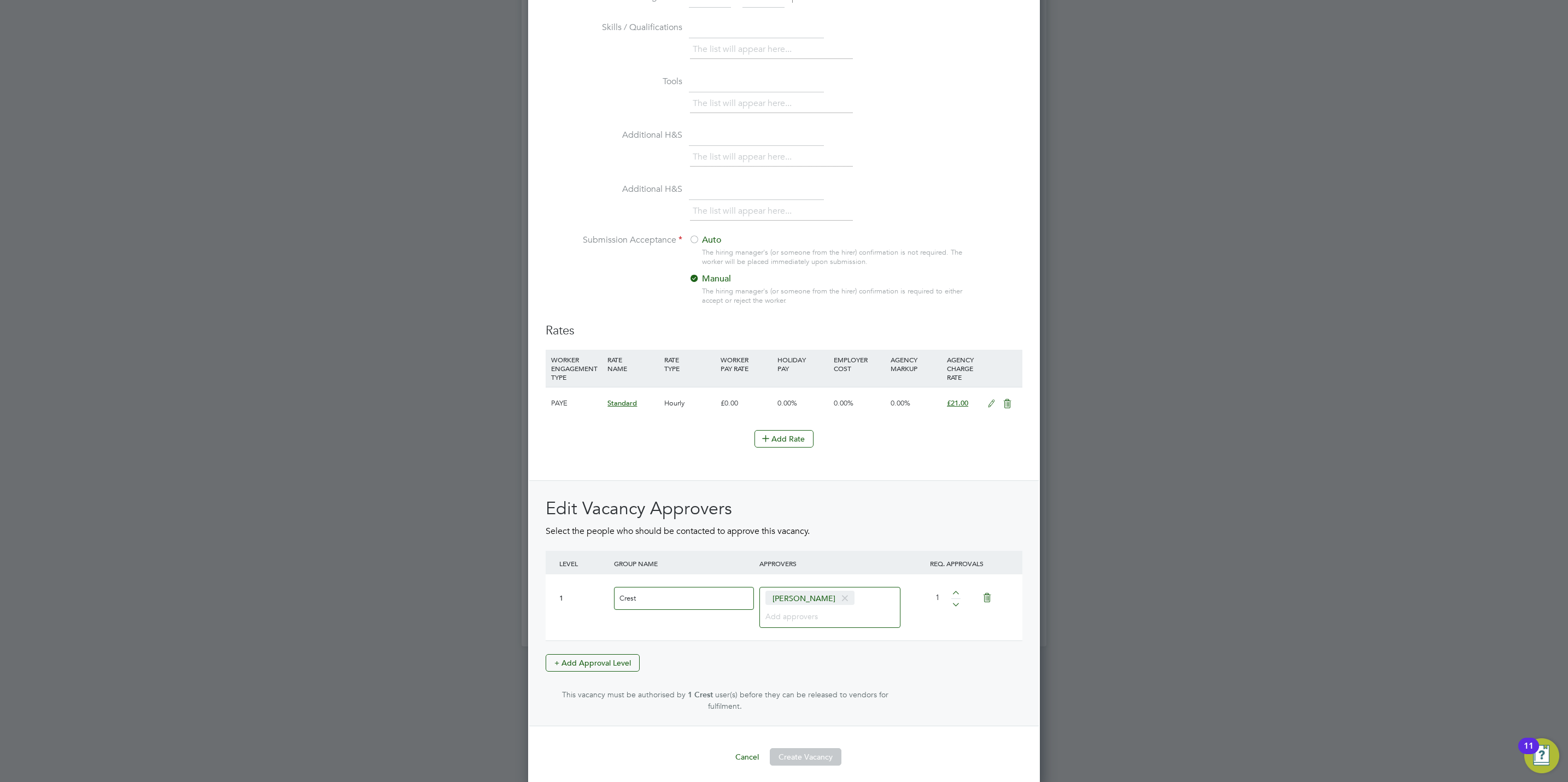
click at [786, 673] on div "Edit Vacancy Approvers Select the people who should be contacted to approve thi…" at bounding box center [783, 603] width 477 height 214
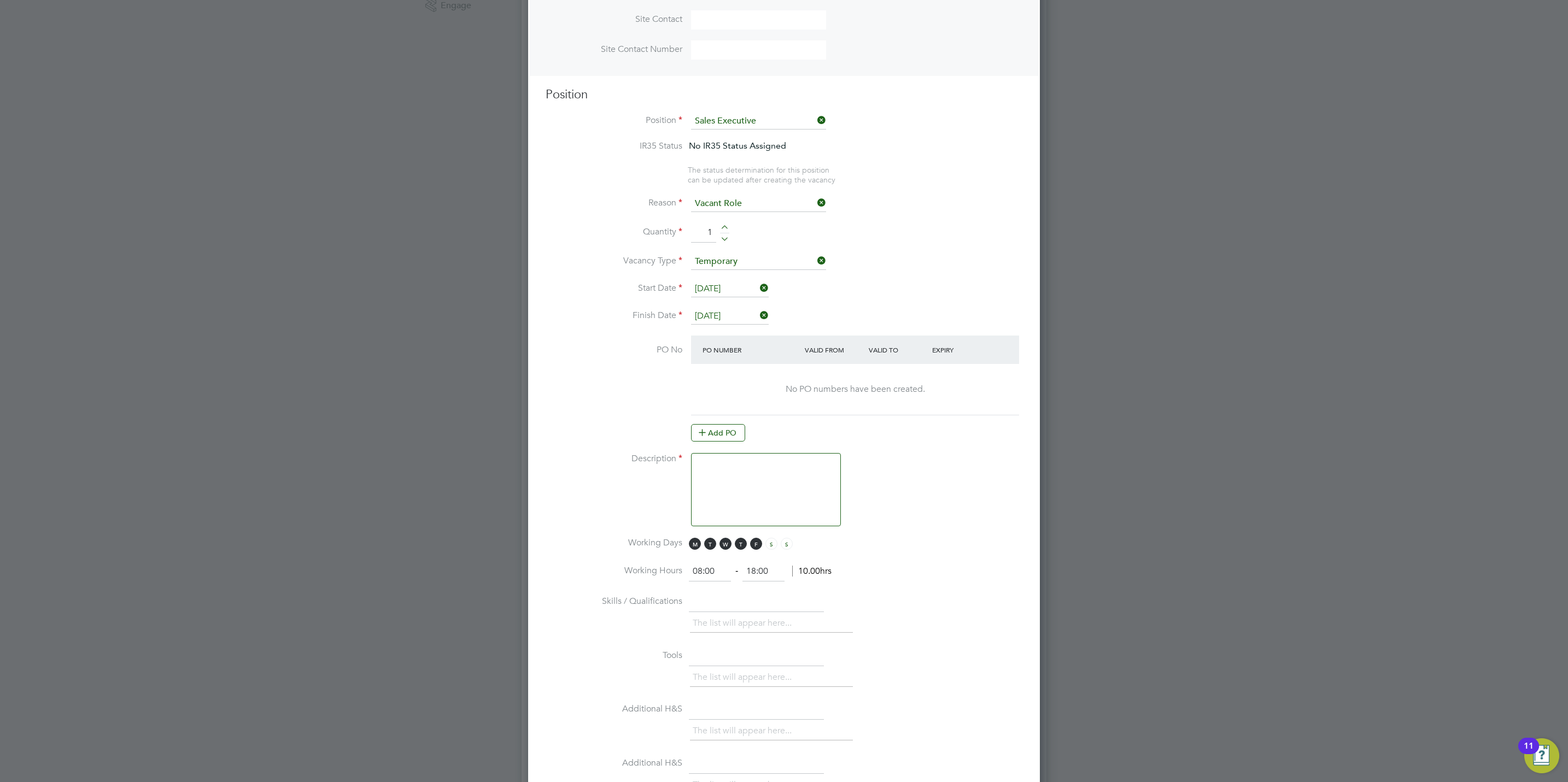
click at [744, 449] on li "PO No PO Number Valid From Valid To Expiry No PO numbers have been created. Add…" at bounding box center [783, 394] width 477 height 118
click at [743, 463] on textarea at bounding box center [765, 489] width 150 height 74
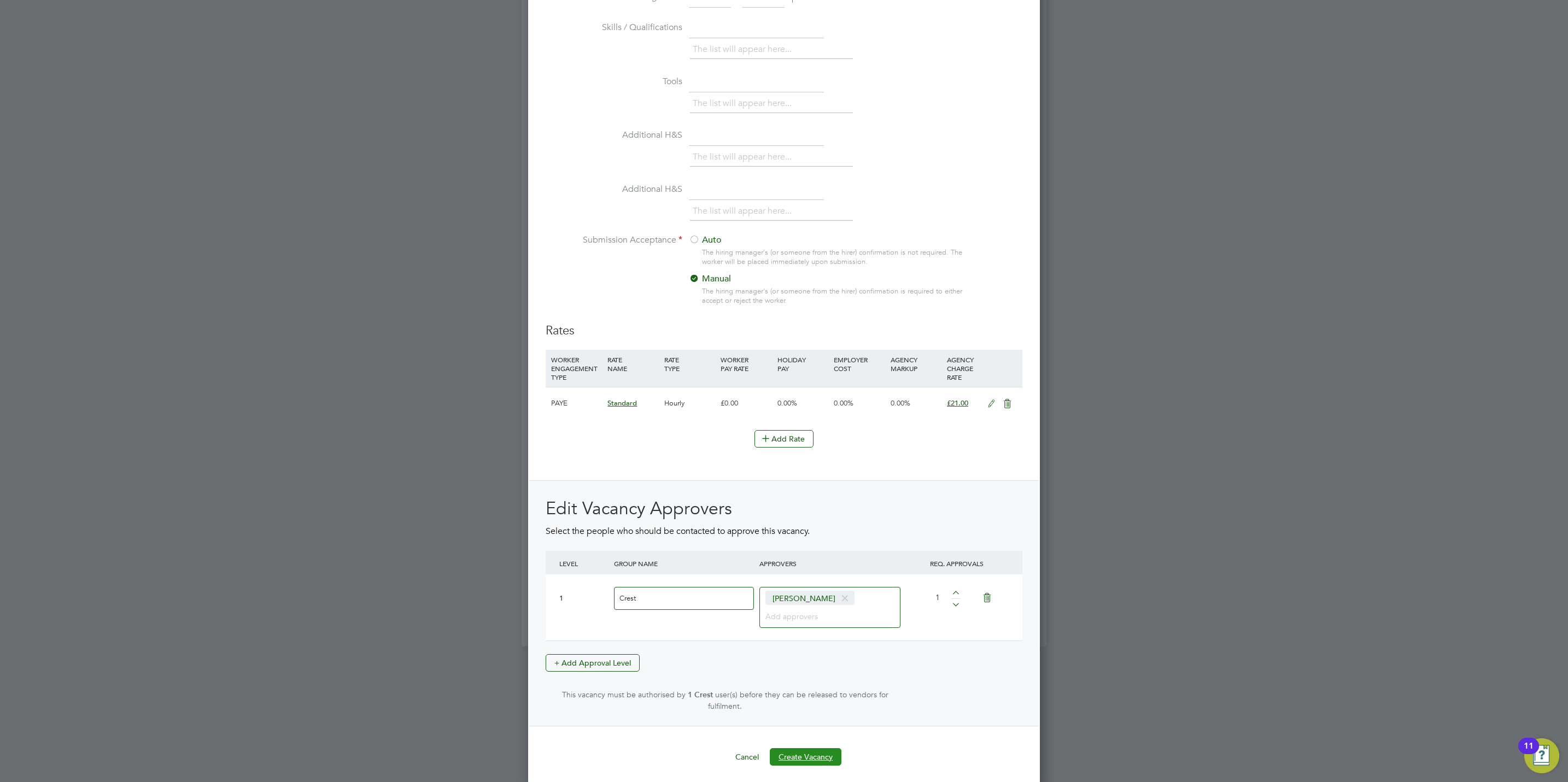
click at [820, 753] on button "Create Vacancy" at bounding box center [805, 757] width 72 height 18
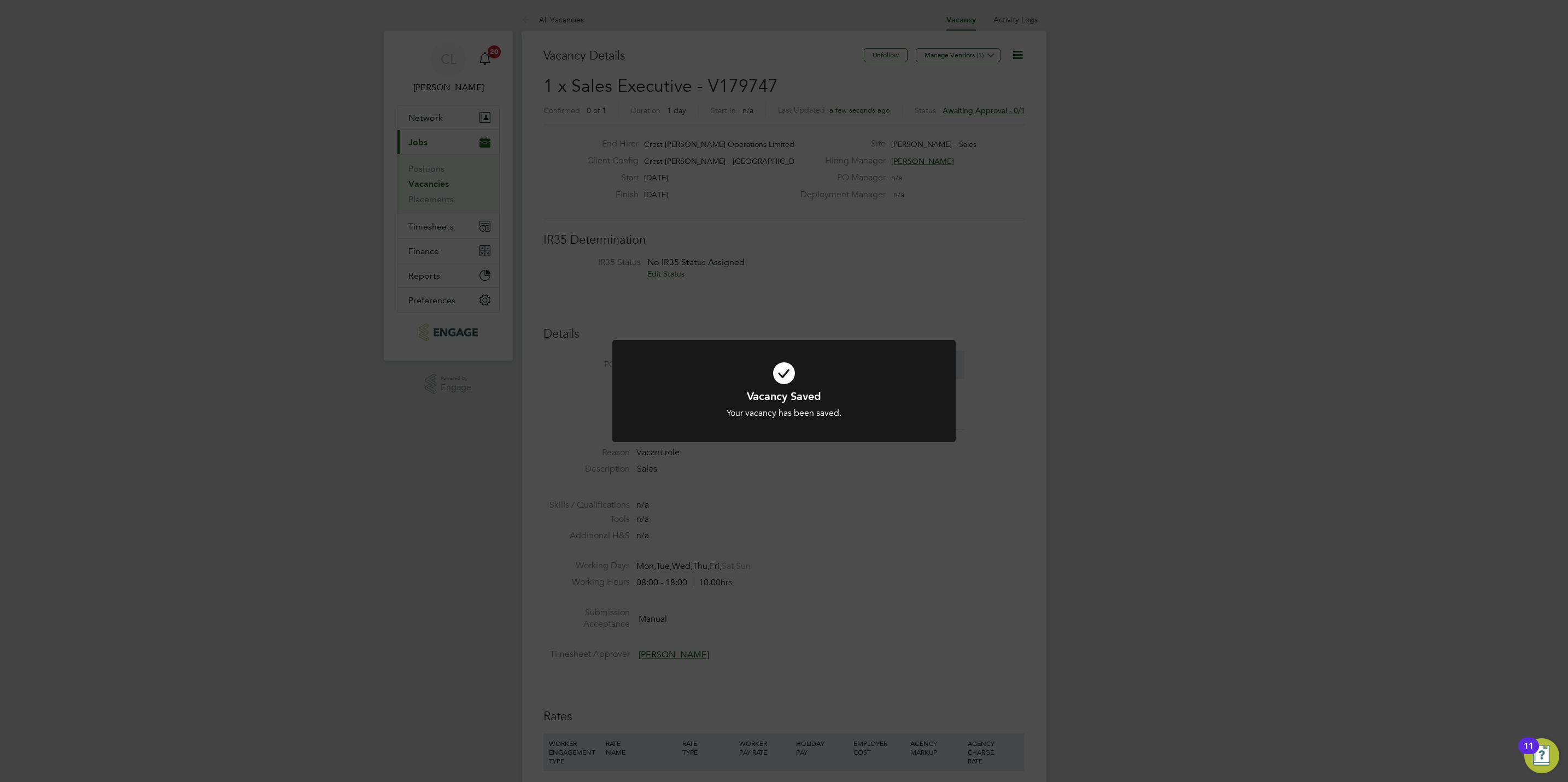
click at [809, 662] on div "Vacancy Saved Your vacancy has been saved. Cancel Okay" at bounding box center [784, 391] width 1568 height 782
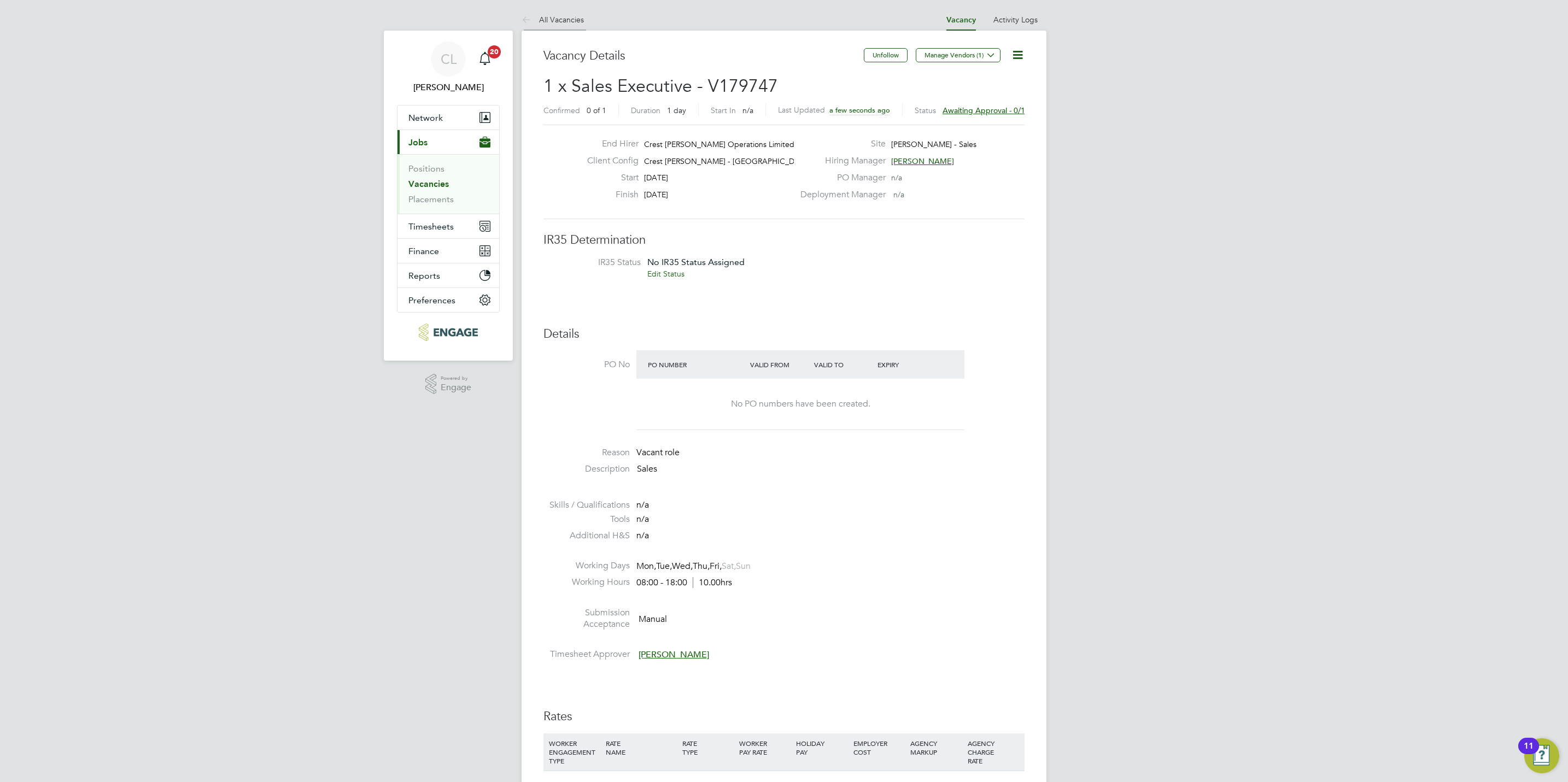
click at [543, 14] on li "All Vacancies" at bounding box center [553, 19] width 63 height 22
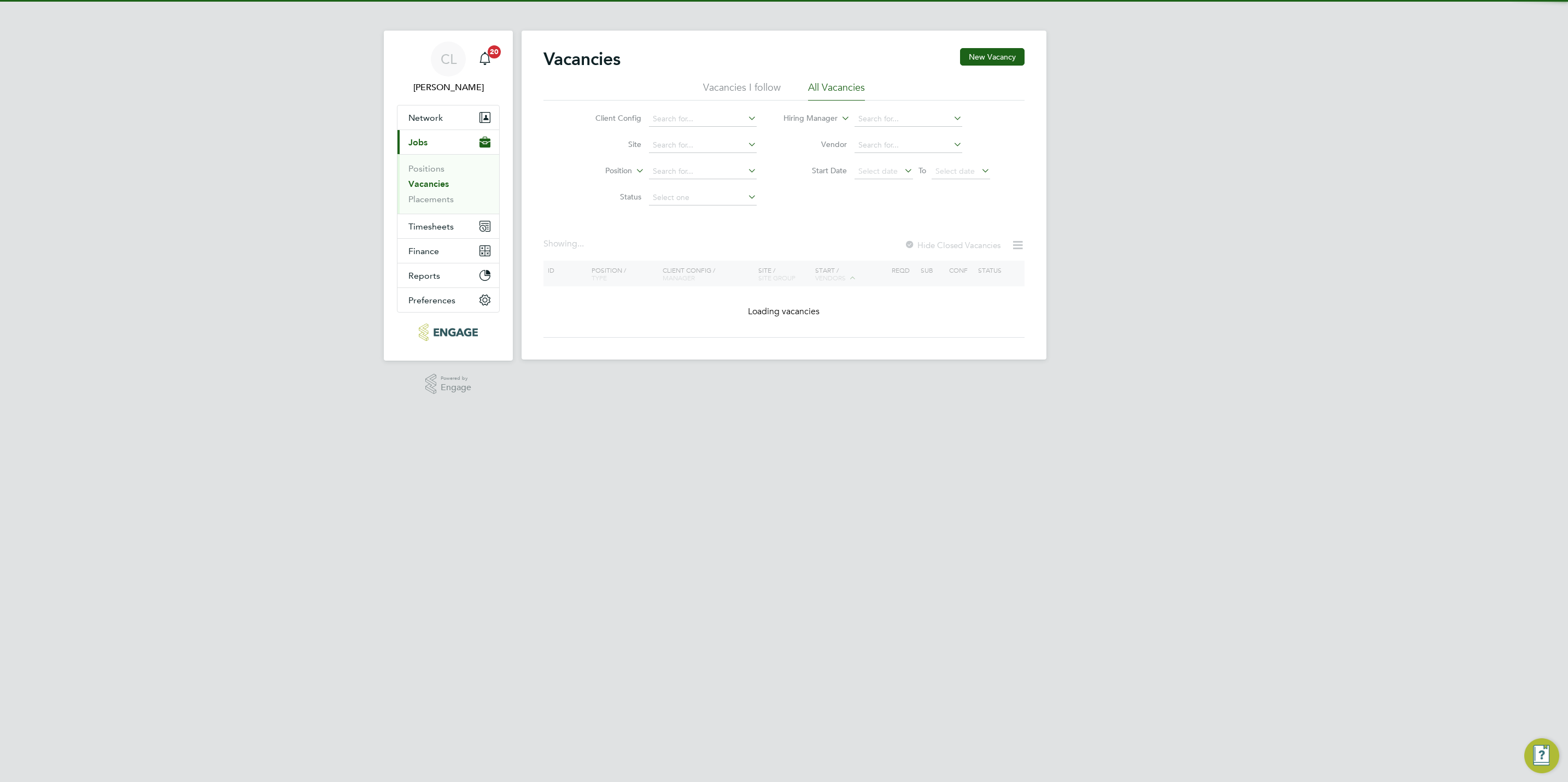
click at [1024, 44] on div "Vacancies New Vacancy Vacancies I follow All Vacancies Client Config Site Posit…" at bounding box center [784, 195] width 525 height 329
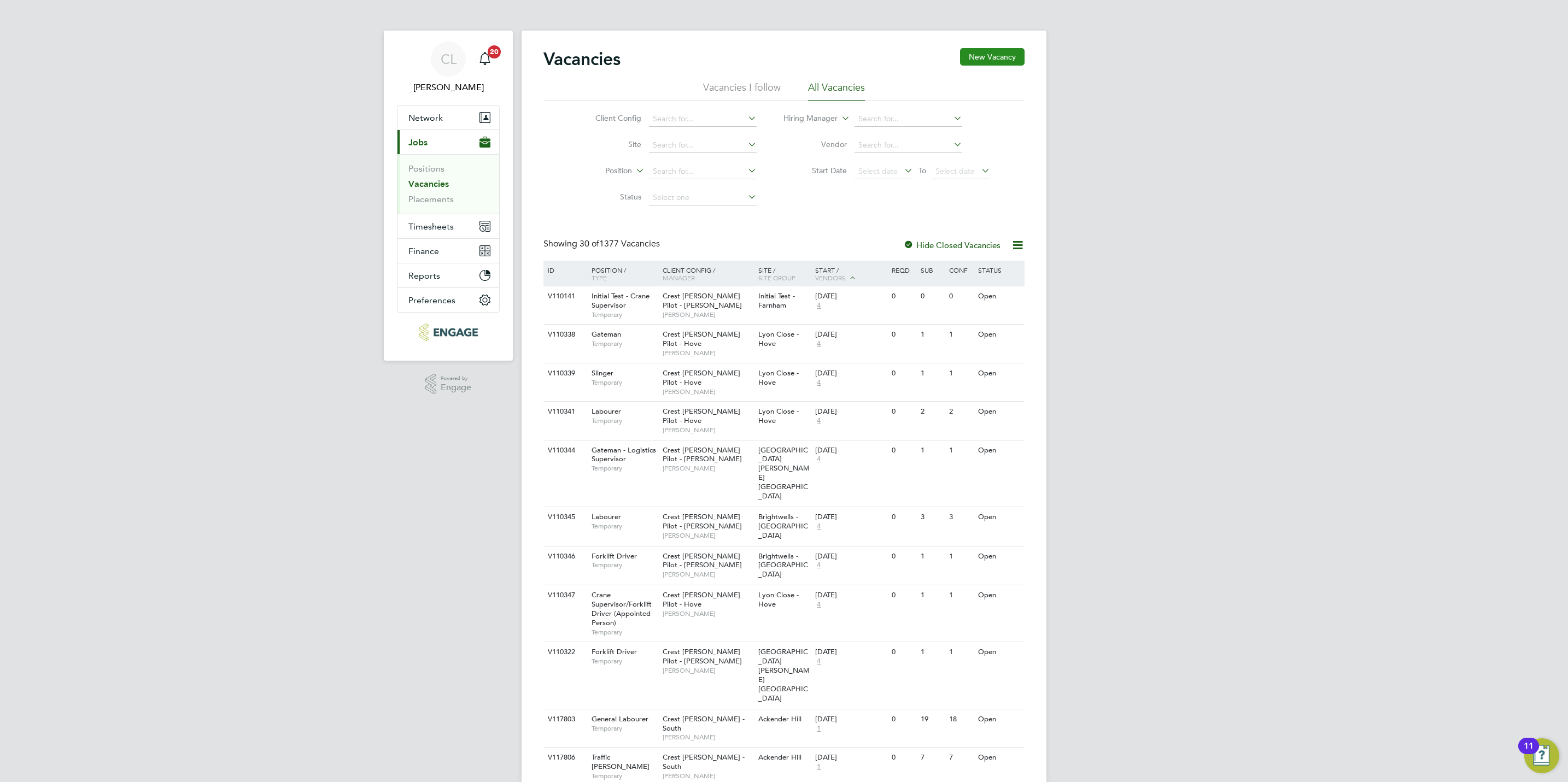
click at [1011, 50] on button "New Vacancy" at bounding box center [992, 57] width 64 height 18
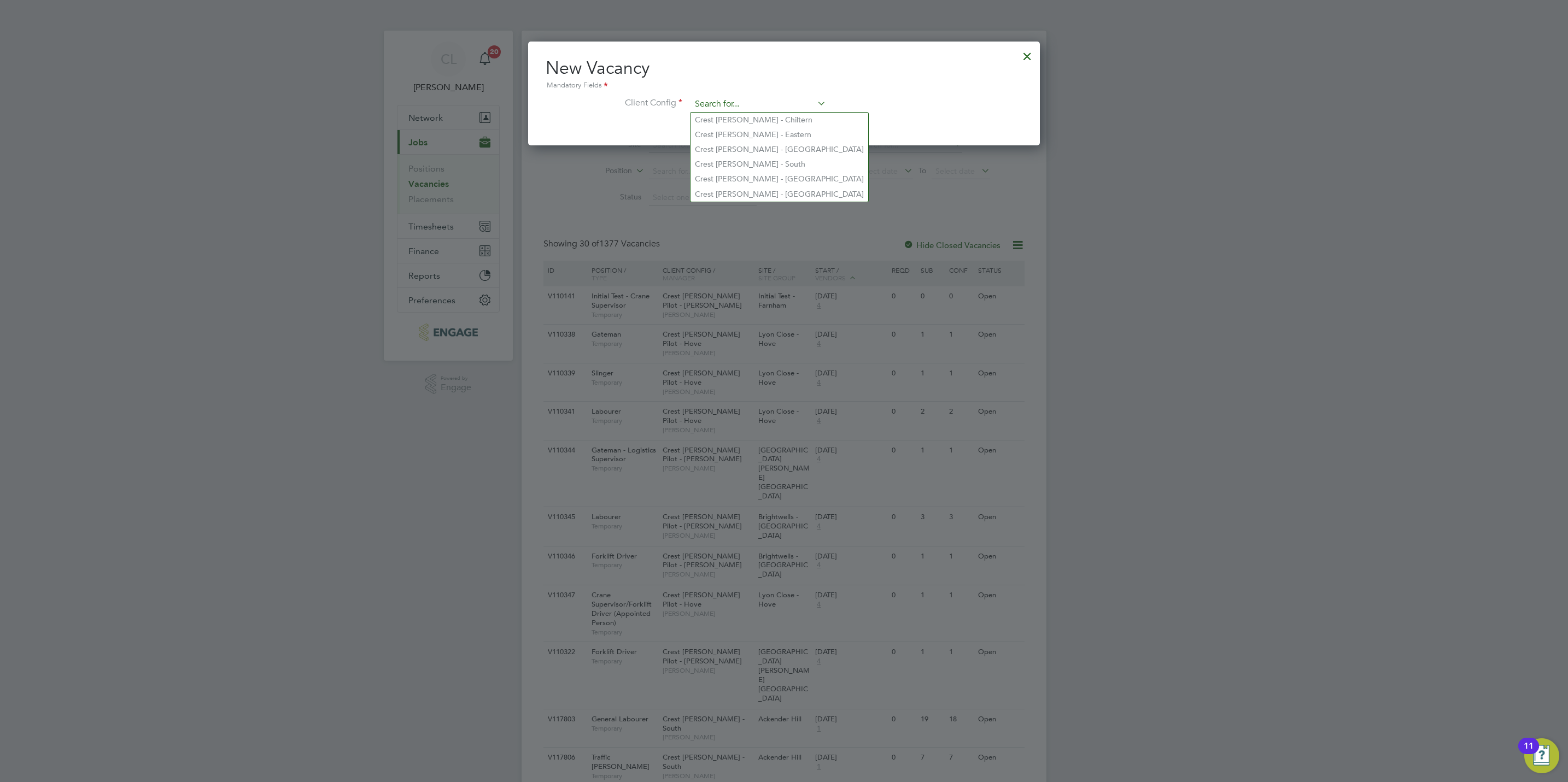
click at [735, 97] on input at bounding box center [758, 104] width 135 height 16
click at [767, 187] on li "Crest Nicholson - Yorkshire" at bounding box center [779, 194] width 178 height 14
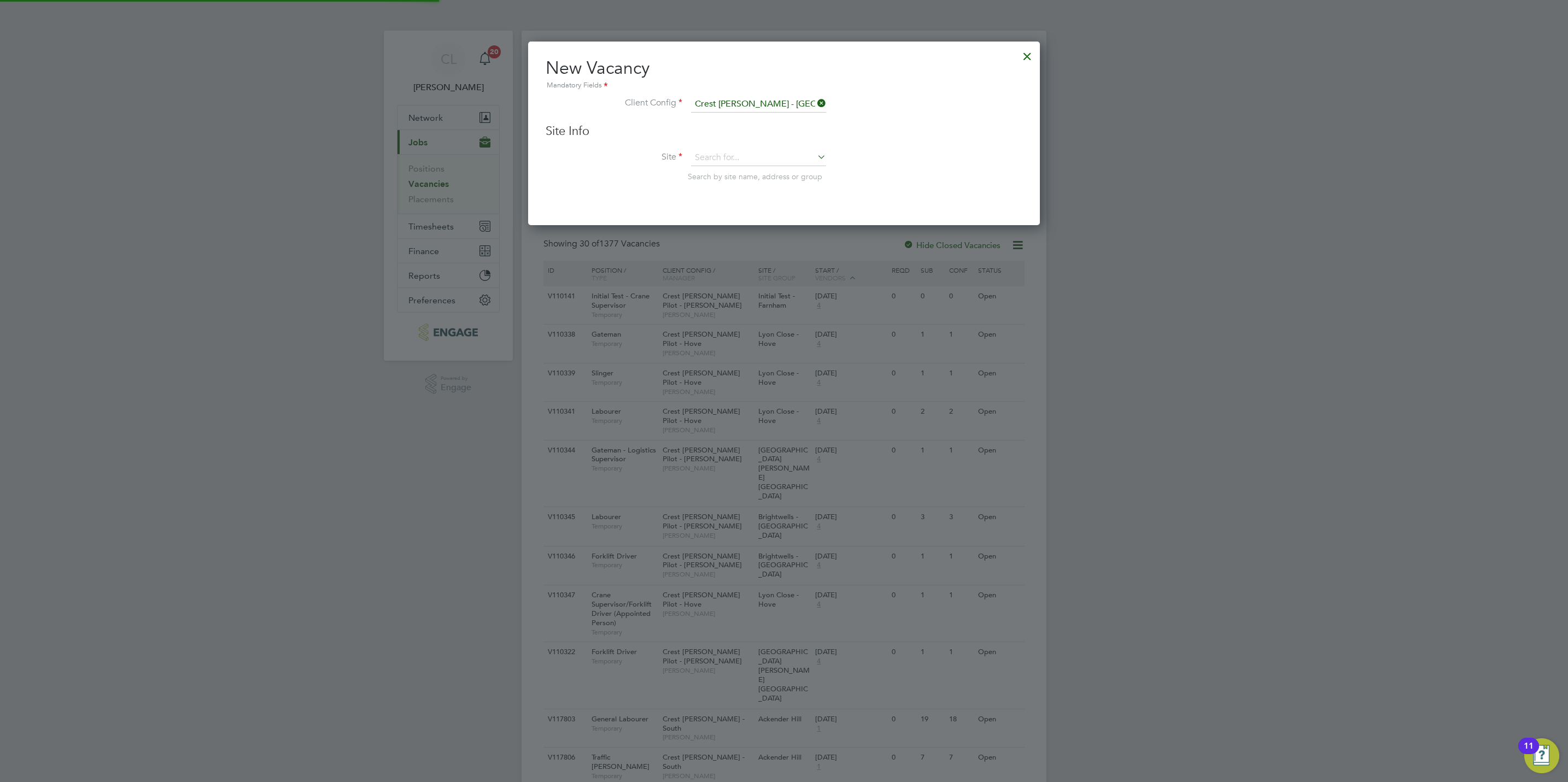
click at [726, 168] on li "Site Search by site name, address or group" at bounding box center [783, 176] width 477 height 53
click at [726, 162] on input at bounding box center [758, 157] width 135 height 16
click at [730, 198] on li "Eas t Ayton - Sales" at bounding box center [758, 202] width 136 height 14
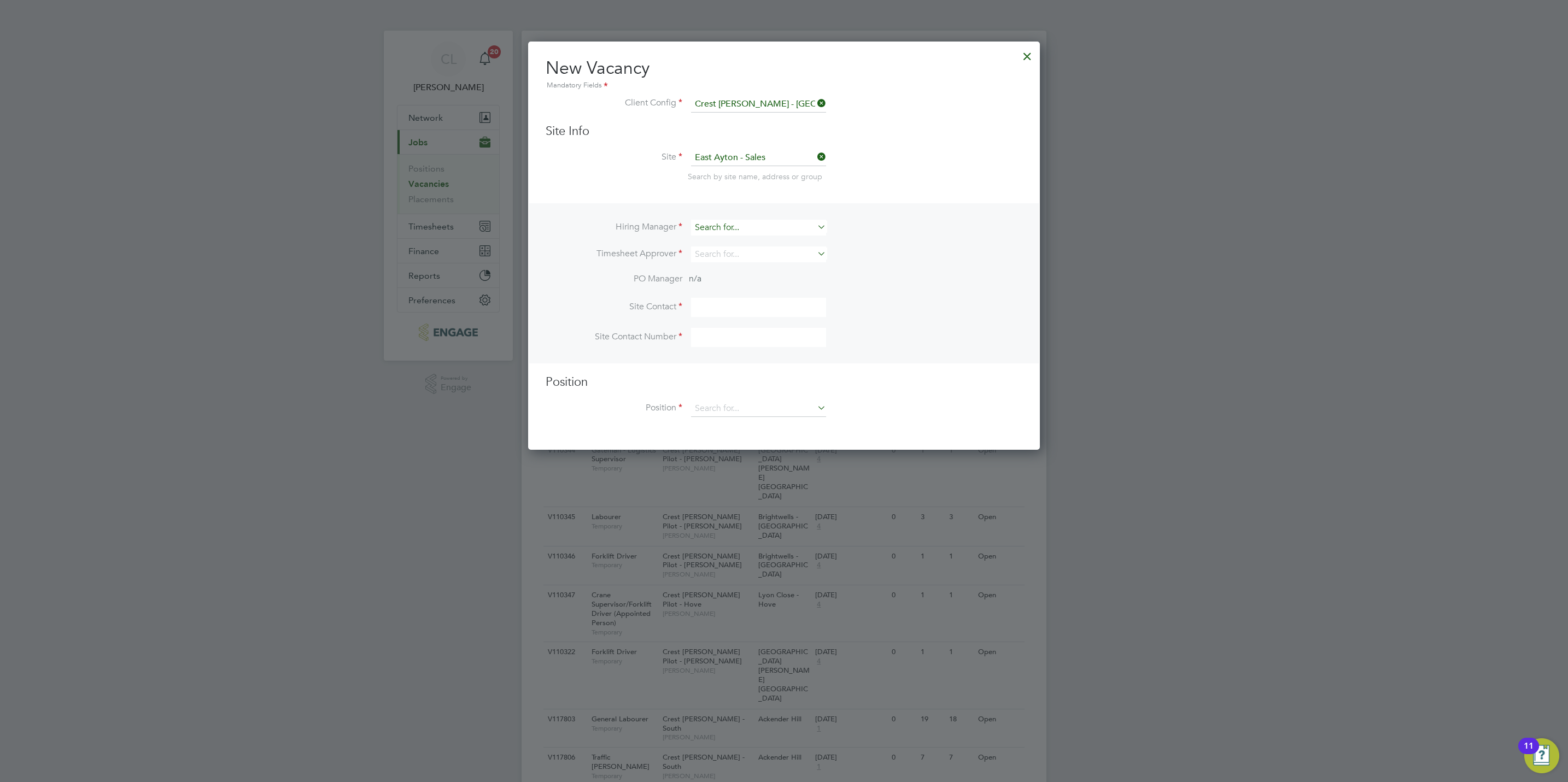
click at [725, 231] on input at bounding box center [758, 228] width 135 height 16
click at [739, 240] on li "Stef an Fernandez" at bounding box center [758, 242] width 136 height 14
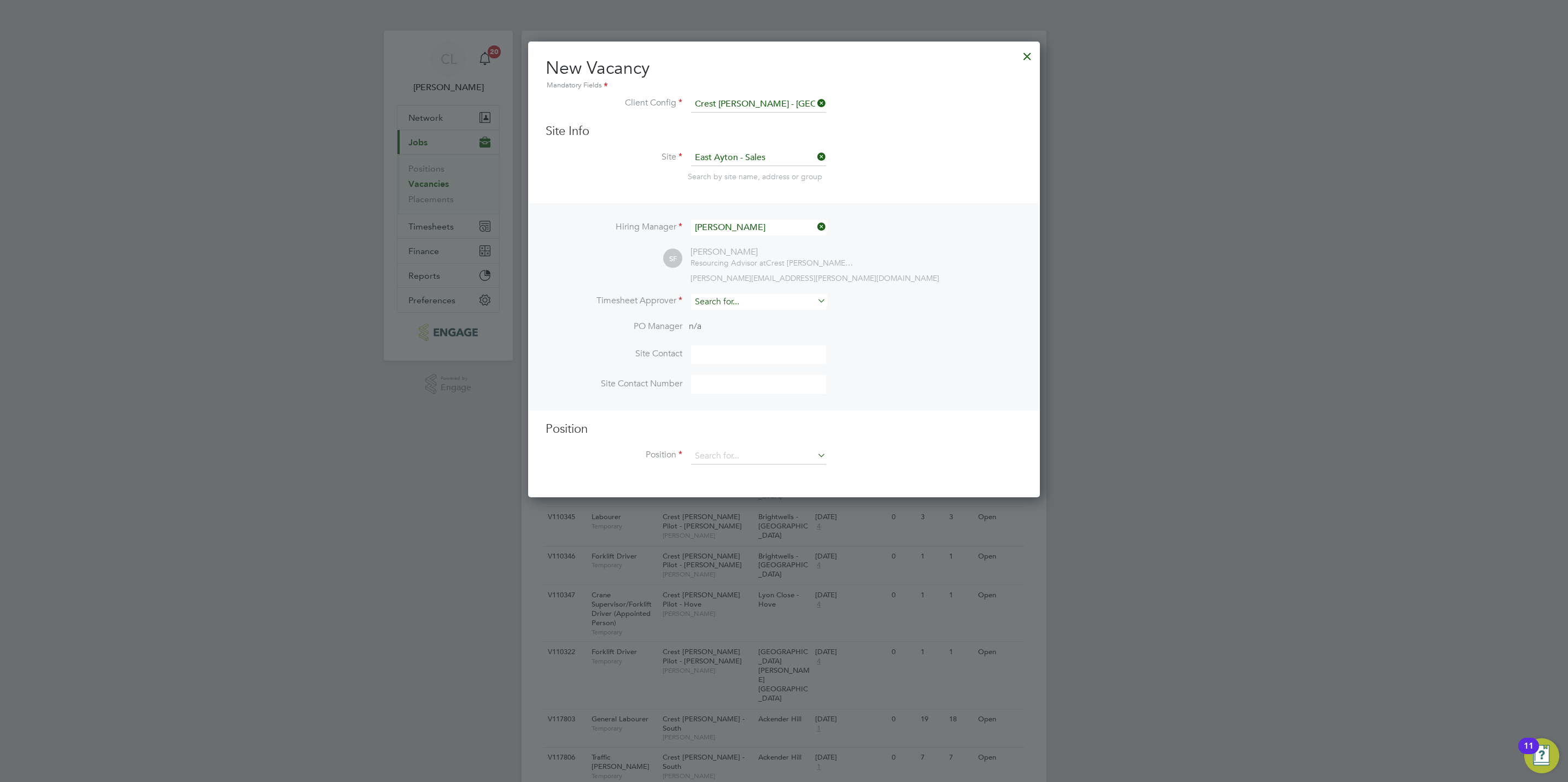
scroll to position [455, 511]
click at [721, 304] on input at bounding box center [758, 301] width 135 height 16
click at [725, 311] on li "Stef an Fernandez" at bounding box center [758, 316] width 136 height 14
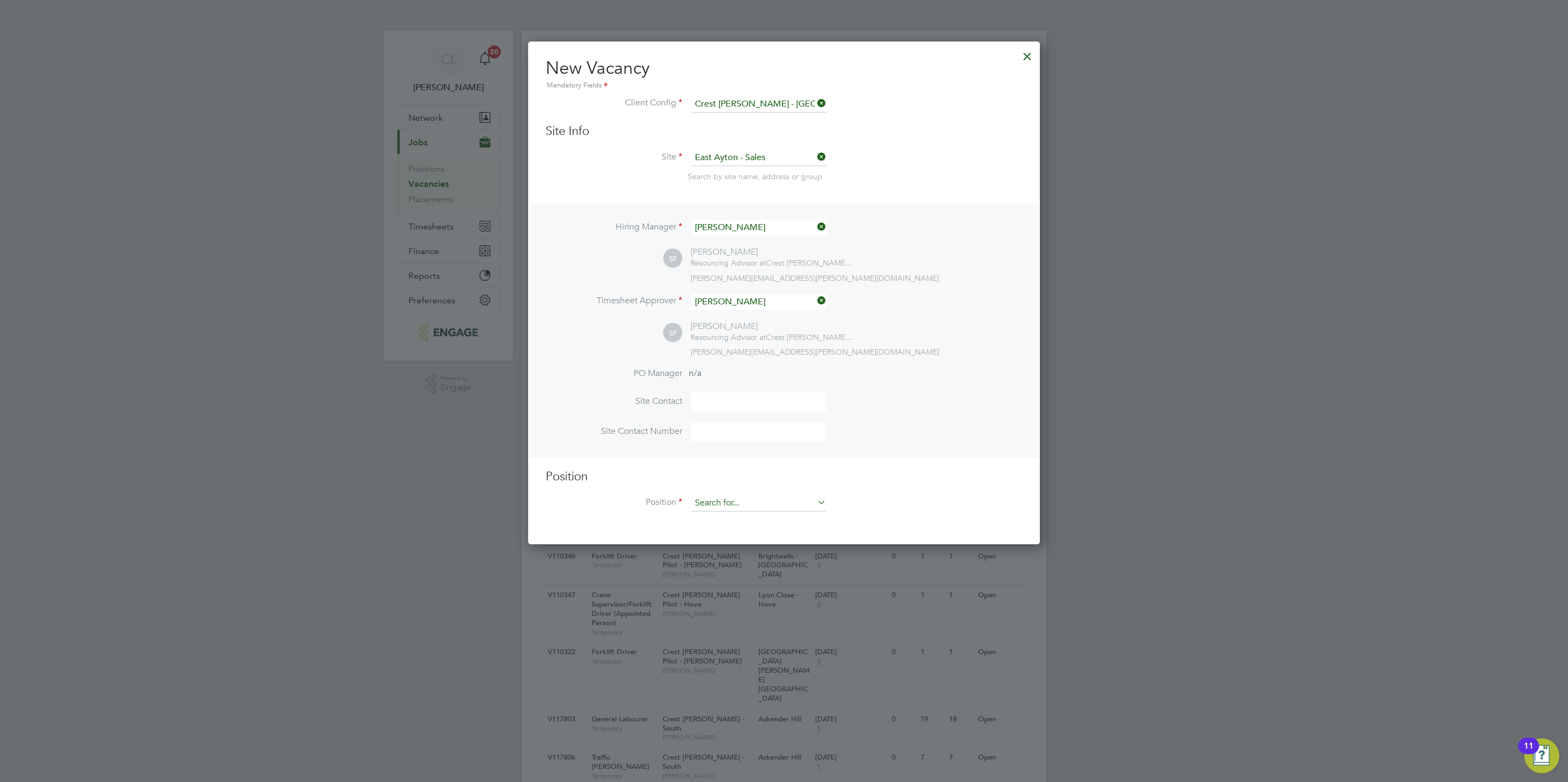
click at [747, 507] on input at bounding box center [758, 503] width 135 height 16
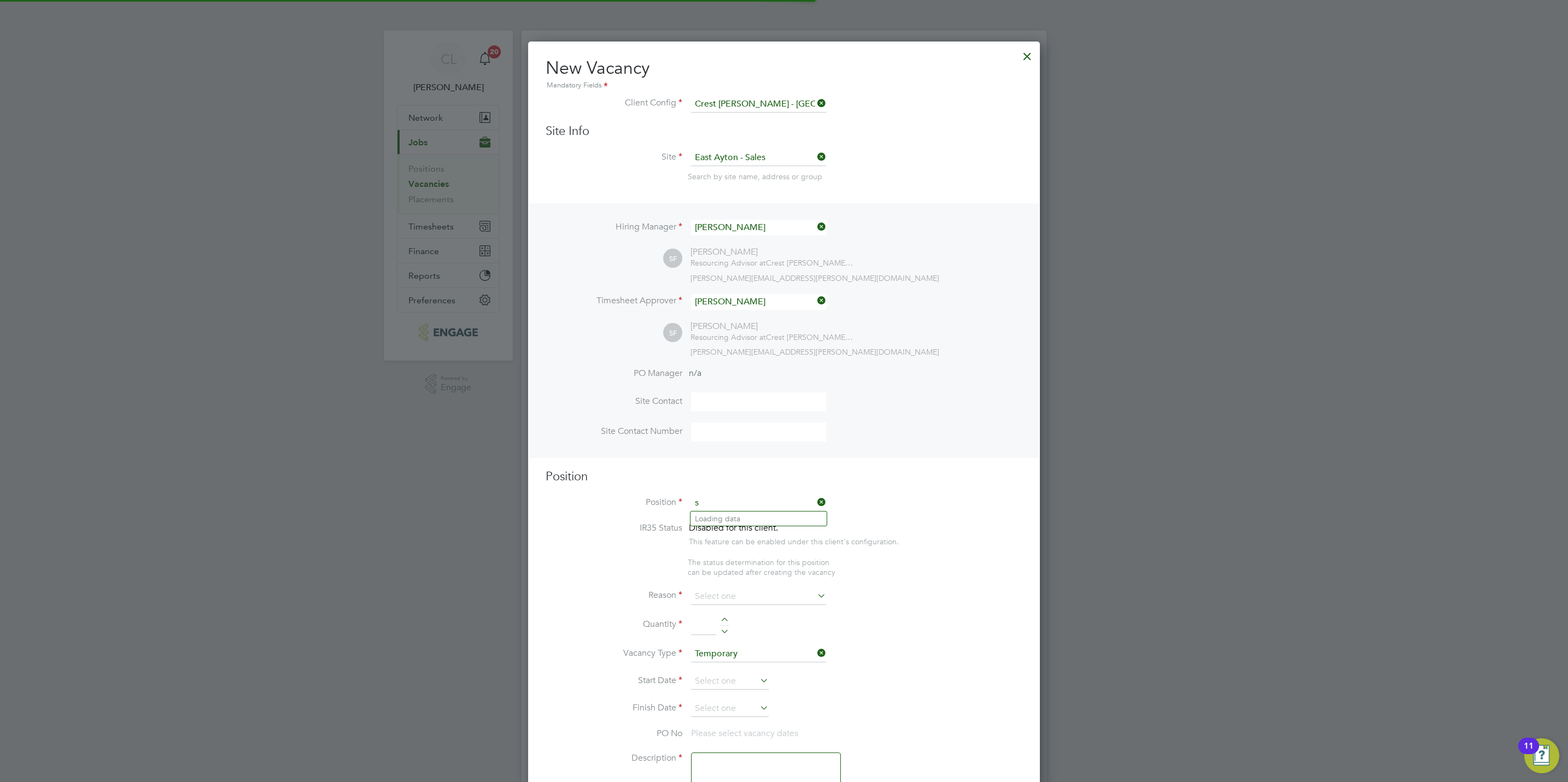
scroll to position [1578, 511]
click at [739, 518] on li "Sales Executive" at bounding box center [758, 518] width 136 height 14
click at [729, 581] on input at bounding box center [758, 585] width 135 height 16
click at [740, 687] on li "Vacant Role" at bounding box center [758, 686] width 136 height 14
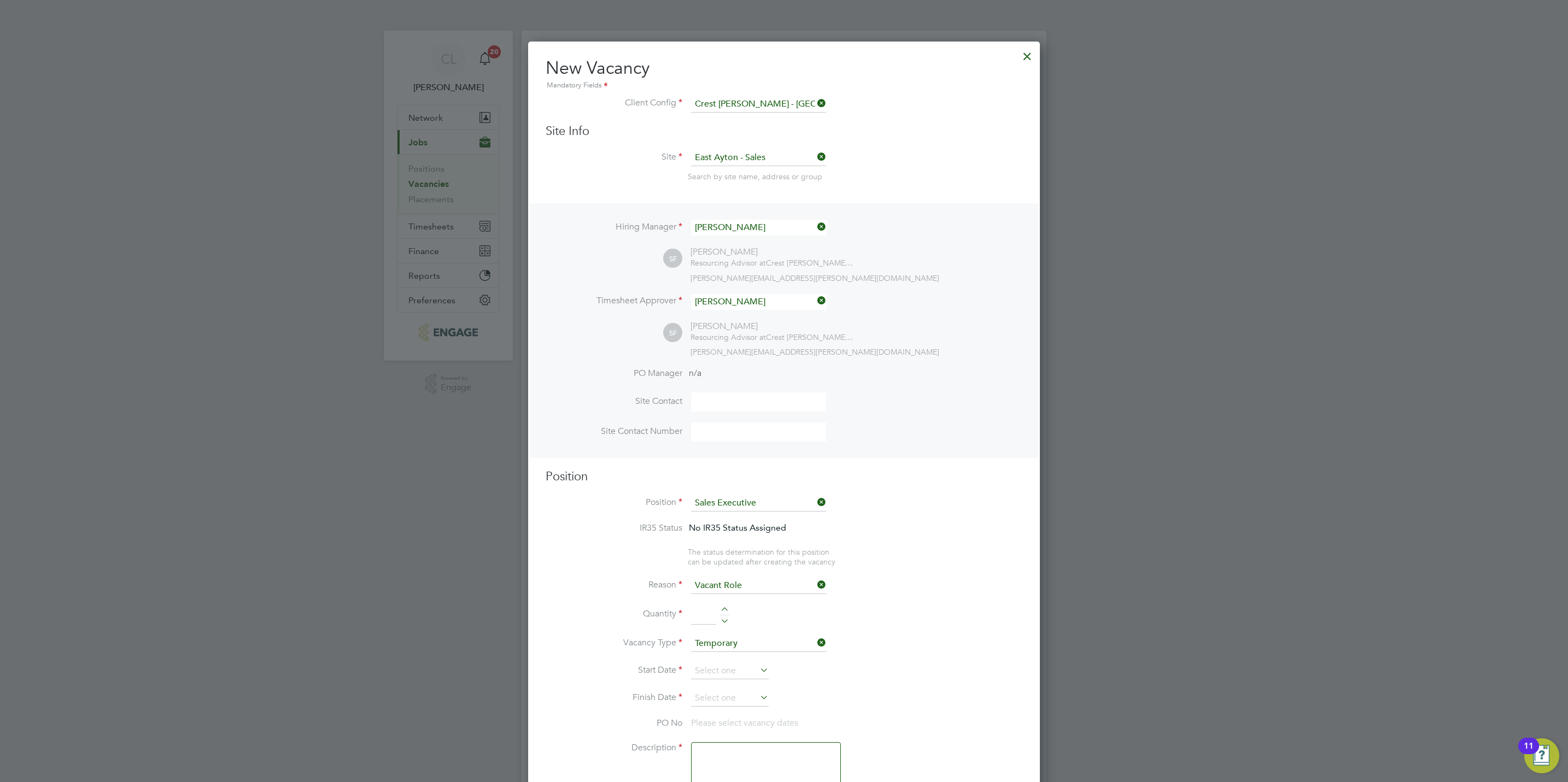
click at [724, 609] on div at bounding box center [724, 610] width 9 height 8
click at [721, 666] on input at bounding box center [730, 670] width 78 height 16
click at [835, 607] on span "21" at bounding box center [833, 606] width 21 height 21
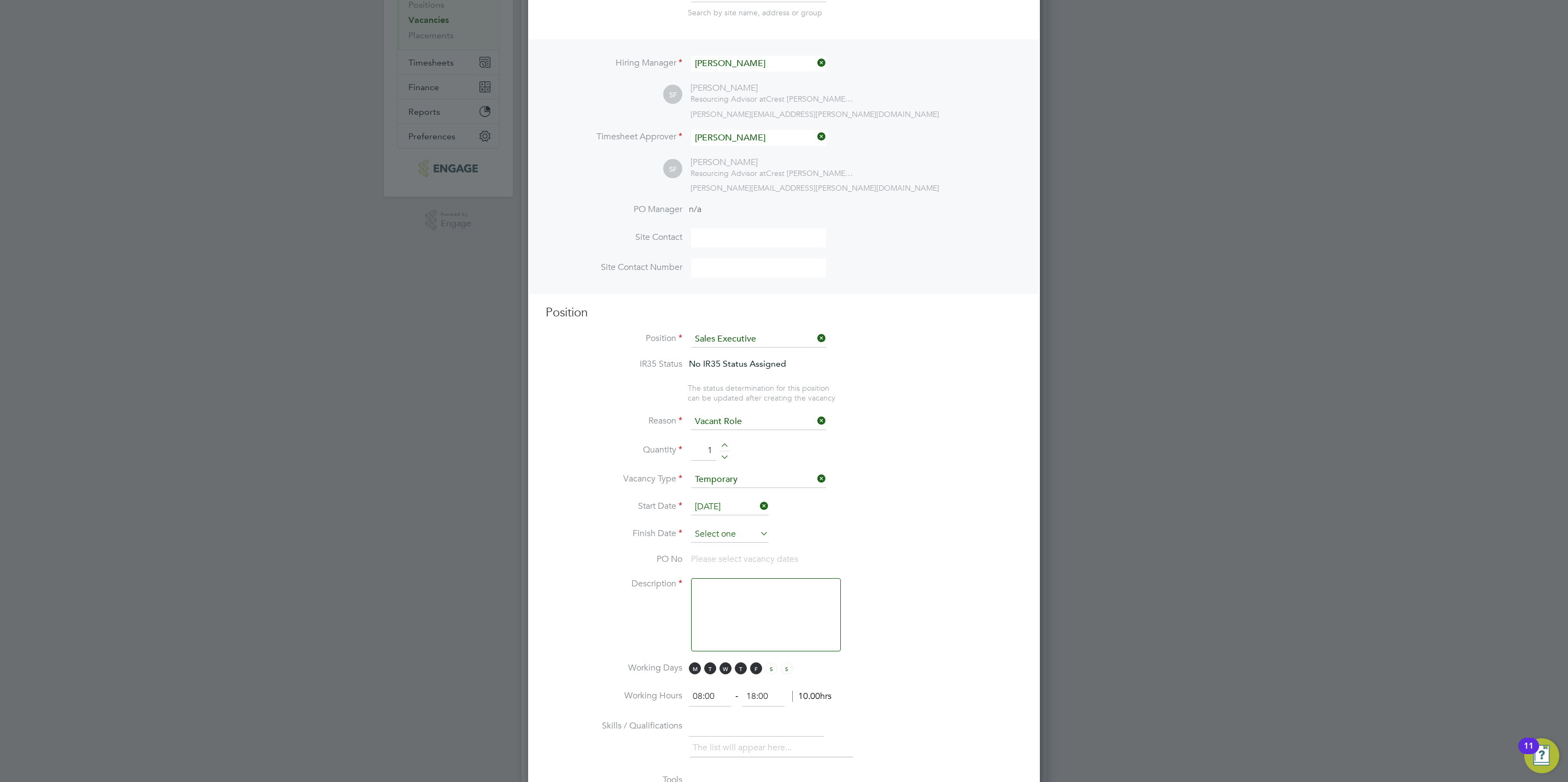
click at [720, 535] on input at bounding box center [730, 534] width 78 height 16
click at [709, 451] on span "22" at bounding box center [709, 447] width 21 height 21
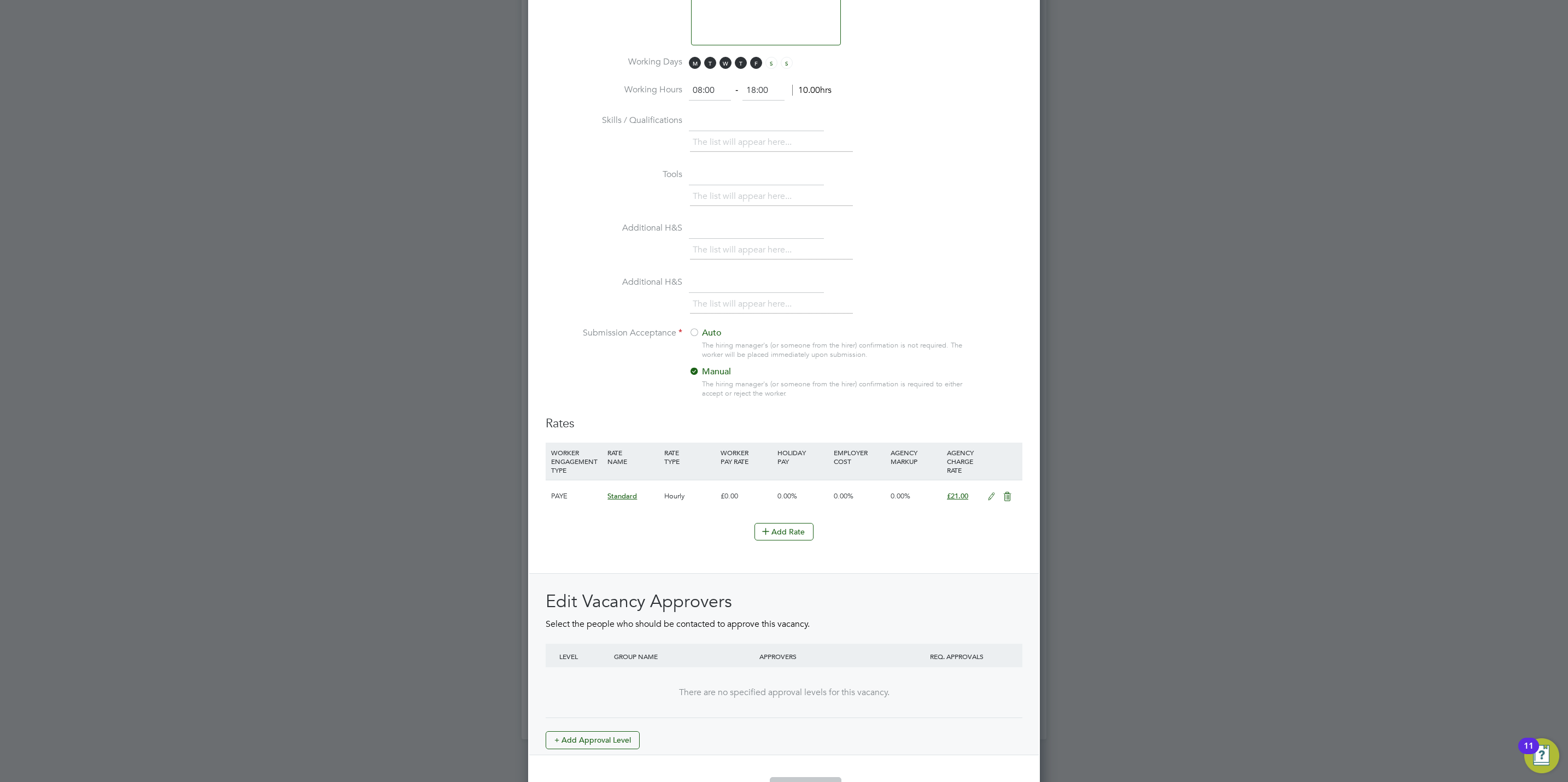
scroll to position [901, 0]
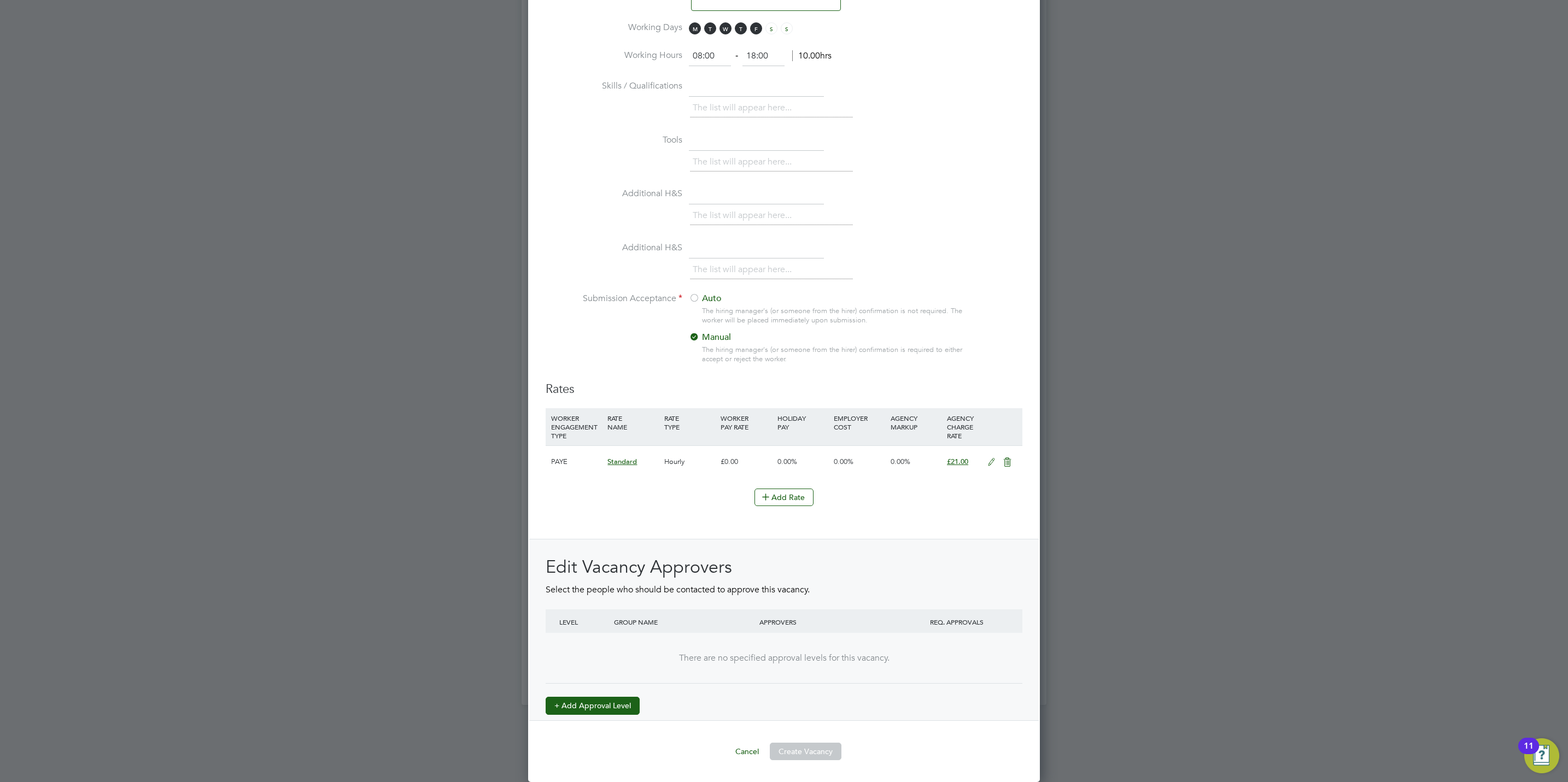
click at [600, 702] on button "+ Add Approval Level" at bounding box center [592, 705] width 94 height 18
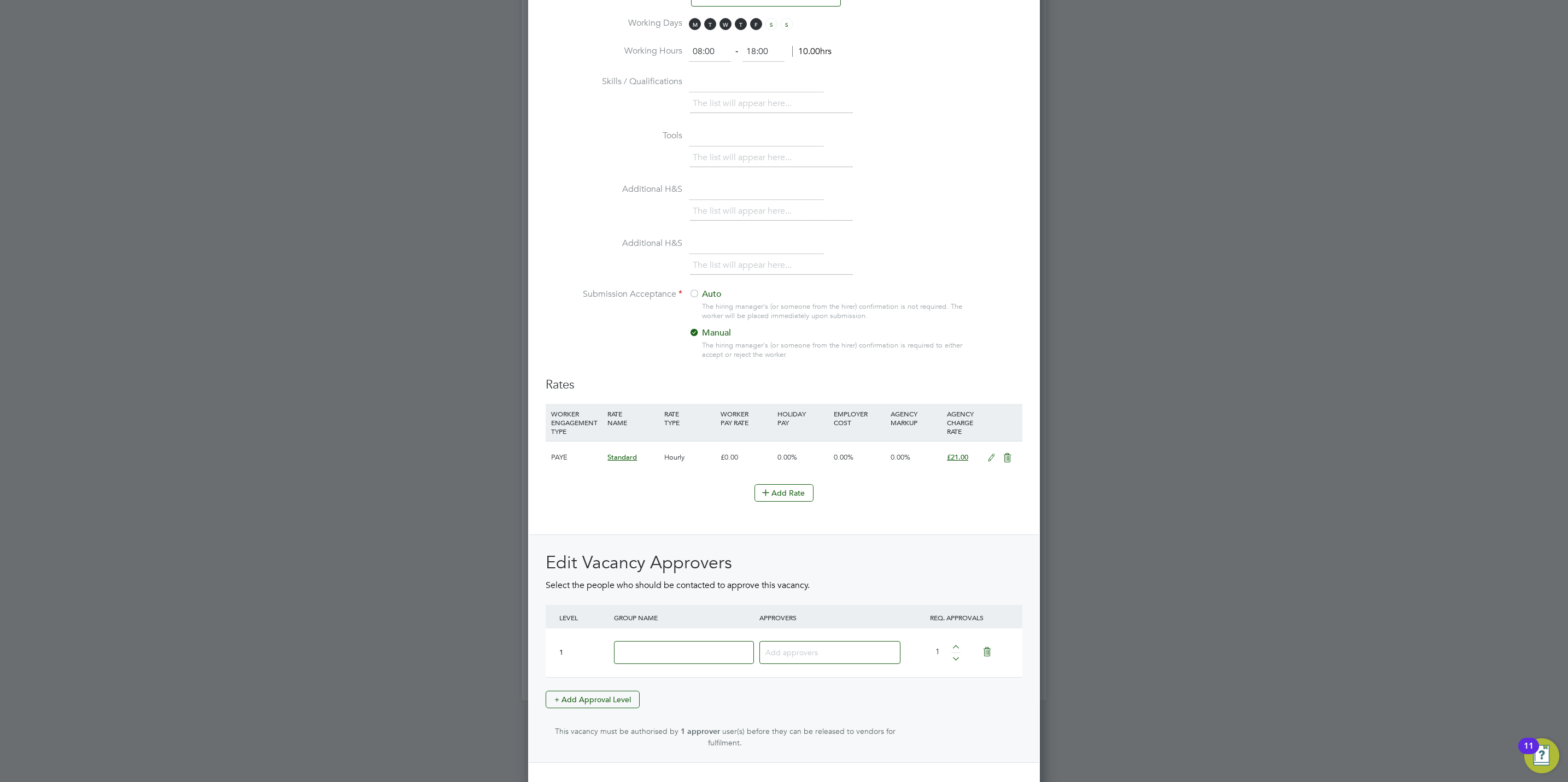
scroll to position [1688, 511]
click at [627, 653] on input at bounding box center [683, 653] width 140 height 24
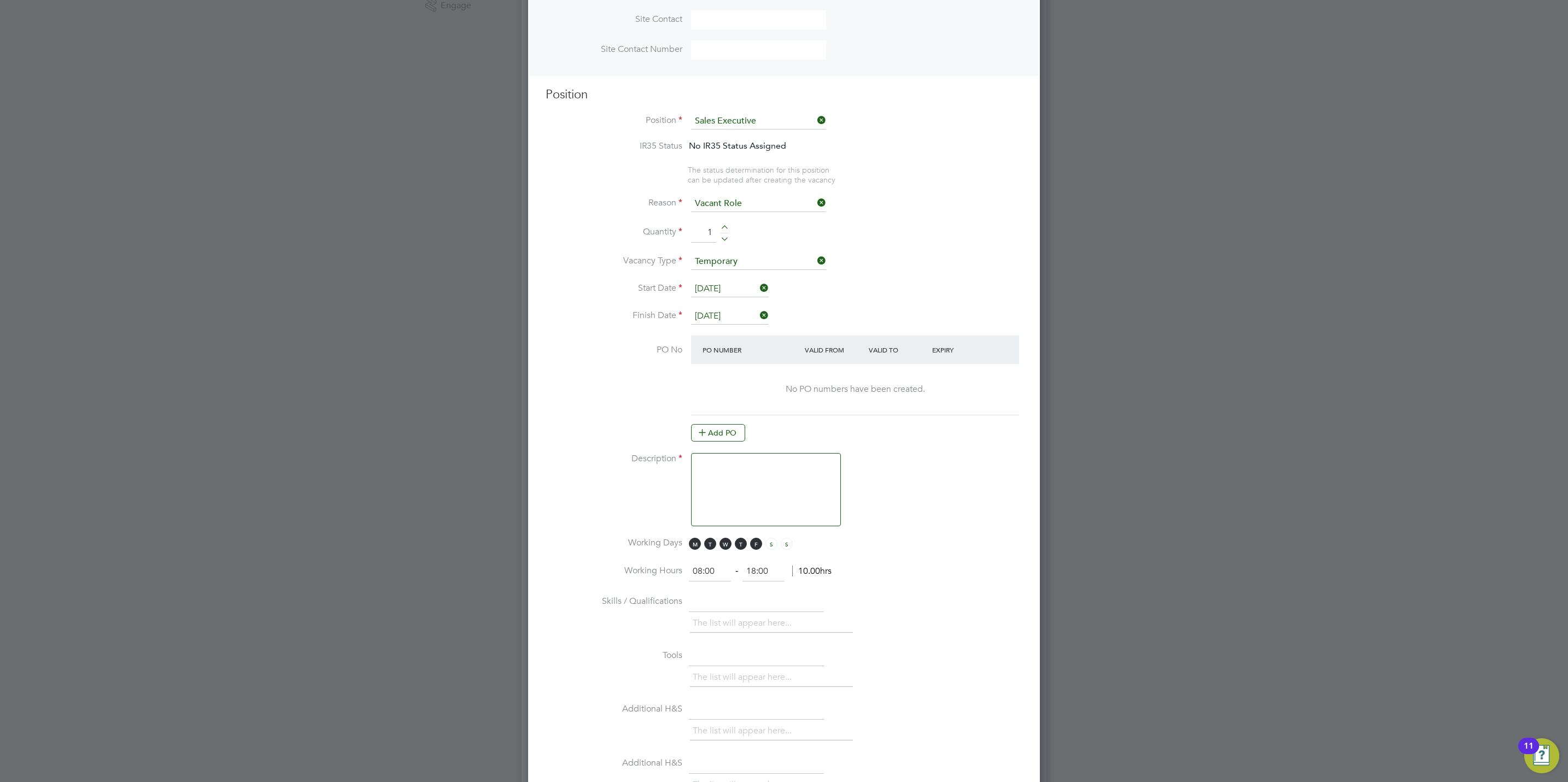
click at [735, 474] on textarea at bounding box center [765, 489] width 150 height 74
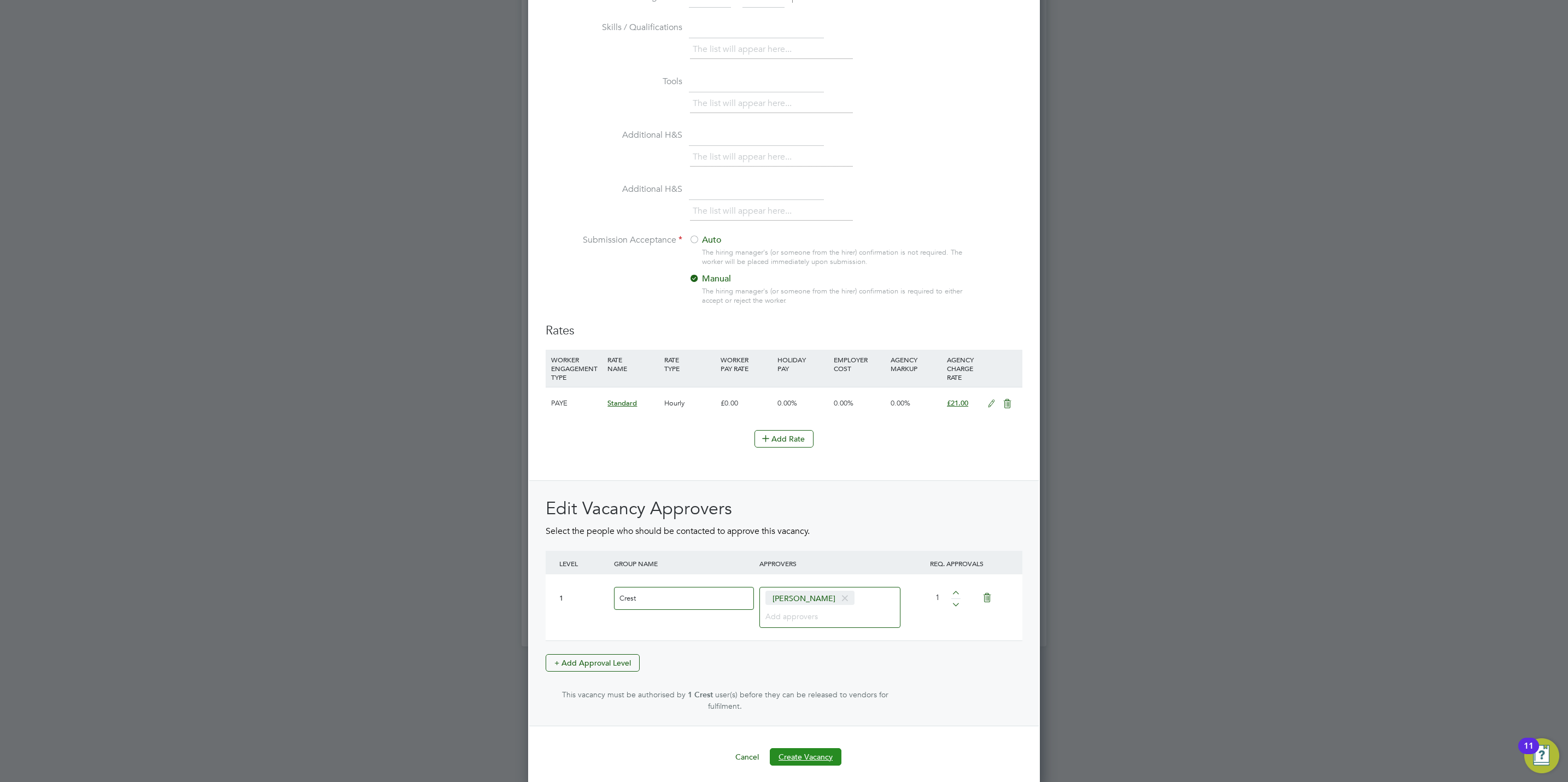
click at [822, 751] on button "Create Vacancy" at bounding box center [805, 757] width 72 height 18
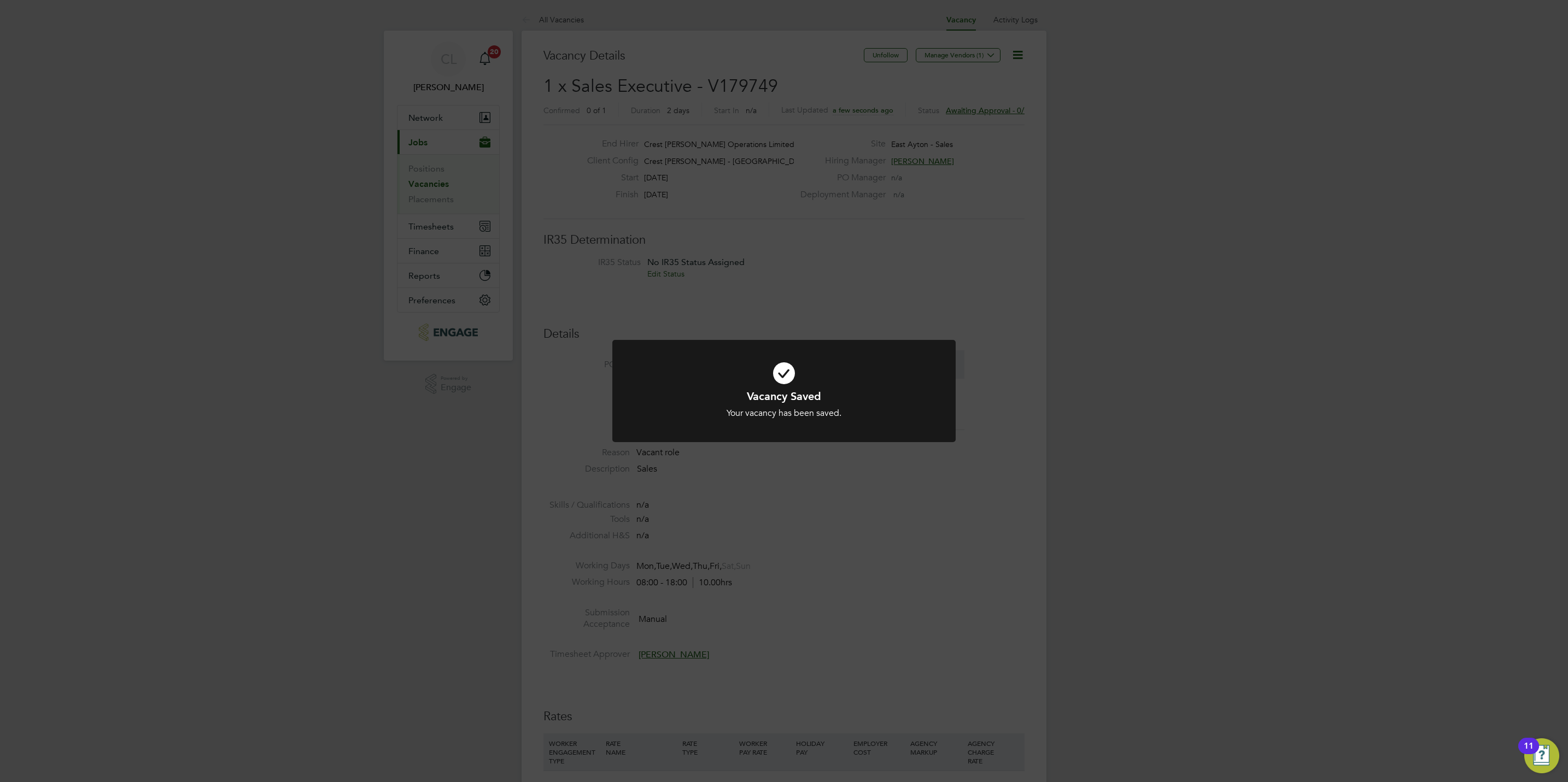
click at [799, 570] on div "Vacancy Saved Your vacancy has been saved. Cancel Okay" at bounding box center [784, 391] width 1568 height 782
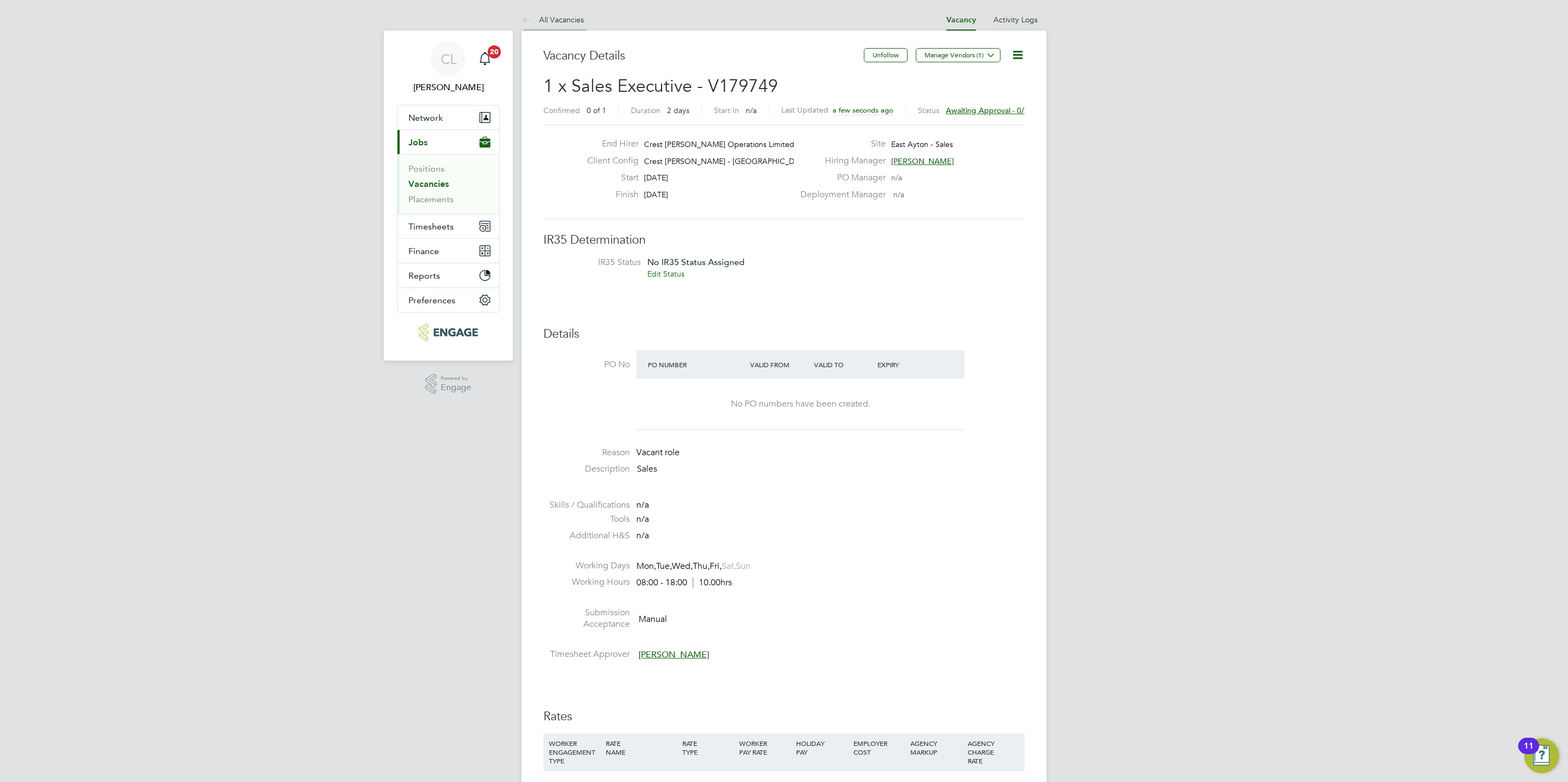
click at [549, 17] on link "All Vacancies" at bounding box center [553, 19] width 63 height 10
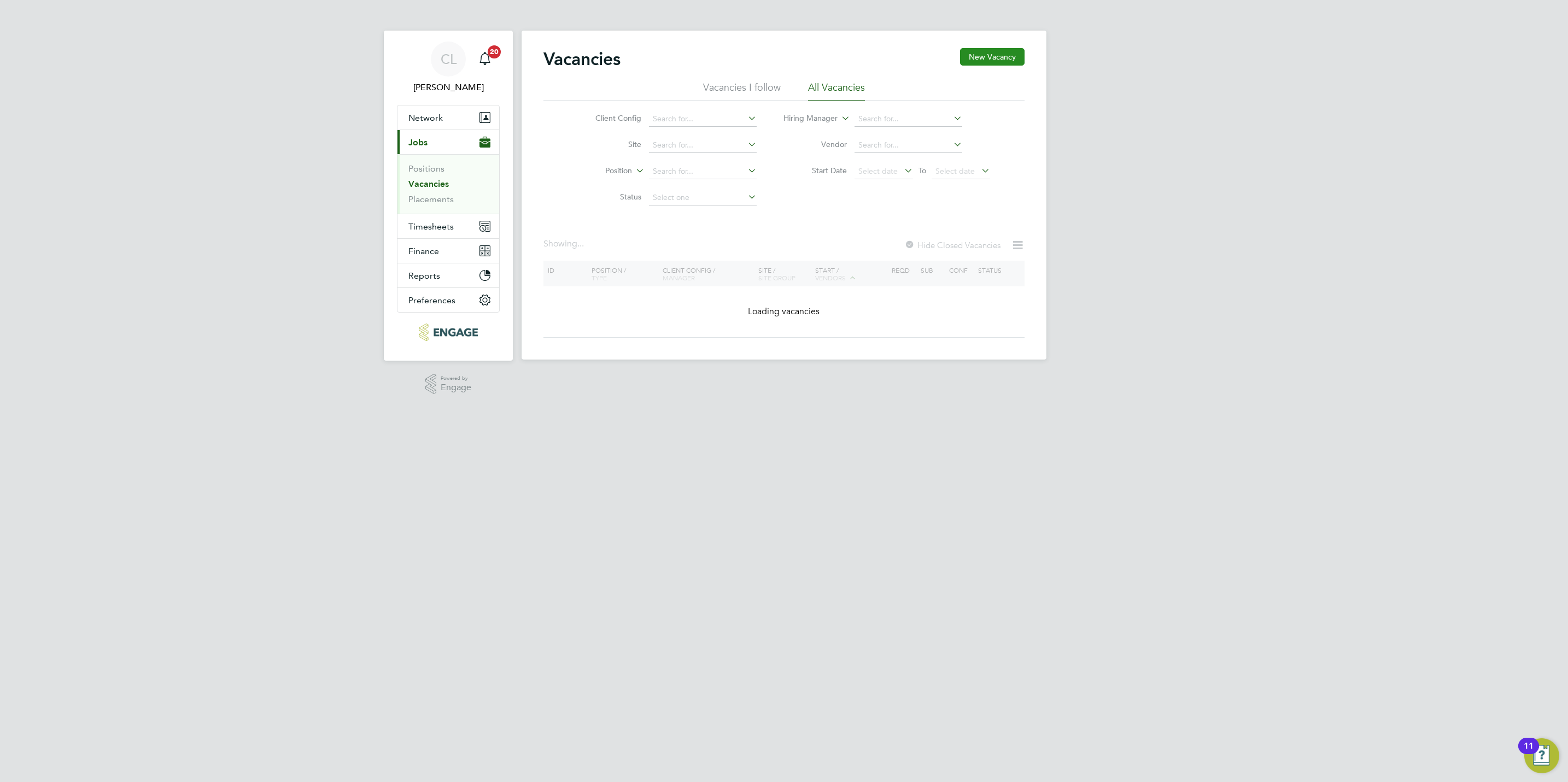
click at [1015, 64] on button "New Vacancy" at bounding box center [992, 57] width 64 height 18
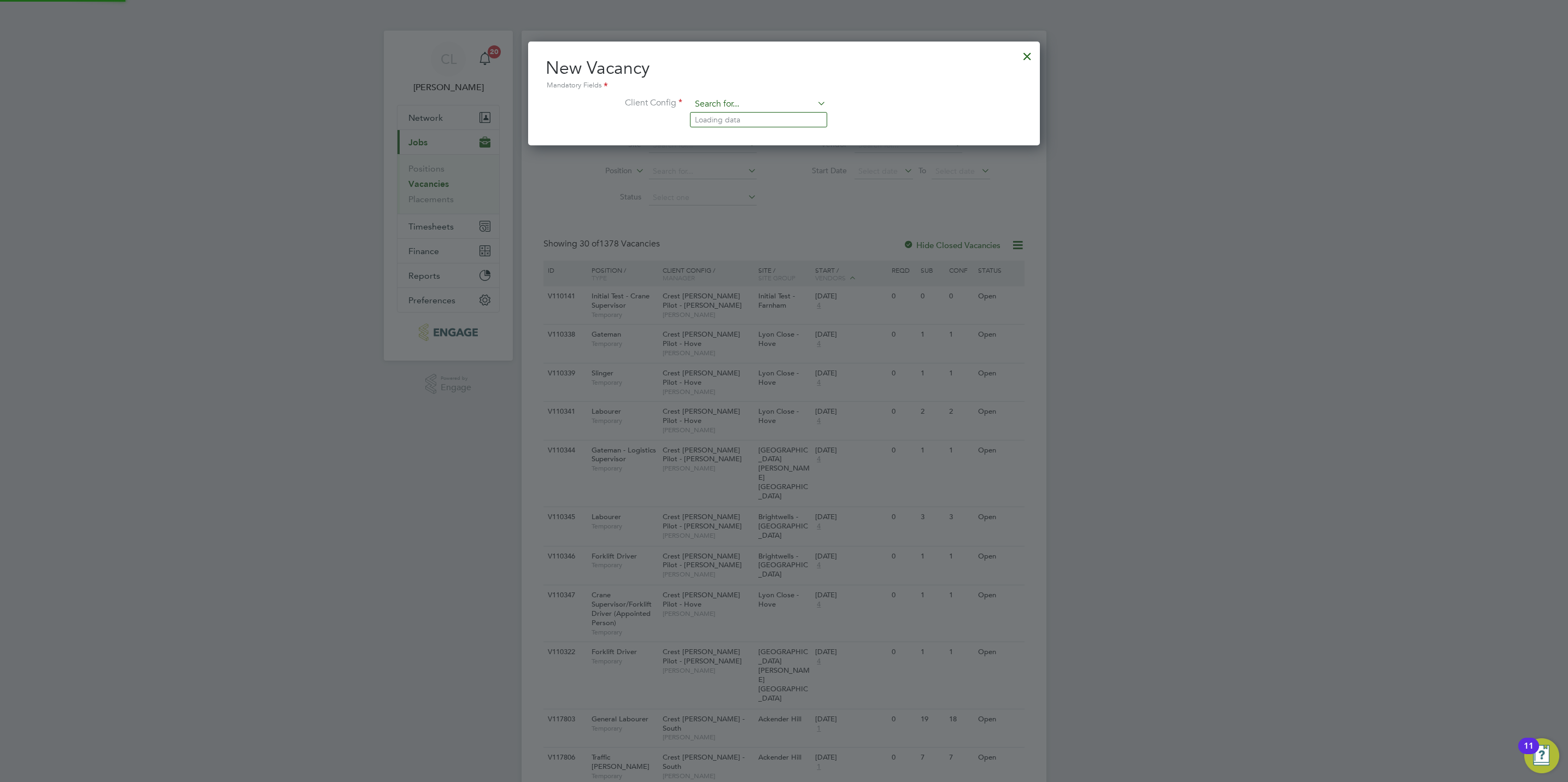
click at [765, 107] on input at bounding box center [758, 104] width 135 height 16
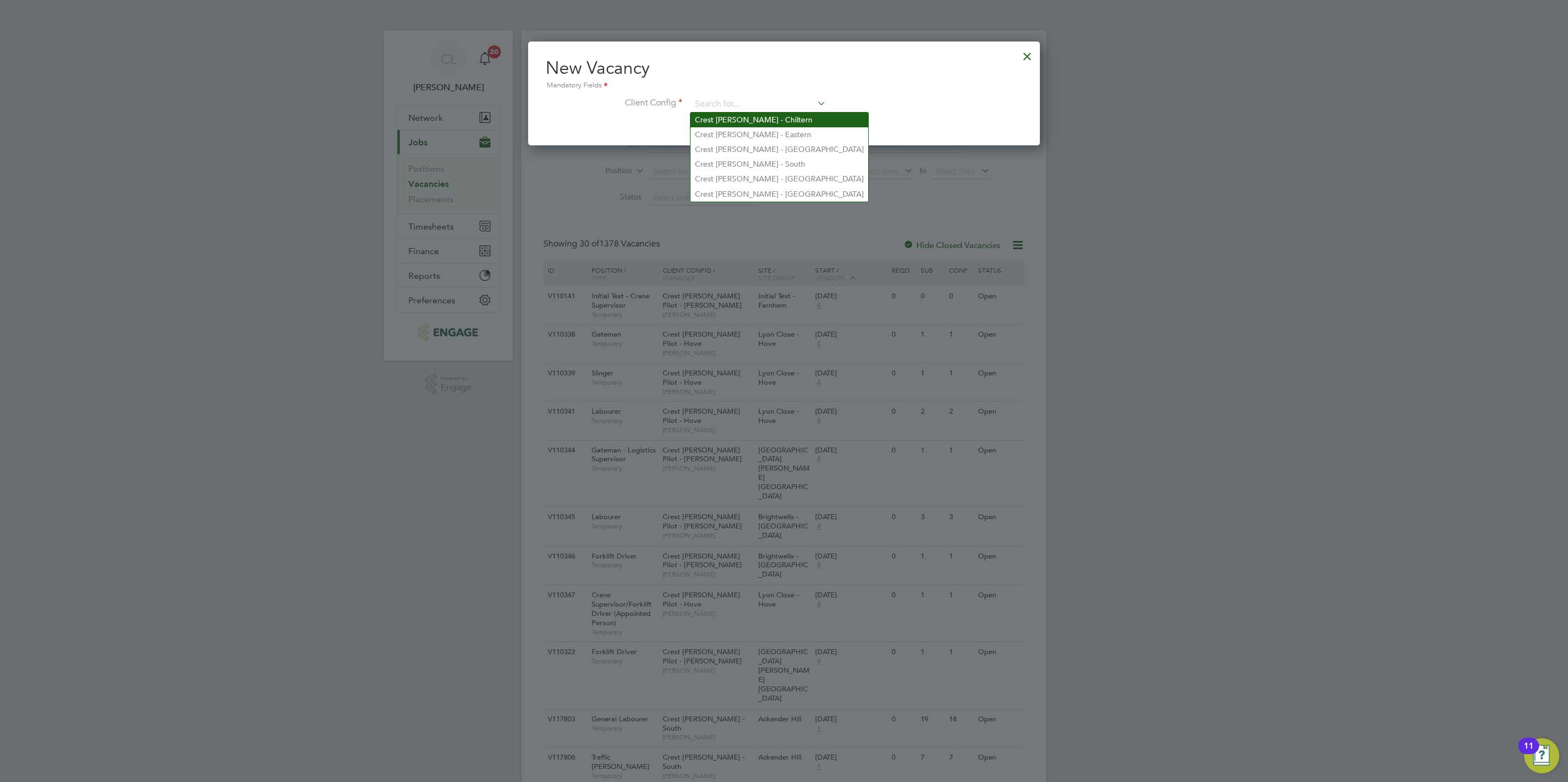
click at [761, 117] on li "Crest [PERSON_NAME] - Chiltern" at bounding box center [779, 119] width 178 height 14
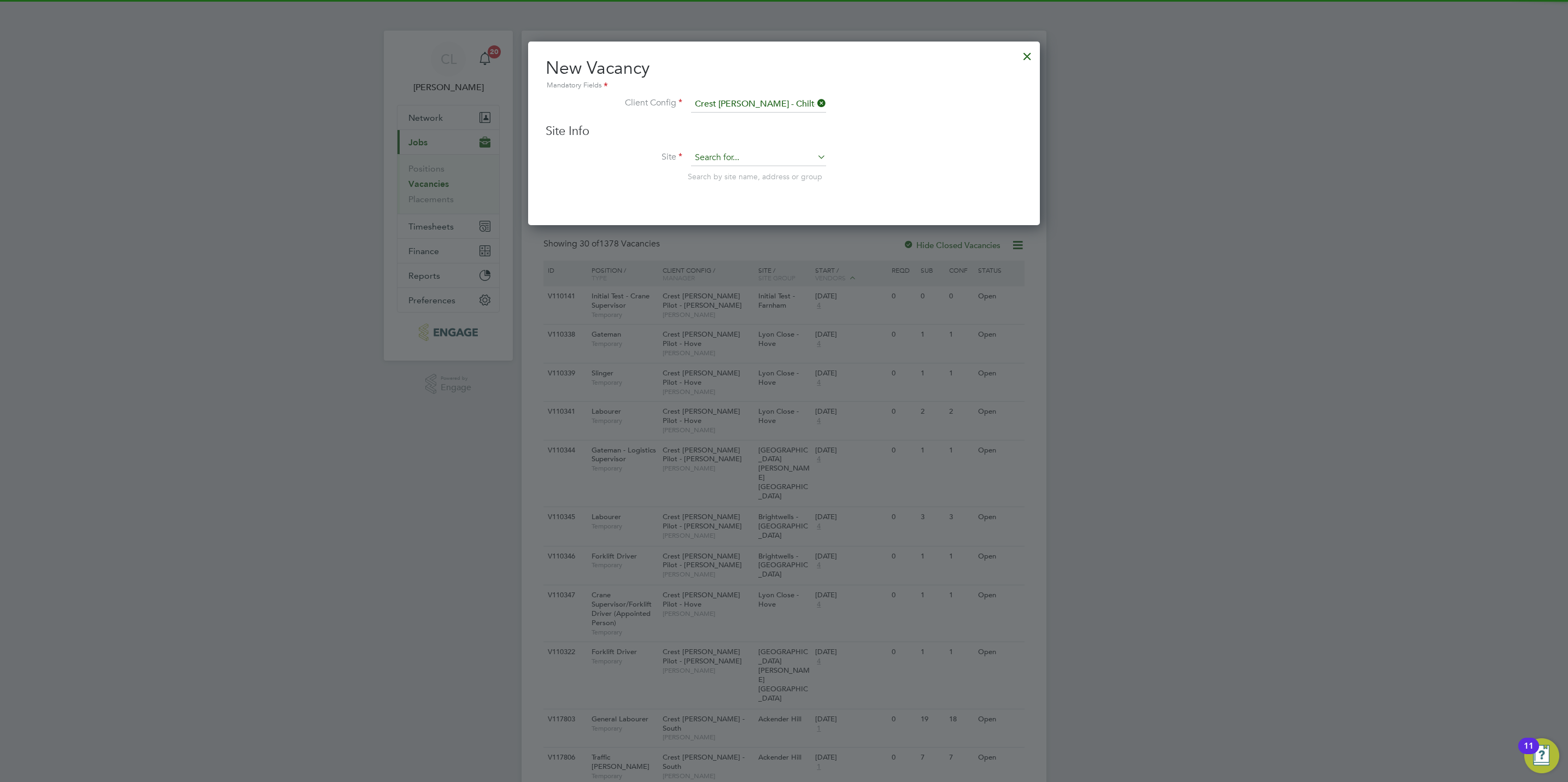
click at [735, 159] on input at bounding box center [758, 157] width 135 height 16
click at [732, 177] on li "Harl ington" at bounding box center [758, 173] width 136 height 14
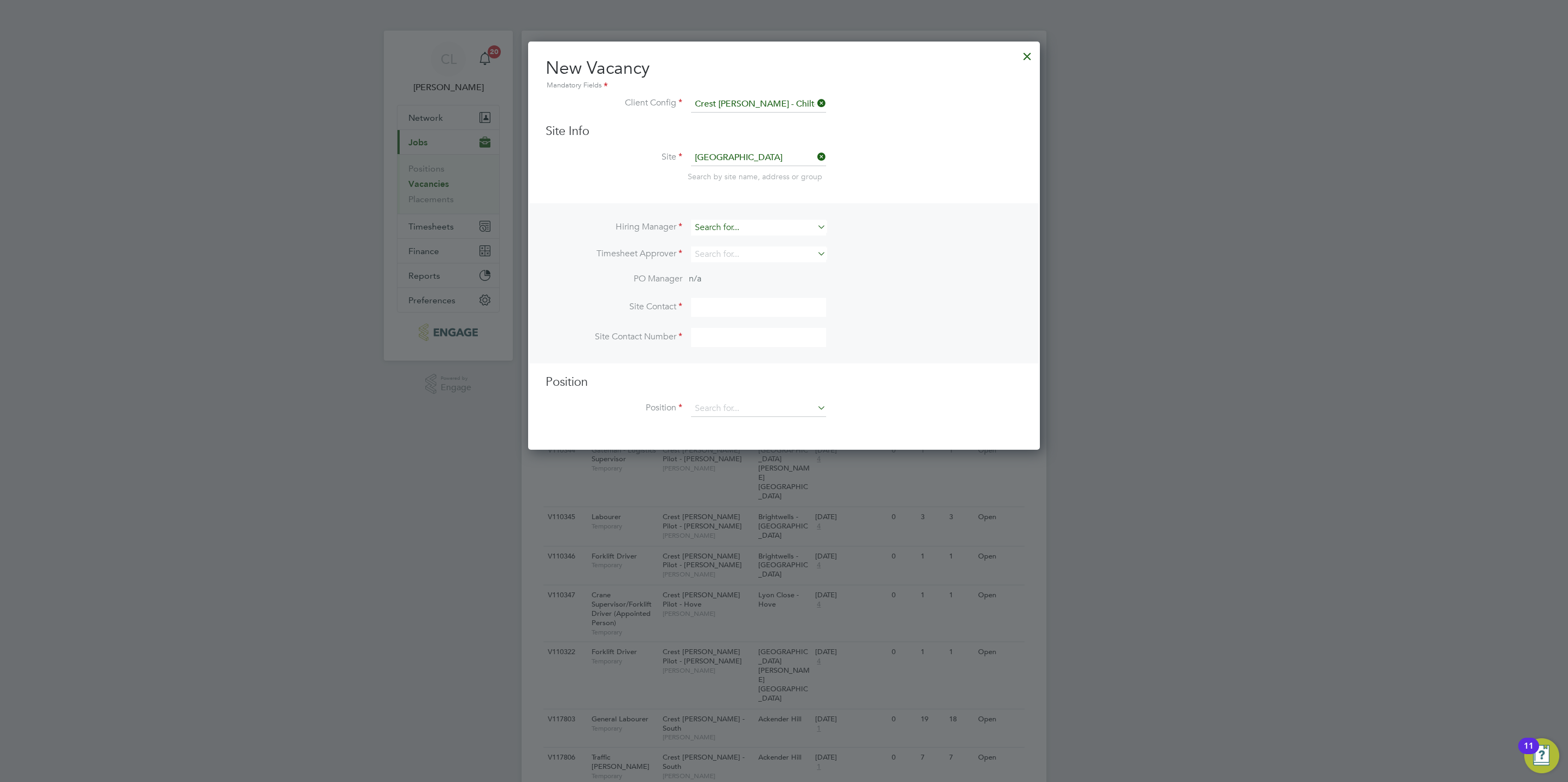
click at [743, 224] on input at bounding box center [758, 228] width 135 height 16
click at [739, 259] on li "David Lockwood" at bounding box center [758, 257] width 136 height 14
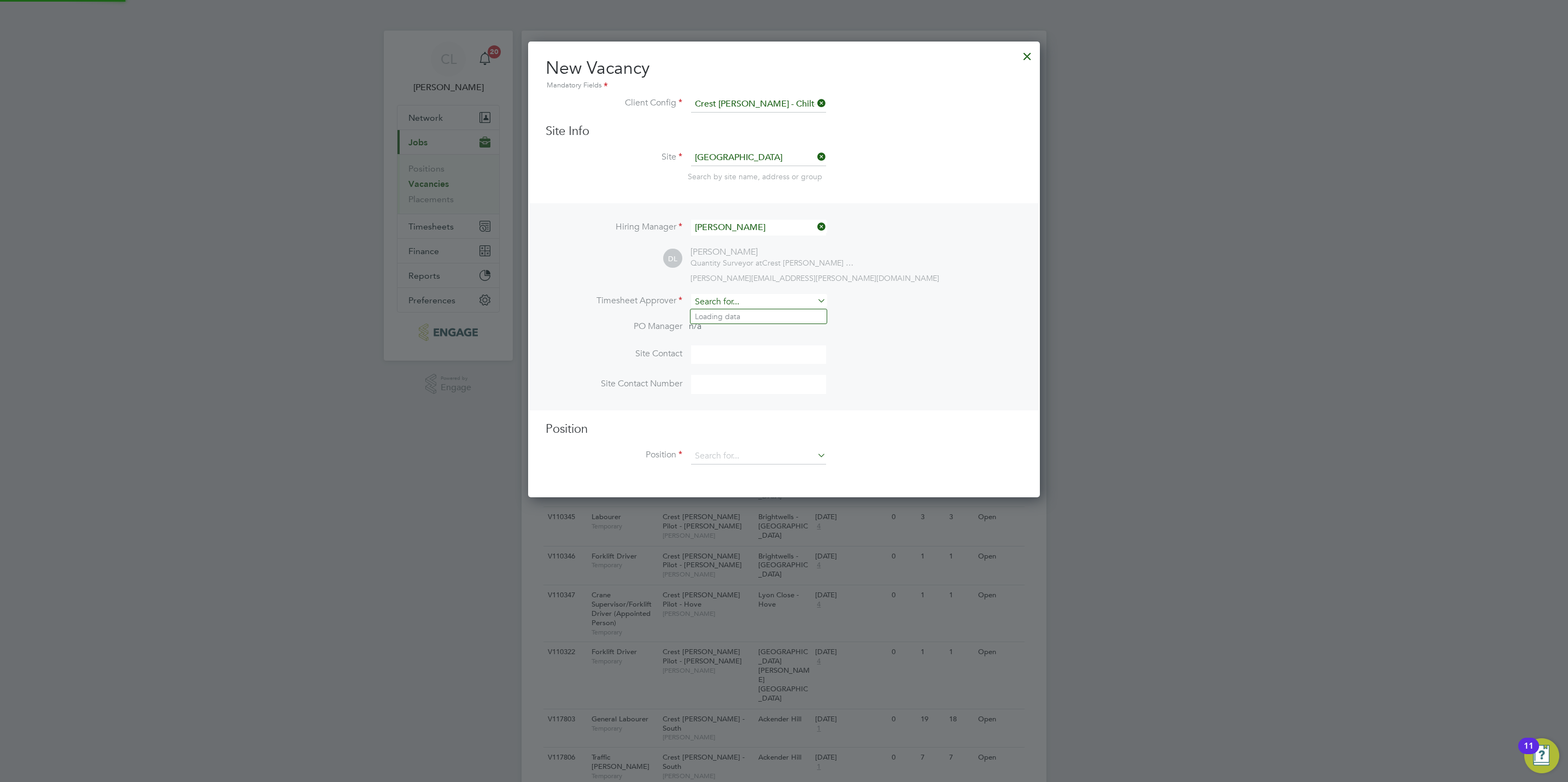
click at [730, 303] on input at bounding box center [758, 301] width 135 height 16
click at [730, 315] on li "Steve n Bridges" at bounding box center [758, 316] width 136 height 14
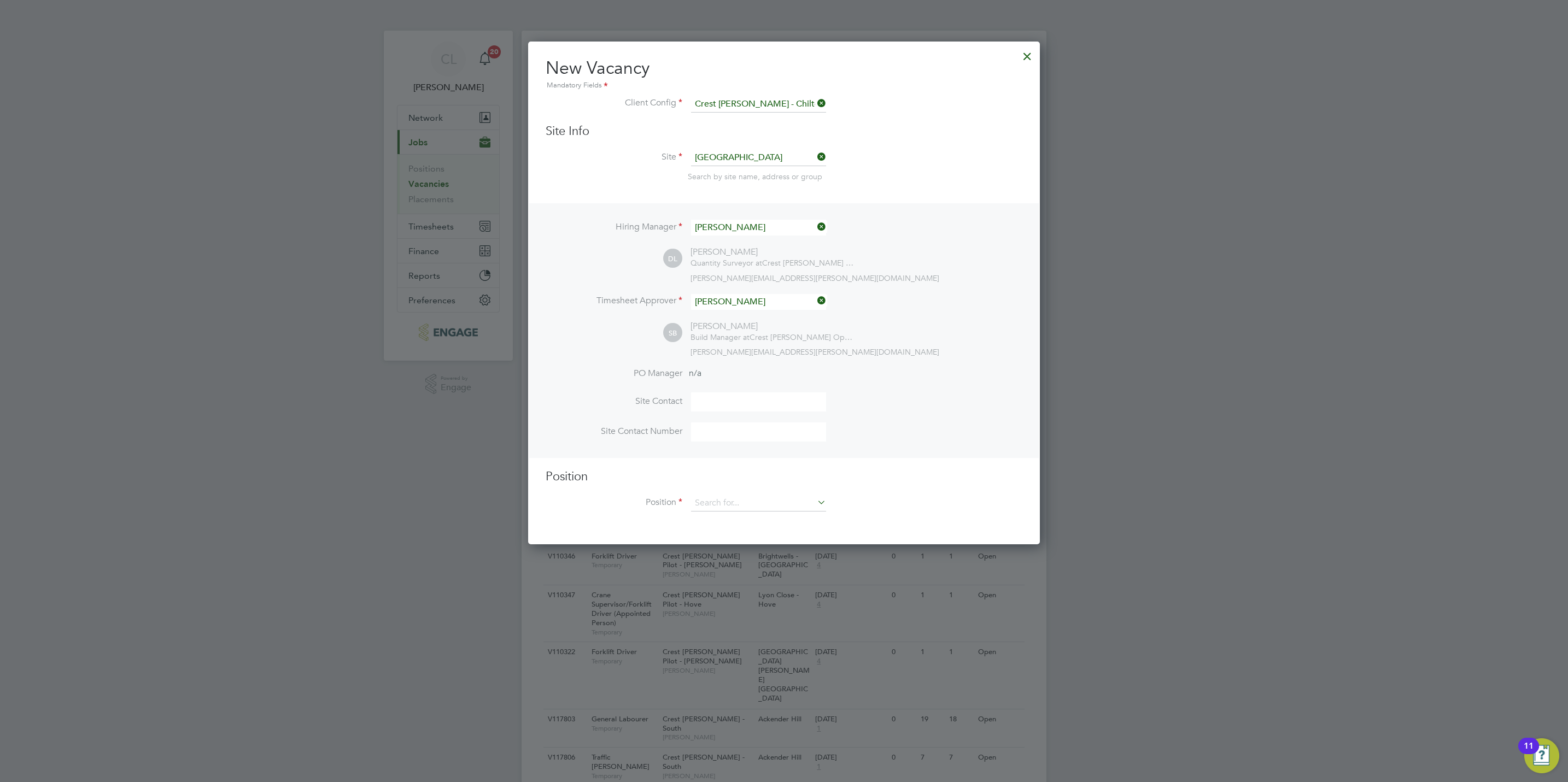
scroll to position [504, 511]
click at [704, 497] on input at bounding box center [758, 503] width 135 height 16
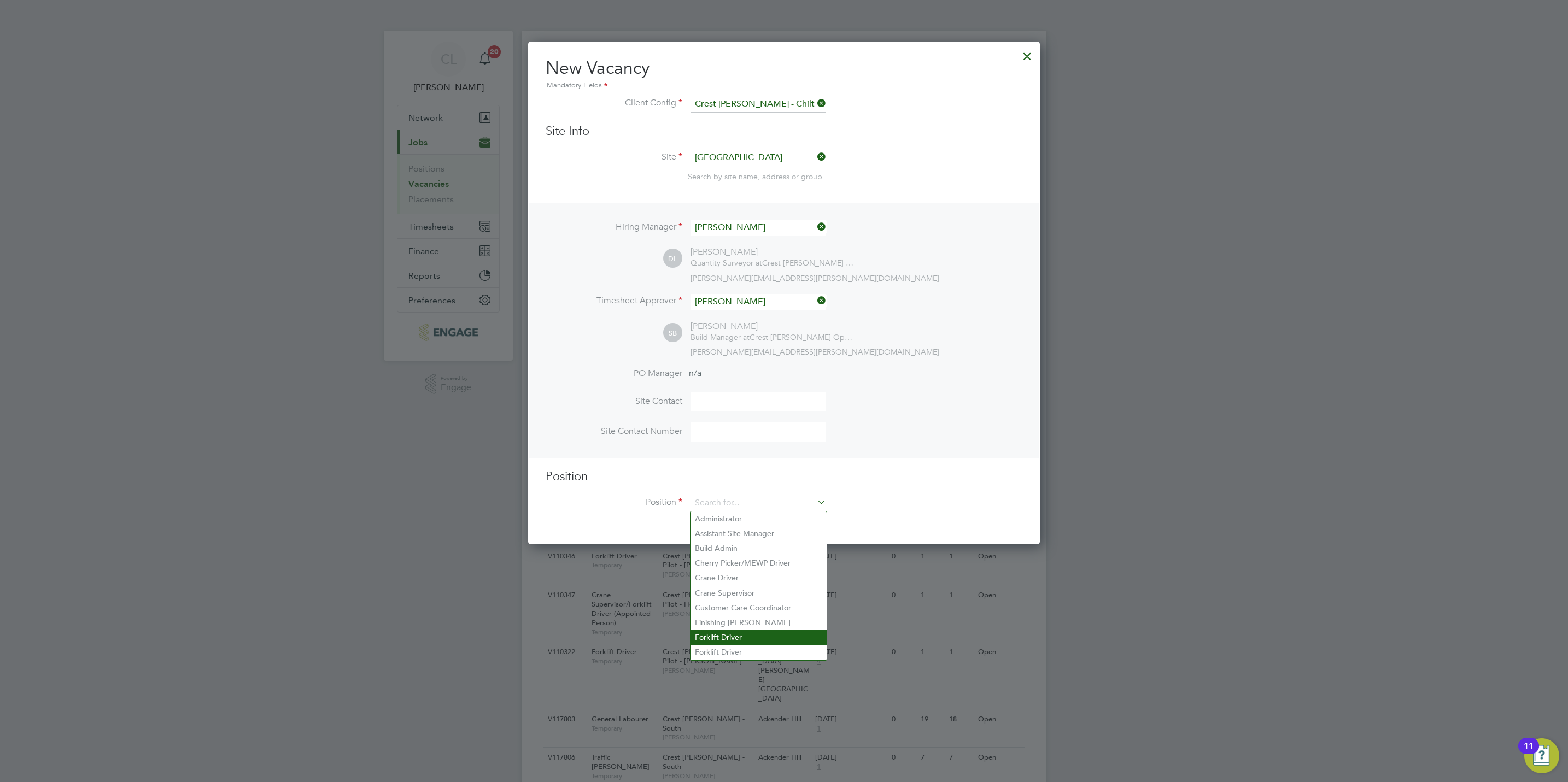
click at [746, 630] on li "Forklift Driver" at bounding box center [758, 636] width 136 height 14
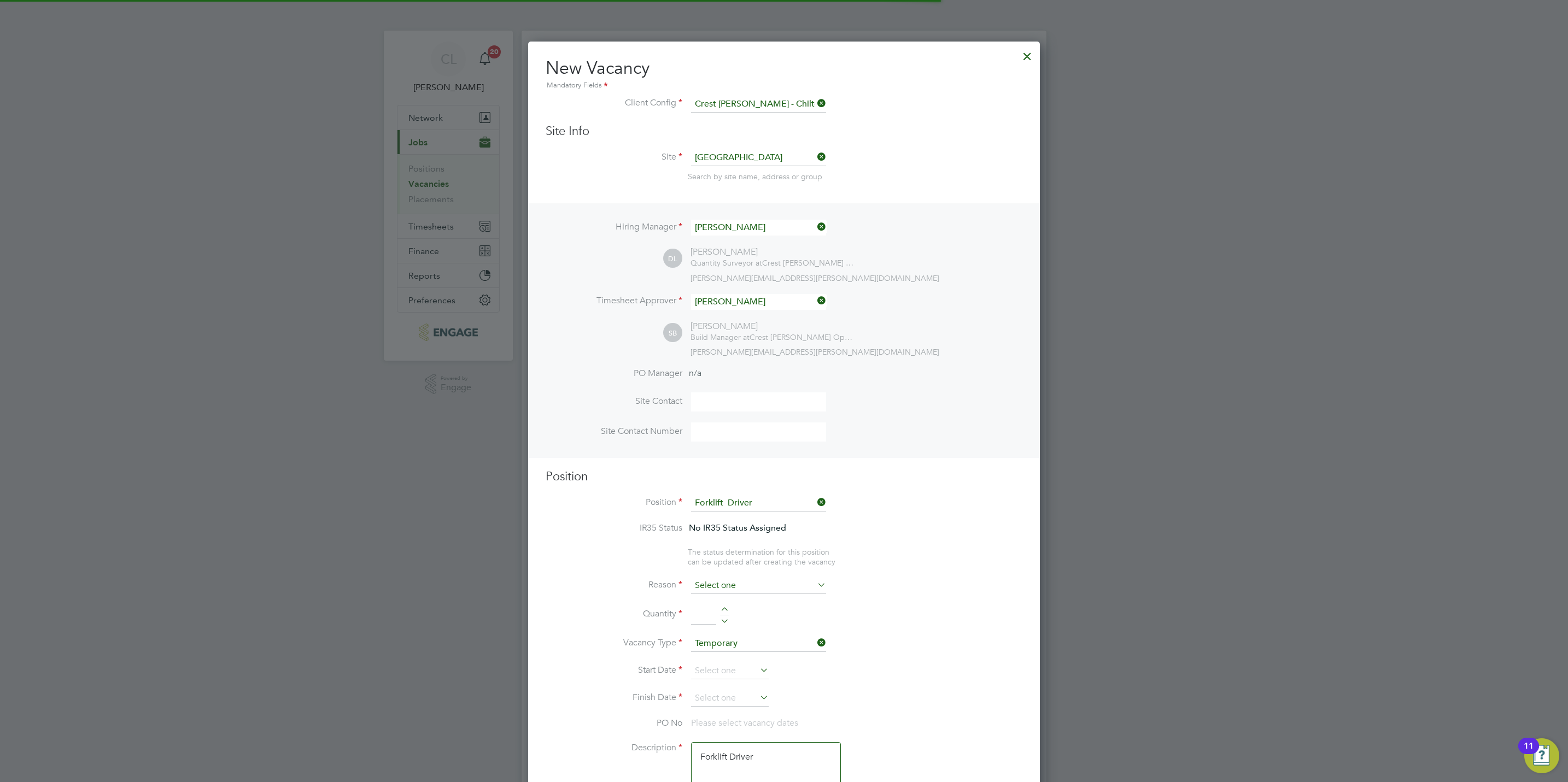
scroll to position [33, 56]
click at [746, 586] on input at bounding box center [758, 585] width 135 height 16
click at [738, 689] on li "Vacant Role" at bounding box center [758, 686] width 136 height 14
click at [724, 607] on div at bounding box center [724, 610] width 9 height 8
click at [726, 668] on input at bounding box center [730, 670] width 78 height 16
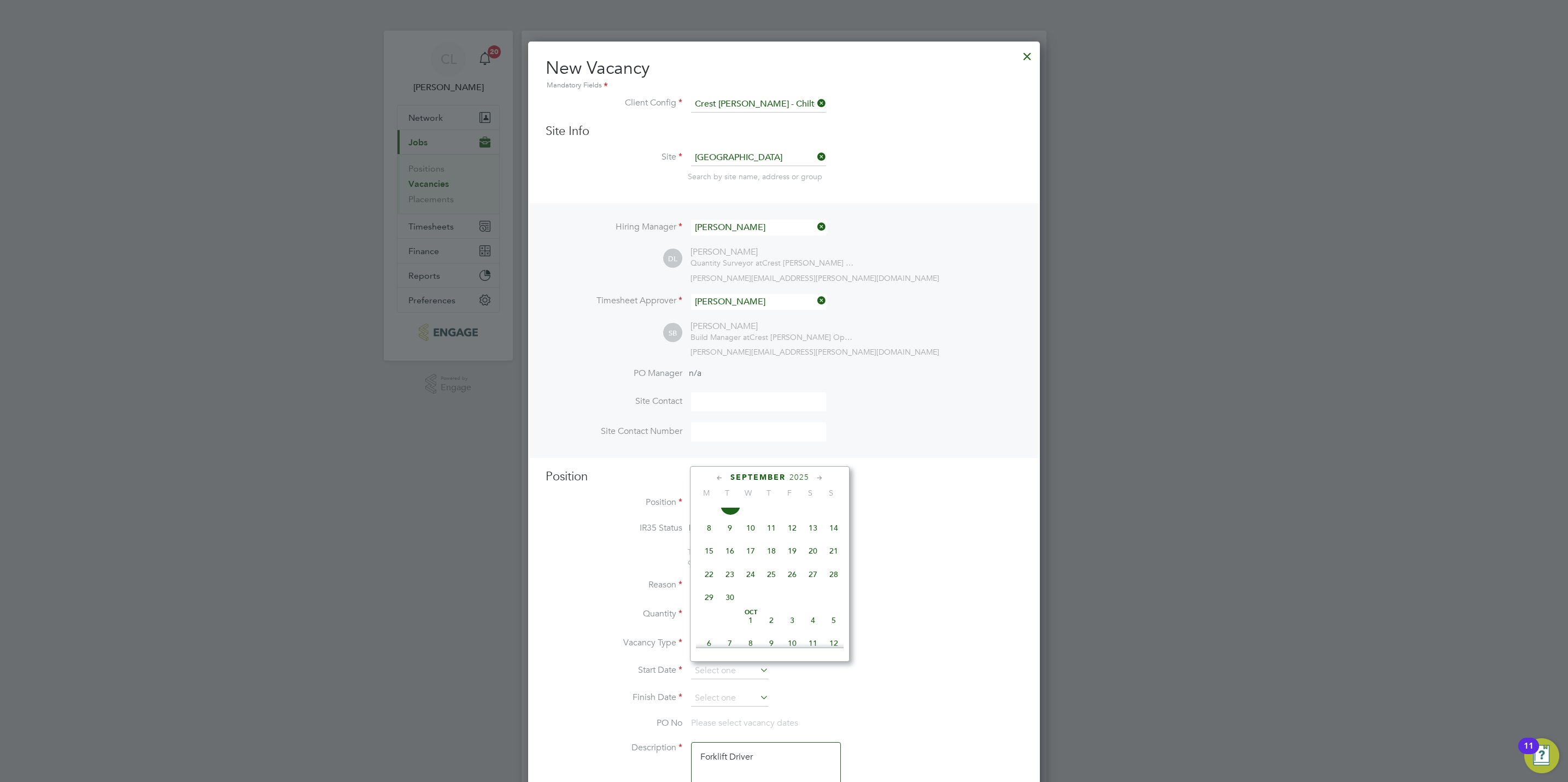
scroll to position [409, 0]
click at [715, 549] on span "22" at bounding box center [709, 548] width 21 height 21
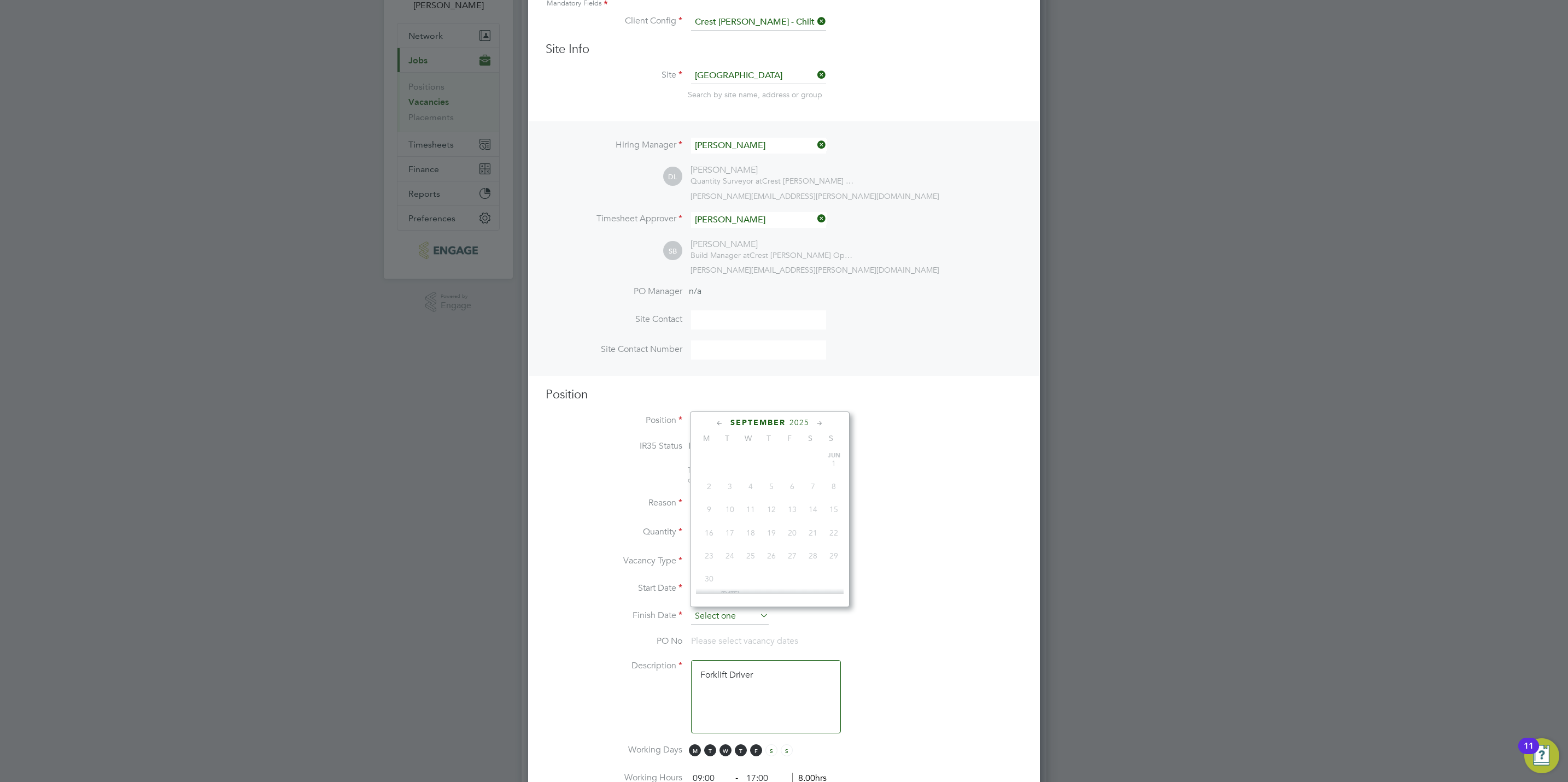
click at [726, 622] on input at bounding box center [730, 616] width 78 height 16
click at [794, 577] on span "10" at bounding box center [792, 574] width 21 height 21
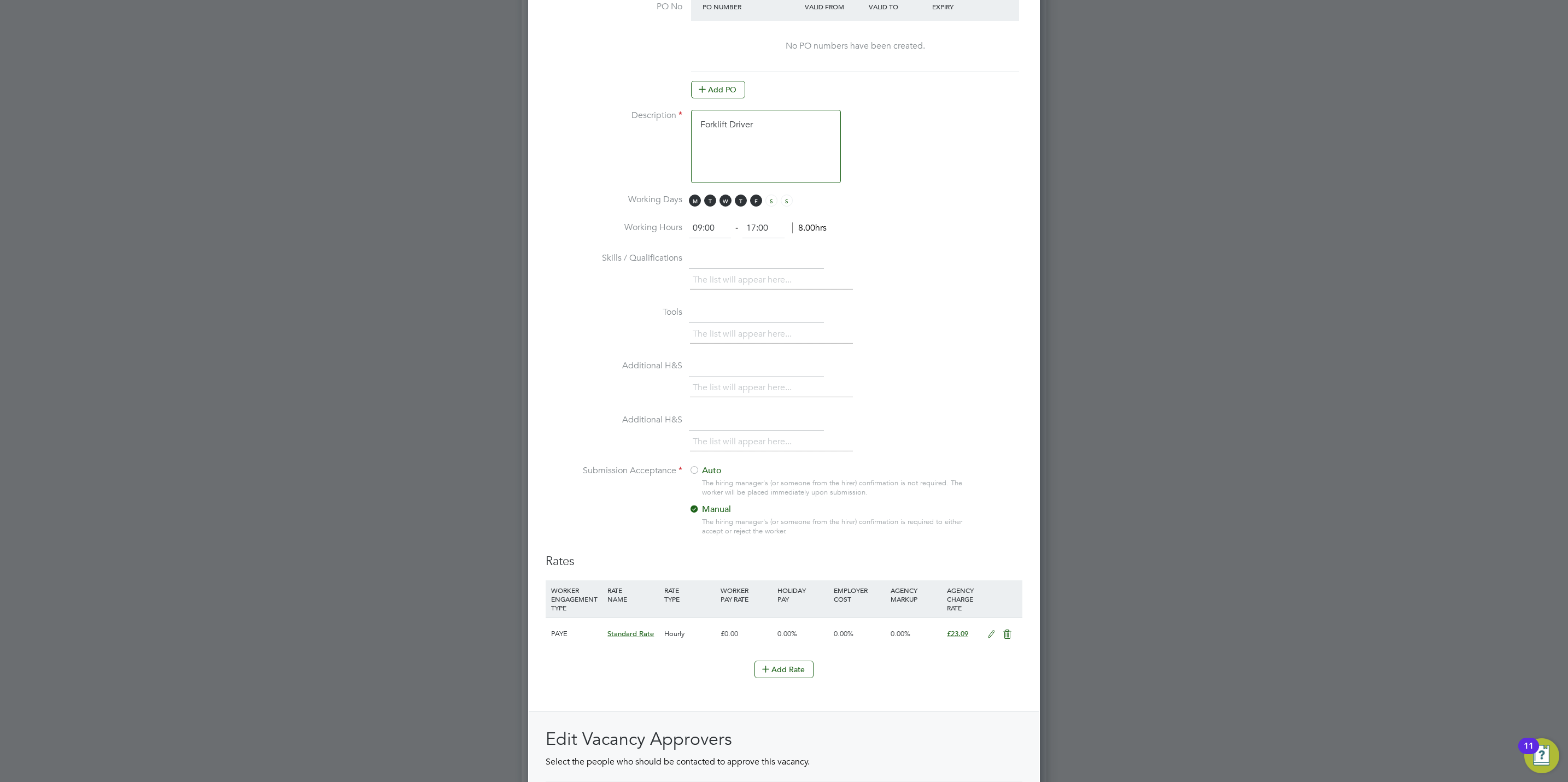
scroll to position [901, 0]
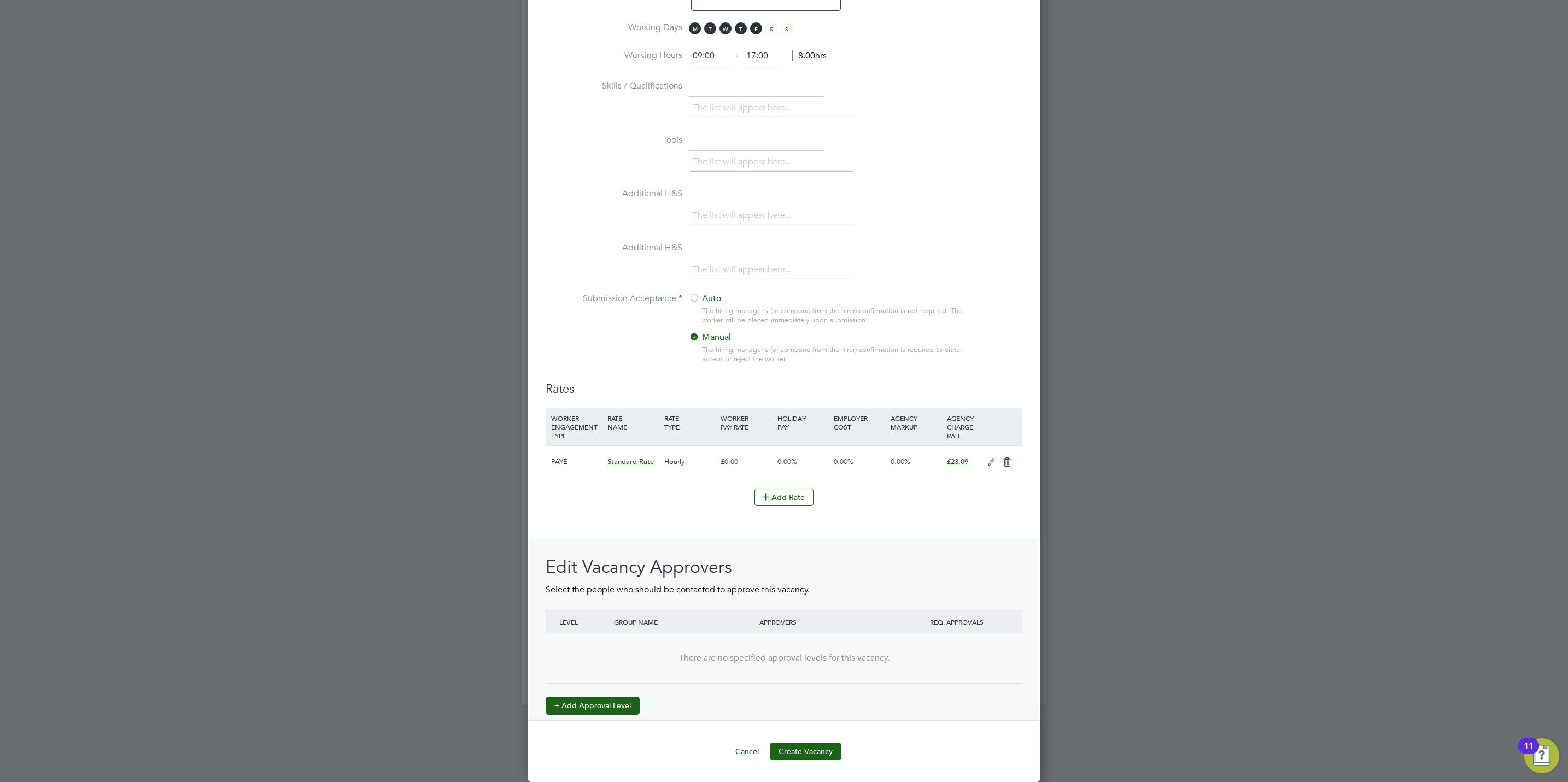
click at [599, 705] on button "+ Add Approval Level" at bounding box center [592, 705] width 94 height 18
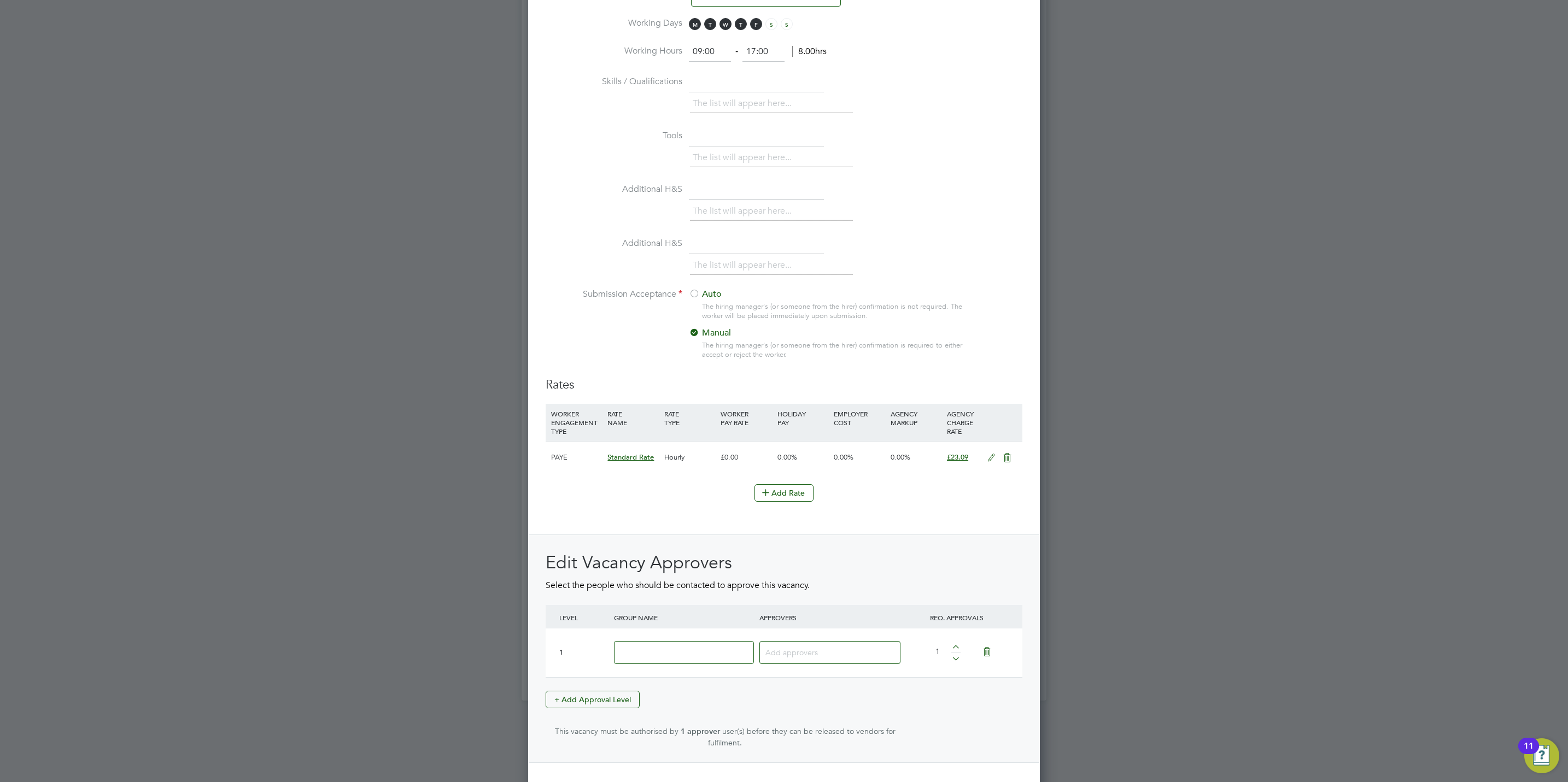
scroll to position [1688, 511]
click at [664, 658] on input at bounding box center [683, 653] width 140 height 24
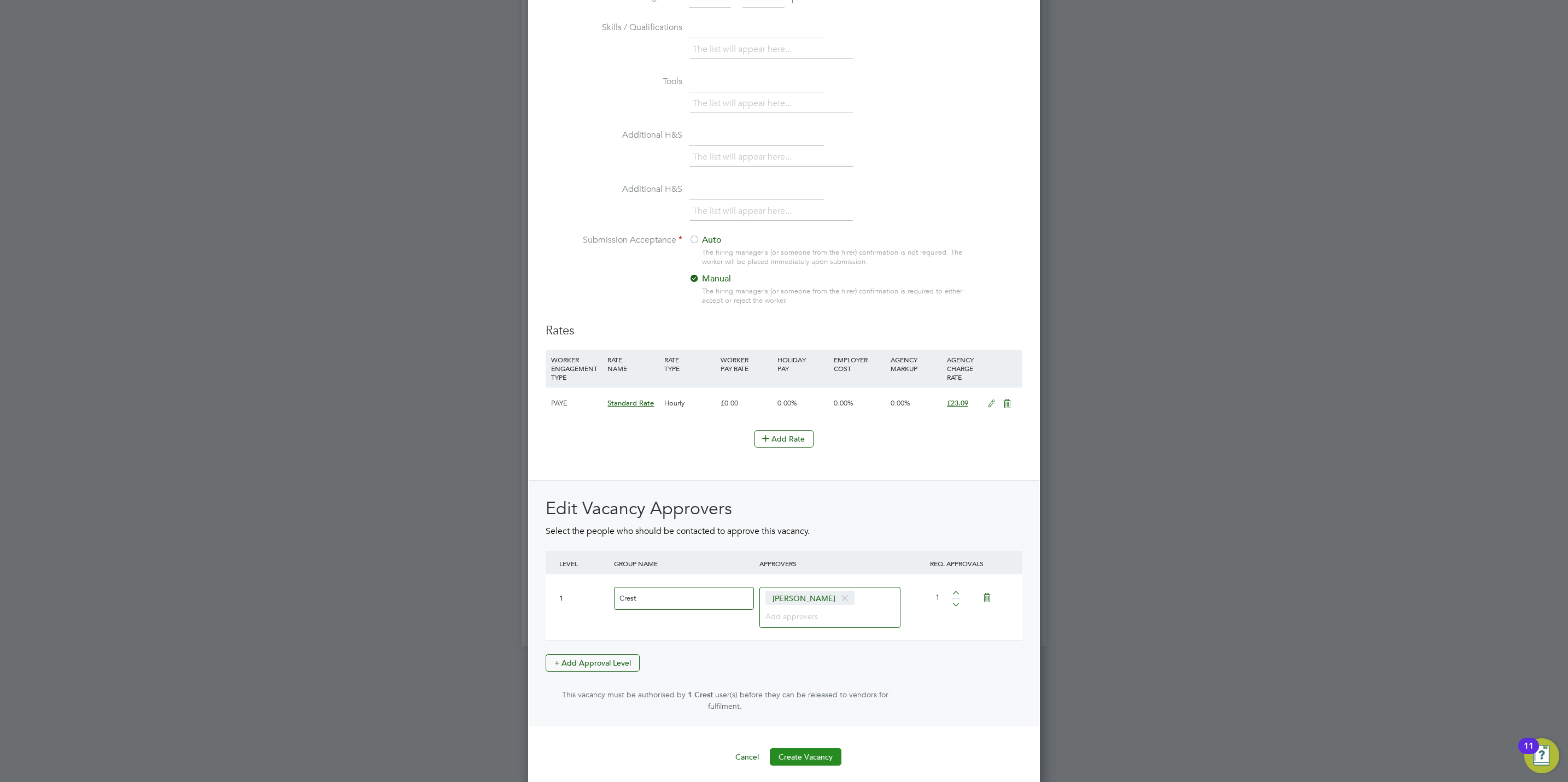
click at [815, 753] on button "Create Vacancy" at bounding box center [805, 757] width 72 height 18
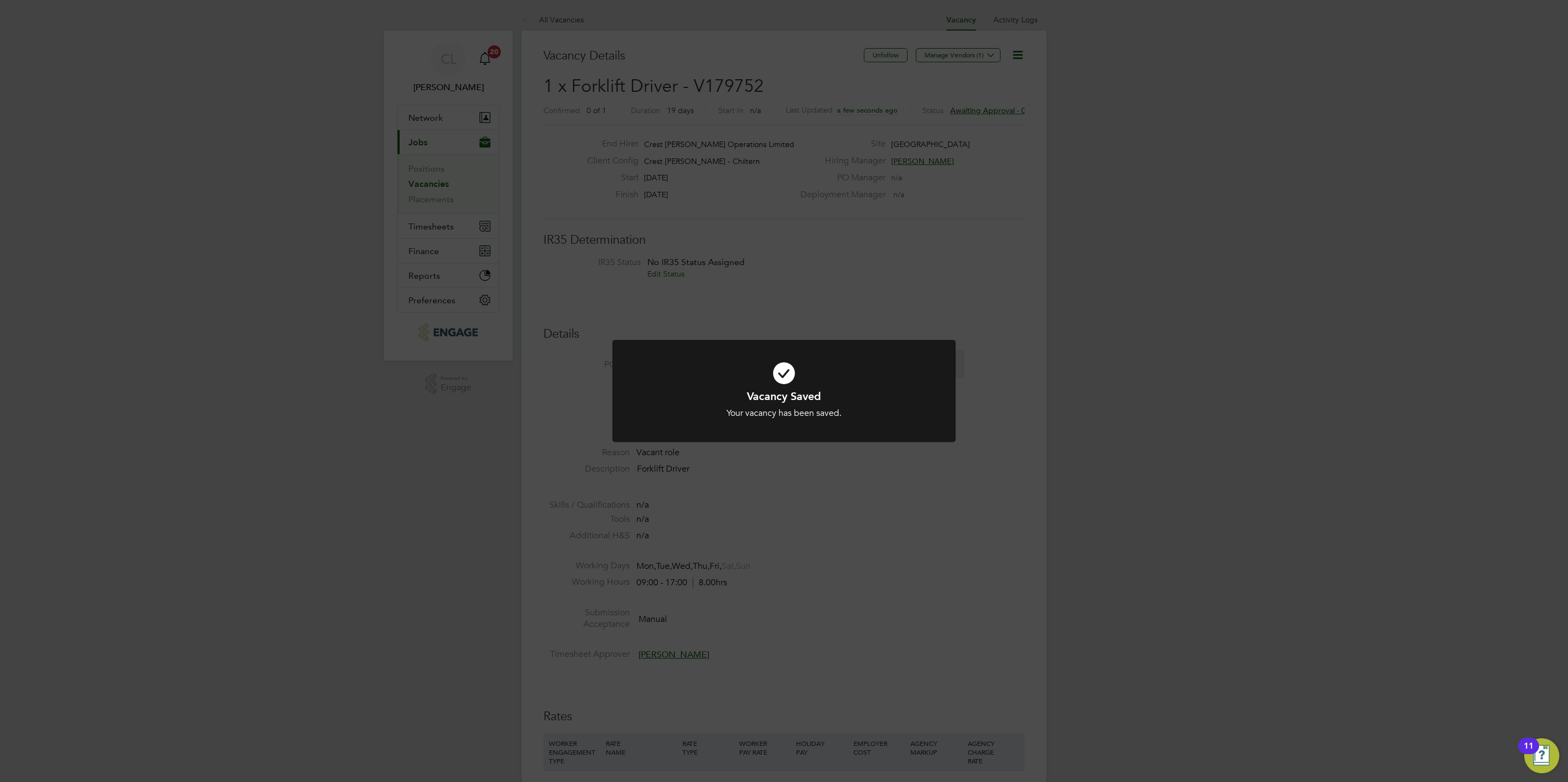
click at [775, 544] on div "Vacancy Saved Your vacancy has been saved. Cancel Okay" at bounding box center [784, 391] width 1568 height 782
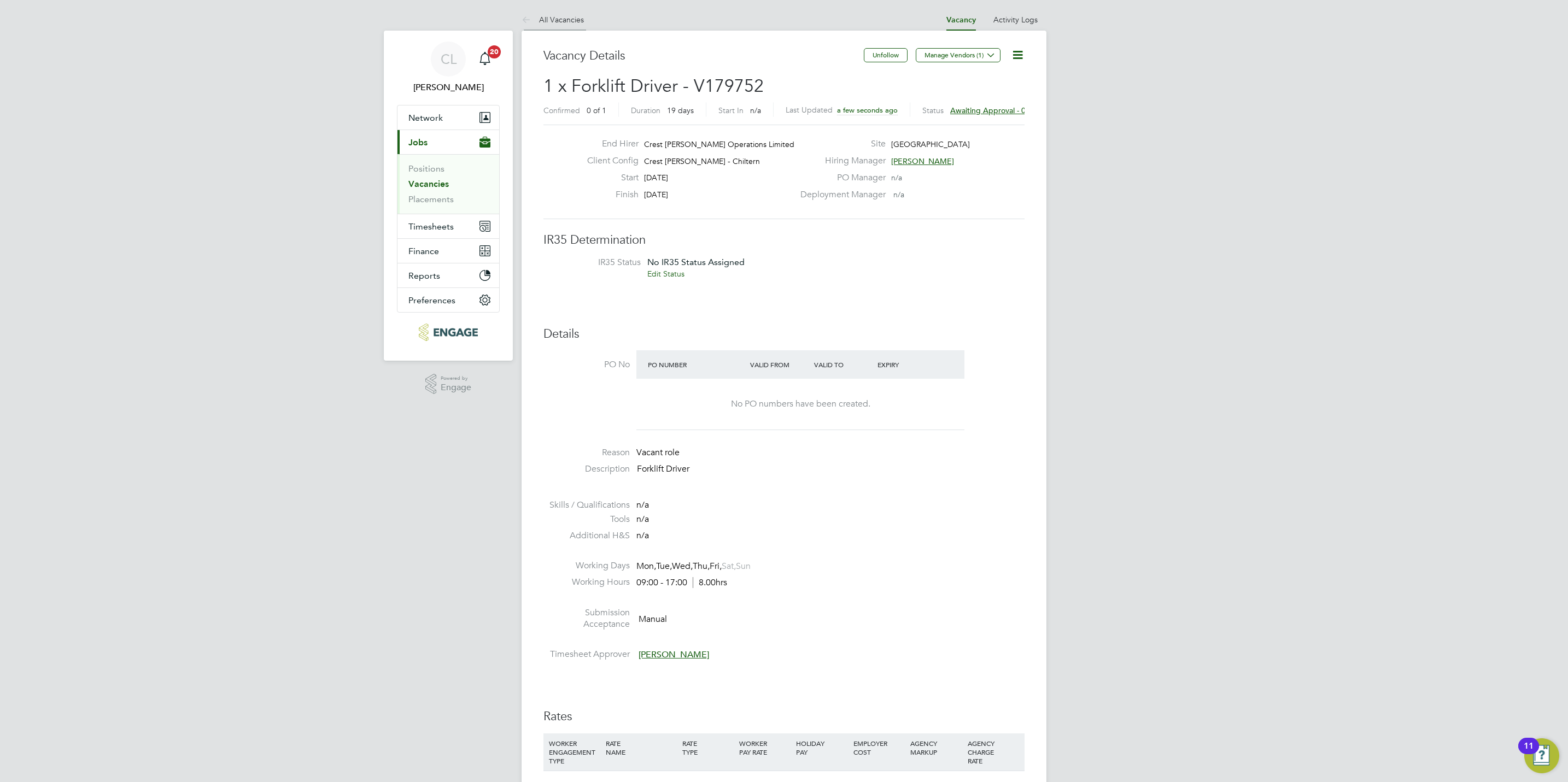
click at [568, 24] on link "All Vacancies" at bounding box center [553, 19] width 63 height 10
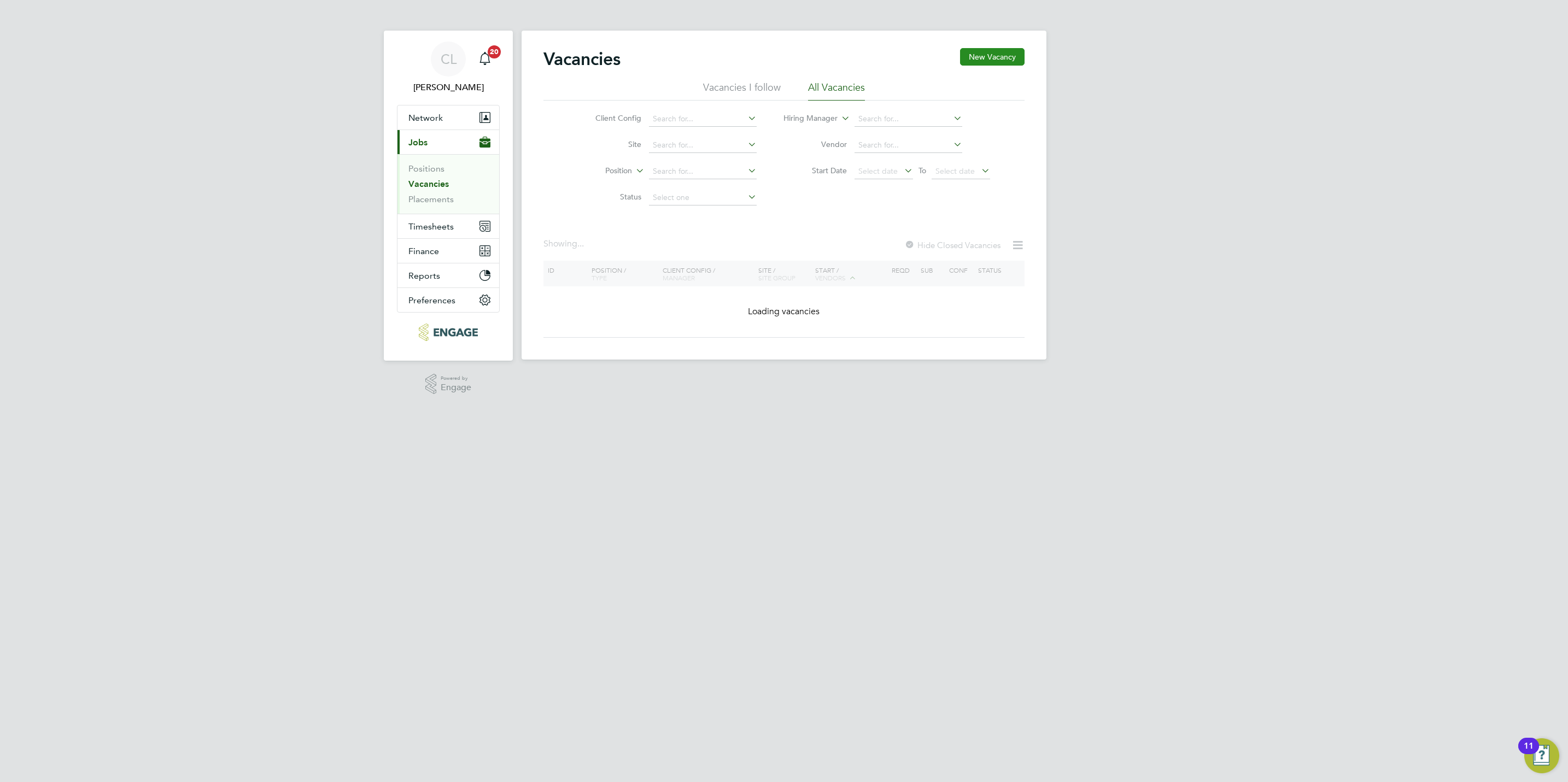
click at [1008, 56] on button "New Vacancy" at bounding box center [992, 57] width 64 height 18
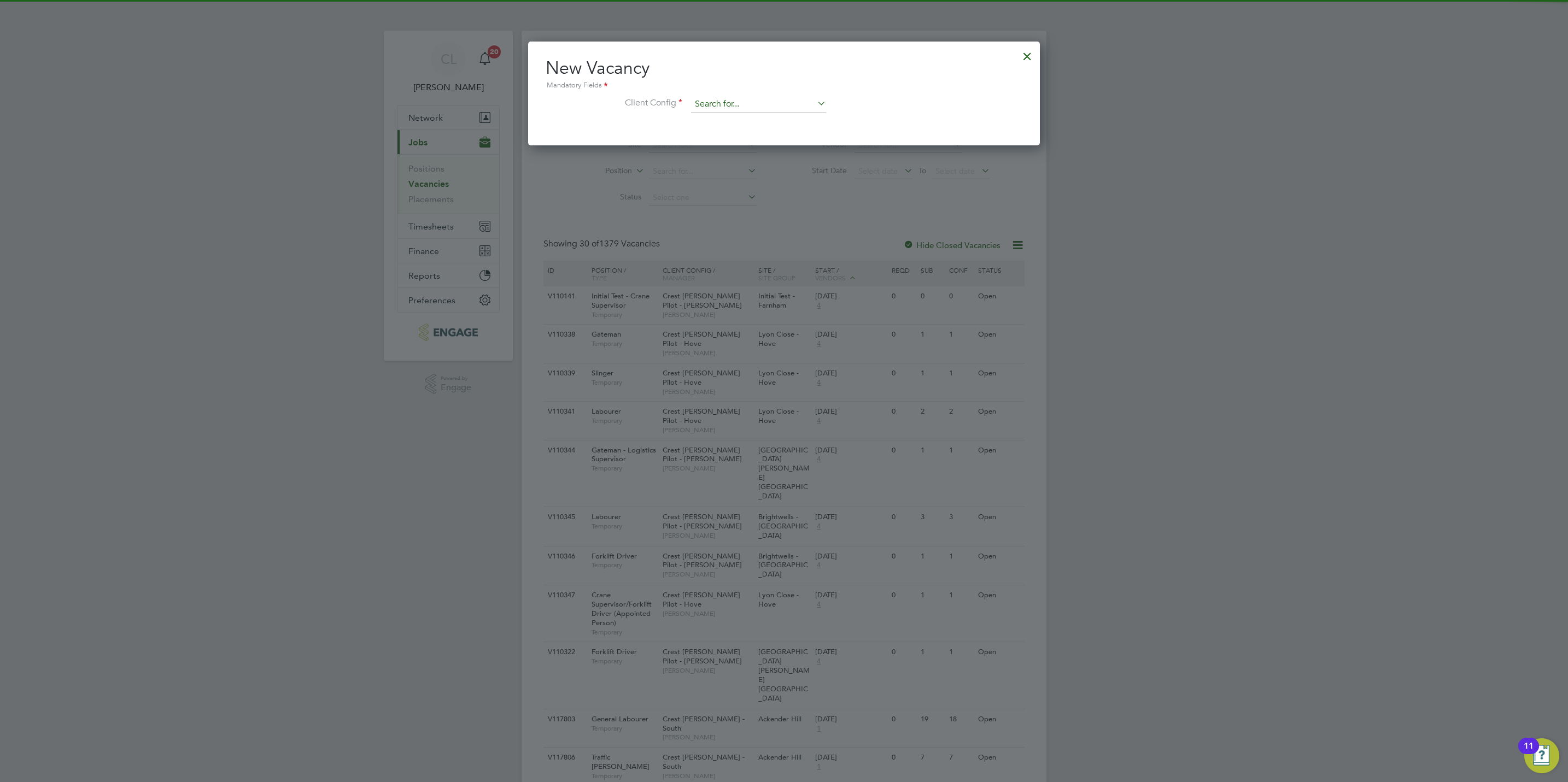
click at [759, 100] on input at bounding box center [758, 104] width 135 height 16
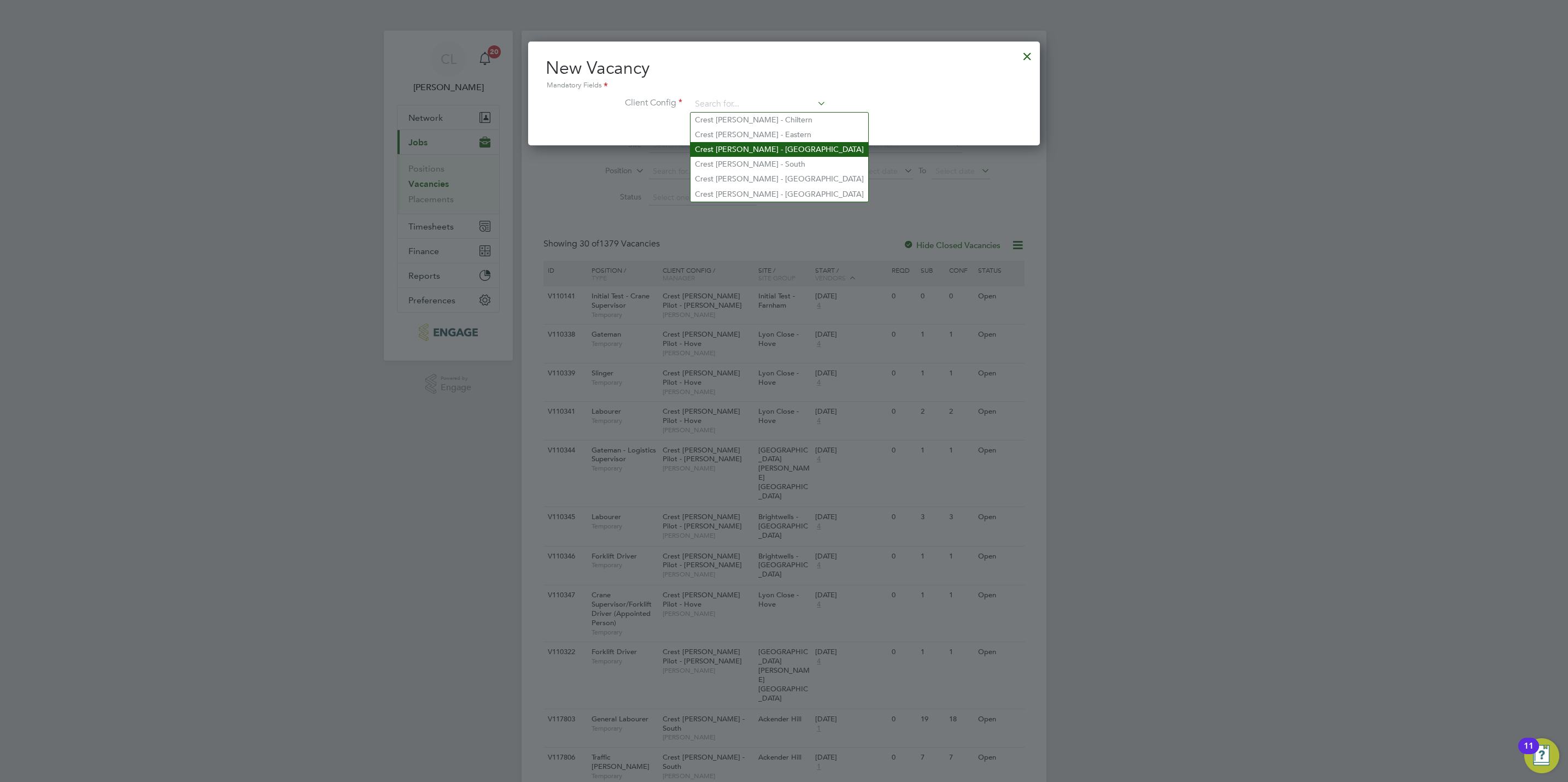
click at [786, 146] on li "Crest Nicholson - Midlands" at bounding box center [779, 149] width 178 height 14
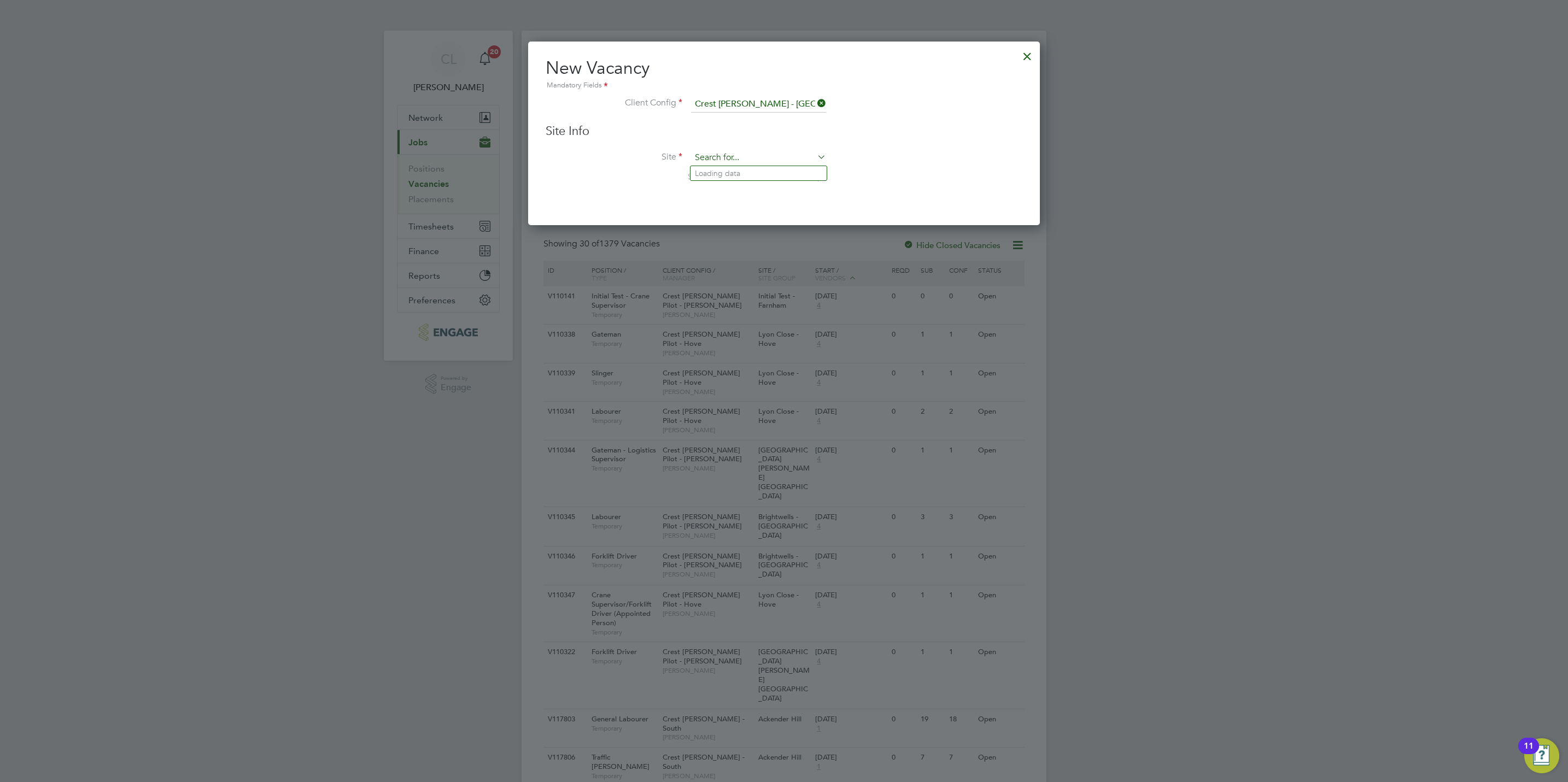
click at [720, 154] on input at bounding box center [758, 157] width 135 height 16
click at [781, 184] on li "Keg worth Gate - Sales" at bounding box center [758, 188] width 136 height 14
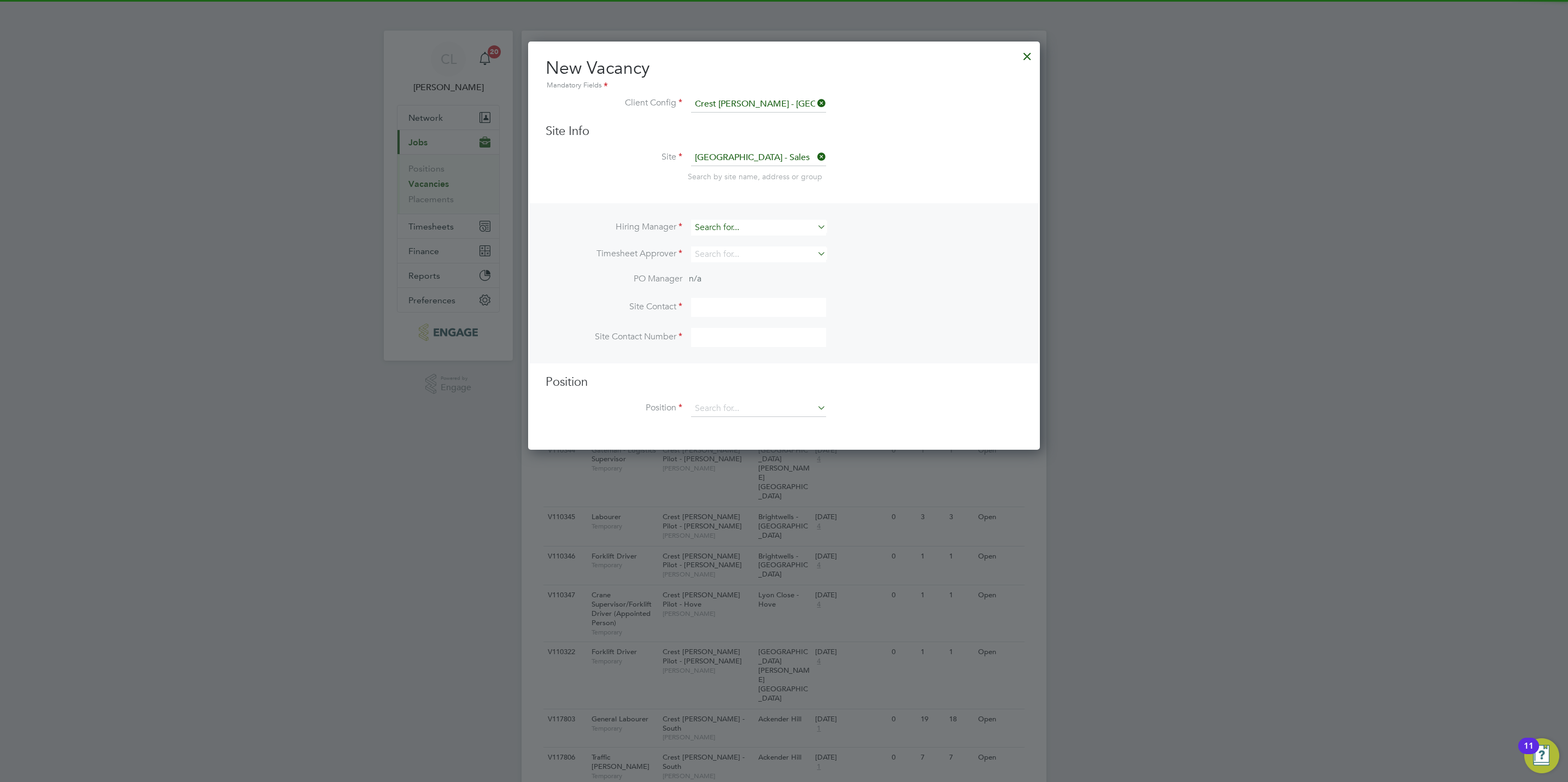
click at [733, 233] on input at bounding box center [758, 228] width 135 height 16
click at [754, 238] on li "Stef an Fernandez" at bounding box center [758, 242] width 136 height 14
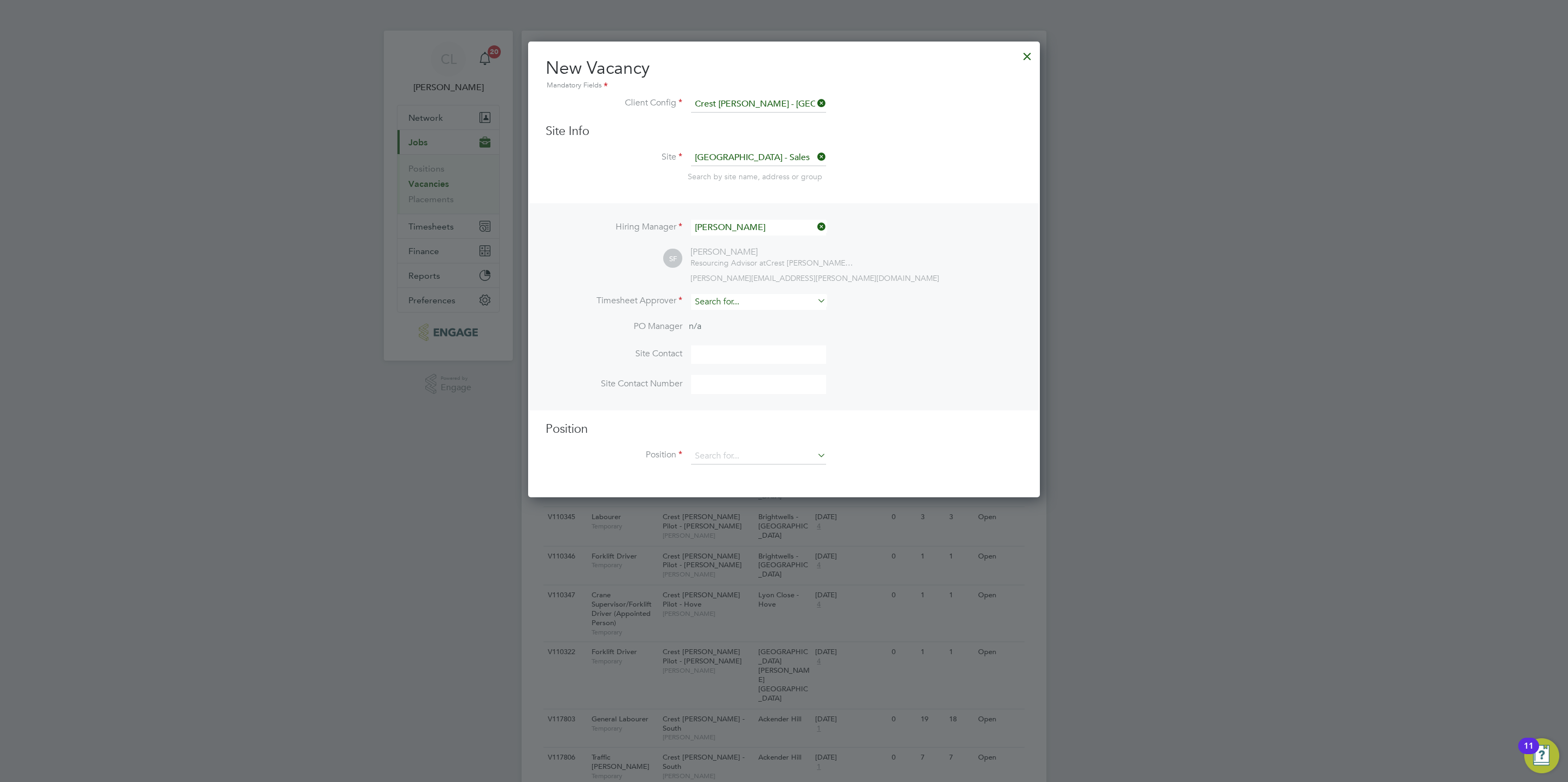
click at [744, 295] on input at bounding box center [758, 301] width 135 height 16
click at [755, 311] on li "Stef an Fernandez" at bounding box center [758, 316] width 136 height 14
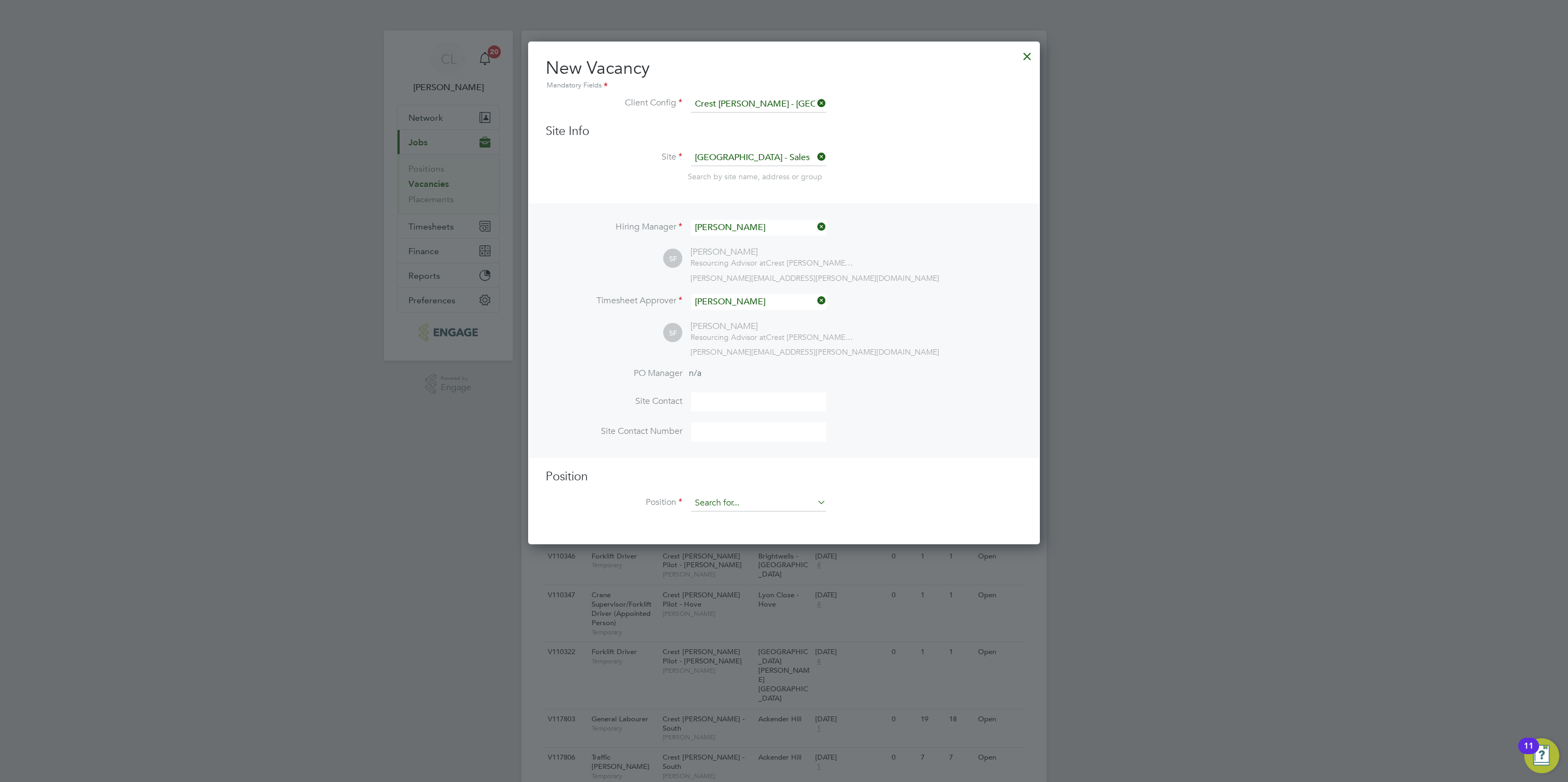
click at [707, 502] on input at bounding box center [758, 503] width 135 height 16
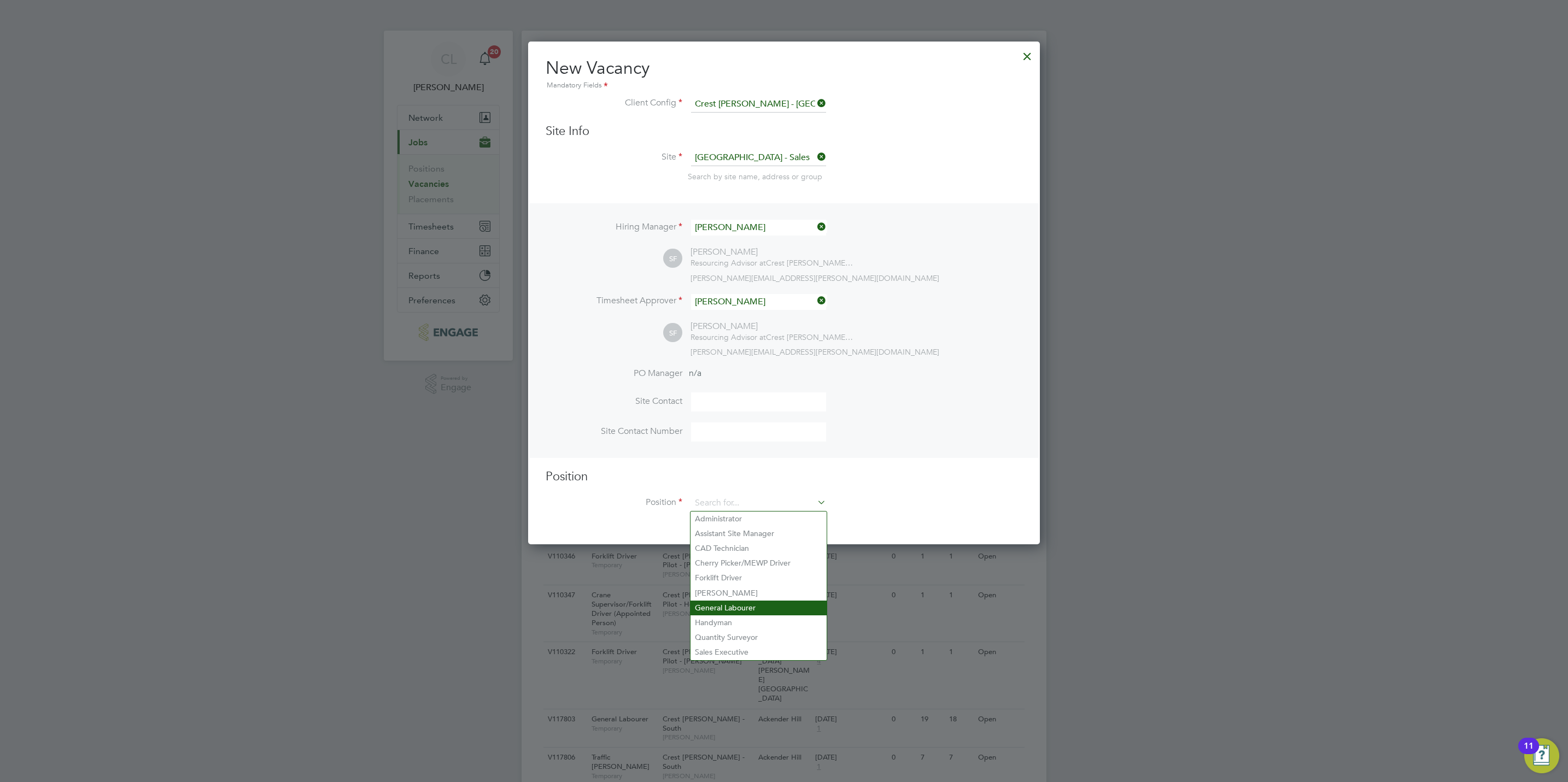
click at [738, 602] on li "General Labourer" at bounding box center [758, 607] width 136 height 14
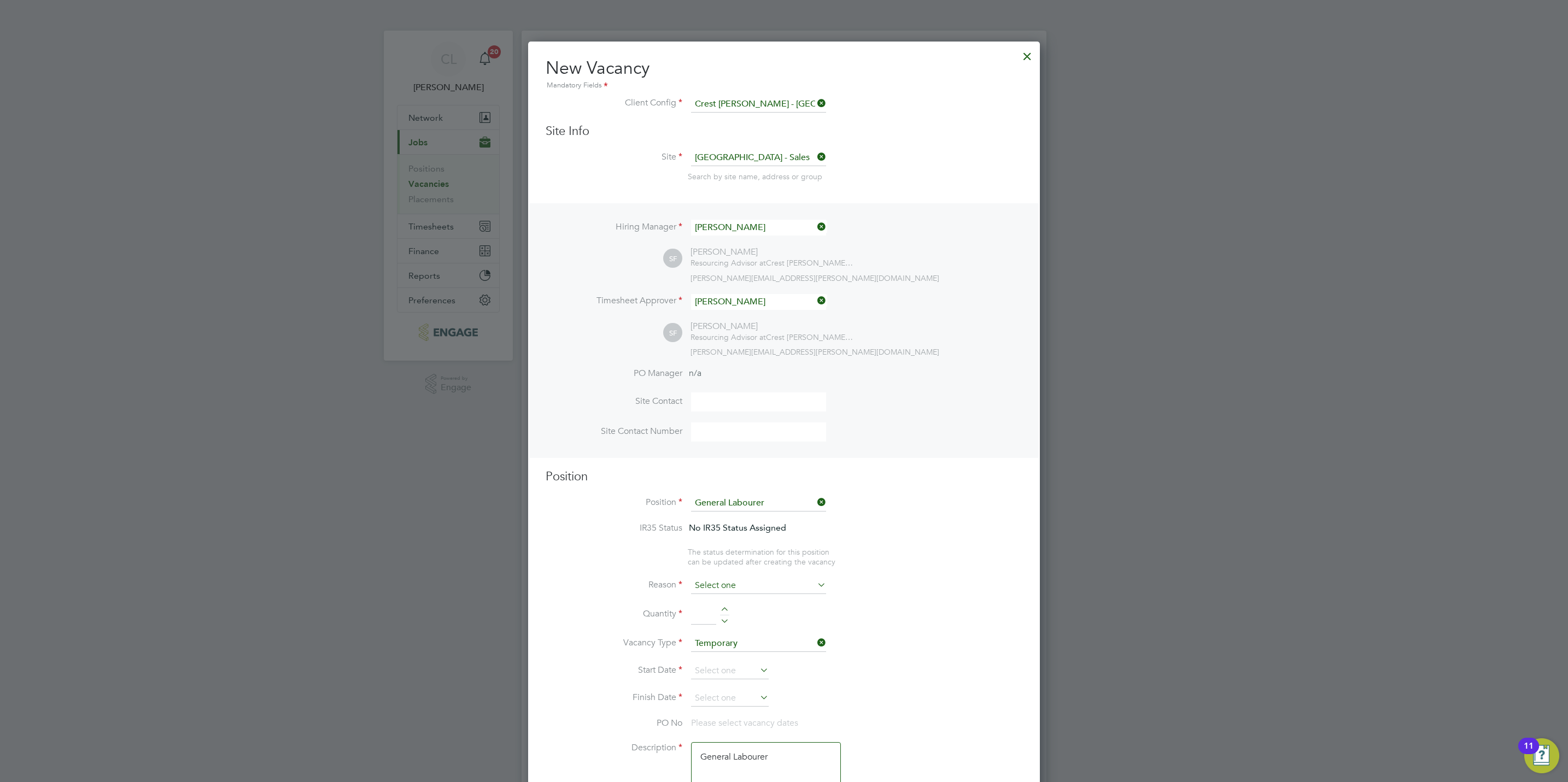
click at [737, 587] on input at bounding box center [758, 585] width 135 height 16
click at [738, 684] on li "Vacant Role" at bounding box center [758, 686] width 136 height 14
click at [724, 612] on div at bounding box center [724, 610] width 9 height 8
click at [739, 663] on input at bounding box center [730, 670] width 78 height 16
click at [817, 517] on span "23" at bounding box center [813, 514] width 21 height 21
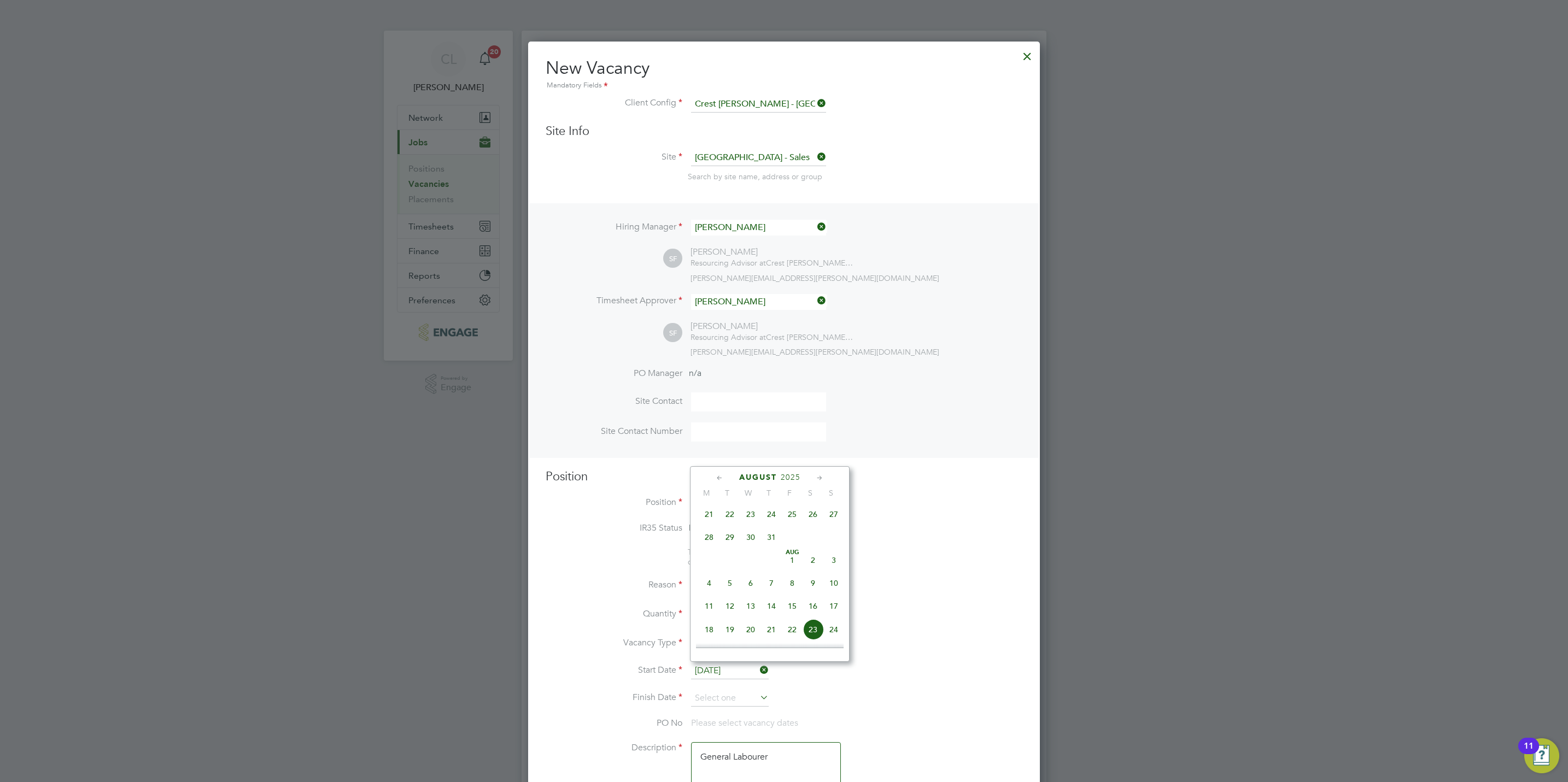
click at [738, 673] on input "23 Aug 2025" at bounding box center [730, 670] width 78 height 16
click at [729, 598] on span "23" at bounding box center [730, 592] width 21 height 21
click at [726, 698] on input at bounding box center [730, 697] width 78 height 16
click at [748, 588] on span "24" at bounding box center [750, 586] width 21 height 21
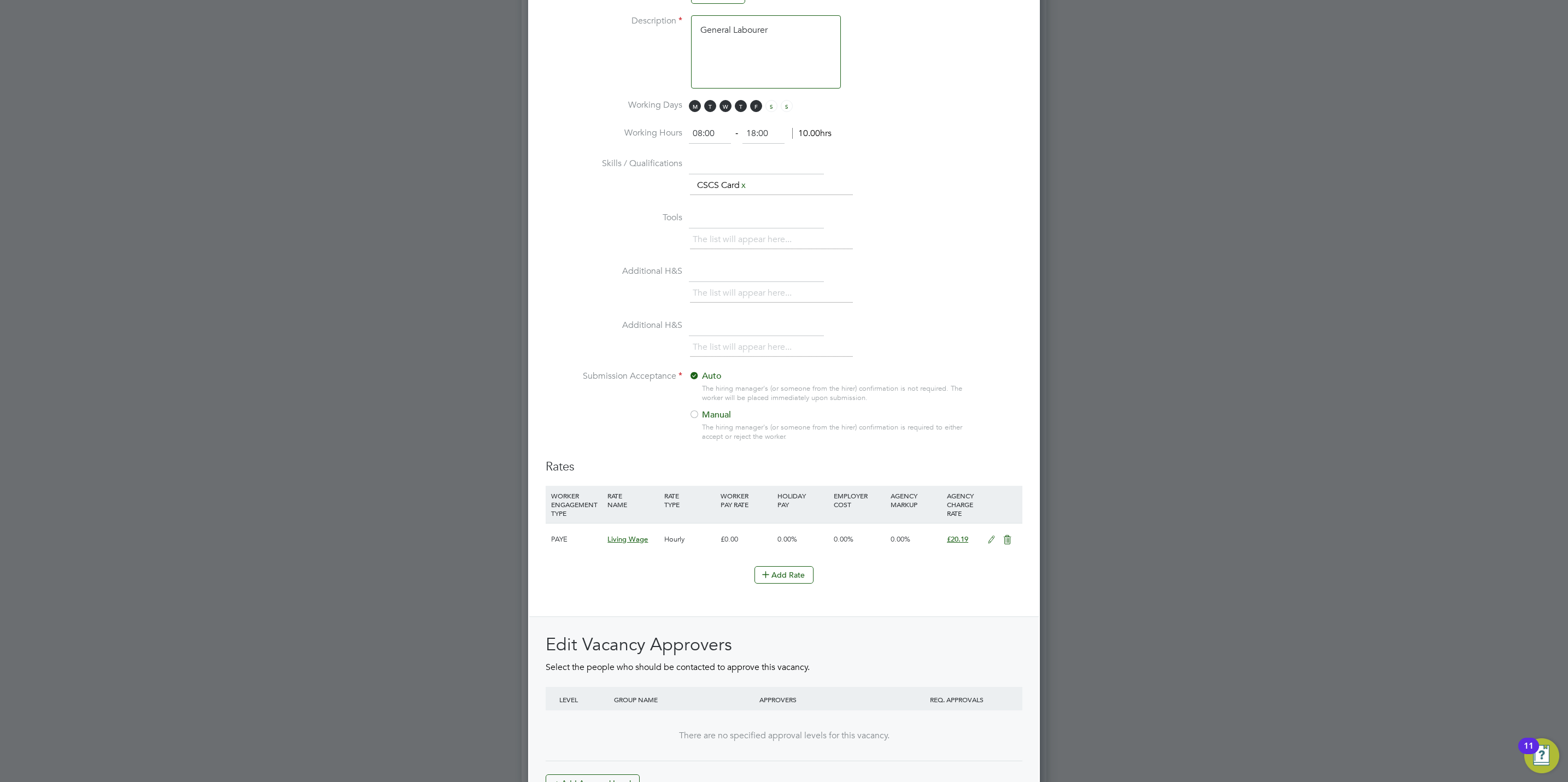
scroll to position [901, 0]
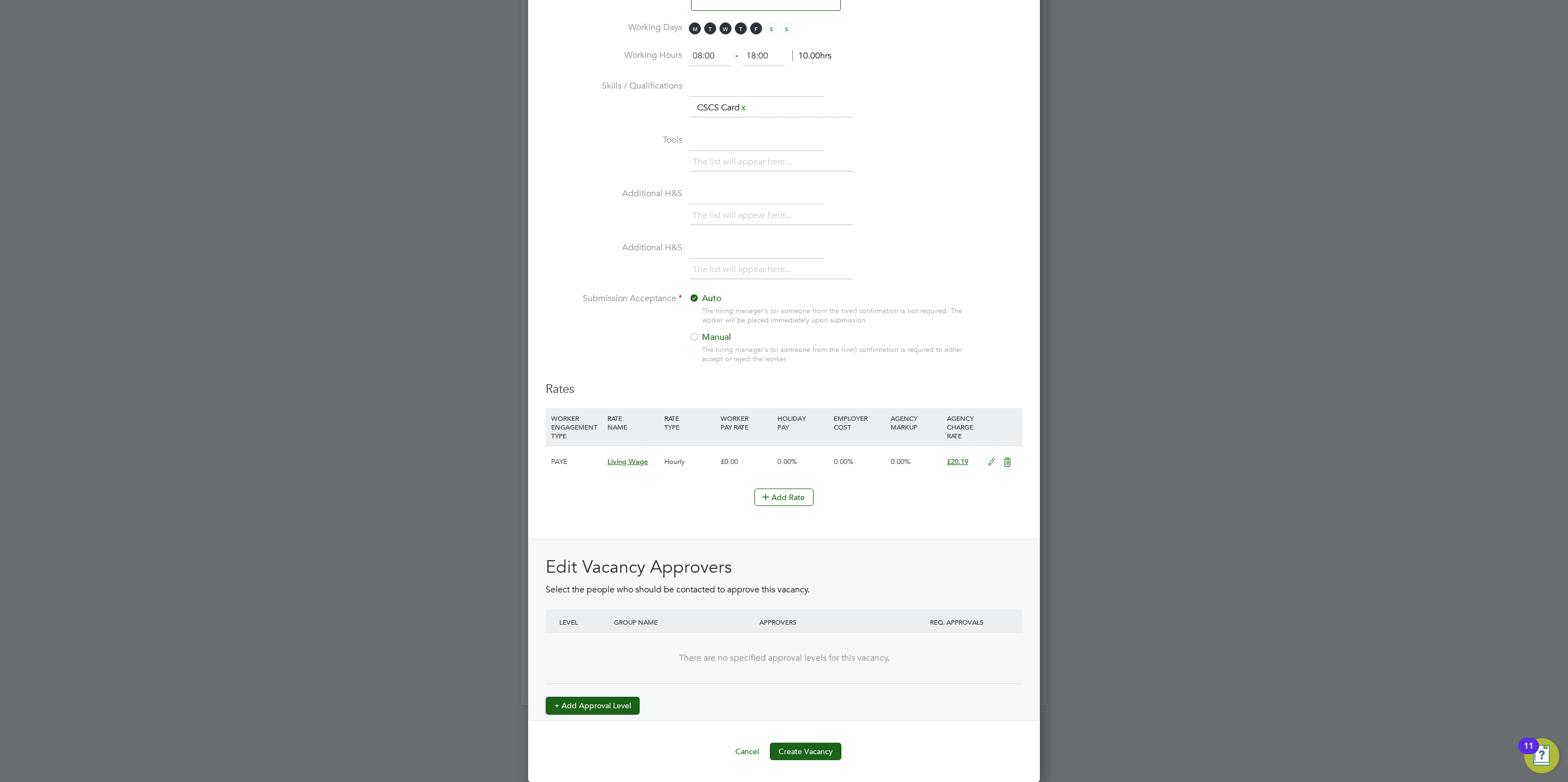
click at [609, 697] on button "+ Add Approval Level" at bounding box center [592, 705] width 94 height 18
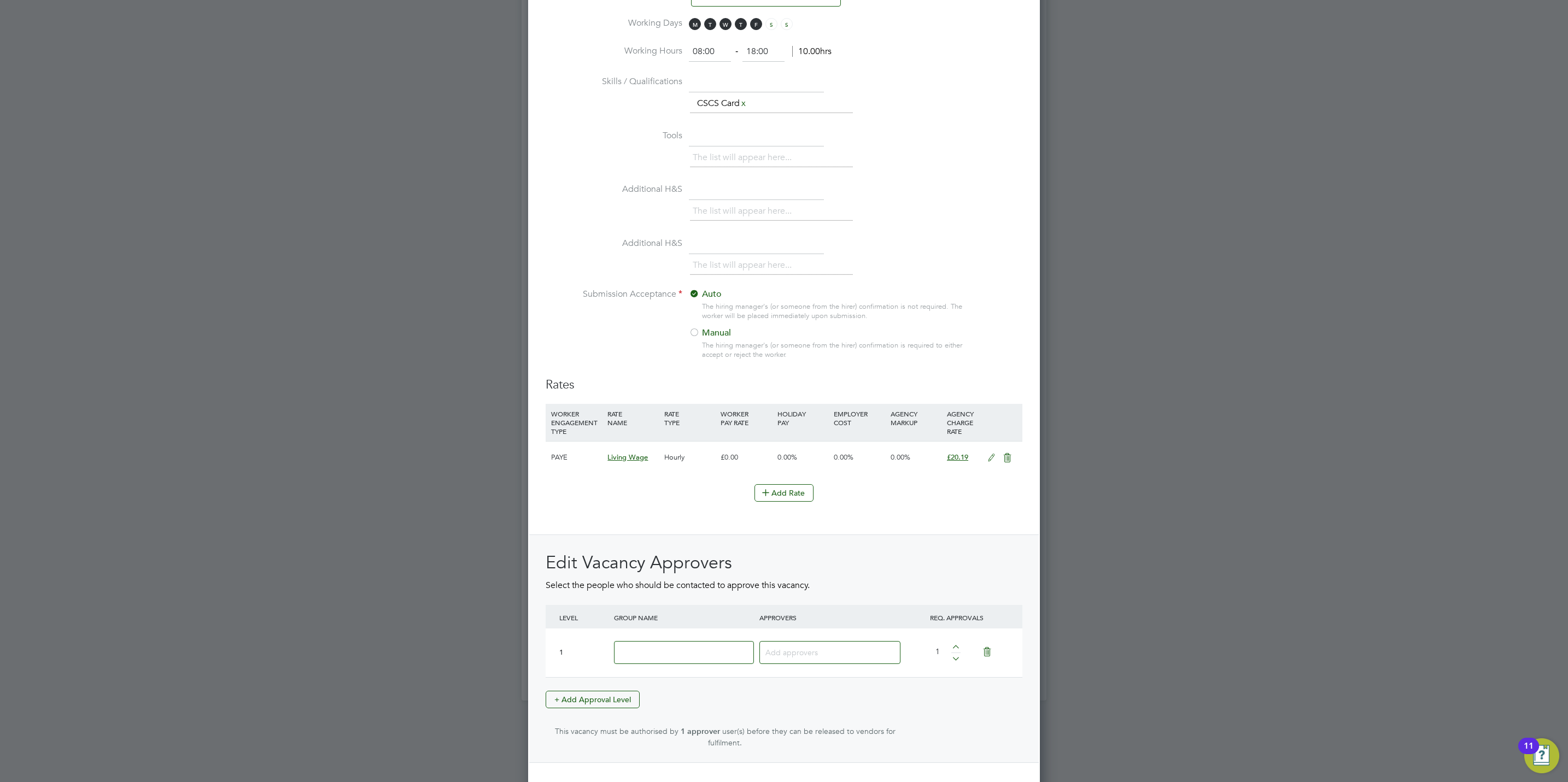
click at [648, 654] on input at bounding box center [683, 653] width 140 height 24
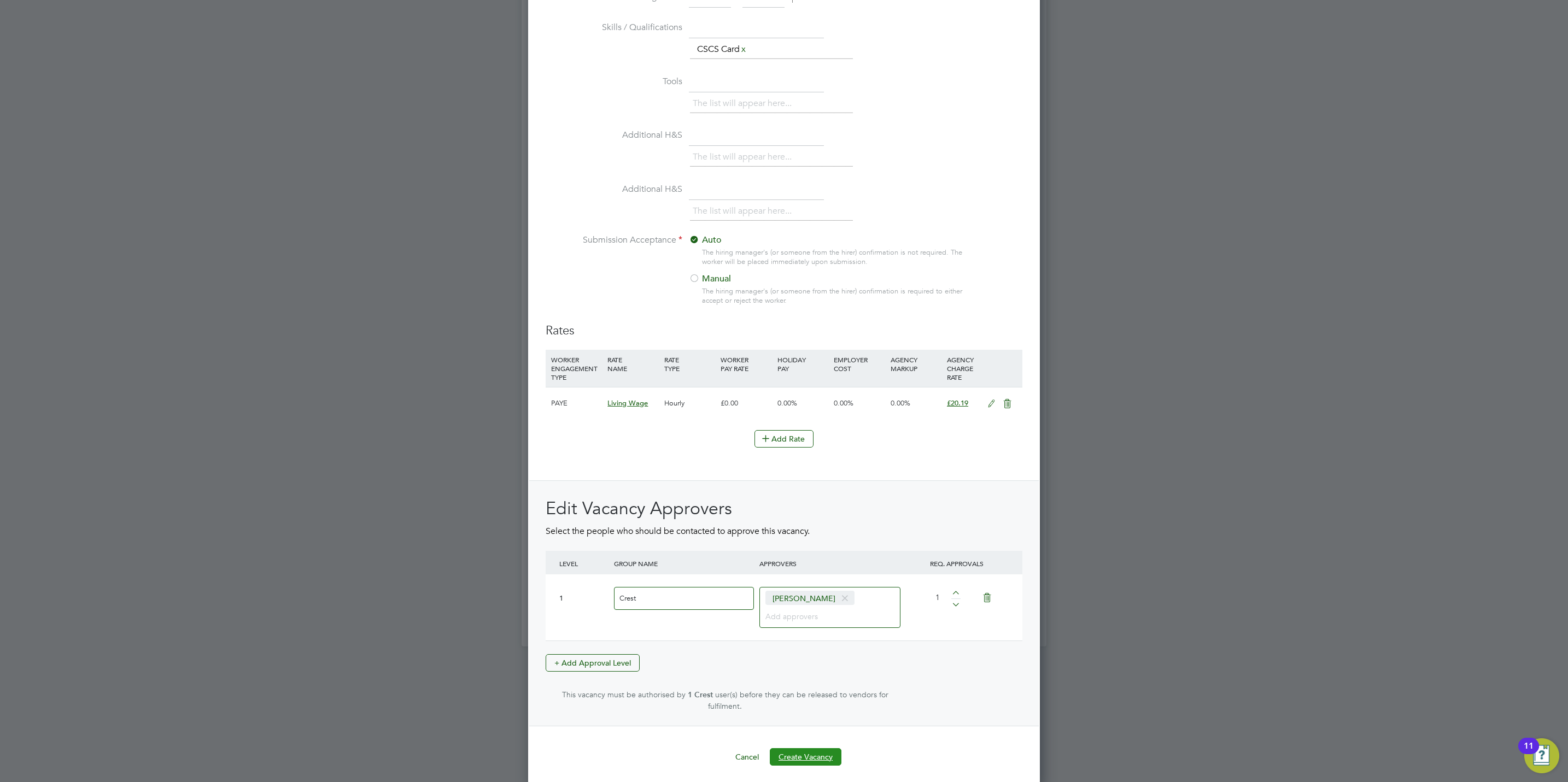
click at [805, 754] on button "Create Vacancy" at bounding box center [805, 757] width 72 height 18
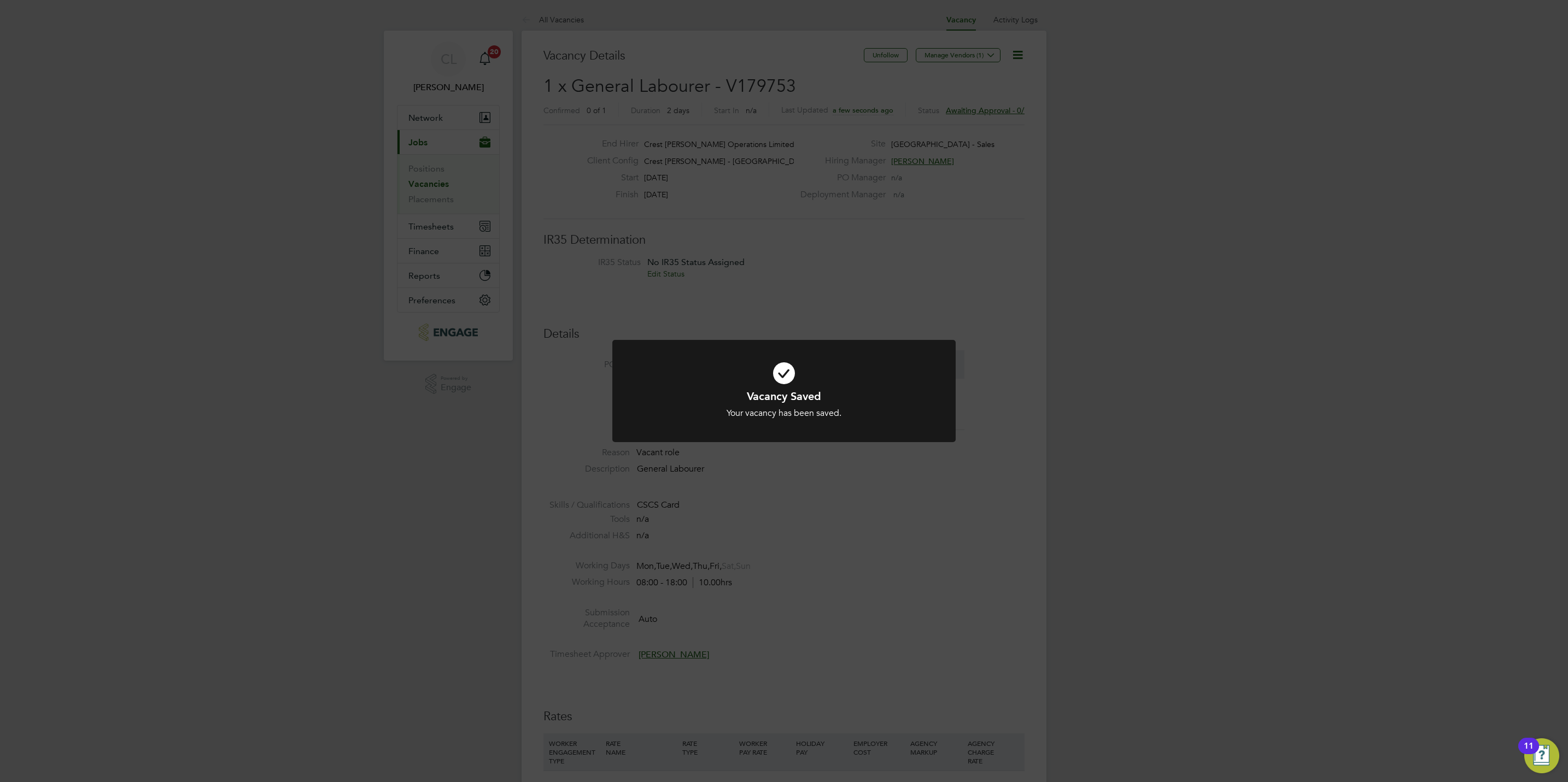
click at [831, 625] on div "Vacancy Saved Your vacancy has been saved. Cancel Okay" at bounding box center [784, 391] width 1568 height 782
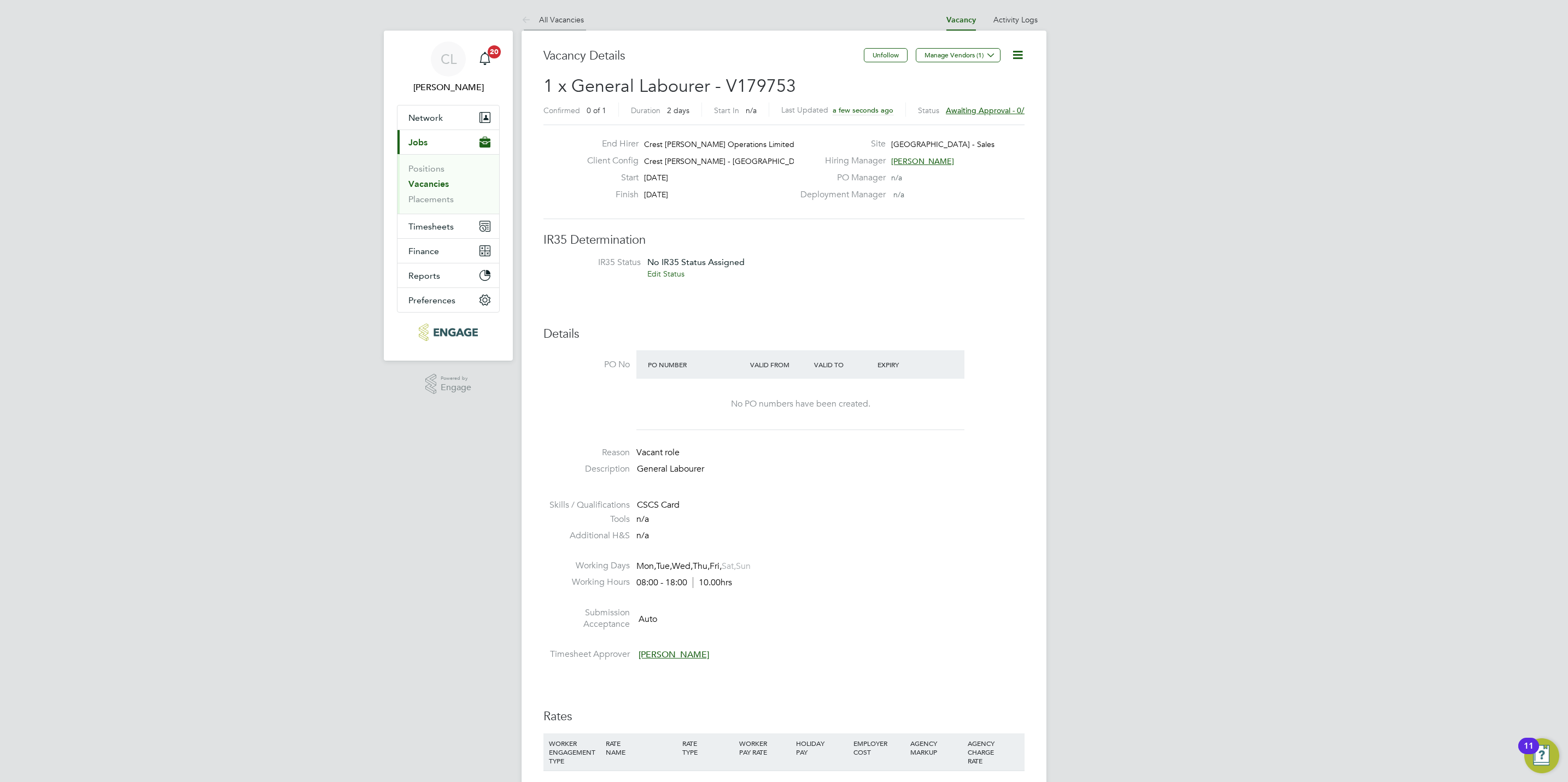
click at [577, 17] on link "All Vacancies" at bounding box center [553, 19] width 63 height 10
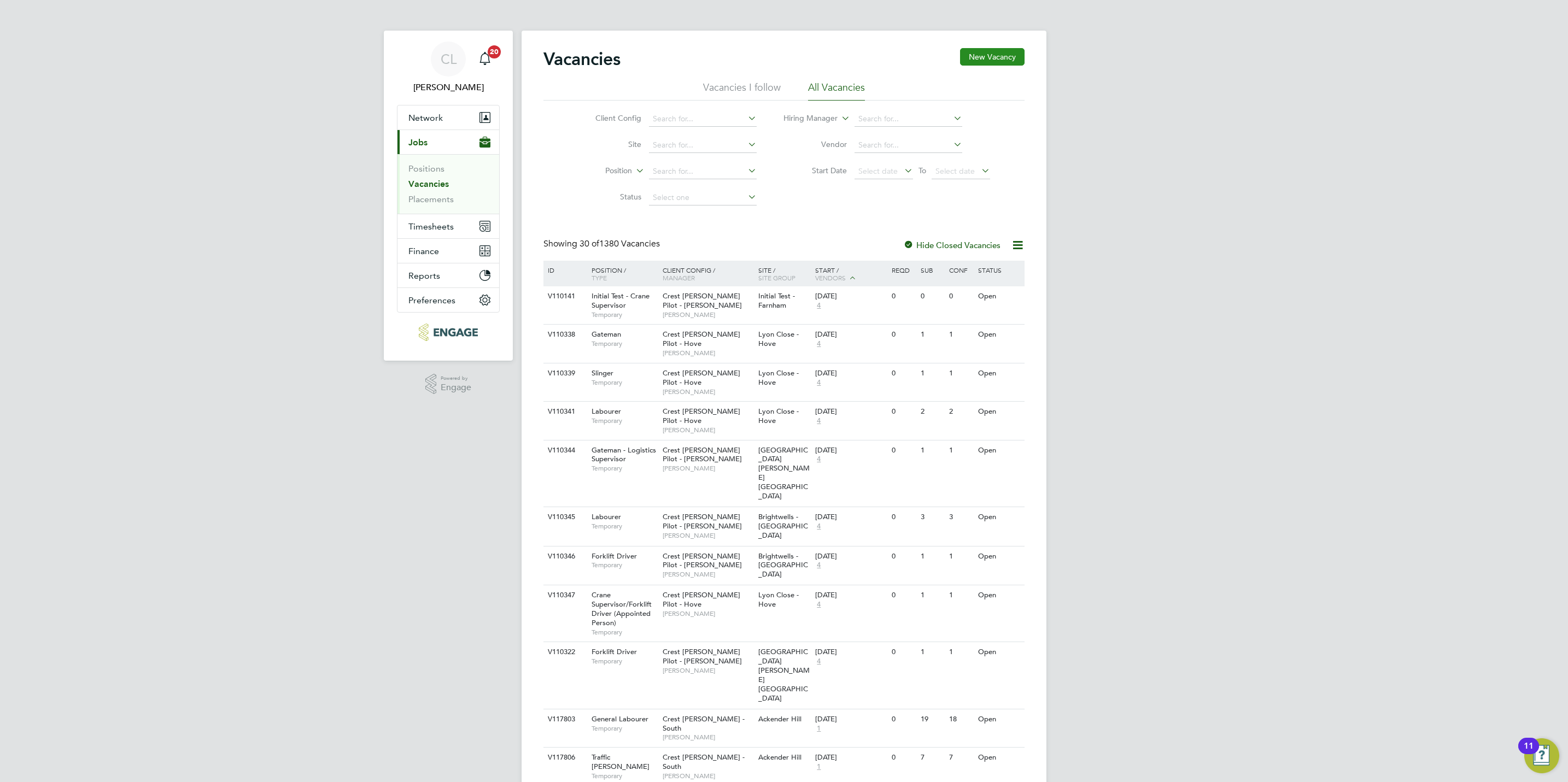
click at [1000, 63] on button "New Vacancy" at bounding box center [992, 57] width 64 height 18
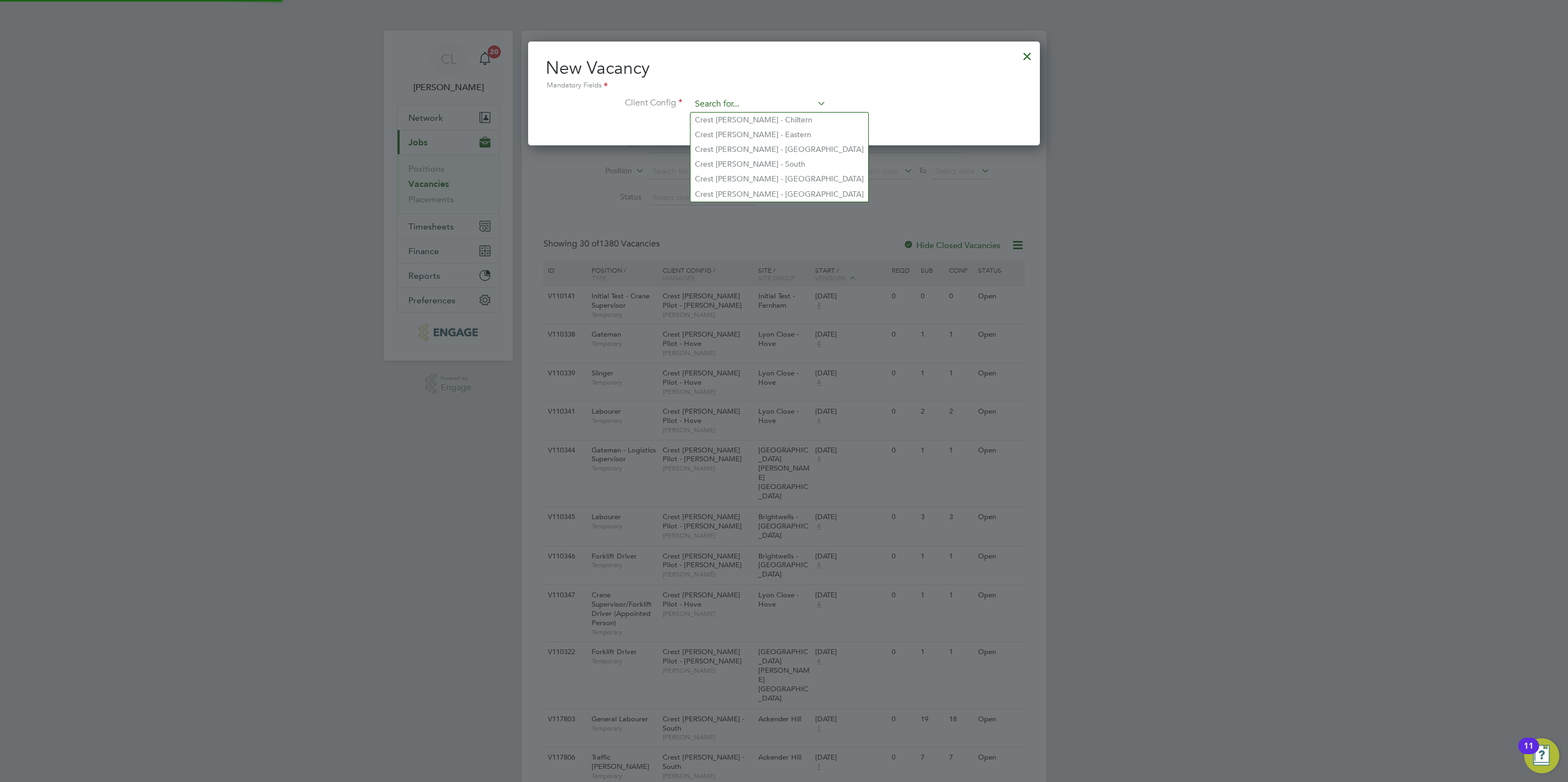
click at [809, 96] on input at bounding box center [758, 104] width 135 height 16
click at [775, 187] on li "Crest Nicholson - Yorkshire" at bounding box center [779, 194] width 178 height 14
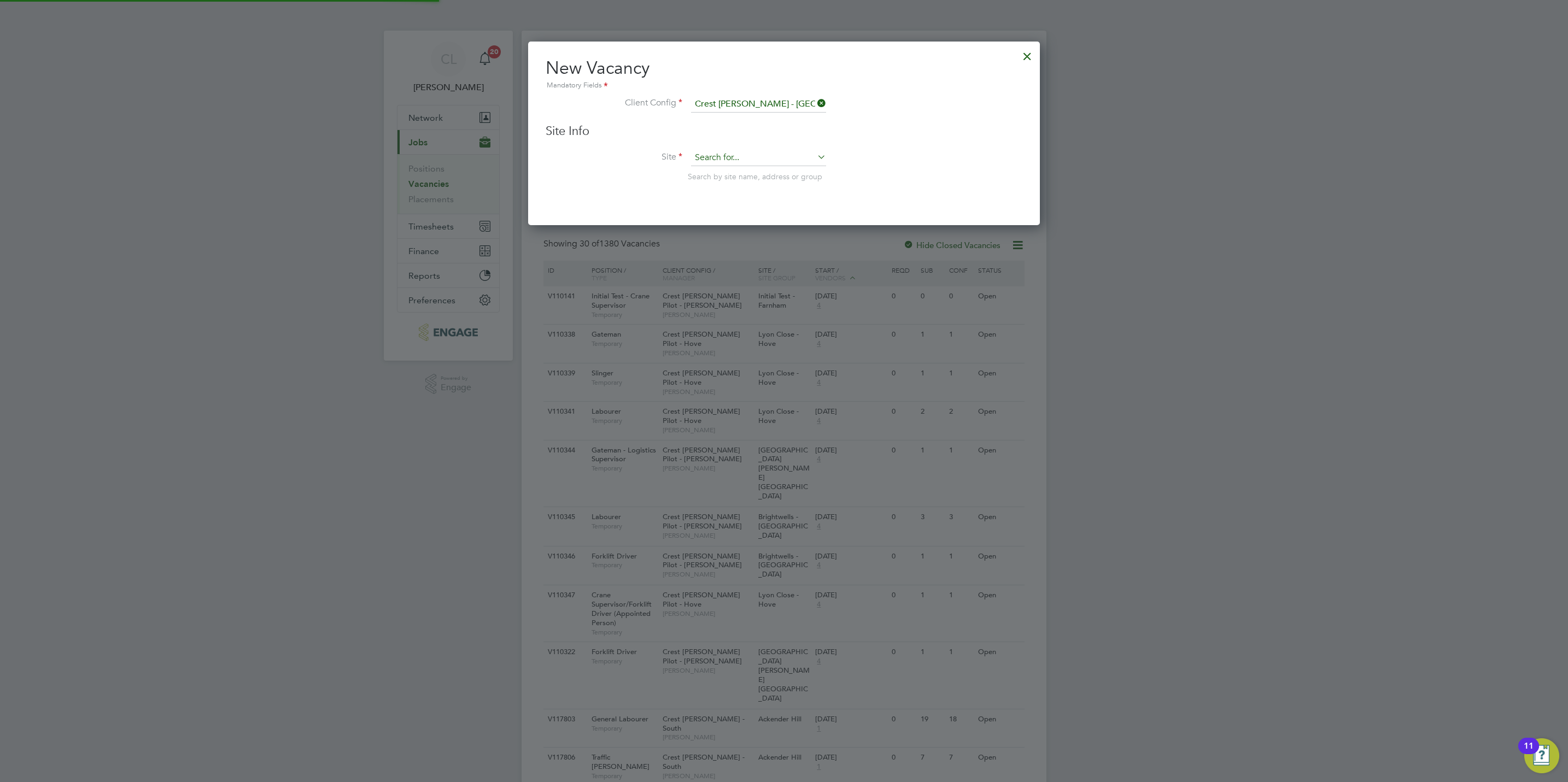
click at [723, 154] on input at bounding box center [758, 157] width 135 height 16
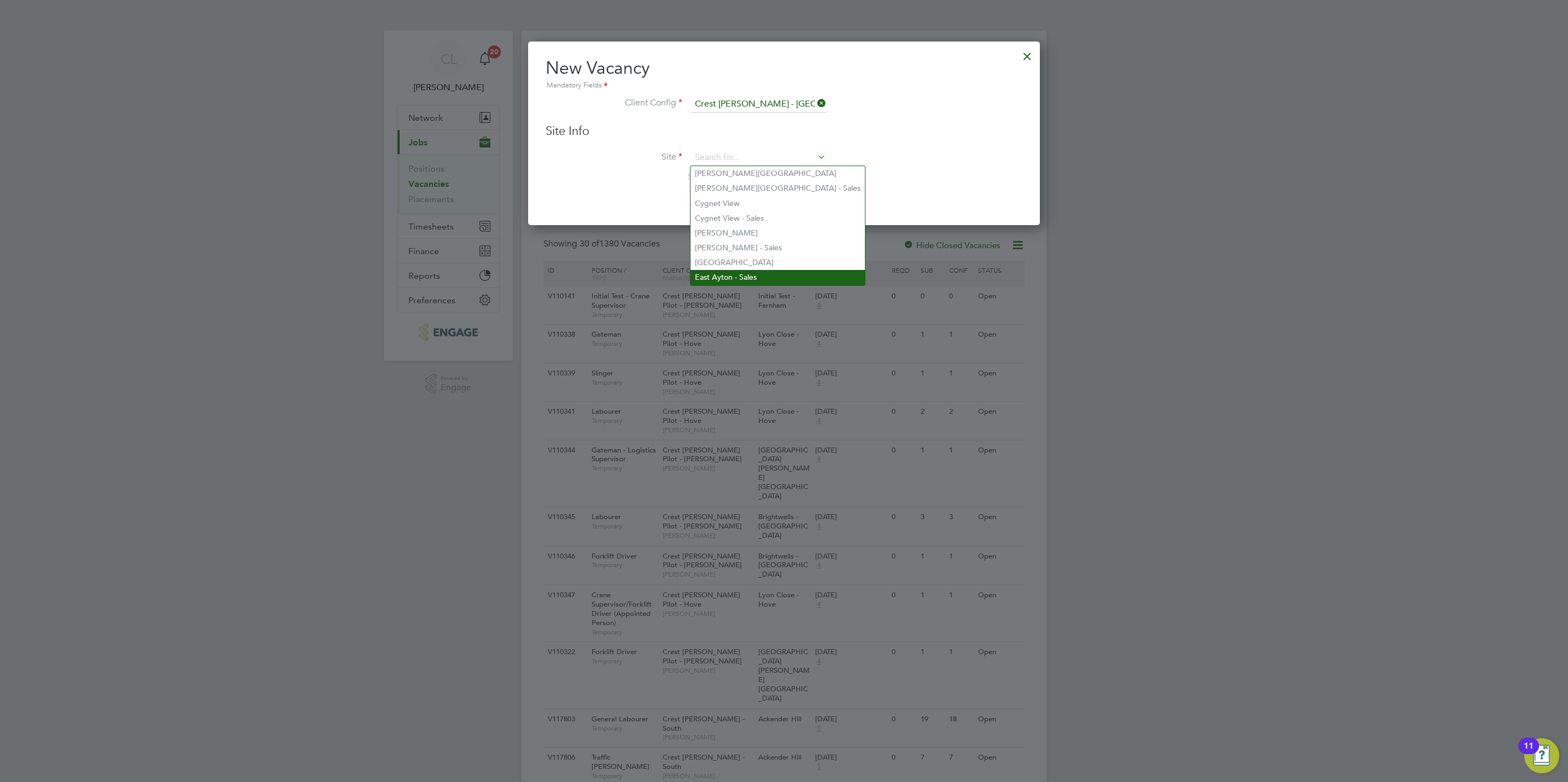
click at [755, 274] on li "East Ayton - Sales" at bounding box center [777, 277] width 174 height 14
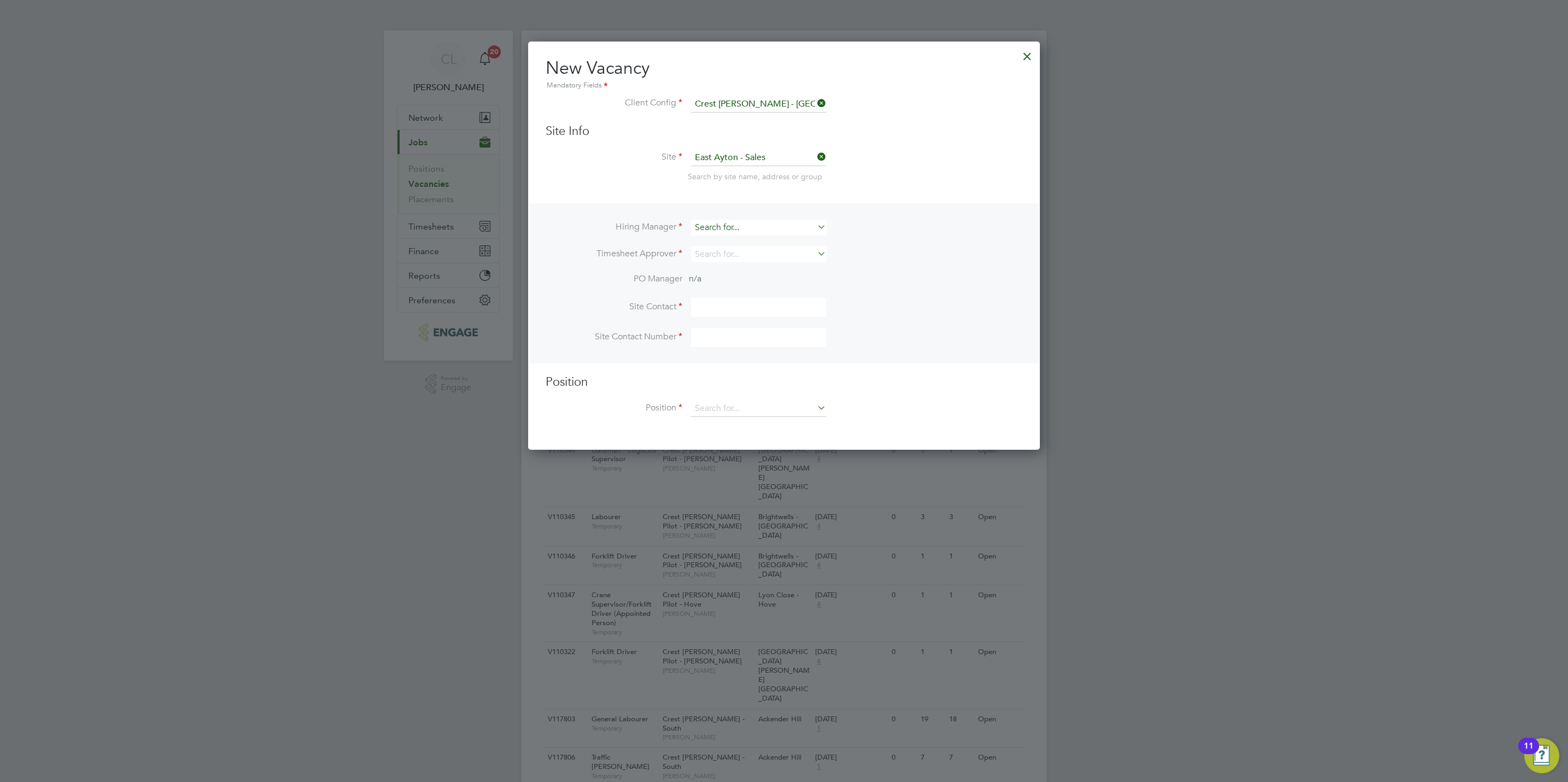
click at [724, 232] on input at bounding box center [758, 228] width 135 height 16
click at [728, 247] on li "Stef an Fernandez" at bounding box center [758, 242] width 136 height 14
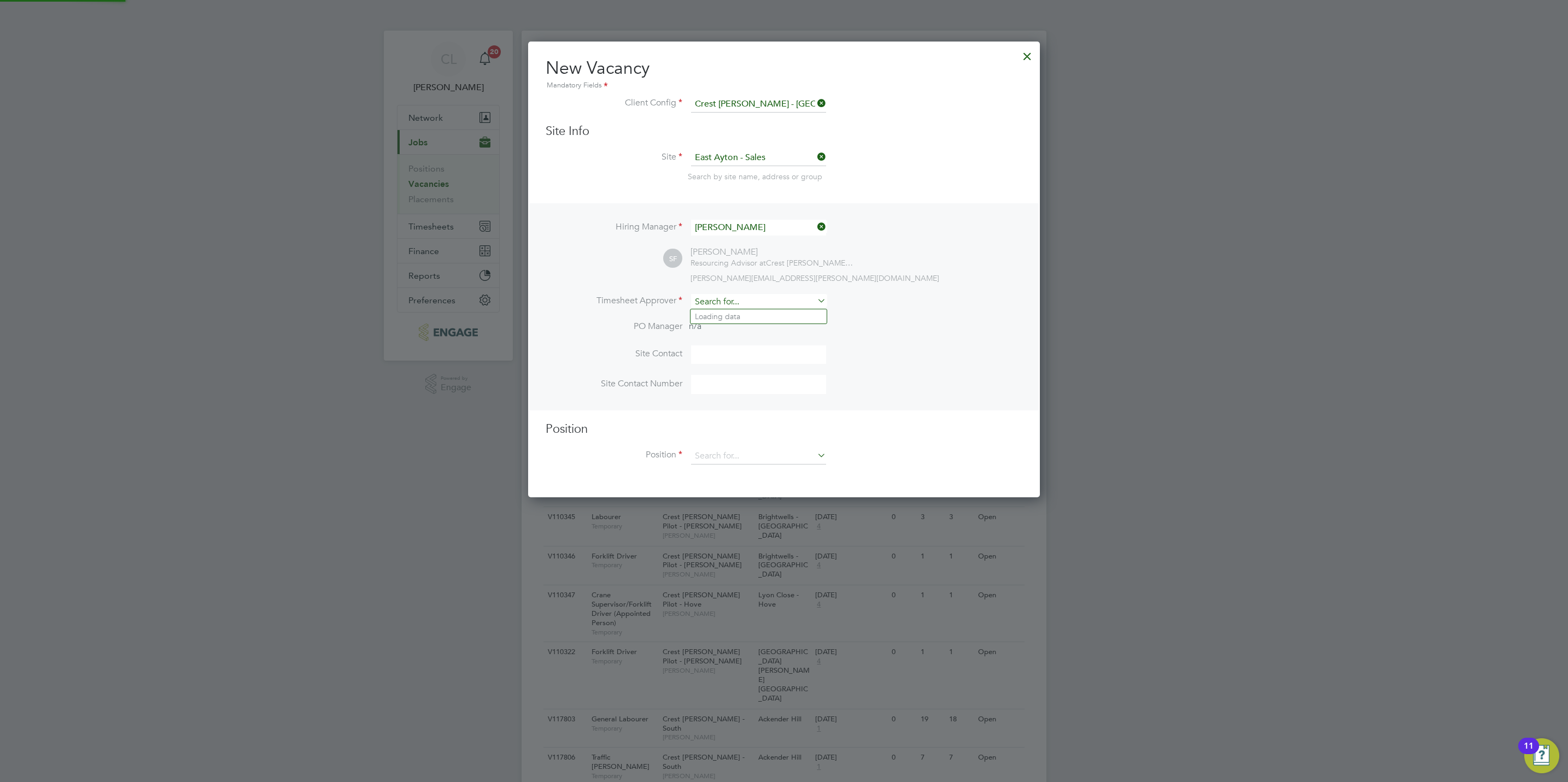
click at [724, 295] on input at bounding box center [758, 301] width 135 height 16
click at [735, 315] on li "Stef an Fernandez" at bounding box center [758, 316] width 136 height 14
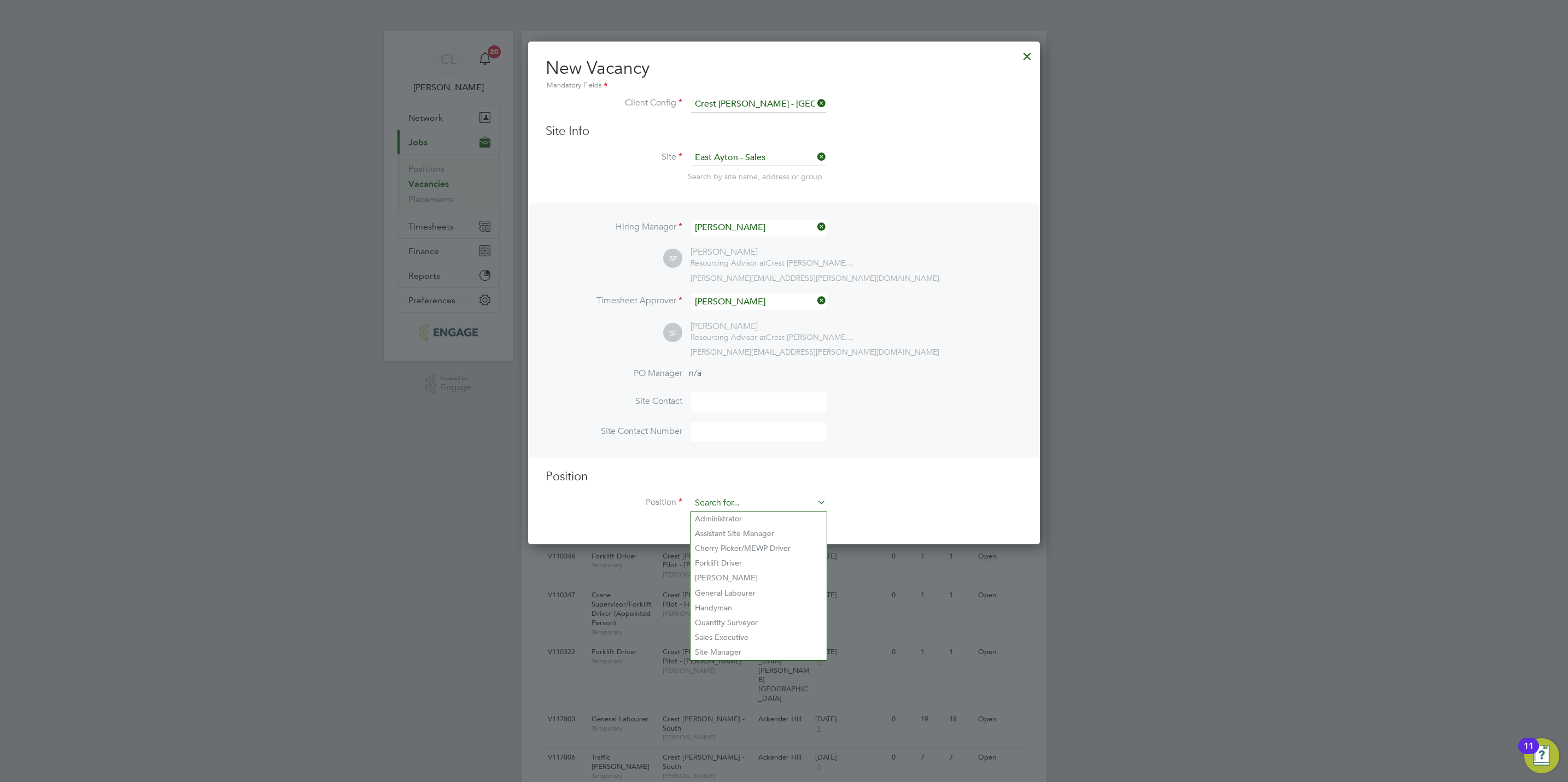
click at [741, 500] on input at bounding box center [758, 503] width 135 height 16
click at [750, 477] on h3 "Position" at bounding box center [783, 476] width 477 height 16
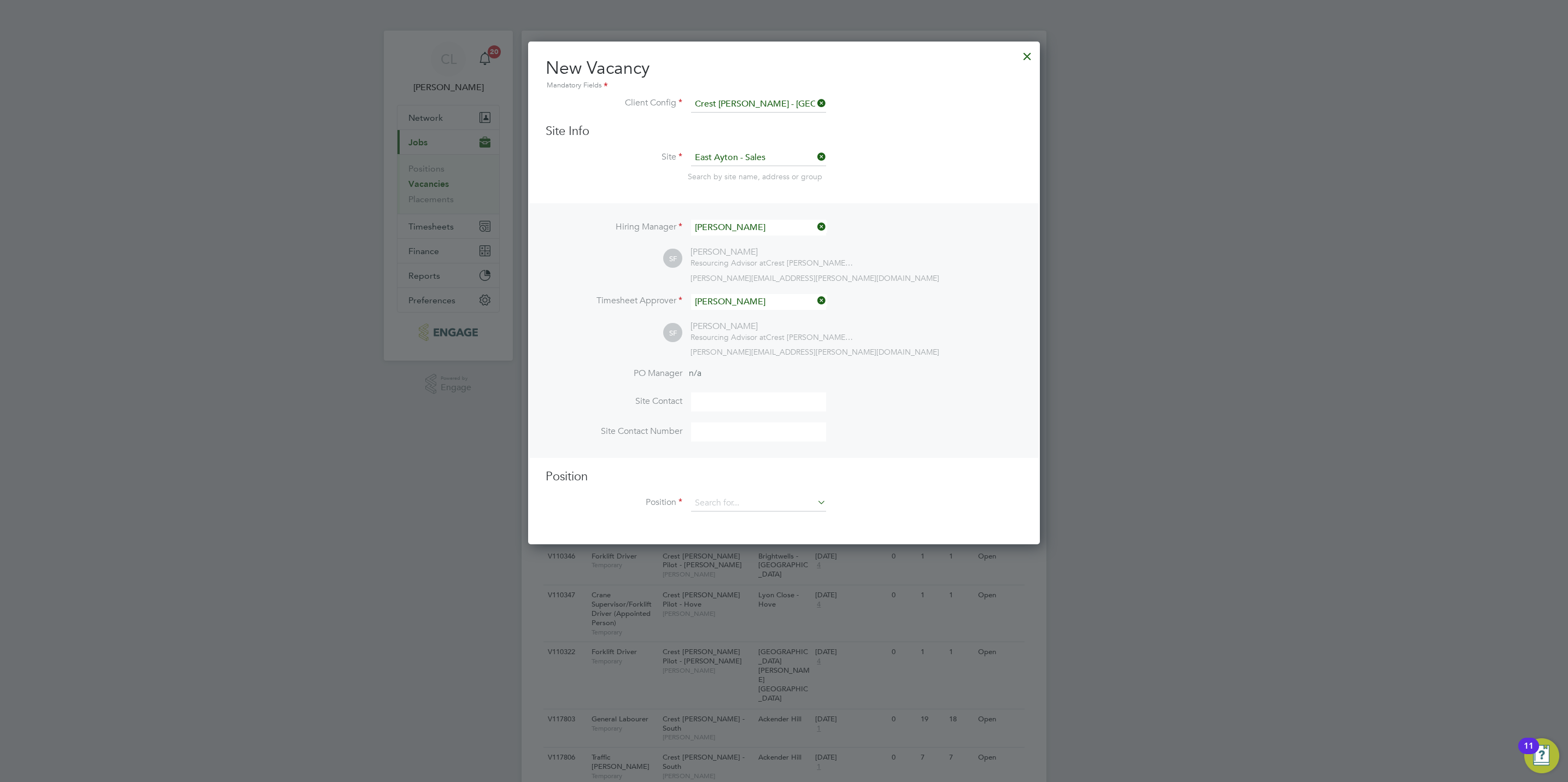
click at [748, 491] on div "Position Position" at bounding box center [783, 496] width 477 height 54
click at [748, 500] on input at bounding box center [758, 503] width 135 height 16
click at [776, 477] on h3 "Position" at bounding box center [783, 476] width 477 height 16
click at [761, 507] on input at bounding box center [758, 503] width 135 height 16
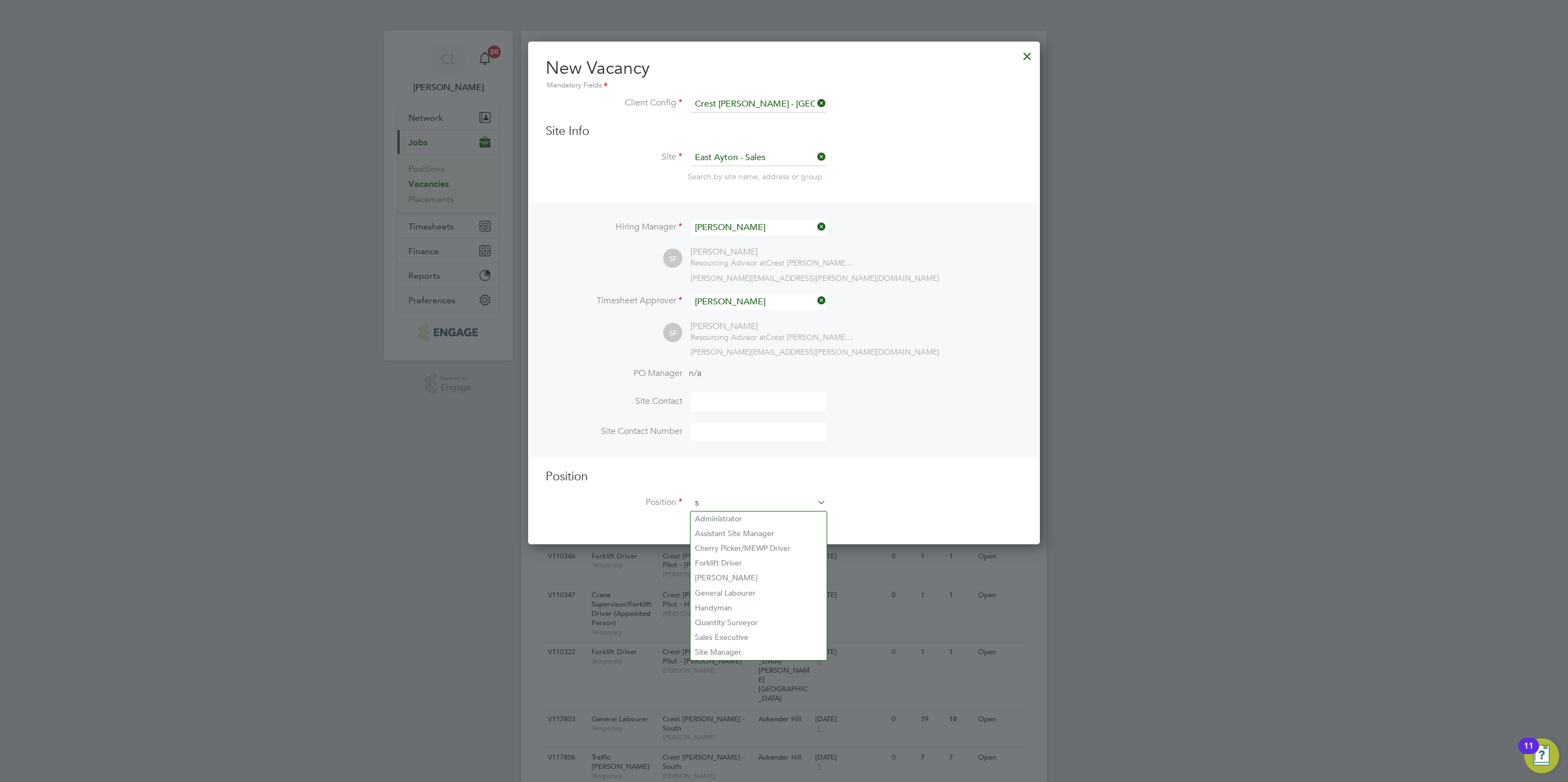
scroll to position [1578, 511]
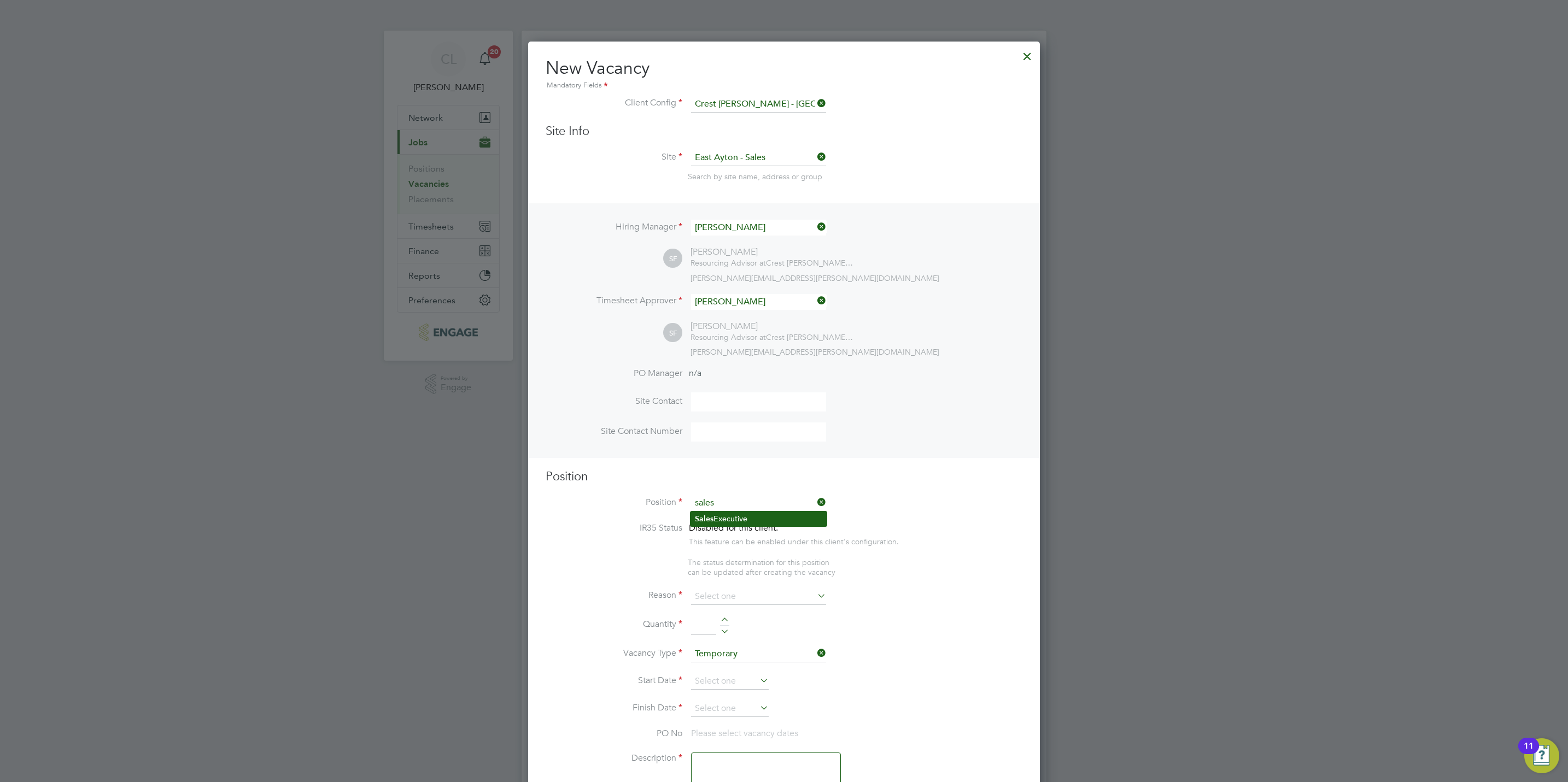
click at [723, 517] on li "Sales Executive" at bounding box center [758, 518] width 136 height 14
click at [735, 684] on li "Vacant Role" at bounding box center [758, 686] width 136 height 14
click at [726, 611] on div at bounding box center [724, 610] width 9 height 8
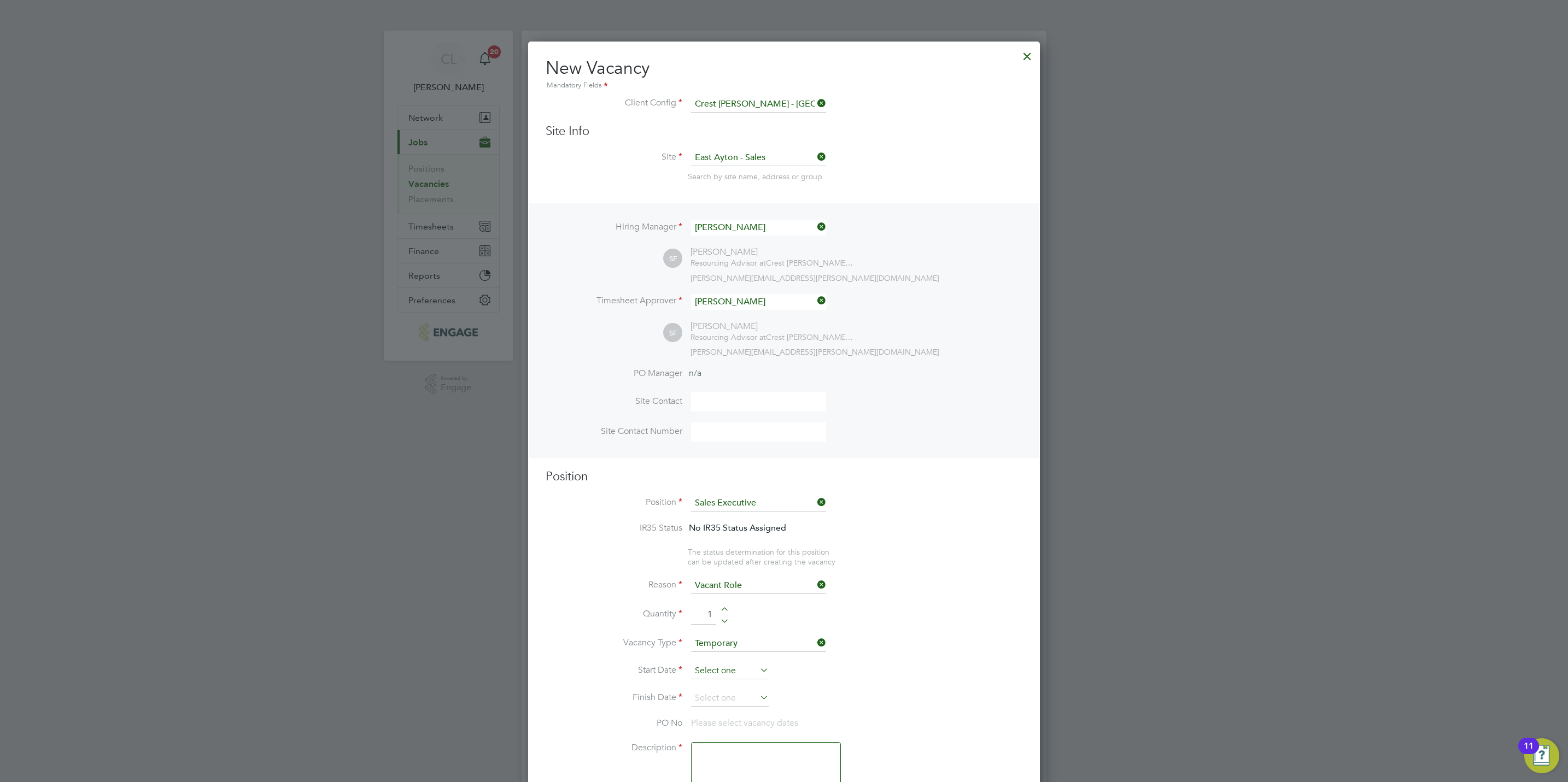
click at [720, 673] on input at bounding box center [730, 670] width 78 height 16
click at [771, 636] on span "25" at bounding box center [771, 629] width 21 height 21
click at [744, 697] on input at bounding box center [730, 697] width 78 height 16
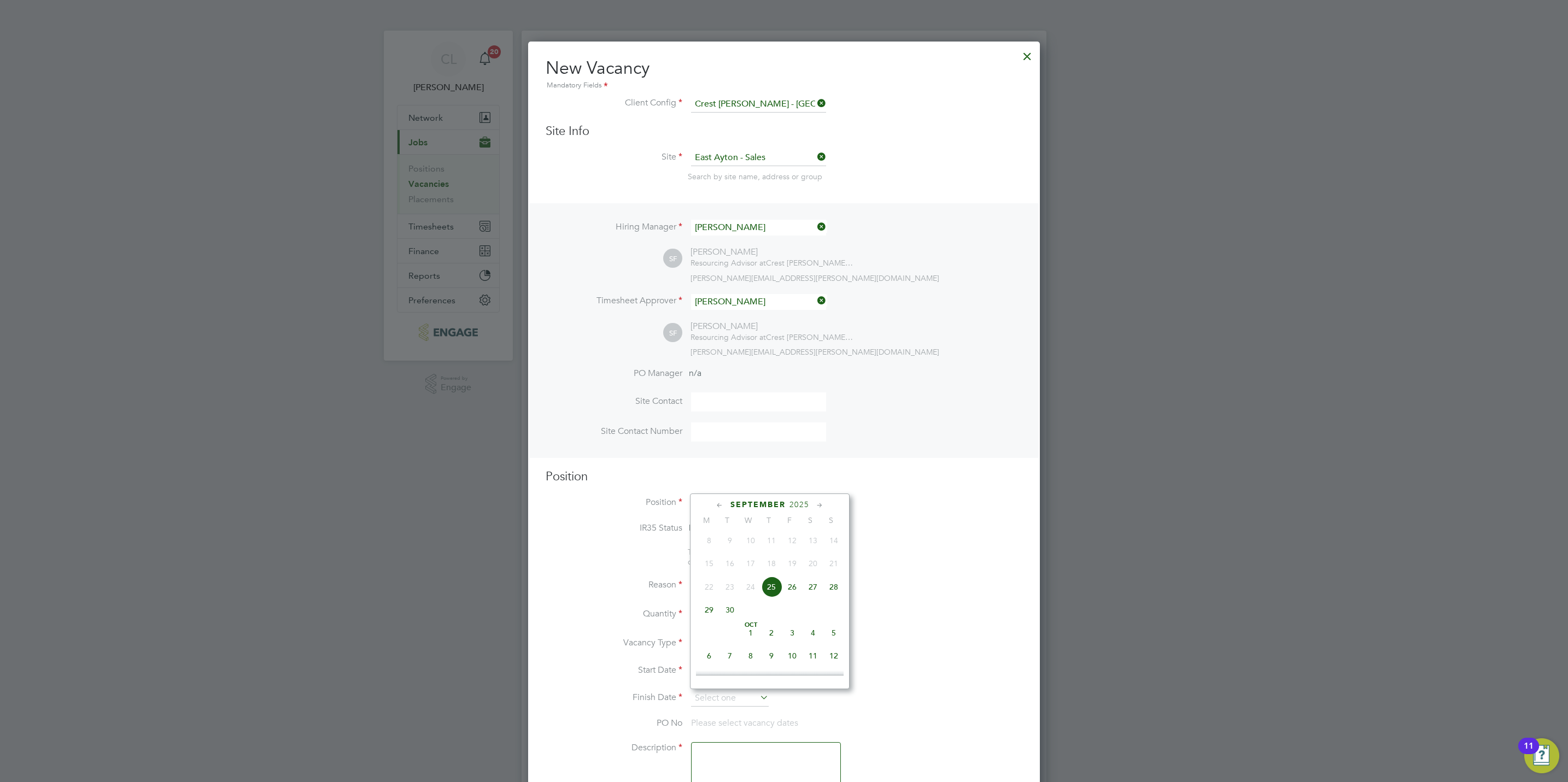
click at [775, 592] on span "25" at bounding box center [771, 586] width 21 height 21
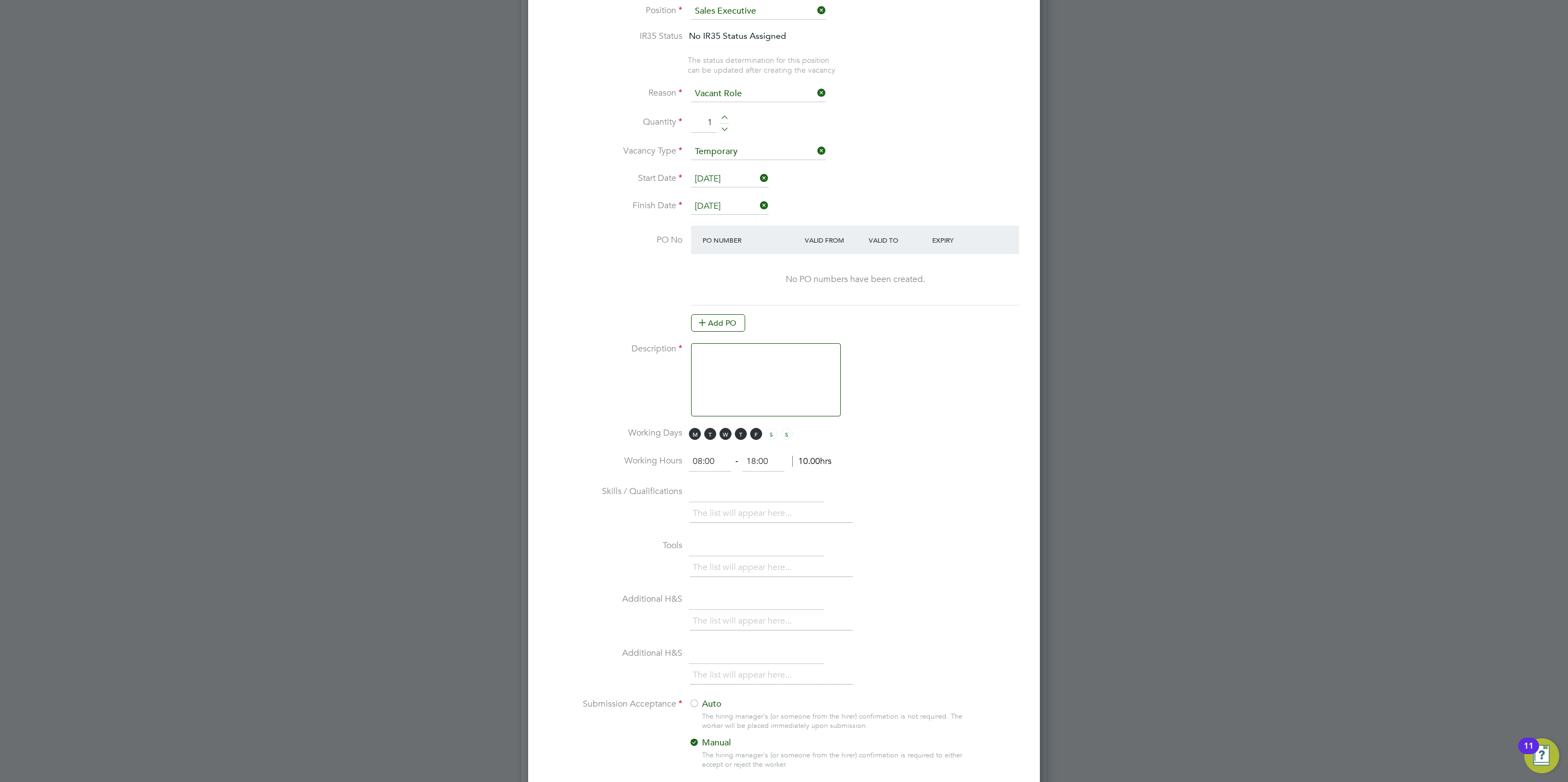
scroll to position [901, 0]
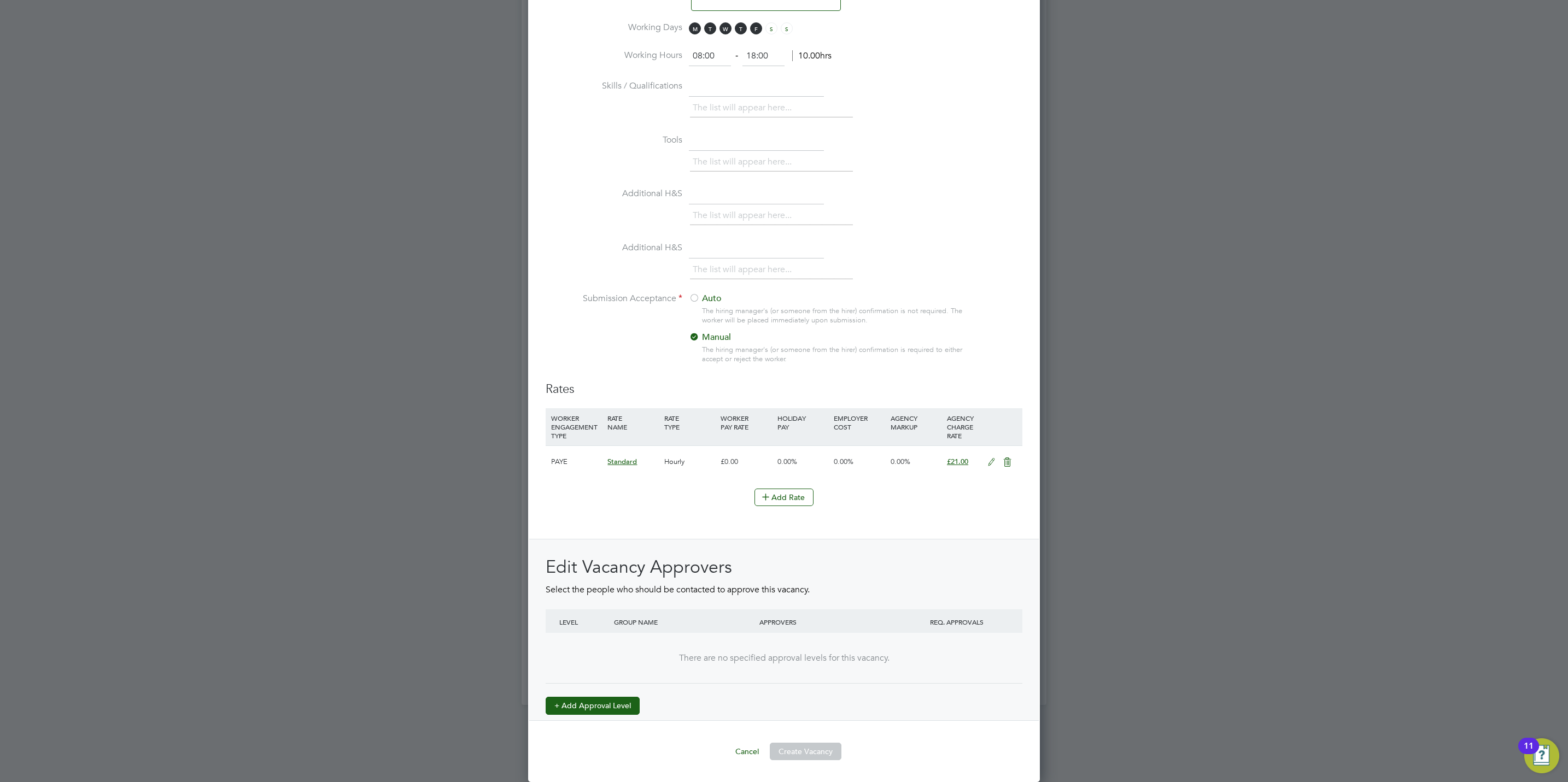
click at [633, 702] on button "+ Add Approval Level" at bounding box center [592, 705] width 94 height 18
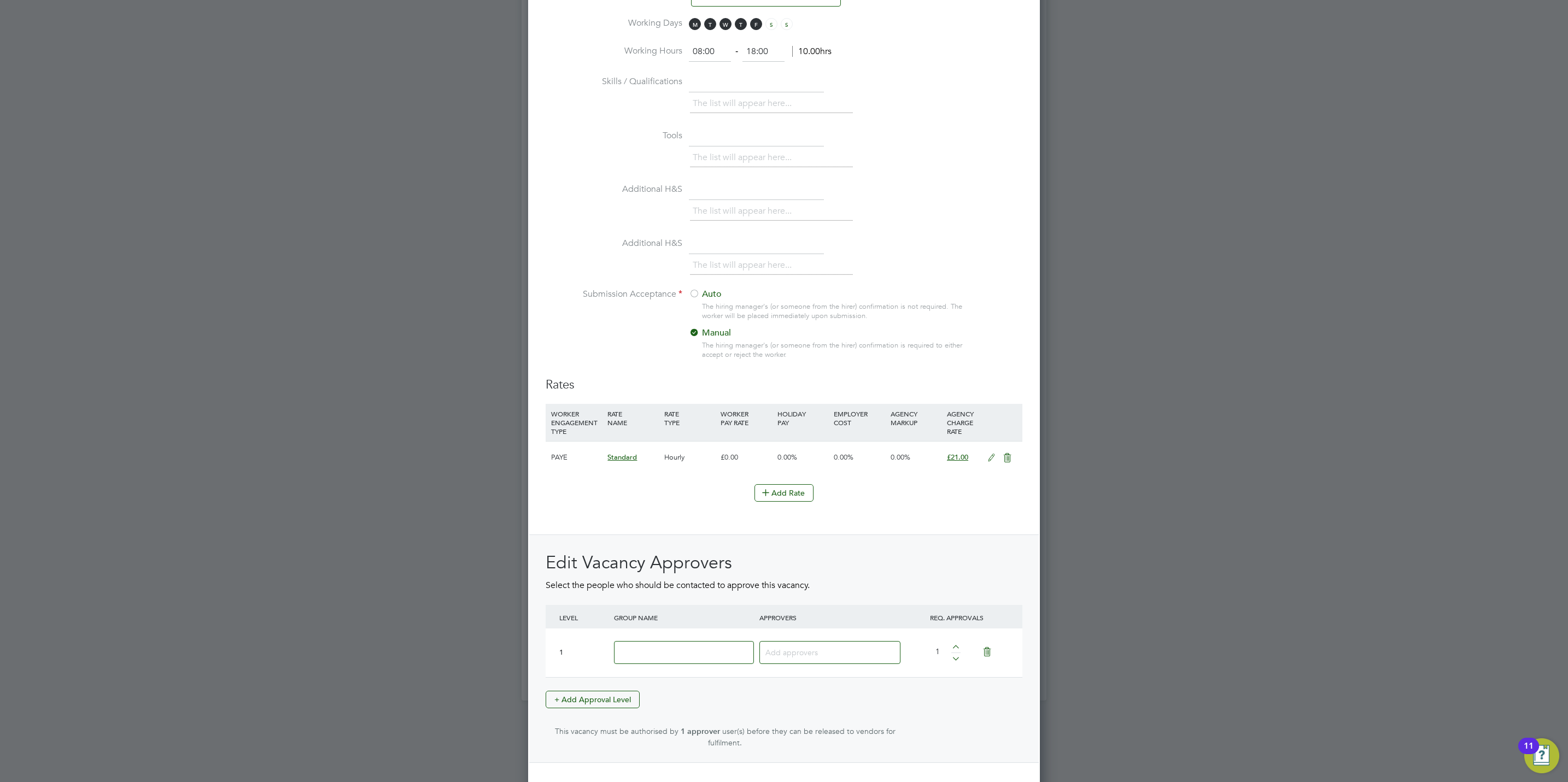
scroll to position [1688, 511]
click at [676, 664] on input at bounding box center [683, 653] width 140 height 24
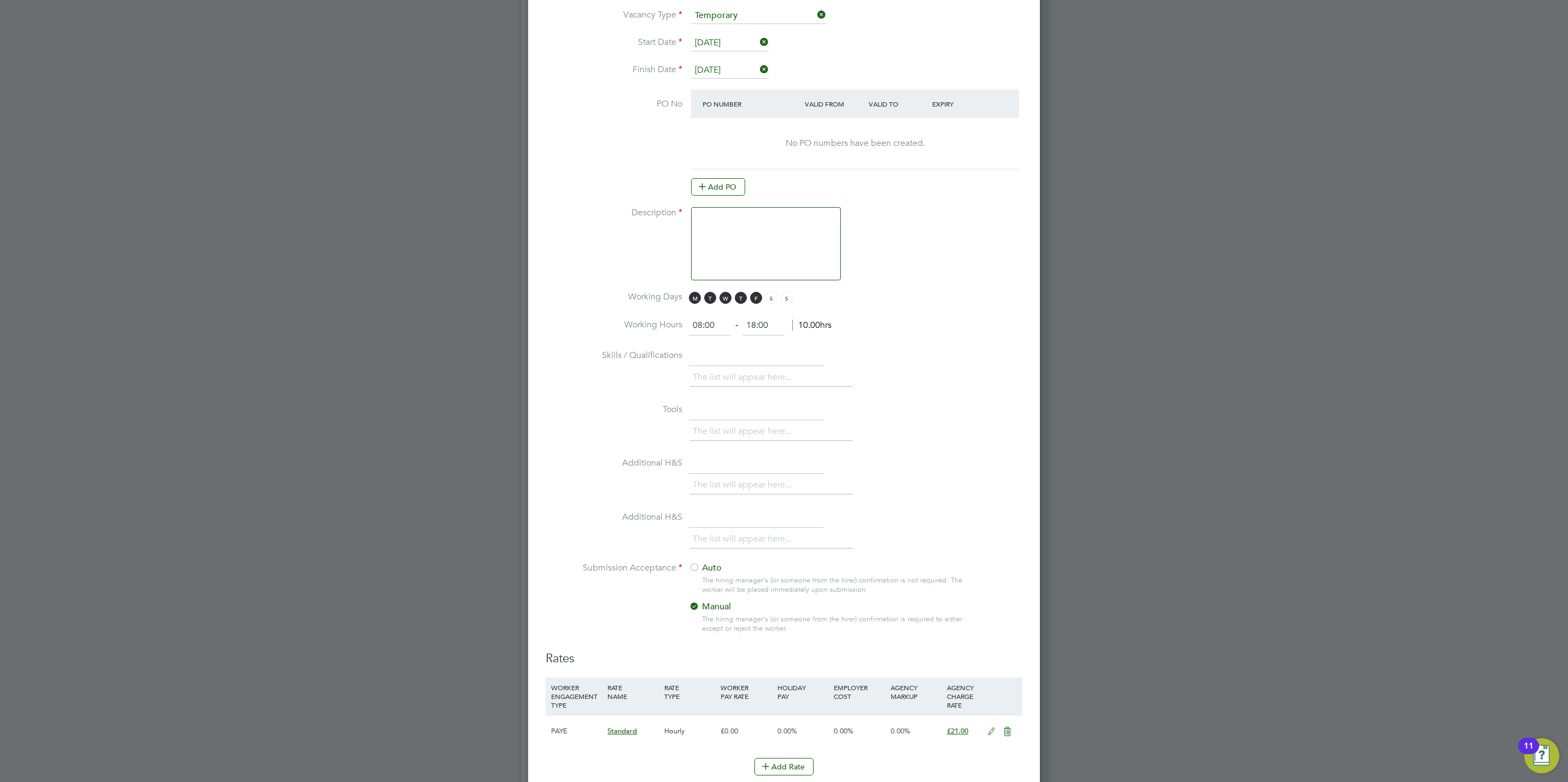
click at [747, 231] on textarea at bounding box center [765, 244] width 150 height 74
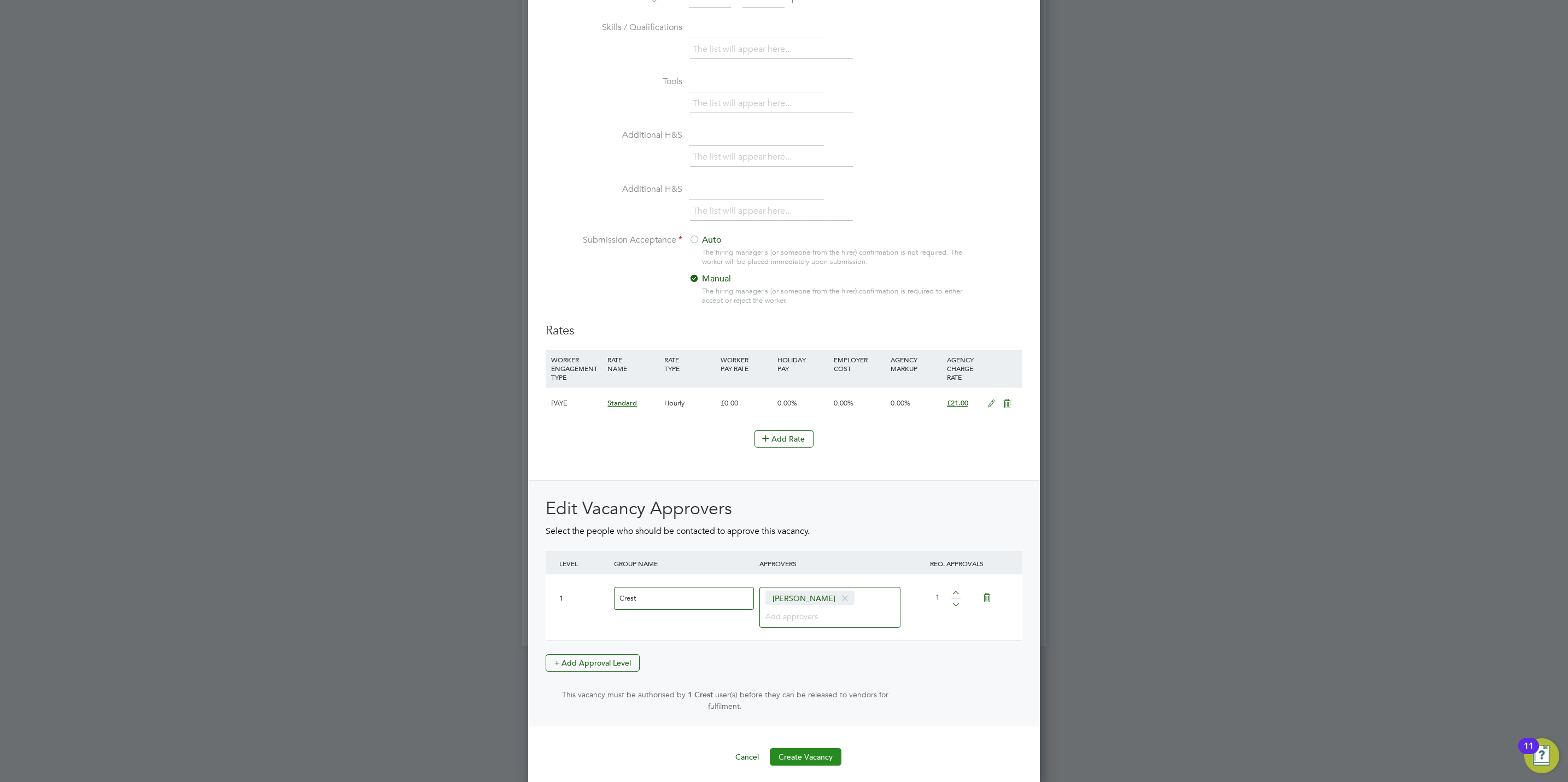
click at [803, 755] on button "Create Vacancy" at bounding box center [805, 757] width 72 height 18
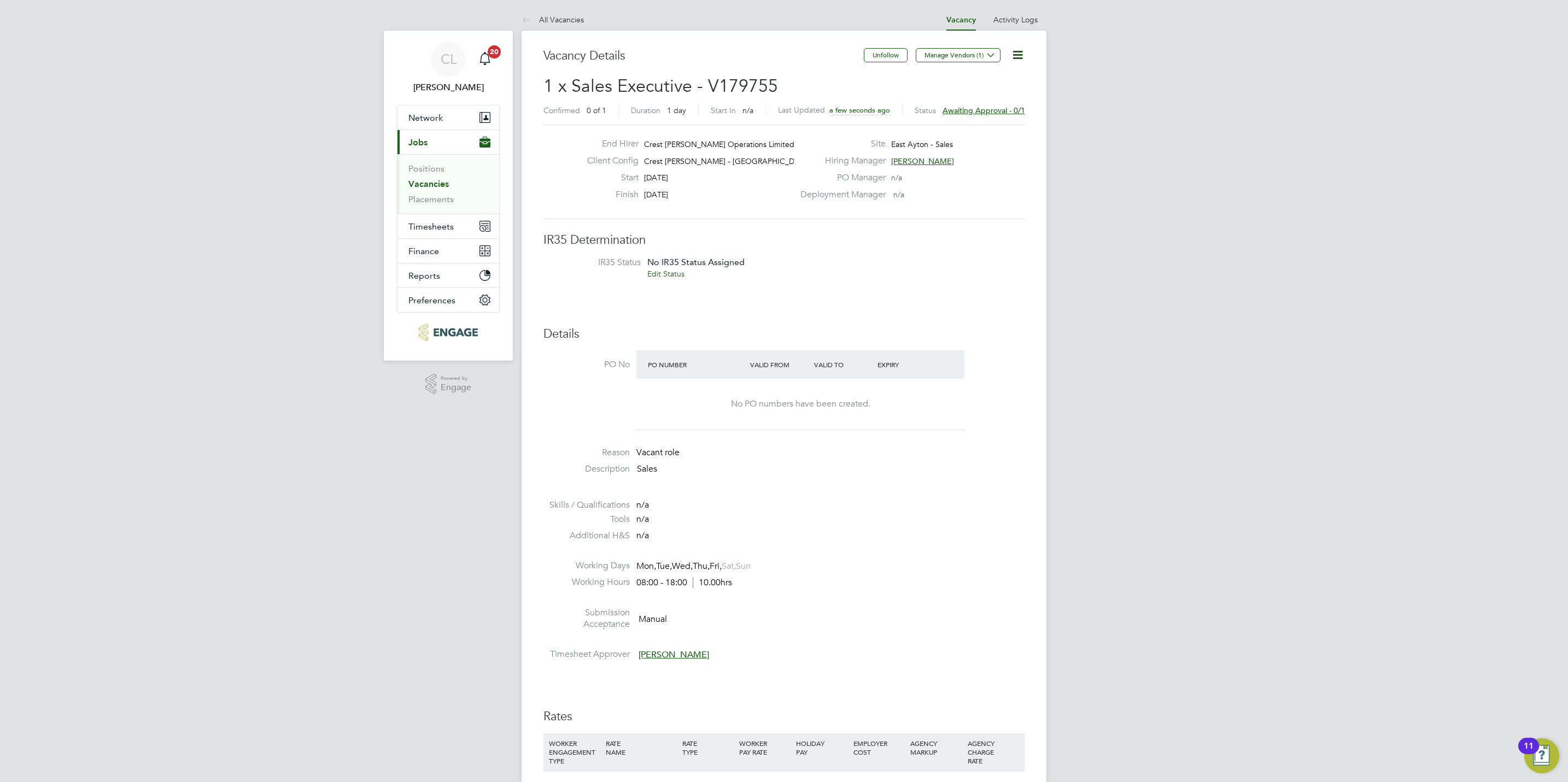
click at [723, 240] on h3 "IR35 Determination" at bounding box center [784, 240] width 481 height 16
click at [556, 10] on li "All Vacancies" at bounding box center [553, 19] width 63 height 22
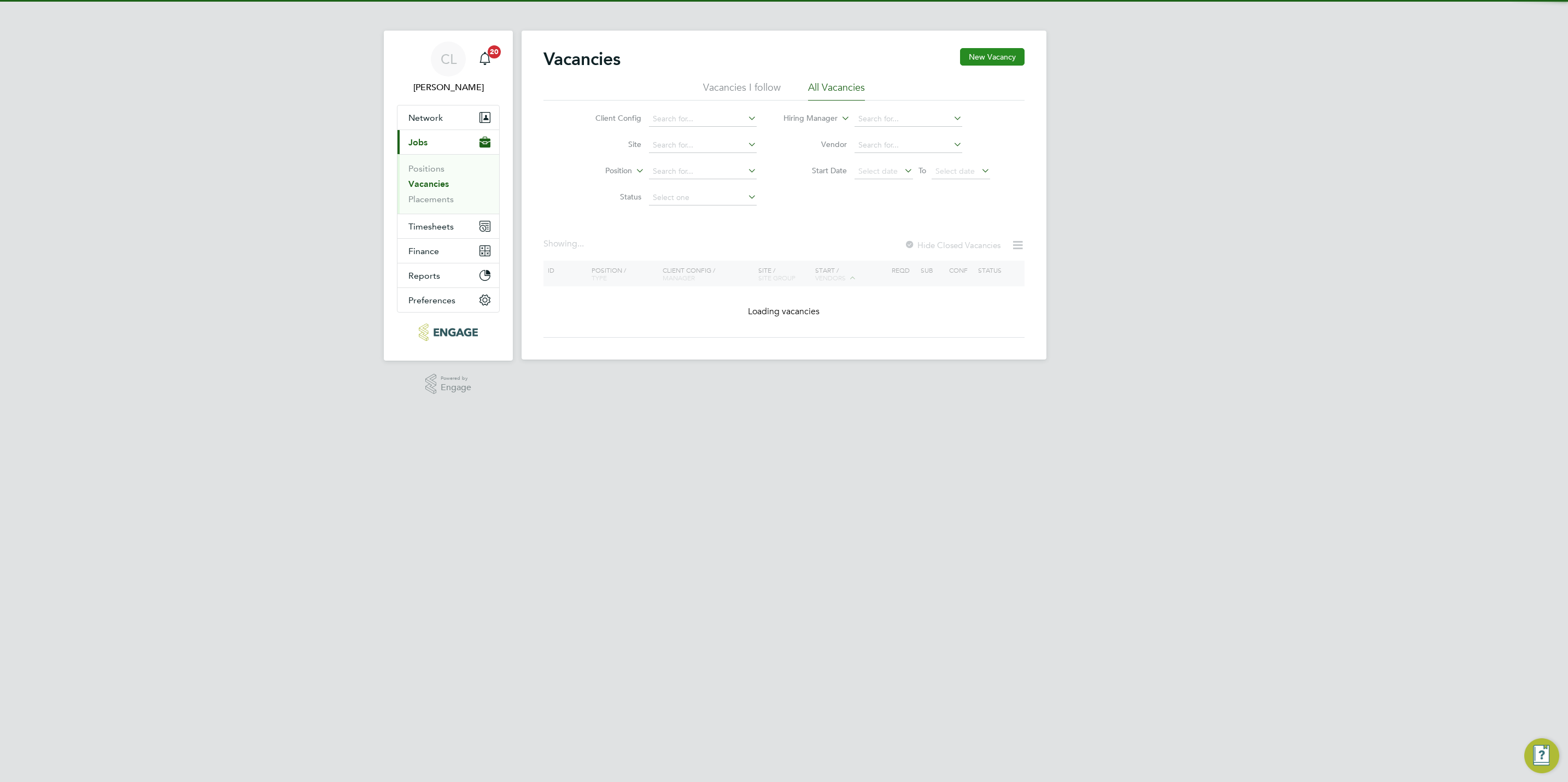
click at [980, 52] on button "New Vacancy" at bounding box center [992, 57] width 64 height 18
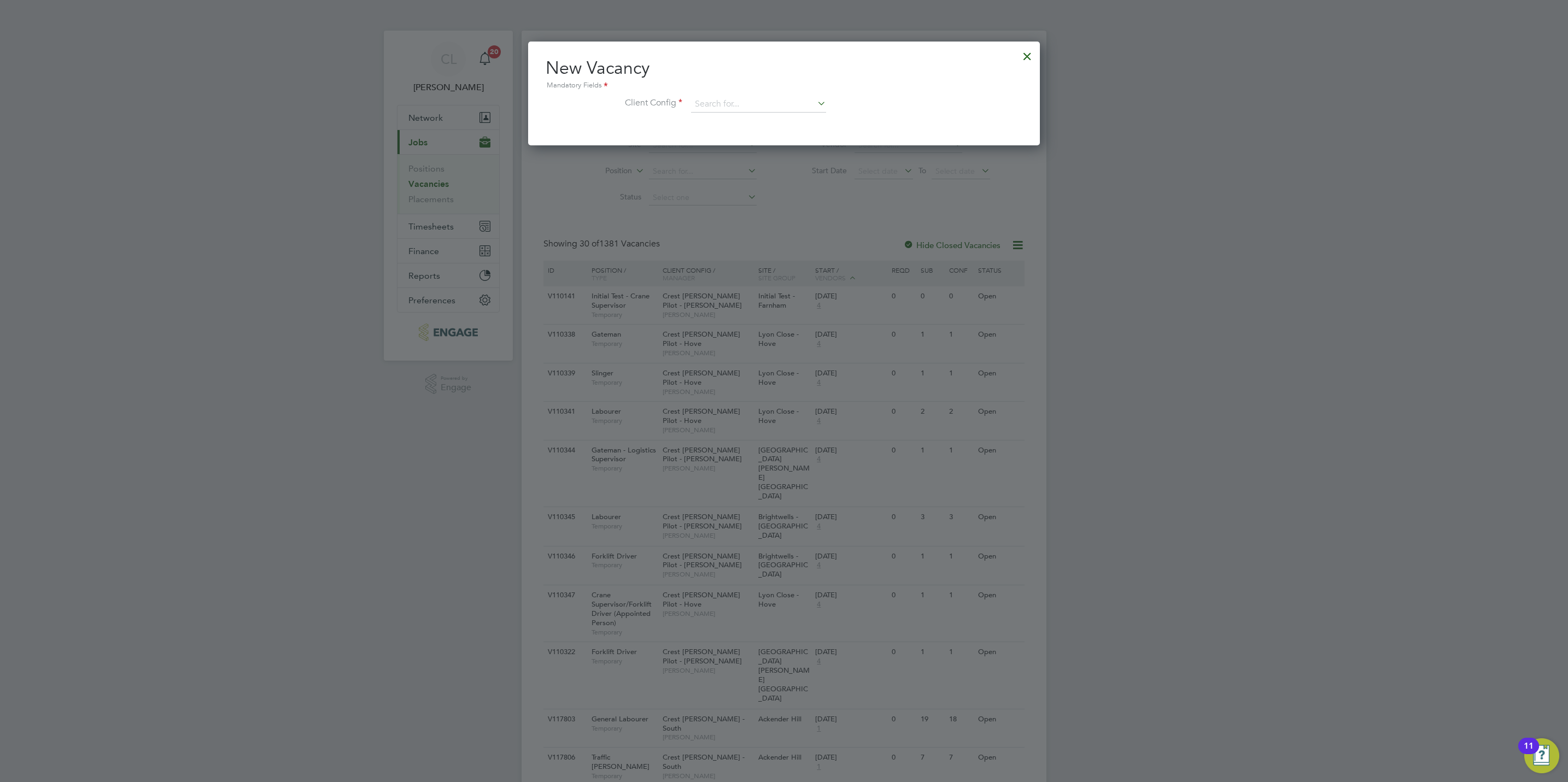
click at [777, 95] on div "New Vacancy Mandatory Fields Client Config" at bounding box center [783, 90] width 477 height 67
click at [765, 102] on input at bounding box center [758, 104] width 135 height 16
click at [795, 196] on li "Crest Nicholson - Yorkshire" at bounding box center [779, 194] width 178 height 14
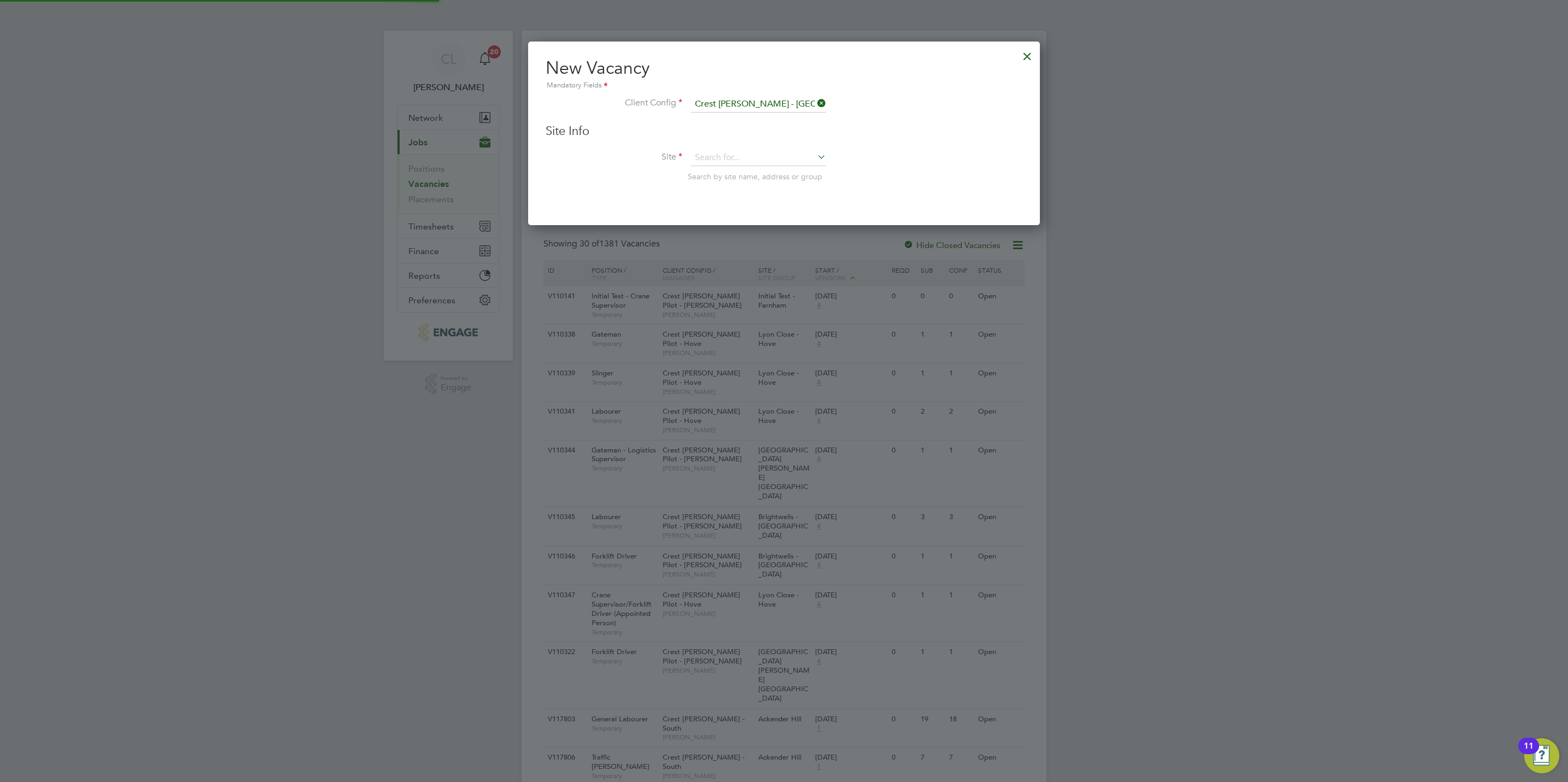
click at [769, 145] on div "Site Info Site Search by site name, address or group" at bounding box center [783, 163] width 477 height 80
click at [770, 151] on input at bounding box center [758, 157] width 135 height 16
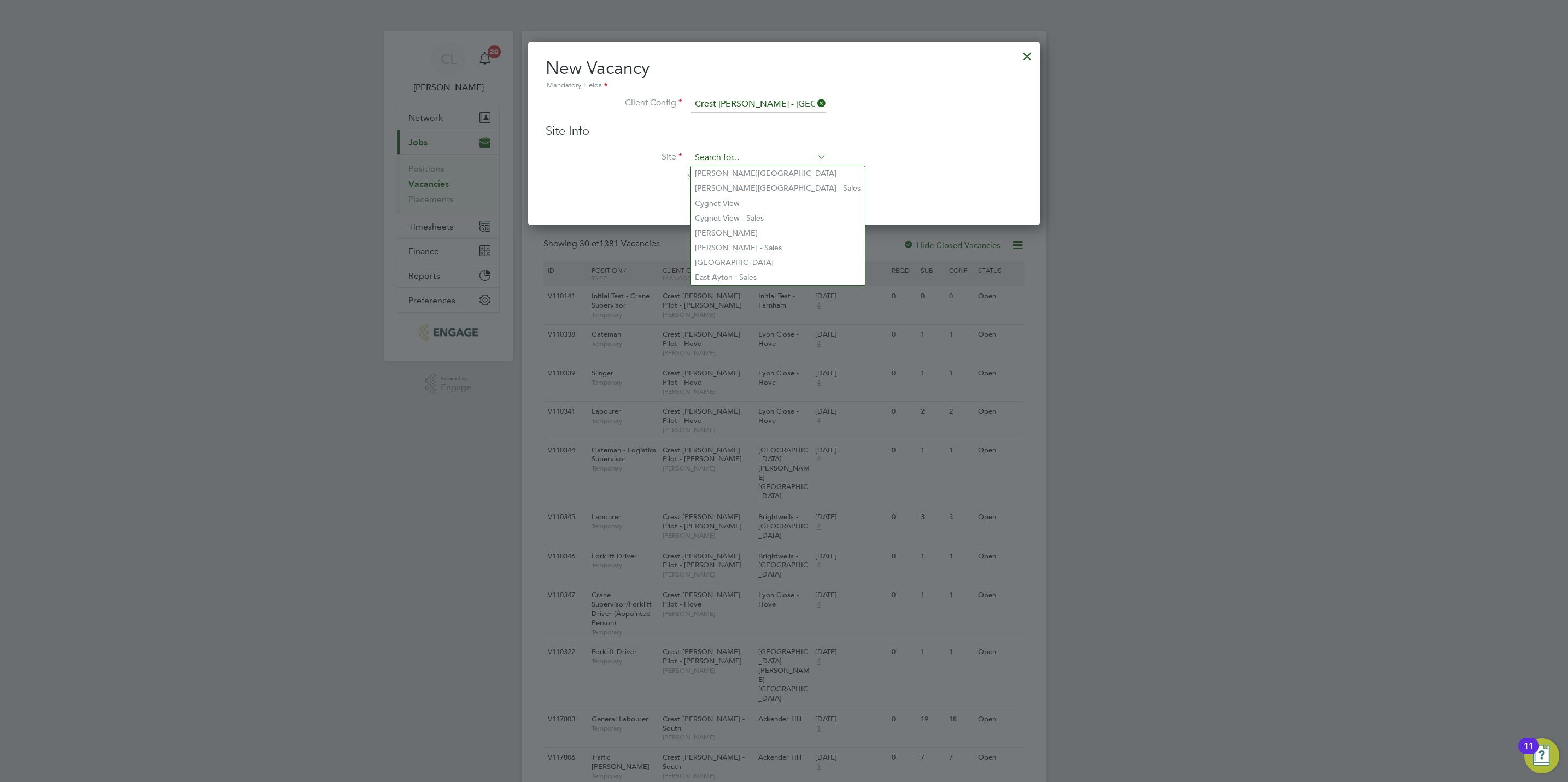
click at [770, 151] on input at bounding box center [758, 157] width 135 height 16
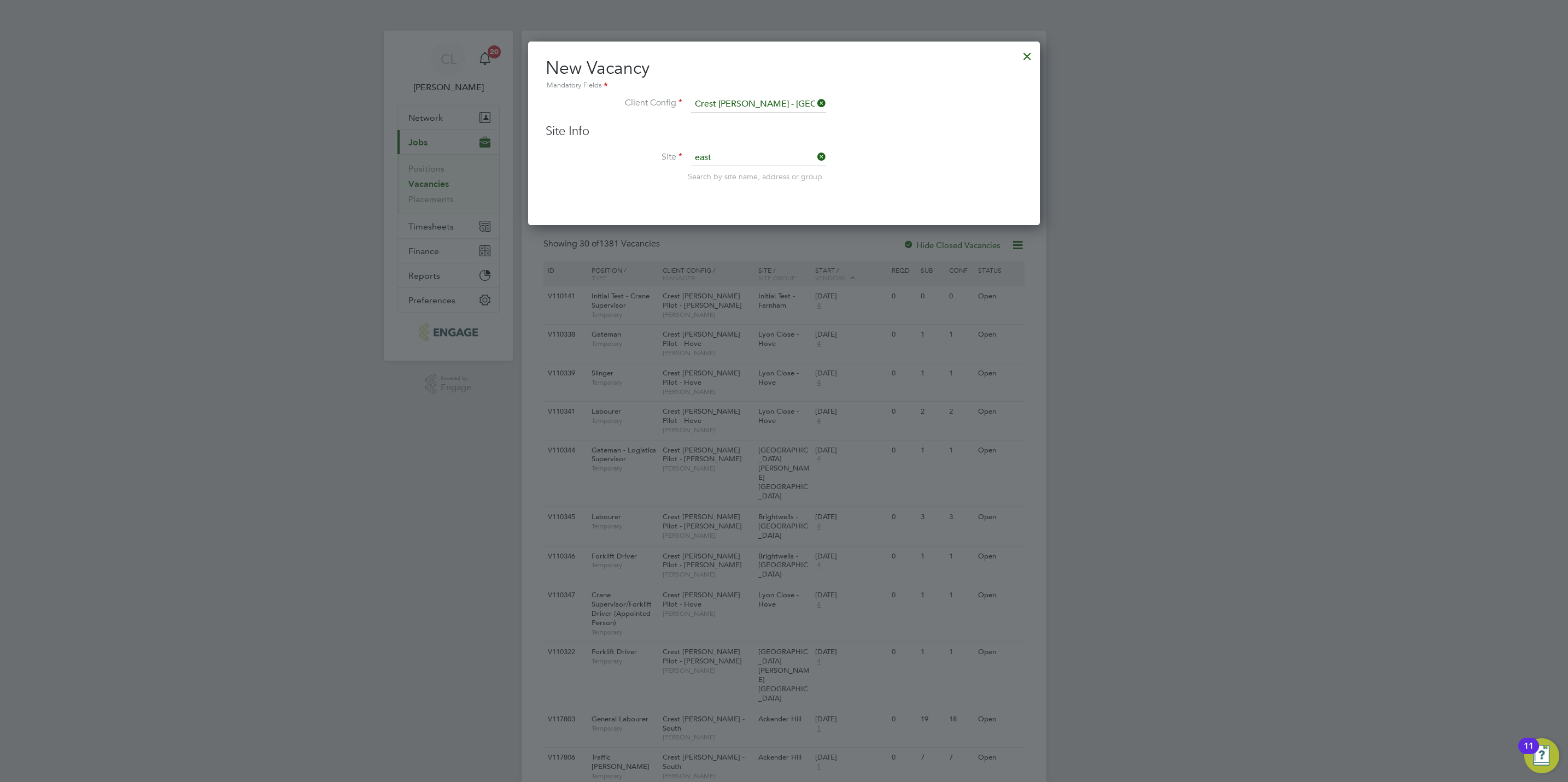
click at [763, 201] on li "East Ayton - Sales" at bounding box center [758, 202] width 136 height 14
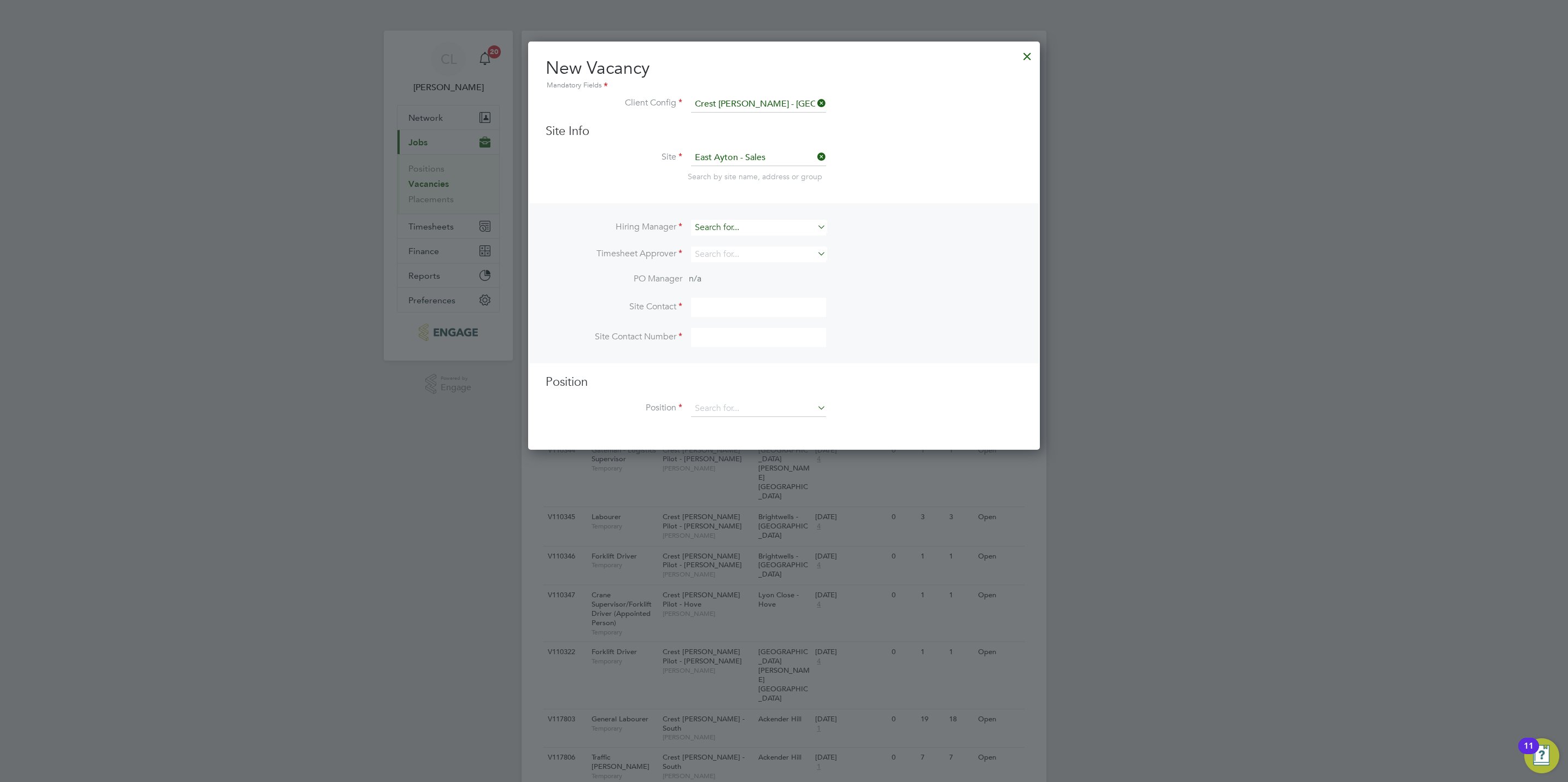
click at [721, 227] on input at bounding box center [758, 228] width 135 height 16
click at [732, 237] on li "Stef an Fernandez" at bounding box center [758, 242] width 136 height 14
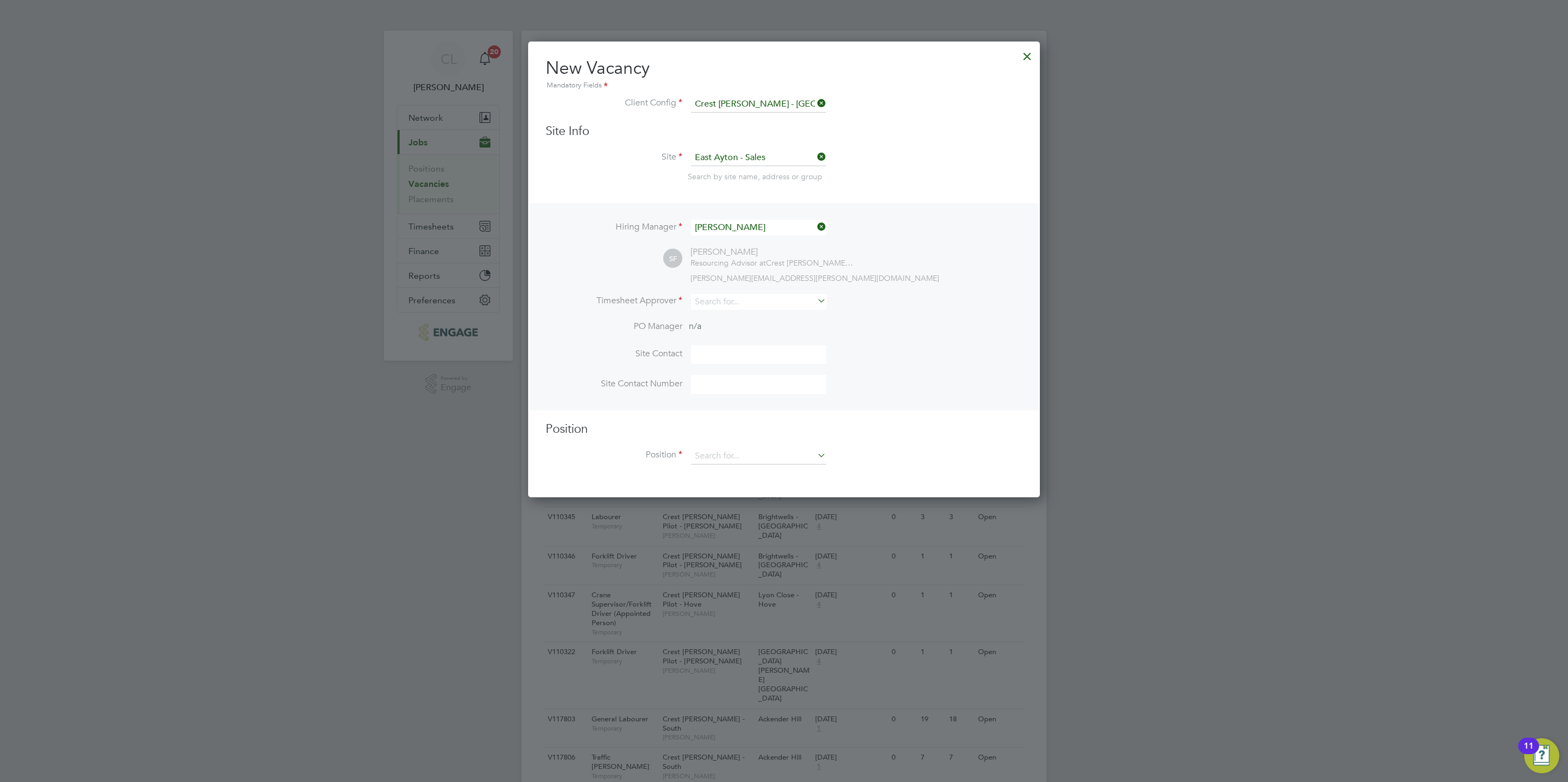
scroll to position [455, 511]
click at [705, 297] on input at bounding box center [758, 301] width 135 height 16
click at [751, 315] on li "Stef an Fernandez" at bounding box center [758, 316] width 136 height 14
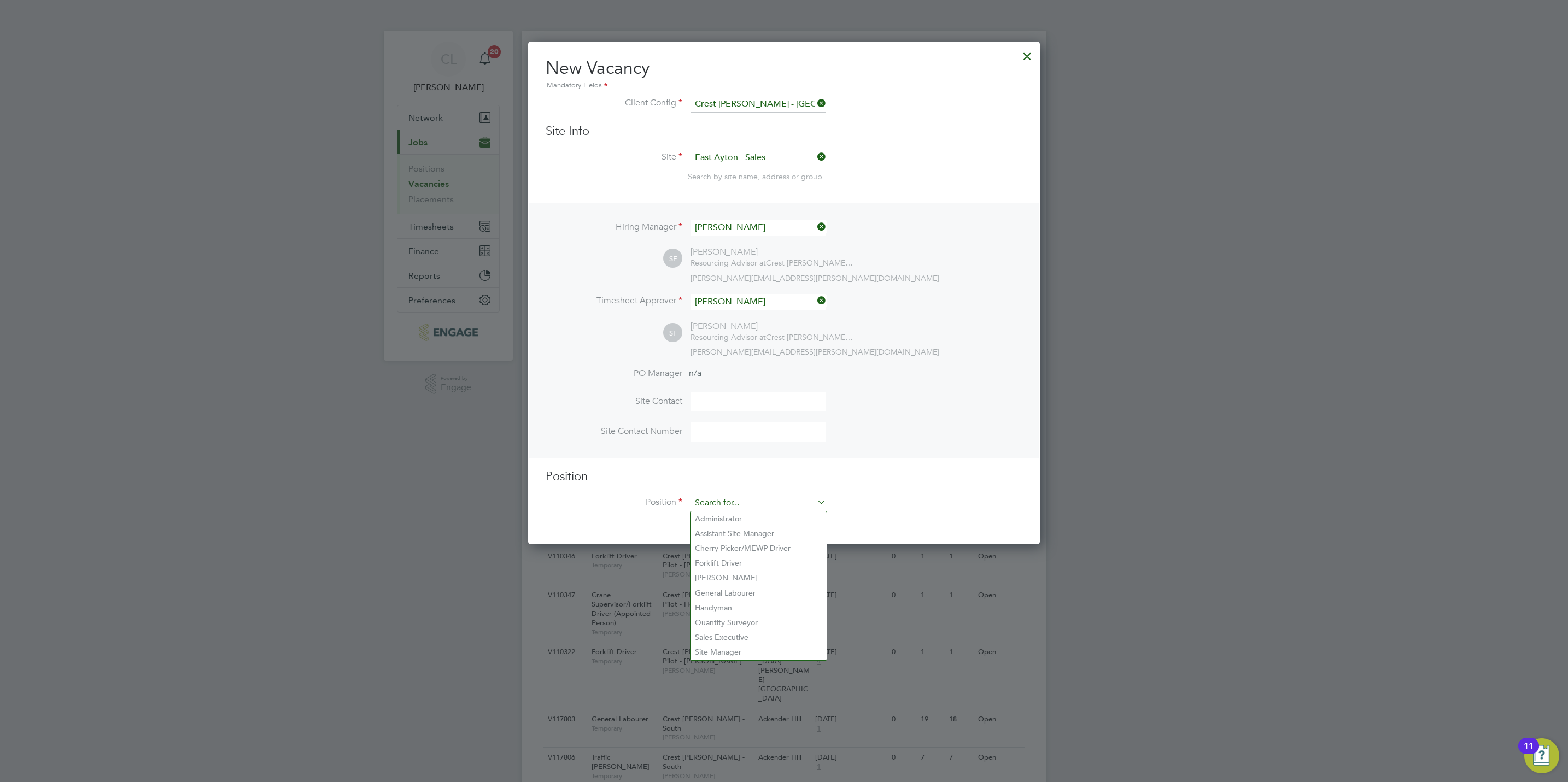
click at [704, 505] on input at bounding box center [758, 503] width 135 height 16
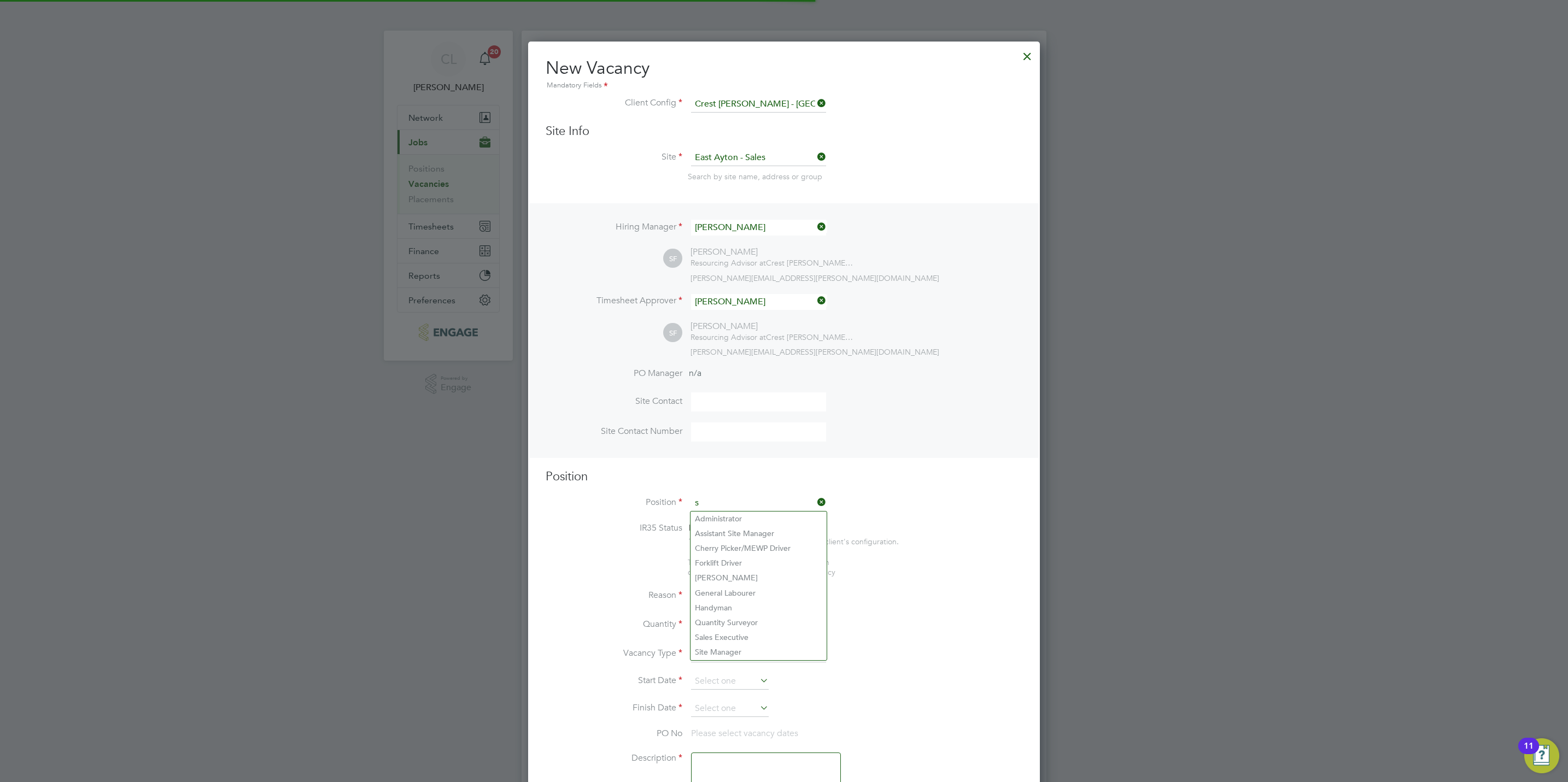
scroll to position [1578, 511]
click at [721, 516] on li "Sale s Executive" at bounding box center [758, 518] width 136 height 14
click at [738, 584] on input at bounding box center [758, 585] width 135 height 16
click at [724, 687] on li "Vacant Role" at bounding box center [758, 686] width 136 height 14
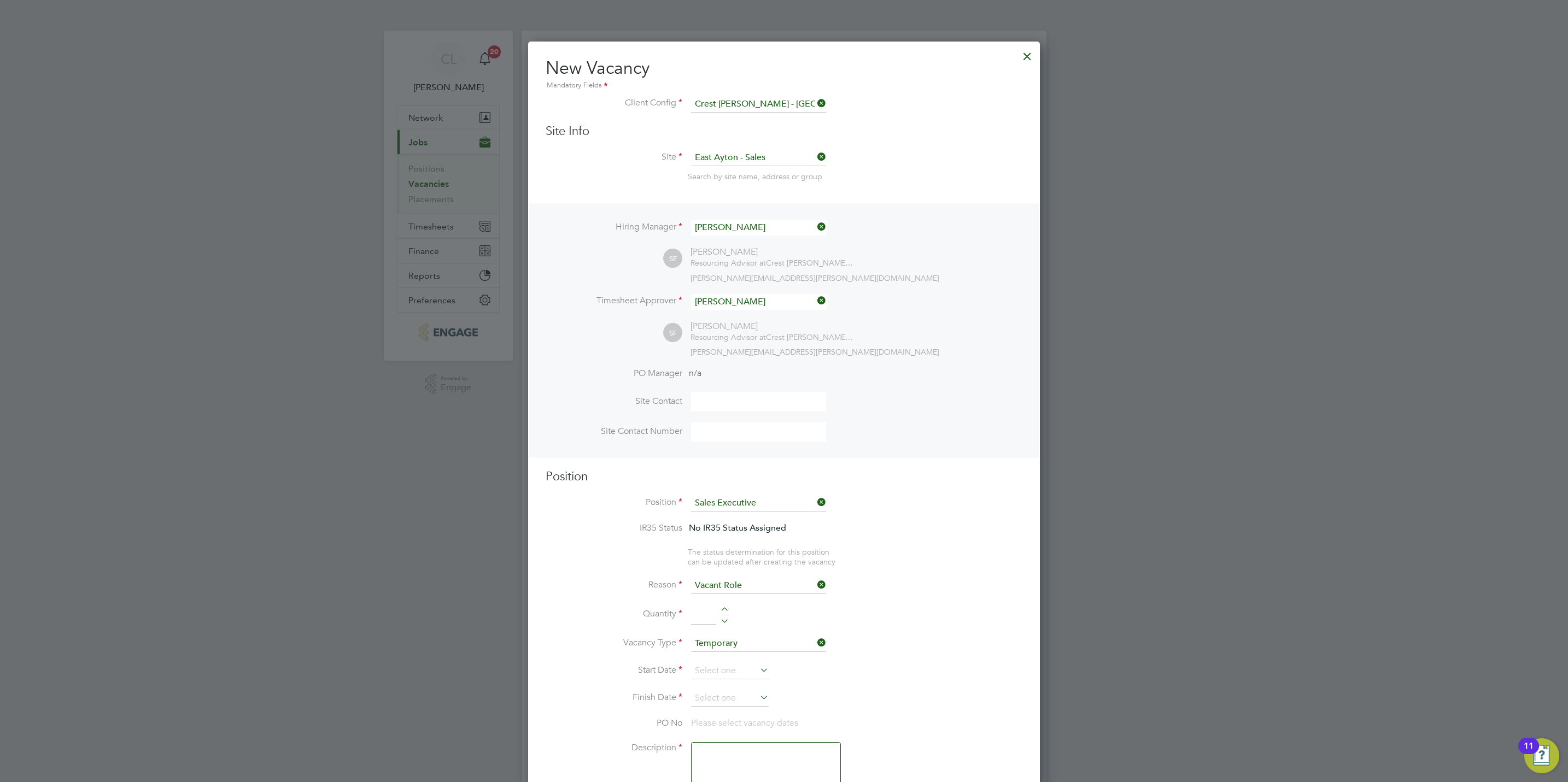
click at [723, 609] on div at bounding box center [724, 610] width 9 height 8
click at [737, 677] on input at bounding box center [730, 670] width 78 height 16
click at [754, 539] on span "27" at bounding box center [750, 537] width 21 height 21
click at [724, 701] on input at bounding box center [730, 697] width 78 height 16
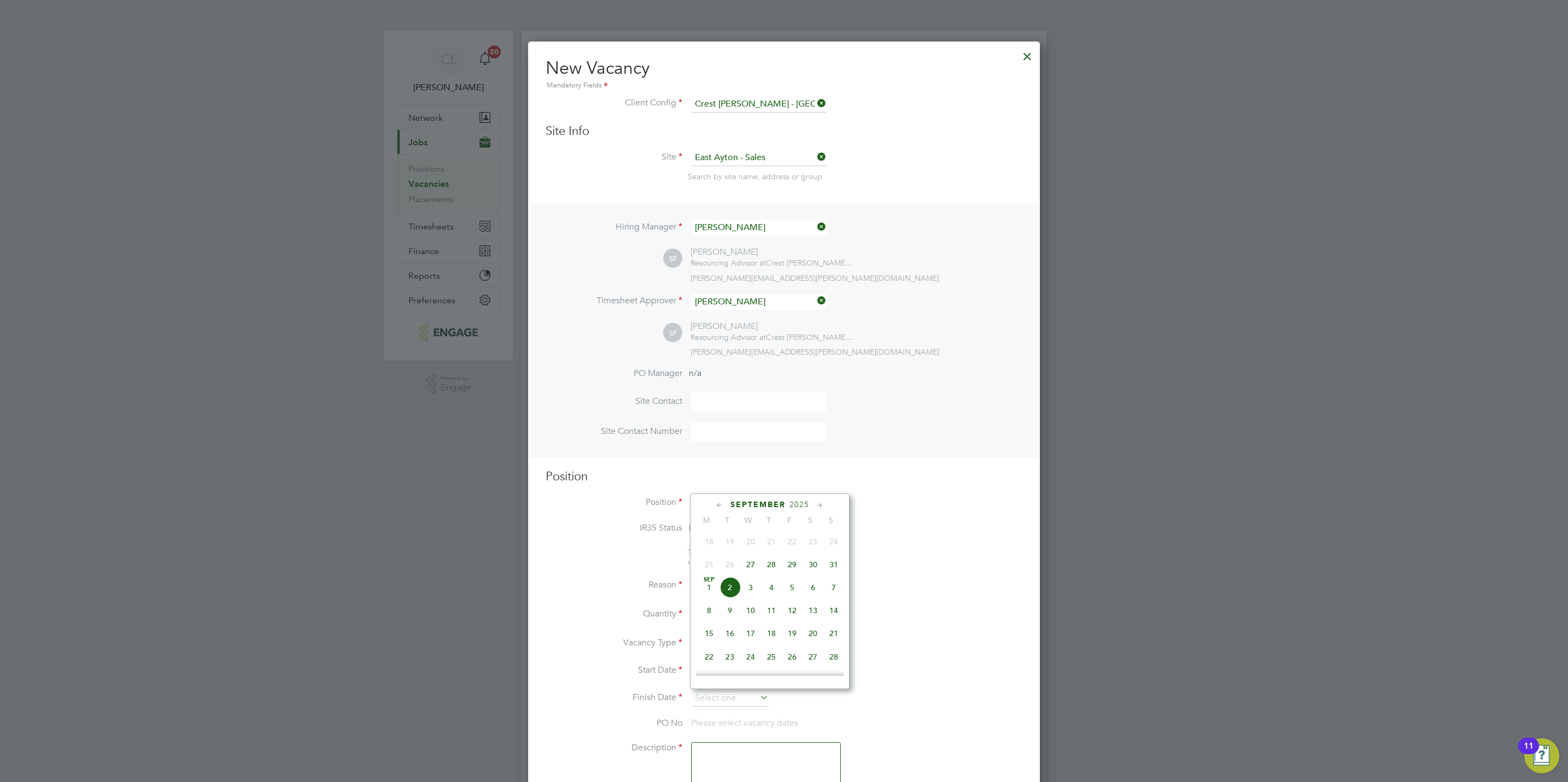
click at [754, 565] on span "27" at bounding box center [750, 564] width 21 height 21
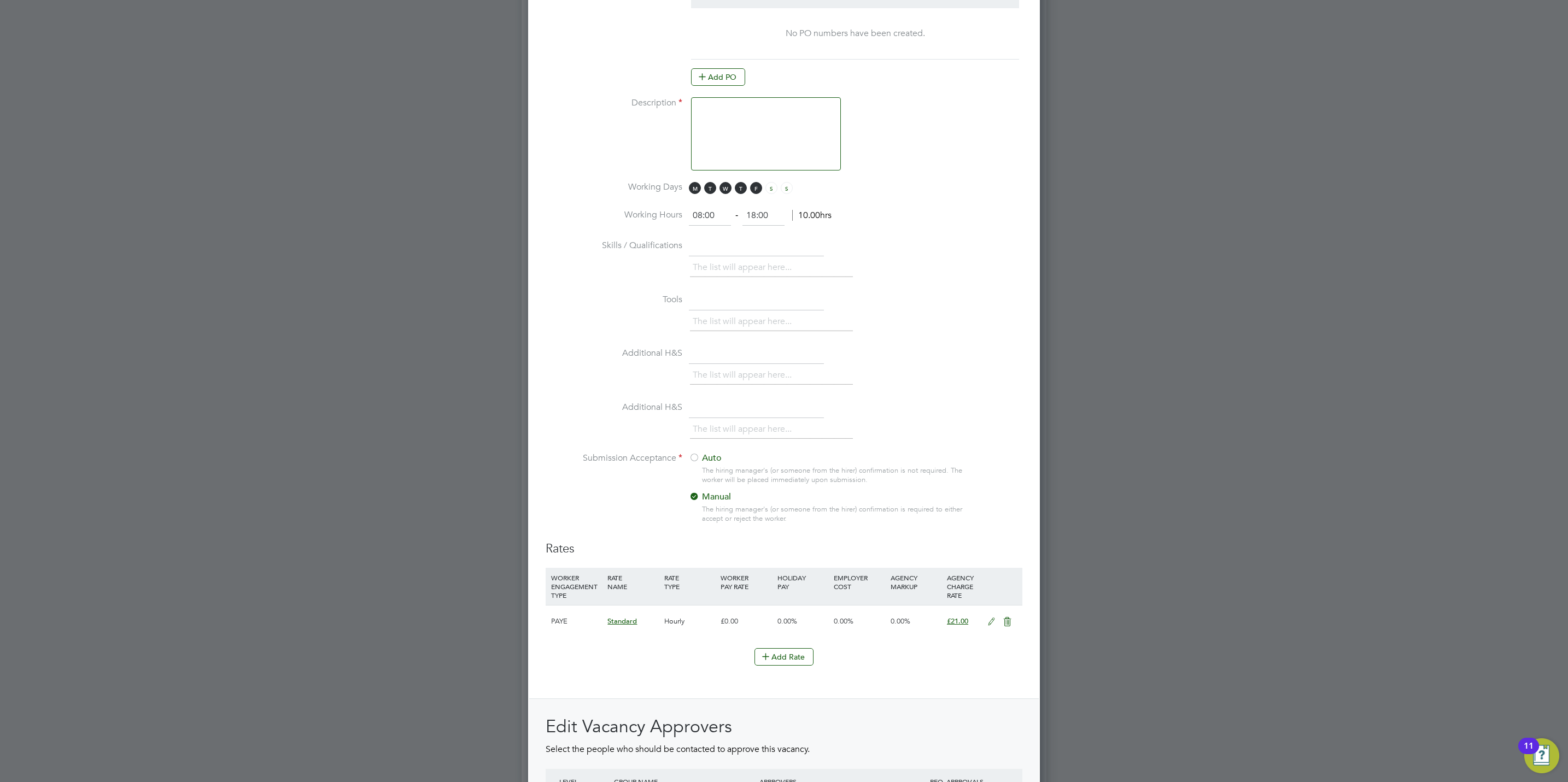
scroll to position [901, 0]
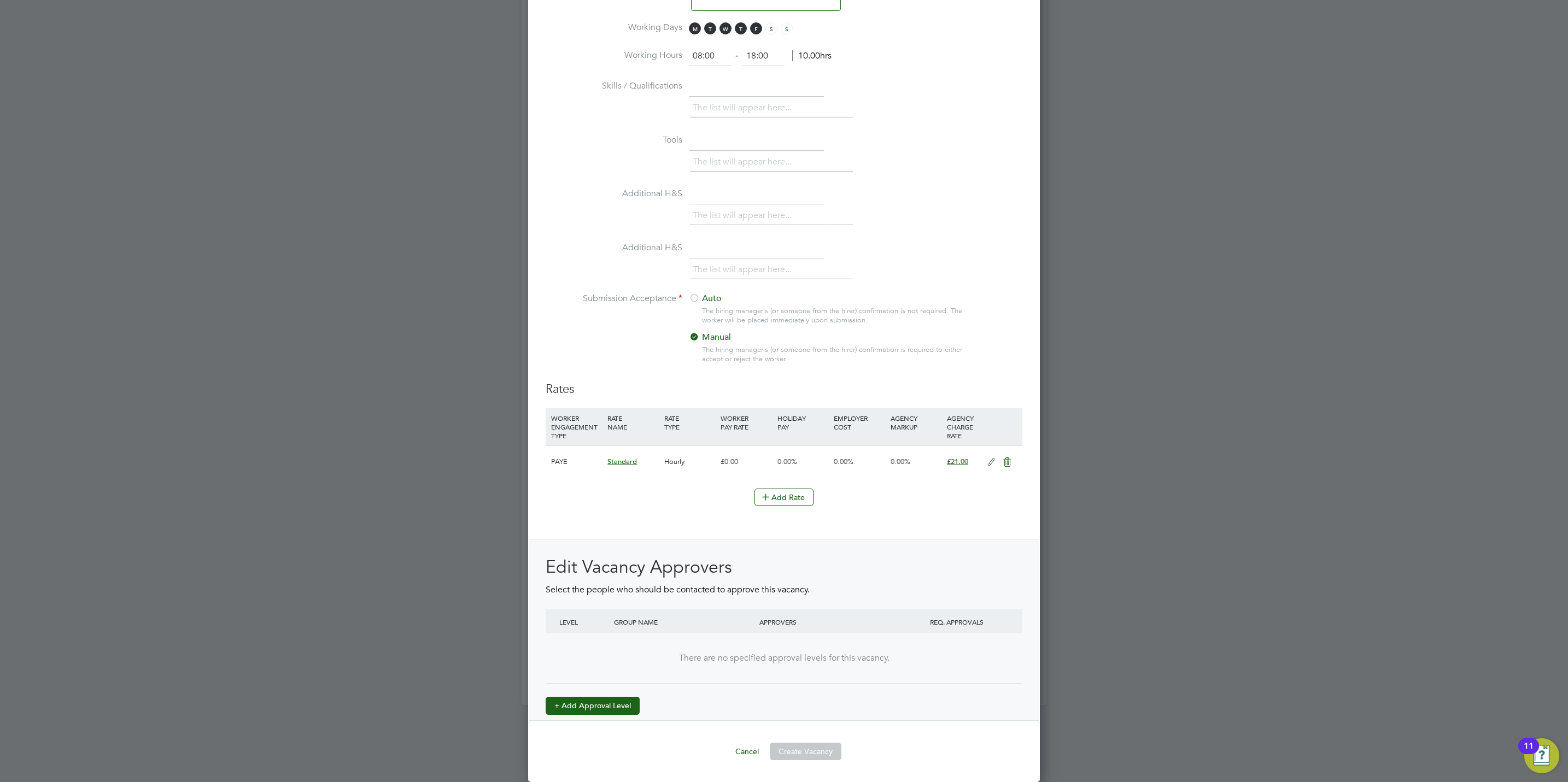
drag, startPoint x: 607, startPoint y: 693, endPoint x: 615, endPoint y: 702, distance: 12.0
click at [607, 693] on div "Edit Vacancy Approvers Select the people who should be contacted to approve thi…" at bounding box center [783, 636] width 477 height 159
click at [617, 704] on button "+ Add Approval Level" at bounding box center [592, 705] width 94 height 18
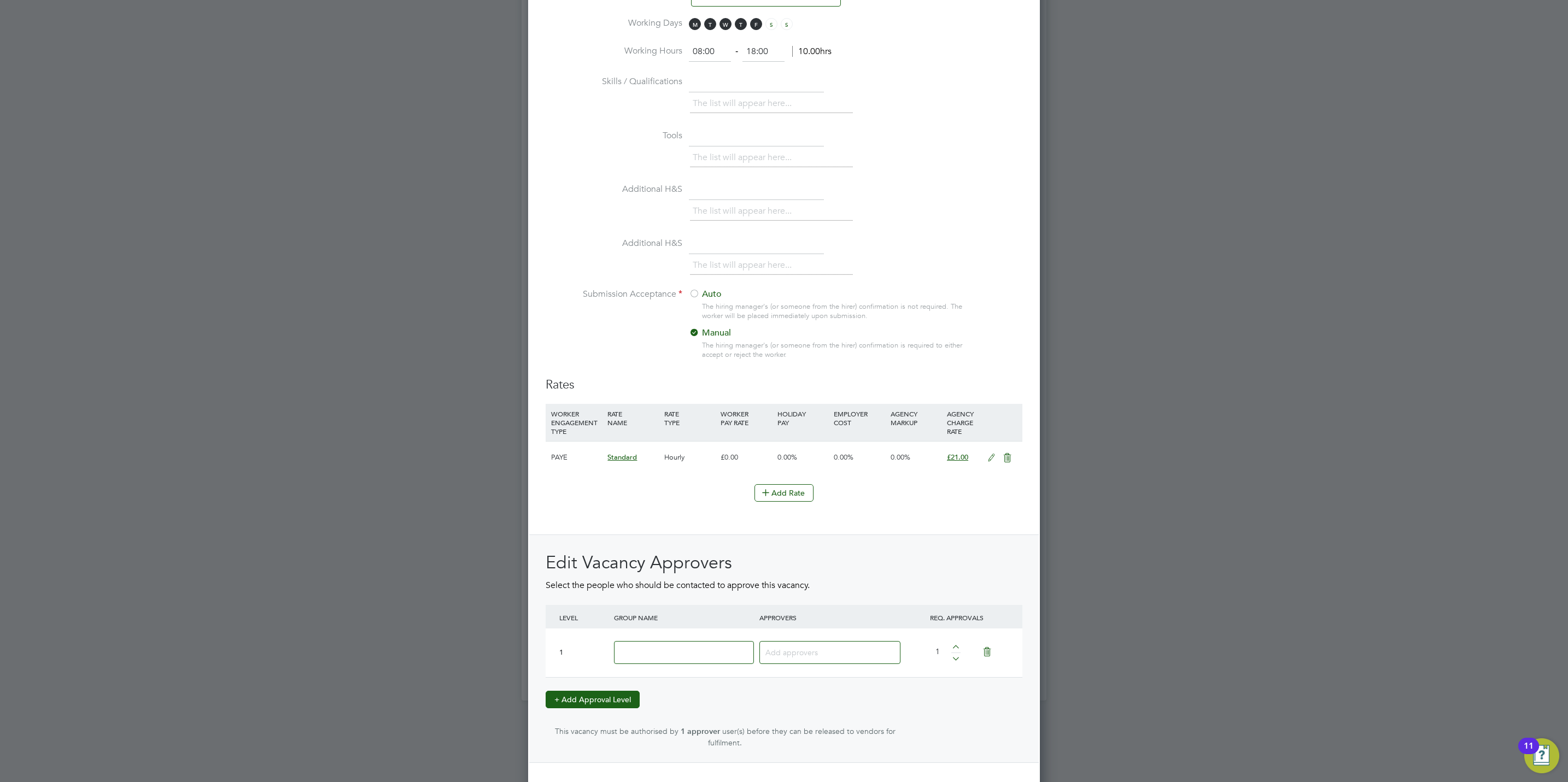
scroll to position [1688, 511]
click at [622, 654] on input at bounding box center [683, 653] width 140 height 24
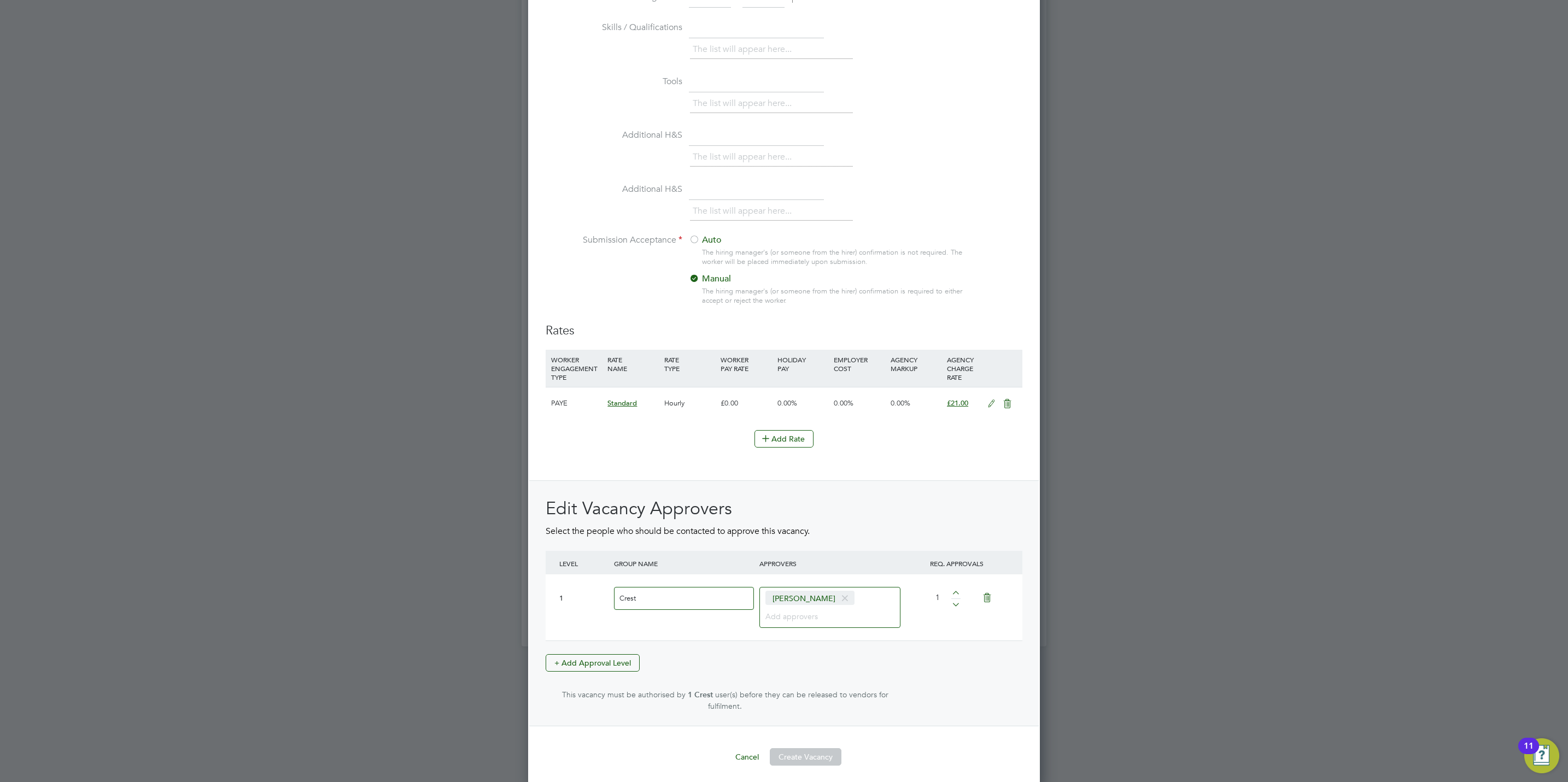
click at [810, 680] on div "Edit Vacancy Approvers Select the people who should be contacted to approve thi…" at bounding box center [783, 603] width 477 height 214
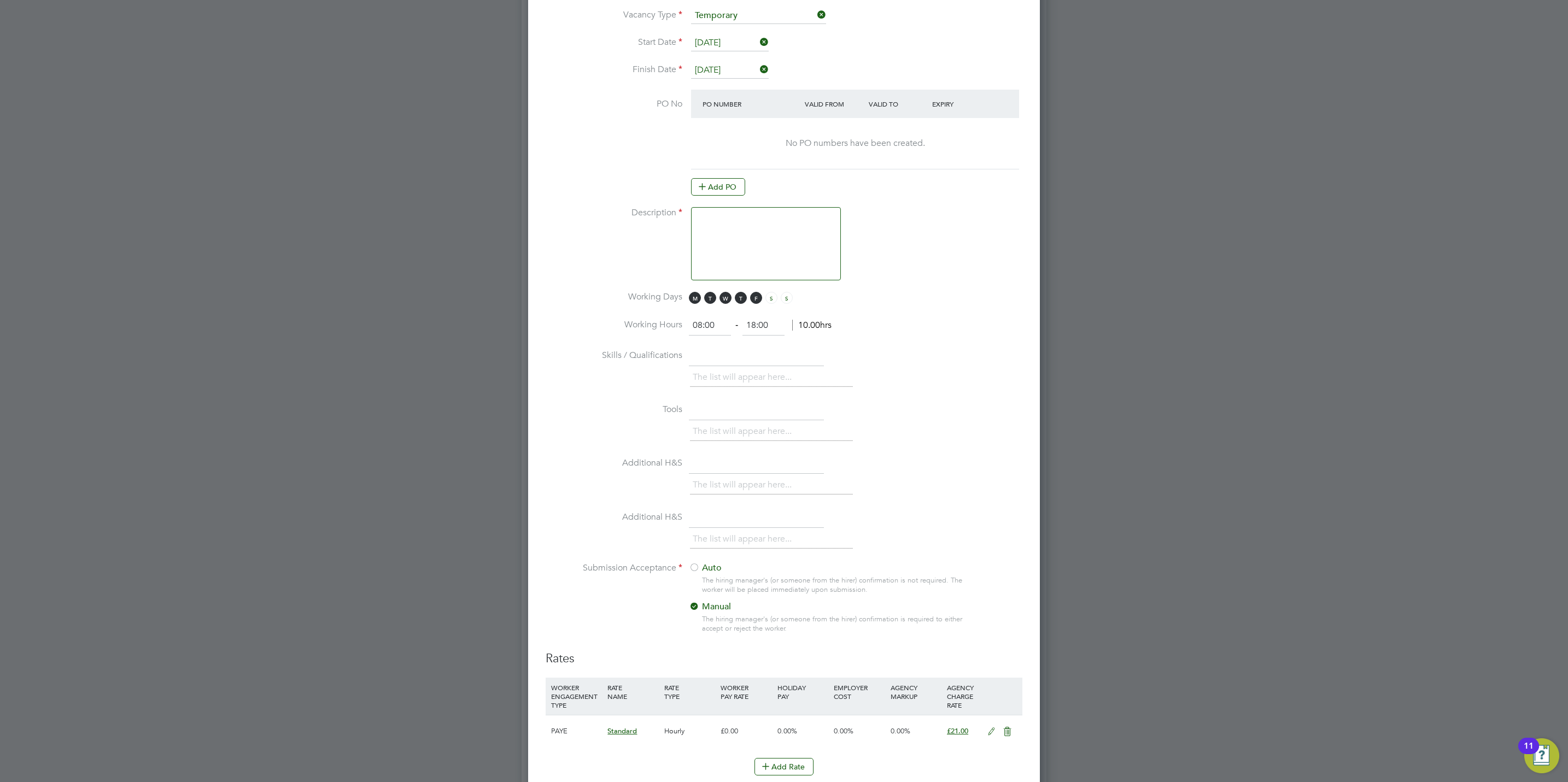
click at [727, 223] on textarea at bounding box center [765, 244] width 150 height 74
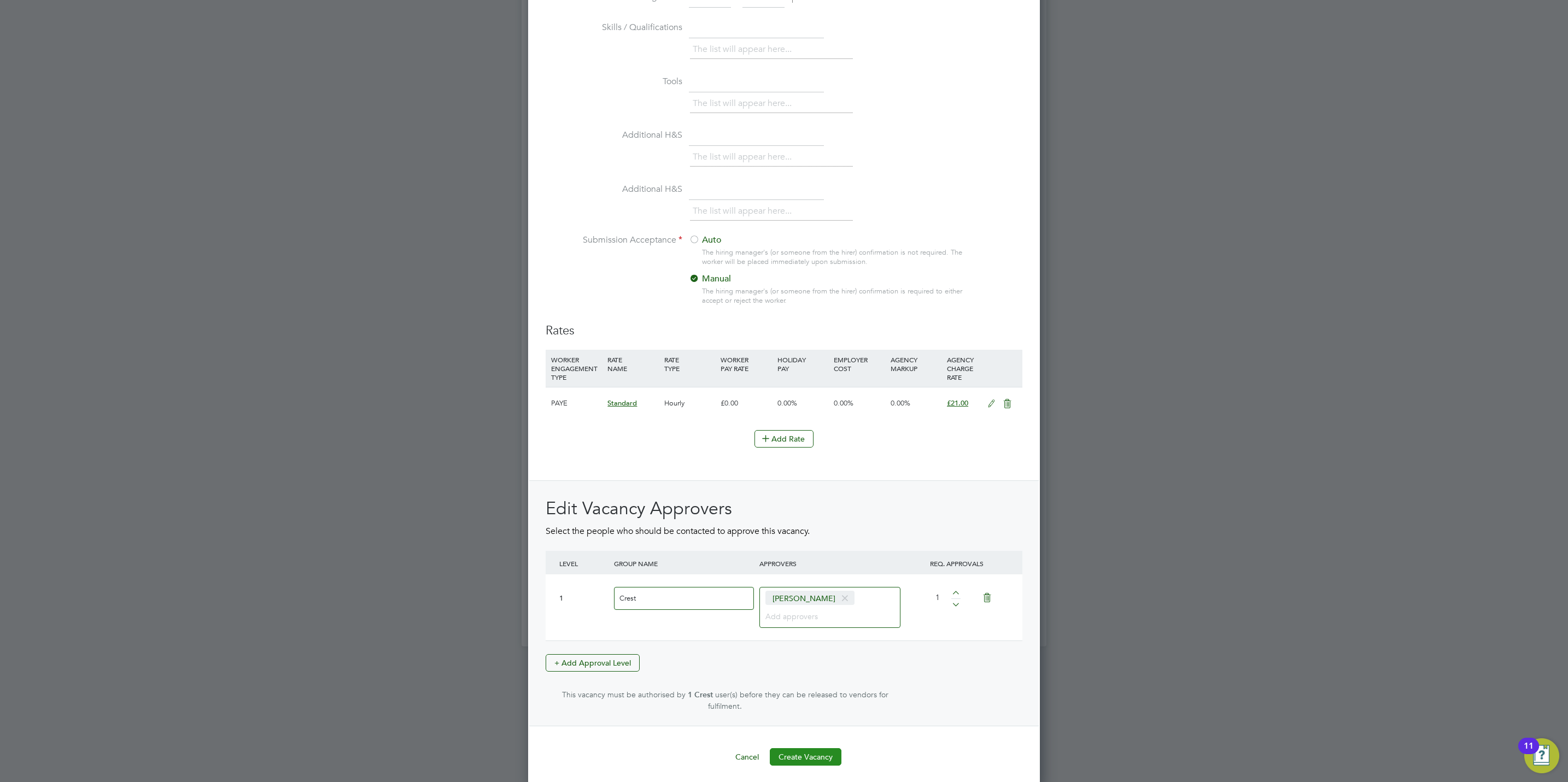
click at [819, 752] on button "Create Vacancy" at bounding box center [805, 757] width 72 height 18
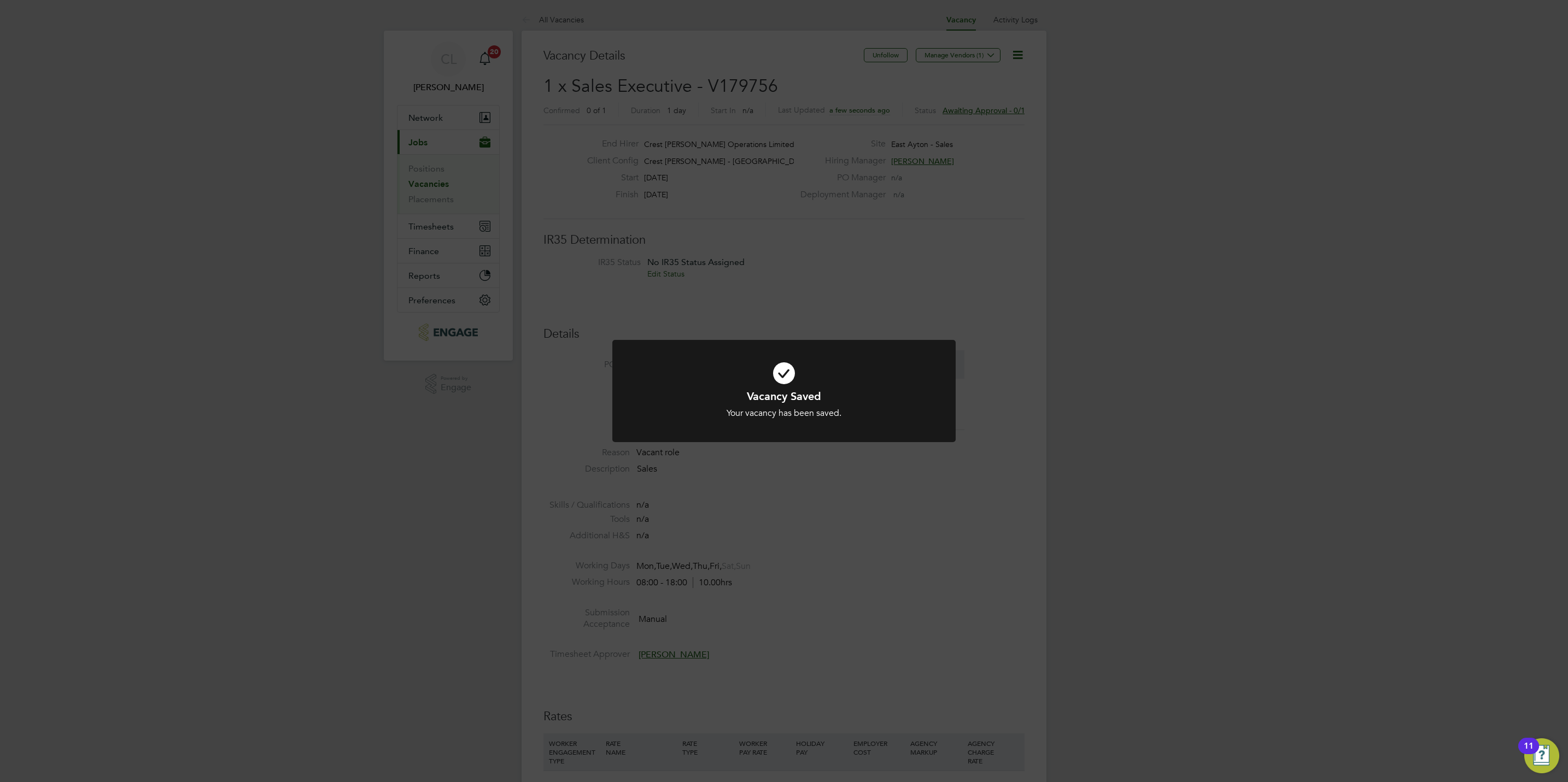
click at [725, 215] on div "Vacancy Saved Your vacancy has been saved. Cancel Okay" at bounding box center [784, 391] width 1568 height 782
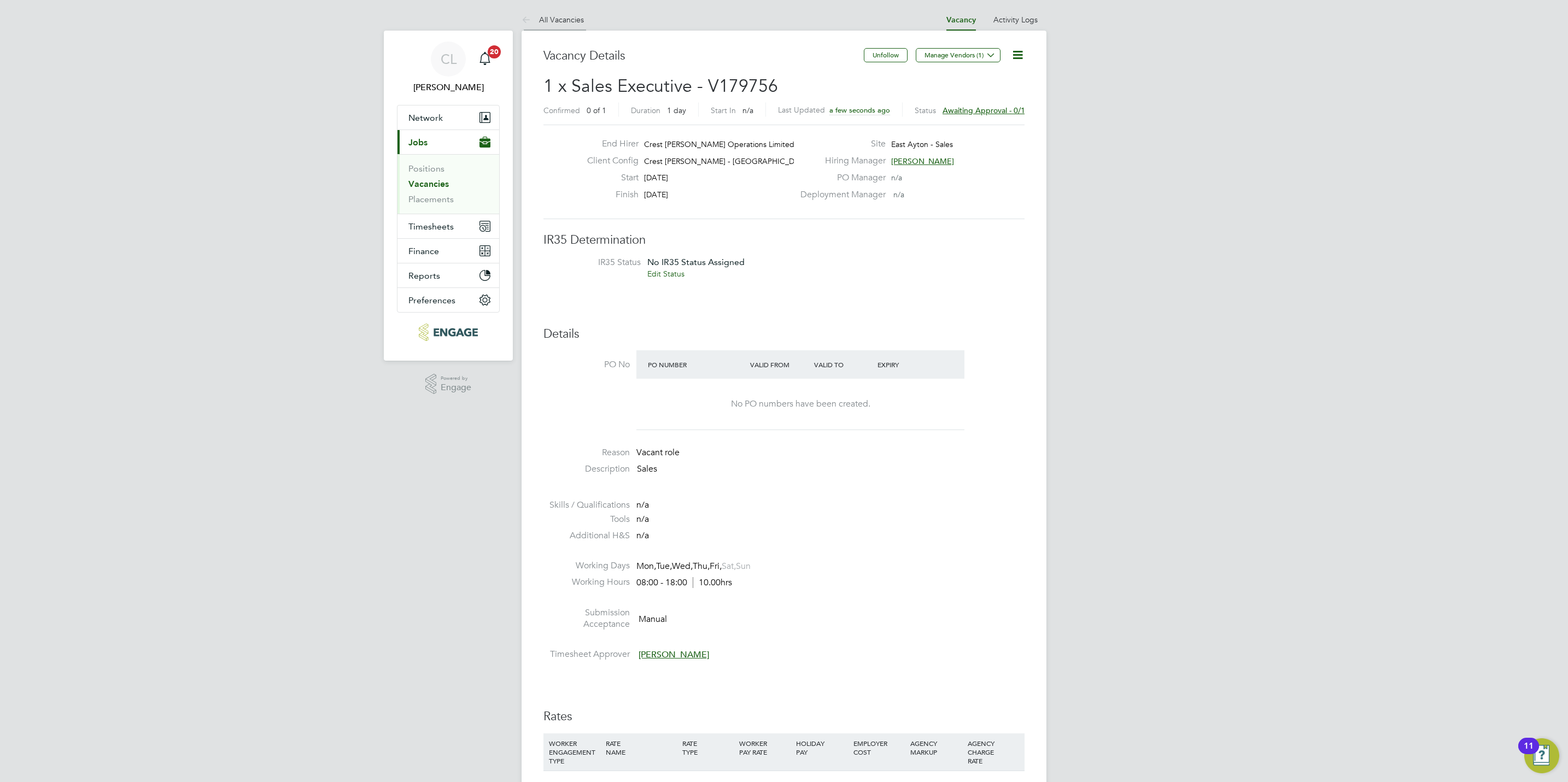
click at [549, 19] on link "All Vacancies" at bounding box center [553, 19] width 63 height 10
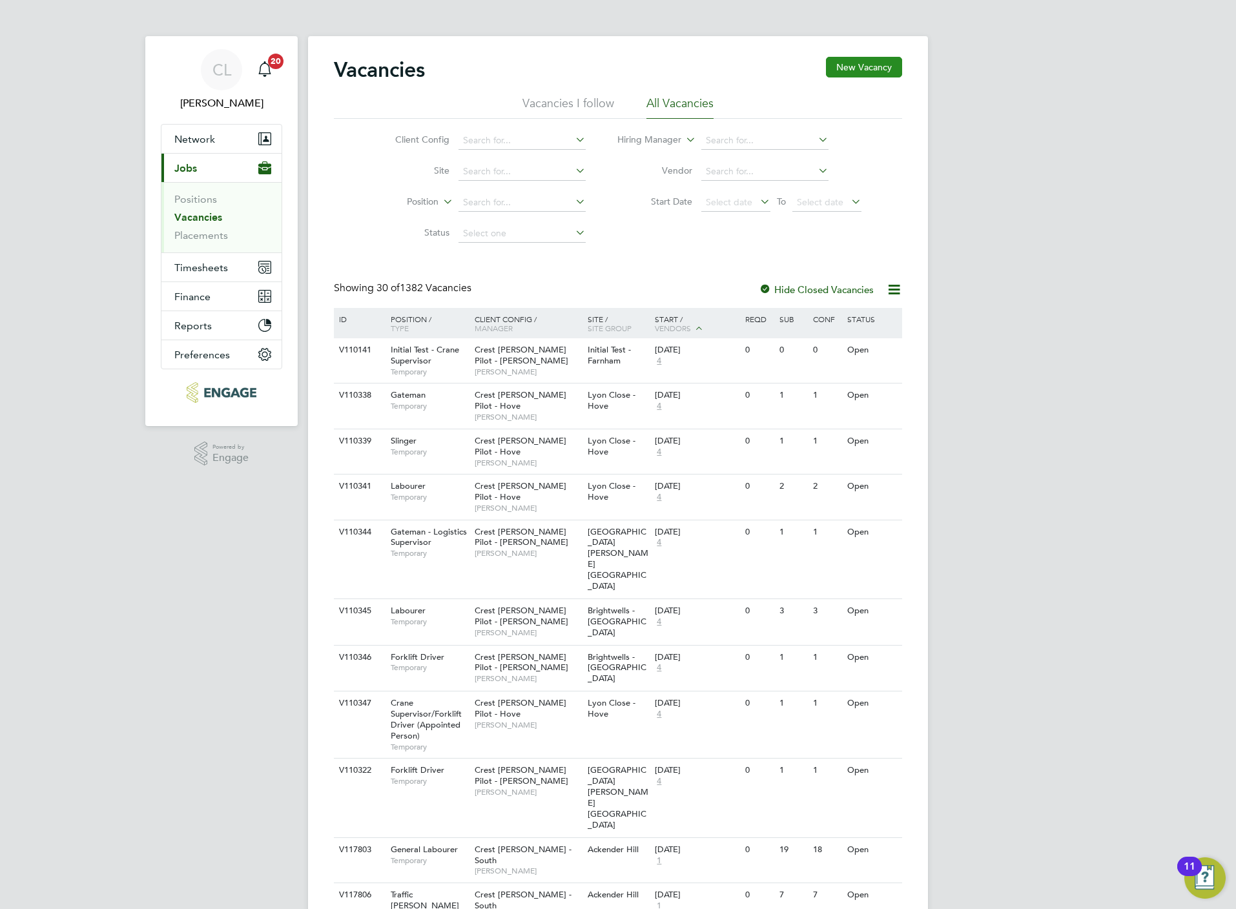
click at [866, 66] on button "New Vacancy" at bounding box center [864, 67] width 76 height 21
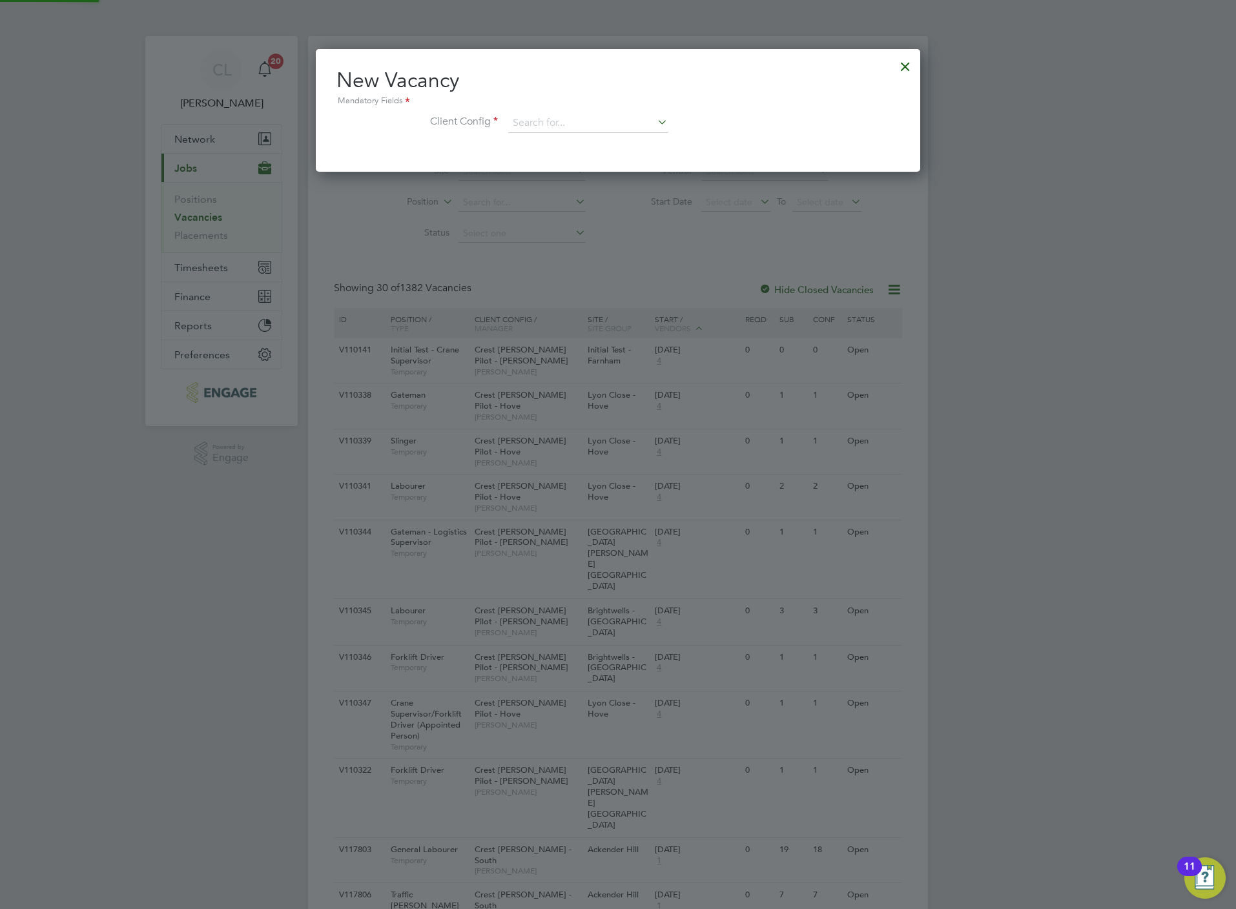
scroll to position [123, 604]
click at [564, 116] on input at bounding box center [587, 123] width 159 height 19
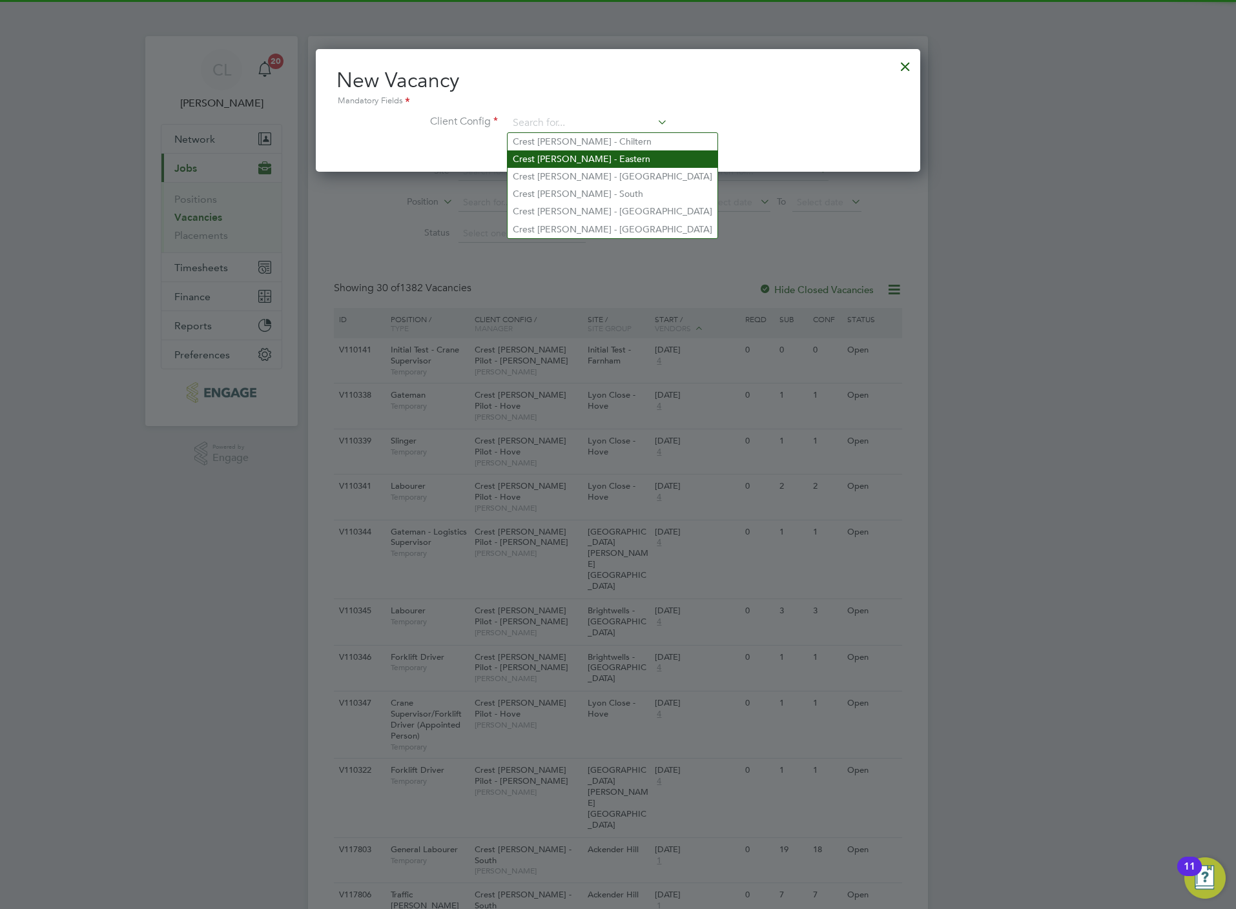
click at [616, 159] on li "Crest Nicholson - Eastern" at bounding box center [612, 158] width 210 height 17
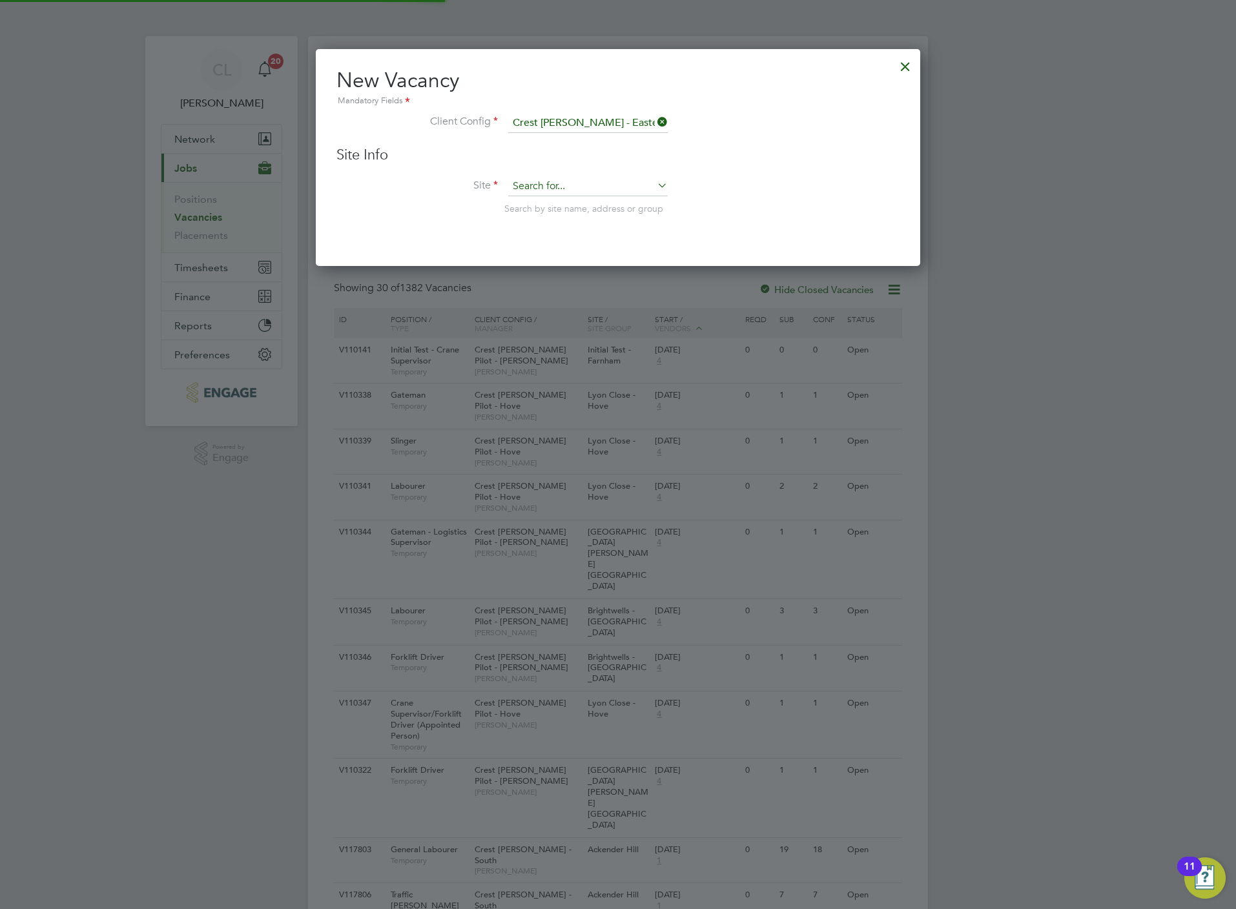
click at [547, 187] on input at bounding box center [587, 186] width 159 height 19
click at [529, 205] on li "Limebrook Way Phase 2" at bounding box center [587, 204] width 161 height 17
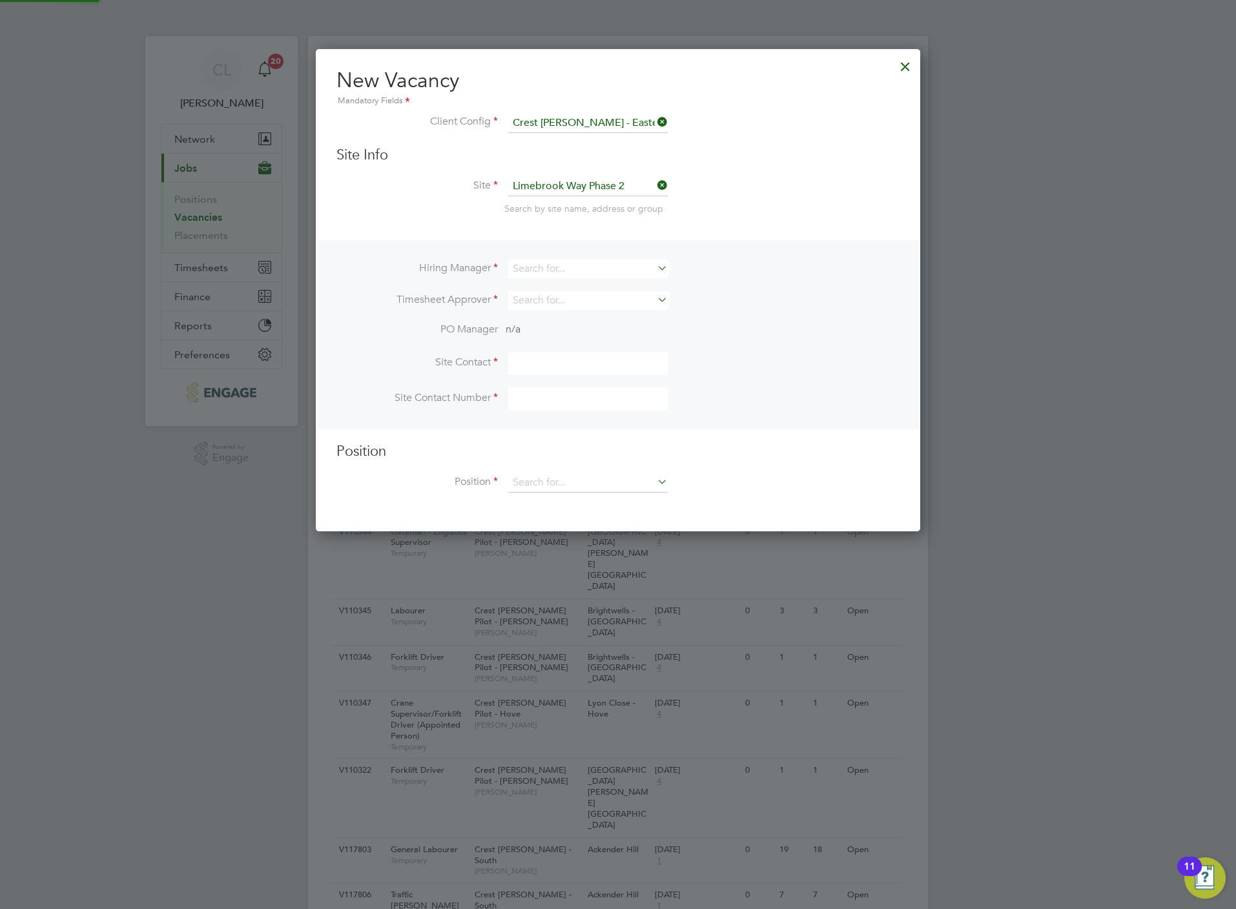
scroll to position [482, 604]
click at [543, 270] on input at bounding box center [587, 269] width 159 height 19
click at [505, 238] on li "Site Limebrook Way Phase 2 Search by site name, address or group" at bounding box center [617, 208] width 563 height 63
click at [522, 263] on input at bounding box center [587, 269] width 159 height 19
click at [575, 302] on li "Mark Wilkinson" at bounding box center [587, 304] width 161 height 17
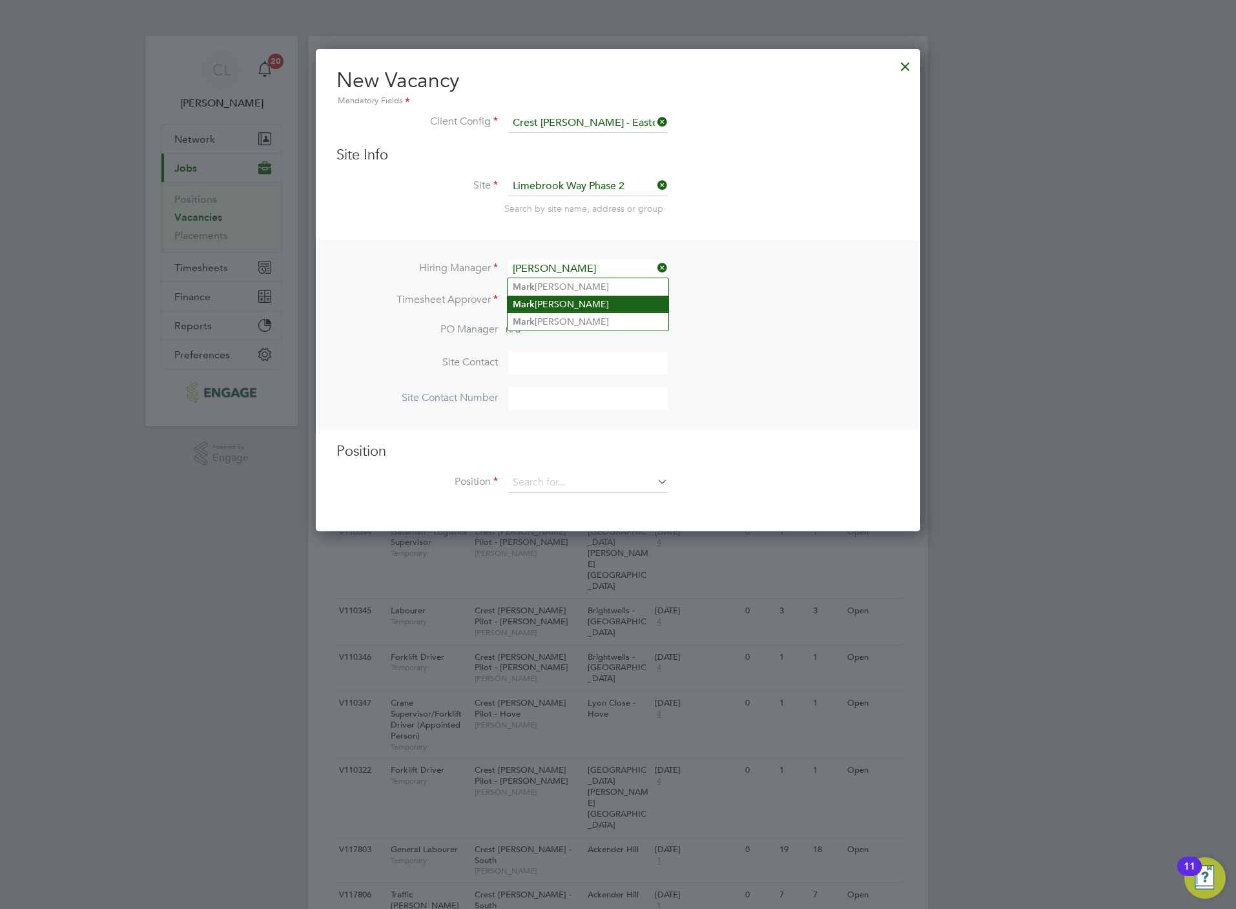
scroll to position [538, 604]
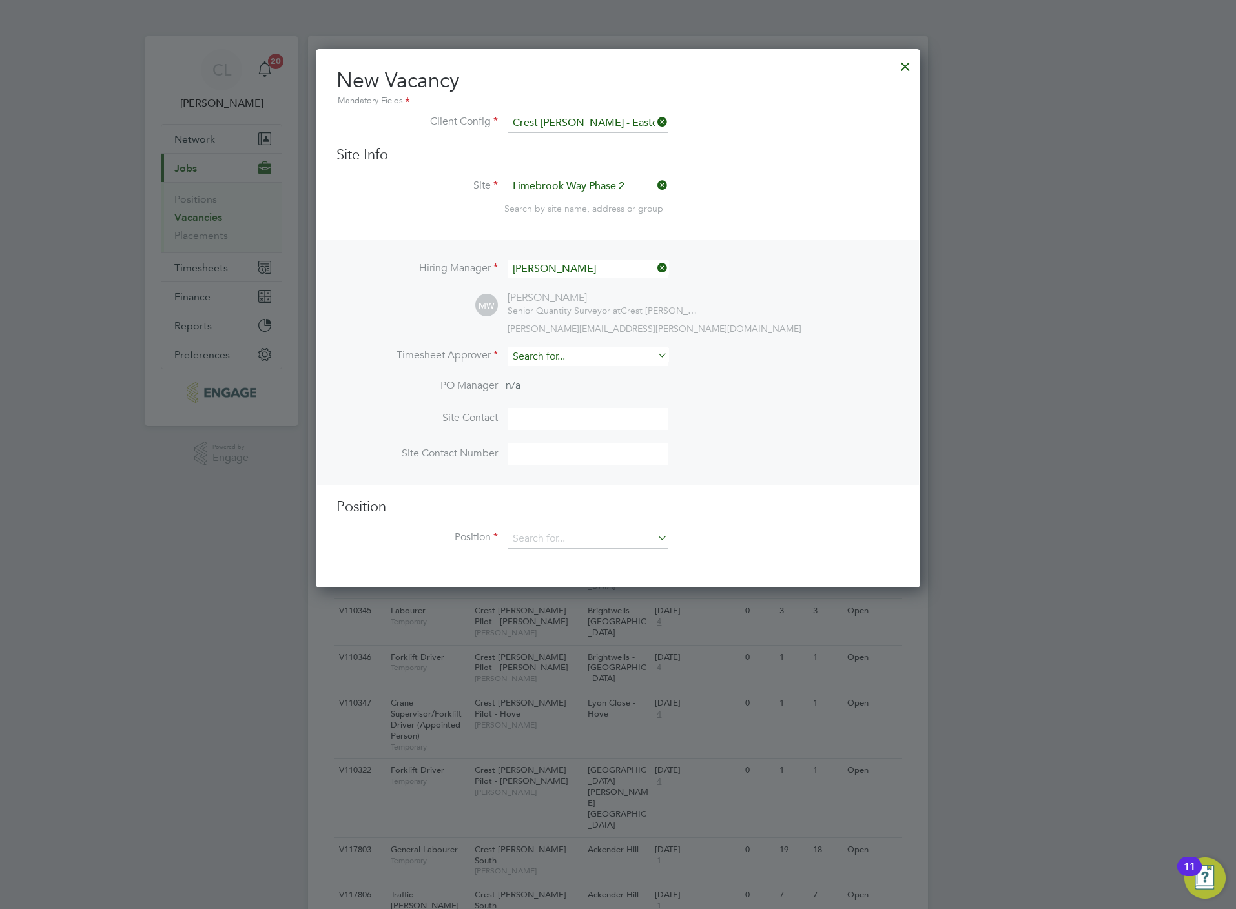
click at [549, 362] on input at bounding box center [587, 356] width 159 height 19
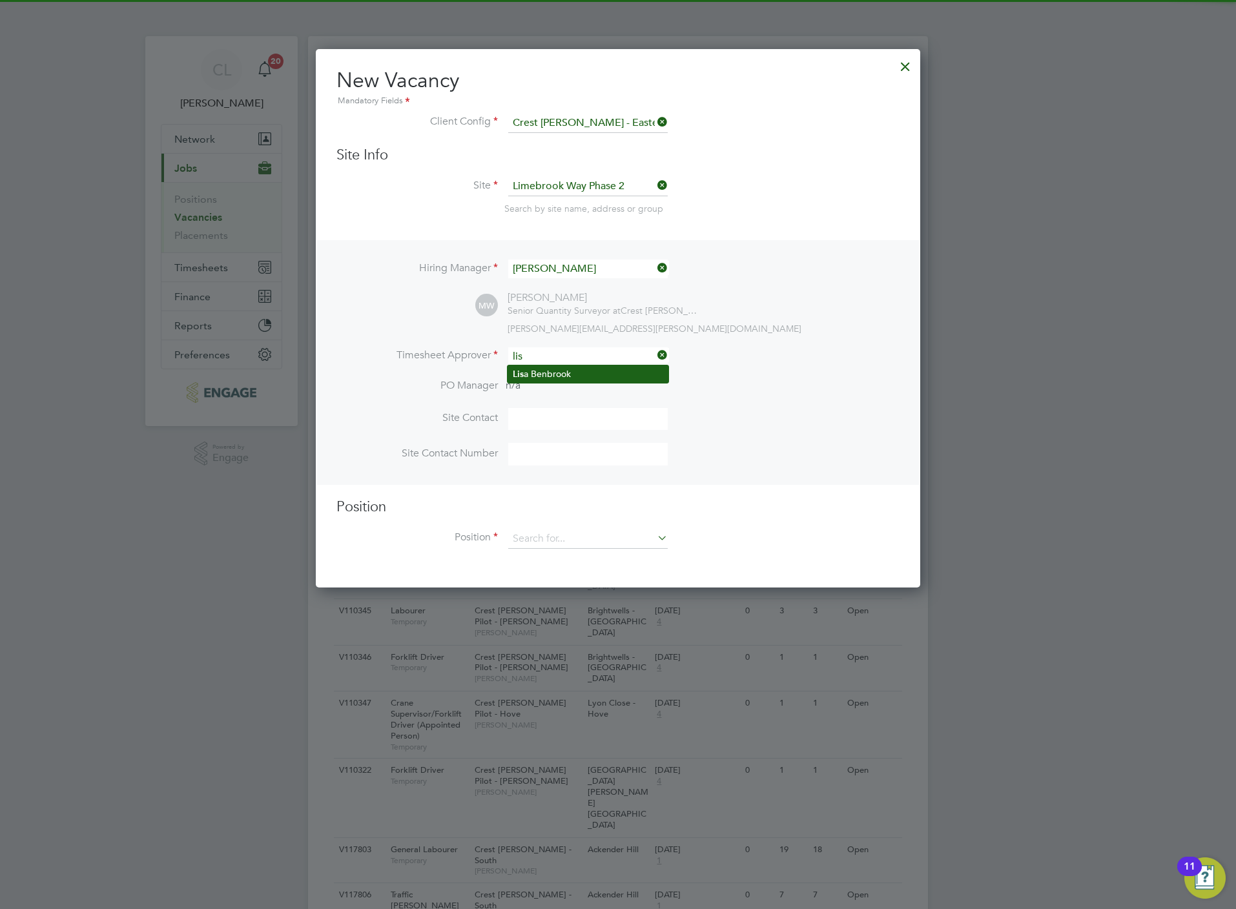
click at [547, 368] on li "Lis a Benbrook" at bounding box center [587, 373] width 161 height 17
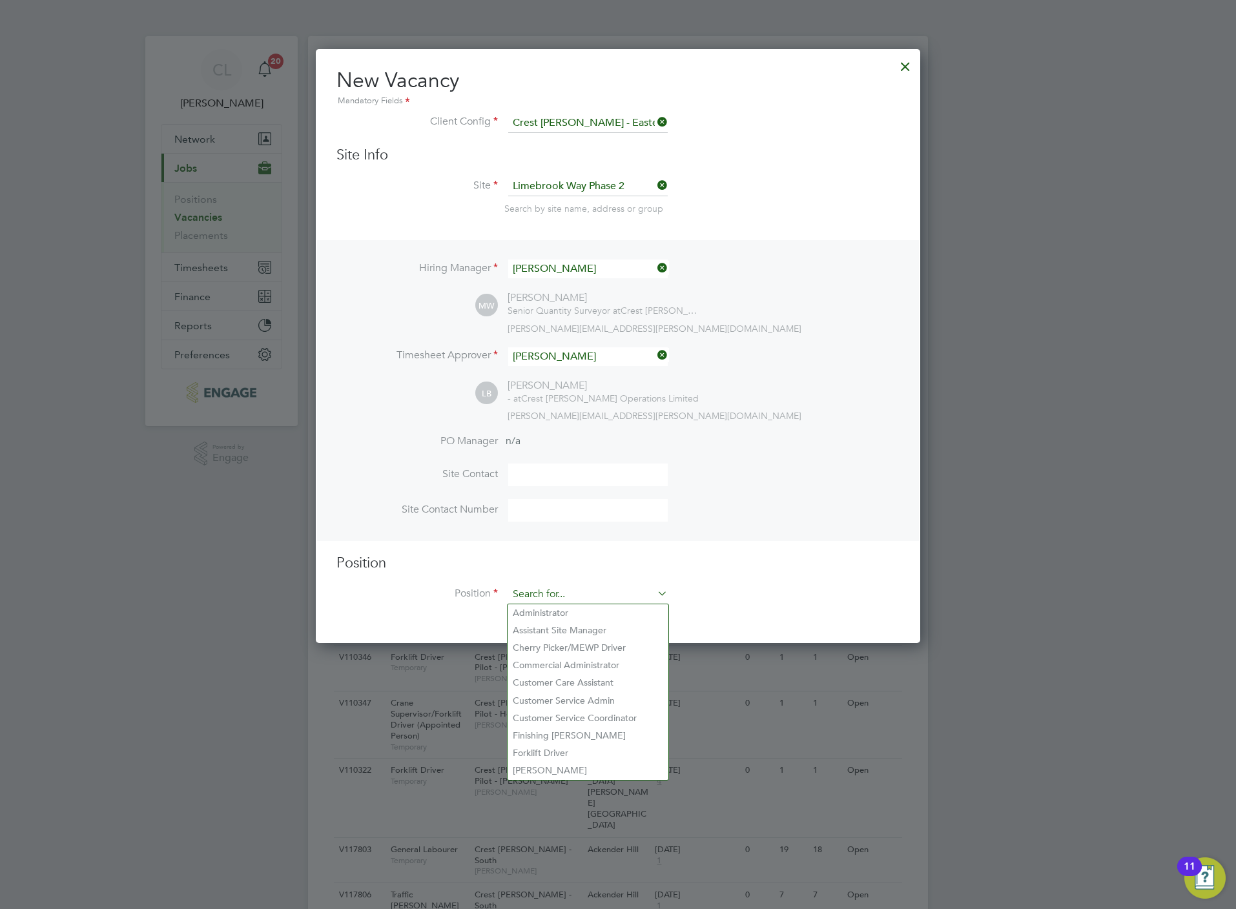
click at [552, 593] on input at bounding box center [587, 594] width 159 height 19
click at [847, 566] on h3 "Position" at bounding box center [617, 563] width 563 height 19
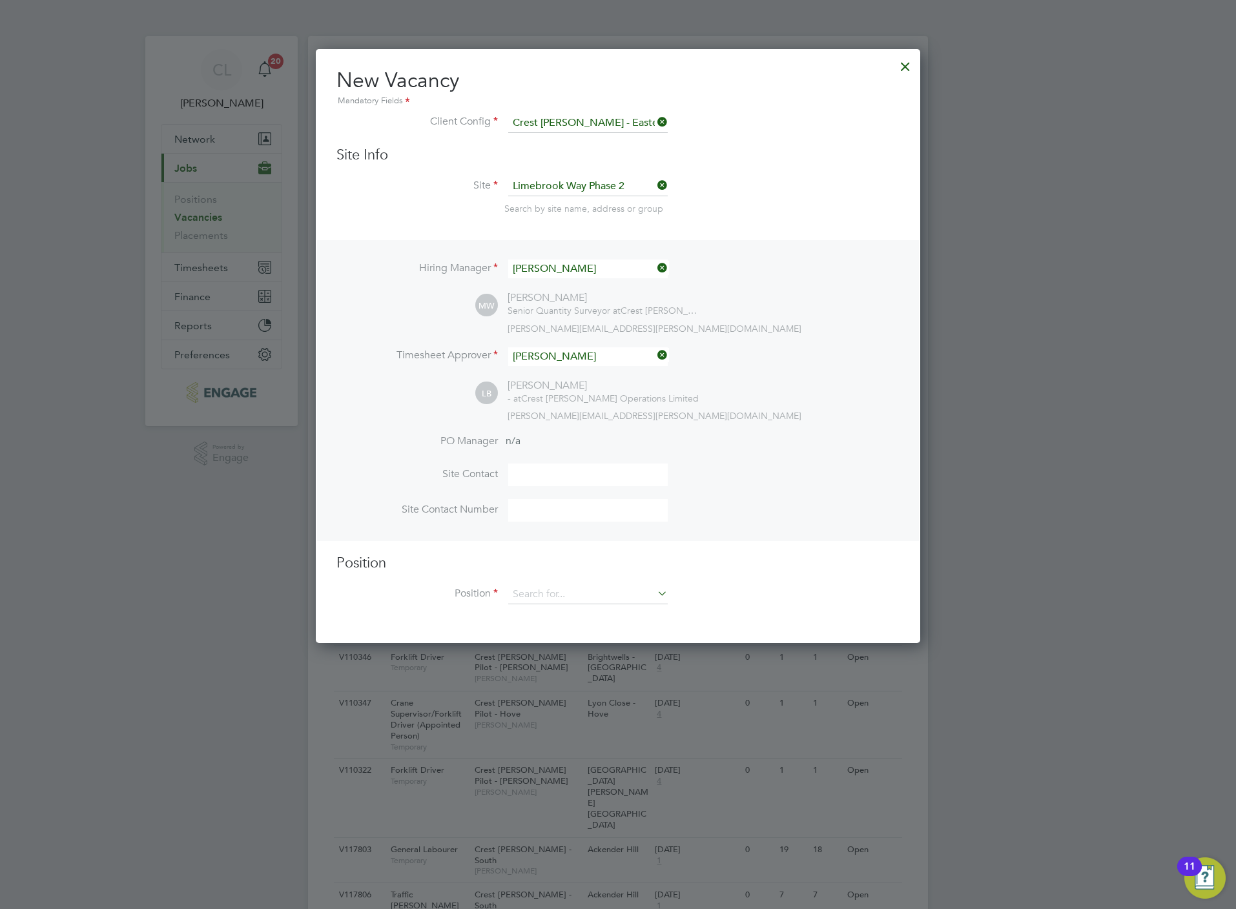
click at [574, 604] on li "Position" at bounding box center [617, 601] width 563 height 32
click at [577, 597] on input at bounding box center [587, 594] width 159 height 19
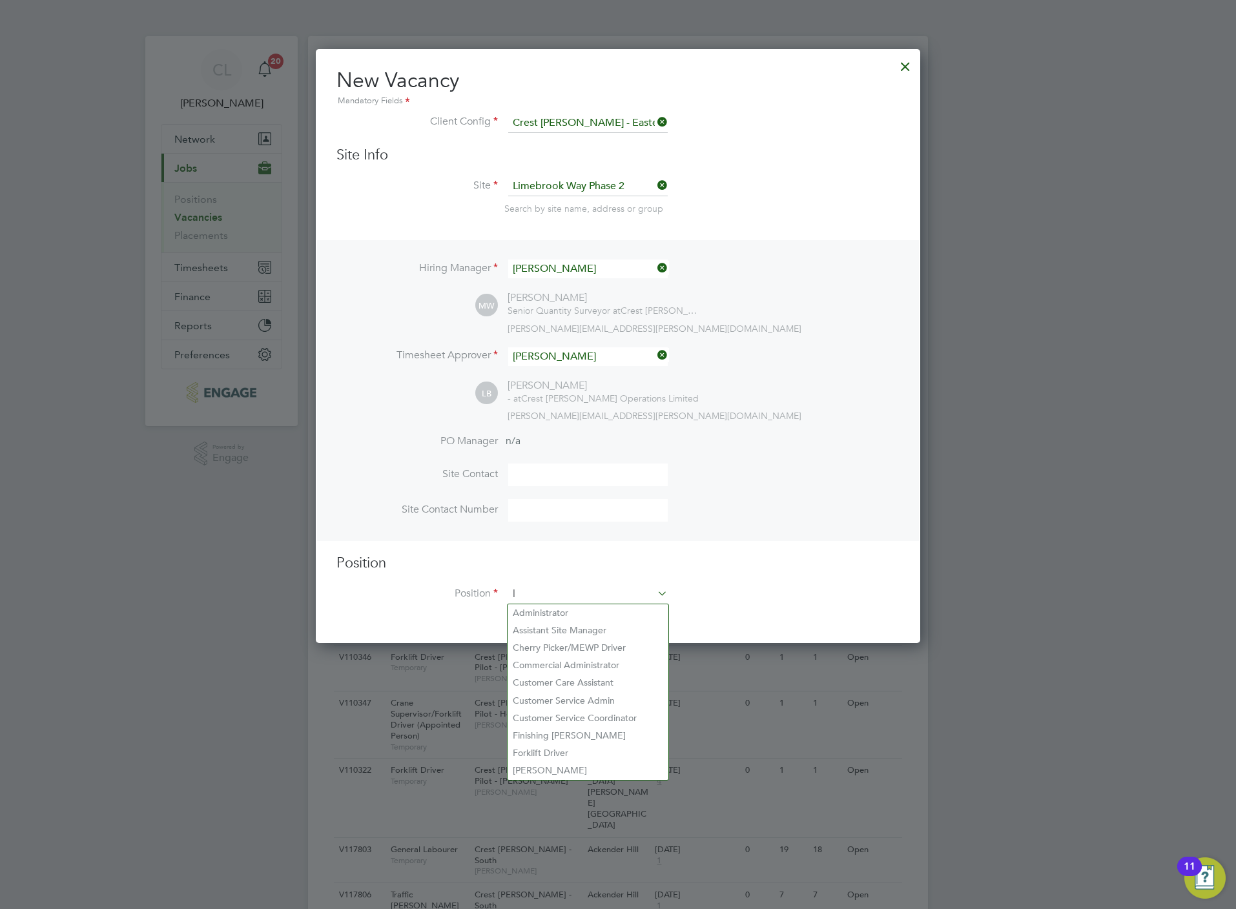
scroll to position [1864, 604]
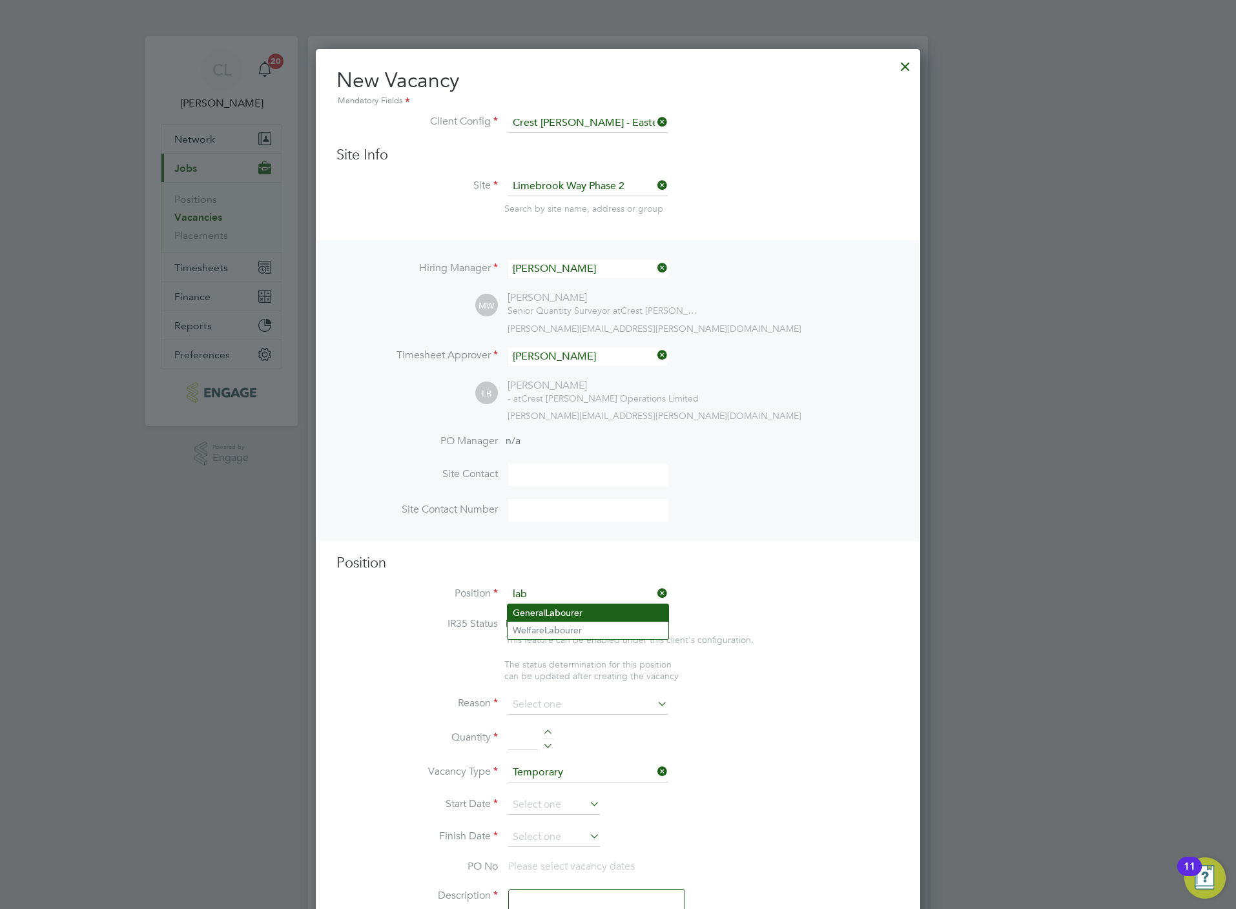
click at [547, 620] on li "General Lab ourer" at bounding box center [587, 612] width 161 height 17
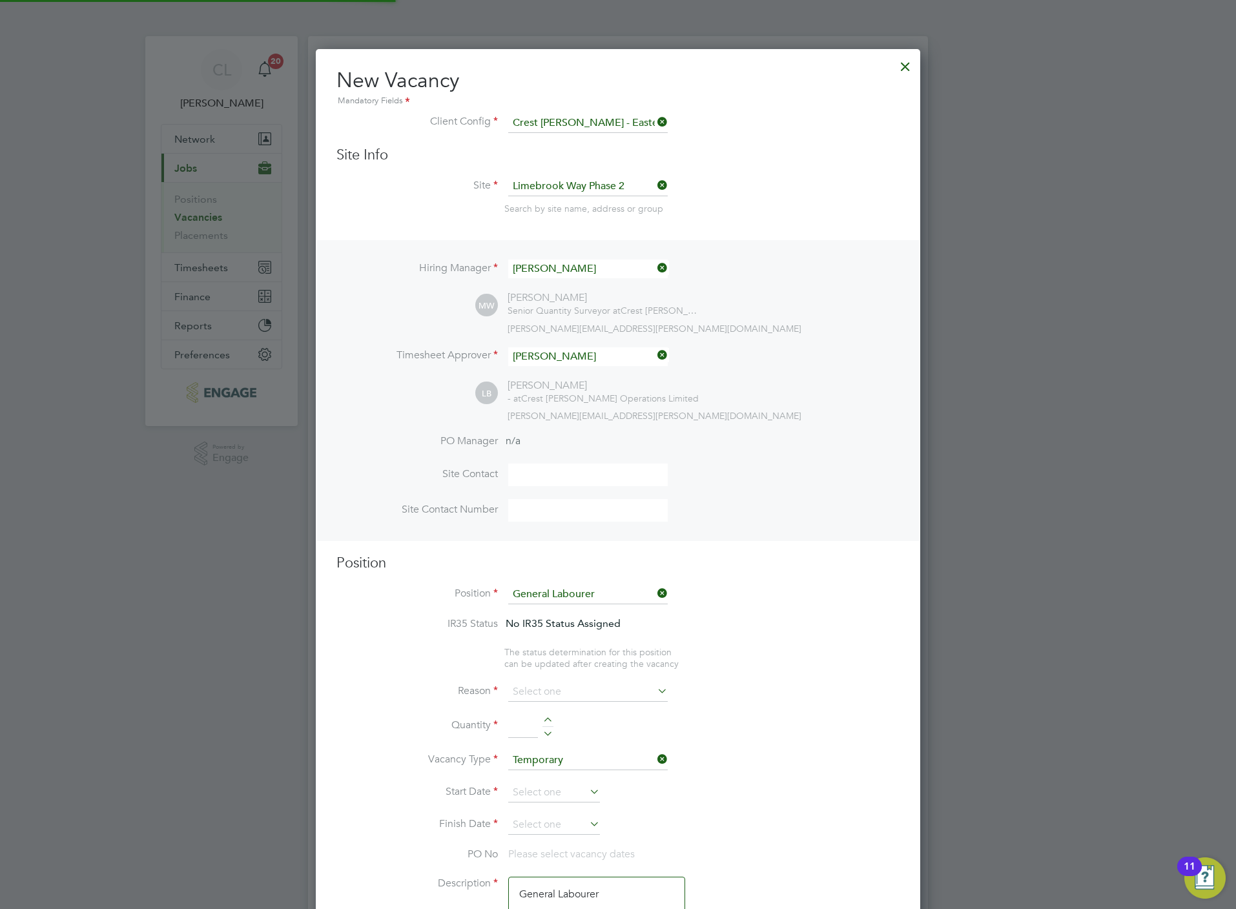
scroll to position [39, 66]
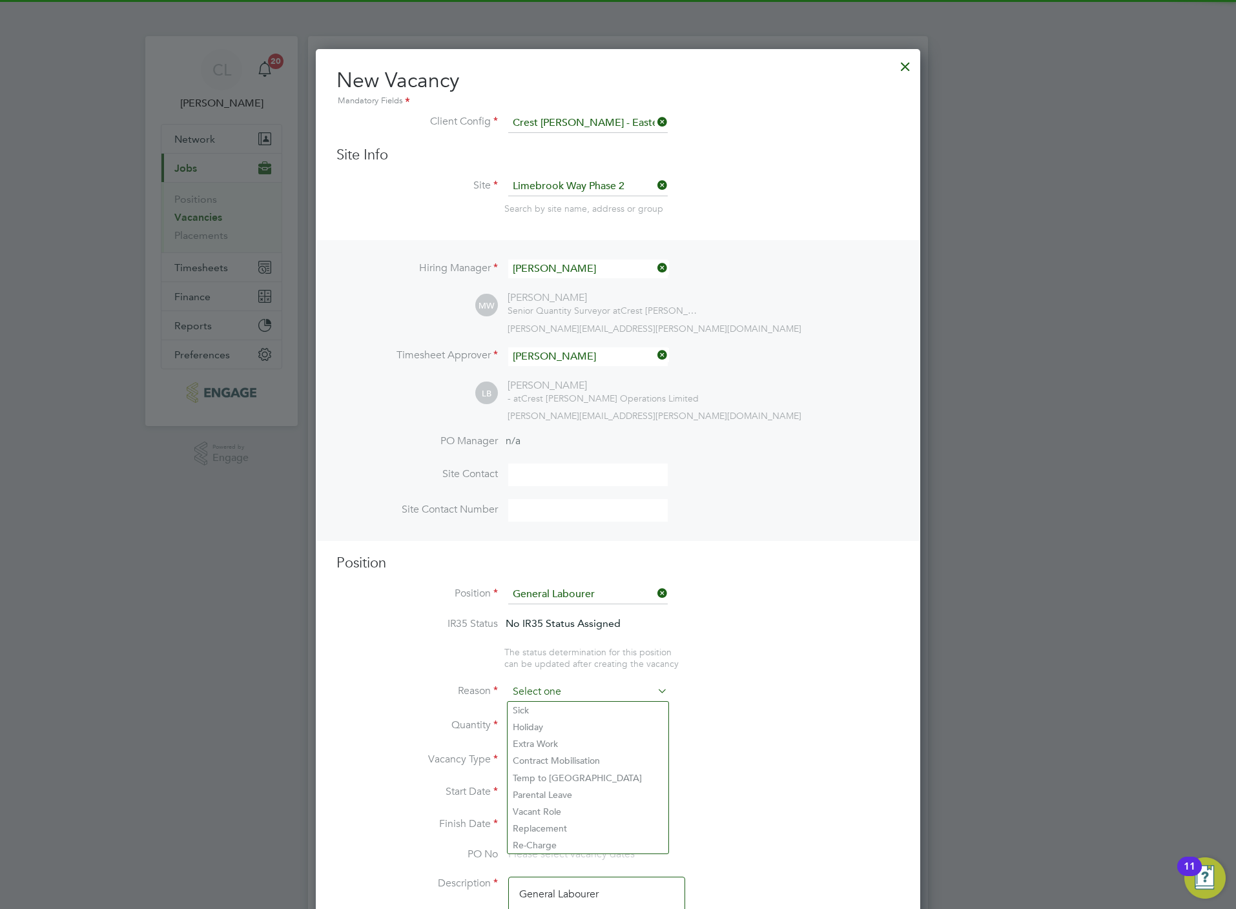
click at [542, 692] on input at bounding box center [587, 691] width 159 height 19
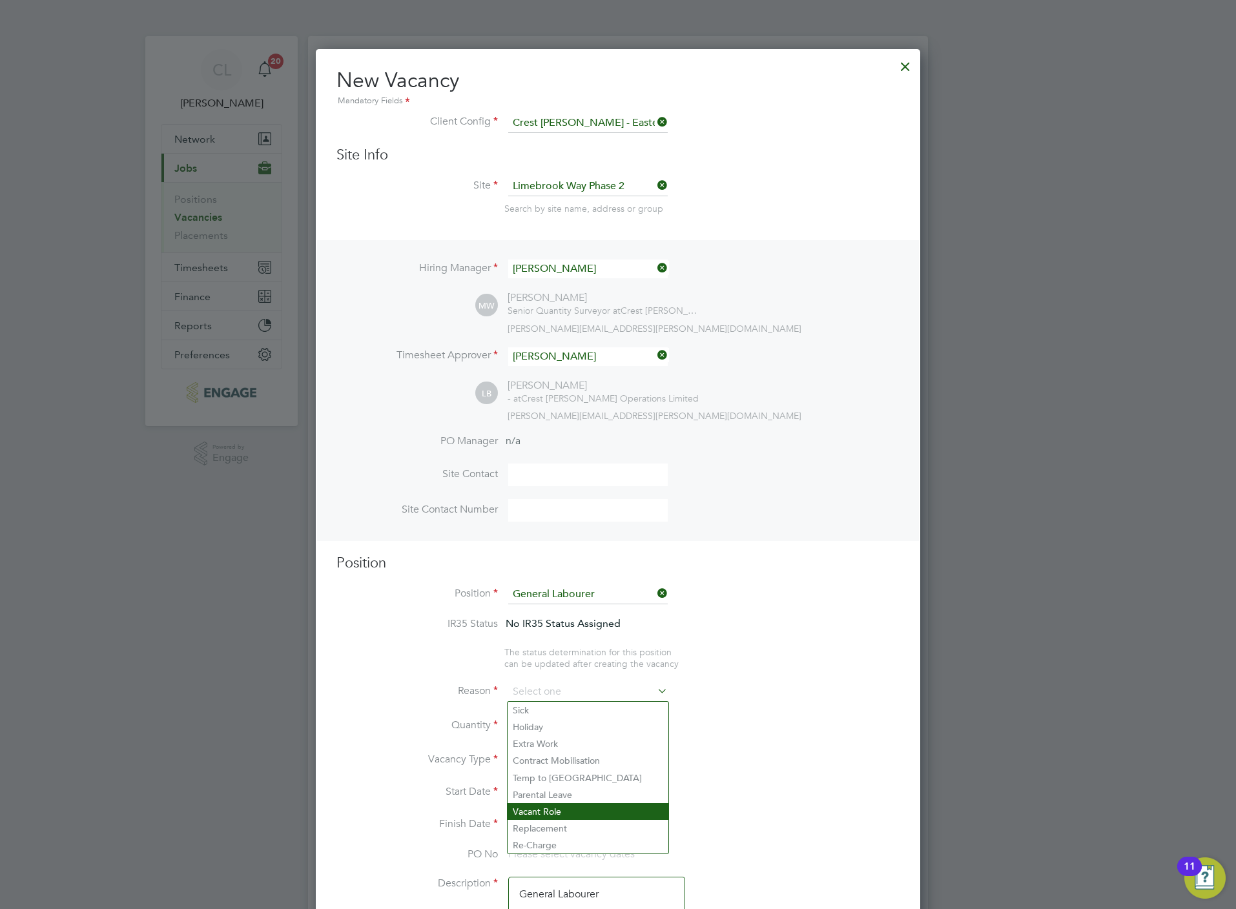
click at [560, 808] on li "Vacant Role" at bounding box center [587, 811] width 161 height 17
click at [550, 720] on div at bounding box center [547, 721] width 11 height 9
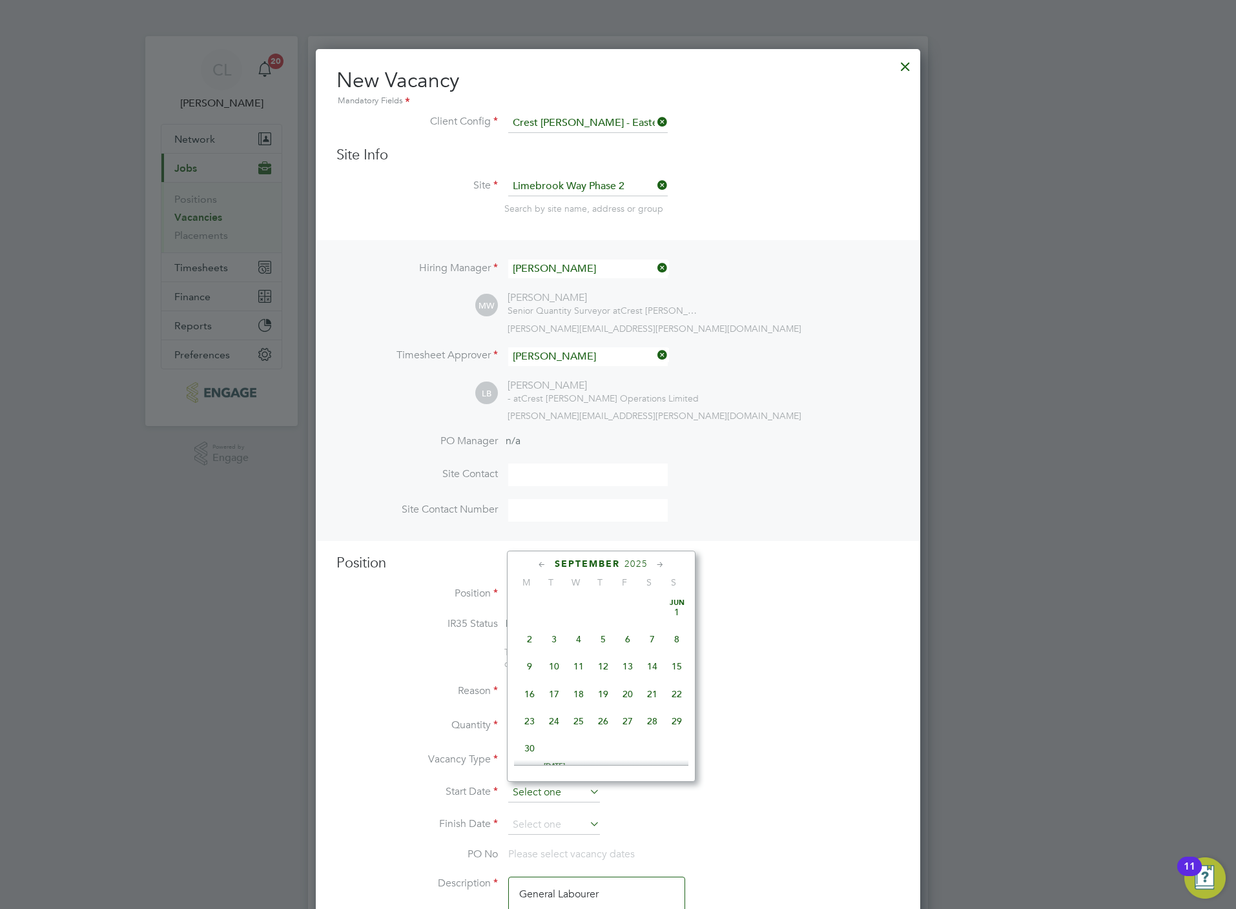
click at [533, 786] on input at bounding box center [554, 792] width 92 height 19
click at [531, 665] on span "Sep 1" at bounding box center [529, 661] width 25 height 25
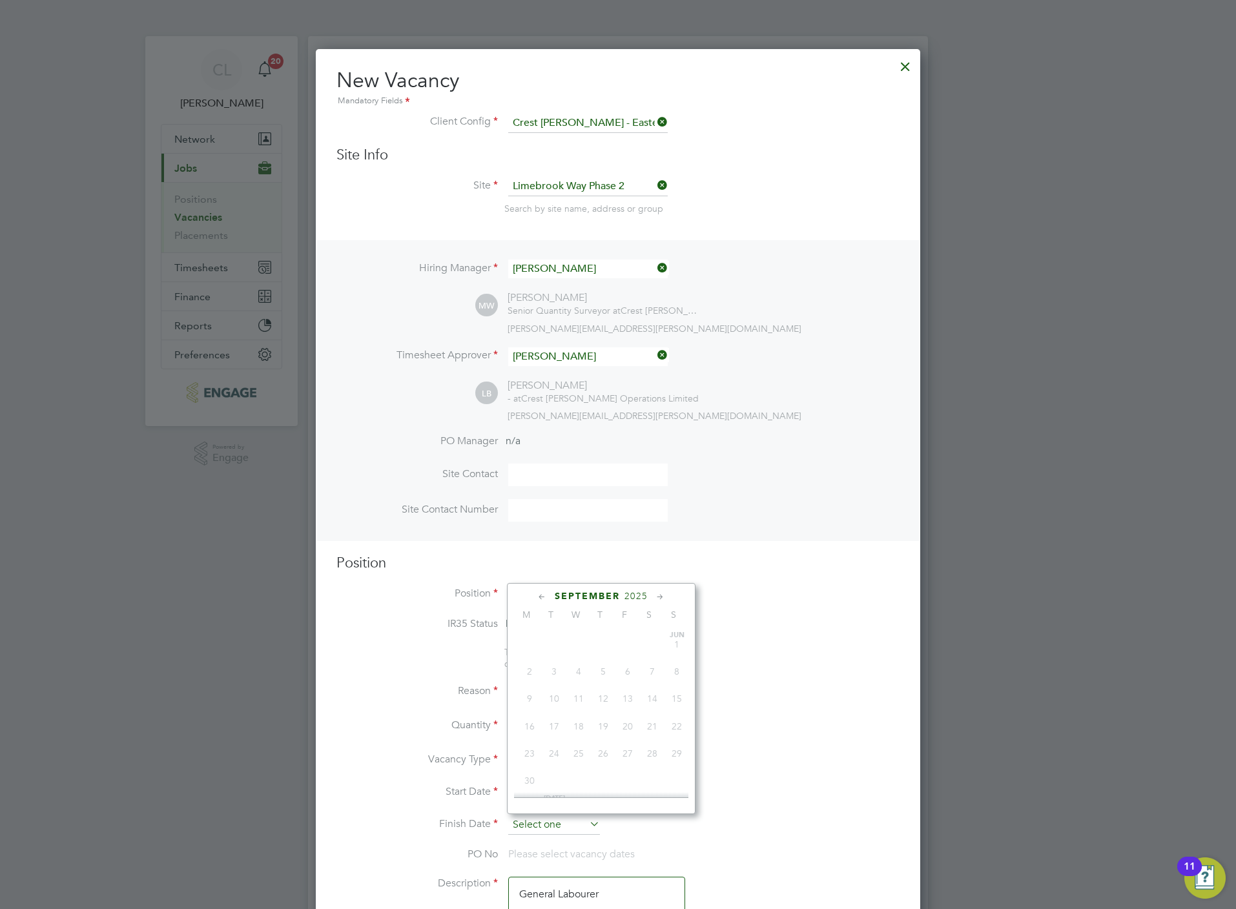
click at [556, 823] on input at bounding box center [554, 824] width 92 height 19
click at [552, 699] on span "2" at bounding box center [554, 694] width 25 height 25
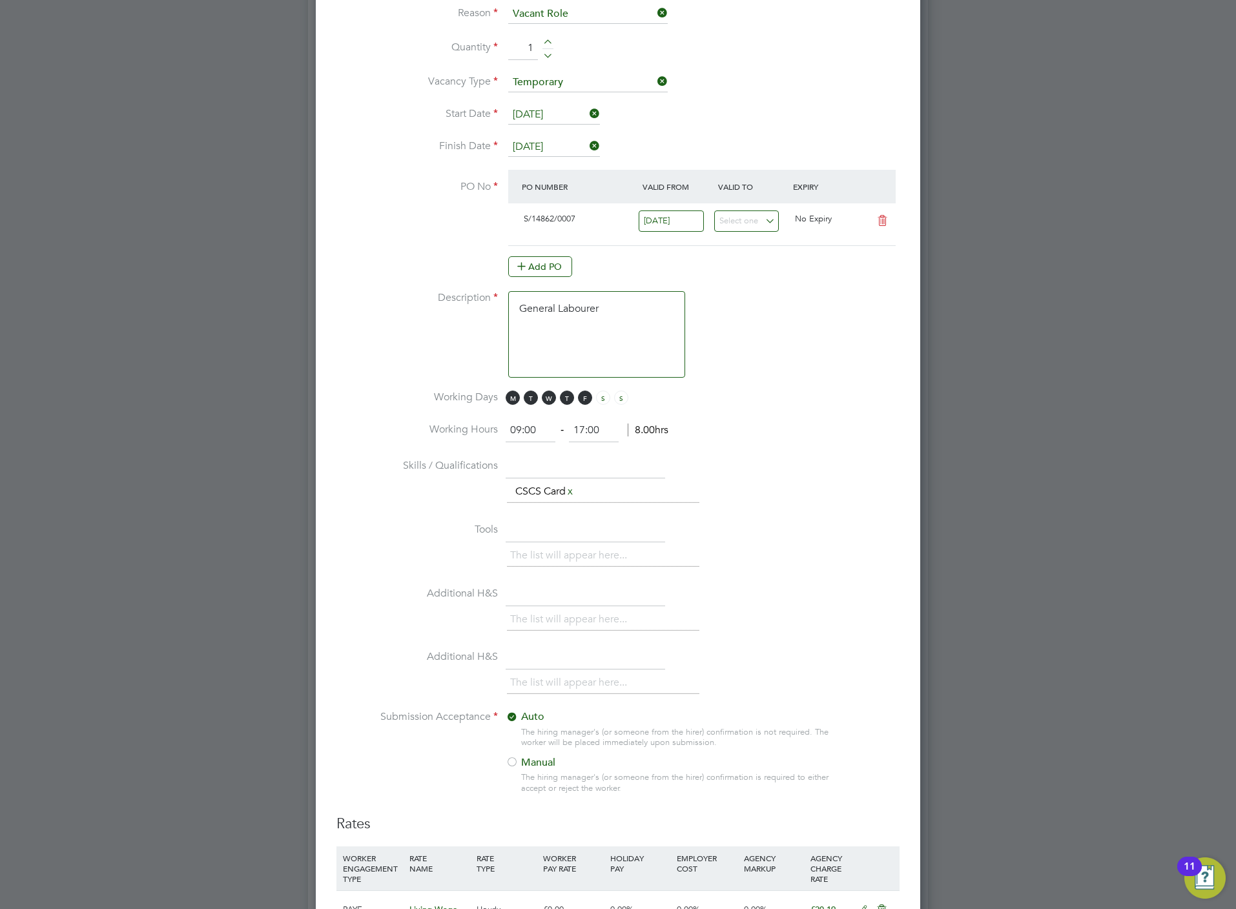
scroll to position [1062, 0]
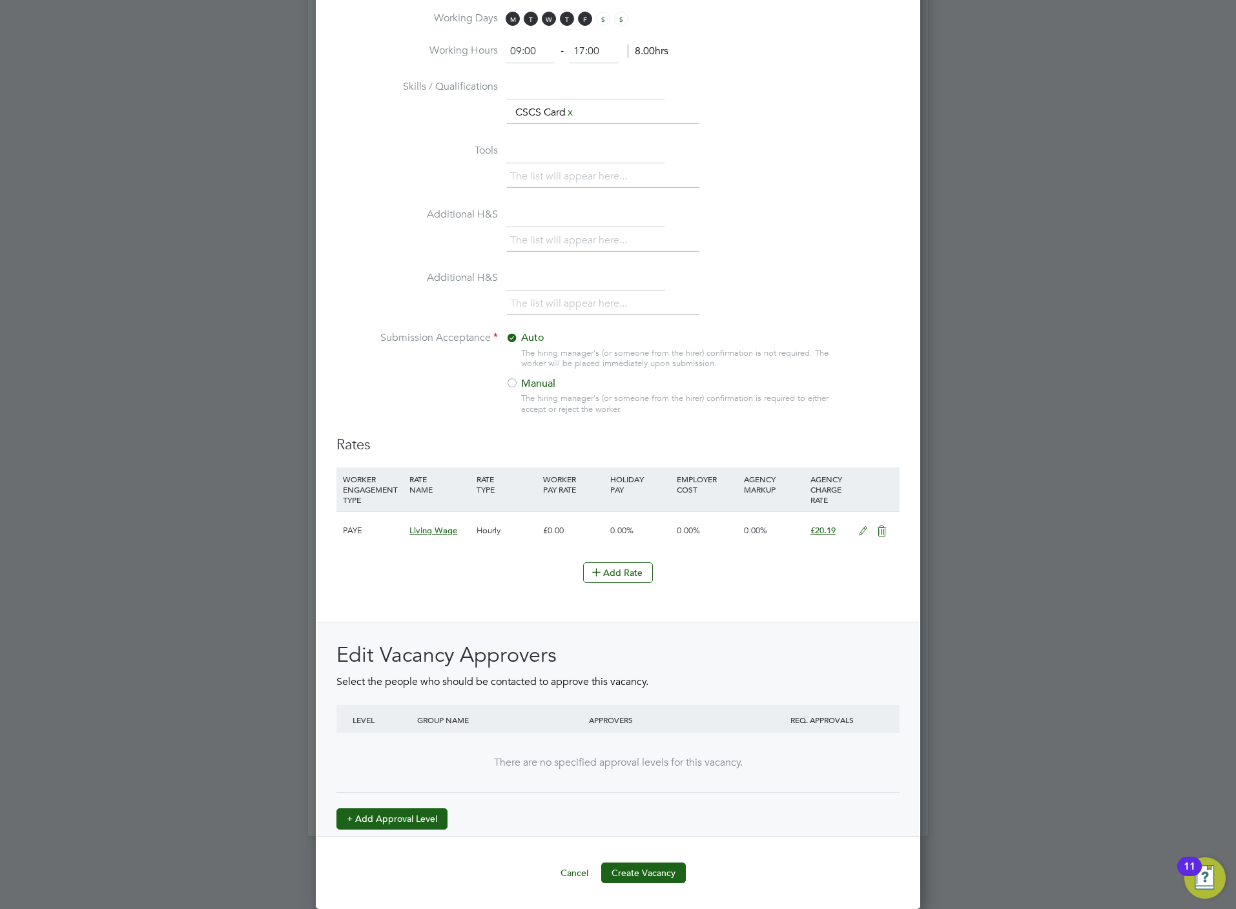
click at [386, 812] on button "+ Add Approval Level" at bounding box center [391, 818] width 111 height 21
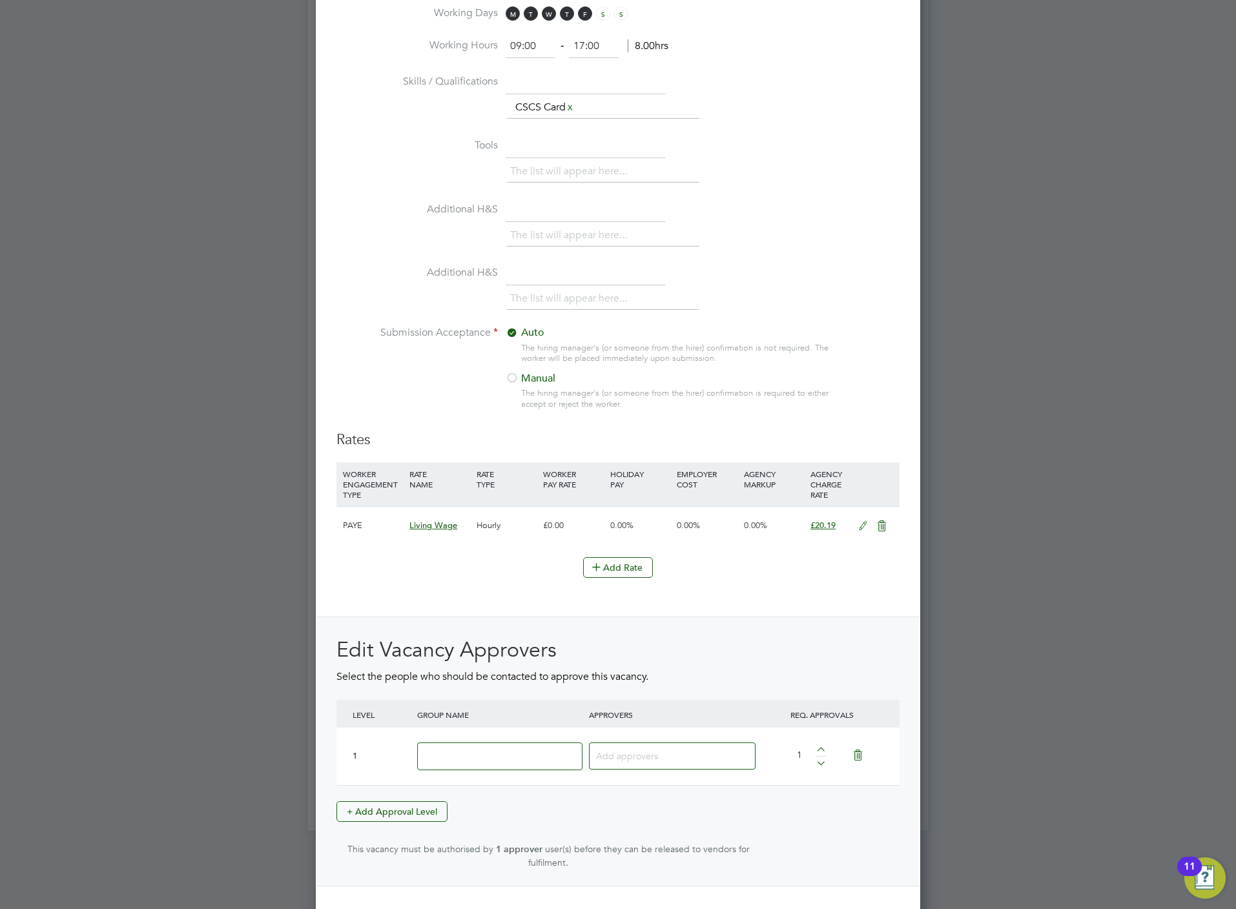
click at [506, 767] on input at bounding box center [499, 756] width 165 height 28
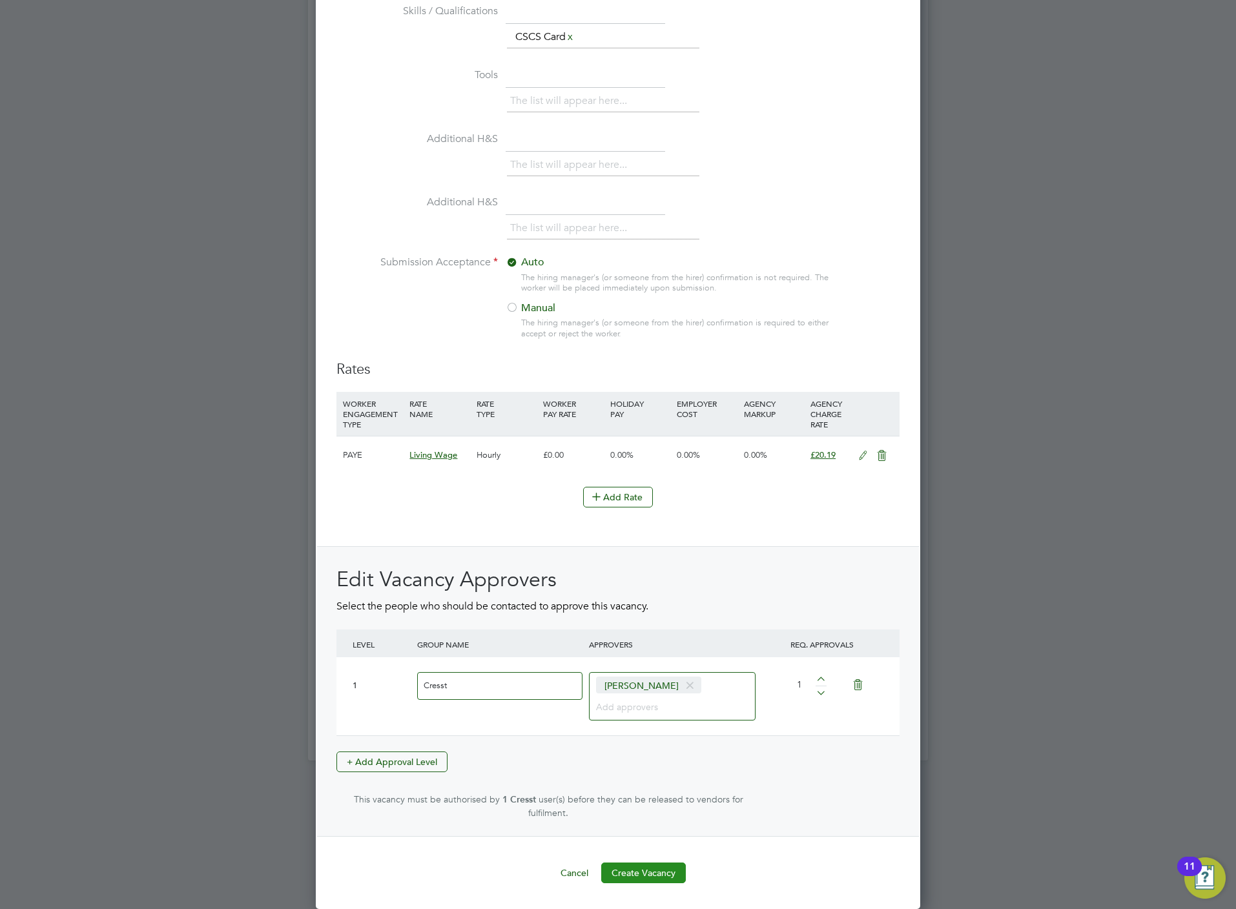
click at [640, 870] on button "Create Vacancy" at bounding box center [643, 872] width 85 height 21
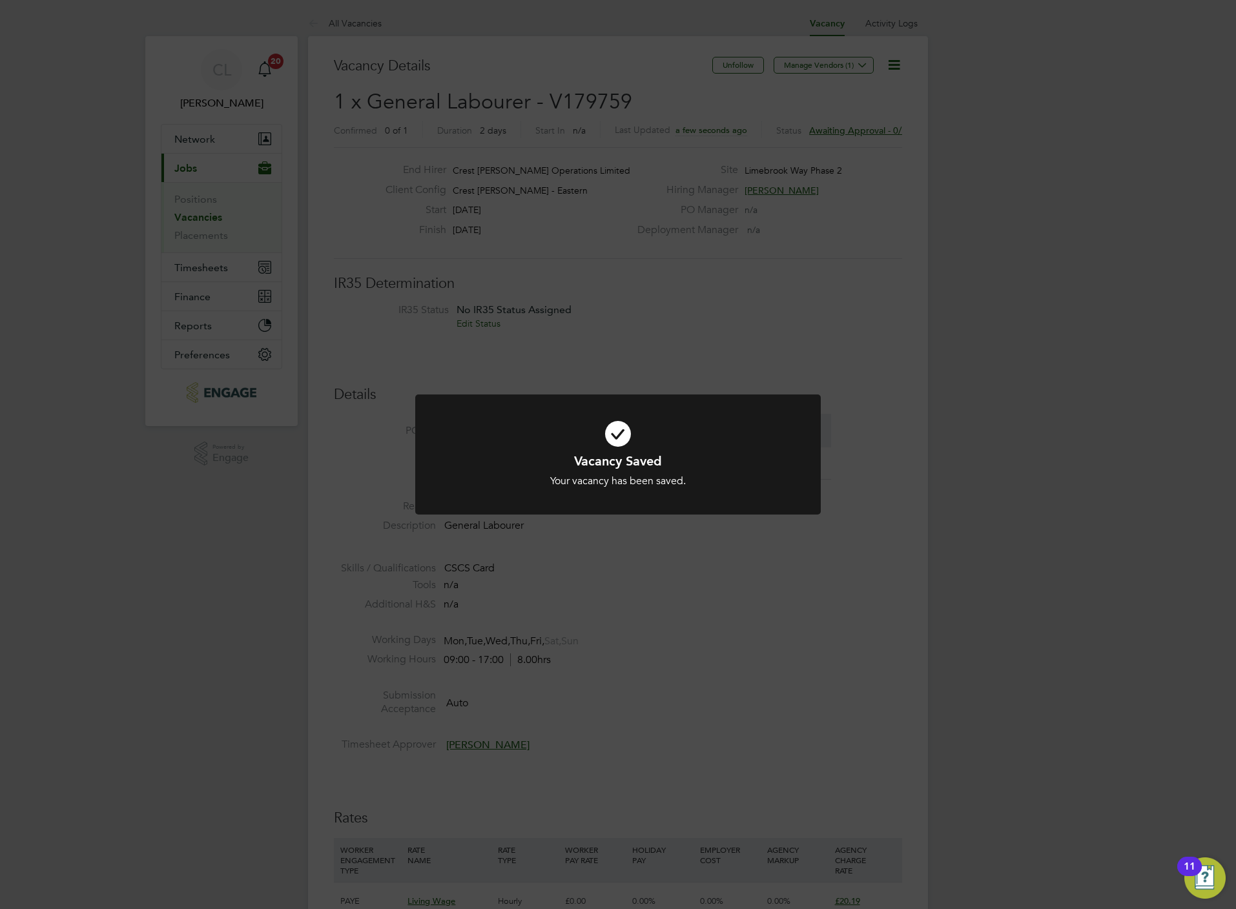
drag, startPoint x: 415, startPoint y: 258, endPoint x: 365, endPoint y: 159, distance: 111.4
click at [416, 258] on div "Vacancy Saved Your vacancy has been saved. Cancel Okay" at bounding box center [618, 454] width 1236 height 909
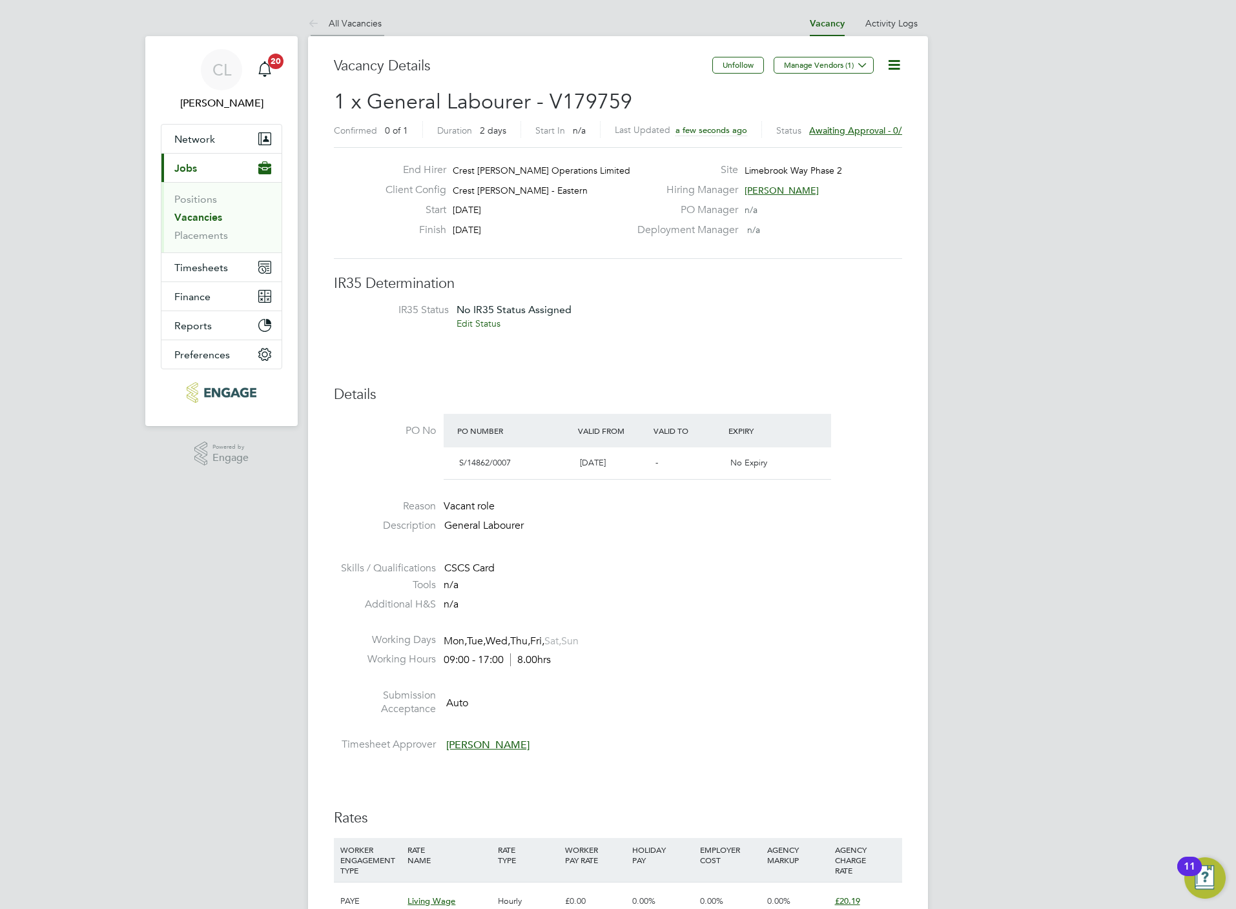
click at [347, 19] on link "All Vacancies" at bounding box center [345, 23] width 74 height 12
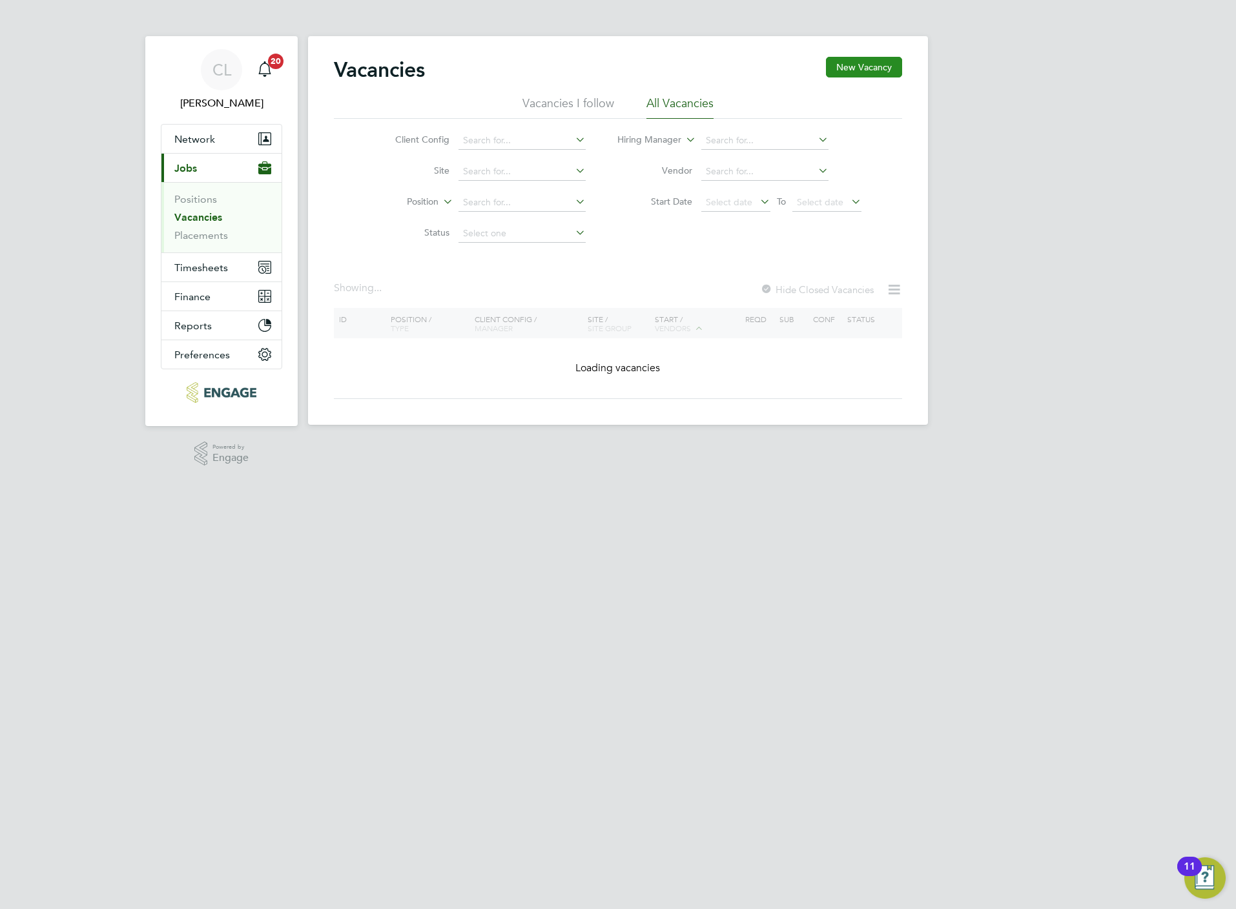
click at [878, 66] on button "New Vacancy" at bounding box center [864, 67] width 76 height 21
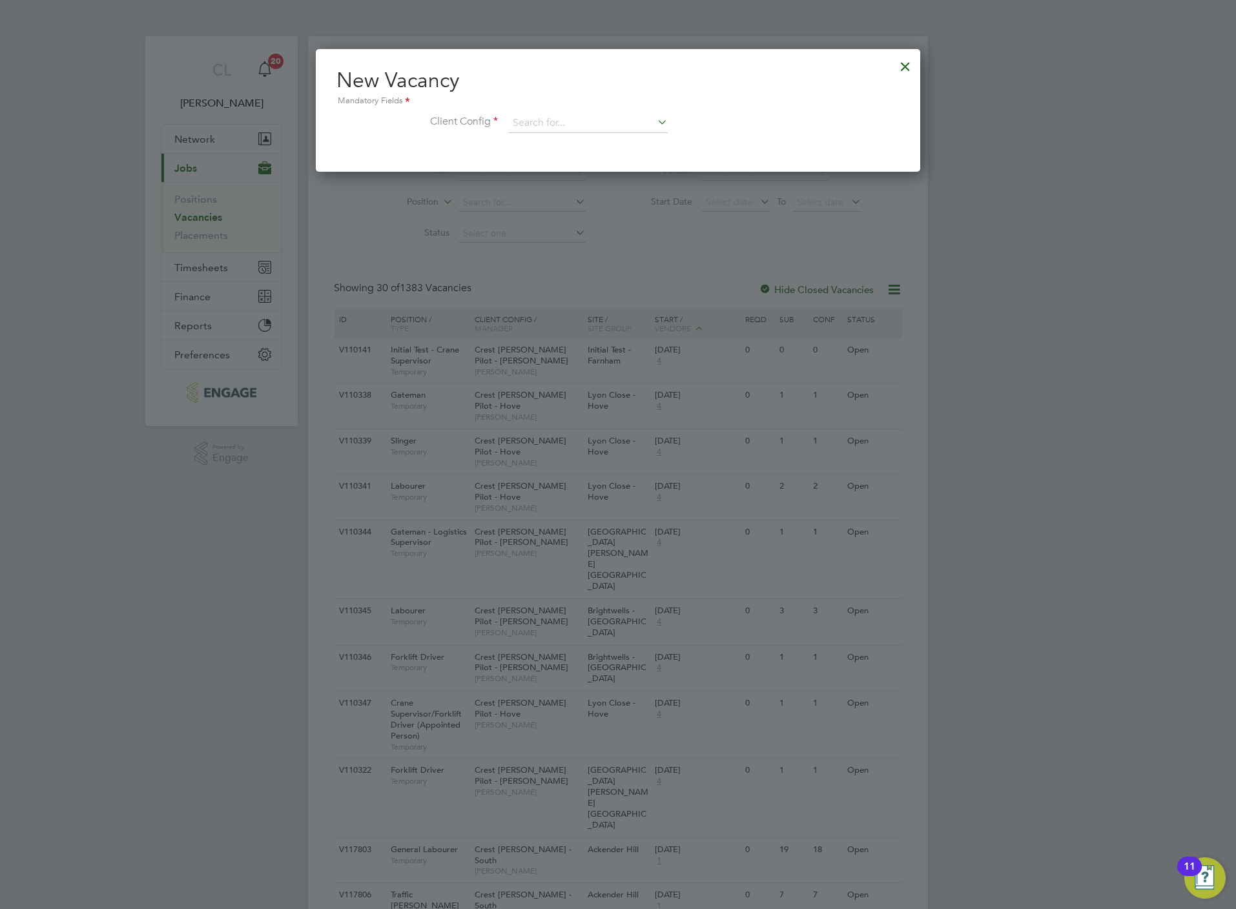
click at [553, 134] on li "Client Config" at bounding box center [617, 130] width 563 height 32
click at [591, 111] on div "New Vacancy Mandatory Fields Client Config" at bounding box center [617, 106] width 563 height 79
click at [601, 130] on input at bounding box center [587, 123] width 159 height 19
click at [606, 161] on li "Crest Nicholson - Eastern" at bounding box center [612, 158] width 210 height 17
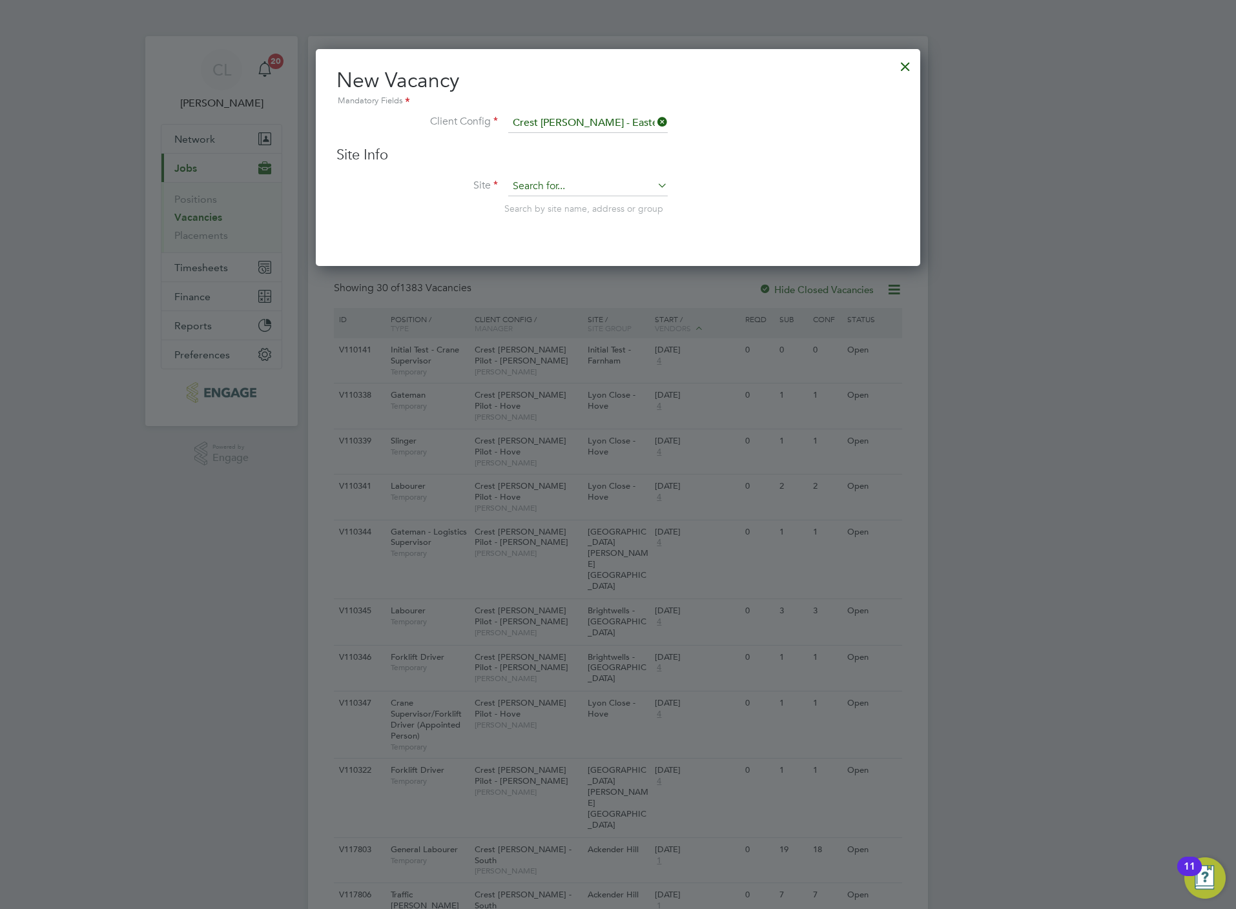
click at [632, 180] on input at bounding box center [587, 186] width 159 height 19
click at [567, 203] on li "Hey bridge" at bounding box center [587, 204] width 161 height 17
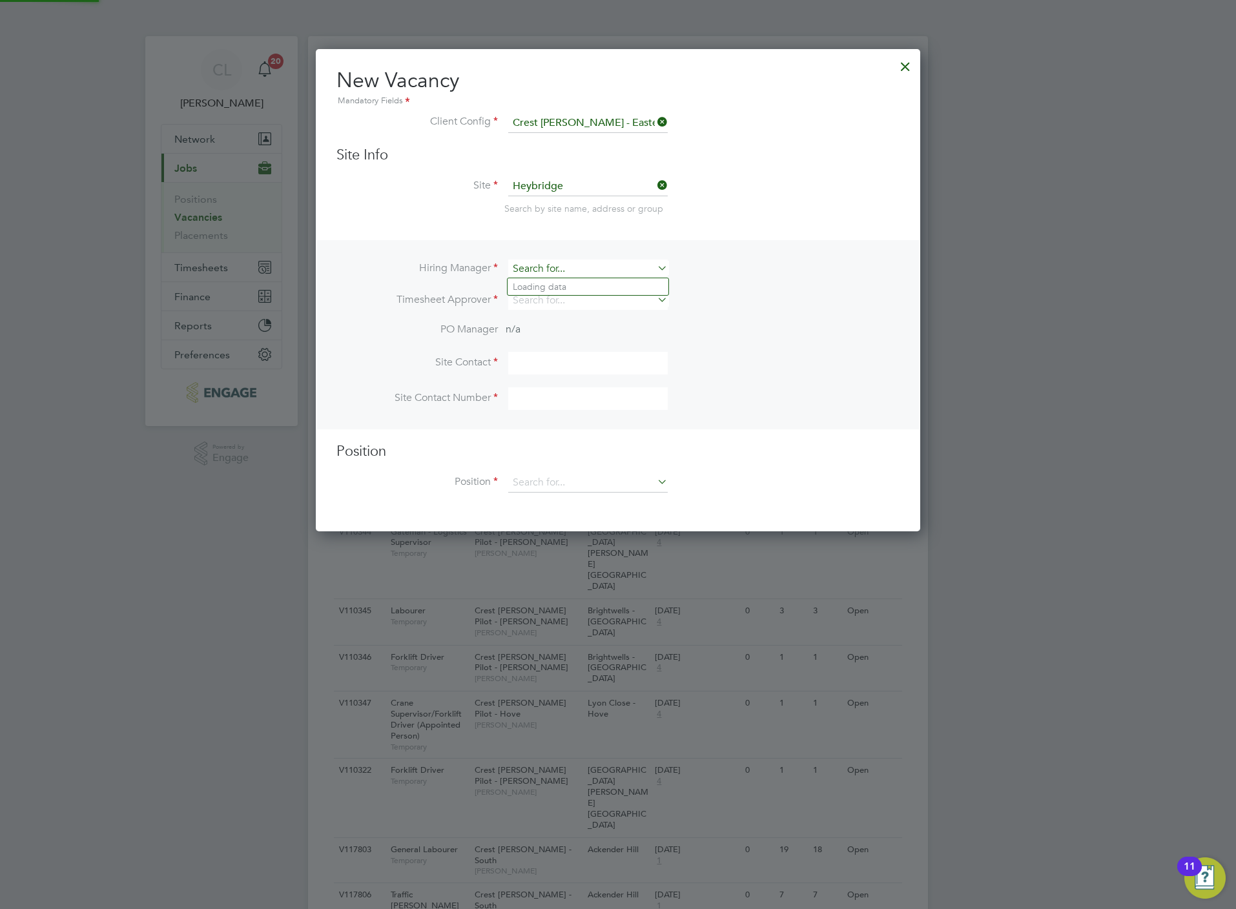
click at [550, 268] on input at bounding box center [587, 269] width 159 height 19
click at [553, 194] on input at bounding box center [587, 186] width 159 height 19
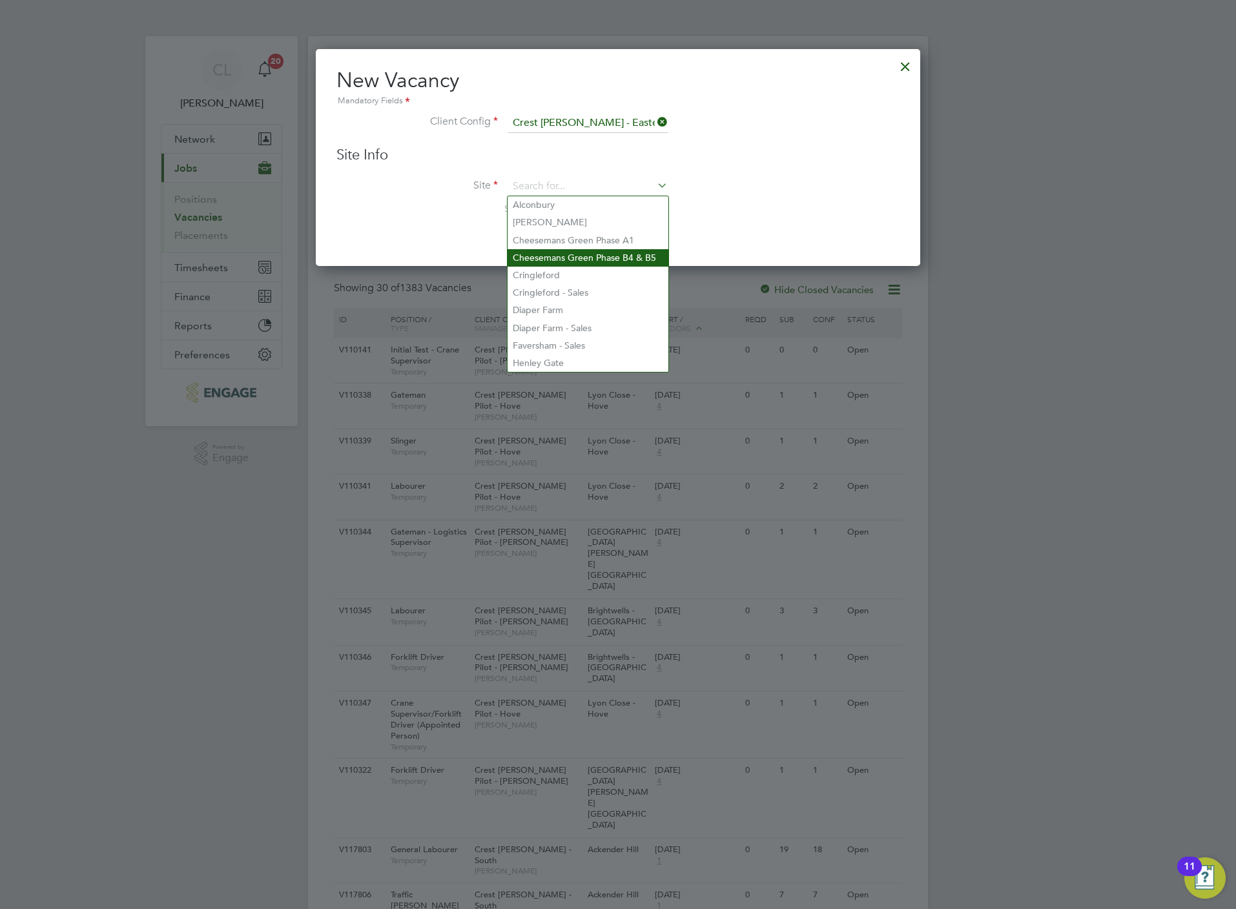
click at [575, 254] on li "Cheesemans Green Phase B4 & B5" at bounding box center [587, 257] width 161 height 17
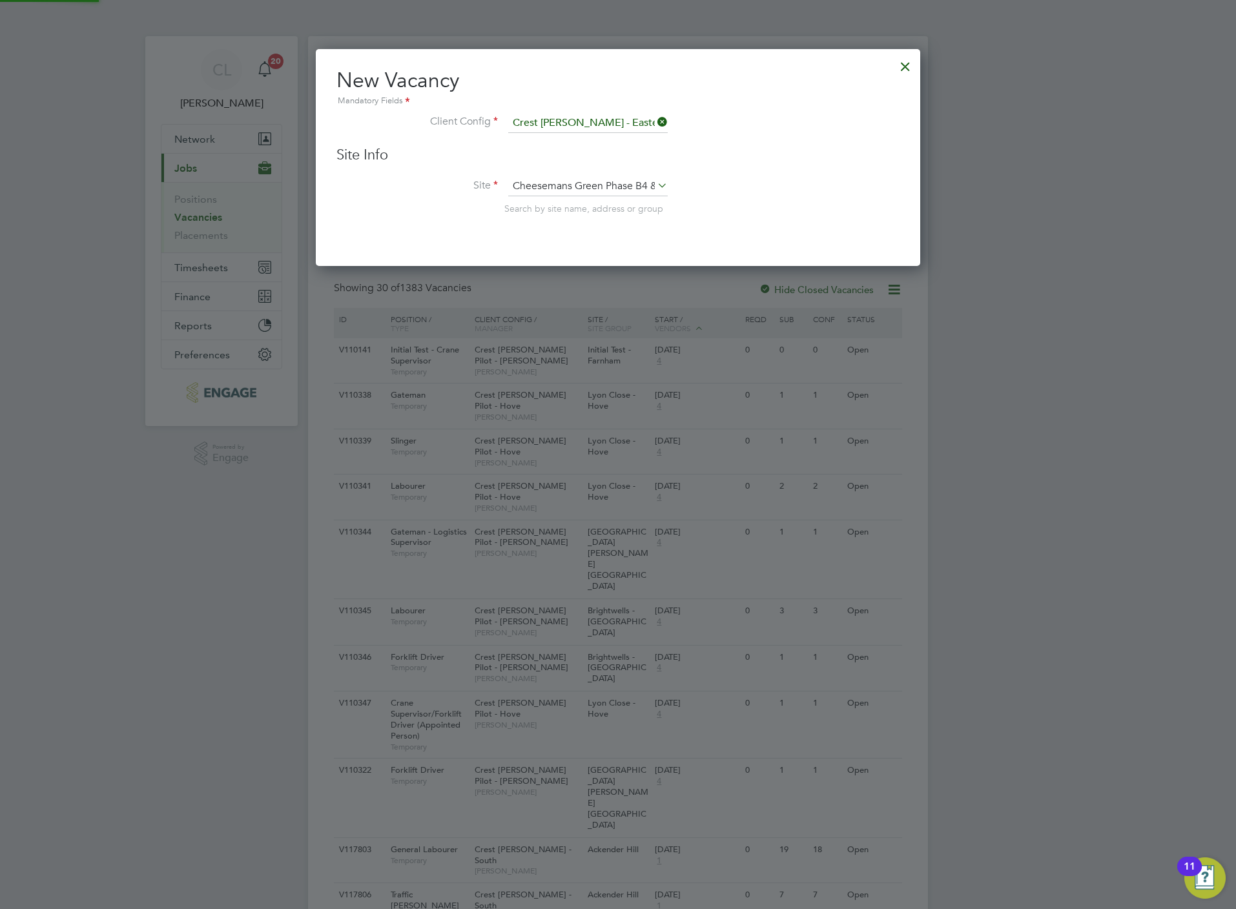
scroll to position [482, 604]
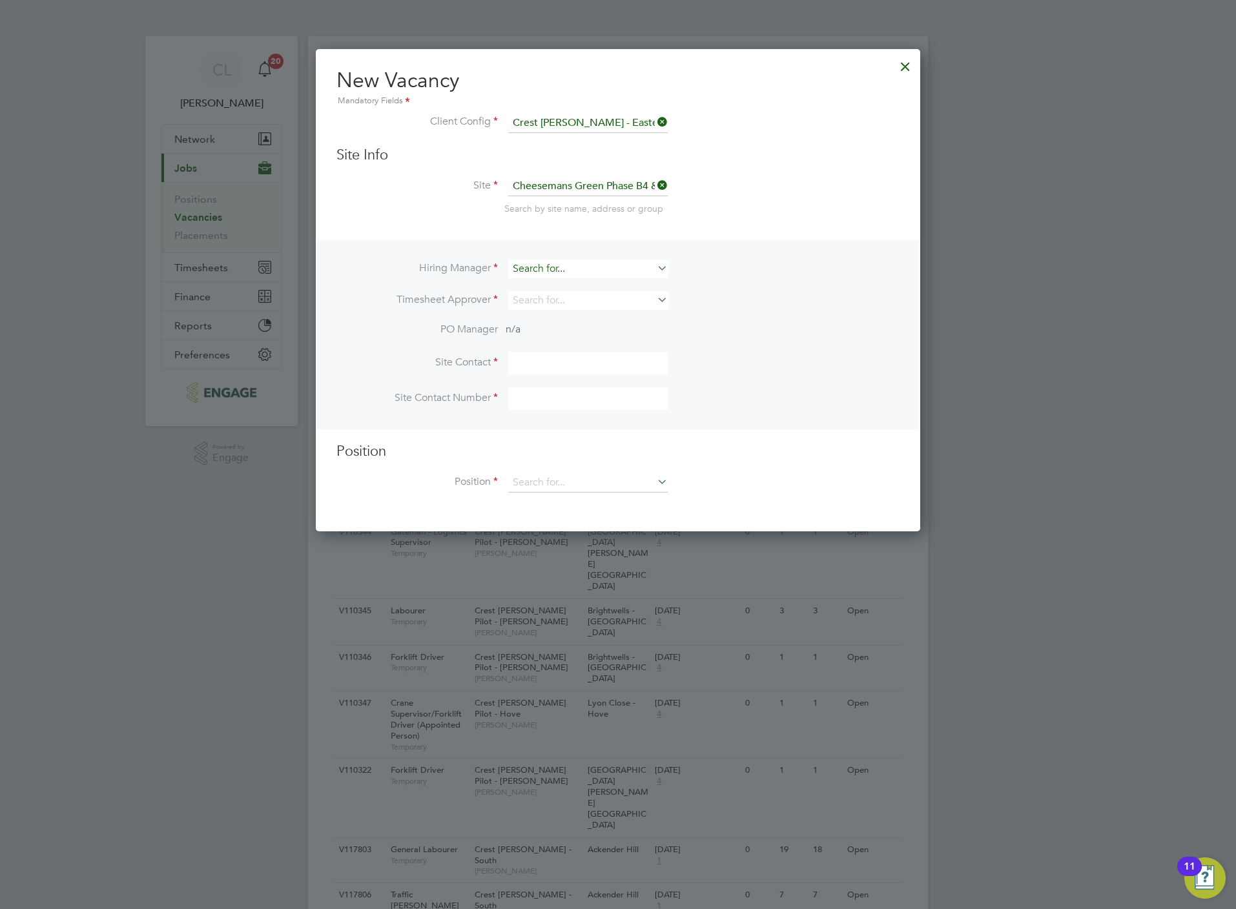
click at [568, 271] on input at bounding box center [587, 269] width 159 height 19
click at [560, 302] on li "Mark Wilkinson" at bounding box center [587, 304] width 161 height 17
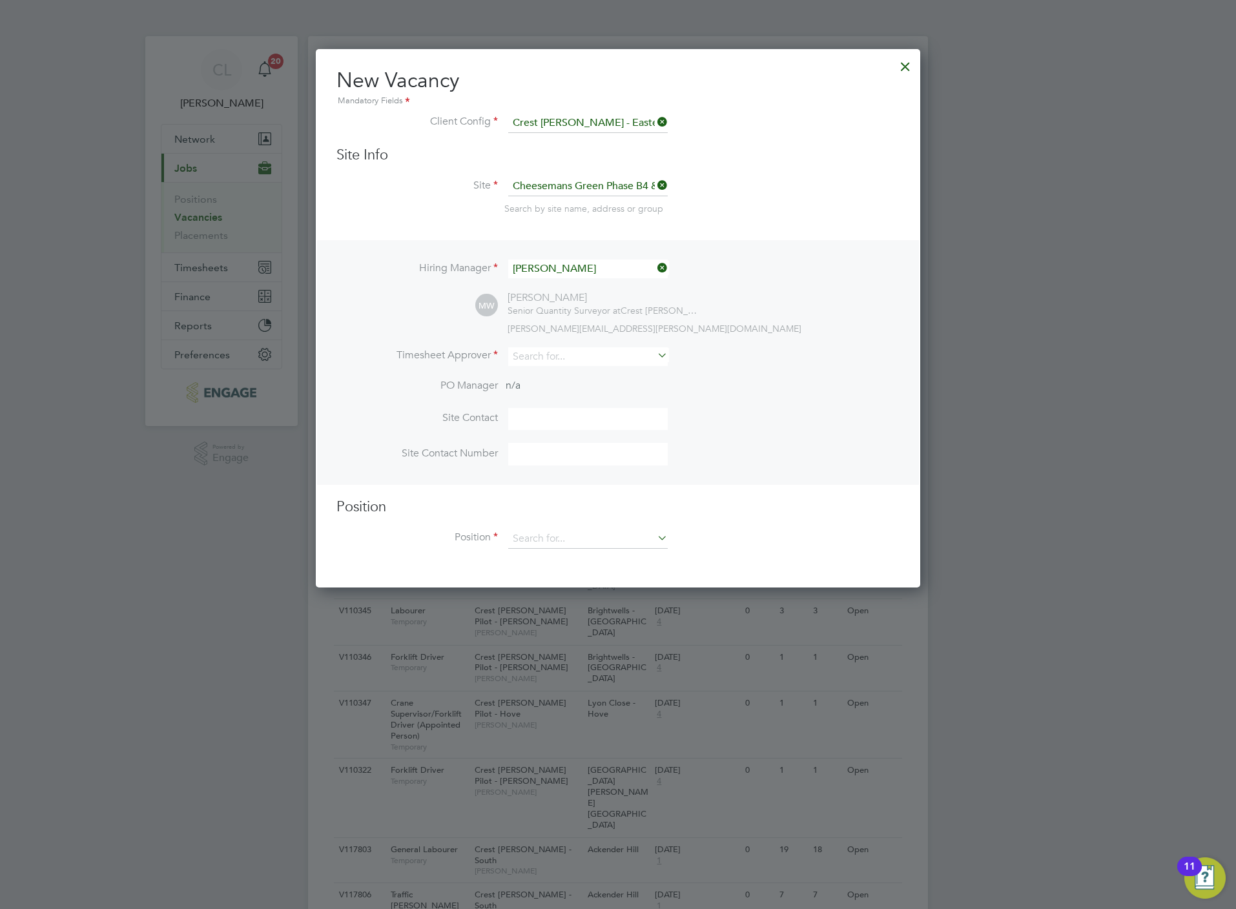
scroll to position [538, 604]
click at [554, 347] on input at bounding box center [587, 356] width 159 height 19
click at [555, 371] on li "Lis a Benbrook" at bounding box center [587, 373] width 161 height 17
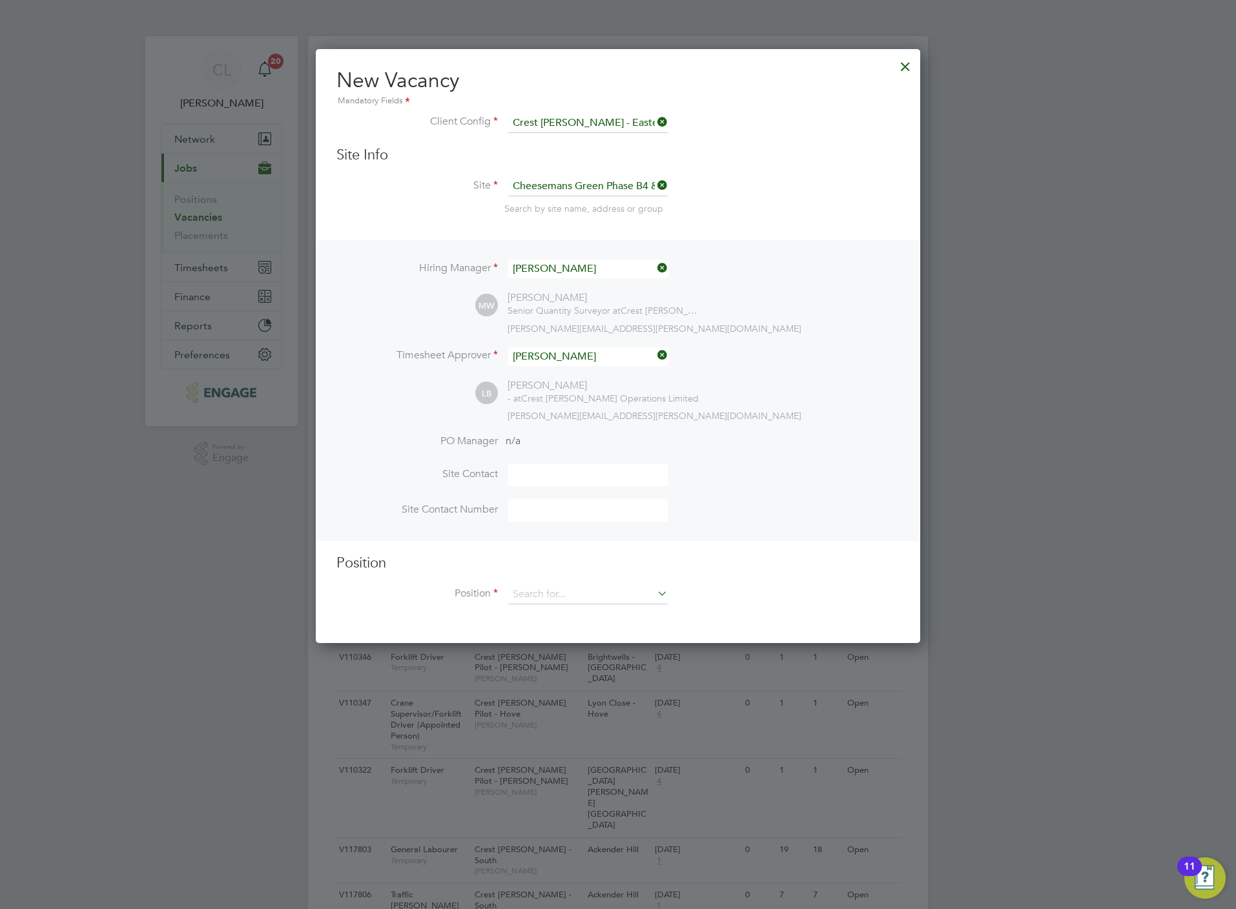
scroll to position [595, 604]
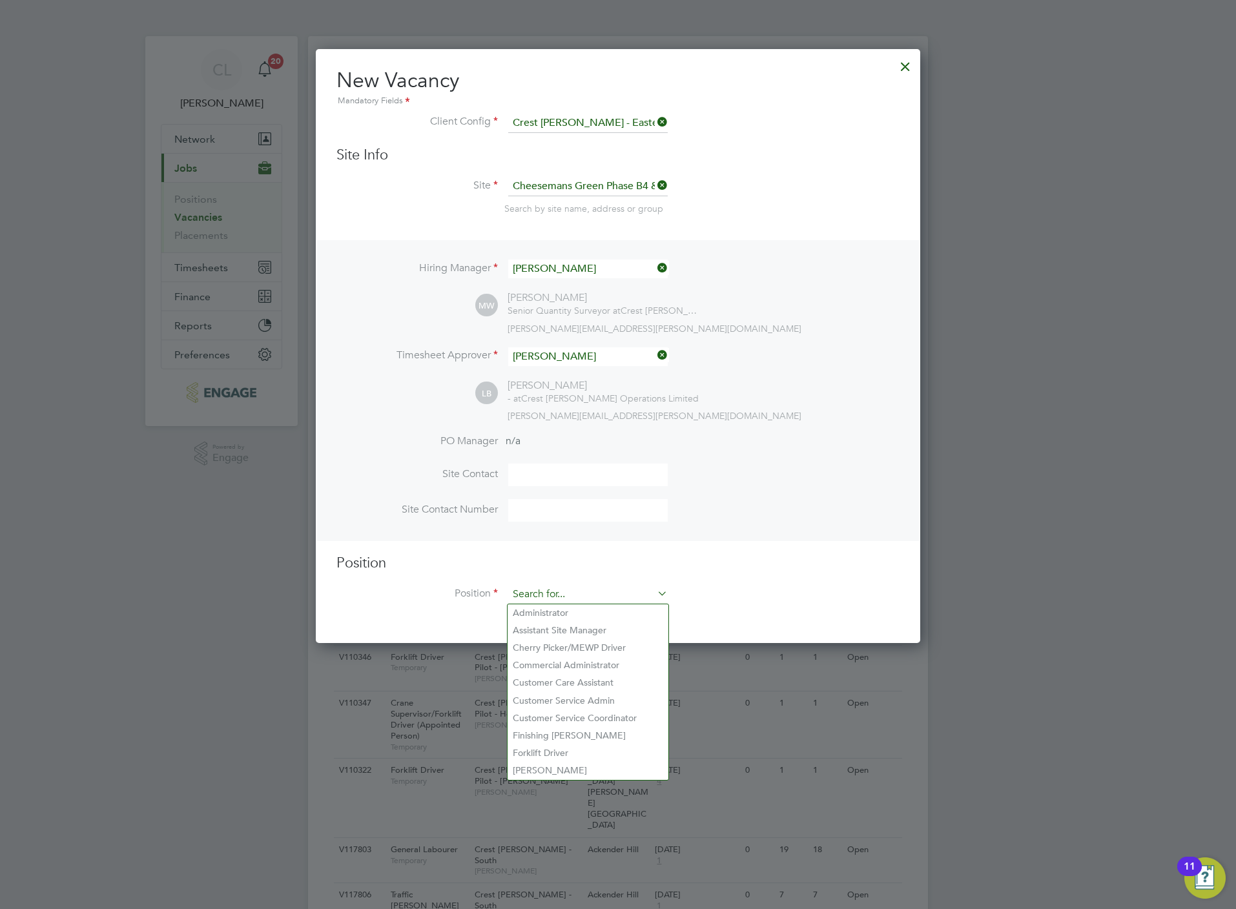
click at [564, 595] on input at bounding box center [587, 594] width 159 height 19
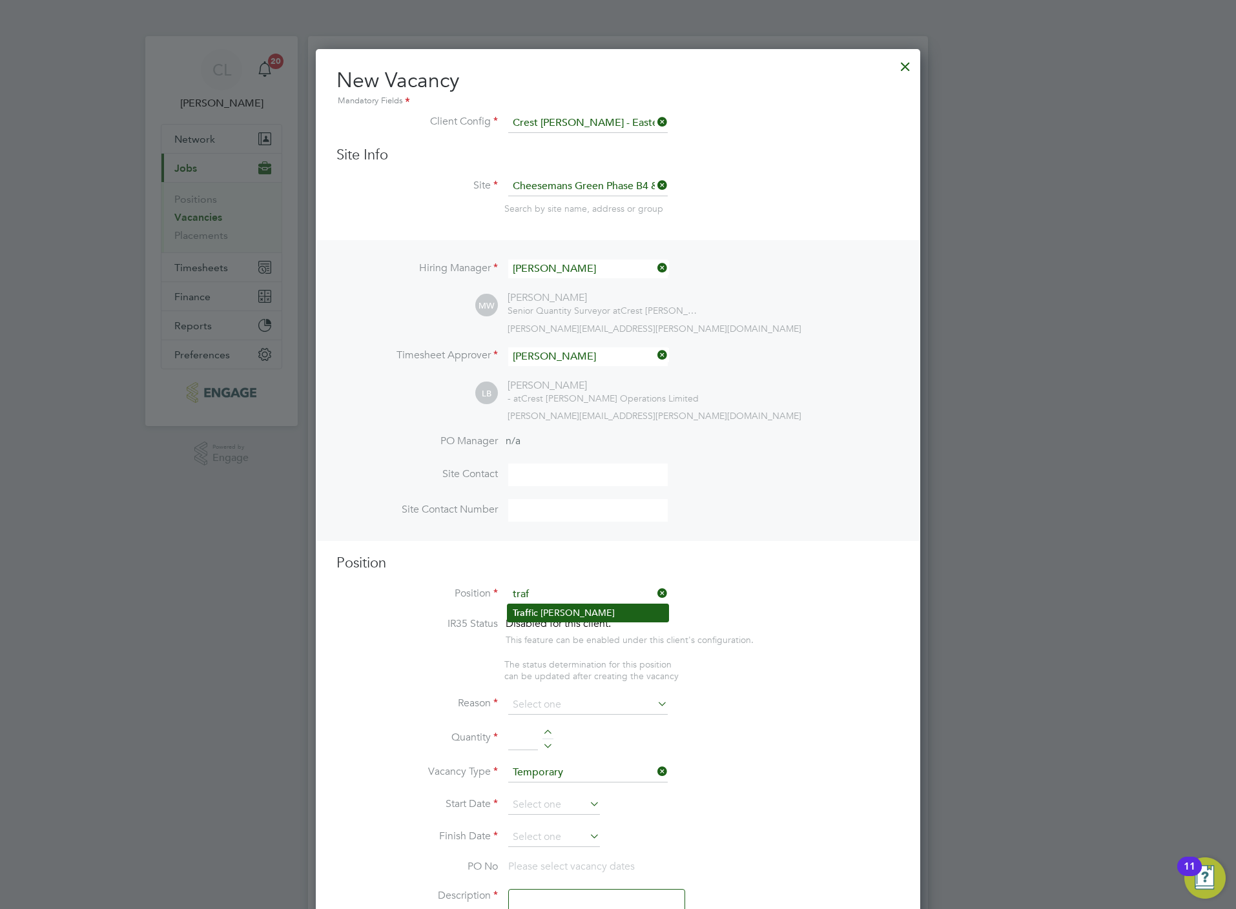
click at [568, 609] on li "Traf fic Marshall" at bounding box center [587, 612] width 161 height 17
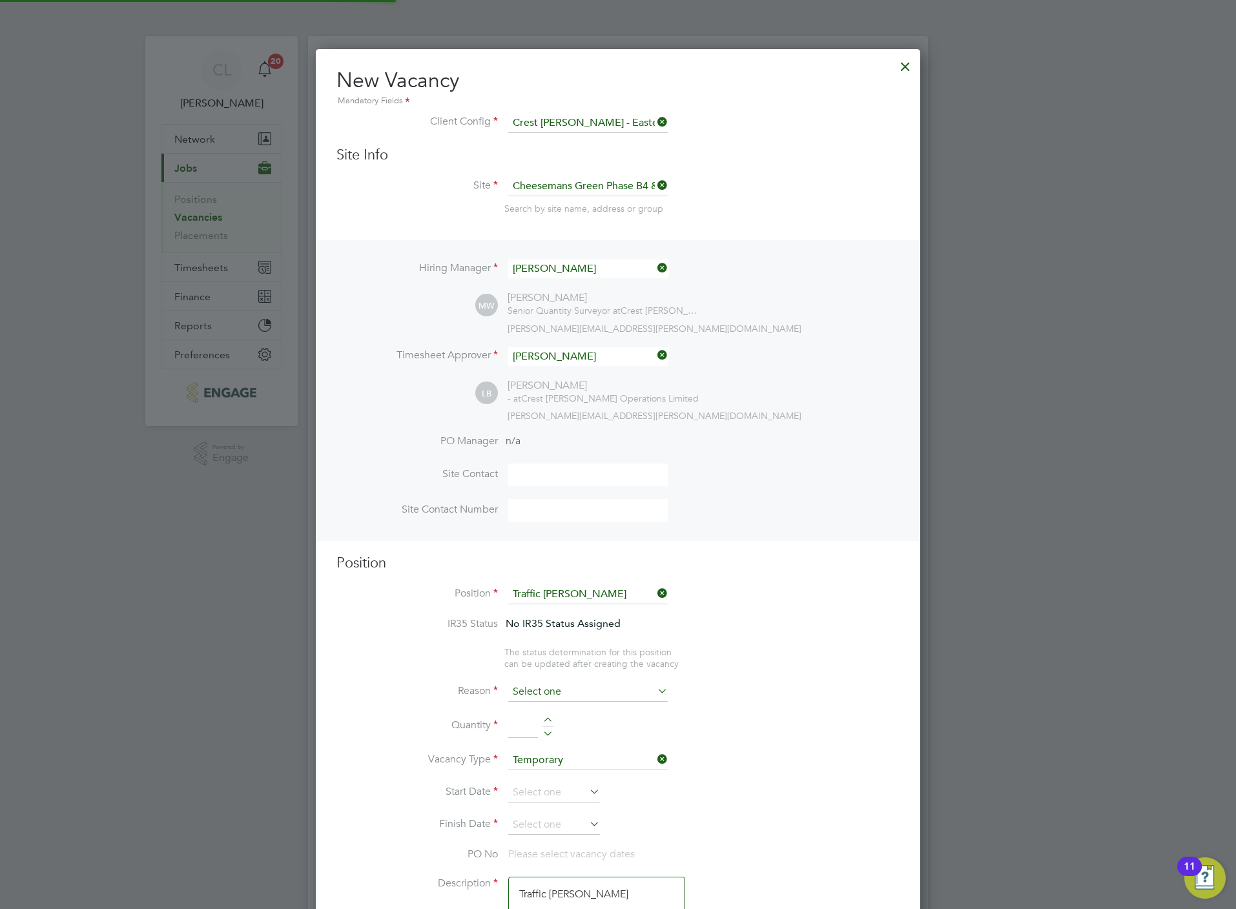
scroll to position [39, 66]
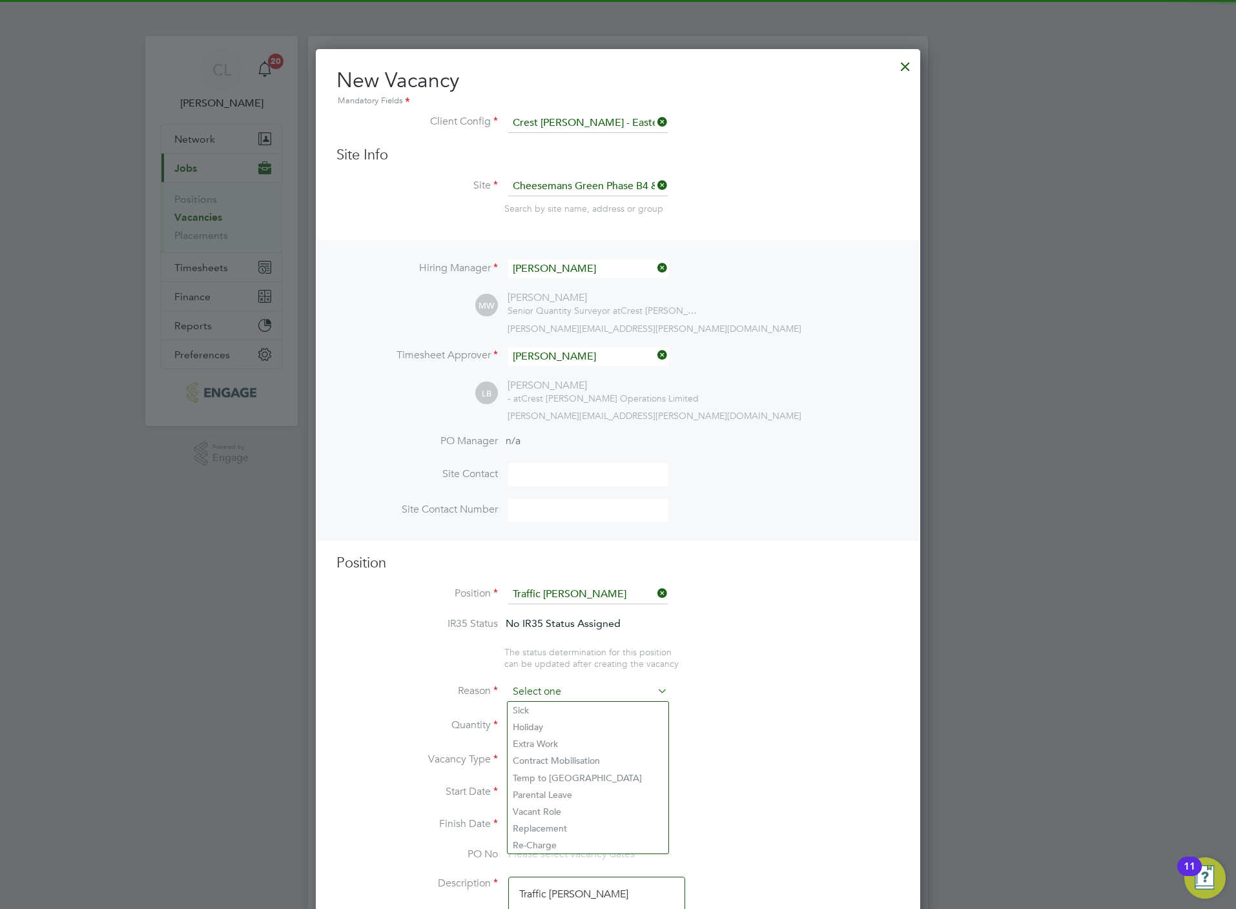
click at [556, 689] on input at bounding box center [587, 691] width 159 height 19
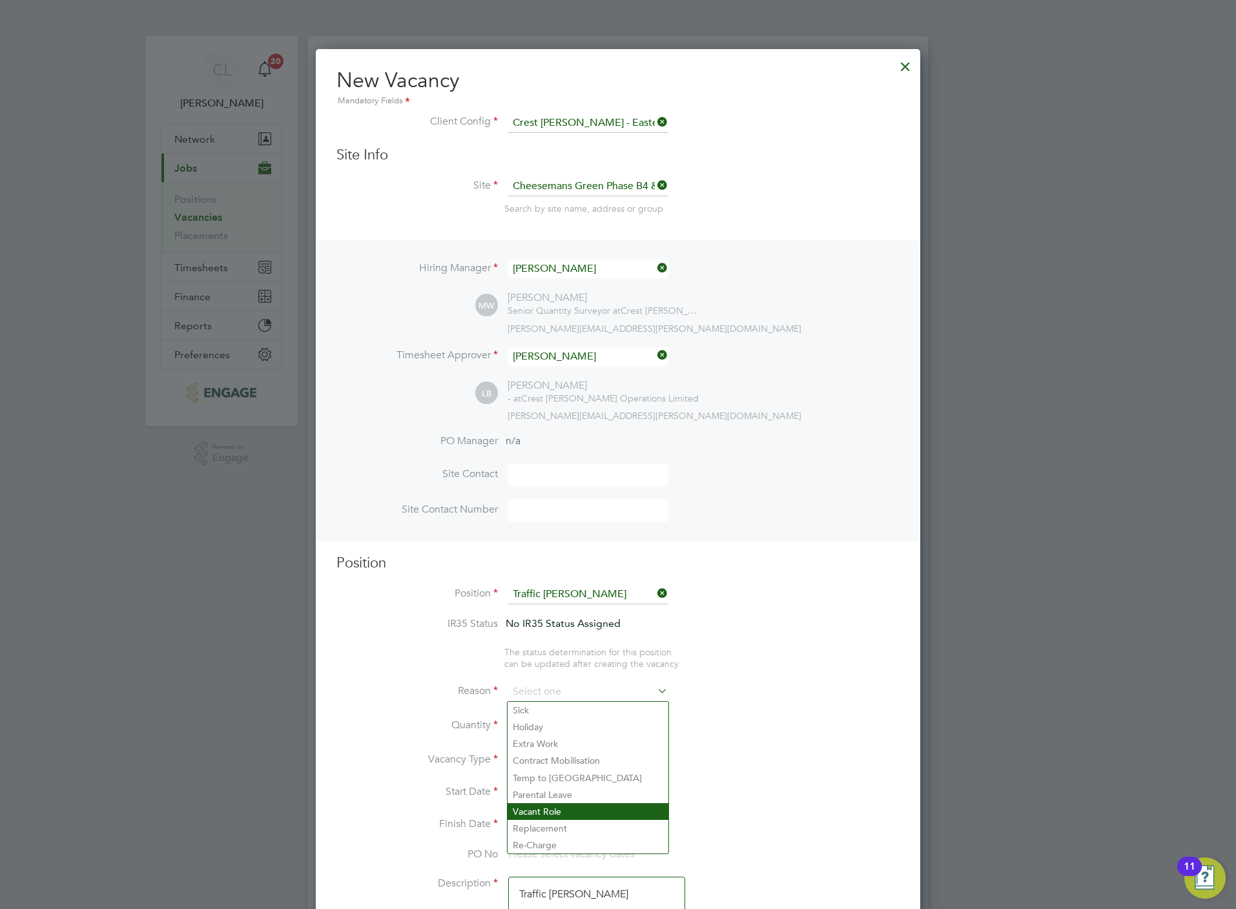
click at [566, 808] on li "Vacant Role" at bounding box center [587, 811] width 161 height 17
click at [545, 721] on div at bounding box center [547, 721] width 11 height 9
click at [555, 792] on input at bounding box center [554, 792] width 92 height 19
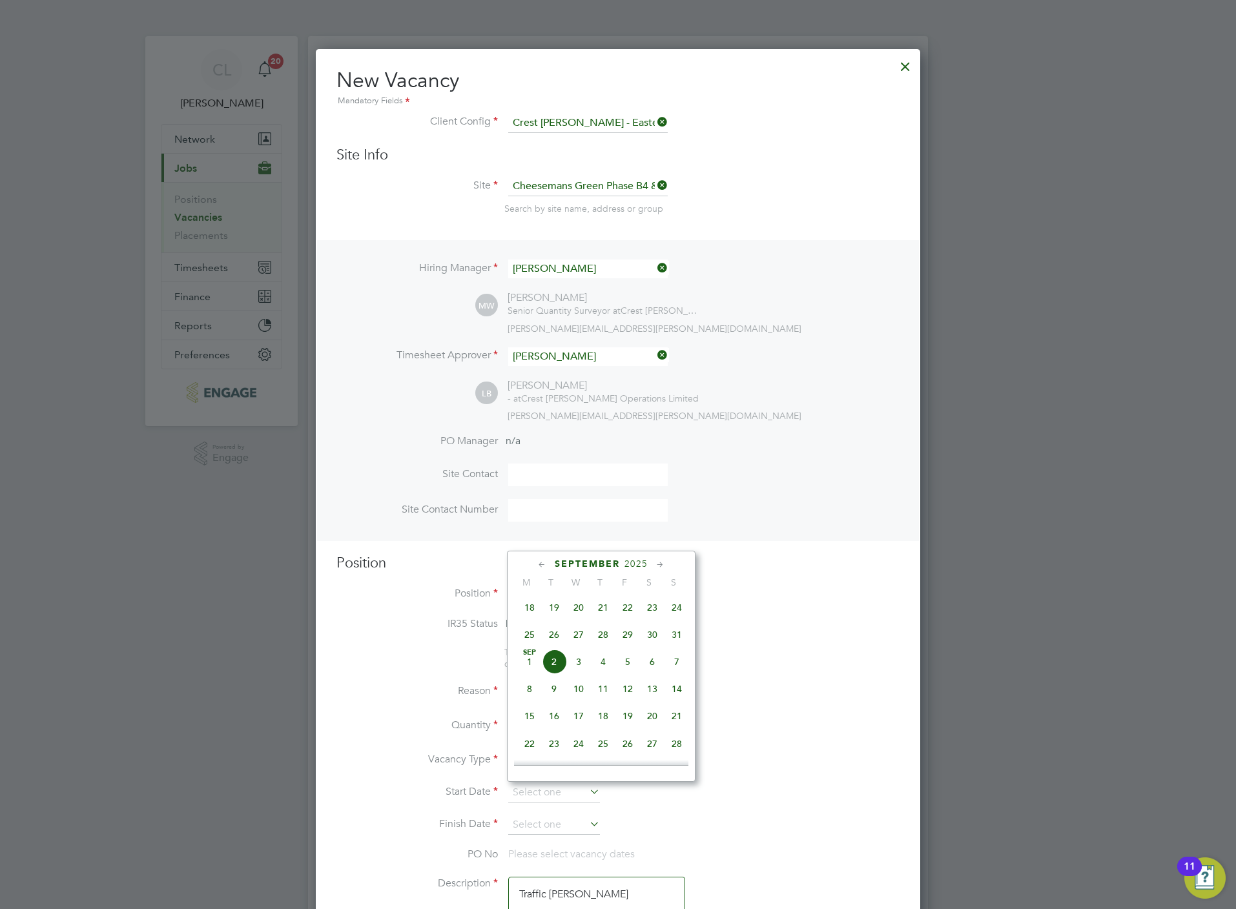
click at [580, 670] on span "3" at bounding box center [578, 661] width 25 height 25
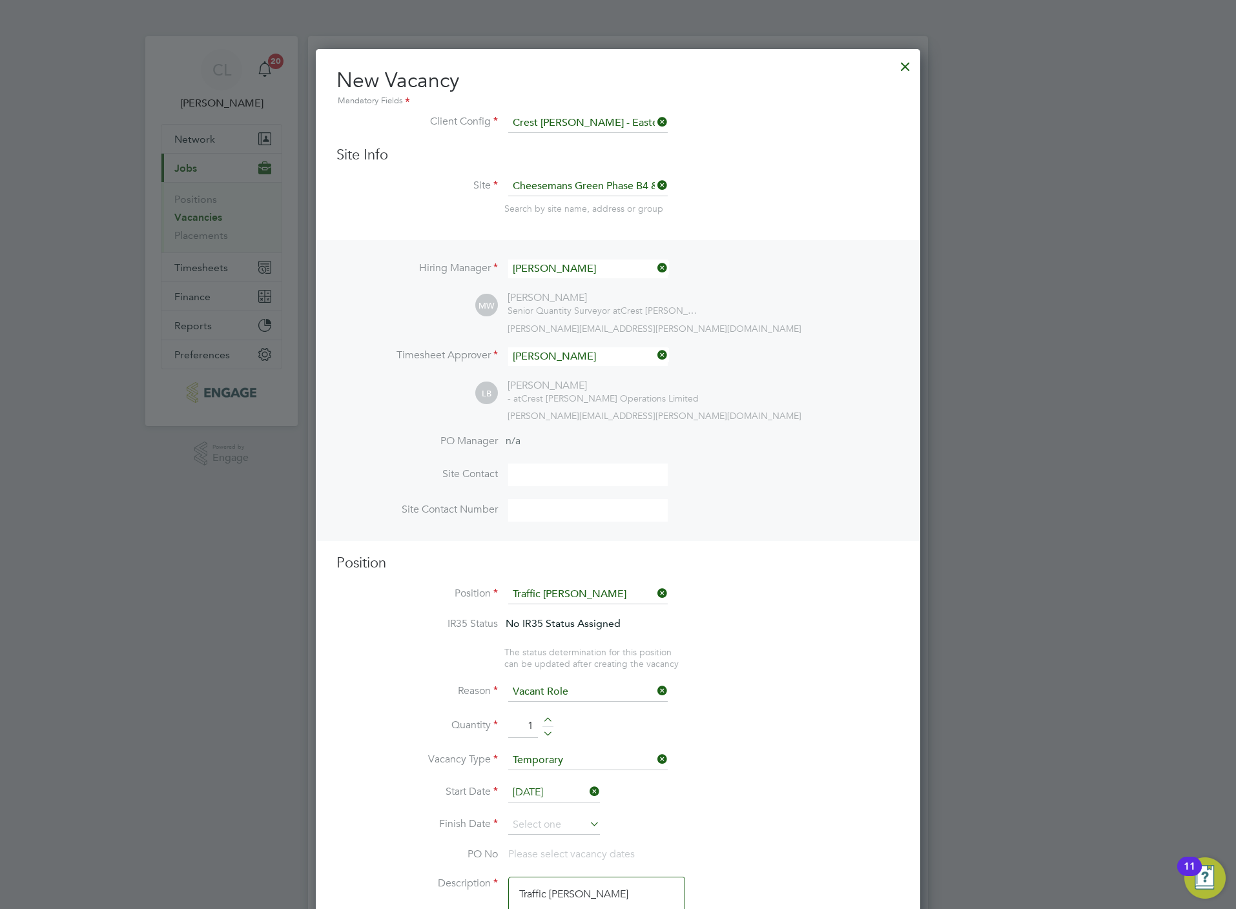
click at [814, 711] on li "Reason Vacant Role" at bounding box center [617, 698] width 563 height 32
click at [555, 822] on input at bounding box center [554, 824] width 92 height 19
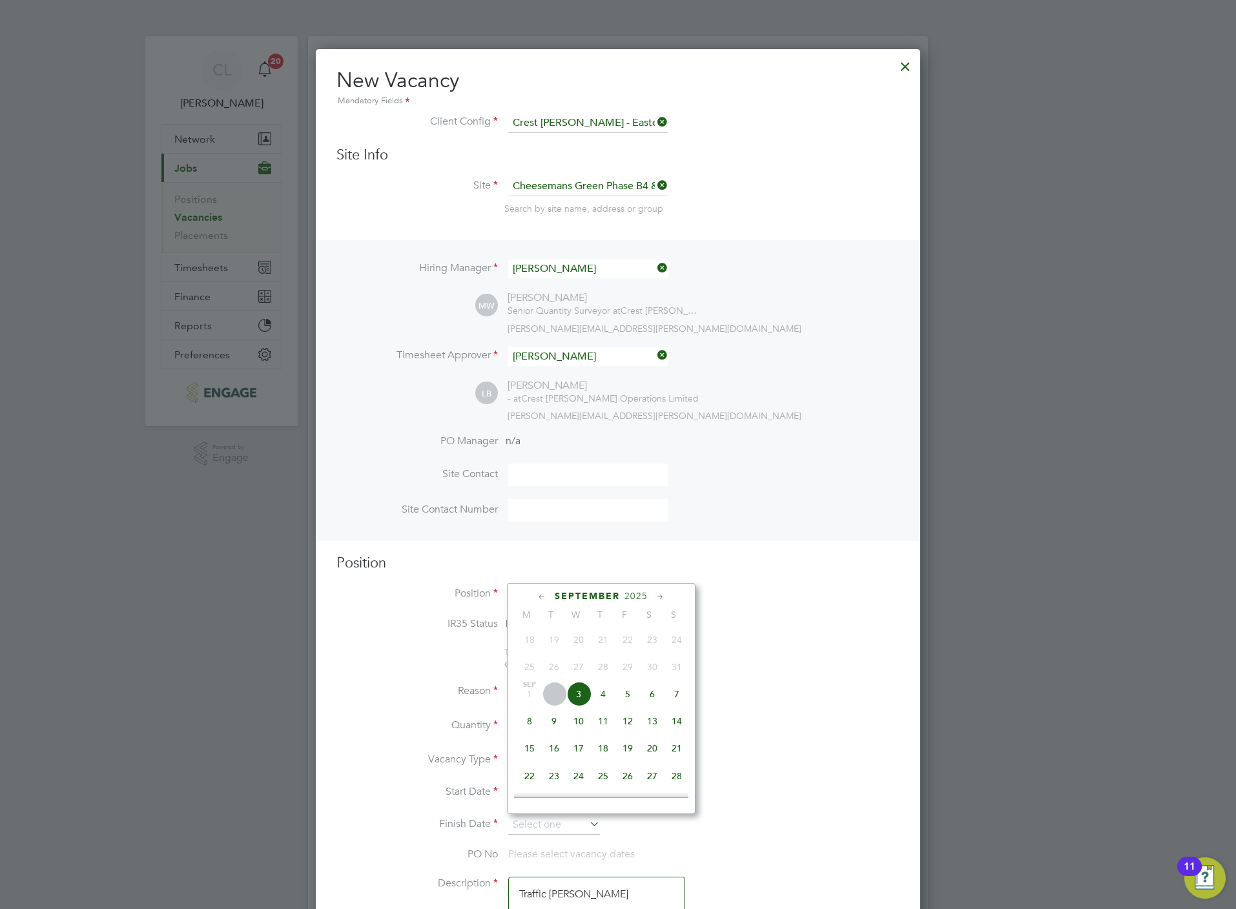
click at [584, 783] on span "24" at bounding box center [578, 776] width 25 height 25
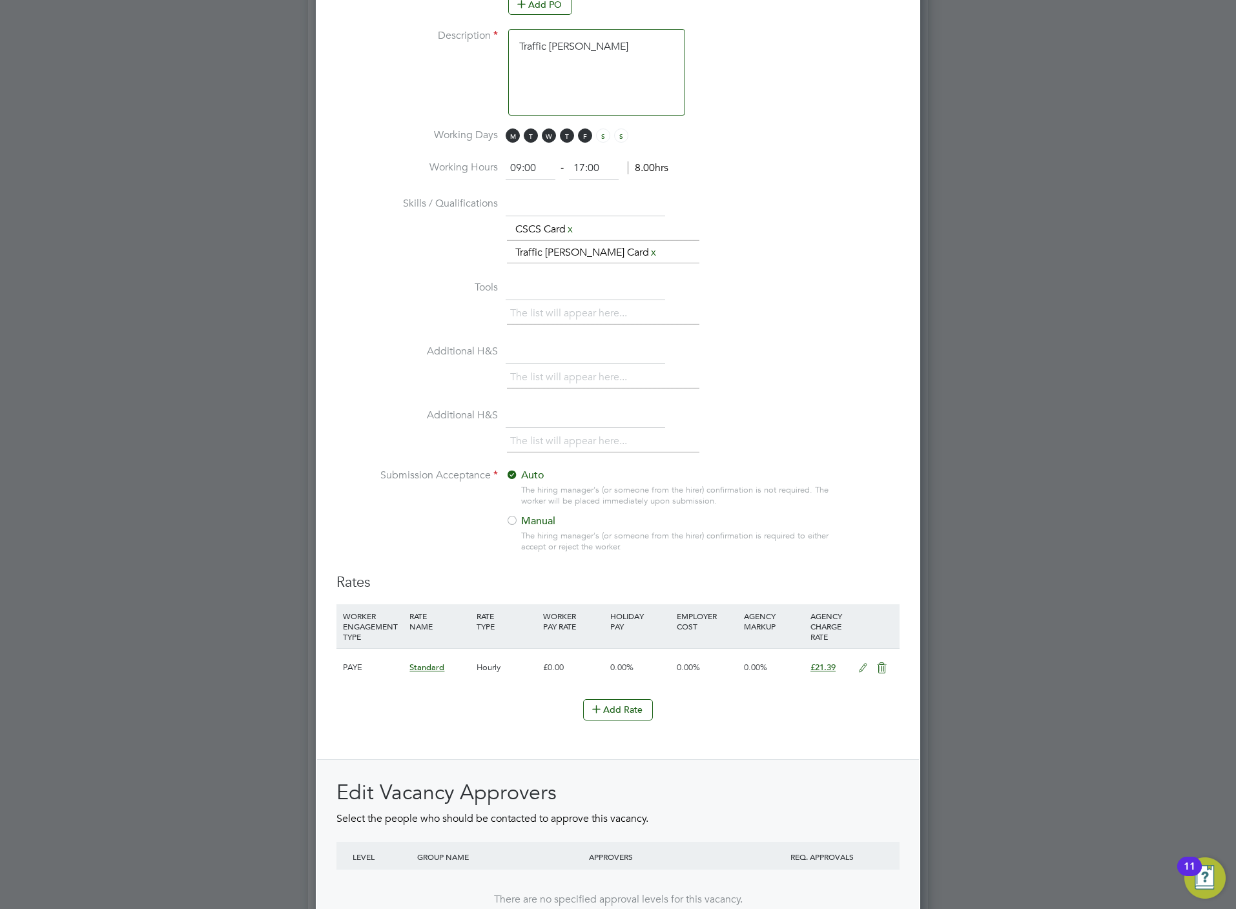
scroll to position [1083, 0]
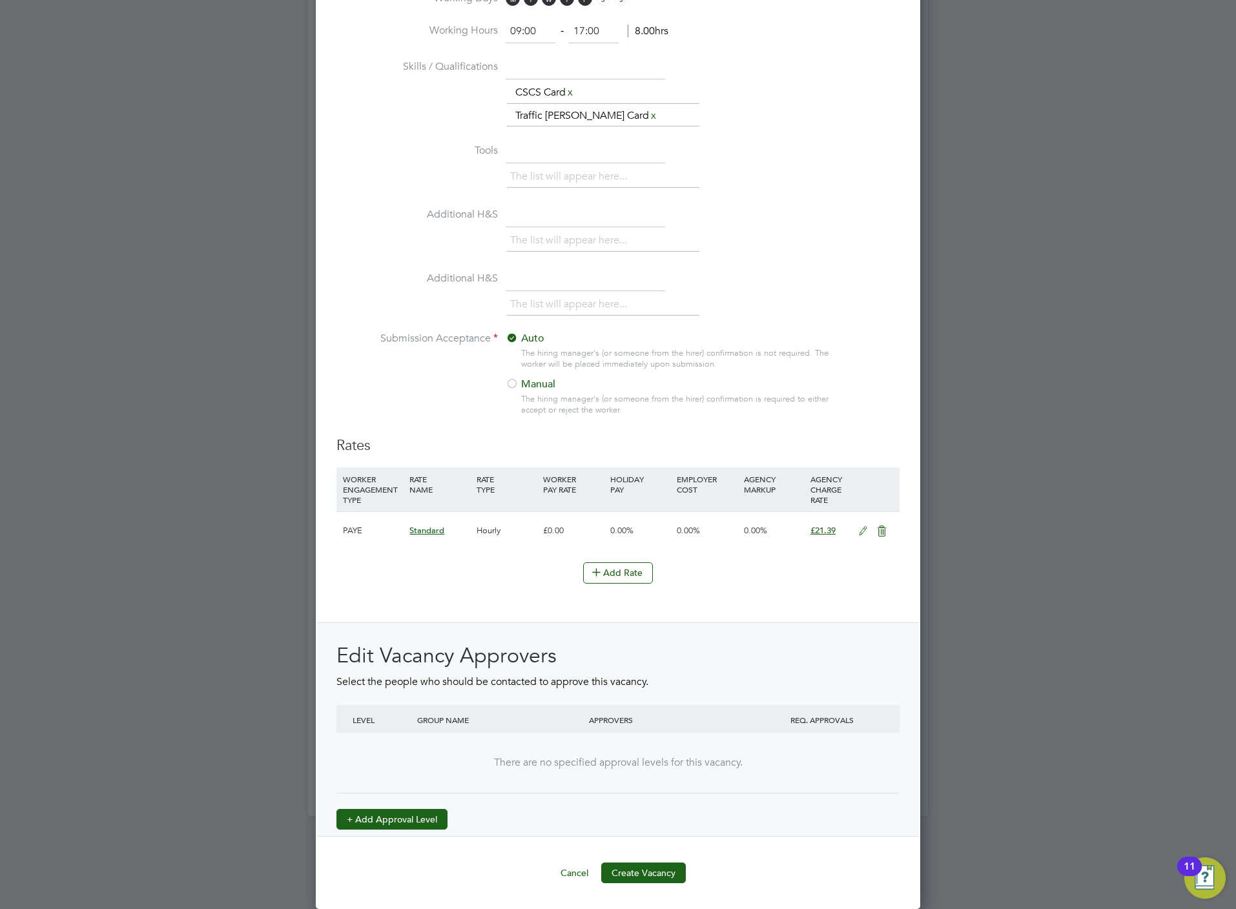
drag, startPoint x: 405, startPoint y: 827, endPoint x: 421, endPoint y: 818, distance: 17.9
click at [405, 827] on button "+ Add Approval Level" at bounding box center [391, 819] width 111 height 21
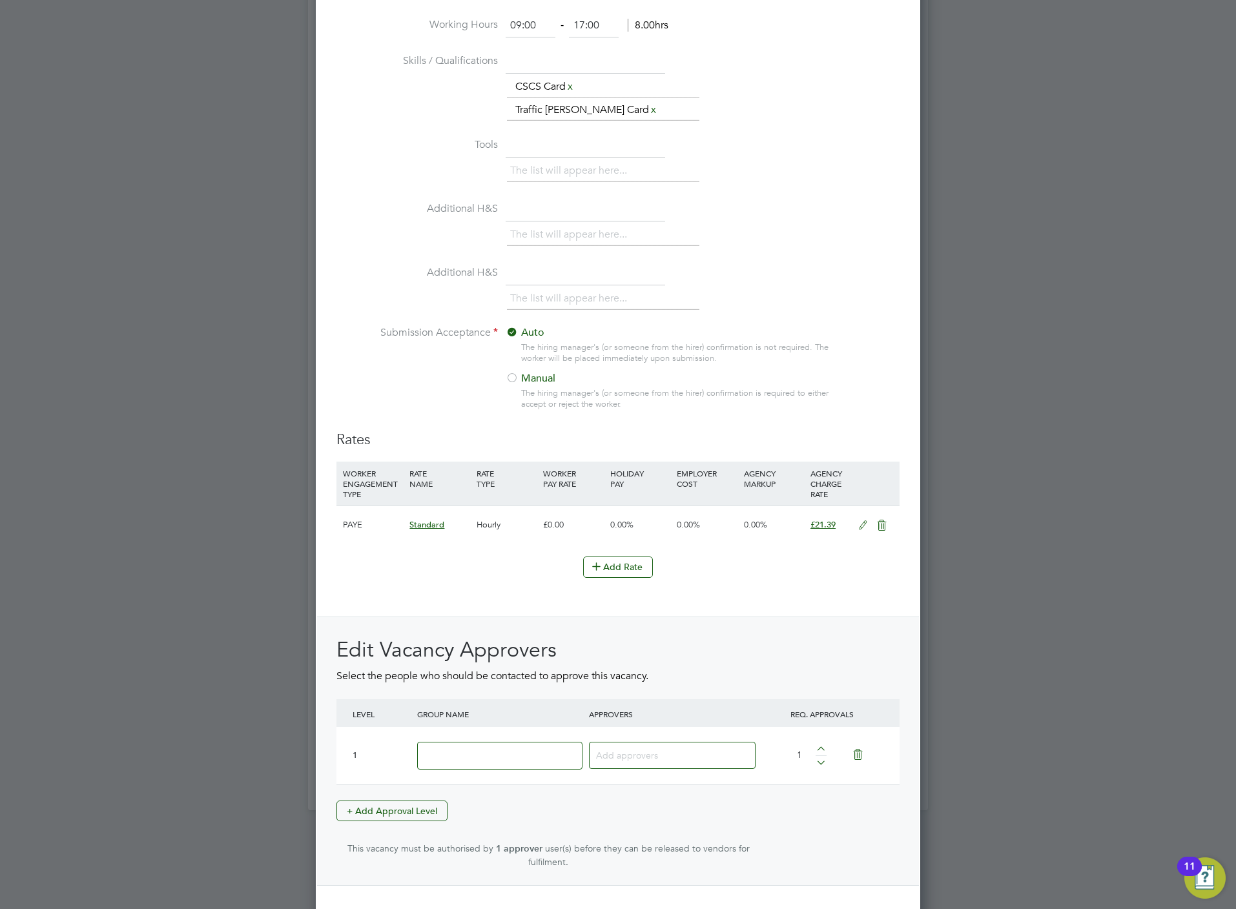
click at [540, 750] on input at bounding box center [499, 756] width 165 height 28
click at [611, 757] on input at bounding box center [667, 754] width 143 height 17
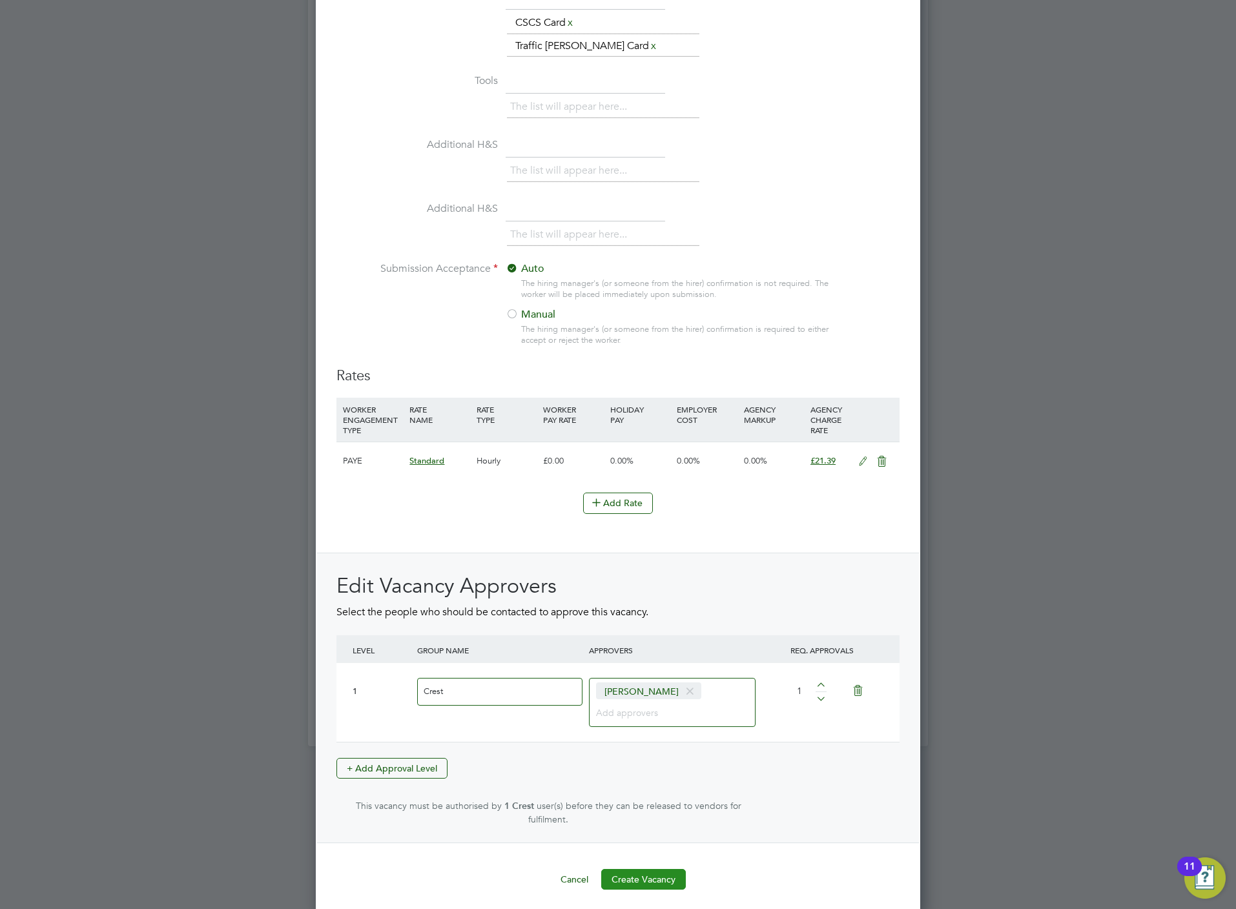
click at [659, 869] on button "Create Vacancy" at bounding box center [643, 879] width 85 height 21
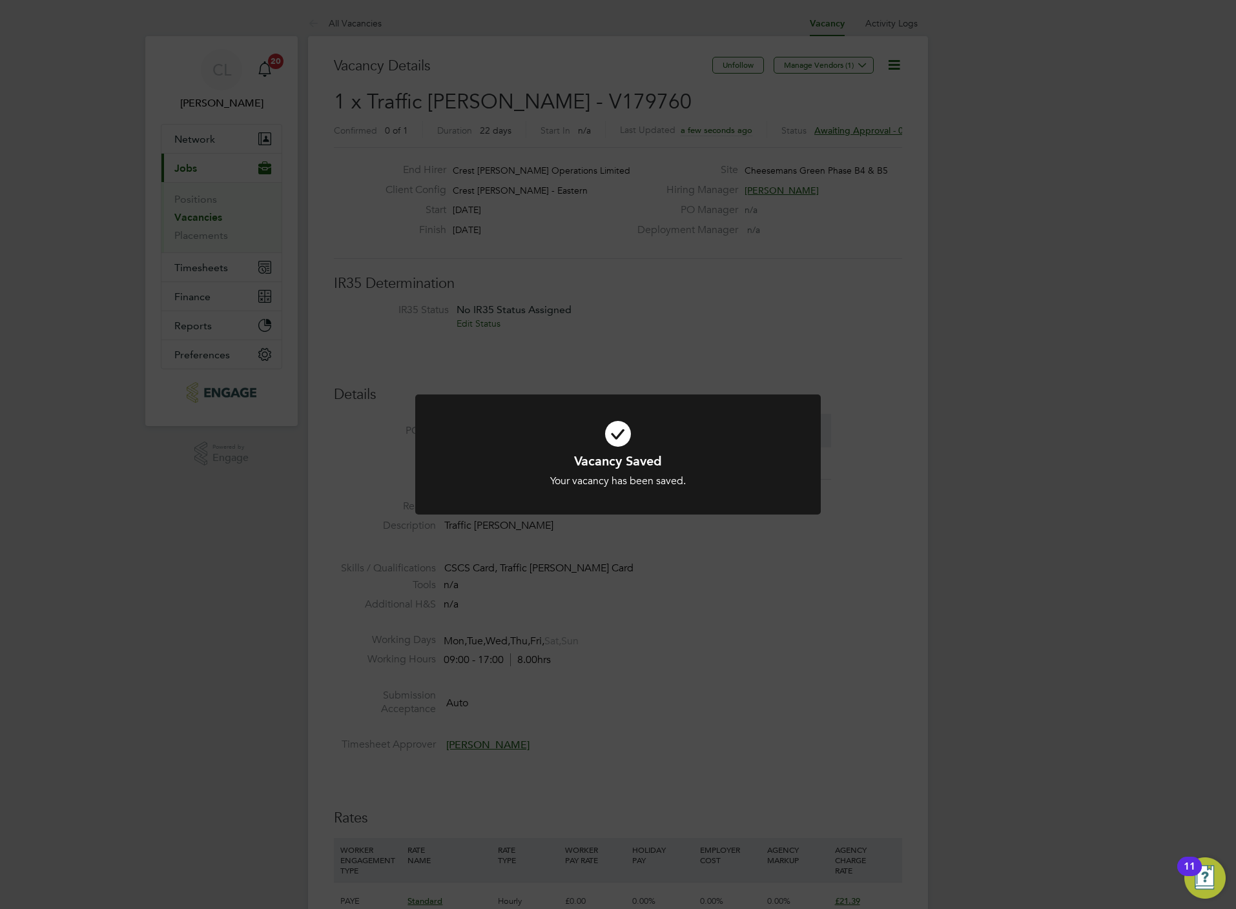
click at [273, 283] on div "Vacancy Saved Your vacancy has been saved. Cancel Okay" at bounding box center [618, 454] width 1236 height 909
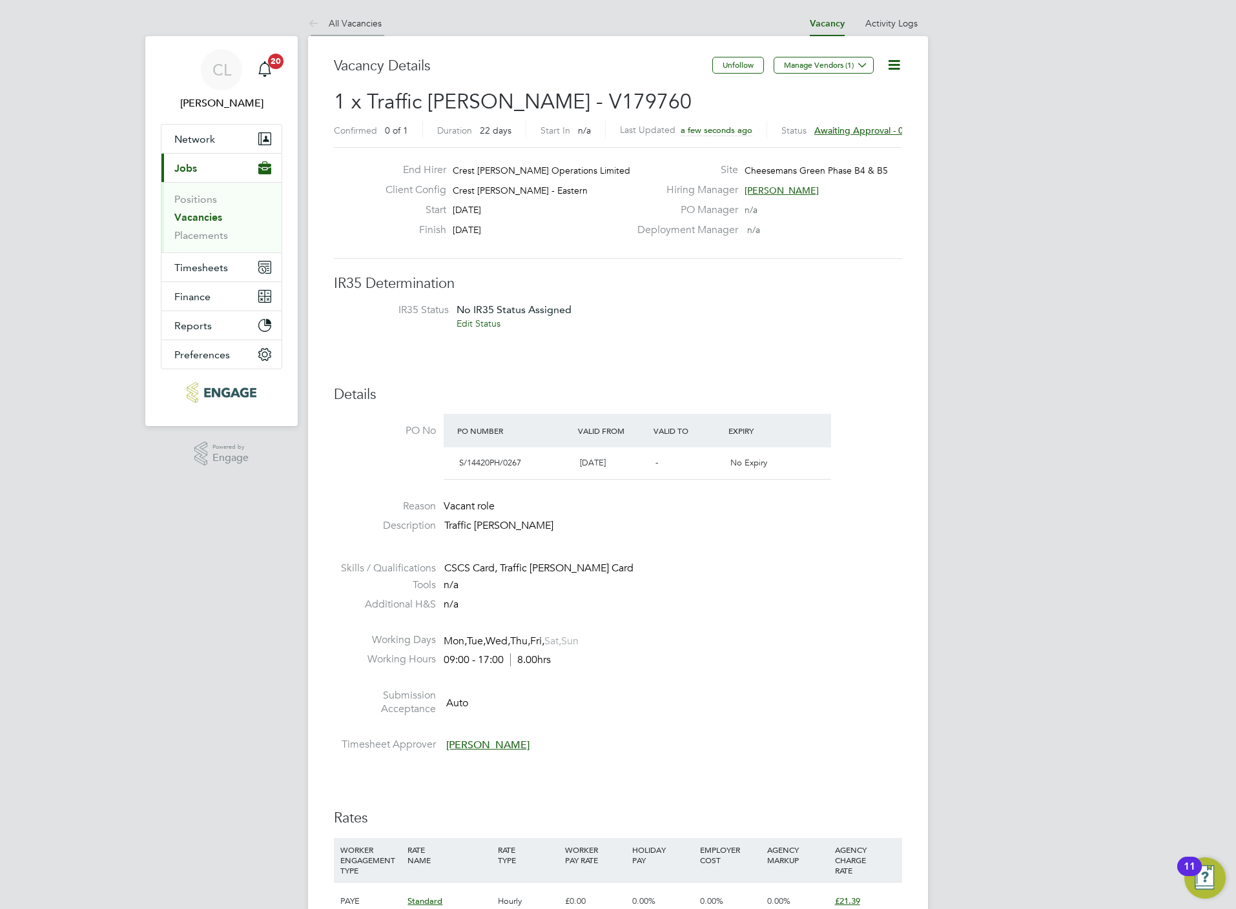
click at [343, 18] on link "All Vacancies" at bounding box center [345, 23] width 74 height 12
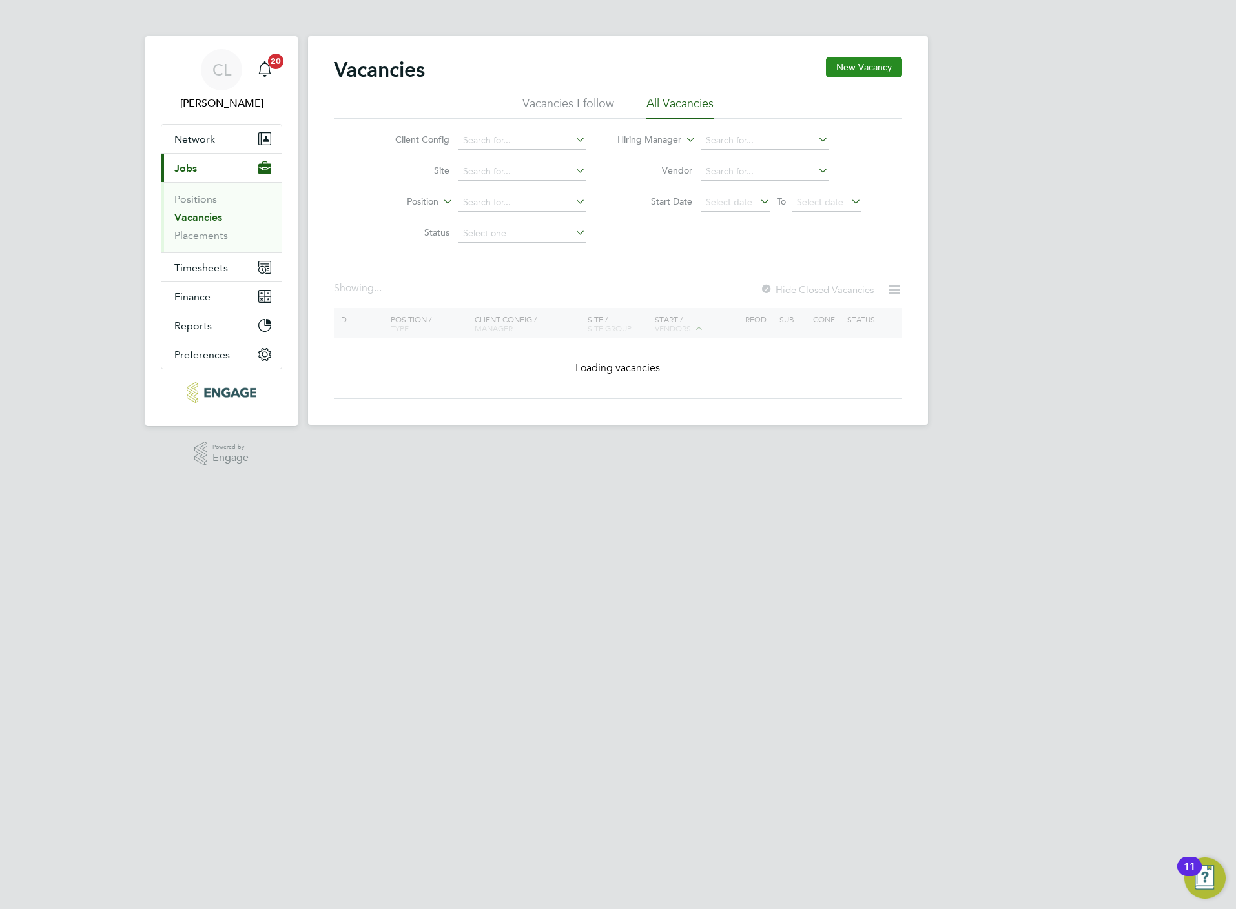
click at [872, 64] on button "New Vacancy" at bounding box center [864, 67] width 76 height 21
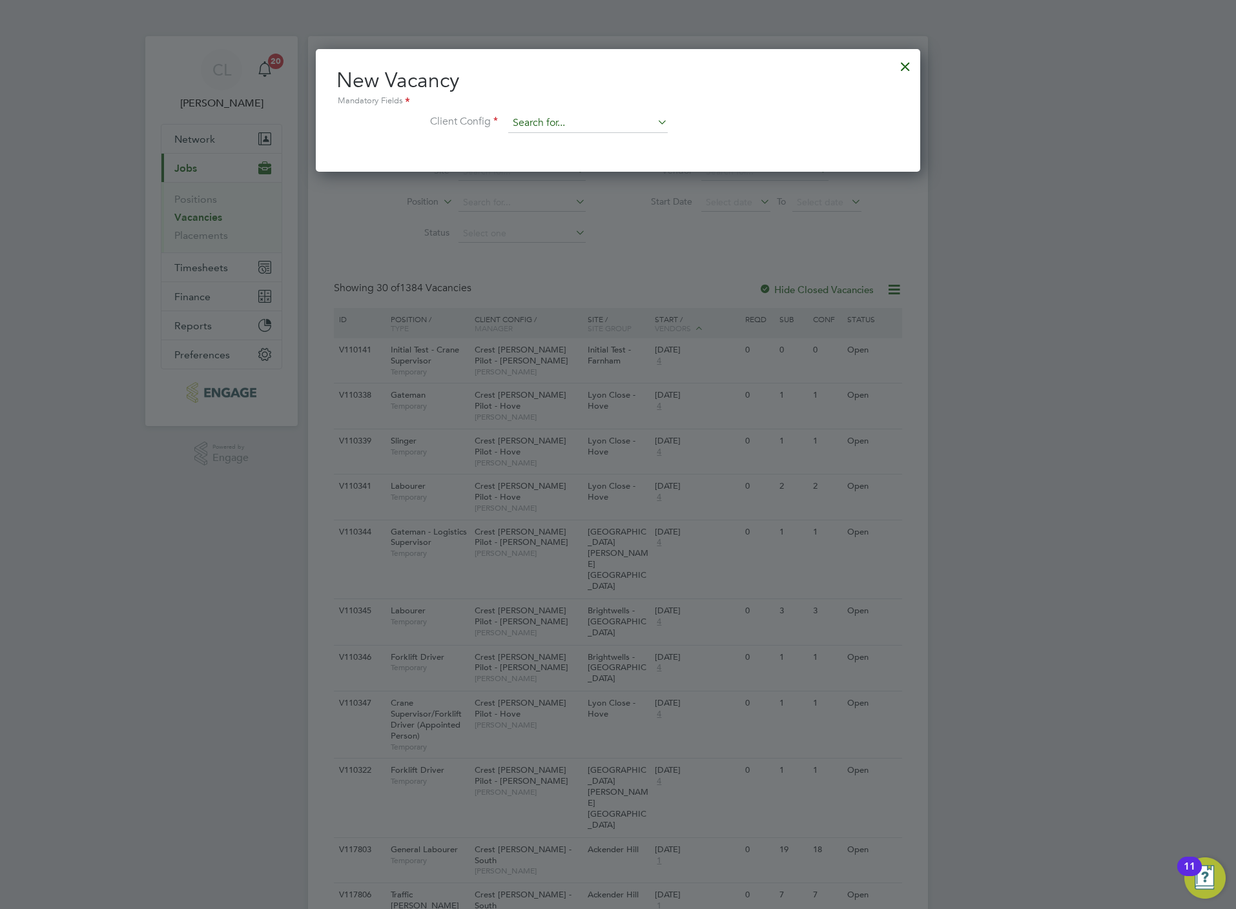
click at [566, 114] on input at bounding box center [587, 123] width 159 height 19
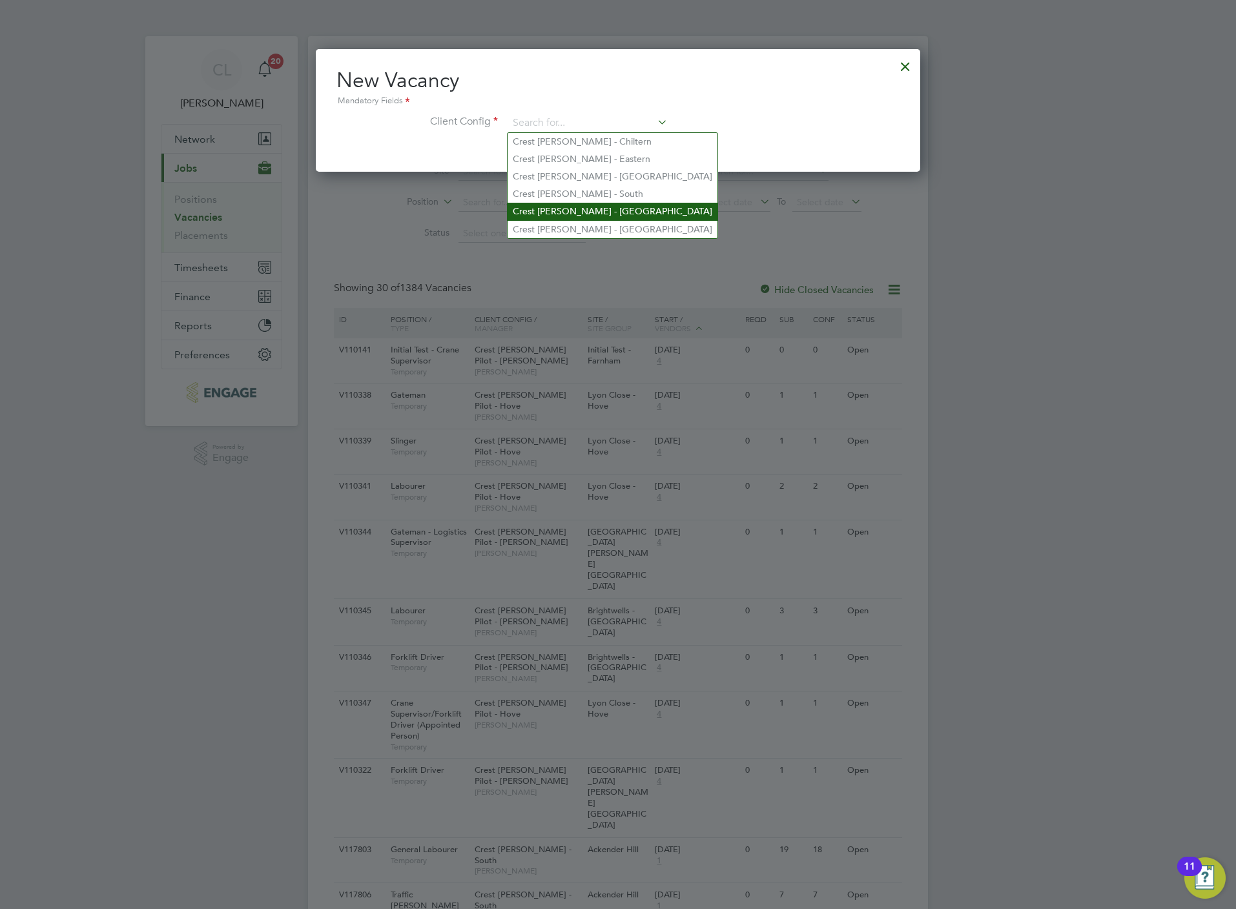
click at [598, 205] on li "Crest [PERSON_NAME] - [GEOGRAPHIC_DATA]" at bounding box center [612, 211] width 210 height 17
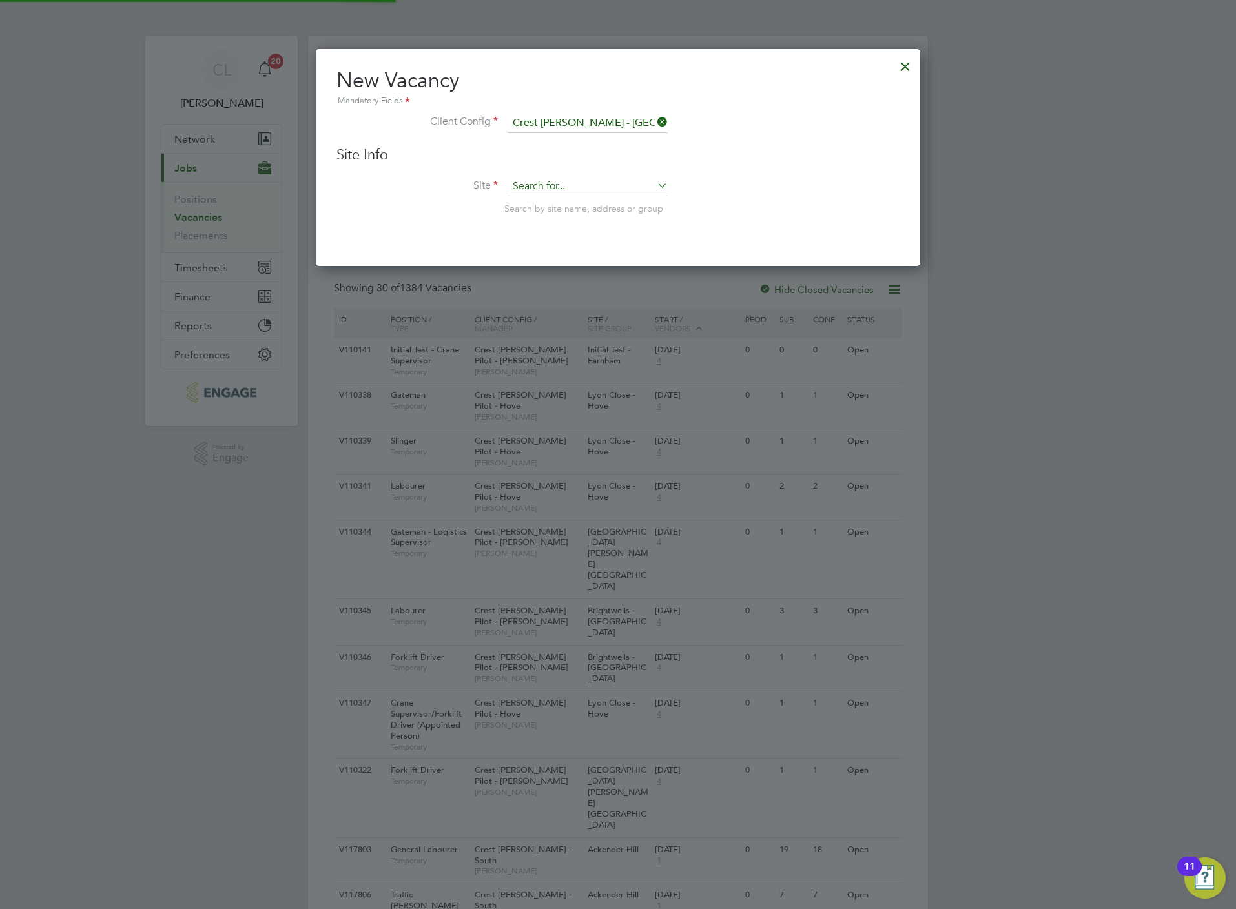
click at [589, 181] on input at bounding box center [587, 186] width 159 height 19
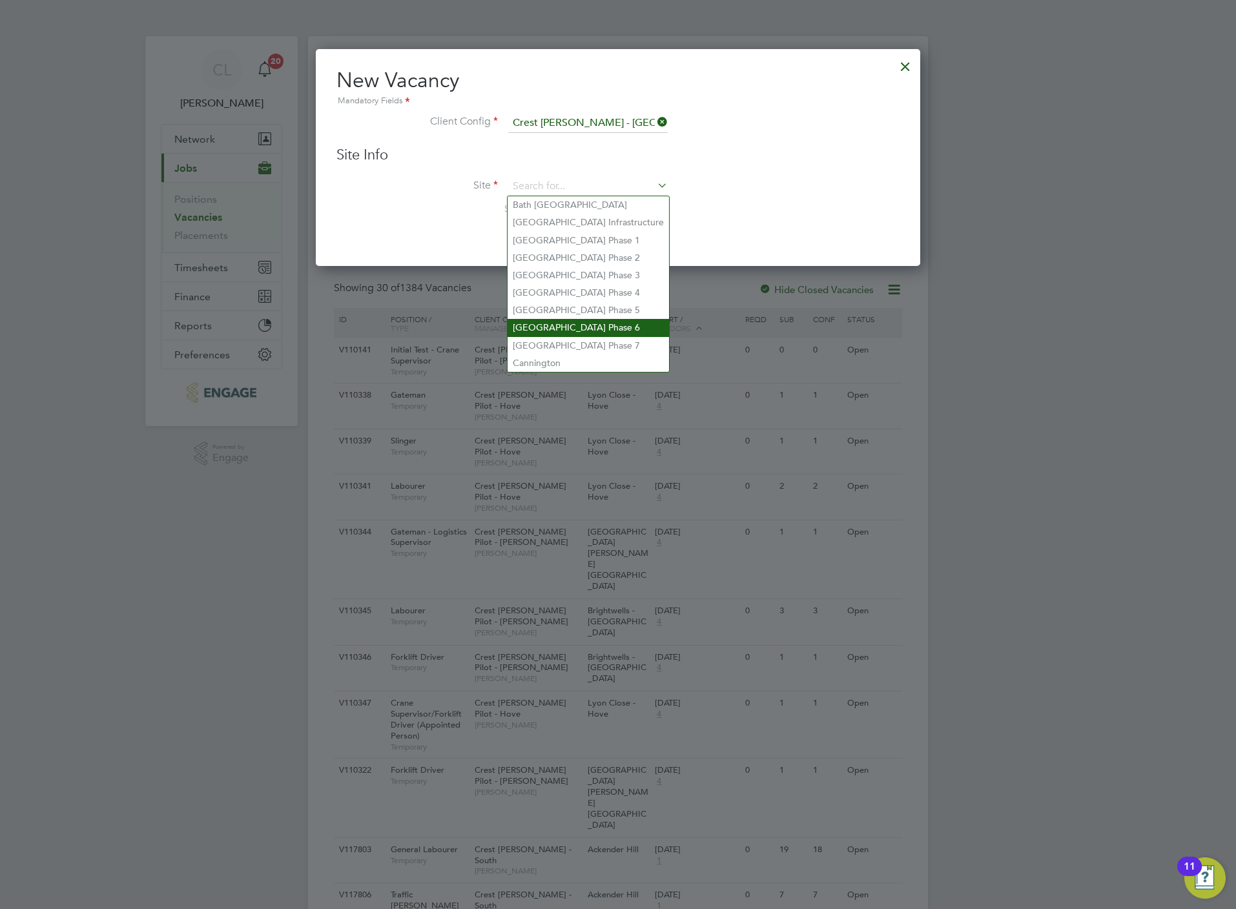
click at [646, 328] on li "Brooklands Park Phase 6" at bounding box center [587, 327] width 161 height 17
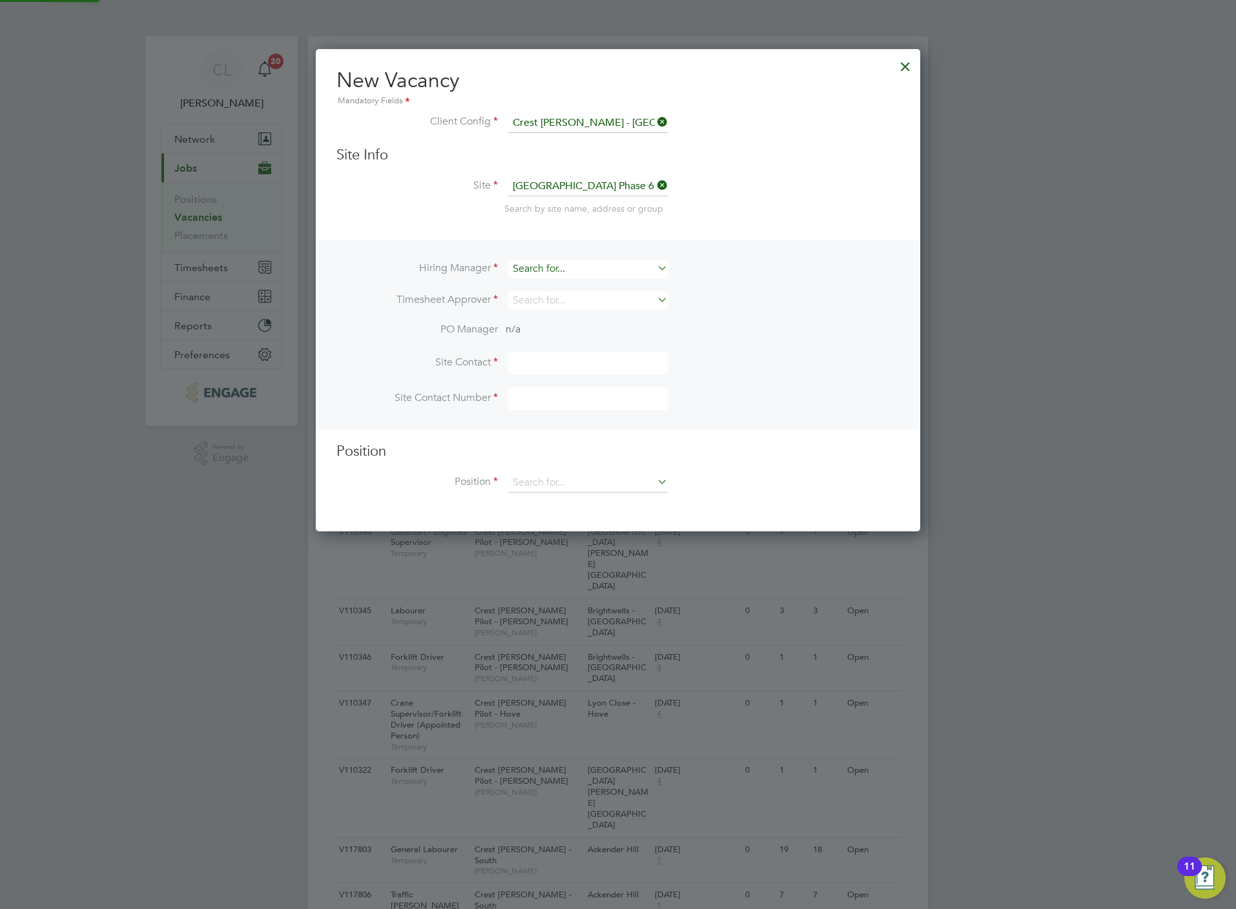
scroll to position [482, 604]
click at [578, 264] on input at bounding box center [587, 269] width 159 height 19
click at [400, 287] on li "Hiring Manager" at bounding box center [617, 276] width 563 height 32
click at [554, 262] on input at bounding box center [587, 269] width 159 height 19
click at [556, 283] on li "Georg e Gitsham" at bounding box center [587, 286] width 161 height 17
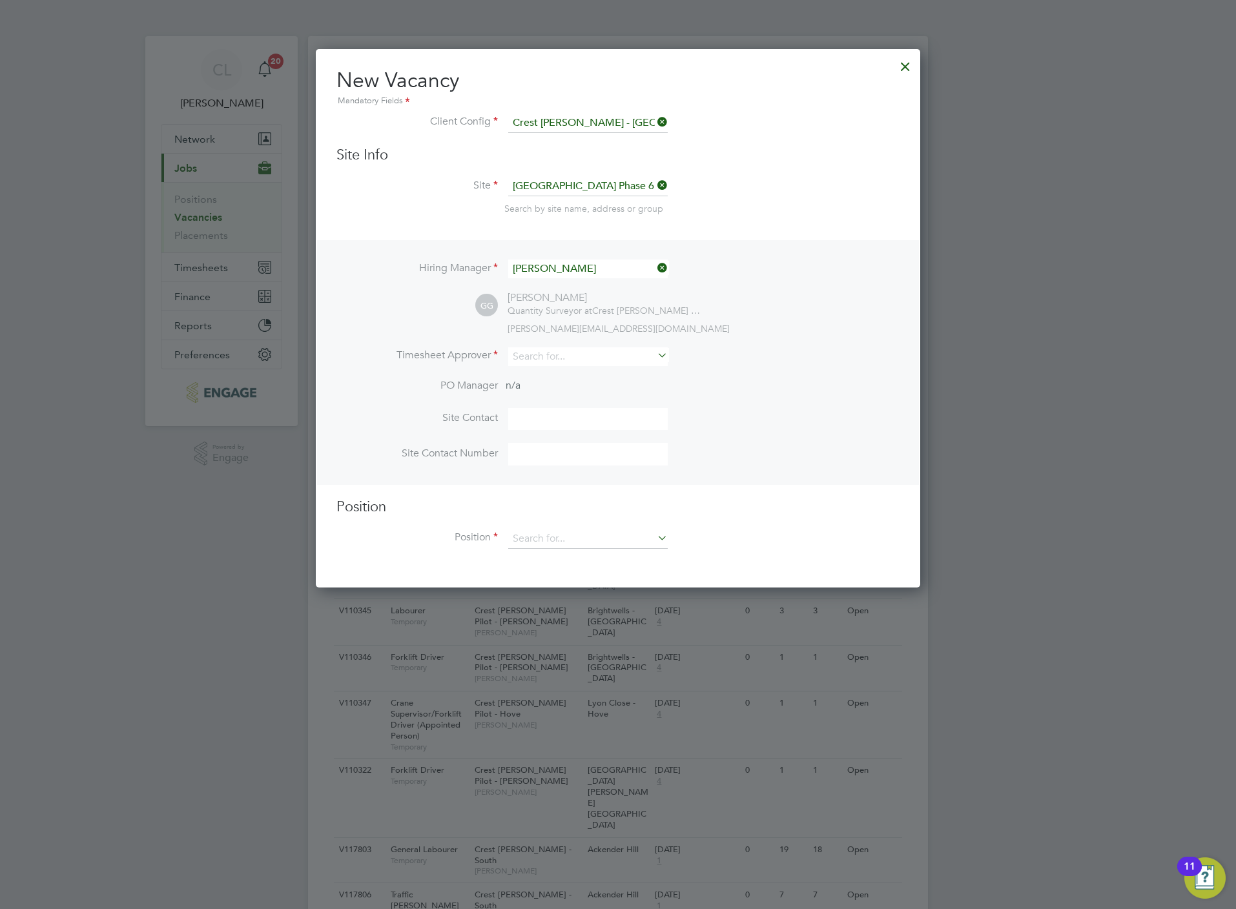
scroll to position [538, 604]
click at [549, 353] on input at bounding box center [587, 356] width 159 height 19
click at [570, 345] on div "Hiring Manager George Gitsham GG George Gitsham Quantity Surveyor at Crest Nich…" at bounding box center [618, 362] width 602 height 245
click at [564, 357] on input at bounding box center [587, 356] width 159 height 19
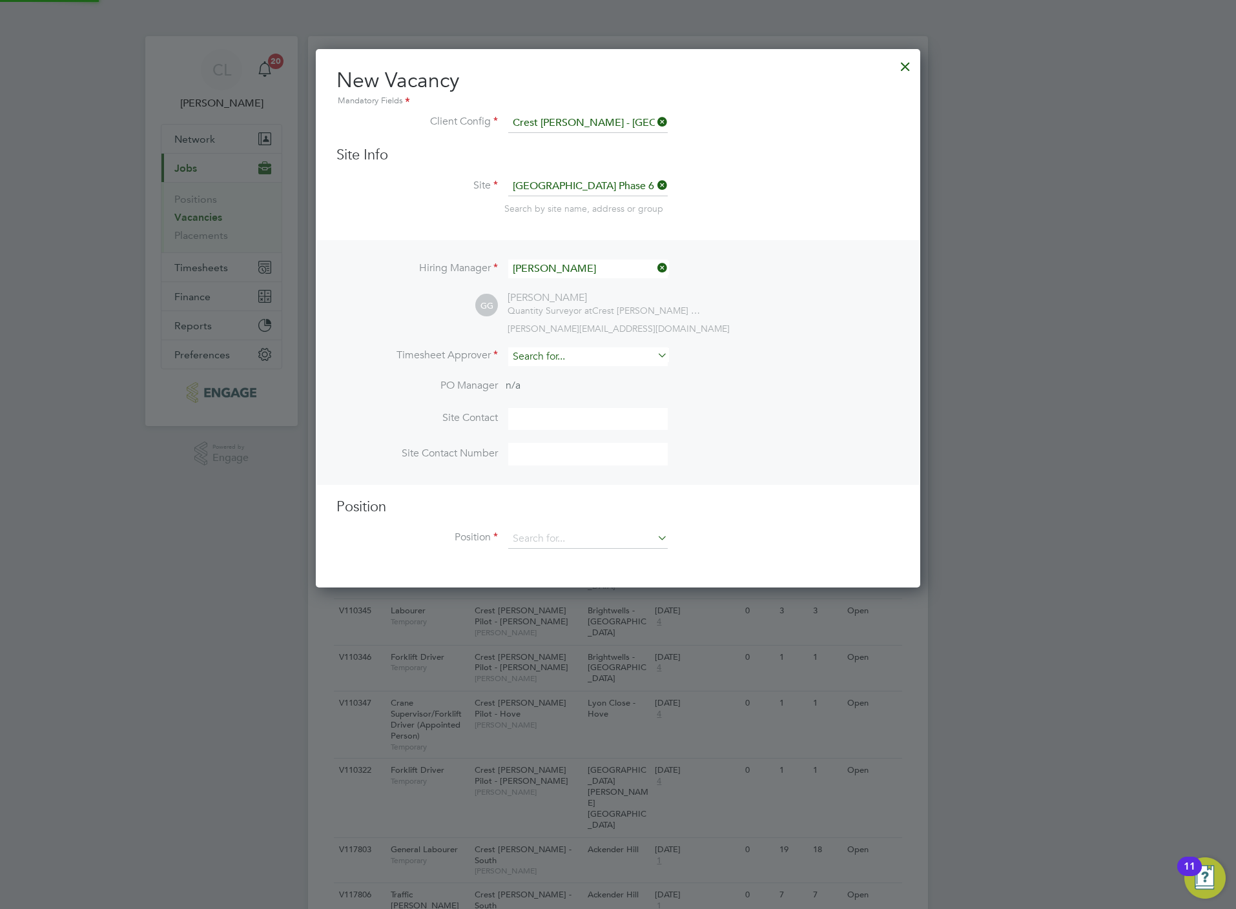
click at [564, 357] on input at bounding box center [587, 356] width 159 height 19
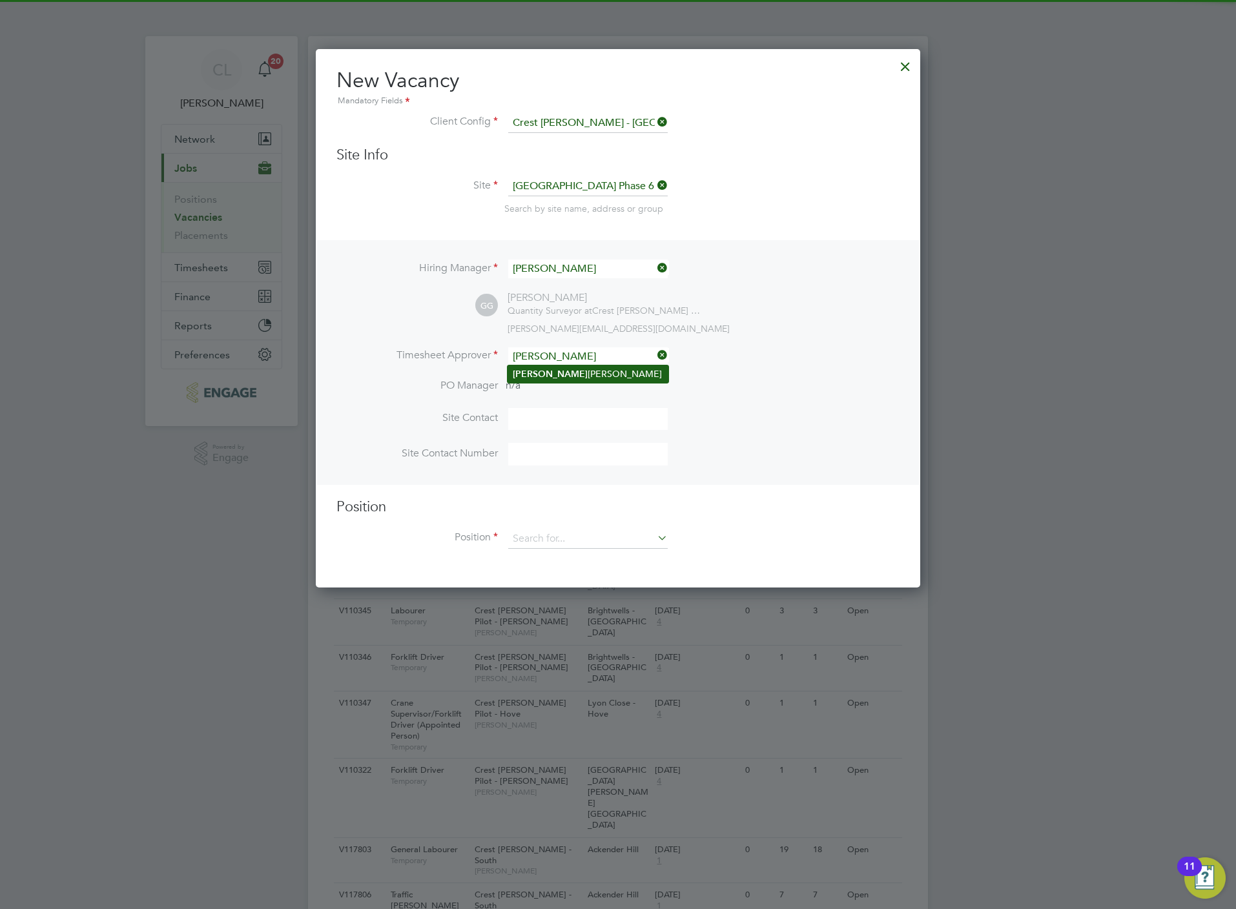
click at [556, 372] on li "Peter Currie" at bounding box center [587, 373] width 161 height 17
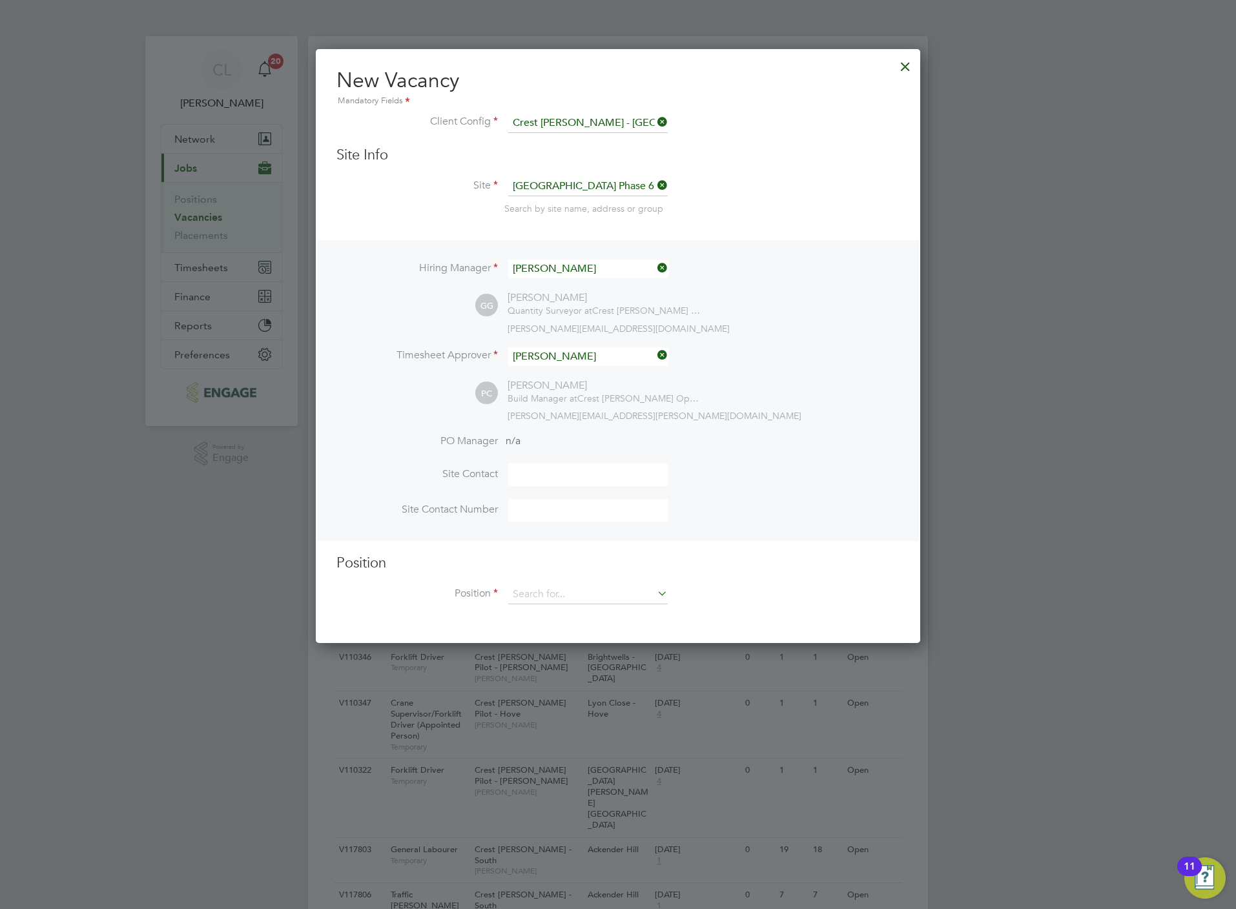
scroll to position [595, 604]
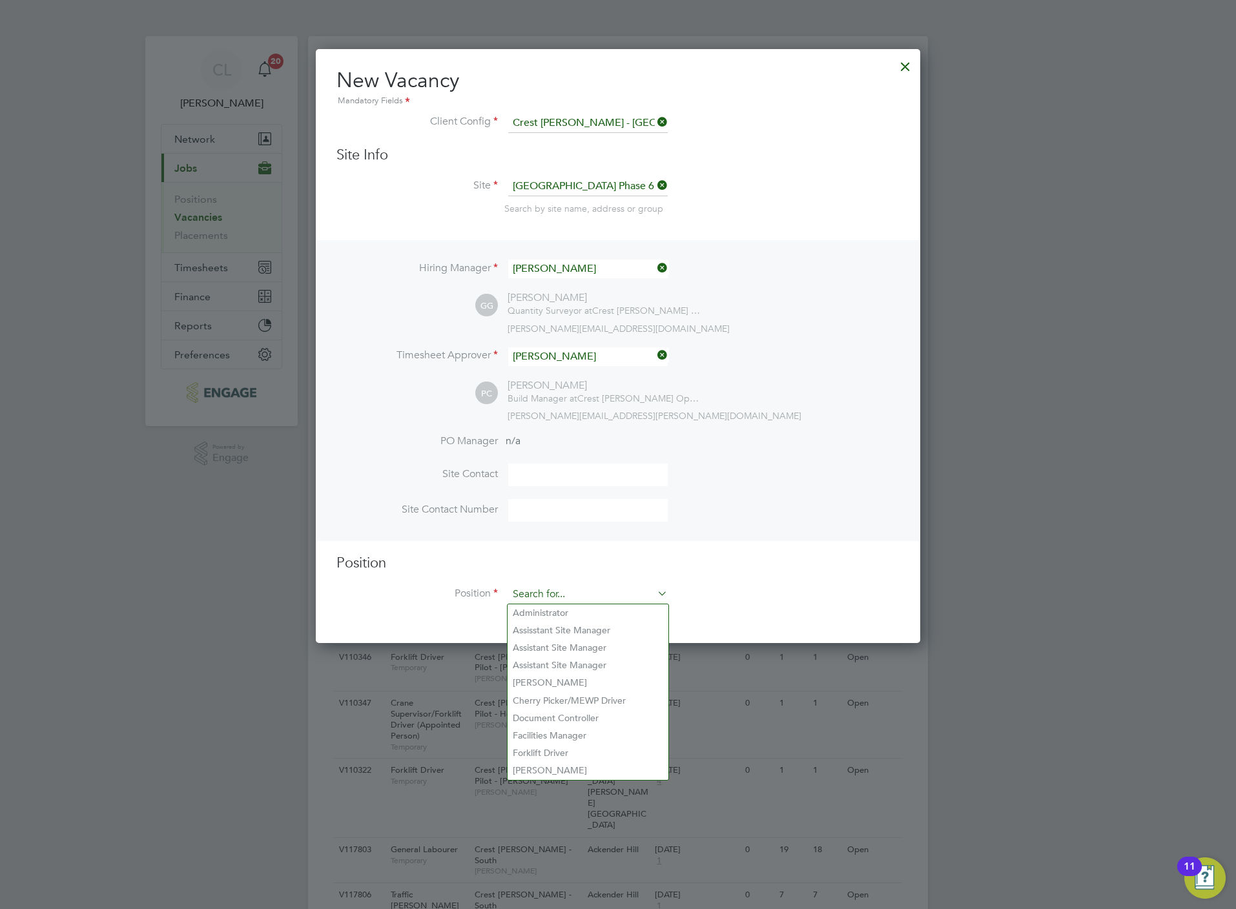
click at [556, 591] on input at bounding box center [587, 594] width 159 height 19
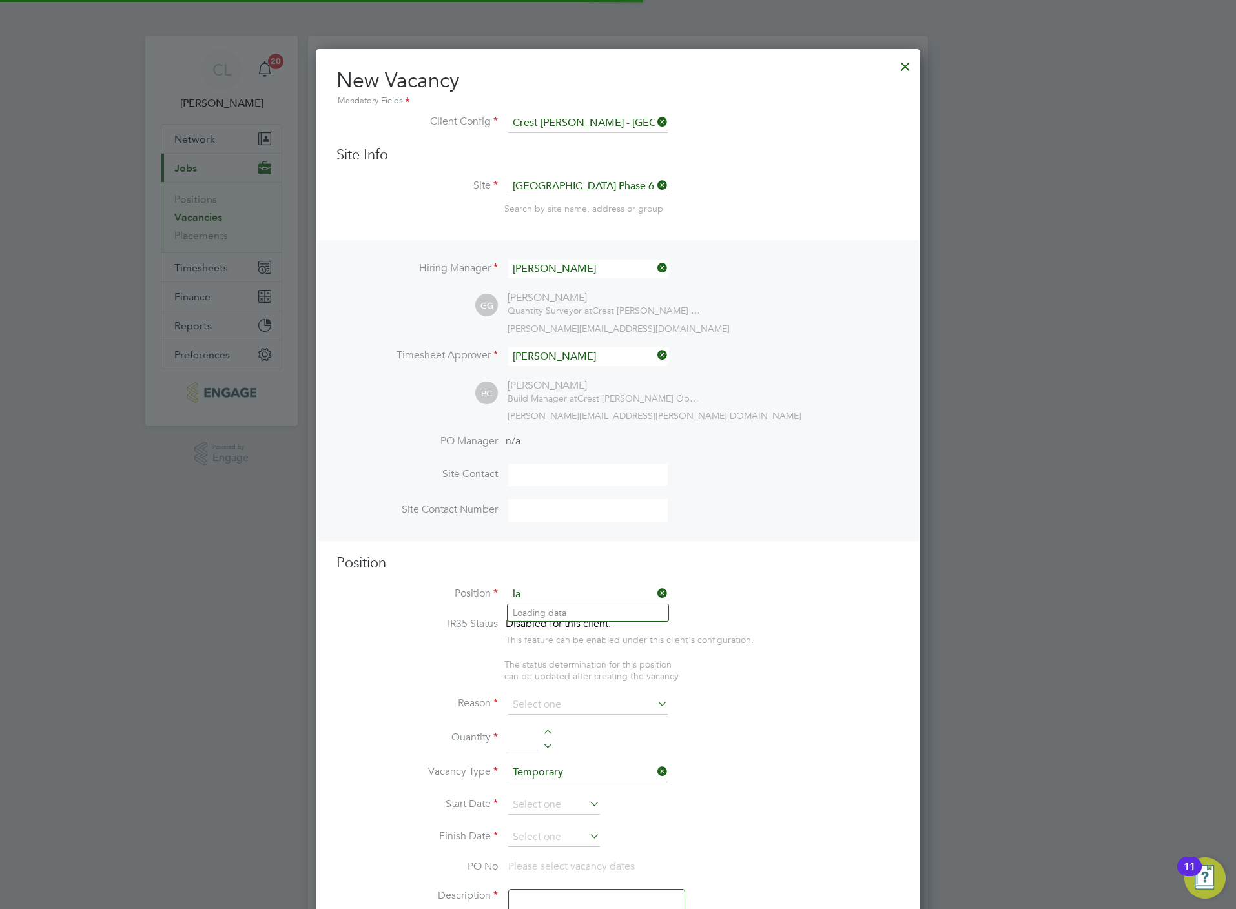
scroll to position [1864, 604]
click at [598, 624] on li "General Lab ourer" at bounding box center [587, 630] width 161 height 17
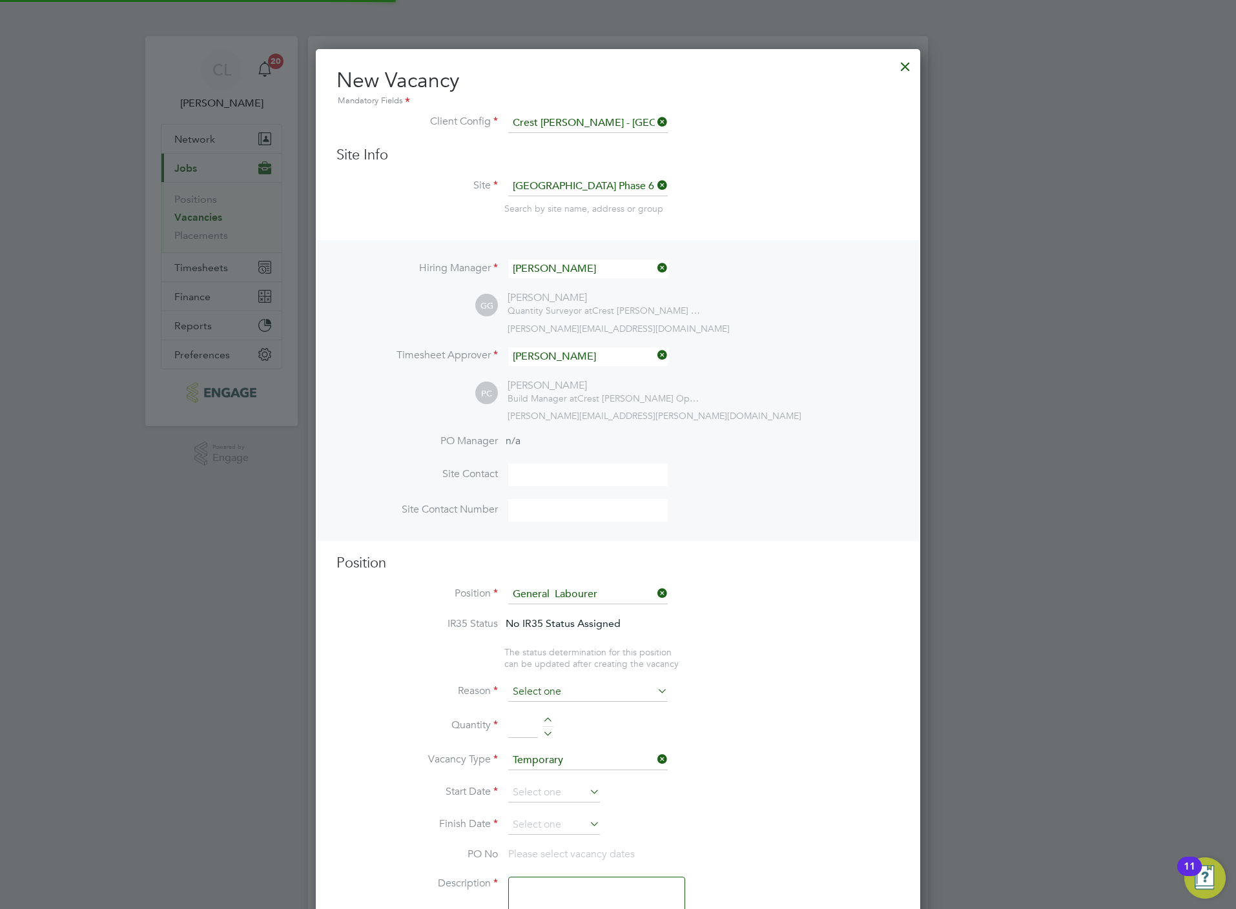
click at [591, 692] on input at bounding box center [587, 691] width 159 height 19
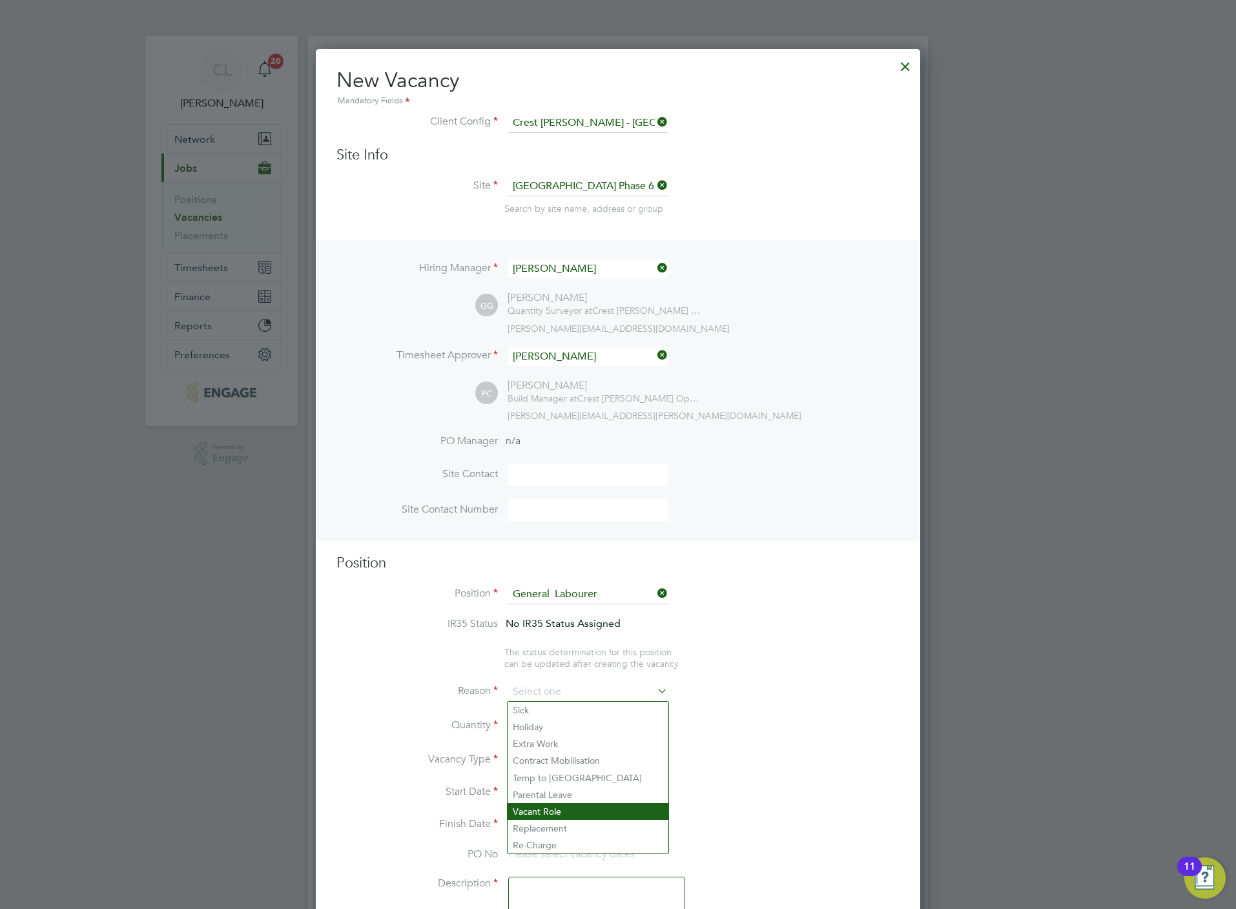
click at [581, 804] on li "Vacant Role" at bounding box center [587, 811] width 161 height 17
click at [549, 727] on div at bounding box center [547, 731] width 11 height 9
click at [549, 720] on div at bounding box center [547, 721] width 11 height 9
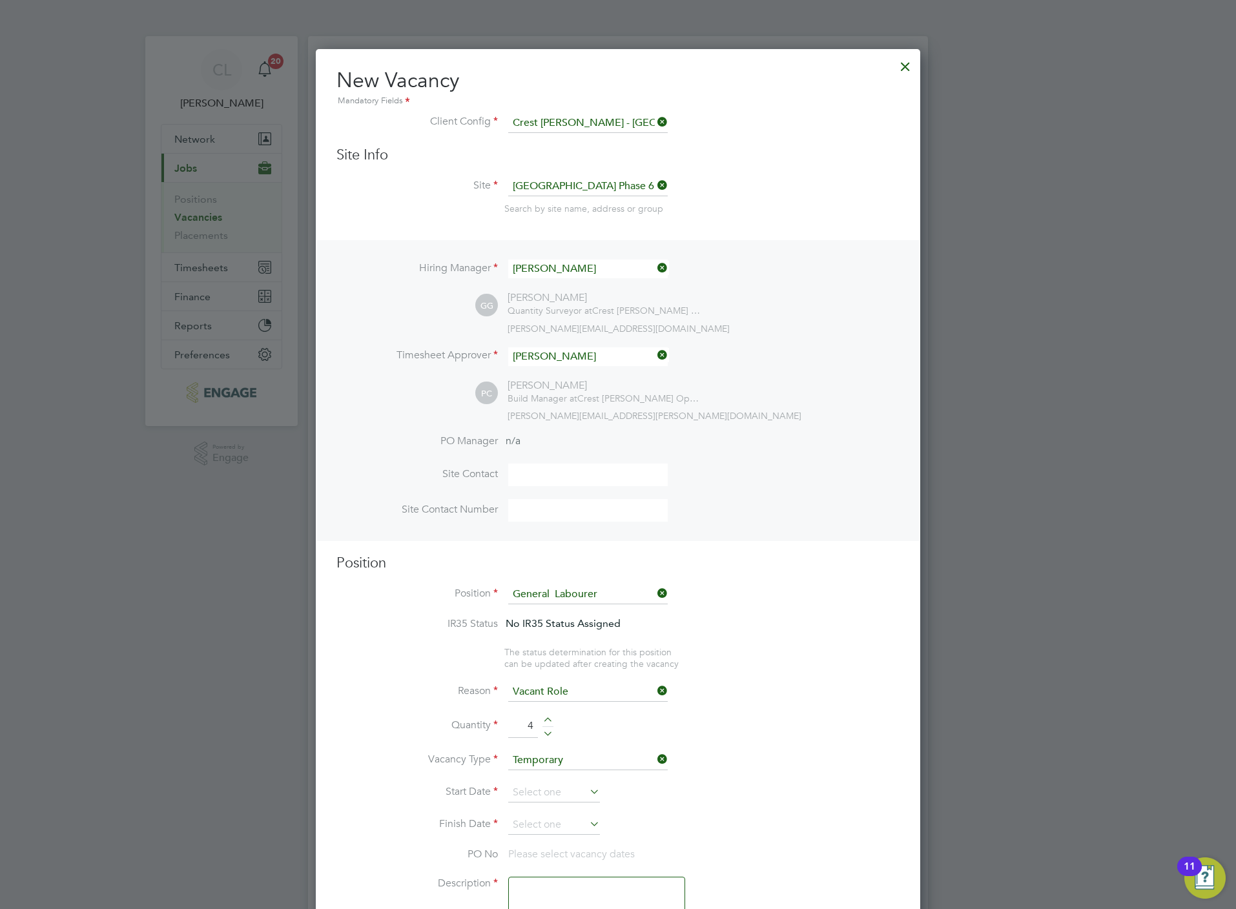
click at [549, 720] on div at bounding box center [547, 721] width 11 height 9
click at [552, 735] on div at bounding box center [547, 731] width 11 height 9
click at [545, 788] on input at bounding box center [554, 792] width 92 height 19
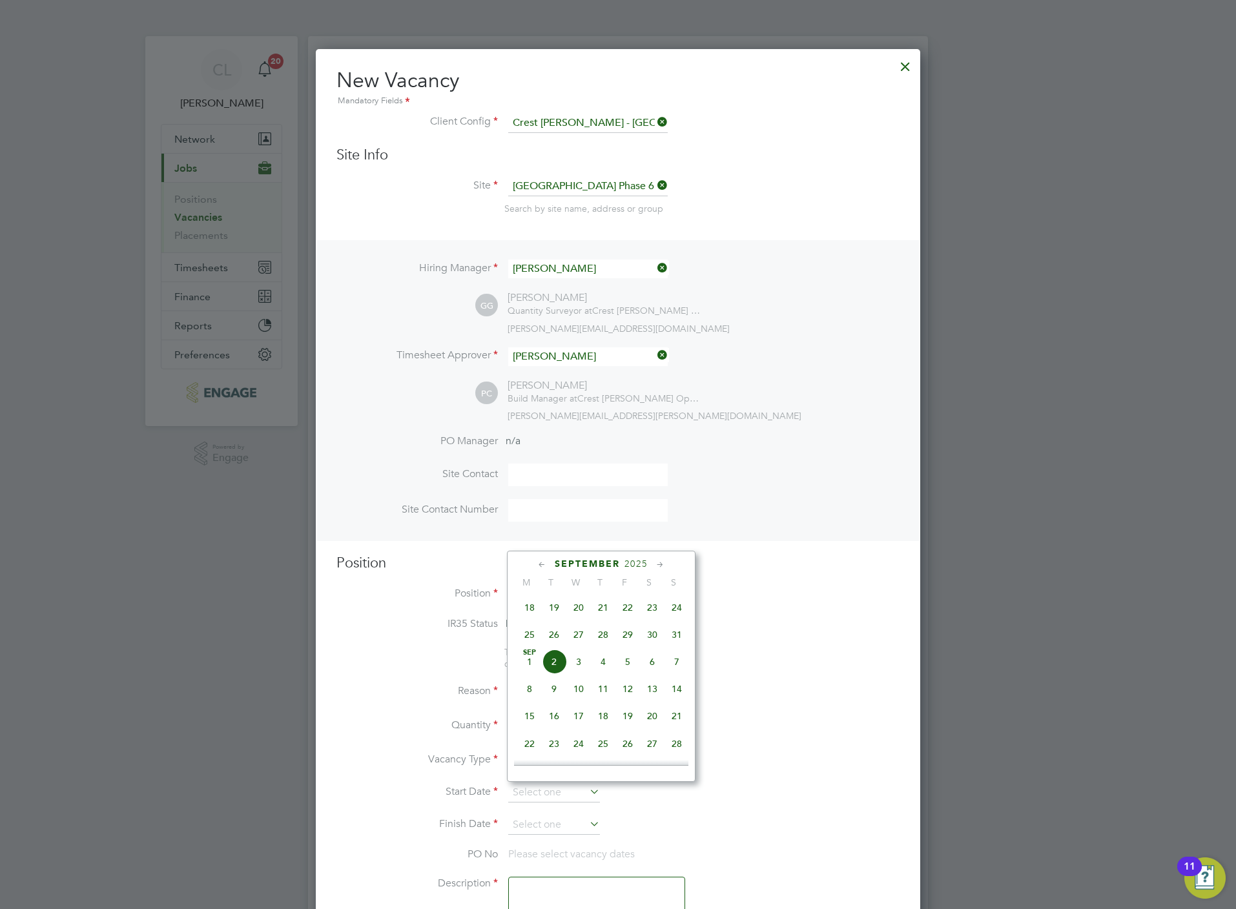
click at [574, 659] on span "3" at bounding box center [578, 661] width 25 height 25
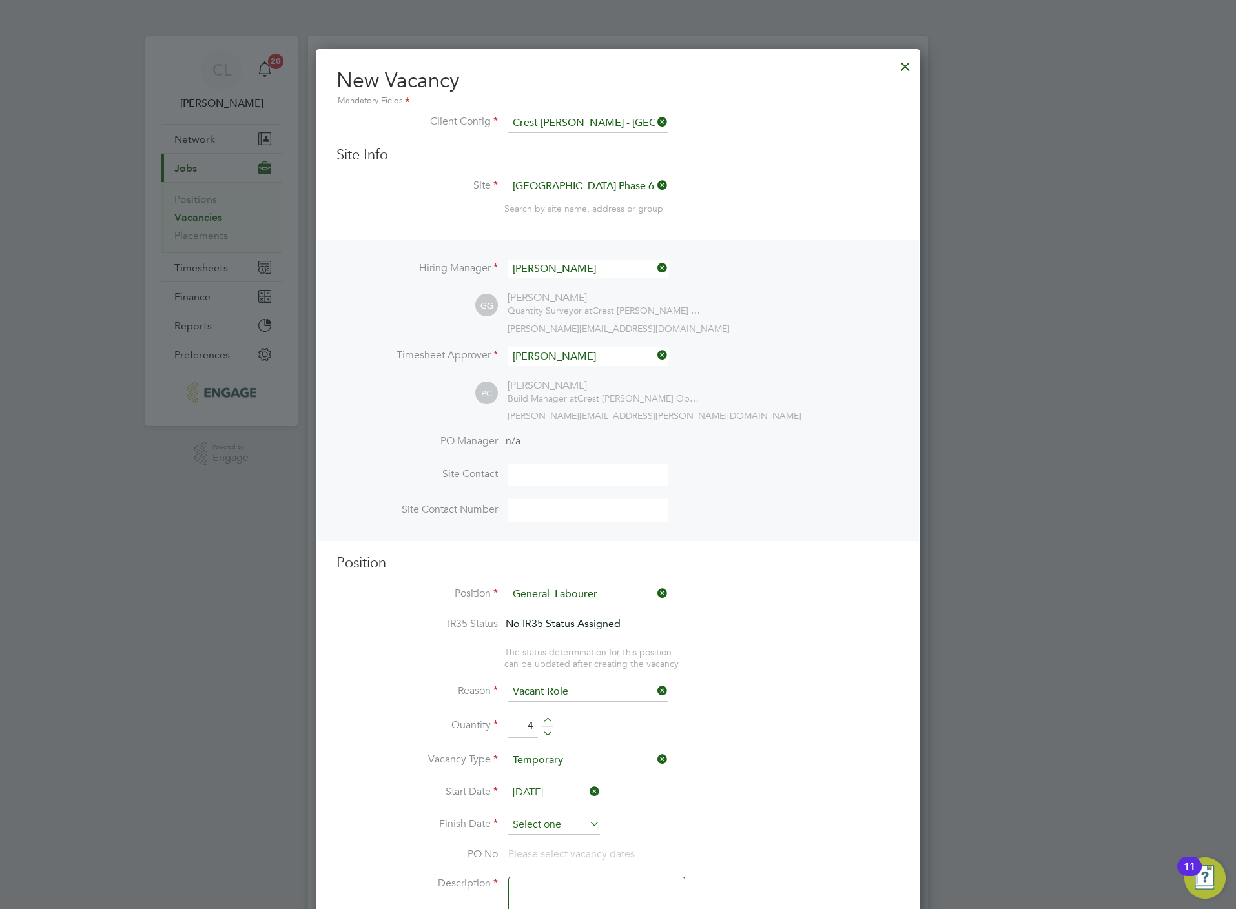
click at [562, 823] on input at bounding box center [554, 824] width 92 height 19
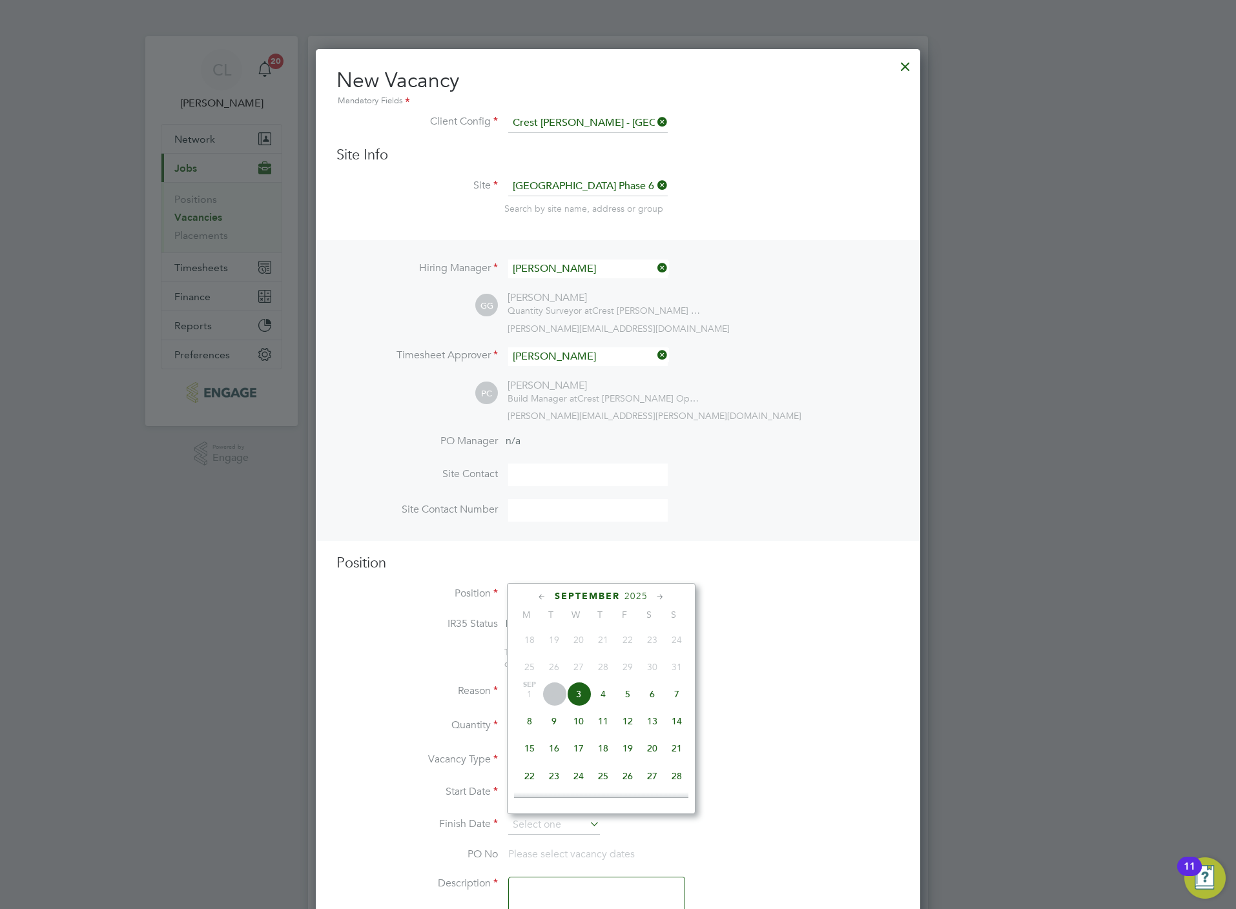
click at [579, 699] on span "3" at bounding box center [578, 694] width 25 height 25
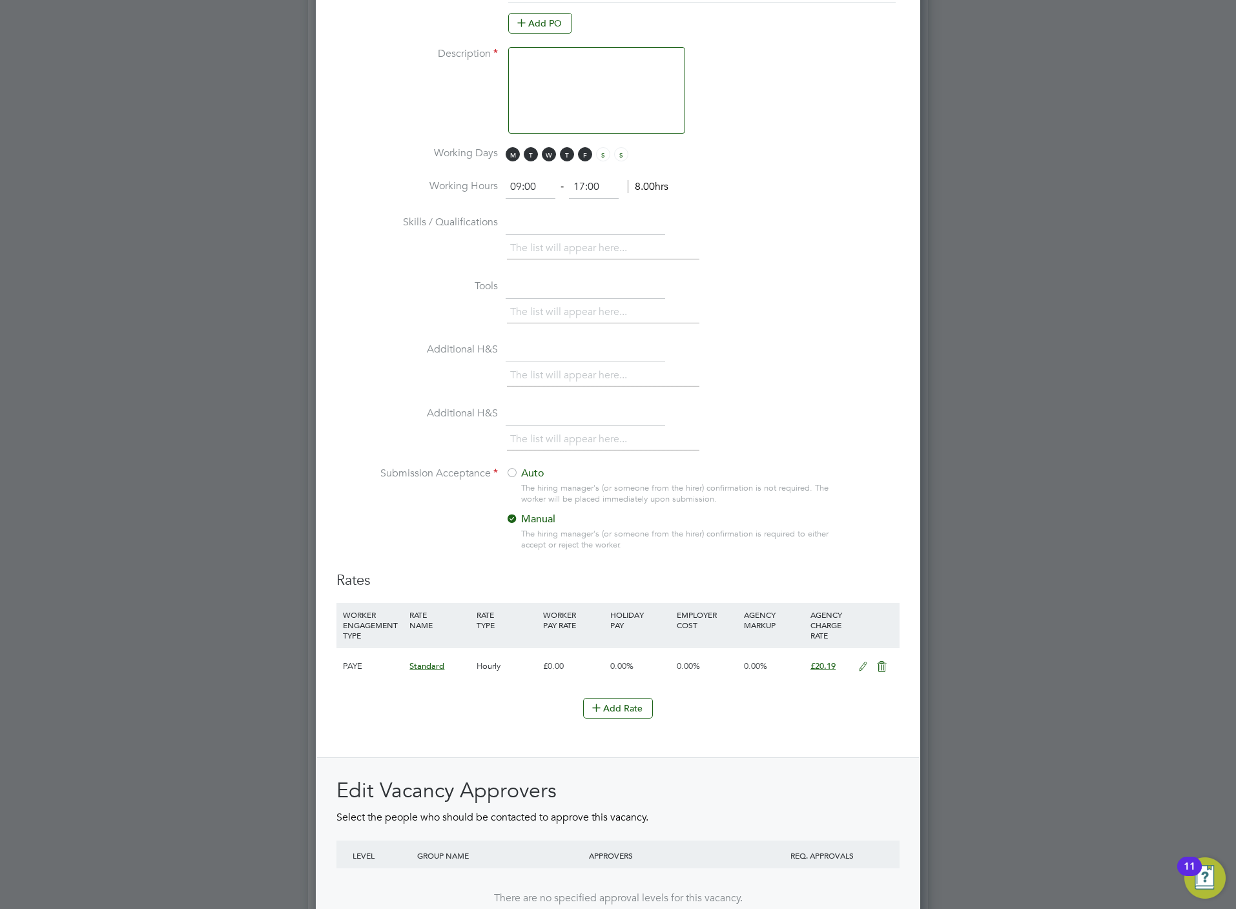
scroll to position [1079, 0]
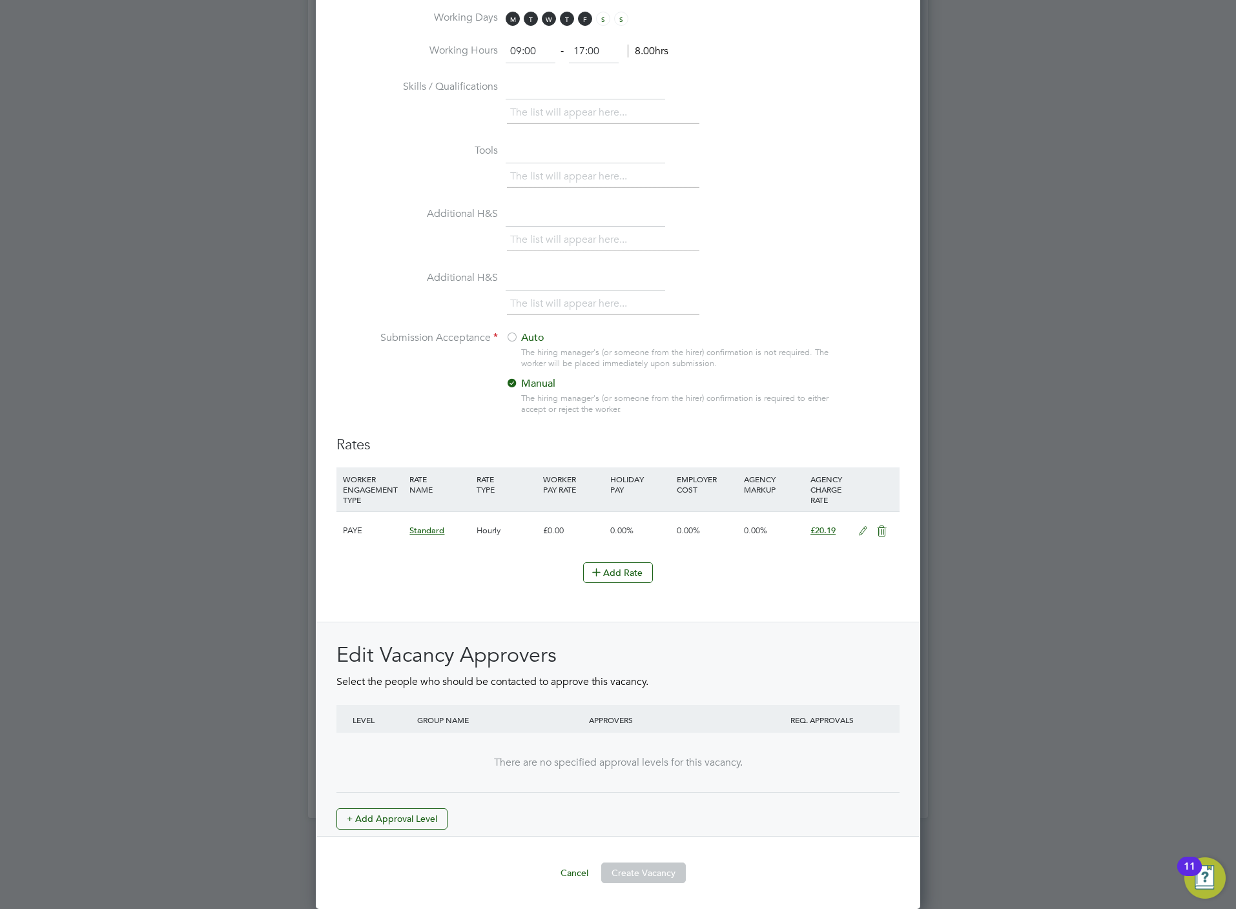
click at [402, 801] on div "Edit Vacancy Approvers Select the people who should be contacted to approve thi…" at bounding box center [617, 736] width 563 height 188
click at [423, 827] on button "+ Add Approval Level" at bounding box center [391, 818] width 111 height 21
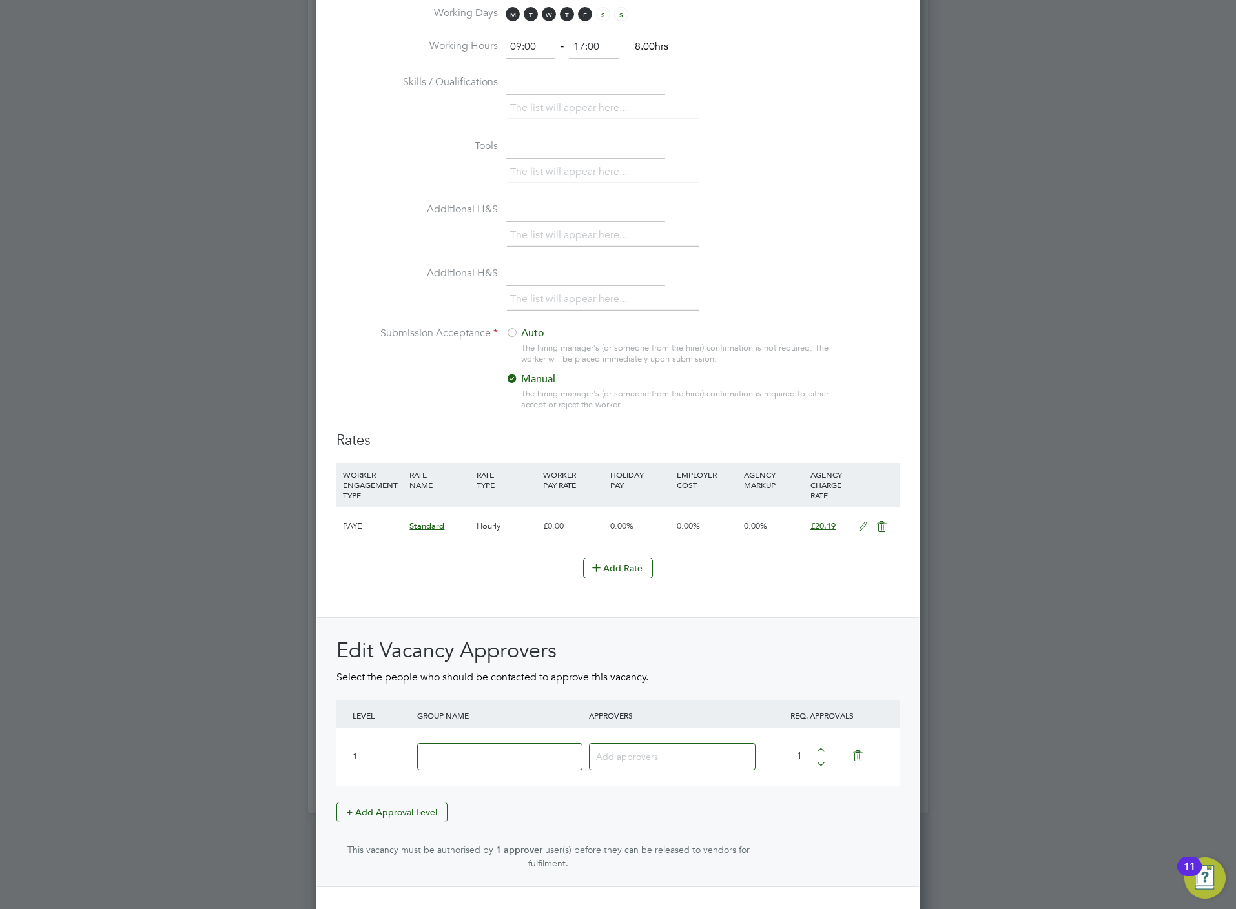
click at [539, 746] on input at bounding box center [499, 757] width 165 height 28
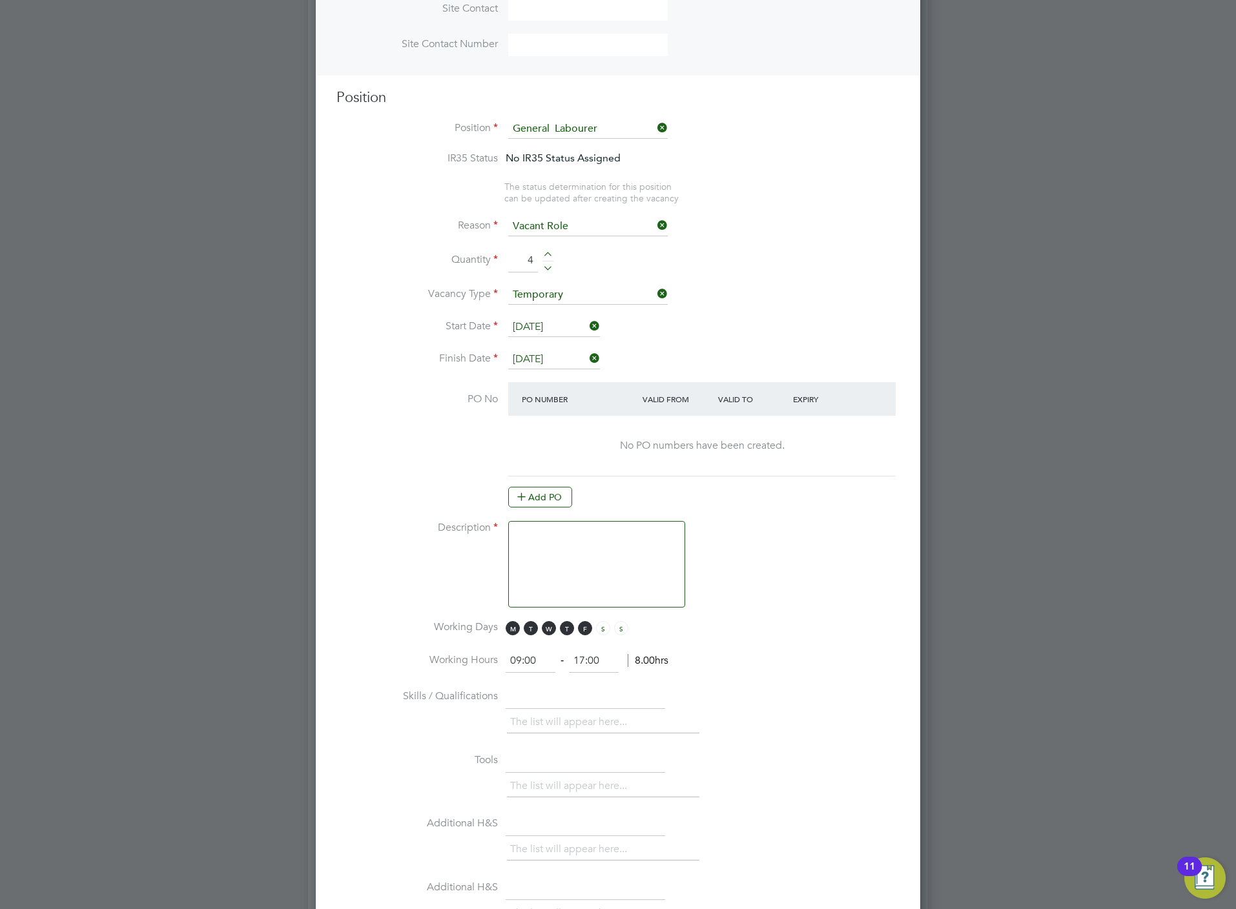
click at [602, 558] on textarea at bounding box center [596, 564] width 177 height 87
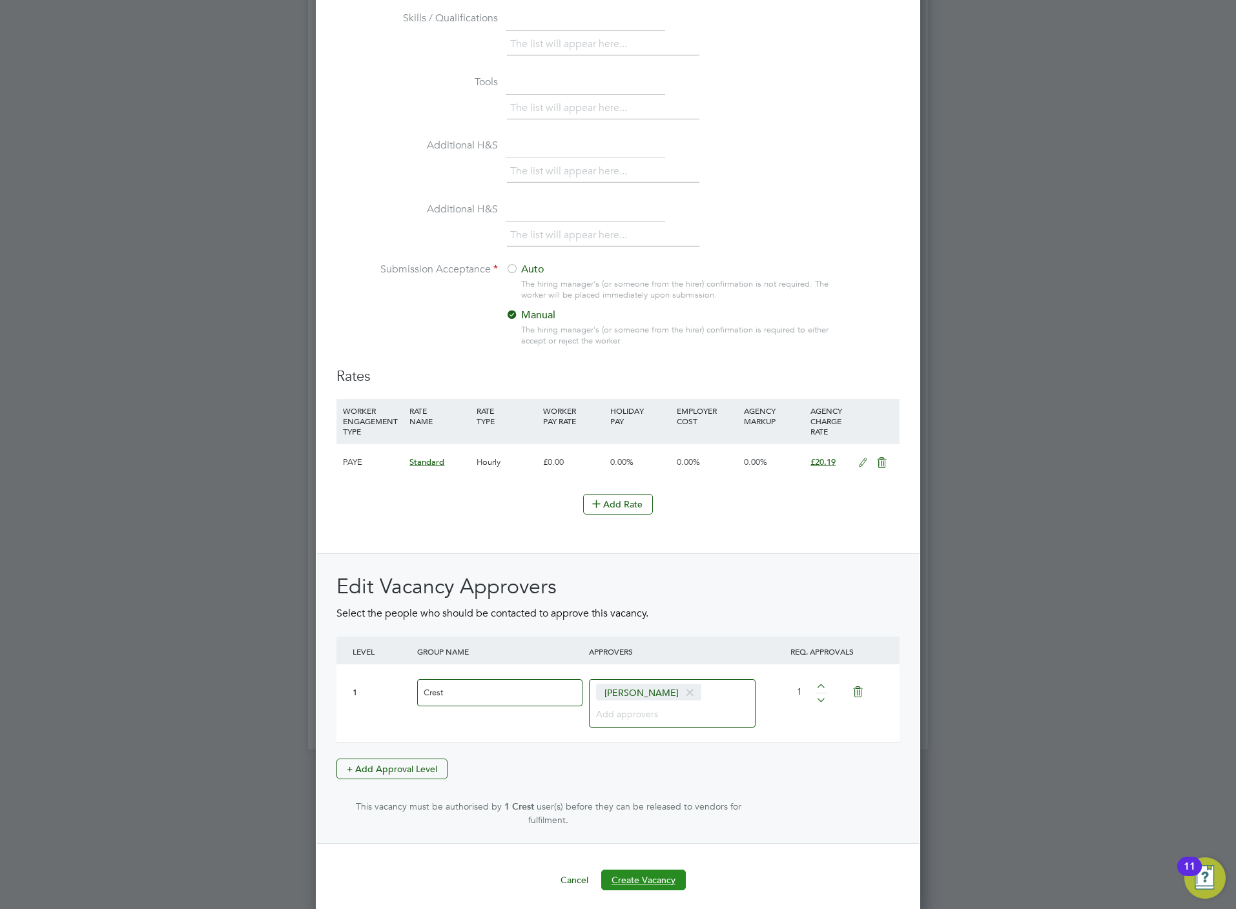
click at [646, 873] on button "Create Vacancy" at bounding box center [643, 880] width 85 height 21
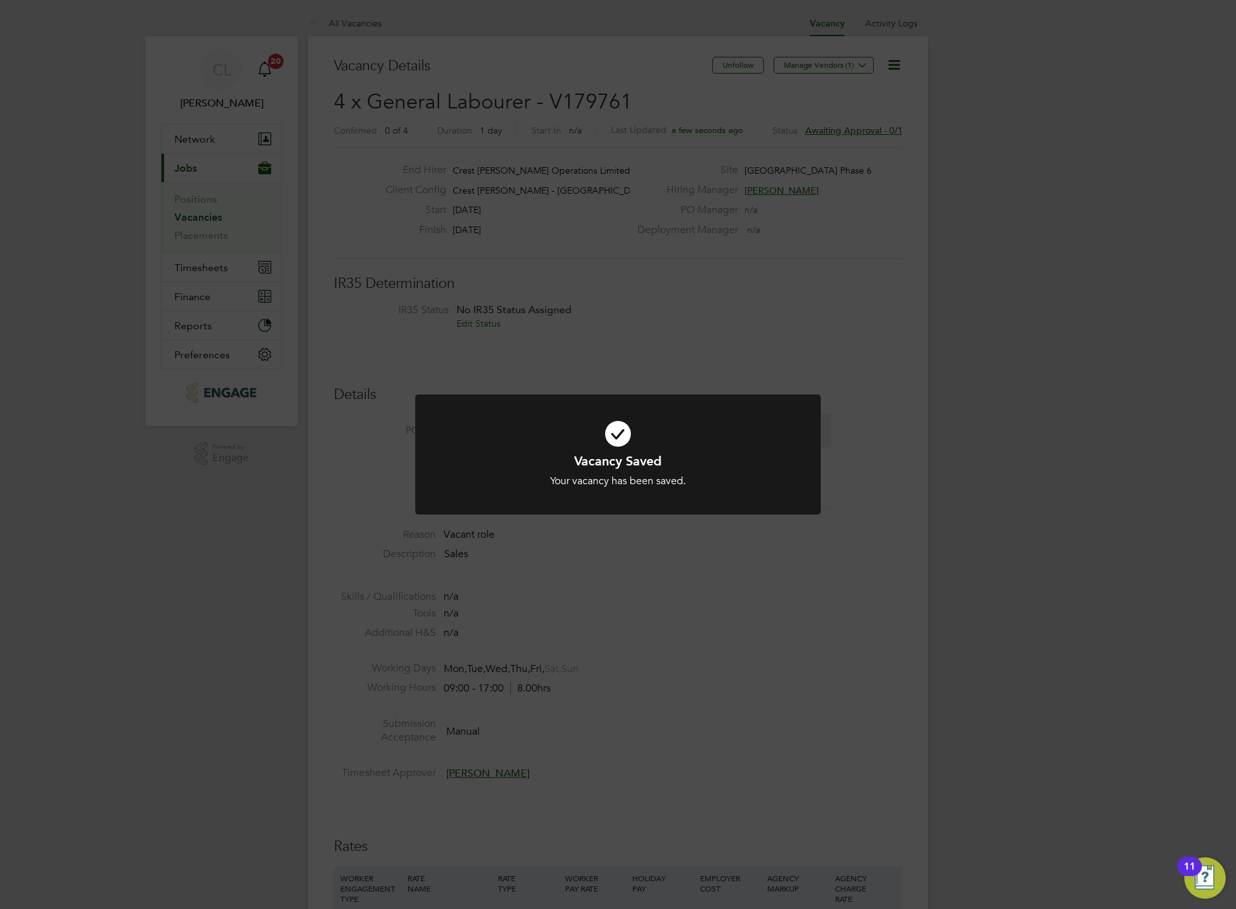
drag, startPoint x: 595, startPoint y: 684, endPoint x: 597, endPoint y: 677, distance: 7.6
click at [598, 682] on div "Vacancy Saved Your vacancy has been saved. Cancel Okay" at bounding box center [618, 454] width 1236 height 909
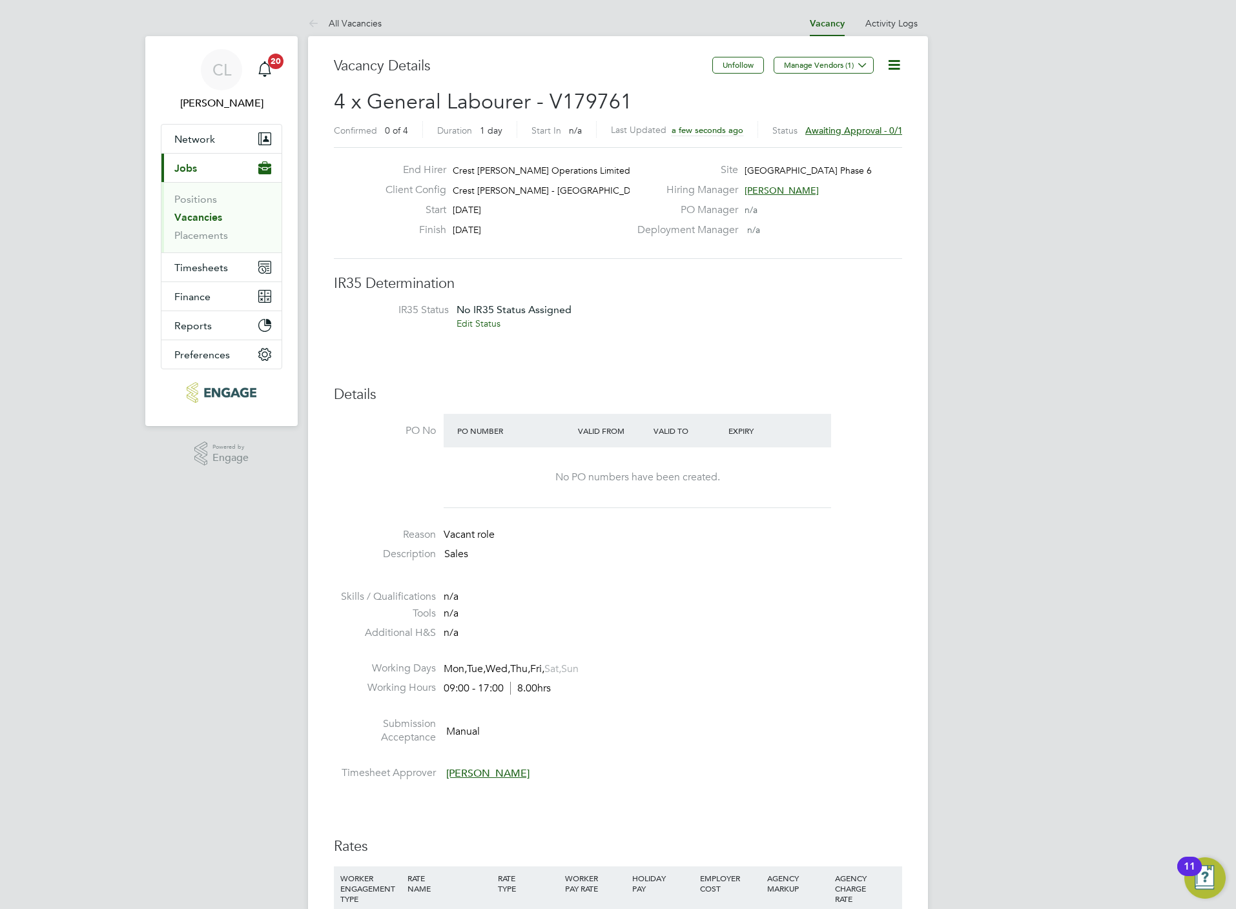
click at [362, 39] on div "Vacancy Details Unfollow Manage Vendors (1) 4 x General Labourer - V179761 Conf…" at bounding box center [618, 883] width 620 height 1695
click at [362, 31] on li "All Vacancies" at bounding box center [345, 23] width 74 height 26
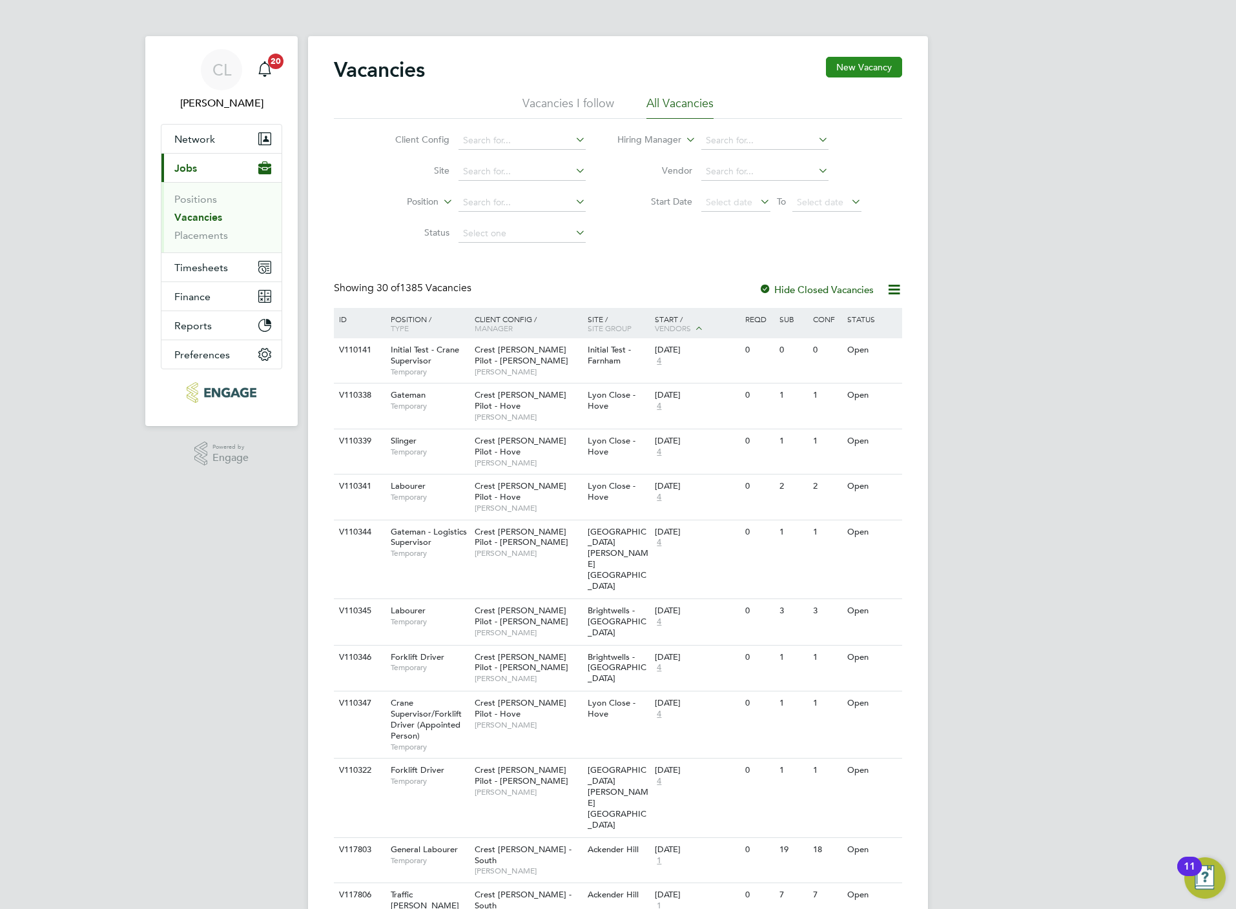
click at [854, 68] on button "New Vacancy" at bounding box center [864, 67] width 76 height 21
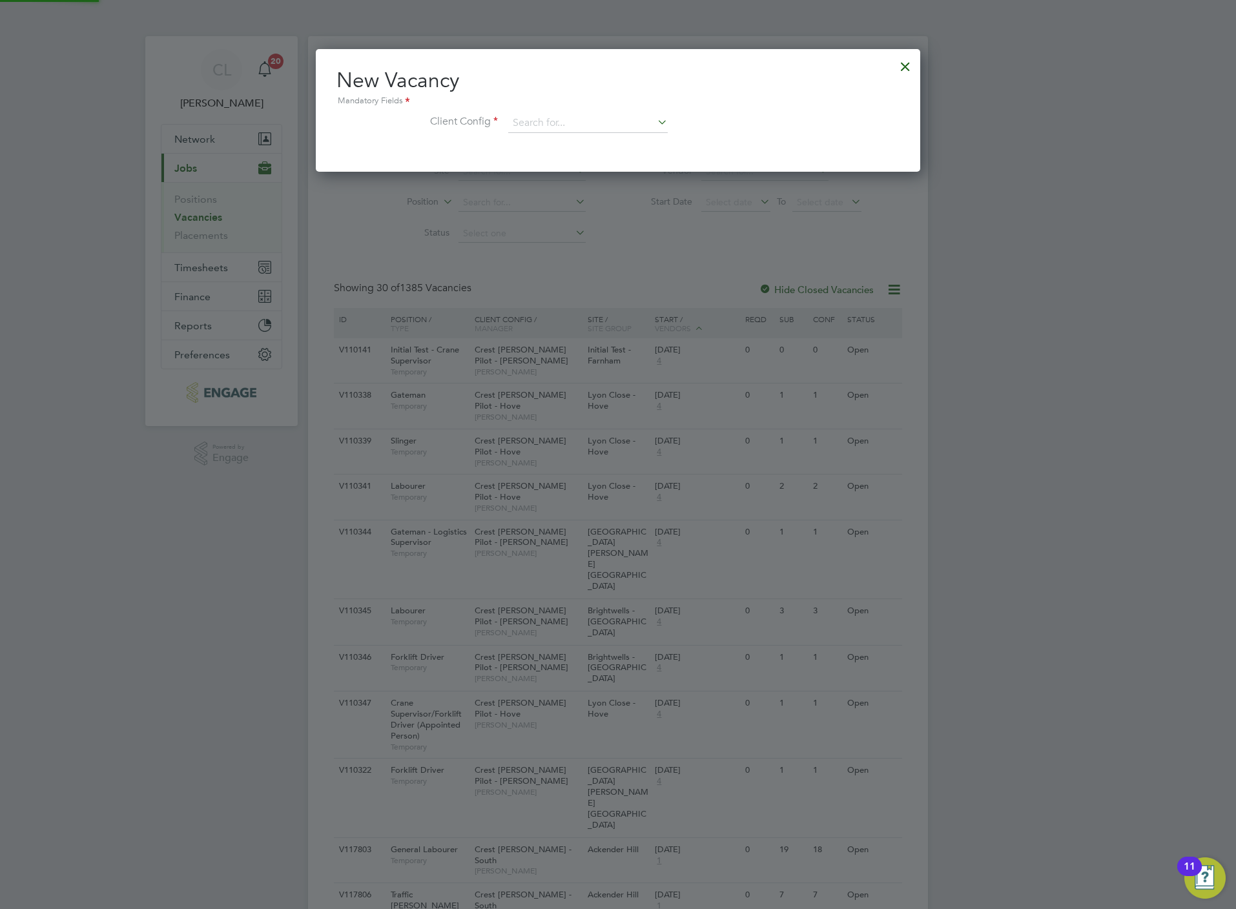
scroll to position [123, 604]
click at [558, 118] on input at bounding box center [587, 123] width 159 height 19
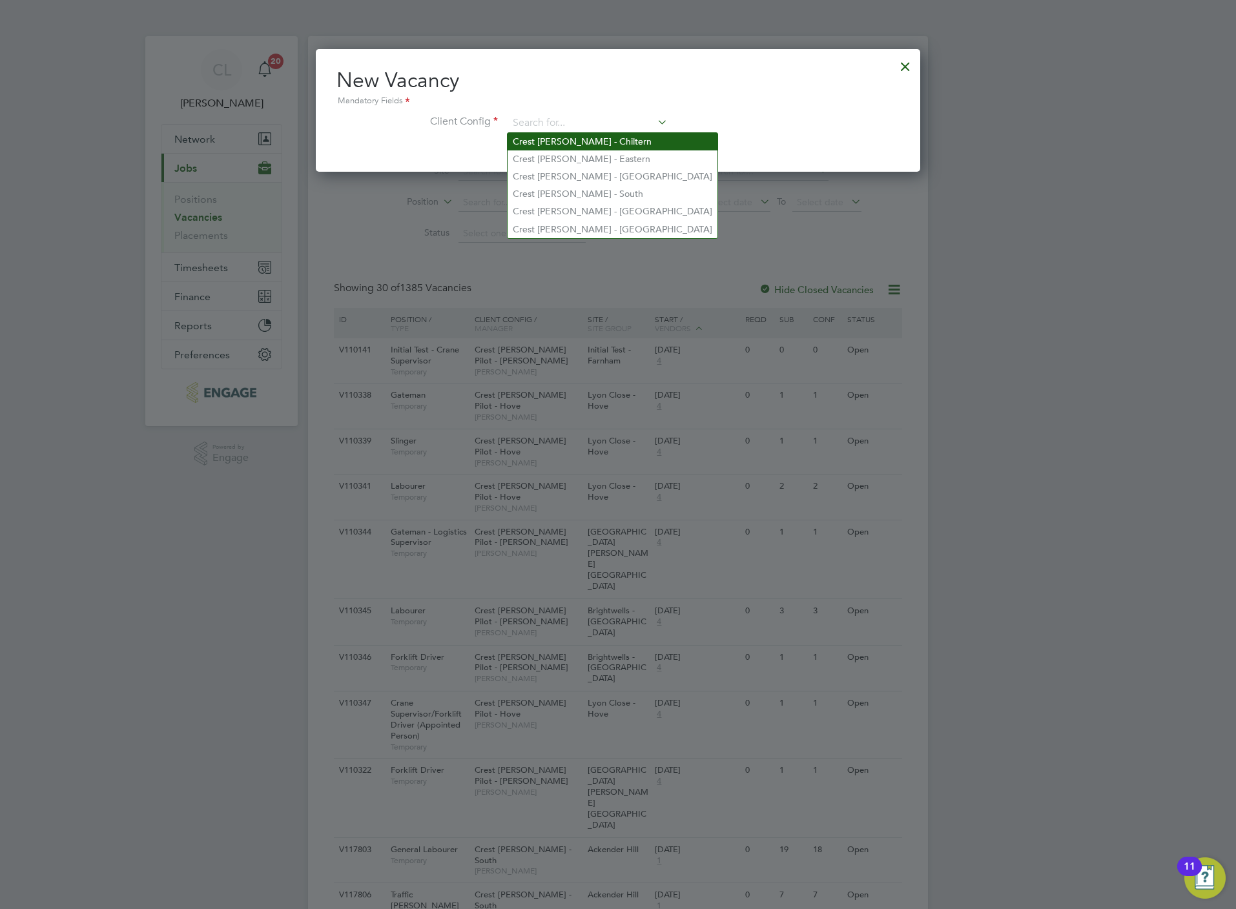
click at [589, 141] on li "Crest [PERSON_NAME] - Chiltern" at bounding box center [612, 141] width 210 height 17
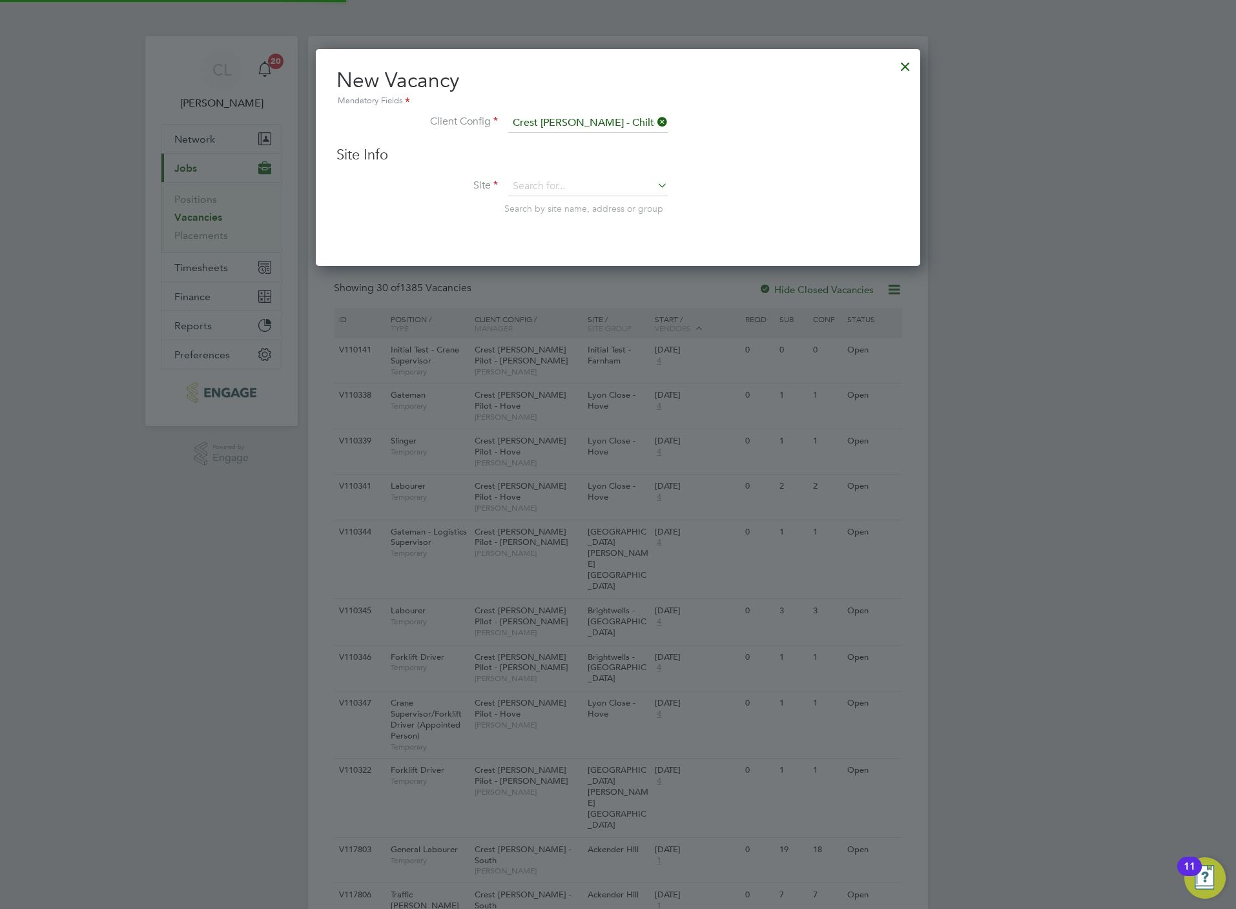
scroll to position [218, 604]
click at [576, 179] on input at bounding box center [587, 186] width 159 height 19
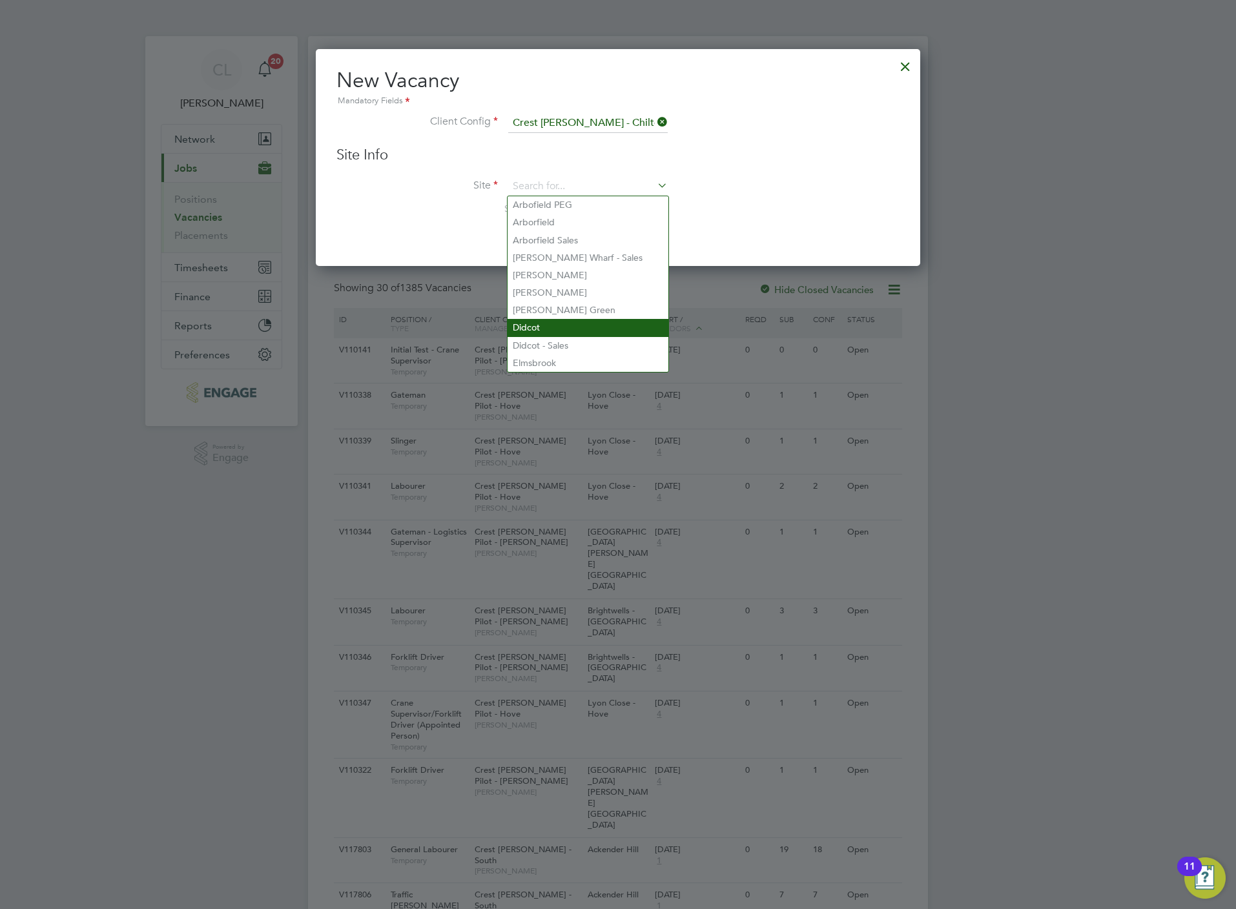
click at [568, 319] on li "Didcot" at bounding box center [587, 327] width 161 height 17
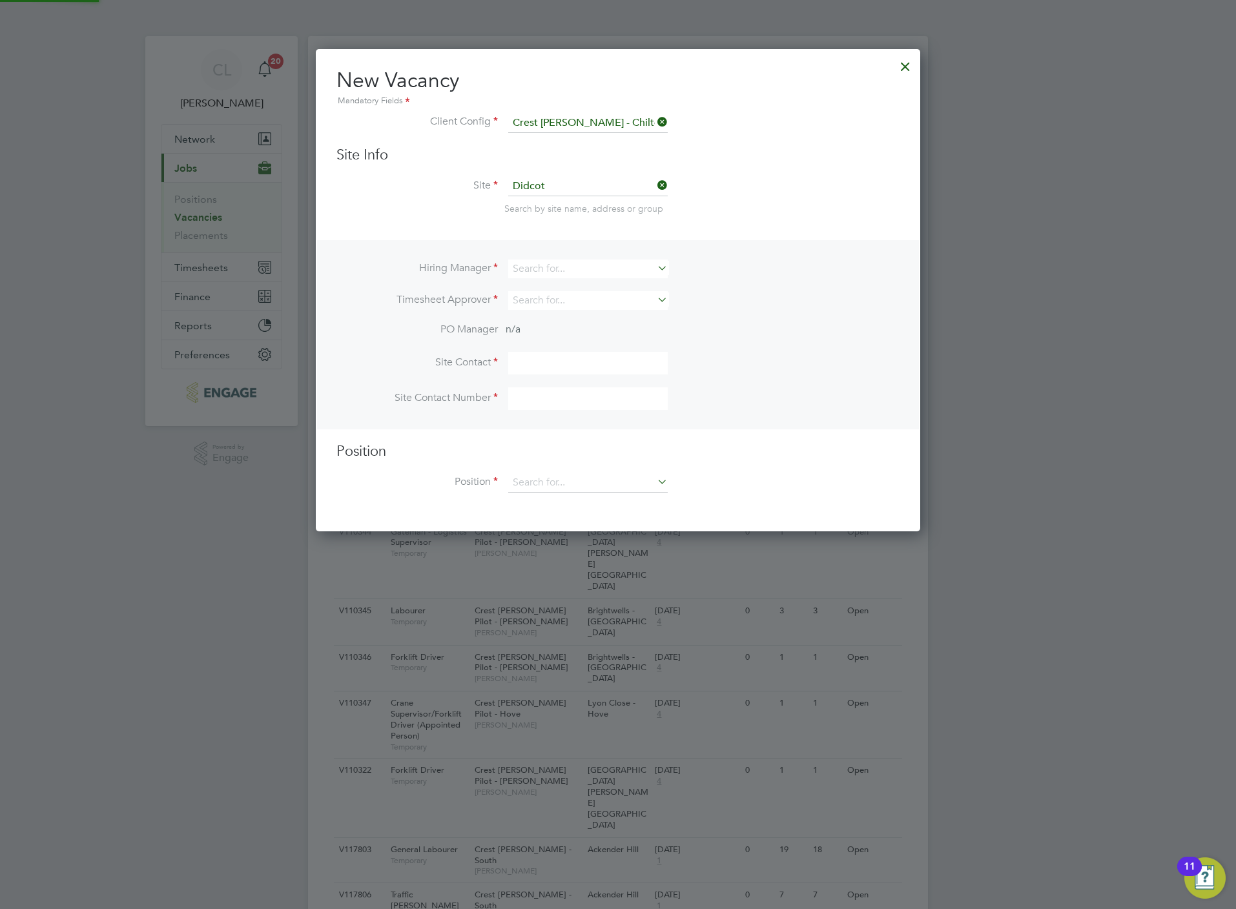
scroll to position [482, 604]
click at [554, 254] on div "Hiring Manager Timesheet Approver PO Manager n/a Site Contact Site Contact Numb…" at bounding box center [618, 334] width 602 height 189
click at [560, 260] on input at bounding box center [587, 269] width 159 height 19
click at [568, 287] on li "Paul Clark" at bounding box center [587, 286] width 161 height 17
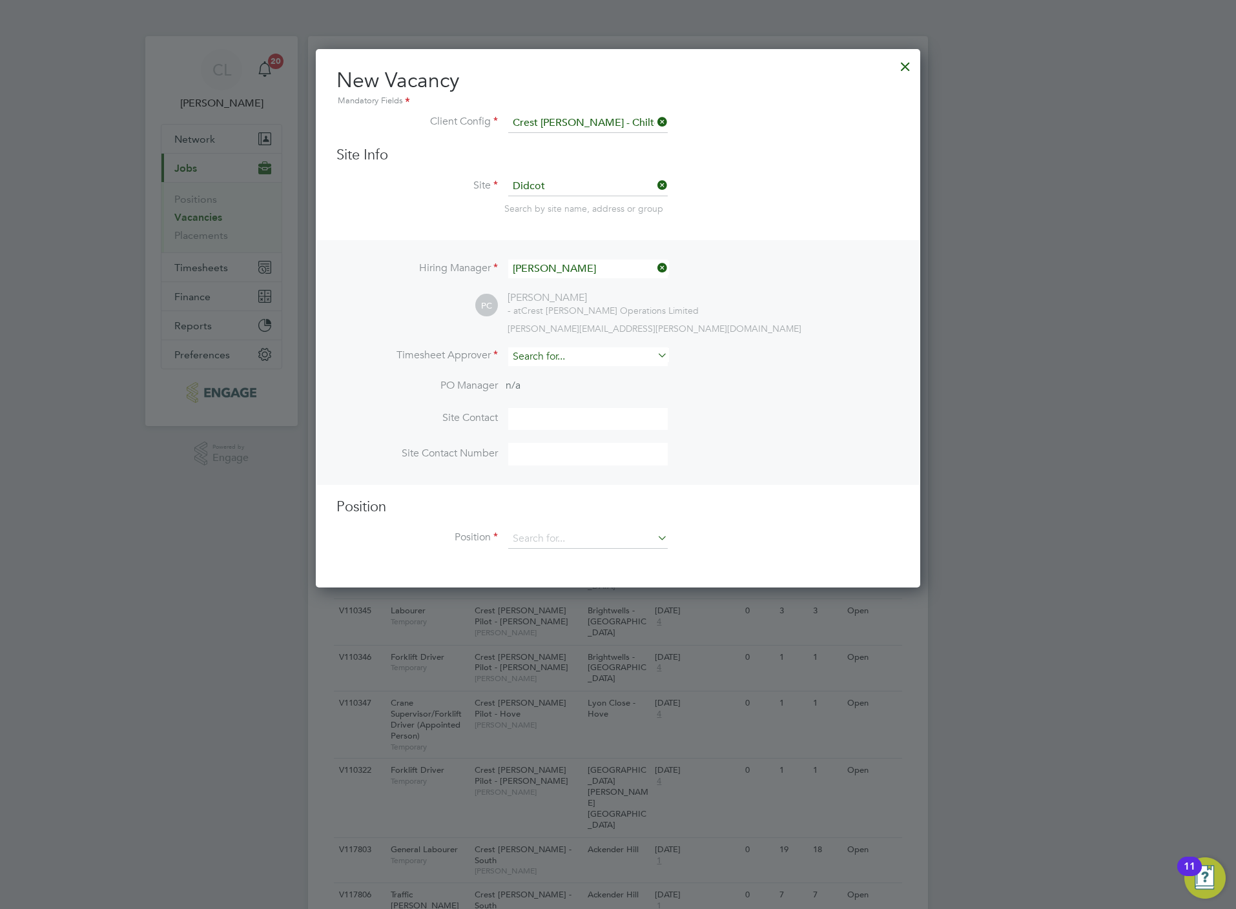
click at [554, 354] on input at bounding box center [587, 356] width 159 height 19
click at [558, 360] on input at bounding box center [587, 356] width 159 height 19
click at [550, 370] on li "Mar k Allen" at bounding box center [587, 373] width 161 height 17
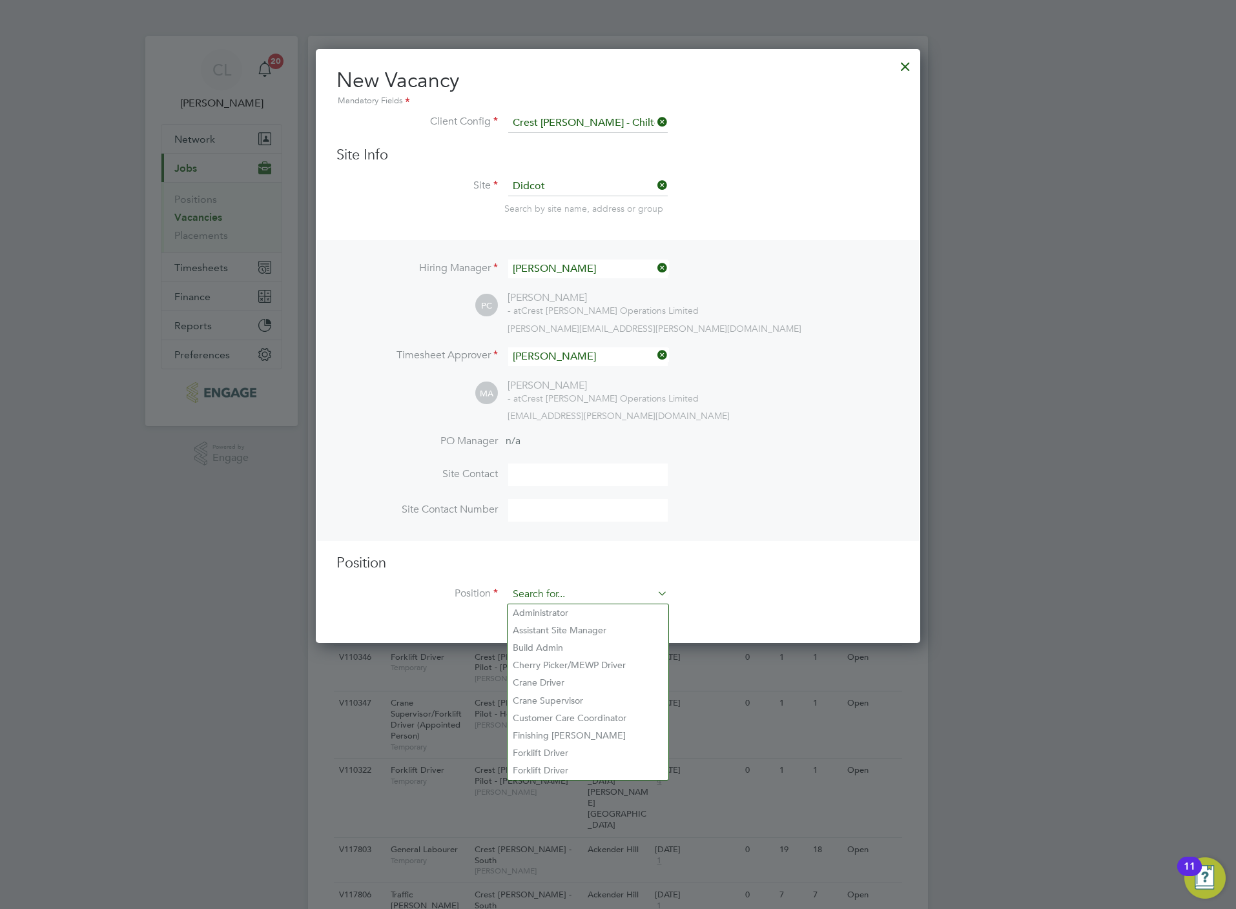
click at [551, 602] on input at bounding box center [587, 594] width 159 height 19
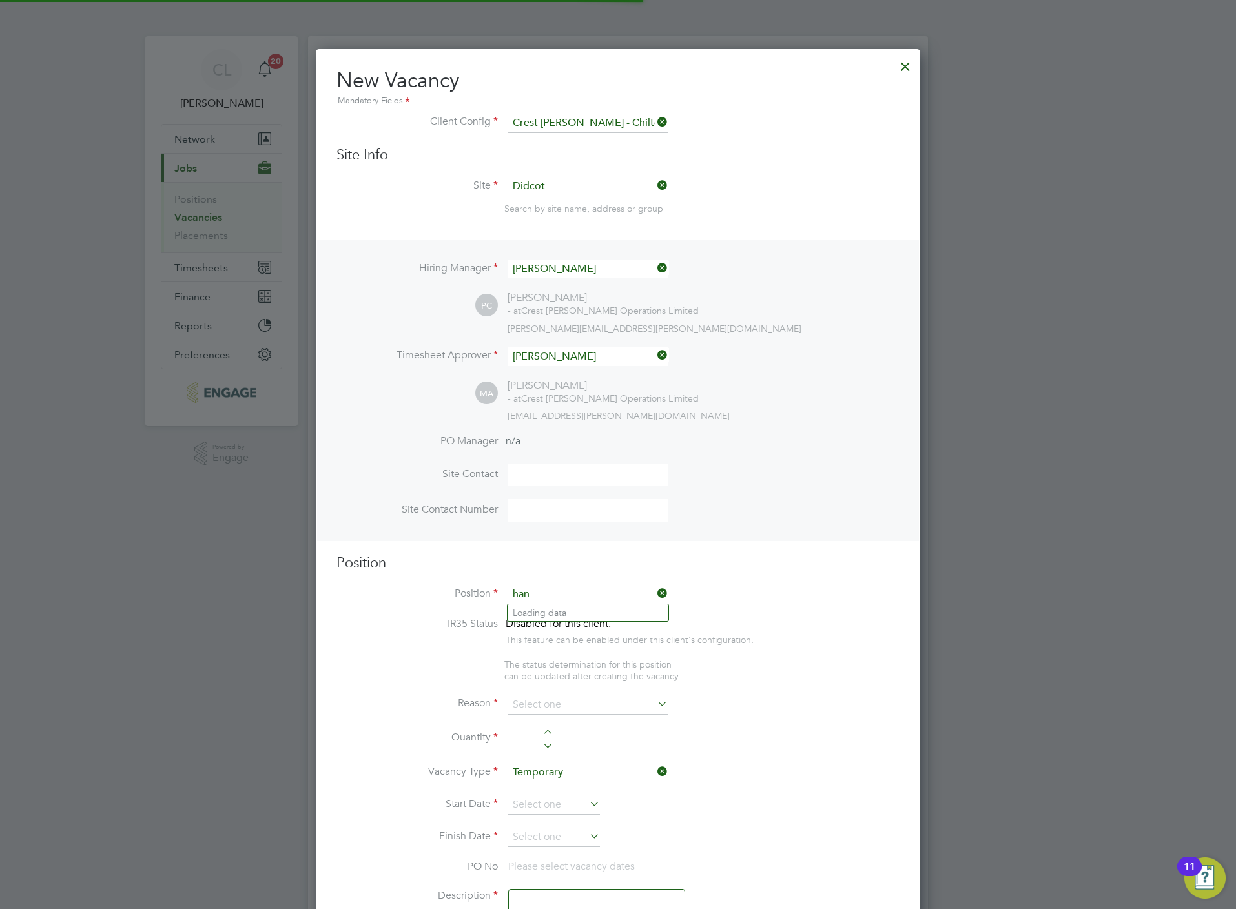
scroll to position [1864, 604]
click at [529, 617] on b "Hand" at bounding box center [524, 612] width 23 height 11
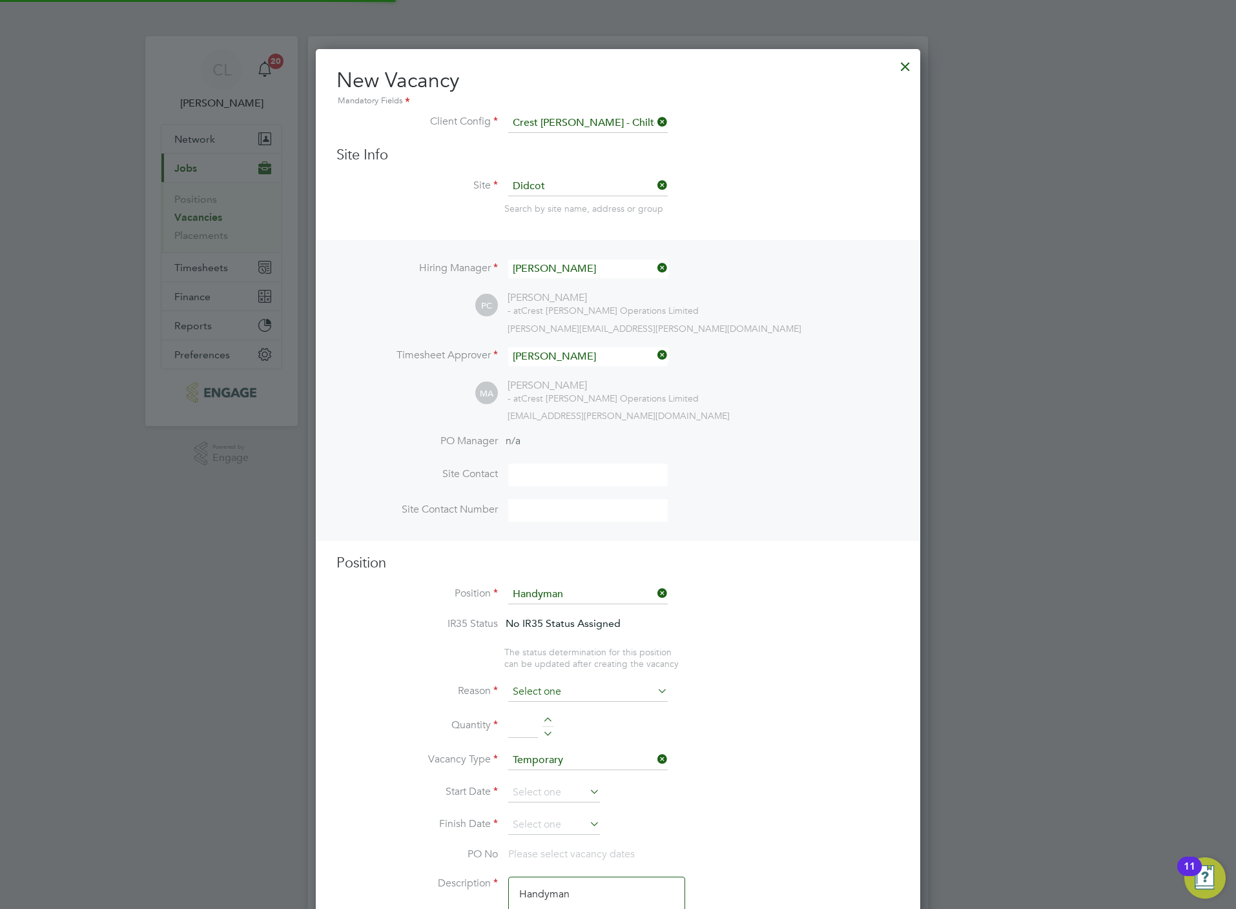
scroll to position [39, 66]
click at [560, 689] on input at bounding box center [587, 691] width 159 height 19
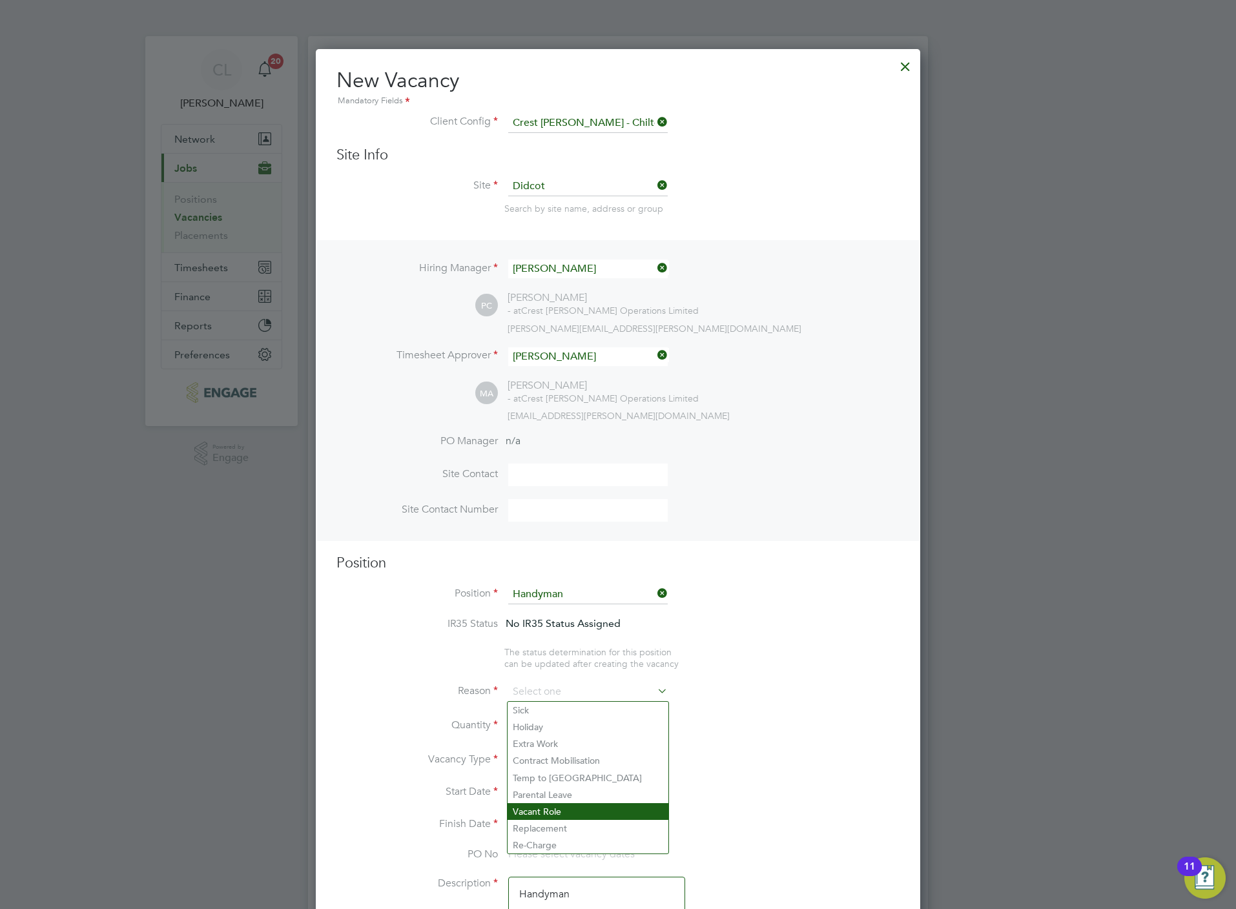
click at [555, 808] on li "Vacant Role" at bounding box center [587, 811] width 161 height 17
click at [547, 721] on div at bounding box center [547, 721] width 11 height 9
click at [549, 787] on input at bounding box center [554, 792] width 92 height 19
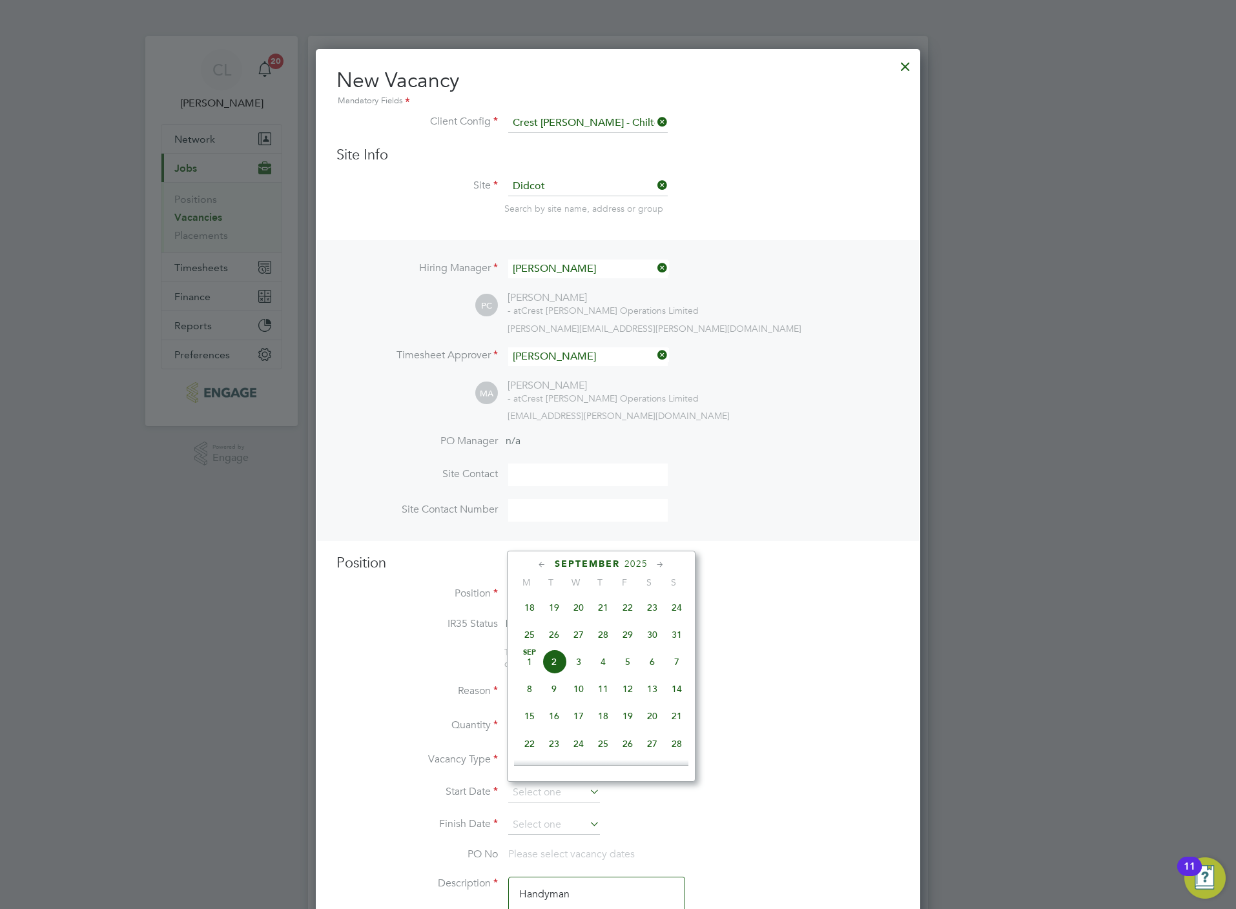
click at [578, 663] on span "3" at bounding box center [578, 661] width 25 height 25
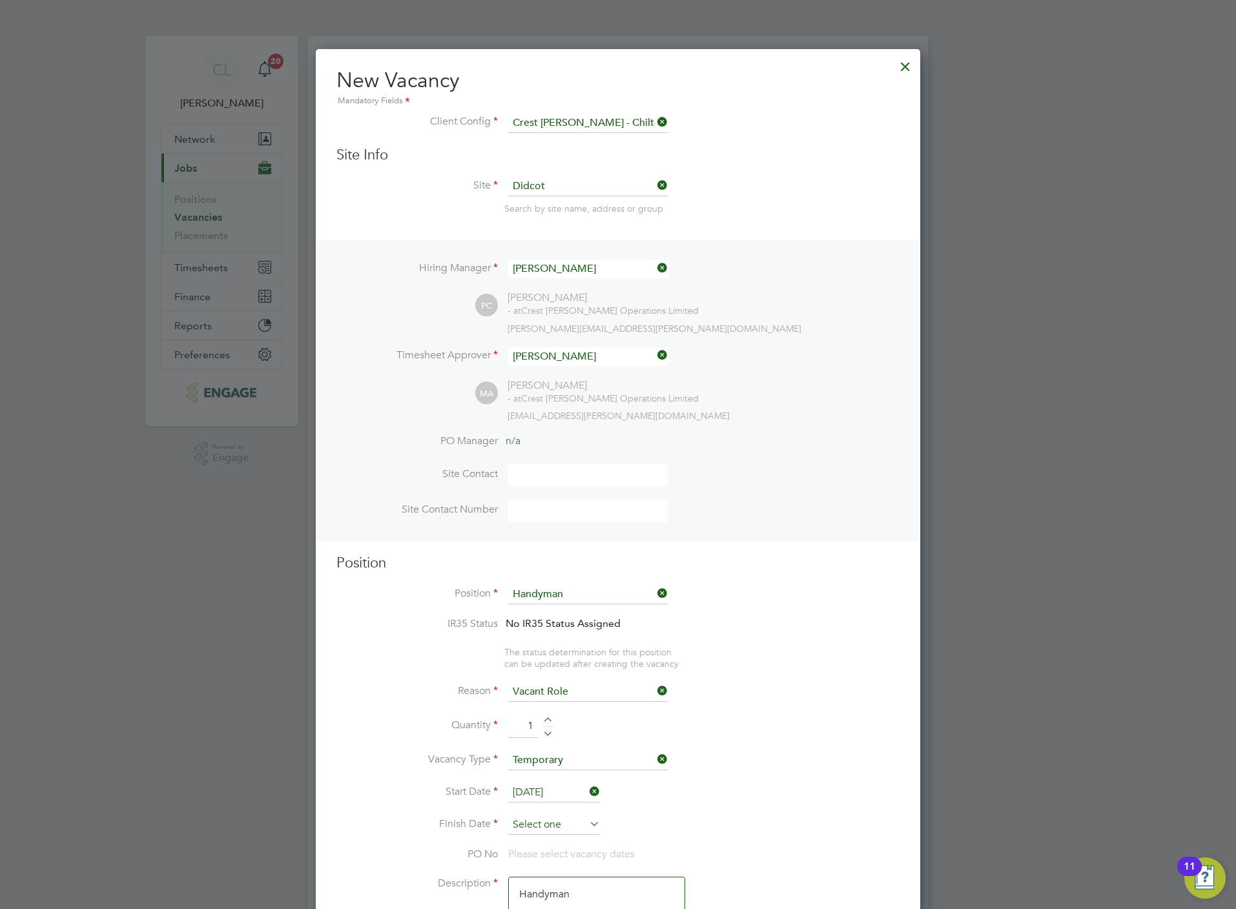
click at [570, 823] on input at bounding box center [554, 824] width 92 height 19
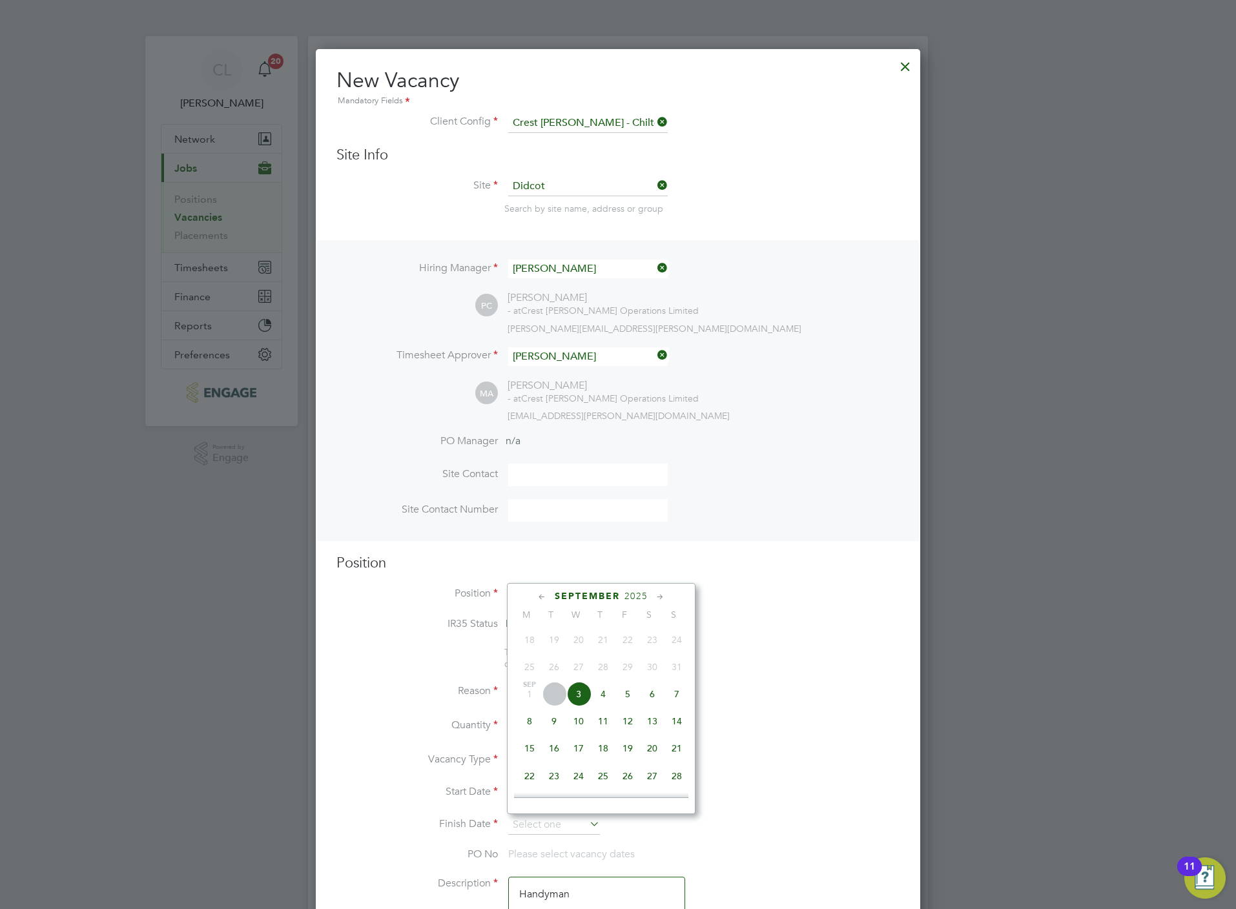
click at [581, 693] on span "3" at bounding box center [578, 694] width 25 height 25
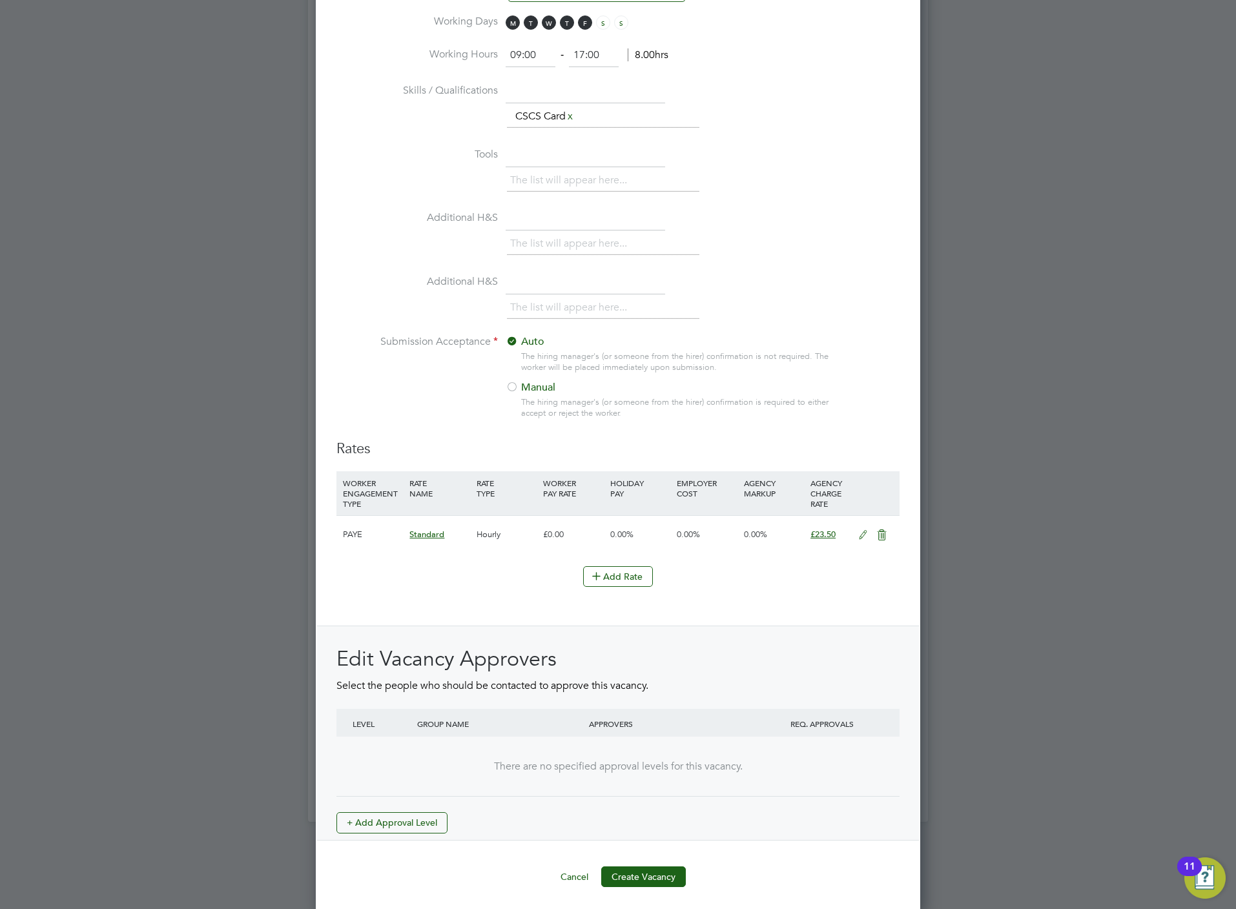
scroll to position [1079, 0]
click at [367, 830] on div "Edit Vacancy Approvers Select the people who should be contacted to approve thi…" at bounding box center [618, 729] width 602 height 215
click at [389, 812] on button "+ Add Approval Level" at bounding box center [391, 818] width 111 height 21
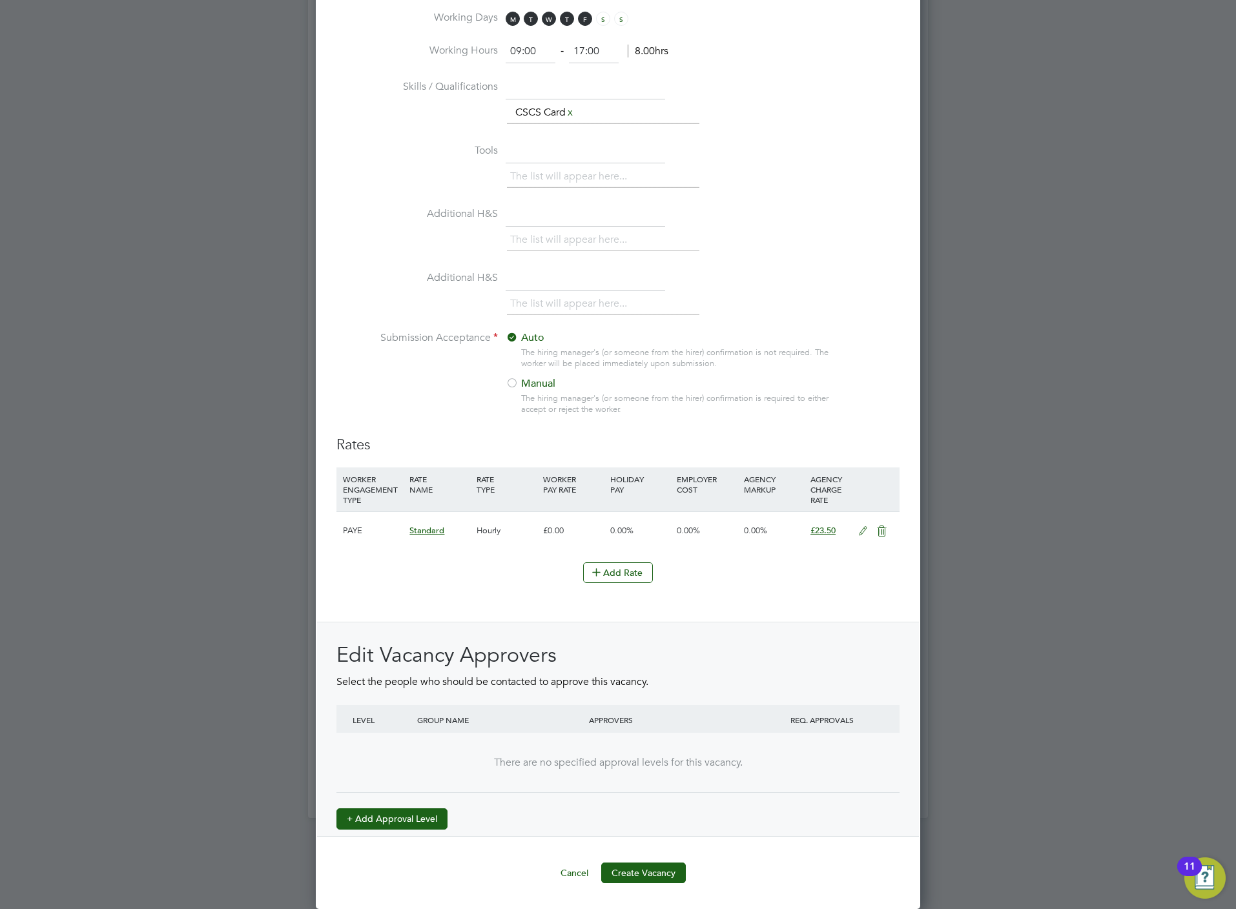
scroll to position [1995, 604]
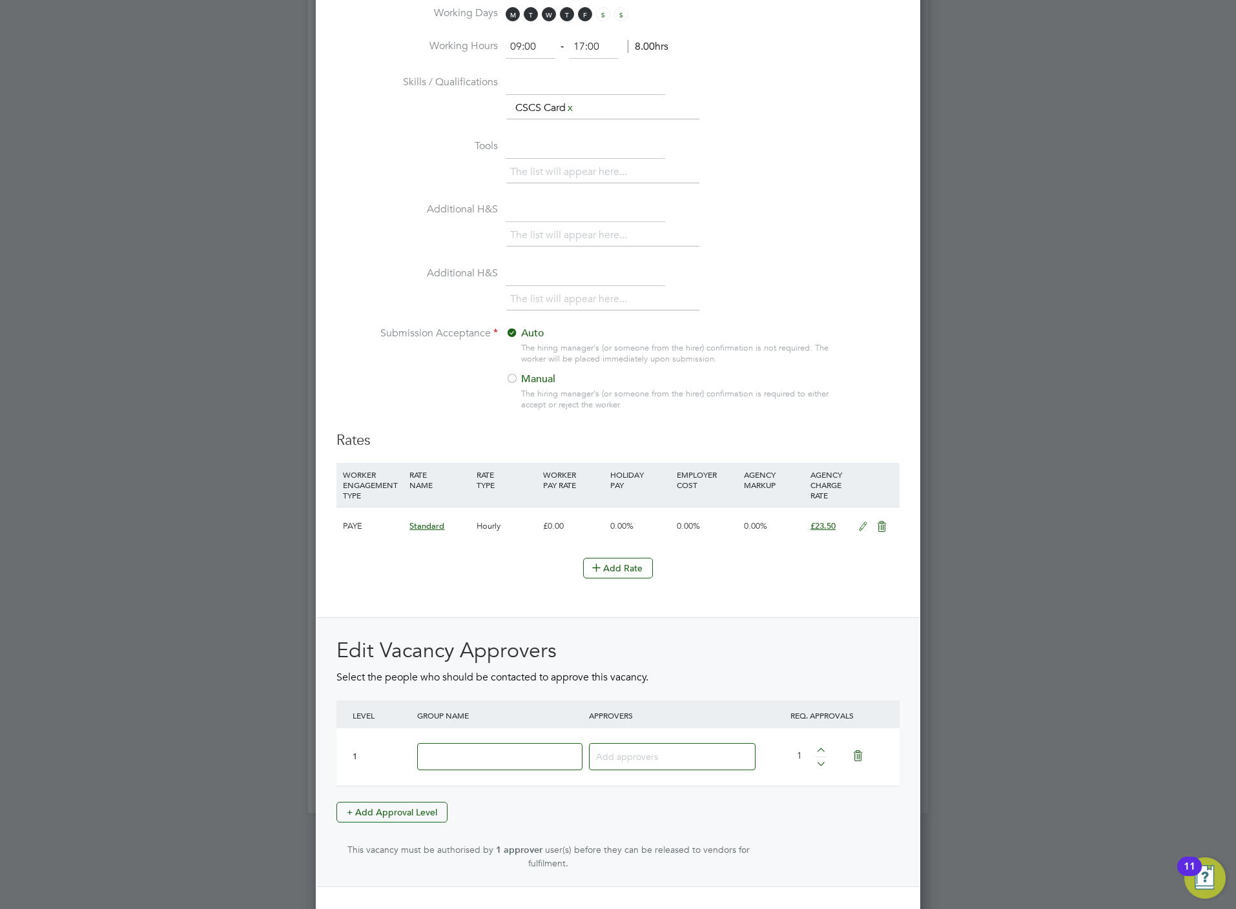
click at [471, 769] on input at bounding box center [499, 757] width 165 height 28
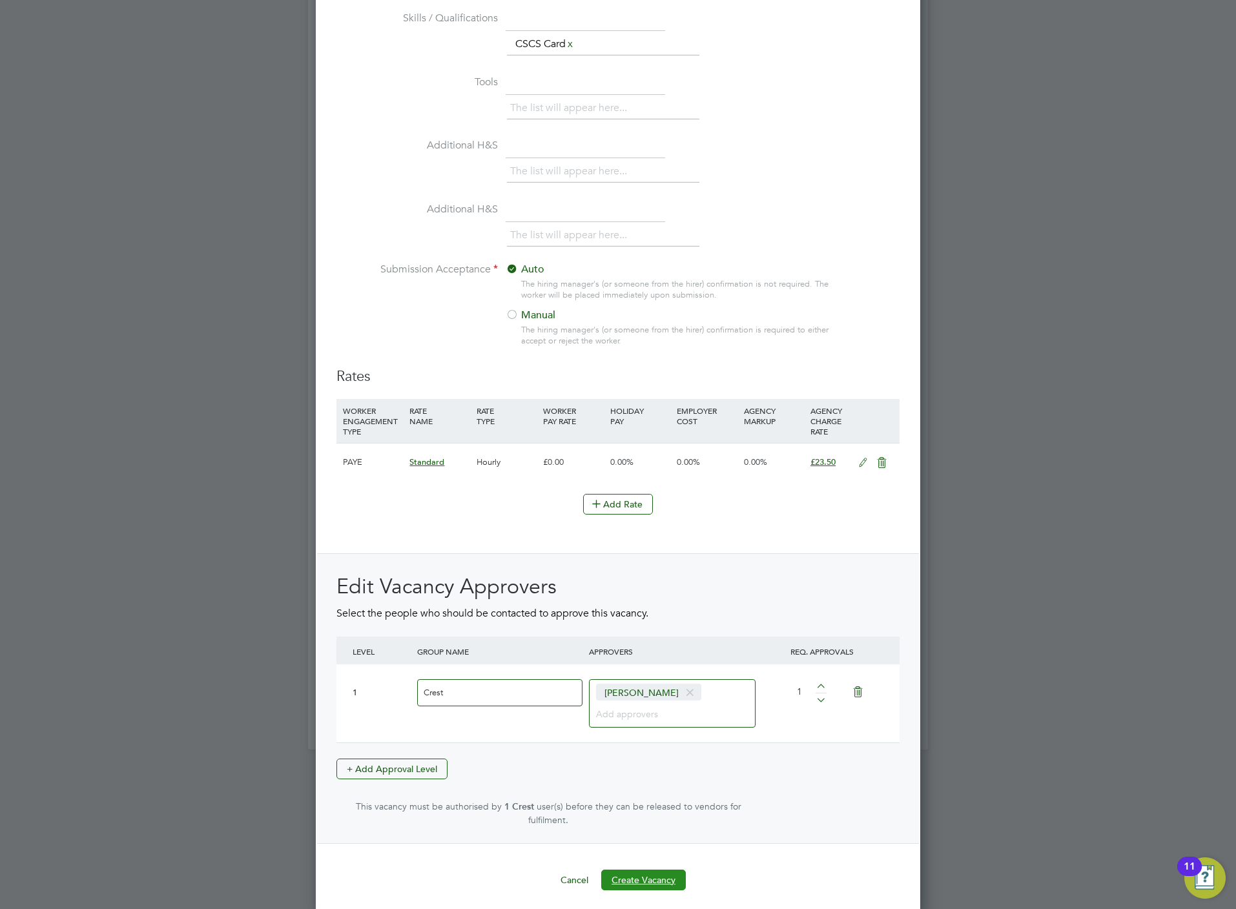
click at [655, 872] on button "Create Vacancy" at bounding box center [643, 880] width 85 height 21
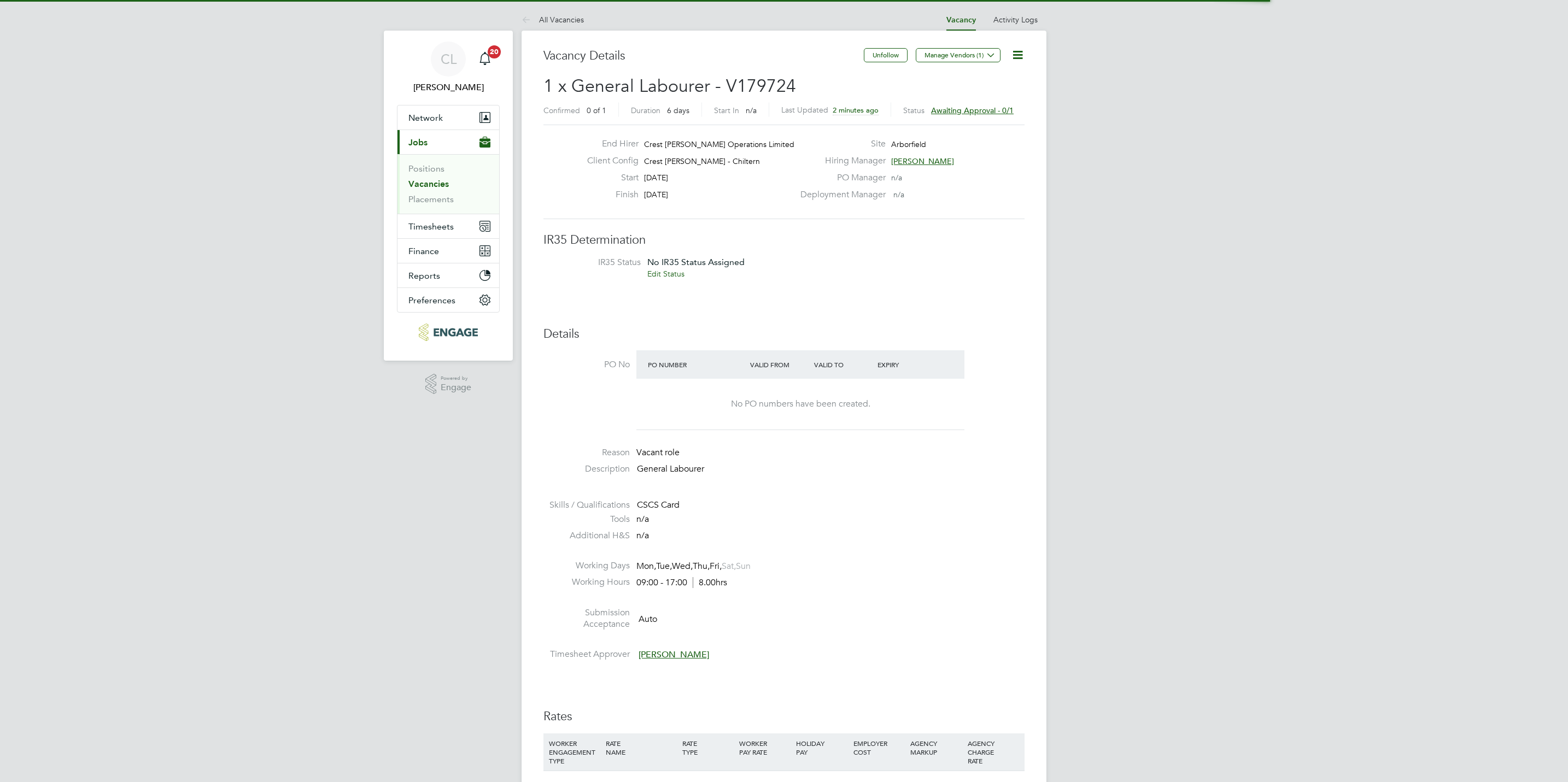
scroll to position [33, 77]
click at [1017, 53] on icon at bounding box center [1018, 55] width 14 height 14
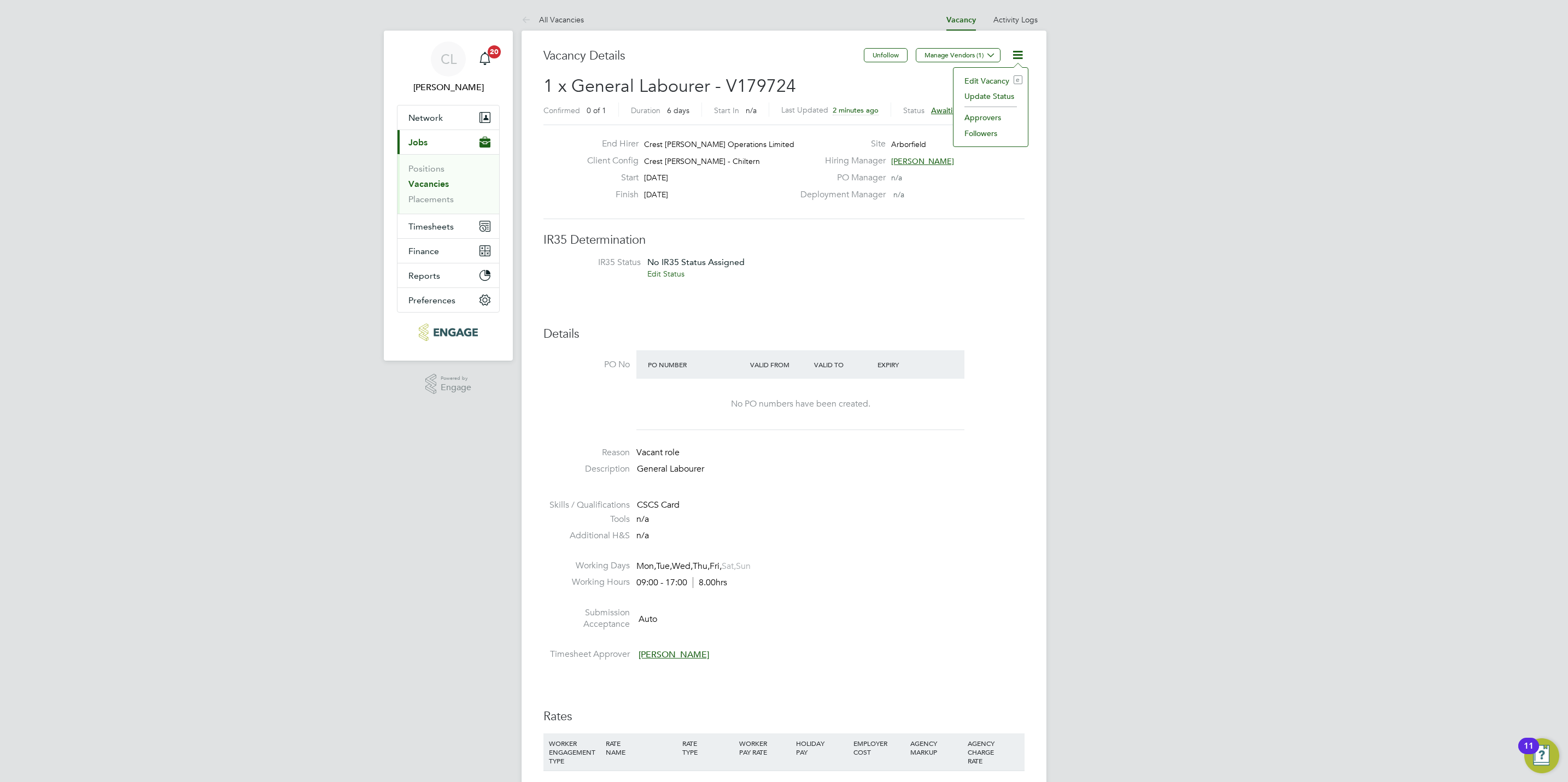
click at [988, 80] on li "Edit Vacancy e" at bounding box center [990, 81] width 63 height 15
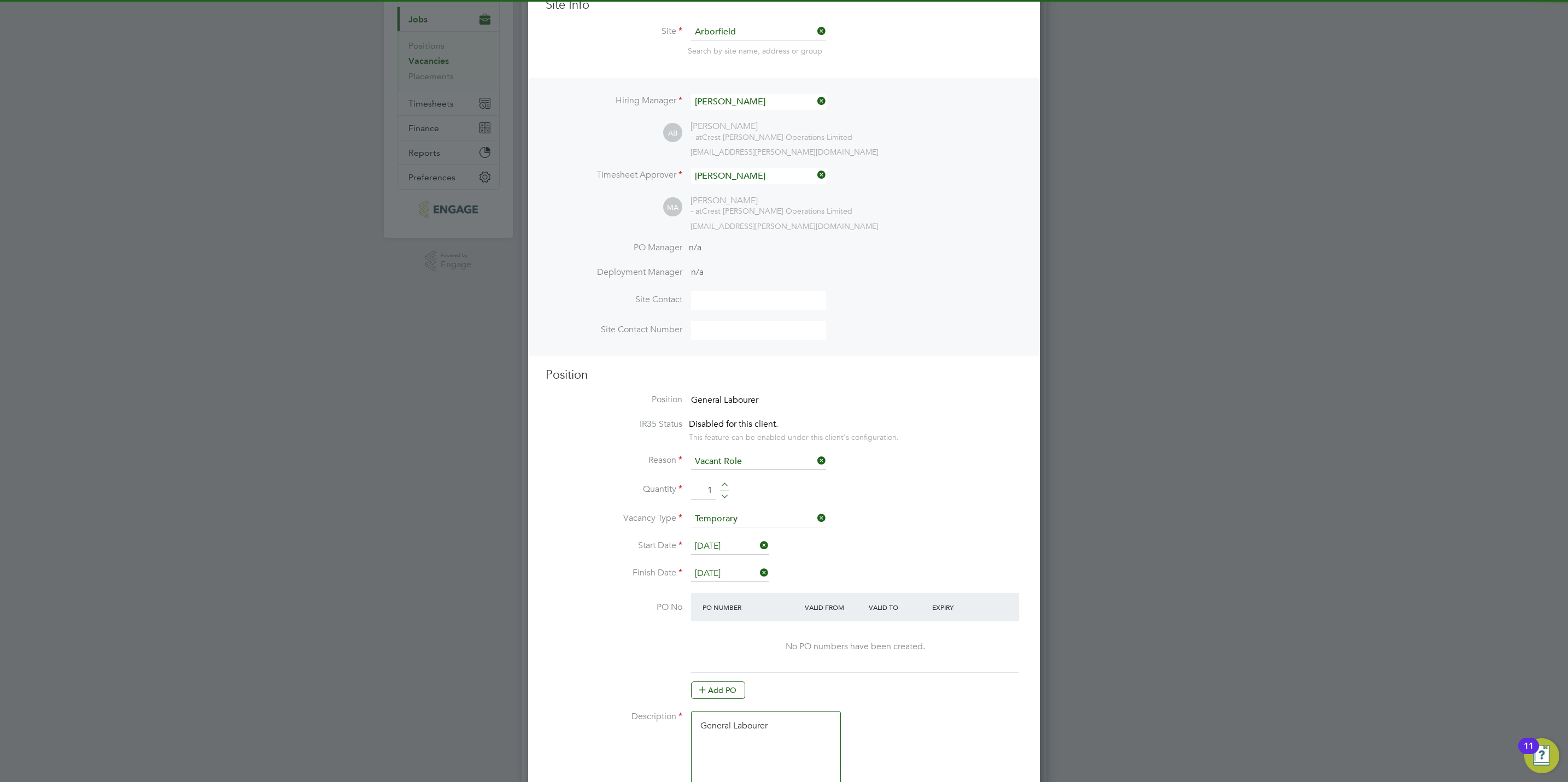
scroll to position [328, 0]
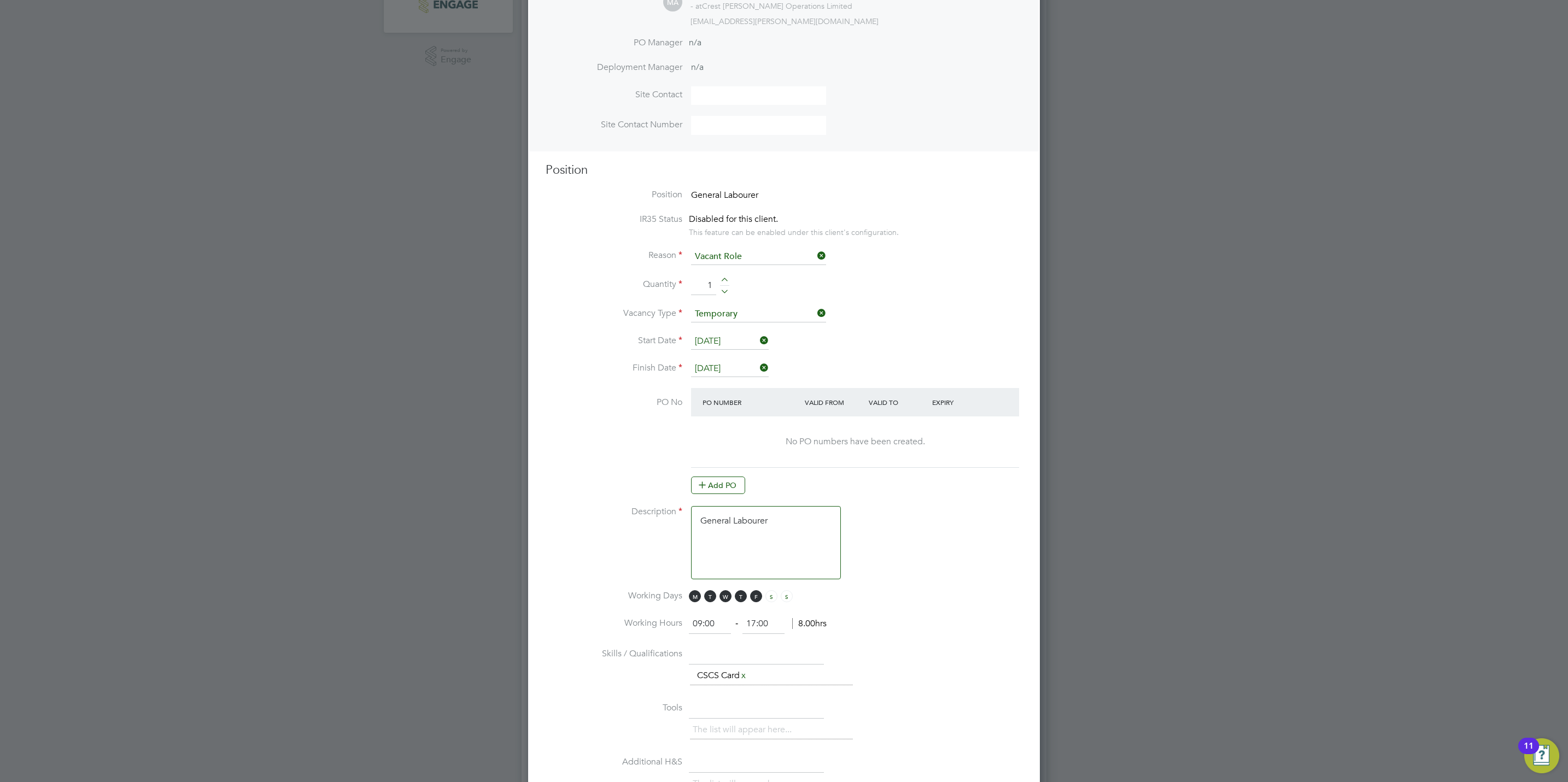
click at [720, 343] on input "[DATE]" at bounding box center [730, 341] width 78 height 16
click at [730, 235] on span "26" at bounding box center [730, 230] width 21 height 21
type input "[DATE]"
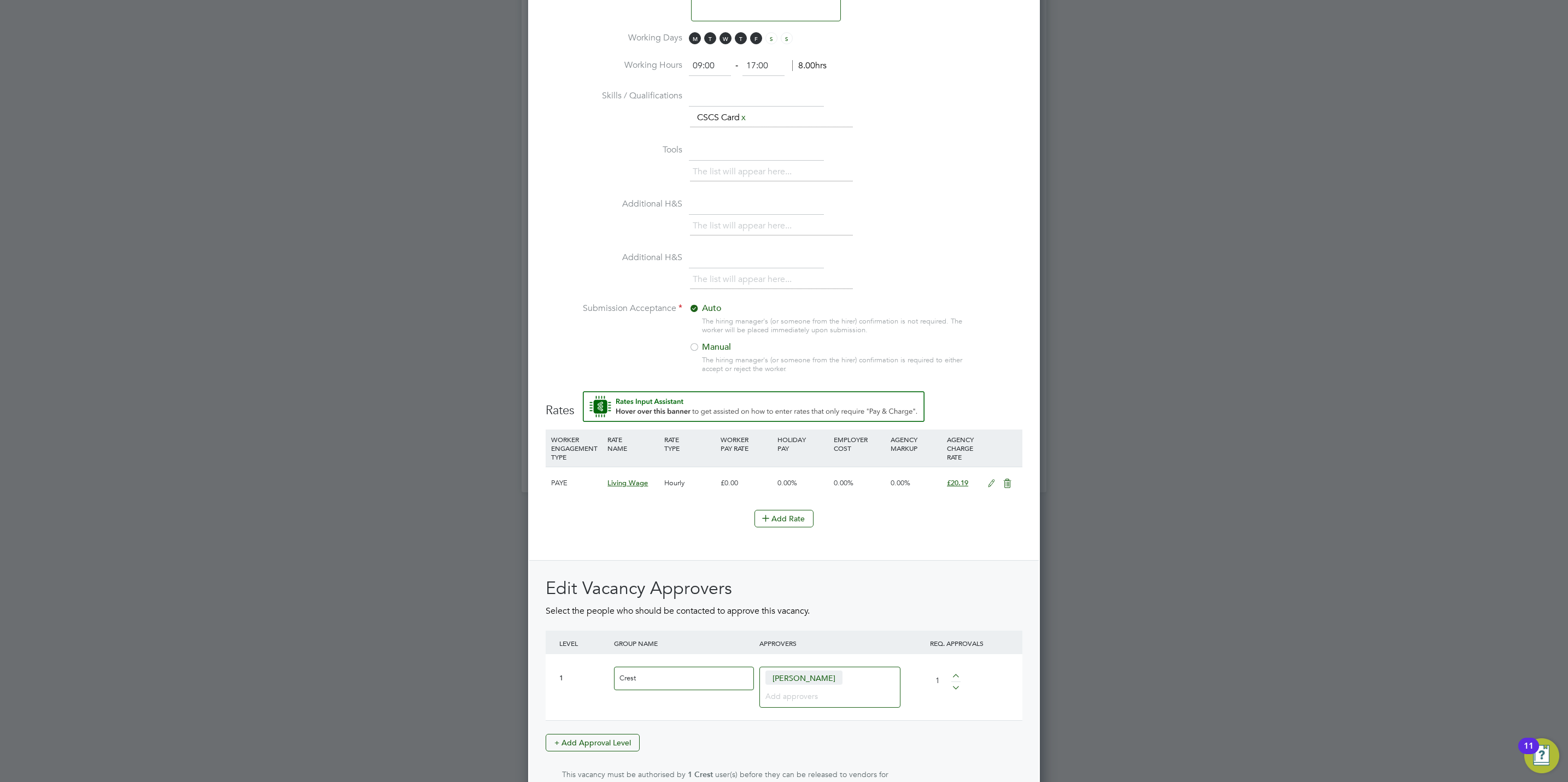
scroll to position [966, 0]
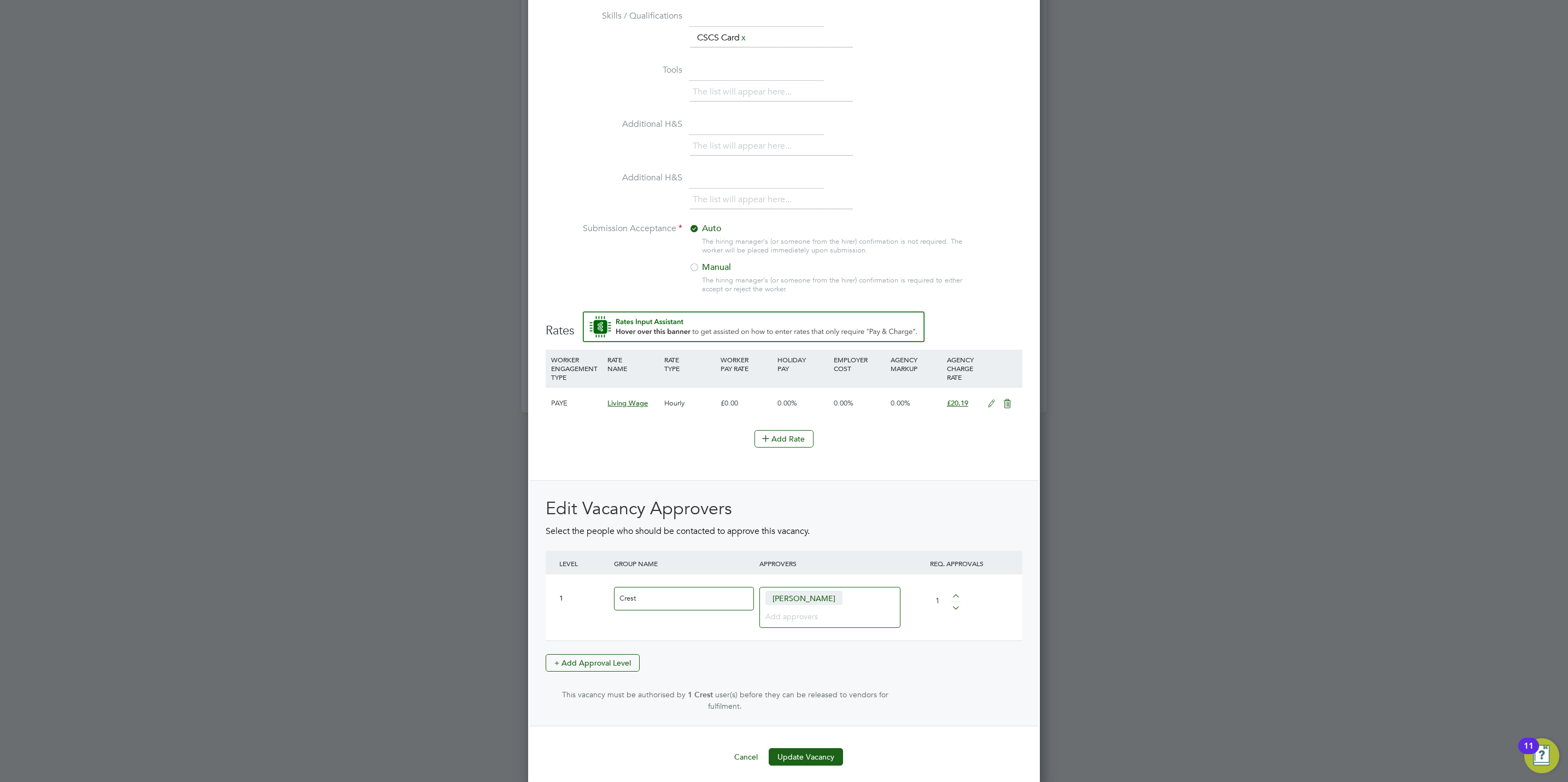
click at [820, 733] on ng-template "Hiring Manager Ally Blackman AB Ally Blackman - at Crest Nicholson Operations L…" at bounding box center [783, 0] width 477 height 1530
click at [829, 749] on button "Update Vacancy" at bounding box center [806, 757] width 75 height 18
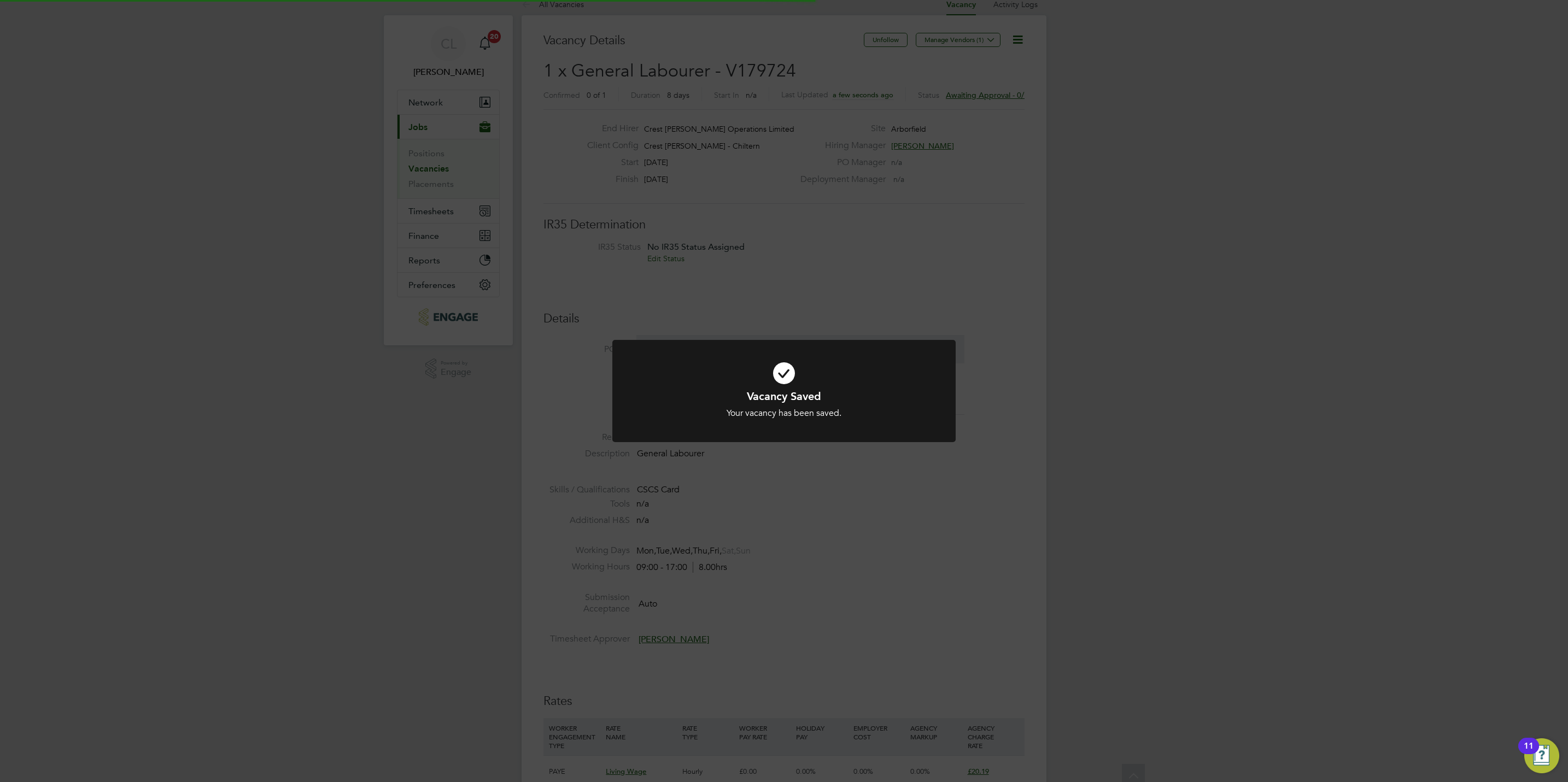
scroll to position [0, 0]
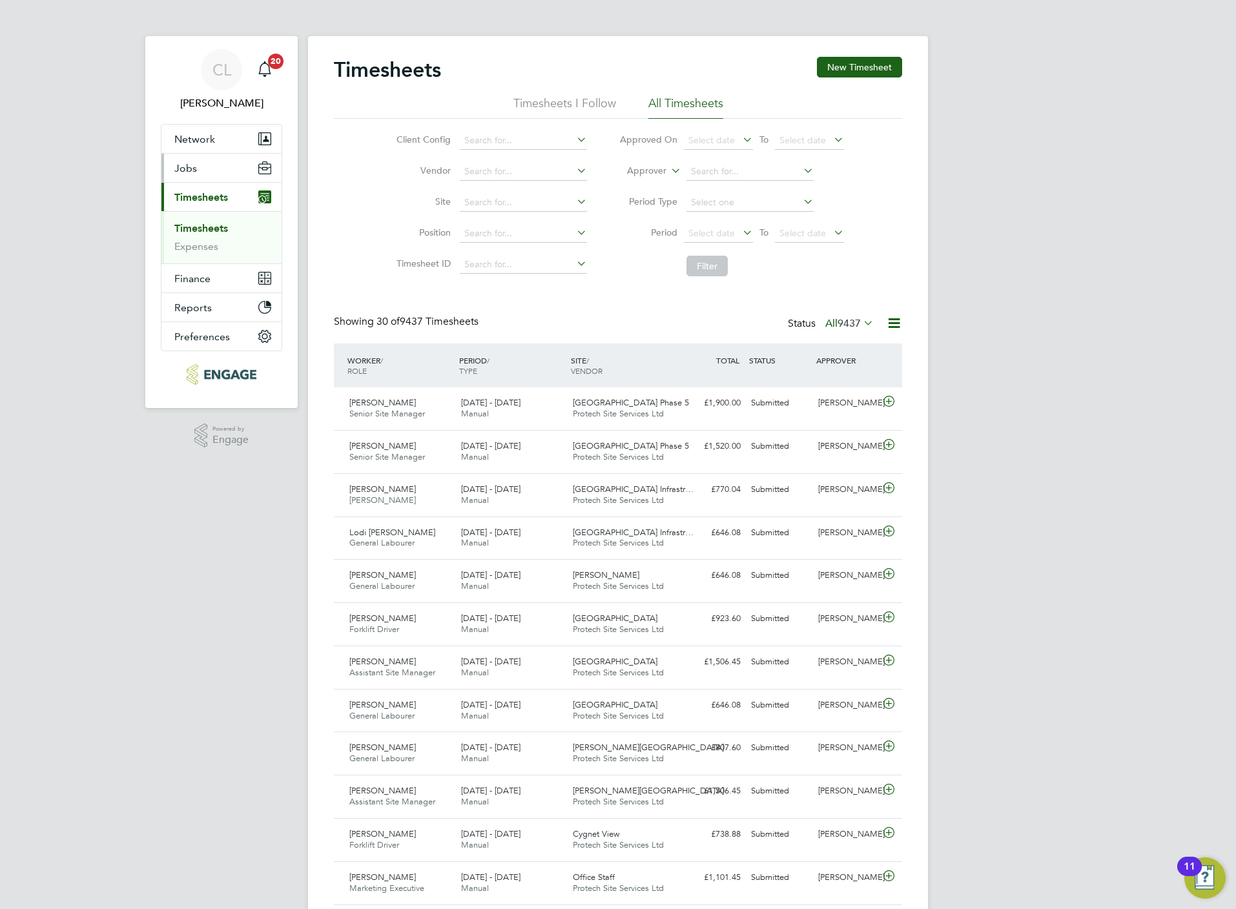
click at [216, 168] on button "Jobs" at bounding box center [221, 168] width 120 height 28
click at [219, 217] on li "Vacancies" at bounding box center [222, 220] width 97 height 18
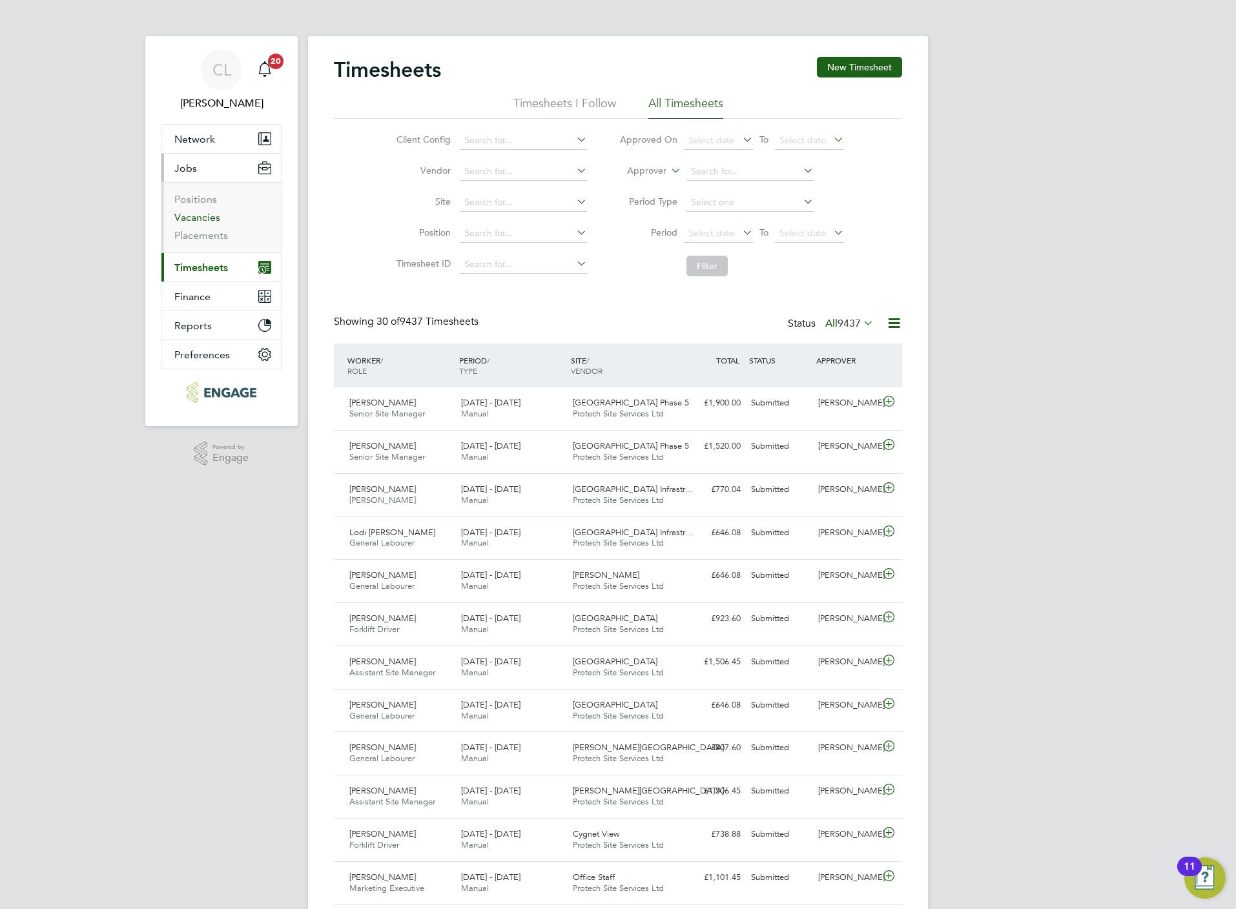
click at [196, 217] on link "Vacancies" at bounding box center [197, 217] width 46 height 12
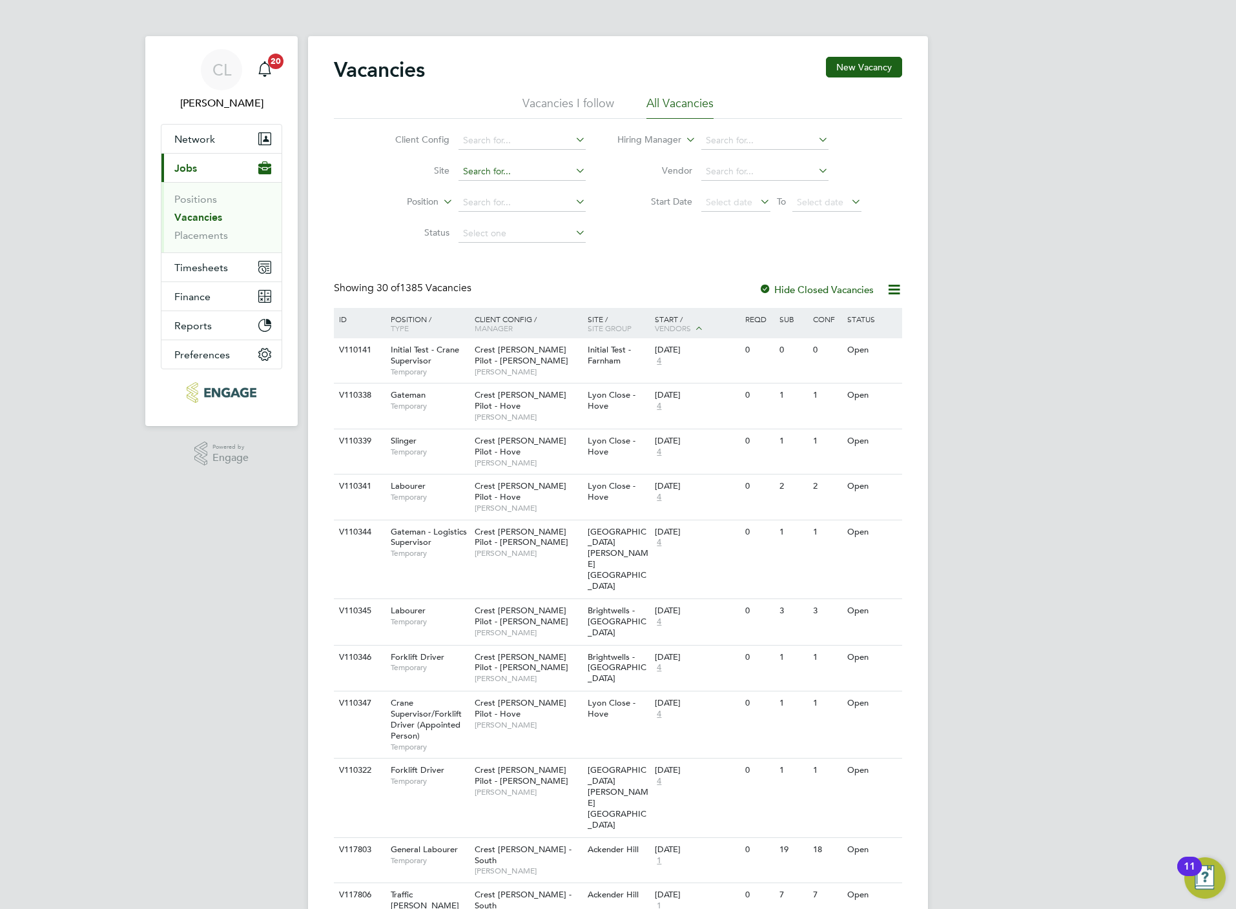
click at [504, 159] on li "Site" at bounding box center [480, 171] width 243 height 31
click at [509, 178] on input at bounding box center [521, 172] width 127 height 18
click at [502, 189] on li "Did cot" at bounding box center [521, 189] width 128 height 17
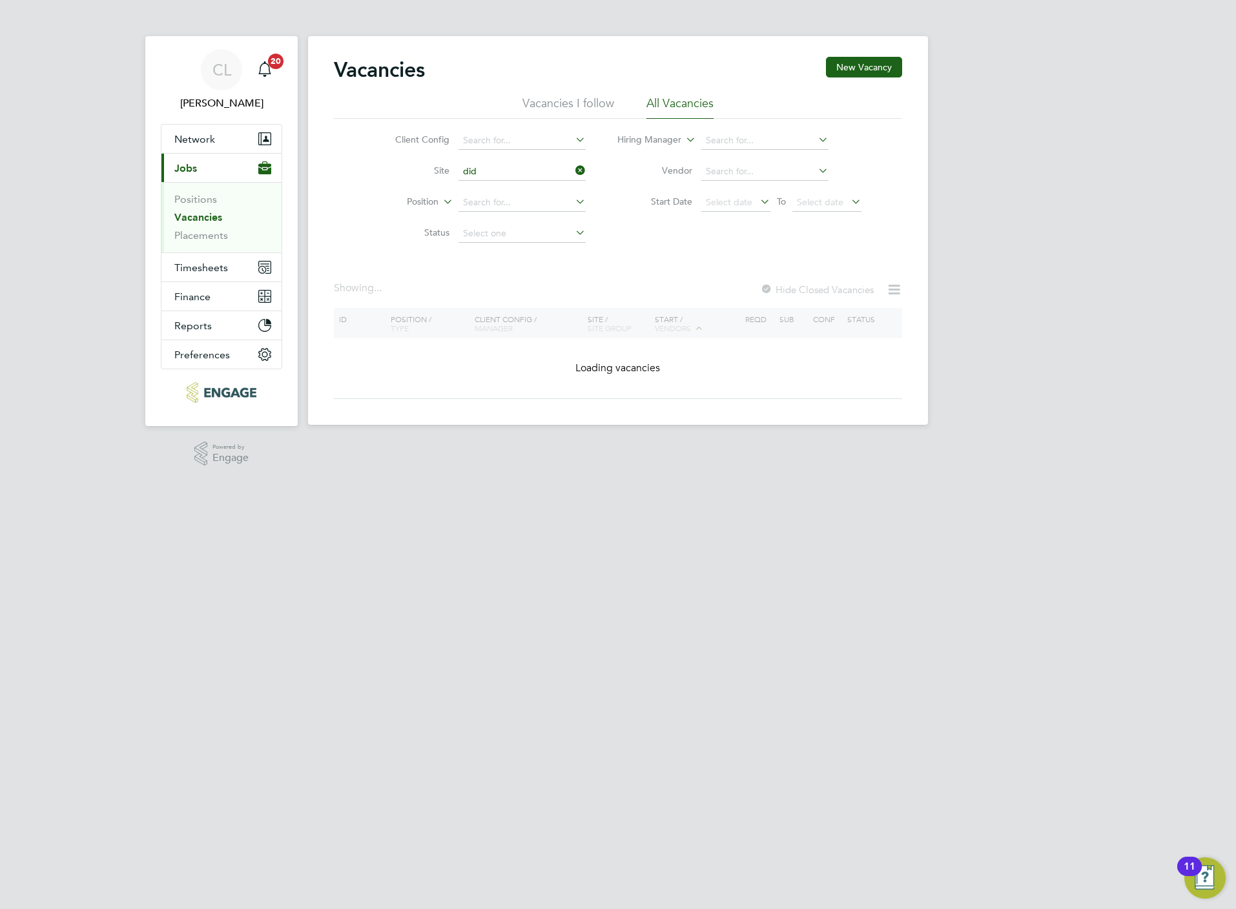
type input "Didcot"
